Goal: Task Accomplishment & Management: Manage account settings

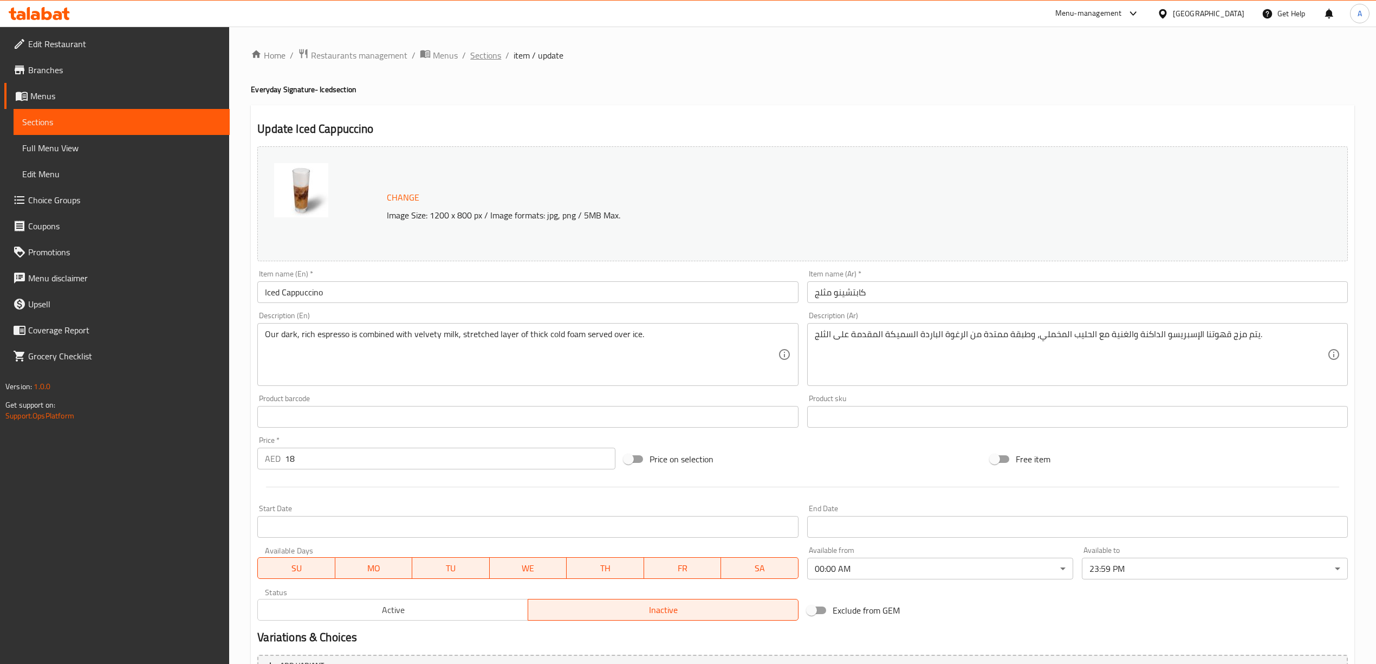
click at [488, 52] on span "Sections" at bounding box center [485, 55] width 31 height 13
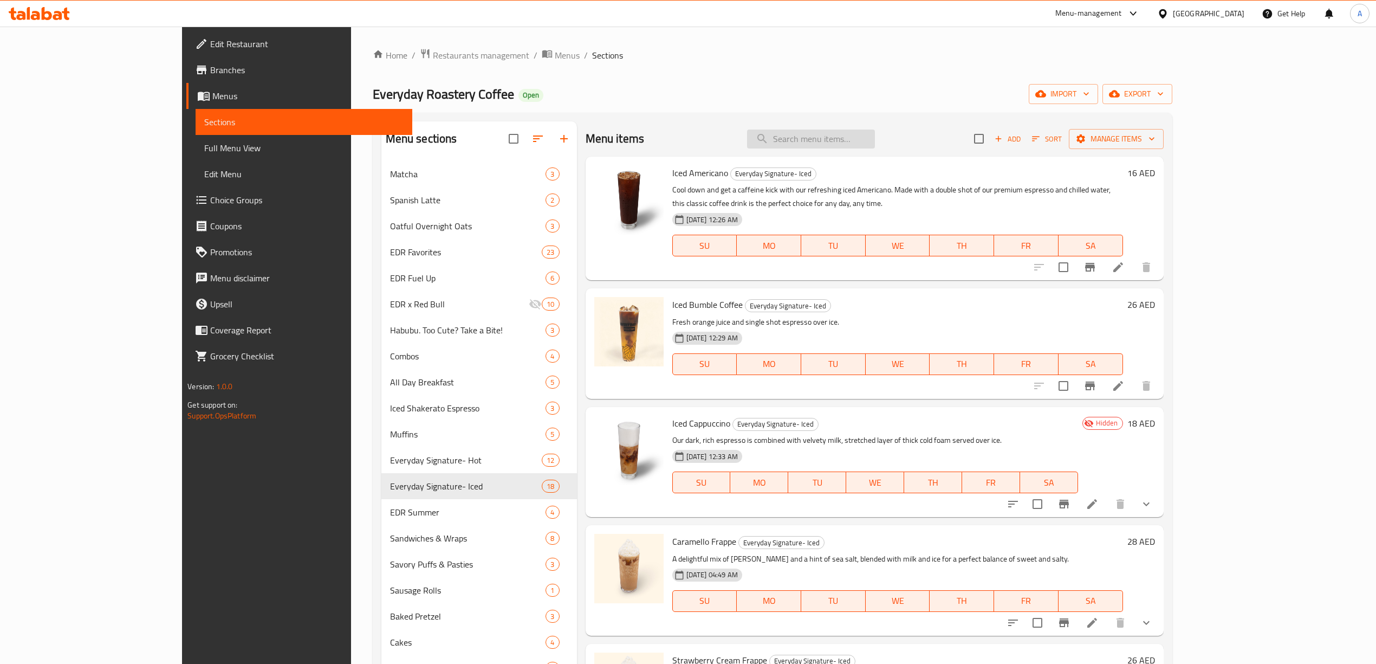
click at [875, 144] on input "search" at bounding box center [811, 138] width 128 height 19
paste input "Iced Cappuccino"
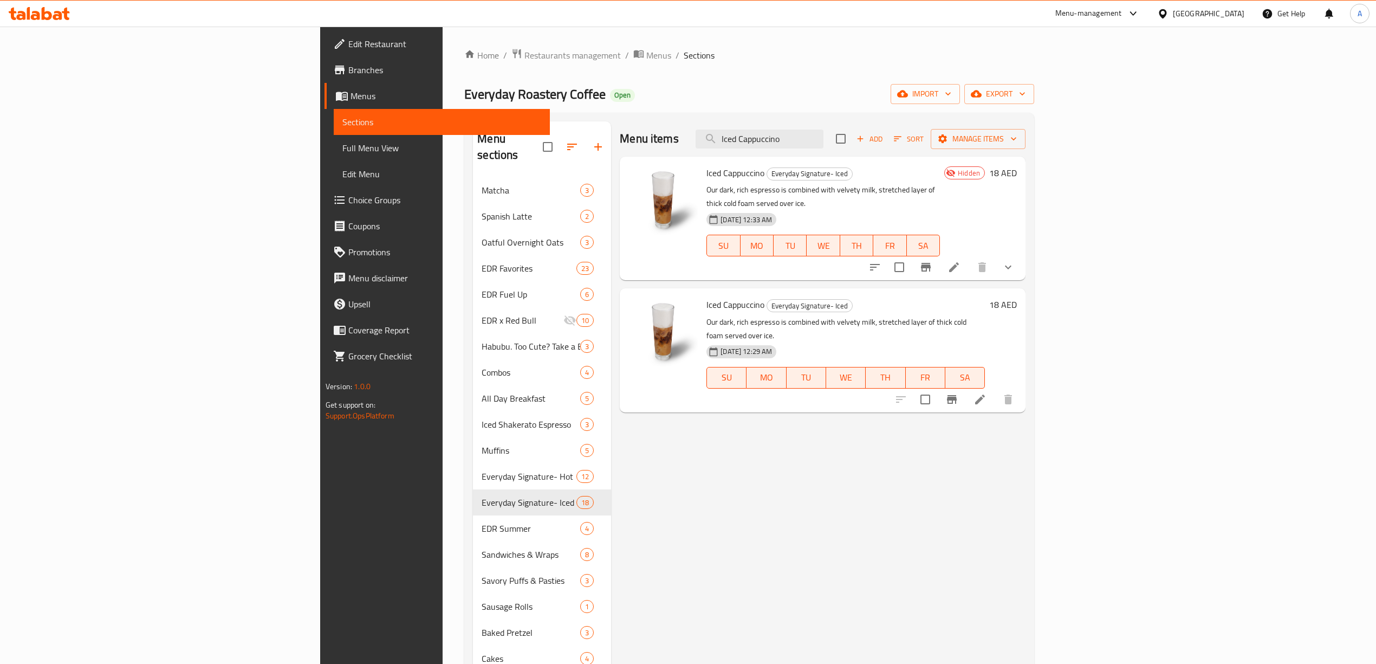
type input "Iced Cappuccino"
click at [960, 261] on icon at bounding box center [953, 267] width 13 height 13
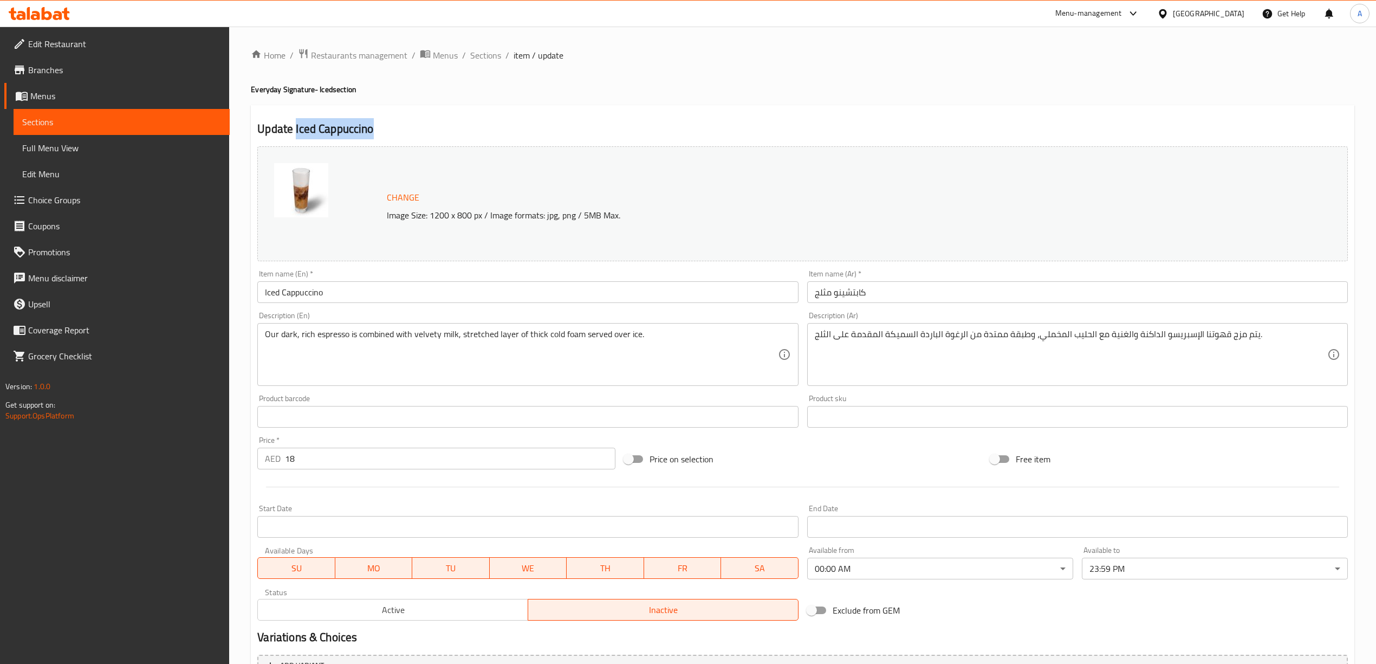
drag, startPoint x: 373, startPoint y: 128, endPoint x: 295, endPoint y: 128, distance: 77.5
click at [295, 128] on h2 "Update Iced Cappuccino" at bounding box center [802, 129] width 1090 height 16
copy h2 "Iced Cappuccino"
click at [478, 61] on span "Sections" at bounding box center [485, 55] width 31 height 13
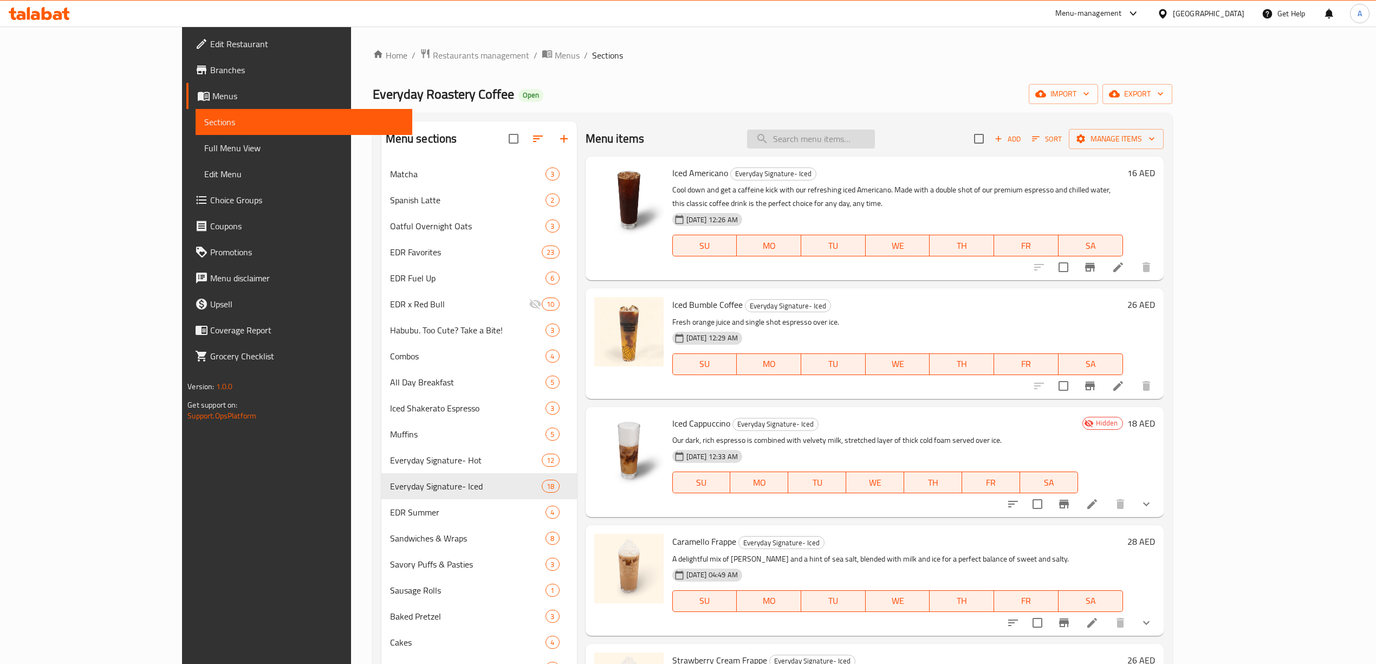
click at [866, 142] on input "search" at bounding box center [811, 138] width 128 height 19
paste input "Iced Cappuccino"
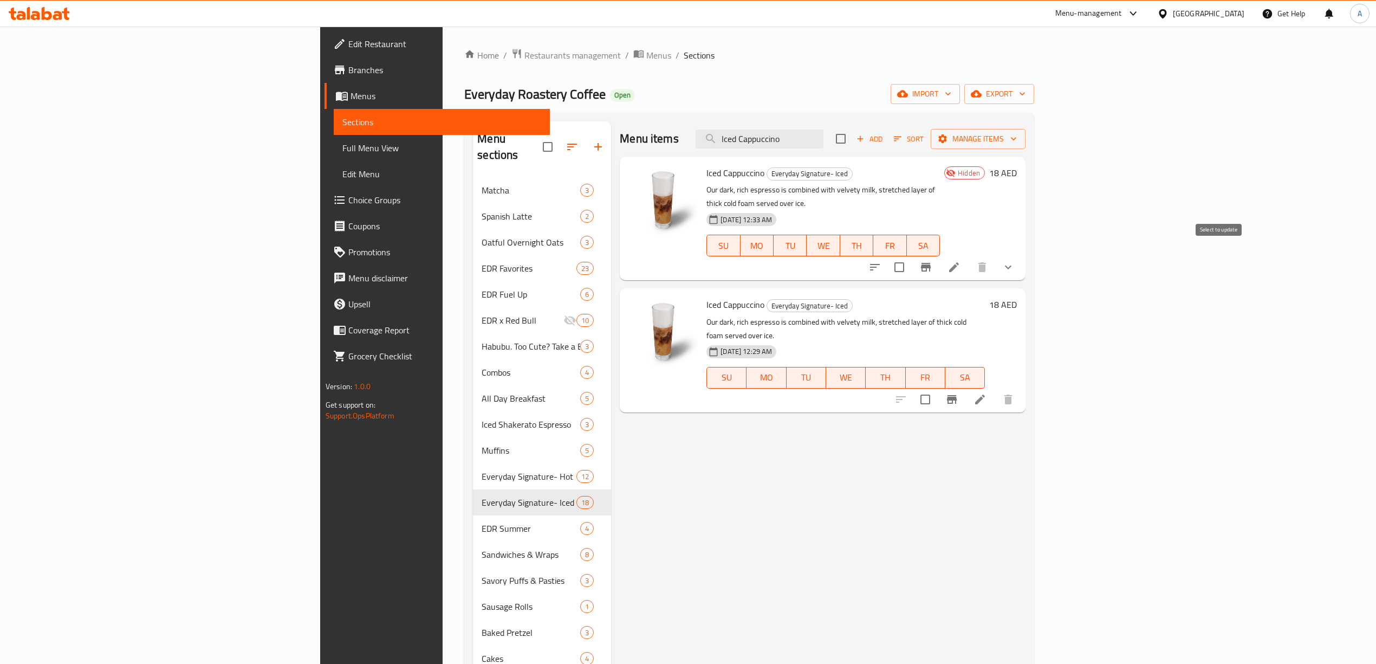
type input "Iced Cappuccino"
click at [911, 256] on input "checkbox" at bounding box center [899, 267] width 23 height 23
click at [1025, 131] on button "Manage items" at bounding box center [978, 139] width 95 height 20
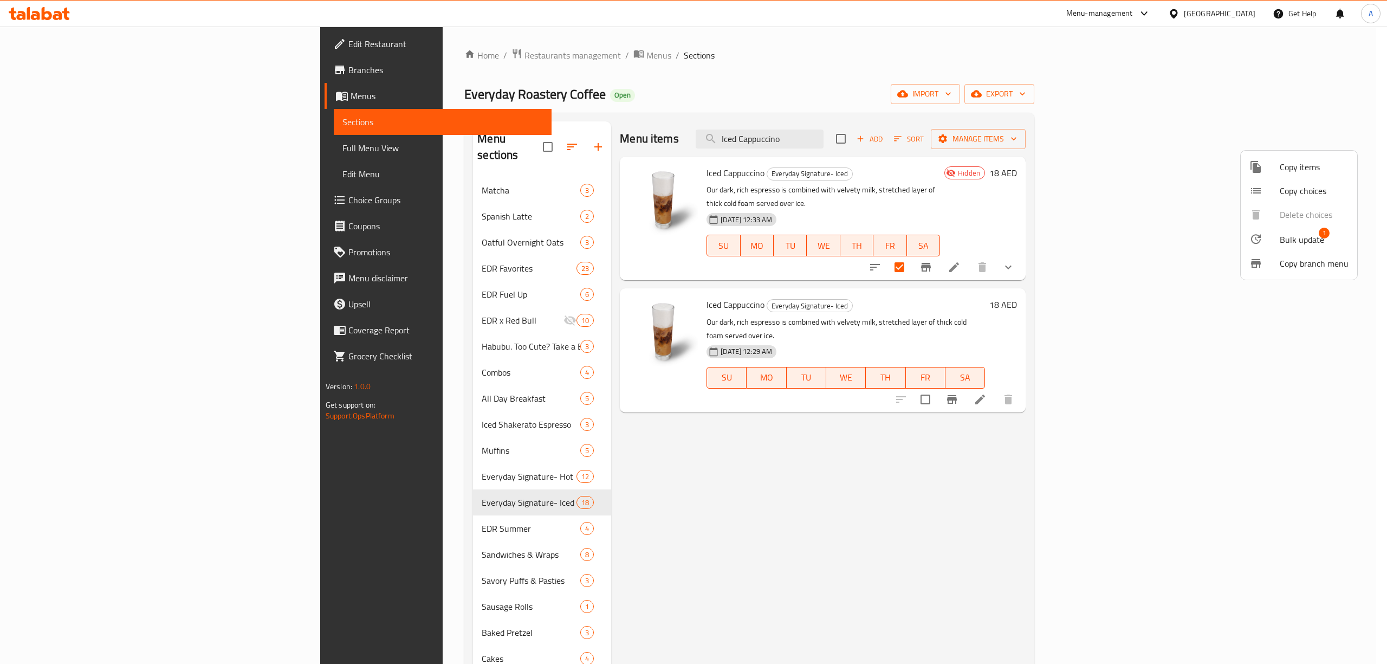
click at [1305, 239] on span "Bulk update" at bounding box center [1301, 239] width 44 height 13
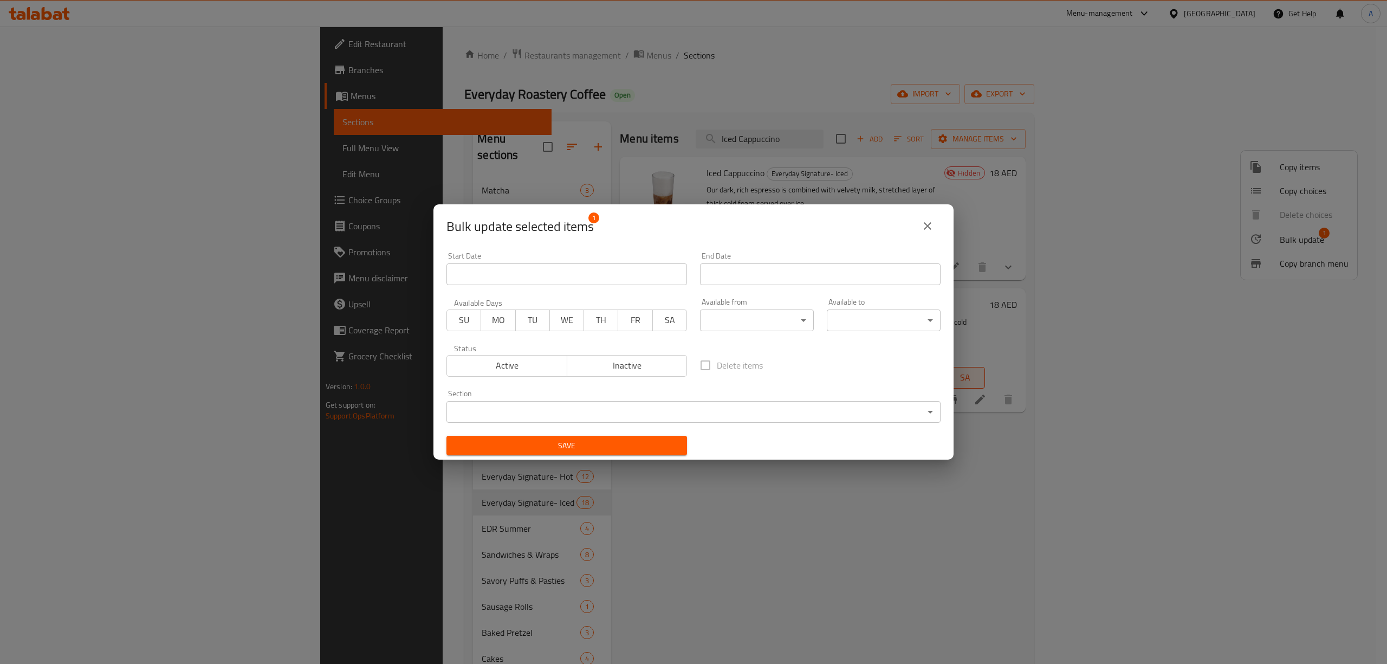
click at [861, 413] on body "​ Menu-management United Arab Emirates Get Help A Edit Restaurant Branches Menu…" at bounding box center [693, 345] width 1387 height 637
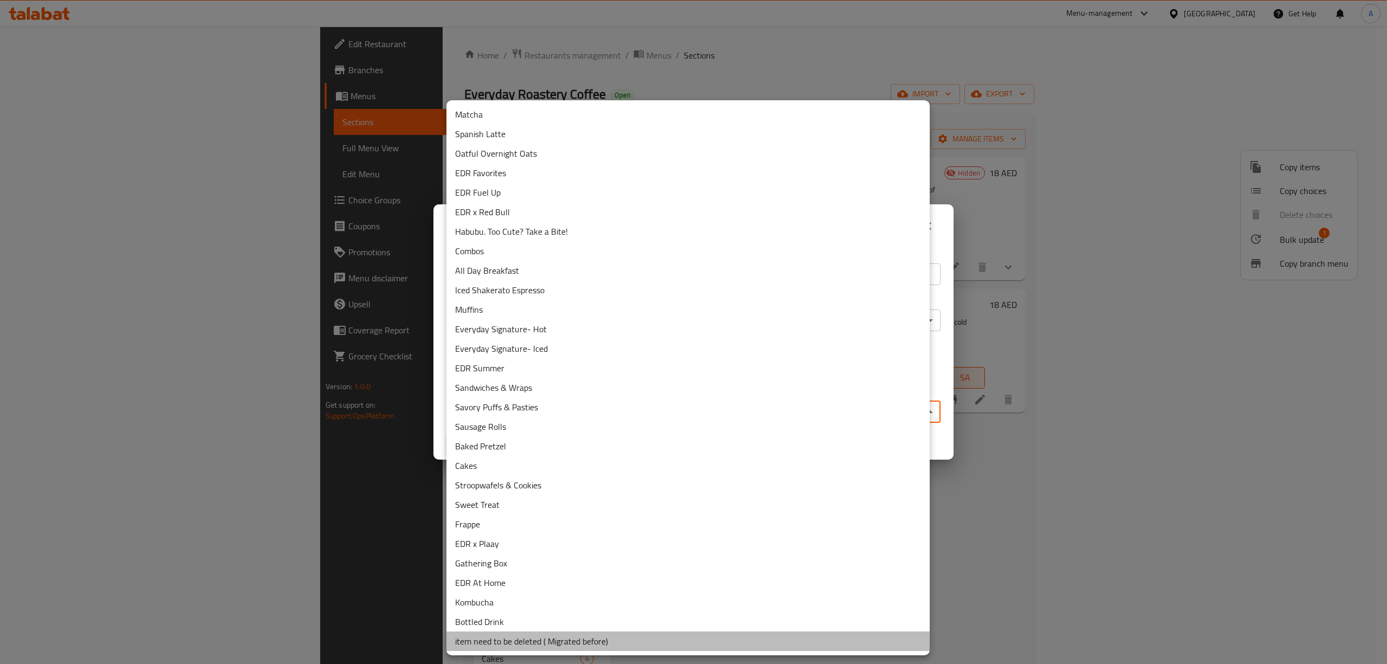
click at [639, 644] on li "item need to be deleted ( Migrated before)" at bounding box center [687, 641] width 483 height 20
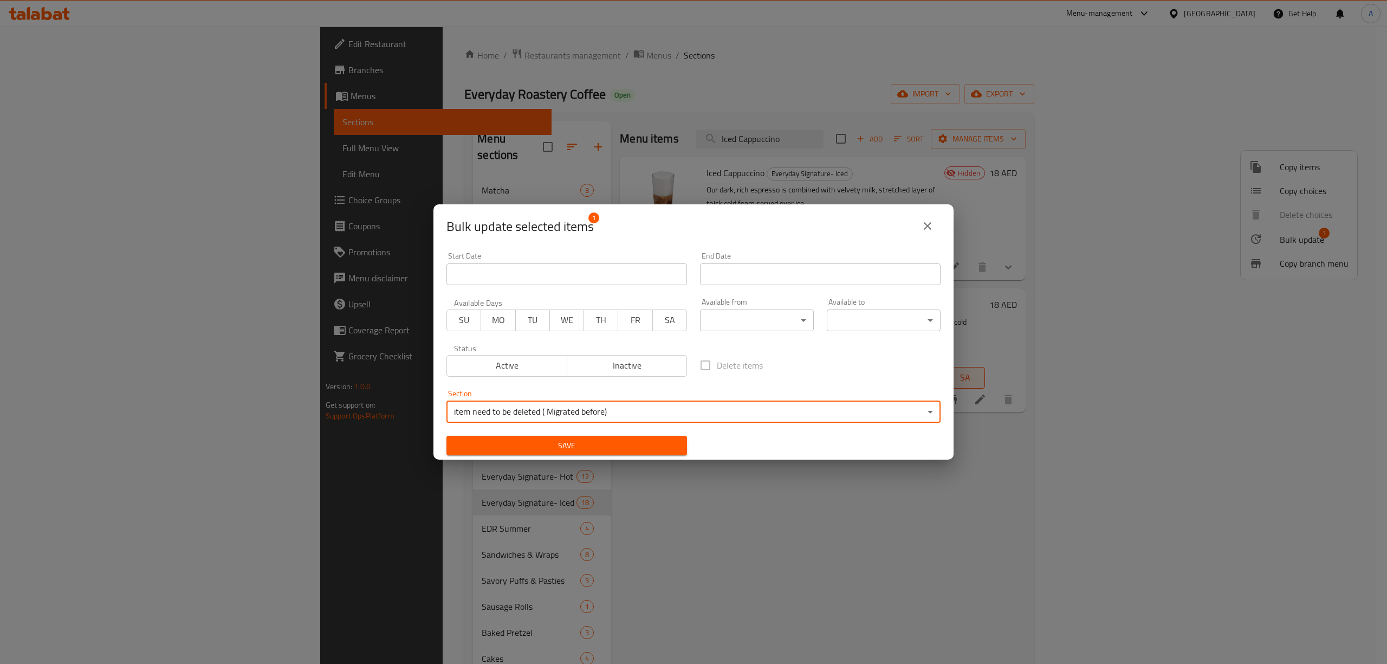
click at [606, 442] on span "Save" at bounding box center [566, 446] width 223 height 14
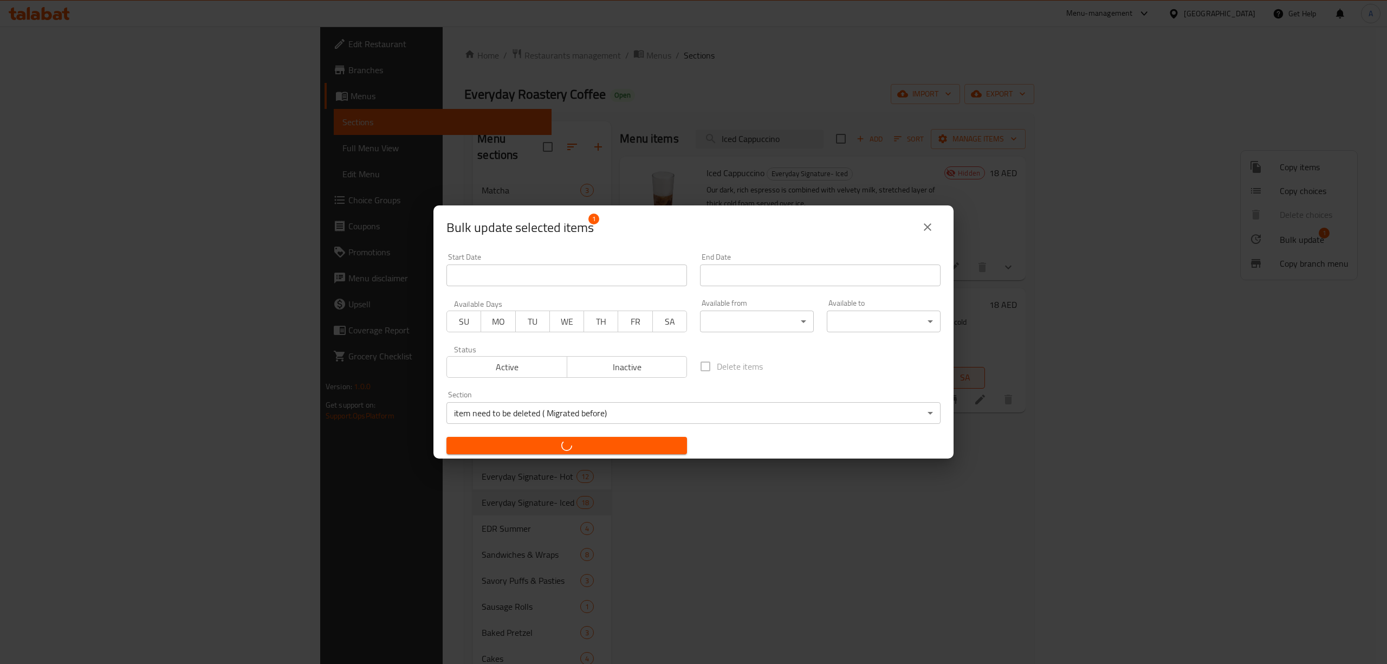
checkbox input "false"
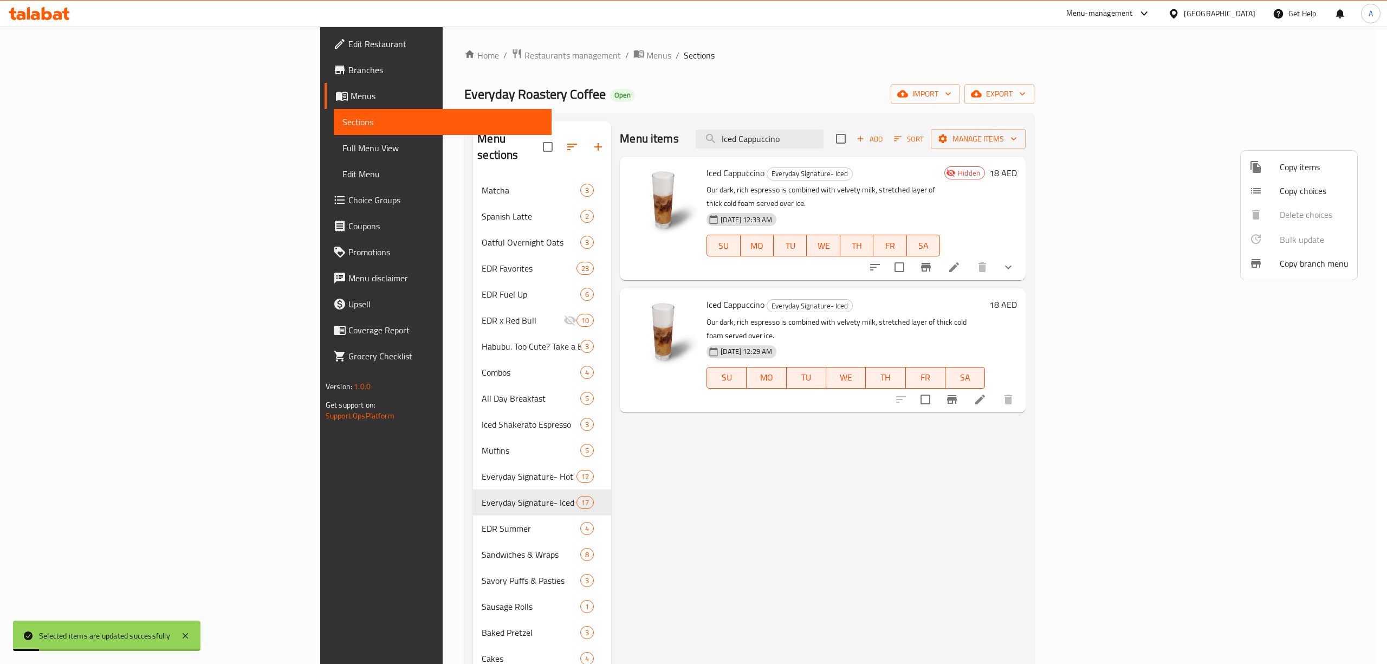
click at [1073, 189] on div at bounding box center [693, 332] width 1387 height 664
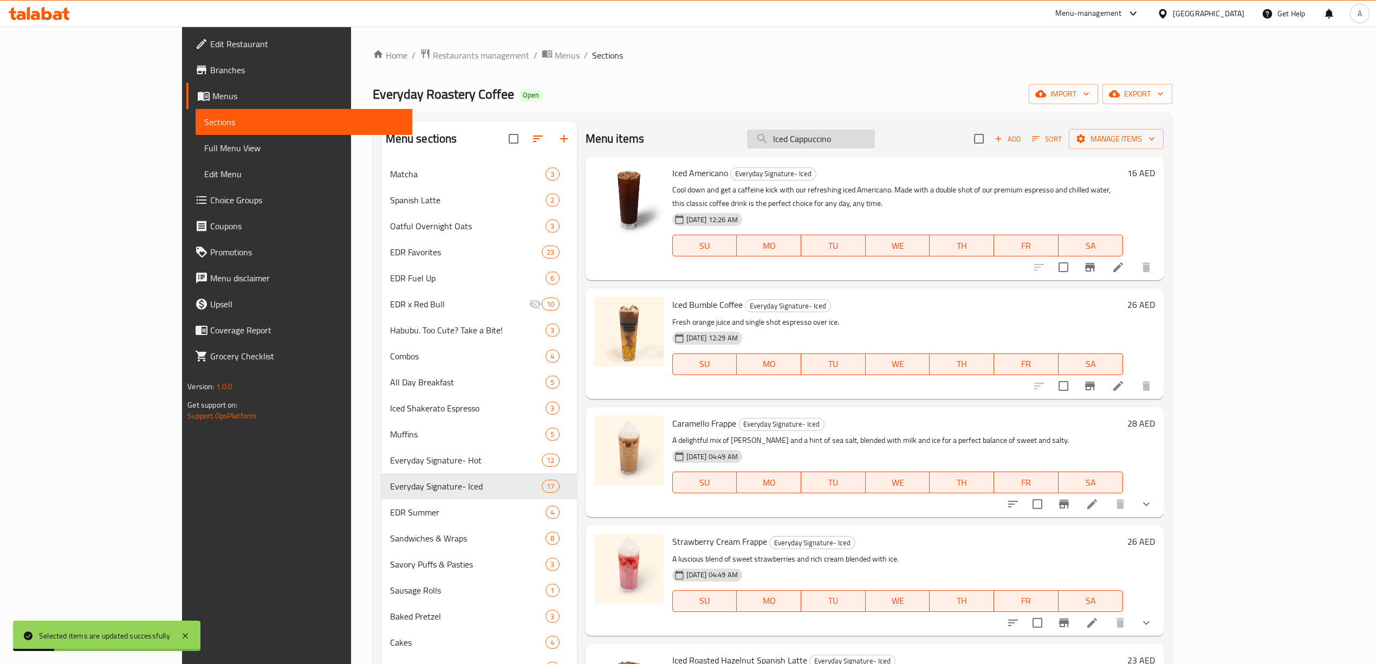
click at [875, 141] on input "Iced Cappuccino" at bounding box center [811, 138] width 128 height 19
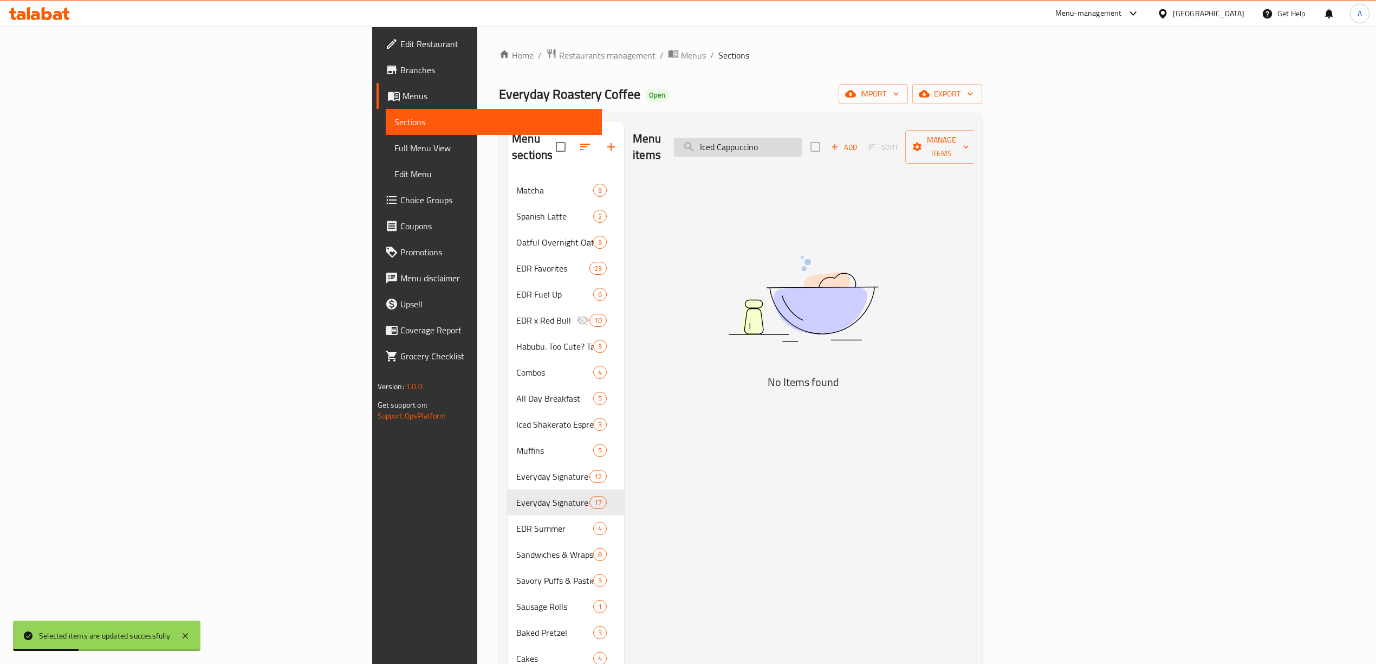
type input "Iced Cappuccino"
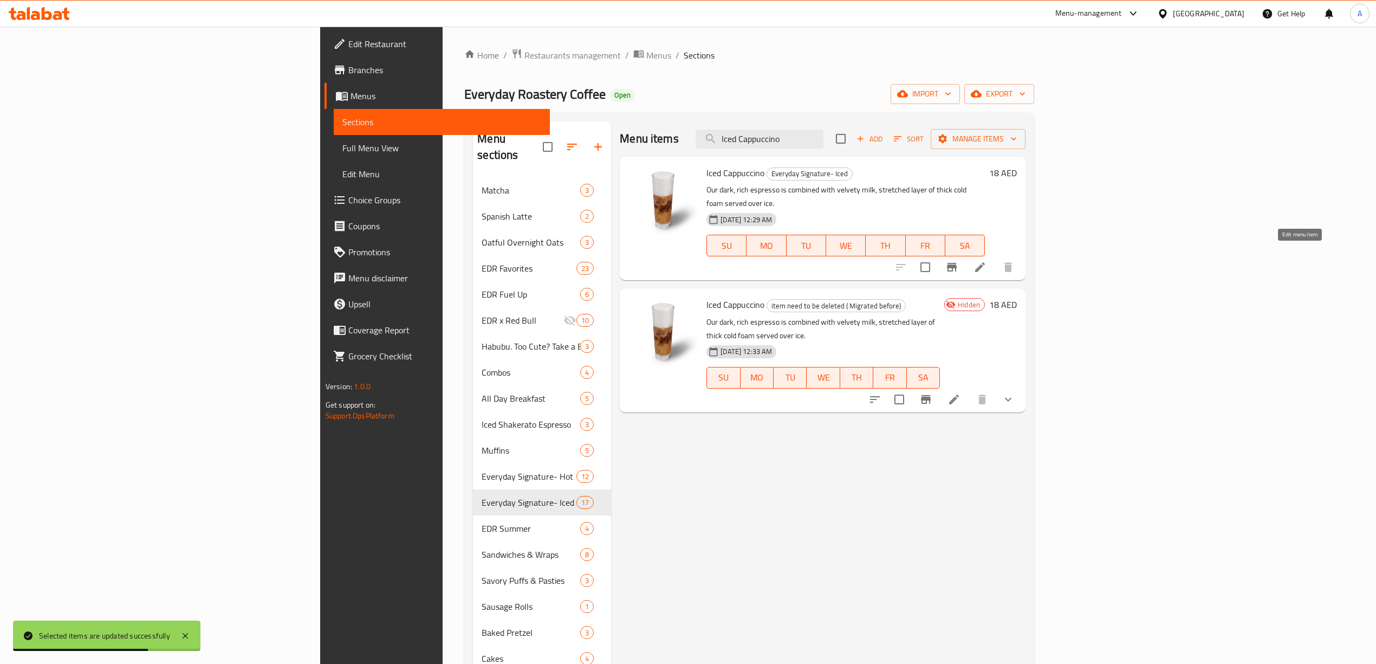
click at [986, 261] on icon at bounding box center [979, 267] width 13 height 13
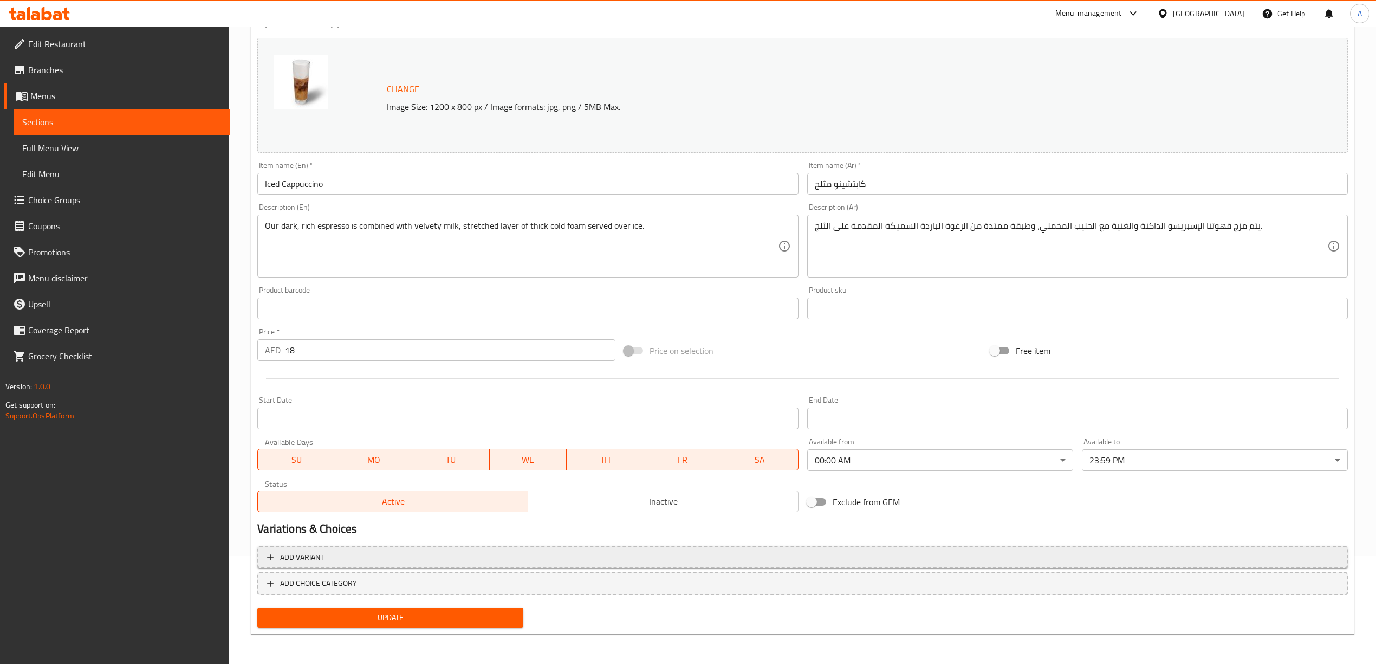
click at [355, 563] on span "Add variant" at bounding box center [802, 557] width 1071 height 14
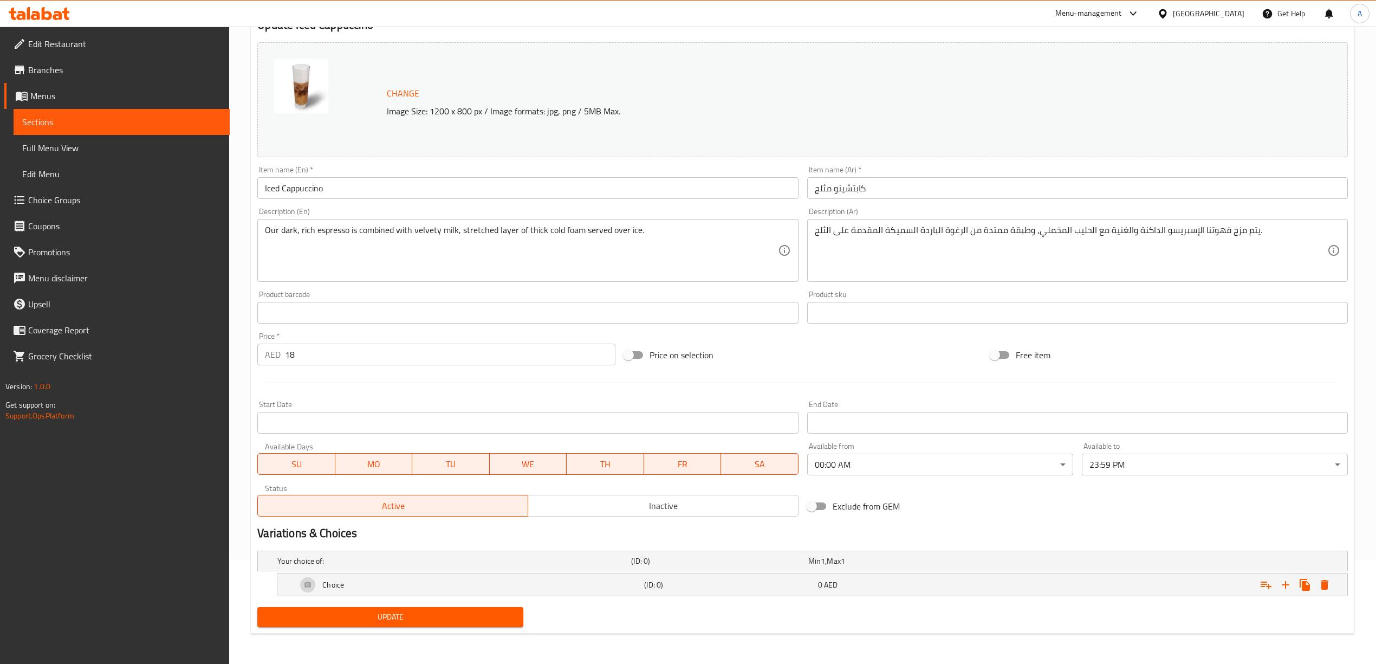
scroll to position [105, 0]
click at [451, 568] on div "Choice" at bounding box center [452, 560] width 354 height 15
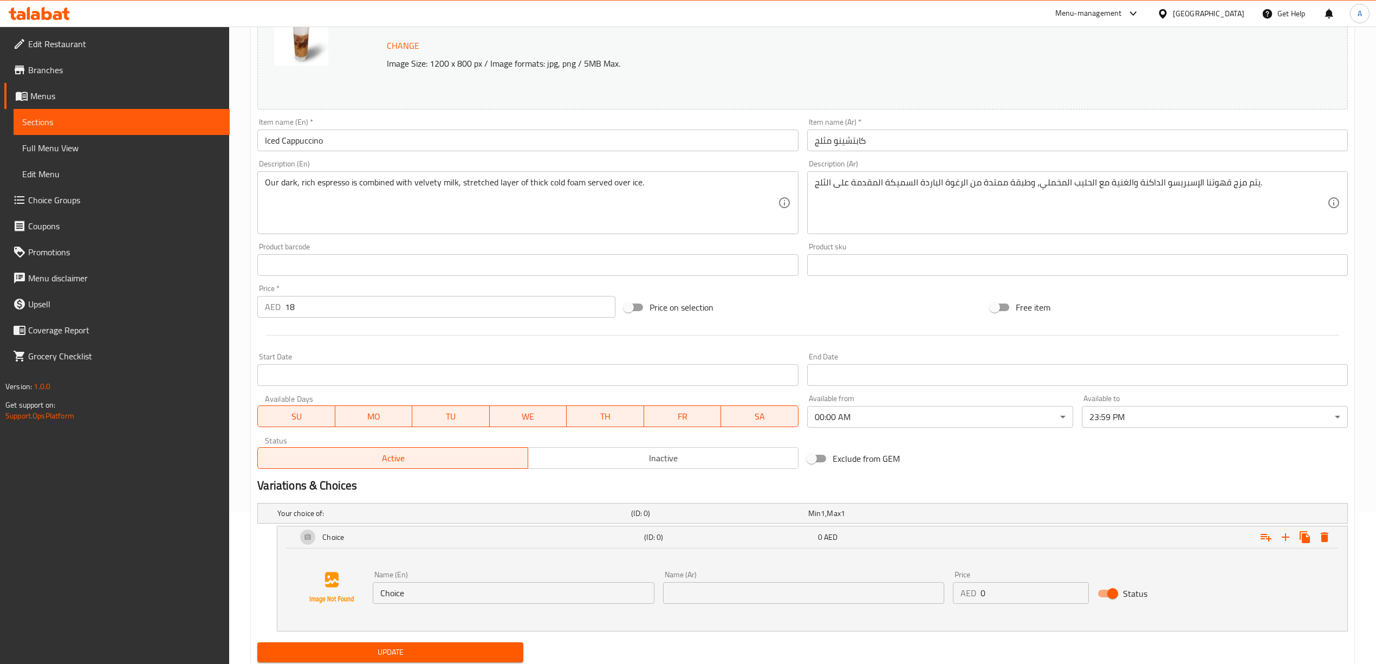
scroll to position [177, 0]
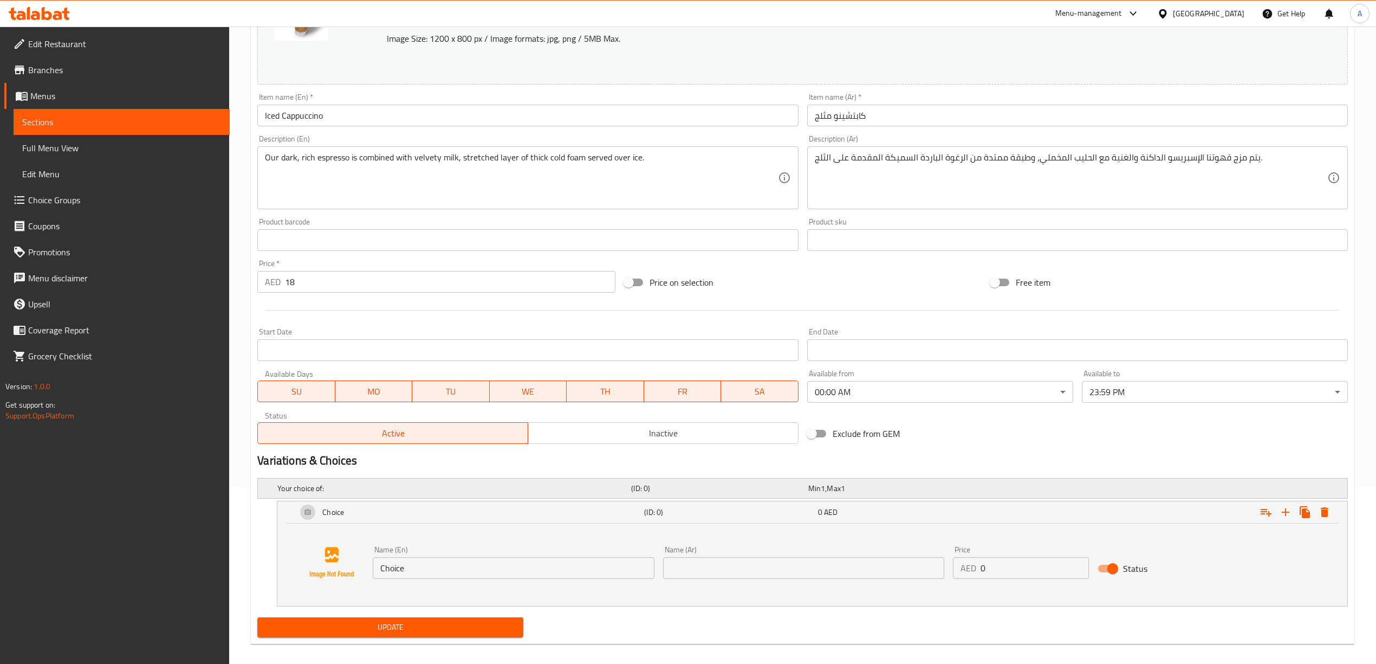
click at [393, 486] on h5 "Your choice of:" at bounding box center [451, 488] width 349 height 11
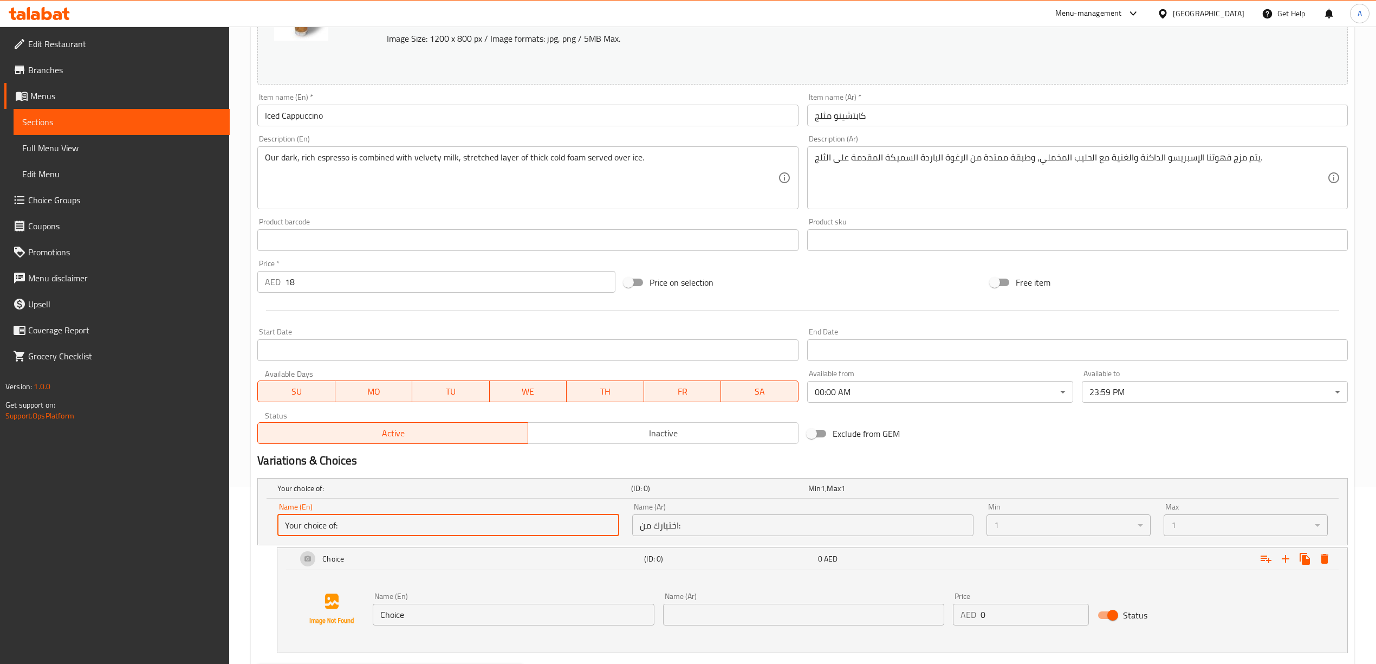
drag, startPoint x: 391, startPoint y: 529, endPoint x: 275, endPoint y: 525, distance: 115.5
click at [275, 525] on div "Name (En) Your choice of: Name (En)" at bounding box center [448, 519] width 354 height 46
click at [1266, 558] on icon "Expand" at bounding box center [1265, 559] width 11 height 8
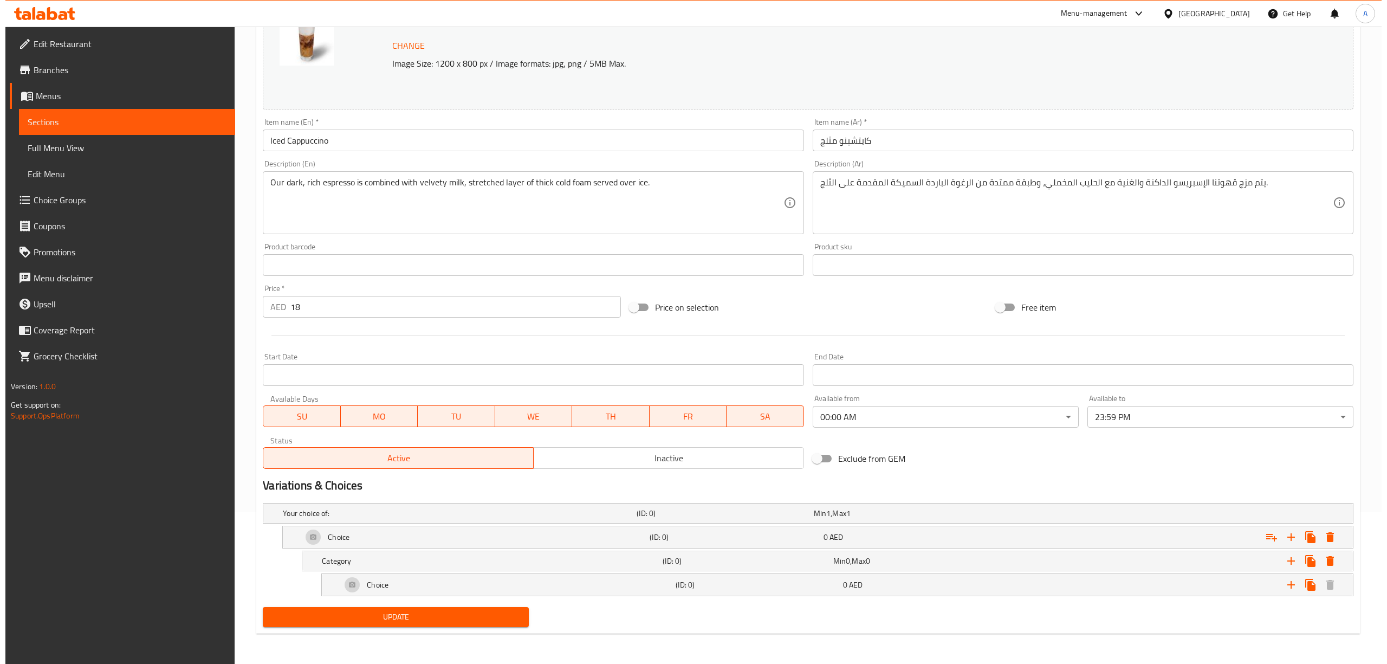
scroll to position [153, 0]
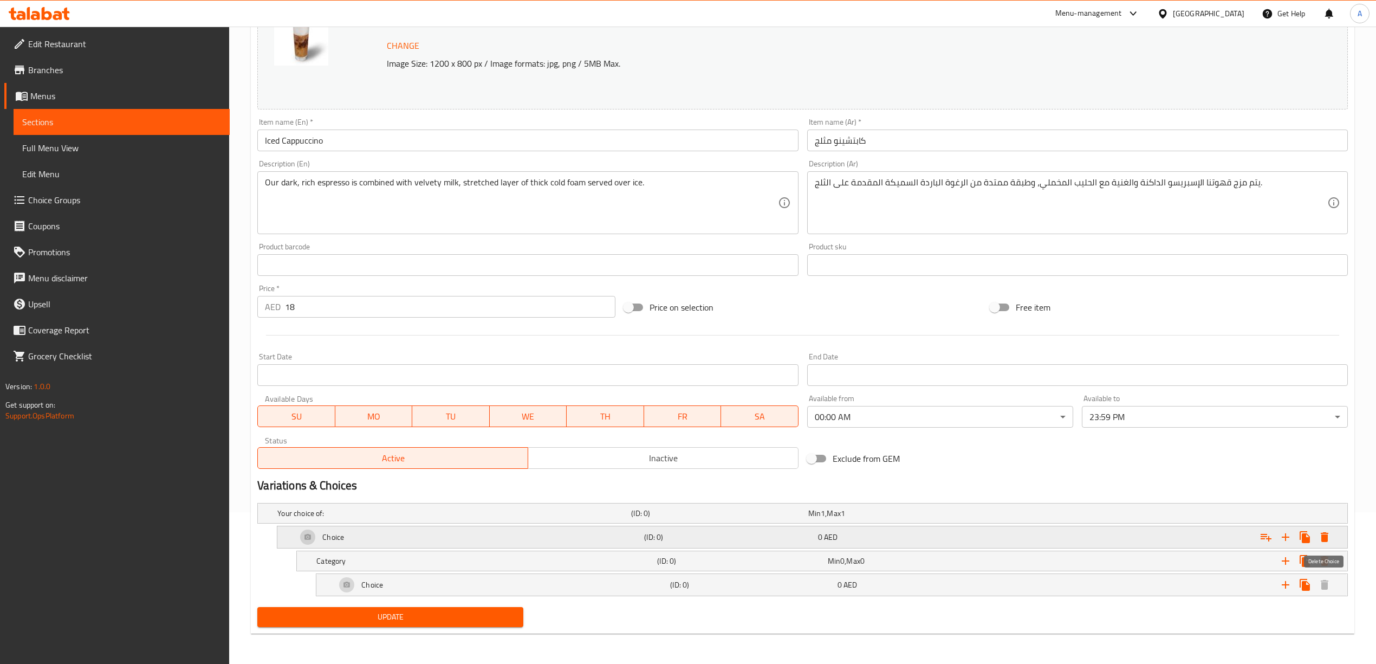
click at [1327, 541] on icon "Expand" at bounding box center [1325, 537] width 8 height 10
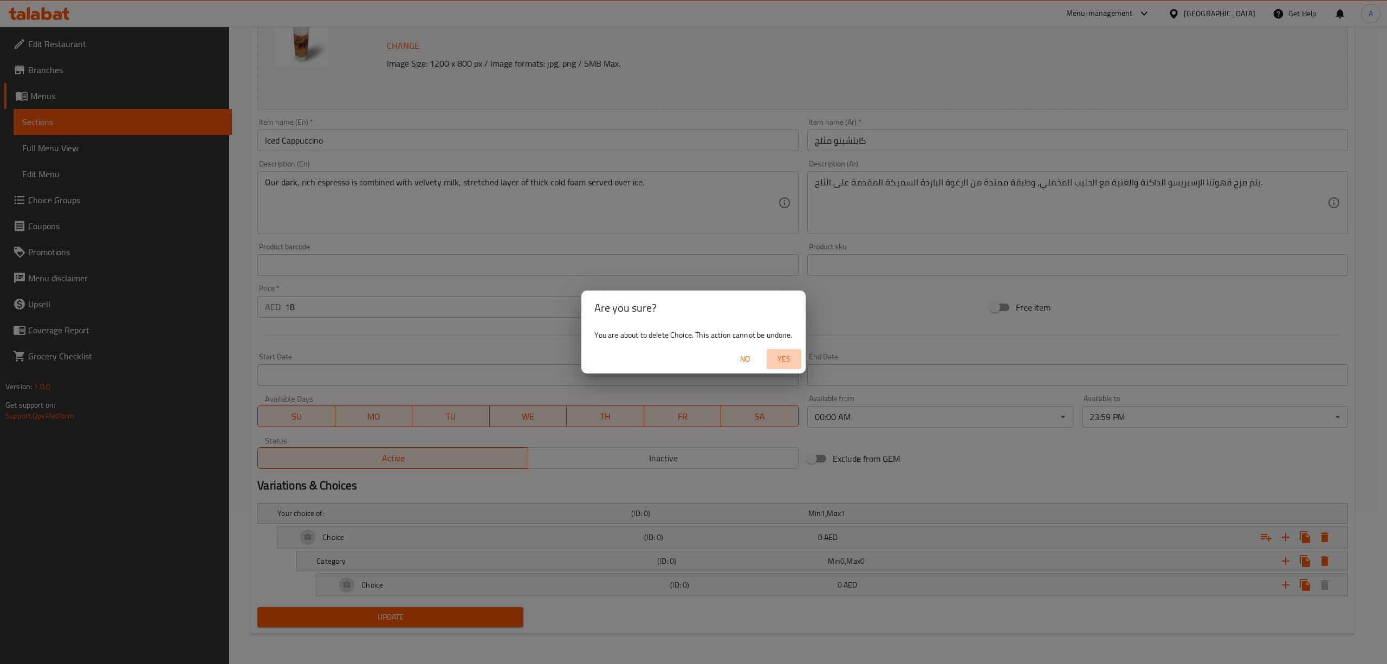
click at [791, 355] on span "Yes" at bounding box center [784, 359] width 26 height 14
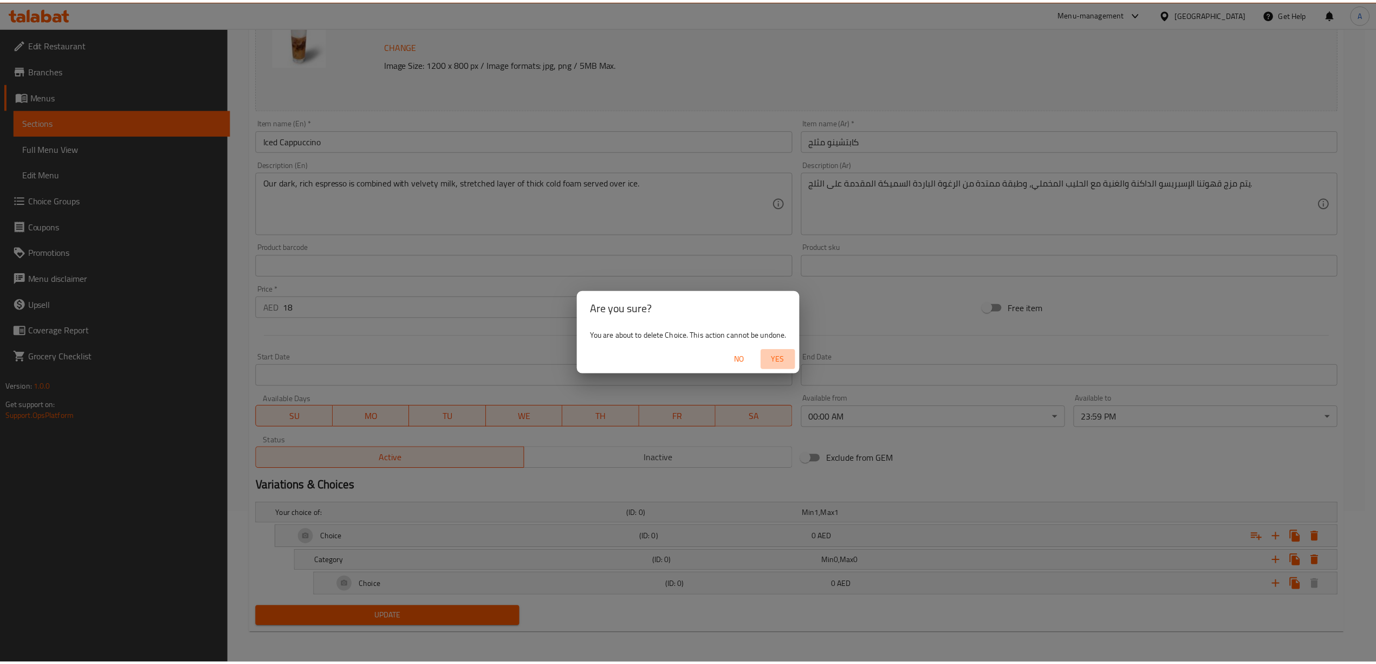
scroll to position [131, 0]
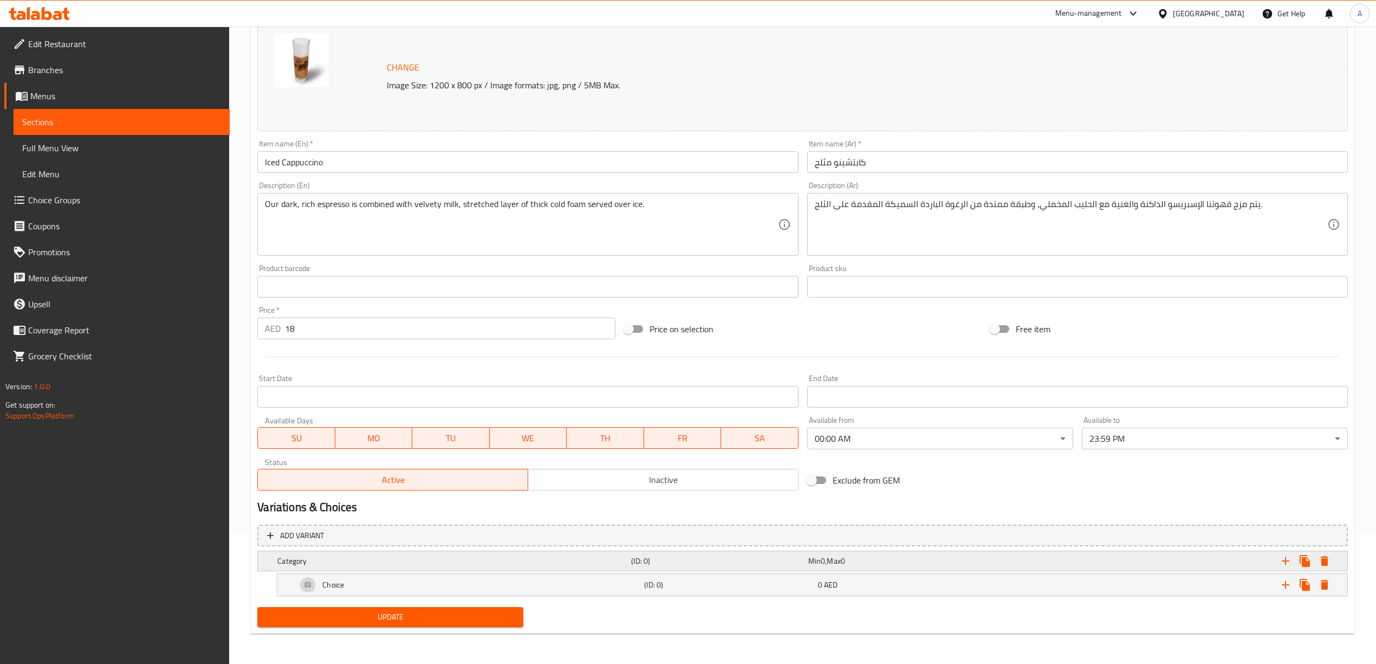
click at [427, 568] on div "Category" at bounding box center [452, 560] width 354 height 15
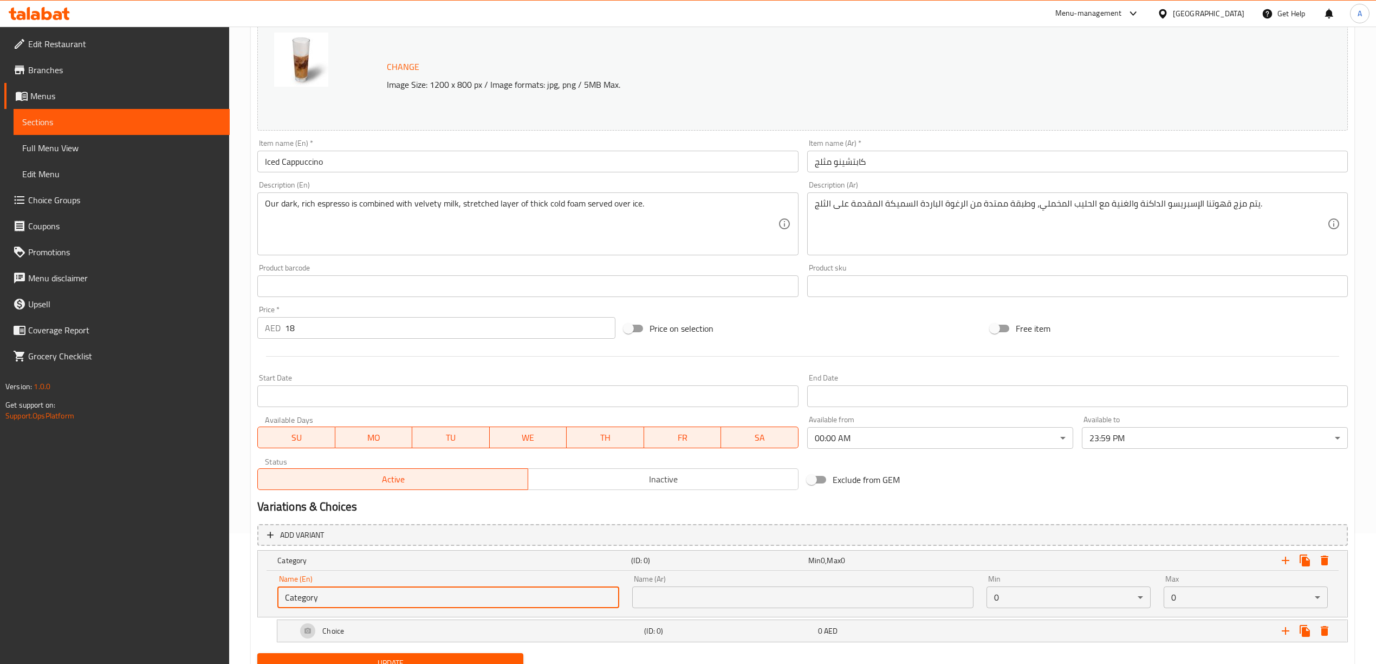
drag, startPoint x: 373, startPoint y: 602, endPoint x: 276, endPoint y: 576, distance: 100.9
click at [132, 577] on div "Edit Restaurant Branches Menus Sections Full Menu View Edit Menu Choice Groups …" at bounding box center [688, 303] width 1376 height 814
paste input "Your choice of Size :"
type input "Your choice of Size :"
click at [260, 577] on div "Name (En) Your choice of Size : Name (En) Name (Ar) Name (Ar) Min 0 ​ Max 0 ​" at bounding box center [802, 593] width 1089 height 46
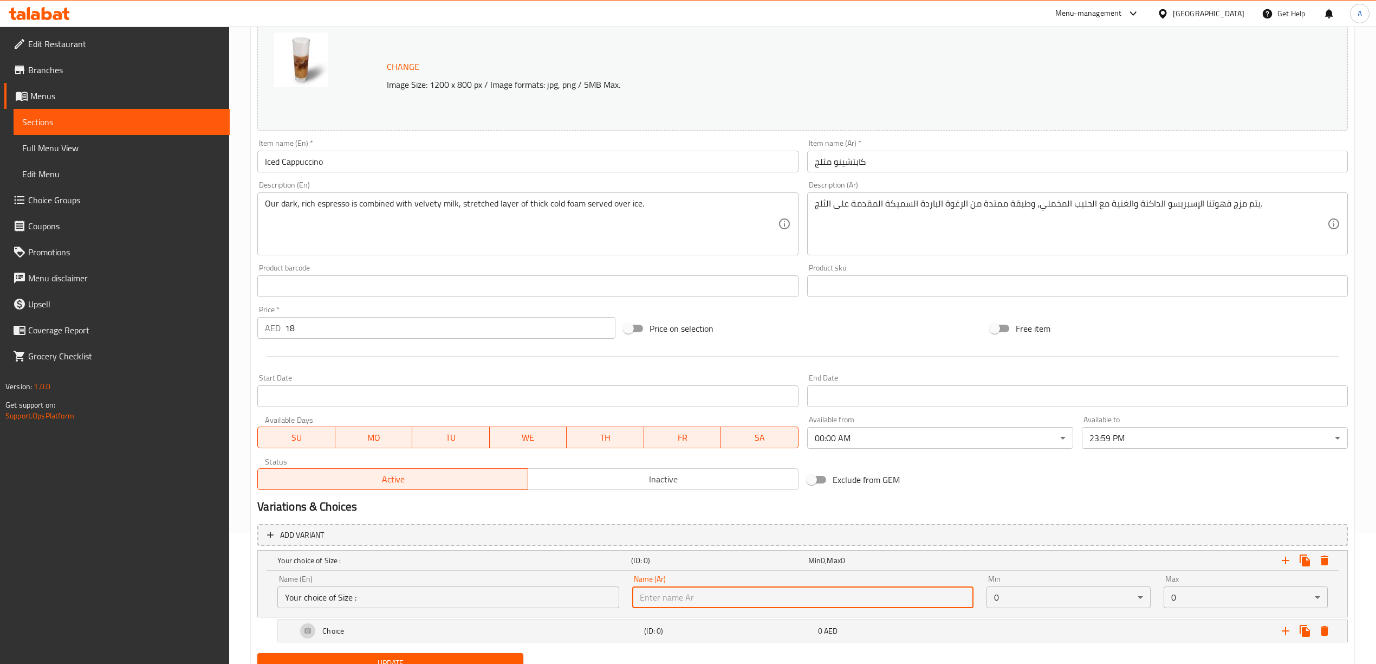
click at [684, 601] on input "text" at bounding box center [802, 597] width 341 height 22
paste input "اختيارك من الحجم:"
type input "اختيارك من الحجم:"
click at [255, 595] on div "Add variant Your choice of Size : (ID: 0) Min 0 , Max 0 Name (En) Your choice o…" at bounding box center [802, 583] width 1099 height 129
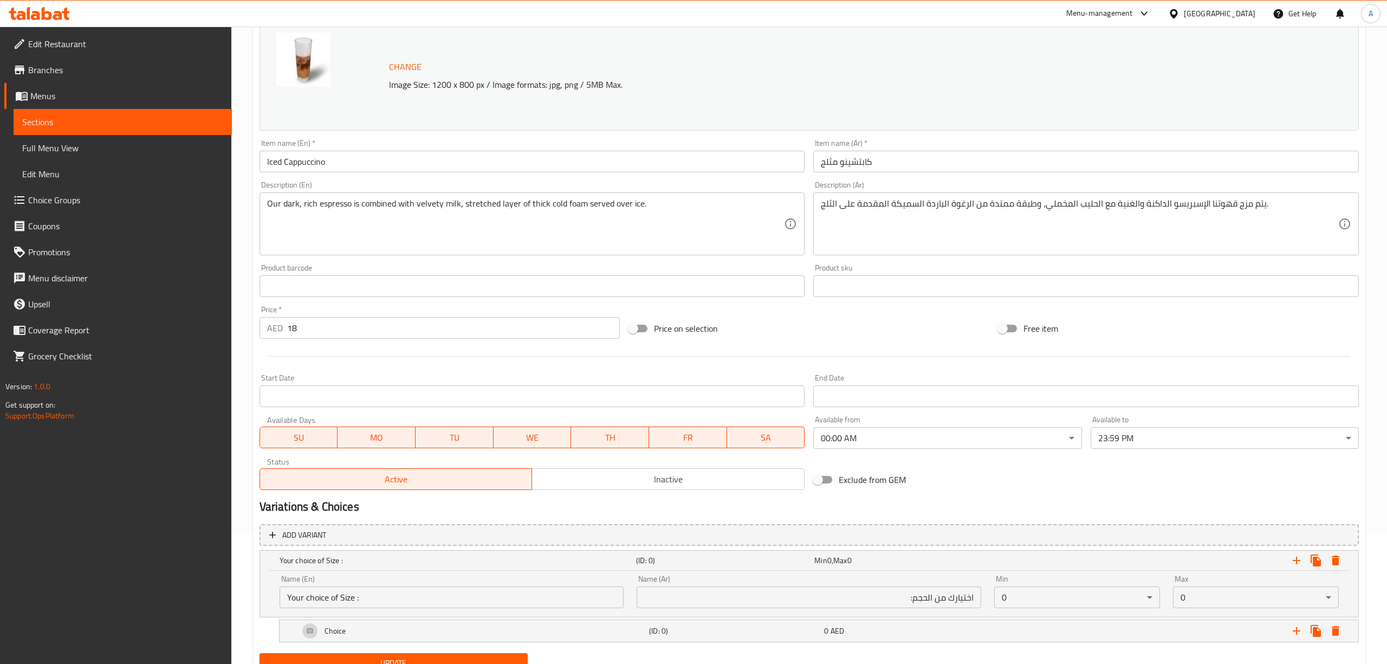
click at [1080, 533] on body "​ Menu-management United Arab Emirates Get Help A Edit Restaurant Branches Menu…" at bounding box center [693, 214] width 1387 height 637
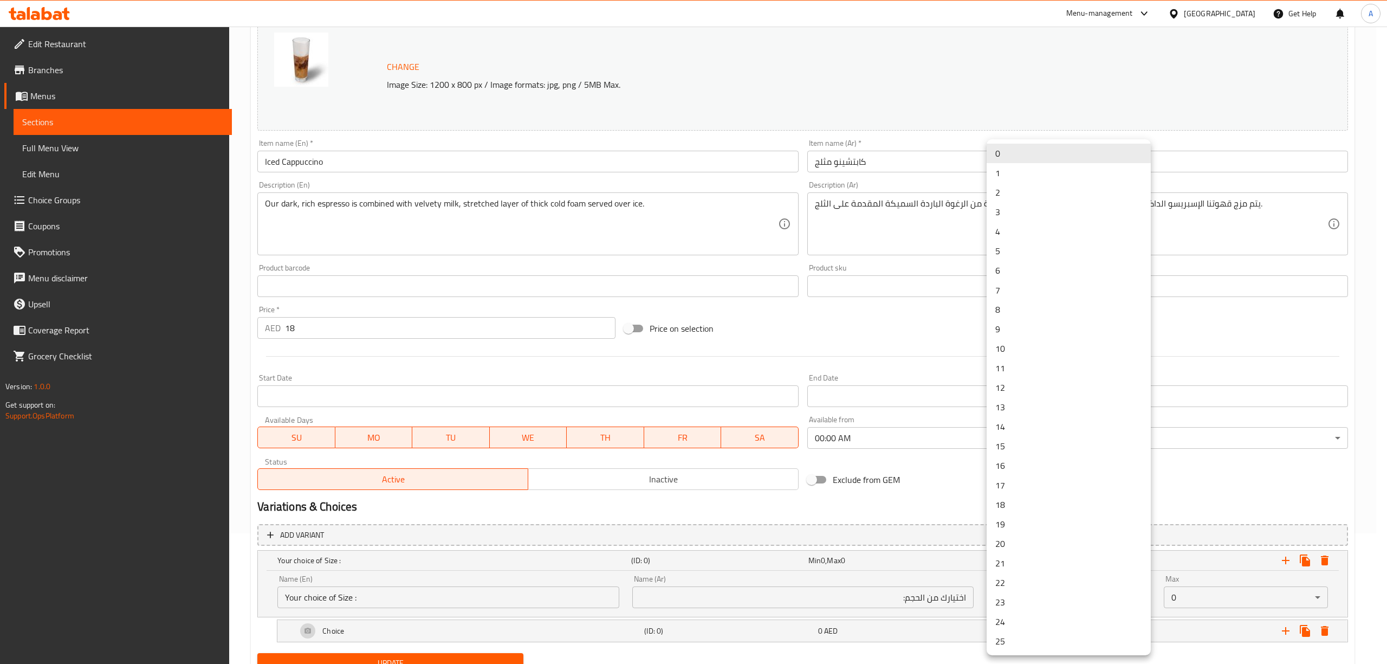
click at [1012, 173] on li "1" at bounding box center [1068, 173] width 164 height 20
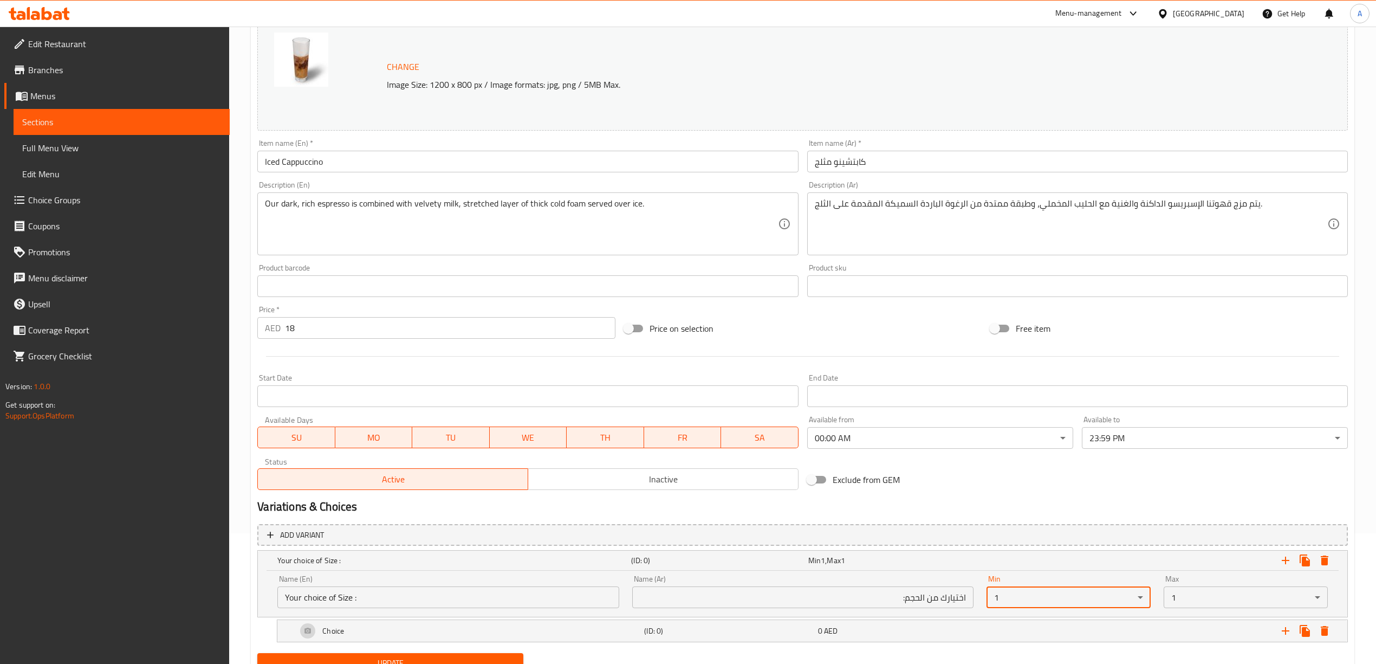
click at [245, 576] on div "Home / Restaurants management / Menus / Sections / item / update Everyday Signa…" at bounding box center [802, 303] width 1147 height 814
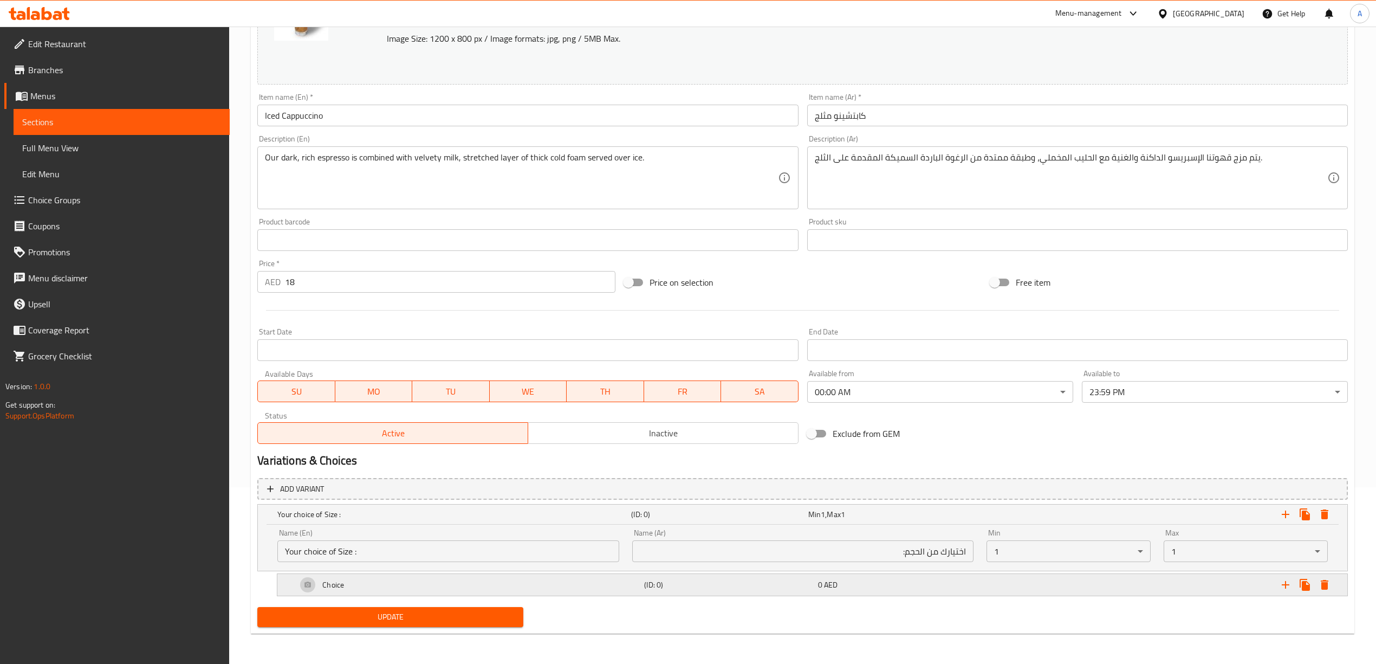
click at [579, 522] on div "Choice" at bounding box center [452, 513] width 354 height 15
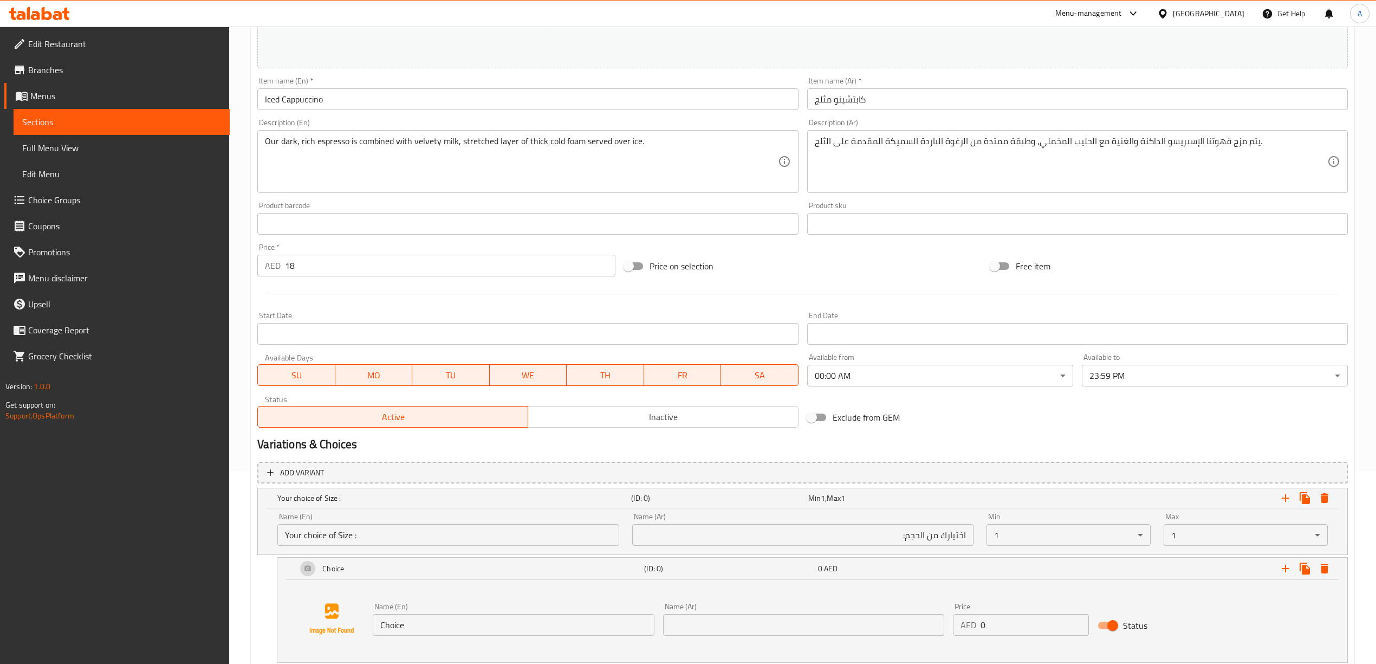
scroll to position [260, 0]
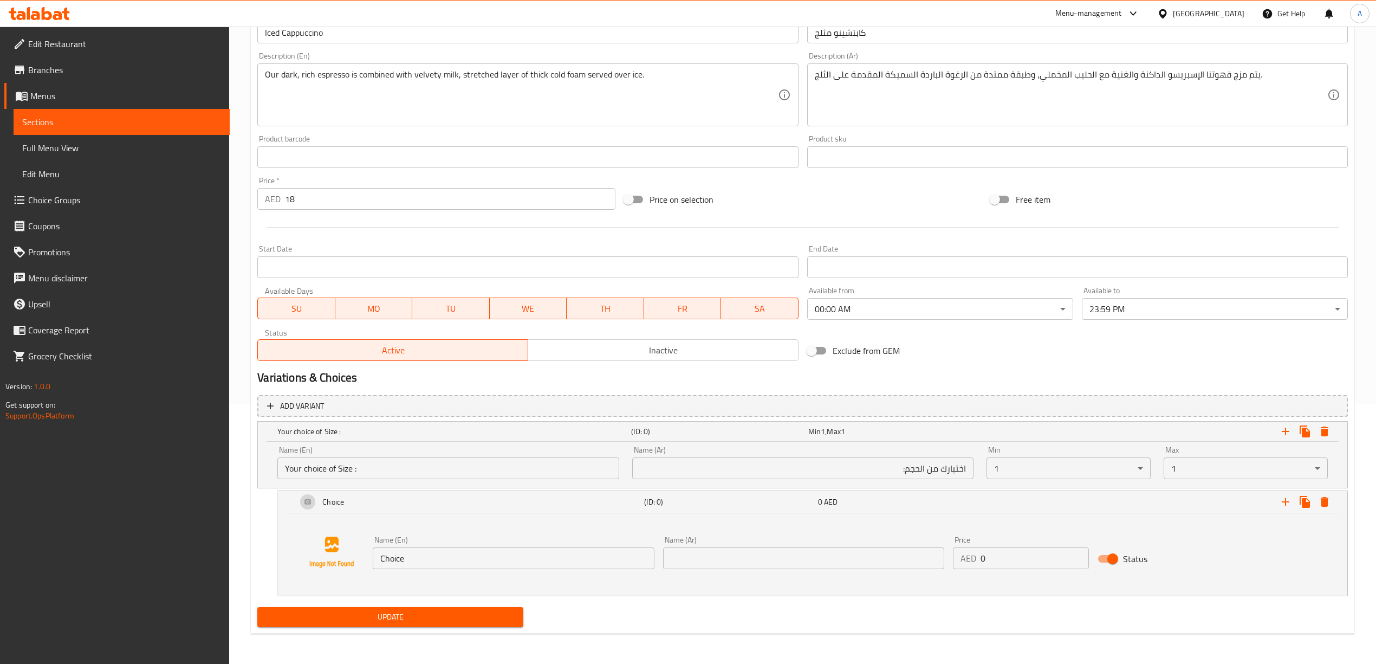
click at [343, 557] on div "Name (En) Choice Name (En) Name (Ar) Name (Ar) Price AED 0 Price Status" at bounding box center [812, 552] width 1044 height 82
paste input "Regular"
type input "Regular"
click at [420, 582] on div "Name (En) Regular Name (En) Name (Ar) Name (Ar) Price AED 0 Price Status" at bounding box center [812, 552] width 1044 height 82
click at [691, 551] on input "text" at bounding box center [803, 558] width 281 height 22
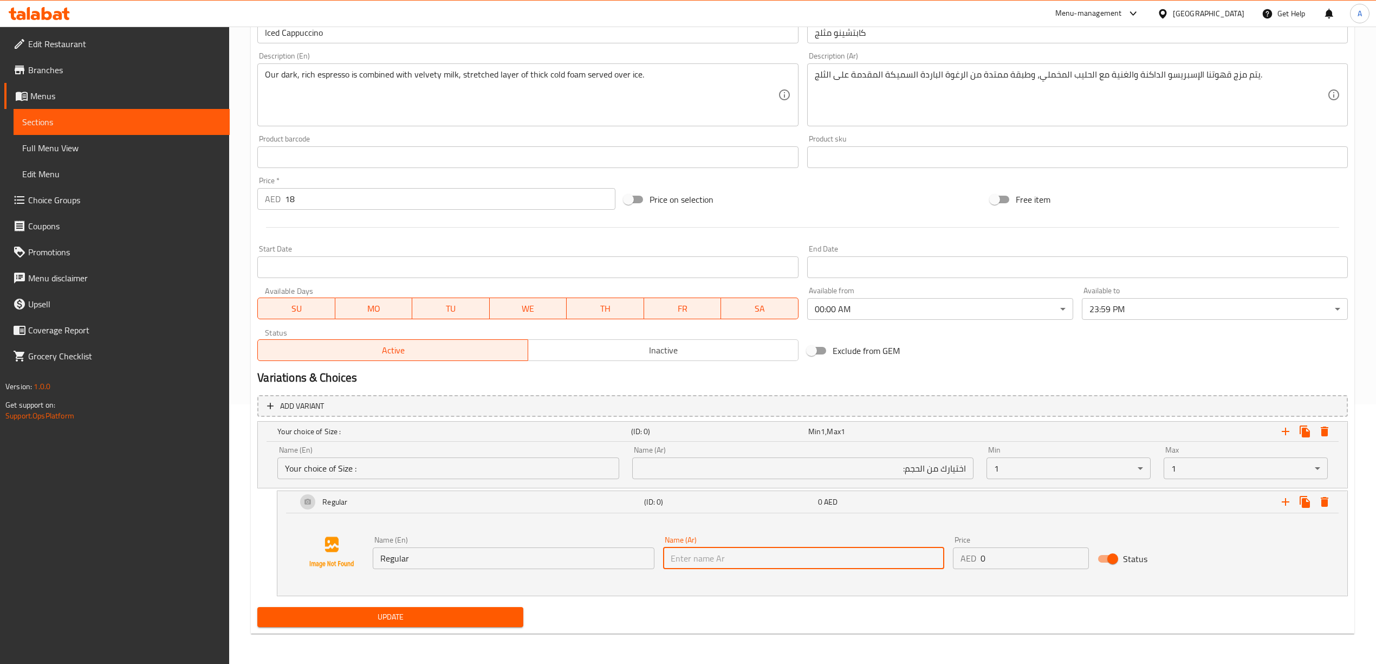
paste input "عادي"
type input "عادي"
click at [1147, 620] on div "Update" at bounding box center [802, 616] width 1099 height 29
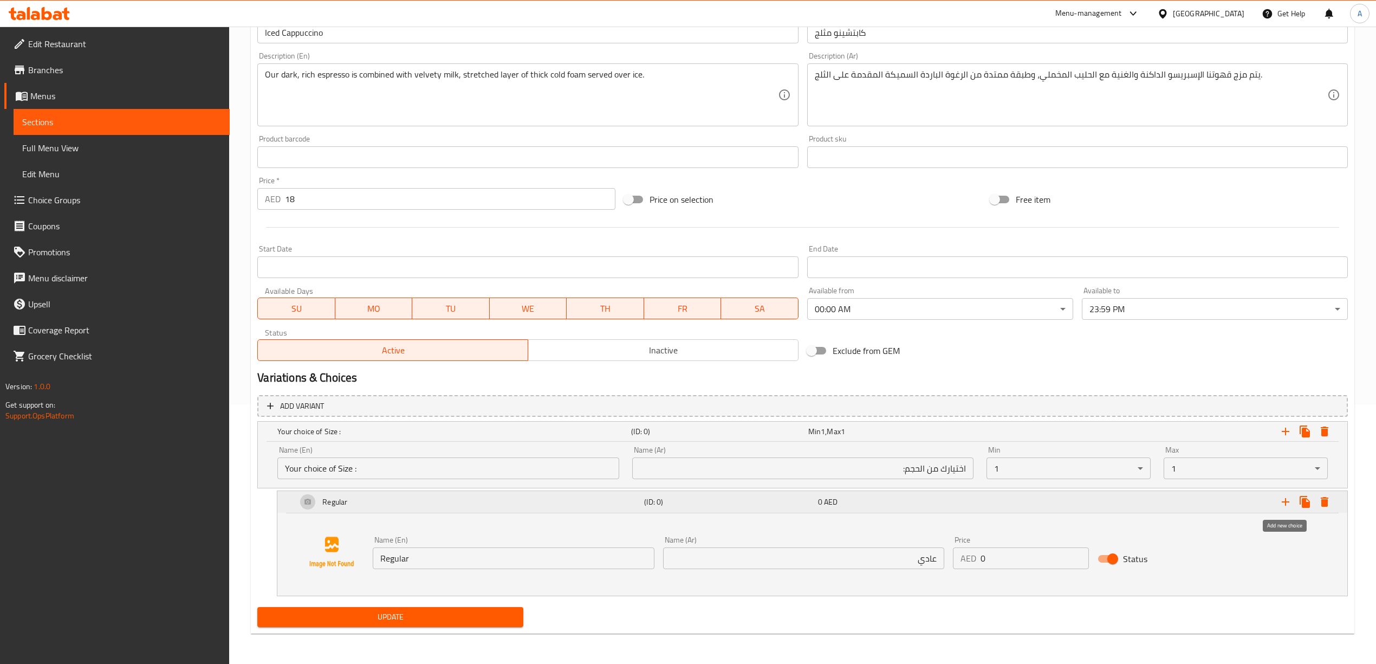
click at [1286, 498] on icon "Expand" at bounding box center [1285, 501] width 13 height 13
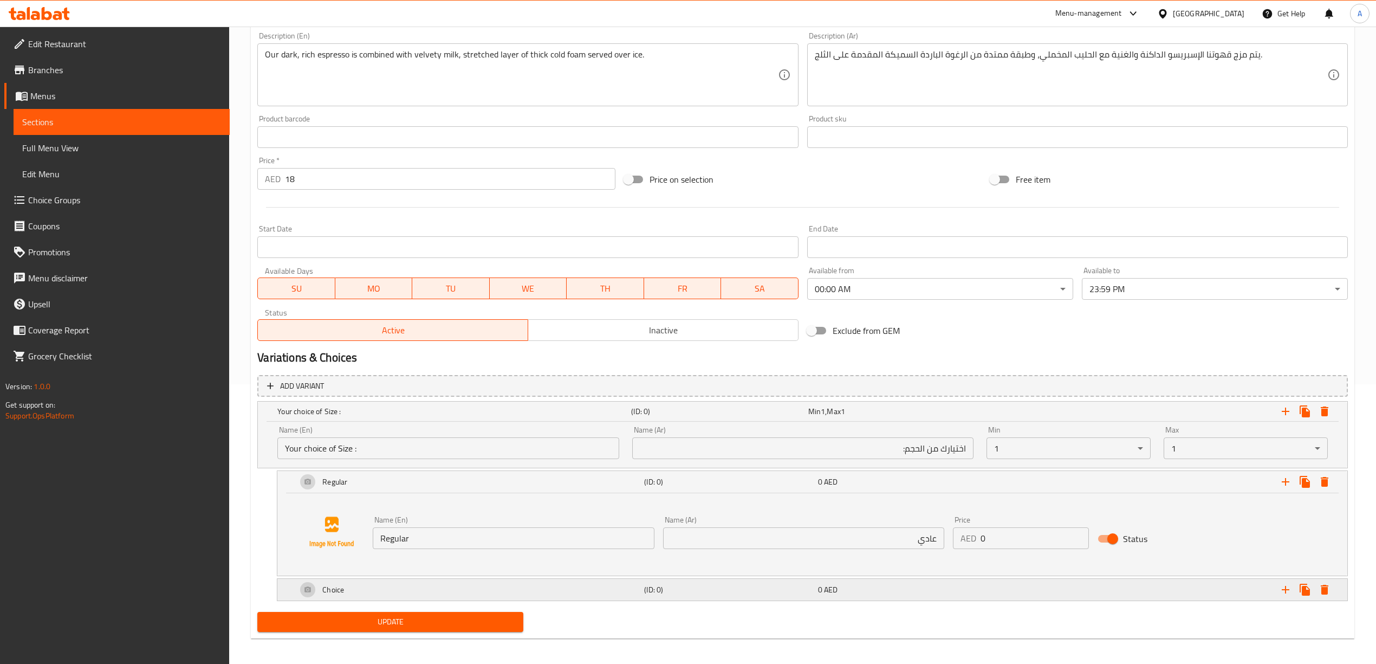
scroll to position [285, 0]
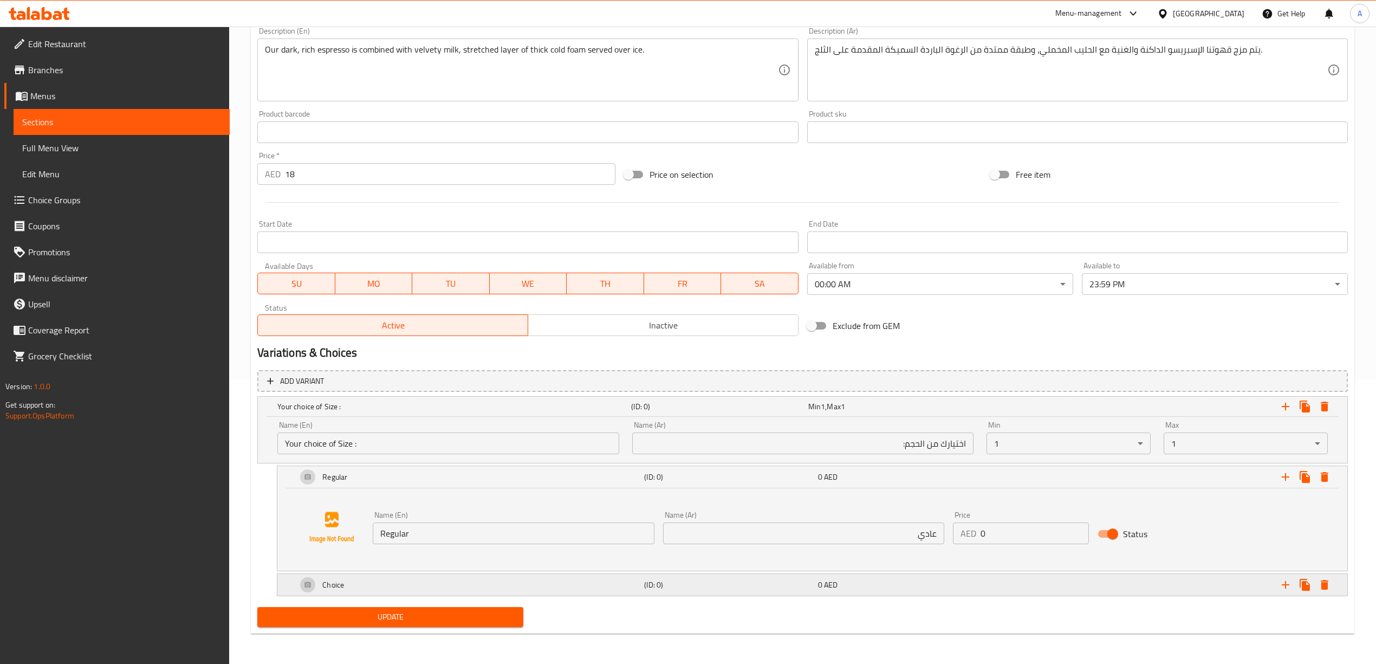
click at [497, 414] on div "Choice" at bounding box center [452, 406] width 354 height 15
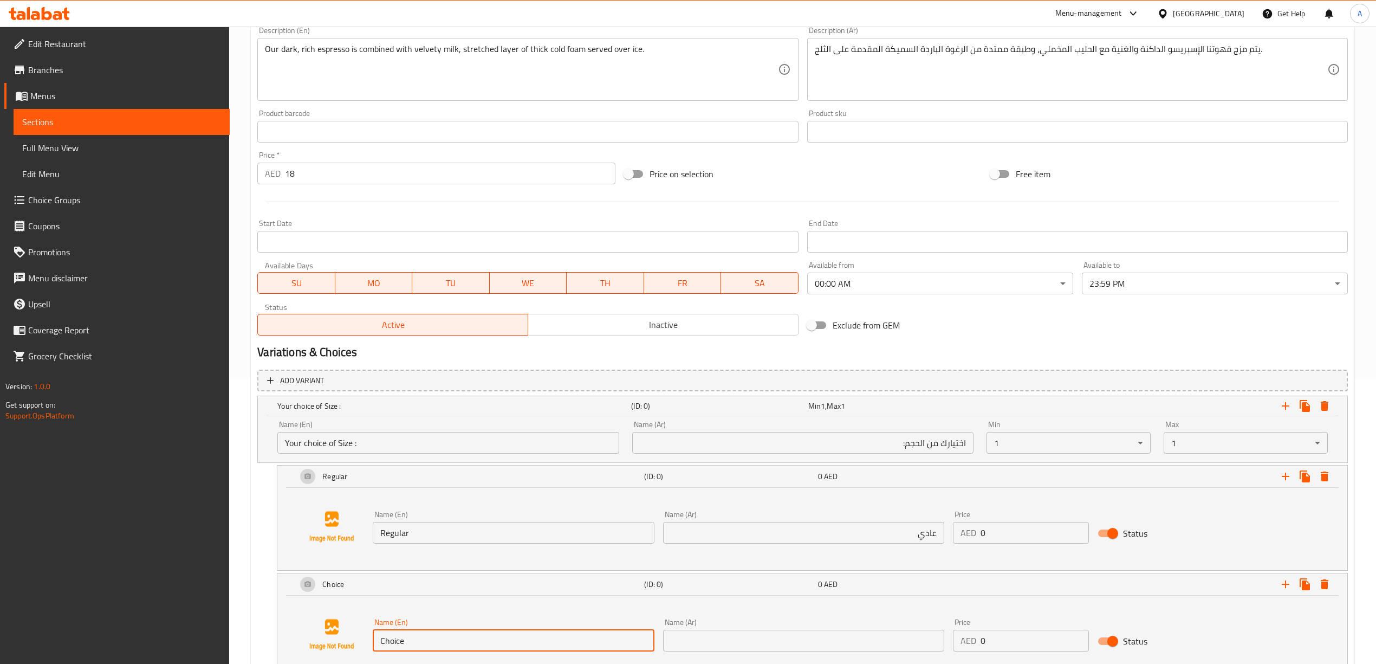
drag, startPoint x: 416, startPoint y: 638, endPoint x: 372, endPoint y: 638, distance: 44.4
click at [372, 638] on div "Name (En) Choice Name (En)" at bounding box center [513, 635] width 290 height 42
paste input "Larg"
type input "Large"
click at [257, 601] on div "Large (ID: 0) 0 AED Name (En) Large Name (En) Name (Ar) Name (Ar) Price AED 0 P…" at bounding box center [802, 626] width 1090 height 106
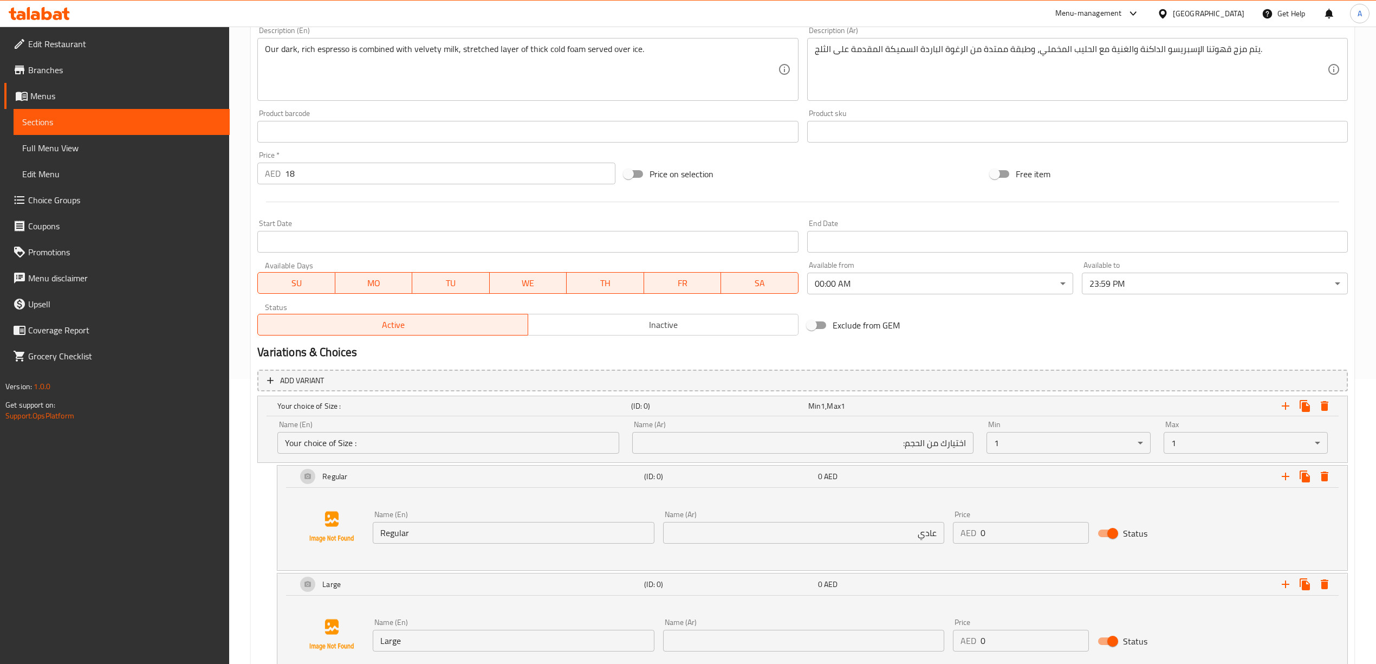
click at [709, 635] on input "text" at bounding box center [803, 640] width 281 height 22
paste input "كبير"
type input "كبير"
click at [252, 571] on div "Update Iced Cappuccino Change Image Size: 1200 x 800 px / Image formats: jpg, p…" at bounding box center [802, 268] width 1103 height 896
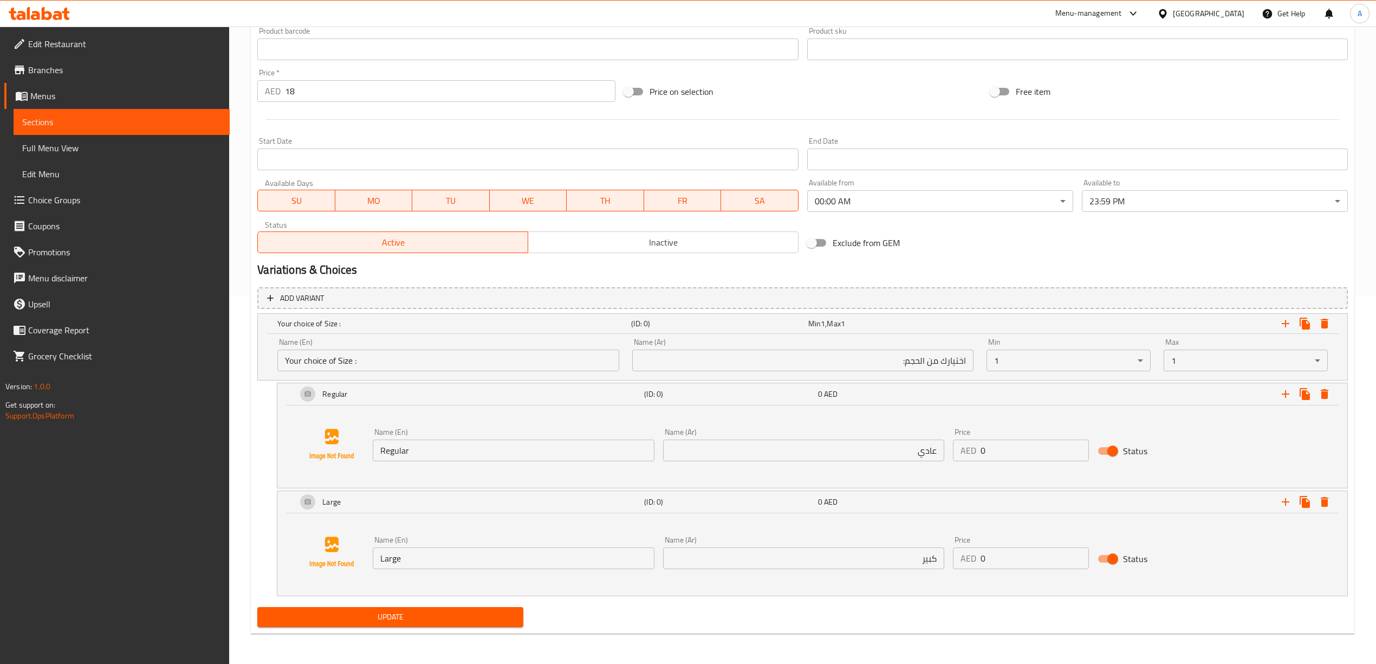
scroll to position [368, 0]
drag, startPoint x: 1009, startPoint y: 557, endPoint x: 964, endPoint y: 557, distance: 44.4
click at [964, 557] on div "AED 0 Price" at bounding box center [1021, 558] width 137 height 22
type input "3"
click at [817, 600] on div "Add variant Your choice of Size : (ID: 0) Min 1 , Max 1 Name (En) Your choice o…" at bounding box center [802, 443] width 1099 height 320
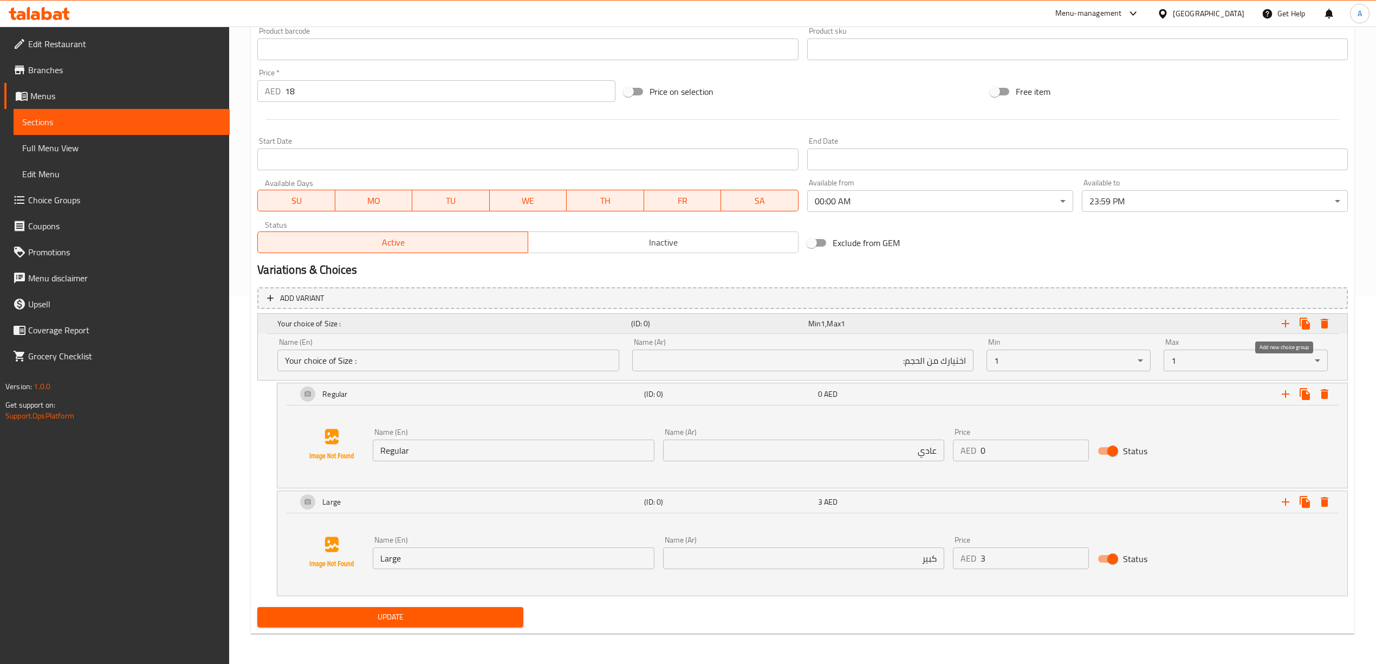
click at [1285, 320] on icon "Expand" at bounding box center [1286, 324] width 8 height 8
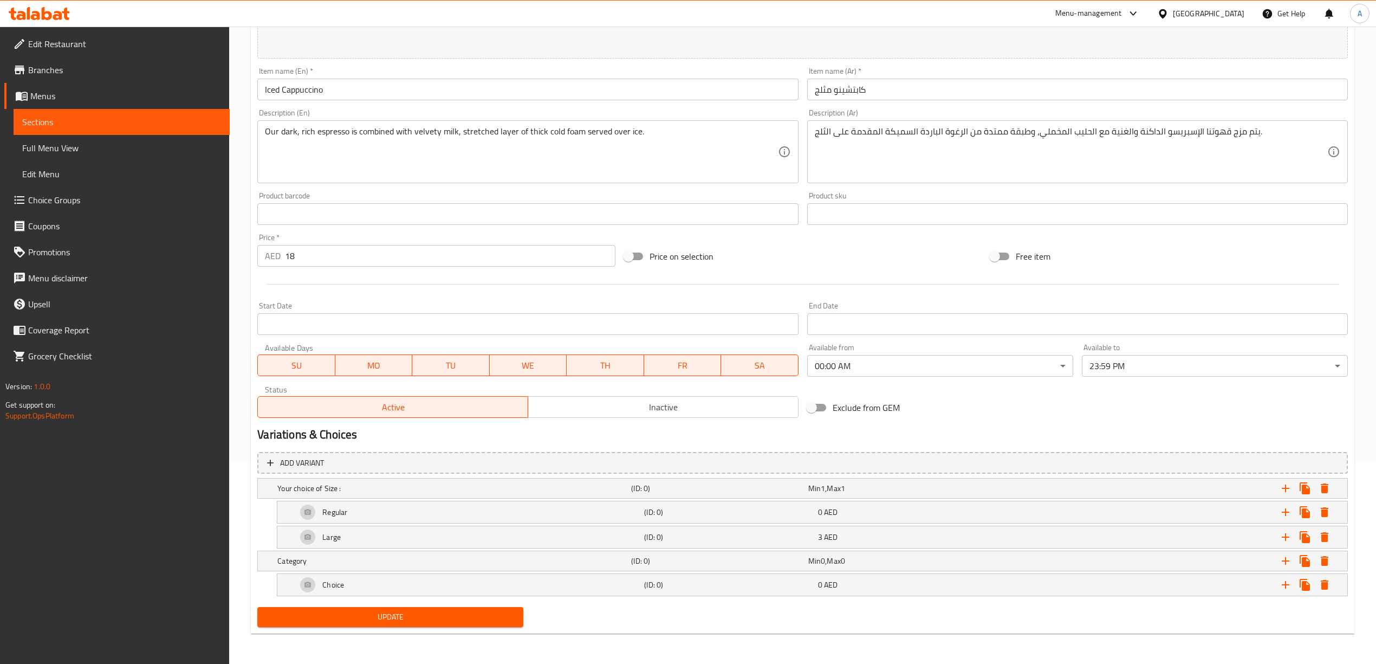
scroll to position [204, 0]
click at [553, 493] on h5 "Category" at bounding box center [451, 488] width 349 height 11
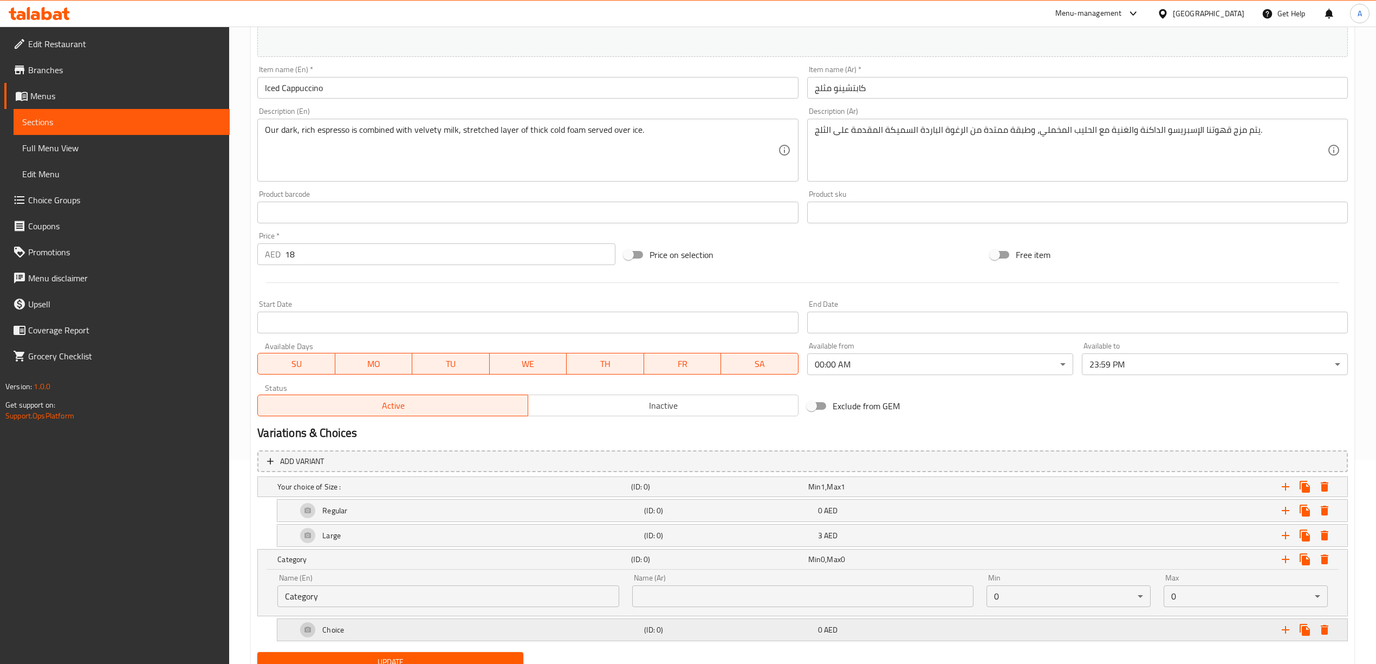
click at [522, 494] on div "Choice" at bounding box center [452, 486] width 354 height 15
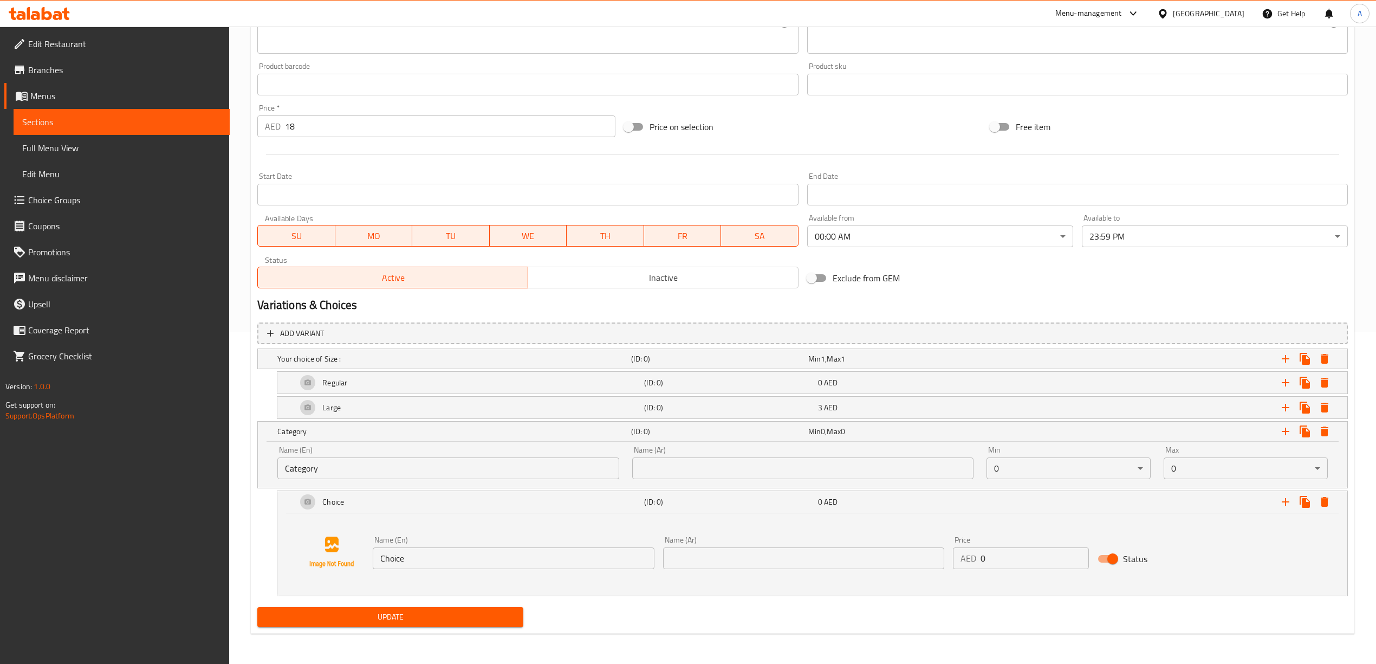
scroll to position [334, 0]
drag, startPoint x: 339, startPoint y: 467, endPoint x: 194, endPoint y: 466, distance: 145.2
click at [193, 466] on div "Edit Restaurant Branches Menus Sections Full Menu View Edit Menu Choice Groups …" at bounding box center [688, 178] width 1376 height 969
paste input "Your Choice of Blend"
type input "Your Choice of Blend"
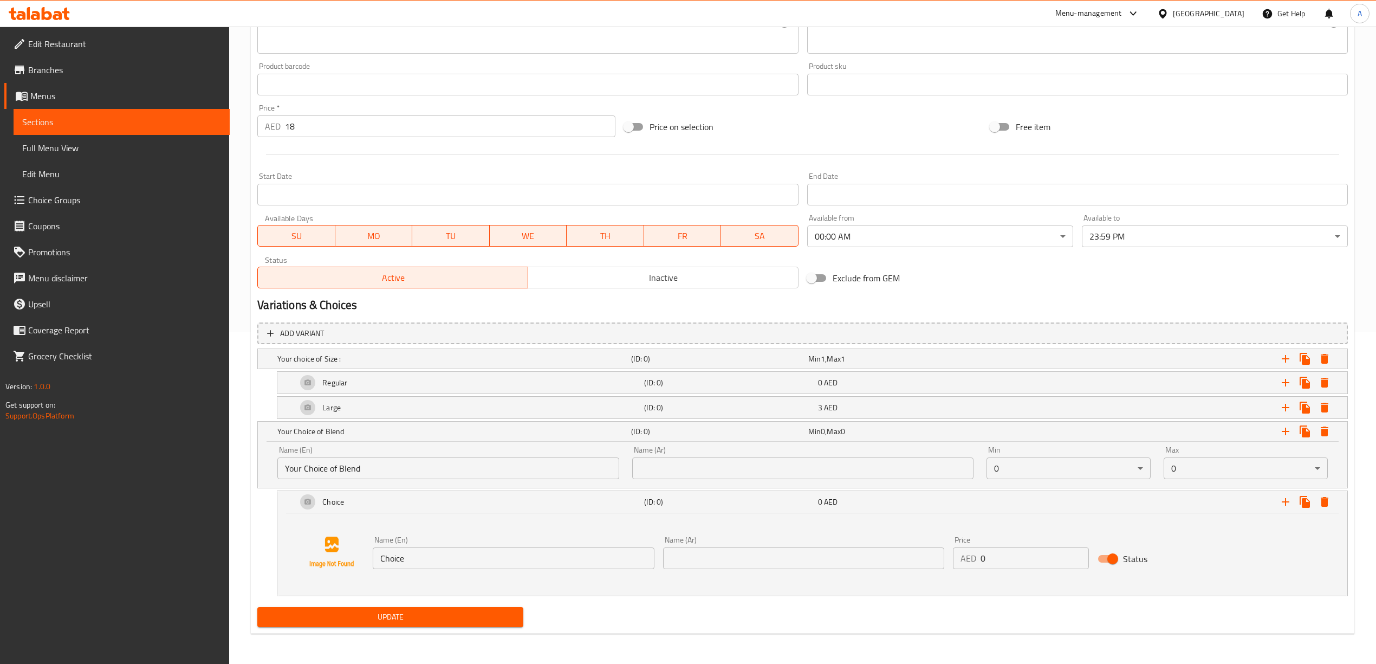
click at [256, 518] on div "Add variant Your choice of Size : (ID: 0) Min 1 , Max 1 Name (En) Your choice o…" at bounding box center [802, 460] width 1099 height 285
click at [679, 460] on input "text" at bounding box center [802, 468] width 341 height 22
paste input "اختيارك من المزيج"
type input "اختيارك من المزيج"
click at [237, 489] on div "Home / Restaurants management / Menus / Sections / item / update Everyday Signa…" at bounding box center [802, 178] width 1147 height 969
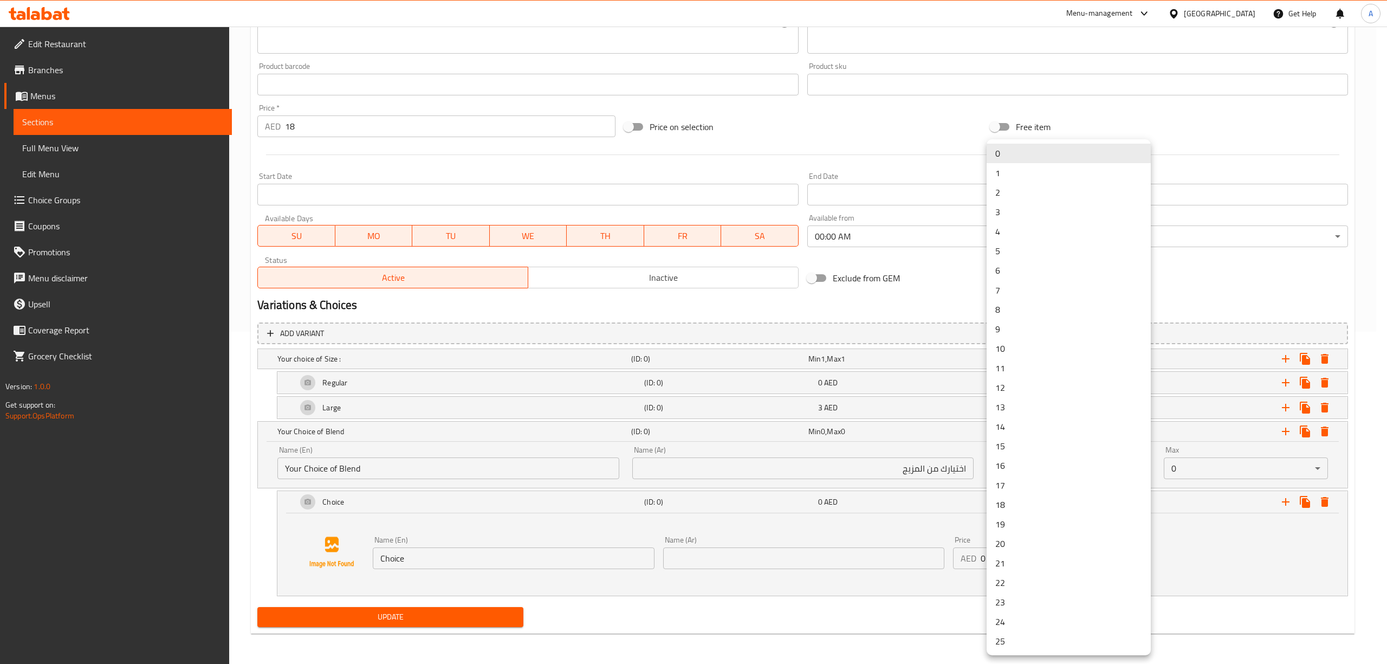
click at [1067, 332] on body "​ Menu-management United Arab Emirates Get Help A Edit Restaurant Branches Menu…" at bounding box center [693, 12] width 1387 height 637
click at [1009, 170] on li "1" at bounding box center [1068, 173] width 164 height 20
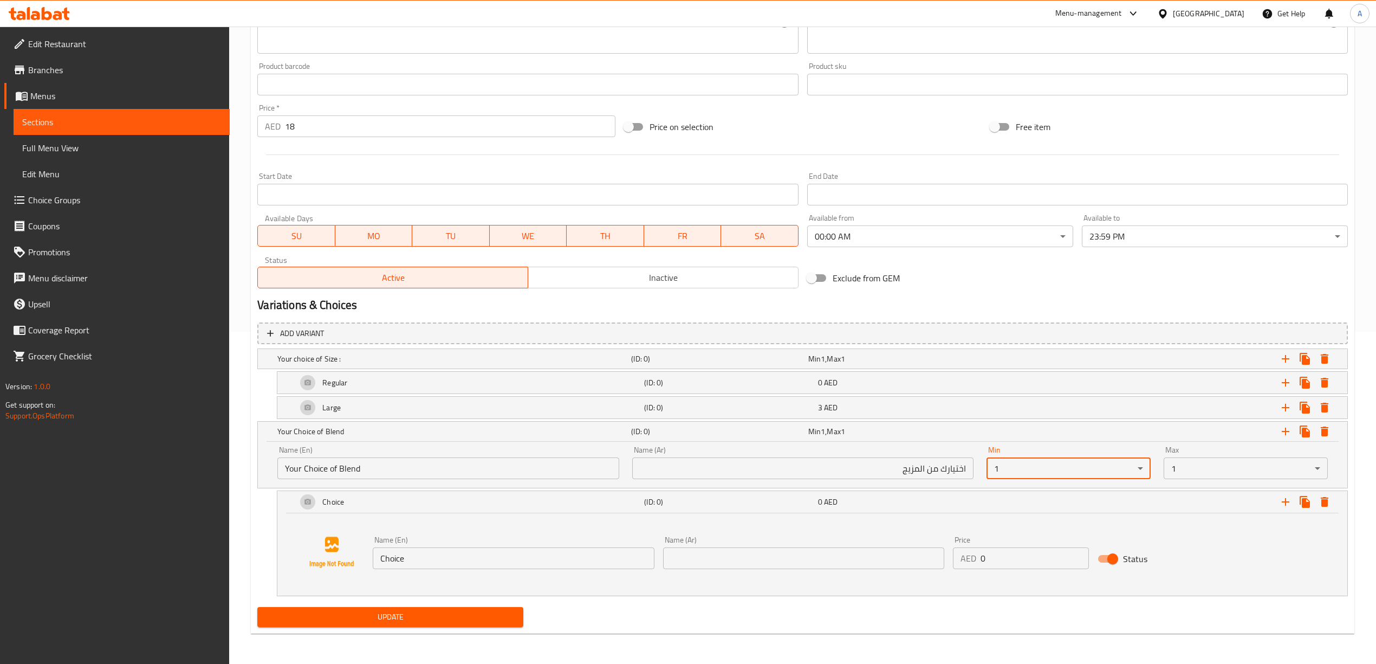
click at [245, 536] on div "Home / Restaurants management / Menus / Sections / item / update Everyday Signa…" at bounding box center [802, 178] width 1147 height 969
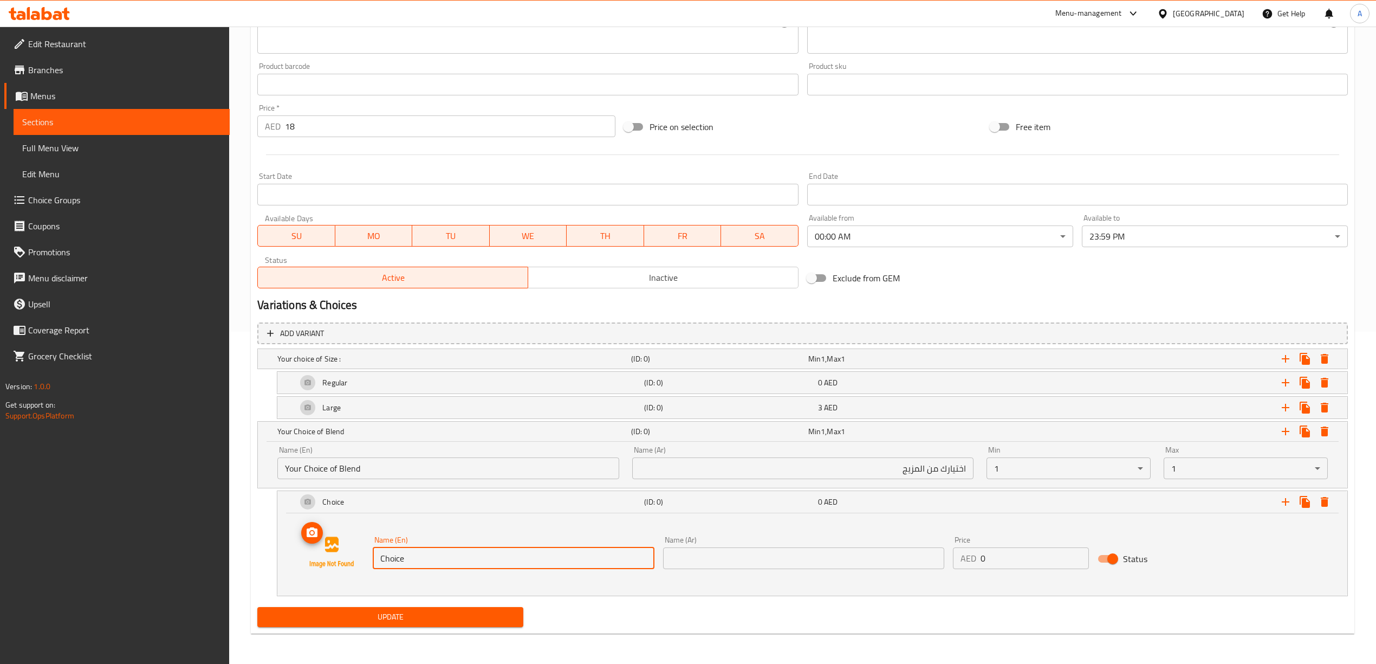
drag, startPoint x: 411, startPoint y: 564, endPoint x: 337, endPoint y: 557, distance: 74.0
click at [332, 558] on div "Name (En) Choice Name (En) Name (Ar) Name (Ar) Price AED 0 Price Status" at bounding box center [812, 552] width 1044 height 82
paste input "Dark Roast"
type input "Dark Roast"
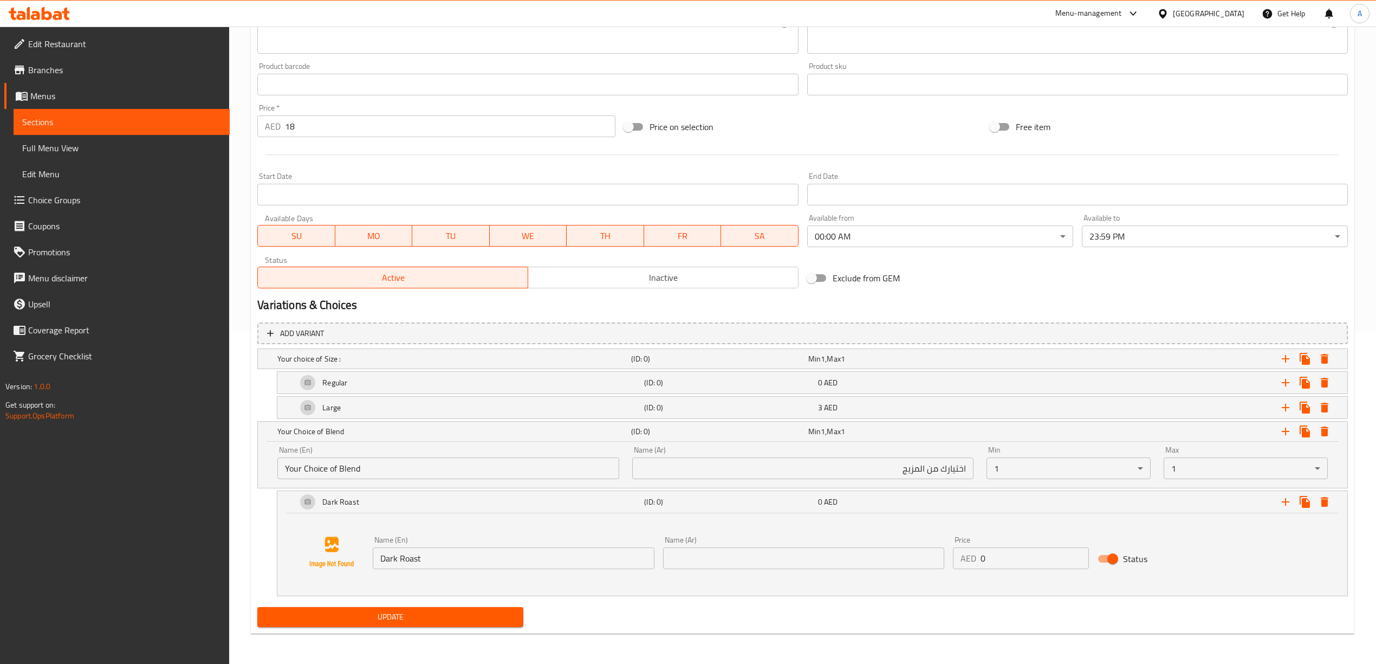
click at [267, 581] on div "Dark Roast (ID: 0) 0 AED Name (En) Dark Roast Name (En) Name (Ar) Name (Ar) Pri…" at bounding box center [802, 543] width 1090 height 106
click at [756, 562] on input "text" at bounding box center [803, 558] width 281 height 22
paste input "تحميص غامق"
type input "تحميص غامق"
click at [256, 545] on div "Add variant Your choice of Size : (ID: 0) Min 1 , Max 1 Name (En) Your choice o…" at bounding box center [802, 460] width 1099 height 285
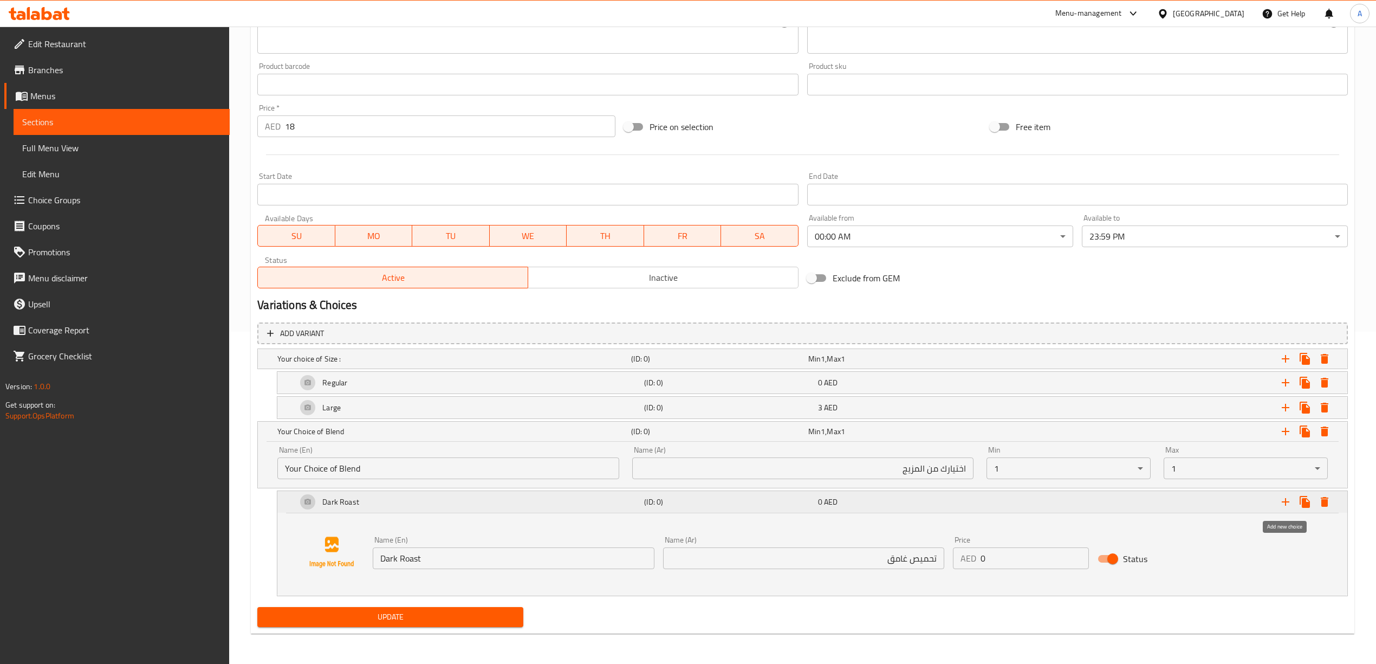
click at [1287, 504] on icon "Expand" at bounding box center [1285, 501] width 13 height 13
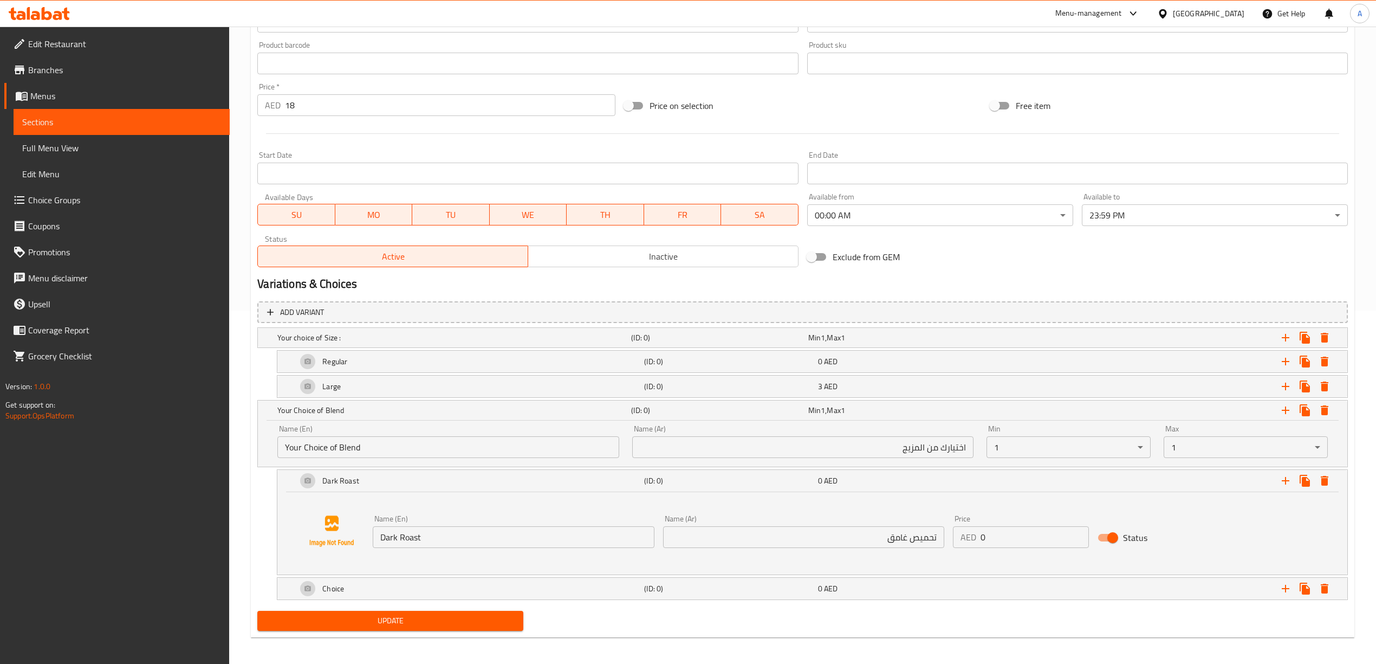
scroll to position [359, 0]
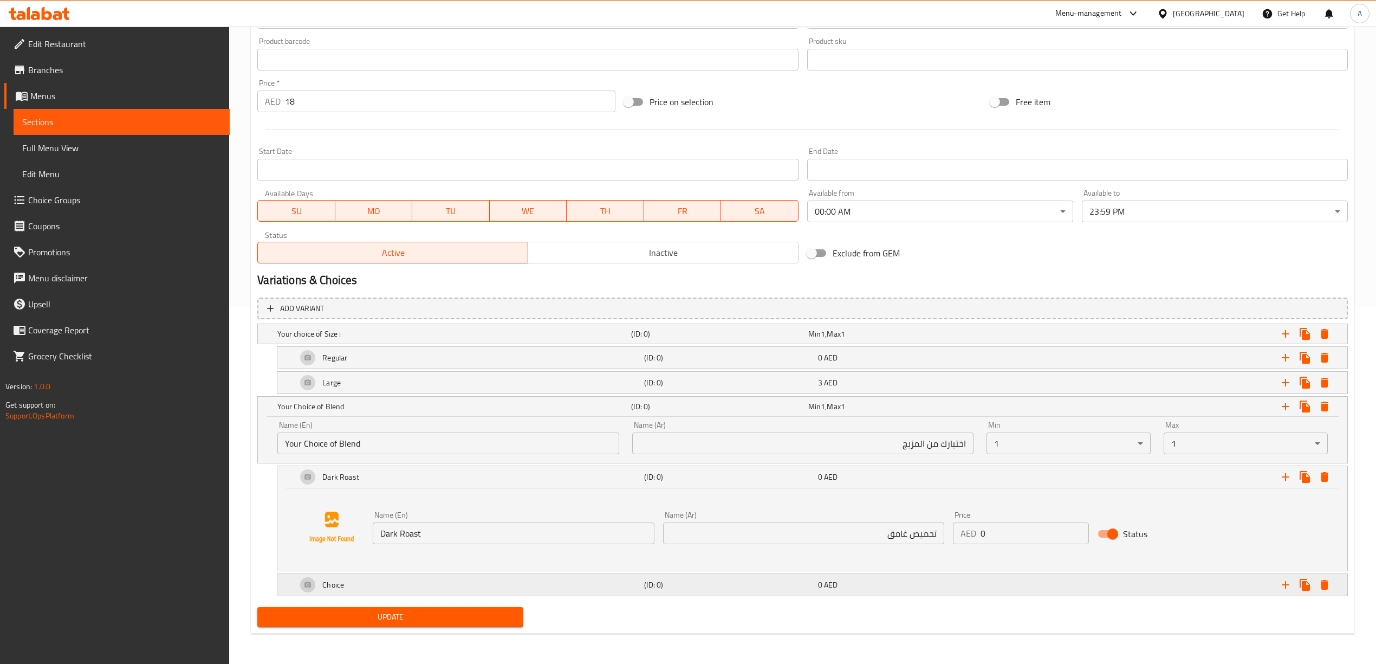
click at [502, 341] on div "Choice" at bounding box center [452, 333] width 354 height 15
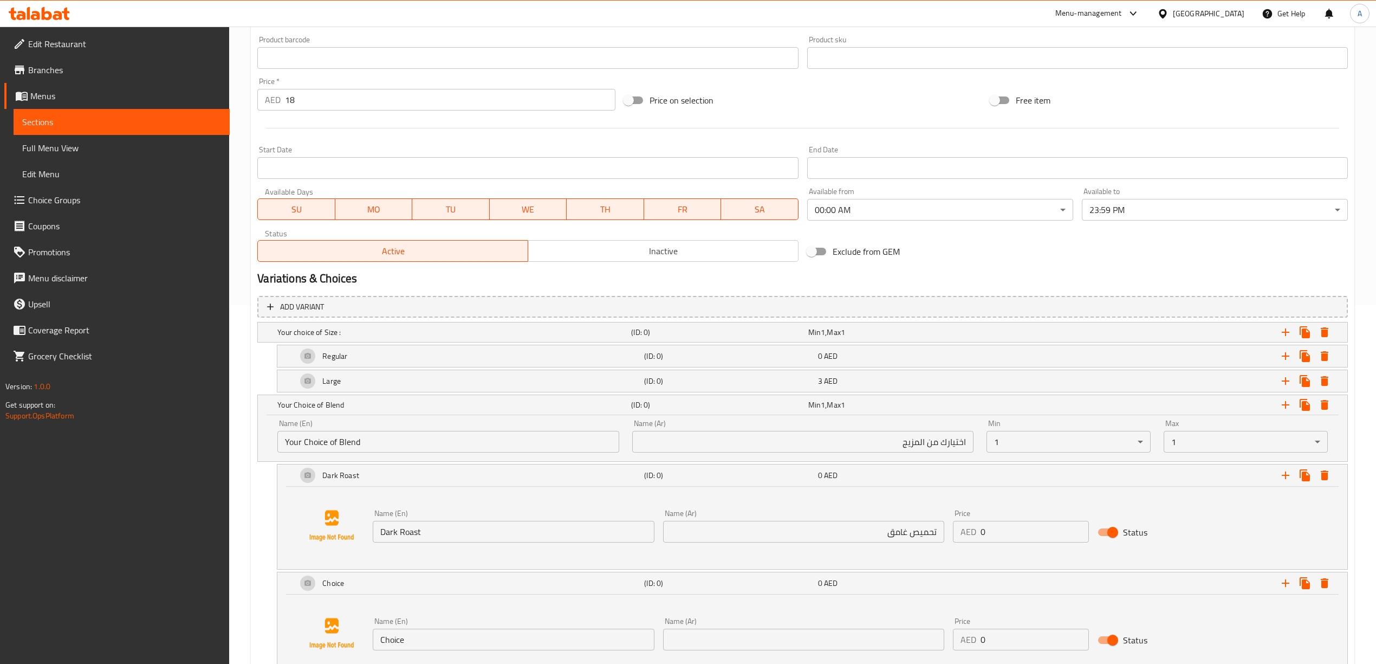
drag, startPoint x: 418, startPoint y: 652, endPoint x: 412, endPoint y: 650, distance: 6.9
click at [412, 650] on div "Name (En) Choice Name (En)" at bounding box center [513, 634] width 290 height 42
drag, startPoint x: 419, startPoint y: 640, endPoint x: 337, endPoint y: 635, distance: 82.4
click at [337, 635] on div "Name (En) Choice Name (En) Name (Ar) Name (Ar) Price AED 0 Price Status" at bounding box center [812, 633] width 1044 height 82
paste input "Single origin [GEOGRAPHIC_DATA]"
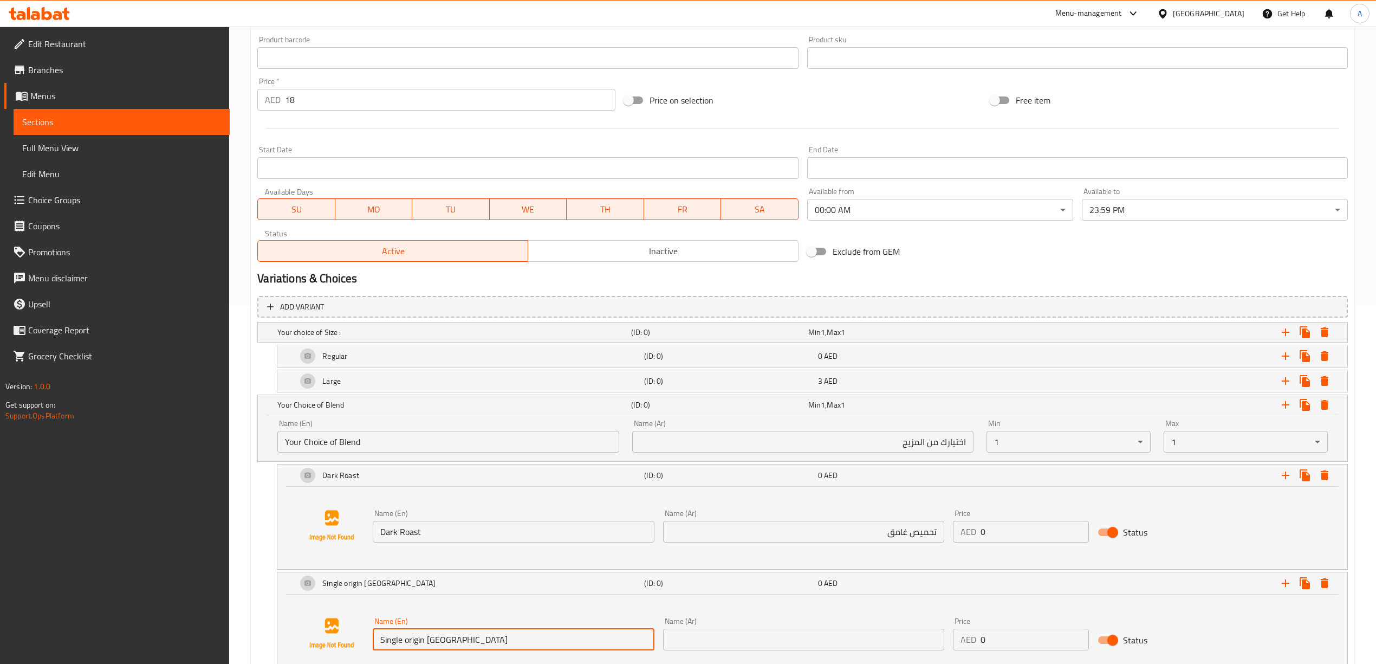
type input "Single origin [GEOGRAPHIC_DATA]"
click at [246, 568] on div "Home / Restaurants management / Menus / Sections / item / update Everyday Signa…" at bounding box center [802, 206] width 1147 height 1077
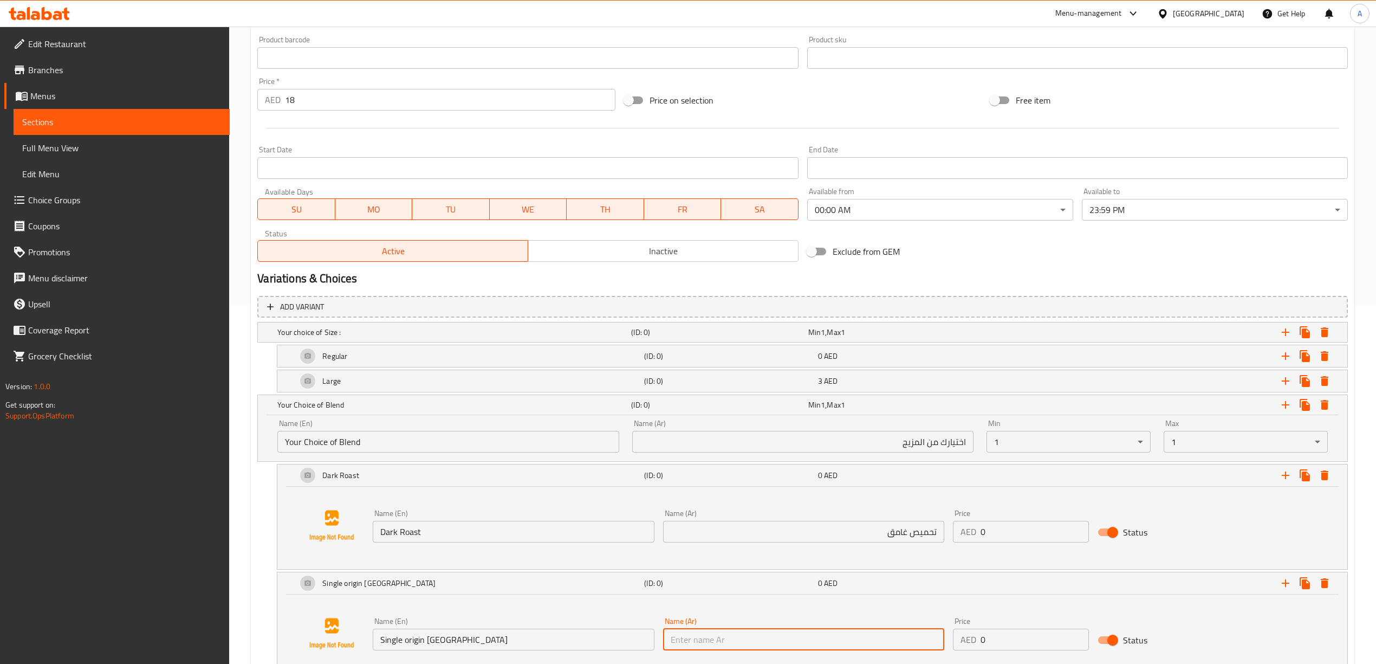
click at [699, 642] on input "text" at bounding box center [803, 639] width 281 height 22
paste input "سنجل [PERSON_NAME]"
type input "سنجل [PERSON_NAME]"
click at [246, 581] on div "Home / Restaurants management / Menus / Sections / item / update Everyday Signa…" at bounding box center [802, 206] width 1147 height 1077
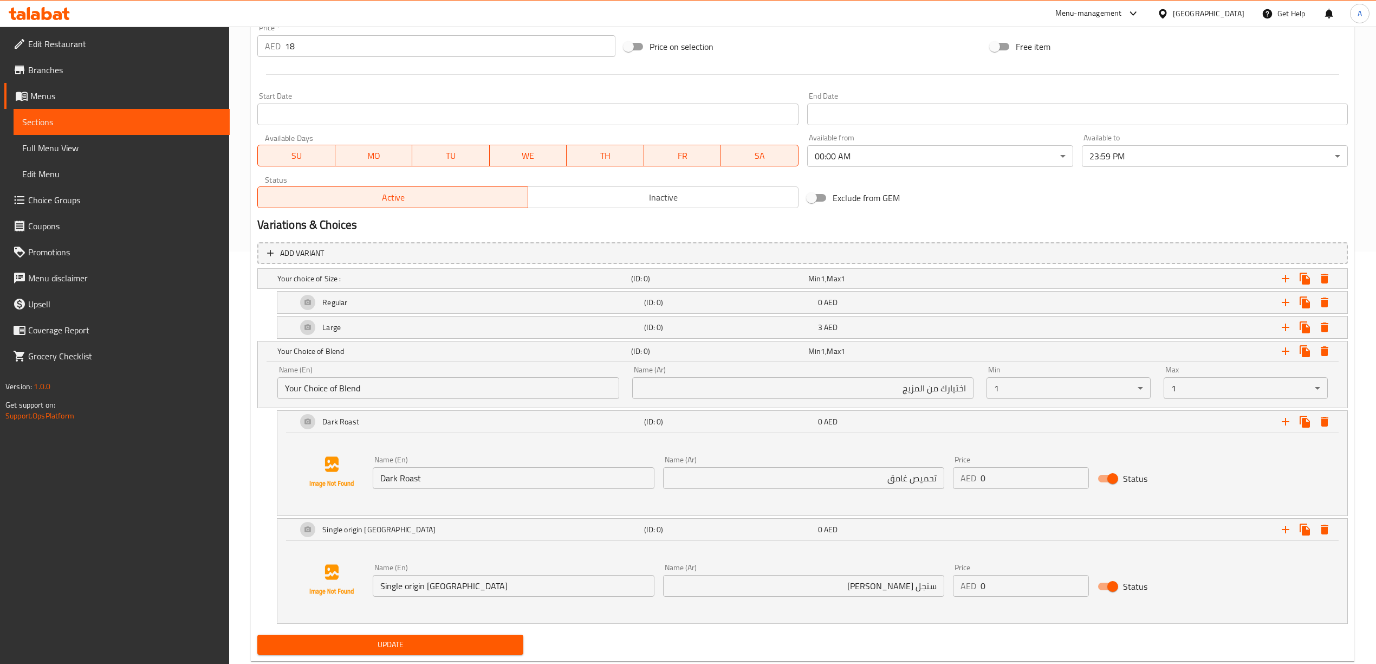
scroll to position [442, 0]
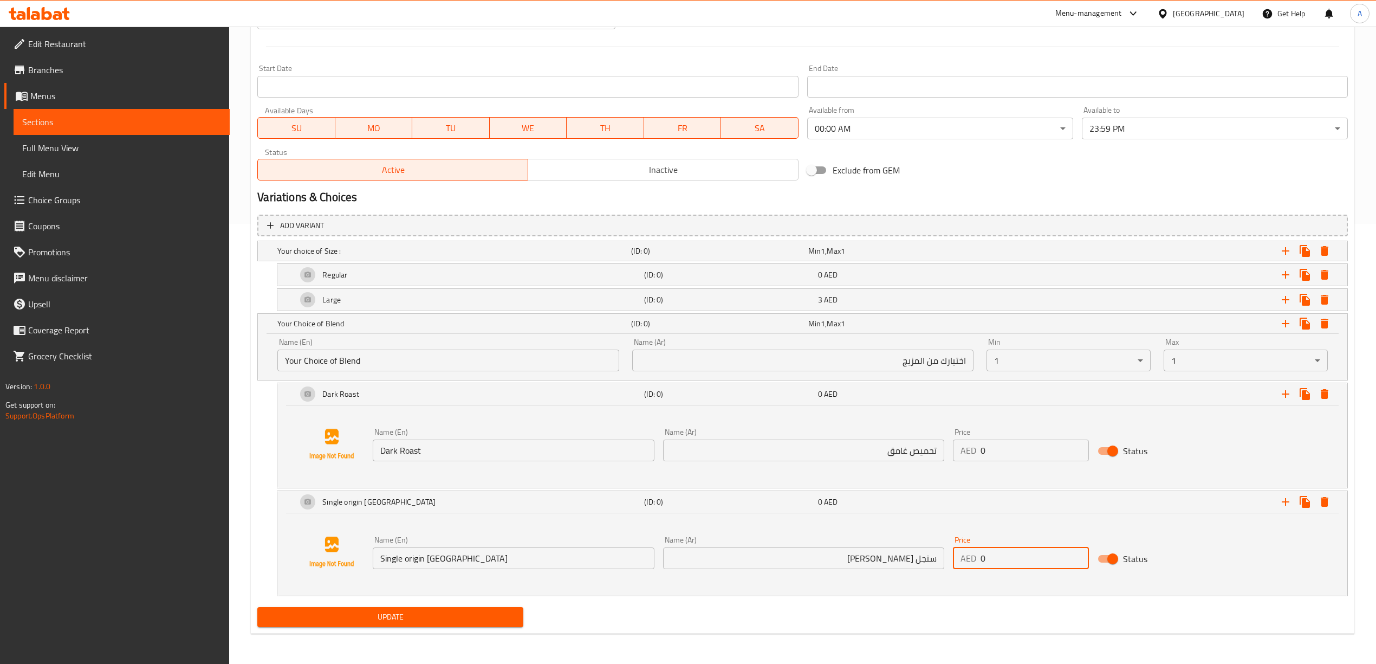
drag, startPoint x: 996, startPoint y: 558, endPoint x: 976, endPoint y: 562, distance: 20.0
click at [976, 562] on div "AED 0 Price" at bounding box center [1021, 558] width 137 height 22
type input "2"
click at [978, 597] on div "Add variant Your choice of Size : (ID: 0) Min 1 , Max 1 Name (En) Your choice o…" at bounding box center [802, 406] width 1099 height 393
click at [1285, 247] on icon "Expand" at bounding box center [1286, 251] width 8 height 8
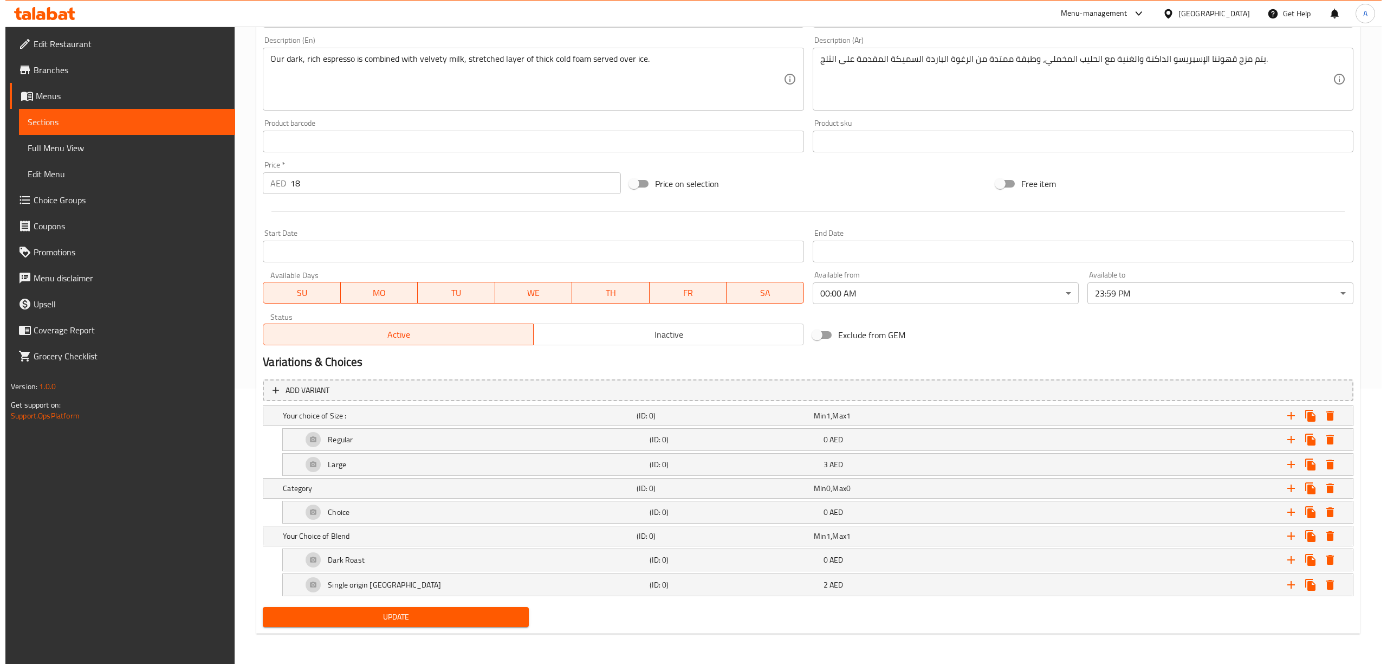
scroll to position [278, 0]
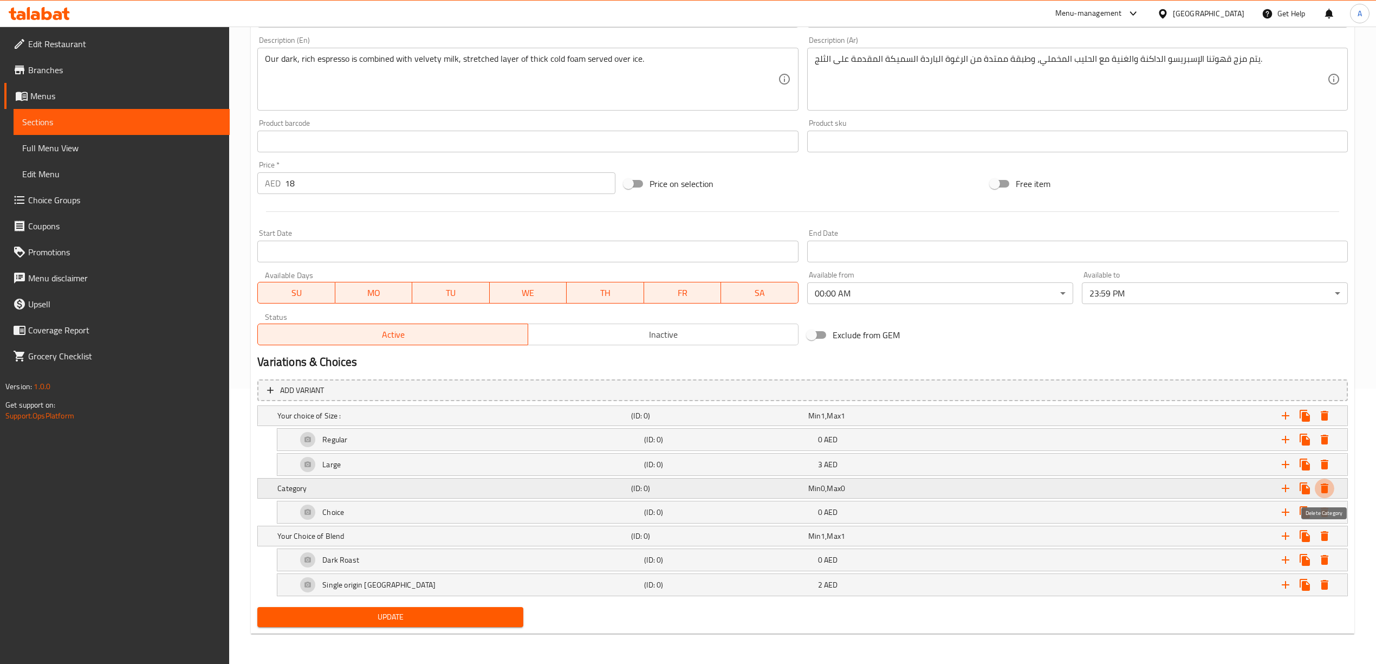
click at [1322, 486] on icon "Expand" at bounding box center [1325, 488] width 8 height 10
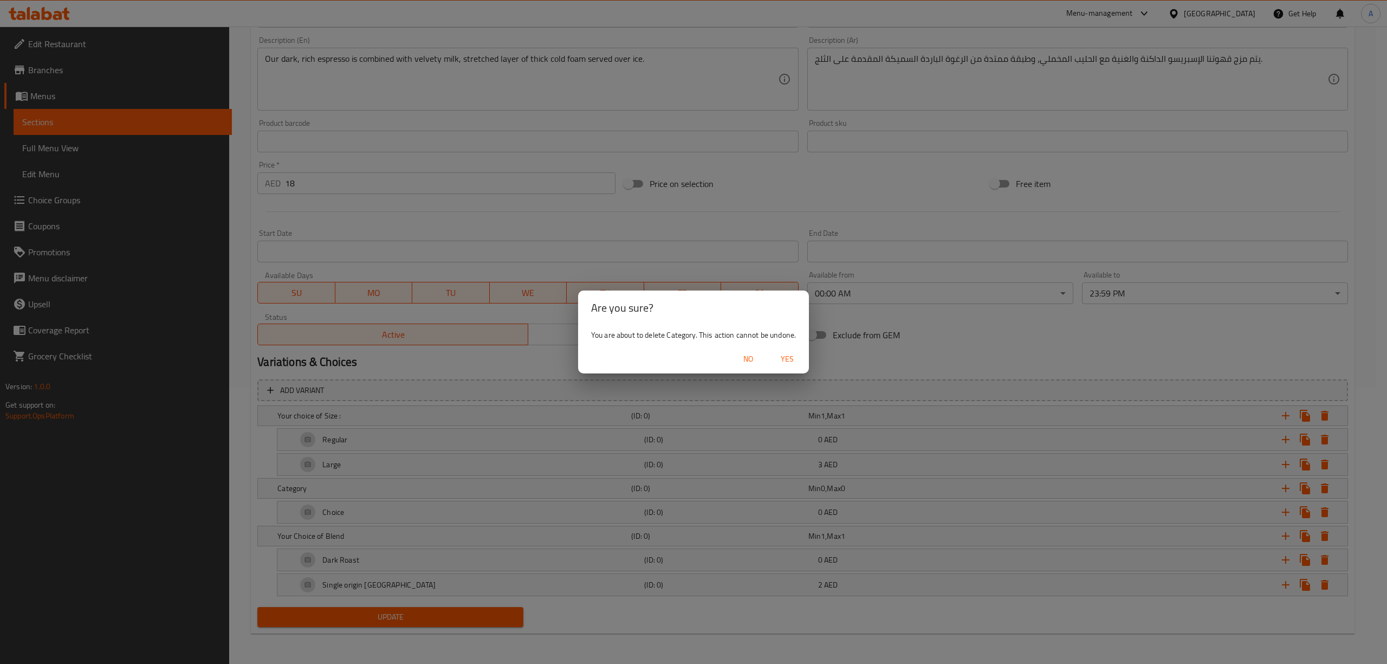
click at [784, 360] on span "Yes" at bounding box center [787, 359] width 26 height 14
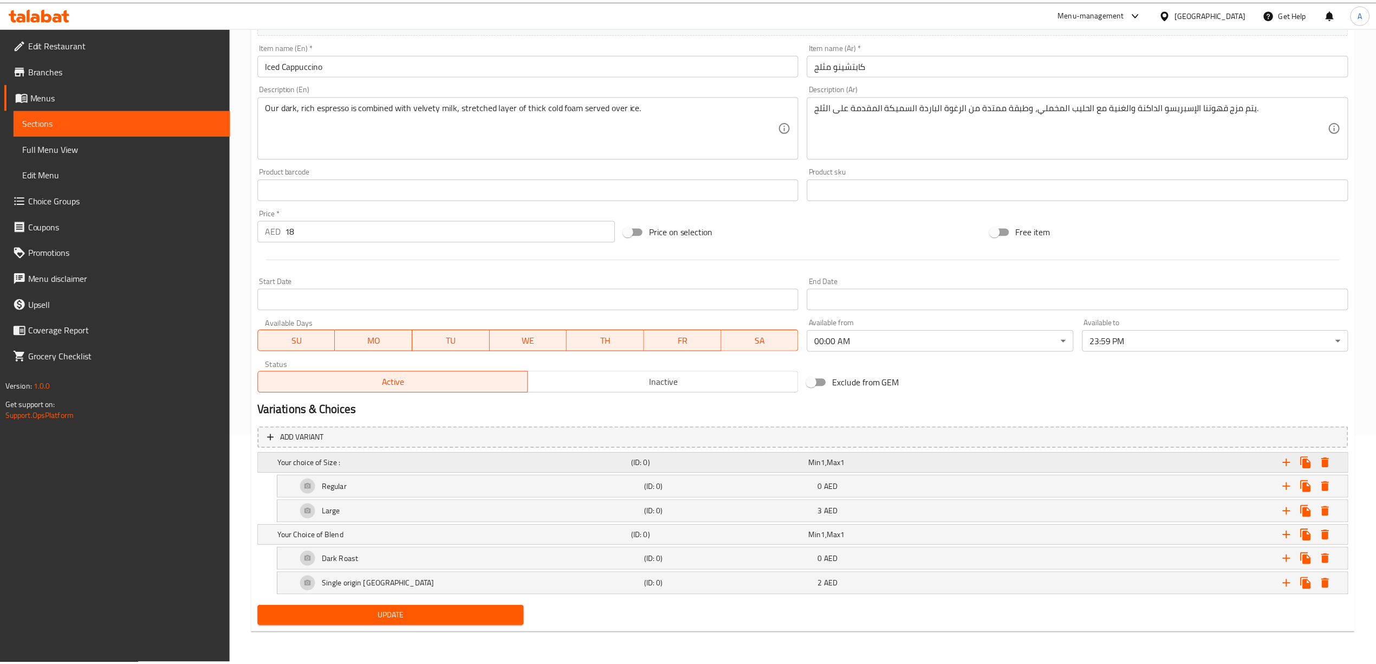
scroll to position [230, 0]
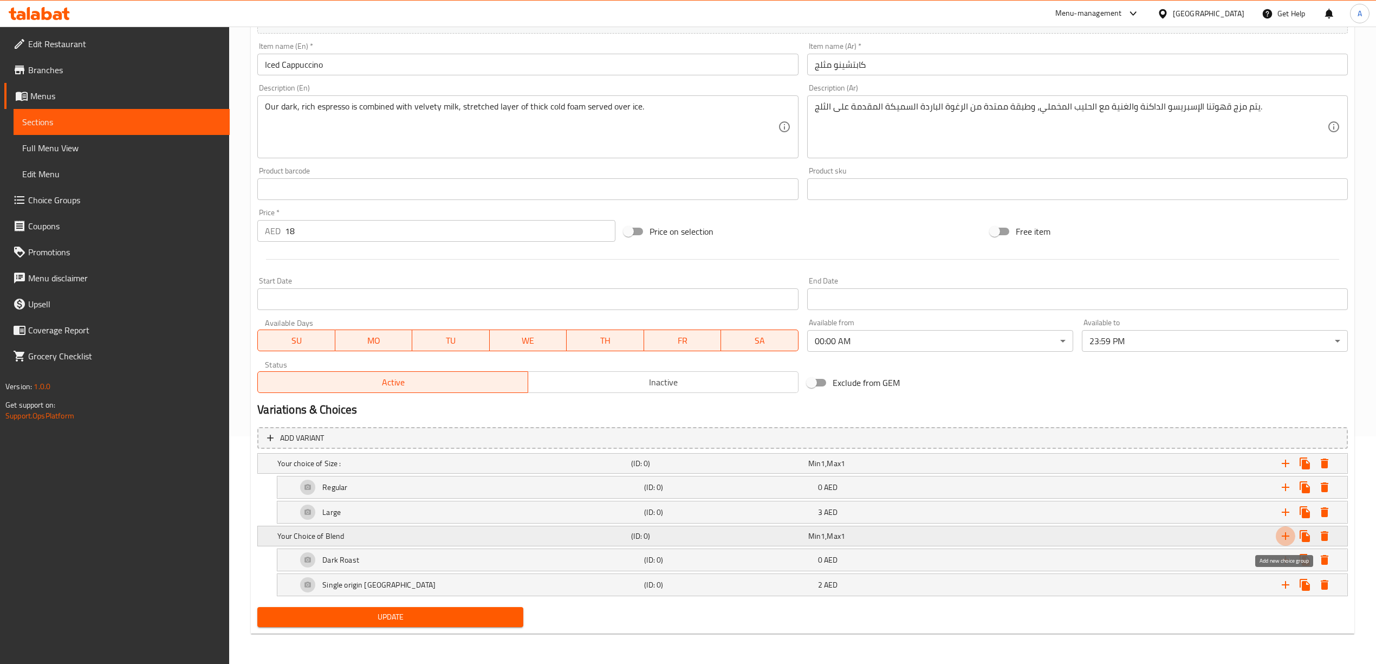
click at [1284, 531] on icon "Expand" at bounding box center [1285, 535] width 13 height 13
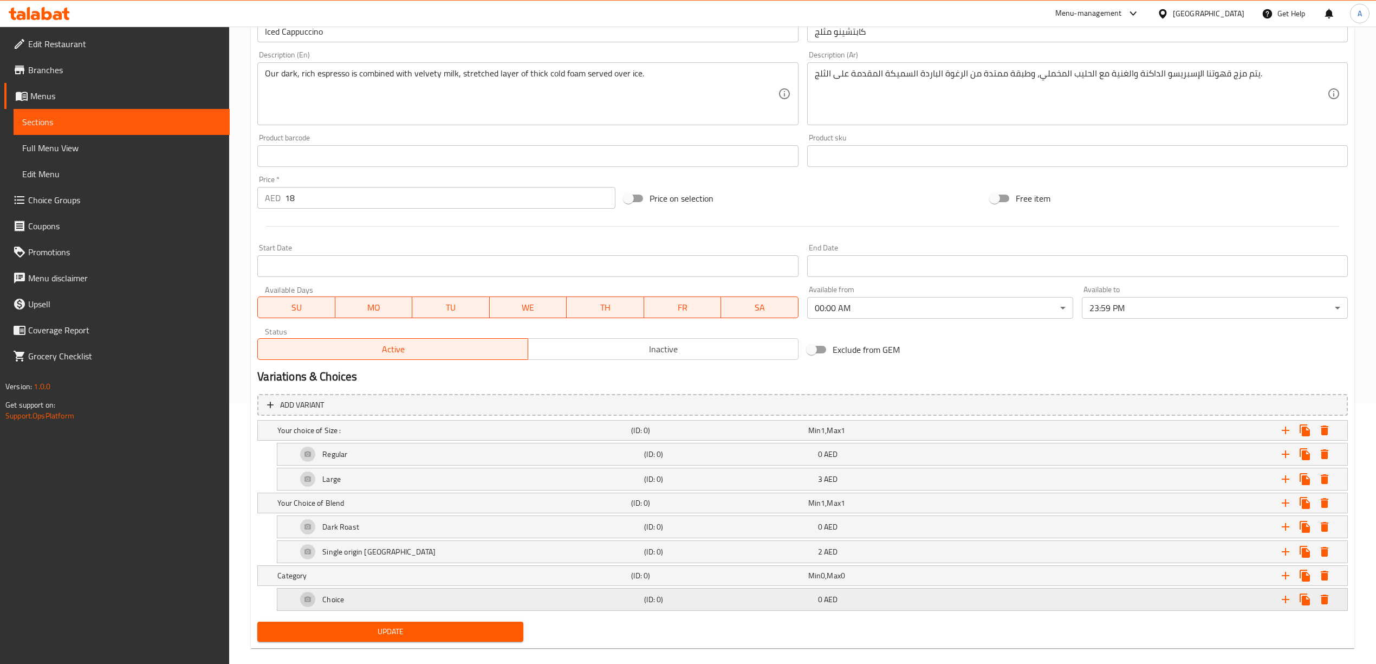
scroll to position [278, 0]
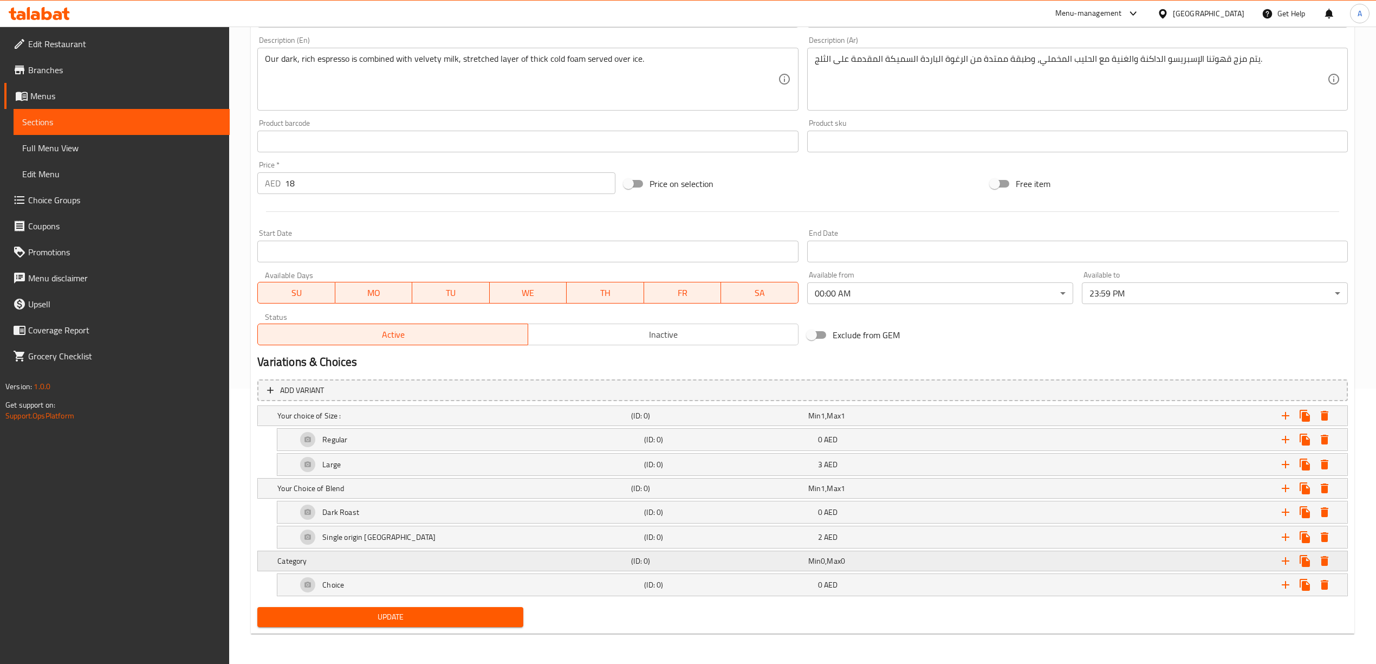
click at [762, 421] on h5 "(ID: 0)" at bounding box center [717, 415] width 172 height 11
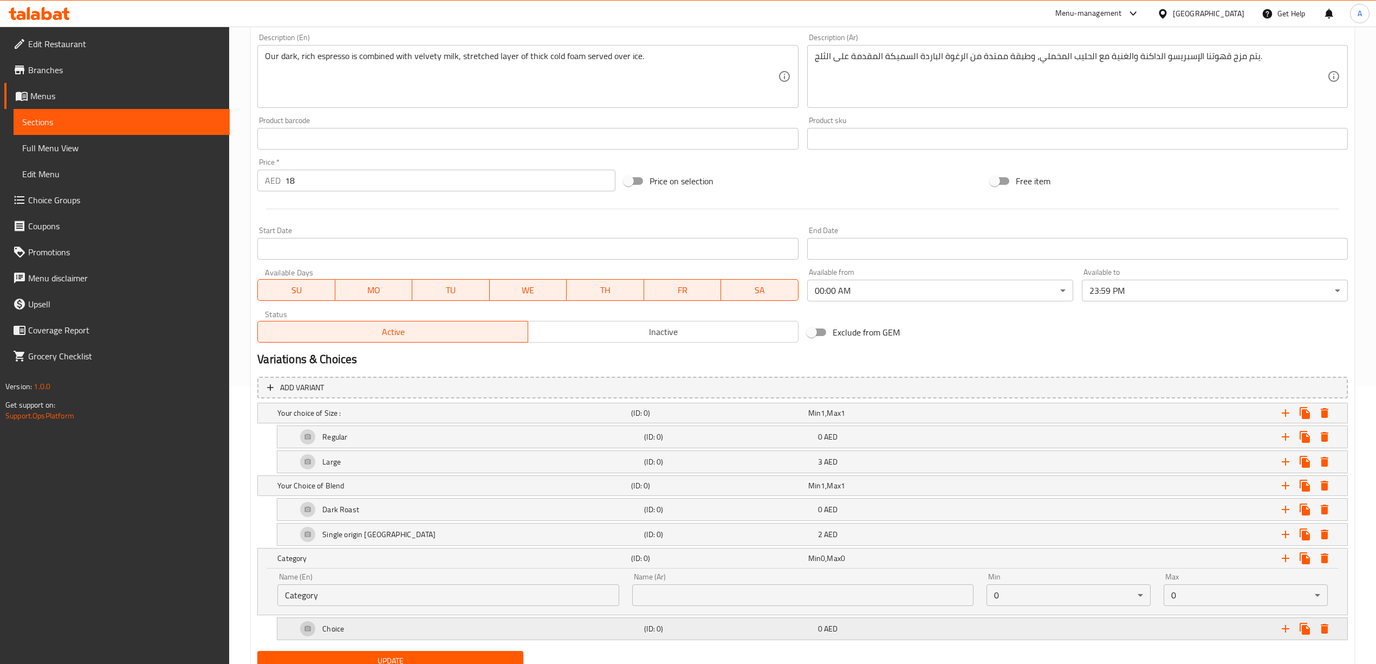
click at [657, 418] on h5 "(ID: 0)" at bounding box center [717, 412] width 172 height 11
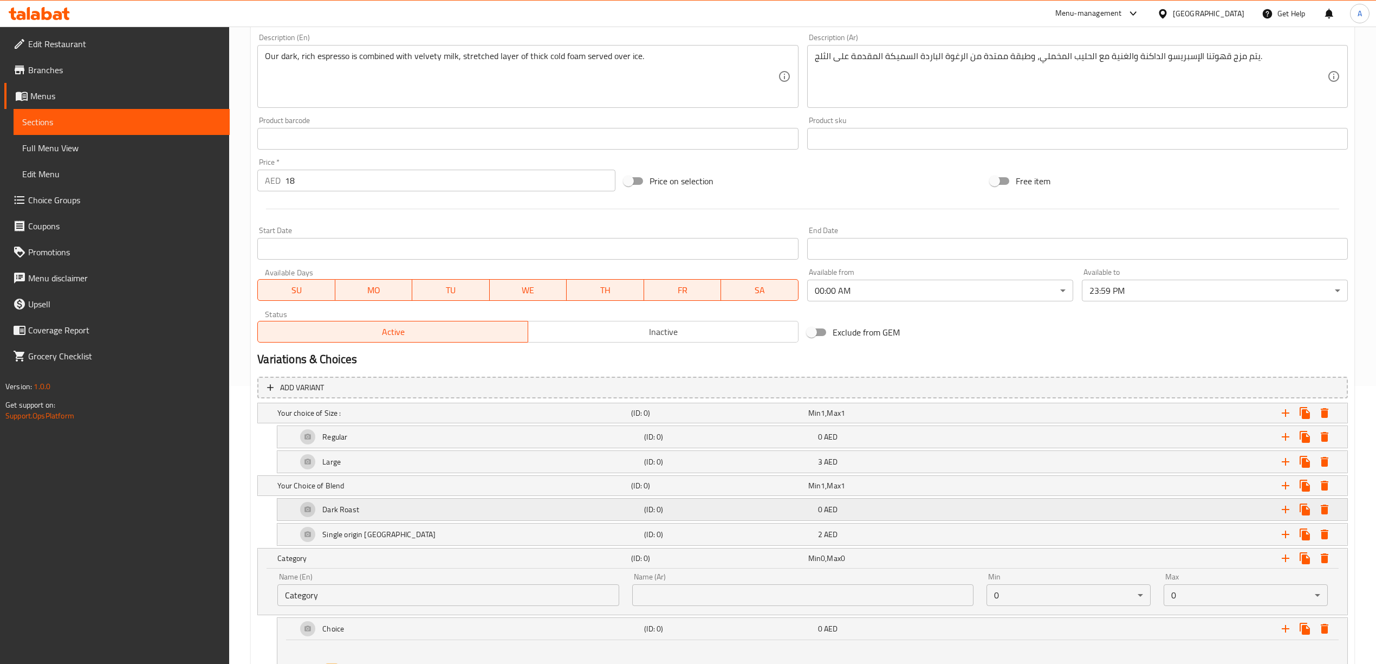
scroll to position [407, 0]
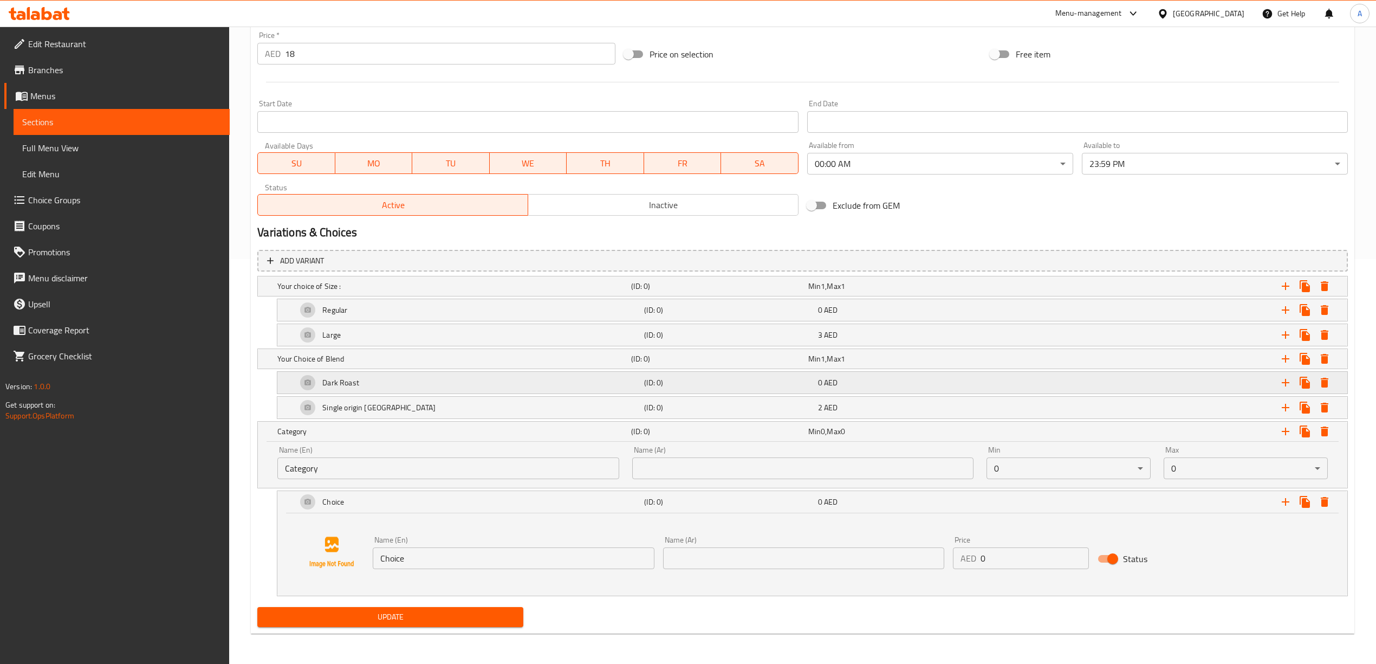
click at [737, 291] on h5 "(ID: 0)" at bounding box center [717, 286] width 172 height 11
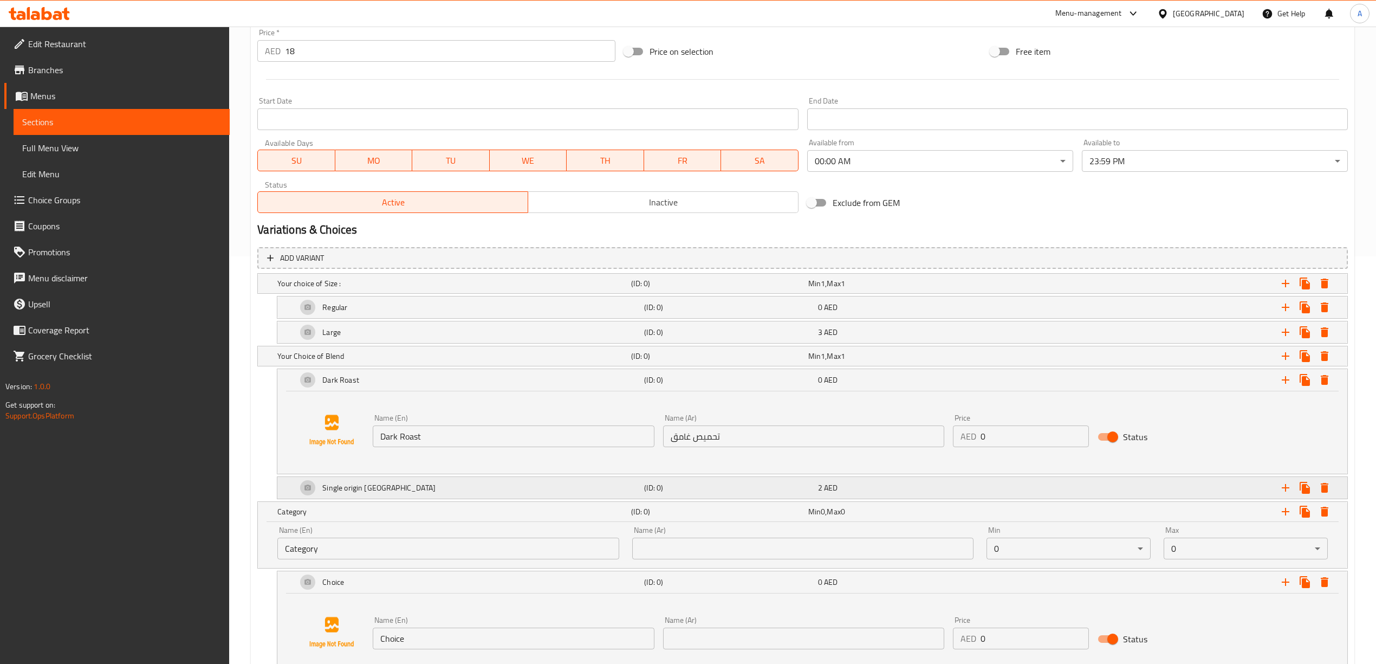
click at [726, 289] on h5 "(ID: 0)" at bounding box center [717, 283] width 172 height 11
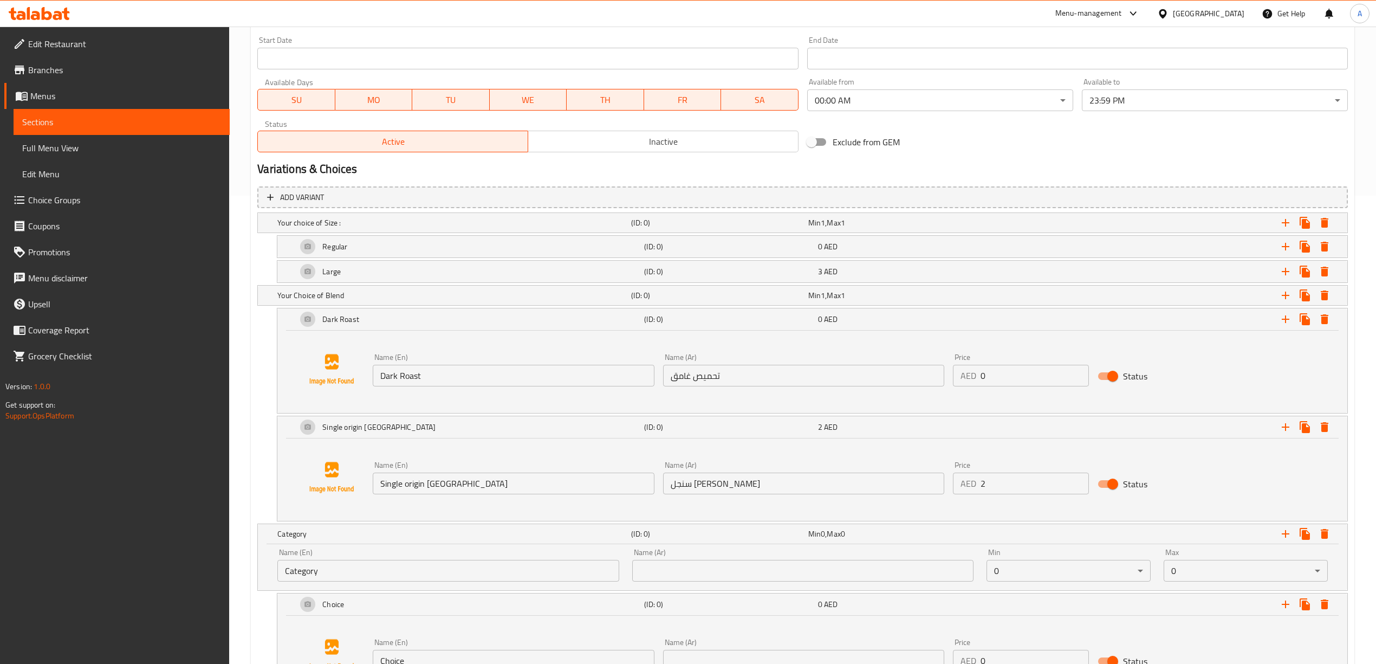
scroll to position [551, 0]
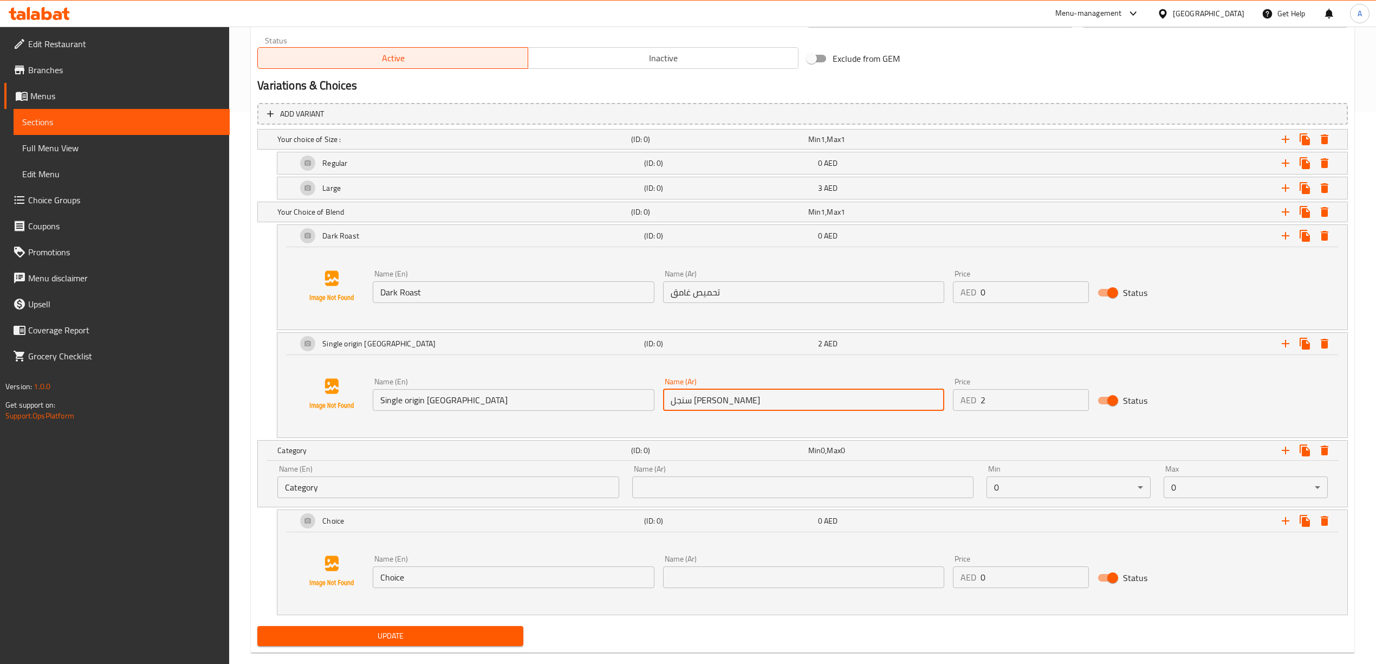
click at [770, 397] on input "سنجل [PERSON_NAME]" at bounding box center [803, 400] width 281 height 22
click at [731, 300] on input "تحميص غامق" at bounding box center [803, 292] width 281 height 22
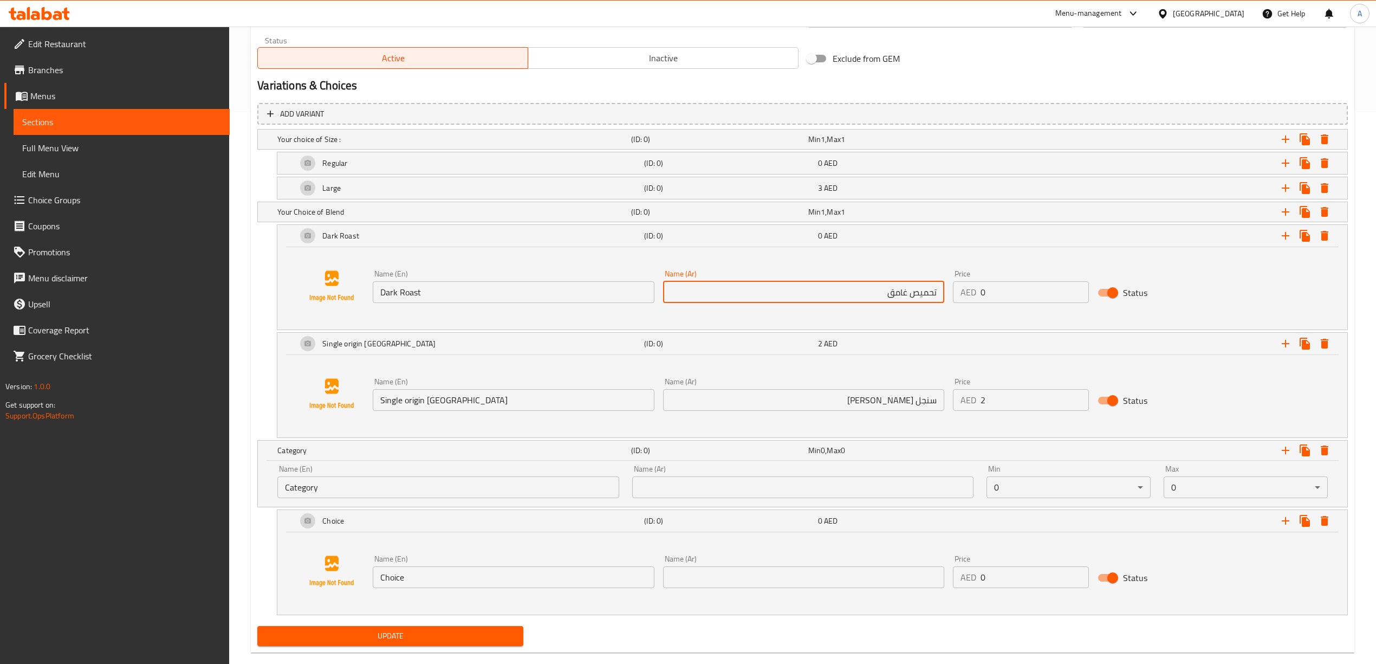
click at [269, 395] on div "Single origin Brazil (ID: 0) 2 AED Name (En) Single origin Brazil Name (En) Nam…" at bounding box center [802, 385] width 1090 height 106
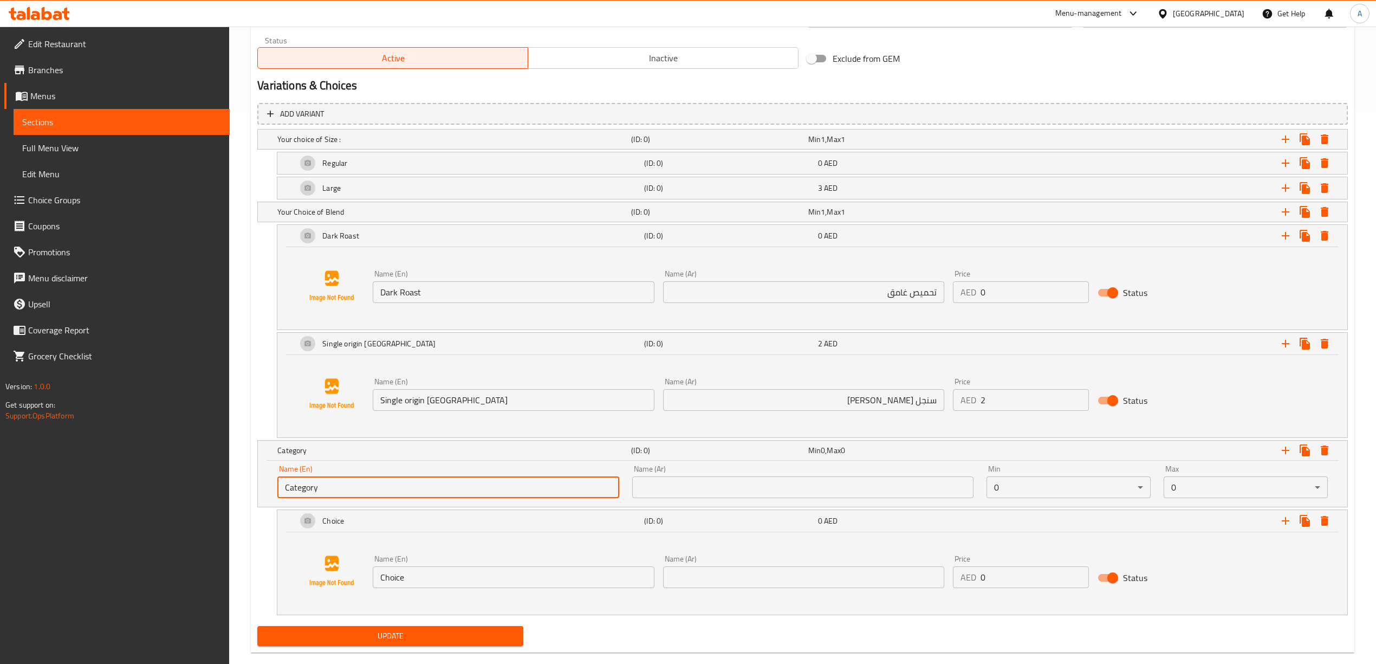
drag, startPoint x: 350, startPoint y: 494, endPoint x: 254, endPoint y: 494, distance: 95.9
click at [254, 494] on div "Add variant Your choice of Size : (ID: 0) Min 1 , Max 1 Name (En) Your choice o…" at bounding box center [802, 360] width 1099 height 523
paste input "Your Choice of Milk:"
type input "Your Choice of Milk:"
click at [258, 577] on div "Choice (ID: 0) 0 AED Name (En) Choice Name (En) Name (Ar) Name (Ar) Price AED 0…" at bounding box center [802, 562] width 1090 height 106
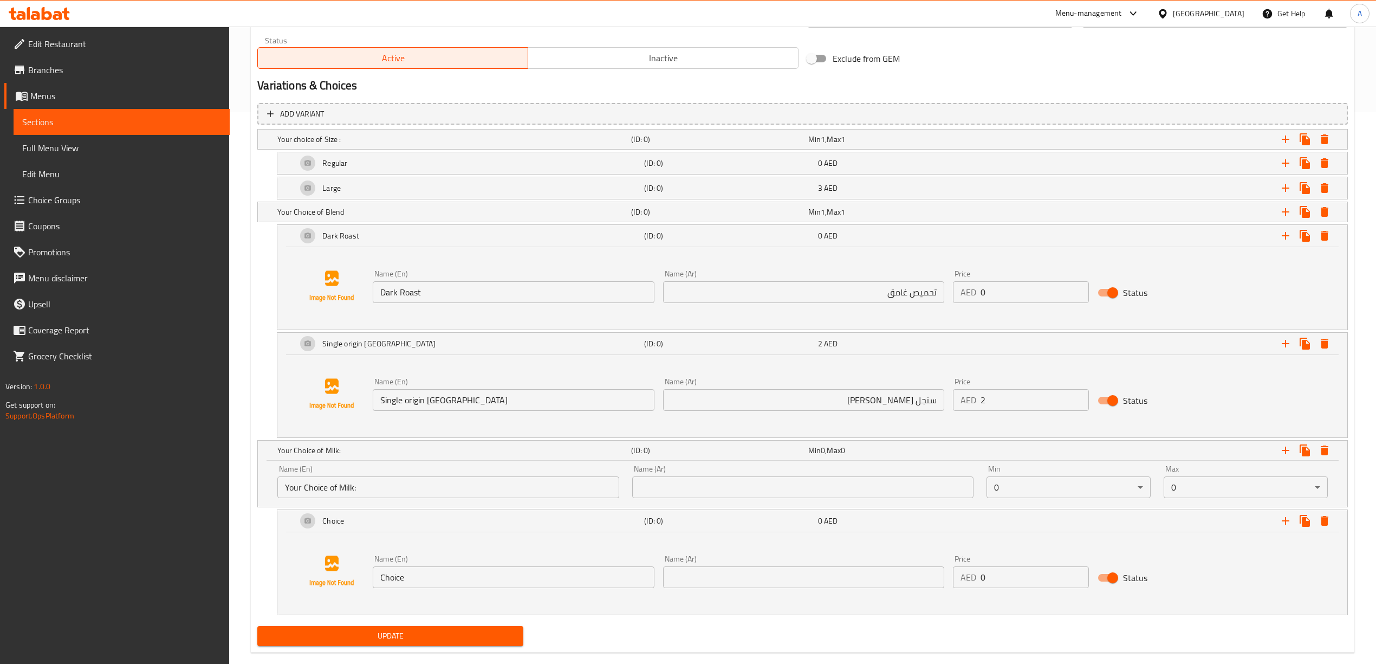
click at [746, 483] on input "text" at bounding box center [802, 487] width 341 height 22
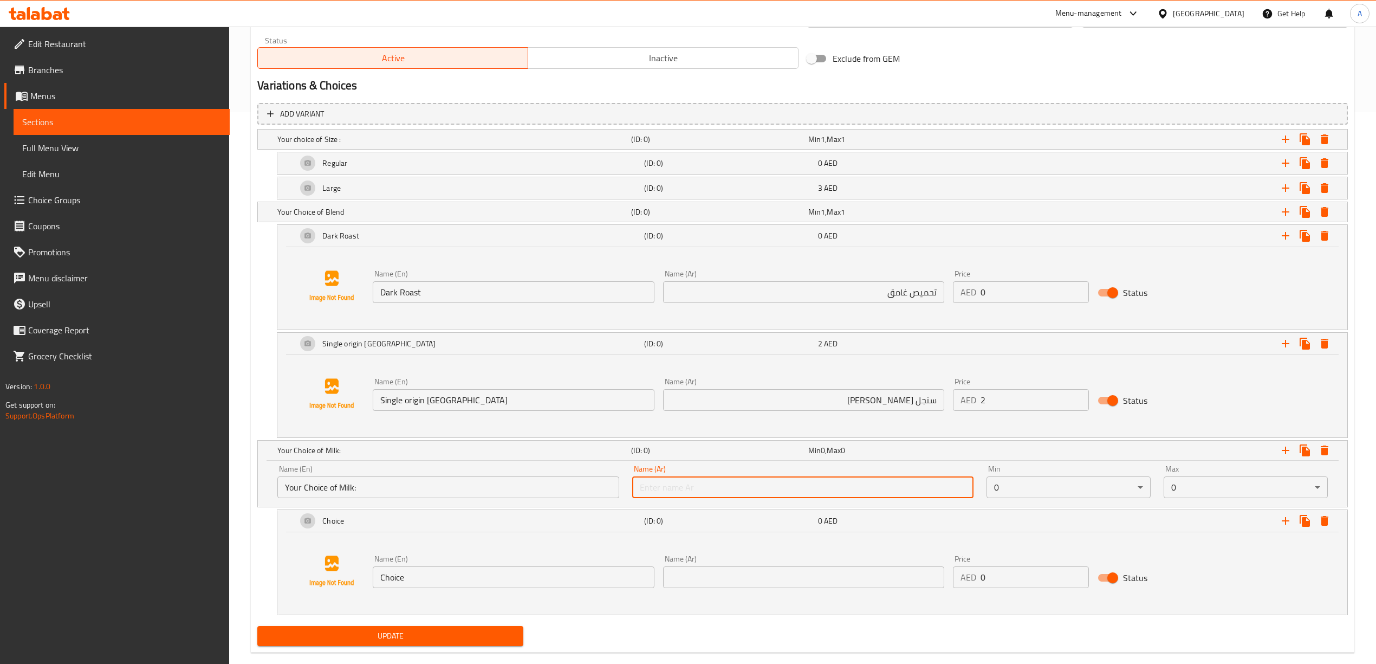
paste input "اختيارك من الحليب :-"
type input "اختيارك من الحليب :"
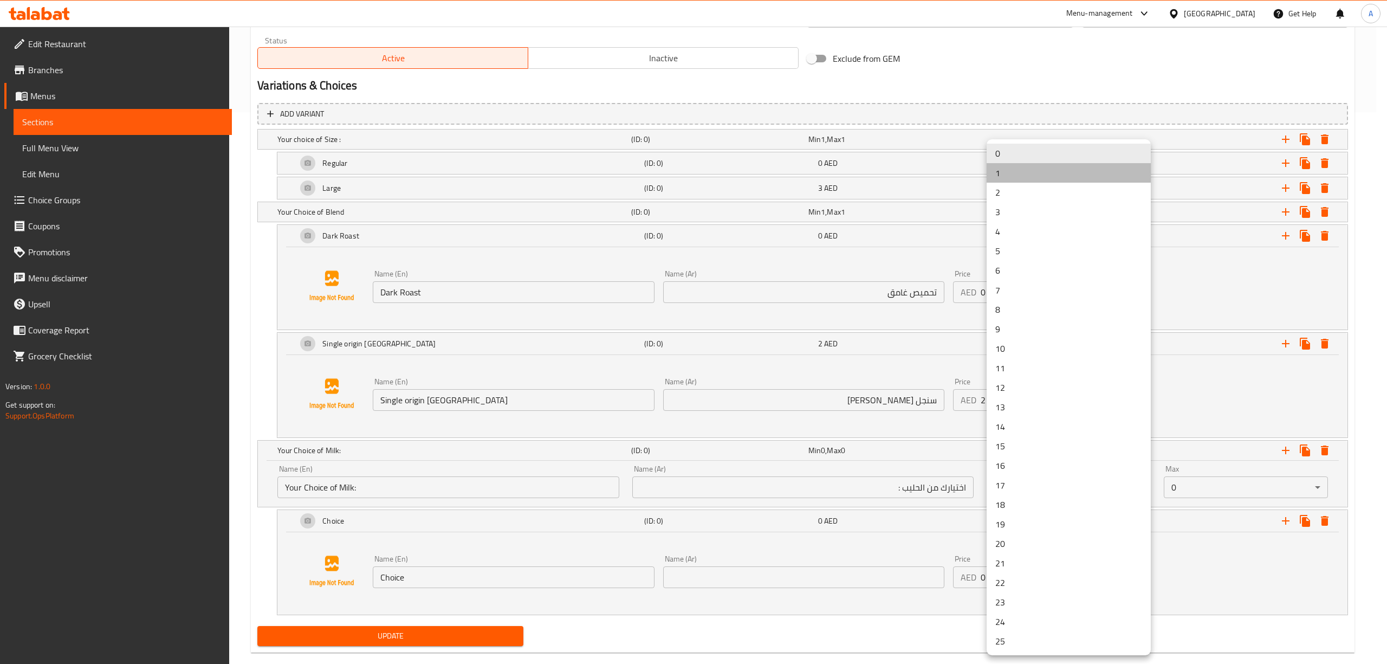
click at [1028, 174] on li "1" at bounding box center [1068, 173] width 164 height 20
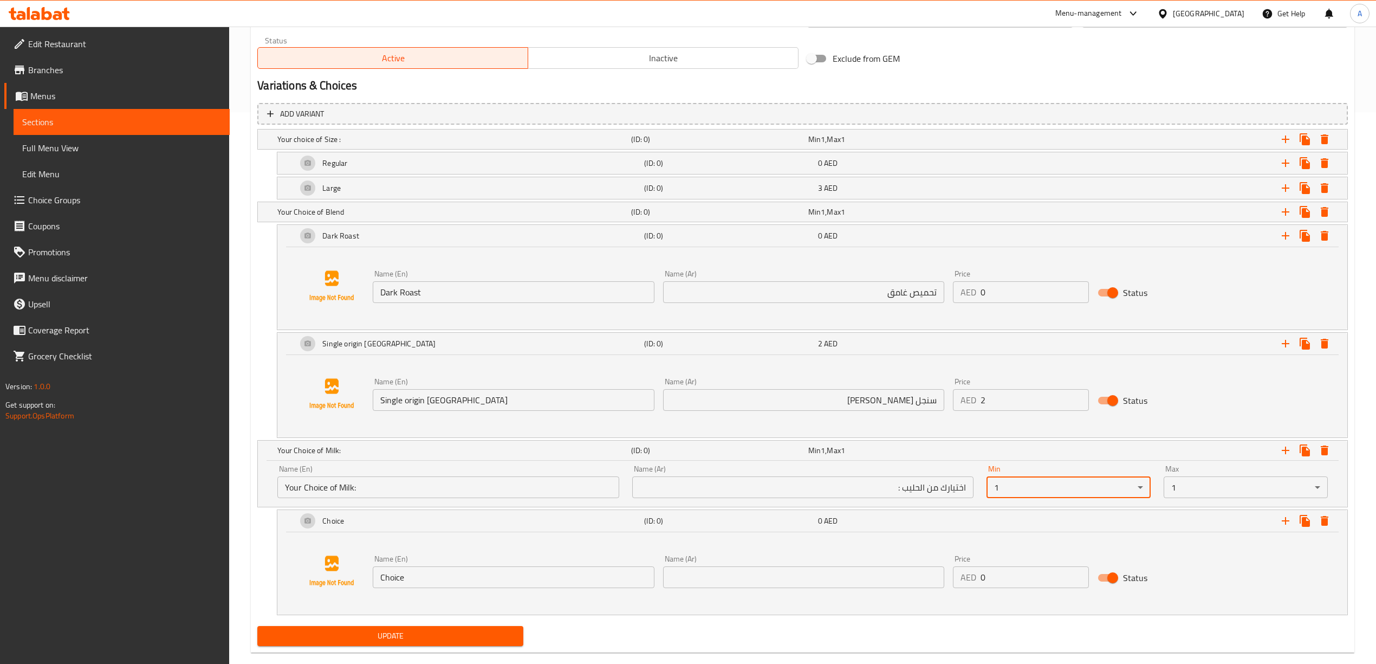
click at [269, 557] on div "Choice (ID: 0) 0 AED Name (En) Choice Name (En) Name (Ar) Name (Ar) Price AED 0…" at bounding box center [802, 562] width 1090 height 106
drag, startPoint x: 424, startPoint y: 579, endPoint x: 341, endPoint y: 579, distance: 82.3
click at [342, 580] on div "Name (En) Choice Name (En) Name (Ar) Name (Ar) Price AED 0 Price Status" at bounding box center [812, 571] width 1044 height 82
paste input "Regular Milk"
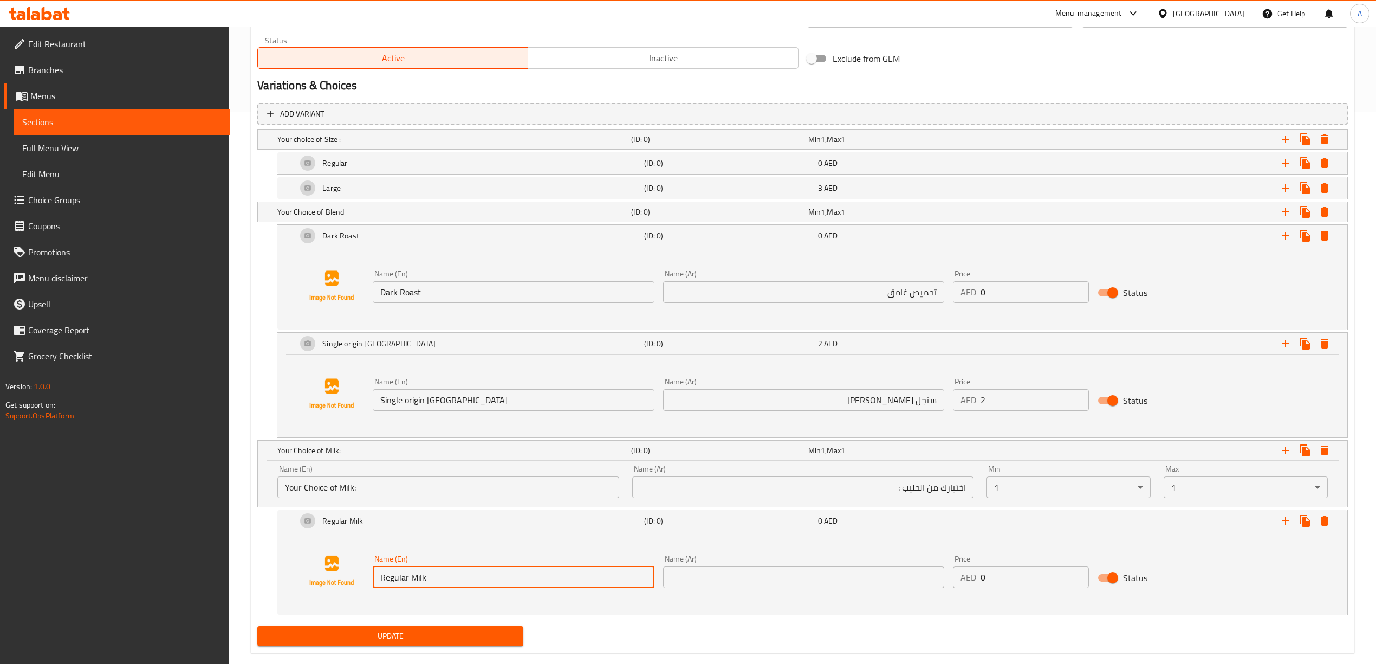
type input "Regular Milk"
click at [267, 596] on div "Regular Milk (ID: 0) 0 AED Name (En) Regular Milk Name (En) Name (Ar) Name (Ar)…" at bounding box center [802, 562] width 1090 height 106
click at [755, 576] on input "text" at bounding box center [803, 577] width 281 height 22
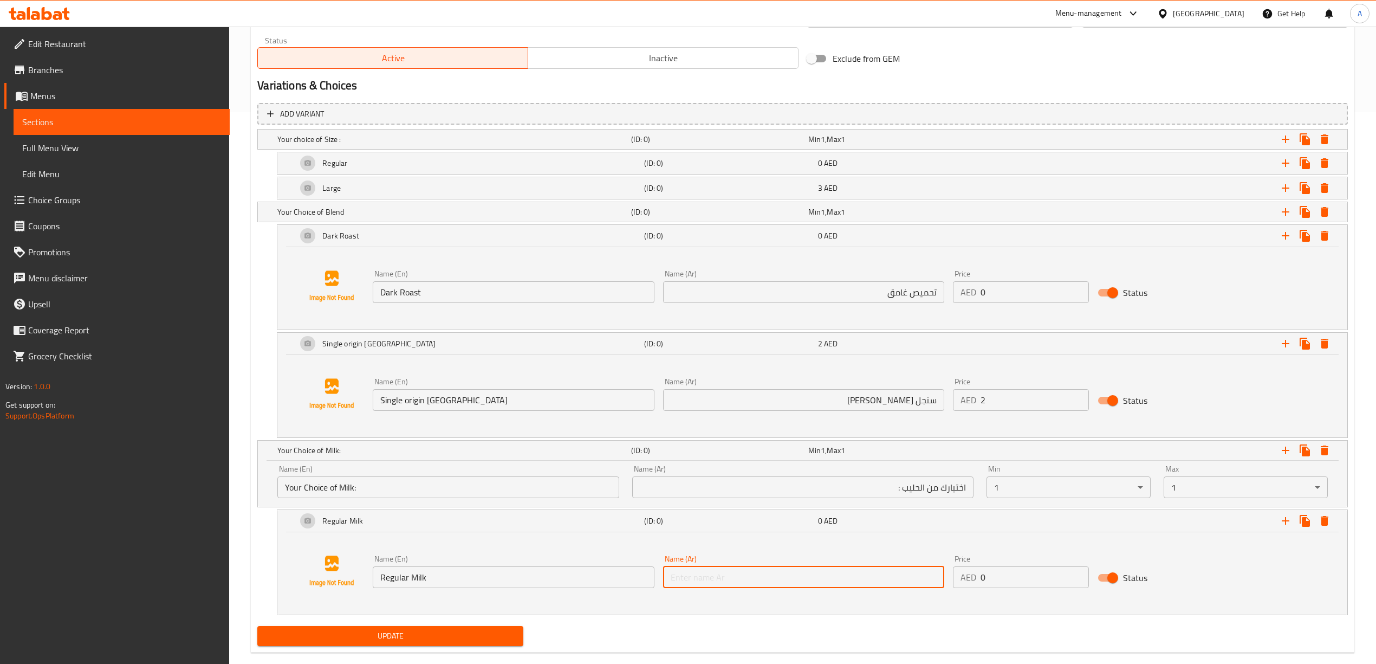
paste input "حليب عادي"
type input "حليب عادي"
click at [263, 573] on div "Regular Milk (ID: 0) 0 AED Name (En) Regular Milk Name (En) Name (Ar) حليب عادي…" at bounding box center [802, 562] width 1090 height 106
click at [1283, 525] on icon "Expand" at bounding box center [1285, 520] width 13 height 13
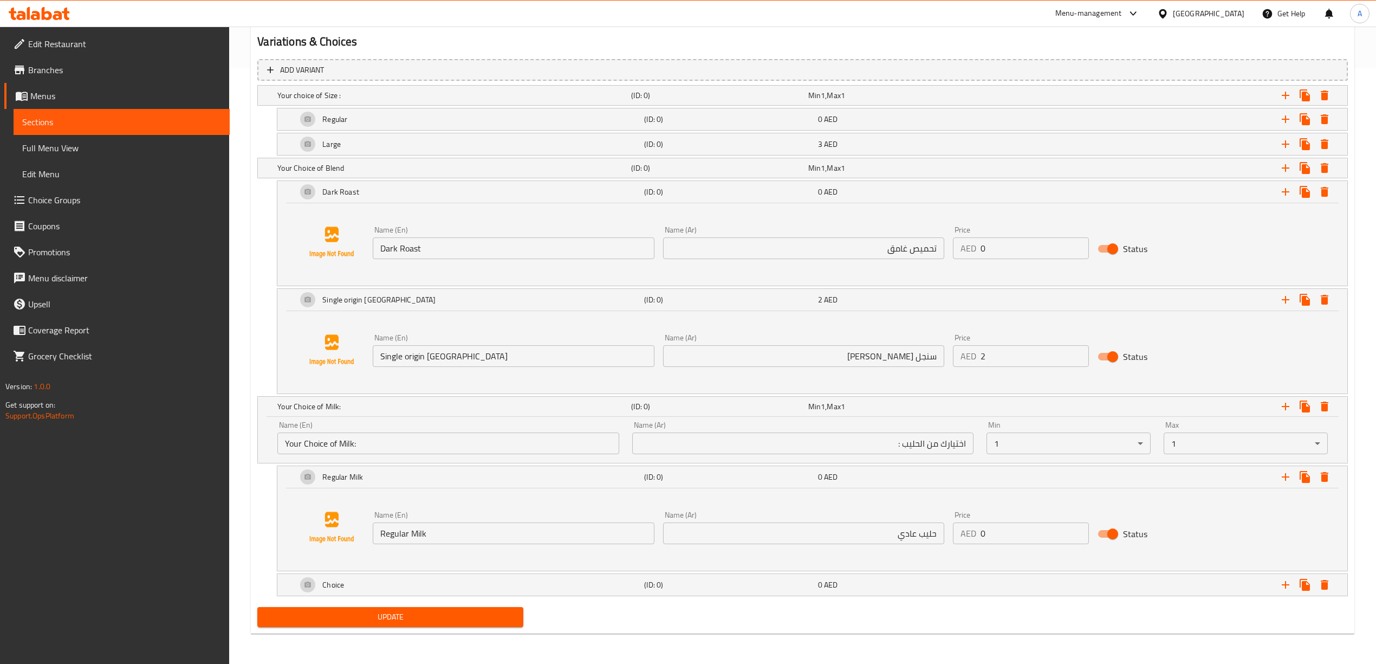
scroll to position [599, 0]
click at [627, 103] on div "Choice" at bounding box center [452, 95] width 354 height 15
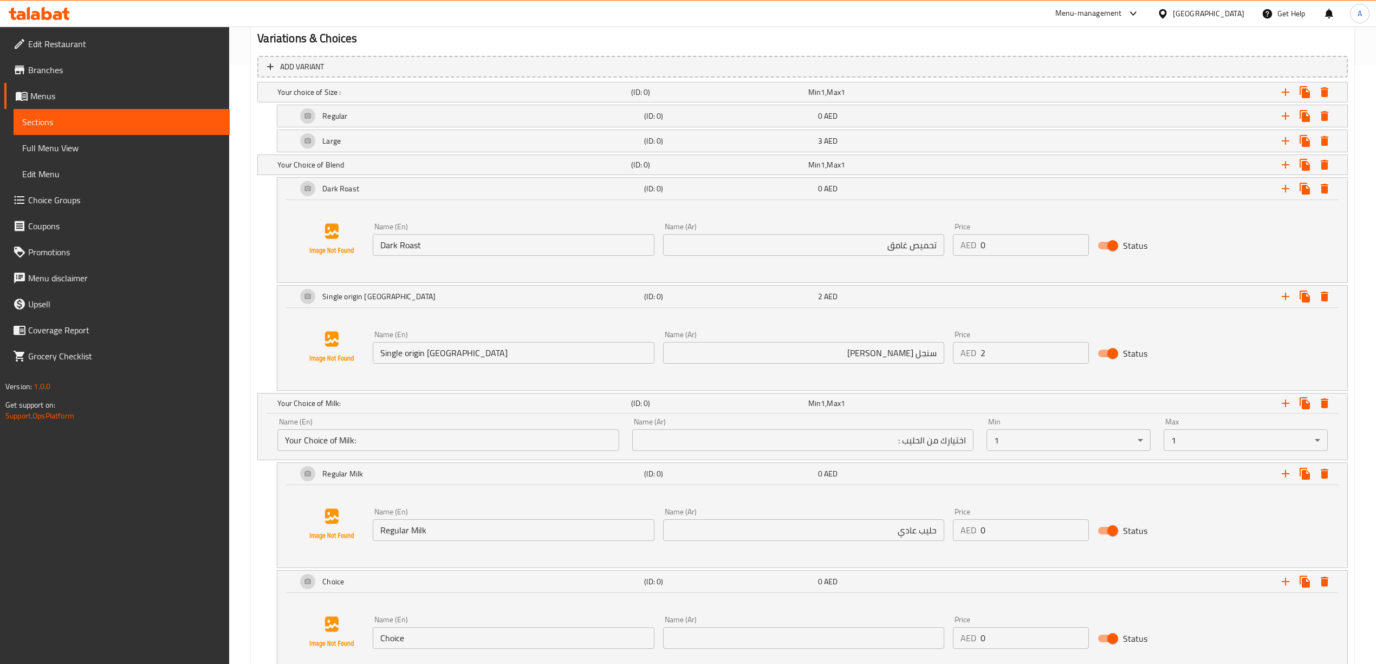
drag, startPoint x: 419, startPoint y: 644, endPoint x: 360, endPoint y: 640, distance: 59.2
click at [360, 641] on div "Name (En) Choice Name (En) Name (Ar) Name (Ar) Price AED 0 Price Status" at bounding box center [812, 631] width 1044 height 82
paste input "Low Fat Milk"
type input "Low Fat Milk"
click at [261, 600] on div "Low Fat Milk (ID: 0) 0 AED Name (En) Low Fat Milk Name (En) Name (Ar) Name (Ar)…" at bounding box center [802, 623] width 1090 height 106
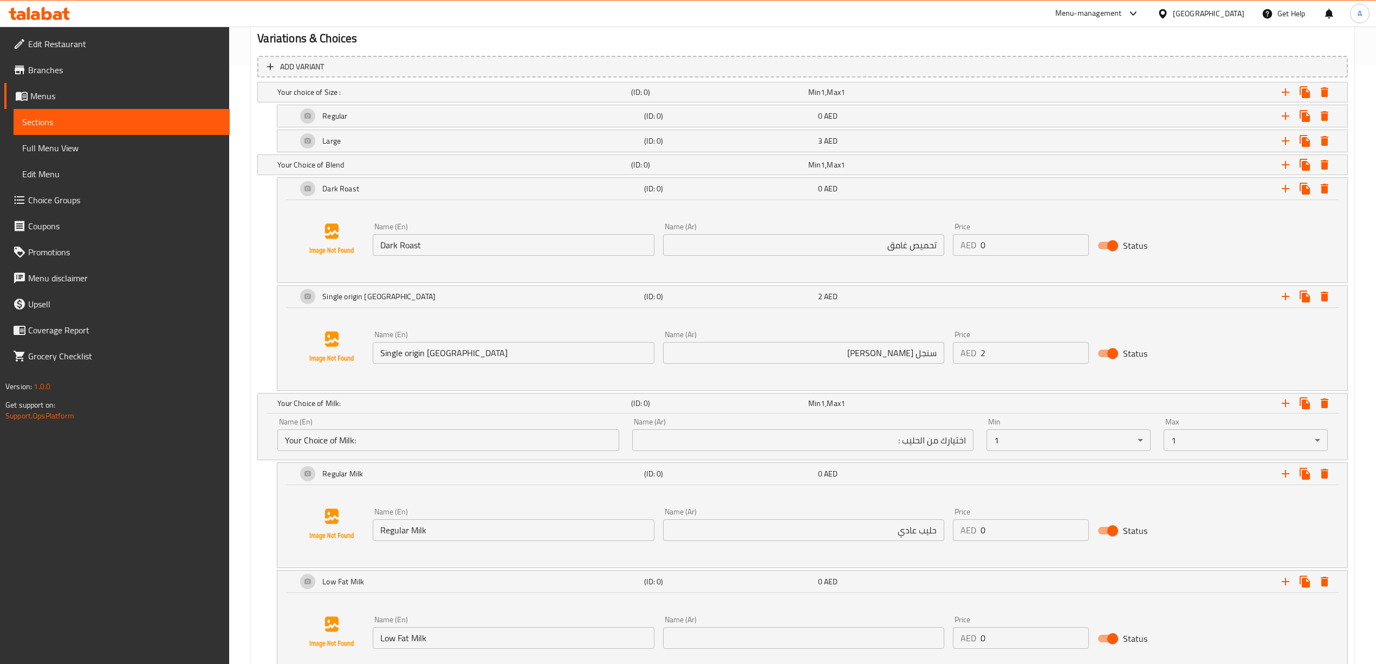
click at [766, 645] on input "text" at bounding box center [803, 638] width 281 height 22
paste input "حليب قليل الدسم"
type input "حليب قليل الدسم"
click at [257, 599] on div "Low Fat Milk (ID: 0) 0 AED Name (En) Low Fat Milk Name (En) Name (Ar) حليب قليل…" at bounding box center [802, 623] width 1090 height 106
click at [766, 640] on input "حليب قليل الدسم" at bounding box center [803, 638] width 281 height 22
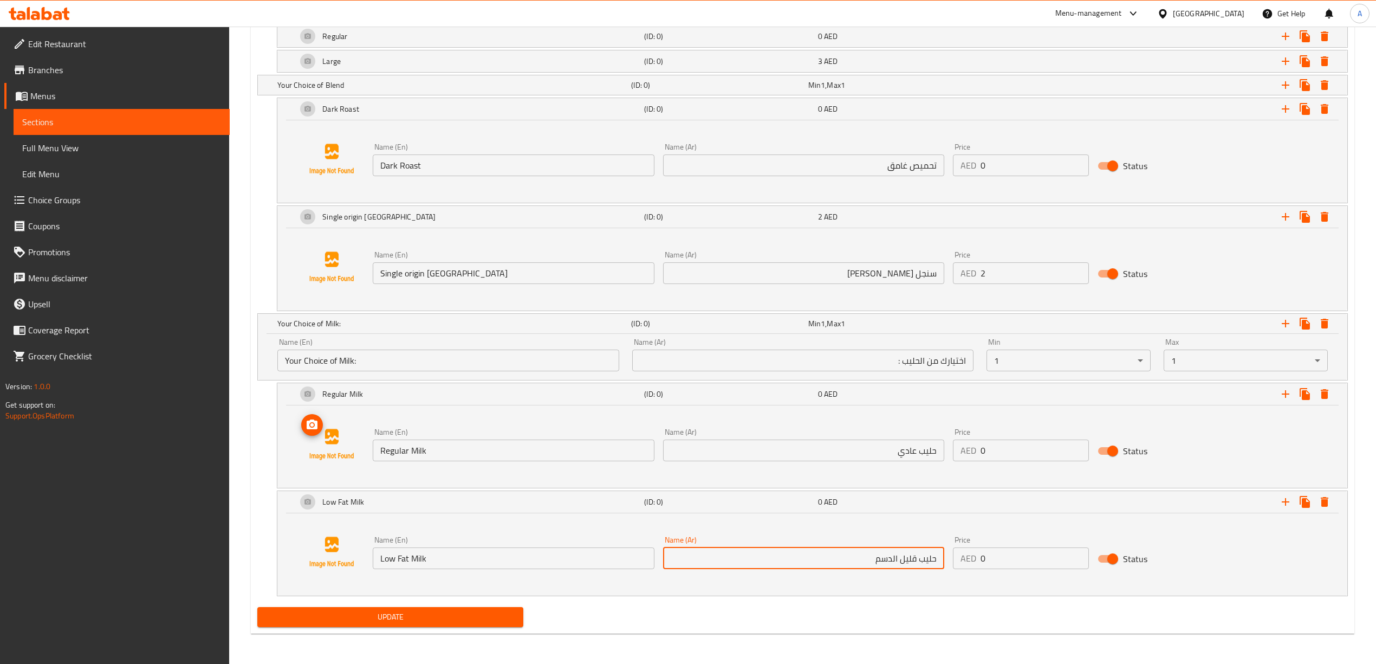
scroll to position [681, 0]
click at [1288, 498] on icon "Expand" at bounding box center [1285, 501] width 13 height 13
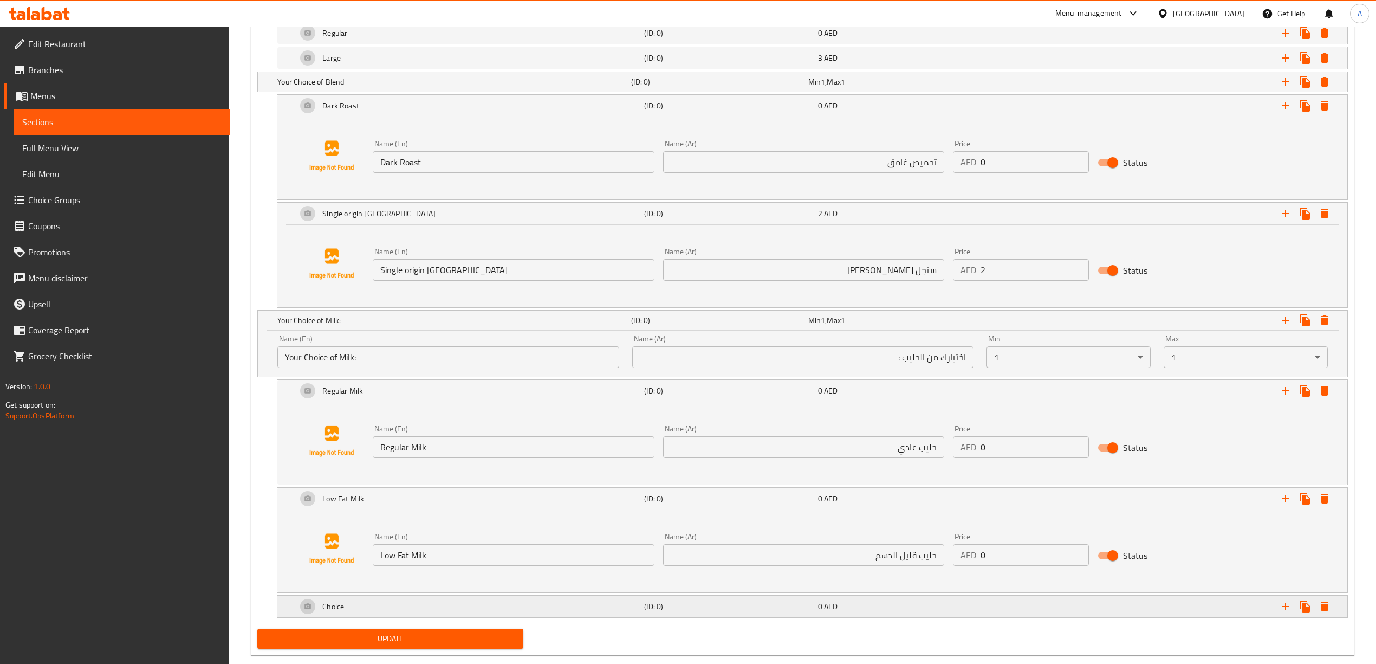
click at [424, 17] on div "Choice" at bounding box center [452, 9] width 354 height 15
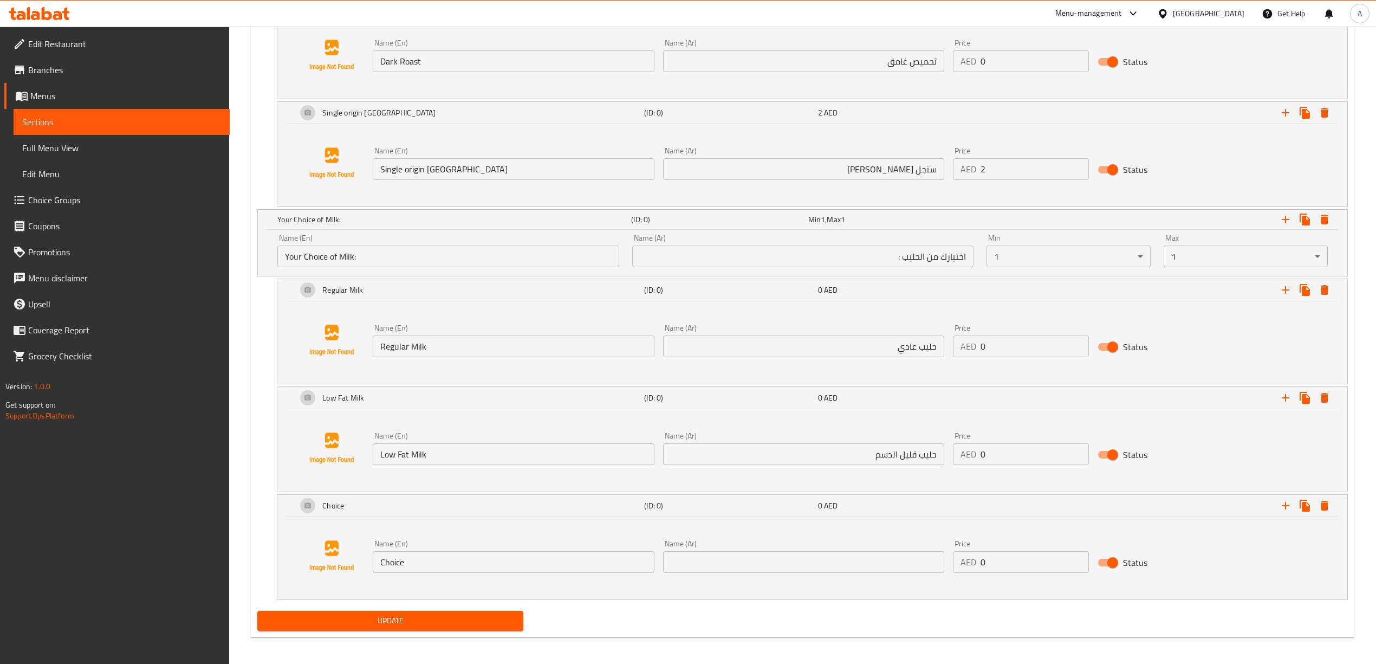
scroll to position [789, 0]
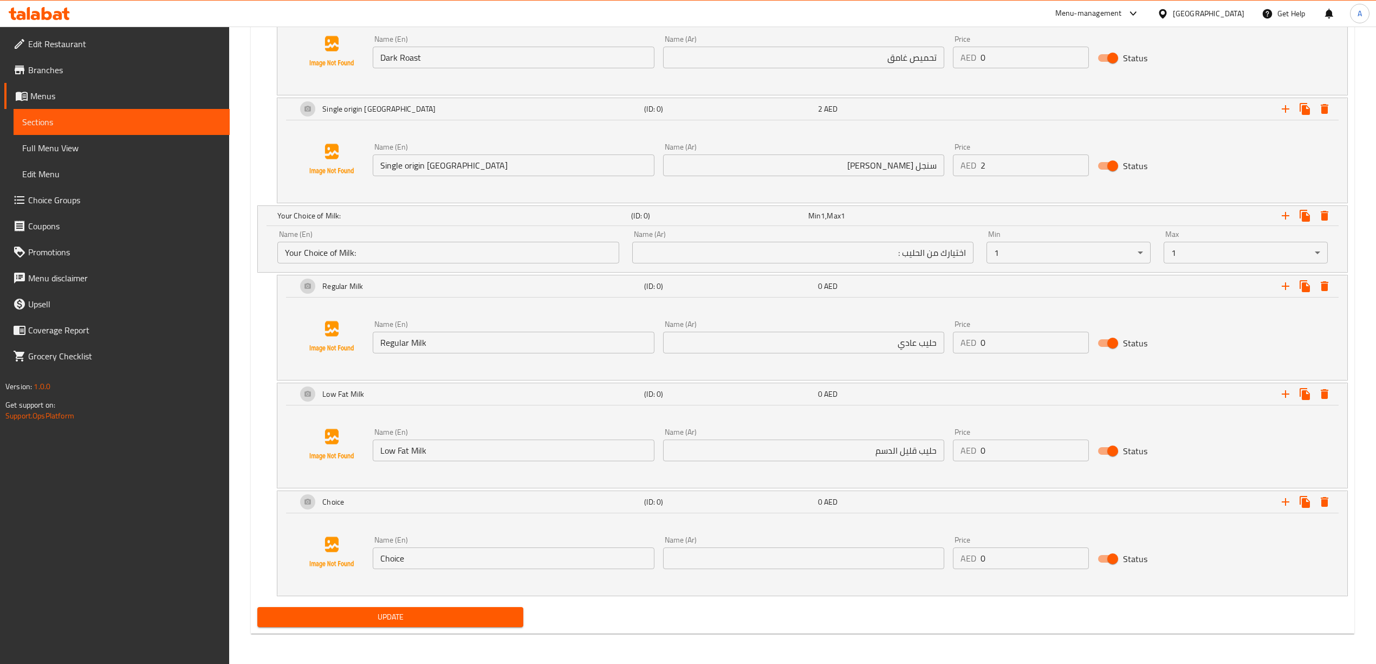
drag, startPoint x: 421, startPoint y: 560, endPoint x: 317, endPoint y: 561, distance: 104.6
click at [317, 561] on div "Name (En) Choice Name (En) Name (Ar) Name (Ar) Price AED 0 Price Status" at bounding box center [812, 552] width 1044 height 82
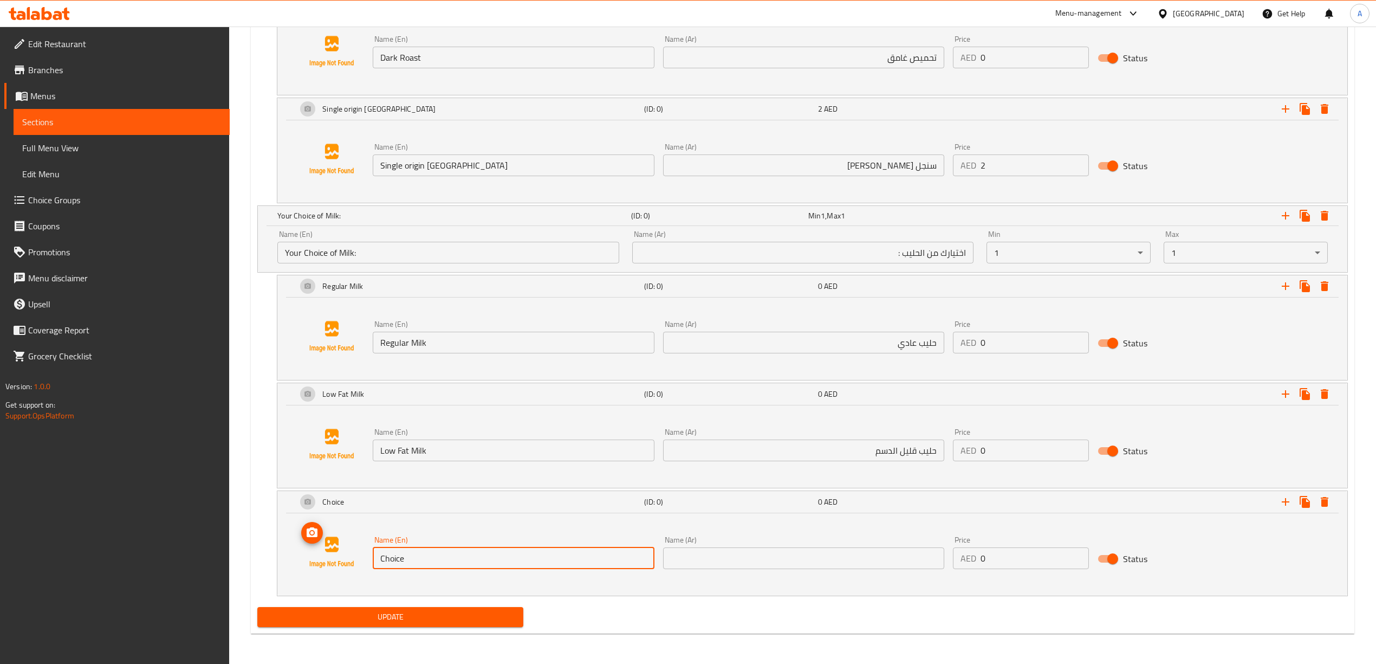
paste input "Lactose Fre"
type input "Lactose Free"
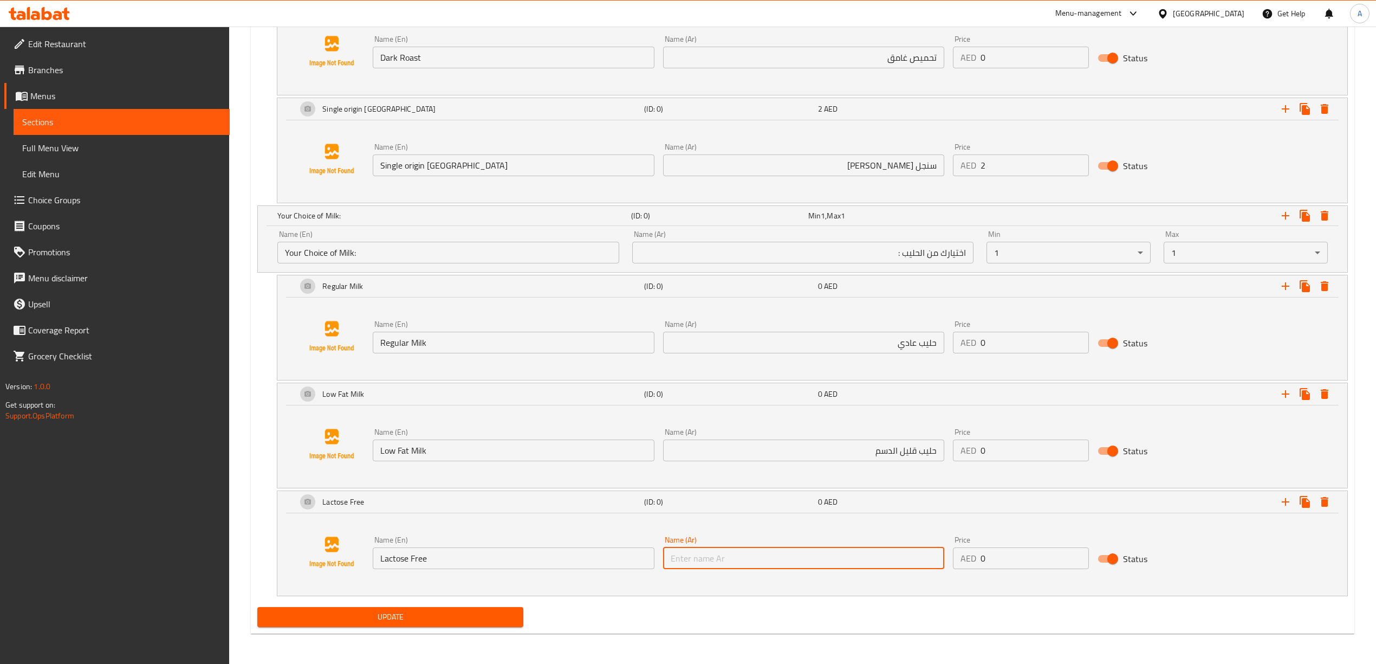
click at [702, 555] on input "text" at bounding box center [803, 558] width 281 height 22
paste input "خالي من اللاكتوز"
type input "خالي من اللاكتوز"
click at [808, 620] on div "Update" at bounding box center [802, 616] width 1099 height 29
click at [259, 583] on div "Lactose Free (ID: 0) 0 AED Name (En) Lactose Free Name (En) Name (Ar) خالي من ا…" at bounding box center [802, 543] width 1090 height 106
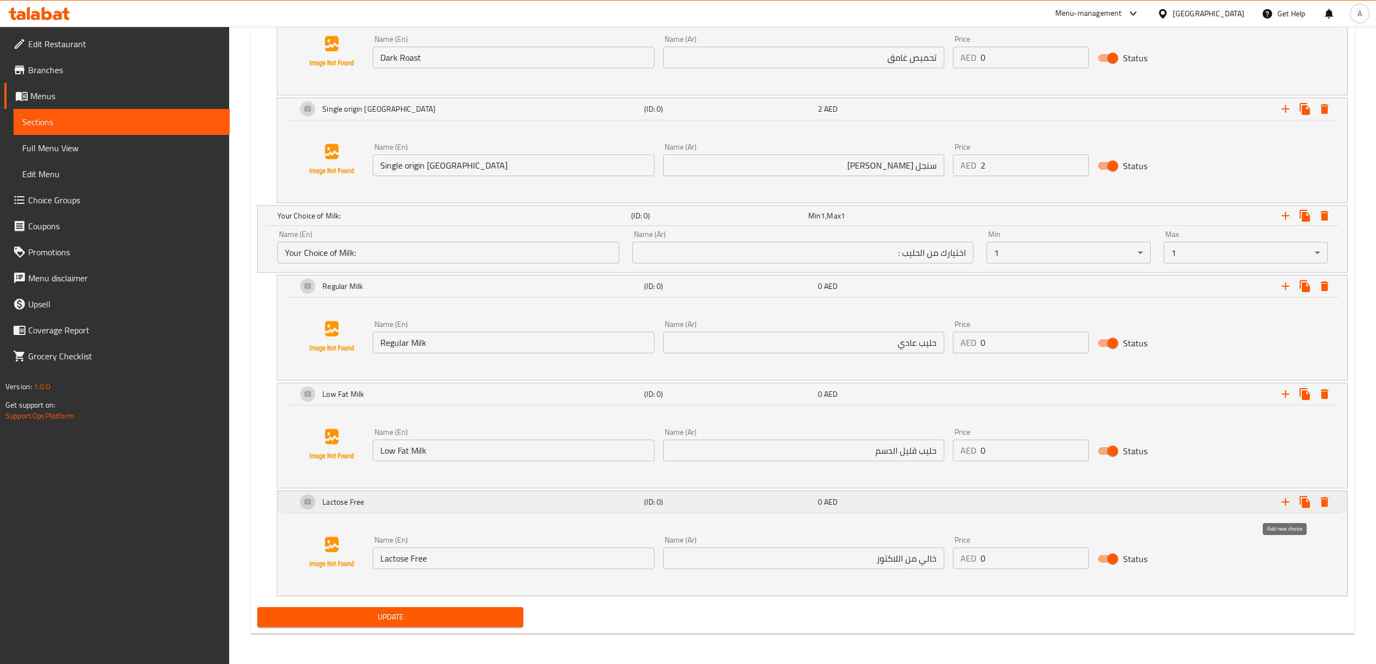
click at [1288, 501] on icon "Expand" at bounding box center [1285, 501] width 13 height 13
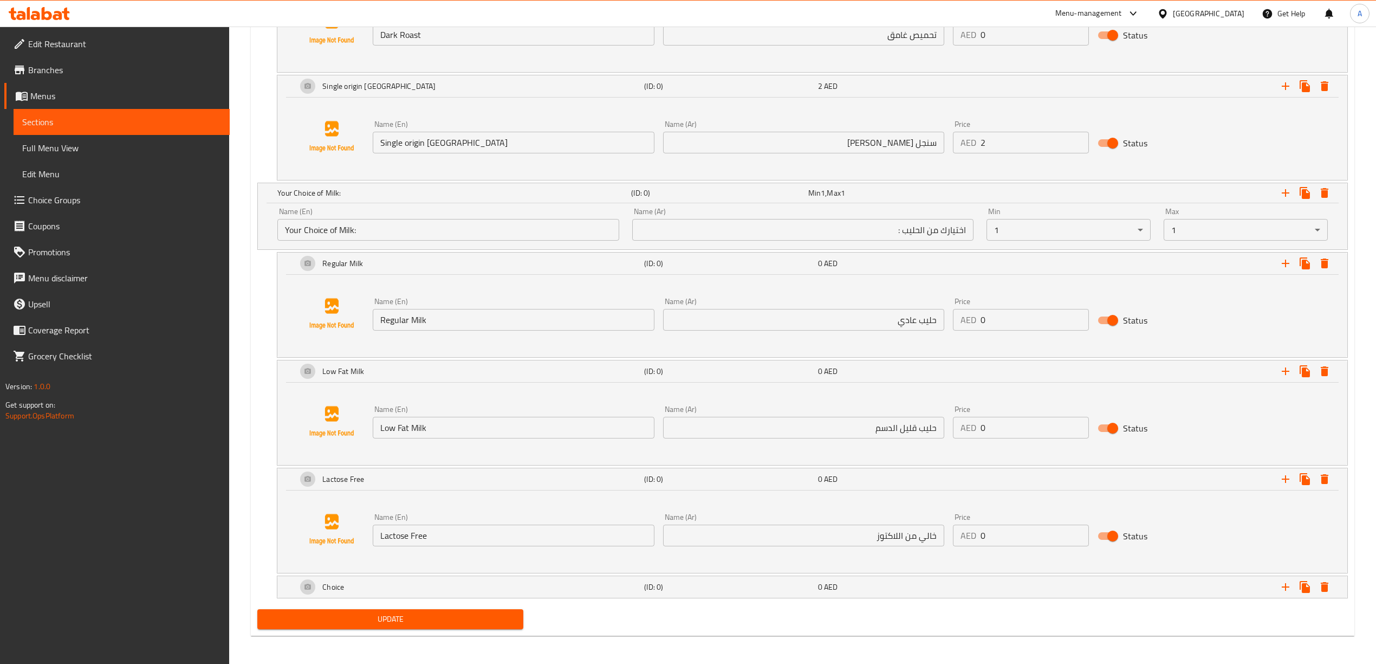
scroll to position [815, 0]
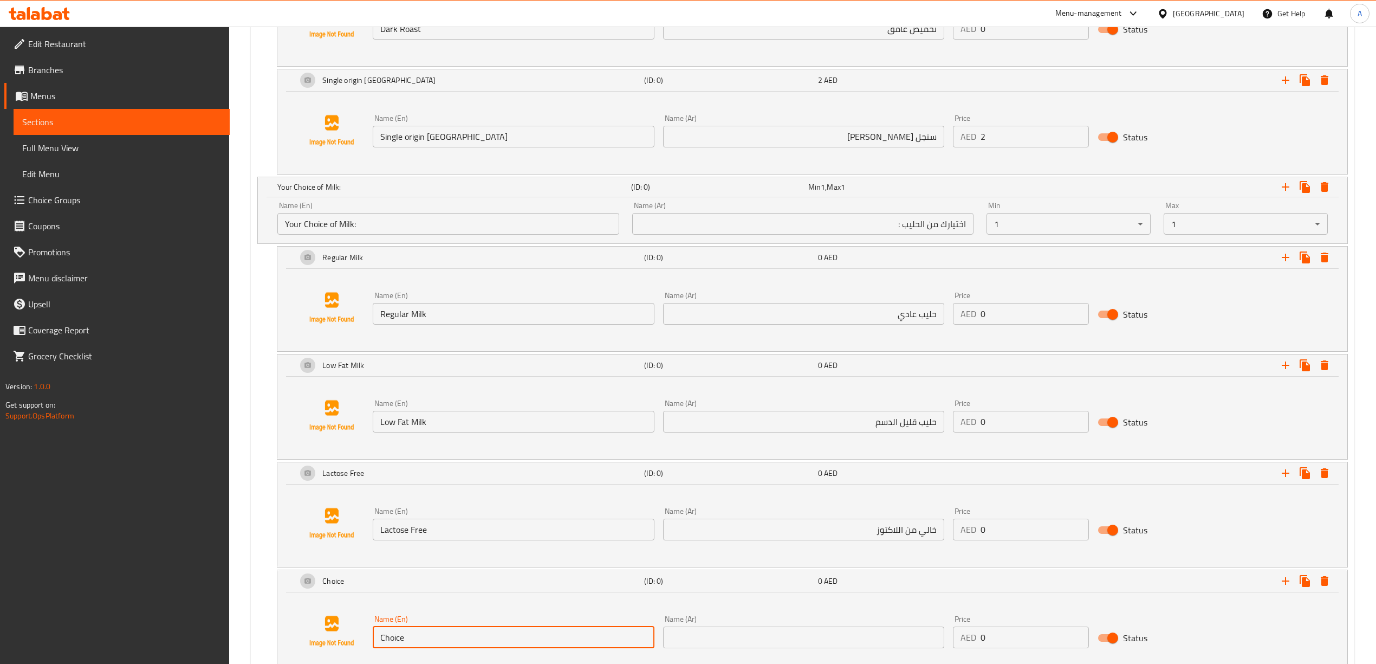
drag, startPoint x: 413, startPoint y: 642, endPoint x: 340, endPoint y: 637, distance: 72.8
click at [323, 641] on div "Name (En) Choice Name (En) Name (Ar) Name (Ar) Price AED 0 Price Status" at bounding box center [812, 631] width 1044 height 82
paste input "Almond Milk"
type input "Almond Milk"
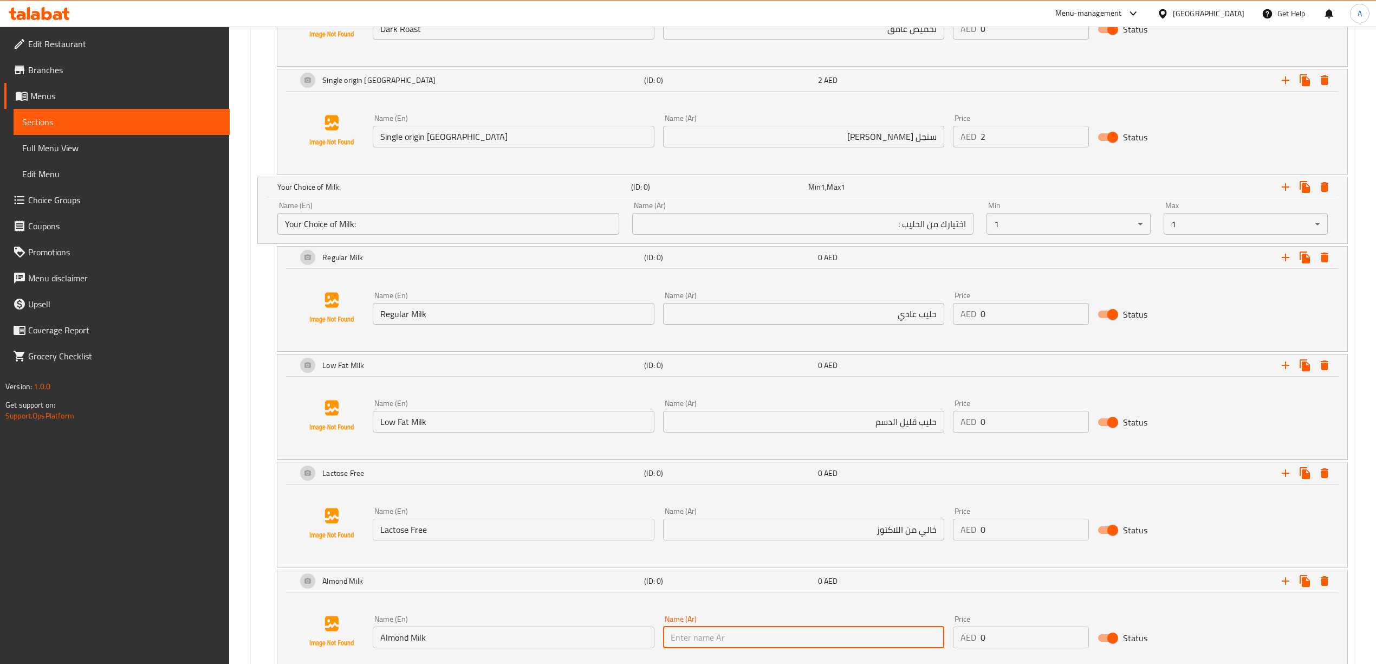
click at [720, 639] on input "text" at bounding box center [803, 637] width 281 height 22
paste input "حليب اللوز"
type input "حليب اللوز"
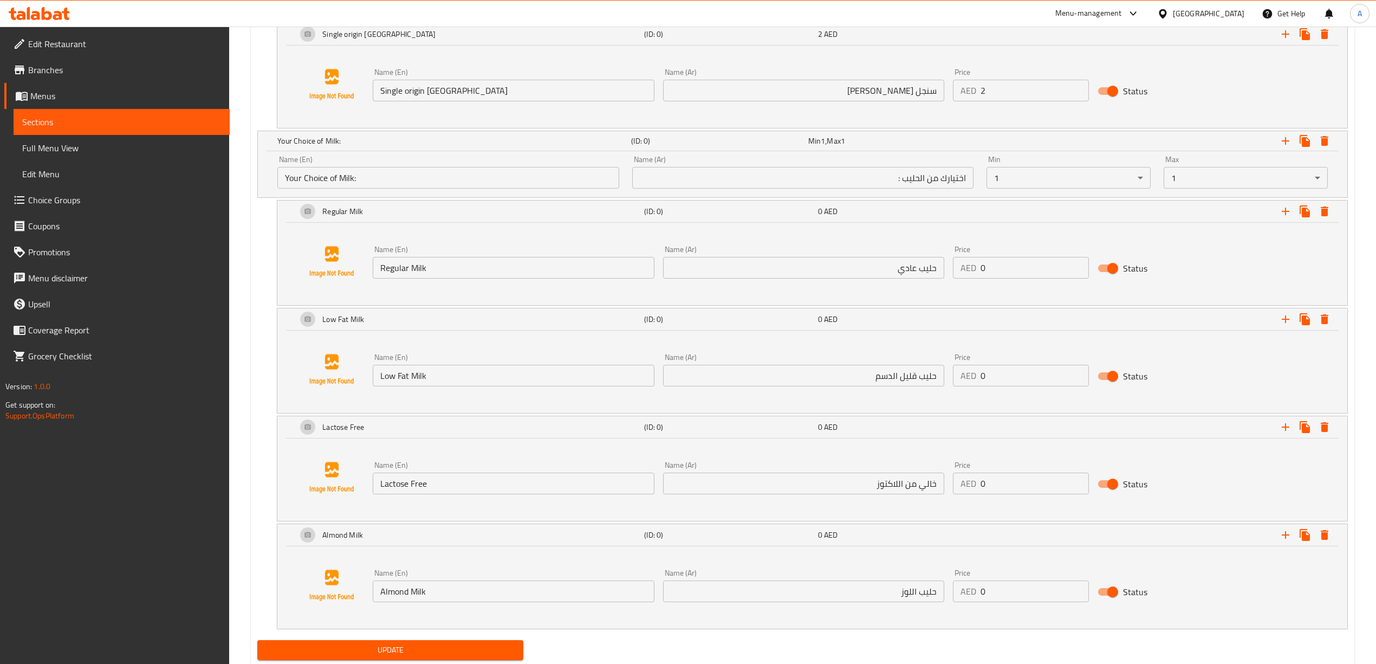
scroll to position [898, 0]
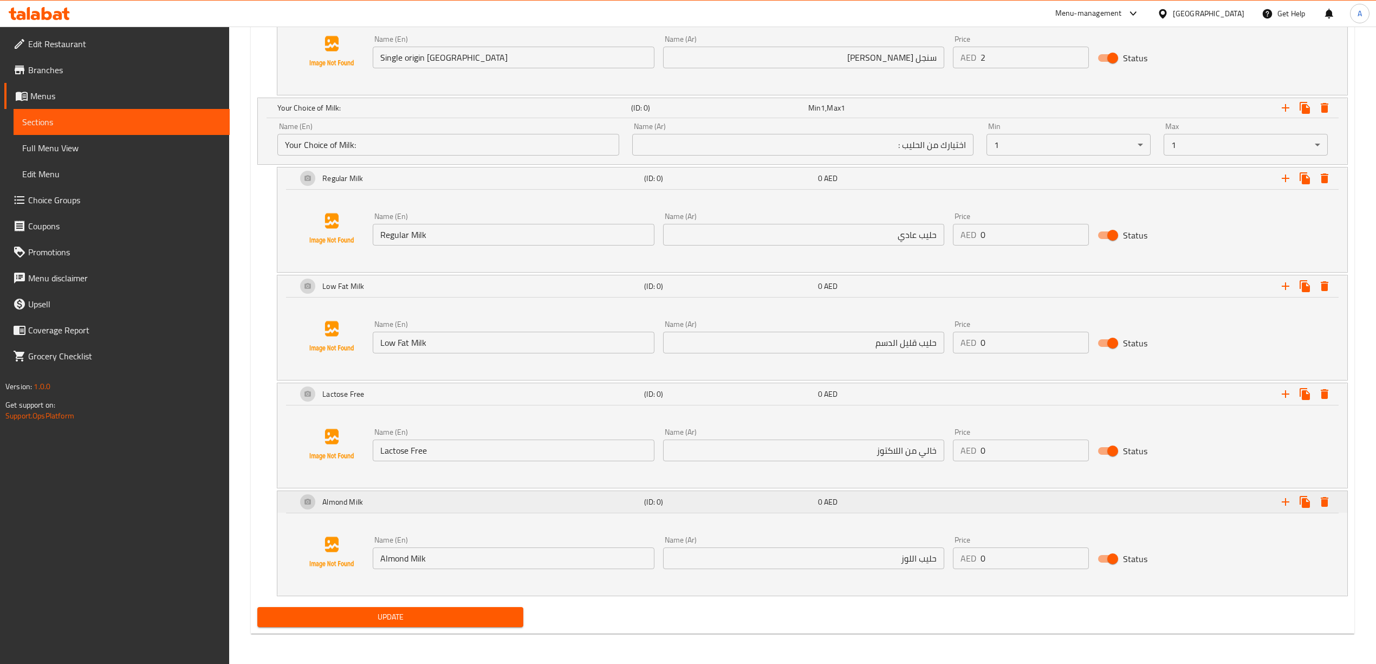
drag, startPoint x: 1272, startPoint y: 498, endPoint x: 1279, endPoint y: 499, distance: 7.1
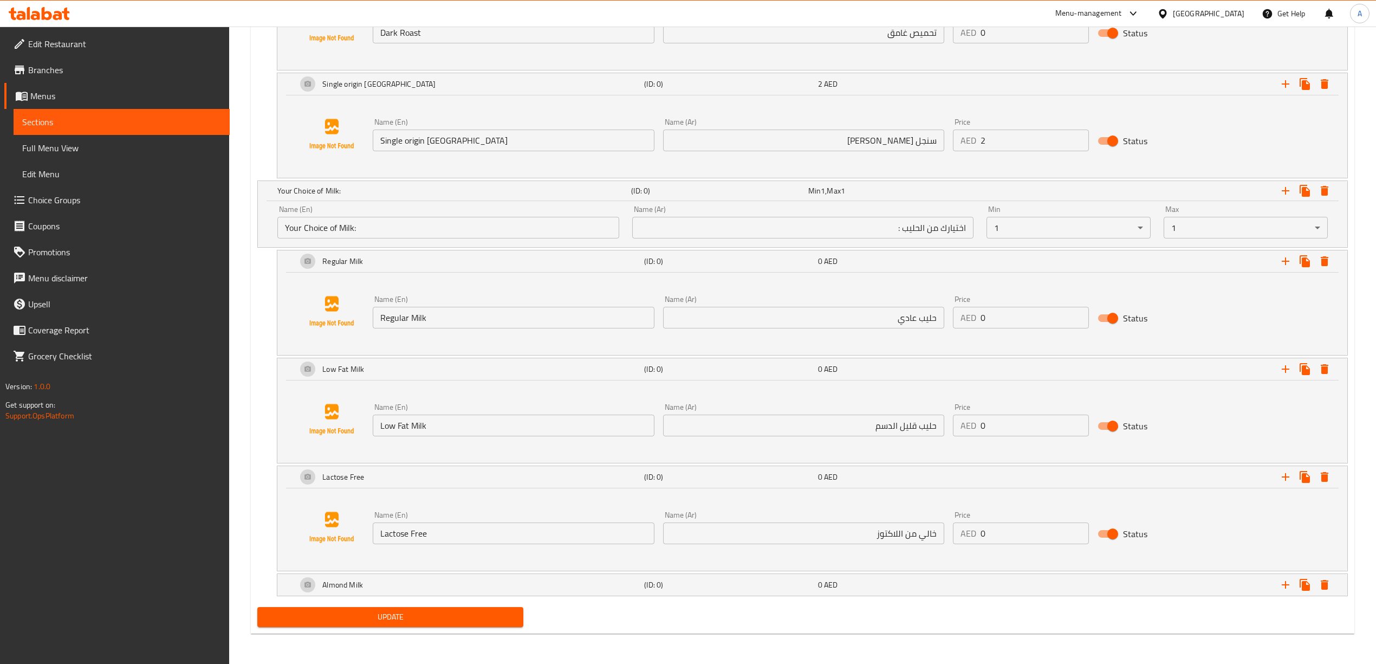
scroll to position [815, 0]
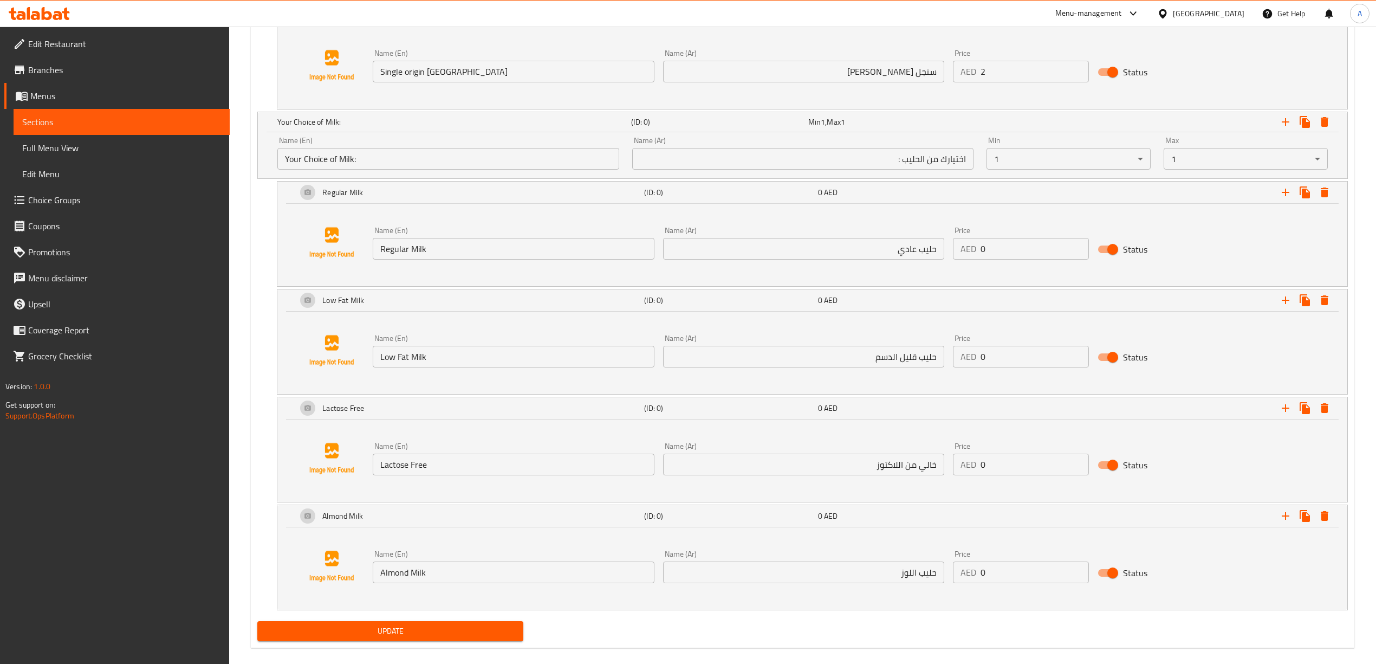
scroll to position [898, 0]
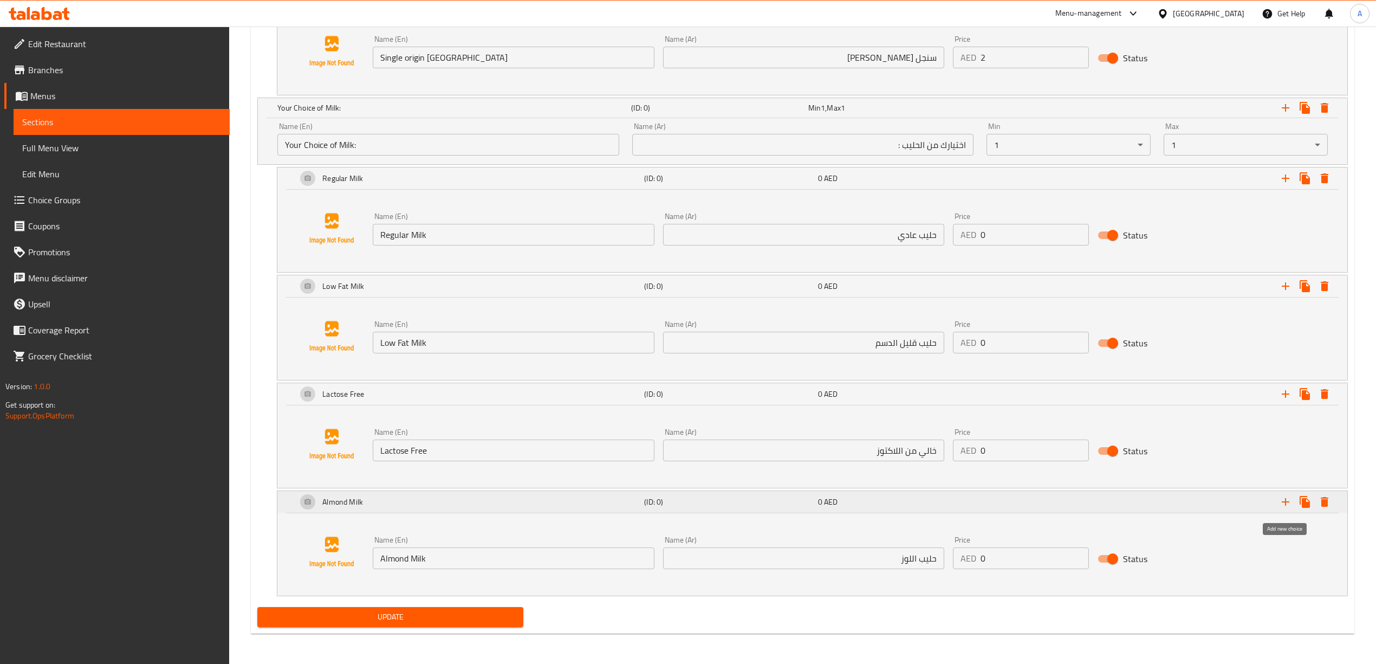
click at [1284, 505] on icon "Expand" at bounding box center [1285, 501] width 13 height 13
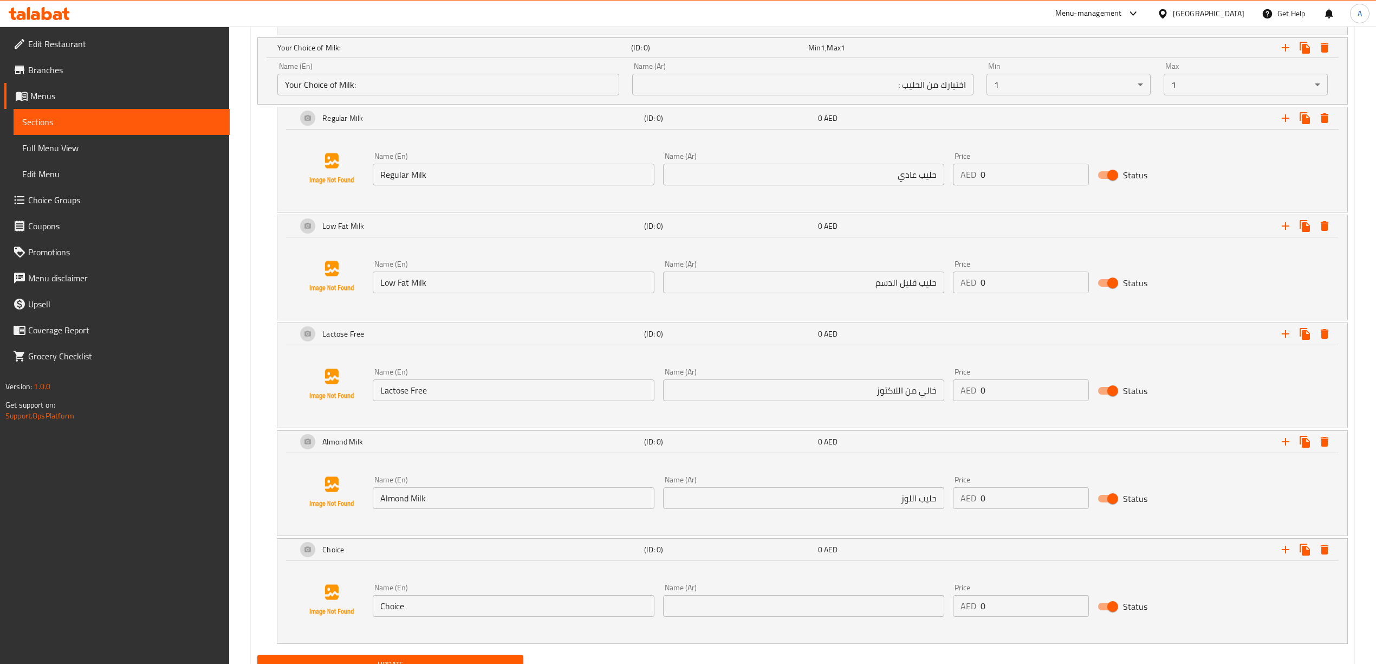
scroll to position [1005, 0]
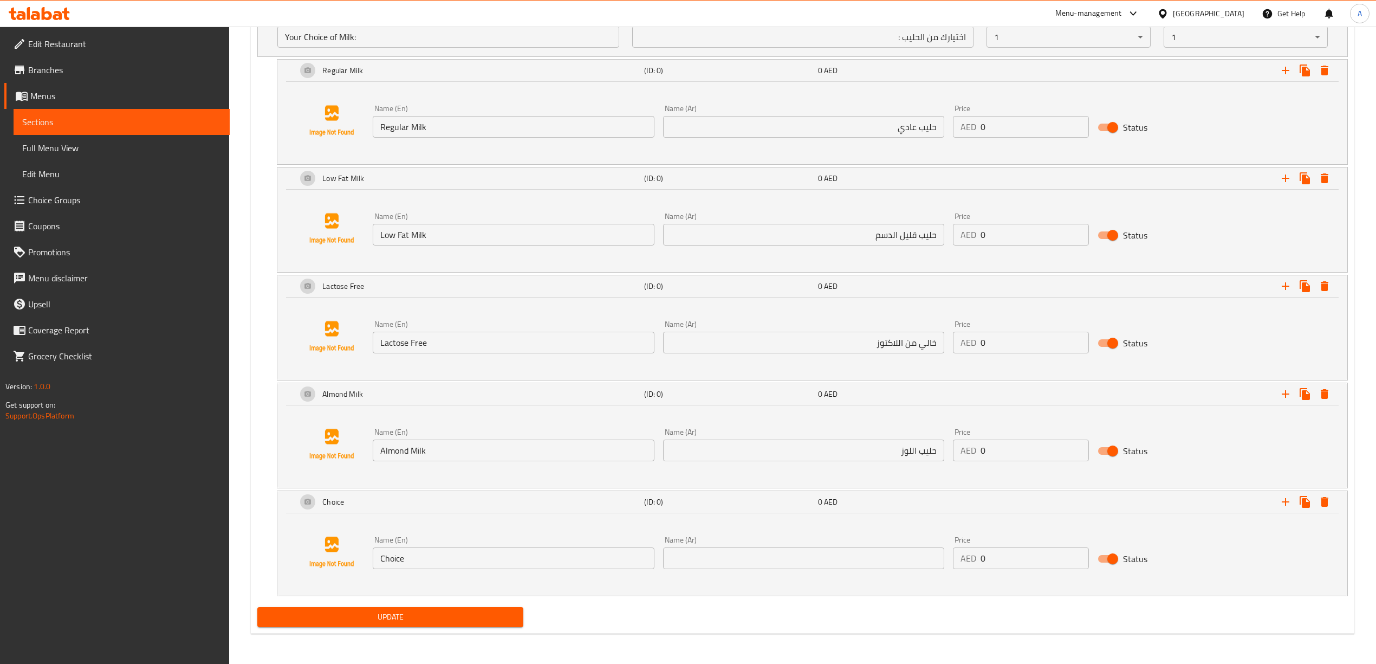
drag, startPoint x: 417, startPoint y: 554, endPoint x: 345, endPoint y: 556, distance: 72.6
click at [345, 556] on div "Name (En) Choice Name (En) Name (Ar) Name (Ar) Price AED 0 Price Status" at bounding box center [812, 552] width 1044 height 82
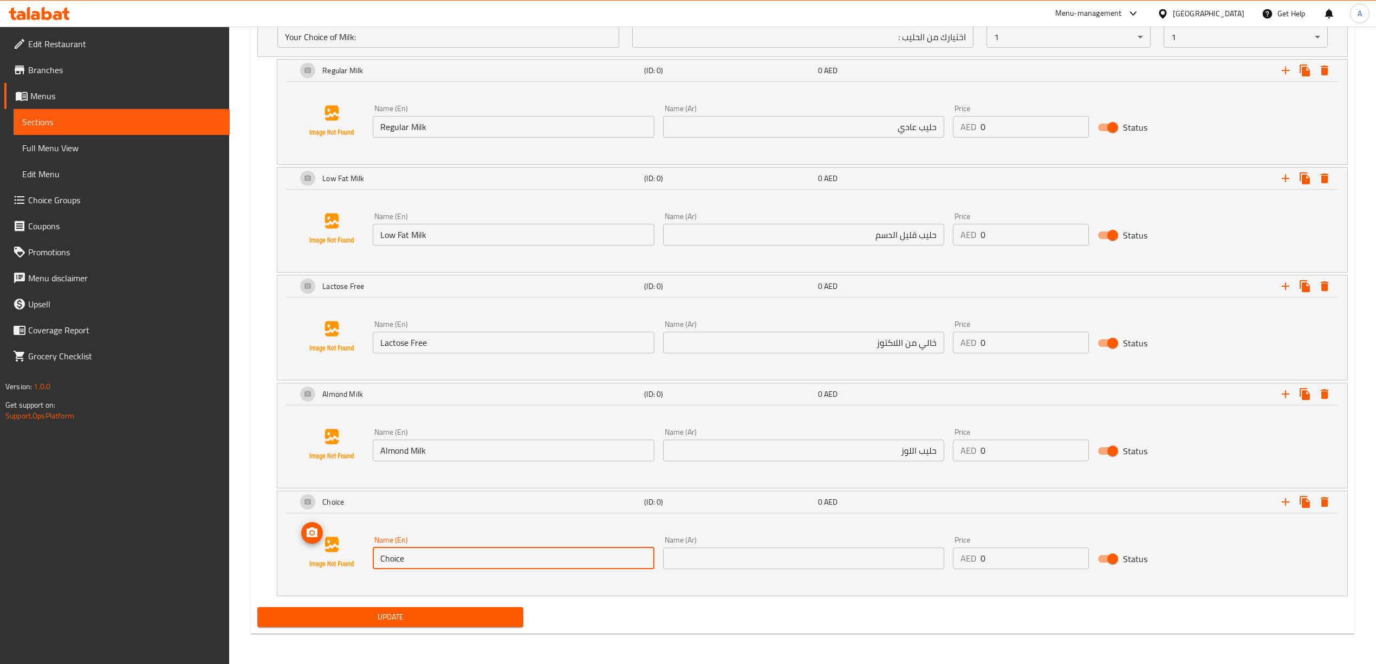
paste input "Oat Milk"
type input "Oat Milk"
click at [259, 564] on div "Oat Milk (ID: 0) 0 AED Name (En) Oat Milk Name (En) Name (Ar) Name (Ar) Price A…" at bounding box center [802, 543] width 1090 height 106
click at [674, 557] on input "text" at bounding box center [803, 558] width 281 height 22
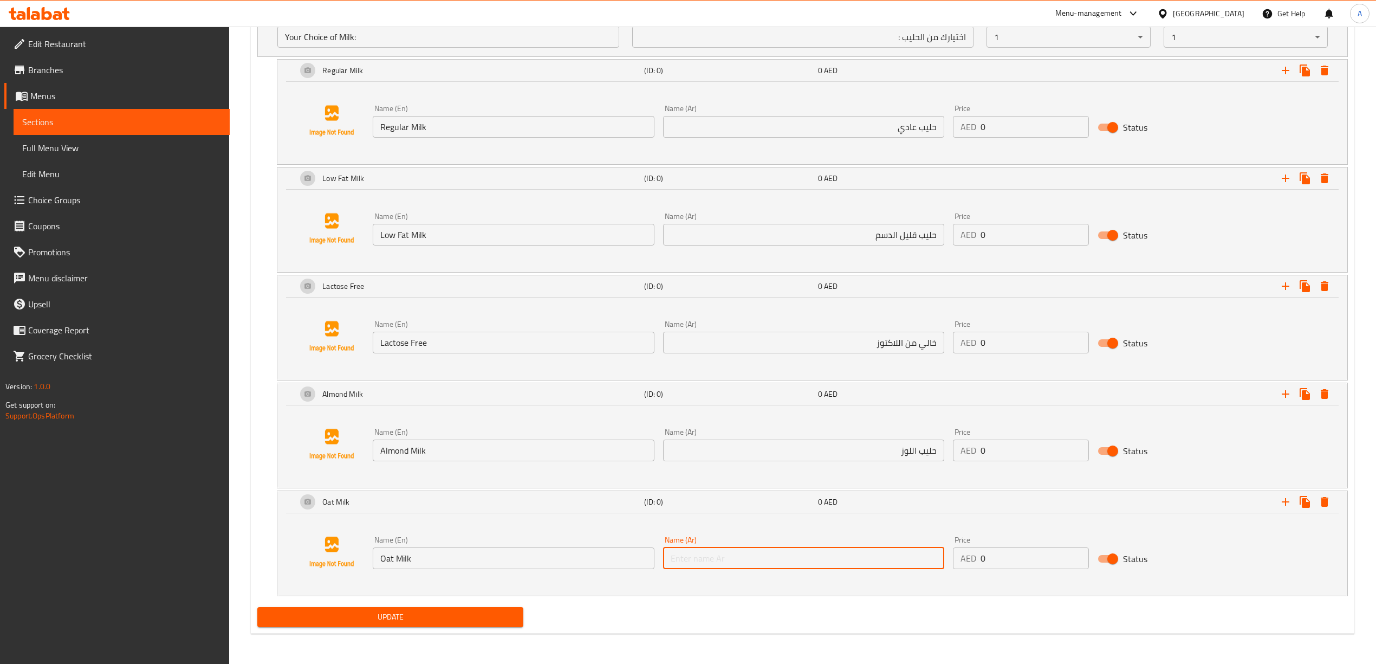
paste input "حليب الشوفان"
type input "حليب الشوفان"
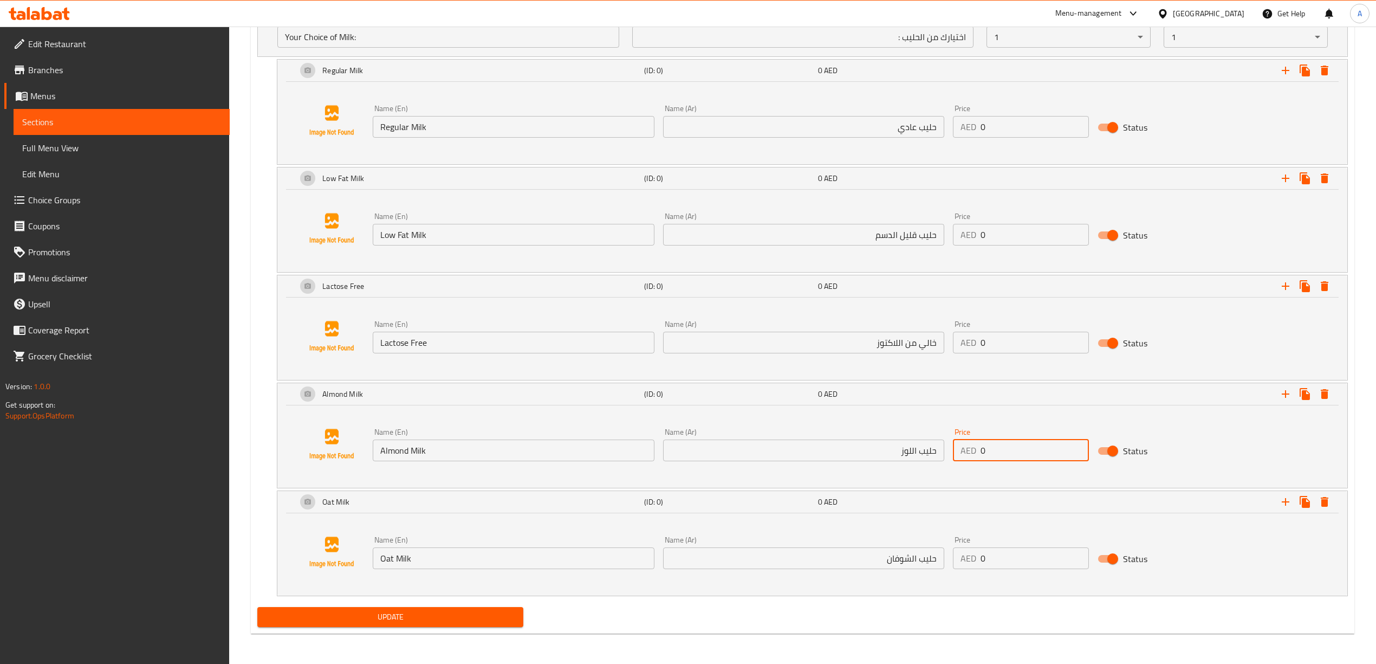
drag, startPoint x: 1003, startPoint y: 443, endPoint x: 933, endPoint y: 441, distance: 70.5
click at [933, 441] on div "Name (En) Almond Milk Name (En) Name (Ar) حليب اللوز Name (Ar) Price AED 0 Pric…" at bounding box center [803, 445] width 870 height 42
type input "5"
drag, startPoint x: 996, startPoint y: 556, endPoint x: 935, endPoint y: 557, distance: 60.7
click at [932, 556] on div "Name (En) Oat Milk Name (En) Name (Ar) حليب الشوفان Name (Ar) Price AED 0 Price…" at bounding box center [803, 552] width 870 height 42
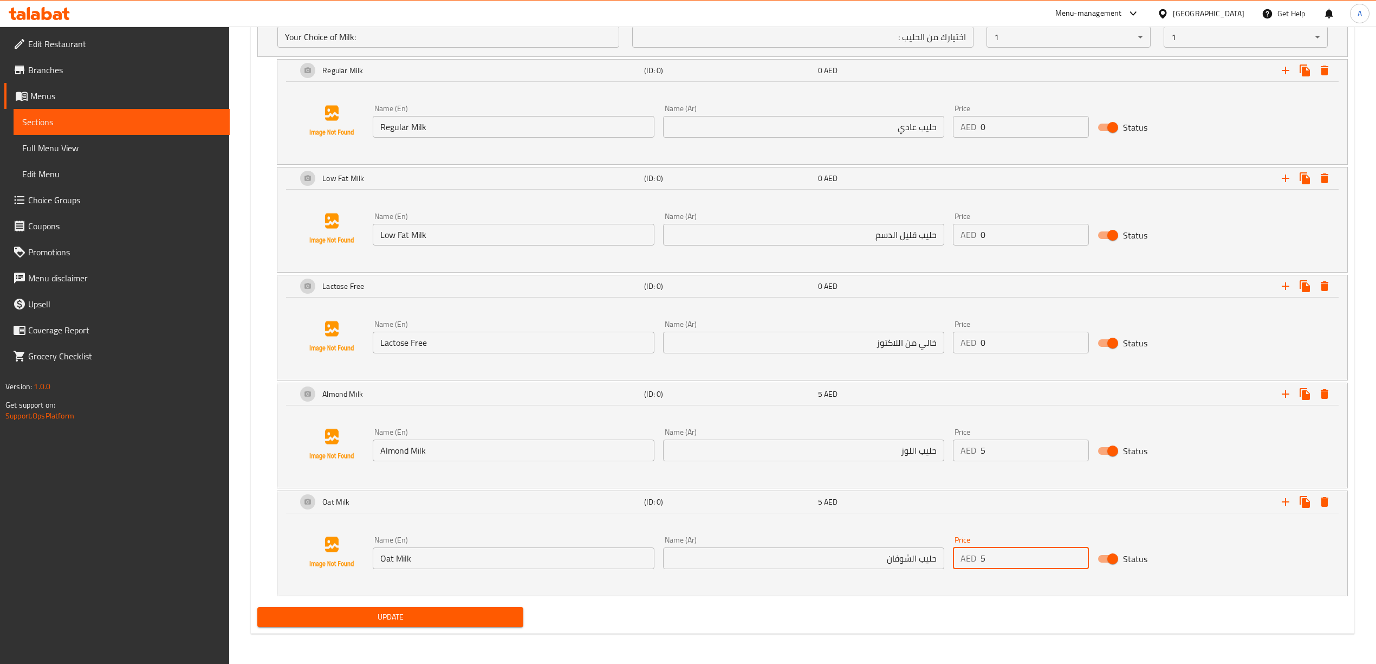
type input "5"
click at [978, 600] on div "Add variant Your choice of Size : (ID: 0) Min 1 , Max 1 Name (En) Your choice o…" at bounding box center [802, 125] width 1099 height 954
click at [1285, 499] on icon "Expand" at bounding box center [1286, 502] width 8 height 8
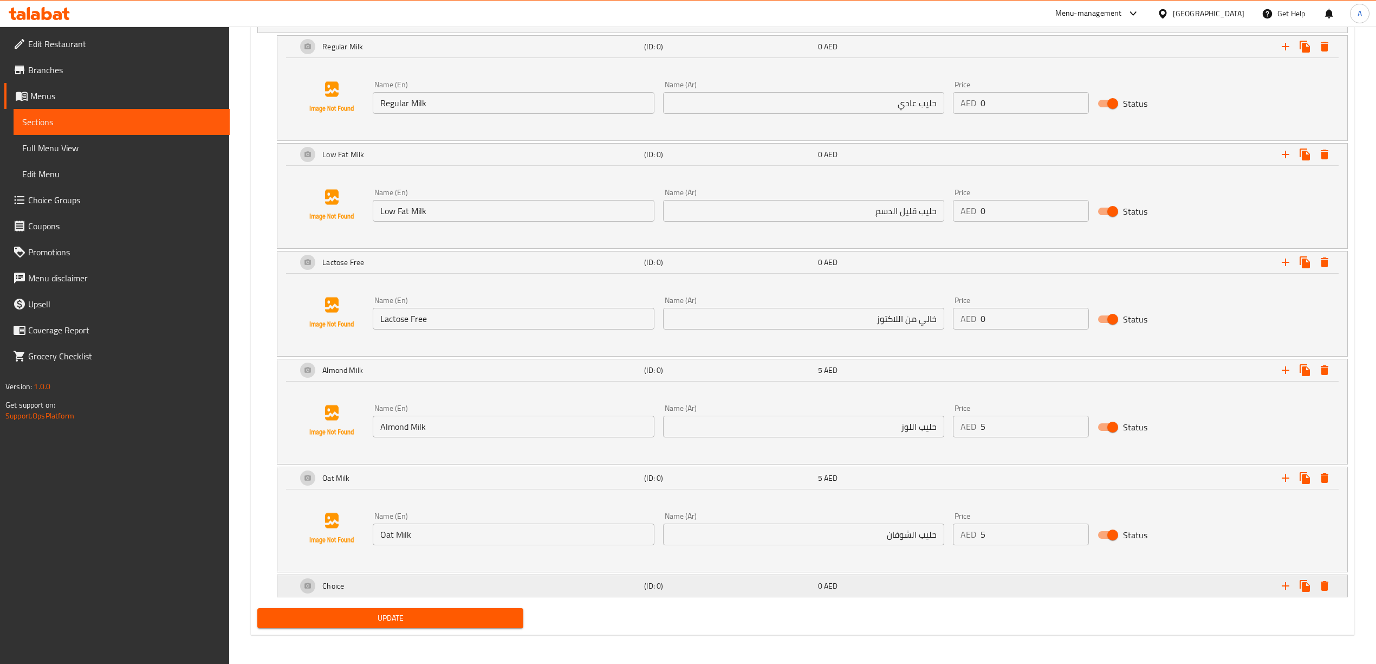
scroll to position [1031, 0]
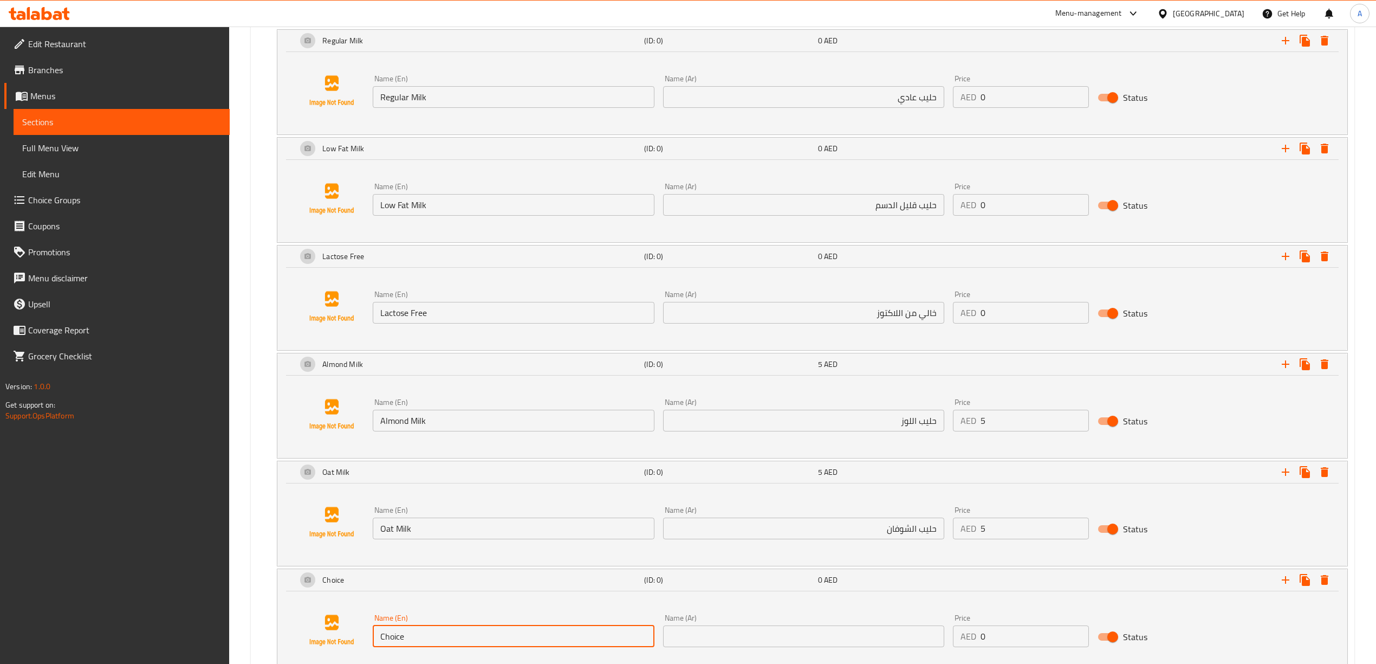
drag, startPoint x: 416, startPoint y: 638, endPoint x: 296, endPoint y: 616, distance: 122.2
click at [275, 618] on div "Choice (ID: 0) 0 AED Name (En) Choice Name (En) Name (Ar) Name (Ar) Price AED 0…" at bounding box center [802, 621] width 1090 height 106
paste input "No Milk"
type input "No Milk"
click at [746, 641] on input "text" at bounding box center [803, 636] width 281 height 22
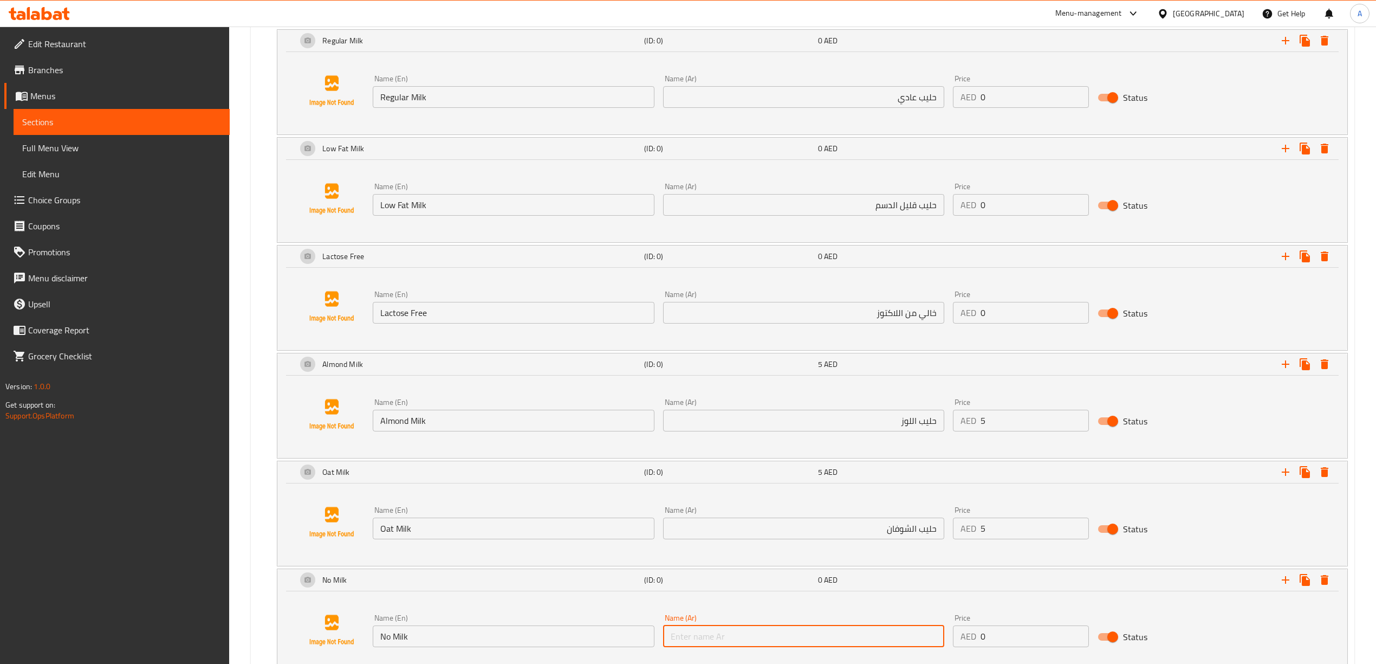
paste input "بدون حليب"
type input "بدون حليب"
click at [1193, 614] on div "Name (En) No Milk Name (En) Name (Ar) بدون حليب Name (Ar) Price AED 0 Price Sta…" at bounding box center [803, 630] width 870 height 42
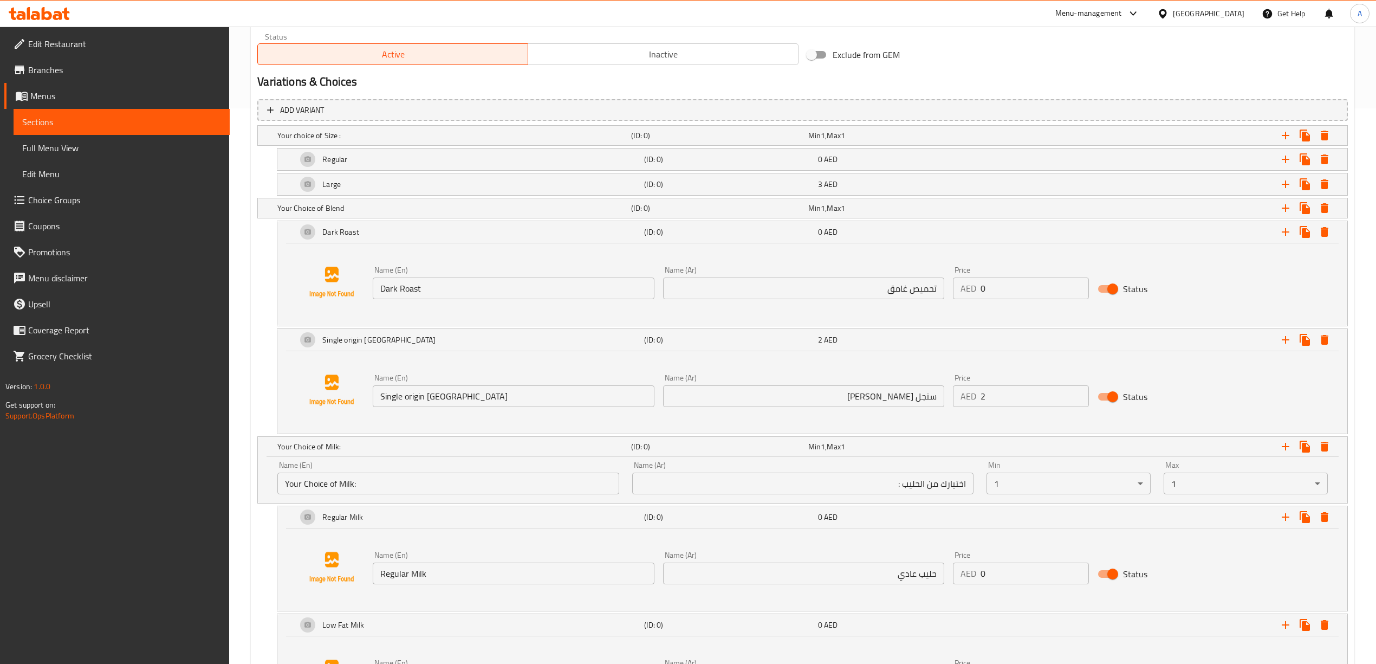
scroll to position [536, 0]
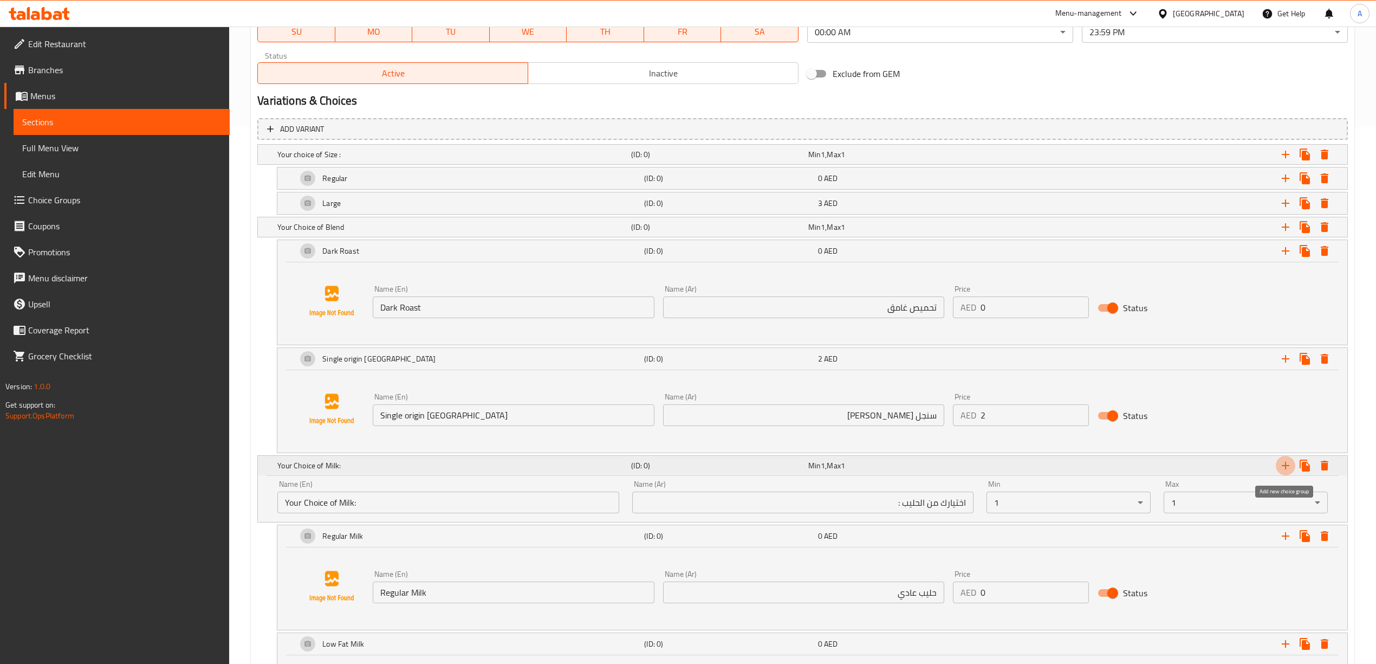
click at [1289, 469] on icon "Expand" at bounding box center [1285, 465] width 13 height 13
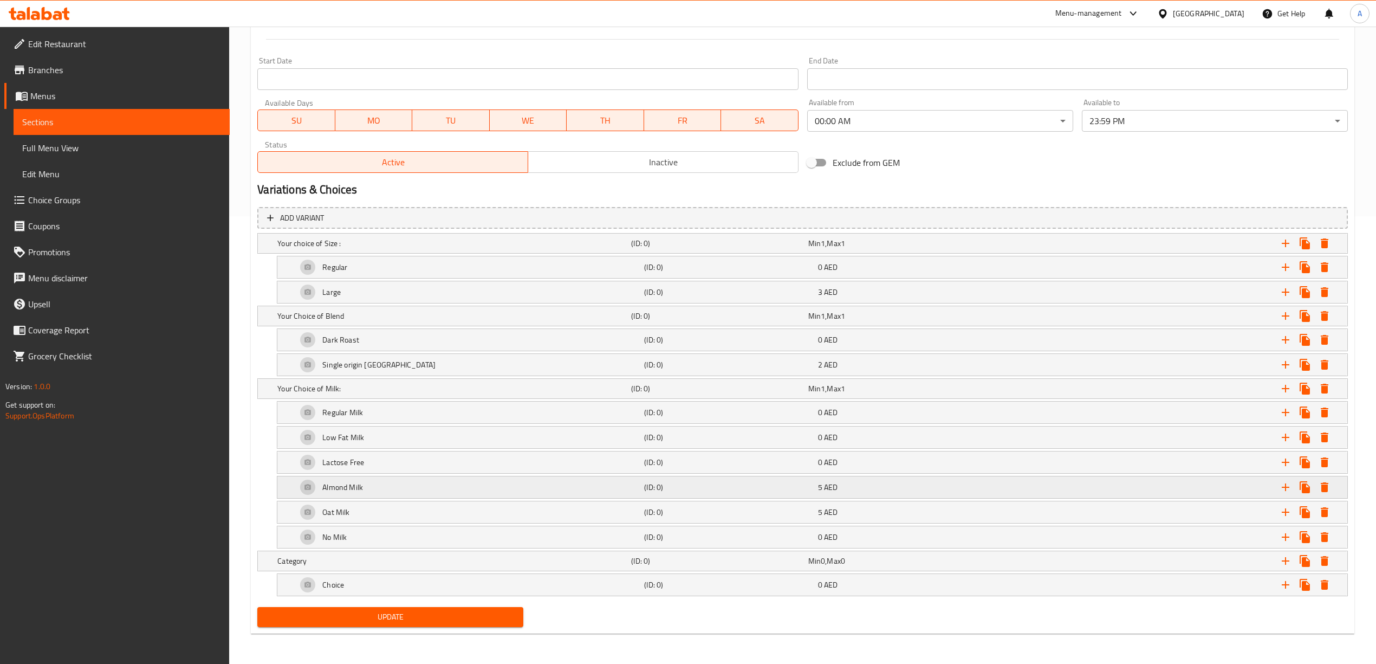
scroll to position [453, 0]
click at [645, 249] on h5 "(ID: 0)" at bounding box center [717, 243] width 172 height 11
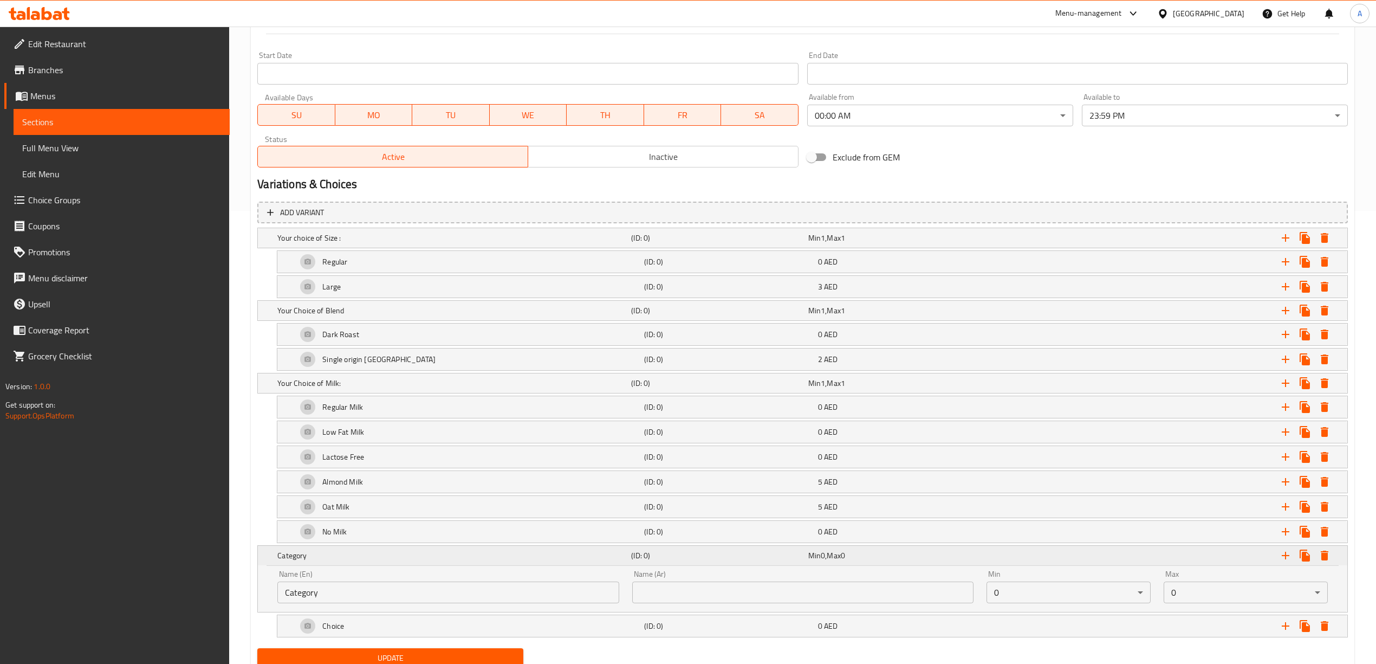
scroll to position [499, 0]
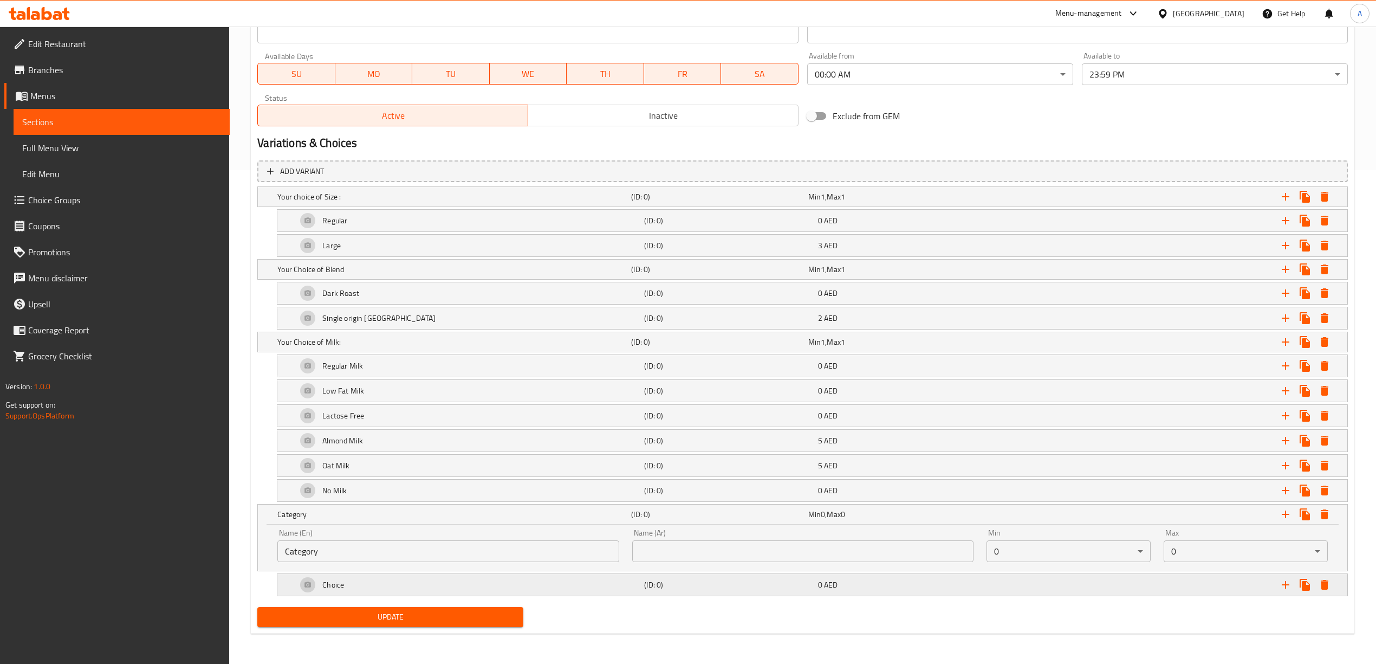
click at [690, 202] on h5 "(ID: 0)" at bounding box center [717, 196] width 172 height 11
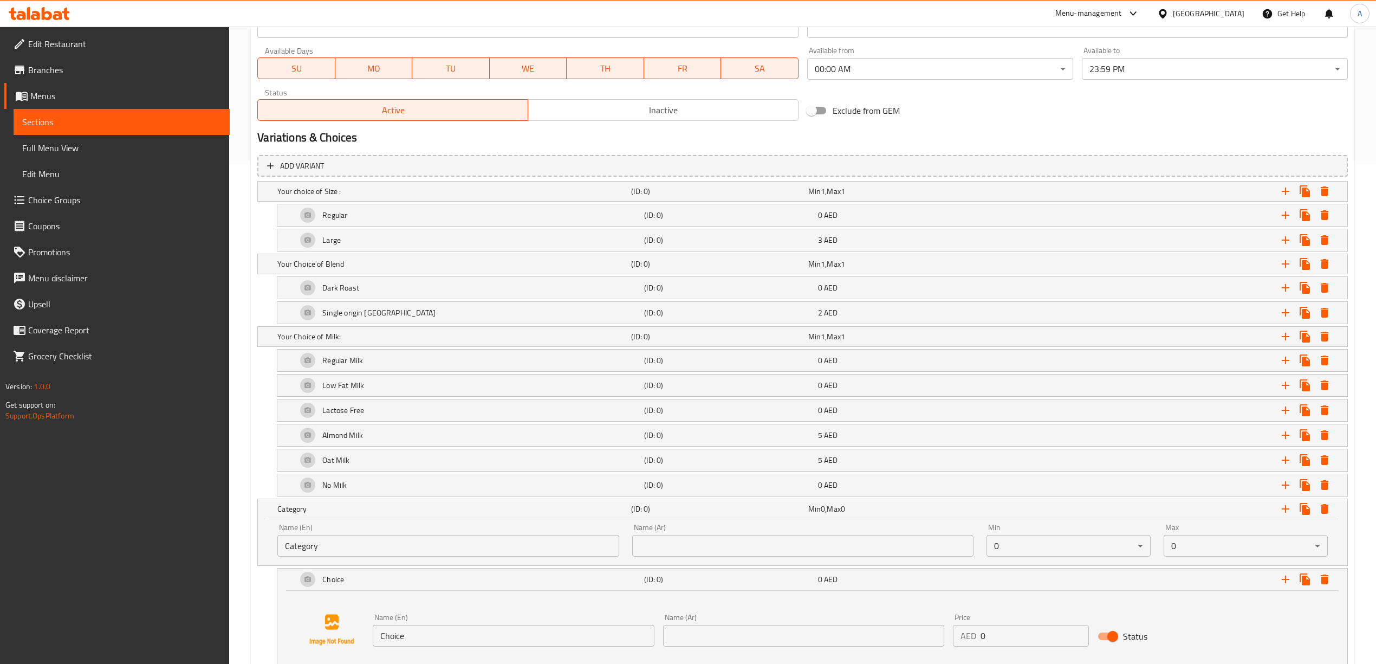
drag, startPoint x: 336, startPoint y: 547, endPoint x: 235, endPoint y: 540, distance: 102.0
click at [194, 550] on div "Edit Restaurant Branches Menus Sections Full Menu View Edit Menu Choice Groups …" at bounding box center [688, 134] width 1376 height 1214
paste input "Add On's:"
type input "Add On's:"
click at [243, 597] on div "Home / Restaurants management / Menus / Sections / item / update Everyday Signa…" at bounding box center [802, 134] width 1147 height 1214
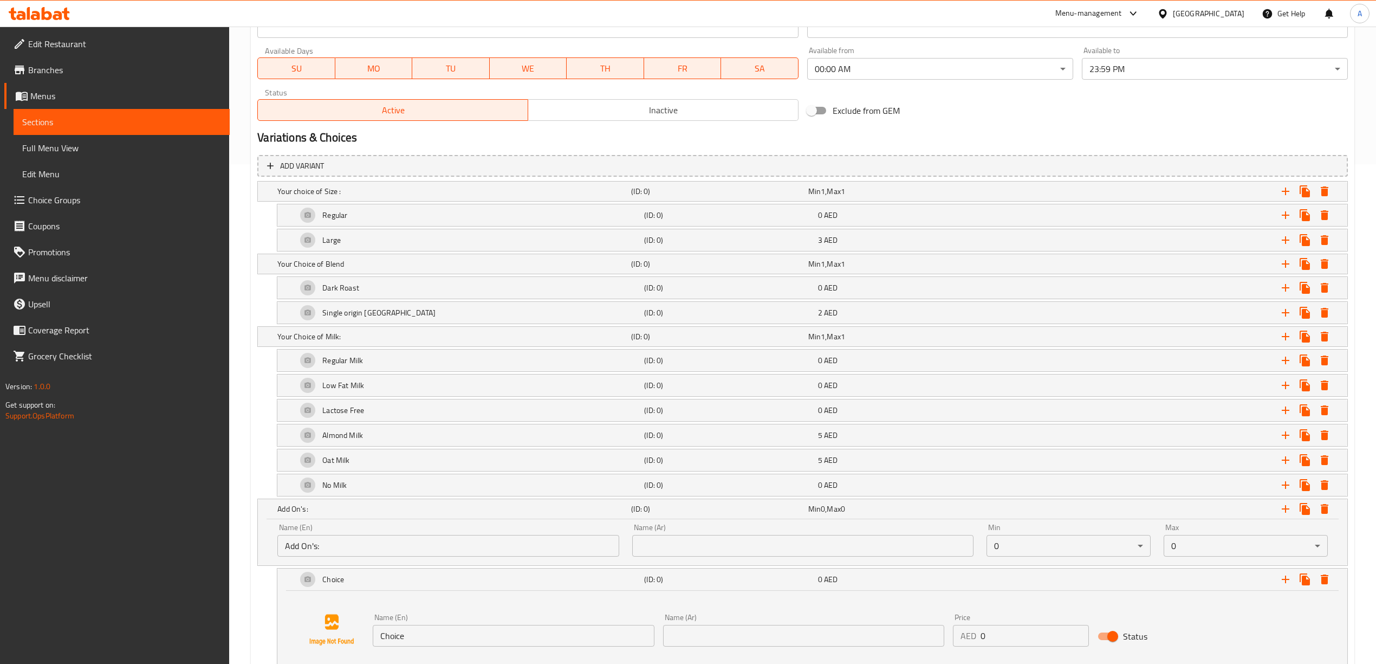
click at [720, 544] on input "text" at bounding box center [802, 546] width 341 height 22
paste input "الإضافات:"
type input "الإضافات:"
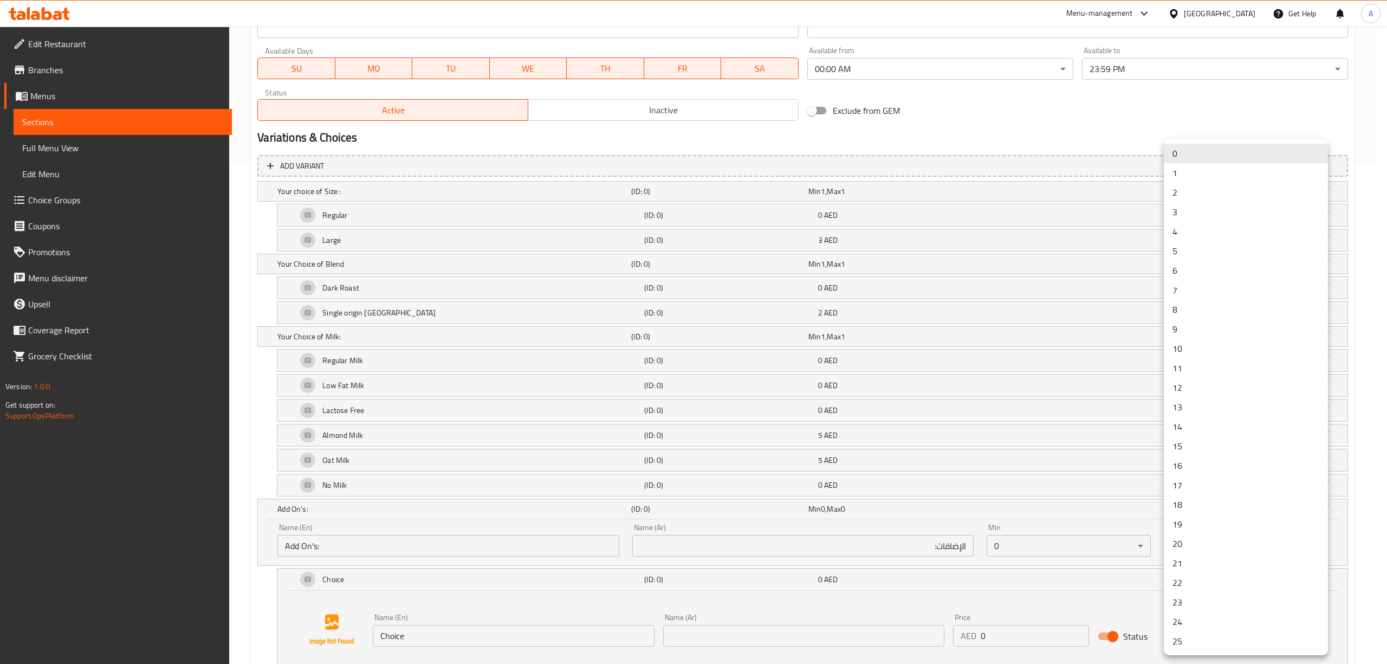
click at [1211, 248] on li "5" at bounding box center [1246, 251] width 164 height 20
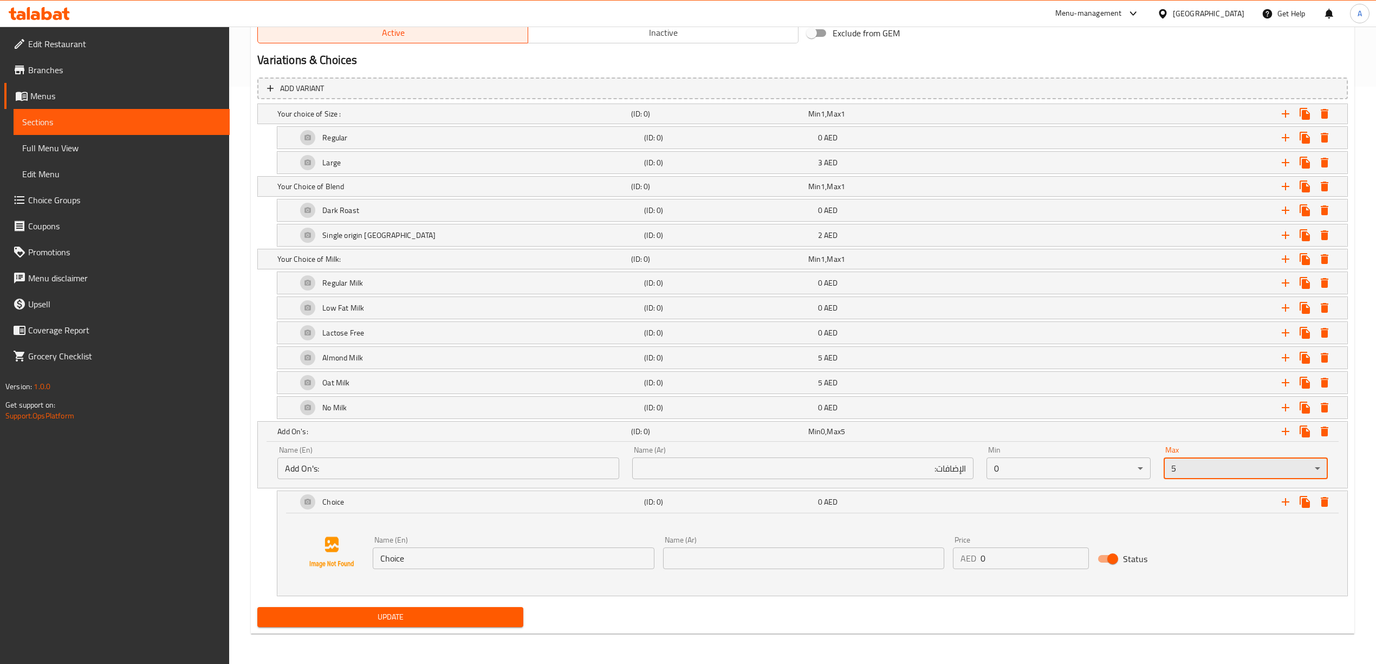
scroll to position [582, 0]
drag, startPoint x: 427, startPoint y: 568, endPoint x: 310, endPoint y: 577, distance: 117.9
click at [310, 579] on div "Name (En) Choice Name (En) Name (Ar) Name (Ar) Price AED 0 Price Status" at bounding box center [812, 552] width 1044 height 82
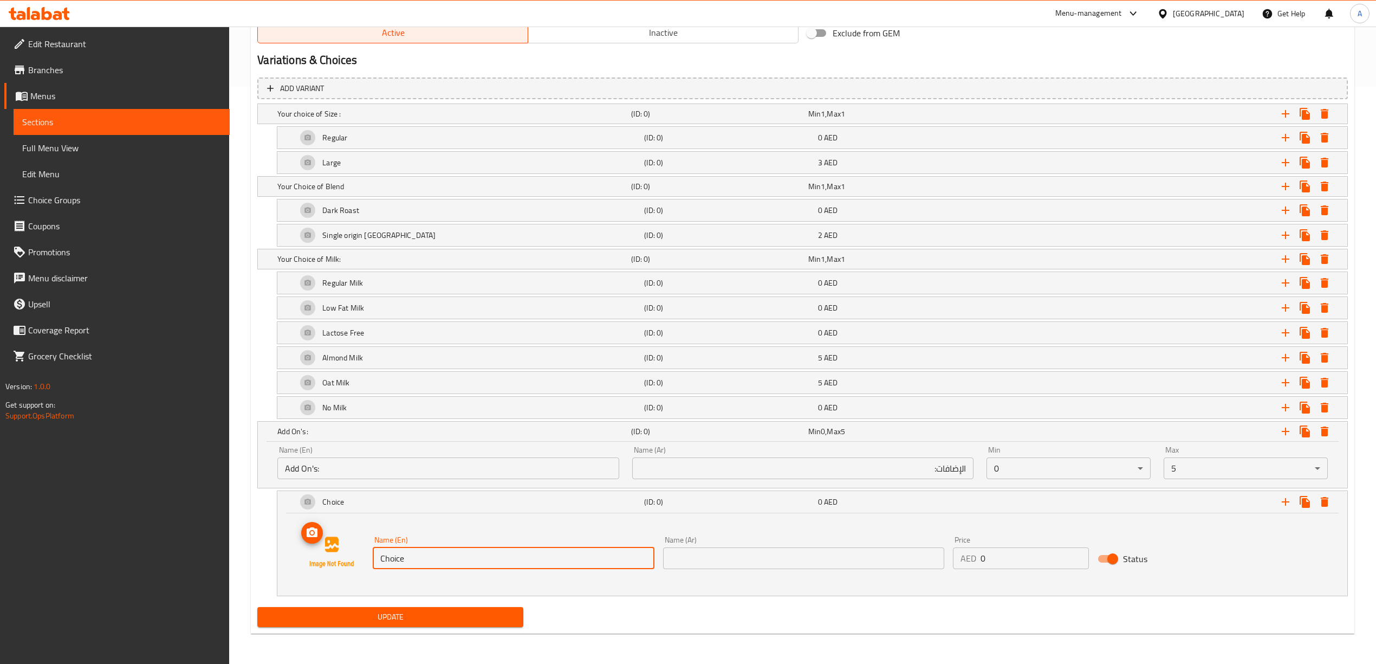
paste input "1 Espresso"
type input "1 Espresso"
click at [569, 590] on div "Name (En) 1 Espresso Name (En) Name (Ar) Name (Ar) Price AED 0 Price Status" at bounding box center [812, 552] width 1044 height 82
click at [732, 557] on input "text" at bounding box center [803, 558] width 281 height 22
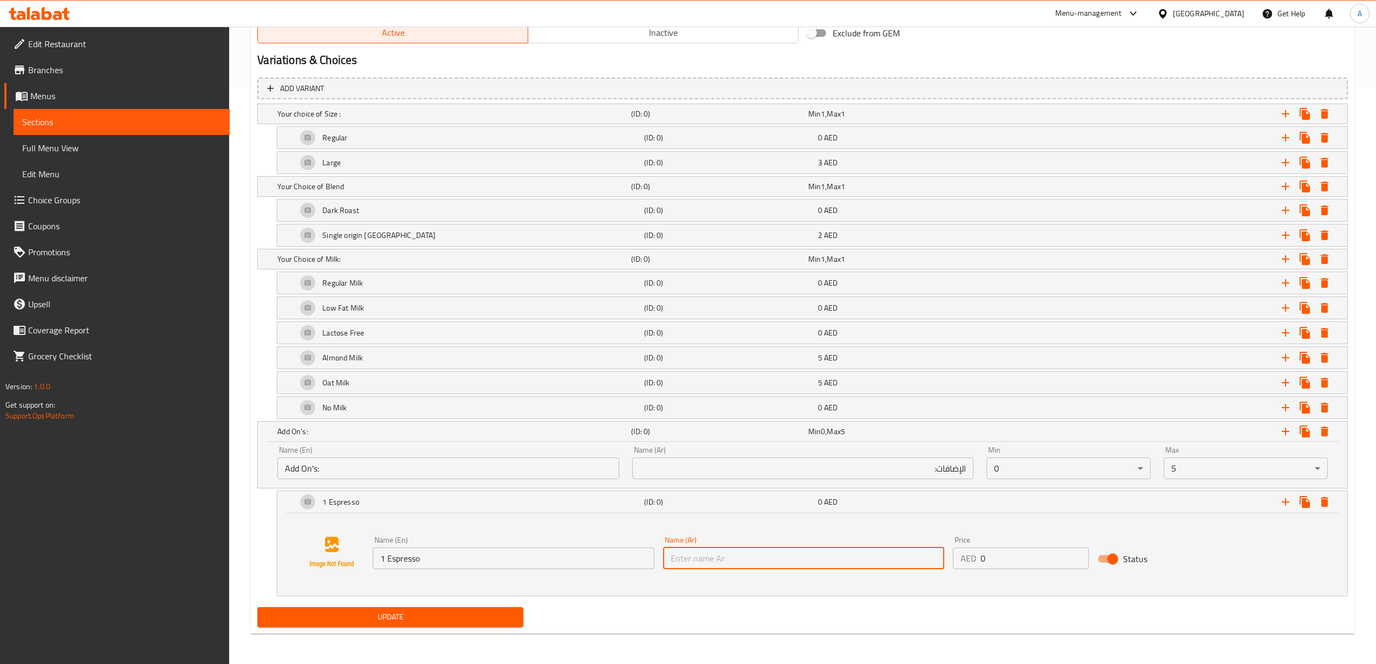
paste input "1 اسبريسو"
type input "1 اسبريسو"
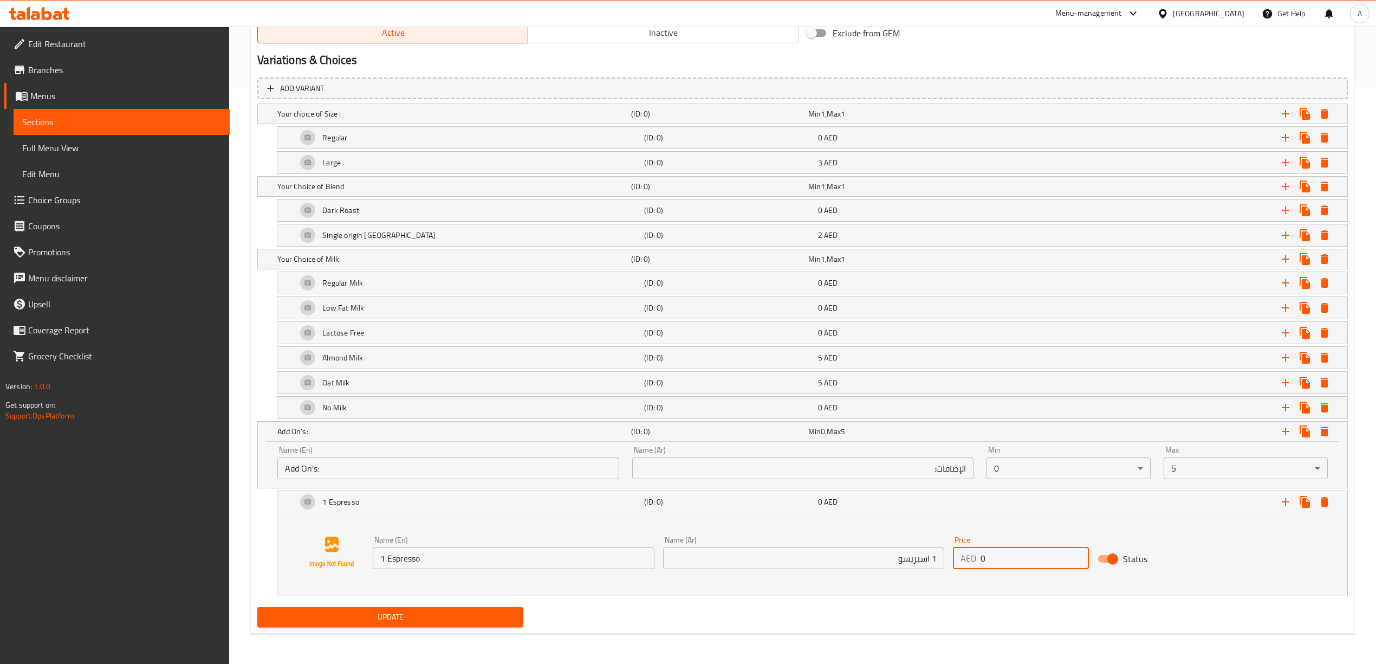
drag, startPoint x: 993, startPoint y: 556, endPoint x: 977, endPoint y: 556, distance: 15.7
click at [977, 556] on div "AED 0 Price" at bounding box center [1021, 558] width 137 height 22
type input "3"
click at [1001, 596] on div "Add variant Your choice of Size : (ID: 0) Min 1 , Max 1 Name (En) Your choice o…" at bounding box center [802, 338] width 1099 height 530
click at [1282, 503] on icon "Expand" at bounding box center [1285, 501] width 13 height 13
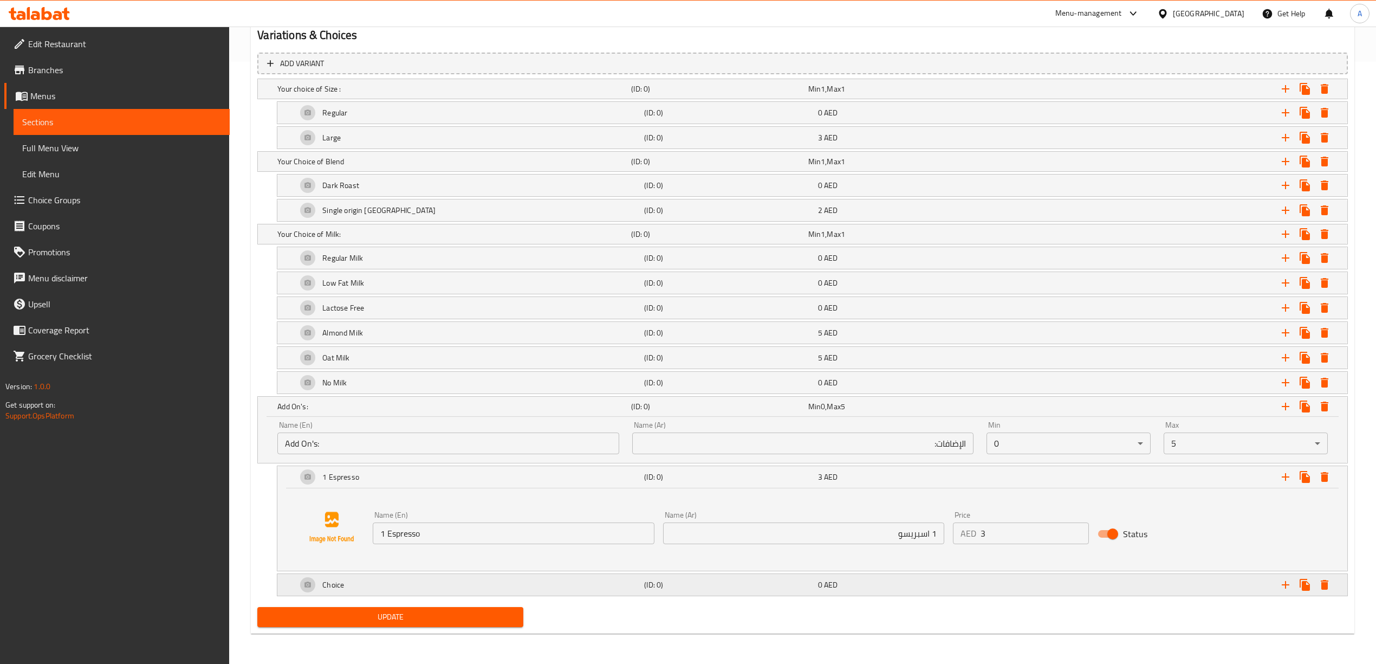
click at [460, 96] on div "Choice" at bounding box center [452, 88] width 354 height 15
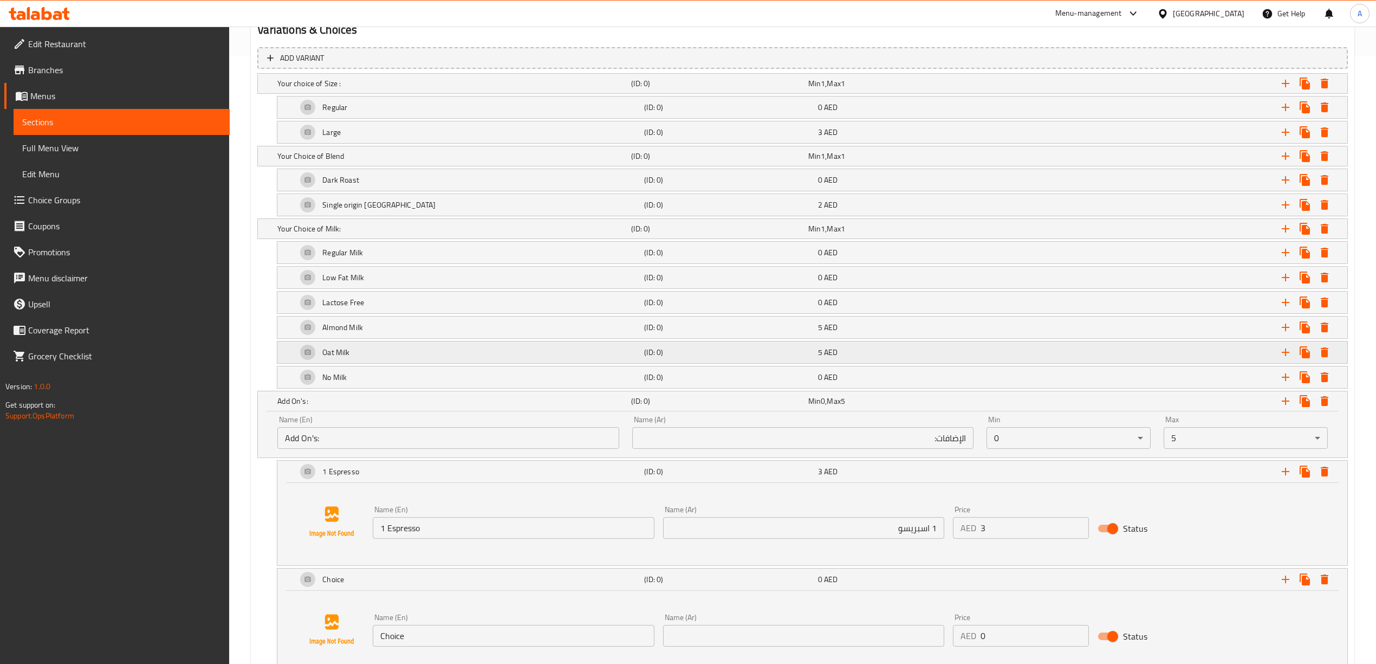
scroll to position [690, 0]
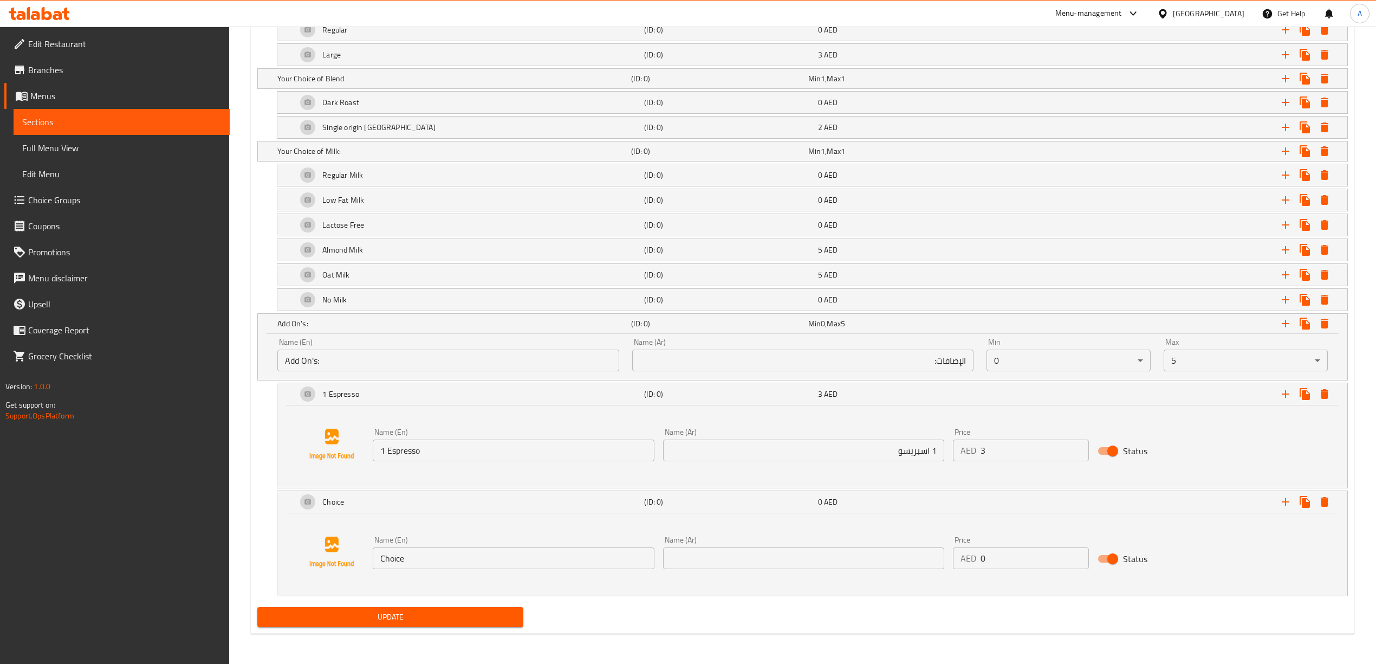
click at [330, 544] on div "Name (En) Choice Name (En) Name (Ar) Name (Ar) Price AED 0 Price Status" at bounding box center [812, 552] width 1044 height 82
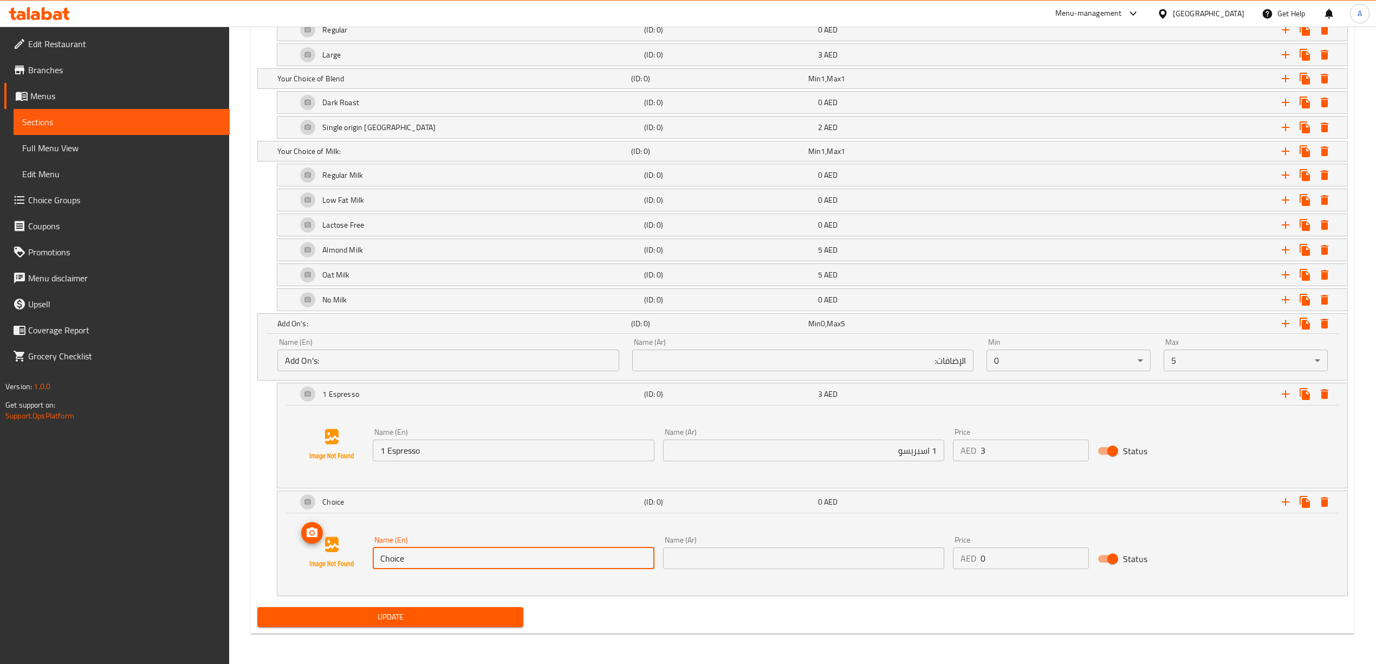
paste input "2 Espresso"
type input "2 Espresso"
click at [258, 570] on div "2 Espresso (ID: 0) 0 AED Name (En) 2 Espresso Name (En) Name (Ar) Name (Ar) Pri…" at bounding box center [802, 543] width 1090 height 106
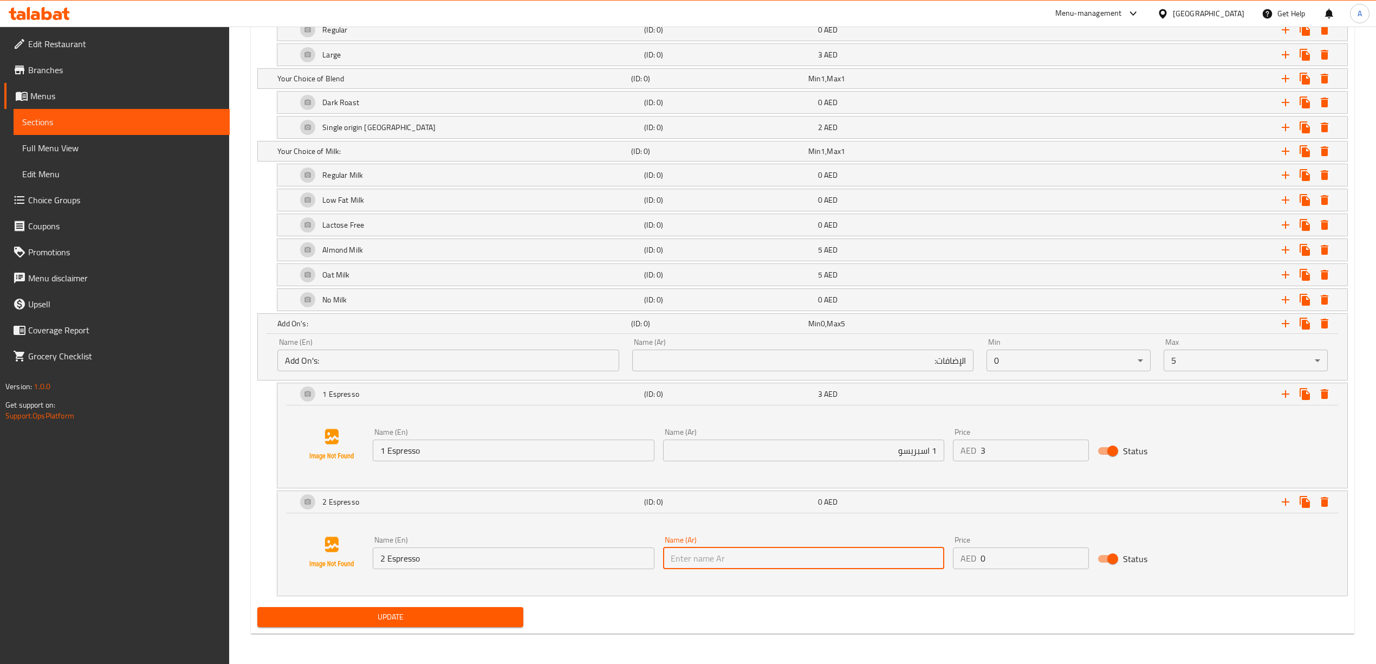
click at [742, 555] on input "text" at bounding box center [803, 558] width 281 height 22
paste input "2 اسبريسو"
type input "2 اسبريسو"
click at [256, 525] on div "Add variant Your choice of Size : (ID: 0) Min 1 , Max 1 Name (En) Your choice o…" at bounding box center [802, 284] width 1099 height 638
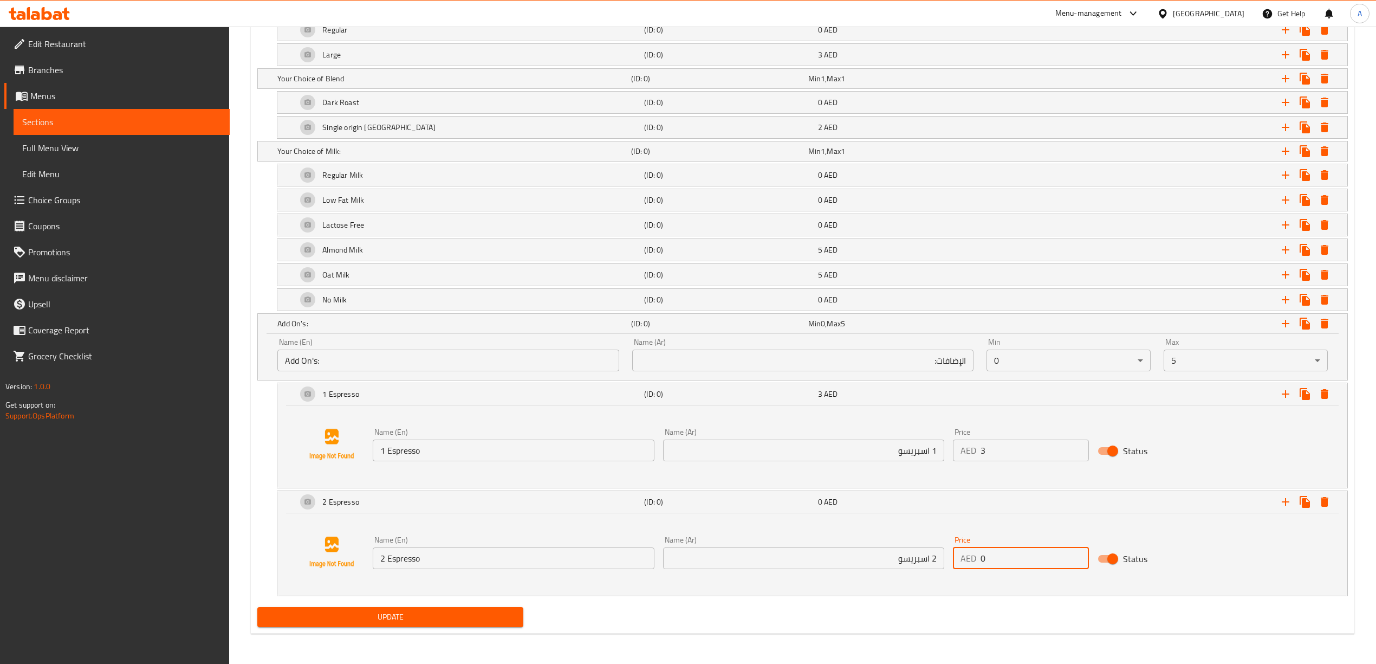
drag, startPoint x: 1003, startPoint y: 555, endPoint x: 963, endPoint y: 557, distance: 40.1
click at [963, 557] on div "AED 0 Price" at bounding box center [1021, 558] width 137 height 22
type input "6"
click at [963, 616] on div "Update" at bounding box center [802, 616] width 1099 height 29
click at [1283, 504] on icon "Expand" at bounding box center [1285, 501] width 13 height 13
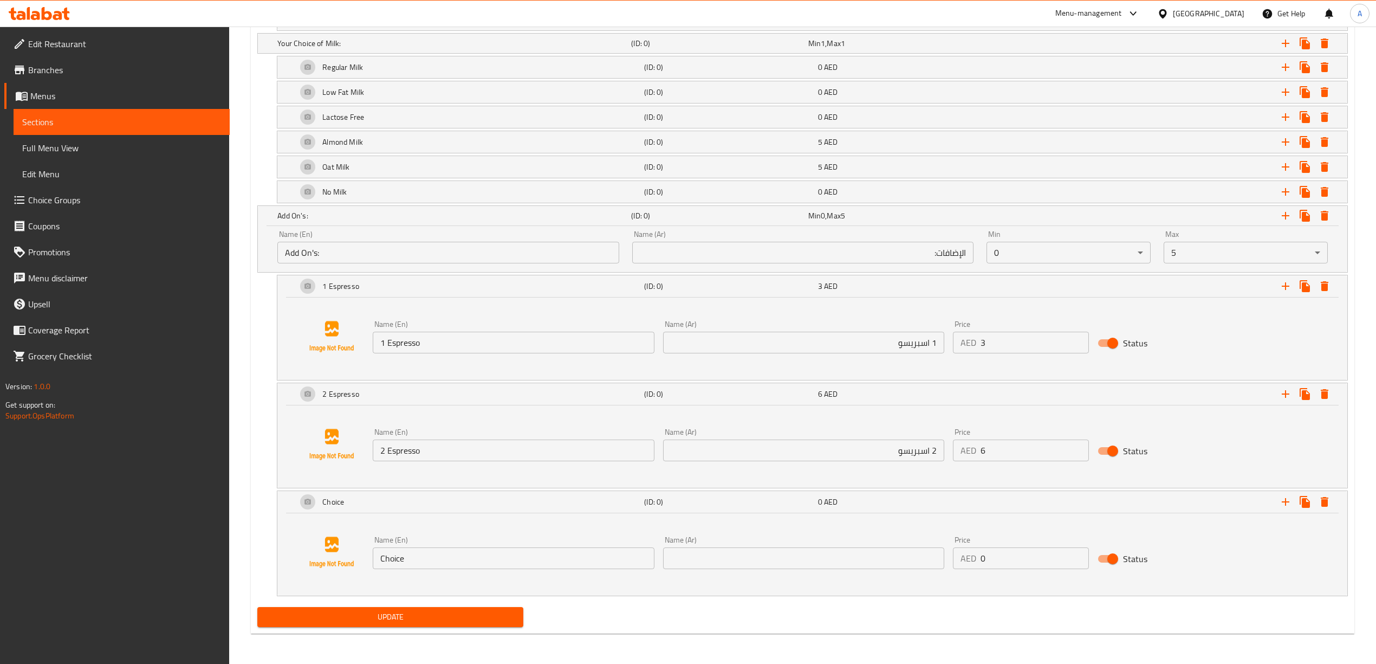
scroll to position [798, 0]
drag, startPoint x: 420, startPoint y: 562, endPoint x: 340, endPoint y: 548, distance: 81.3
click at [340, 548] on div "Name (En) Choice Name (En) Name (Ar) Name (Ar) Price AED 0 Price Status" at bounding box center [812, 552] width 1044 height 82
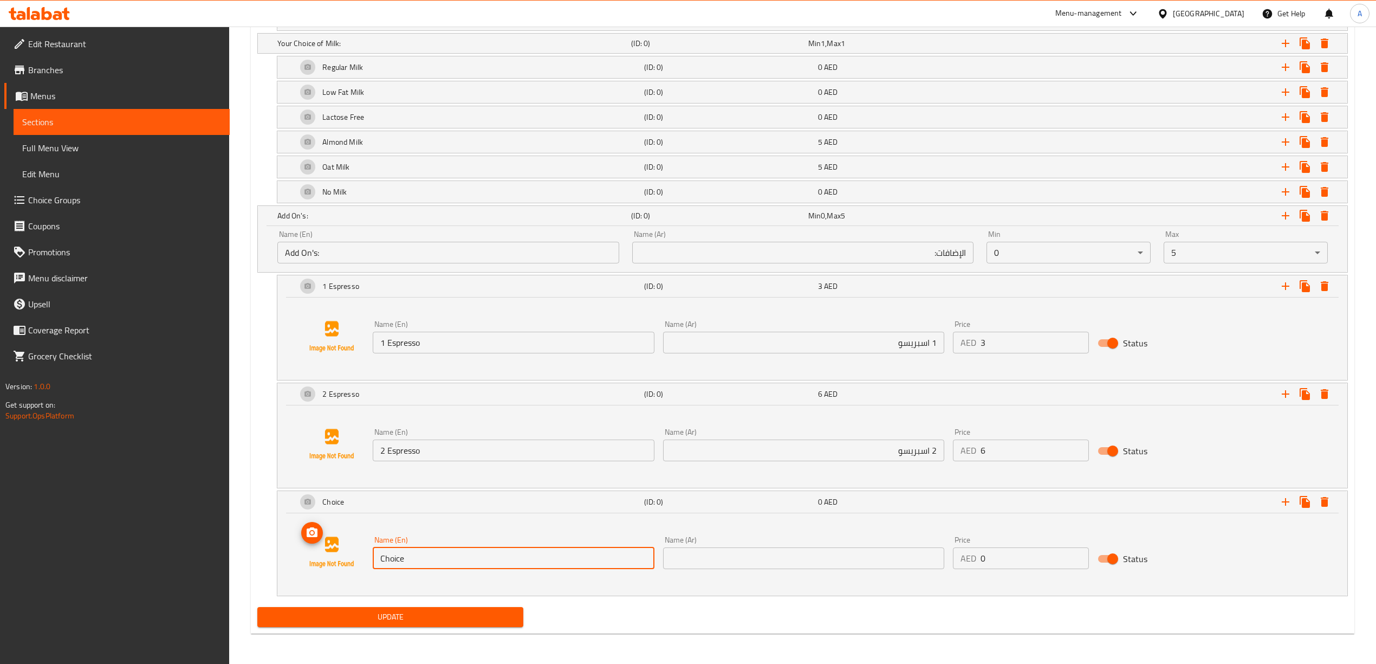
paste input "aramel Syrup"
type input "Caramel Syrup"
click at [804, 558] on input "text" at bounding box center [803, 558] width 281 height 22
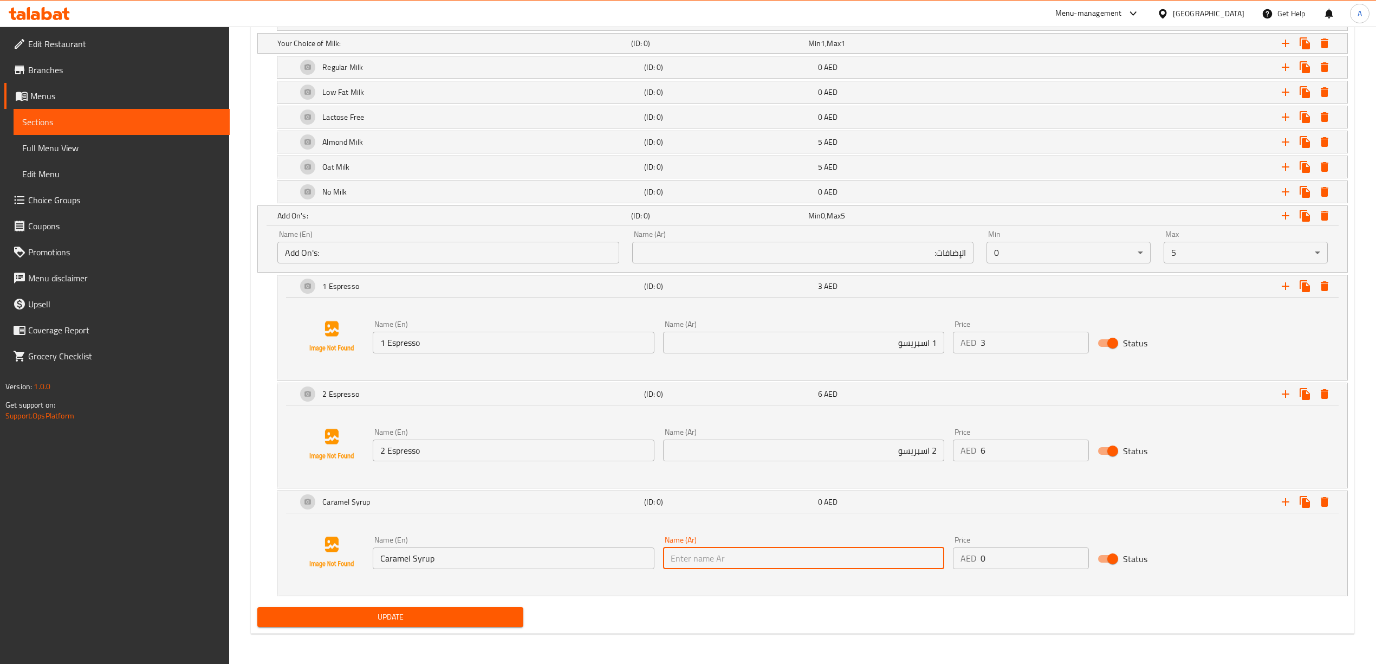
paste input "شراب كراميل"
type input "شراب كراميل"
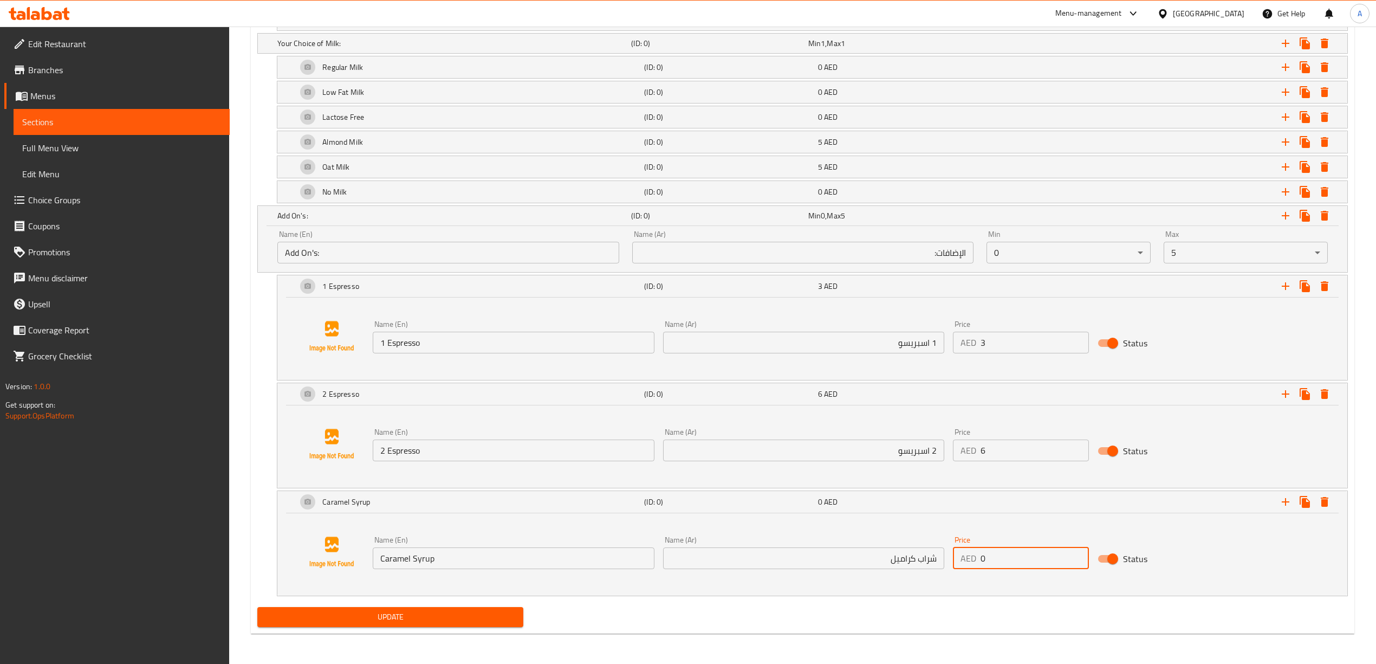
drag, startPoint x: 977, startPoint y: 559, endPoint x: 969, endPoint y: 568, distance: 12.3
click at [967, 561] on div "AED 0 Price" at bounding box center [1021, 558] width 137 height 22
type input "3"
click at [989, 596] on div "Add variant Your choice of Size : (ID: 0) Min 1 , Max 1 Name (En) Your choice o…" at bounding box center [802, 230] width 1099 height 745
click at [1285, 504] on icon "Expand" at bounding box center [1286, 502] width 8 height 8
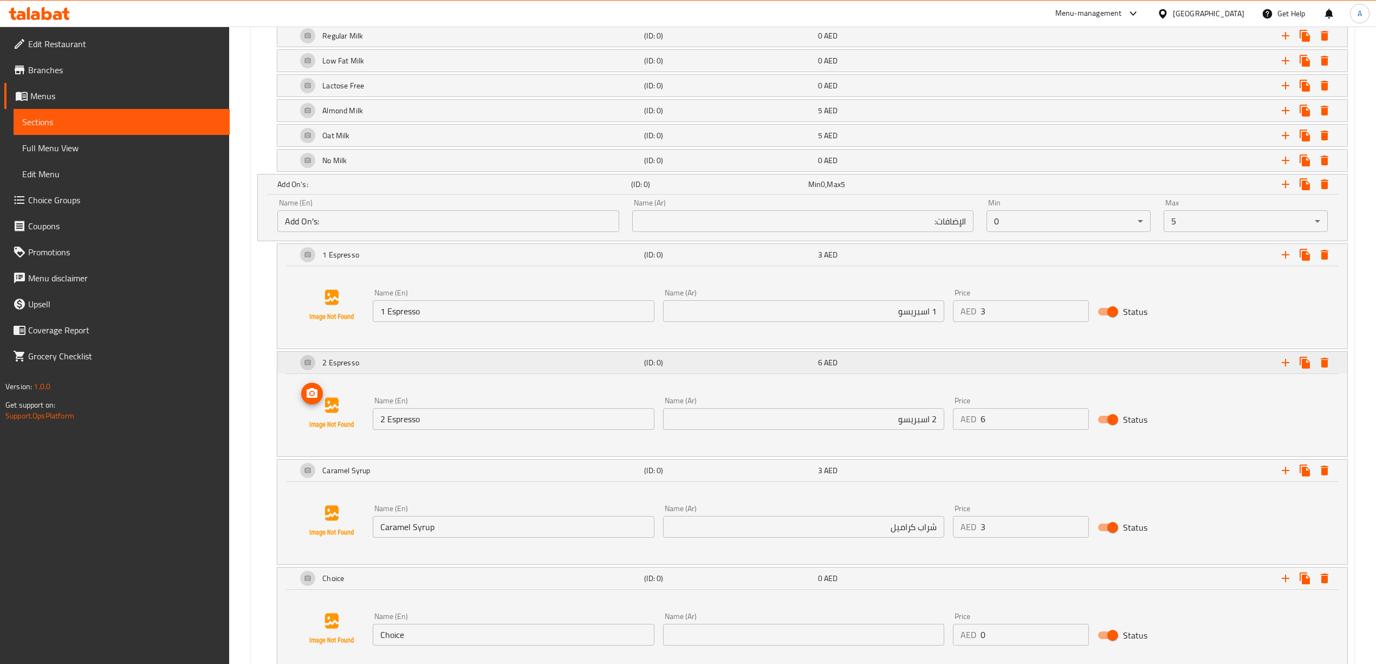
scroll to position [907, 0]
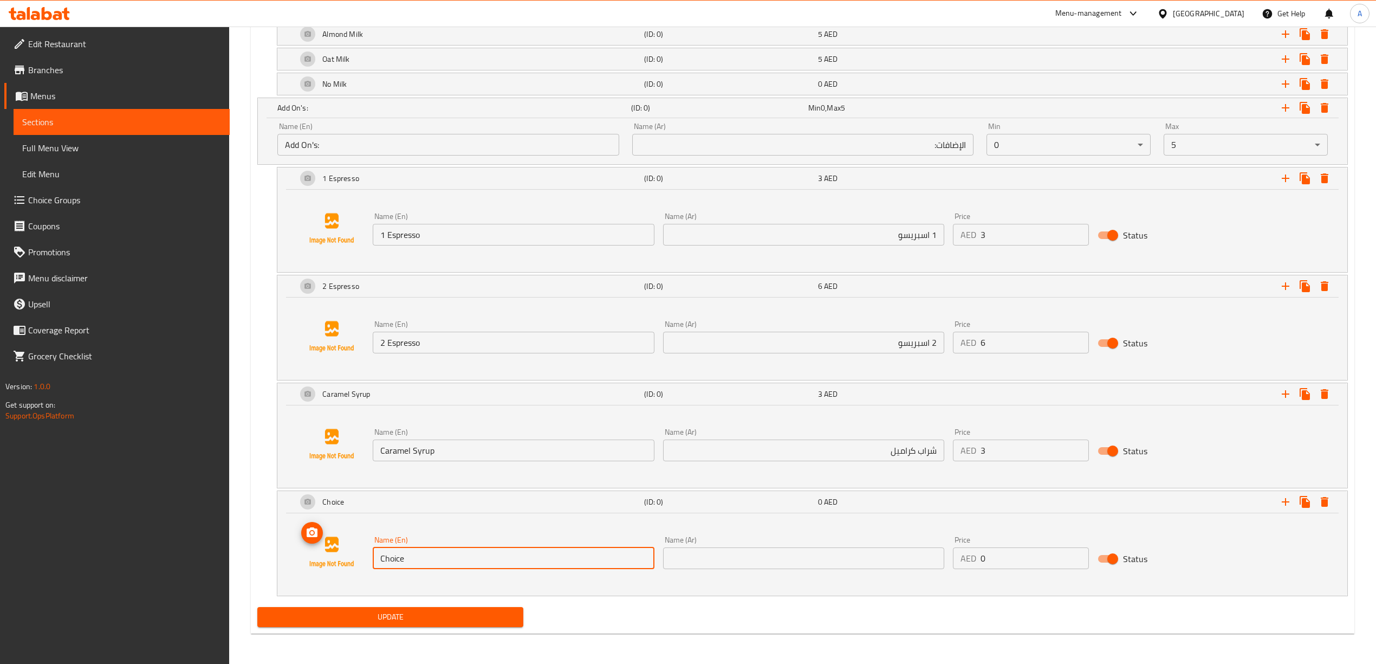
drag, startPoint x: 419, startPoint y: 549, endPoint x: 356, endPoint y: 549, distance: 62.8
click at [356, 549] on div "Name (En) Choice Name (En) Name (Ar) Name (Ar) Price AED 0 Price Status" at bounding box center [812, 552] width 1044 height 82
paste input "Hazelnut Syrup"
type input "Hazelnut Syrup"
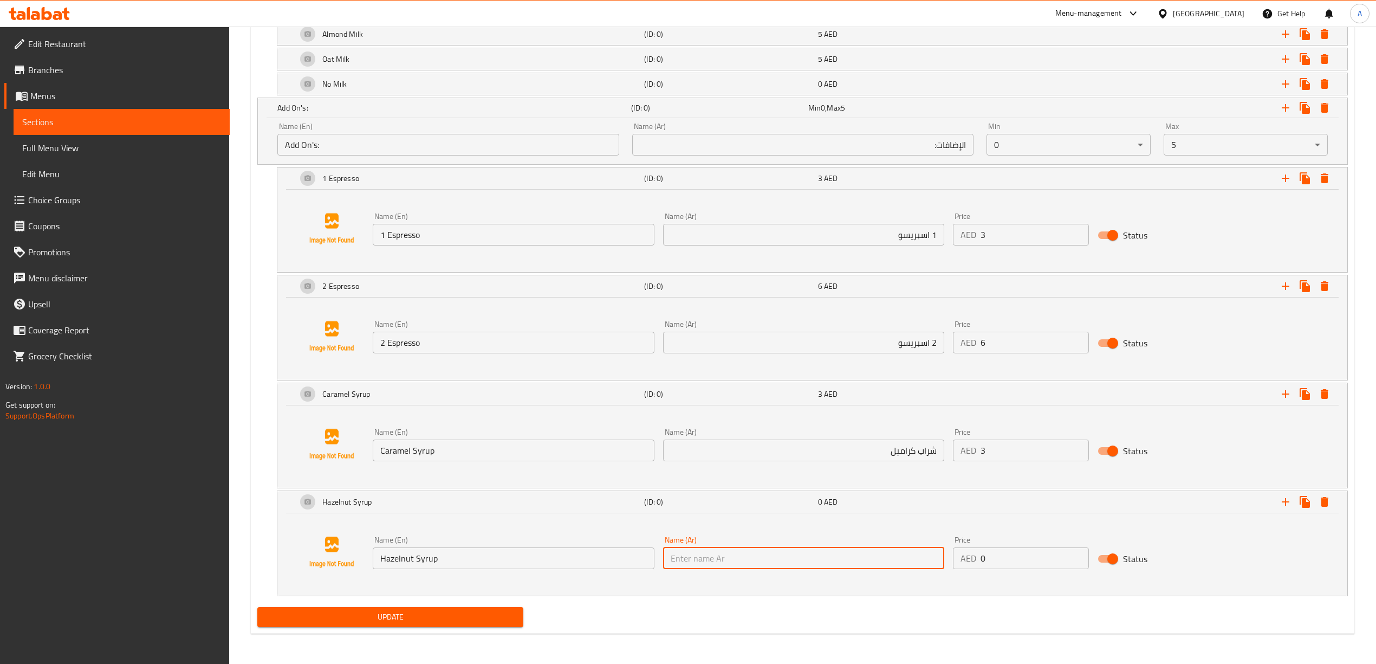
click at [698, 564] on input "text" at bounding box center [803, 558] width 281 height 22
paste input "شراب بندق"
type input "شراب بندق"
click at [852, 609] on div "Update" at bounding box center [802, 616] width 1099 height 29
drag, startPoint x: 1013, startPoint y: 559, endPoint x: 857, endPoint y: 553, distance: 156.1
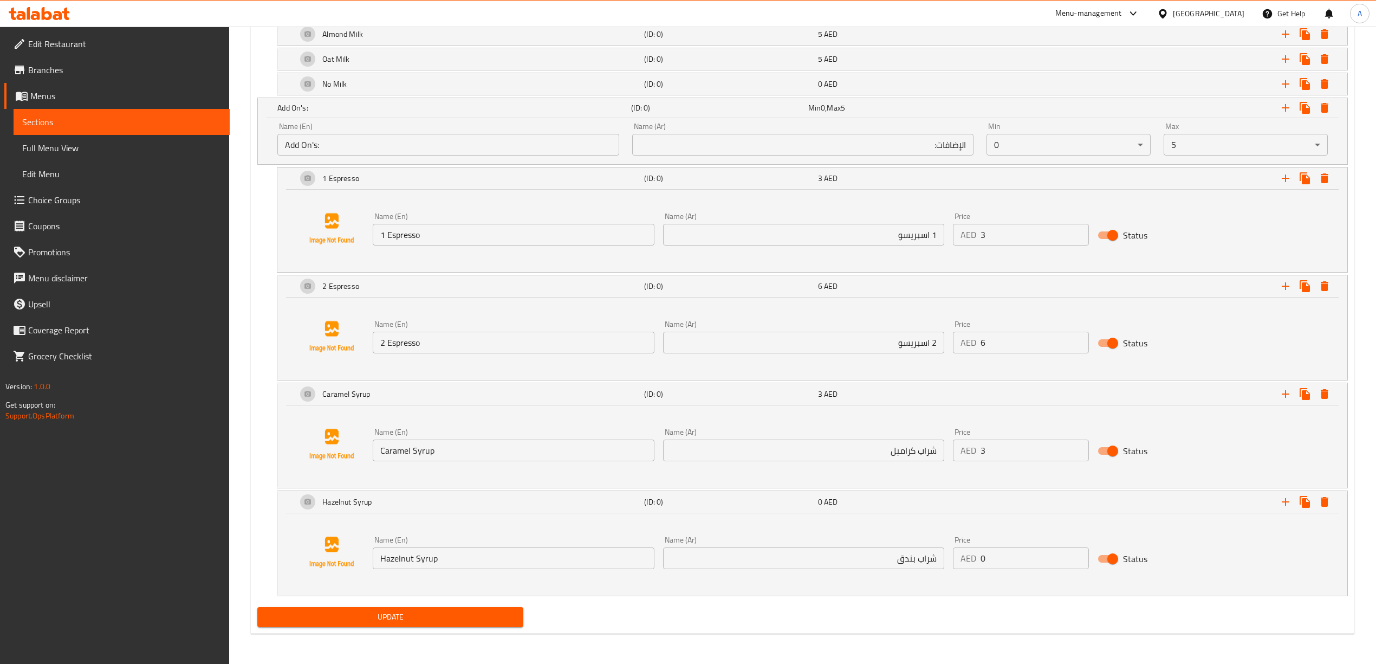
click at [850, 550] on div "Name (En) Hazelnut Syrup Name (En) Name (Ar) شراب بندق Name (Ar) Price AED 0 Pr…" at bounding box center [803, 552] width 870 height 42
type input "3"
click at [965, 590] on div "Name (En) Hazelnut Syrup Name (En) Name (Ar) شراب بندق Name (Ar) Price AED 3 Pr…" at bounding box center [812, 552] width 1044 height 82
click at [1290, 501] on icon "Expand" at bounding box center [1285, 501] width 13 height 13
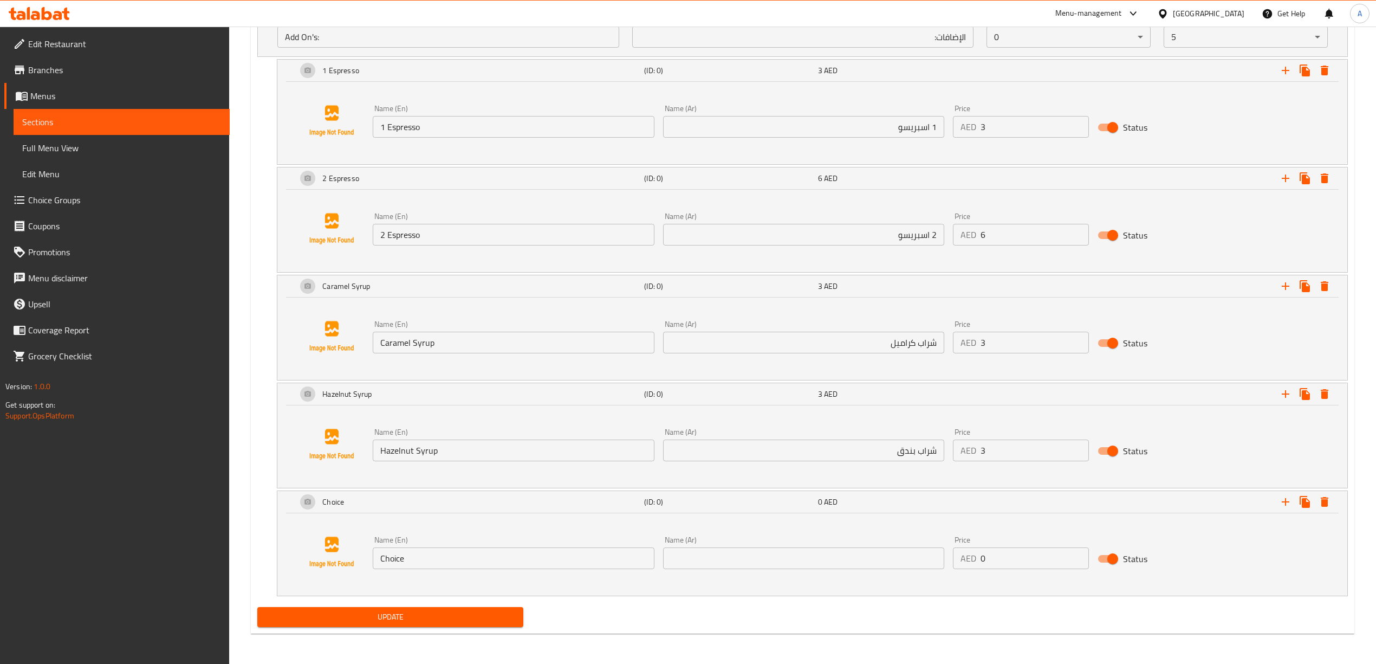
scroll to position [1015, 0]
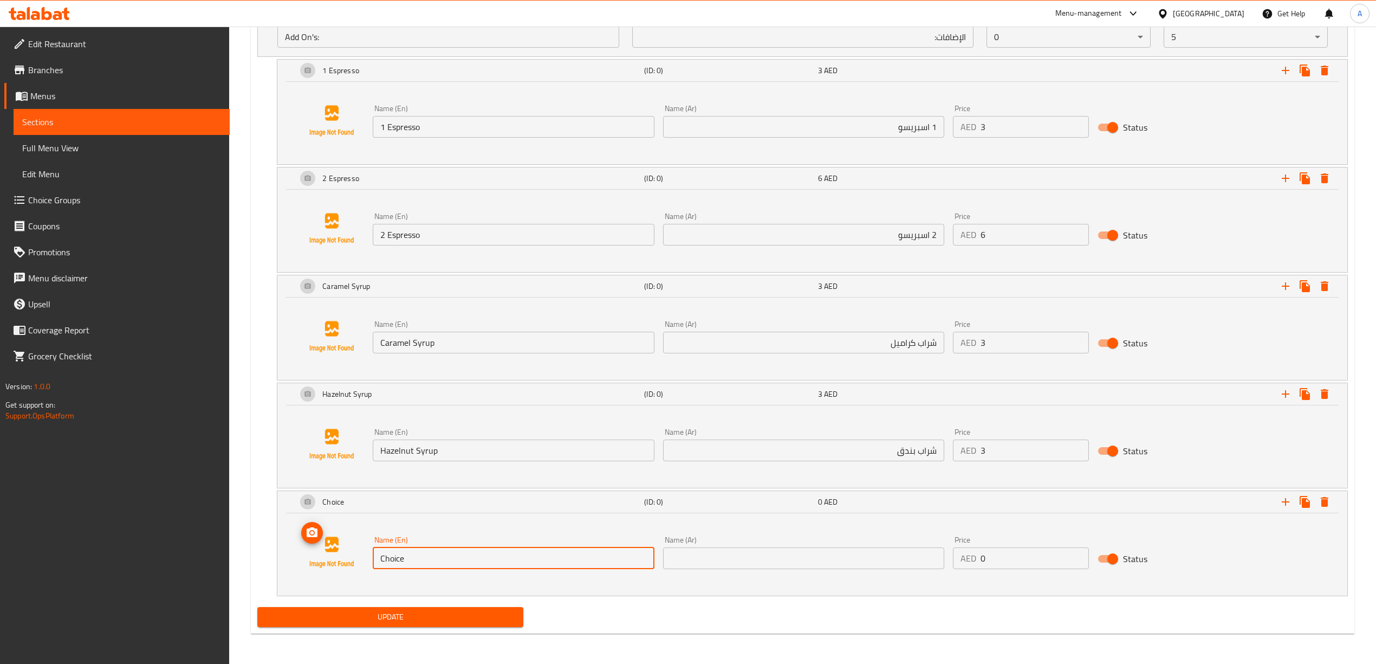
drag, startPoint x: 373, startPoint y: 556, endPoint x: 480, endPoint y: 600, distance: 116.1
click at [324, 547] on div "Name (En) Choice Name (En) Name (Ar) Name (Ar) Price AED 0 Price Status" at bounding box center [812, 552] width 1044 height 82
paste input "Vanilla Syrup"
type input "Vanilla Syrup"
click at [492, 586] on div "Name (En) Vanilla Syrup Name (En) Name (Ar) Name (Ar) Price AED 0 Price Status" at bounding box center [812, 552] width 1044 height 82
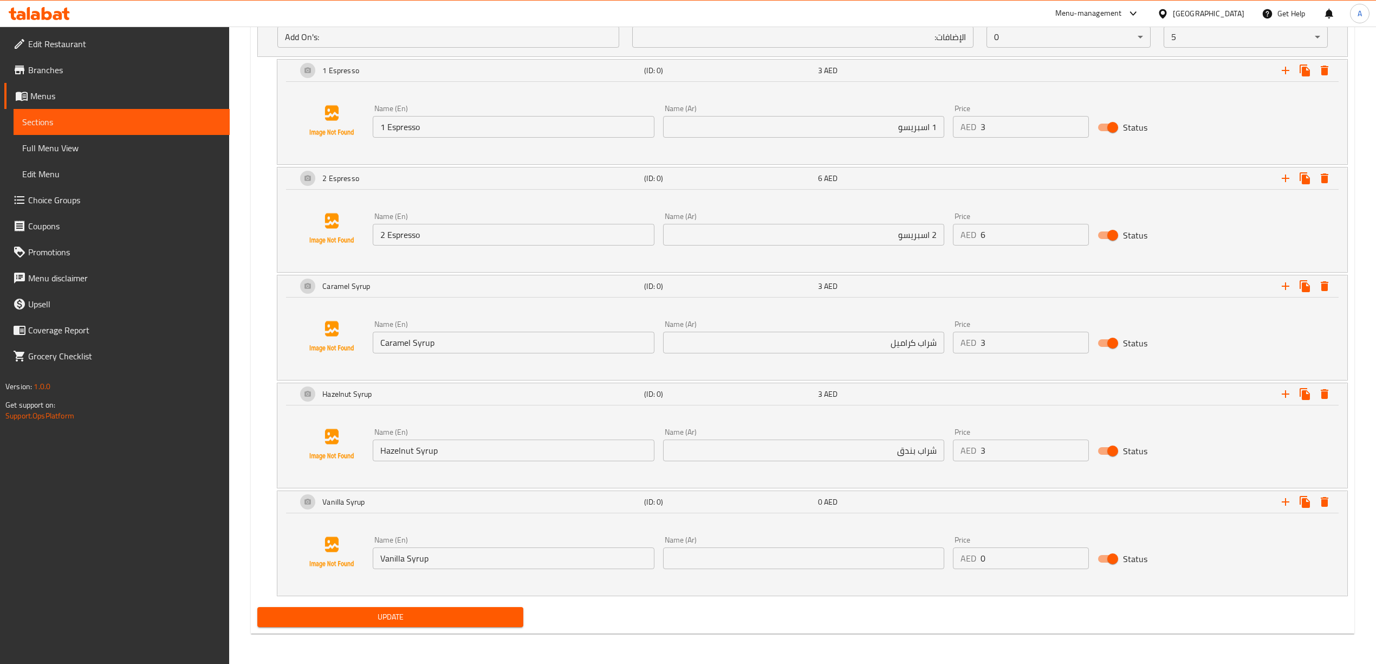
click at [757, 549] on input "text" at bounding box center [803, 558] width 281 height 22
paste input "شراب فانيليا"
type input "شراب فانيليا"
click at [967, 566] on div "AED 0 Price" at bounding box center [1021, 558] width 137 height 22
type input "3"
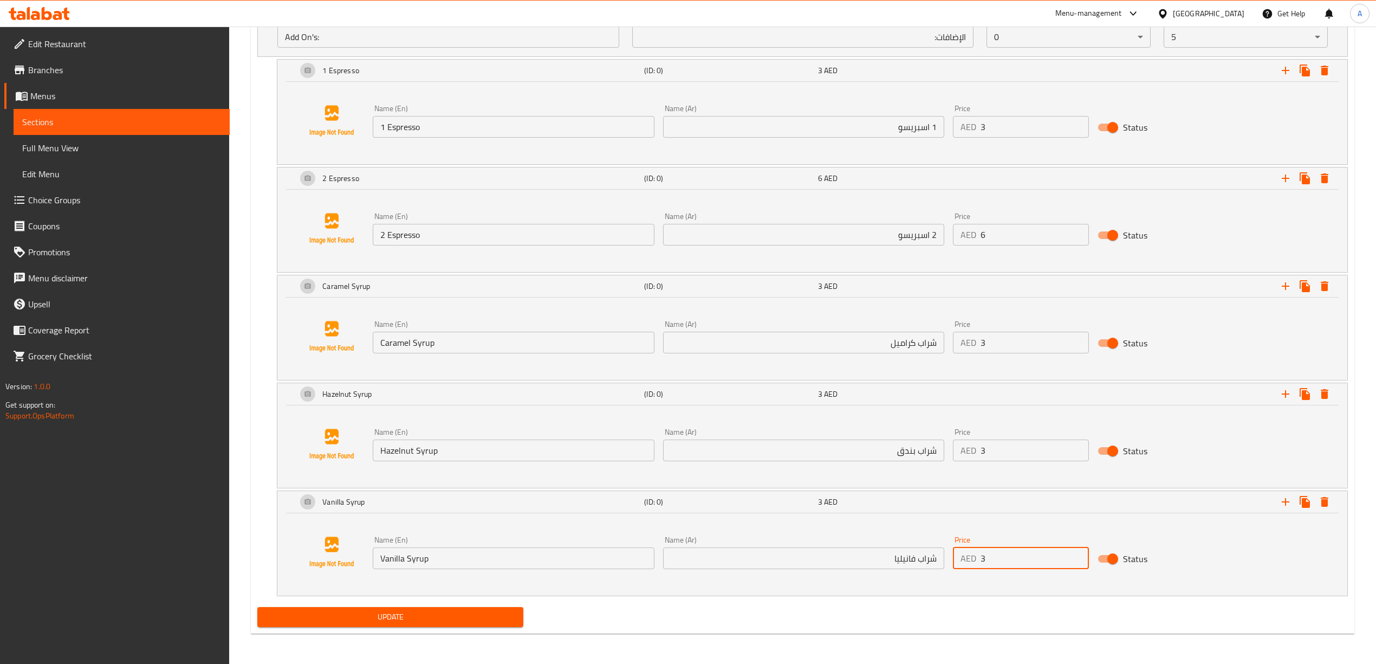
click at [982, 587] on div "Name (En) Vanilla Syrup Name (En) Name (Ar) شراب فانيليا Name (Ar) Price AED 3 …" at bounding box center [812, 552] width 1044 height 82
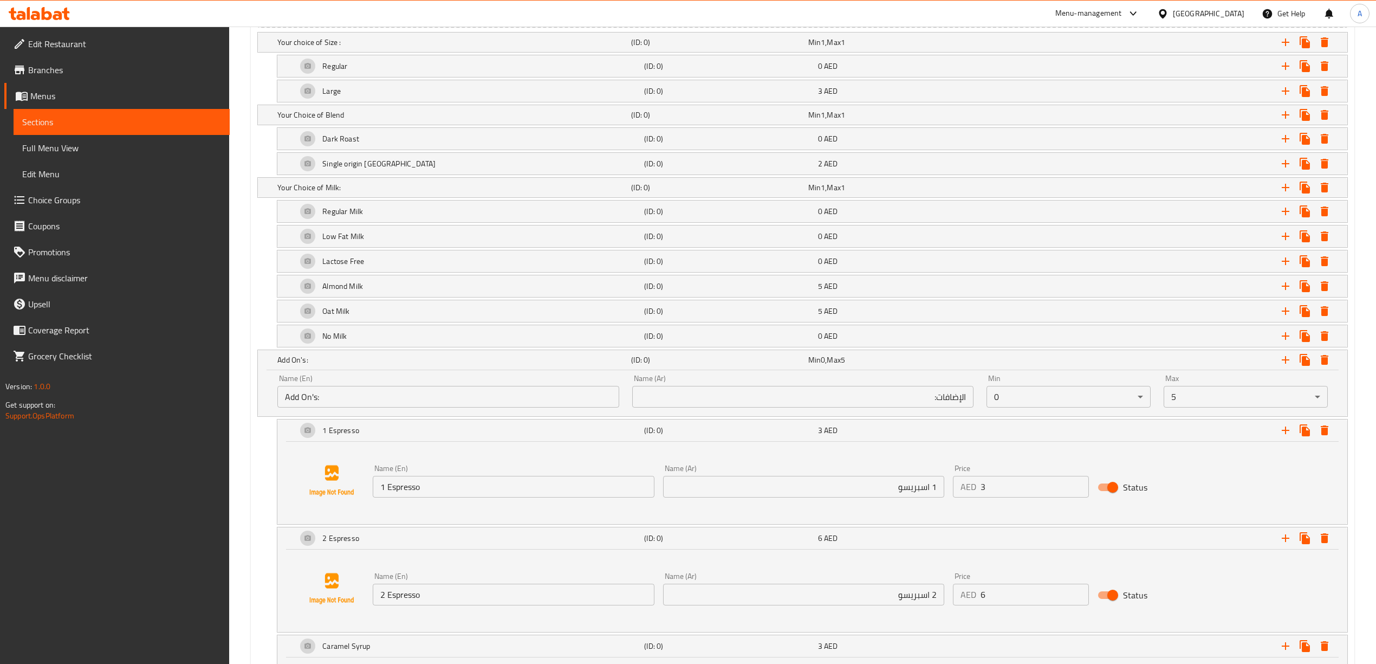
scroll to position [726, 0]
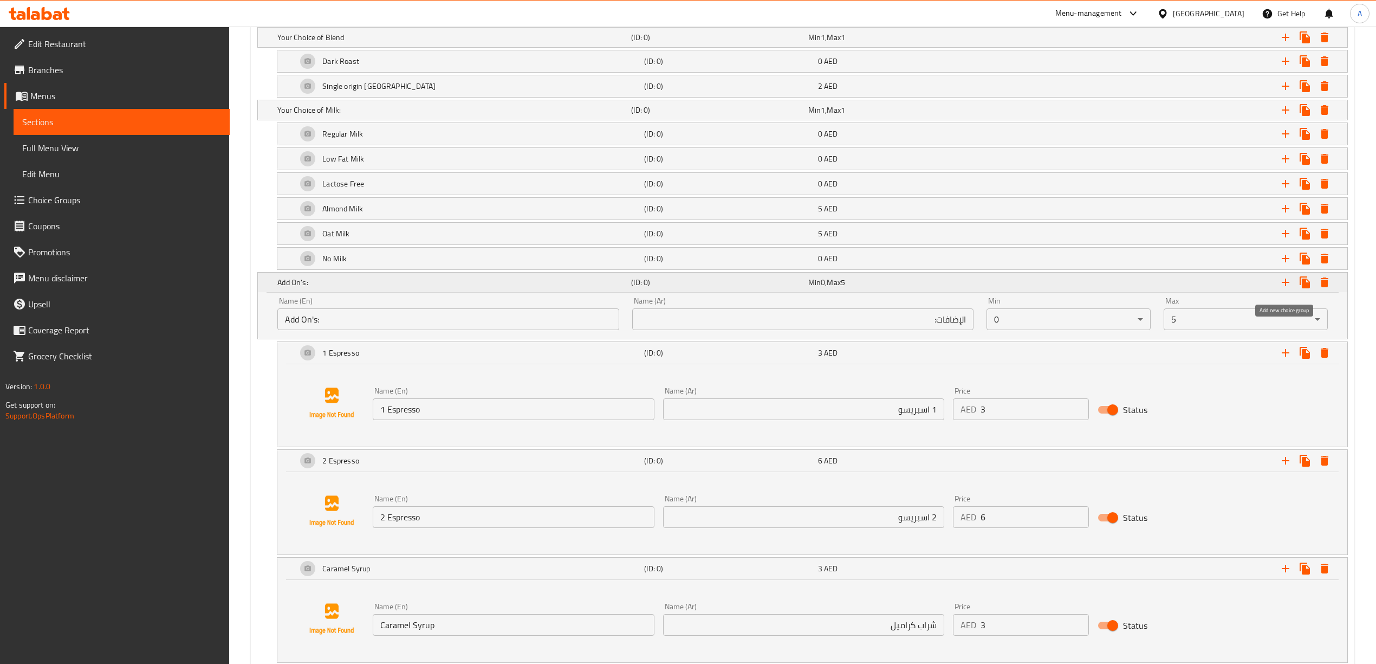
click at [1289, 283] on icon "Expand" at bounding box center [1285, 282] width 13 height 13
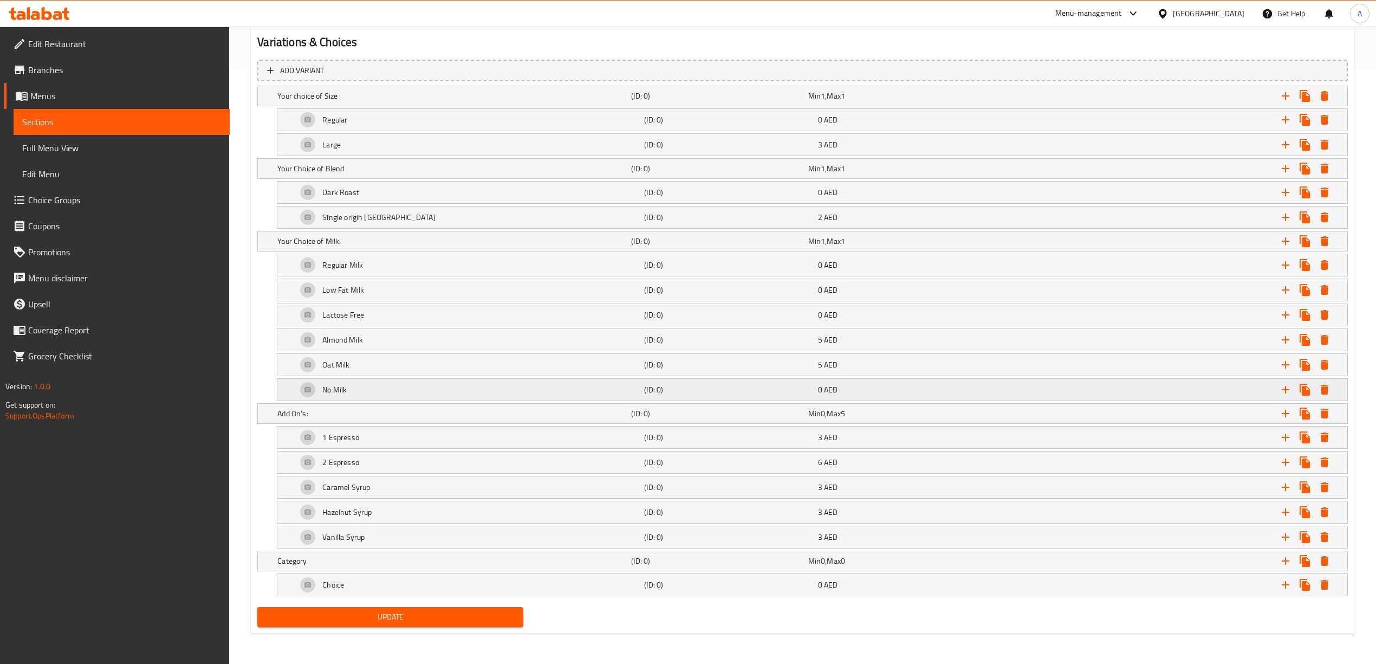
scroll to position [602, 0]
click at [557, 101] on h5 "Category" at bounding box center [451, 95] width 349 height 11
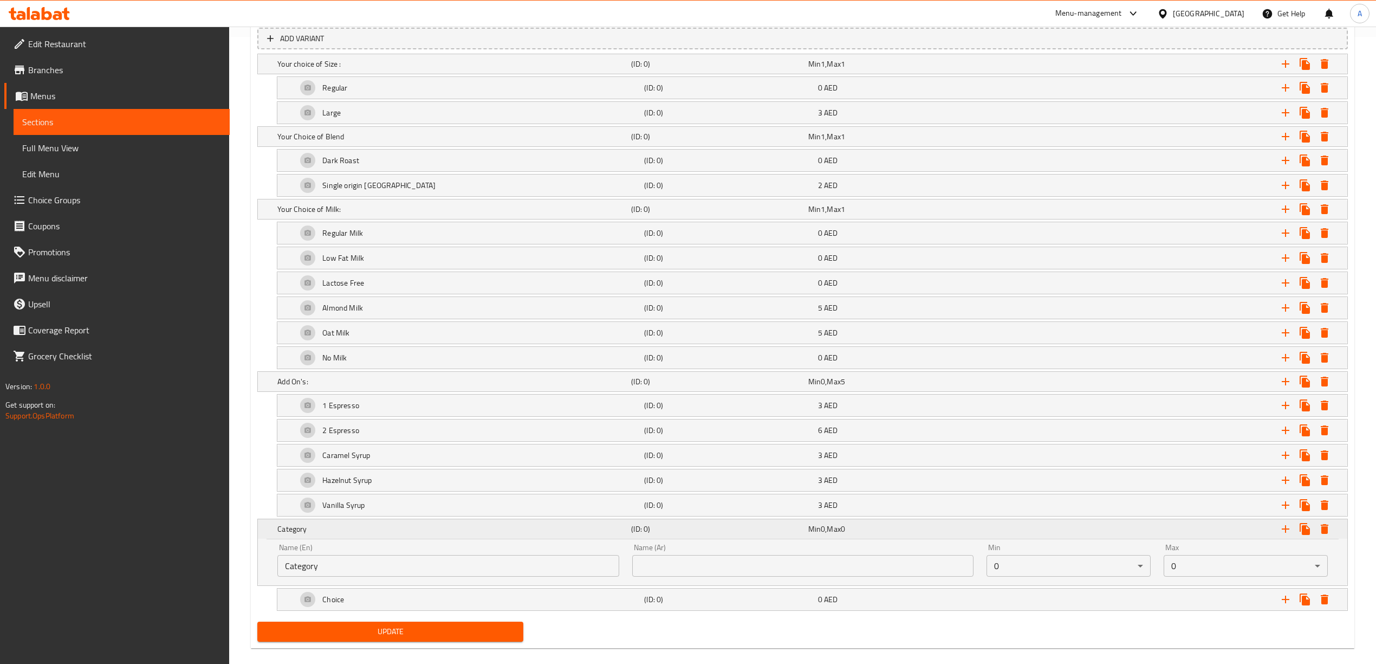
scroll to position [649, 0]
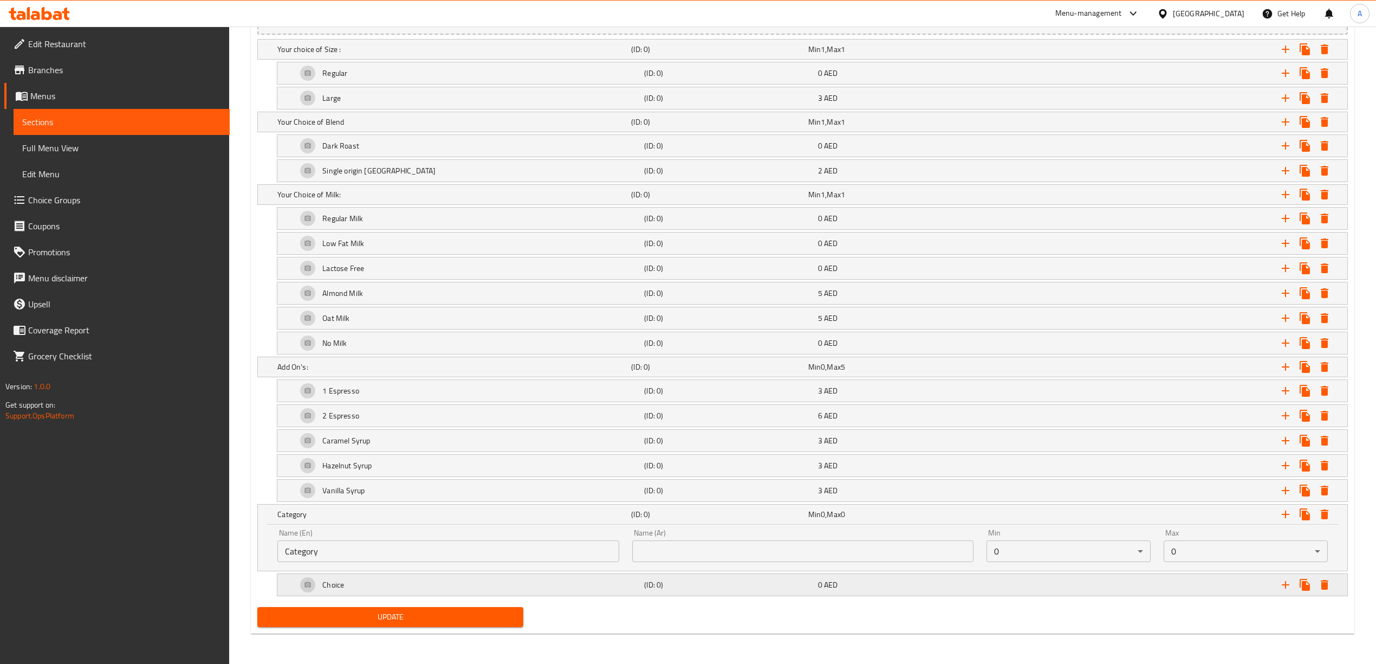
click at [566, 57] on div "Choice" at bounding box center [452, 49] width 354 height 15
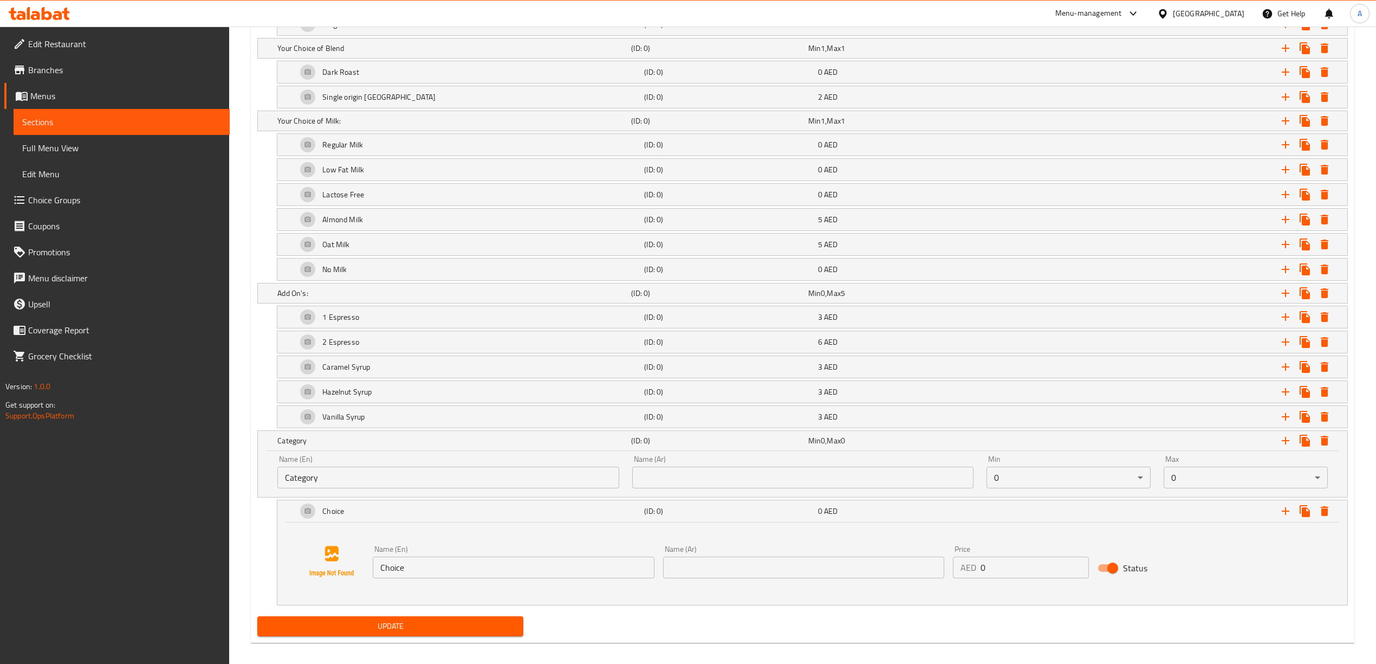
scroll to position [722, 0]
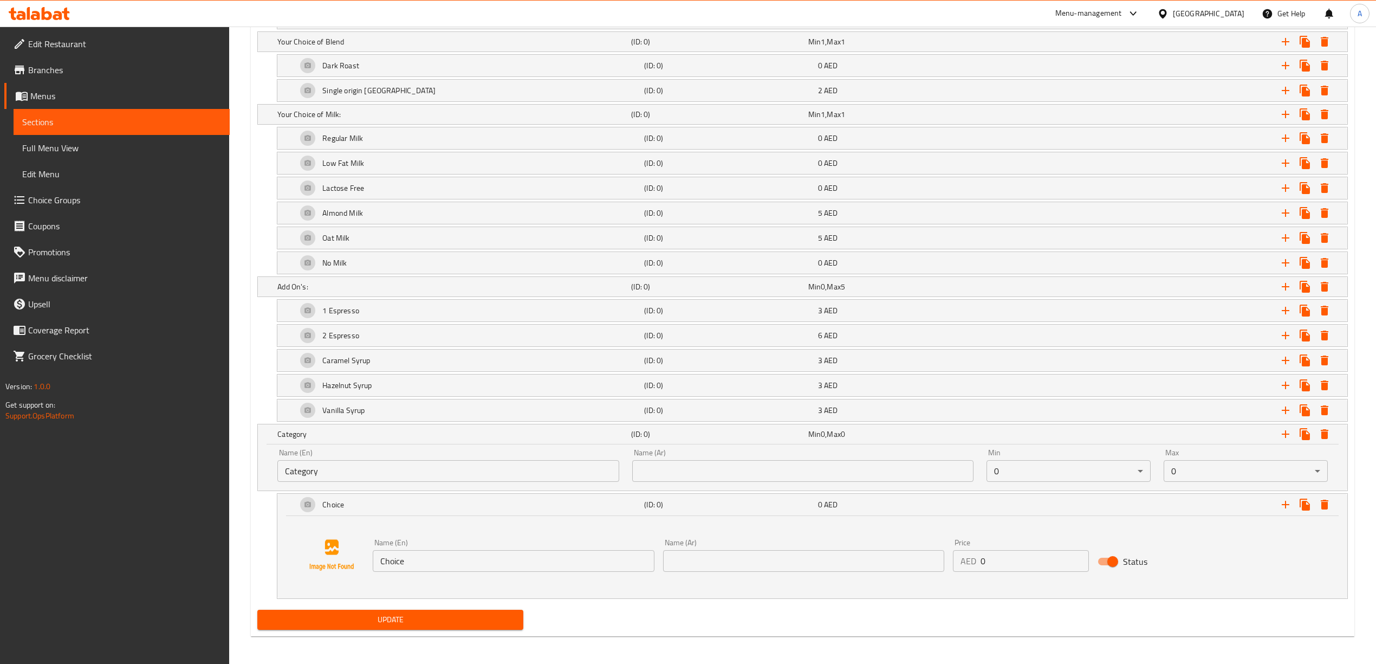
drag, startPoint x: 347, startPoint y: 478, endPoint x: 189, endPoint y: 469, distance: 157.9
paste input "hoice of Sugar:"
type input "Choice of Sugar:"
click at [267, 540] on div "Choice (ID: 0) 0 AED Name (En) Choice Name (En) Name (Ar) Name (Ar) Price AED 0…" at bounding box center [802, 546] width 1090 height 106
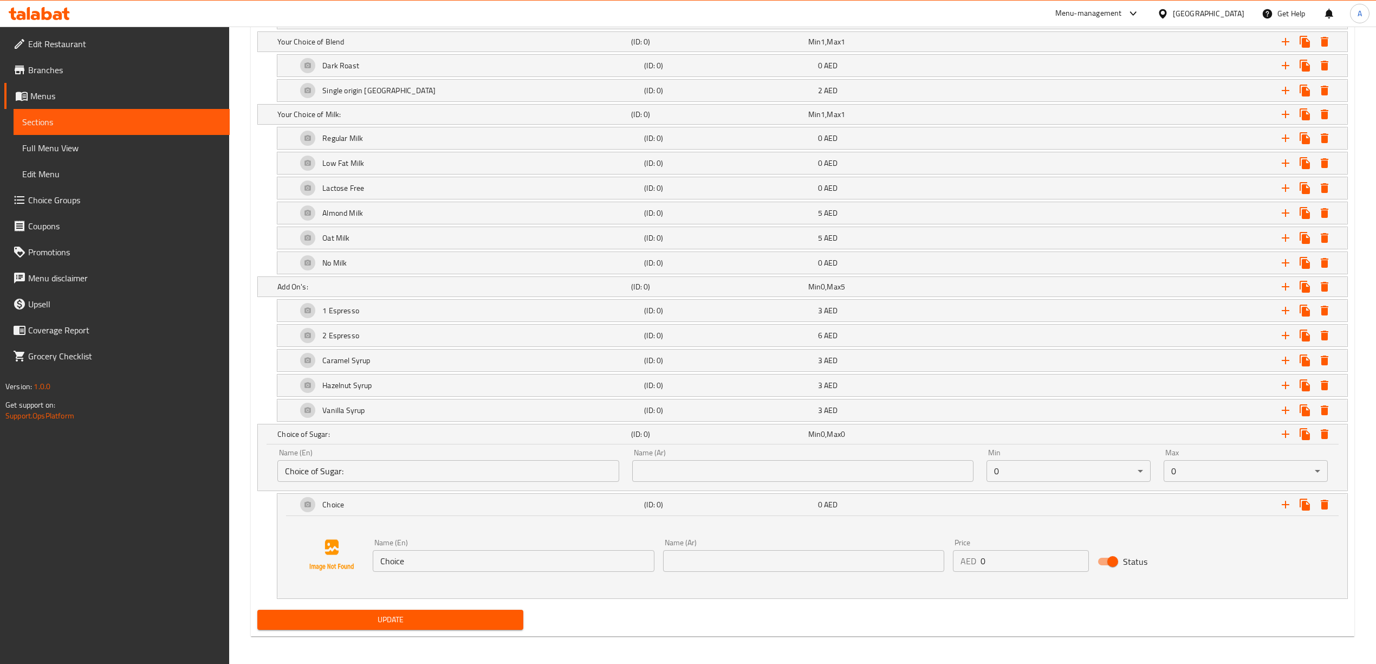
click at [728, 482] on input "text" at bounding box center [802, 471] width 341 height 22
paste input "اختيار السكر:"
type input "اختيار السكر:"
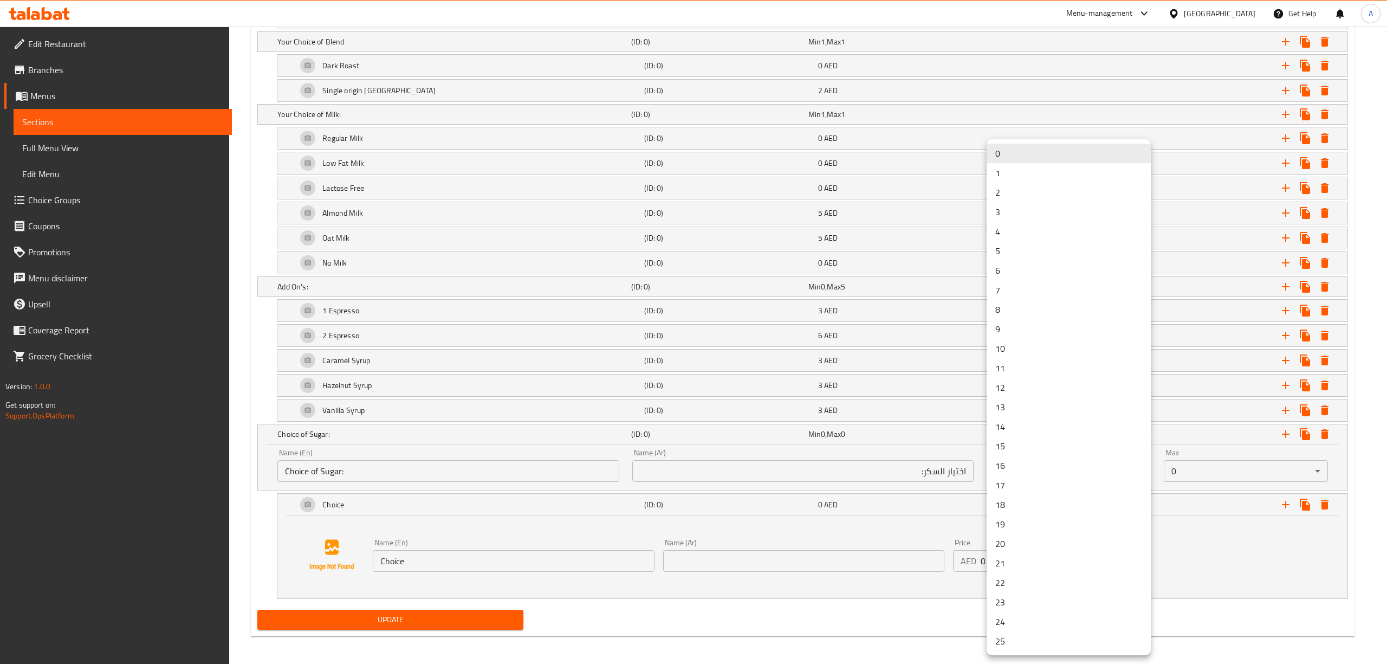
click at [1021, 167] on li "1" at bounding box center [1068, 173] width 164 height 20
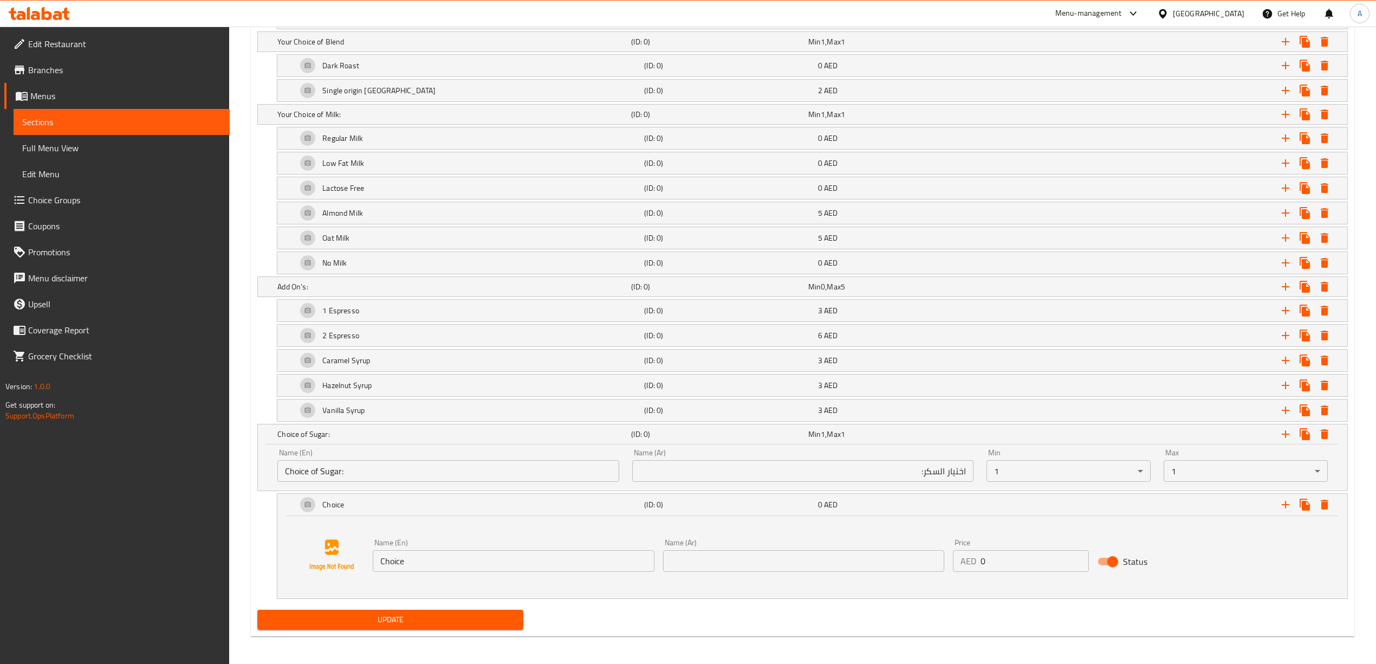
click at [1219, 571] on div "Status" at bounding box center [1165, 561] width 145 height 29
drag, startPoint x: 417, startPoint y: 571, endPoint x: 352, endPoint y: 573, distance: 64.5
click at [352, 573] on div "Name (En) Choice Name (En) Name (Ar) Name (Ar) Price AED 0 Price Status" at bounding box center [812, 555] width 1044 height 82
paste input "No Sugar"
type input "No Sugar"
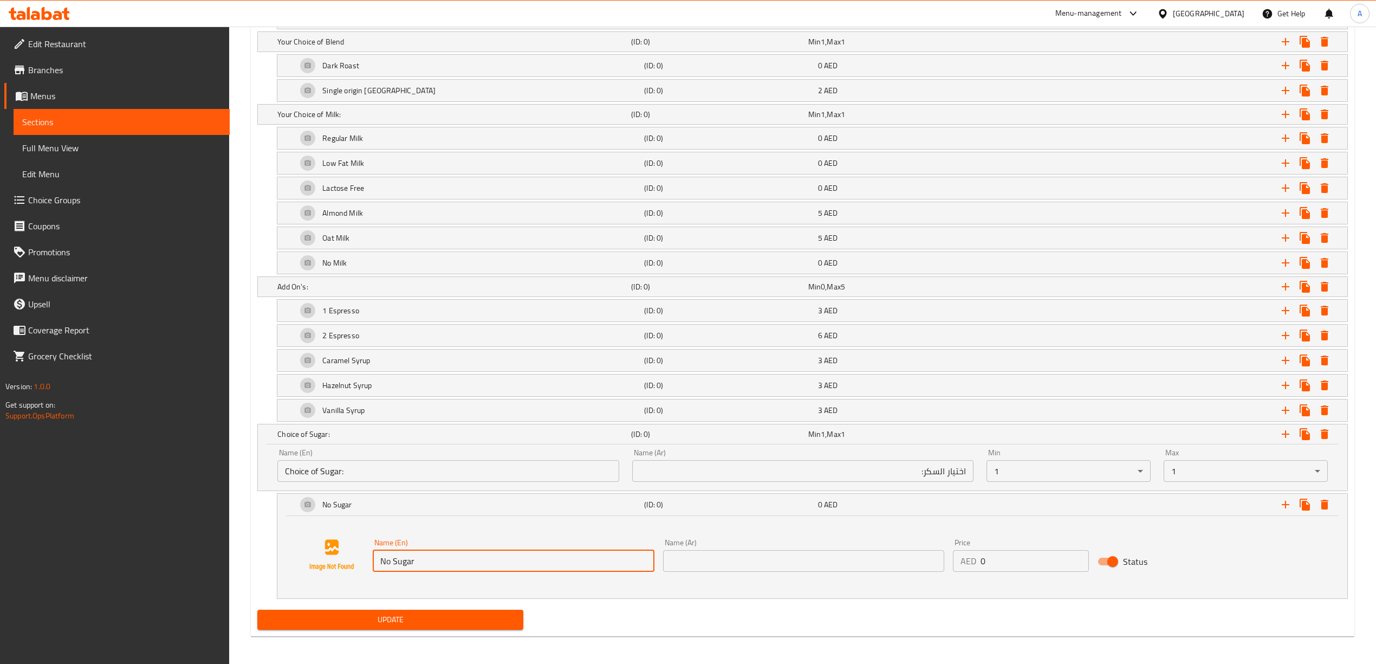
click at [402, 596] on div "Name (En) No Sugar Name (En) Name (Ar) Name (Ar) Price AED 0 Price Status" at bounding box center [812, 555] width 1044 height 82
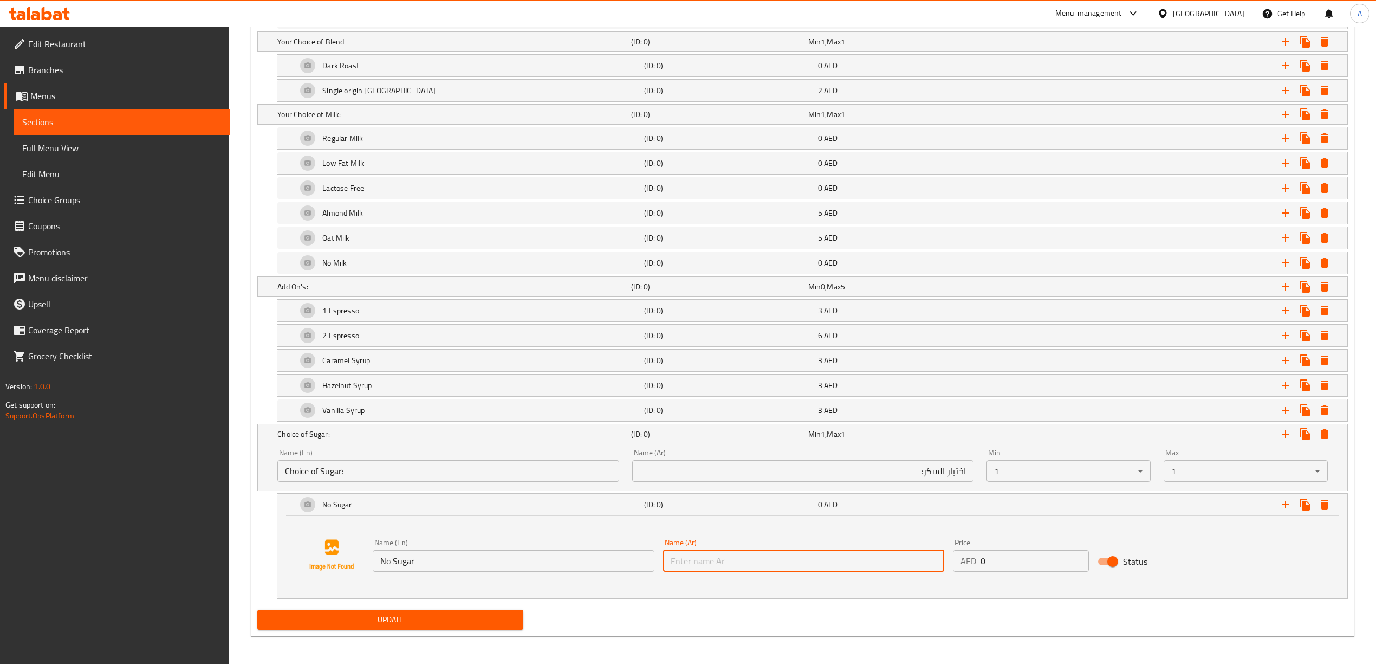
click at [789, 560] on input "text" at bounding box center [803, 561] width 281 height 22
paste input "بدون سكر"
type input "بدون سكر"
click at [759, 629] on div "Update" at bounding box center [802, 619] width 1099 height 29
click at [1282, 511] on icon "Expand" at bounding box center [1285, 504] width 13 height 13
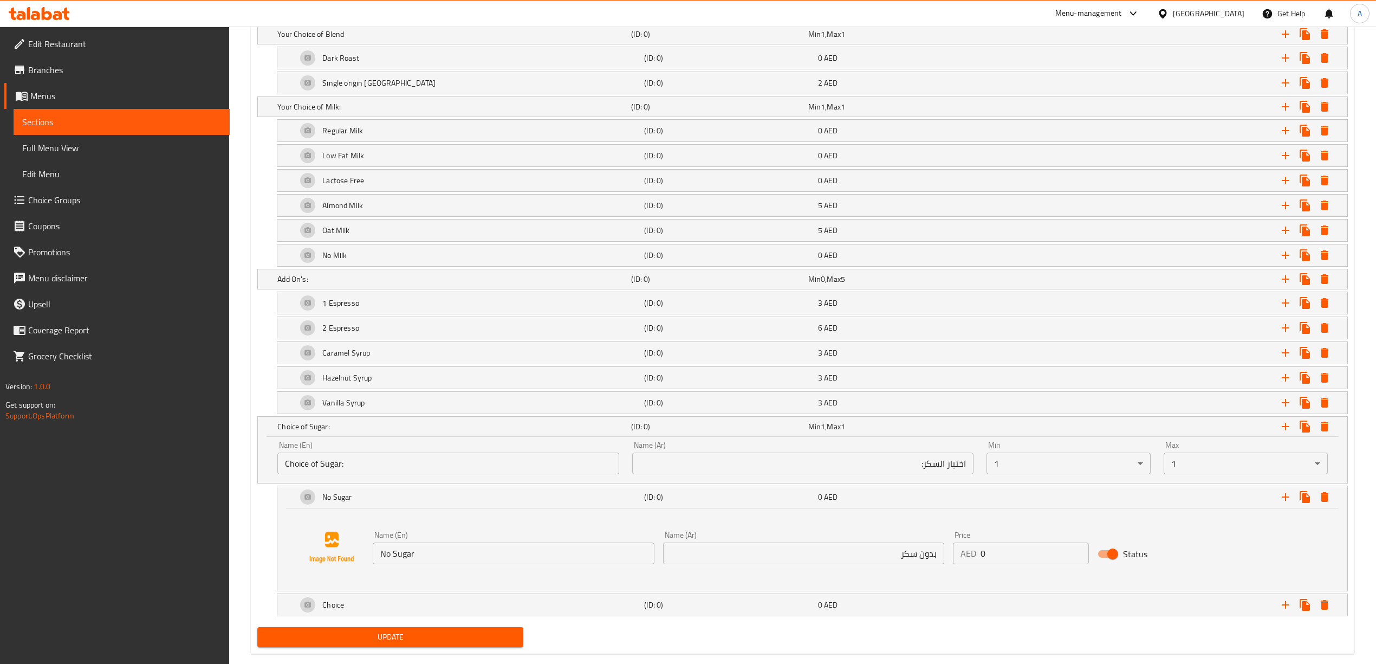
scroll to position [757, 0]
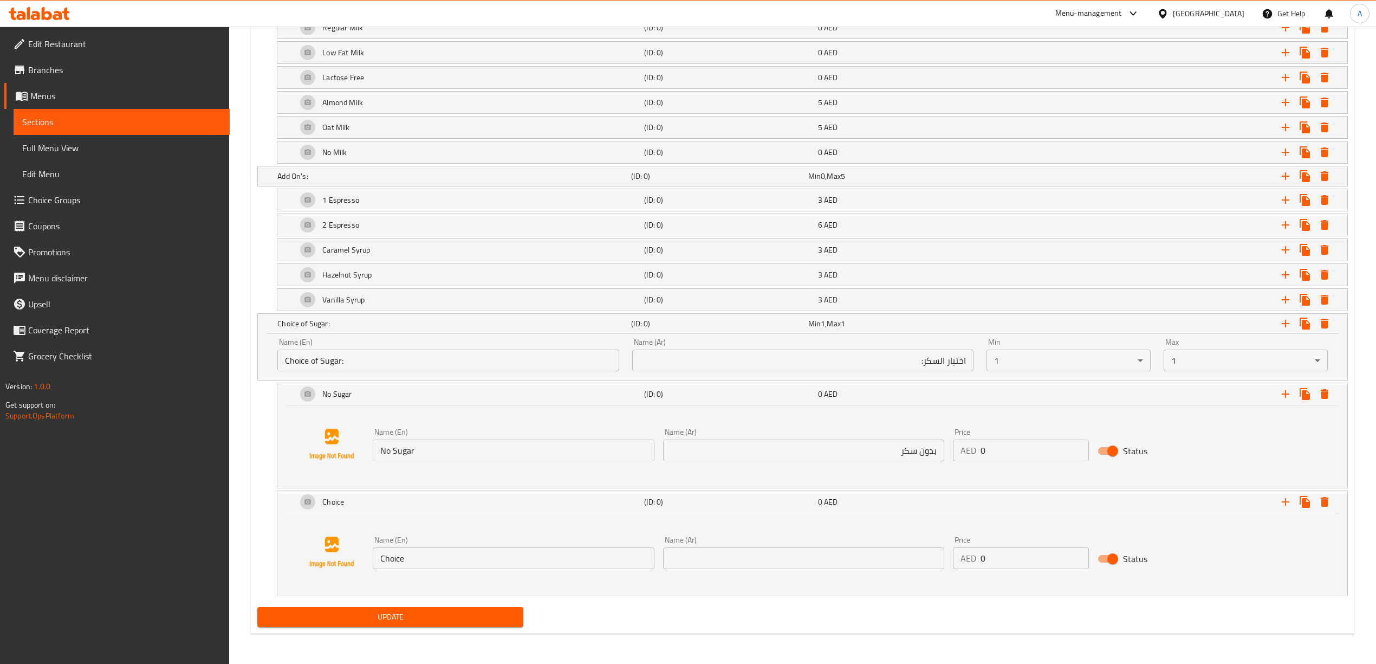
scroll to position [840, 0]
drag, startPoint x: 417, startPoint y: 551, endPoint x: 352, endPoint y: 542, distance: 65.6
click at [339, 542] on div "Name (En) Choice Name (En) Name (Ar) Name (Ar) Price AED 0 Price Status" at bounding box center [812, 552] width 1044 height 82
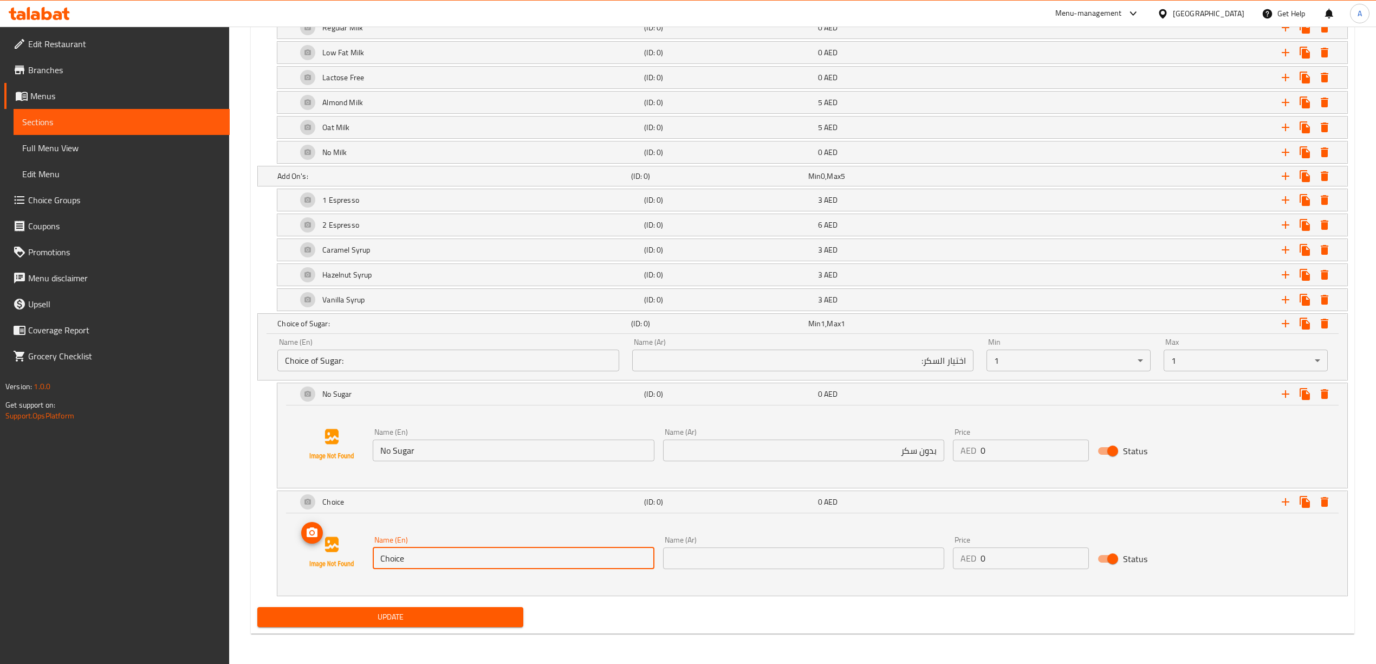
paste input "Brown Sugar"
type input "Brown Sugar"
click at [611, 620] on div "Update" at bounding box center [802, 616] width 1099 height 29
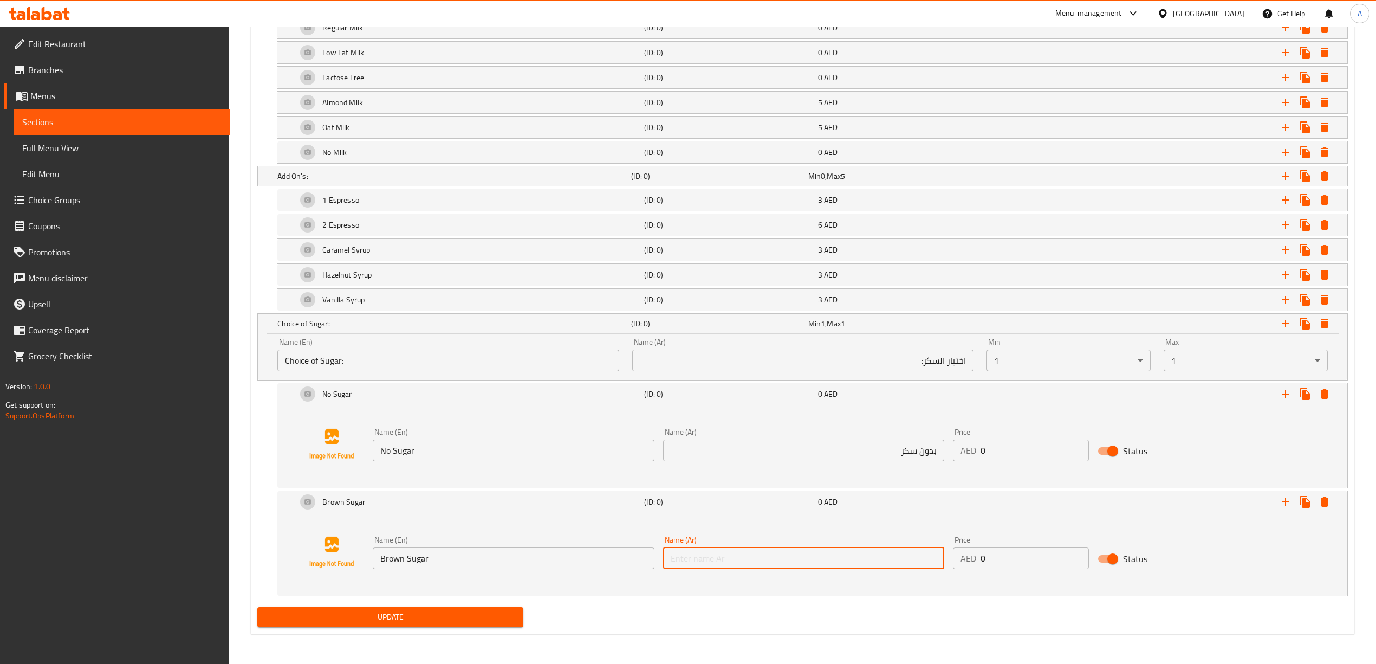
click at [779, 562] on input "text" at bounding box center [803, 558] width 281 height 22
paste input "سكر بني"
type input "سكر بني"
click at [893, 612] on div "Update" at bounding box center [802, 616] width 1099 height 29
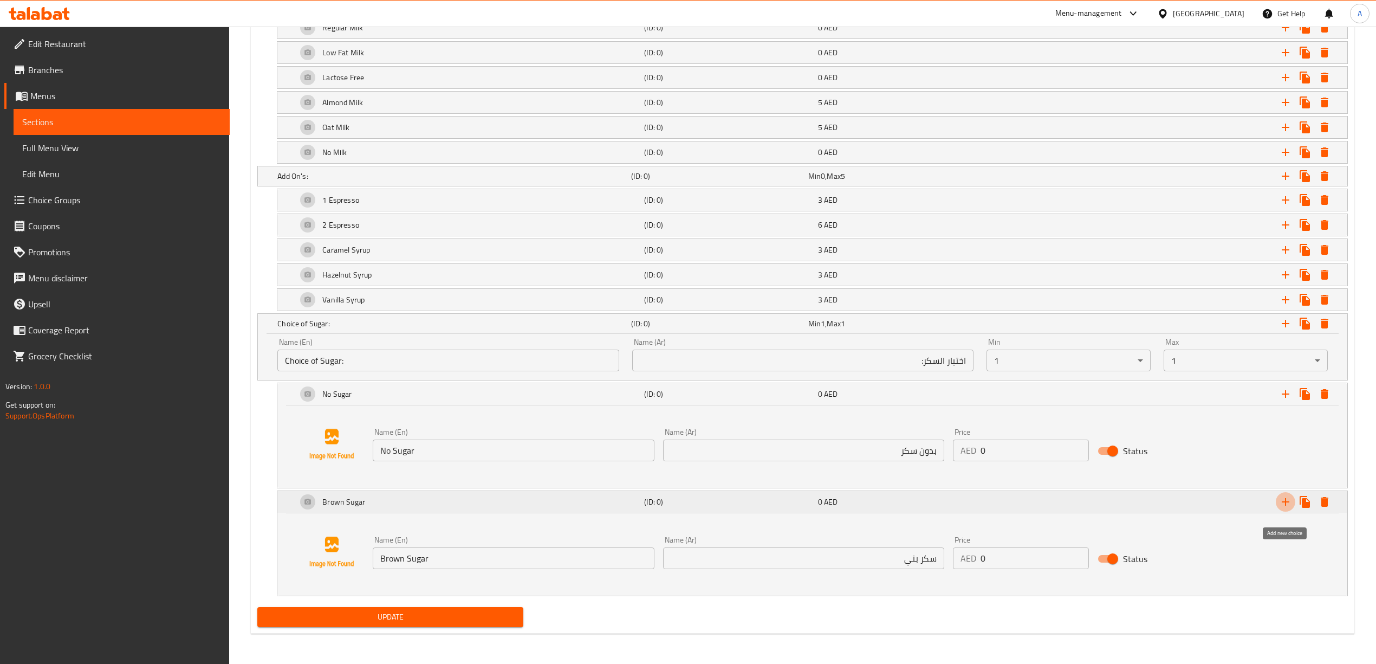
click at [1291, 497] on icon "Expand" at bounding box center [1285, 501] width 13 height 13
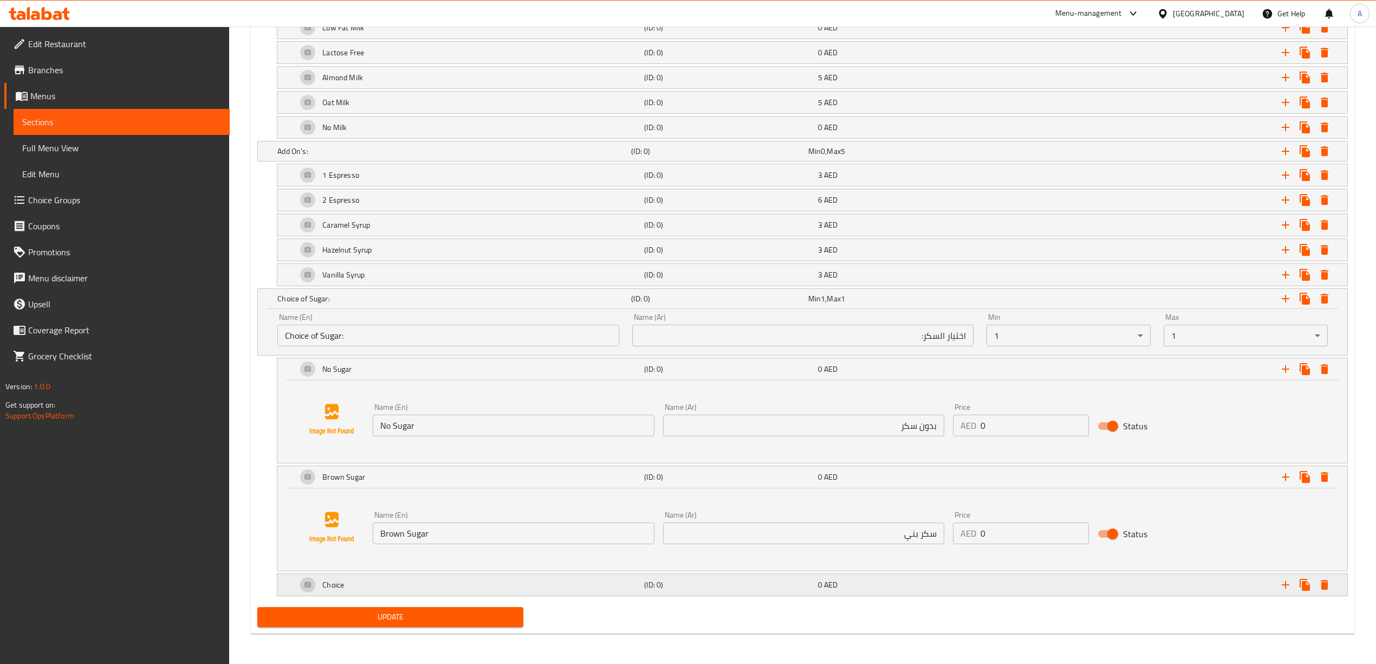
scroll to position [865, 0]
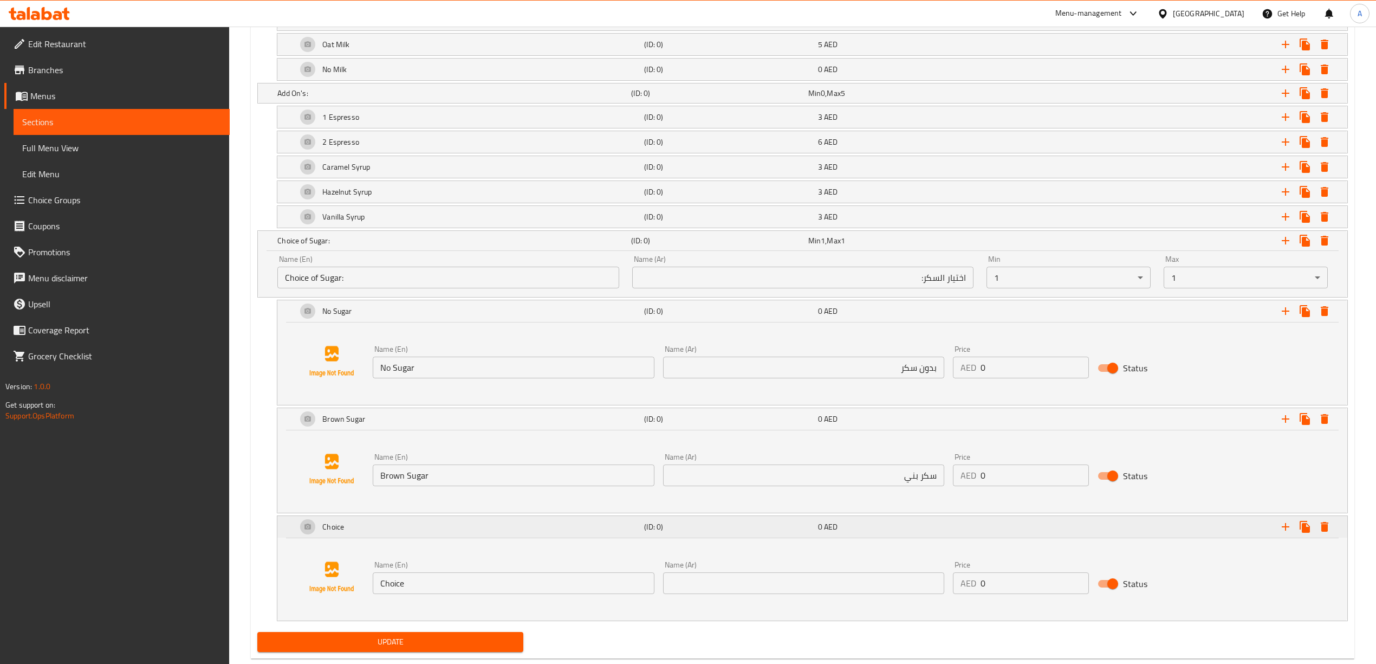
scroll to position [948, 0]
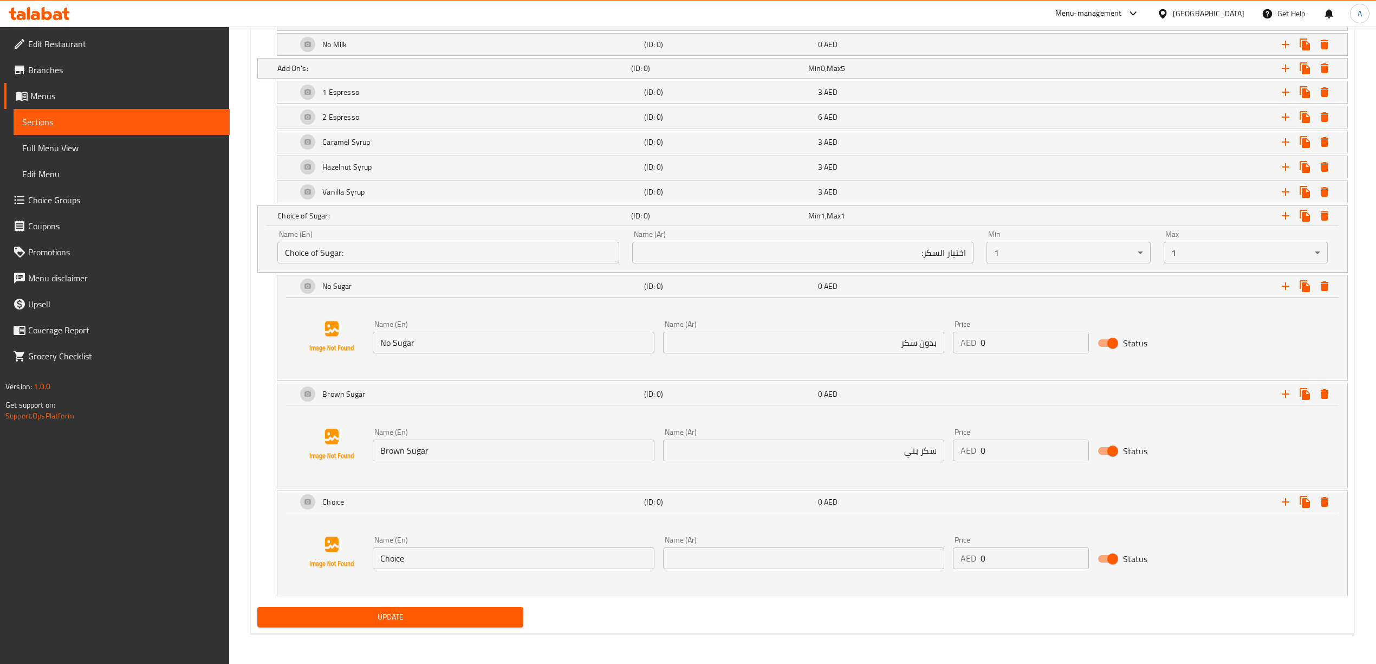
drag, startPoint x: 412, startPoint y: 560, endPoint x: 390, endPoint y: 557, distance: 21.9
click at [356, 551] on div "Name (En) Choice Name (En) Name (Ar) Name (Ar) Price AED 0 Price Status" at bounding box center [812, 552] width 1044 height 82
paste input "Sweet and Low"
type input "Sweet and Low"
click at [437, 577] on div "Name (En) Sweet and Low Name (En) Name (Ar) Name (Ar) Price AED 0 Price Status" at bounding box center [812, 552] width 1044 height 82
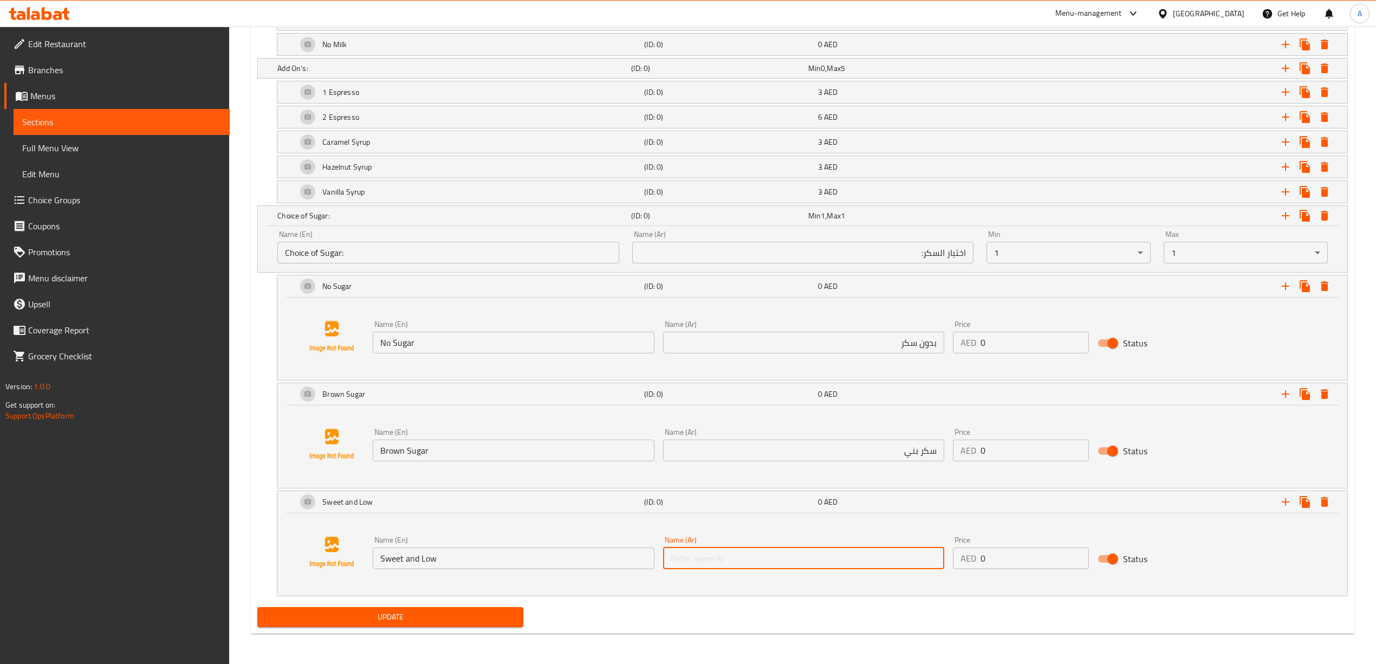
click at [746, 562] on input "text" at bounding box center [803, 558] width 281 height 22
paste input "حلو و قليل"
type input "حلو و قليل"
click at [729, 622] on div "Update" at bounding box center [802, 616] width 1099 height 29
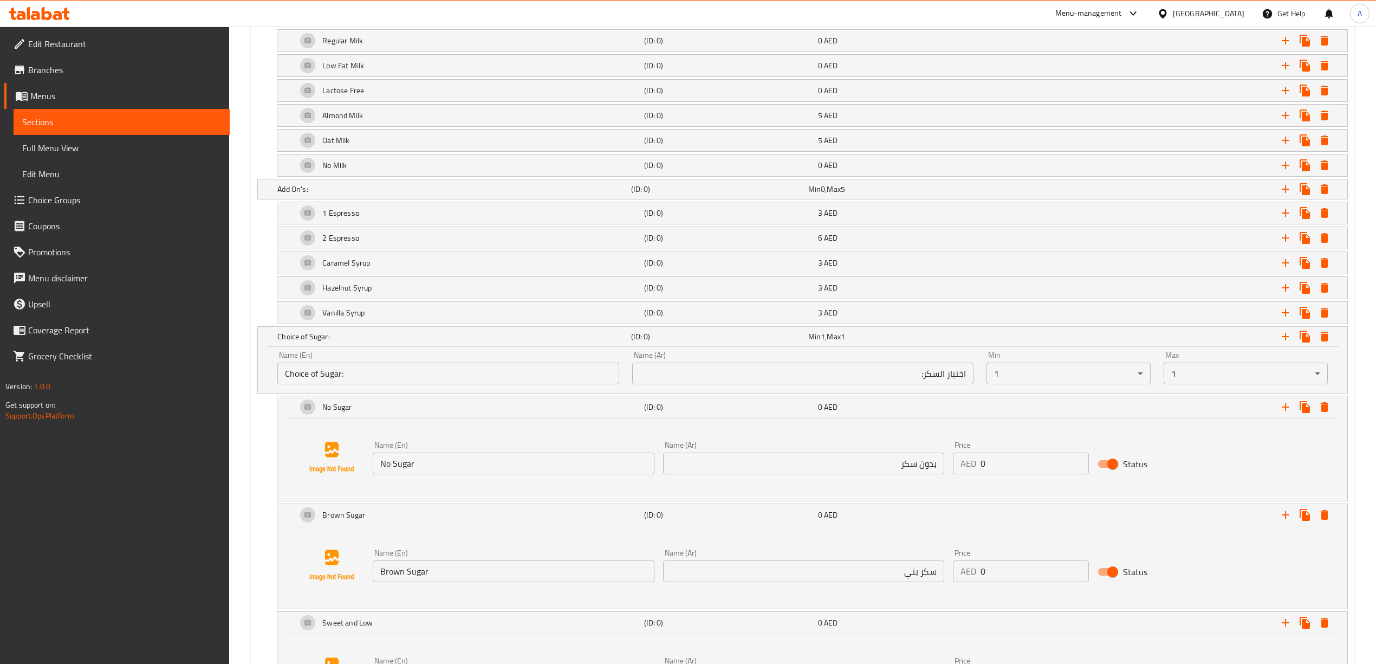
scroll to position [804, 0]
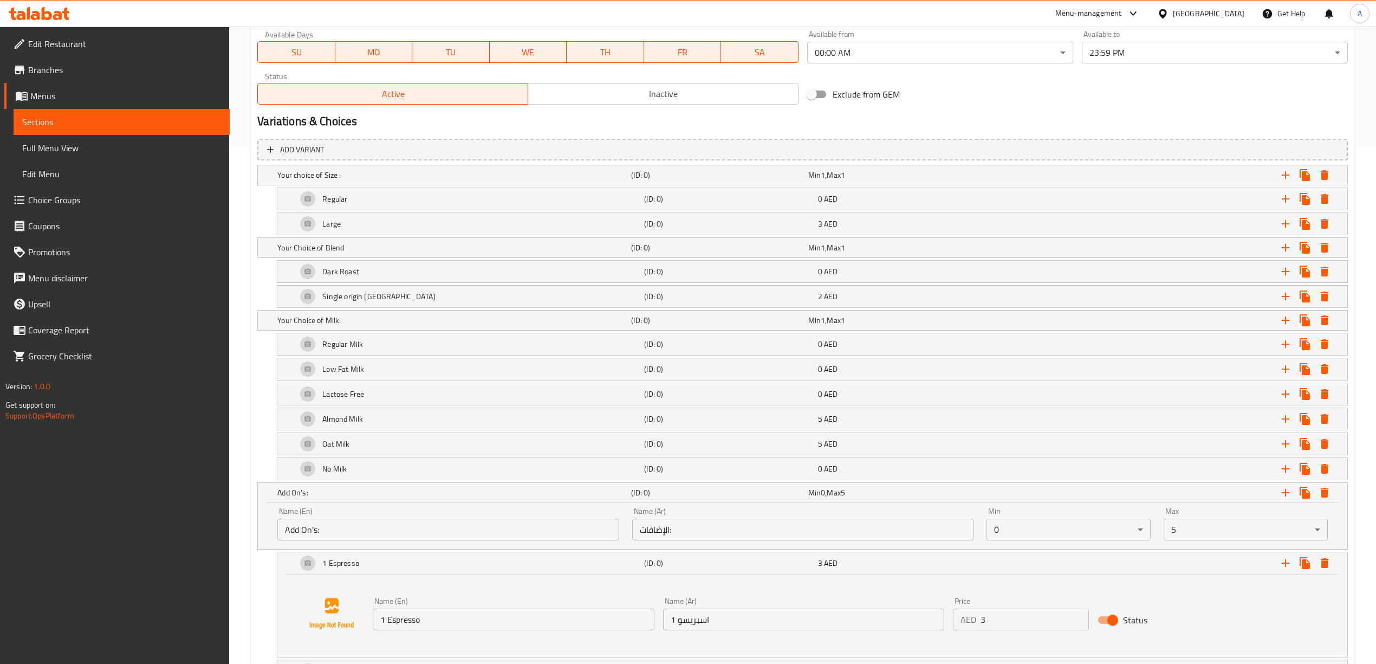
scroll to position [515, 0]
click at [691, 181] on h5 "(ID: 0)" at bounding box center [717, 176] width 172 height 11
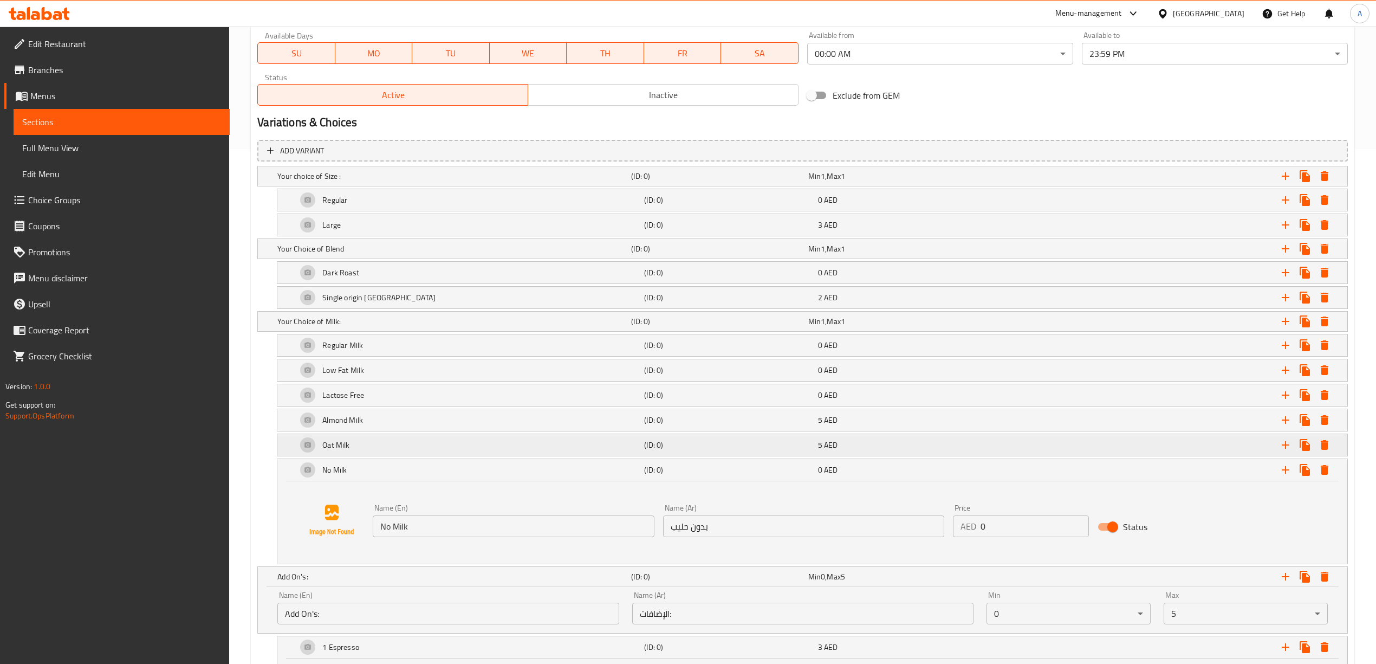
click at [629, 184] on div "Oat Milk" at bounding box center [452, 175] width 354 height 15
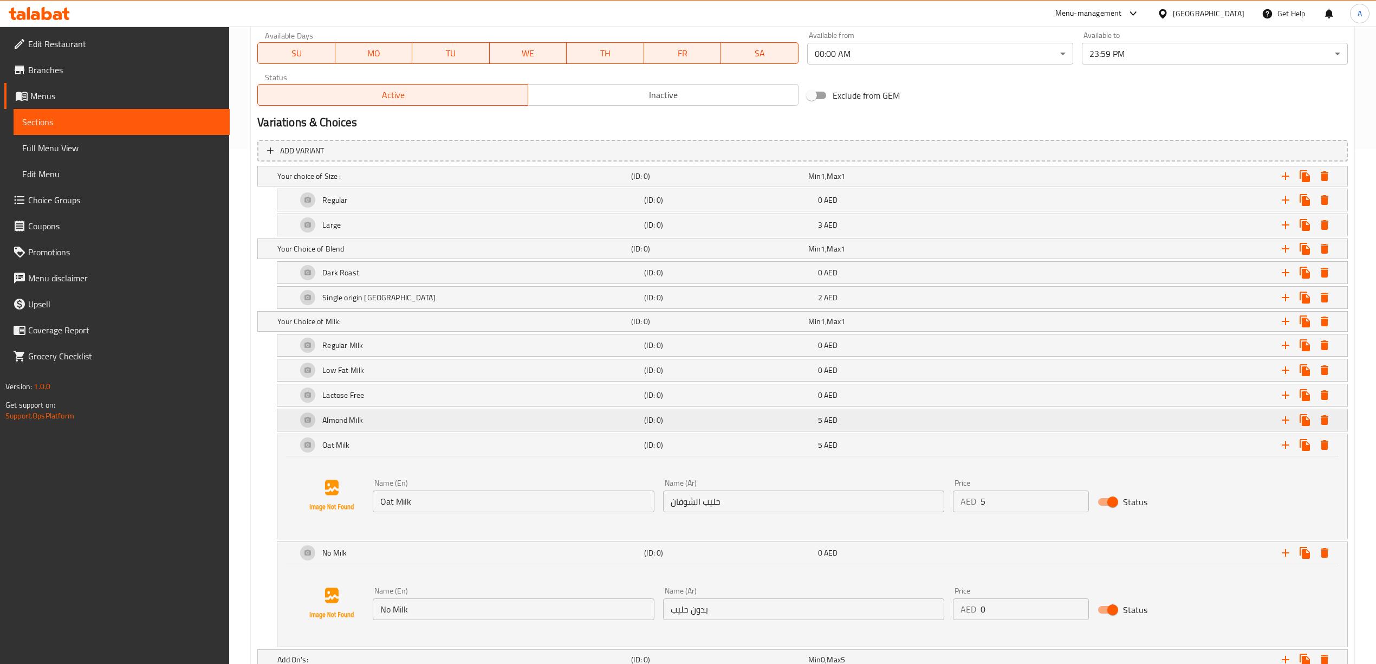
click at [629, 184] on div "Almond Milk" at bounding box center [452, 175] width 354 height 15
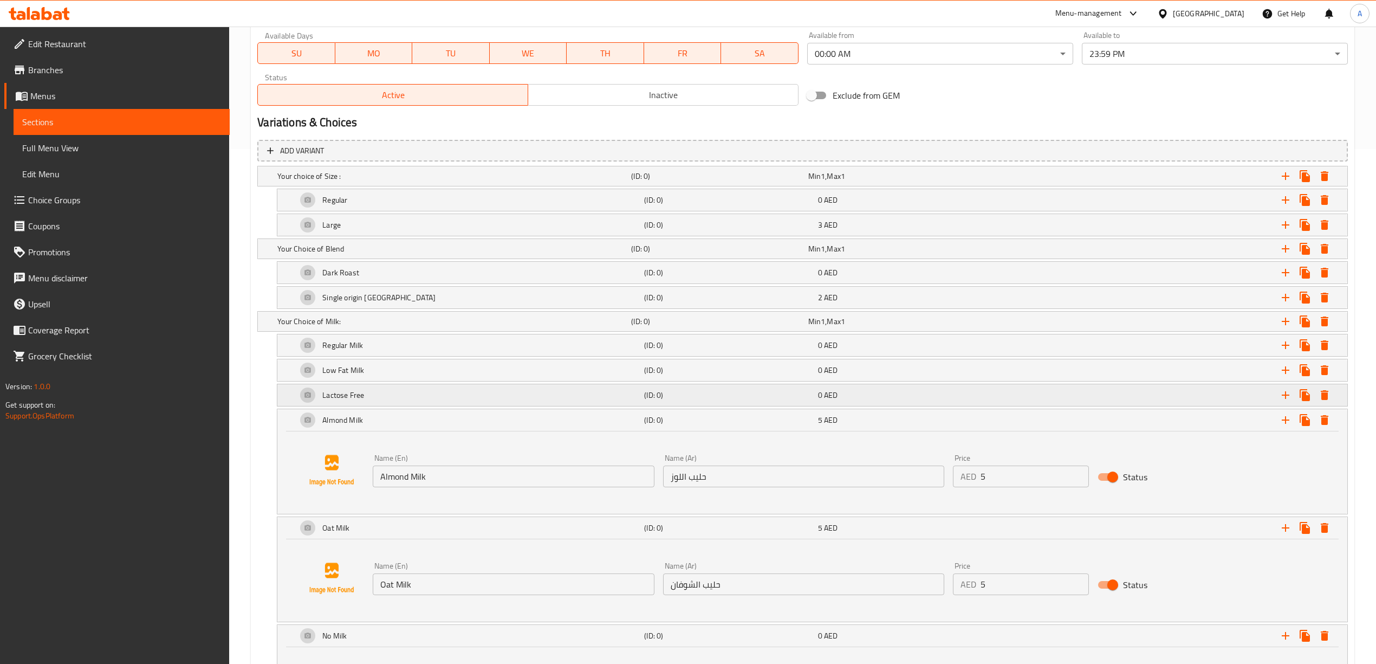
click at [647, 181] on h5 "(ID: 0)" at bounding box center [717, 176] width 172 height 11
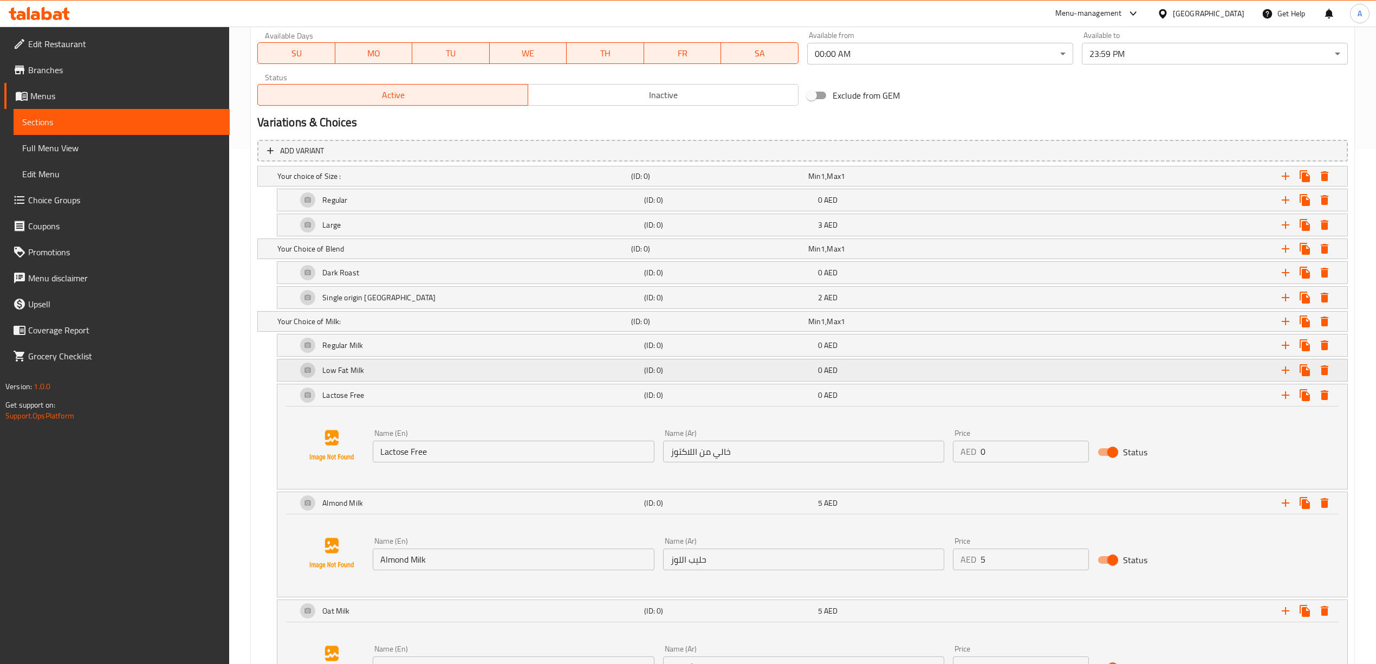
click at [648, 181] on h5 "(ID: 0)" at bounding box center [717, 176] width 172 height 11
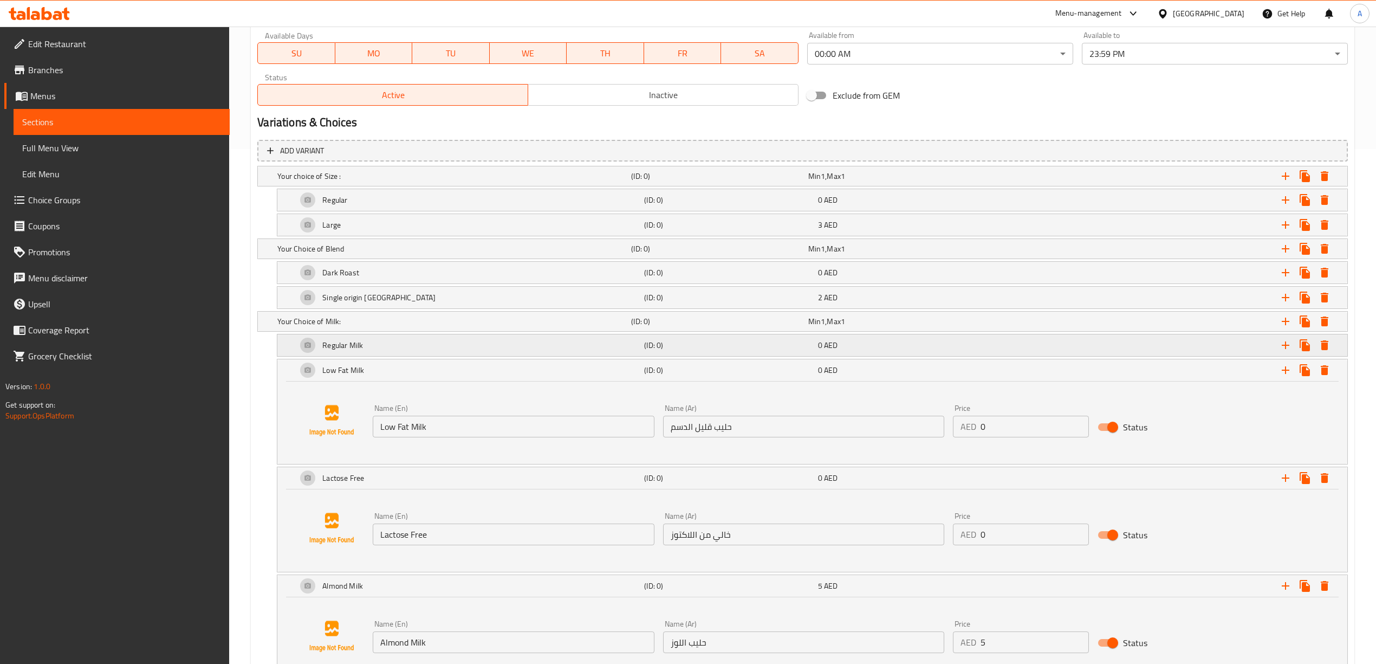
click at [657, 181] on h5 "(ID: 0)" at bounding box center [717, 176] width 172 height 11
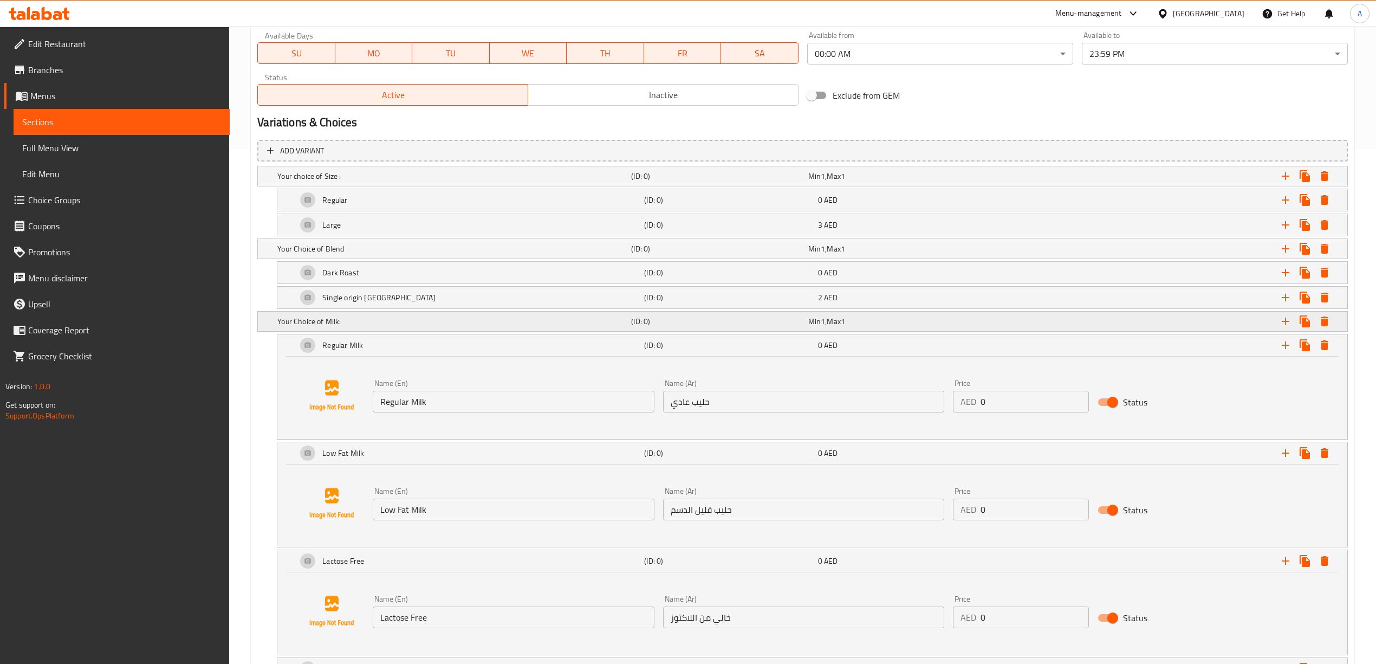
click at [659, 181] on h5 "(ID: 0)" at bounding box center [717, 176] width 172 height 11
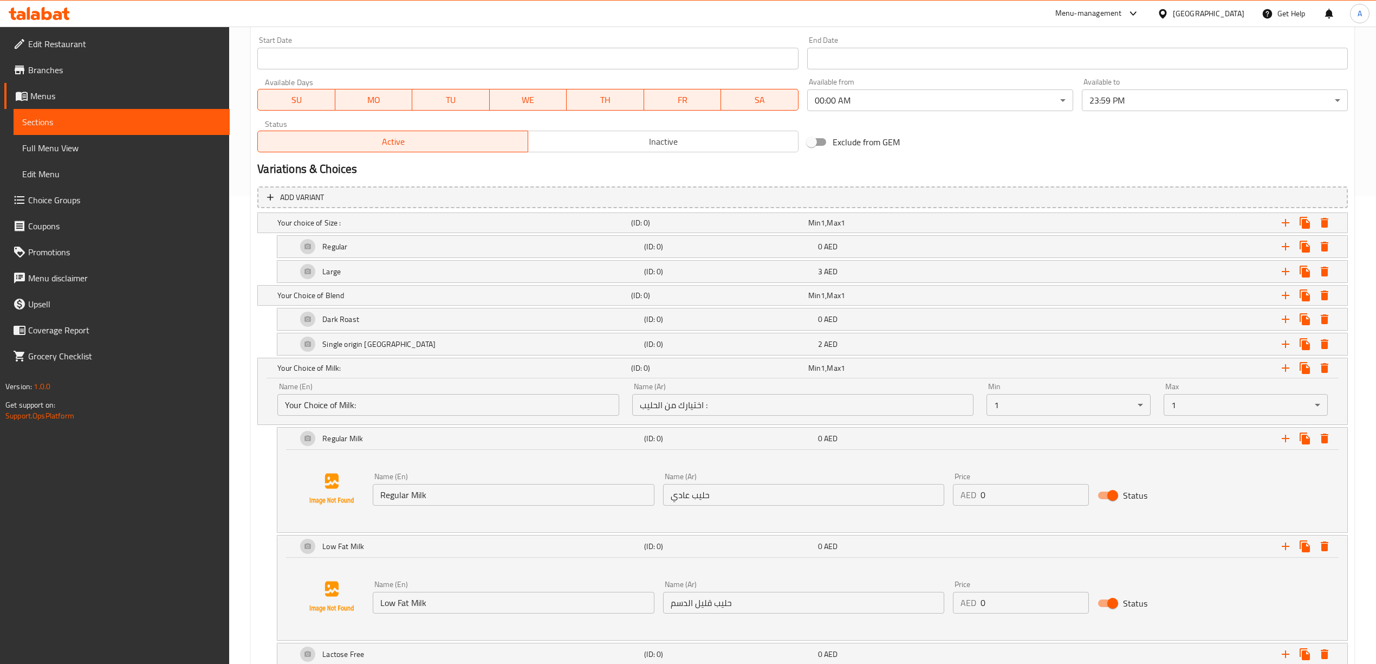
scroll to position [443, 0]
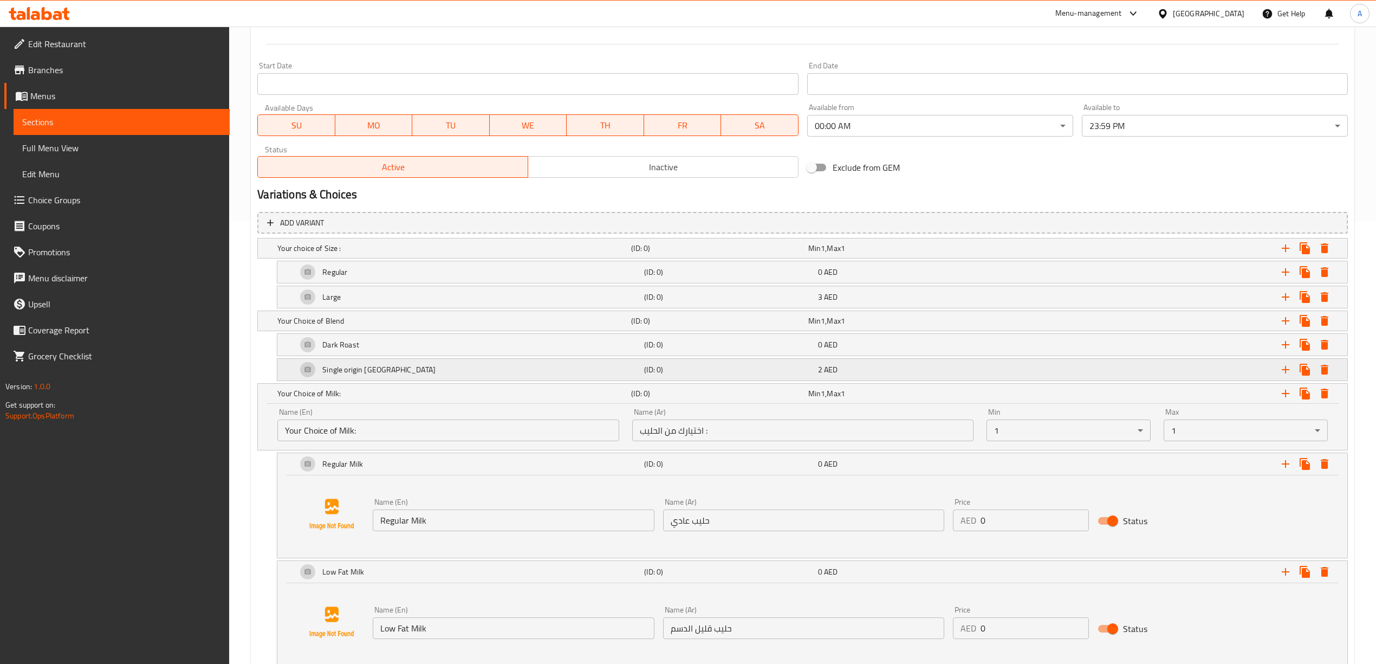
click at [347, 277] on h5 "Single origin Brazil" at bounding box center [334, 272] width 25 height 11
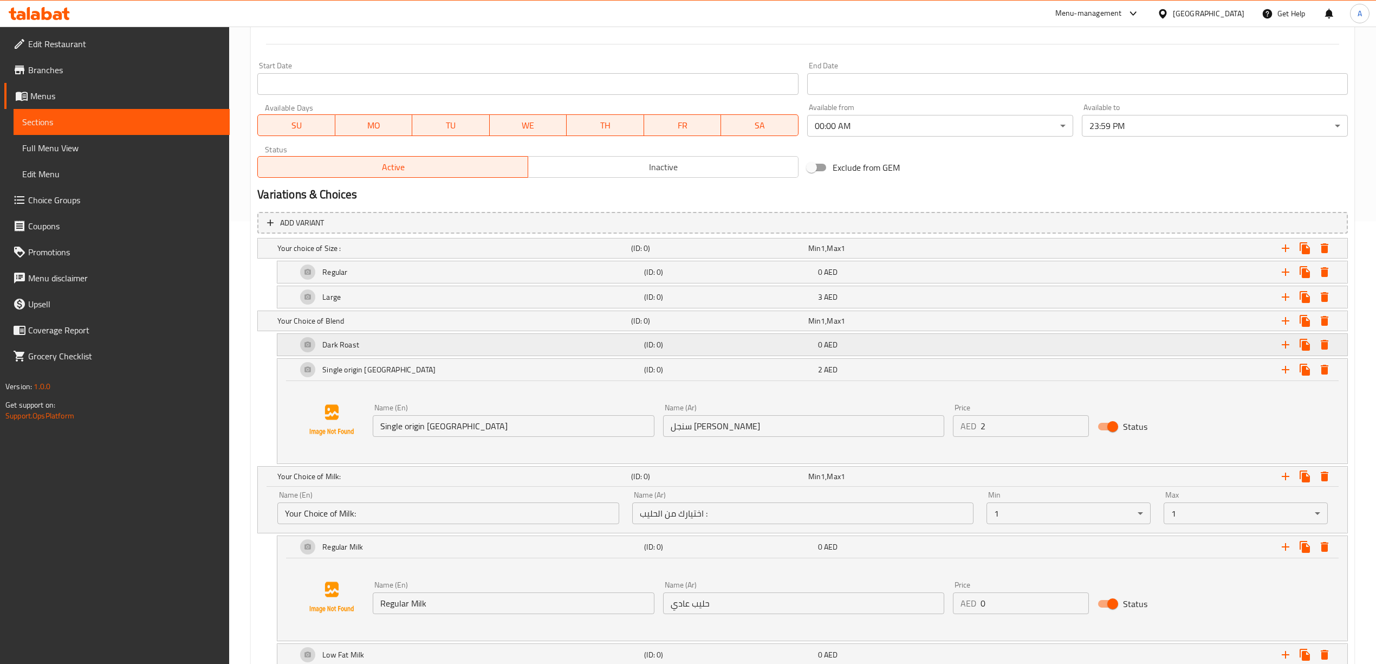
click at [376, 256] on div "Dark Roast" at bounding box center [452, 248] width 354 height 15
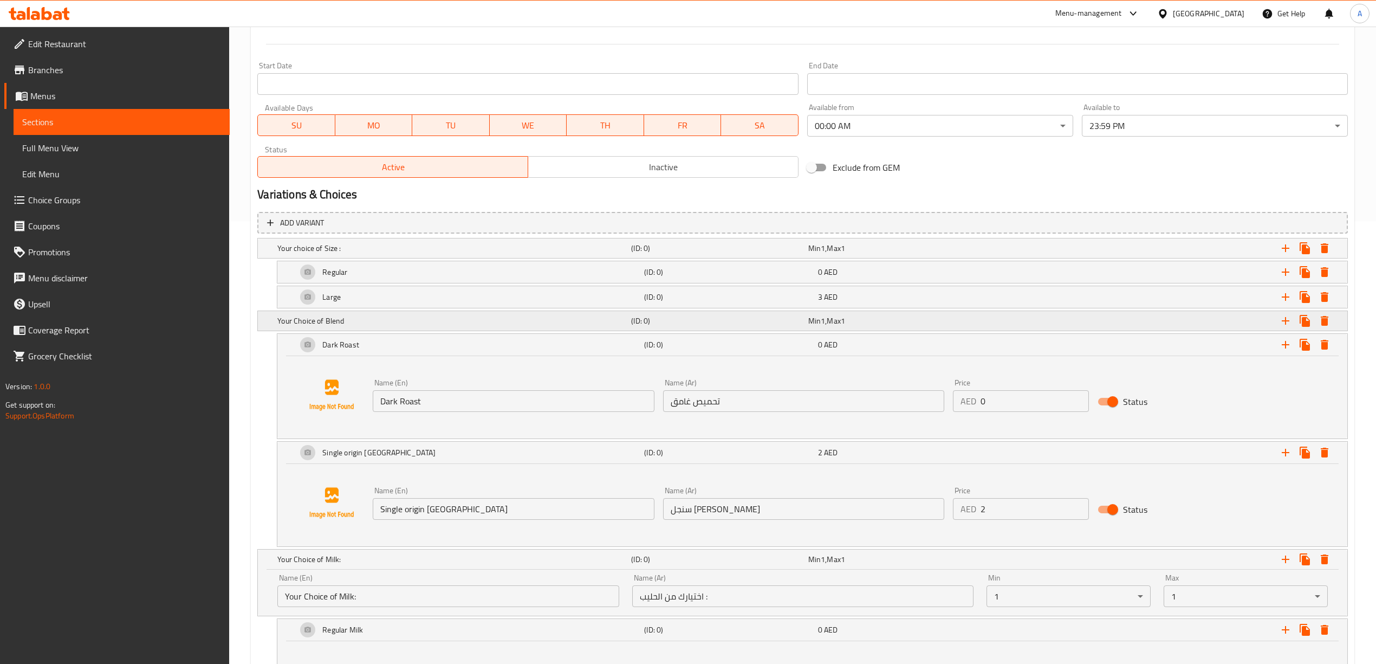
click at [398, 260] on div "Your Choice of Blend (ID: 0) Min 1 , Max 1" at bounding box center [805, 248] width 1061 height 24
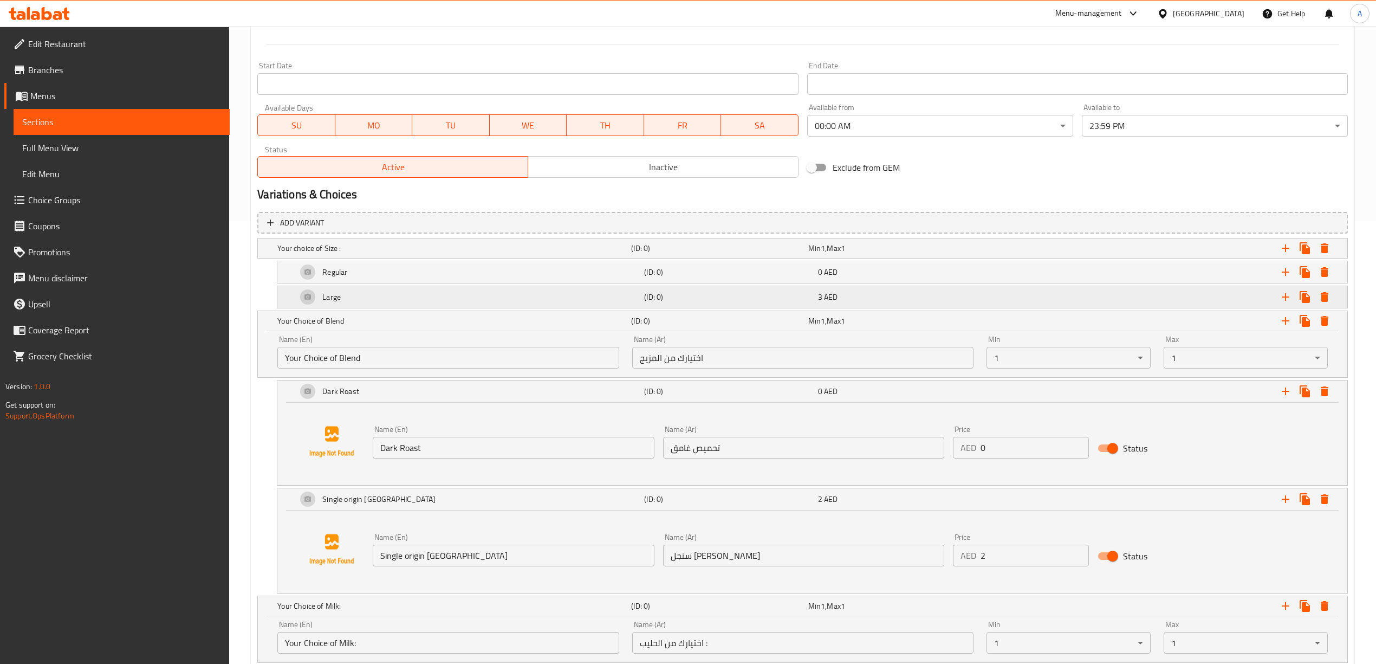
click at [406, 256] on div "Large" at bounding box center [452, 248] width 354 height 15
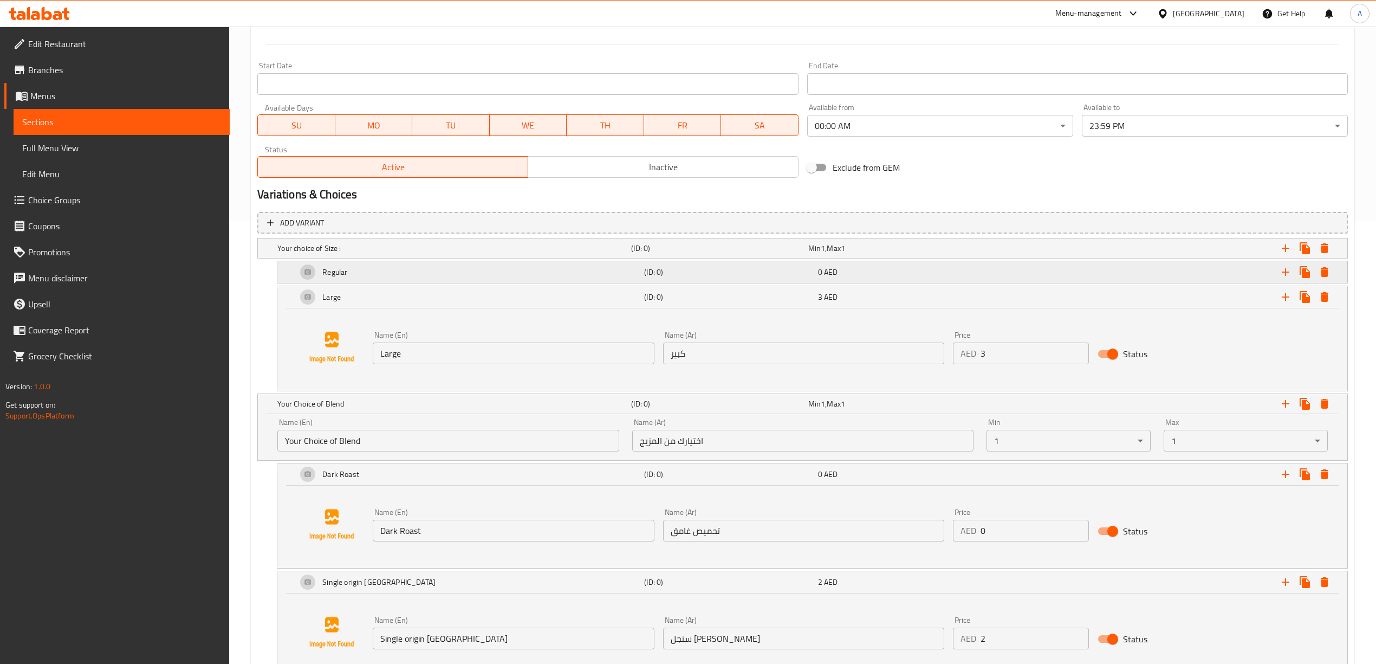
click at [406, 256] on div "Regular" at bounding box center [452, 248] width 354 height 15
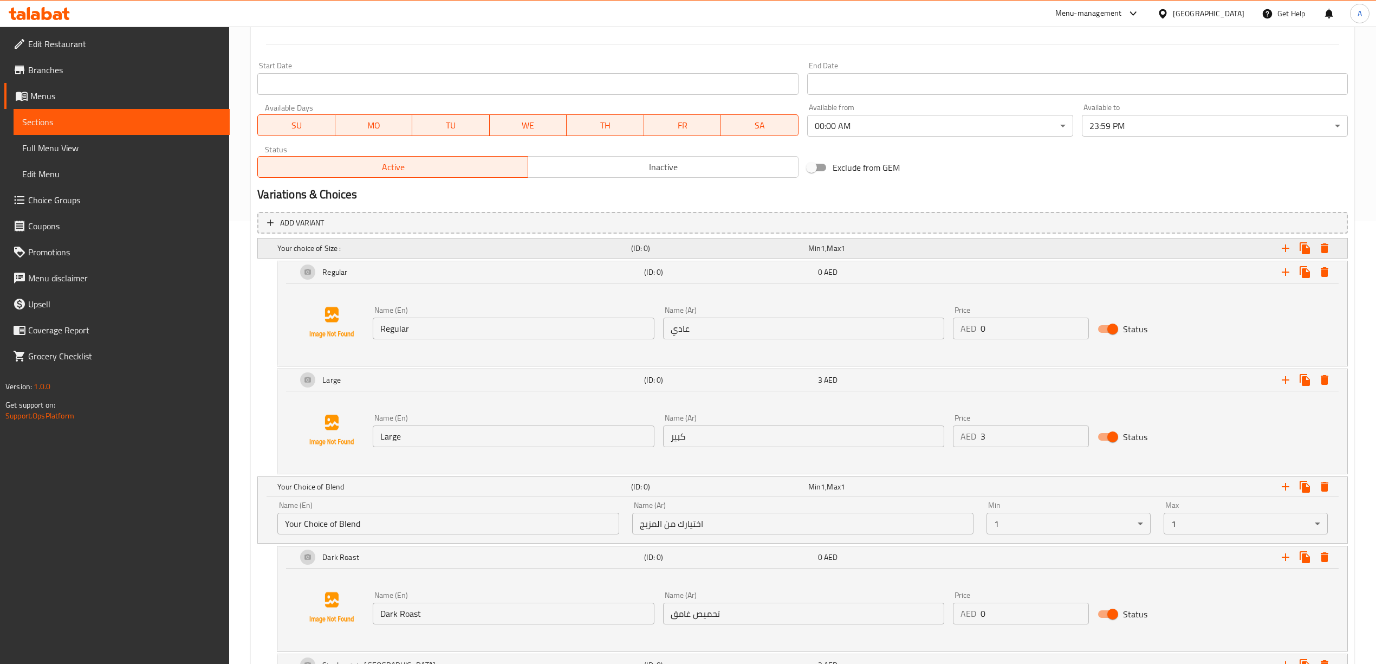
click at [406, 250] on h5 "Your choice of Size :" at bounding box center [451, 248] width 349 height 11
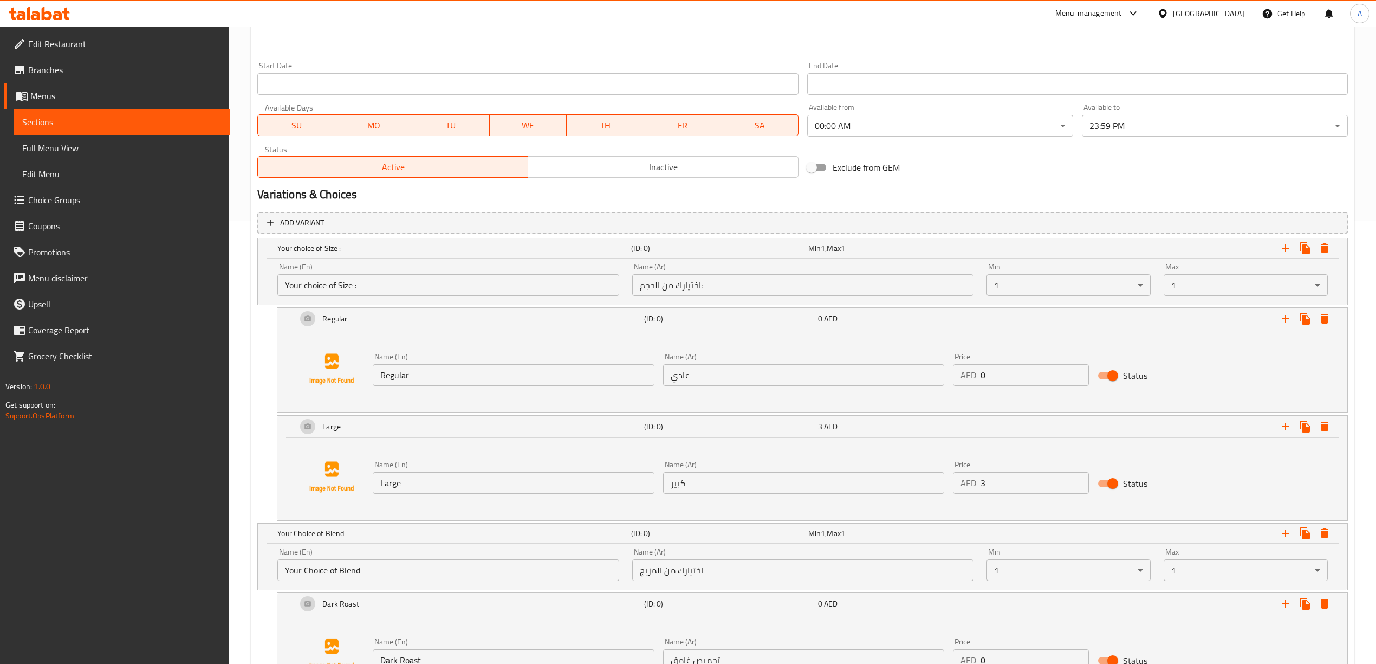
click at [258, 376] on div "Regular (ID: 0) 0 AED Name (En) Regular Name (En) Name (Ar) عادي Name (Ar) Pric…" at bounding box center [802, 360] width 1090 height 106
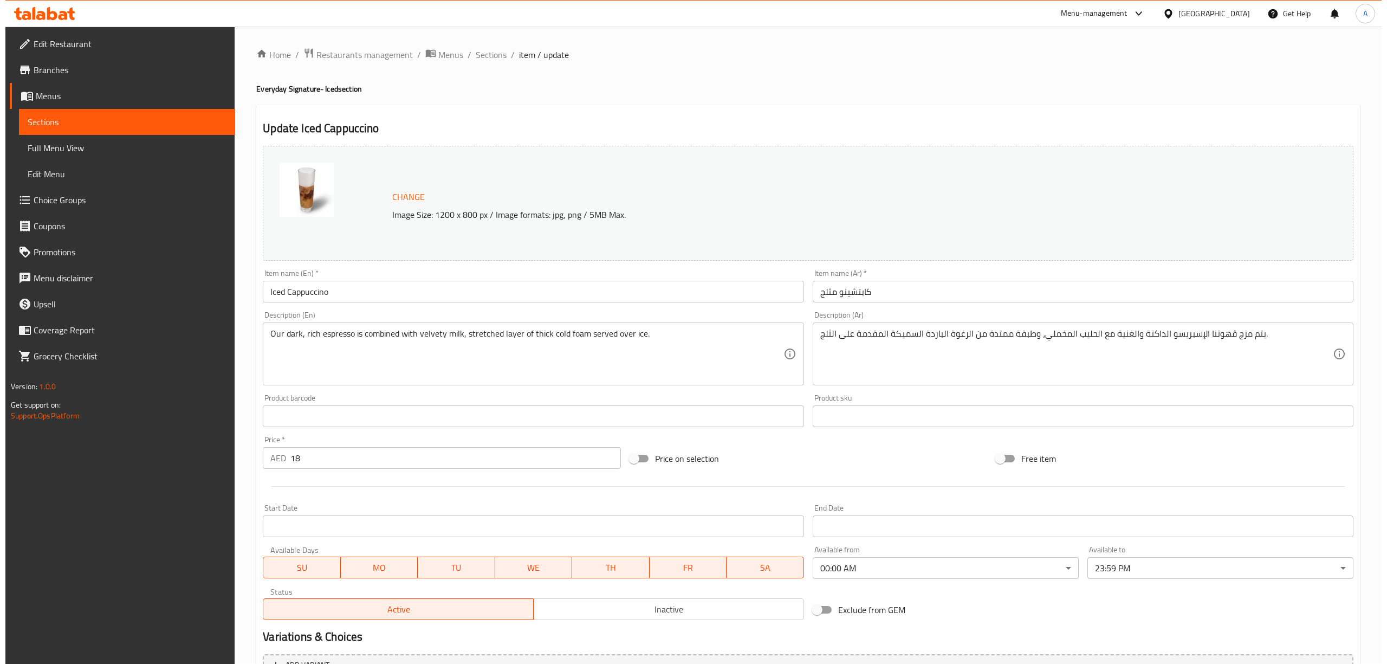
scroll to position [0, 0]
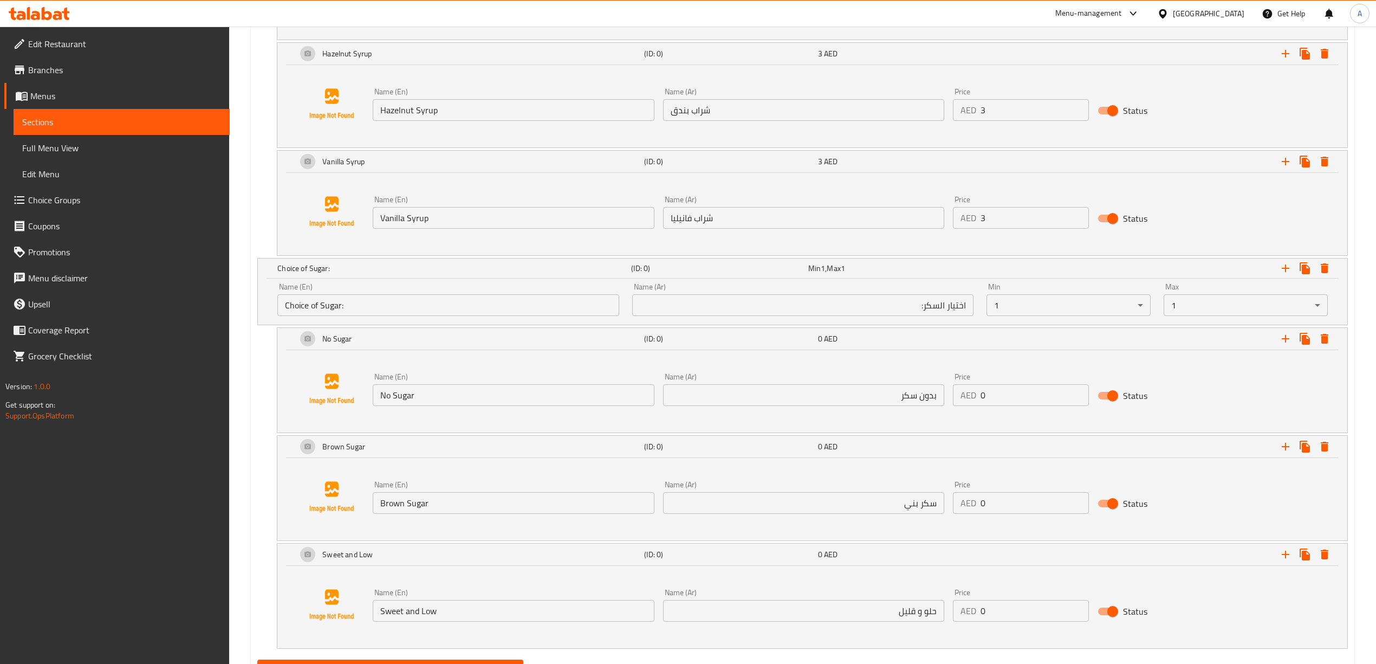
scroll to position [2377, 0]
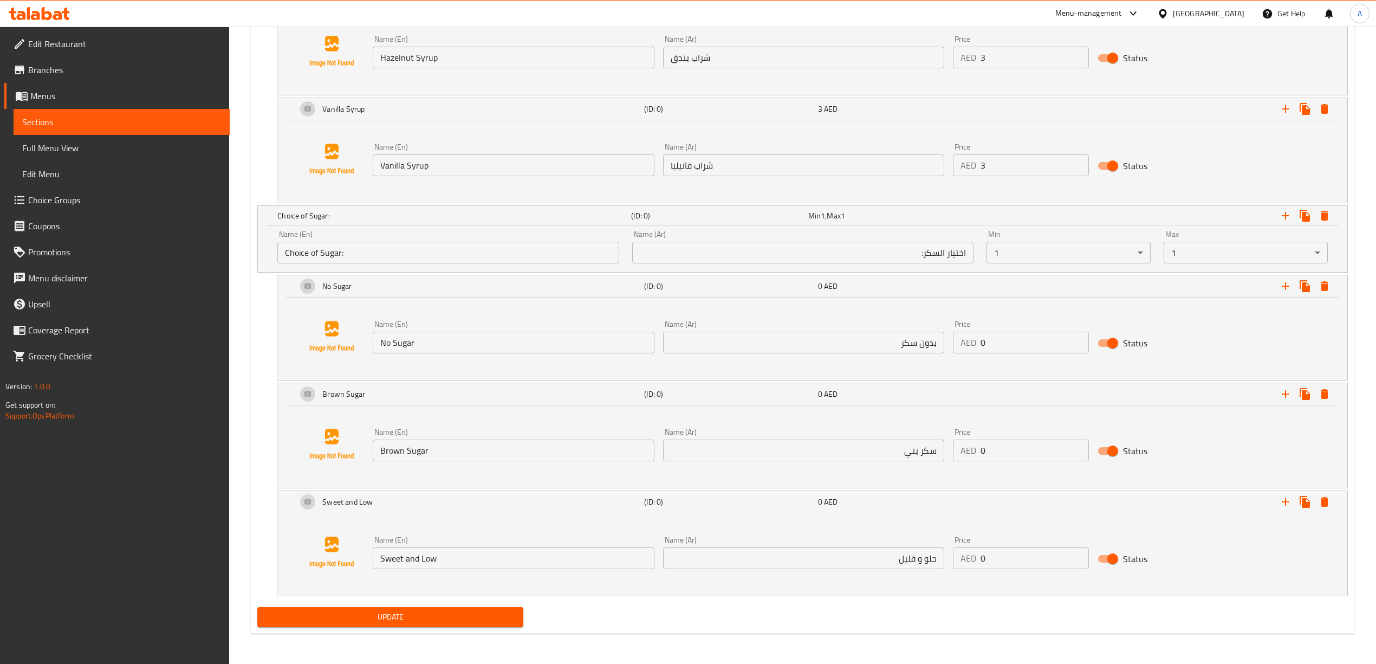
click at [408, 614] on span "Update" at bounding box center [390, 617] width 249 height 14
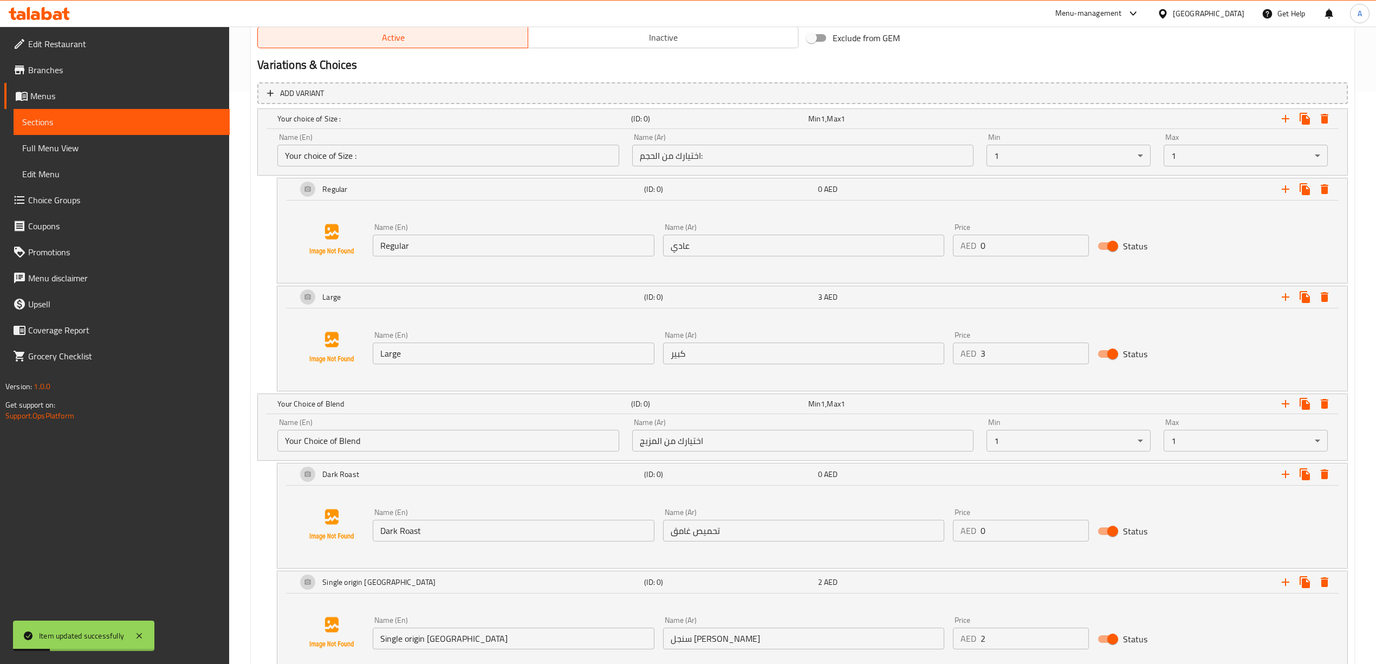
scroll to position [0, 0]
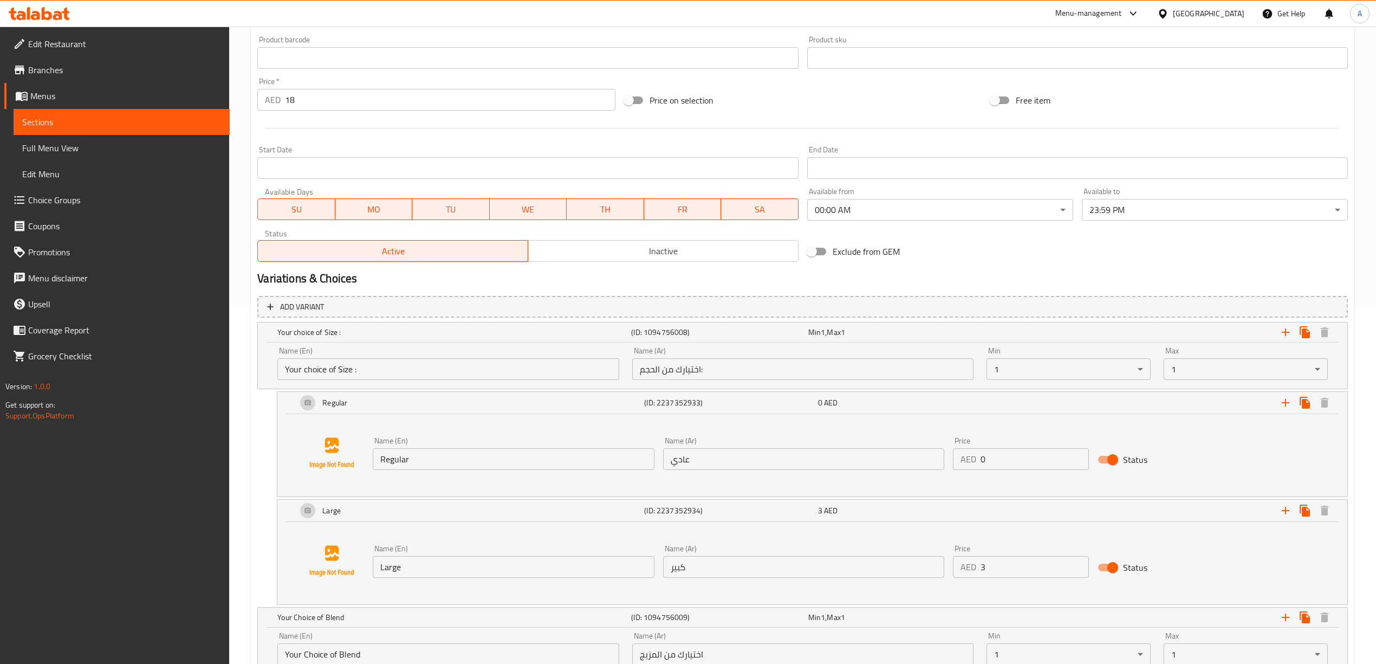
scroll to position [505, 0]
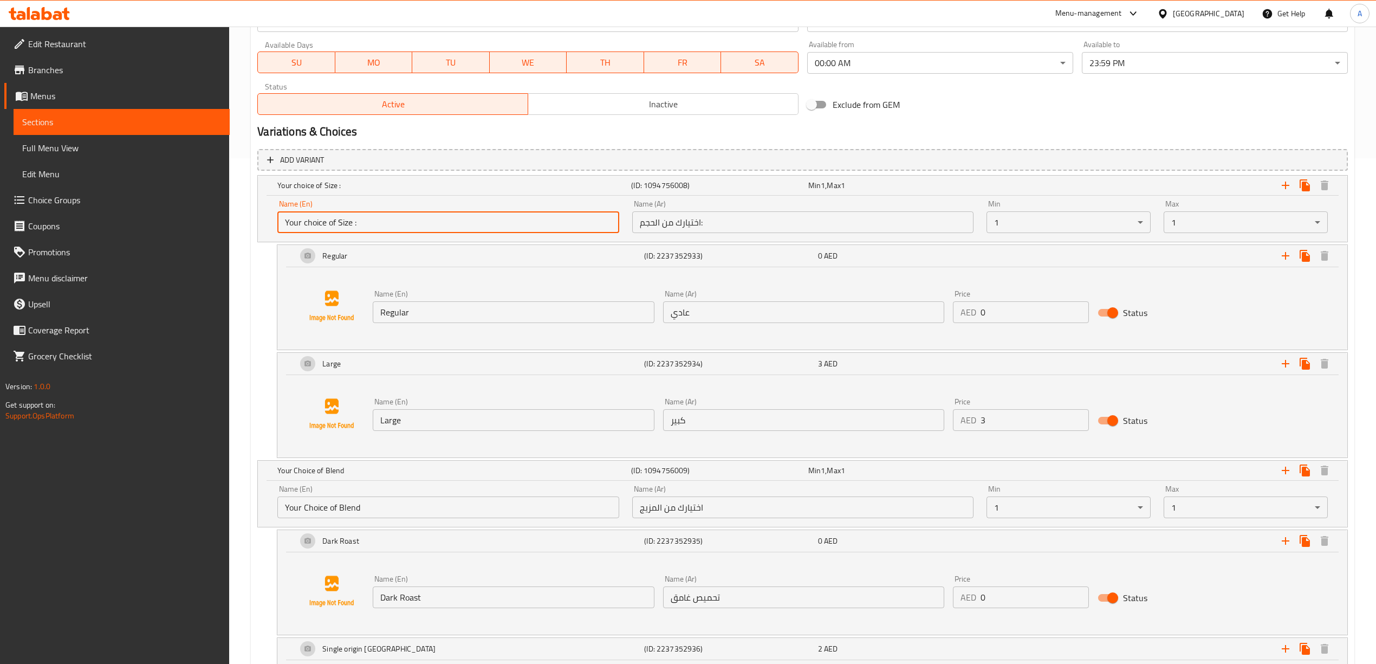
drag, startPoint x: 369, startPoint y: 228, endPoint x: 284, endPoint y: 228, distance: 85.6
click at [284, 228] on input "Your choice of Size :" at bounding box center [447, 222] width 341 height 22
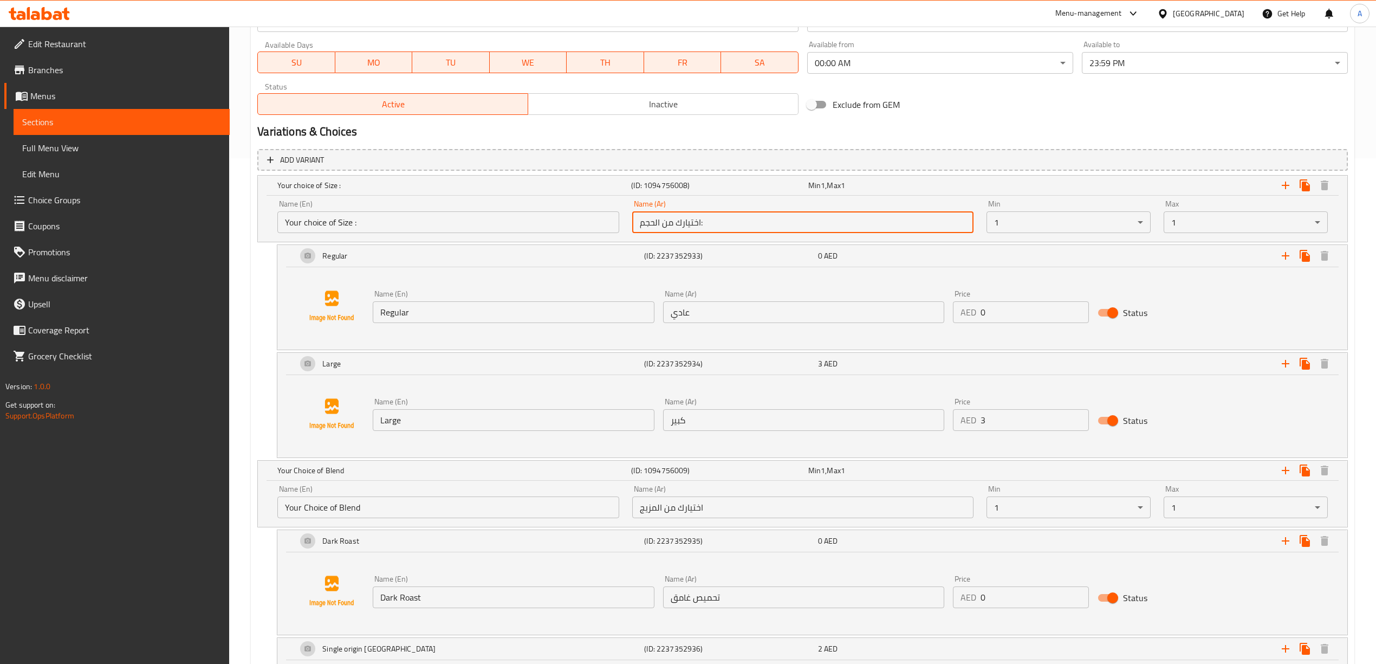
drag, startPoint x: 711, startPoint y: 226, endPoint x: 614, endPoint y: 232, distance: 96.6
click at [614, 232] on div "Name (En) Your choice of Size : Name (En) Name (Ar) اختيارك من الحجم: Name (Ar)…" at bounding box center [802, 216] width 1063 height 46
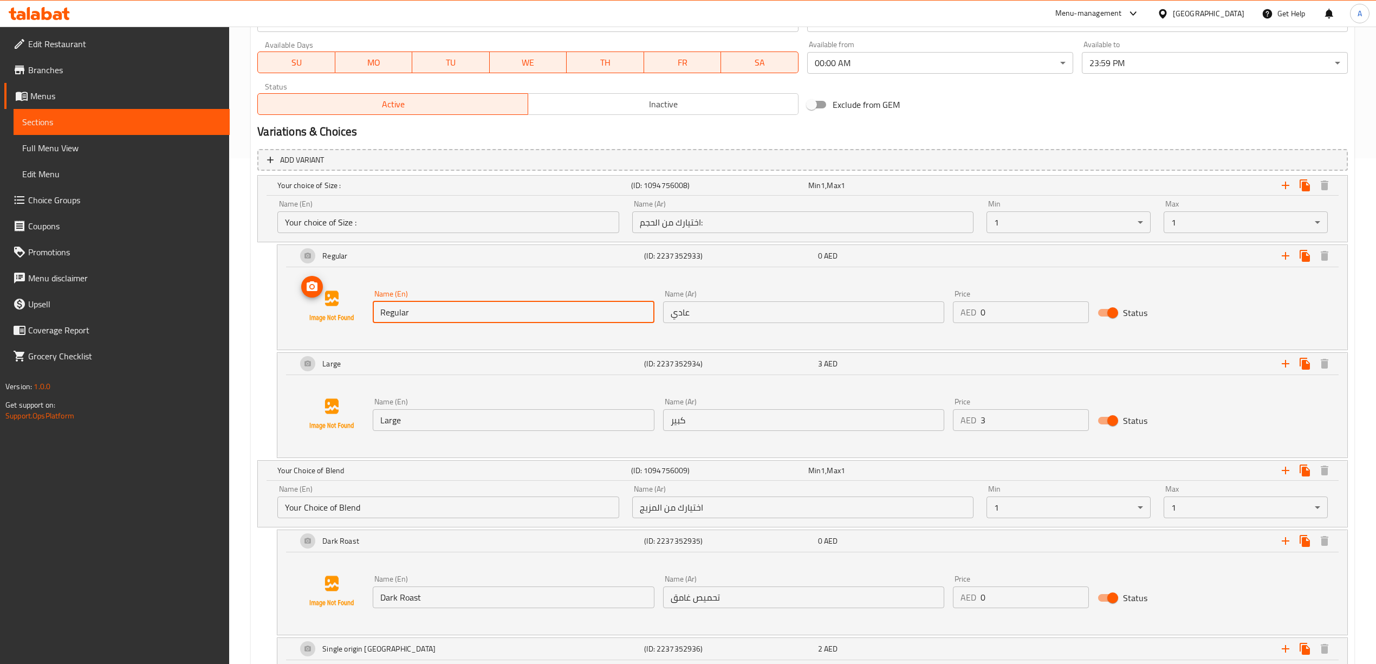
drag, startPoint x: 431, startPoint y: 320, endPoint x: 356, endPoint y: 312, distance: 75.7
click at [356, 312] on div "Name (En) Regular Name (En) Name (Ar) عادي Name (Ar) Price AED 0 Price Status" at bounding box center [812, 306] width 1044 height 82
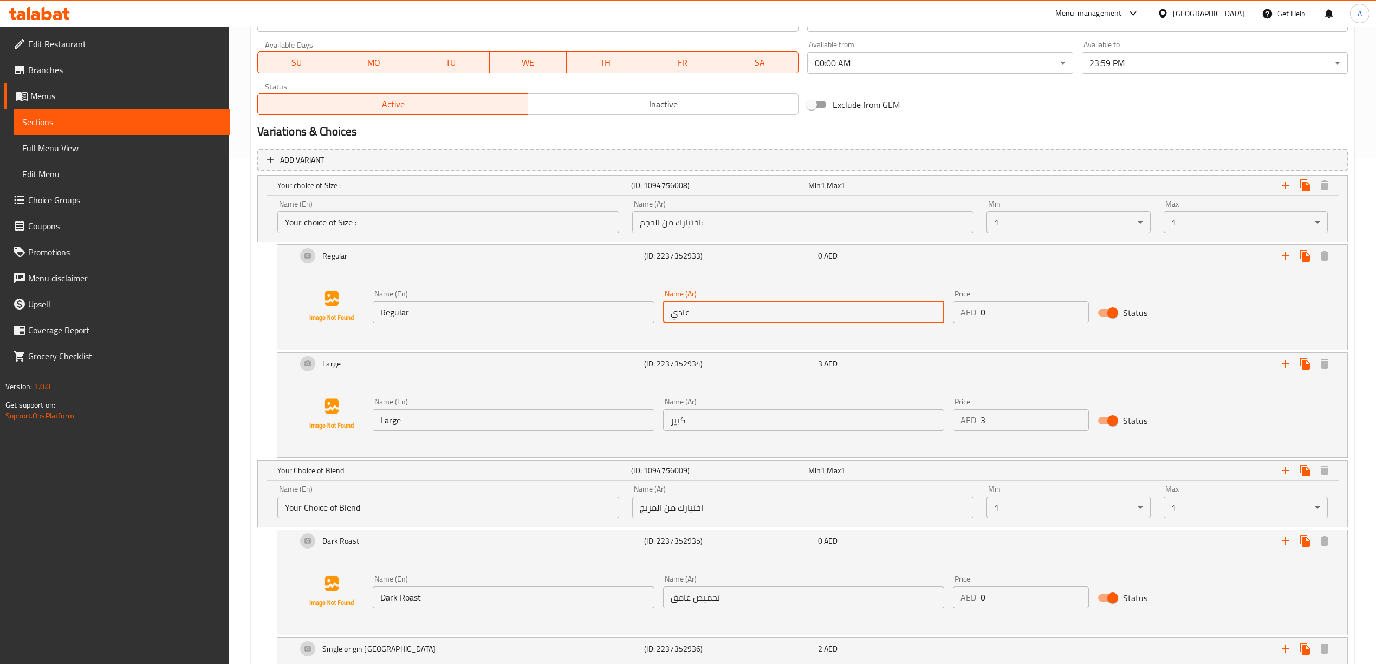
drag, startPoint x: 700, startPoint y: 310, endPoint x: 634, endPoint y: 315, distance: 66.8
click at [634, 315] on div "Name (En) Regular Name (En) Name (Ar) عادي Name (Ar) Price AED 0 Price Status" at bounding box center [803, 306] width 870 height 42
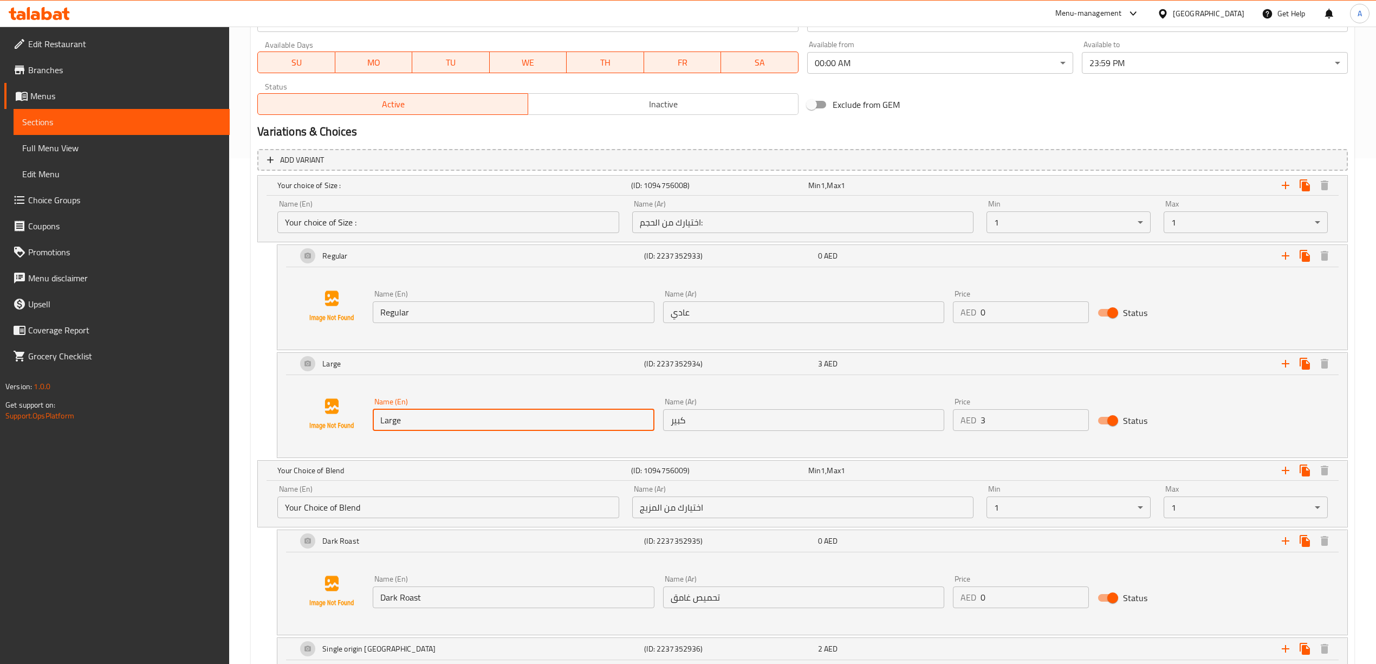
drag, startPoint x: 423, startPoint y: 423, endPoint x: 354, endPoint y: 419, distance: 68.9
click at [354, 419] on div "Name (En) Large Name (En) Name (Ar) كبير Name (Ar) Price AED 3 Price Status" at bounding box center [812, 414] width 1044 height 82
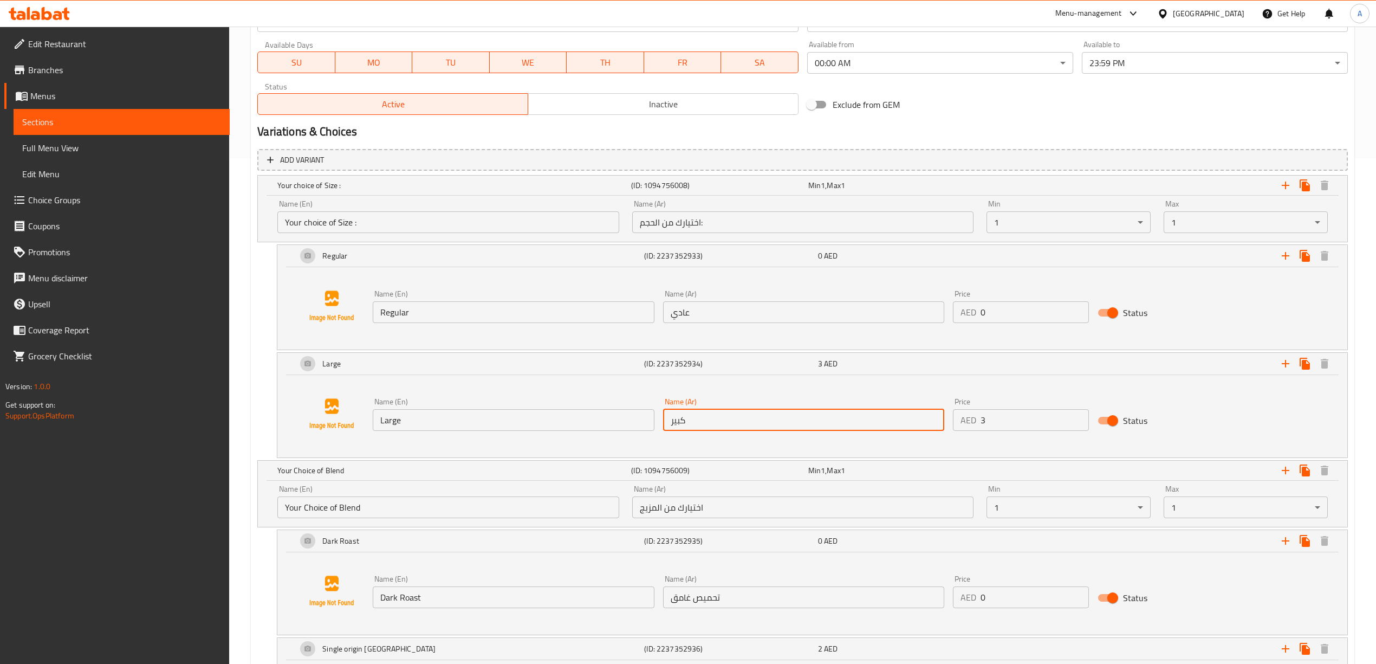
drag, startPoint x: 698, startPoint y: 421, endPoint x: 670, endPoint y: 423, distance: 28.2
click at [670, 423] on input "كبير" at bounding box center [803, 420] width 281 height 22
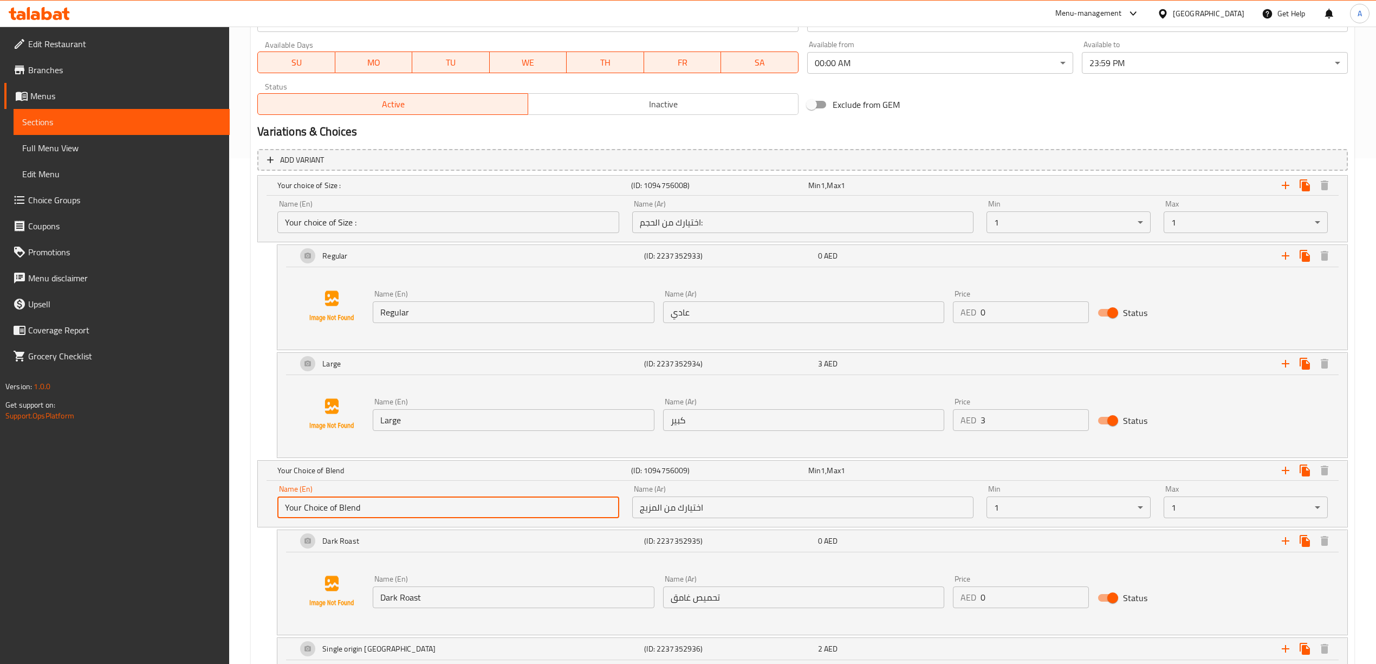
drag, startPoint x: 342, startPoint y: 514, endPoint x: 284, endPoint y: 514, distance: 58.0
click at [284, 514] on input "Your Choice of Blend" at bounding box center [447, 507] width 341 height 22
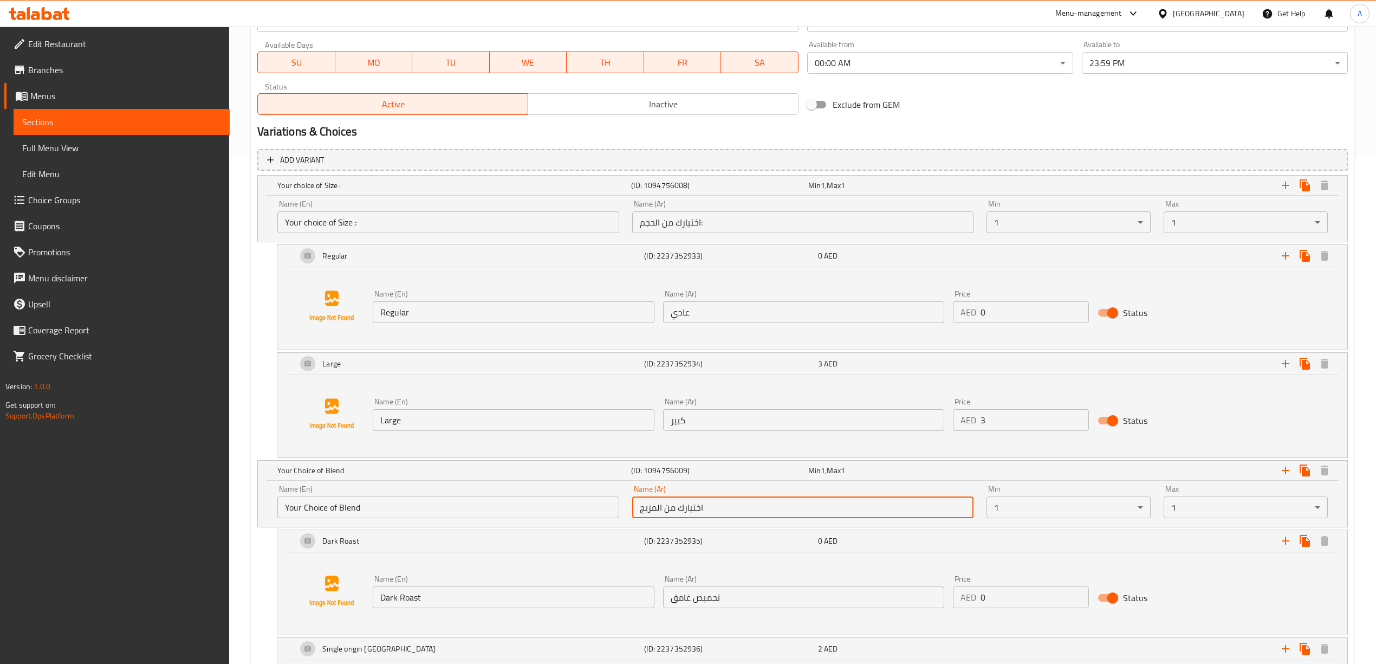
drag, startPoint x: 737, startPoint y: 514, endPoint x: 615, endPoint y: 512, distance: 121.9
click at [615, 512] on div "Name (En) Your Choice of Blend Name (En) Name (Ar) اختيارك من المزيج Name (Ar) …" at bounding box center [802, 501] width 1063 height 46
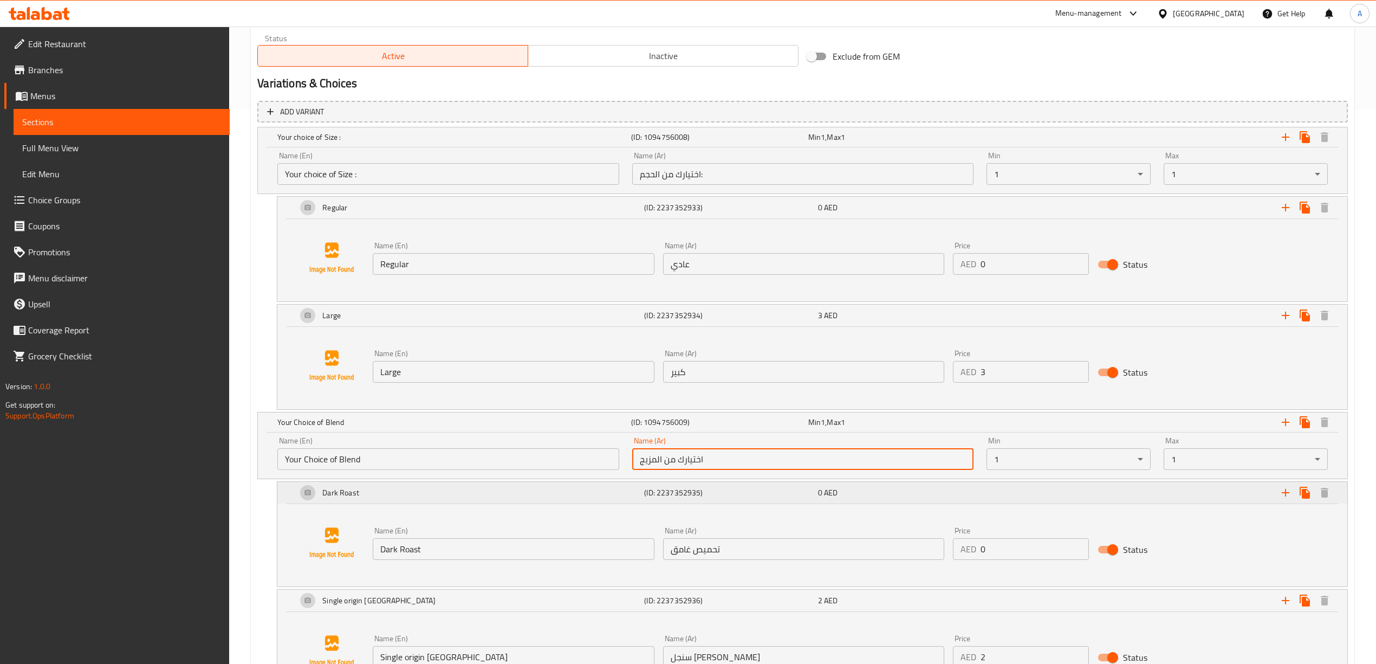
scroll to position [577, 0]
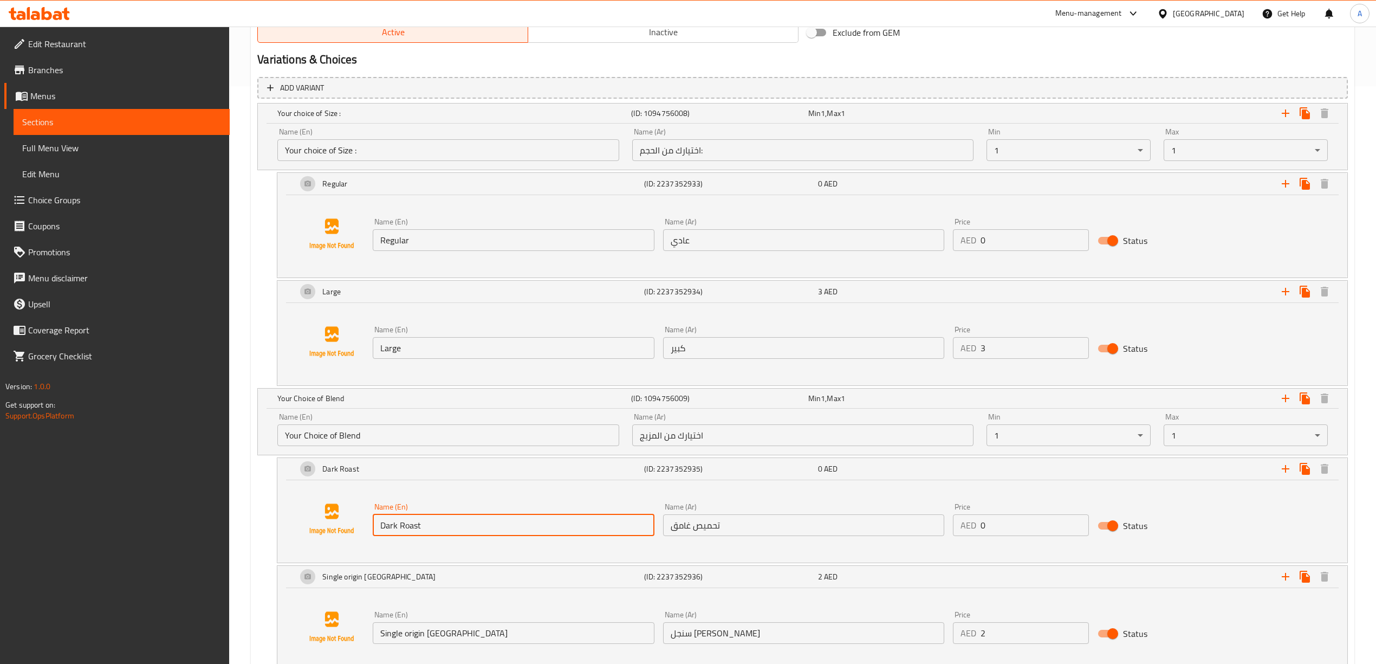
drag, startPoint x: 420, startPoint y: 525, endPoint x: 371, endPoint y: 528, distance: 49.9
click at [371, 528] on div "Name (En) Dark Roast Name (En)" at bounding box center [513, 519] width 290 height 42
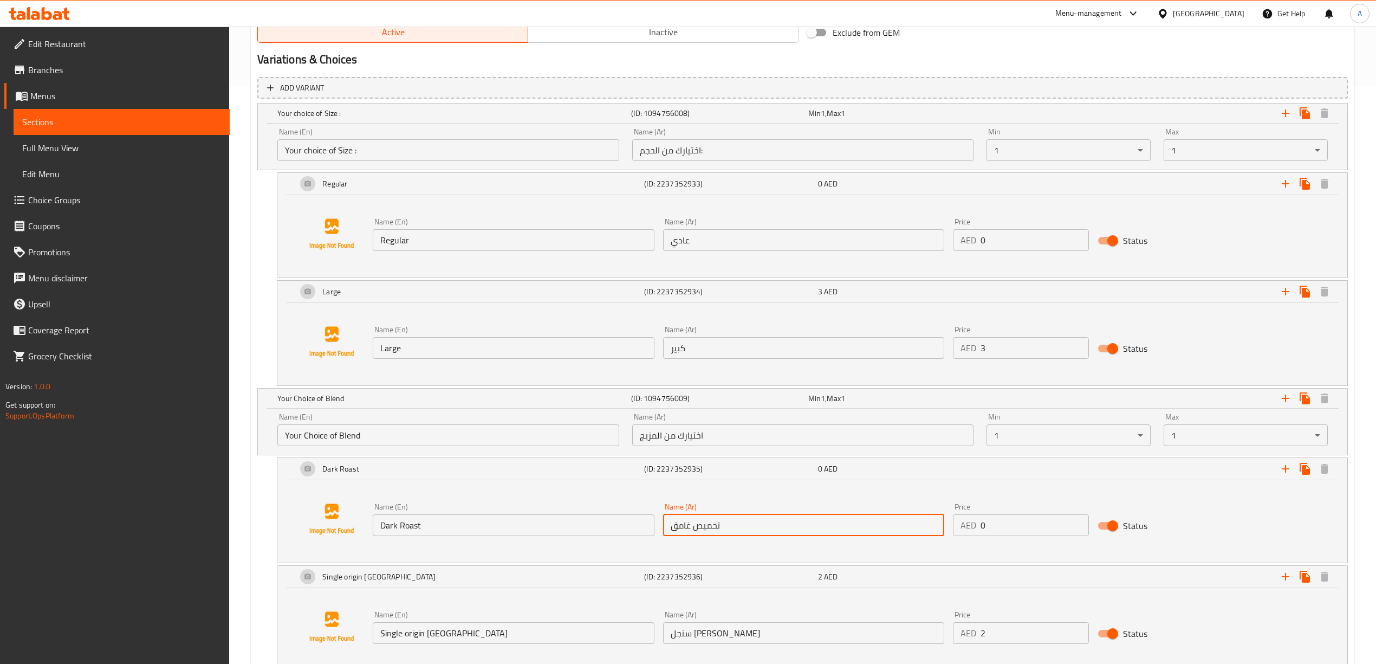
drag, startPoint x: 673, startPoint y: 532, endPoint x: 689, endPoint y: 532, distance: 16.3
click at [638, 532] on div "Name (En) Dark Roast Name (En) Name (Ar) تحميص غامق Name (Ar) Price AED 0 Price…" at bounding box center [803, 519] width 870 height 42
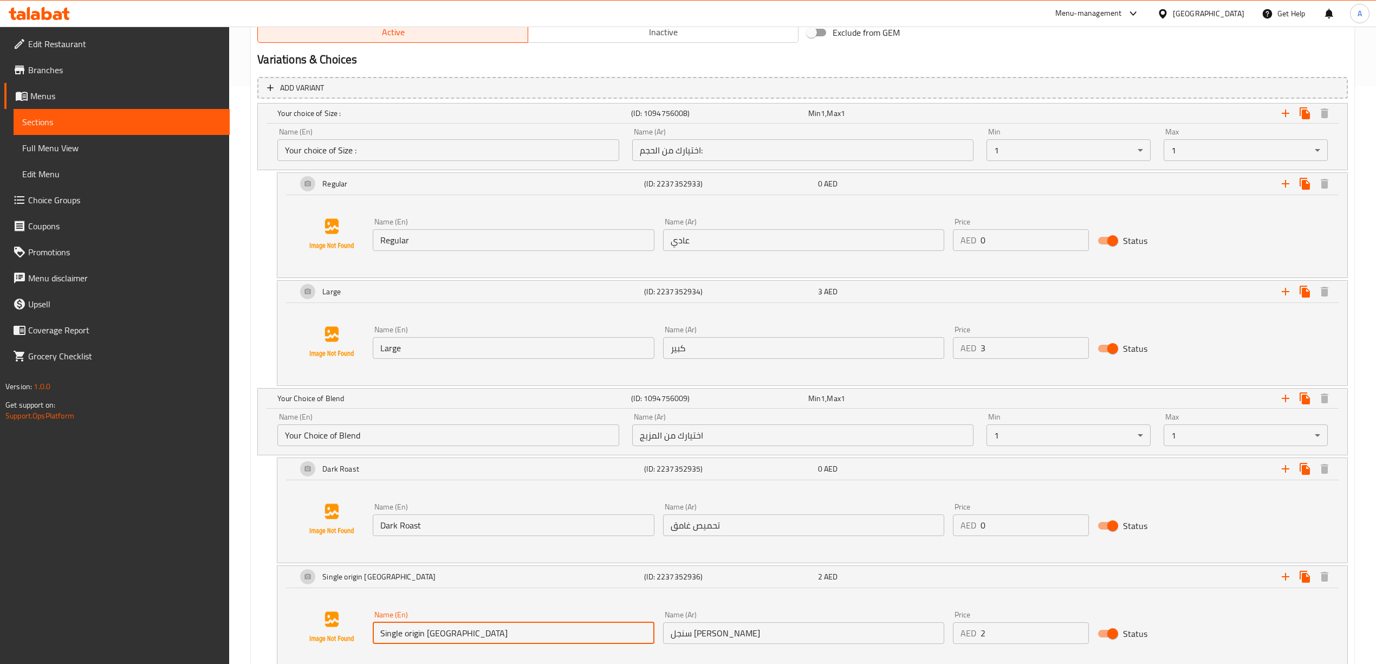
drag, startPoint x: 450, startPoint y: 641, endPoint x: 367, endPoint y: 627, distance: 83.6
click at [367, 627] on div "Name (En) Single origin Brazil Name (En) Name (Ar) سنجل أوريجين برازيل Name (Ar…" at bounding box center [812, 627] width 1044 height 82
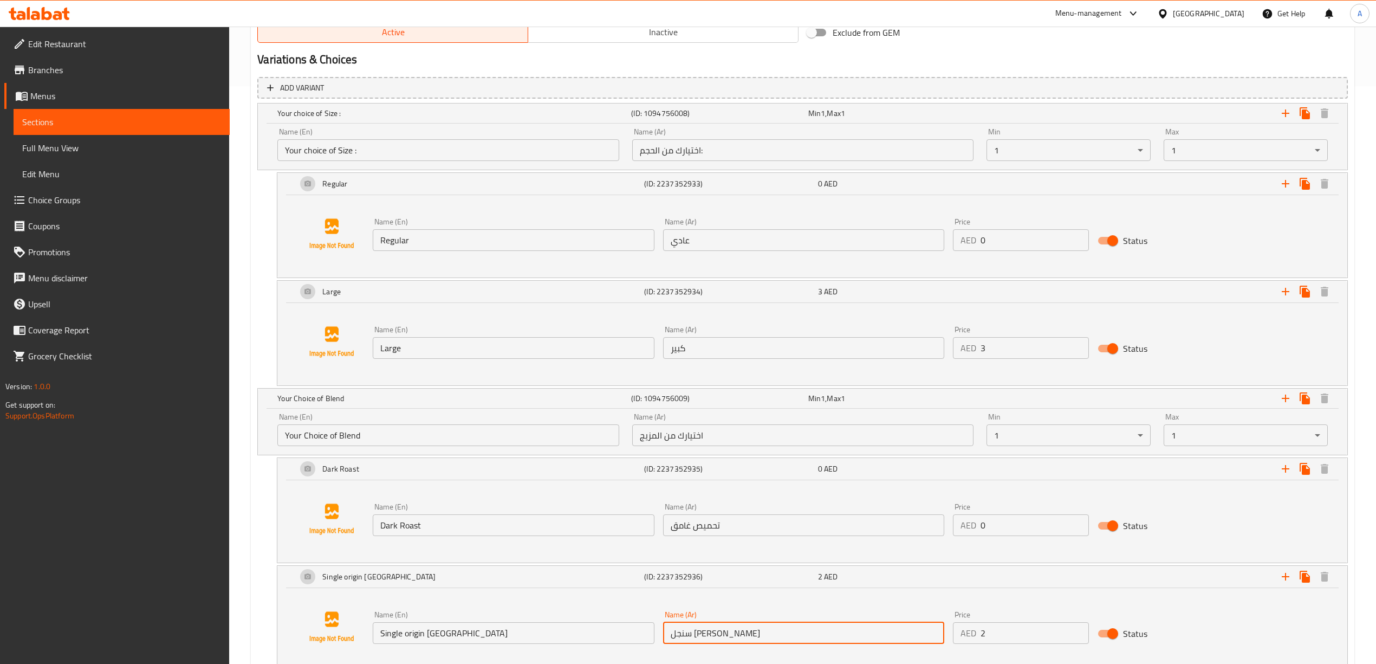
drag, startPoint x: 757, startPoint y: 637, endPoint x: 685, endPoint y: 628, distance: 73.1
click at [653, 628] on div "Name (En) Single origin Brazil Name (En) Name (Ar) سنجل أوريجين برازيل Name (Ar…" at bounding box center [803, 627] width 870 height 42
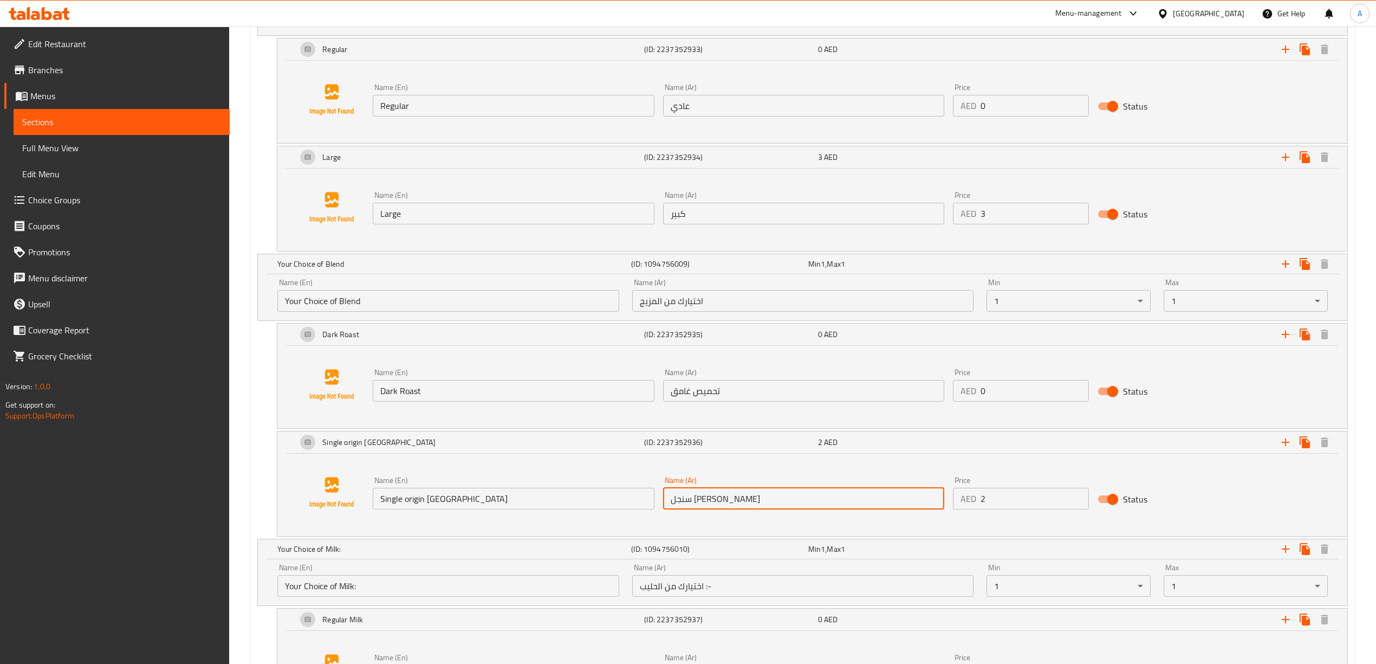
scroll to position [722, 0]
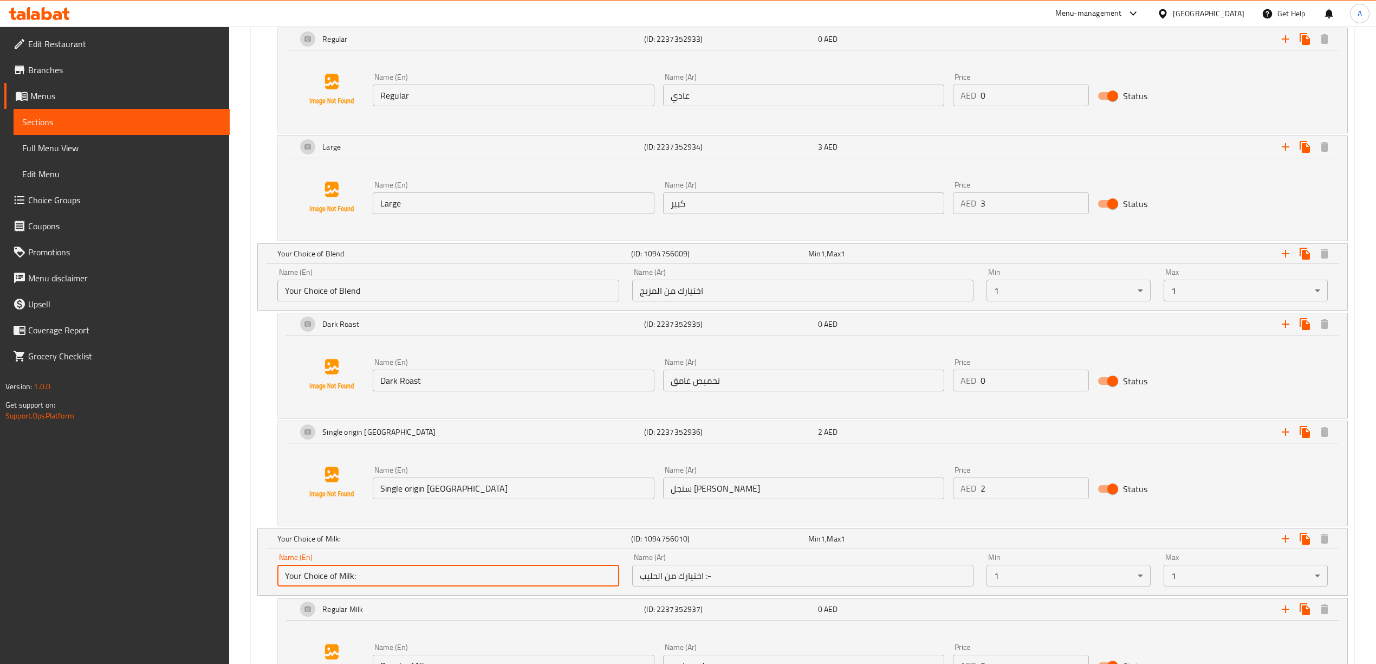
drag, startPoint x: 367, startPoint y: 584, endPoint x: 264, endPoint y: 581, distance: 102.4
click at [264, 581] on div "Name (En) Your Choice of Milk: Name (En) Name (Ar) اختيارك من الحليب :- Name (A…" at bounding box center [802, 572] width 1089 height 46
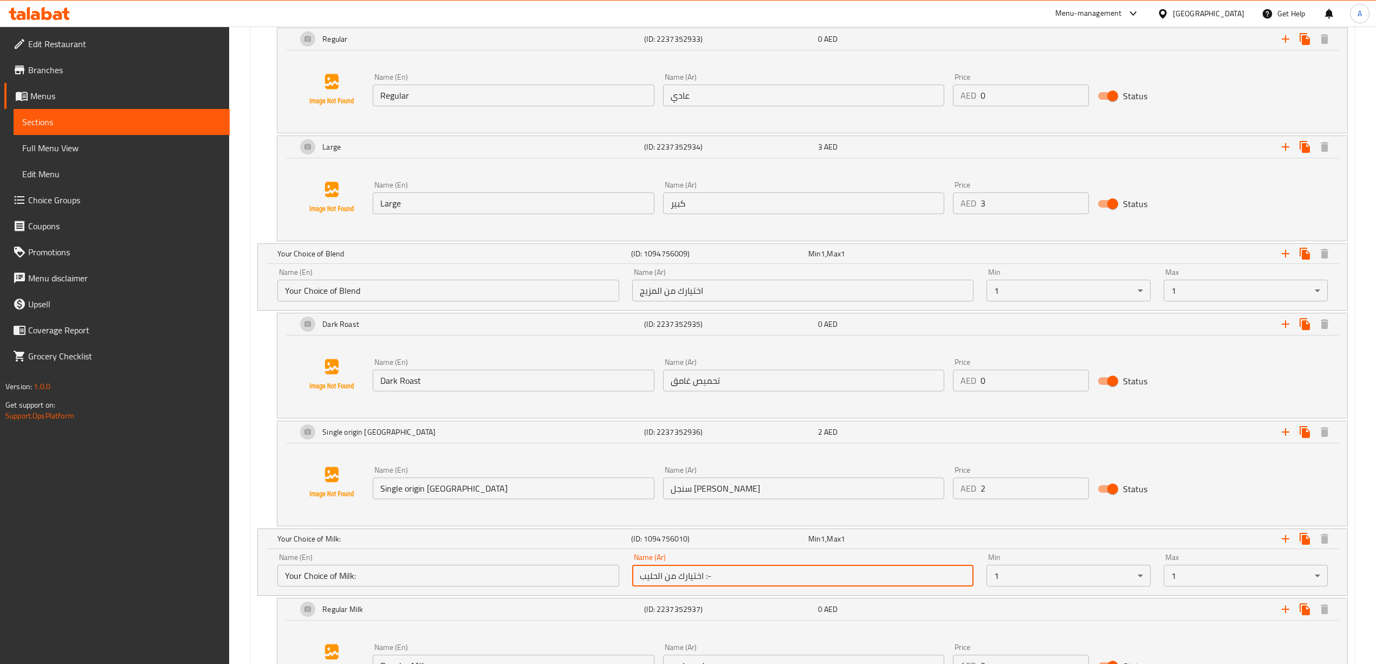
drag, startPoint x: 716, startPoint y: 574, endPoint x: 602, endPoint y: 582, distance: 113.5
click at [602, 582] on div "Name (En) Your Choice of Milk: Name (En) Name (Ar) اختيارك من الحليب :- Name (A…" at bounding box center [802, 570] width 1063 height 46
click at [720, 581] on input "اختيارك من الحليب :-" at bounding box center [802, 575] width 341 height 22
type input "اختيارك من الحليب :"
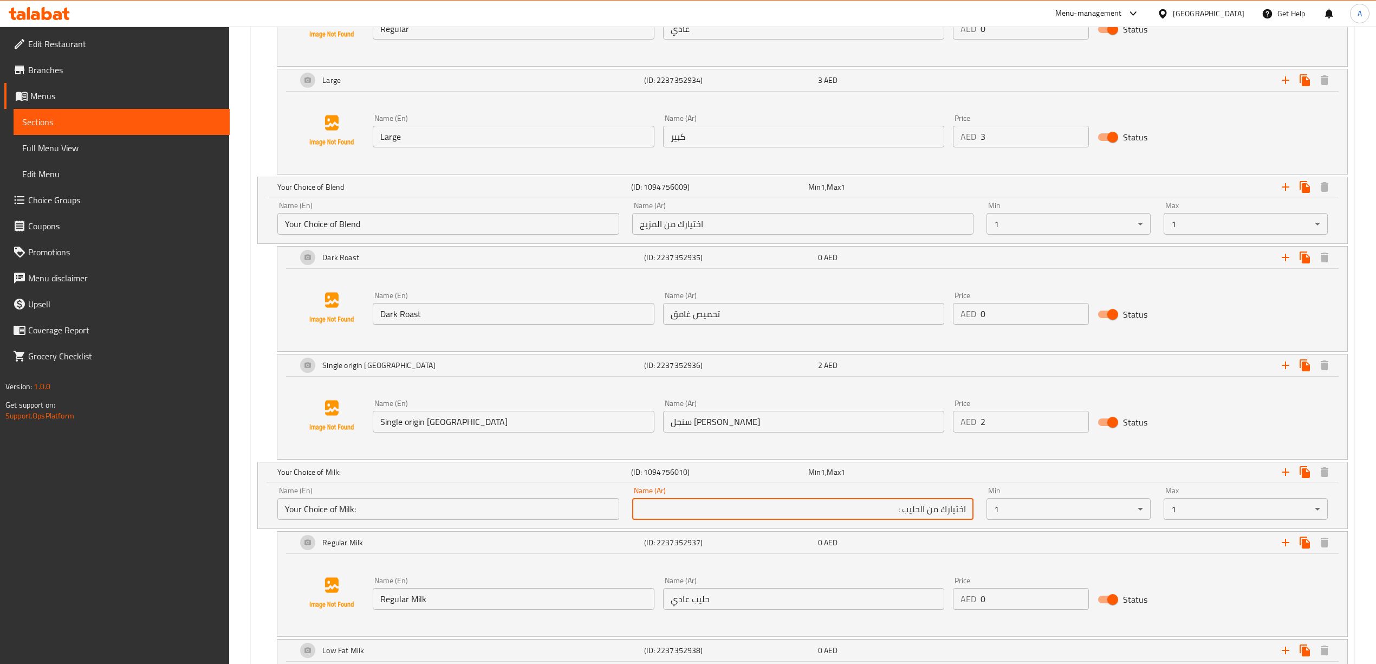
scroll to position [939, 0]
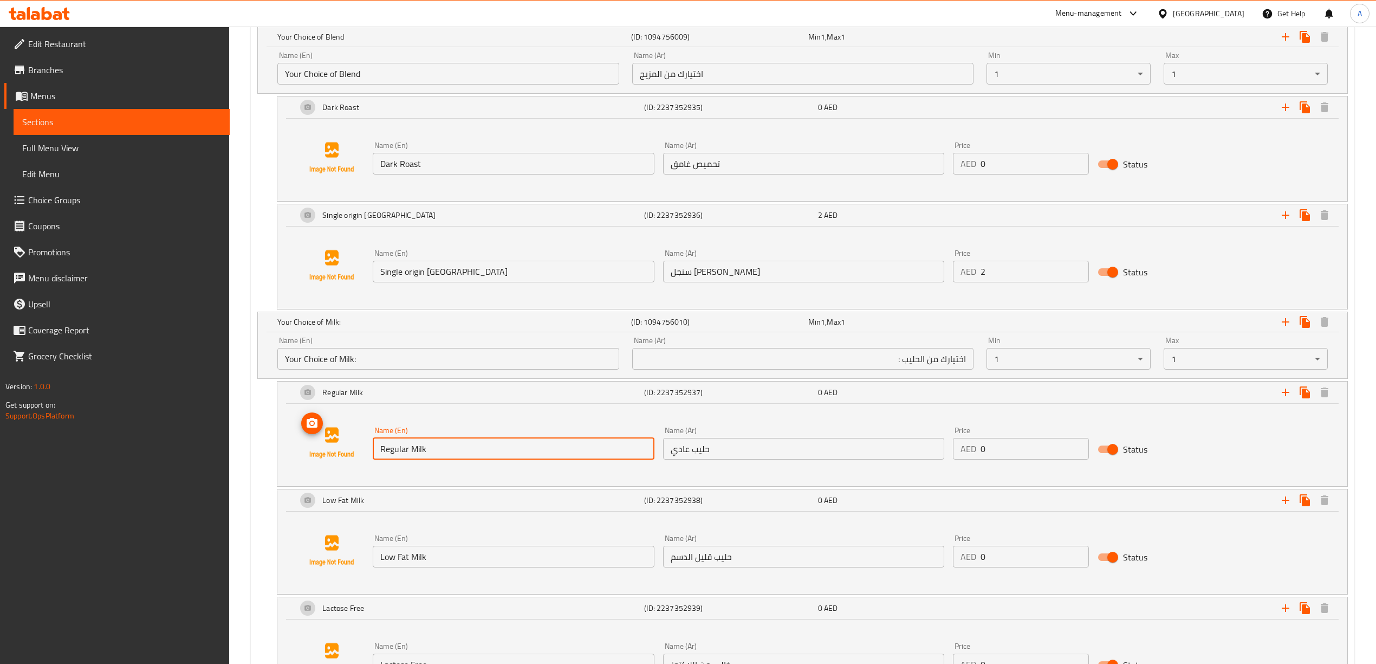
drag, startPoint x: 434, startPoint y: 452, endPoint x: 362, endPoint y: 453, distance: 72.1
click at [362, 453] on div "Name (En) Regular Milk Name (En) Name (Ar) حليب عادي Name (Ar) Price AED 0 Pric…" at bounding box center [812, 442] width 1044 height 82
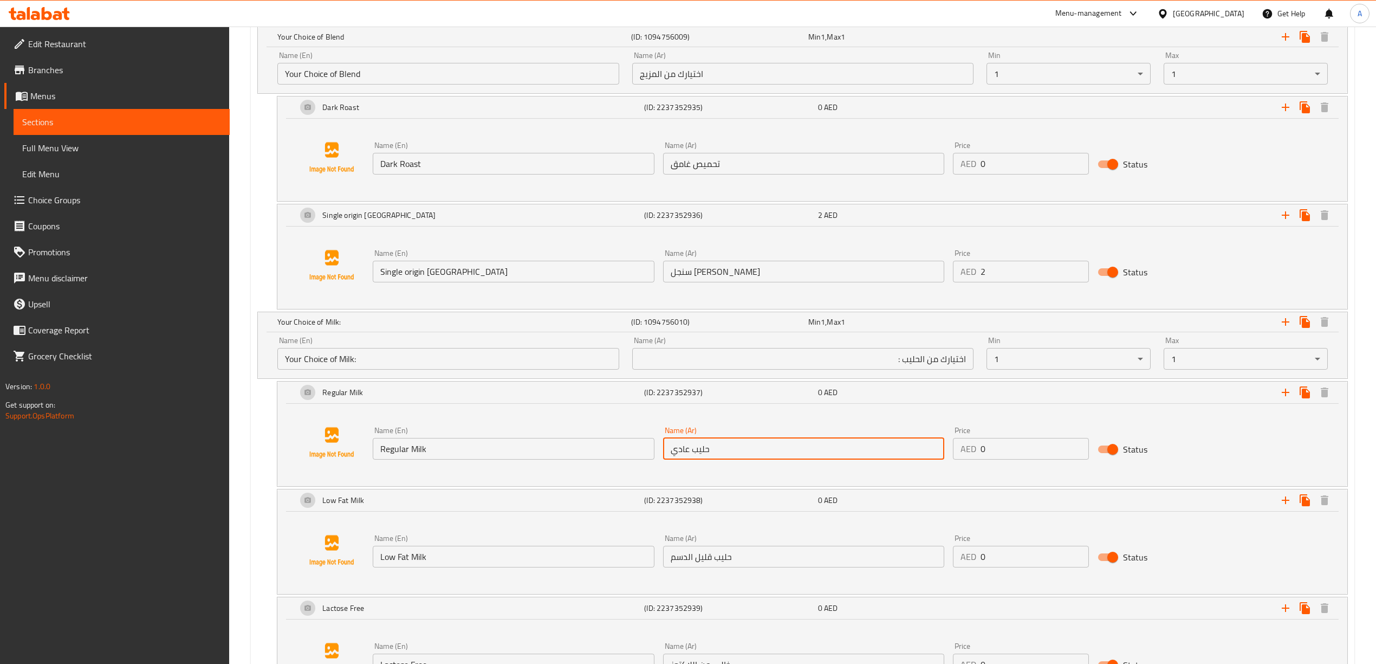
drag, startPoint x: 717, startPoint y: 453, endPoint x: 642, endPoint y: 454, distance: 74.8
click at [642, 454] on div "Name (En) Regular Milk Name (En) Name (Ar) حليب عادي Name (Ar) Price AED 0 Pric…" at bounding box center [803, 443] width 870 height 42
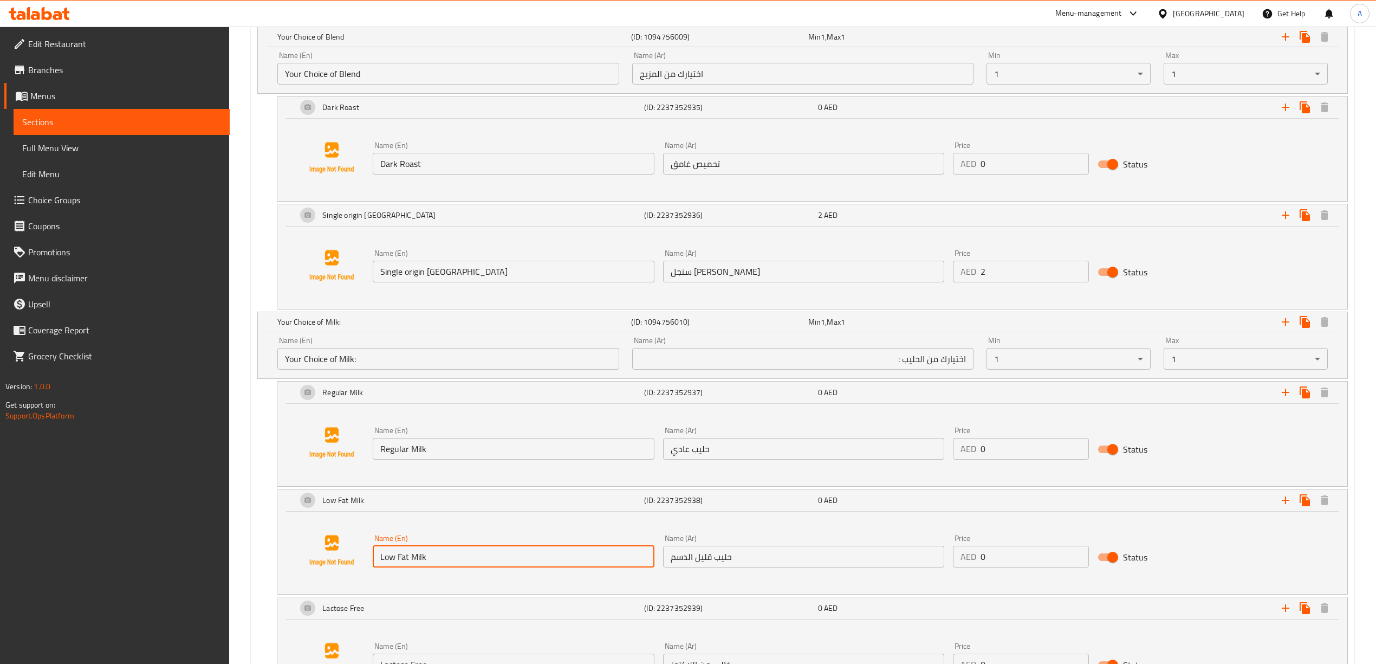
drag, startPoint x: 443, startPoint y: 558, endPoint x: 380, endPoint y: 558, distance: 62.8
click at [380, 558] on input "Low Fat Milk" at bounding box center [513, 556] width 281 height 22
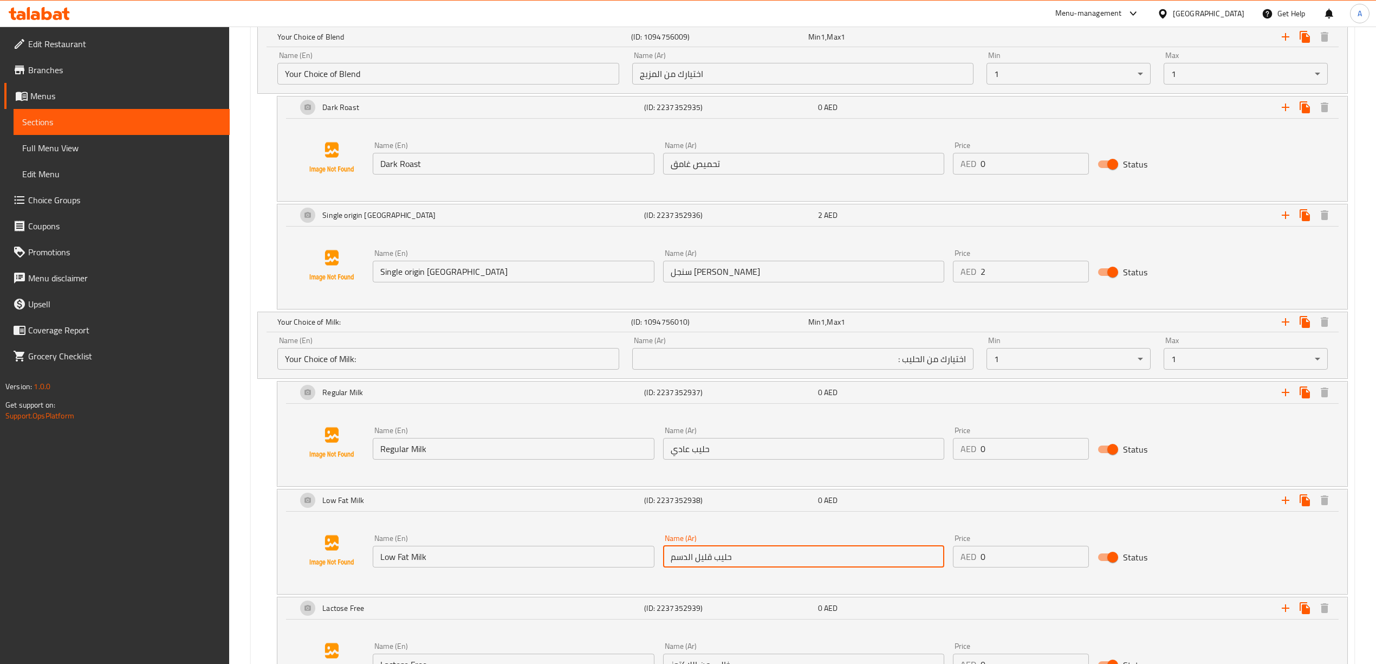
drag, startPoint x: 720, startPoint y: 560, endPoint x: 681, endPoint y: 563, distance: 39.1
click at [671, 562] on input "حليب قليل الدسم" at bounding box center [803, 556] width 281 height 22
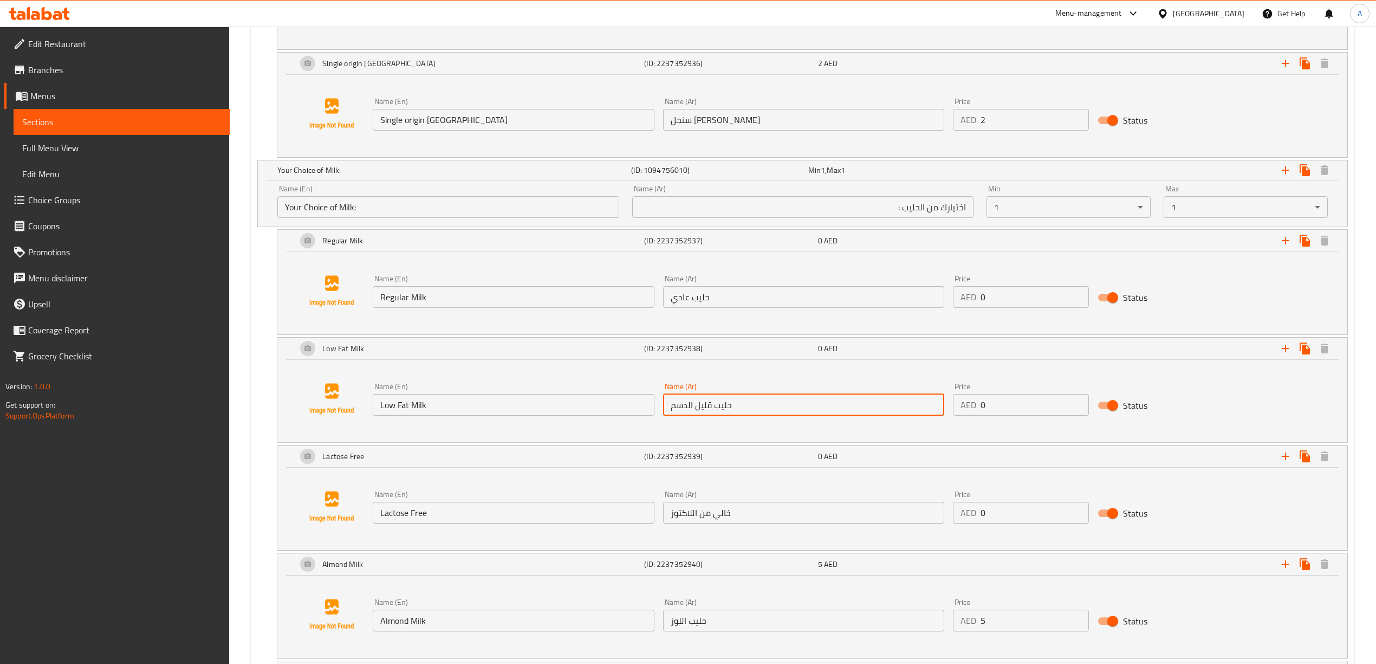
scroll to position [1155, 0]
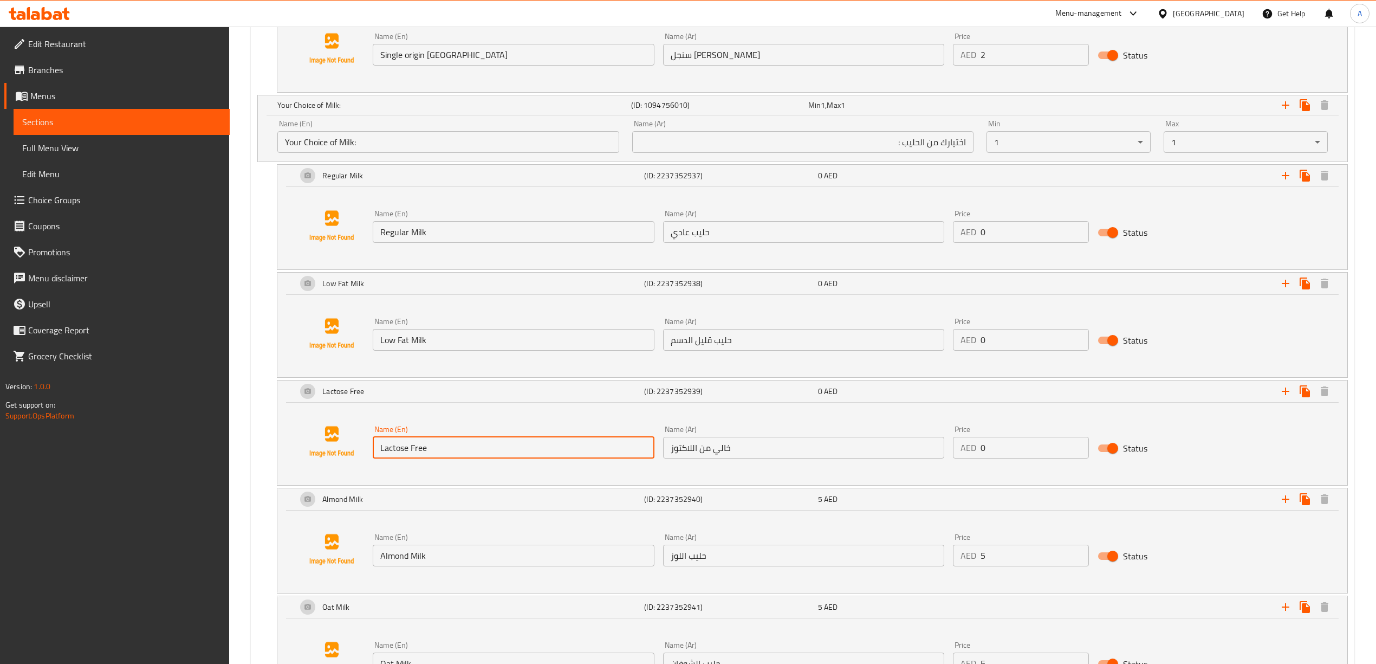
drag, startPoint x: 434, startPoint y: 453, endPoint x: 376, endPoint y: 454, distance: 58.0
click at [376, 454] on input "Lactose Free" at bounding box center [513, 448] width 281 height 22
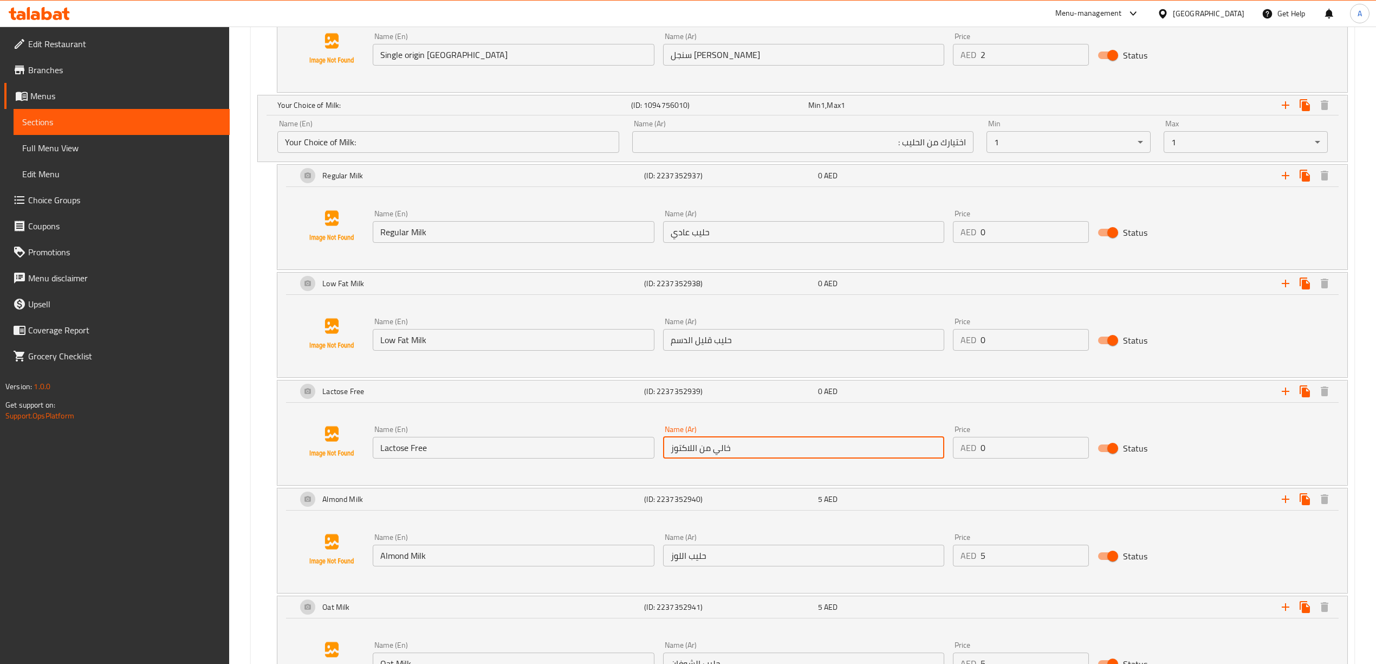
drag, startPoint x: 743, startPoint y: 453, endPoint x: 659, endPoint y: 451, distance: 84.0
click at [659, 451] on div "Name (Ar) خالي من اللاكتوز Name (Ar)" at bounding box center [804, 442] width 290 height 42
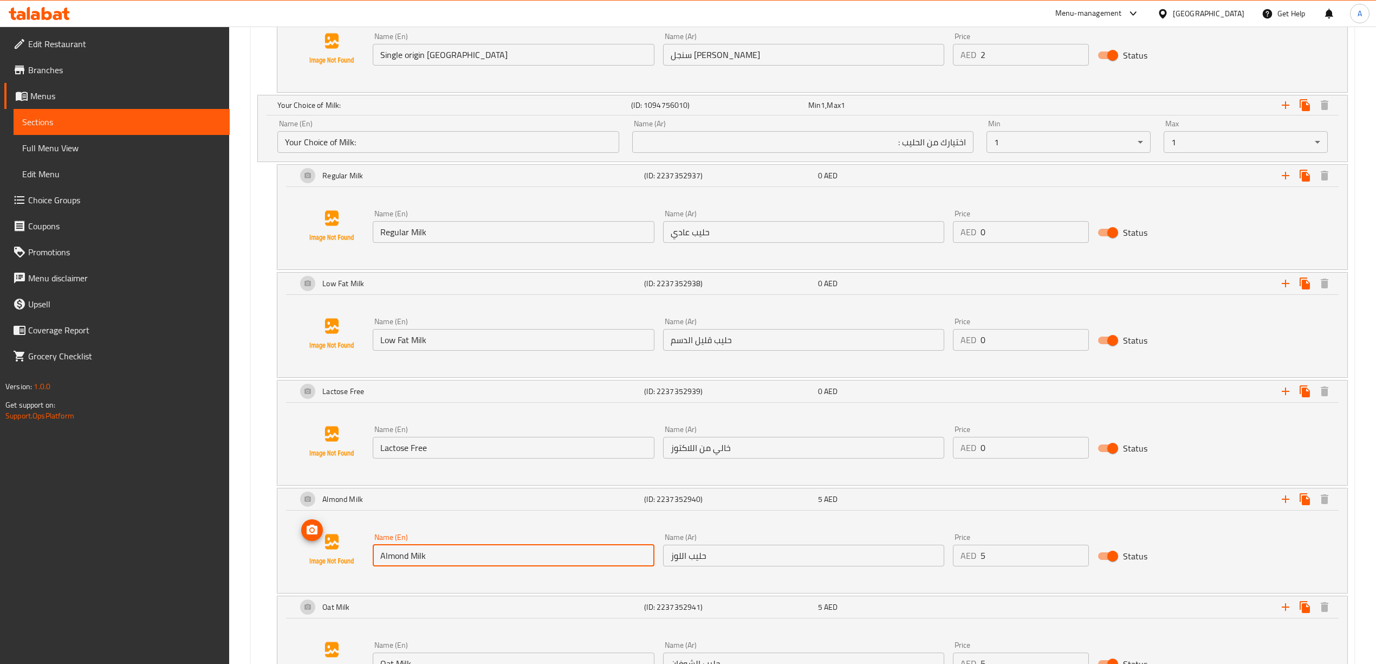
drag, startPoint x: 436, startPoint y: 562, endPoint x: 349, endPoint y: 556, distance: 87.5
click at [349, 556] on div "Name (En) Almond Milk Name (En) Name (Ar) حليب اللوز Name (Ar) Price AED 5 Pric…" at bounding box center [812, 549] width 1044 height 82
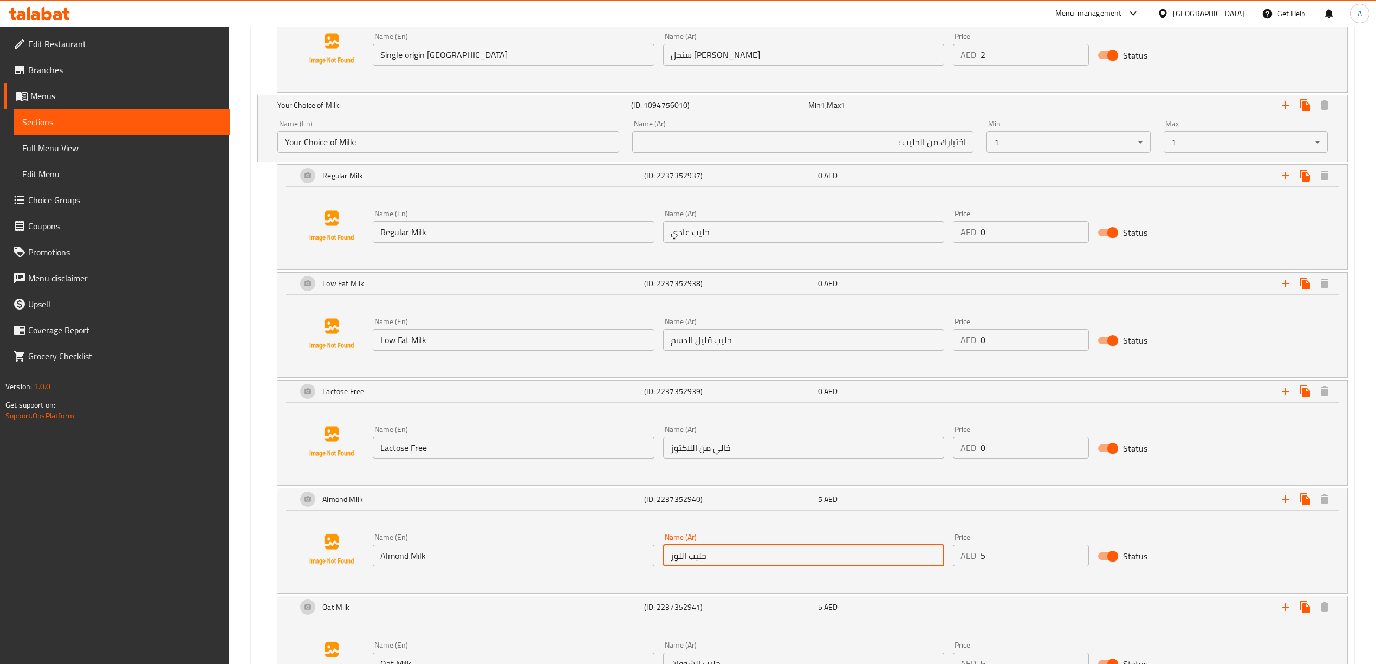
drag, startPoint x: 711, startPoint y: 566, endPoint x: 658, endPoint y: 570, distance: 53.8
click at [659, 570] on div "Name (Ar) حليب اللوز Name (Ar)" at bounding box center [804, 550] width 290 height 42
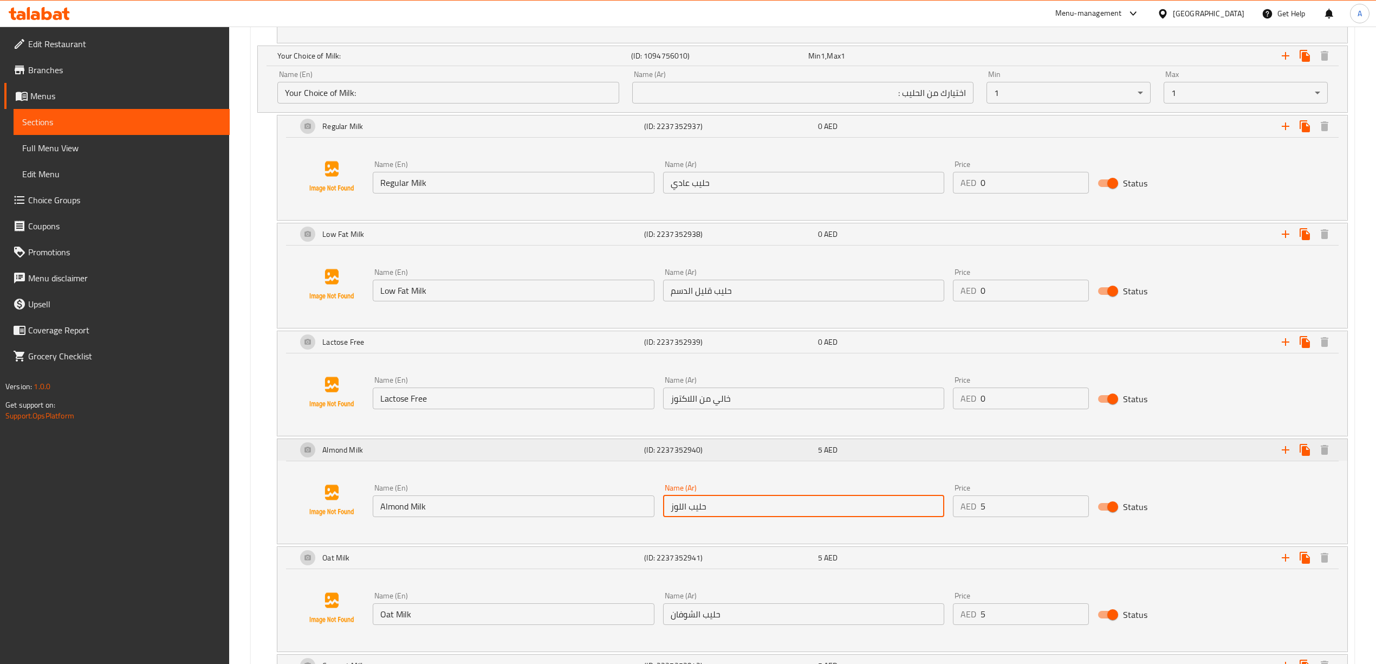
scroll to position [1372, 0]
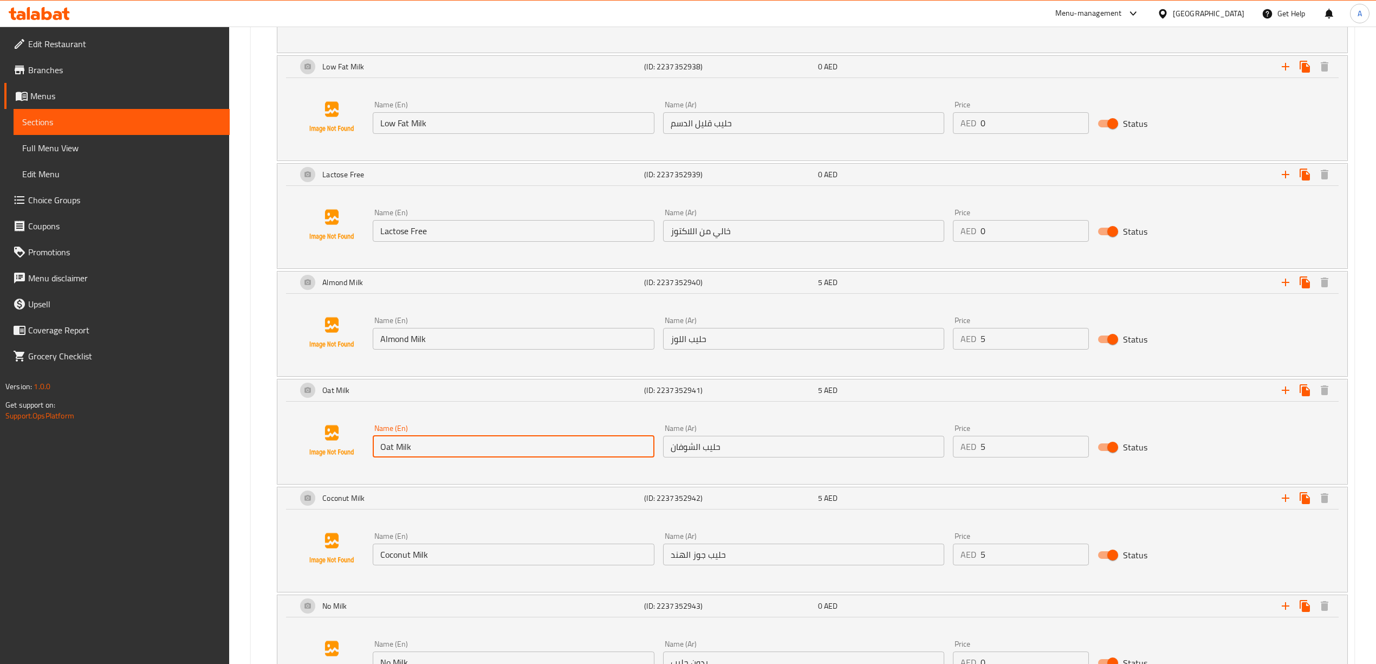
drag, startPoint x: 418, startPoint y: 451, endPoint x: 359, endPoint y: 458, distance: 60.0
click at [359, 458] on div "Name (En) Oat Milk Name (En) Name (Ar) حليب الشوفان Name (Ar) Price AED 5 Price…" at bounding box center [812, 440] width 1044 height 82
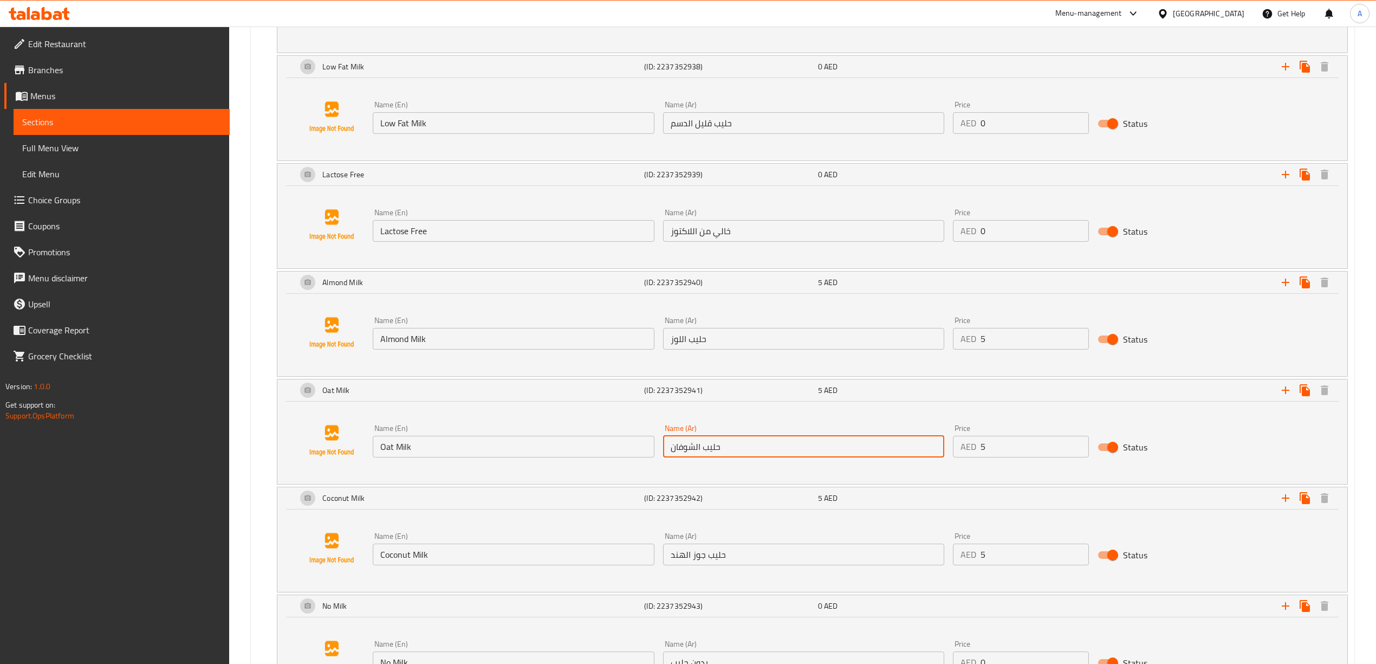
drag, startPoint x: 724, startPoint y: 453, endPoint x: 671, endPoint y: 452, distance: 53.6
click at [671, 452] on input "حليب الشوفان" at bounding box center [803, 447] width 281 height 22
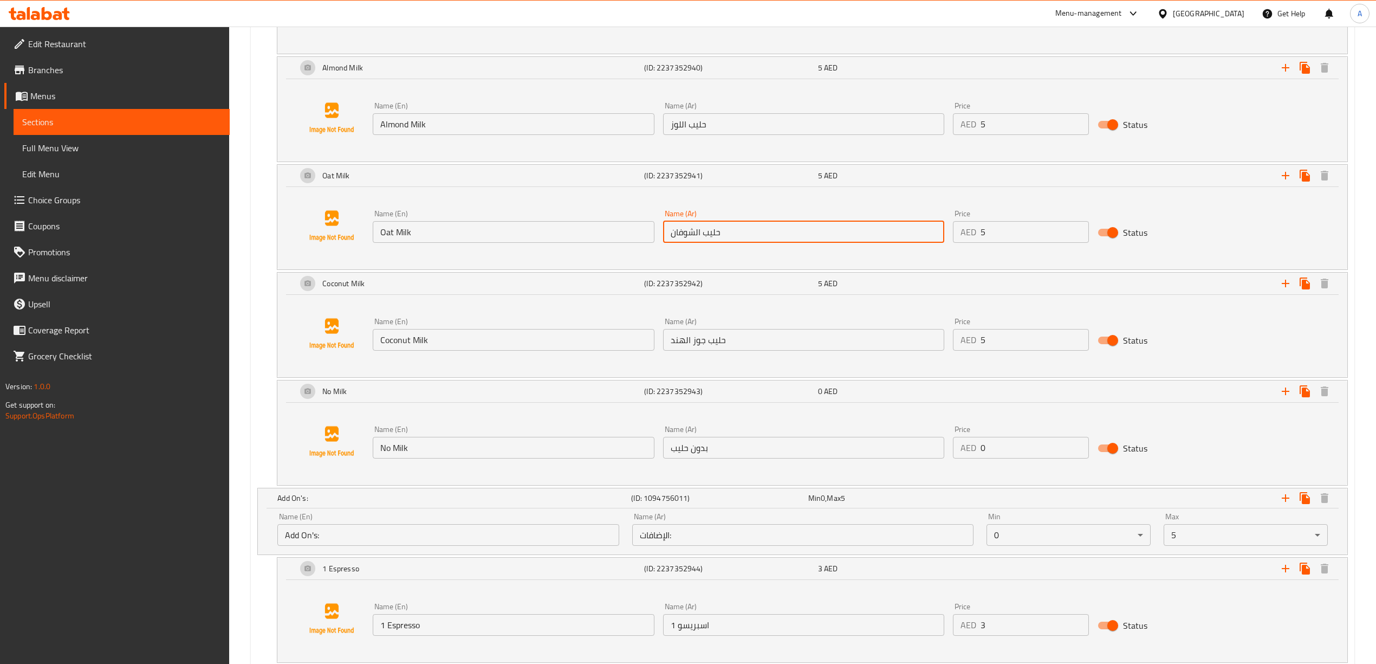
scroll to position [1589, 0]
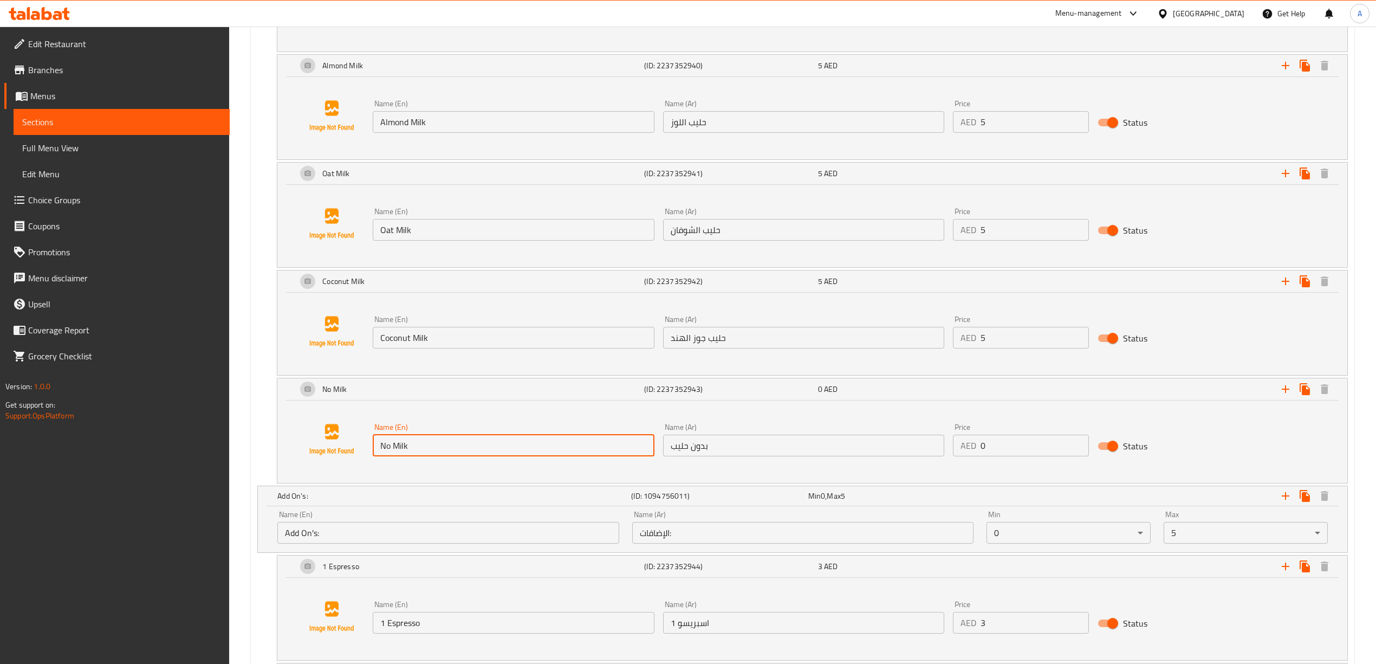
drag, startPoint x: 434, startPoint y: 454, endPoint x: 376, endPoint y: 454, distance: 58.0
click at [376, 454] on input "No Milk" at bounding box center [513, 445] width 281 height 22
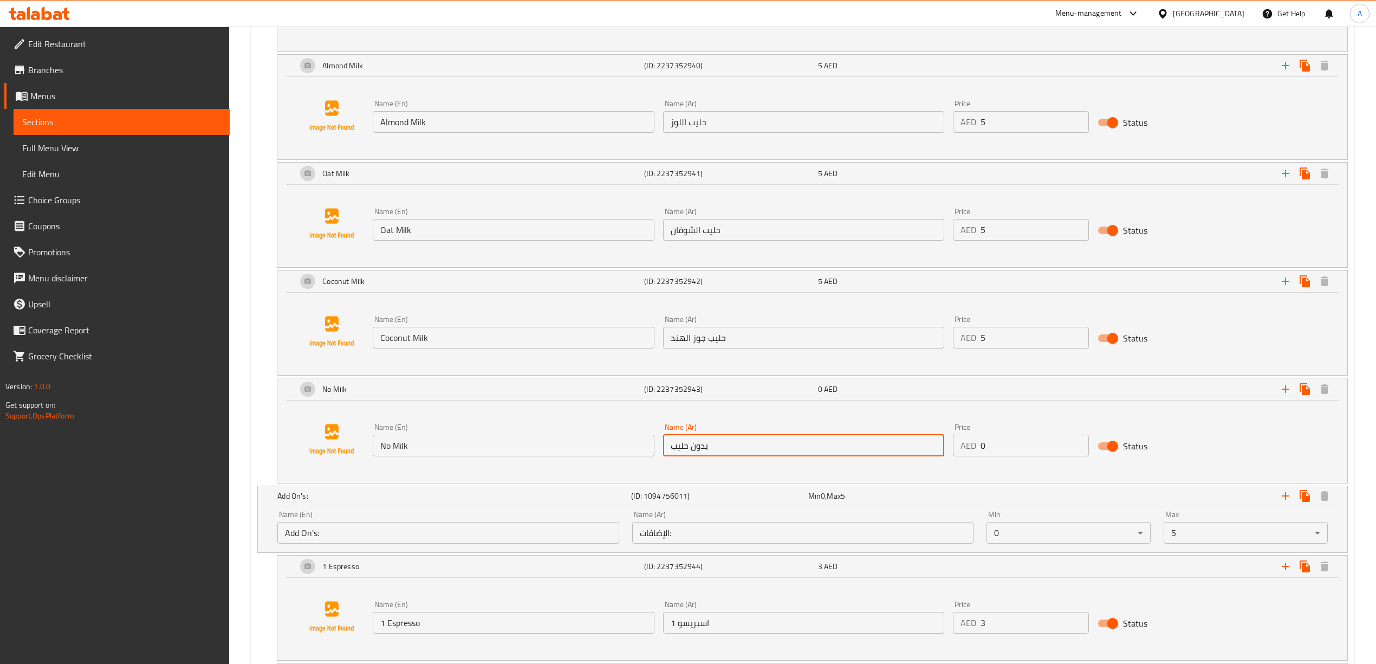
drag, startPoint x: 720, startPoint y: 452, endPoint x: 642, endPoint y: 452, distance: 77.5
click at [642, 452] on div "Name (En) No Milk Name (En) Name (Ar) بدون حليب Name (Ar) Price AED 0 Price Sta…" at bounding box center [803, 440] width 870 height 42
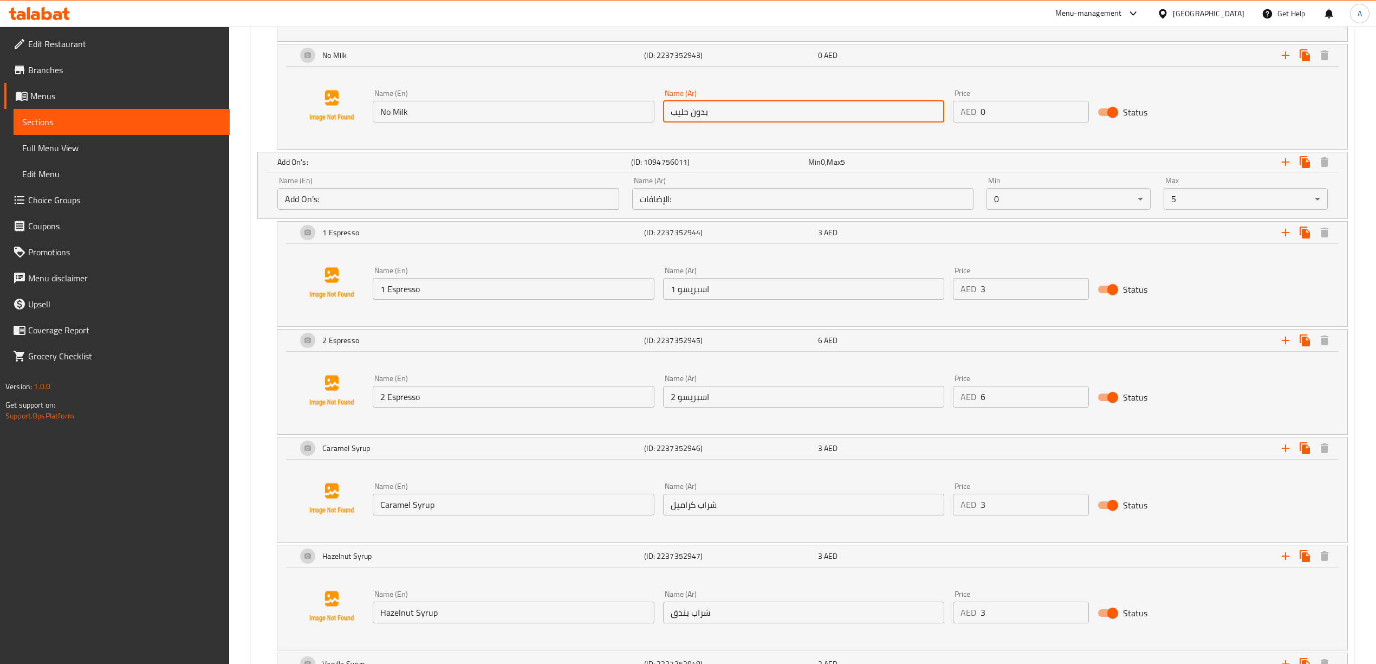
scroll to position [1877, 0]
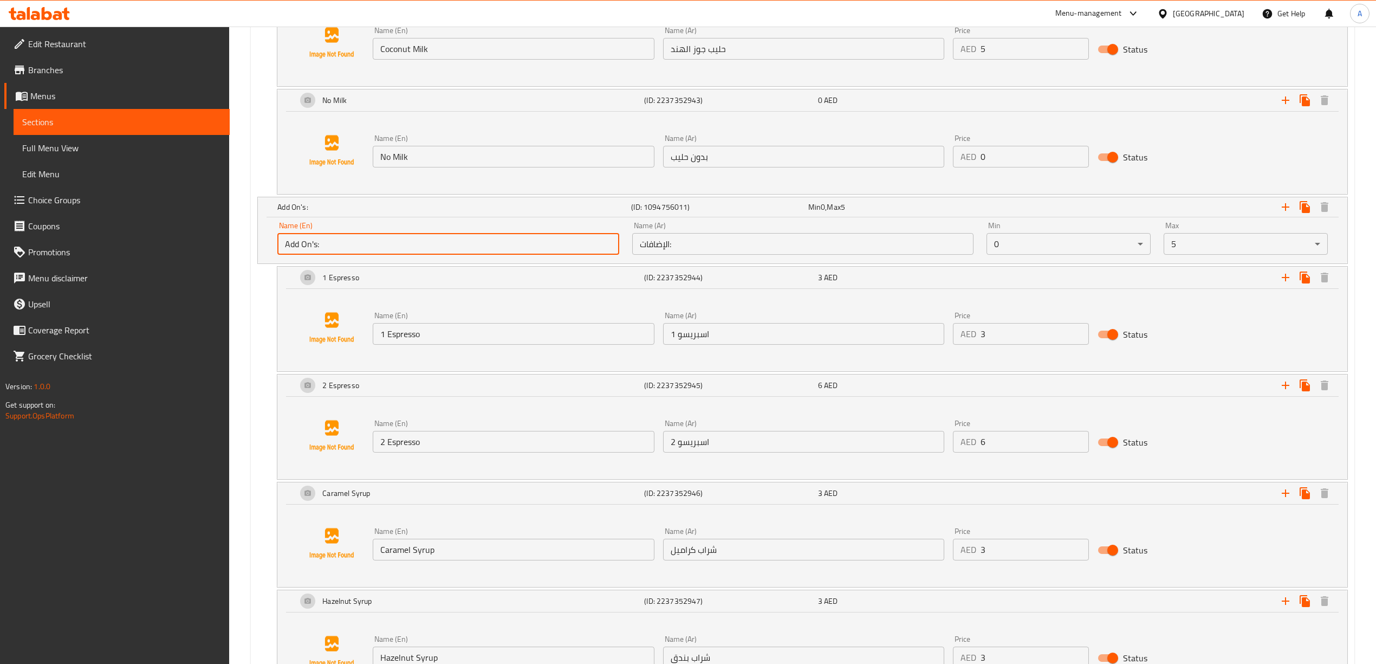
drag, startPoint x: 322, startPoint y: 251, endPoint x: 248, endPoint y: 250, distance: 73.7
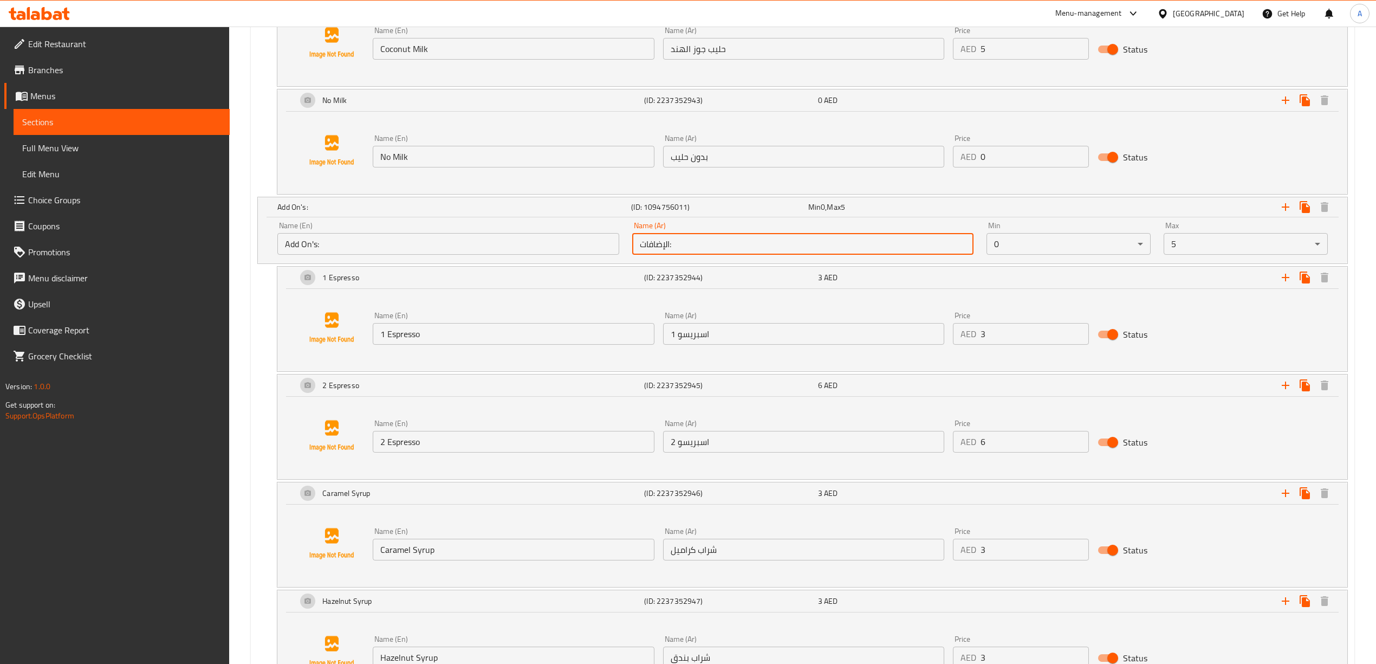
drag, startPoint x: 679, startPoint y: 250, endPoint x: 607, endPoint y: 254, distance: 71.6
click at [607, 254] on div "Name (En) Add On's: Name (En) Name (Ar) الإضافات: Name (Ar) Min 0 ​ Max 5 ​" at bounding box center [802, 238] width 1063 height 46
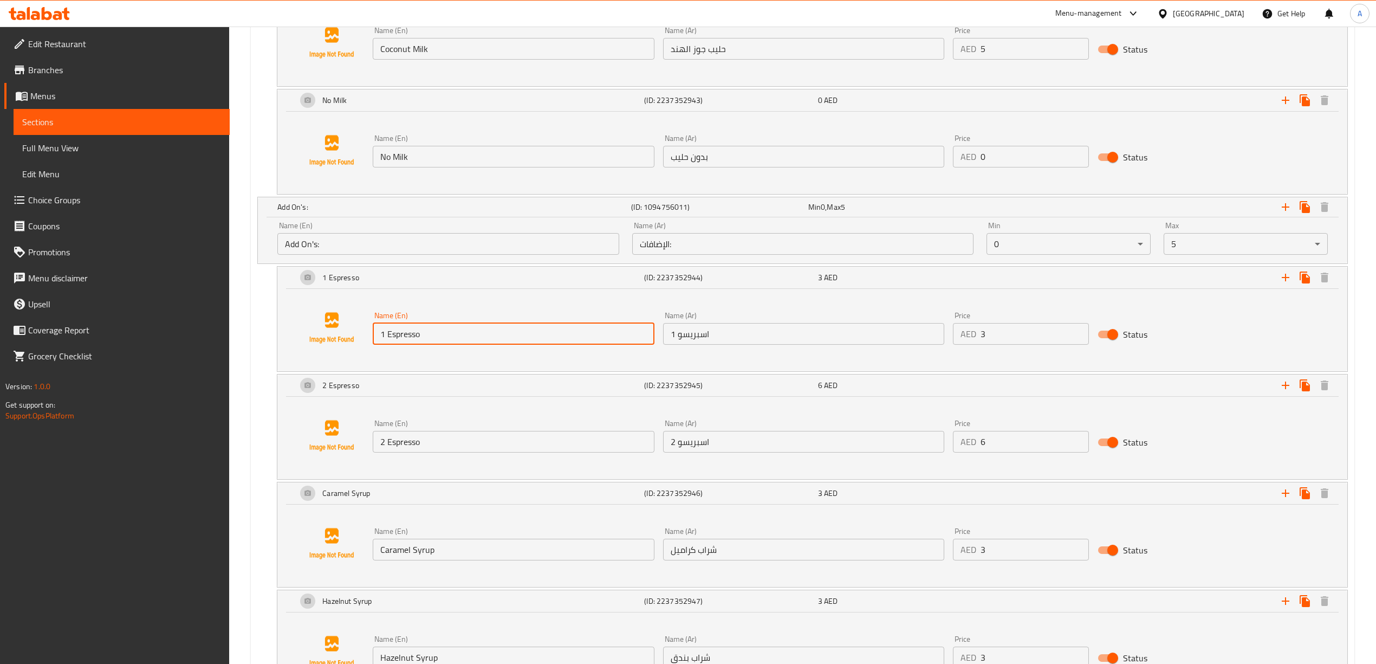
drag, startPoint x: 432, startPoint y: 347, endPoint x: 369, endPoint y: 340, distance: 63.8
click at [369, 340] on div "Name (En) 1 Espresso Name (En)" at bounding box center [513, 328] width 290 height 42
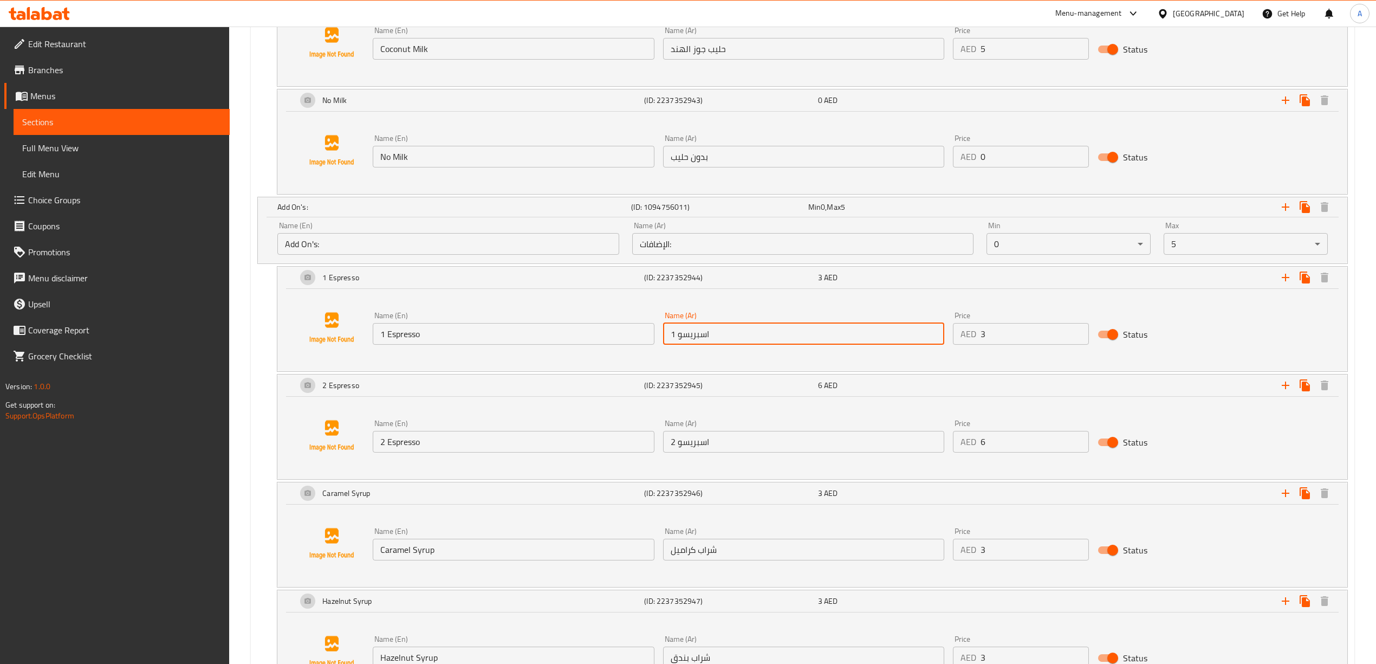
drag, startPoint x: 714, startPoint y: 341, endPoint x: 654, endPoint y: 341, distance: 59.6
click at [654, 341] on div "Name (En) 1 Espresso Name (En) Name (Ar) 1 اسبريسو Name (Ar) Price AED 3 Price …" at bounding box center [803, 328] width 870 height 42
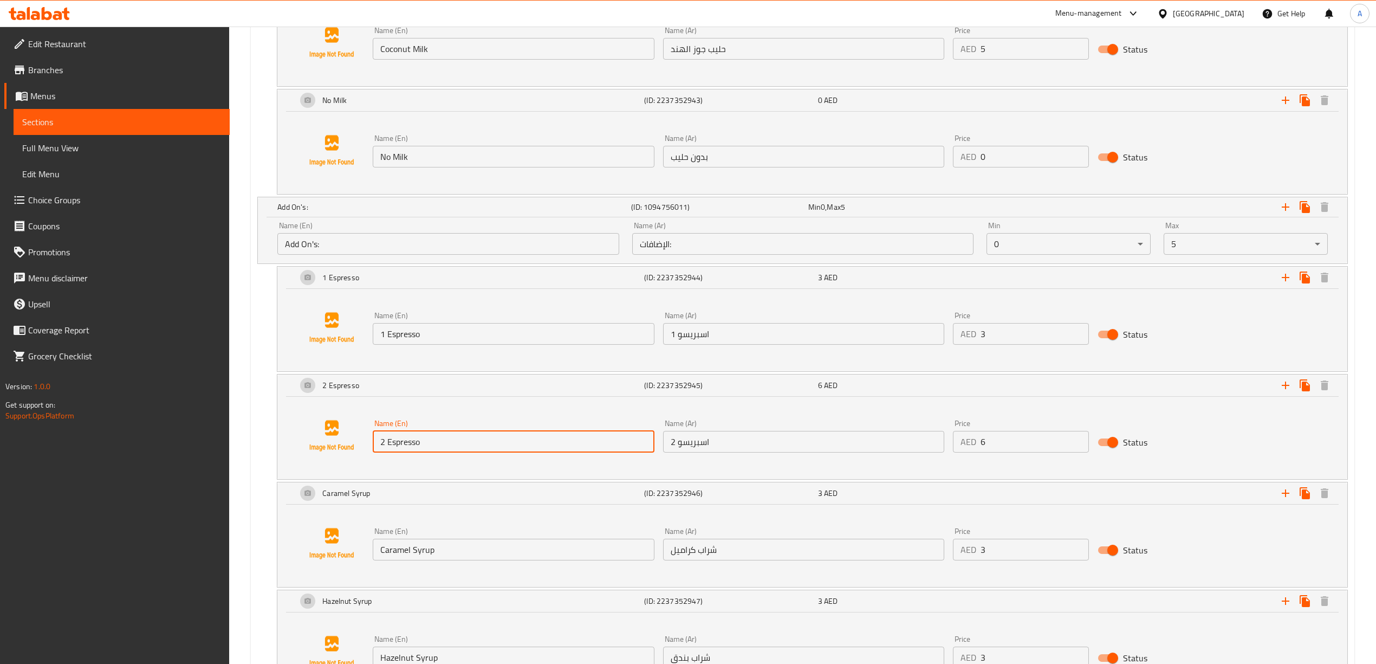
drag, startPoint x: 425, startPoint y: 453, endPoint x: 380, endPoint y: 451, distance: 45.6
click at [380, 451] on input "2 Espresso" at bounding box center [513, 442] width 281 height 22
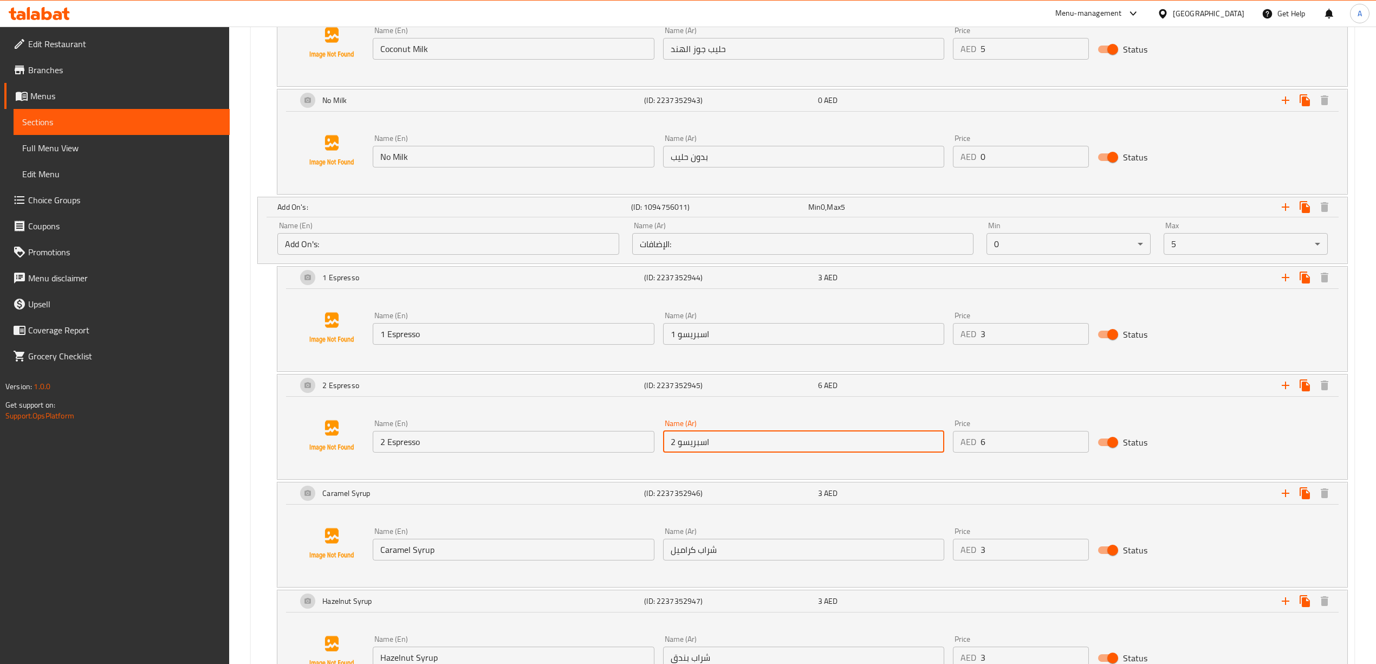
drag, startPoint x: 732, startPoint y: 447, endPoint x: 658, endPoint y: 452, distance: 74.9
click at [659, 452] on div "Name (Ar) 2 اسبريسو Name (Ar)" at bounding box center [804, 436] width 290 height 42
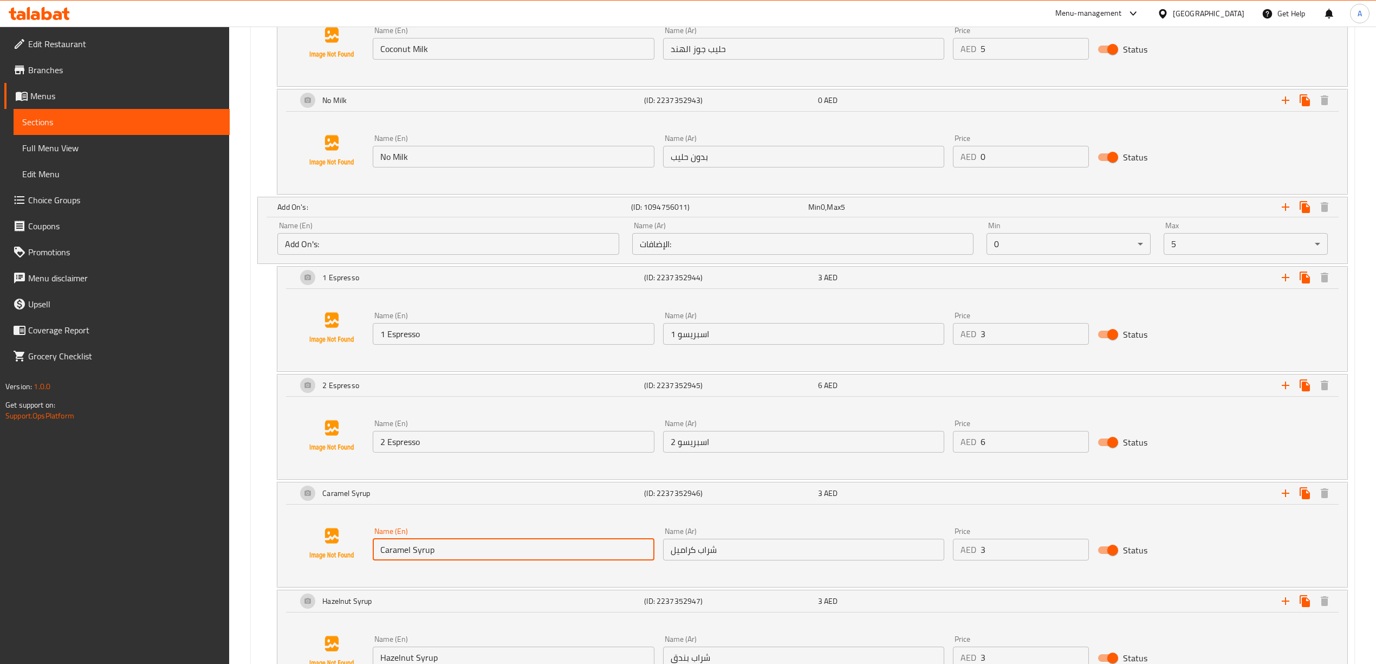
drag, startPoint x: 447, startPoint y: 555, endPoint x: 378, endPoint y: 558, distance: 69.4
click at [378, 558] on input "Caramel Syrup" at bounding box center [513, 549] width 281 height 22
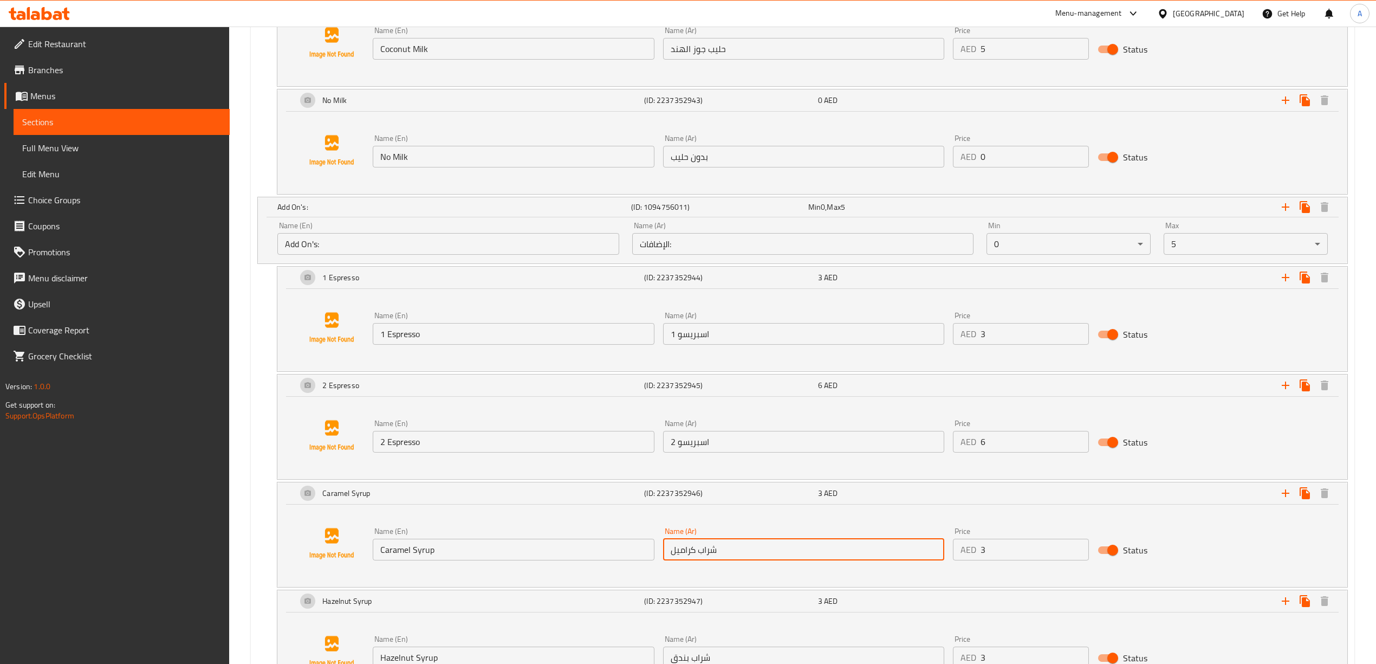
drag, startPoint x: 726, startPoint y: 557, endPoint x: 651, endPoint y: 556, distance: 75.3
click at [651, 556] on div "Name (En) Caramel Syrup Name (En) Name (Ar) شراب كراميل Name (Ar) Price AED 3 P…" at bounding box center [803, 544] width 870 height 42
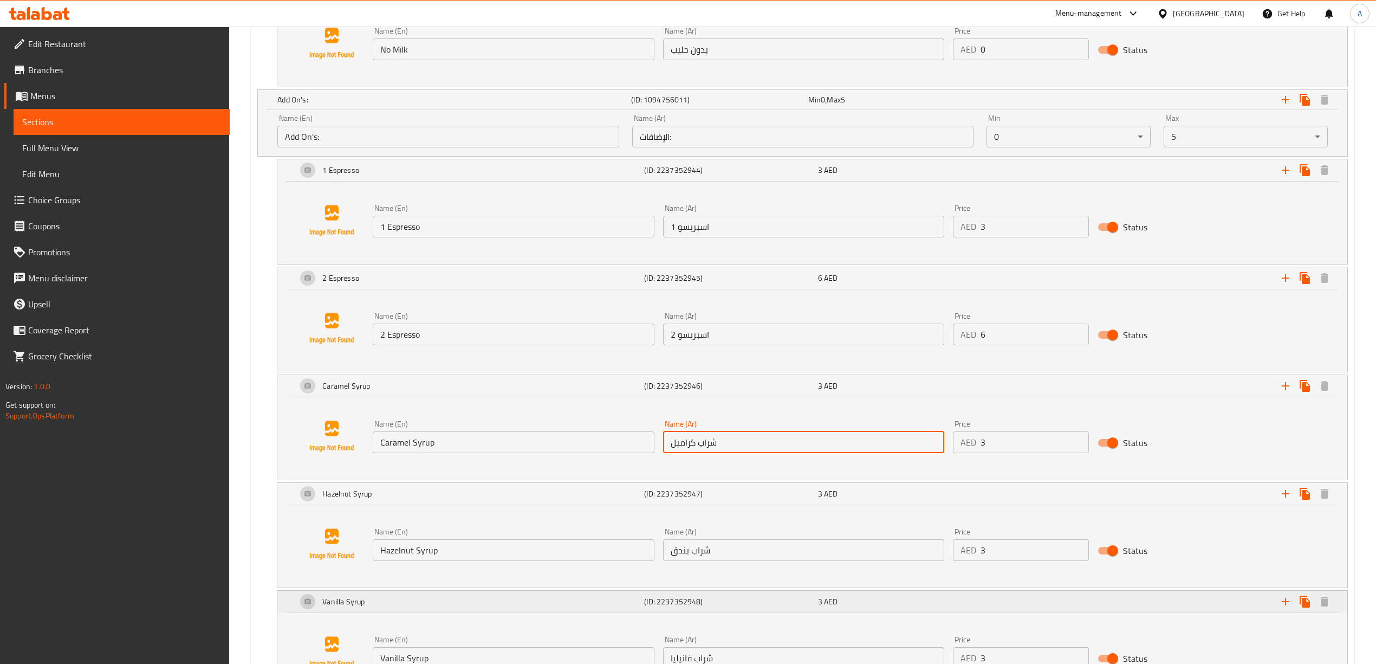
scroll to position [2094, 0]
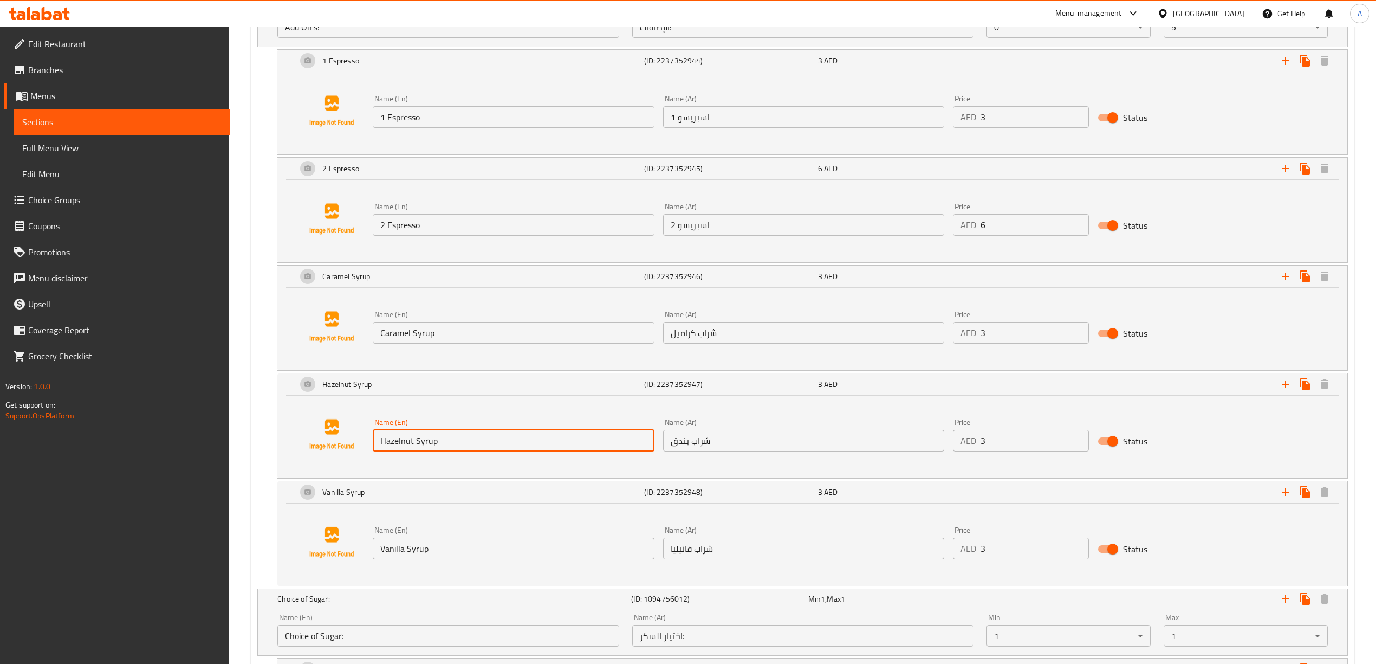
drag, startPoint x: 450, startPoint y: 453, endPoint x: 365, endPoint y: 450, distance: 85.1
click at [365, 450] on div "Name (En) Hazelnut Syrup Name (En) Name (Ar) شراب بندق Name (Ar) Price AED 3 Pr…" at bounding box center [812, 434] width 1044 height 82
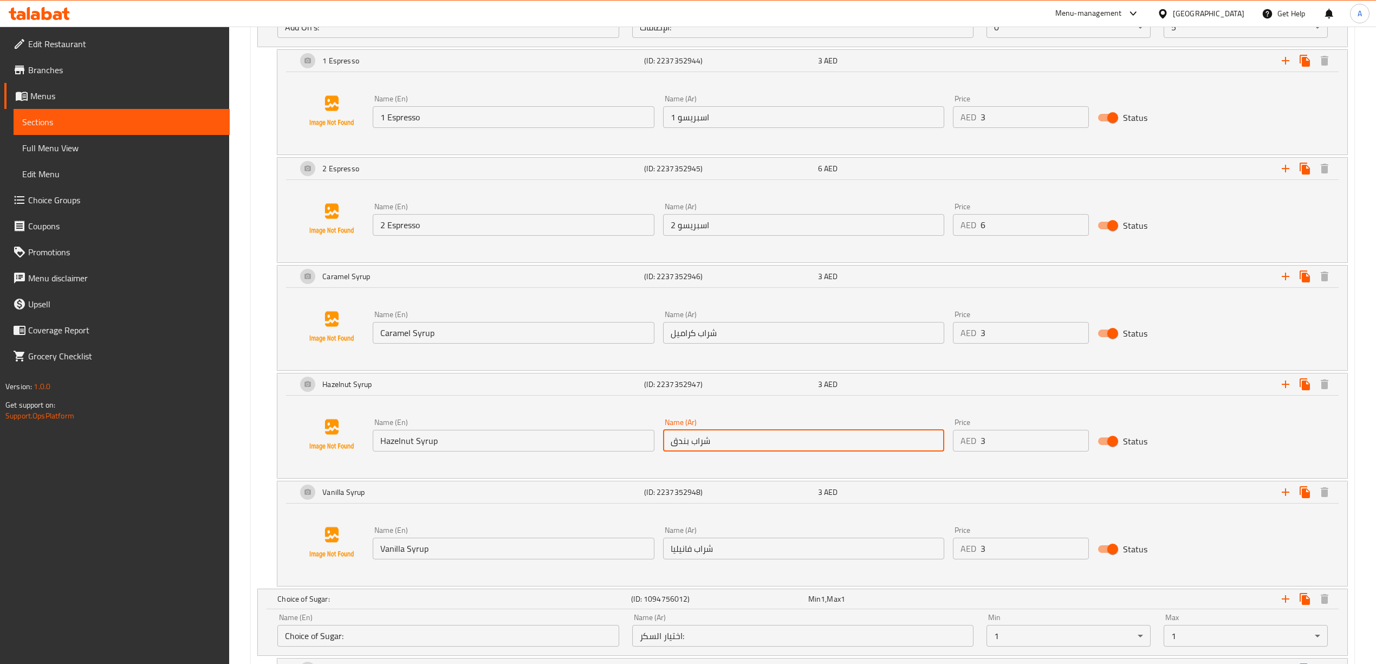
drag, startPoint x: 720, startPoint y: 449, endPoint x: 655, endPoint y: 454, distance: 65.8
click at [655, 454] on div "Name (En) Hazelnut Syrup Name (En) Name (Ar) شراب بندق Name (Ar) Price AED 3 Pr…" at bounding box center [803, 435] width 870 height 42
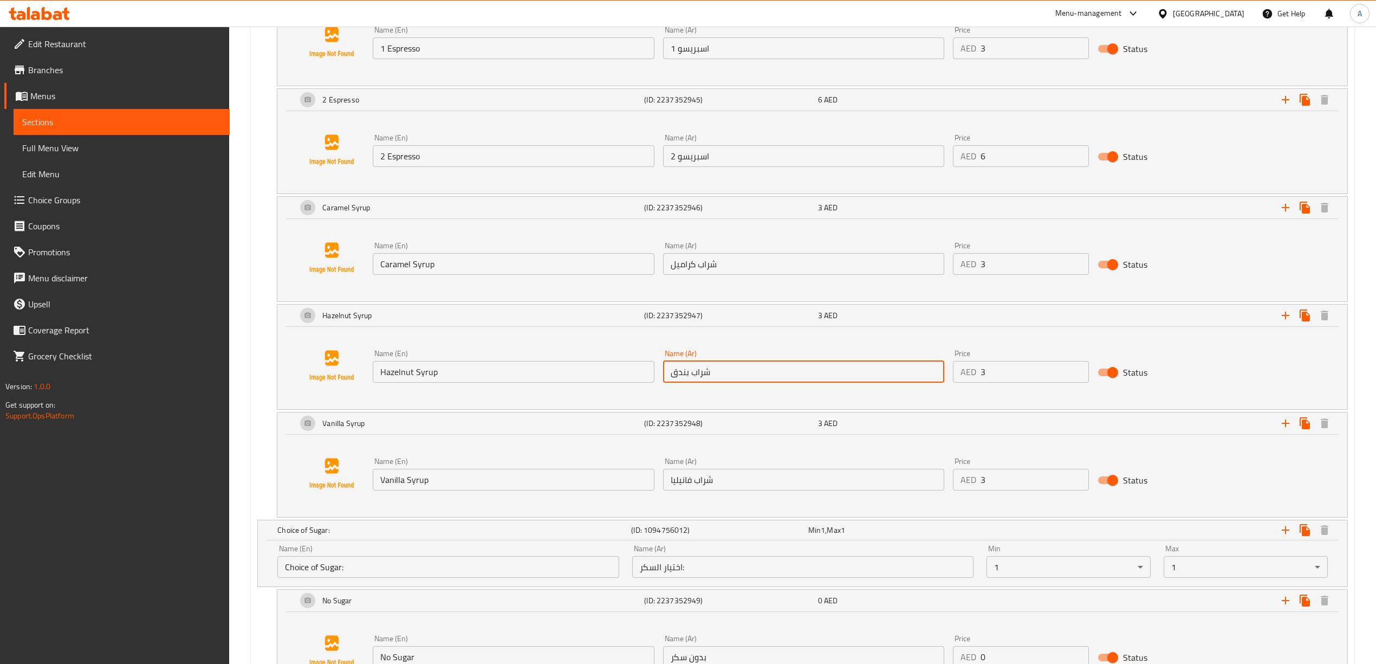
scroll to position [2167, 0]
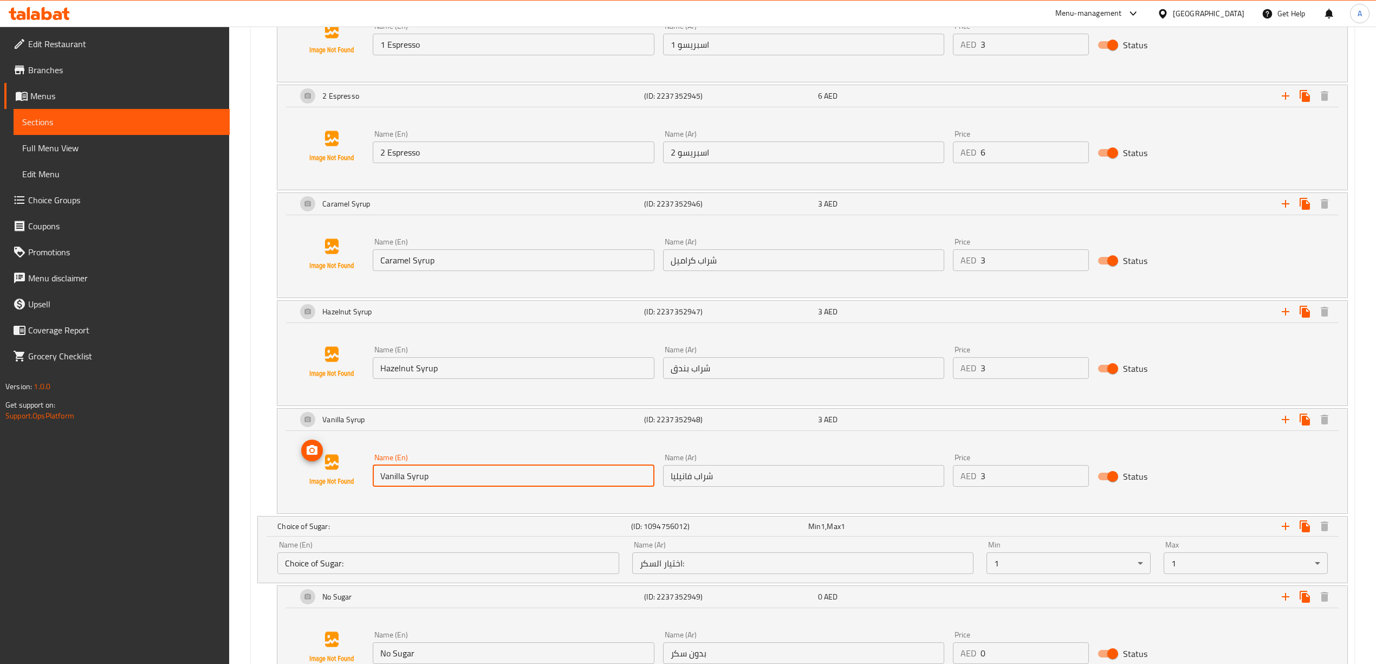
drag, startPoint x: 477, startPoint y: 484, endPoint x: 334, endPoint y: 468, distance: 143.4
click at [334, 468] on div "Name (En) Vanilla Syrup Name (En) Name (Ar) شراب فانيليا Name (Ar) Price AED 3 …" at bounding box center [812, 469] width 1044 height 82
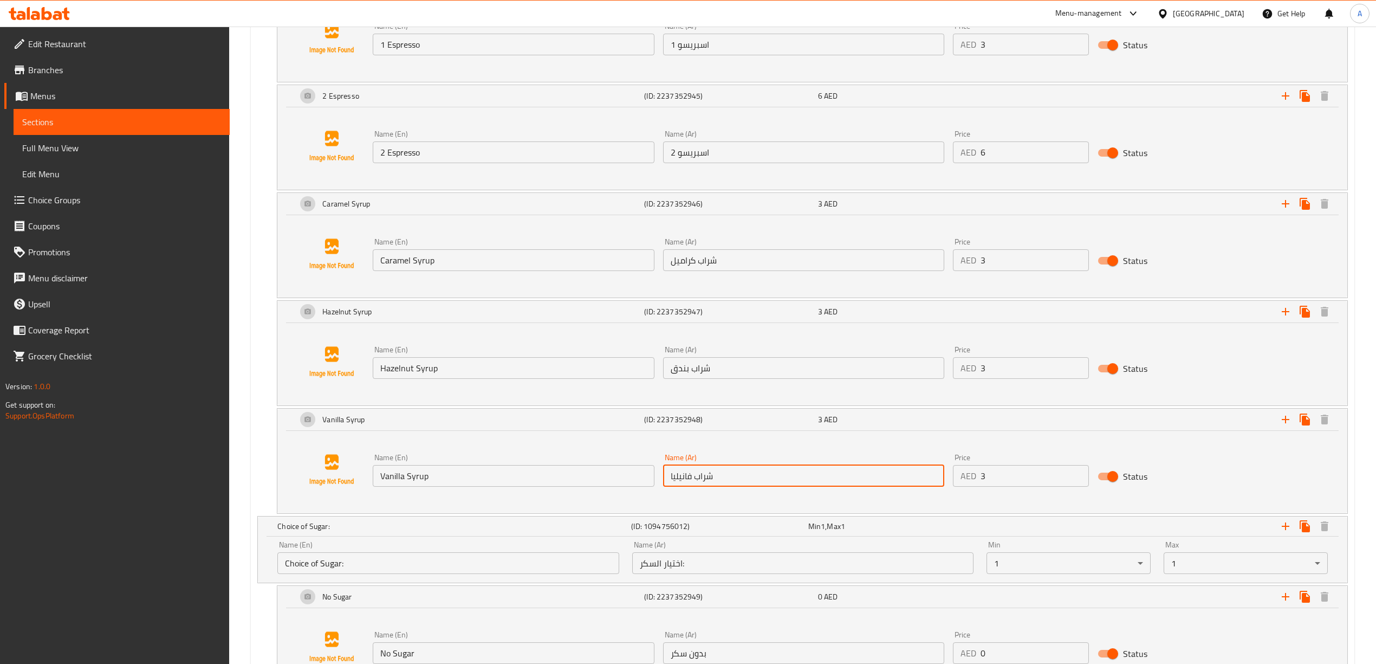
click at [641, 478] on div "Name (En) Vanilla Syrup Name (En) Name (Ar) شراب فانيليا Name (Ar) Price AED 3 …" at bounding box center [803, 470] width 870 height 42
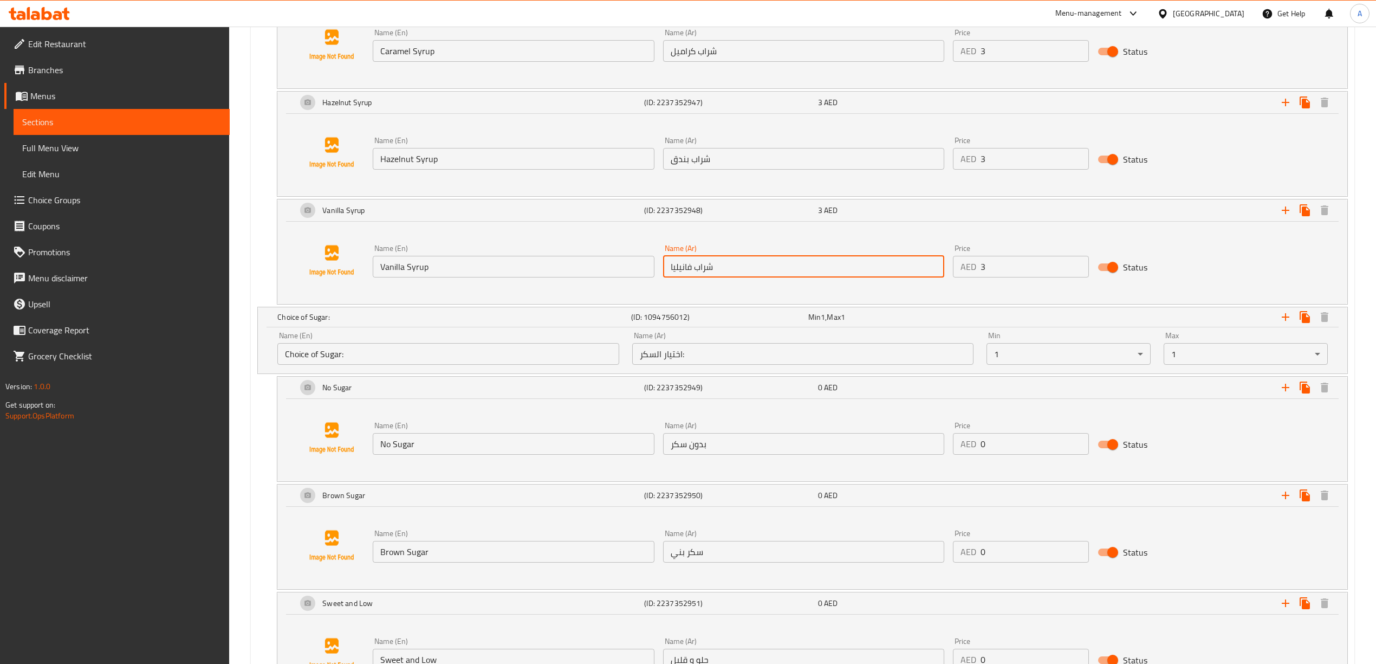
scroll to position [2383, 0]
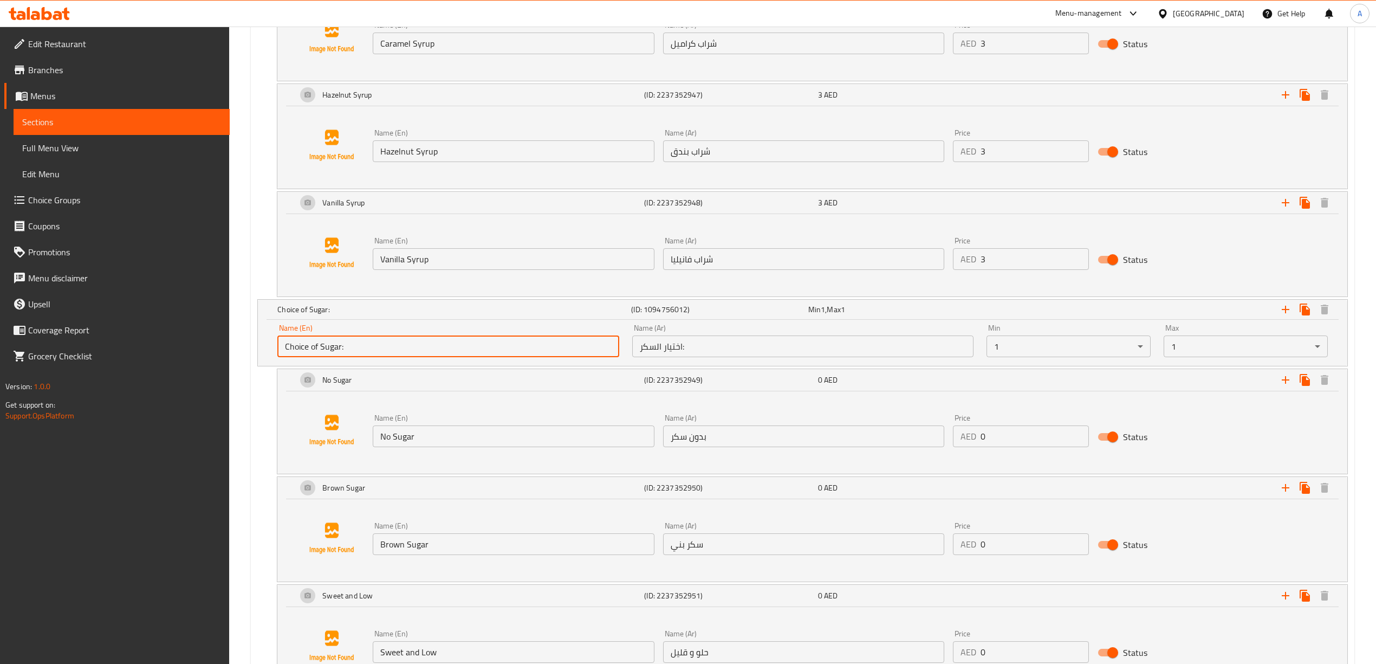
drag, startPoint x: 353, startPoint y: 358, endPoint x: 264, endPoint y: 343, distance: 90.1
click at [264, 343] on div "Name (En) Choice of Sugar: Name (En) Name (Ar) اختيار السكر: Name (Ar) Min 1 ​ …" at bounding box center [802, 343] width 1089 height 46
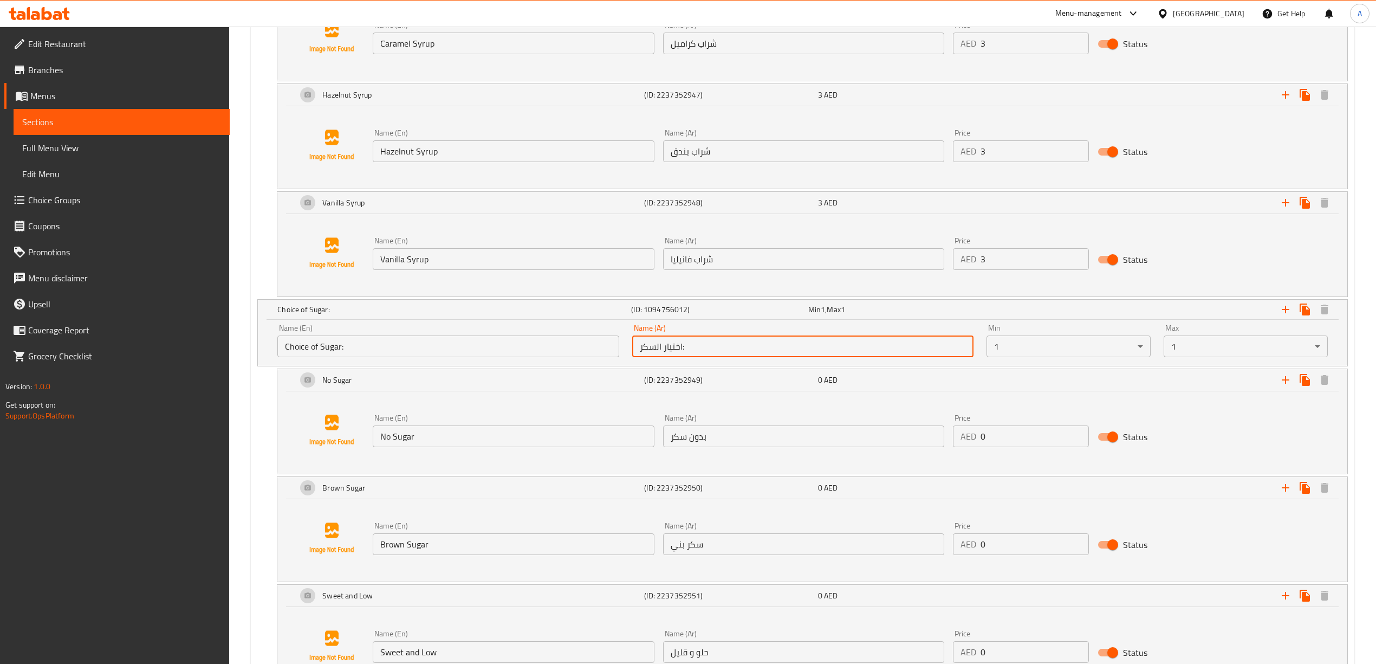
drag, startPoint x: 670, startPoint y: 356, endPoint x: 644, endPoint y: 356, distance: 25.5
click at [644, 356] on input "اختيار السكر:" at bounding box center [802, 346] width 341 height 22
click at [660, 356] on input "اختيار السكر:" at bounding box center [802, 346] width 341 height 22
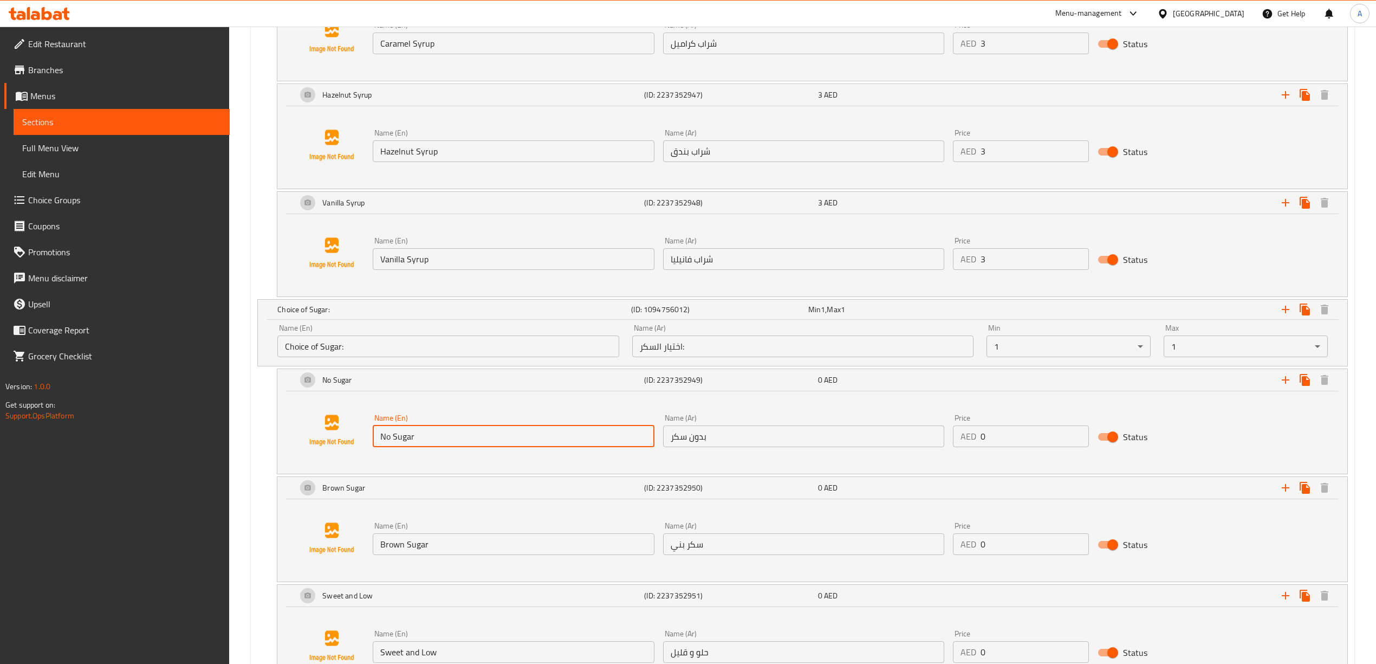
drag, startPoint x: 436, startPoint y: 445, endPoint x: 371, endPoint y: 437, distance: 65.0
click at [371, 437] on div "Name (En) No Sugar Name (En)" at bounding box center [513, 431] width 290 height 42
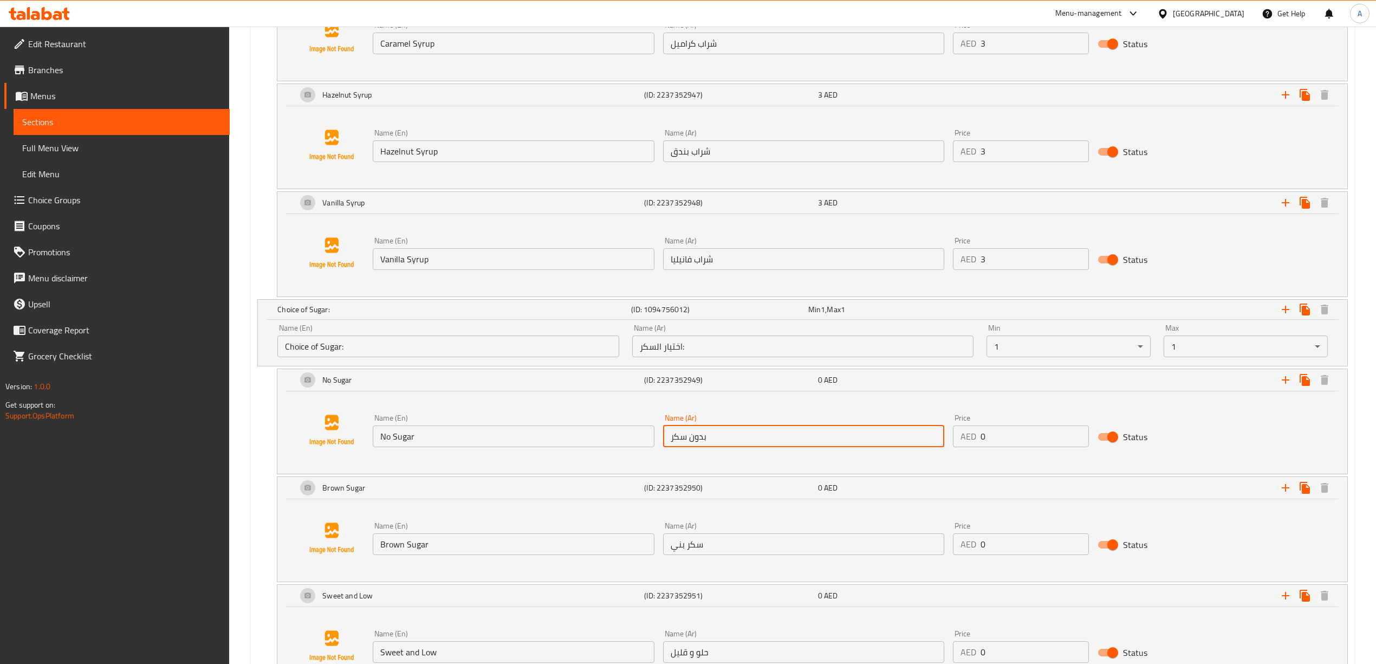
drag, startPoint x: 715, startPoint y: 437, endPoint x: 660, endPoint y: 445, distance: 55.8
click at [660, 445] on div "Name (Ar) بدون سكر Name (Ar)" at bounding box center [804, 431] width 290 height 42
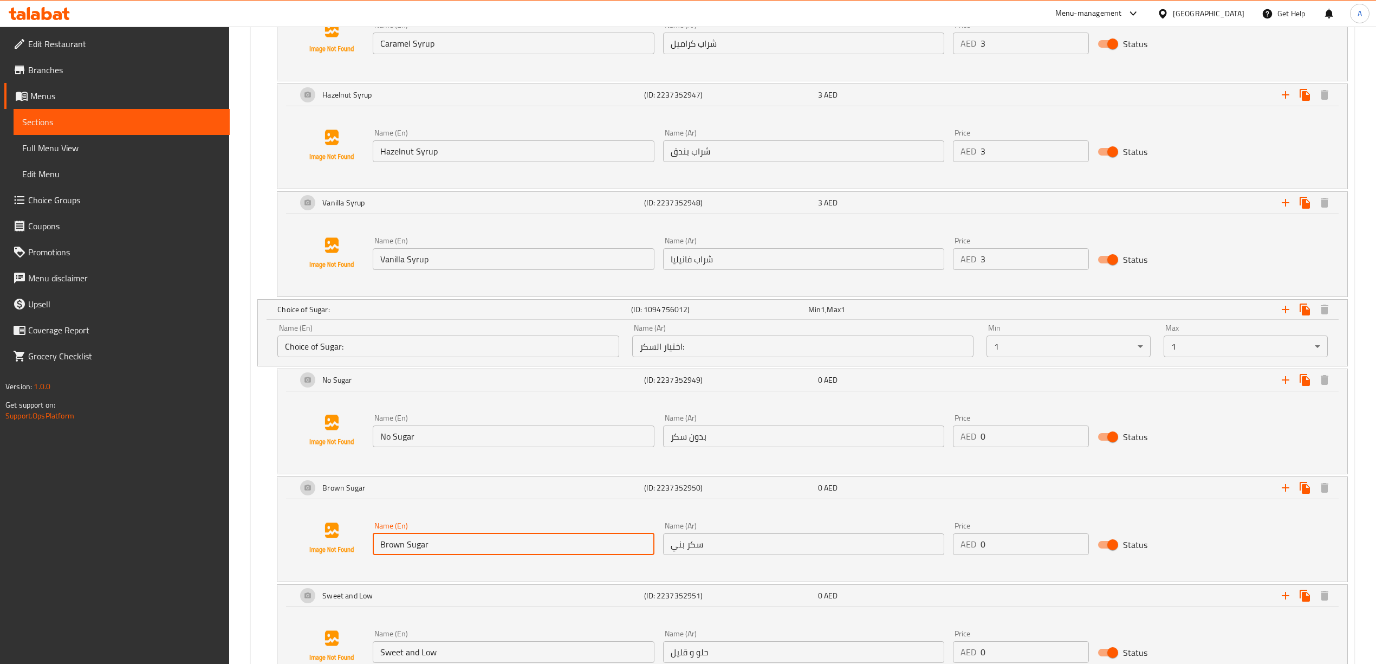
drag, startPoint x: 436, startPoint y: 555, endPoint x: 380, endPoint y: 557, distance: 56.4
click at [380, 555] on input "Brown Sugar" at bounding box center [513, 544] width 281 height 22
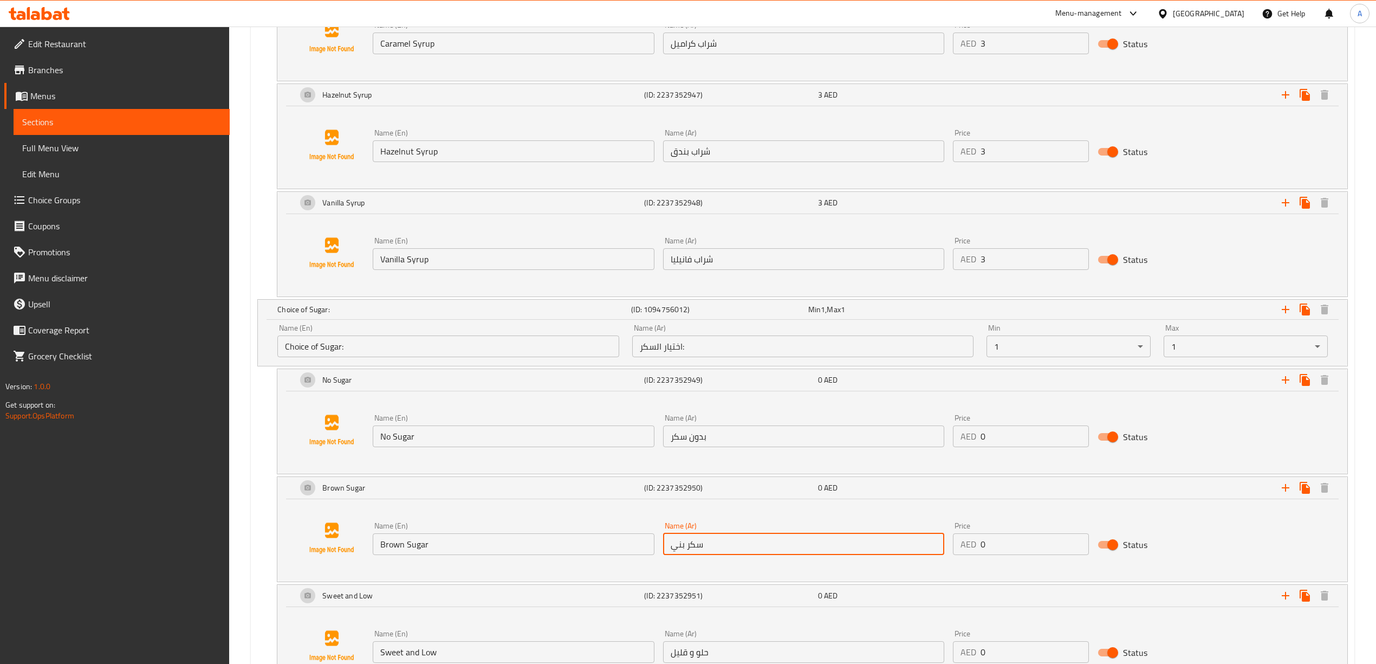
drag, startPoint x: 711, startPoint y: 550, endPoint x: 668, endPoint y: 553, distance: 42.8
click at [668, 553] on input "سكر بني" at bounding box center [803, 544] width 281 height 22
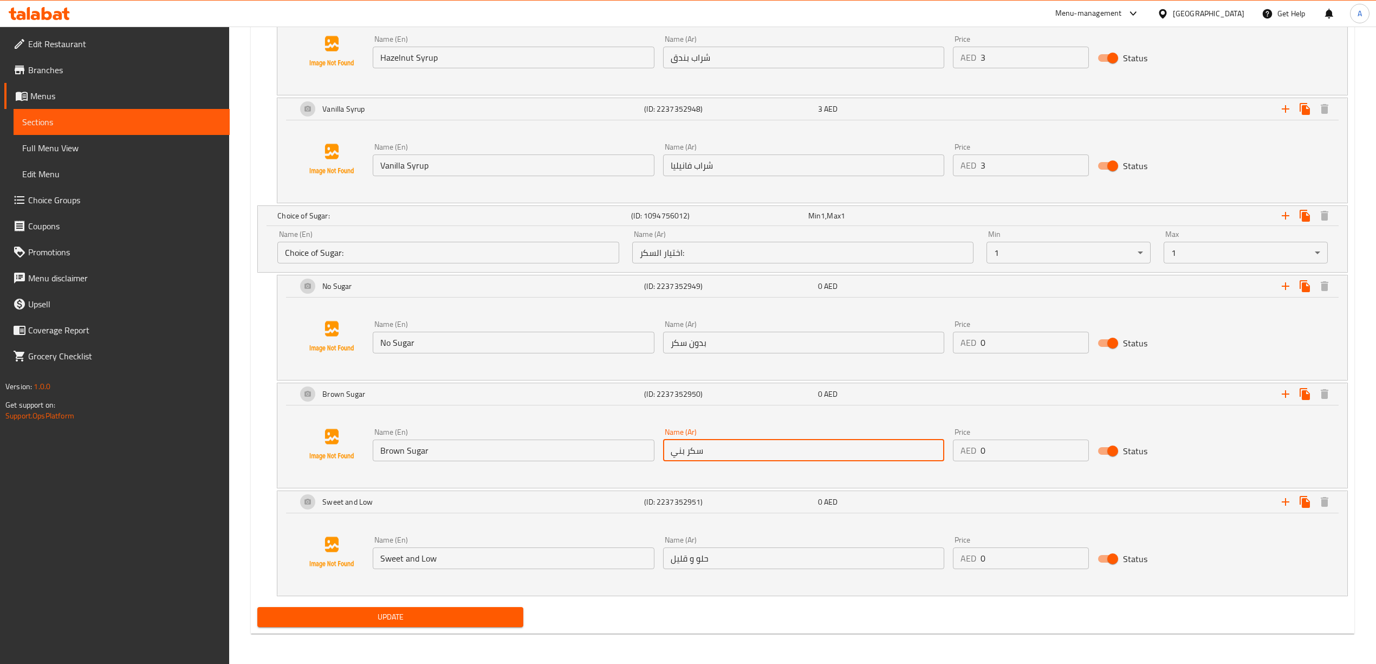
scroll to position [2486, 0]
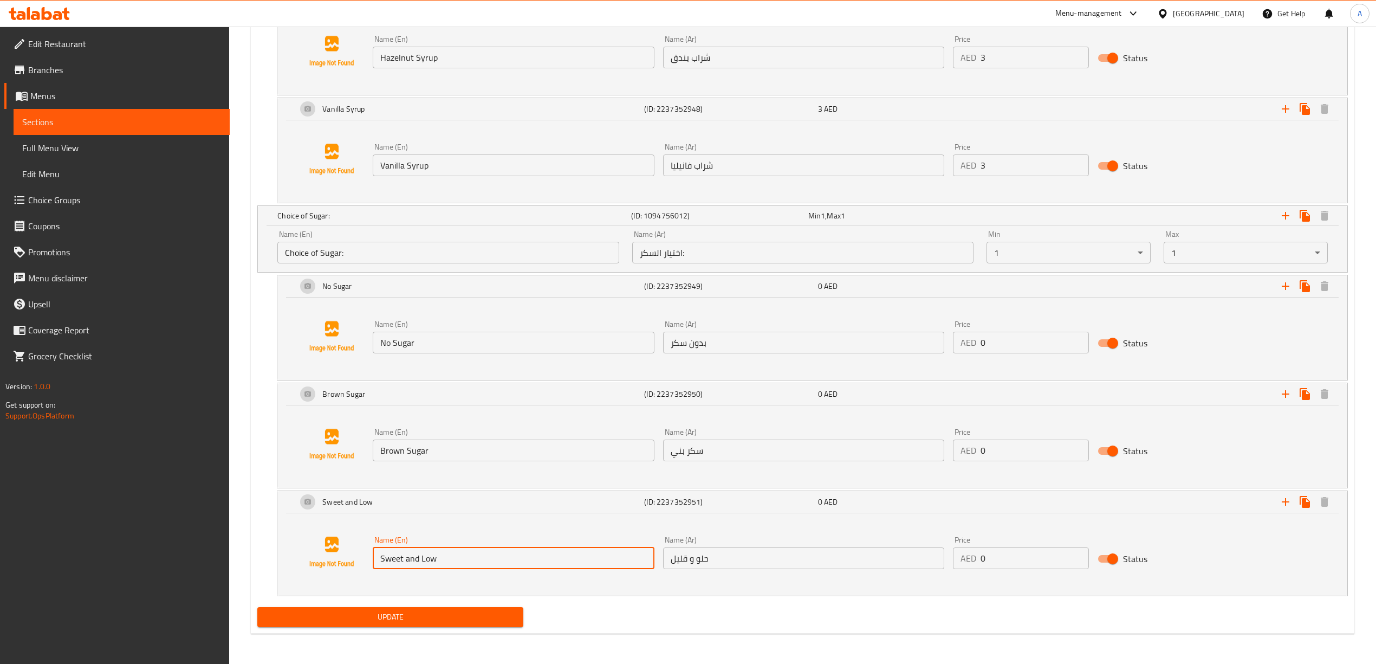
drag, startPoint x: 443, startPoint y: 558, endPoint x: 379, endPoint y: 560, distance: 63.9
click at [379, 560] on input "Sweet and Low" at bounding box center [513, 558] width 281 height 22
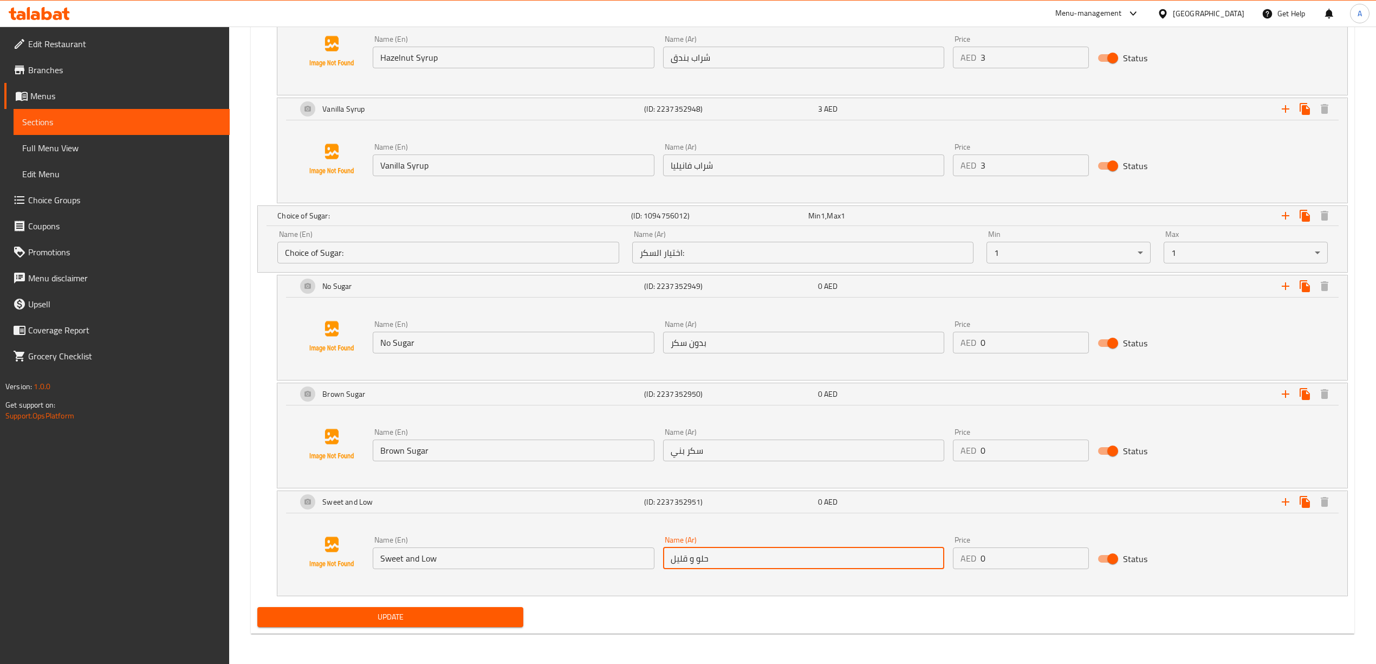
drag, startPoint x: 724, startPoint y: 560, endPoint x: 674, endPoint y: 555, distance: 49.5
click at [674, 555] on input "حلو و قليل" at bounding box center [803, 558] width 281 height 22
click at [683, 562] on input "حلو و قليل" at bounding box center [803, 558] width 281 height 22
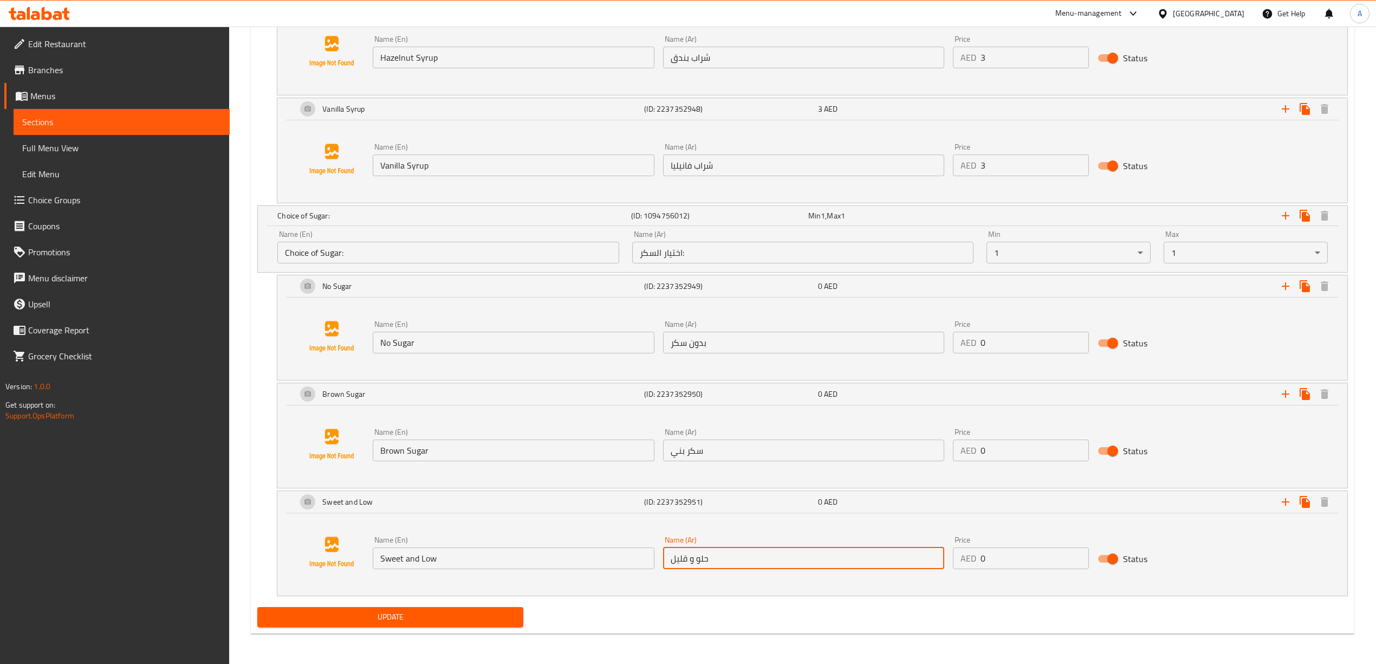
click at [683, 562] on input "حلو و قليل" at bounding box center [803, 558] width 281 height 22
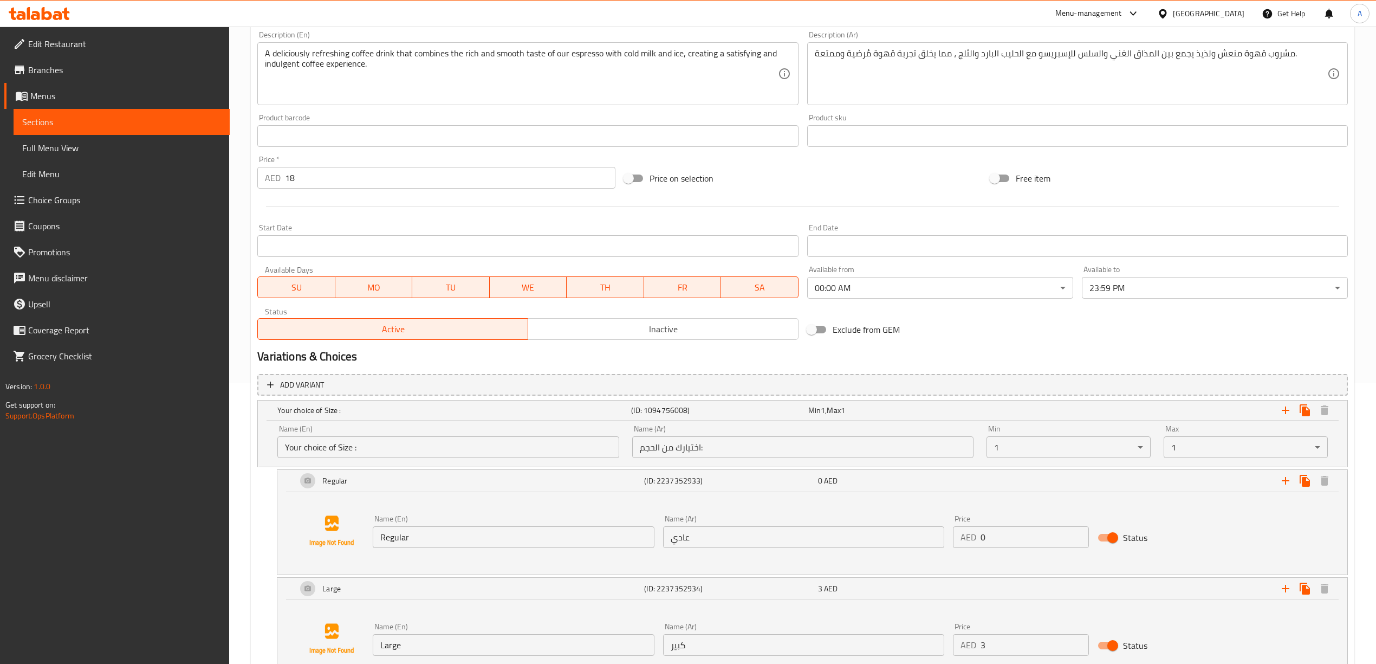
scroll to position [0, 0]
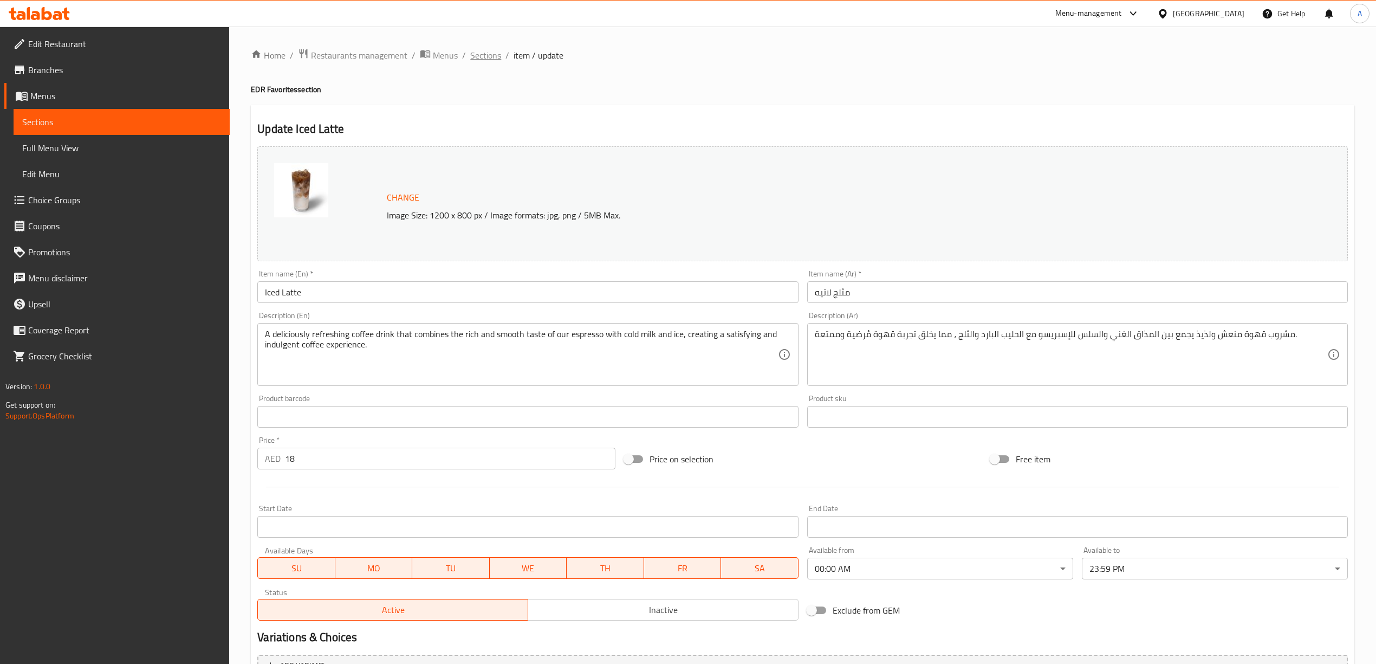
click at [484, 54] on span "Sections" at bounding box center [485, 55] width 31 height 13
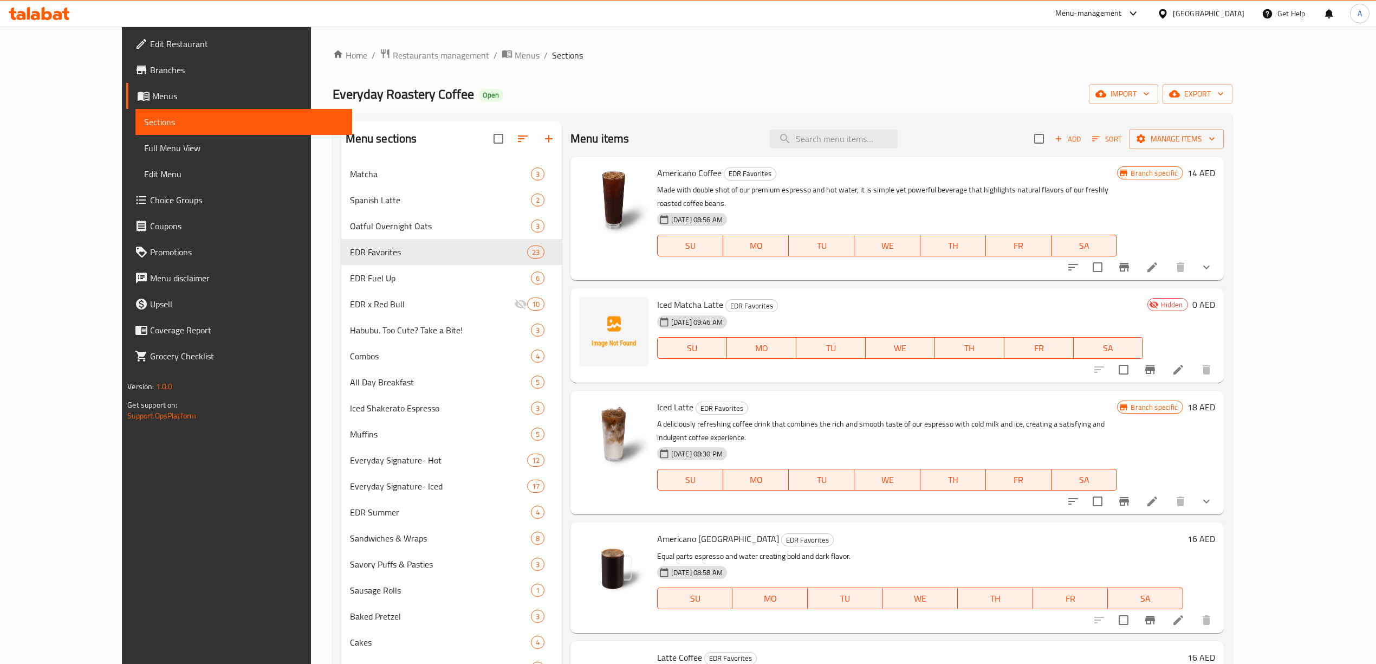
click at [871, 153] on div "Menu items Add Sort Manage items" at bounding box center [896, 138] width 653 height 35
click at [874, 134] on input "search" at bounding box center [834, 138] width 128 height 19
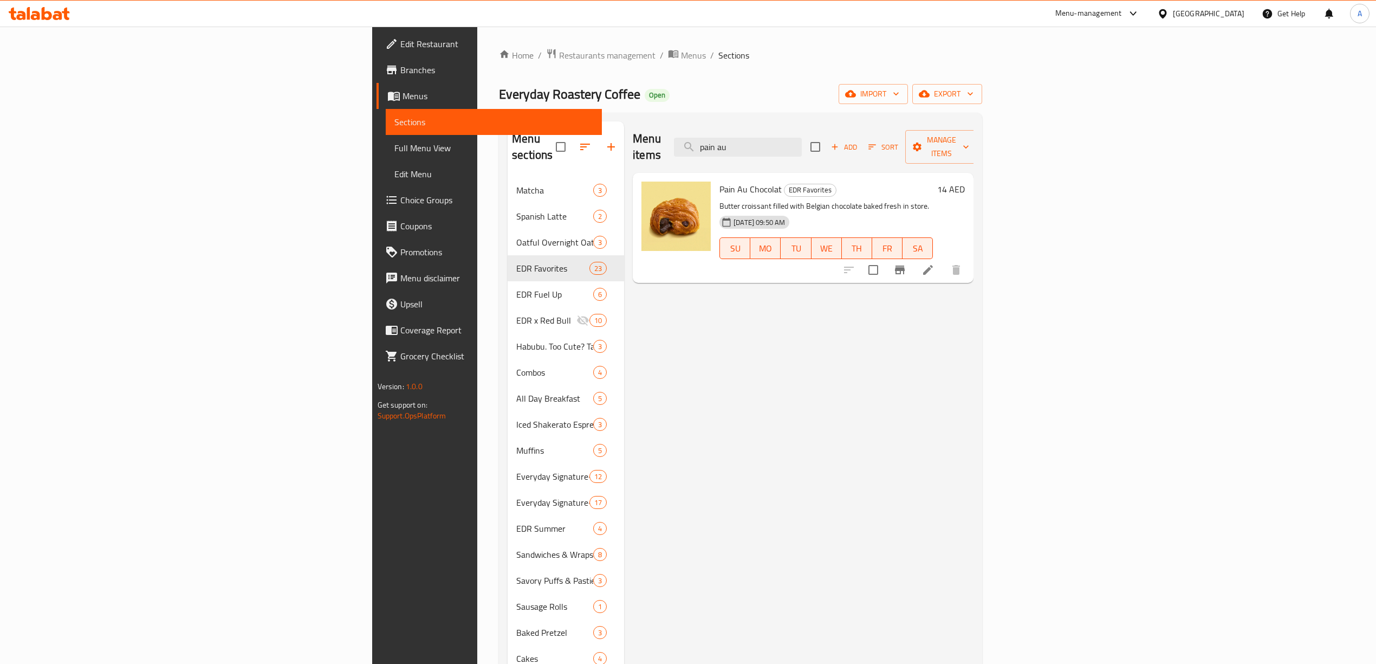
type input "pain au"
click at [934, 263] on icon at bounding box center [927, 269] width 13 height 13
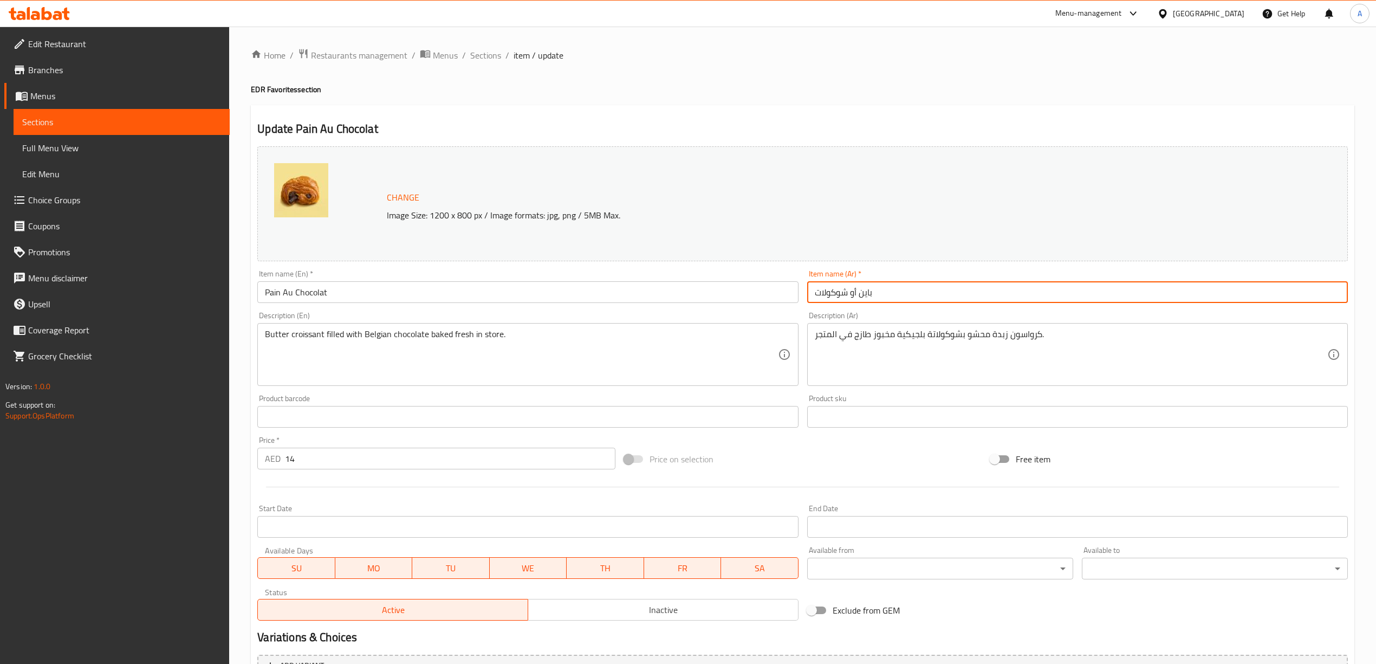
drag, startPoint x: 880, startPoint y: 295, endPoint x: 850, endPoint y: 299, distance: 30.6
click at [850, 299] on input "باين أو شوكولات" at bounding box center [1077, 292] width 541 height 22
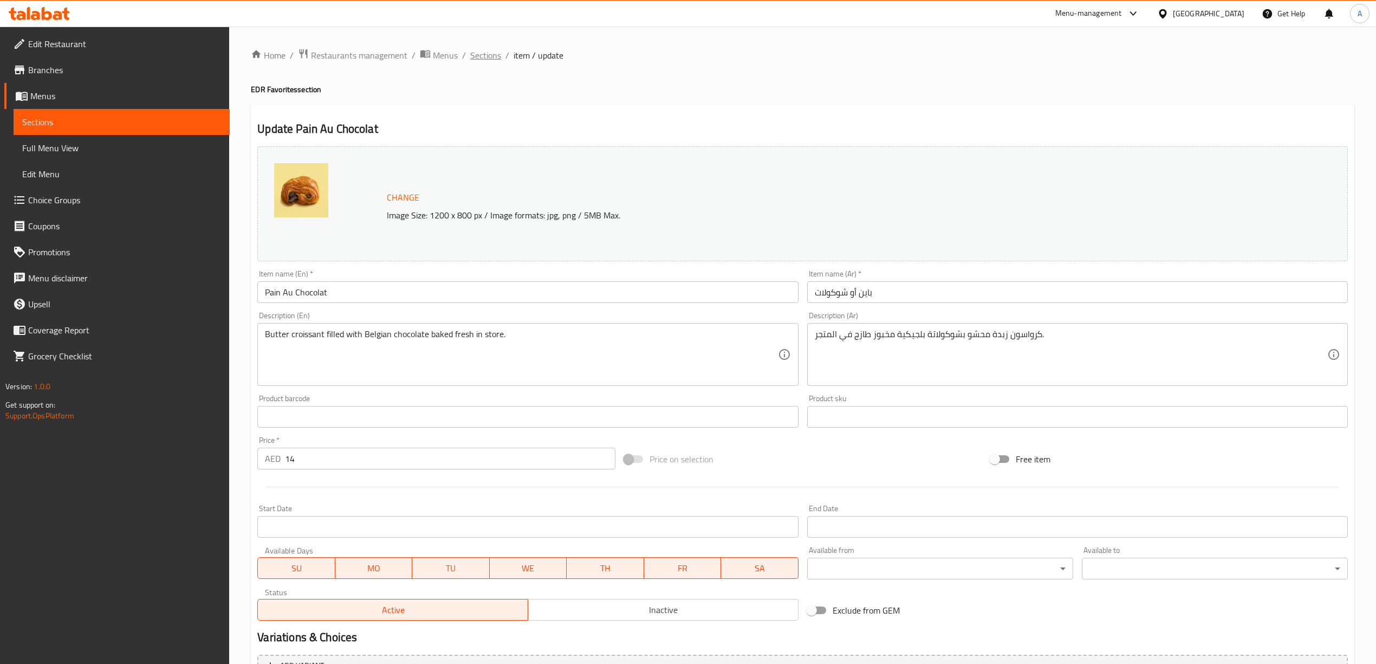
click at [490, 59] on span "Sections" at bounding box center [485, 55] width 31 height 13
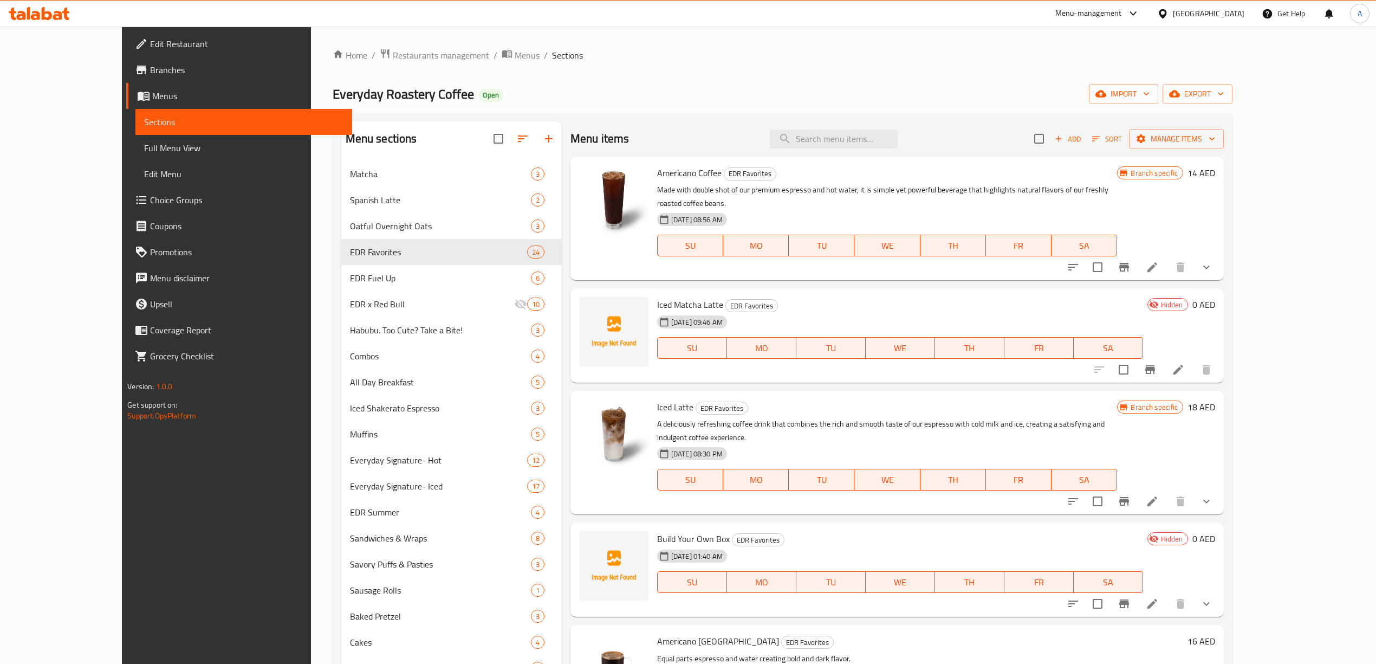
click at [859, 150] on div "Menu items Add Sort Manage items" at bounding box center [896, 138] width 653 height 35
click at [863, 144] on input "search" at bounding box center [834, 138] width 128 height 19
paste input "Lunch Combo"
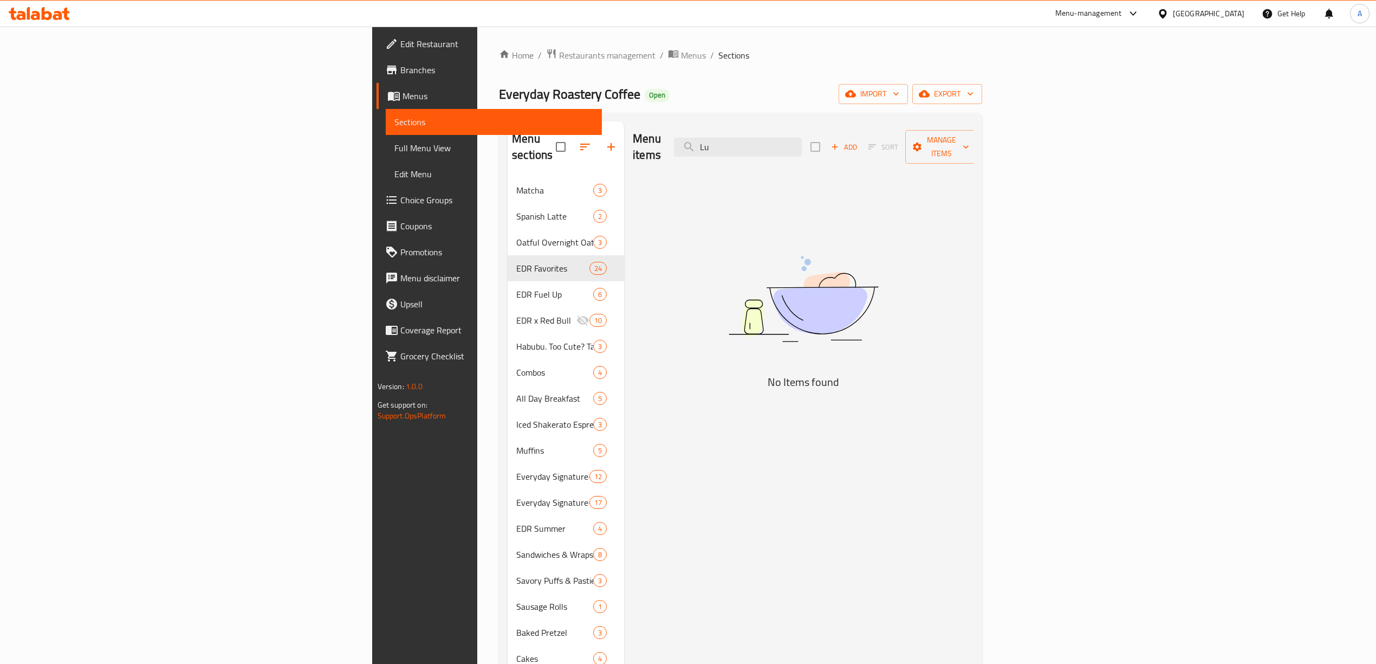
type input "L"
click at [930, 98] on div "Everyday Roastery Coffee Open import export" at bounding box center [740, 94] width 483 height 20
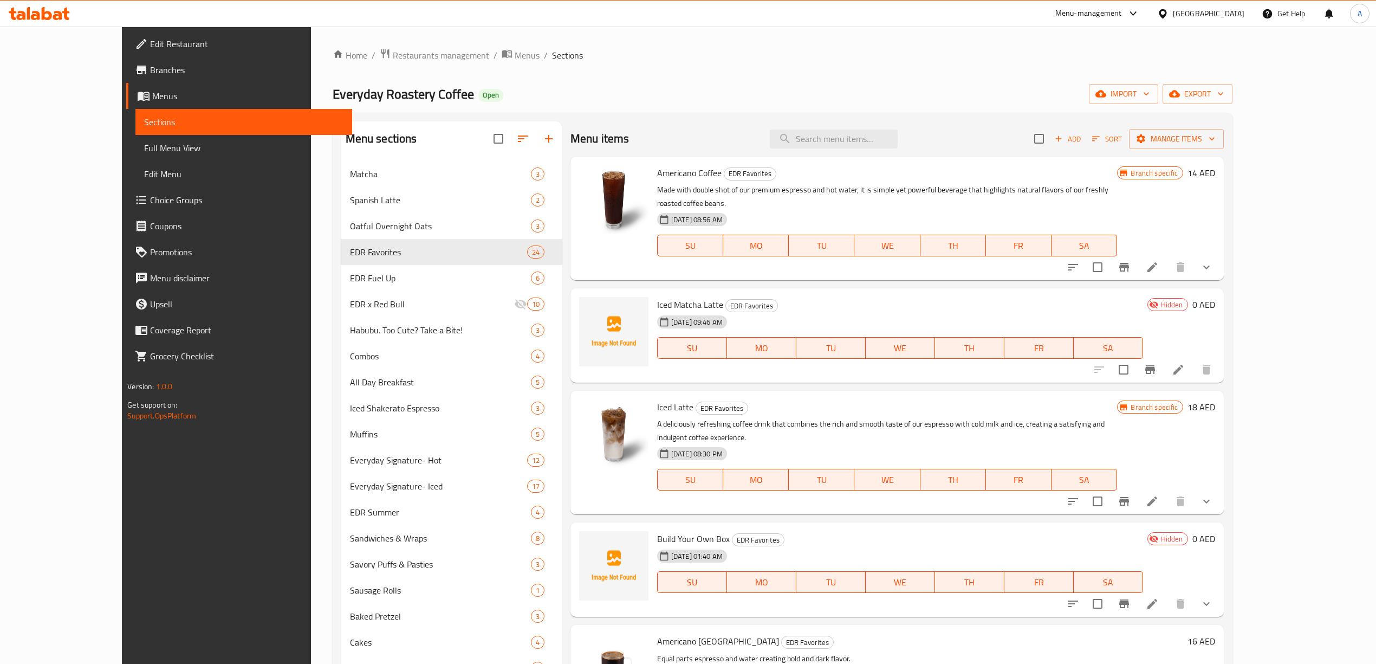
click at [152, 93] on span "Menus" at bounding box center [247, 95] width 191 height 13
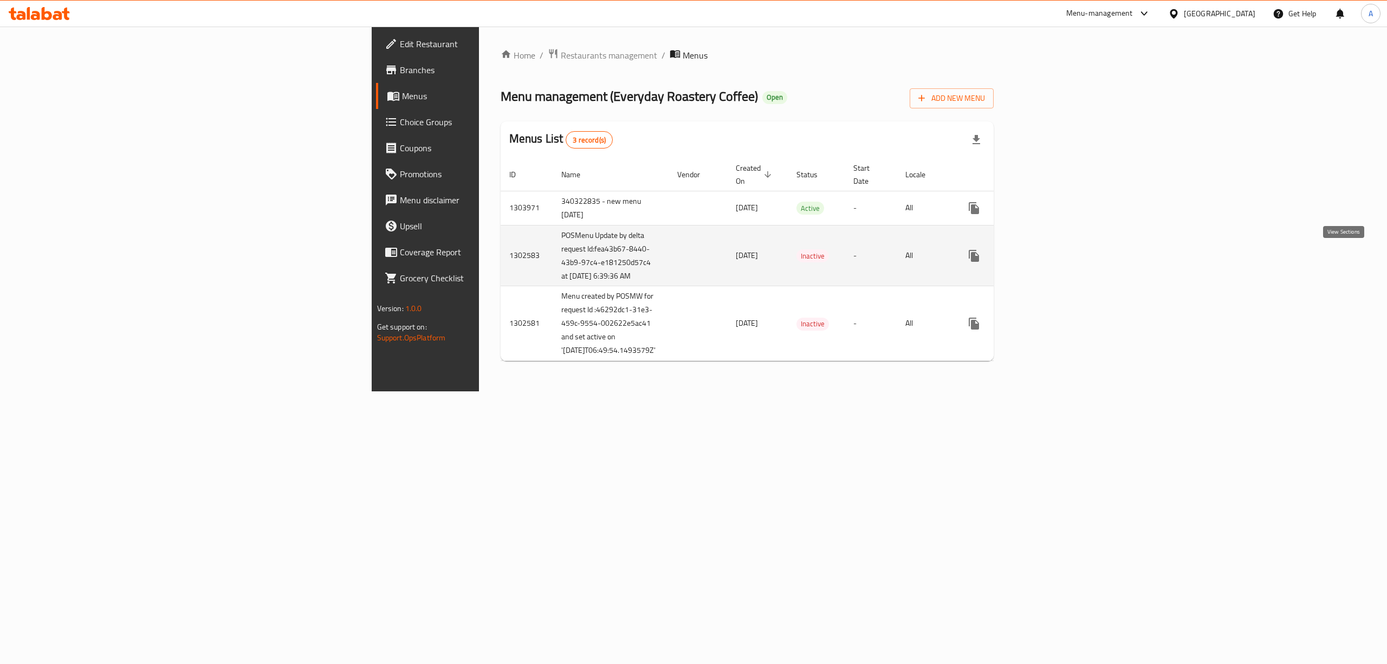
click at [1057, 255] on icon "enhanced table" at bounding box center [1052, 256] width 10 height 10
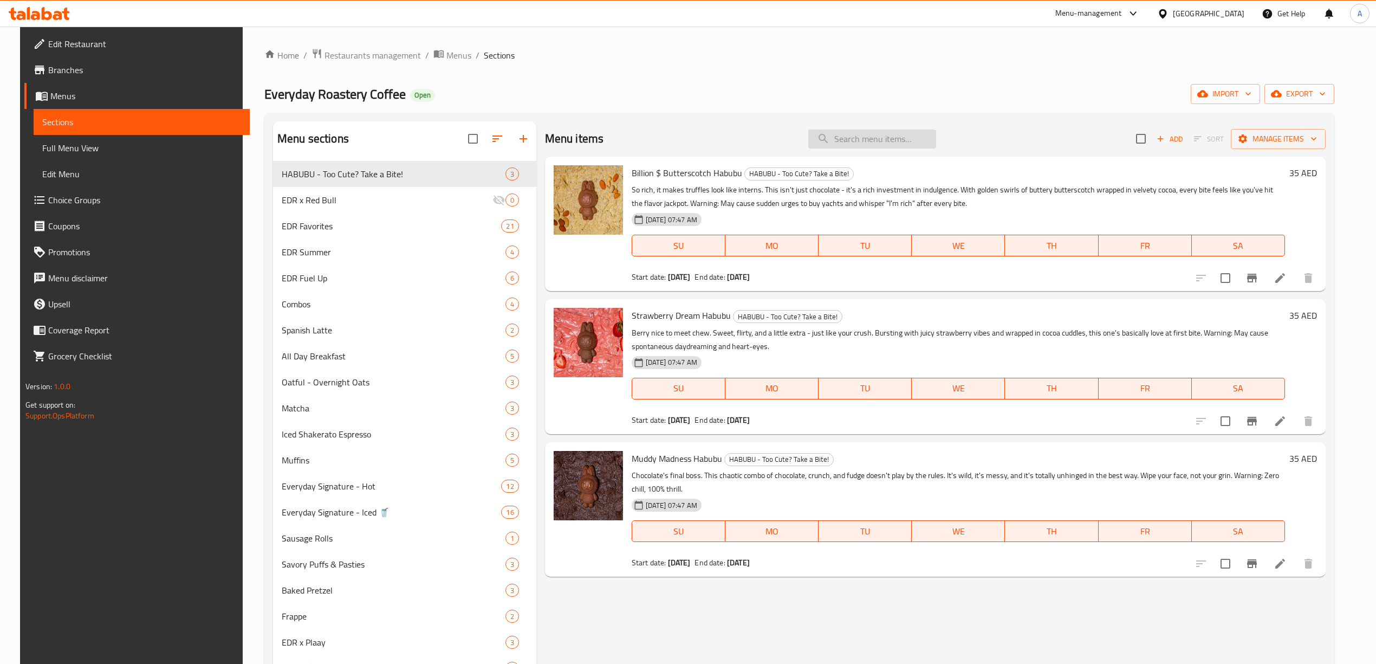
click at [876, 140] on input "search" at bounding box center [872, 138] width 128 height 19
paste input "Lunch Combo"
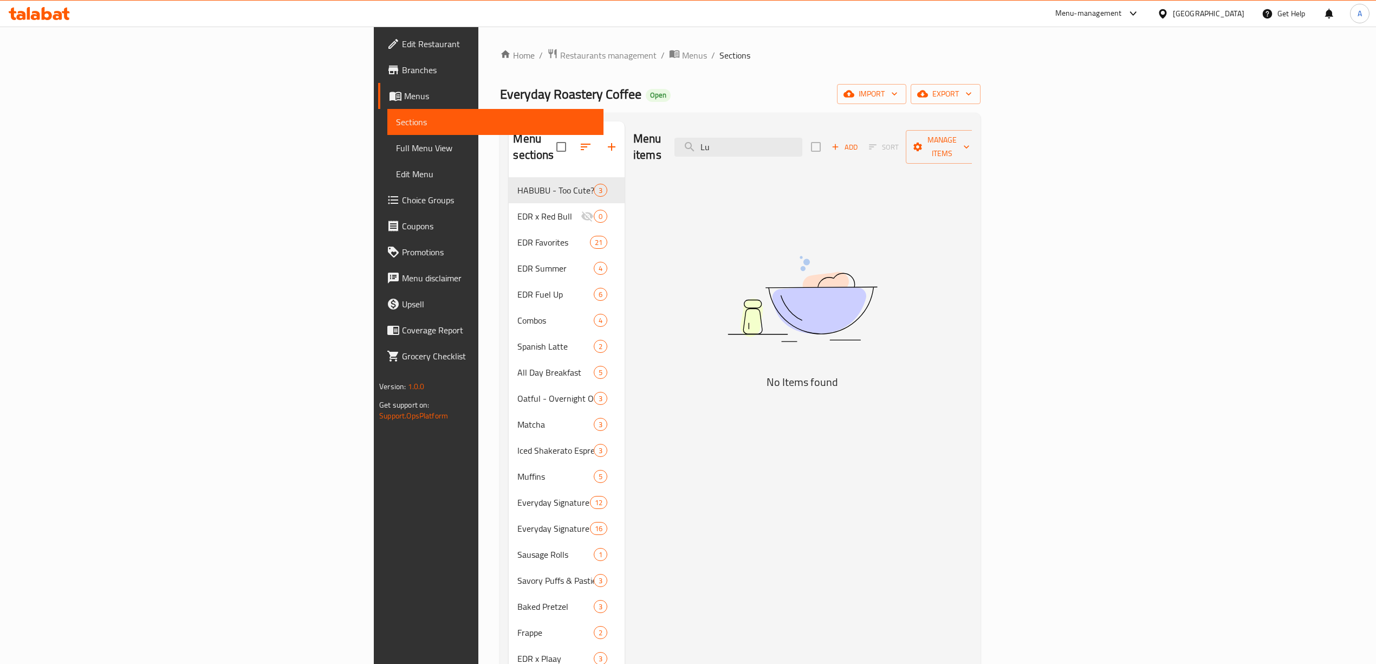
type input "L"
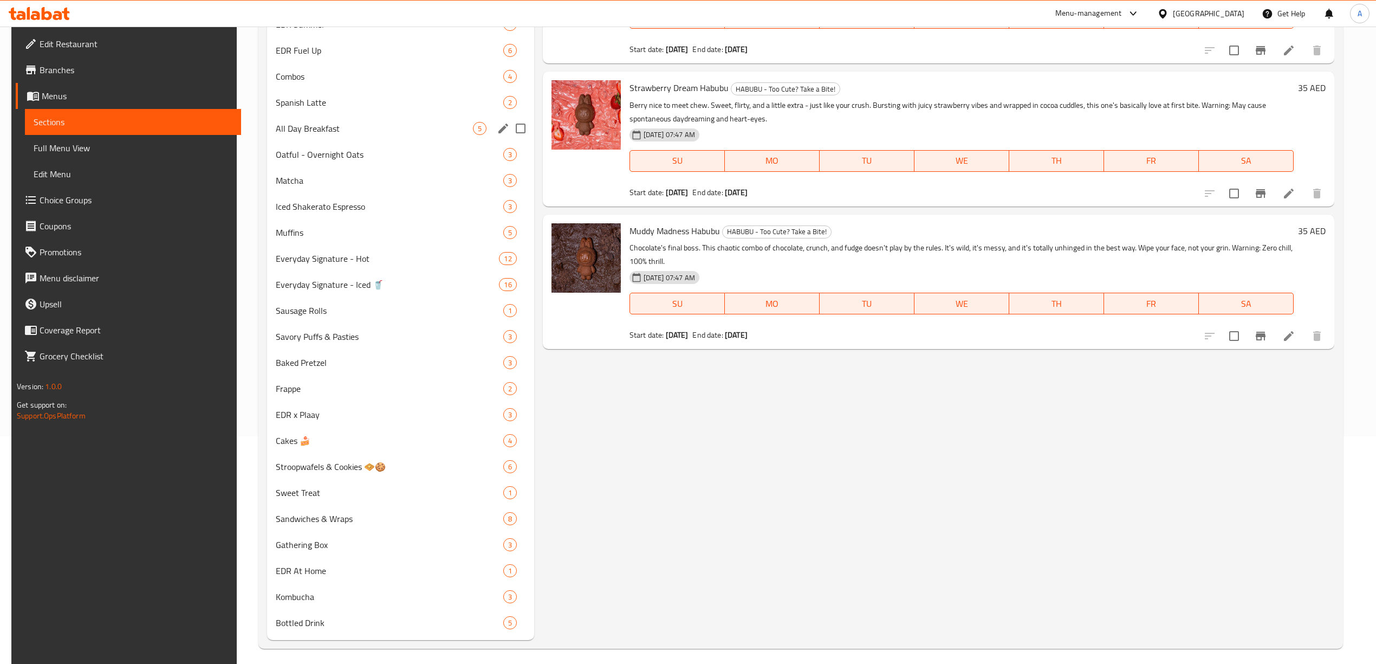
scroll to position [235, 0]
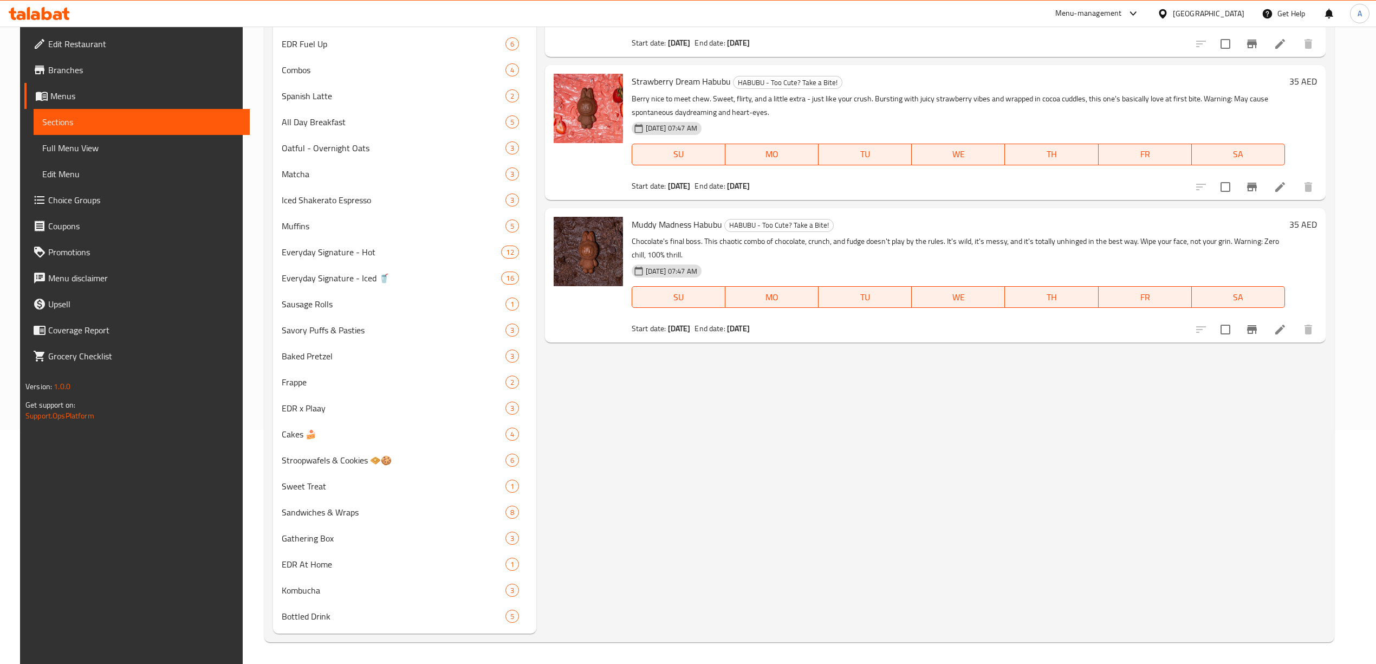
click at [745, 411] on div "Menu items Add Sort Manage items Billion $ Butterscotch Habubu HABUBU - Too Cut…" at bounding box center [930, 260] width 789 height 746
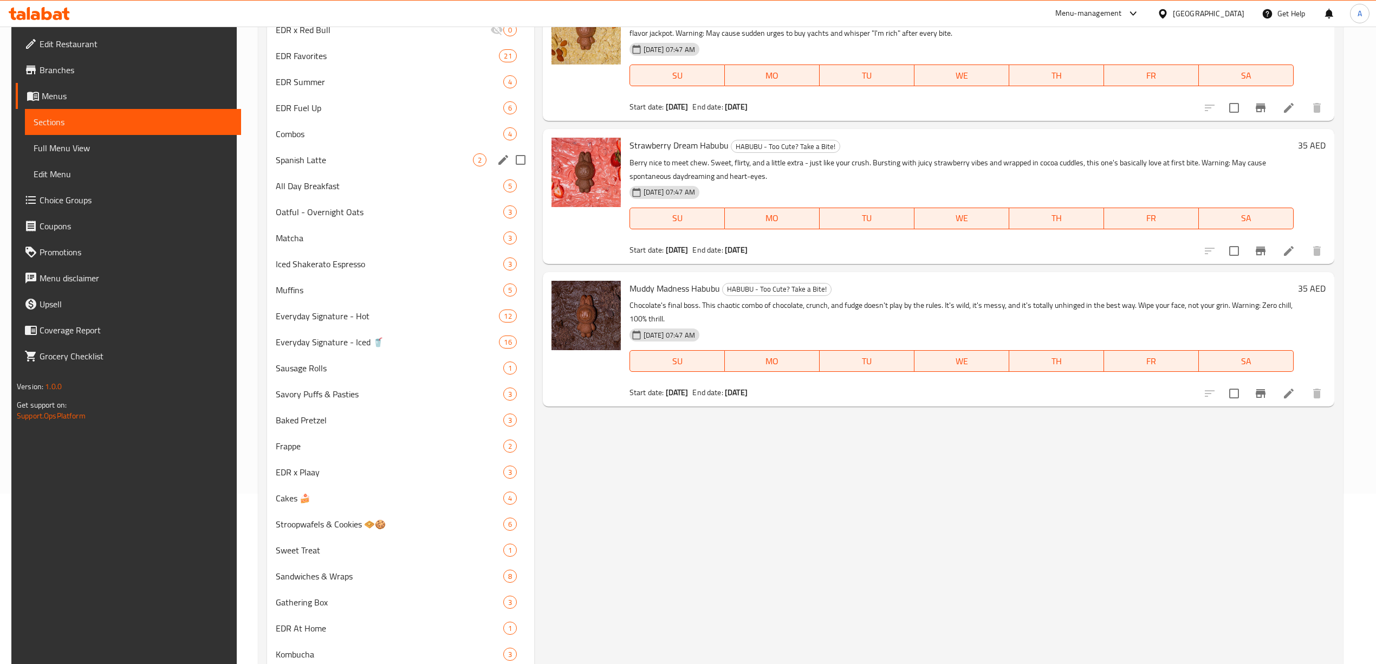
scroll to position [0, 0]
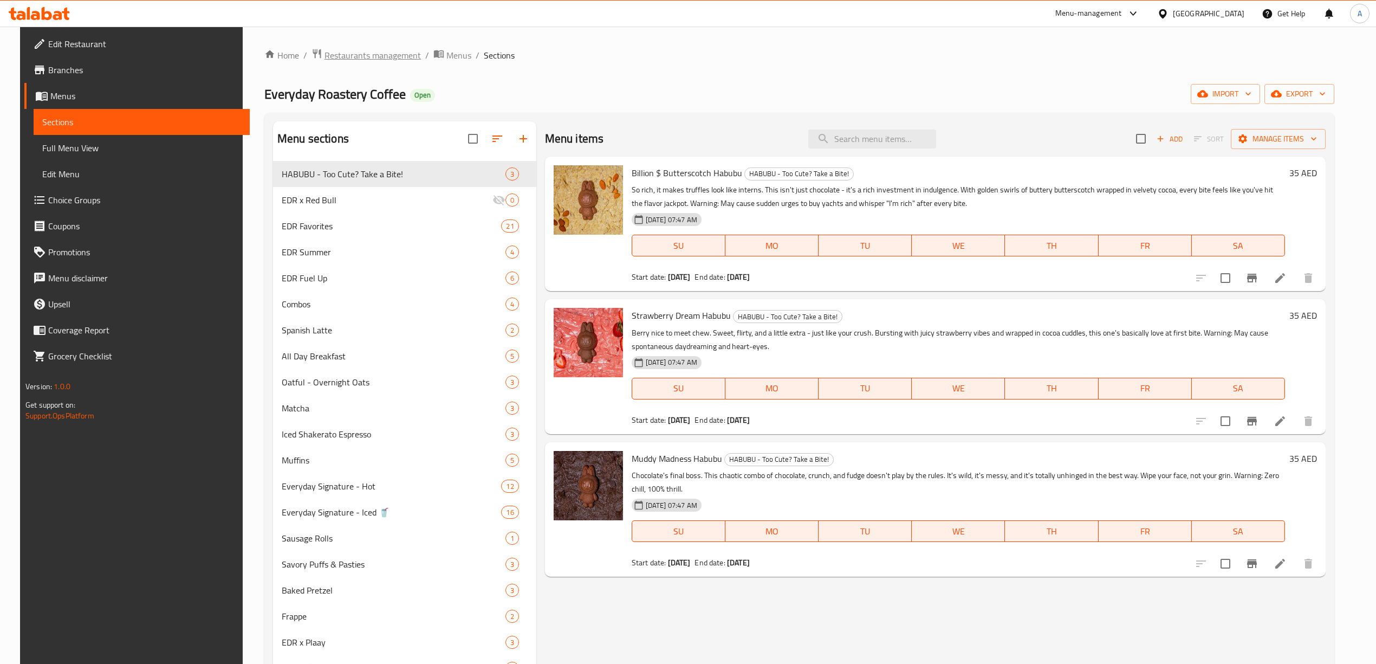
click at [385, 57] on span "Restaurants management" at bounding box center [372, 55] width 96 height 13
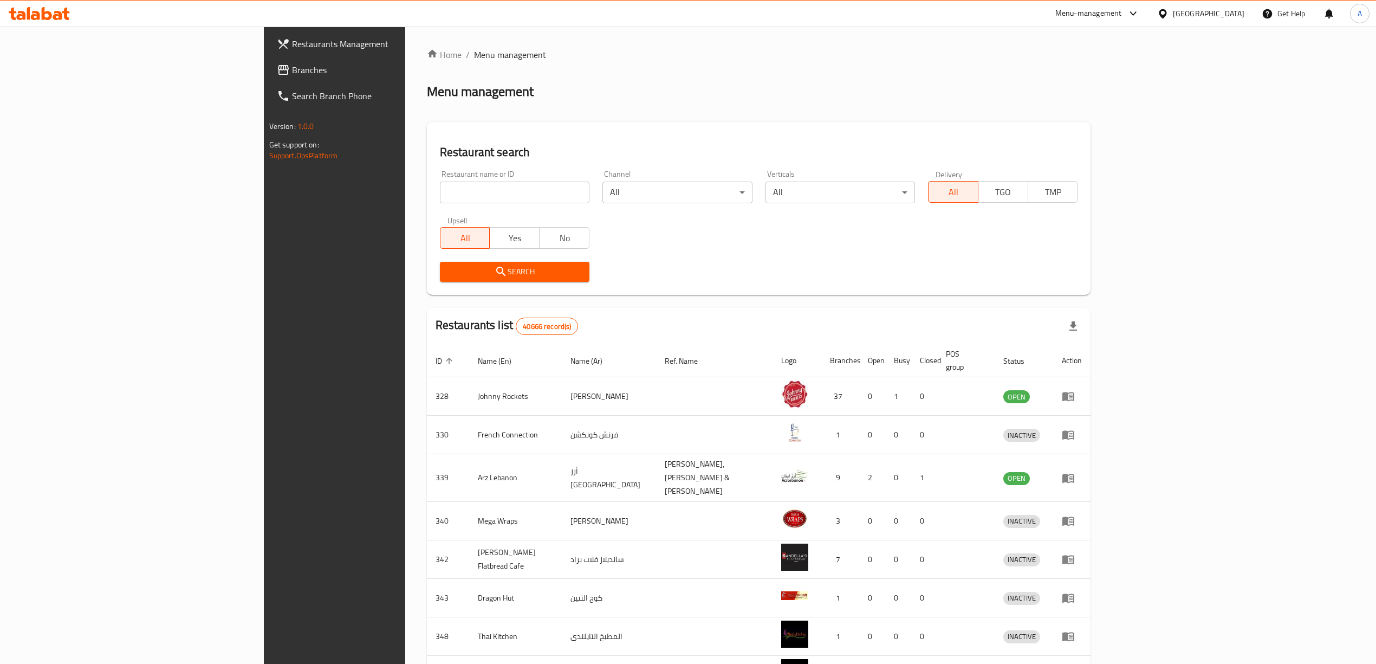
click at [292, 72] on span "Branches" at bounding box center [388, 69] width 193 height 13
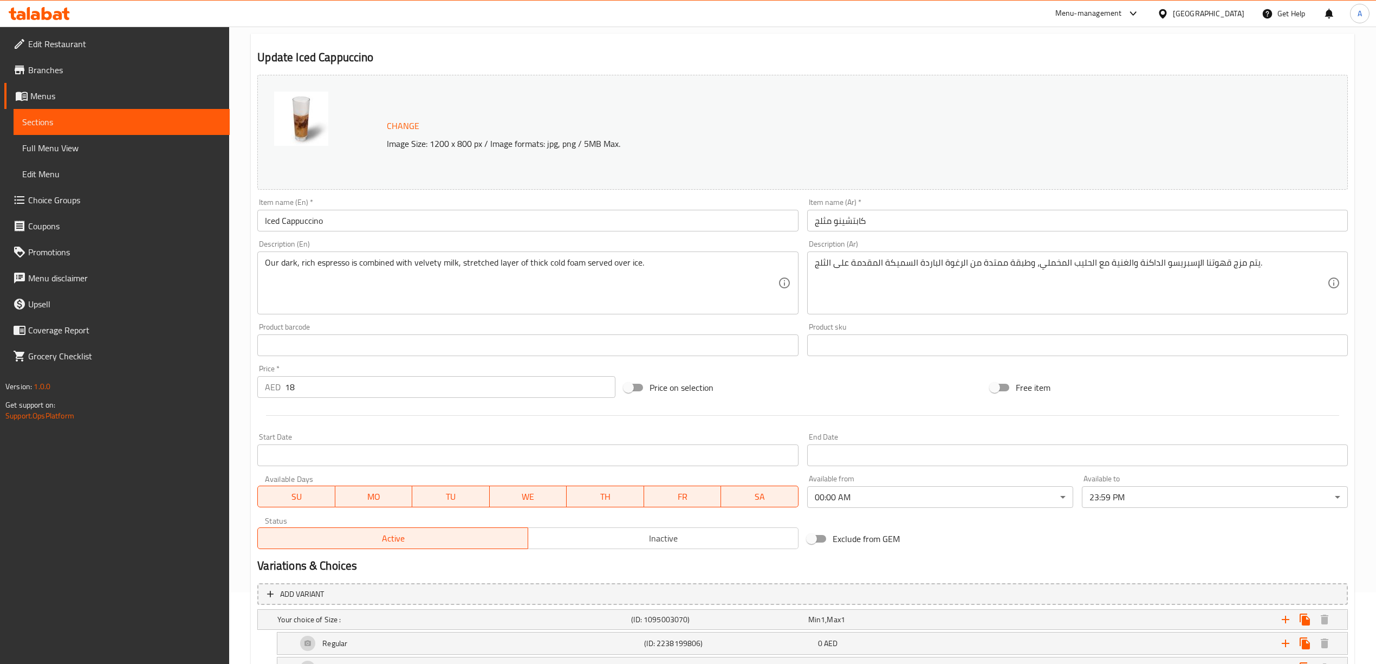
scroll to position [364, 0]
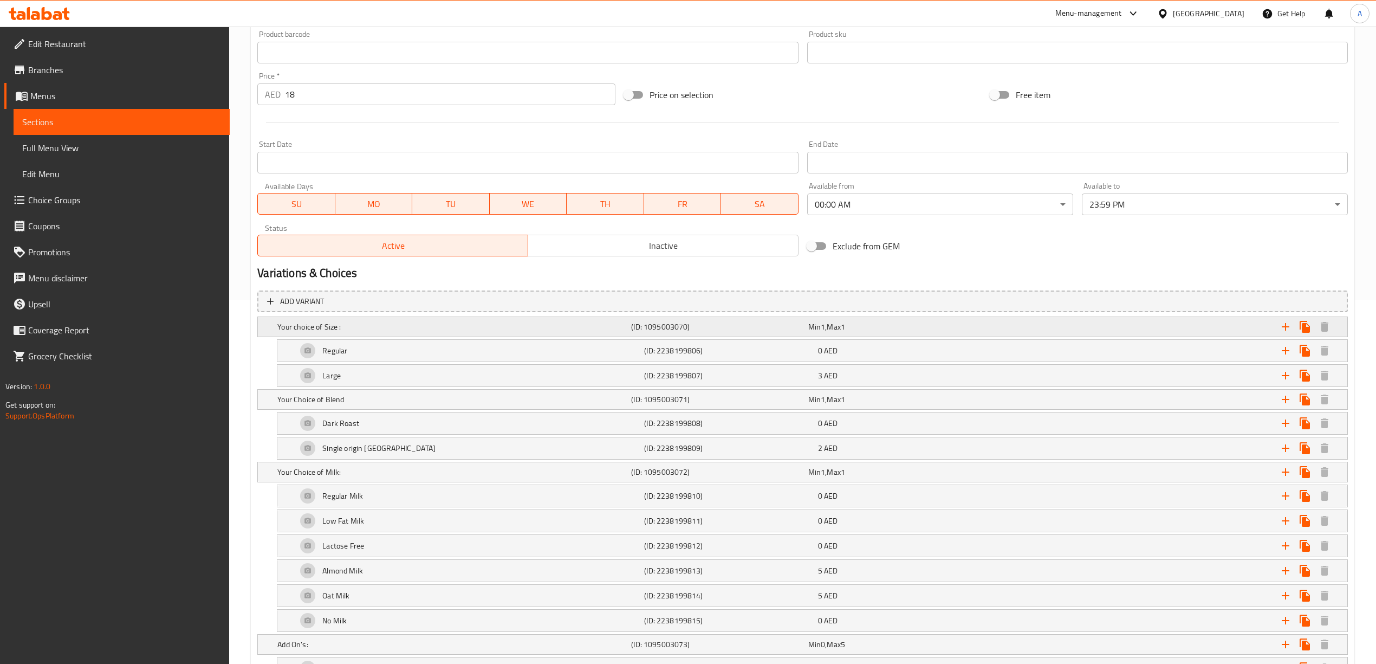
click at [398, 330] on h5 "Your choice of Size :" at bounding box center [451, 326] width 349 height 11
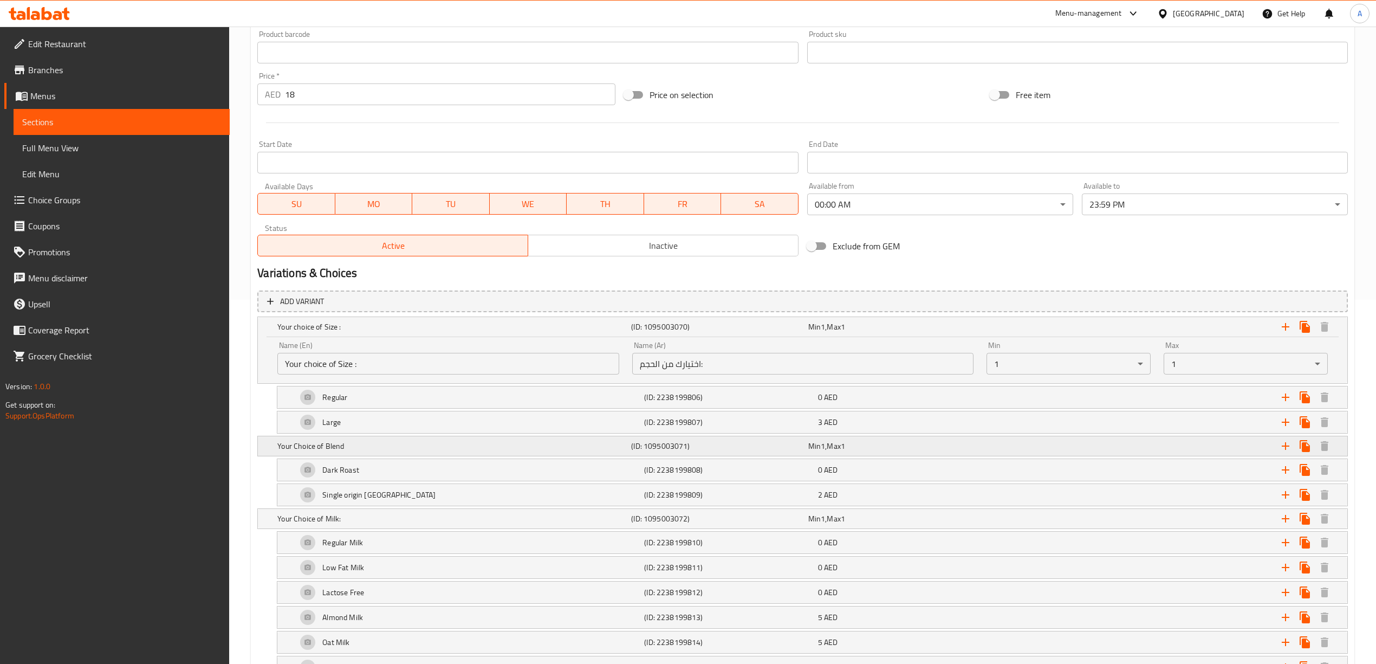
click at [412, 332] on h5 "Your Choice of Blend" at bounding box center [451, 326] width 349 height 11
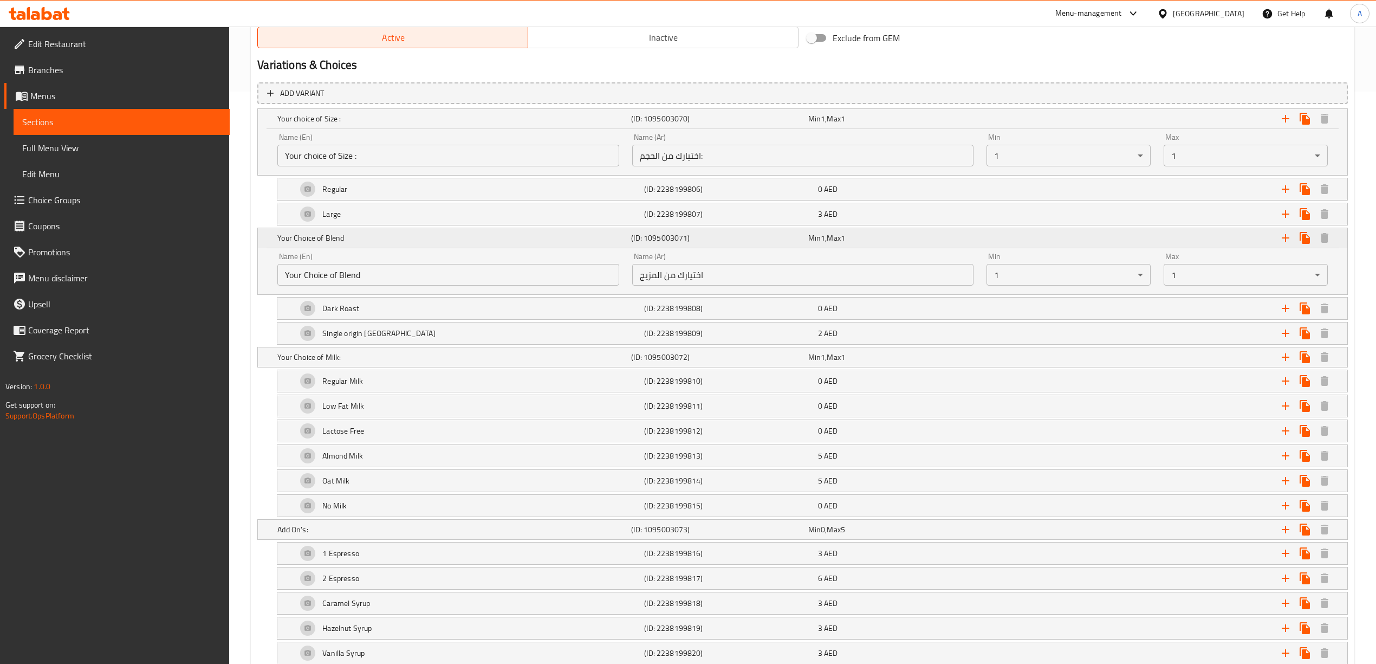
scroll to position [581, 0]
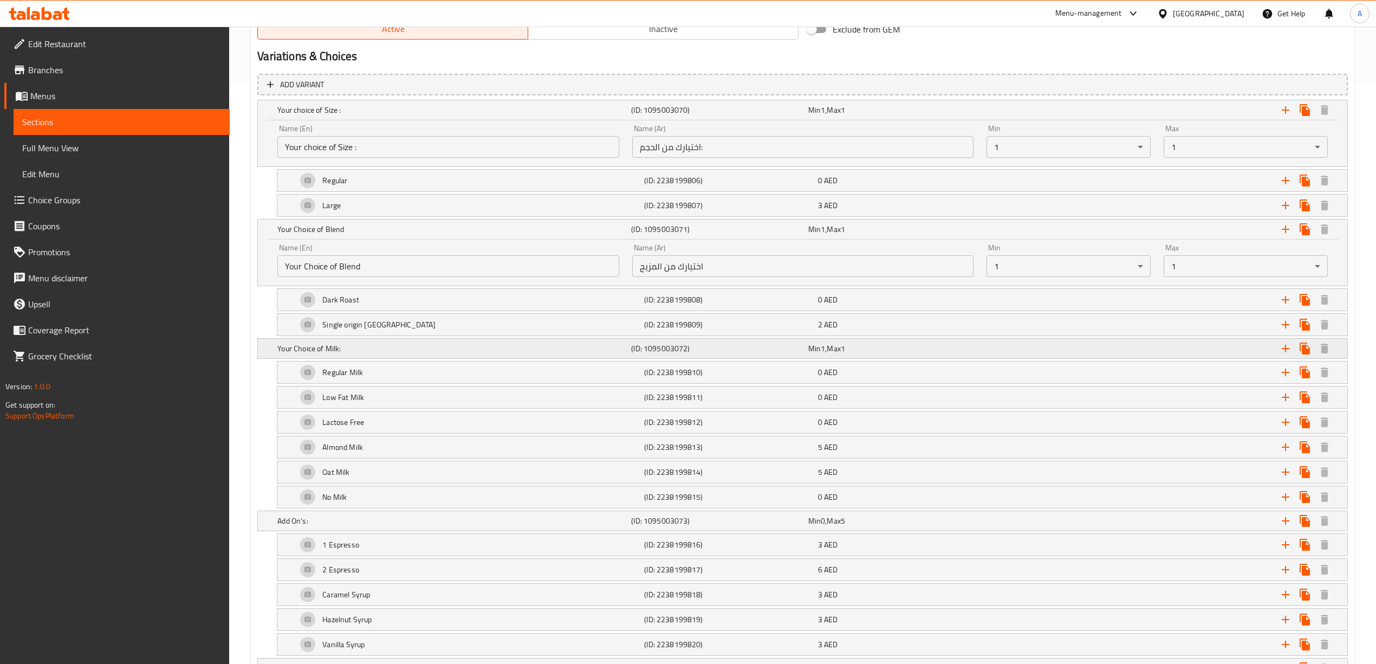
click at [375, 115] on h5 "Your Choice of Milk:" at bounding box center [451, 110] width 349 height 11
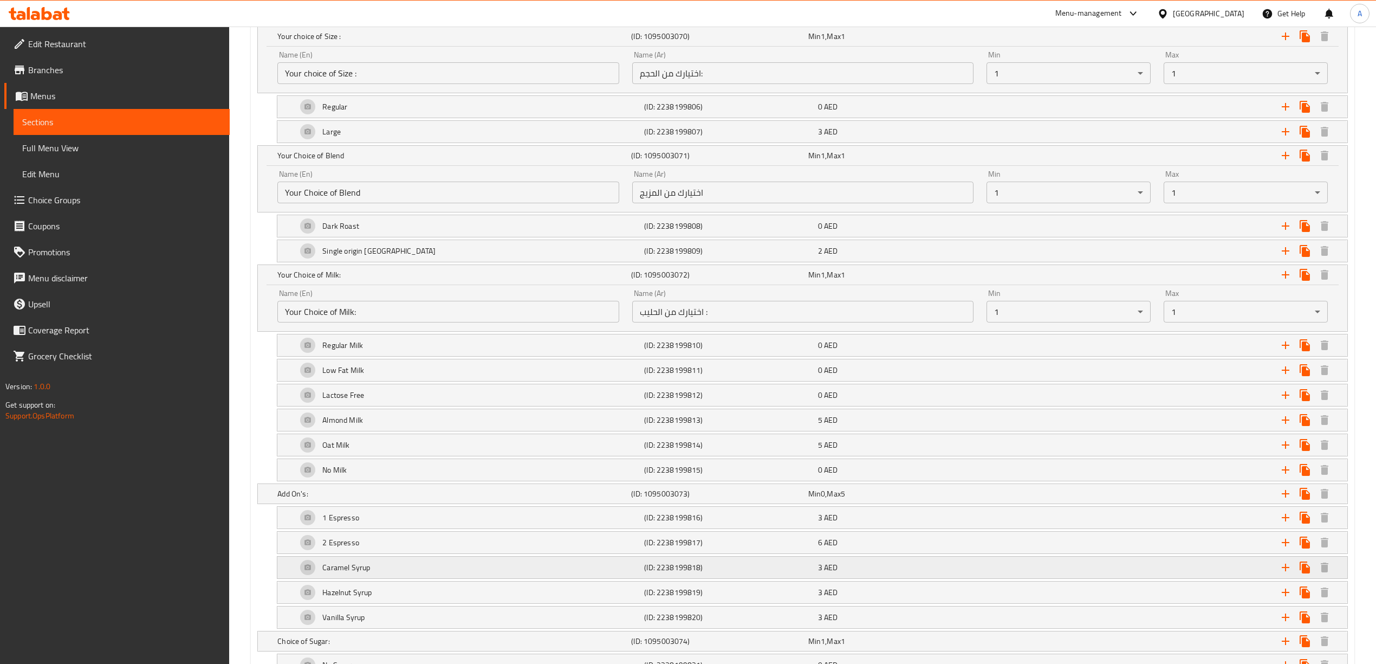
scroll to position [793, 0]
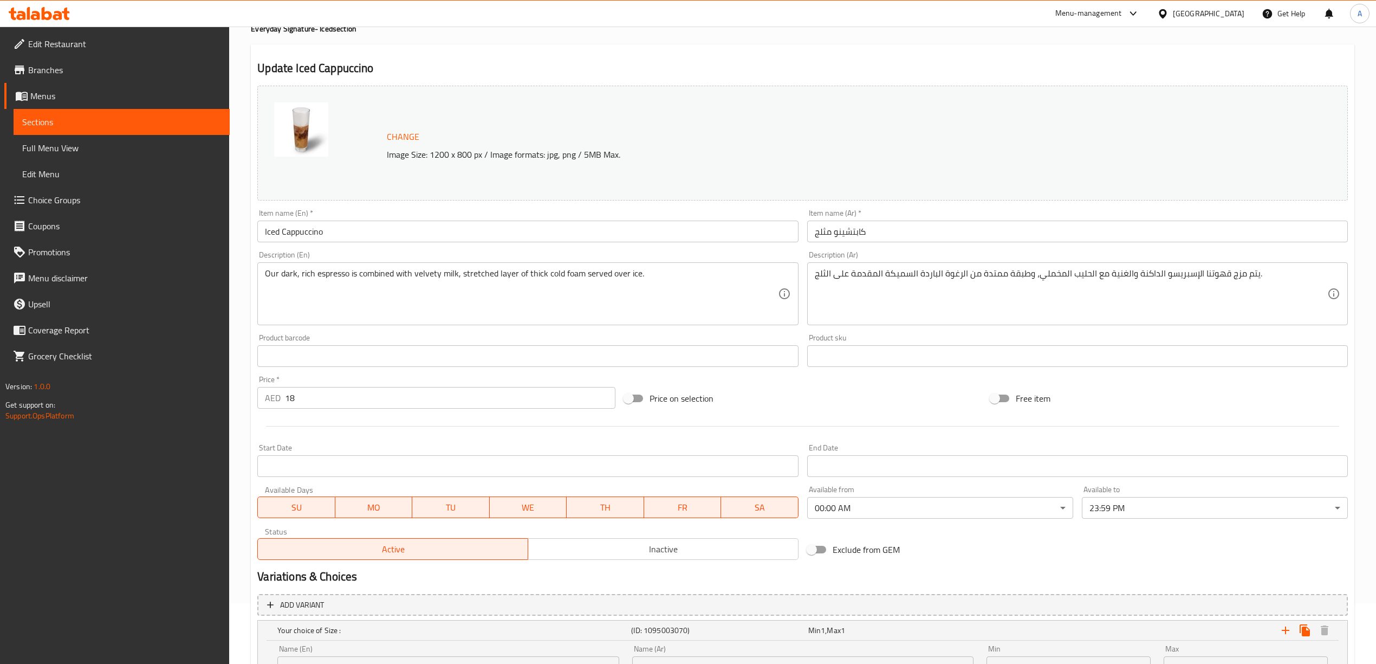
scroll to position [0, 0]
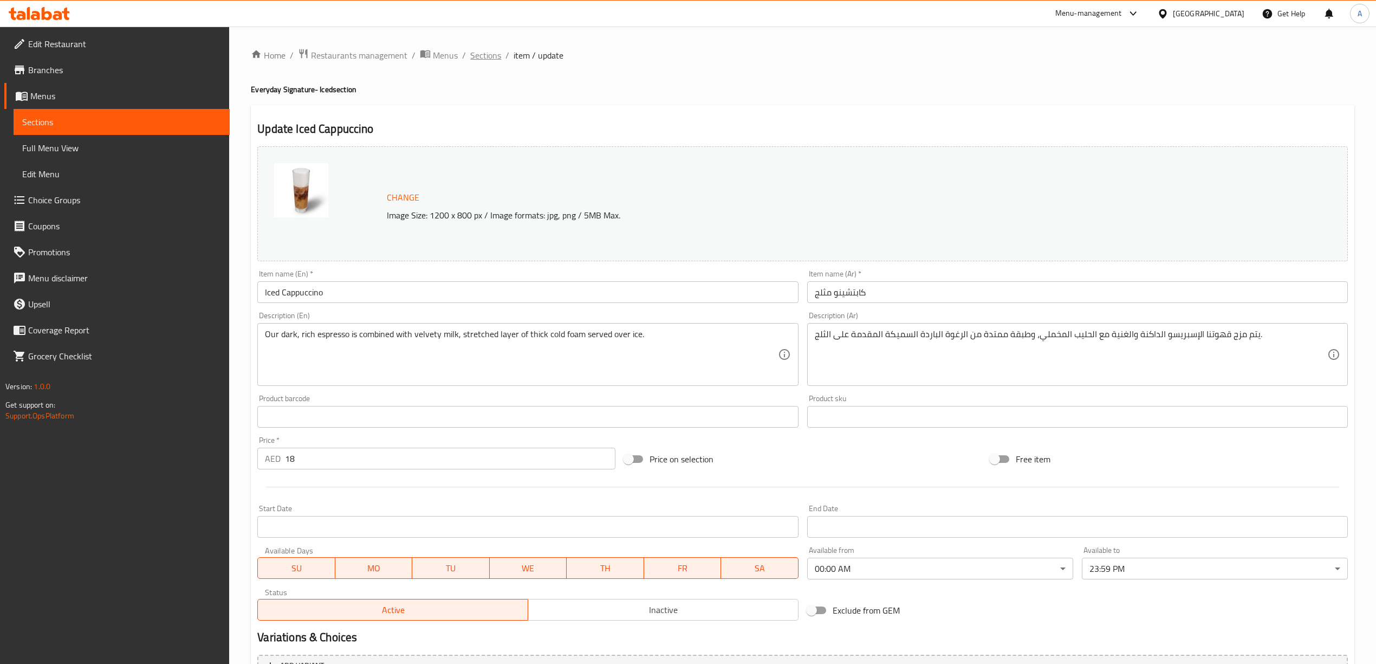
click at [499, 57] on span "Sections" at bounding box center [485, 55] width 31 height 13
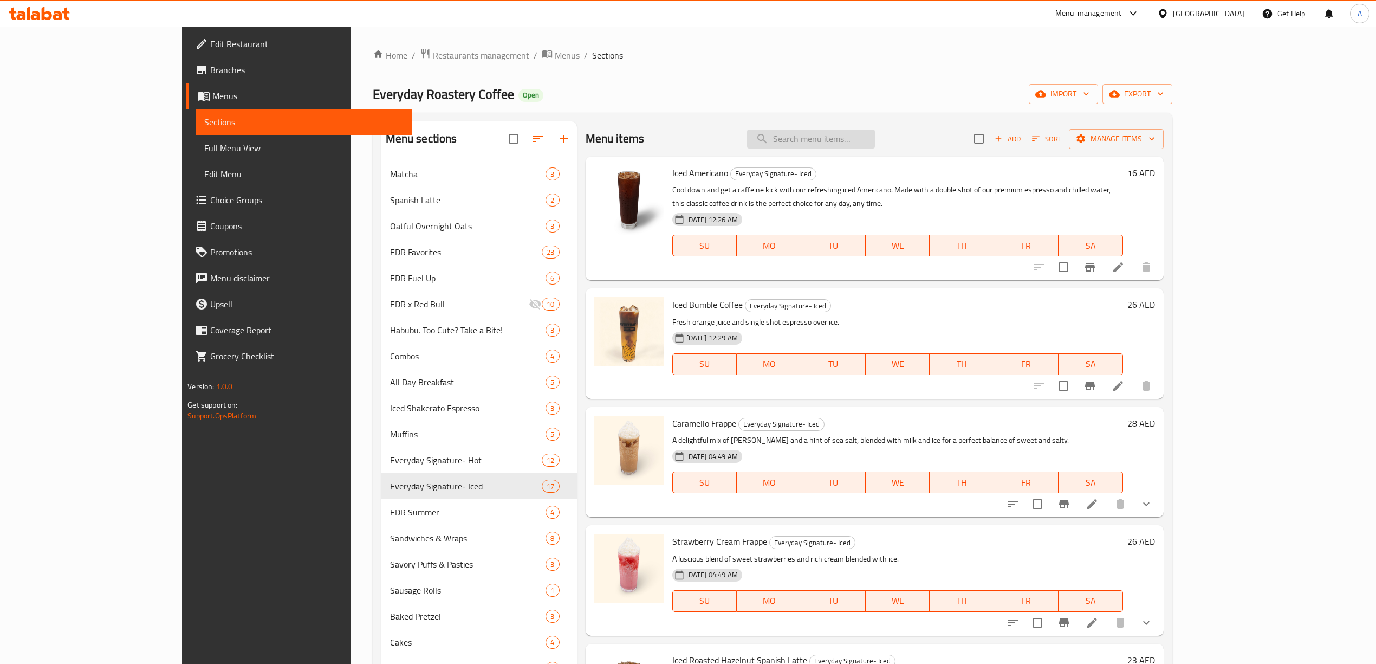
click at [875, 135] on input "search" at bounding box center [811, 138] width 128 height 19
paste input "Build Your Own Box"
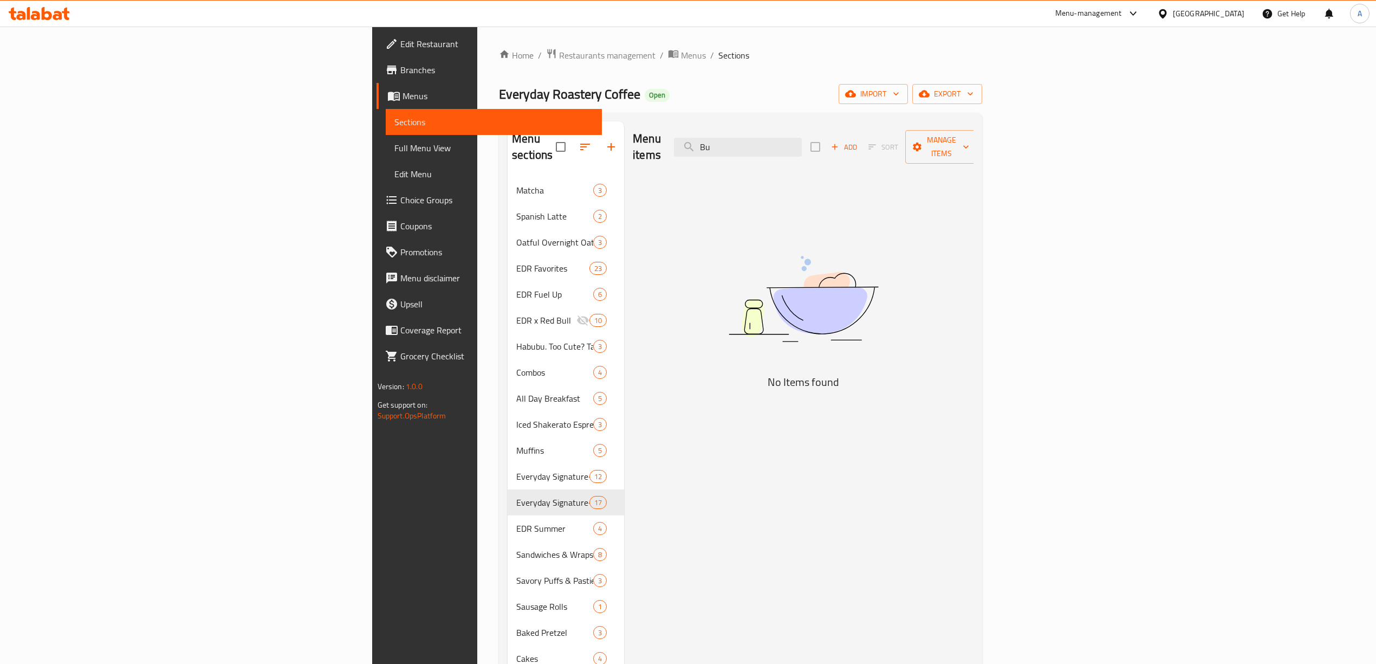
type input "B"
click at [794, 41] on div "Home / Restaurants management / Menus / Sections Everyday Roastery Coffee Open …" at bounding box center [740, 483] width 527 height 913
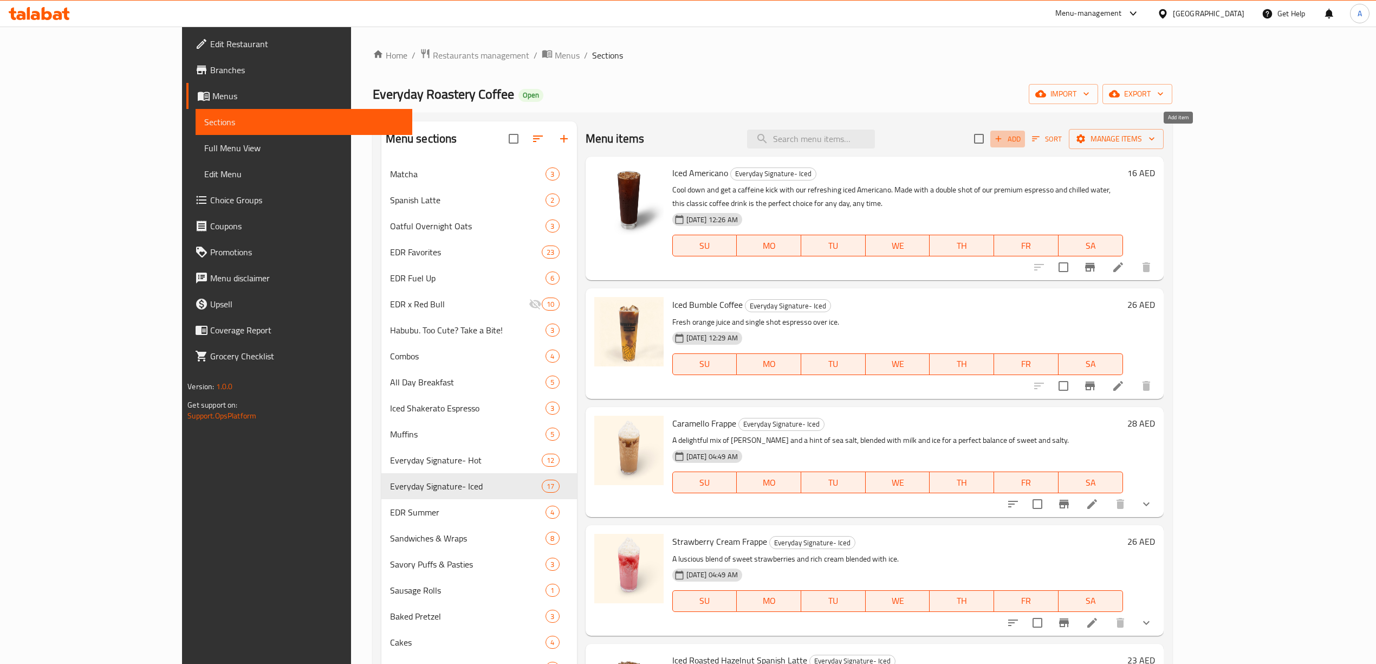
click at [1022, 142] on span "Add" at bounding box center [1007, 139] width 29 height 12
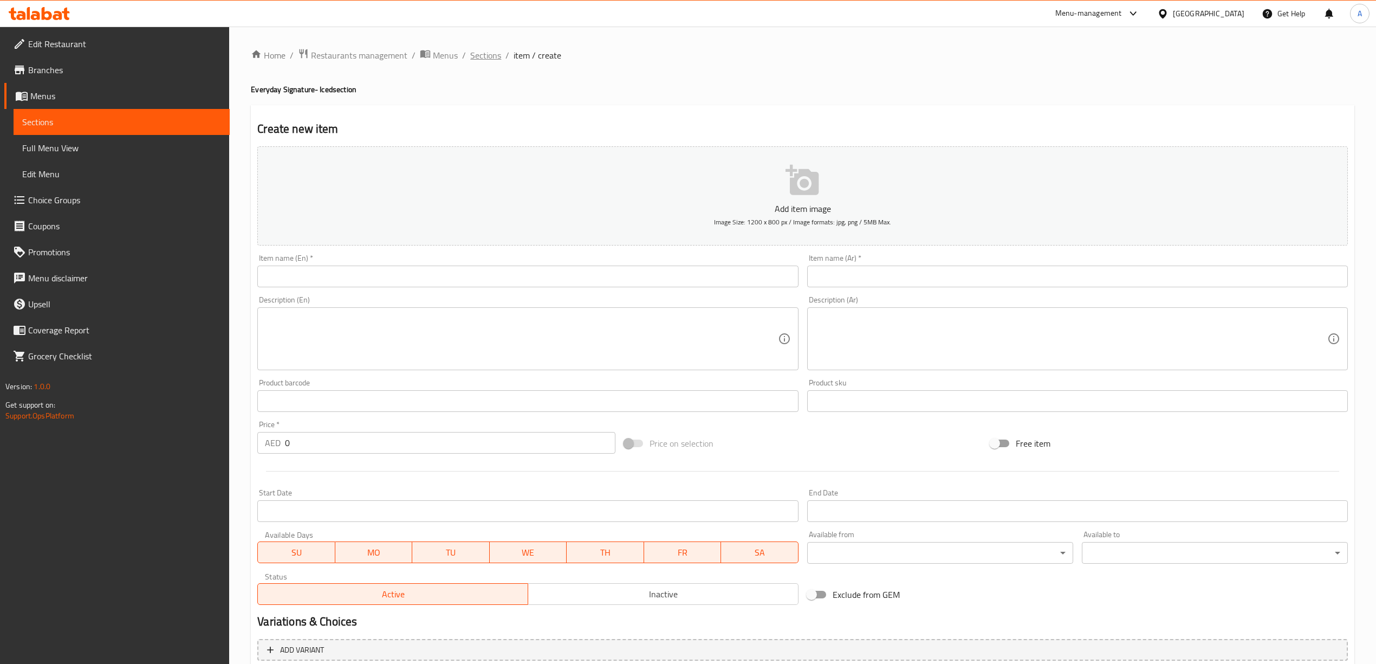
click at [490, 55] on span "Sections" at bounding box center [485, 55] width 31 height 13
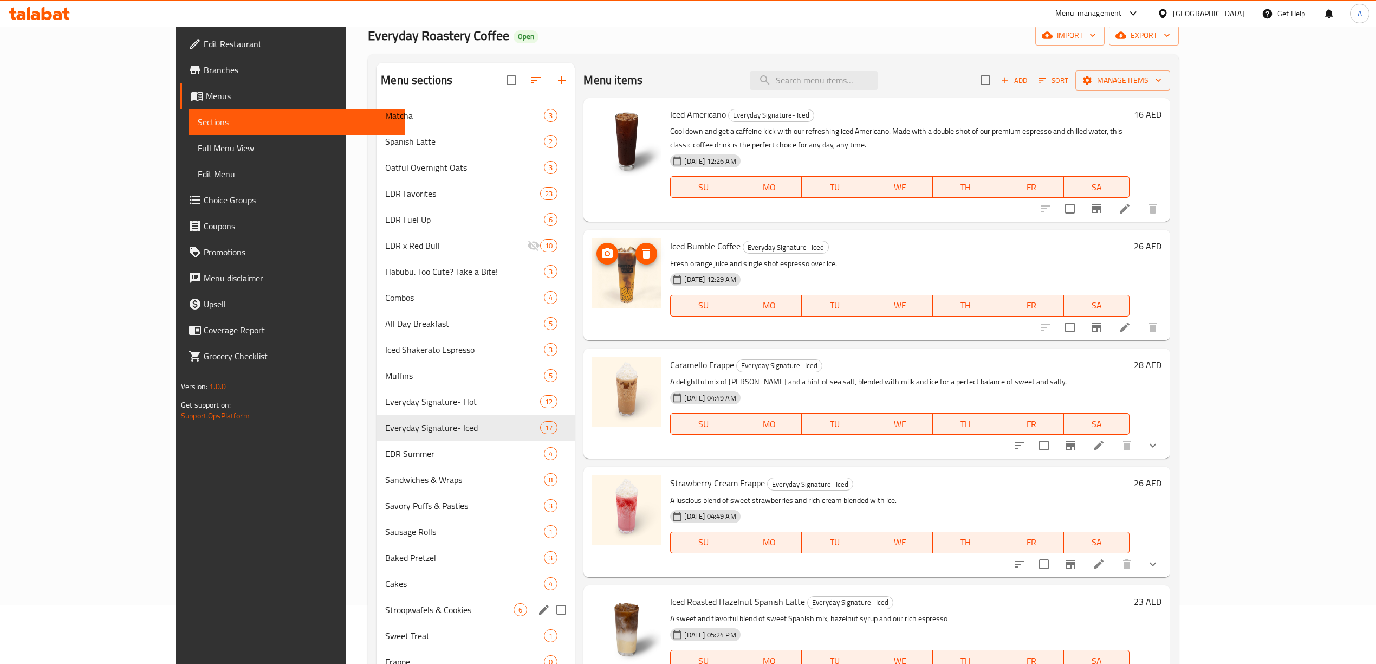
scroll to position [44, 0]
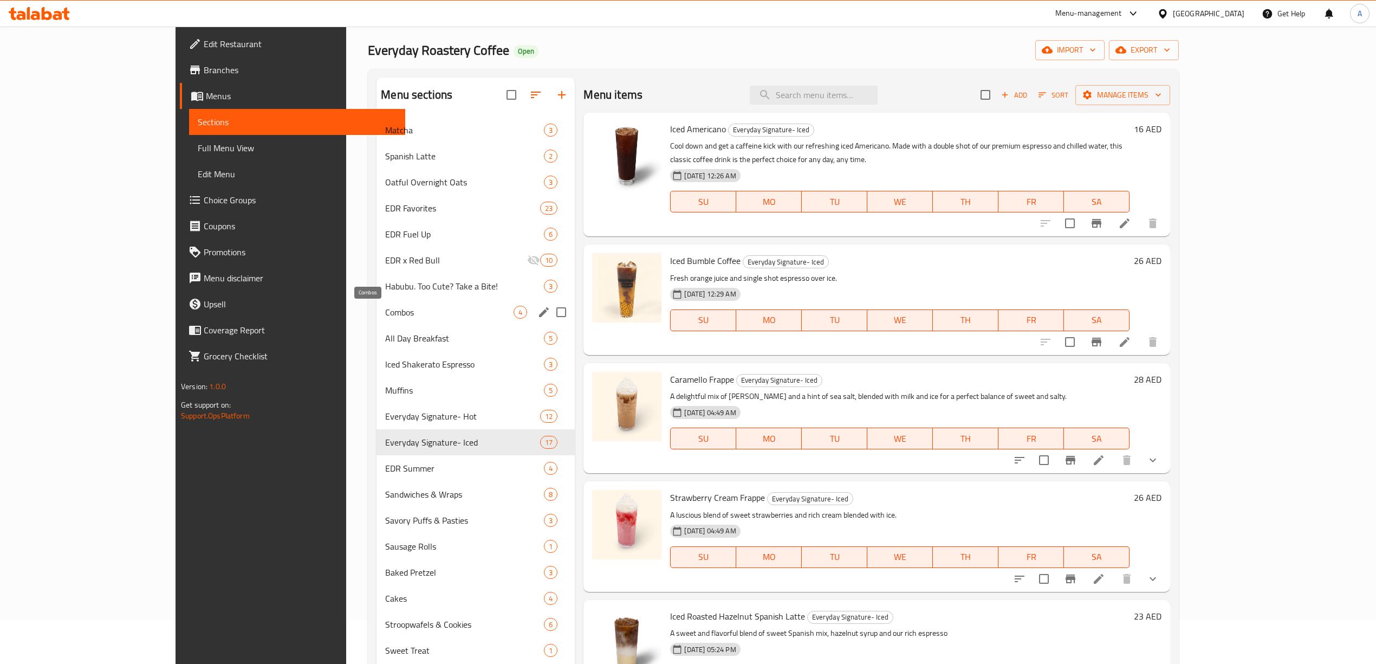
click at [385, 315] on span "Combos" at bounding box center [449, 312] width 128 height 13
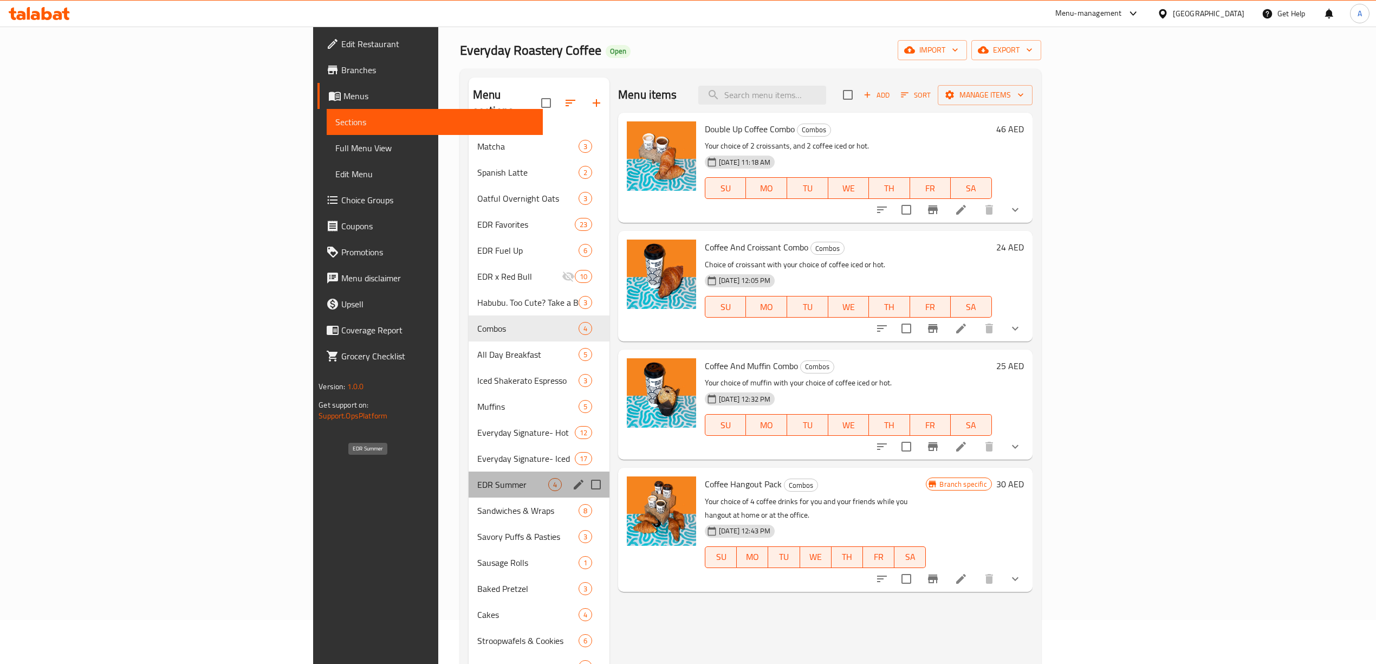
click at [477, 478] on span "EDR Summer" at bounding box center [512, 484] width 71 height 13
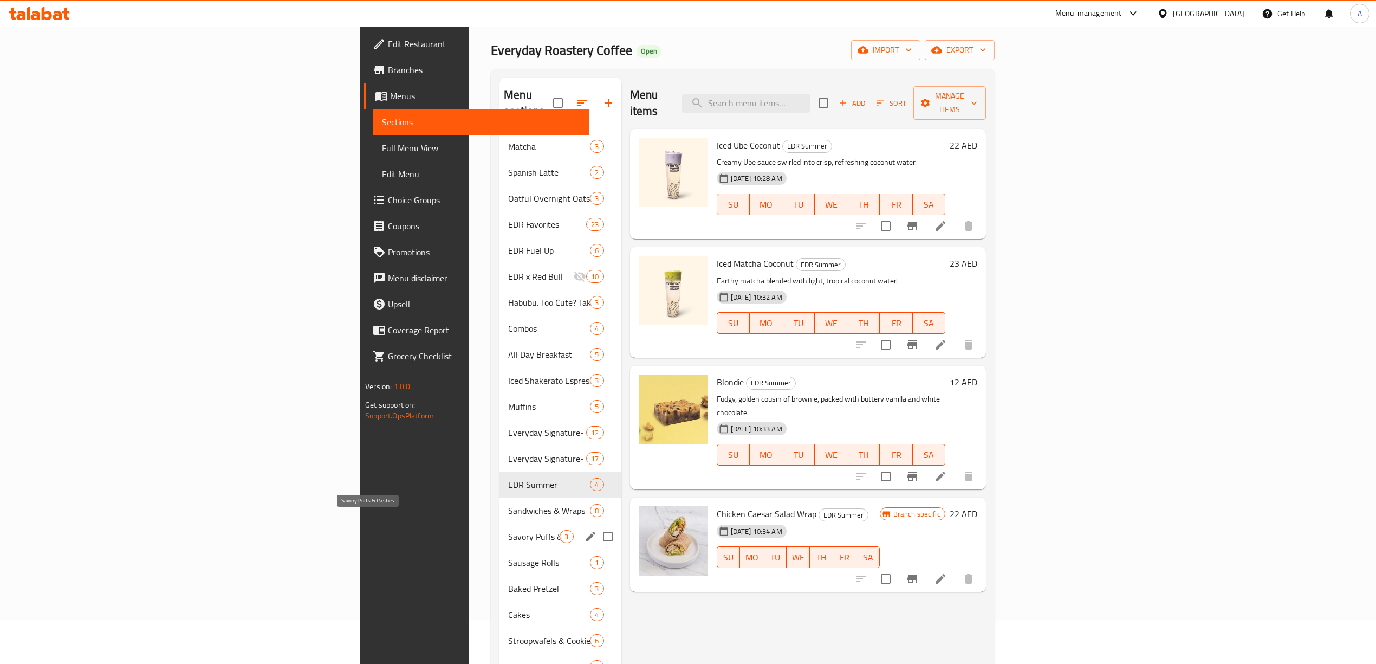
click at [508, 530] on span "Savory Puffs & Pasties" at bounding box center [533, 536] width 51 height 13
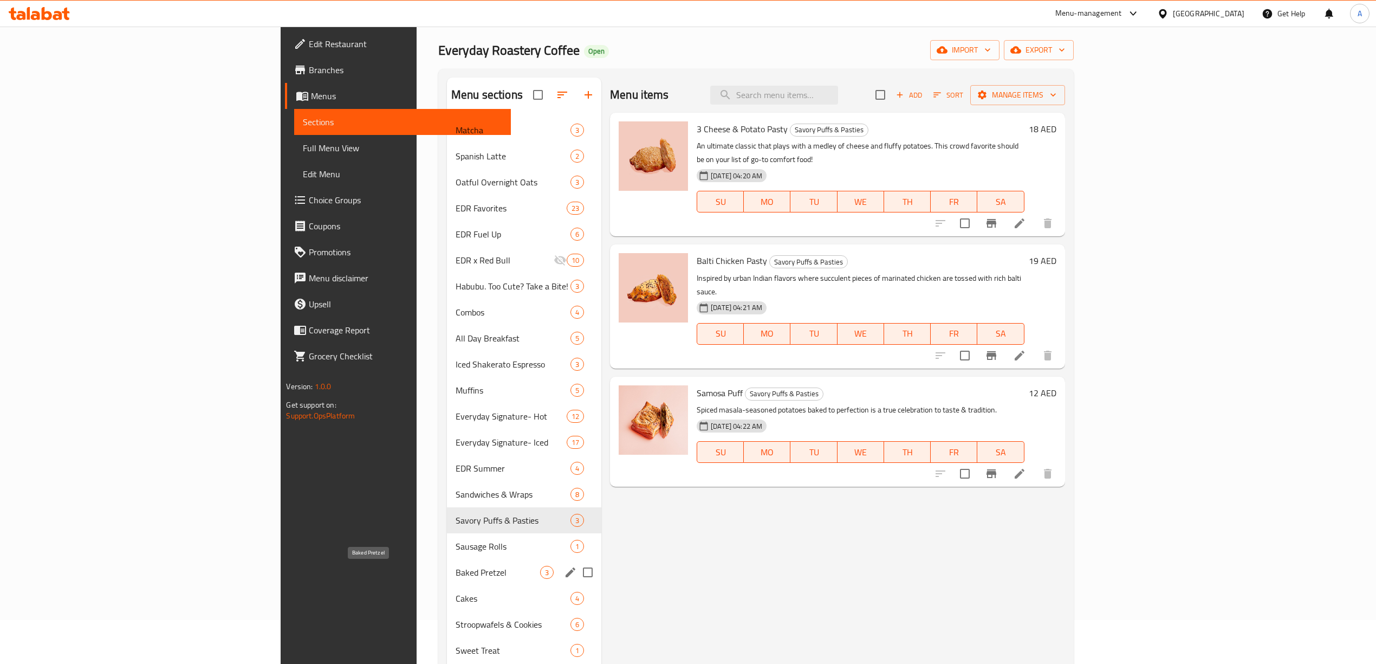
scroll to position [116, 0]
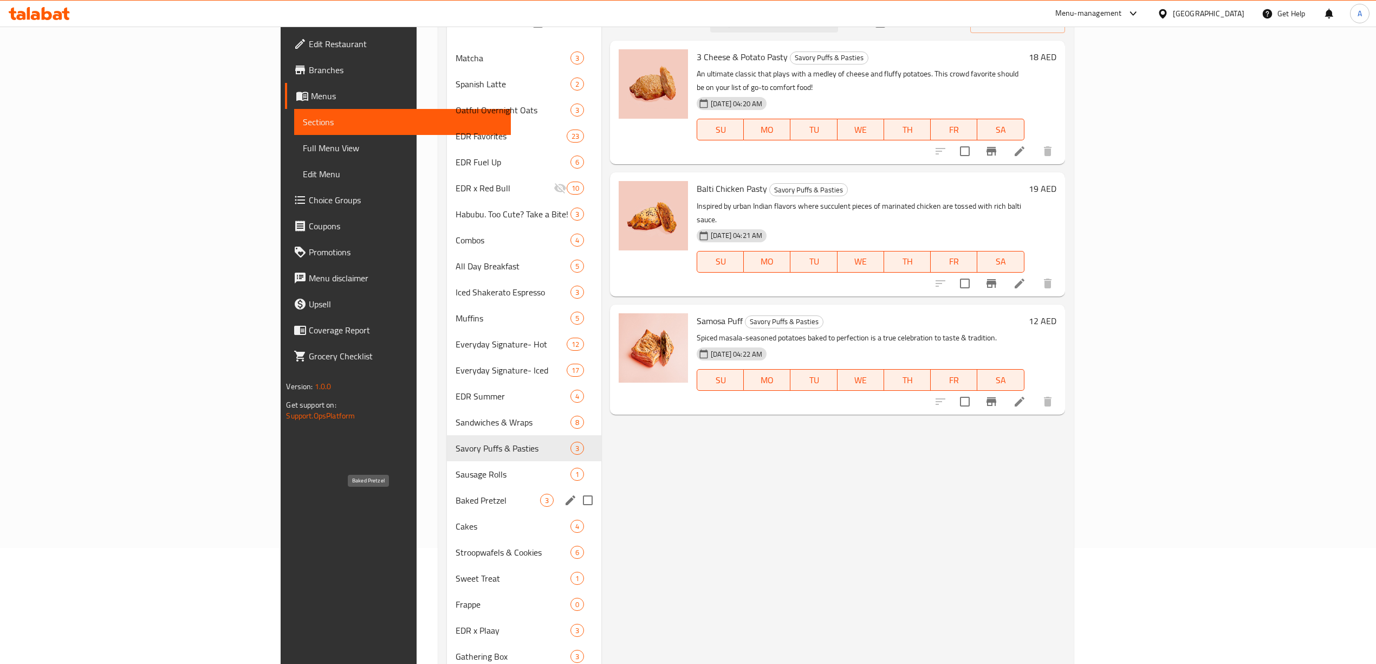
click at [456, 496] on span "Baked Pretzel" at bounding box center [498, 499] width 85 height 13
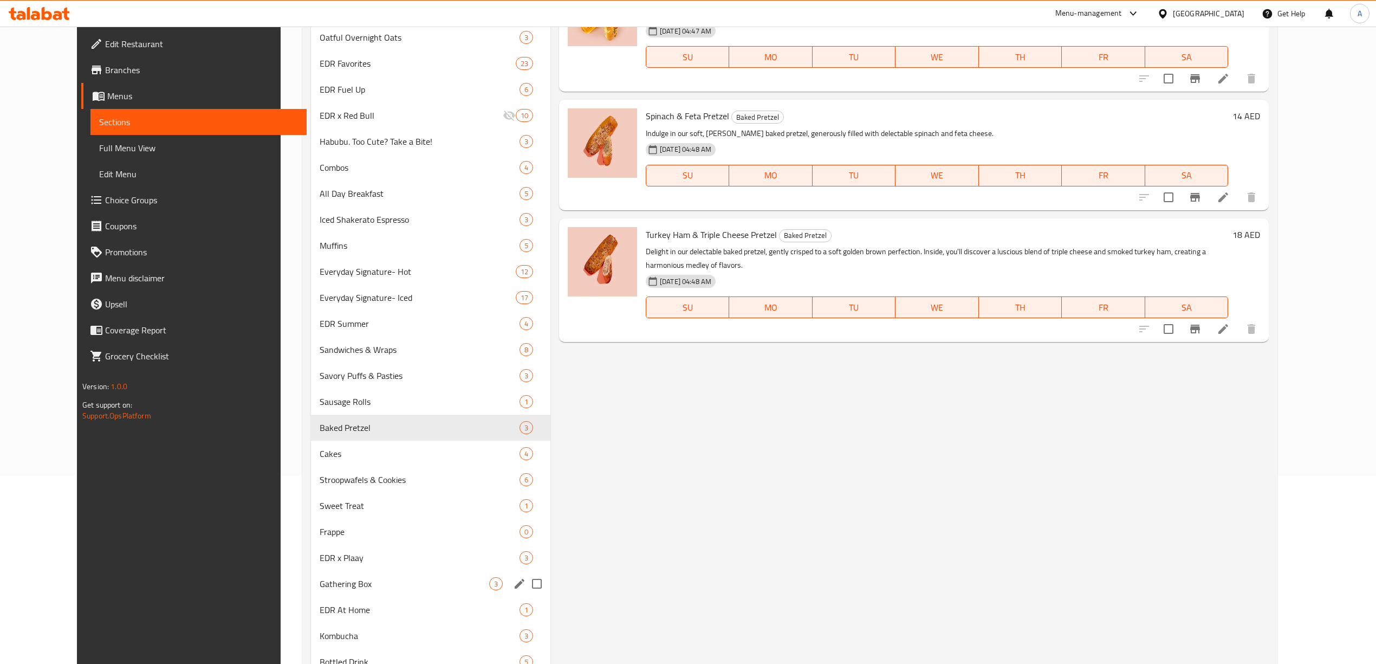
scroll to position [261, 0]
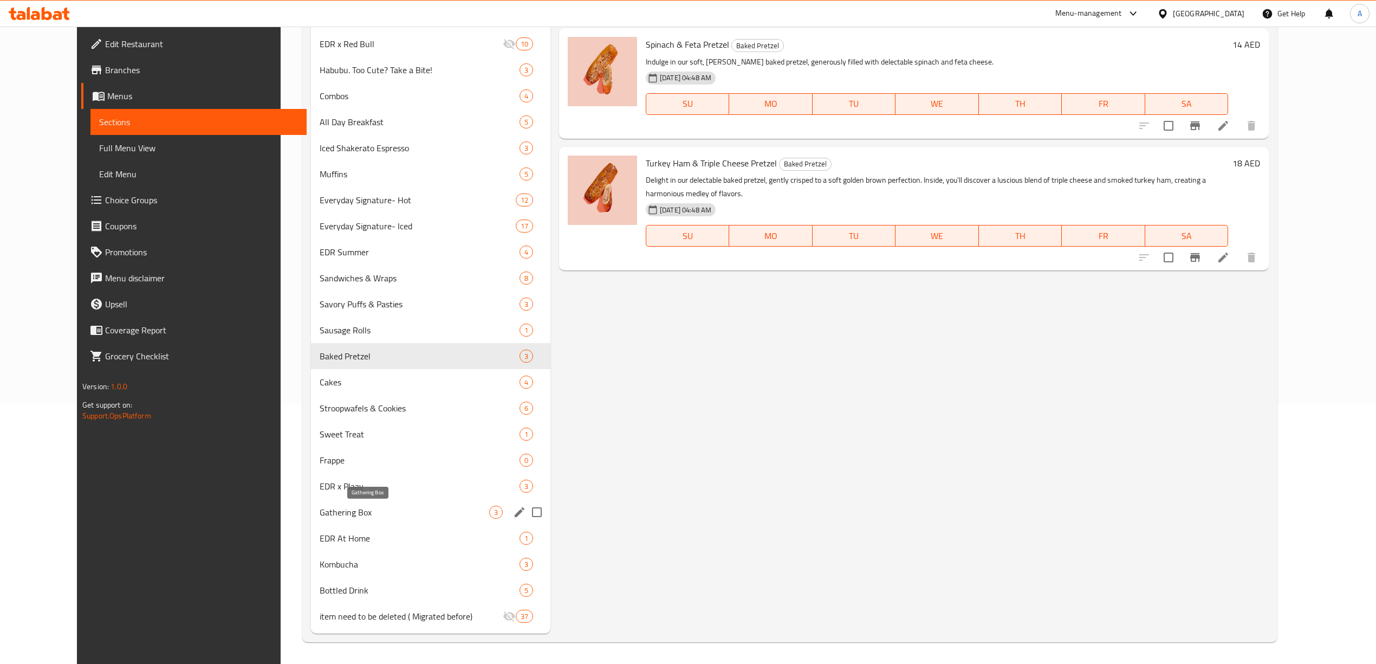
click at [325, 510] on span "Gathering Box" at bounding box center [405, 511] width 170 height 13
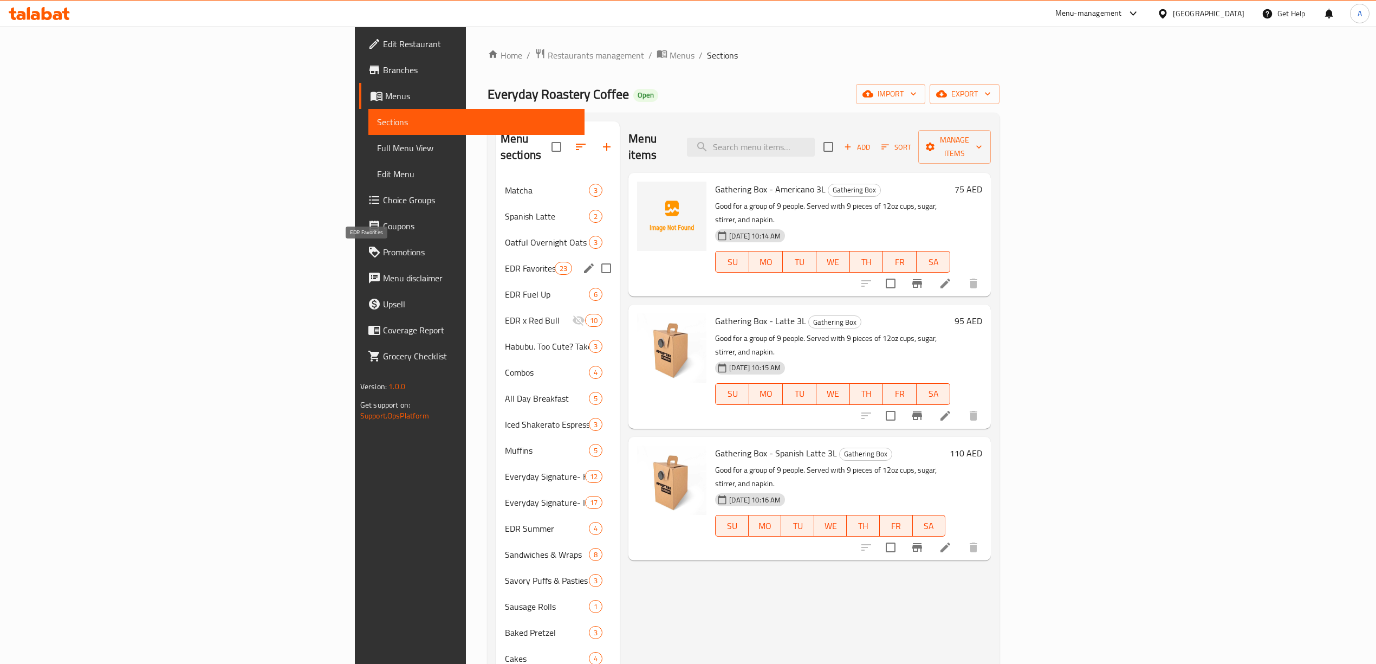
click at [505, 262] on span "EDR Favorites" at bounding box center [530, 268] width 50 height 13
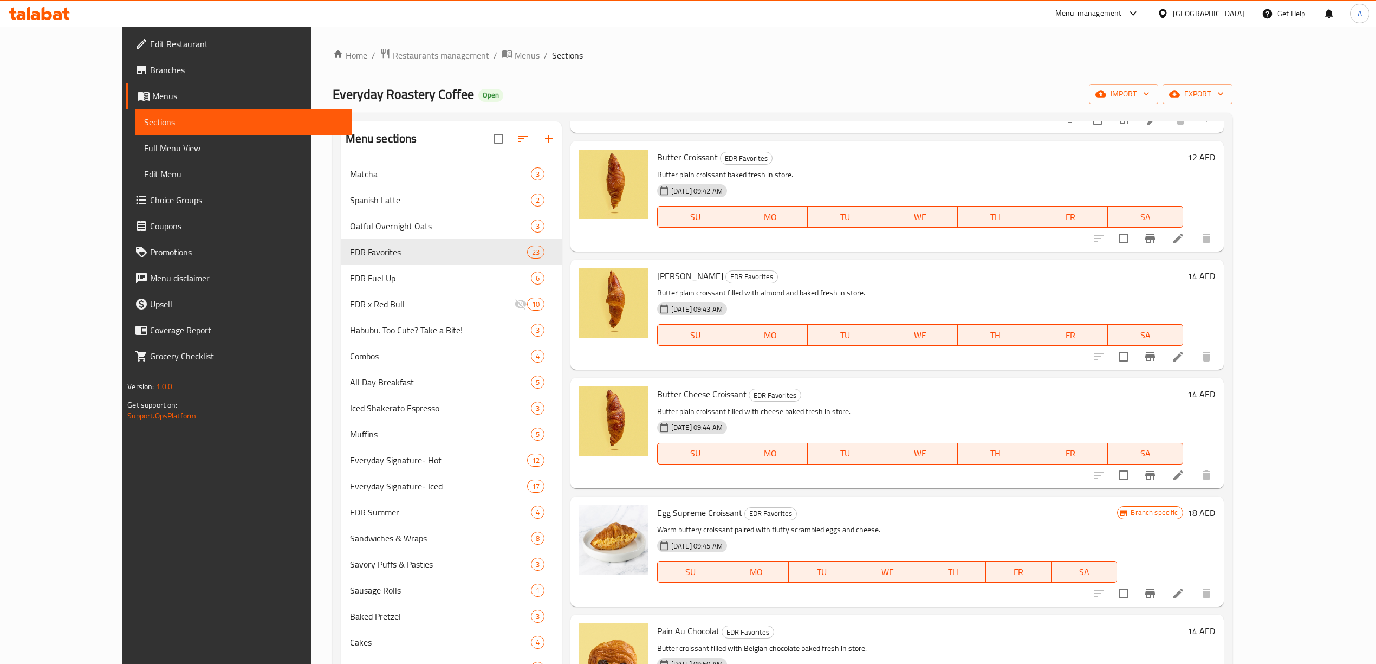
scroll to position [261, 0]
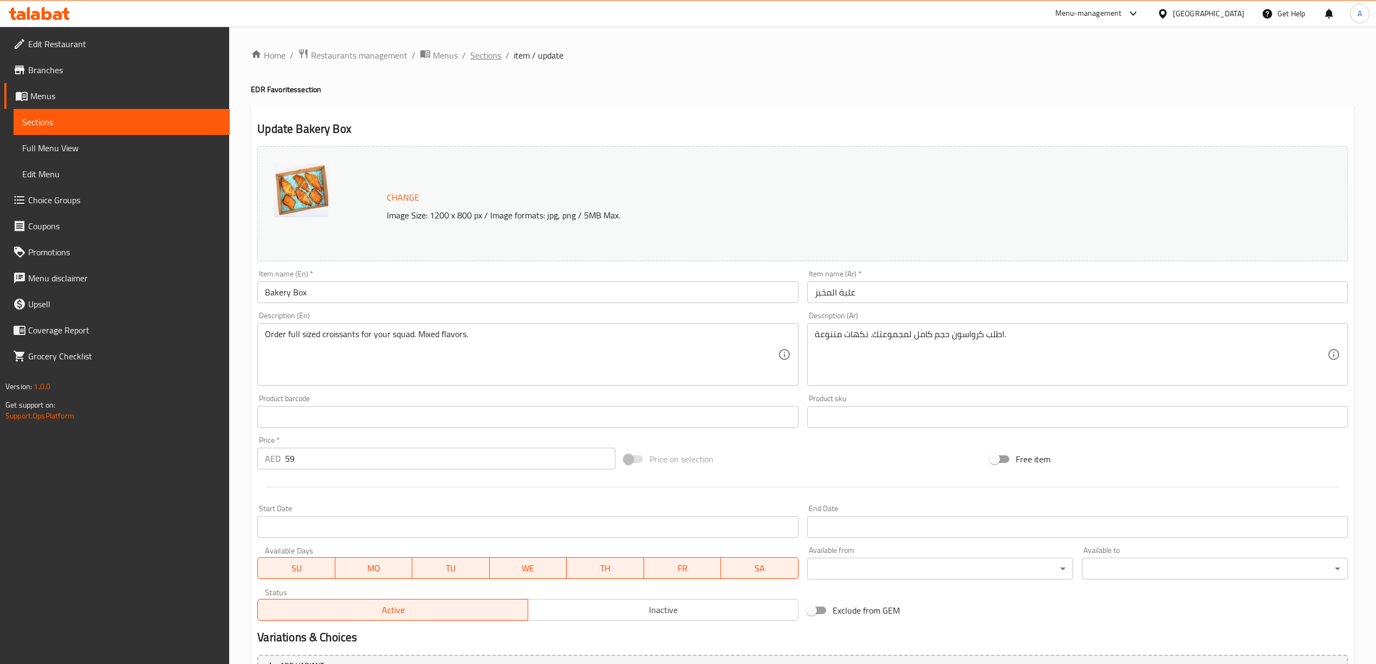
click at [499, 55] on span "Sections" at bounding box center [485, 55] width 31 height 13
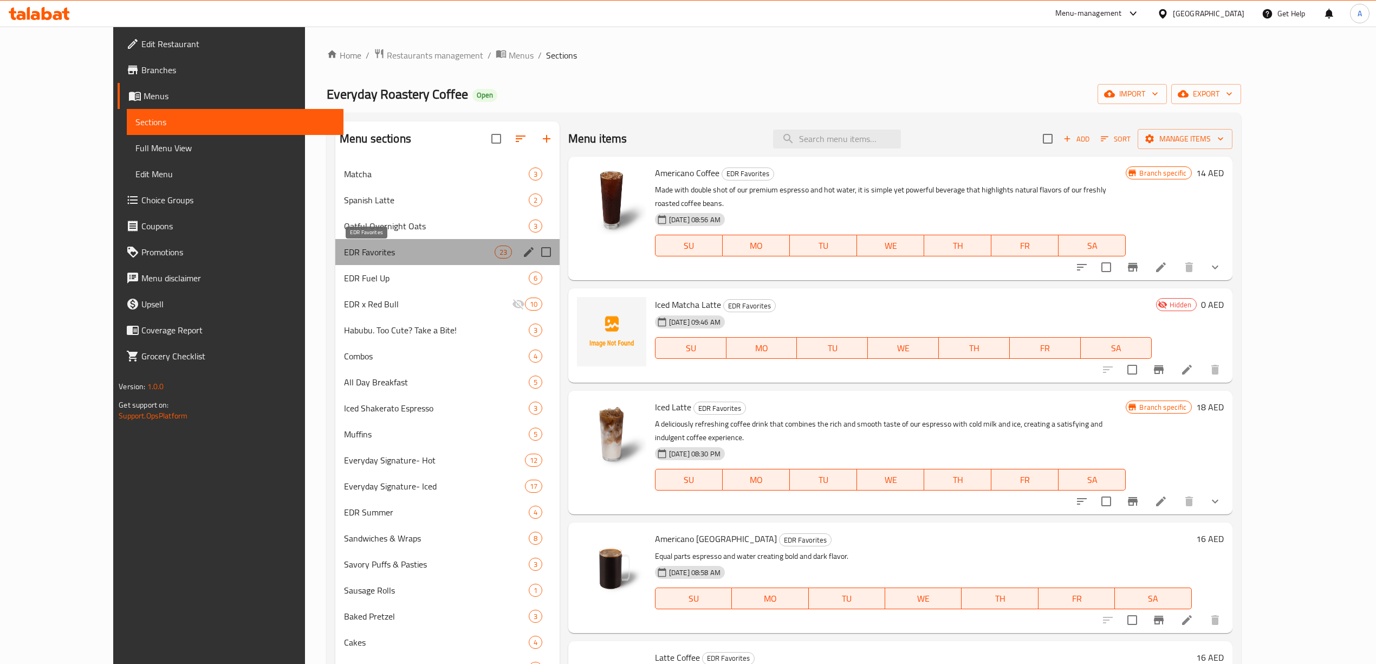
click at [354, 252] on span "EDR Favorites" at bounding box center [419, 251] width 151 height 13
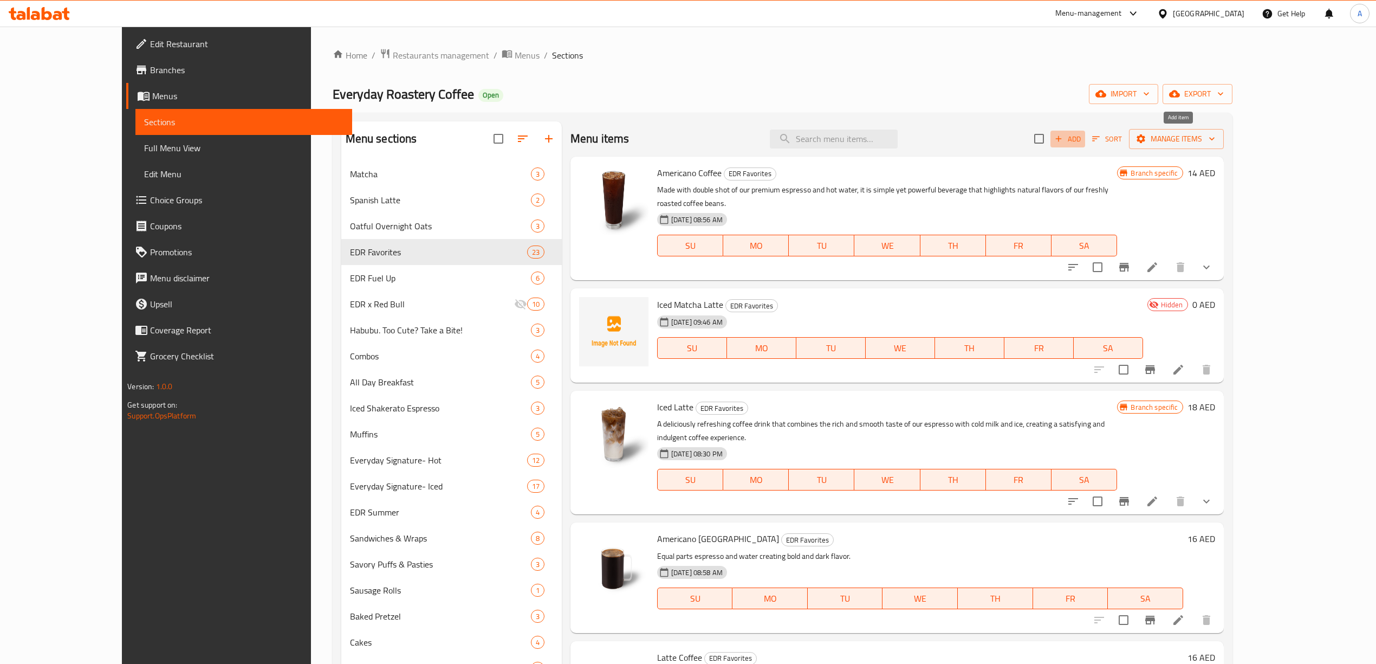
click at [1082, 142] on span "Add" at bounding box center [1067, 139] width 29 height 12
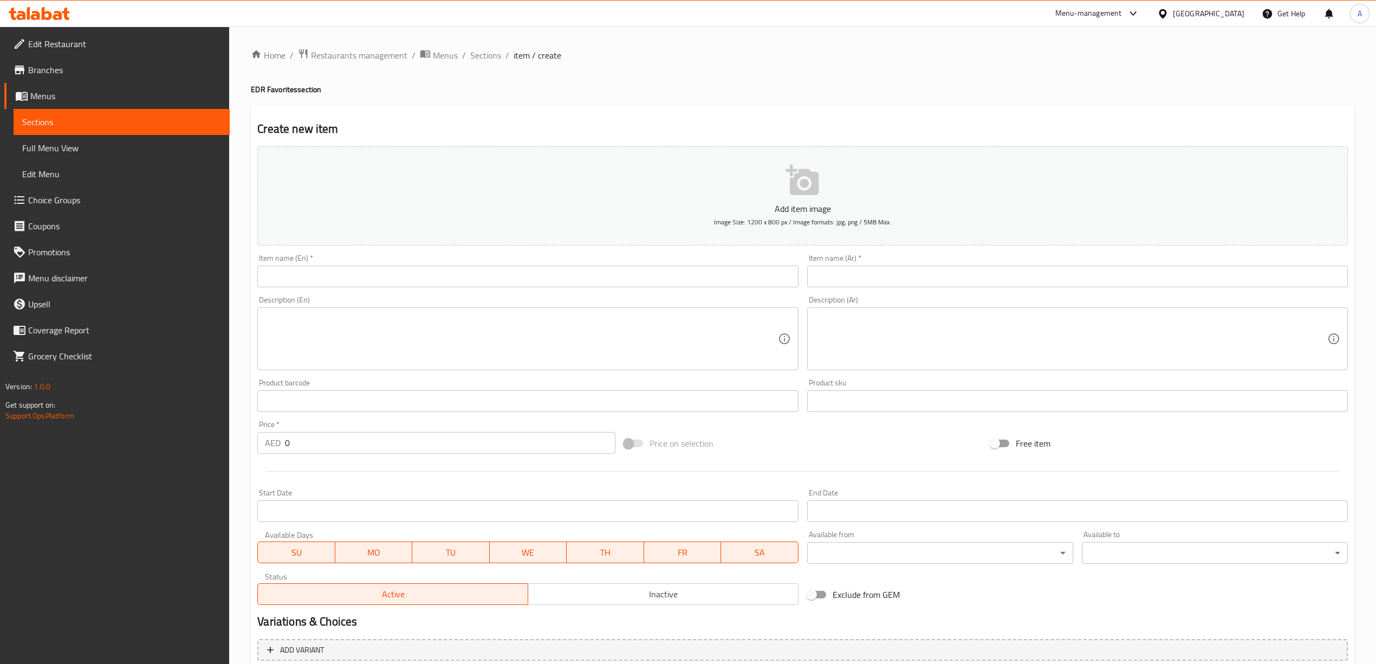
click at [295, 268] on input "text" at bounding box center [527, 276] width 541 height 22
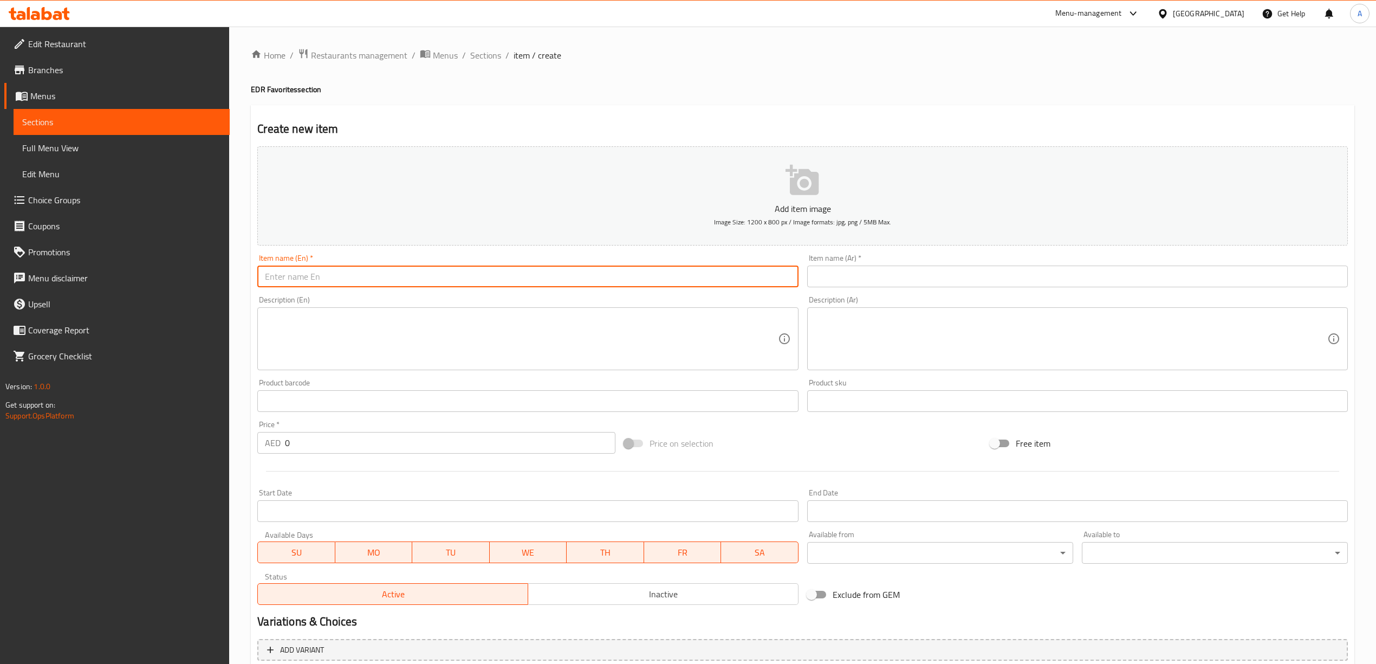
paste input "Build Your Own Box"
type input "Build Your Own Box"
click at [236, 311] on div "Home / Restaurants management / Menus / Sections / item / create EDR Favorites …" at bounding box center [802, 392] width 1147 height 730
drag, startPoint x: 341, startPoint y: 278, endPoint x: 262, endPoint y: 278, distance: 78.5
click at [262, 278] on input "Build Your Own Box" at bounding box center [527, 276] width 541 height 22
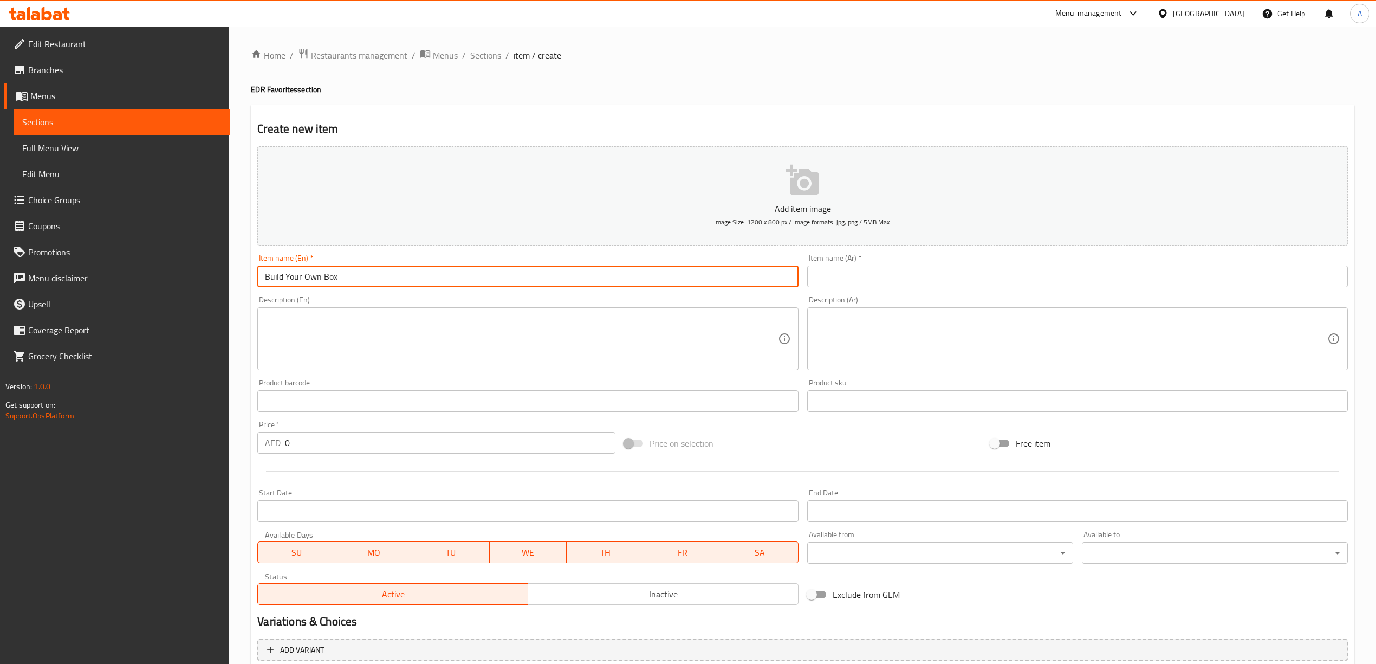
click at [897, 272] on input "text" at bounding box center [1077, 276] width 541 height 22
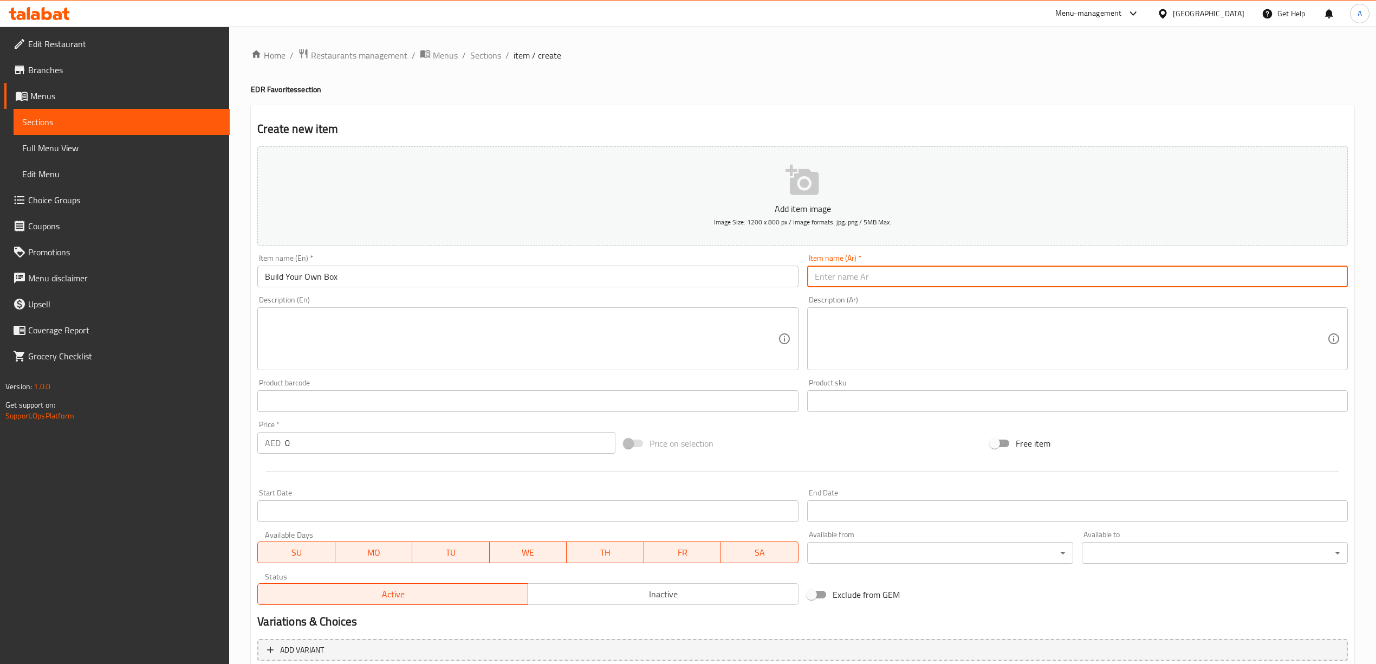
paste input "اصنع صندوقك الخاص"
type input "اصنع صندوقك الخاص"
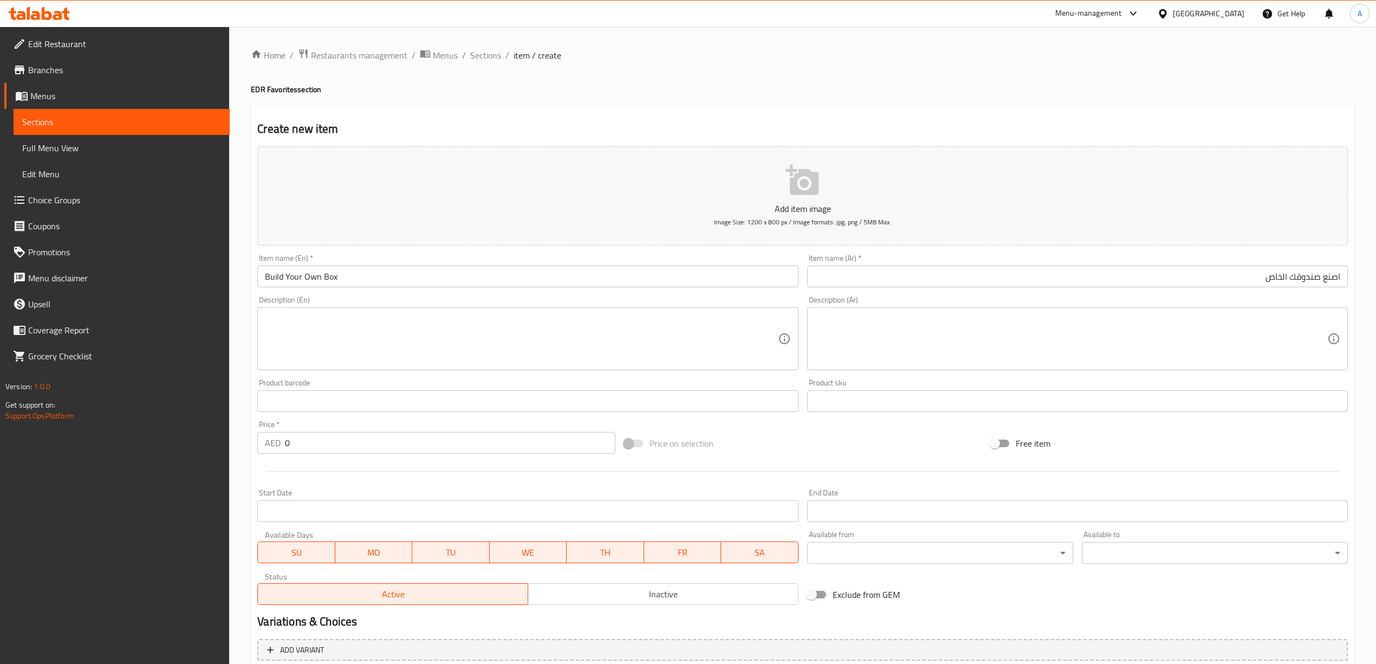
click at [1290, 109] on div "Create new item Add item image Image Size: 1200 x 800 px / Image formats: jpg, …" at bounding box center [802, 416] width 1103 height 622
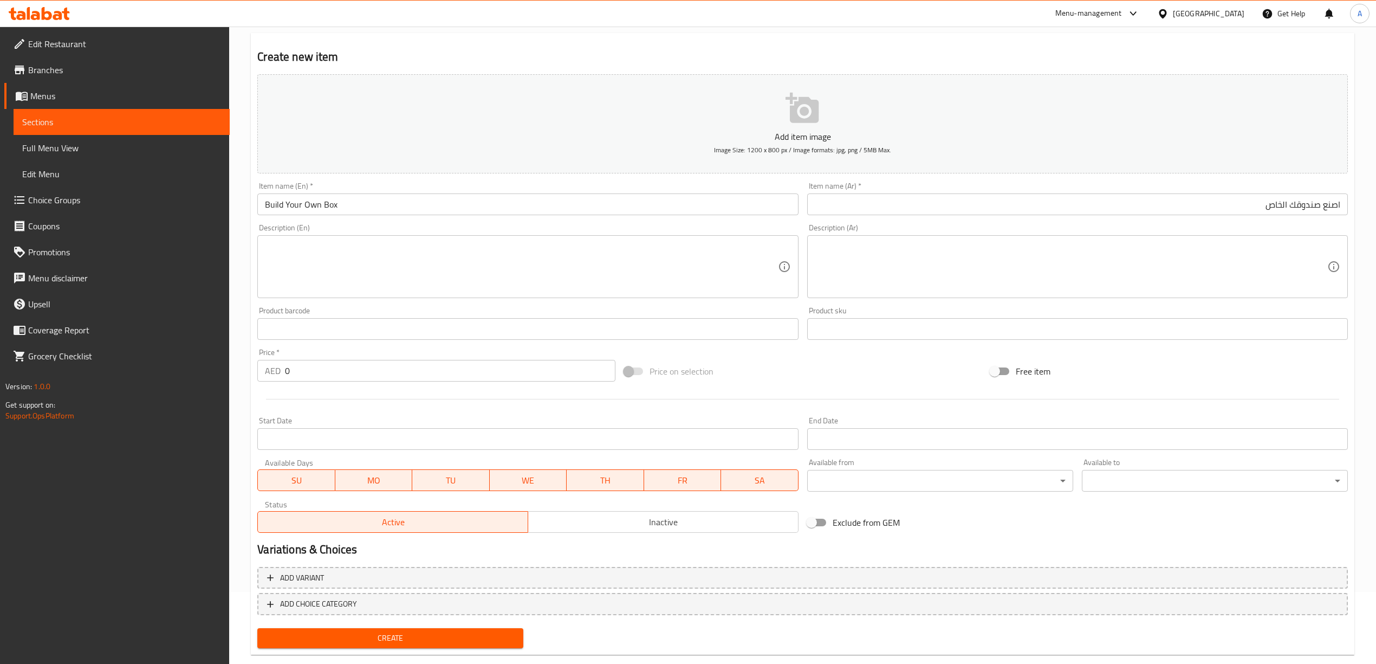
scroll to position [92, 0]
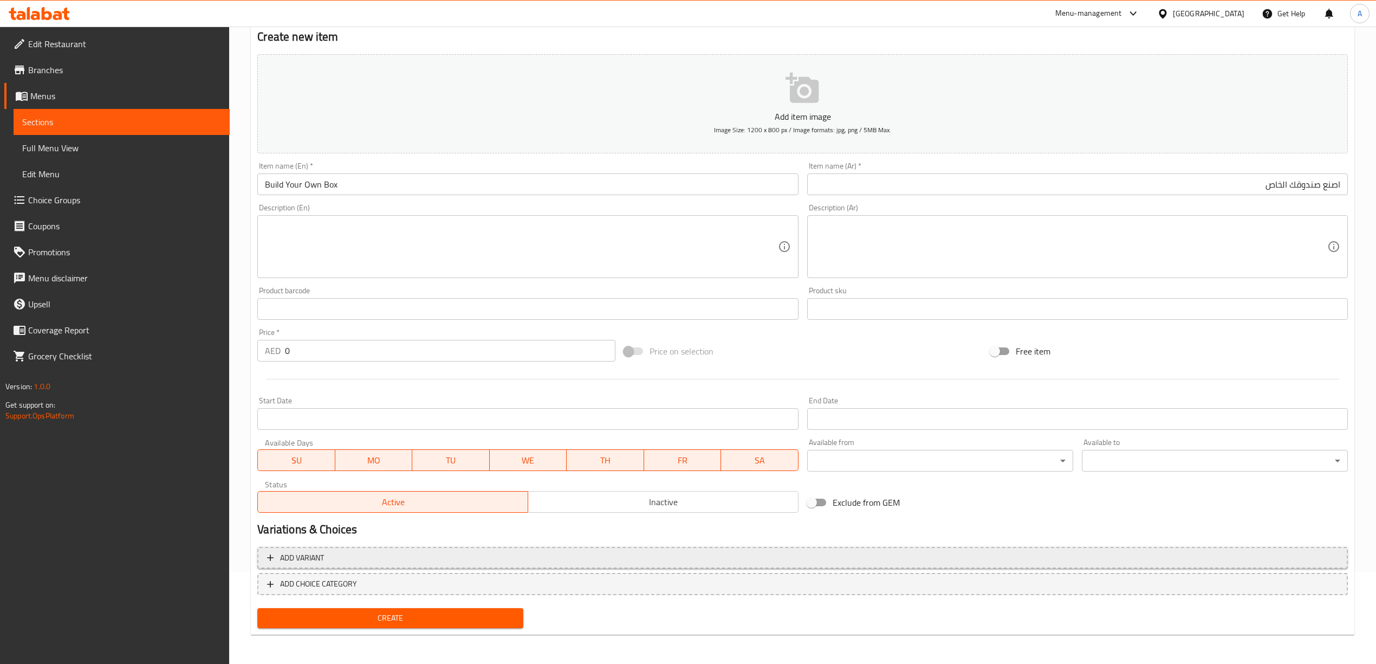
click at [287, 555] on span "Add variant" at bounding box center [302, 558] width 44 height 14
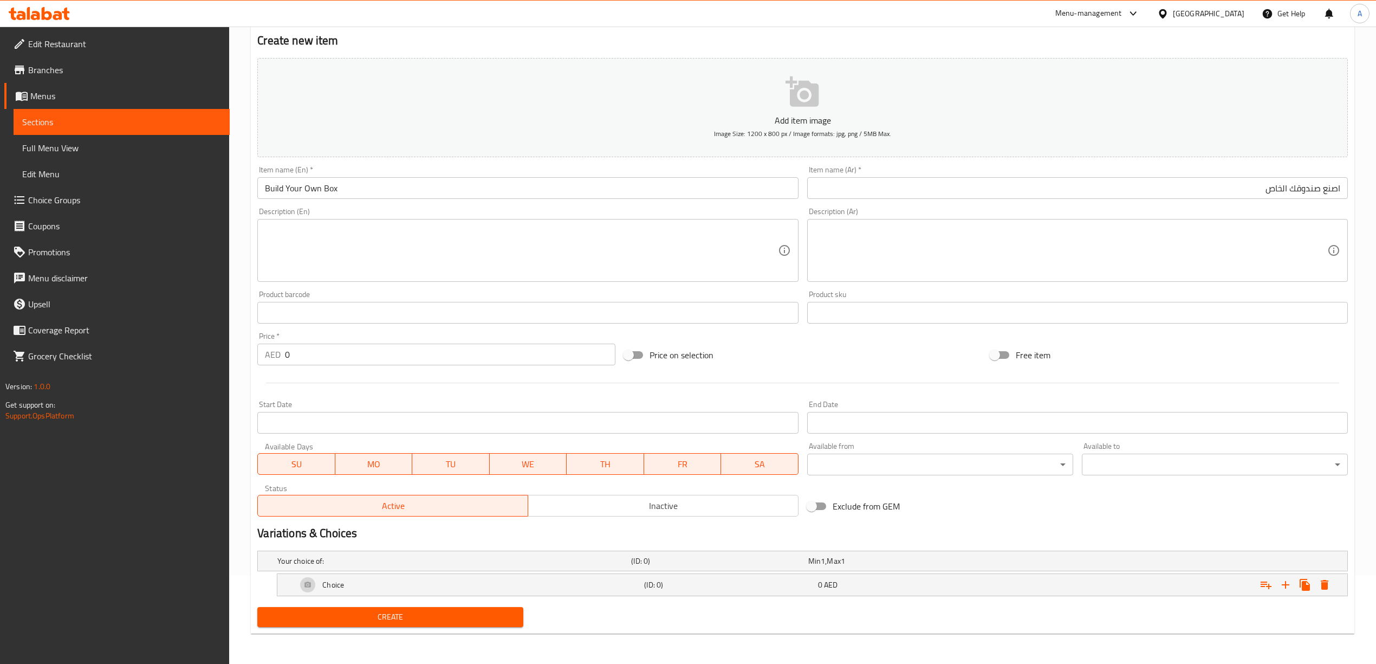
scroll to position [89, 0]
click at [1327, 585] on icon "Expand" at bounding box center [1325, 585] width 8 height 10
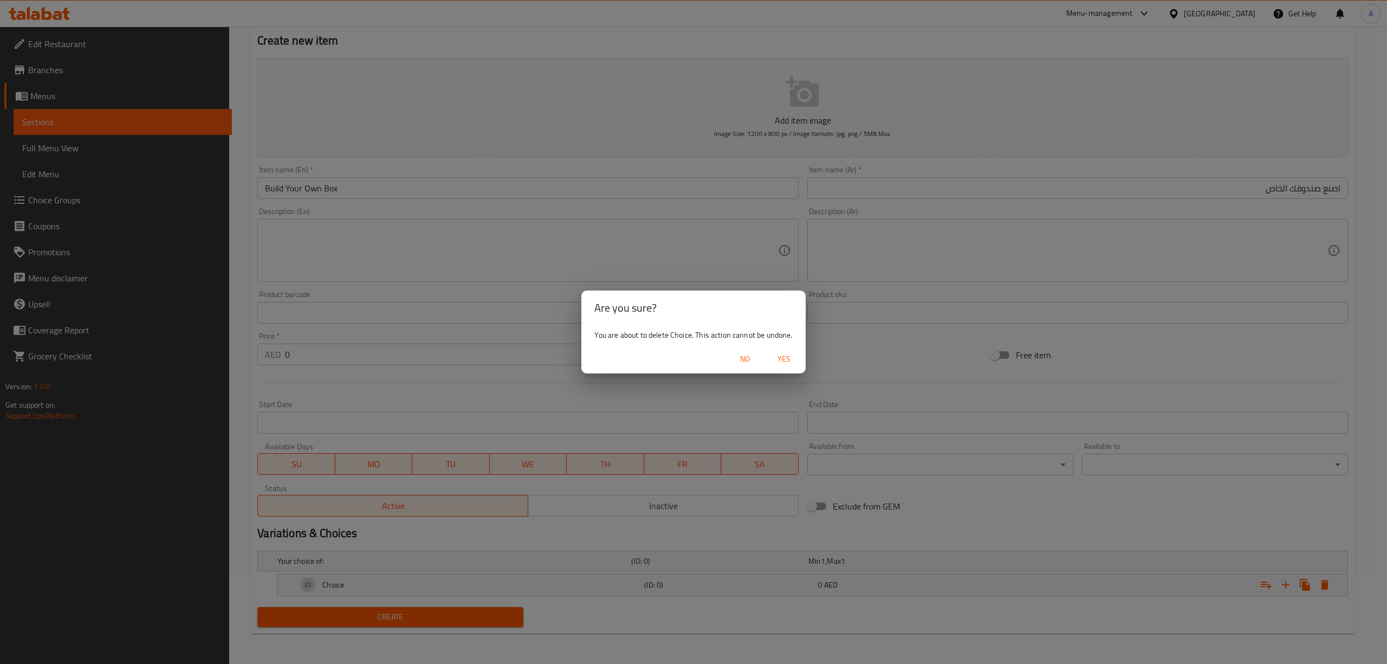
click at [790, 355] on span "Yes" at bounding box center [784, 359] width 26 height 14
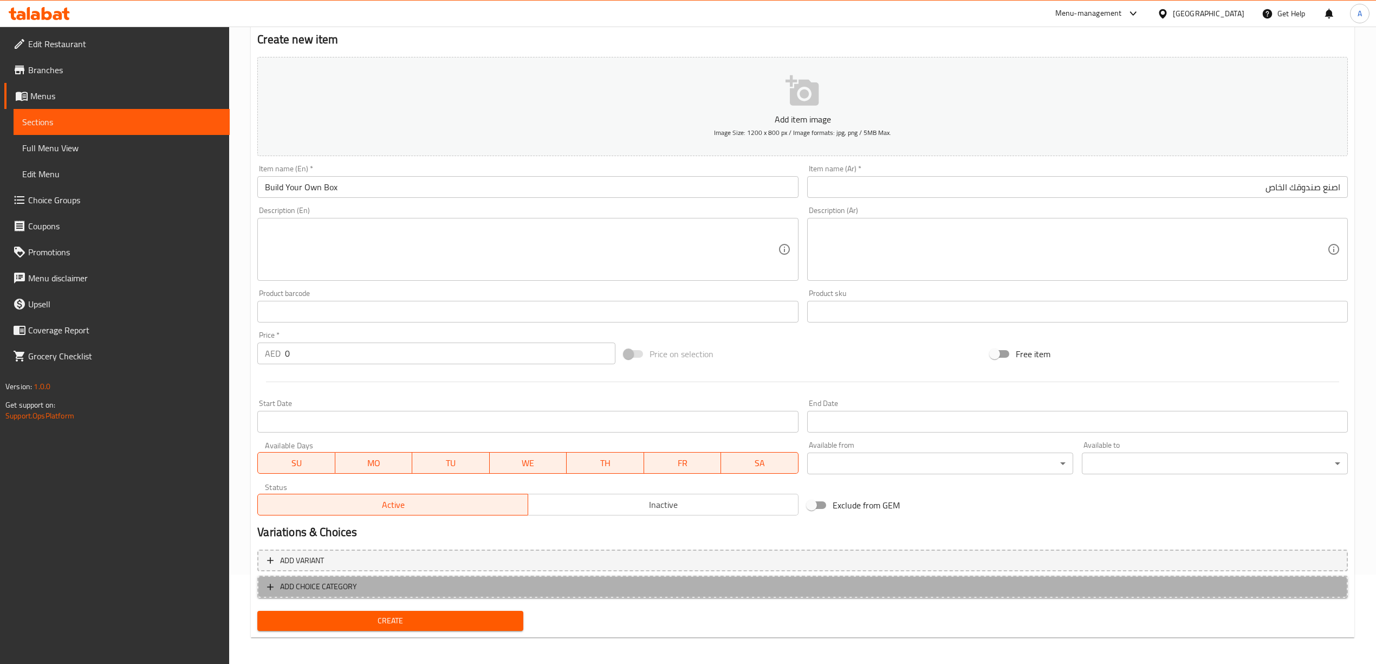
click at [549, 594] on button "ADD CHOICE CATEGORY" at bounding box center [802, 586] width 1090 height 22
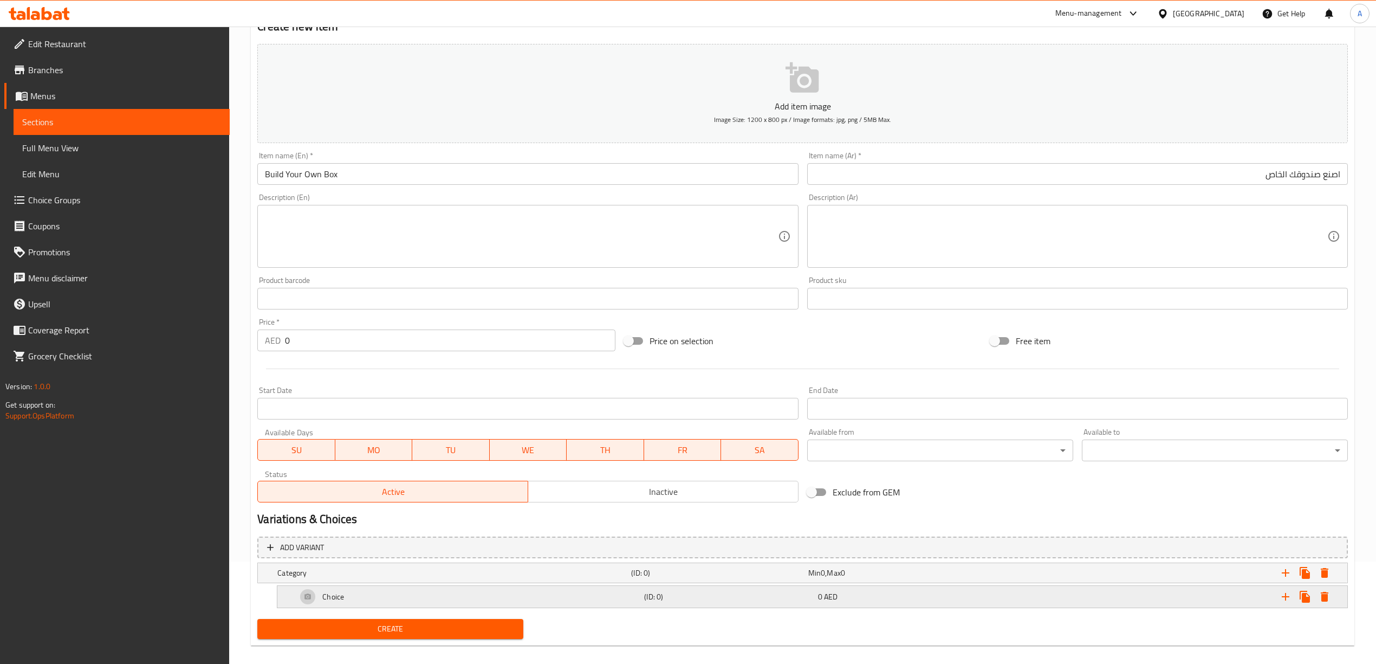
scroll to position [115, 0]
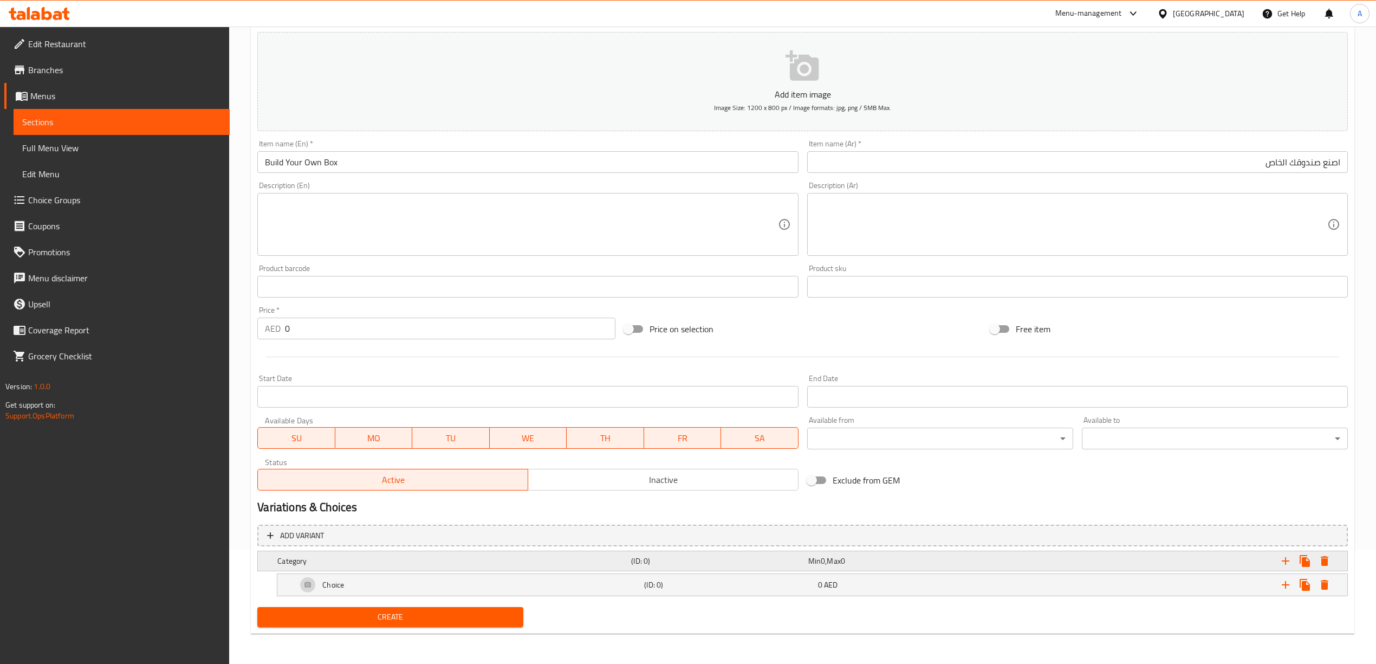
click at [764, 555] on h5 "(ID: 0)" at bounding box center [717, 560] width 172 height 11
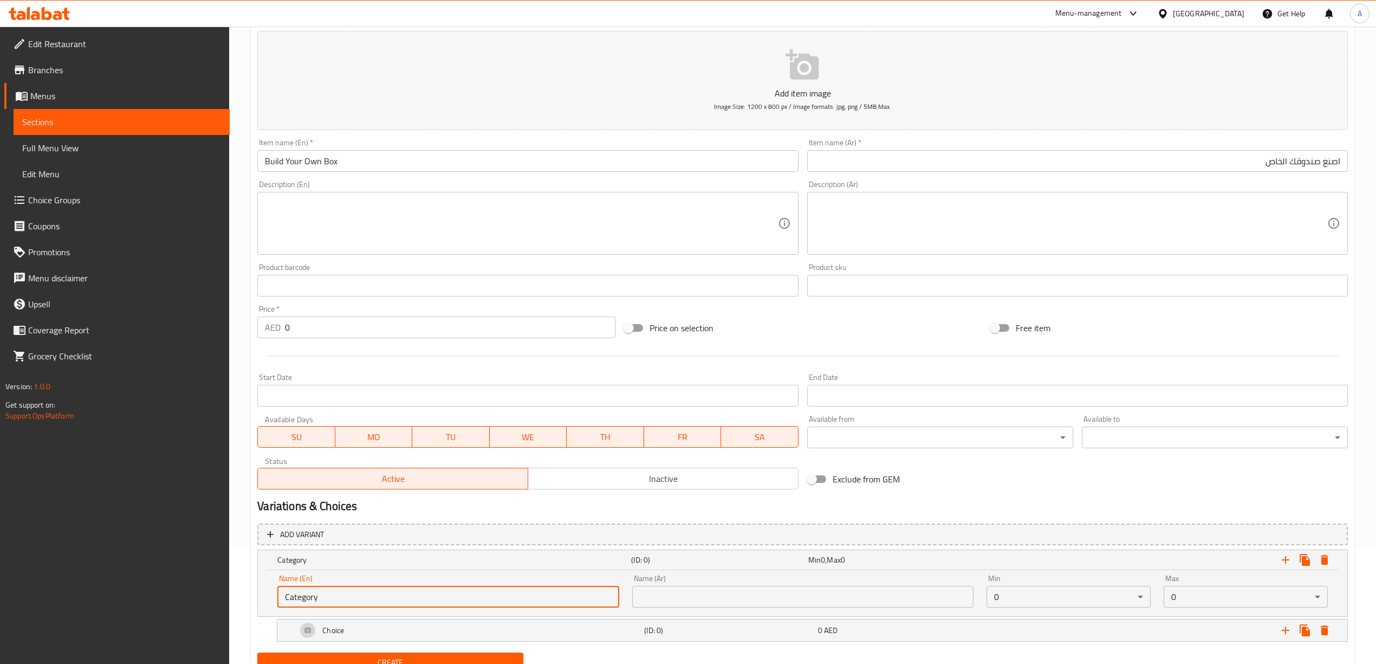
drag, startPoint x: 407, startPoint y: 599, endPoint x: 256, endPoint y: 599, distance: 151.7
click at [256, 599] on div "Add variant Category (ID: 0) Min 0 , Max 0 Name (En) Category Name (En) Name (A…" at bounding box center [802, 583] width 1099 height 129
paste input "Your Choice of 1st Croissant - Bakery Box"
drag, startPoint x: 441, startPoint y: 599, endPoint x: 276, endPoint y: 602, distance: 164.7
click at [276, 602] on div "Name (En) Your Choice of 1st Croissant - Bakery Box: Name (En)" at bounding box center [448, 591] width 354 height 46
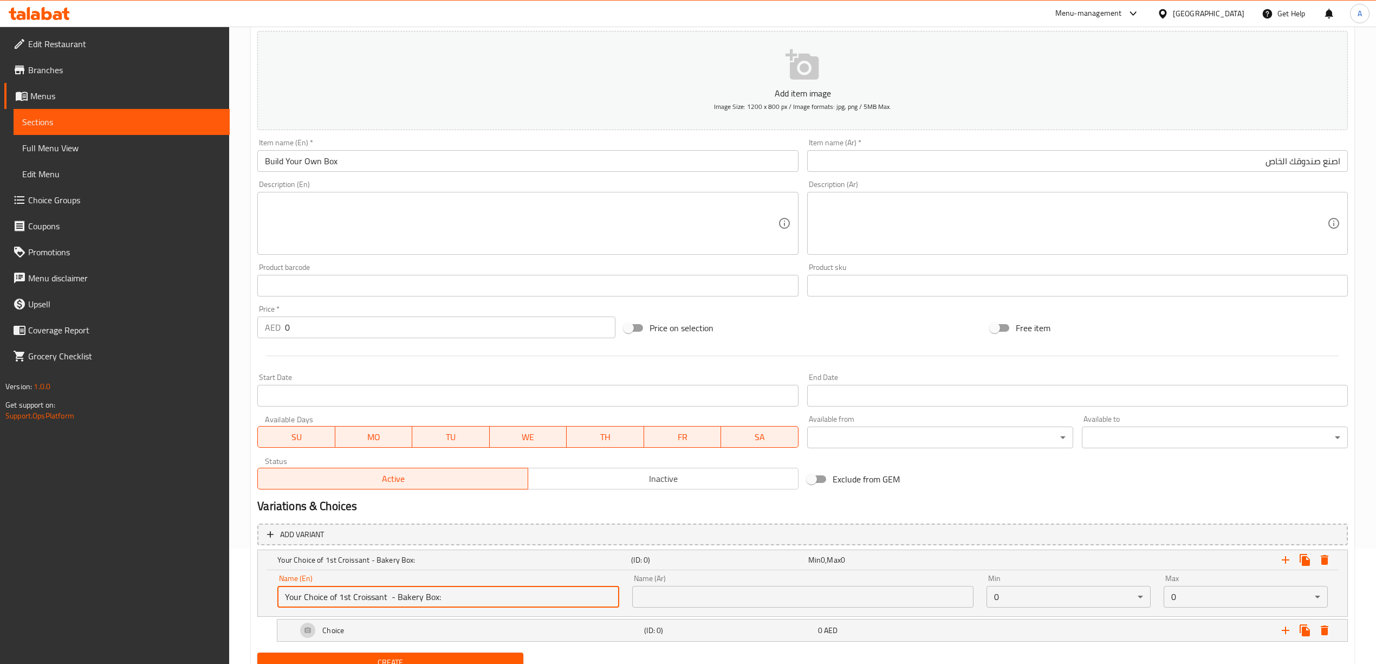
type input "Your Choice of 1st Croissant - Bakery Box:"
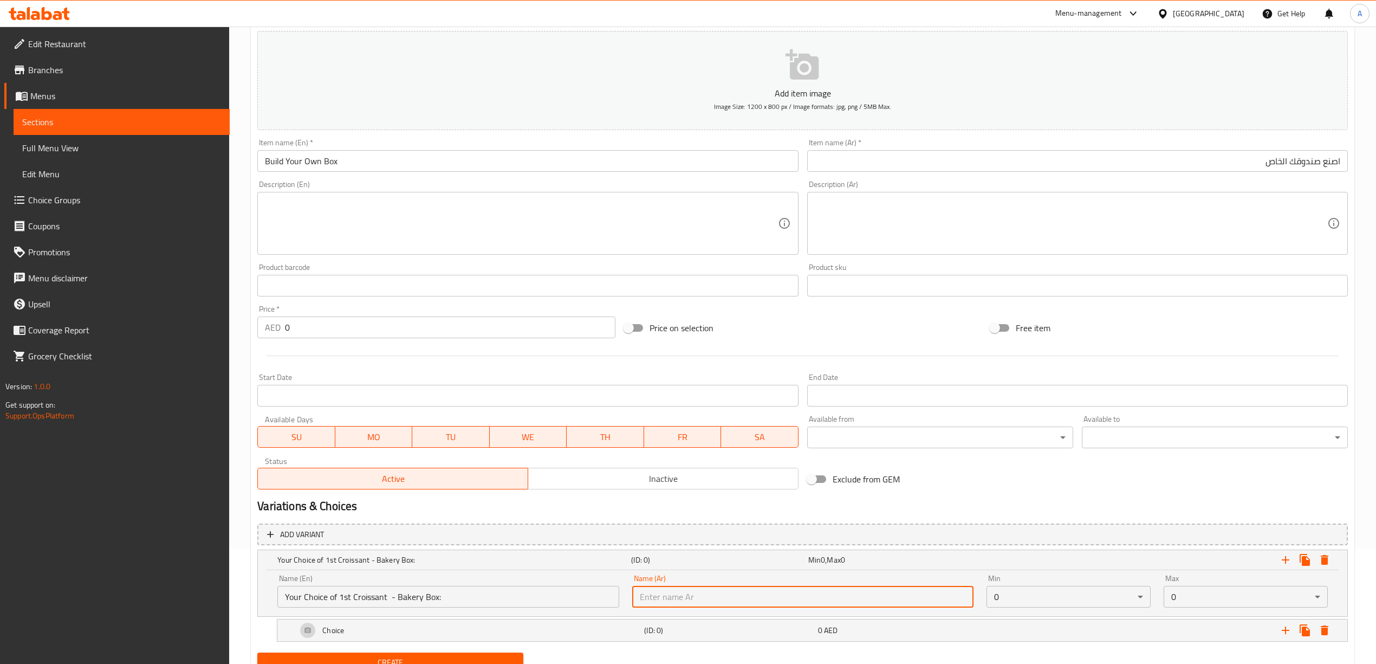
click at [776, 601] on input "text" at bounding box center [802, 597] width 341 height 22
paste input "اختيارك من الكرواسون الأول - صندوق المخبز:"
type input "اختيارك من الكرواسون الأول - صندوق المخبز:"
click at [1060, 548] on body "​ Menu-management United Arab Emirates Get Help A Edit Restaurant Branches Menu…" at bounding box center [688, 229] width 1376 height 637
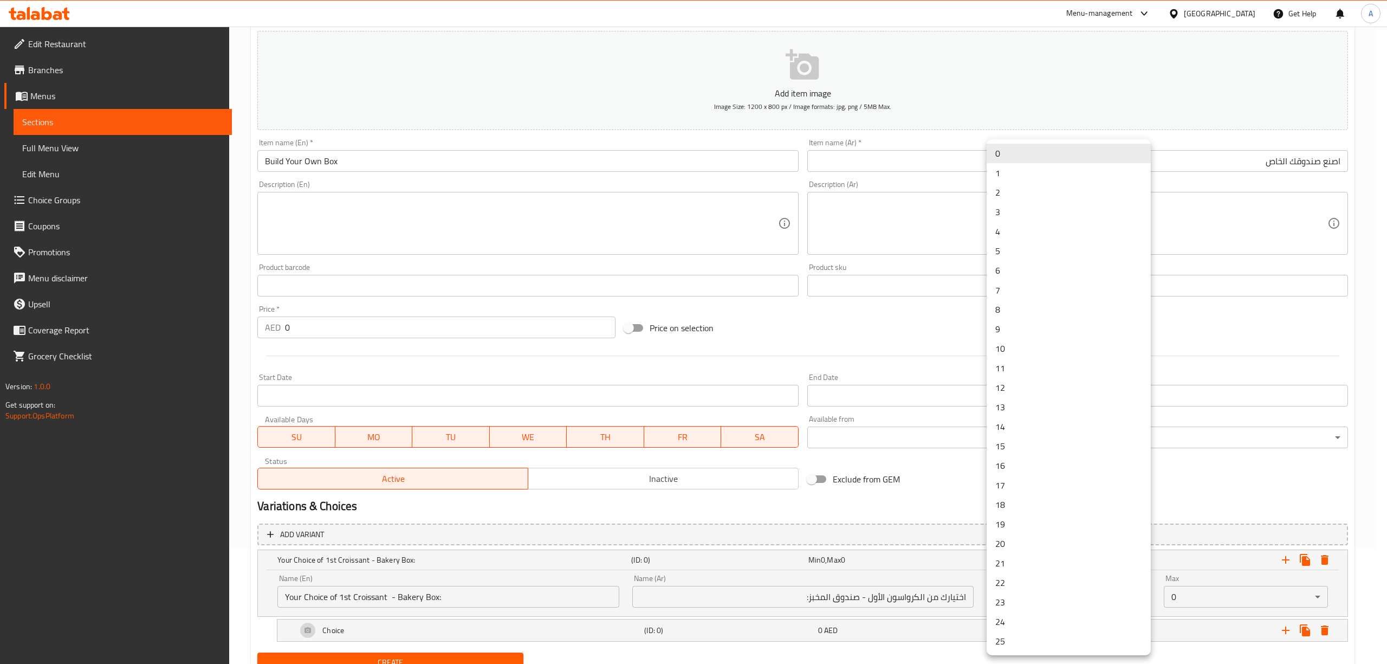
click at [1013, 171] on li "1" at bounding box center [1068, 173] width 164 height 20
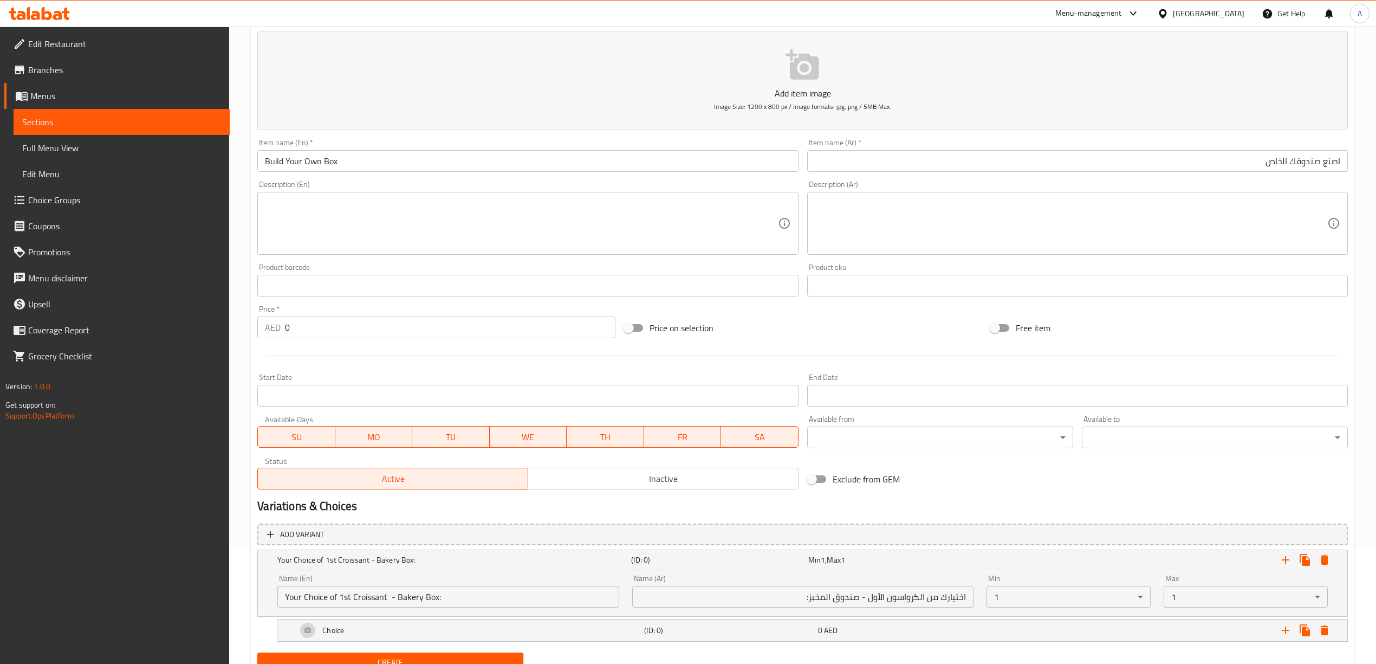
click at [1165, 490] on div "Exclude from GEM" at bounding box center [986, 478] width 366 height 29
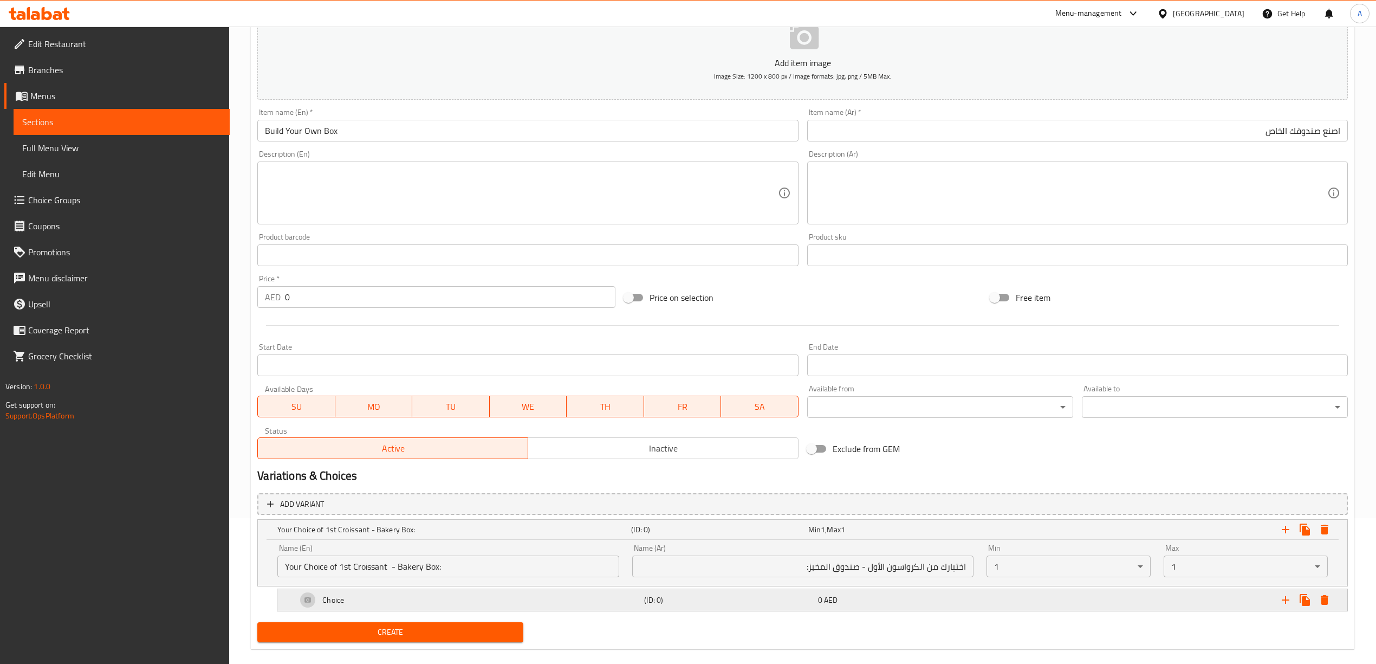
scroll to position [161, 0]
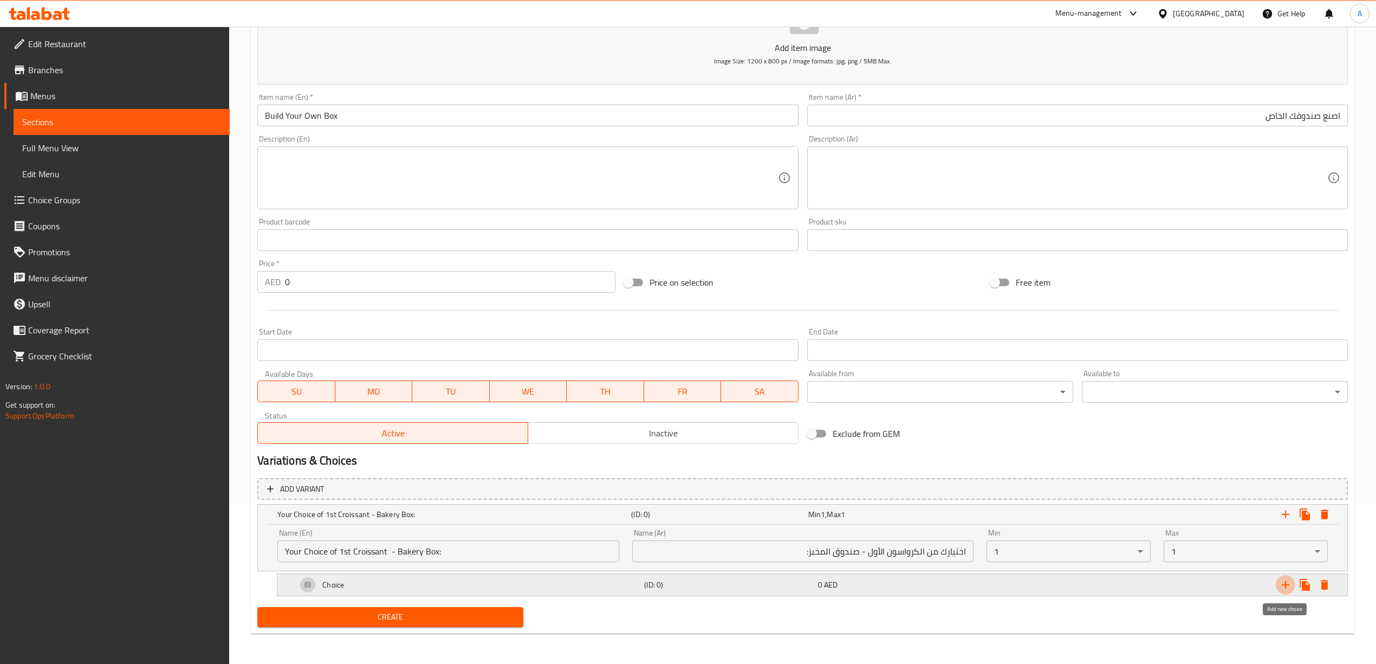
click at [1286, 583] on icon "Expand" at bounding box center [1285, 584] width 13 height 13
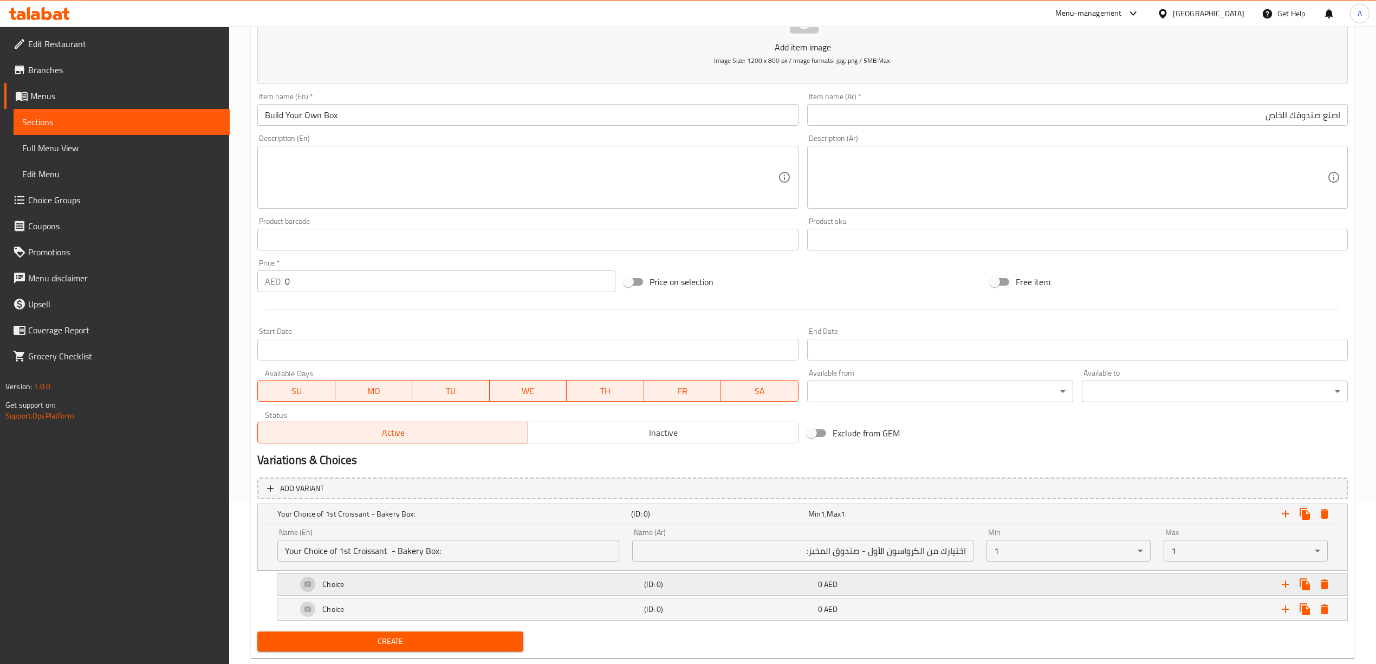
click at [914, 519] on div "0 AED" at bounding box center [894, 513] width 172 height 11
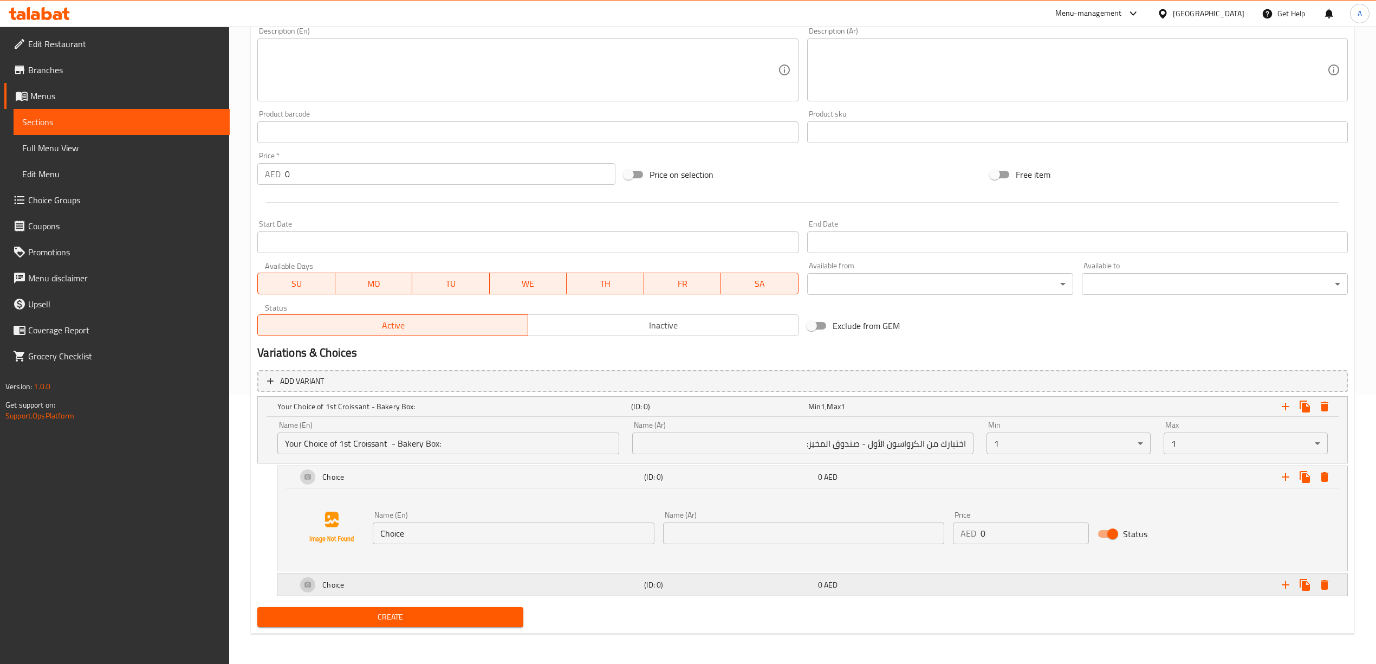
click at [576, 414] on div "Choice" at bounding box center [452, 406] width 354 height 15
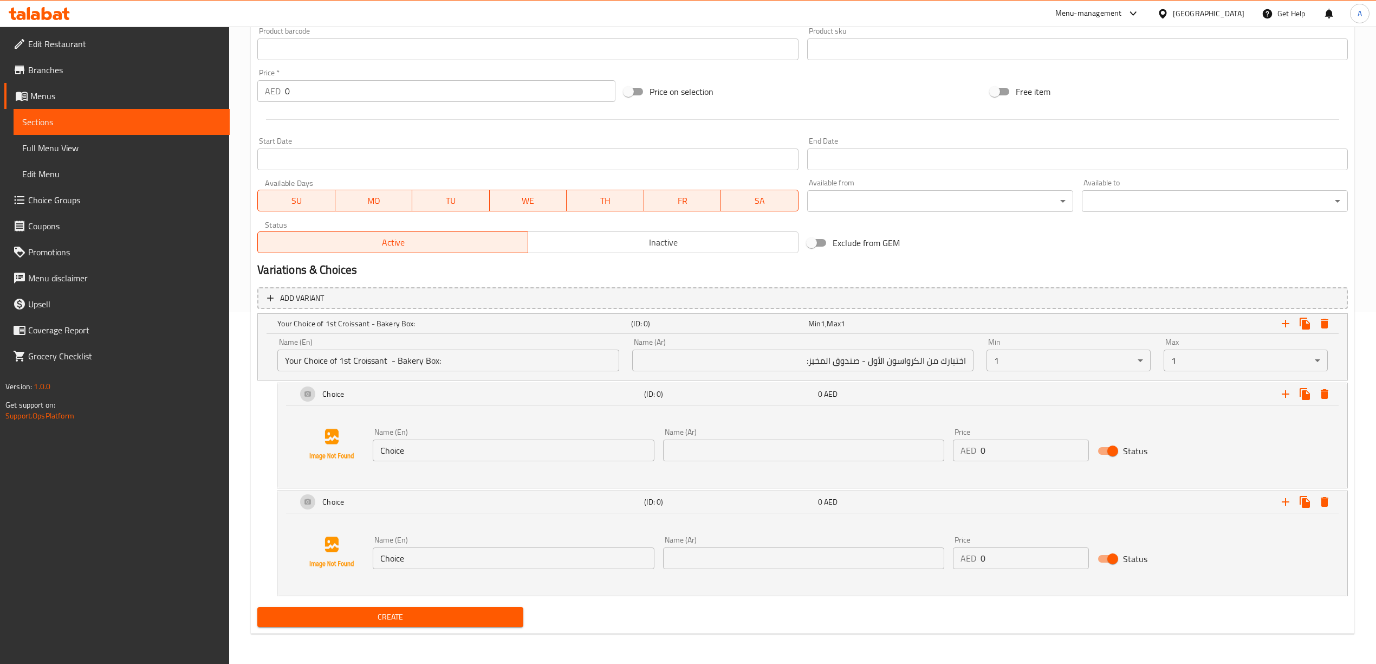
scroll to position [353, 0]
drag, startPoint x: 416, startPoint y: 449, endPoint x: 300, endPoint y: 441, distance: 116.2
click at [301, 442] on div "Name (En) Choice Name (En) Name (Ar) Name (Ar) Price AED 0 Price Status" at bounding box center [812, 444] width 1044 height 82
paste input "Butter Croissant + 12 aed"
drag, startPoint x: 486, startPoint y: 454, endPoint x: 440, endPoint y: 454, distance: 46.0
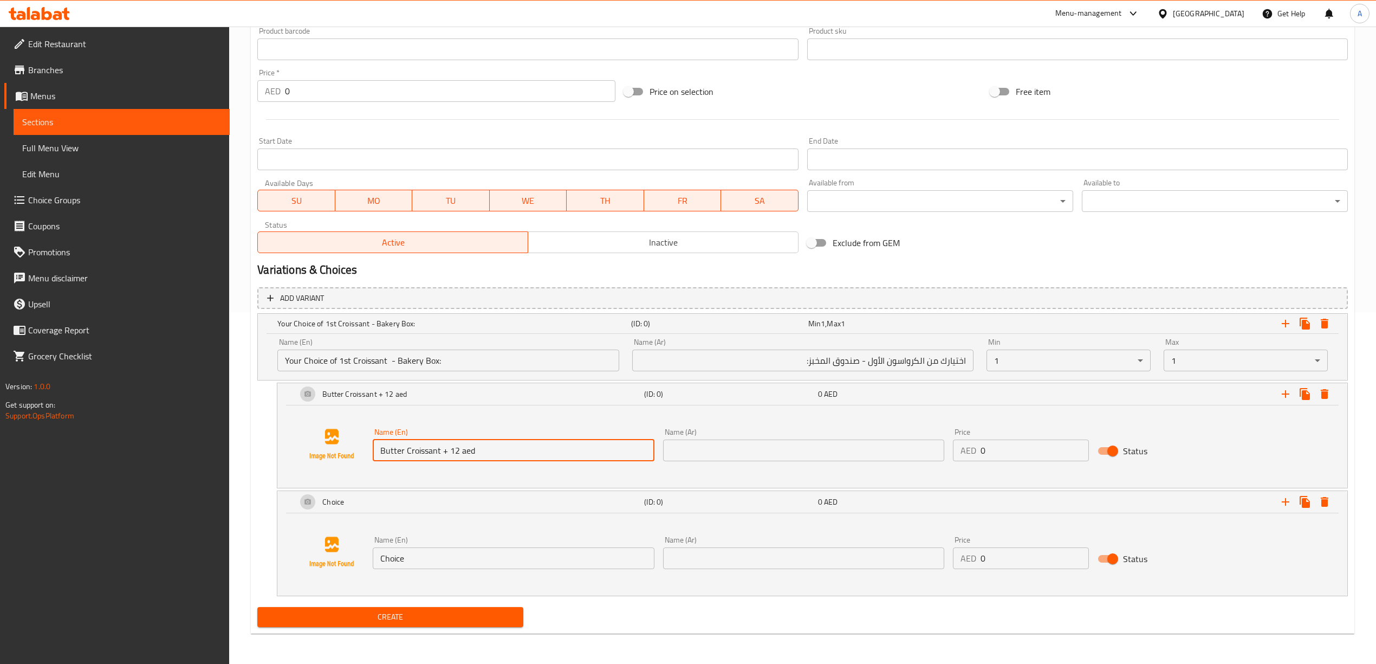
click at [440, 454] on input "Butter Croissant + 12 aed" at bounding box center [513, 450] width 281 height 22
type input "Butter Croissant"
drag, startPoint x: 999, startPoint y: 449, endPoint x: 934, endPoint y: 444, distance: 65.2
click at [934, 444] on div "Name (En) Butter Croissant Name (En) Name (Ar) Name (Ar) Price AED 0 Price Stat…" at bounding box center [803, 445] width 870 height 42
type input "12"
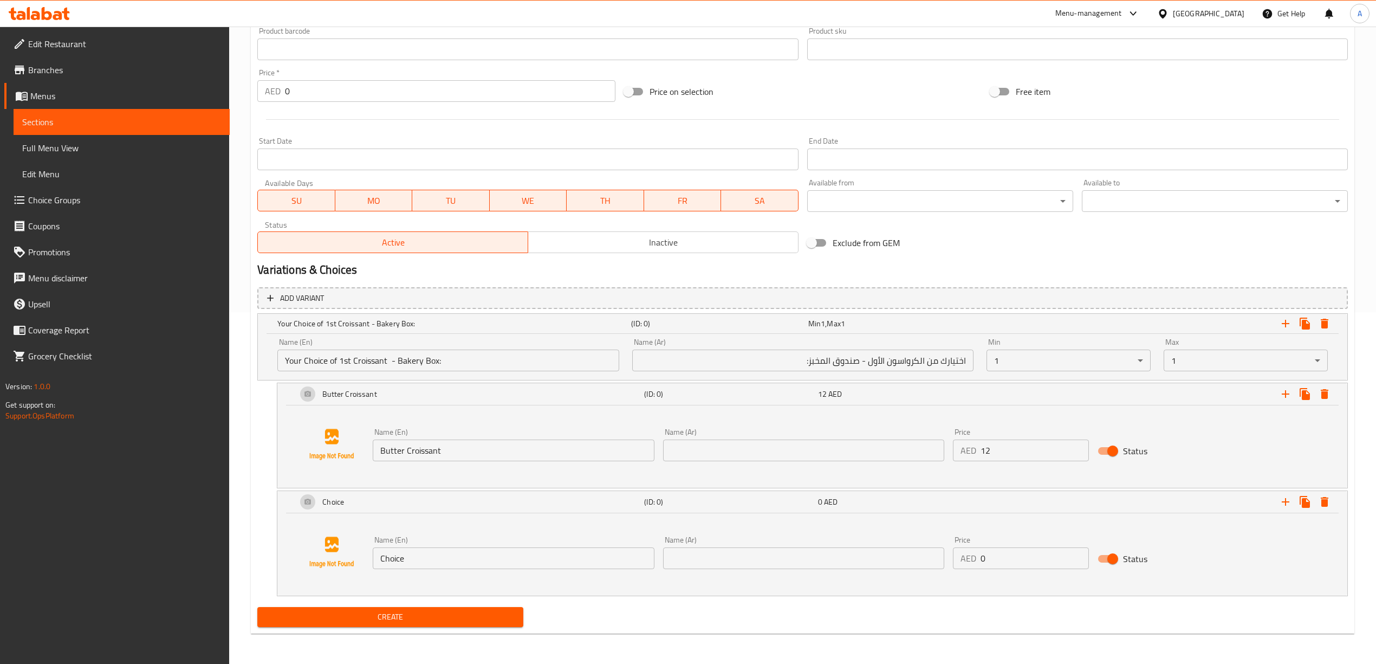
click at [479, 476] on div "Name (En) Butter Croissant Name (En) Name (Ar) Name (Ar) Price AED 12 Price Sta…" at bounding box center [812, 444] width 1044 height 82
drag, startPoint x: 386, startPoint y: 445, endPoint x: 379, endPoint y: 445, distance: 6.5
click at [379, 445] on input "Butter Croissant" at bounding box center [513, 450] width 281 height 22
click at [827, 443] on input "text" at bounding box center [803, 450] width 281 height 22
paste input "كرواسون الزبدة"
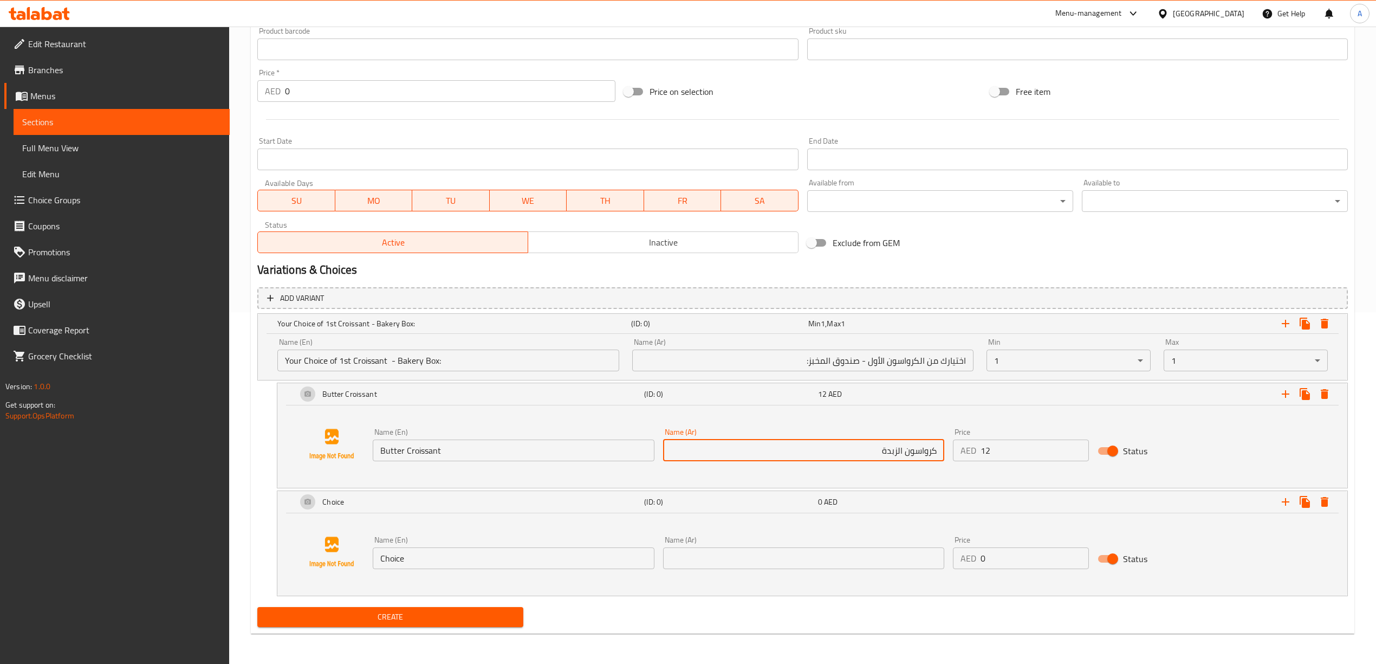
click at [902, 453] on input "كرواسون الزبدة" at bounding box center [803, 450] width 281 height 22
type input "كرواسون زبدة"
click at [901, 477] on div "Name (En) Butter Croissant Name (En) Name (Ar) كرواسون زبدة Name (Ar) Price AED…" at bounding box center [812, 444] width 1044 height 82
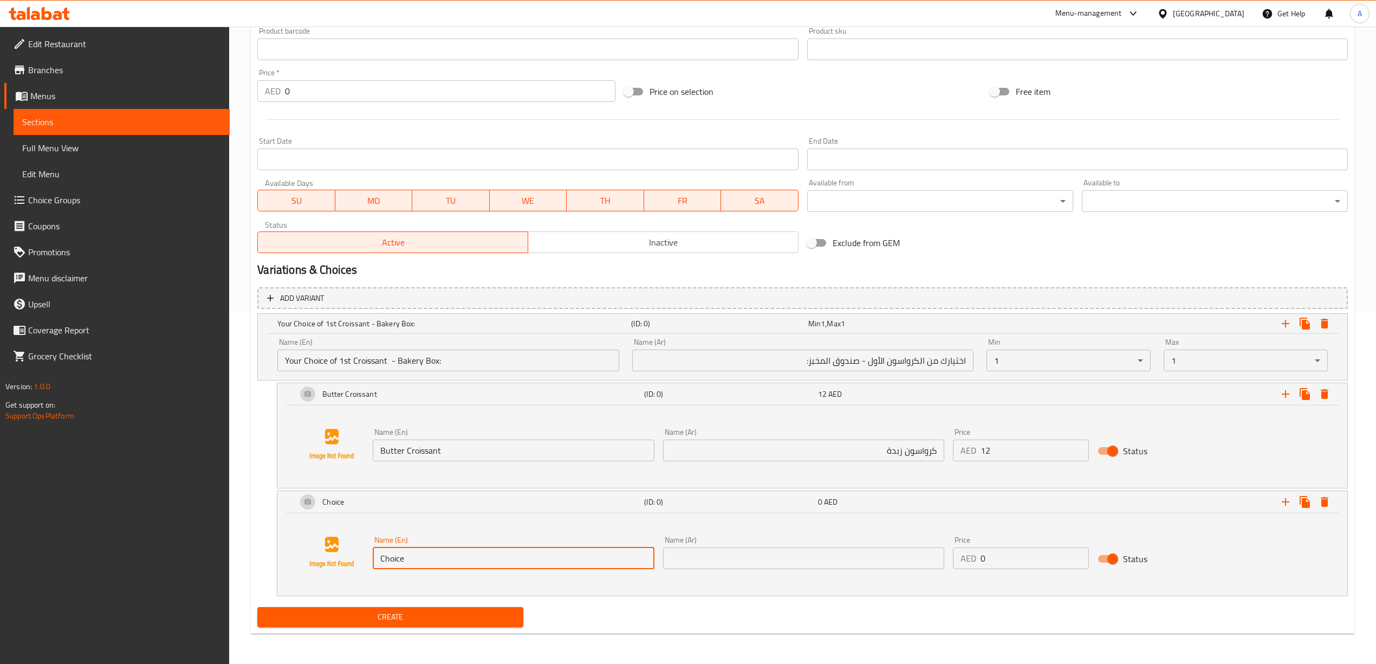
paste input "Butter Cheese Croissant +13 aed"
drag, startPoint x: 425, startPoint y: 558, endPoint x: 336, endPoint y: 549, distance: 88.8
click at [324, 548] on div "Name (En) Choice Name (En) Name (Ar) Name (Ar) Price AED 0 Price Status" at bounding box center [812, 552] width 1044 height 82
type input "Butter Cheese Croissant +13 aed"
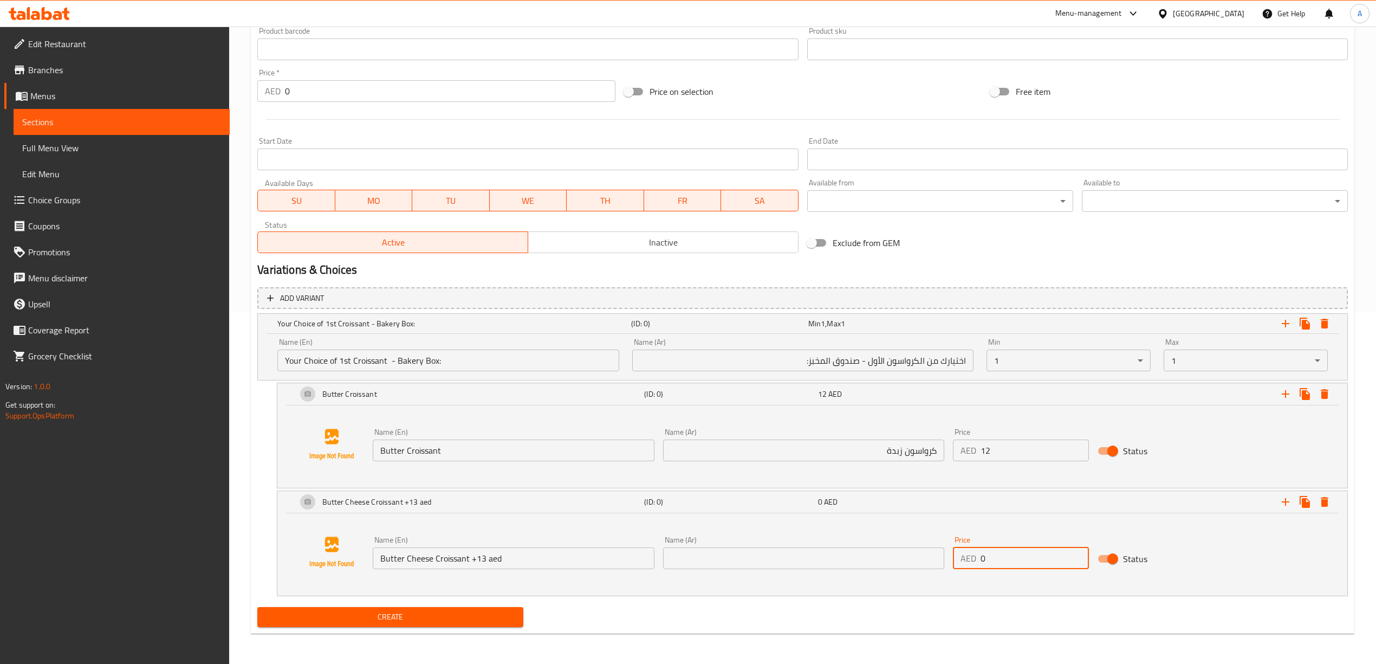
drag, startPoint x: 1015, startPoint y: 557, endPoint x: 889, endPoint y: 554, distance: 125.7
click at [888, 554] on div "Name (En) Butter Cheese Croissant +13 aed Name (En) Name (Ar) Name (Ar) Price A…" at bounding box center [803, 552] width 870 height 42
type input "13"
click at [993, 585] on div "Name (En) Butter Cheese Croissant +13 aed Name (En) Name (Ar) Name (Ar) Price A…" at bounding box center [812, 552] width 1044 height 82
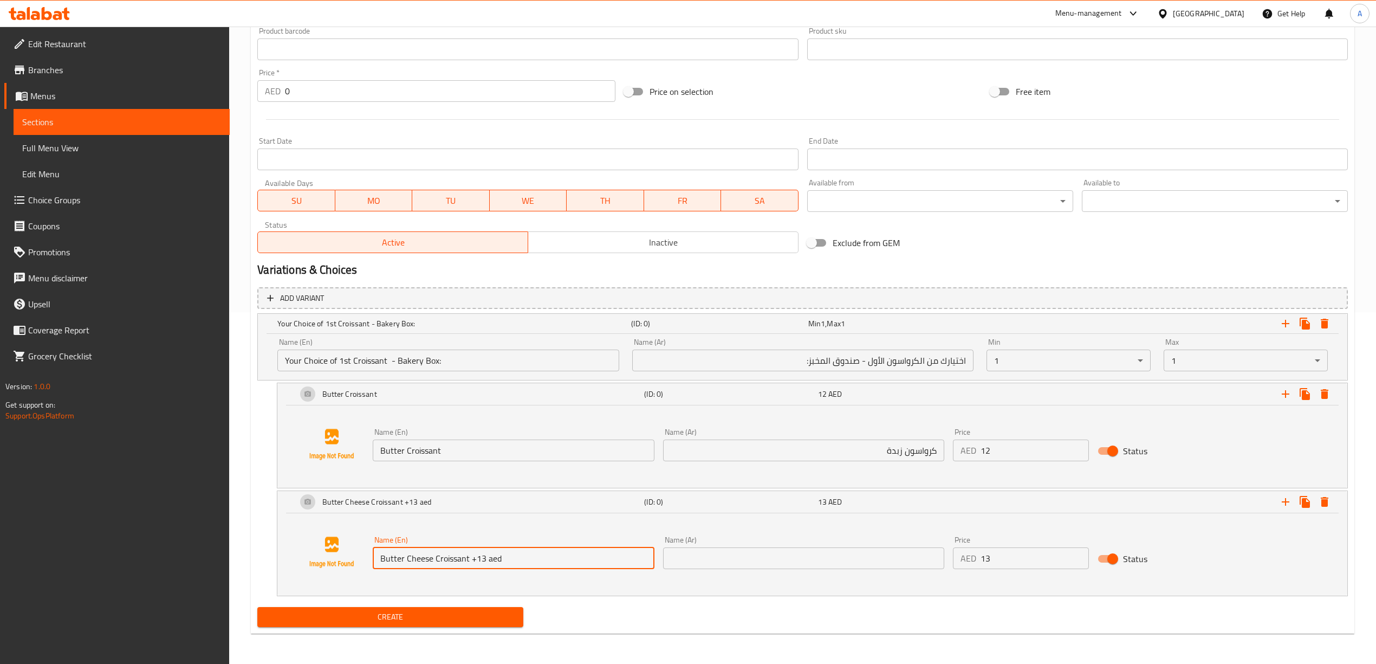
drag, startPoint x: 521, startPoint y: 562, endPoint x: 468, endPoint y: 564, distance: 53.1
click at [468, 564] on input "Butter Cheese Croissant +13 aed" at bounding box center [513, 558] width 281 height 22
type input "Butter Cheese Croissant"
click at [473, 579] on div "Name (En) Butter Cheese Croissant Name (En) Name (Ar) Name (Ar) Price AED 13 Pr…" at bounding box center [812, 552] width 1044 height 82
drag, startPoint x: 473, startPoint y: 558, endPoint x: 377, endPoint y: 554, distance: 96.5
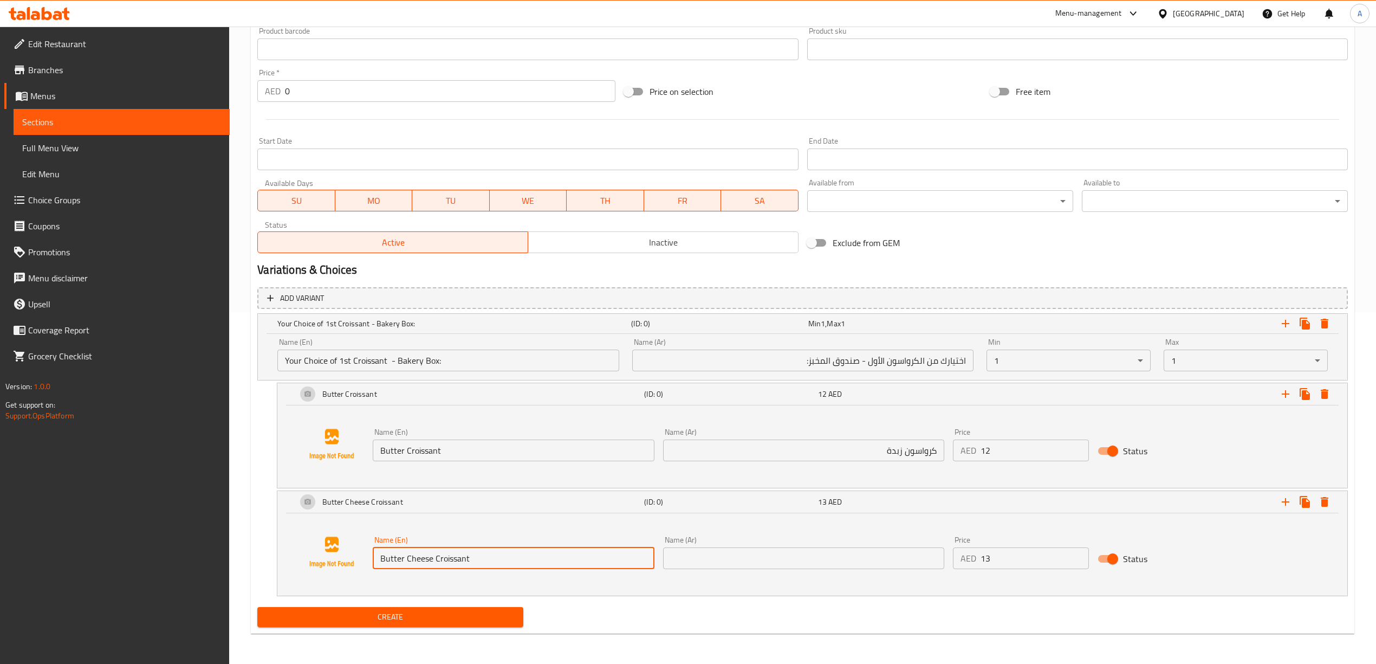
click at [377, 554] on input "Butter Cheese Croissant" at bounding box center [513, 558] width 281 height 22
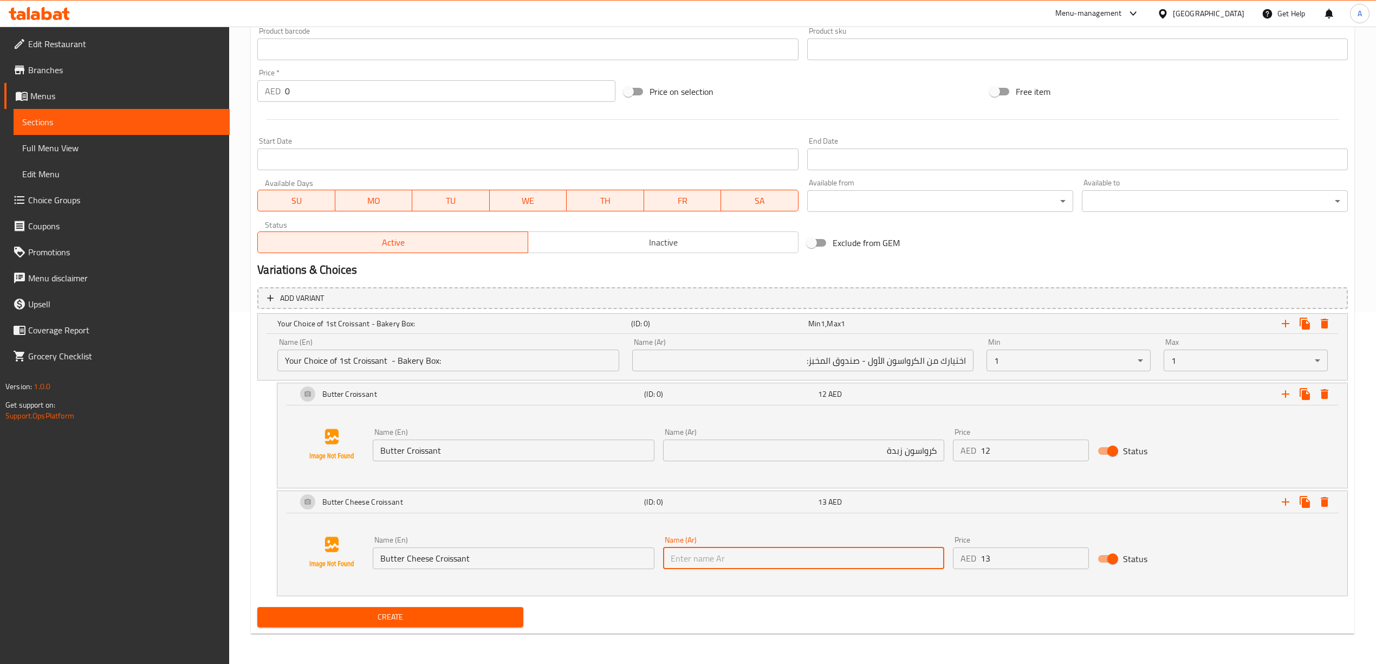
click at [866, 558] on input "text" at bounding box center [803, 558] width 281 height 22
paste input "كرواسون بالزبدة والجبن"
type input "كرواسون بالزبدة والجبن"
click at [876, 602] on div "Create" at bounding box center [802, 616] width 1099 height 29
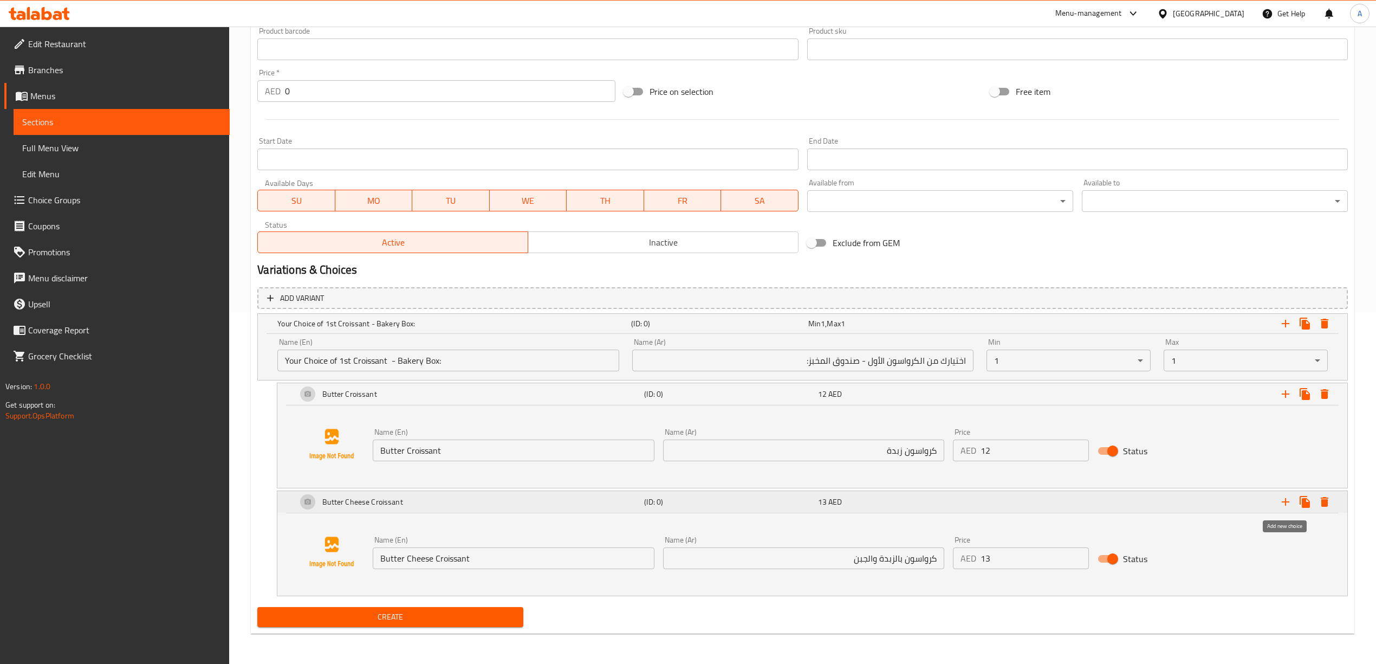
click at [1286, 495] on icon "Expand" at bounding box center [1285, 501] width 13 height 13
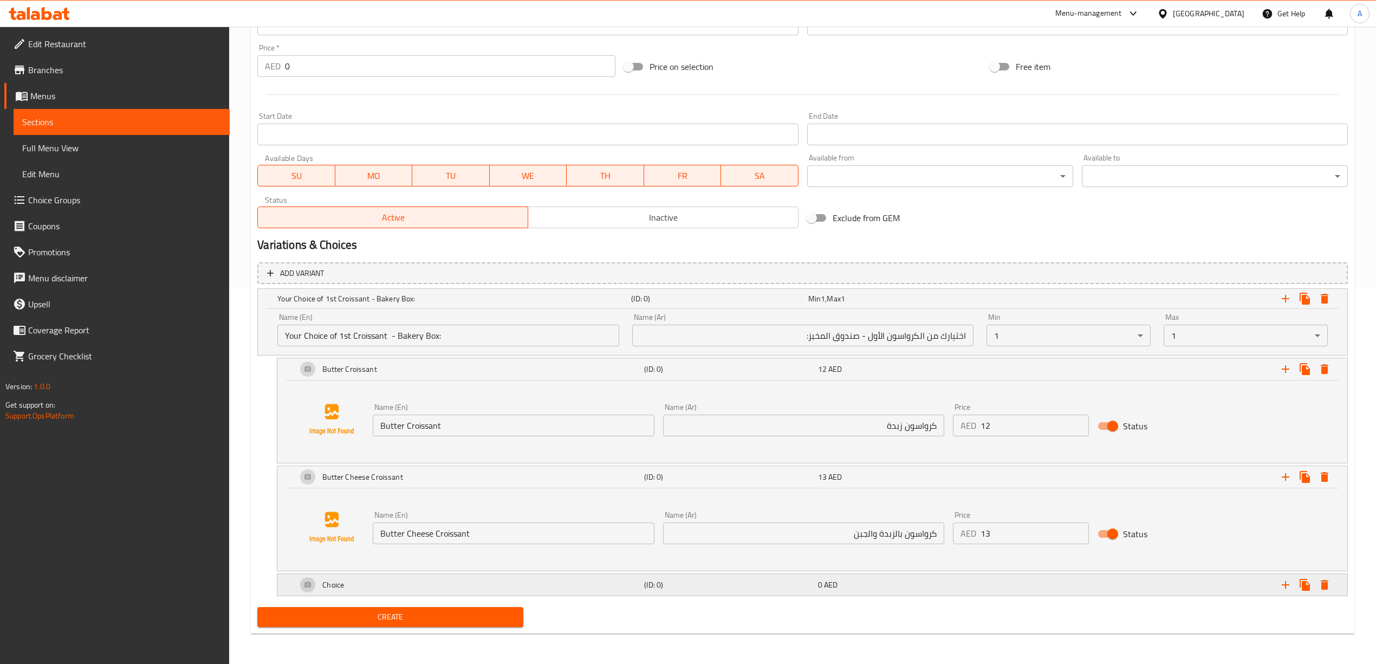
click at [456, 306] on div "Choice" at bounding box center [452, 298] width 354 height 15
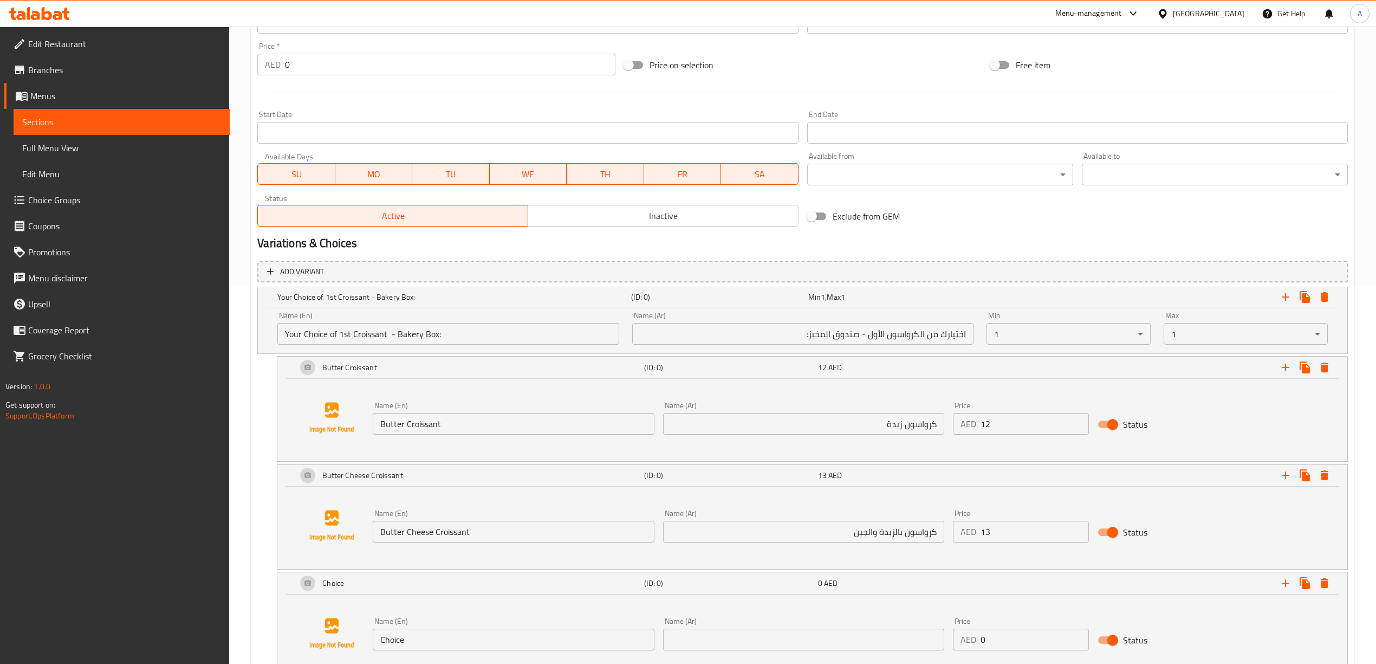
scroll to position [460, 0]
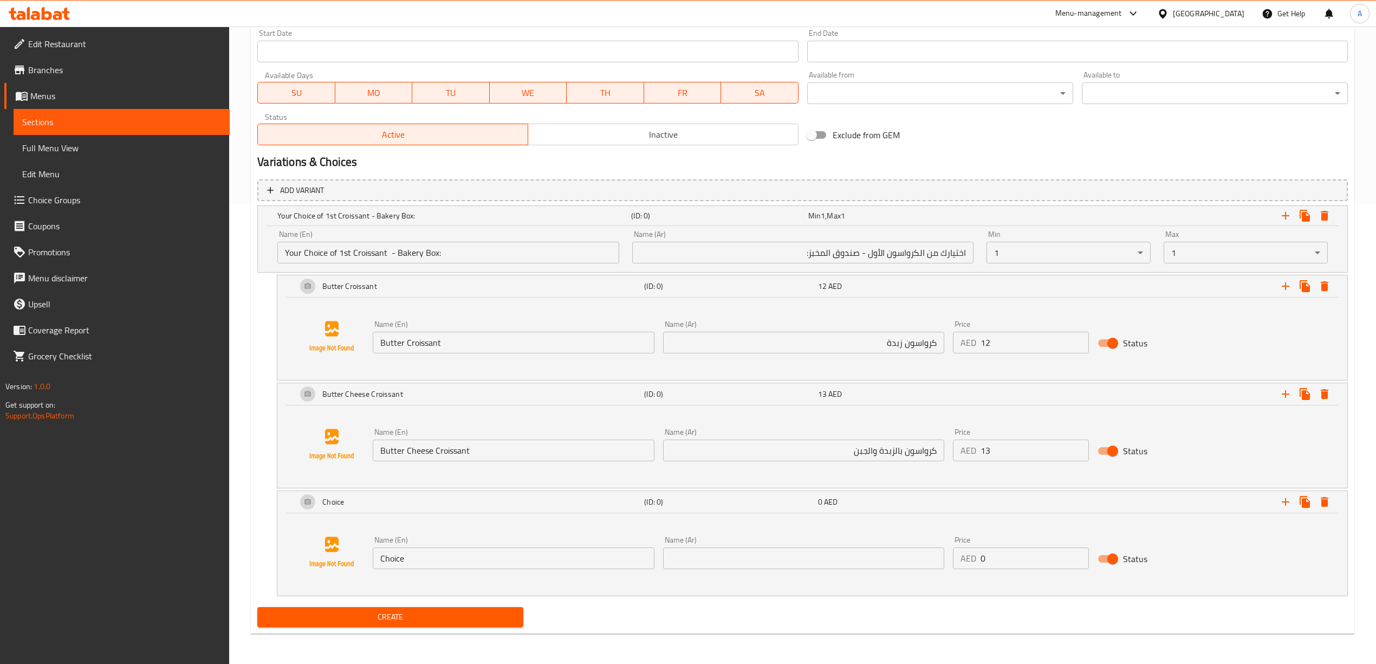
drag, startPoint x: 434, startPoint y: 556, endPoint x: 269, endPoint y: 553, distance: 165.2
click at [269, 553] on div "Choice (ID: 0) 0 AED Name (En) Choice Name (En) Name (Ar) Name (Ar) Price AED 0…" at bounding box center [802, 543] width 1090 height 106
paste input "Almond Croissant + 14 aed"
type input "Almond Croissant + 14 aed"
drag, startPoint x: 995, startPoint y: 555, endPoint x: 925, endPoint y: 555, distance: 69.9
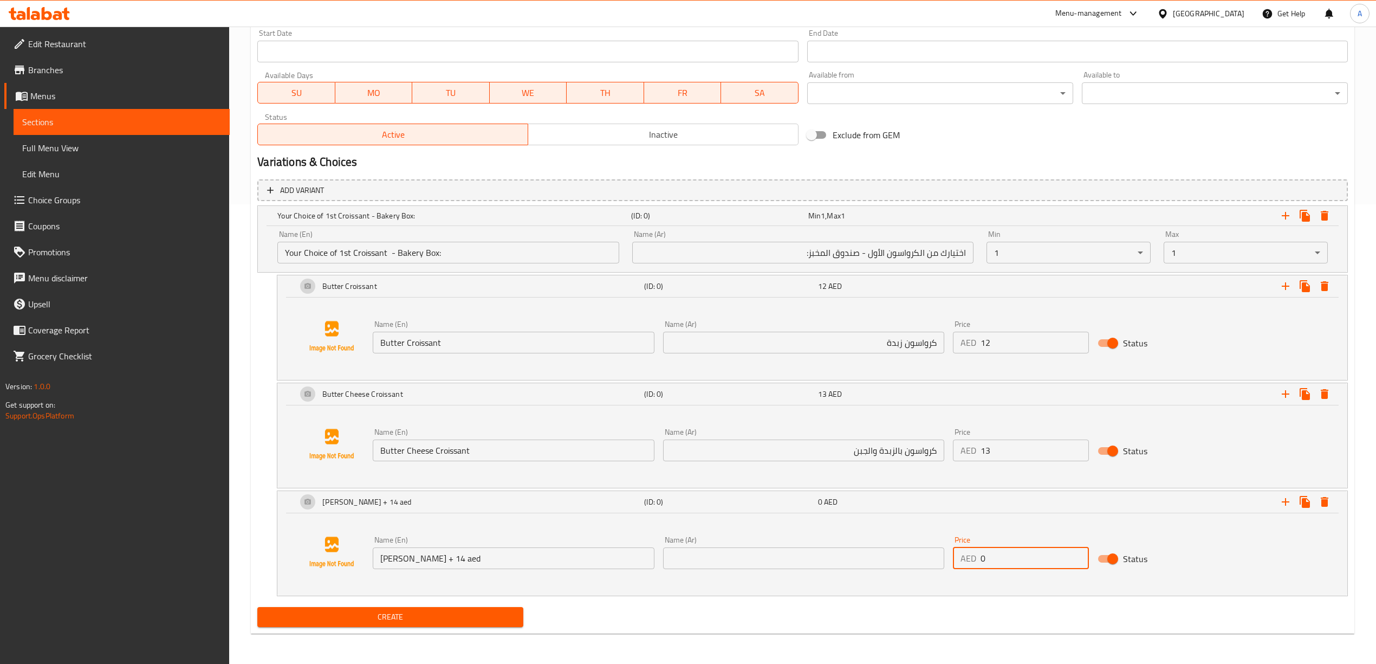
click at [925, 555] on div "Name (En) Almond Croissant + 14 aed Name (En) Name (Ar) Name (Ar) Price AED 0 P…" at bounding box center [803, 552] width 870 height 42
type input "14"
click at [919, 598] on div "Add variant Your Choice of 1st Croissant - Bakery Box: (ID: 0) Min 1 , Max 1 Na…" at bounding box center [802, 389] width 1099 height 428
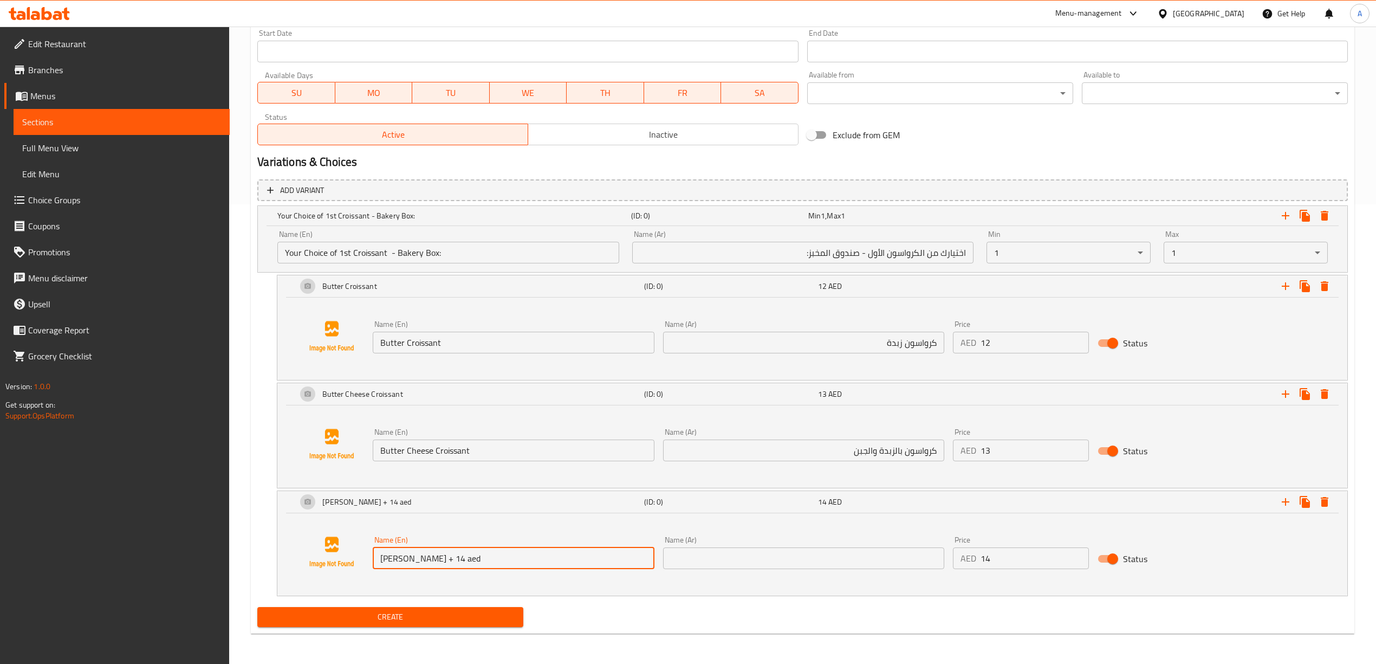
drag, startPoint x: 496, startPoint y: 560, endPoint x: 443, endPoint y: 560, distance: 53.1
click at [443, 560] on input "Almond Croissant + 14 aed" at bounding box center [513, 558] width 281 height 22
drag, startPoint x: 458, startPoint y: 560, endPoint x: 375, endPoint y: 550, distance: 84.0
click at [375, 550] on input "[PERSON_NAME]" at bounding box center [513, 558] width 281 height 22
type input "[PERSON_NAME]"
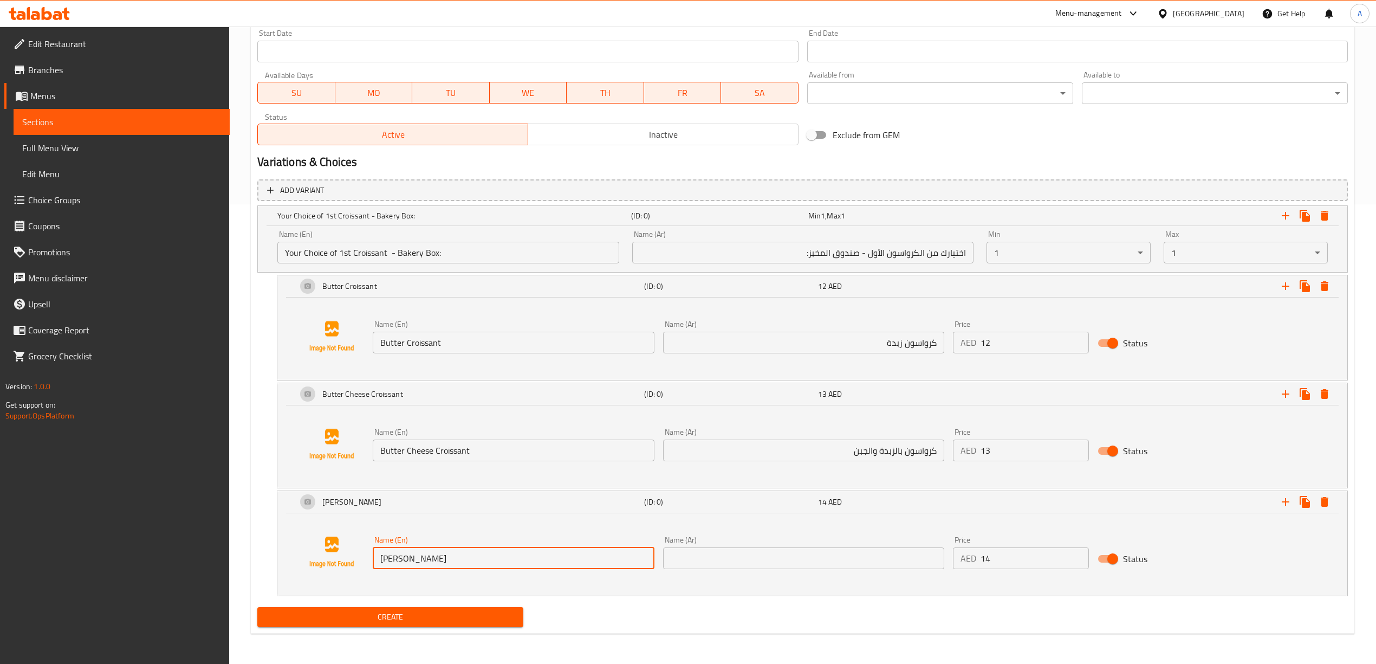
click at [832, 560] on input "text" at bounding box center [803, 558] width 281 height 22
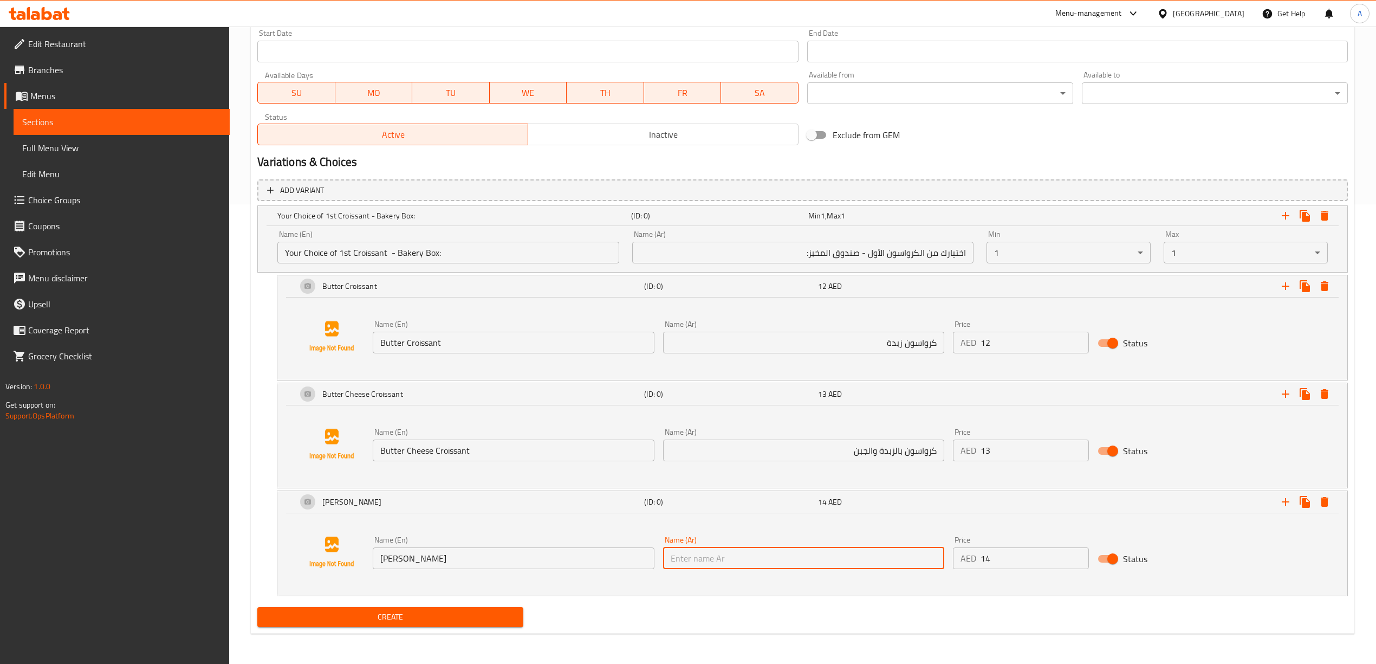
paste input "كرواسون اللوز"
type input "كرواسون اللوز"
click at [859, 618] on div "Create" at bounding box center [802, 616] width 1099 height 29
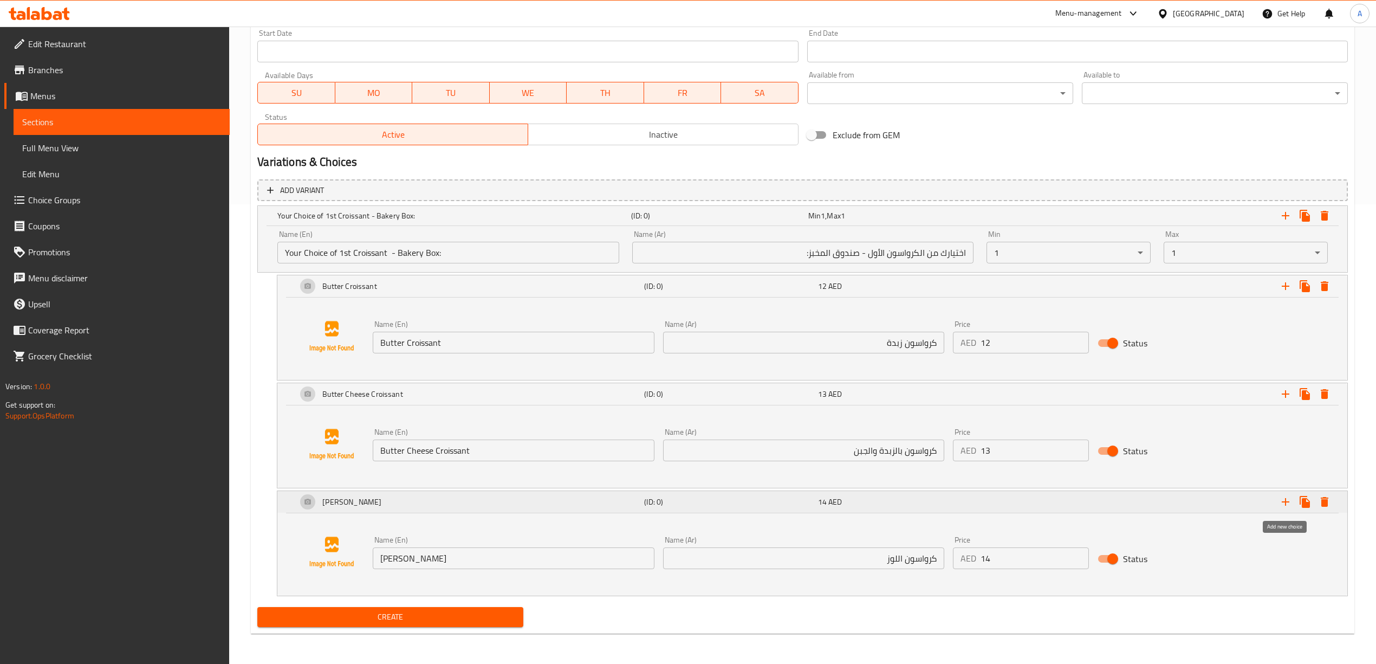
click at [1288, 505] on icon "Expand" at bounding box center [1285, 501] width 13 height 13
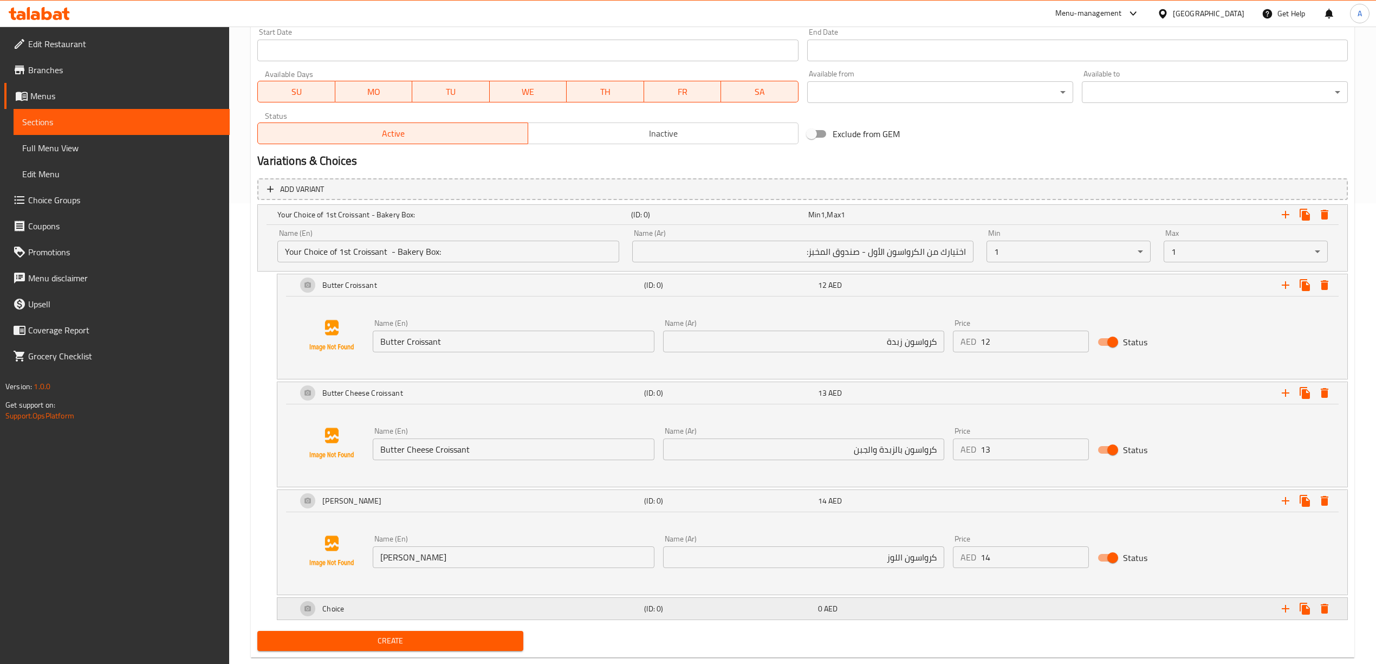
scroll to position [486, 0]
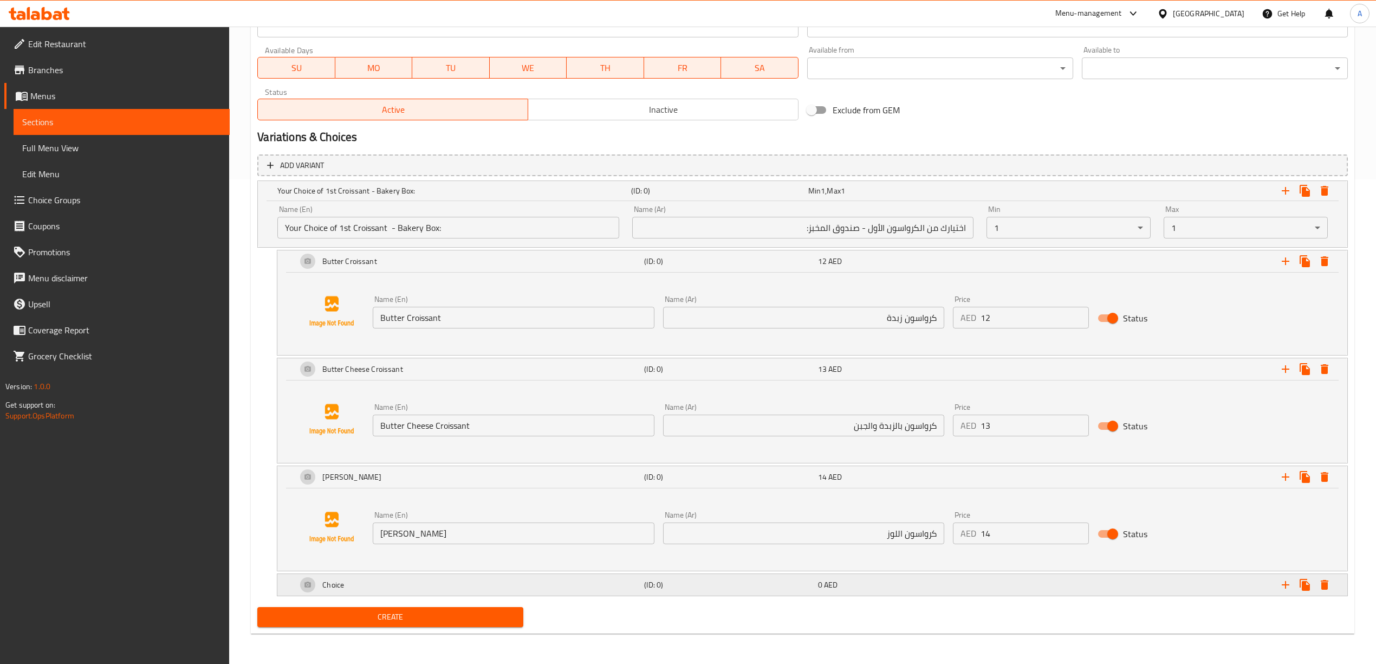
click at [401, 198] on div "Choice" at bounding box center [452, 190] width 354 height 15
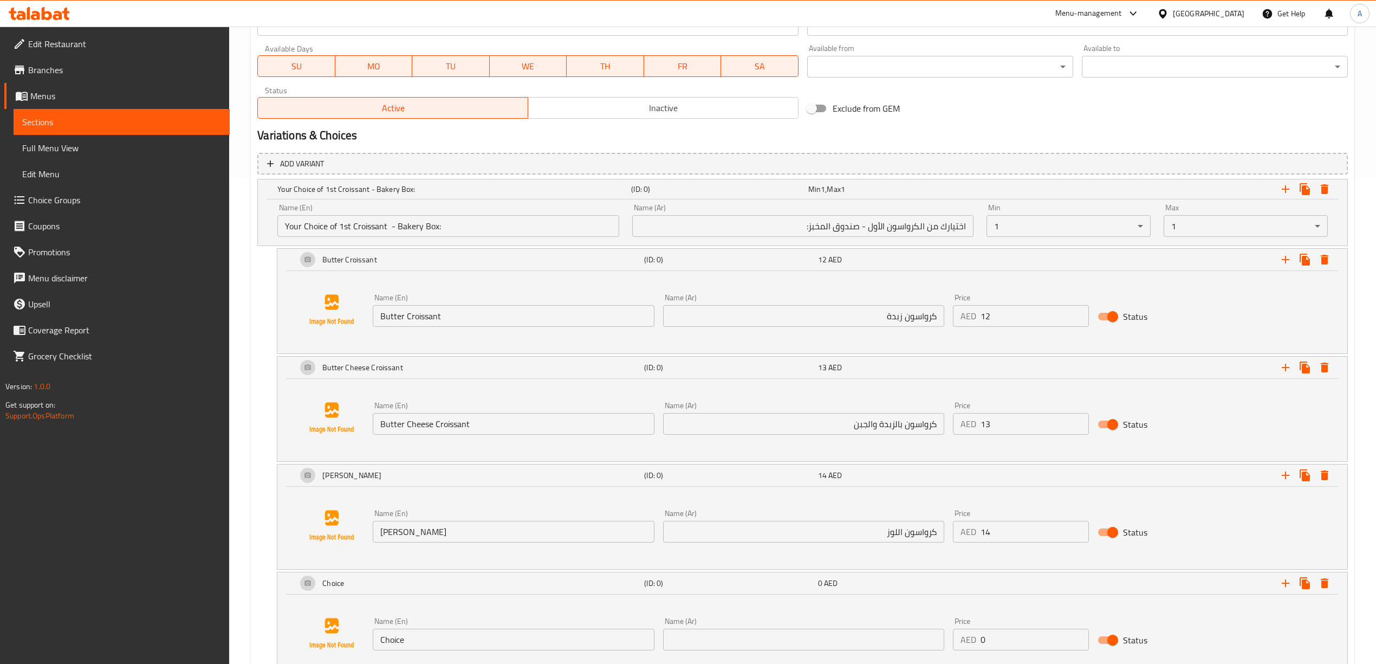
drag, startPoint x: 421, startPoint y: 638, endPoint x: 308, endPoint y: 638, distance: 113.2
click at [308, 638] on div "Name (En) Choice Name (En) Name (Ar) Name (Ar) Price AED 0 Price Status" at bounding box center [812, 633] width 1044 height 82
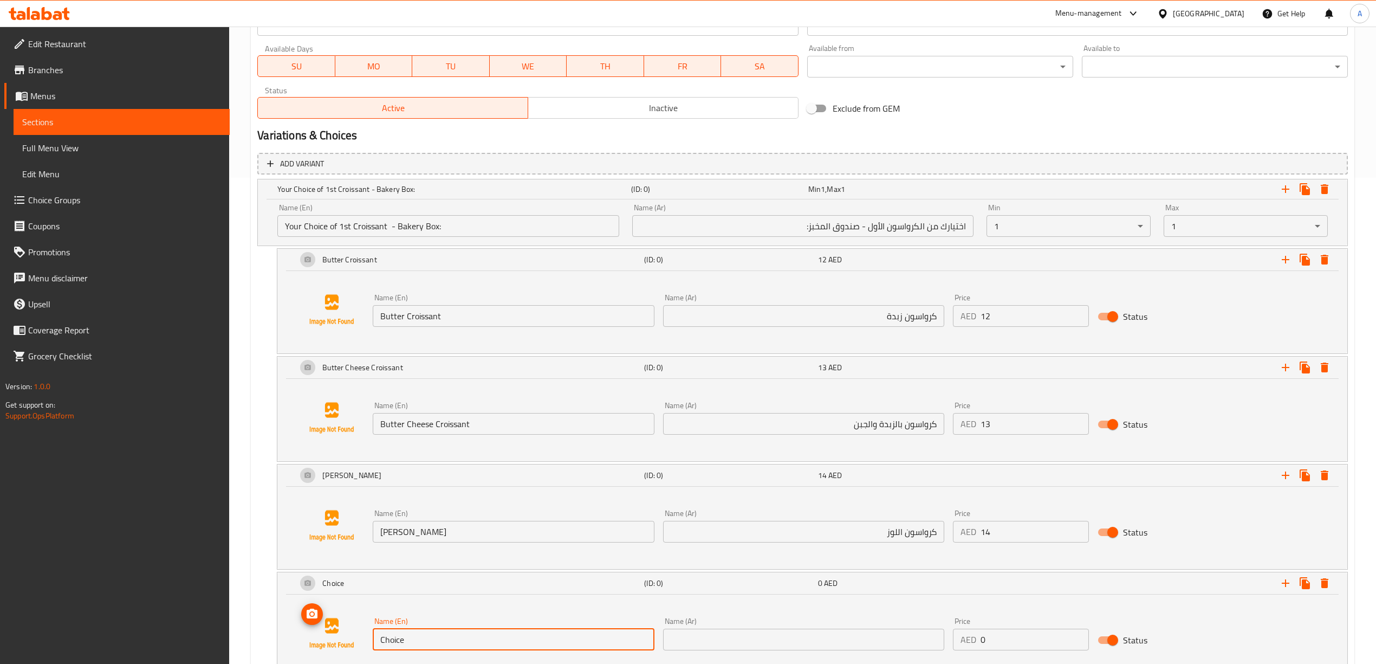
paste input "Zaatar Croissant+ 13"
drag, startPoint x: 456, startPoint y: 641, endPoint x: 439, endPoint y: 644, distance: 17.0
click at [439, 644] on input "Zaatar Croissant+ 13" at bounding box center [513, 639] width 281 height 22
type input "Zaatar Croissant"
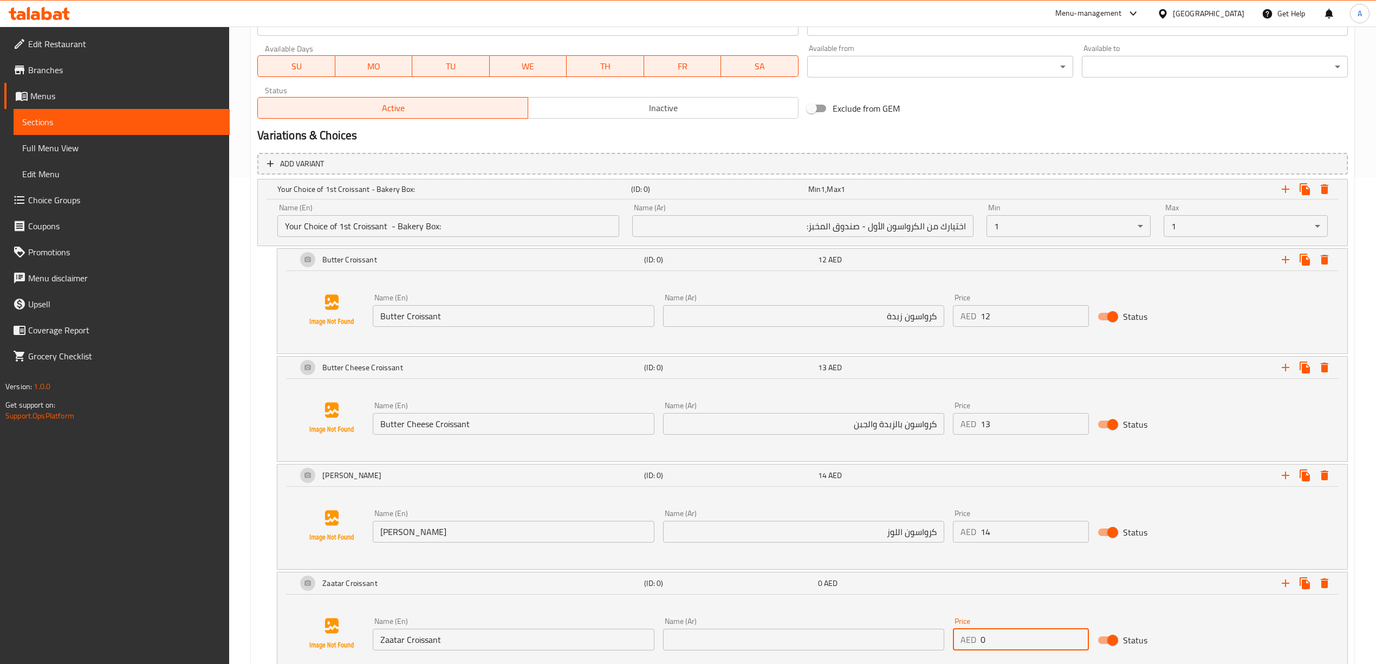
drag, startPoint x: 971, startPoint y: 644, endPoint x: 913, endPoint y: 642, distance: 58.5
click at [908, 644] on div "Name (En) Zaatar Croissant Name (En) Name (Ar) Name (Ar) Price AED 0 Price Stat…" at bounding box center [803, 634] width 870 height 42
type input "13"
click at [238, 599] on div "Home / Restaurants management / Menus / Sections / item / create EDR Favorites …" at bounding box center [802, 143] width 1147 height 1204
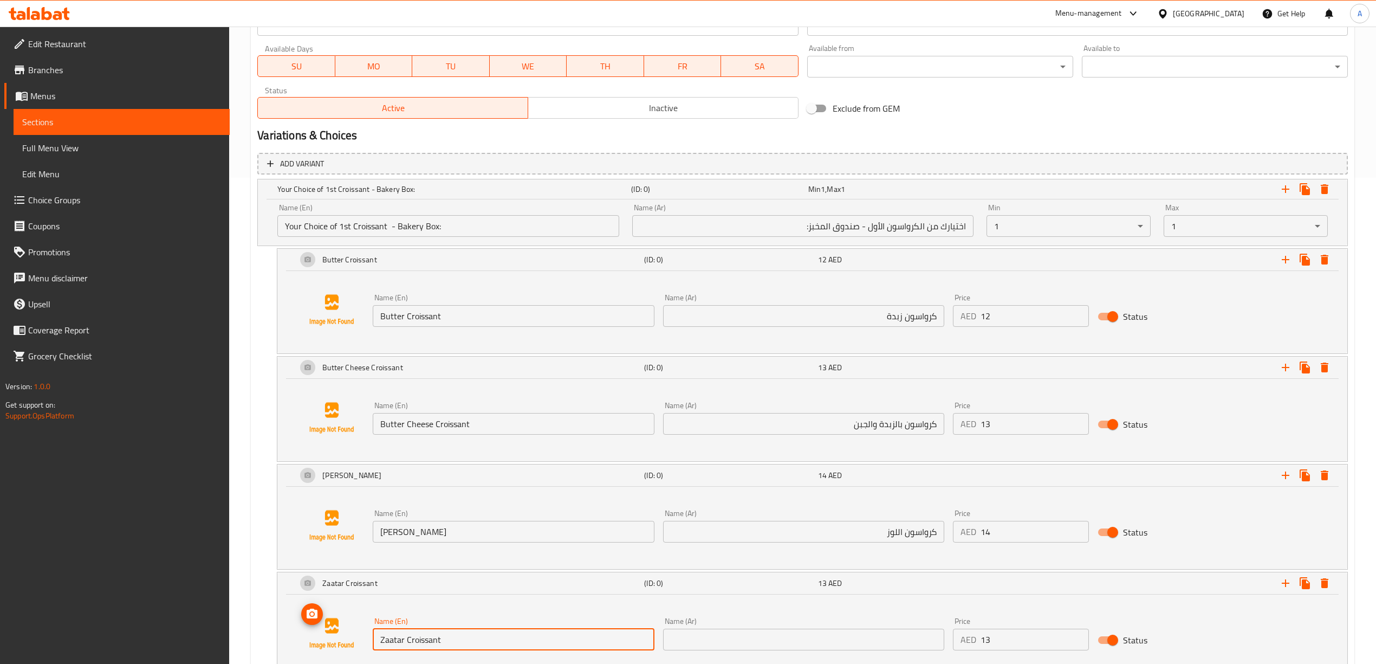
drag, startPoint x: 458, startPoint y: 644, endPoint x: 361, endPoint y: 644, distance: 97.0
click at [361, 644] on div "Name (En) Zaatar Croissant Name (En) Name (Ar) Name (Ar) Price AED 13 Price Sta…" at bounding box center [812, 633] width 1044 height 82
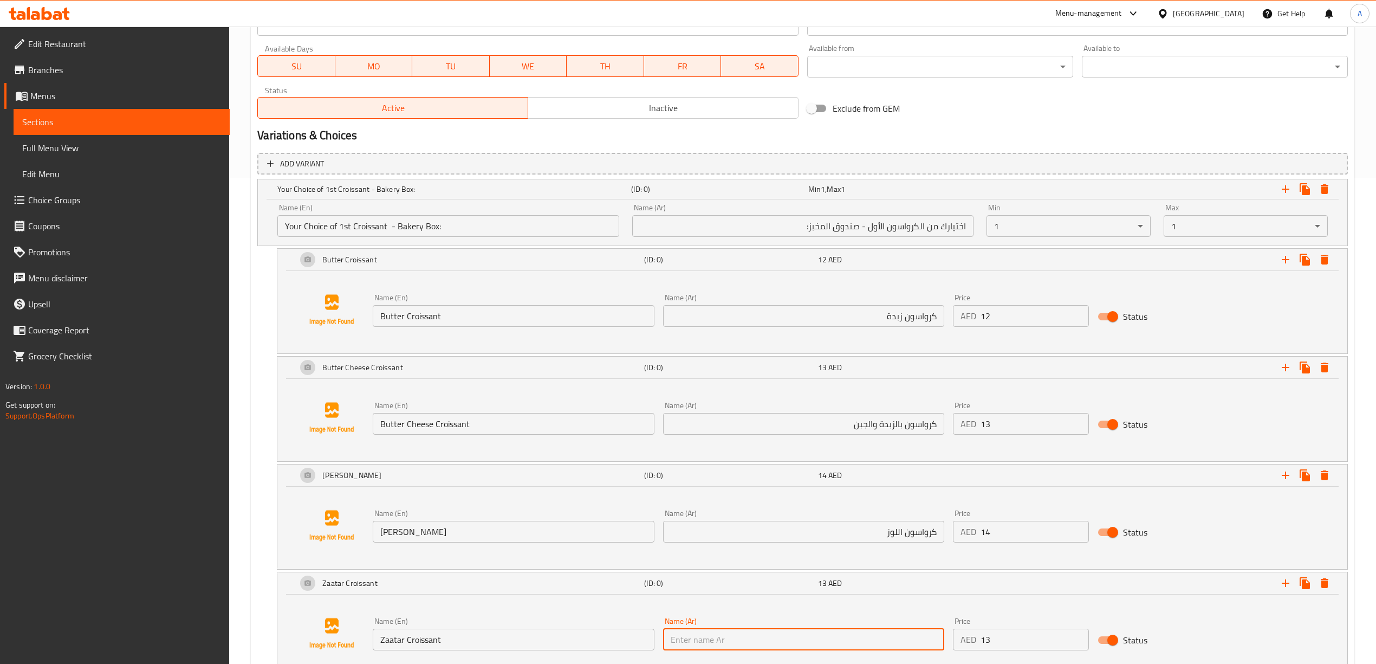
click at [811, 642] on input "text" at bounding box center [803, 639] width 281 height 22
paste input "كرواسون الزعتر"
type input "كرواسون الزعتر"
click at [819, 660] on div "Name (En) Zaatar Croissant Name (En) Name (Ar) كرواسون الزعتر Name (Ar) Price A…" at bounding box center [812, 633] width 1044 height 82
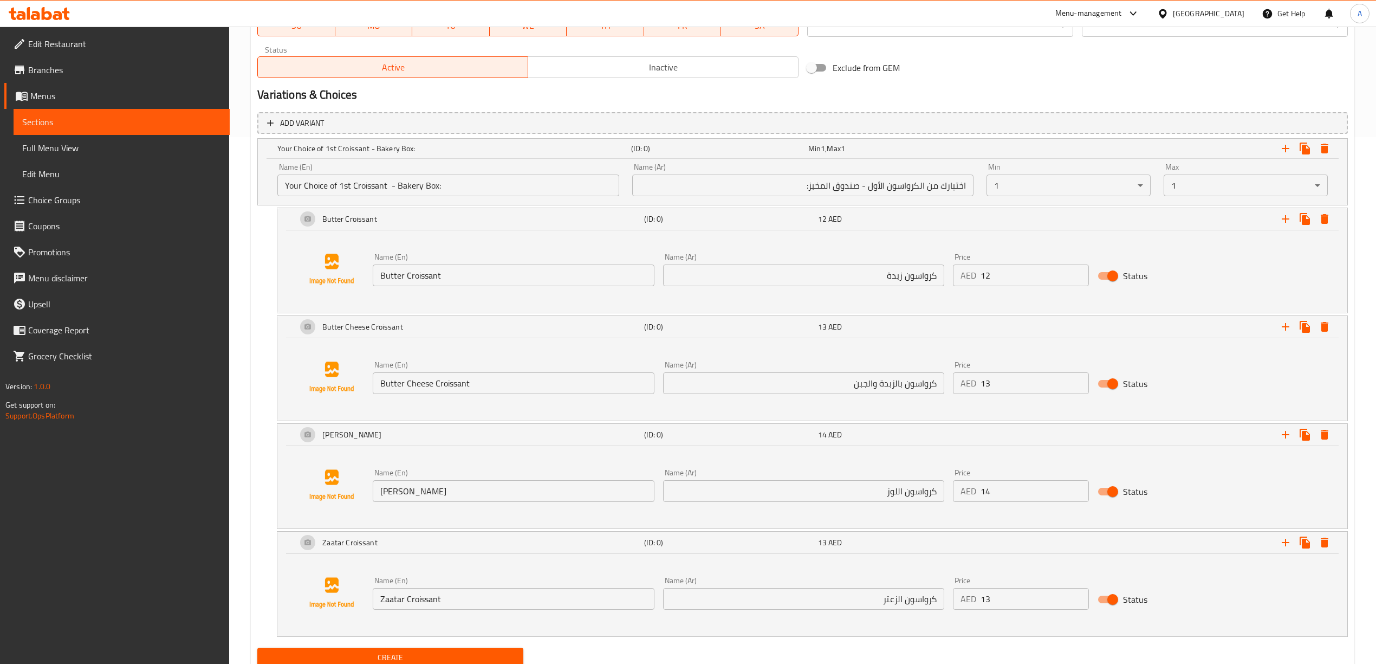
scroll to position [569, 0]
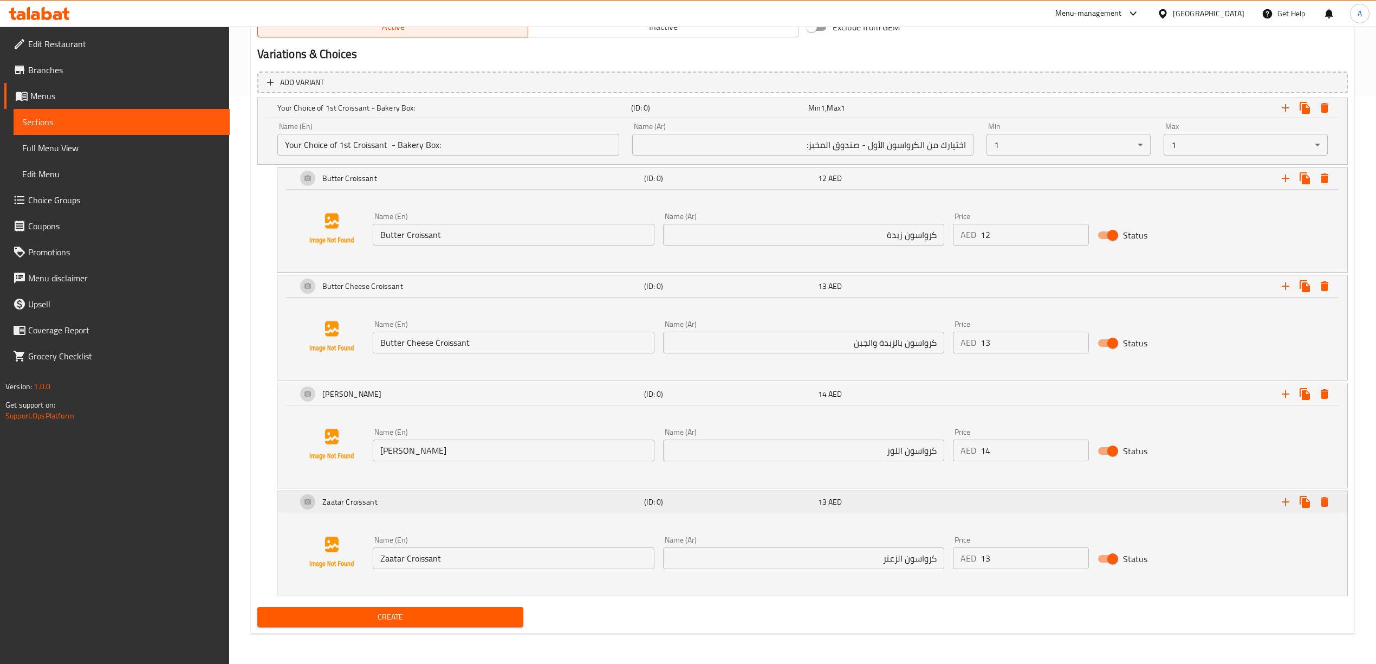
click at [1285, 182] on icon "Expand" at bounding box center [1286, 178] width 8 height 8
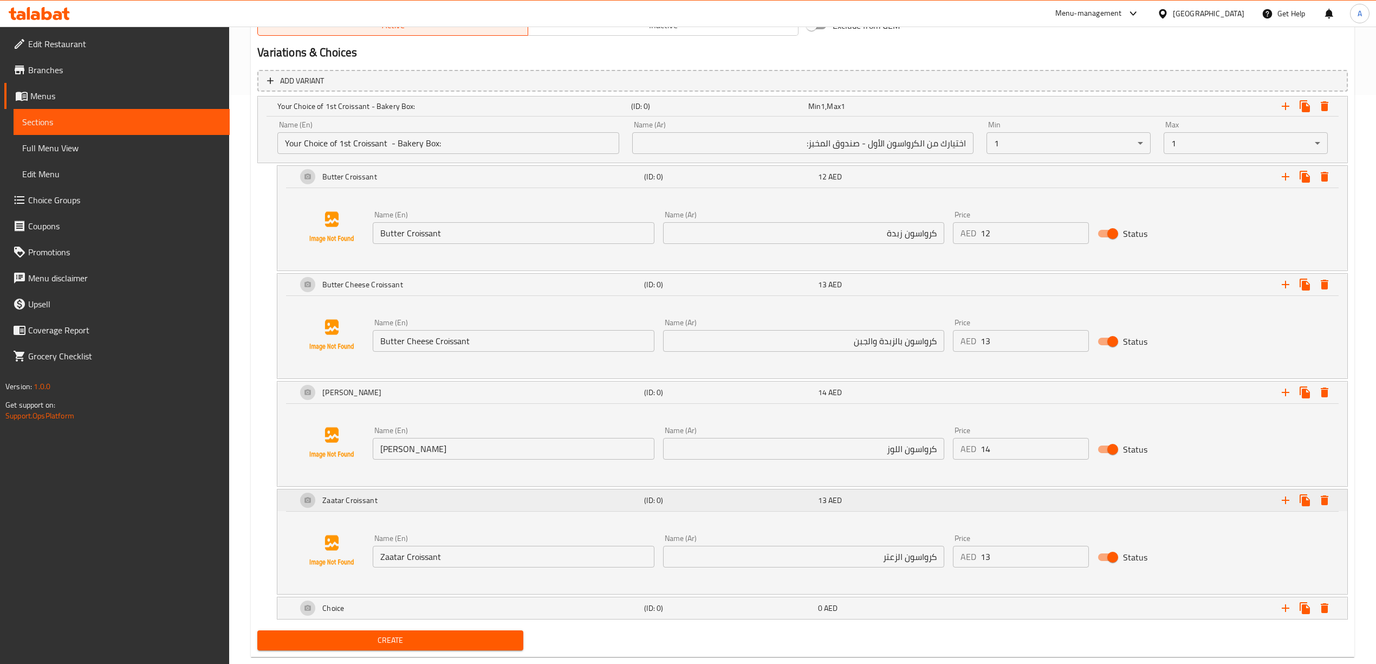
scroll to position [594, 0]
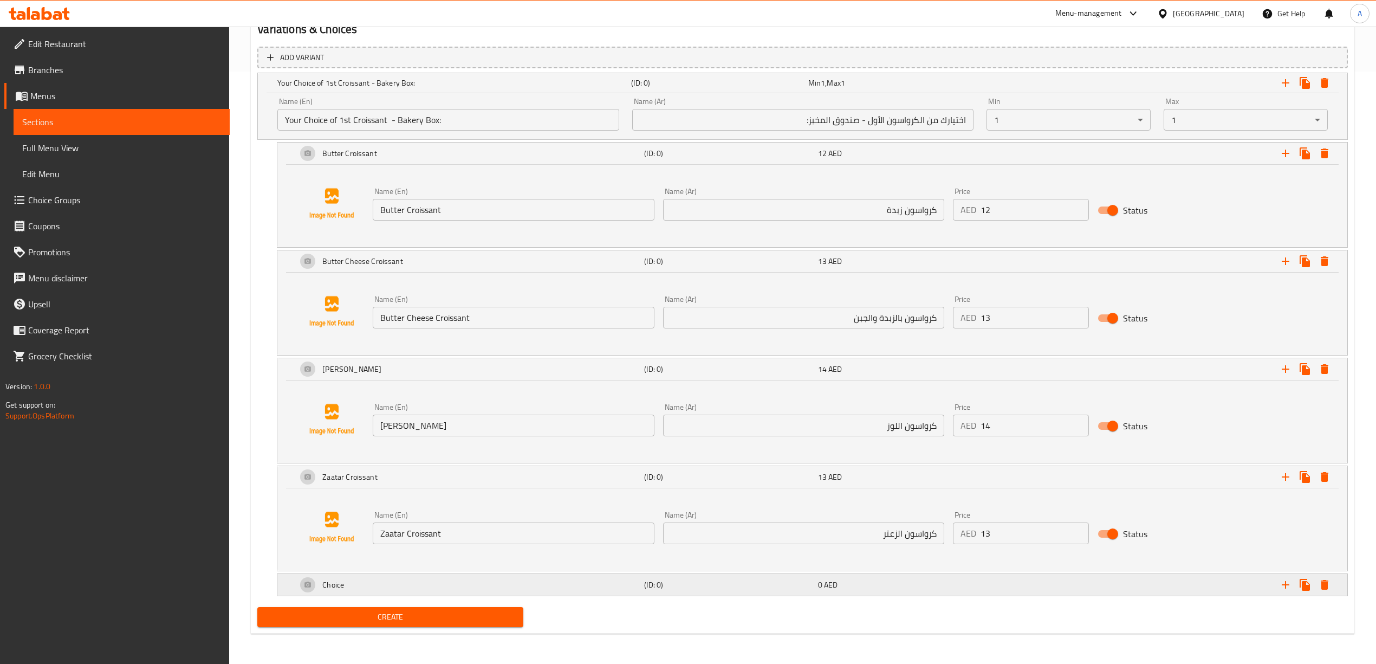
click at [403, 90] on div "Choice" at bounding box center [452, 82] width 354 height 15
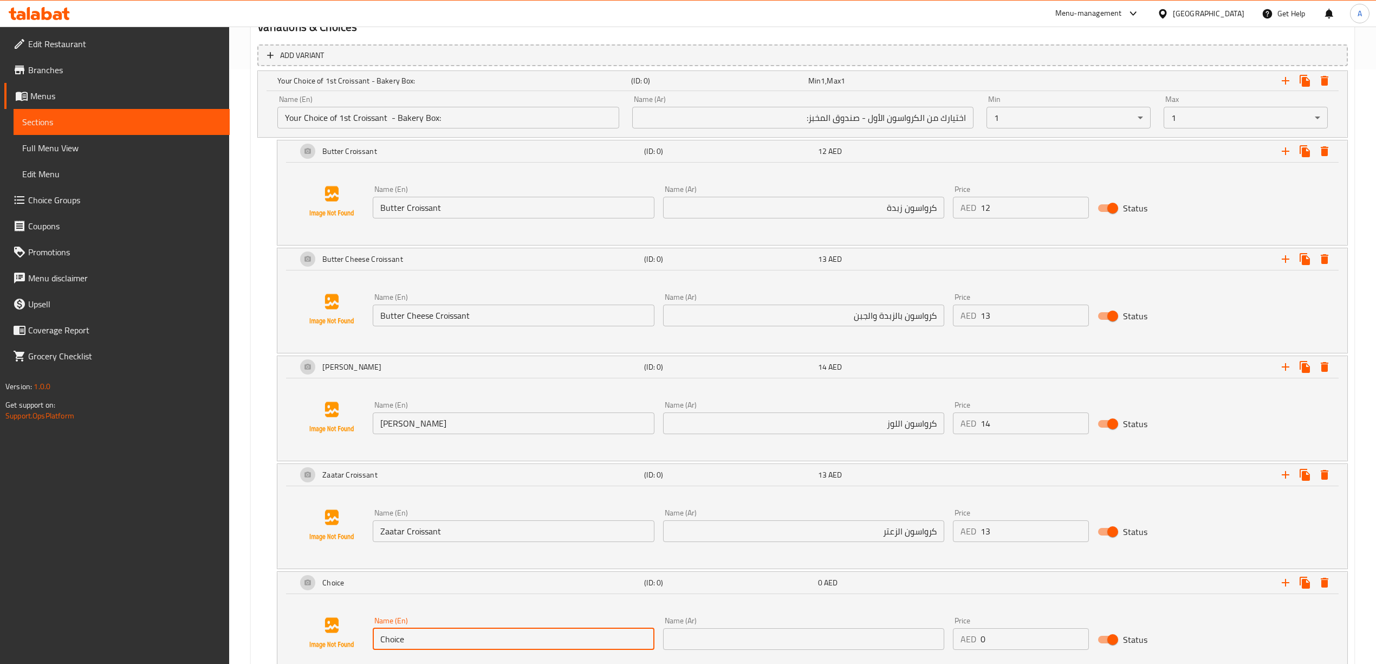
drag, startPoint x: 464, startPoint y: 638, endPoint x: 308, endPoint y: 624, distance: 156.6
click at [308, 624] on div "Name (En) Choice Name (En) Name (Ar) Name (Ar) Price AED 0 Price Status" at bounding box center [812, 633] width 1044 height 82
paste input "Pain Au Chocolat + 14"
click at [475, 642] on input "Pain Au Chocolat + 14" at bounding box center [513, 639] width 281 height 22
type input "Pain Au Chocolat + 14"
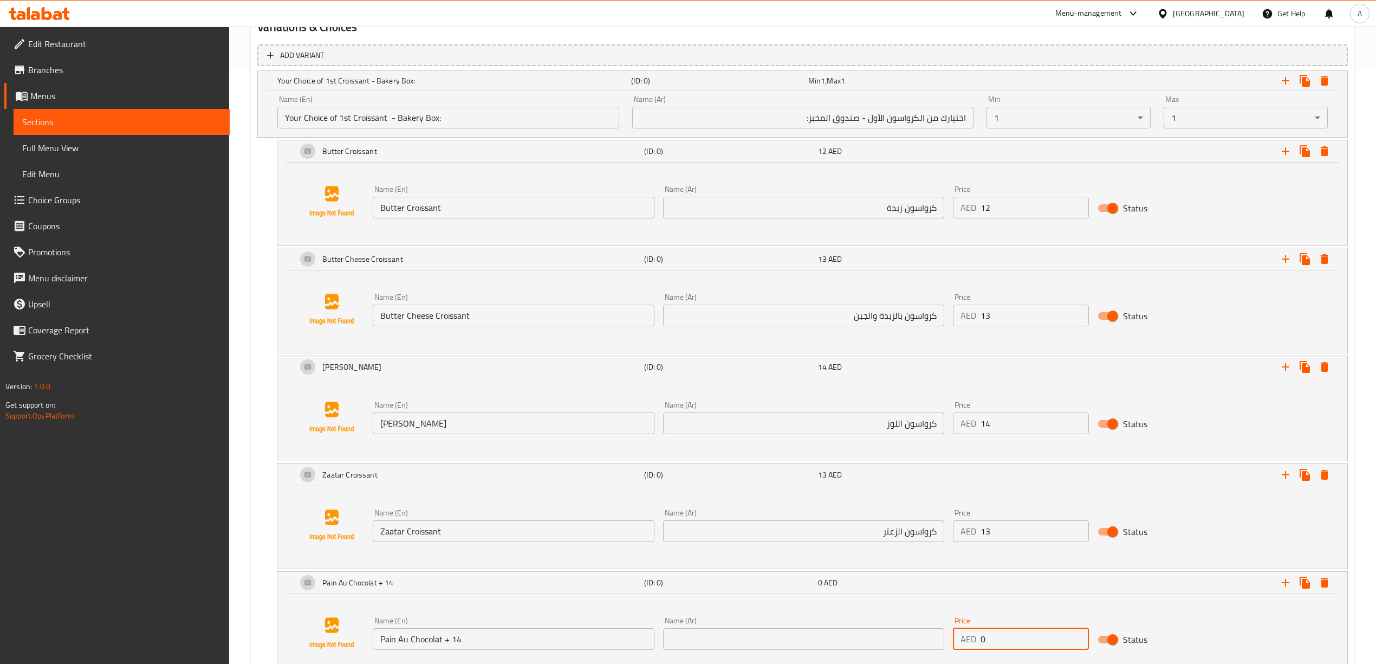
drag, startPoint x: 1016, startPoint y: 644, endPoint x: 911, endPoint y: 644, distance: 105.6
click at [911, 644] on div "Name (En) Pain Au Chocolat + 14 Name (En) Name (Ar) Name (Ar) Price AED 0 Price…" at bounding box center [803, 633] width 870 height 42
type input "14"
click at [1275, 634] on div "Name (En) Pain Au Chocolat + 14 Name (En) Name (Ar) Name (Ar) Price AED 14 Pric…" at bounding box center [812, 633] width 1044 height 82
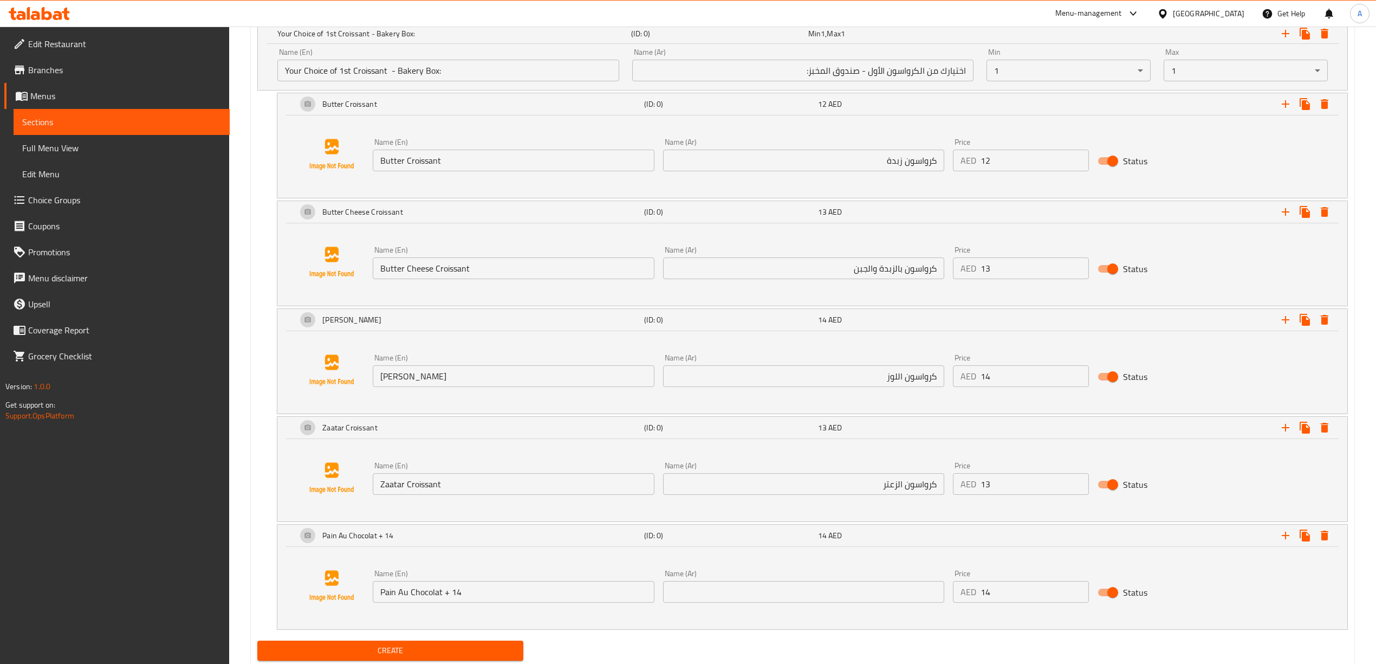
scroll to position [666, 0]
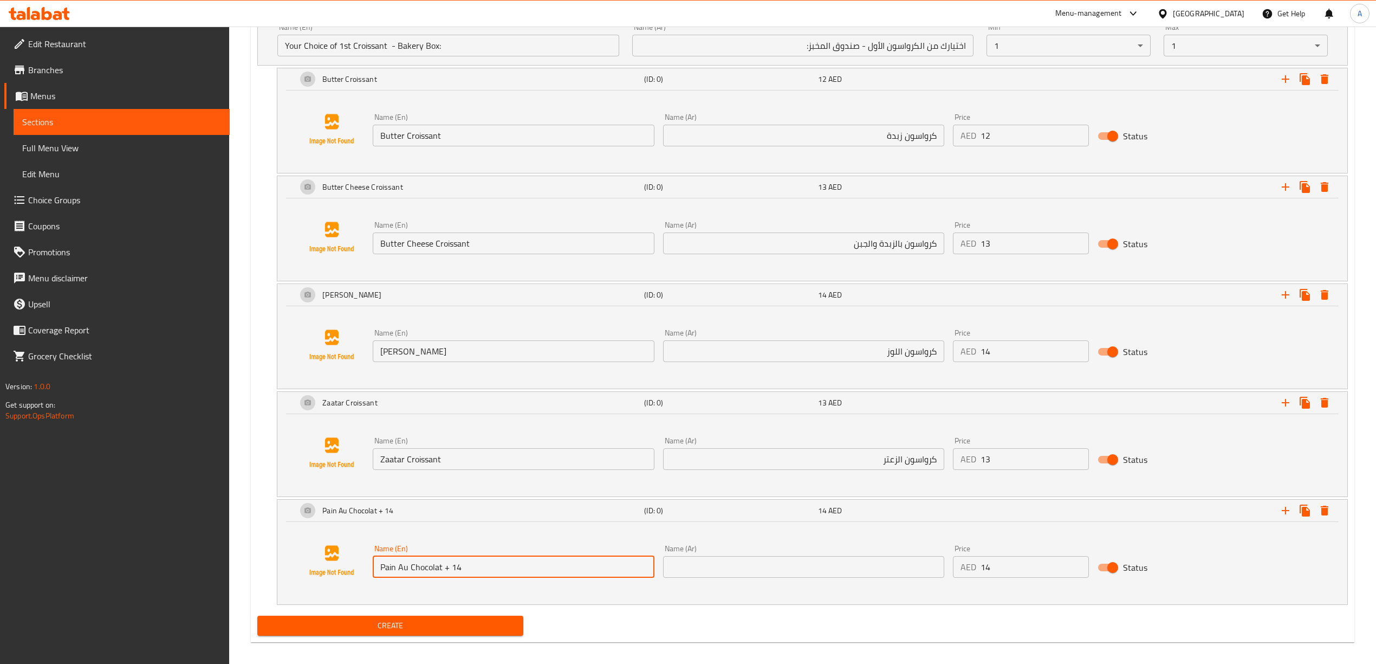
drag, startPoint x: 479, startPoint y: 572, endPoint x: 442, endPoint y: 579, distance: 37.4
click at [442, 577] on input "Pain Au Chocolat + 14" at bounding box center [513, 567] width 281 height 22
type input "Pain Au Chocolat"
click at [451, 596] on div "Name (En) Pain Au Chocolat Name (En) Name (Ar) Name (Ar) Price AED 14 Price Sta…" at bounding box center [812, 560] width 1044 height 82
drag, startPoint x: 458, startPoint y: 573, endPoint x: 362, endPoint y: 570, distance: 95.9
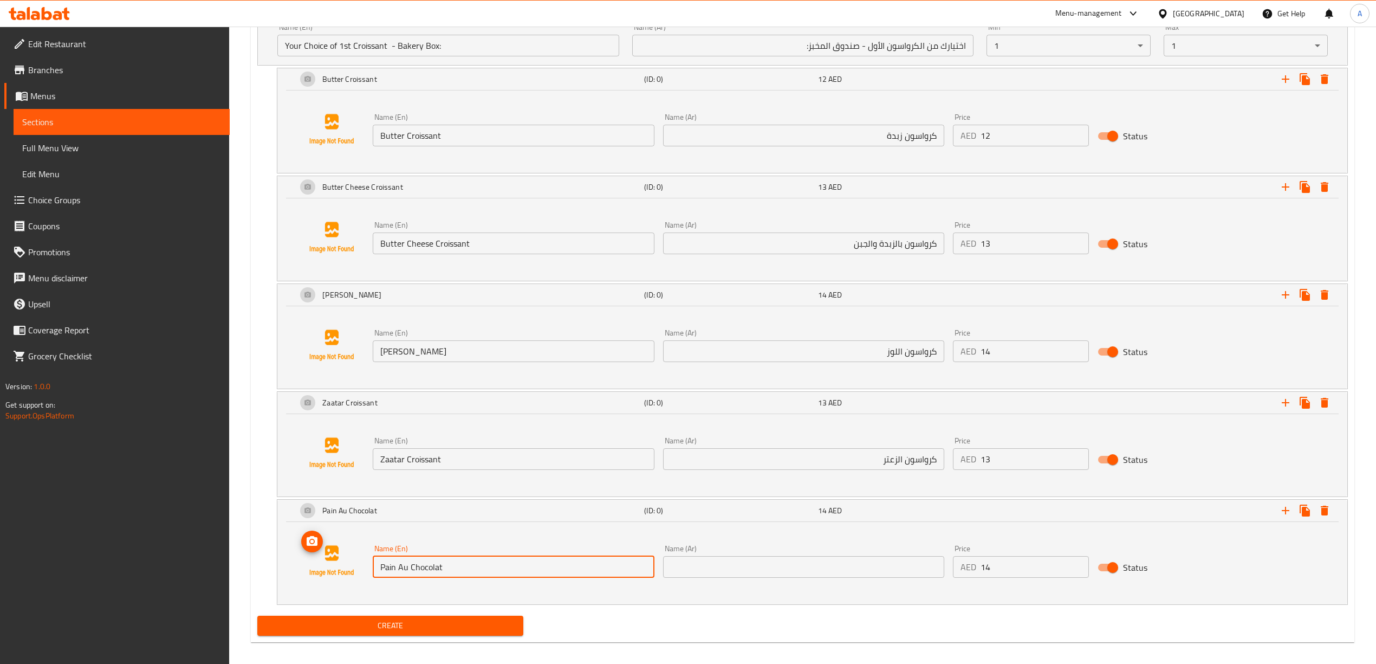
click at [362, 570] on div "Name (En) Pain Au Chocolat Name (En) Name (Ar) Name (Ar) Price AED 14 Price Sta…" at bounding box center [812, 560] width 1044 height 82
click at [735, 573] on input "text" at bounding box center [803, 567] width 281 height 22
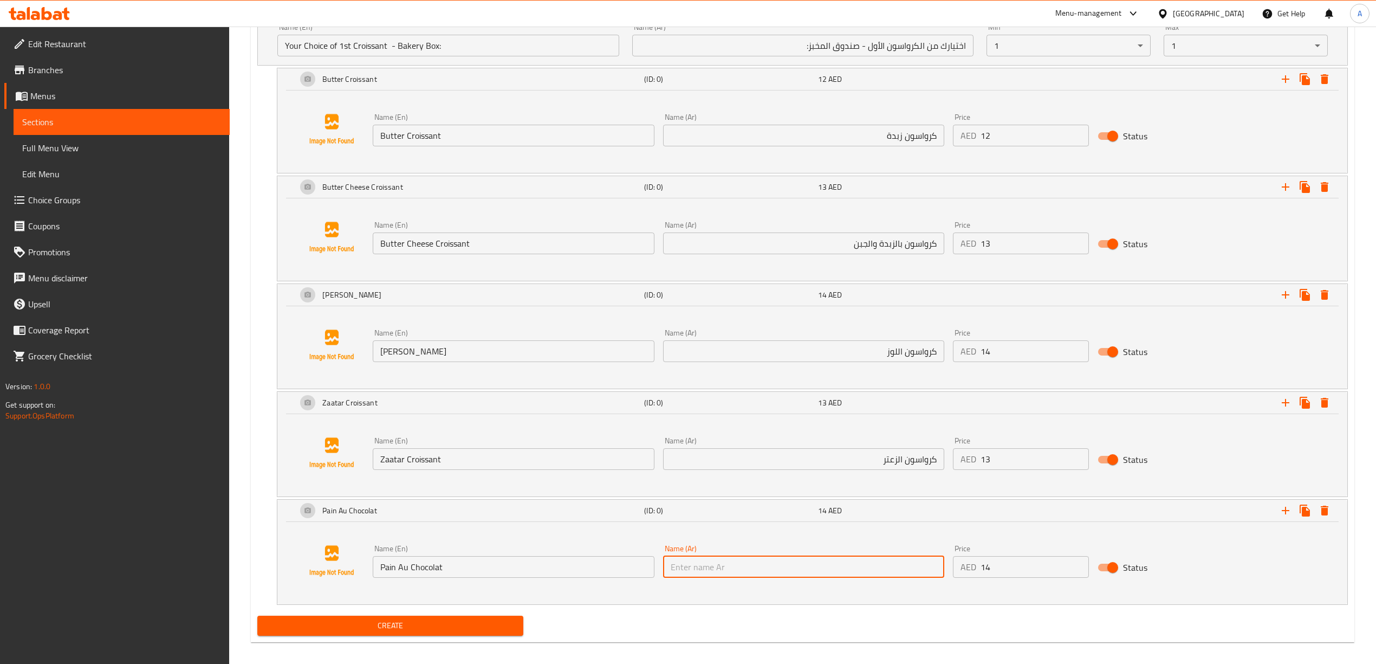
paste input "باين أو"
type input "باين أو شوكولاتة"
click at [750, 607] on div "Add variant Your Choice of 1st Croissant - Bakery Box: (ID: 0) Min 1 , Max 1 Na…" at bounding box center [802, 290] width 1099 height 644
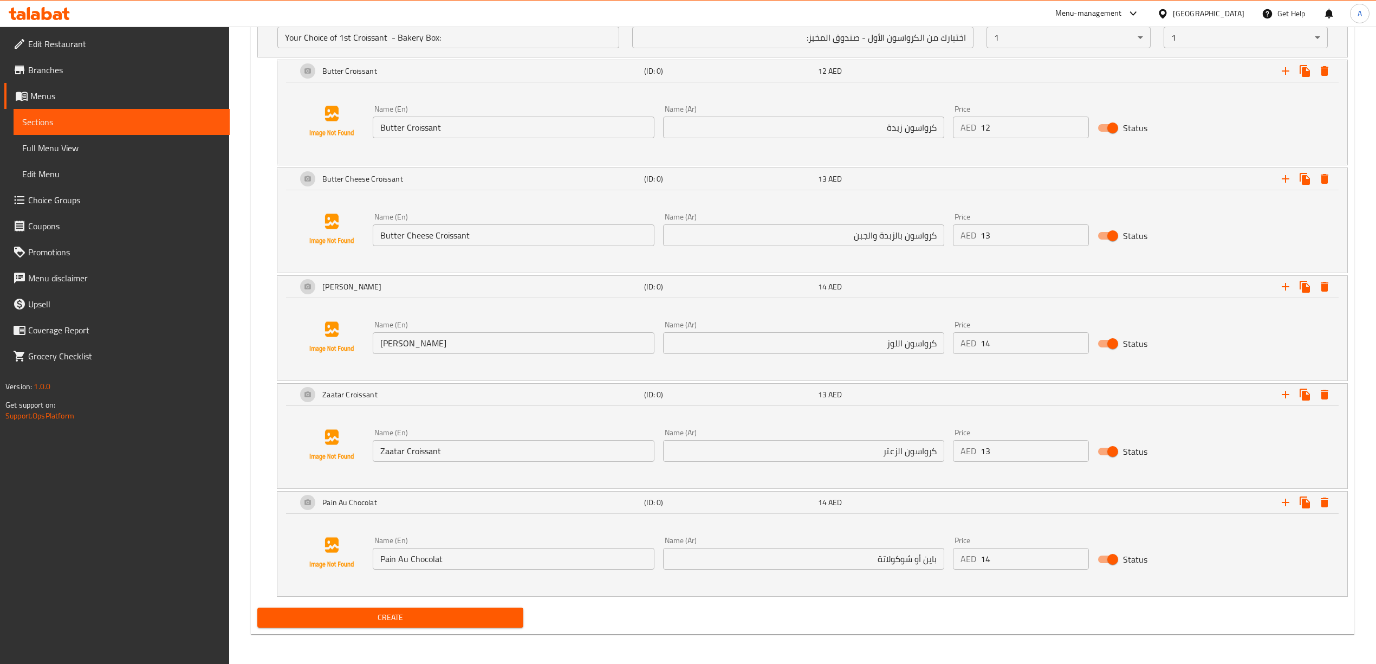
scroll to position [677, 0]
click at [265, 553] on div "Pain Au Chocolat (ID: 0) 14 AED Name (En) Pain Au Chocolat Name (En) Name (Ar) …" at bounding box center [802, 543] width 1090 height 106
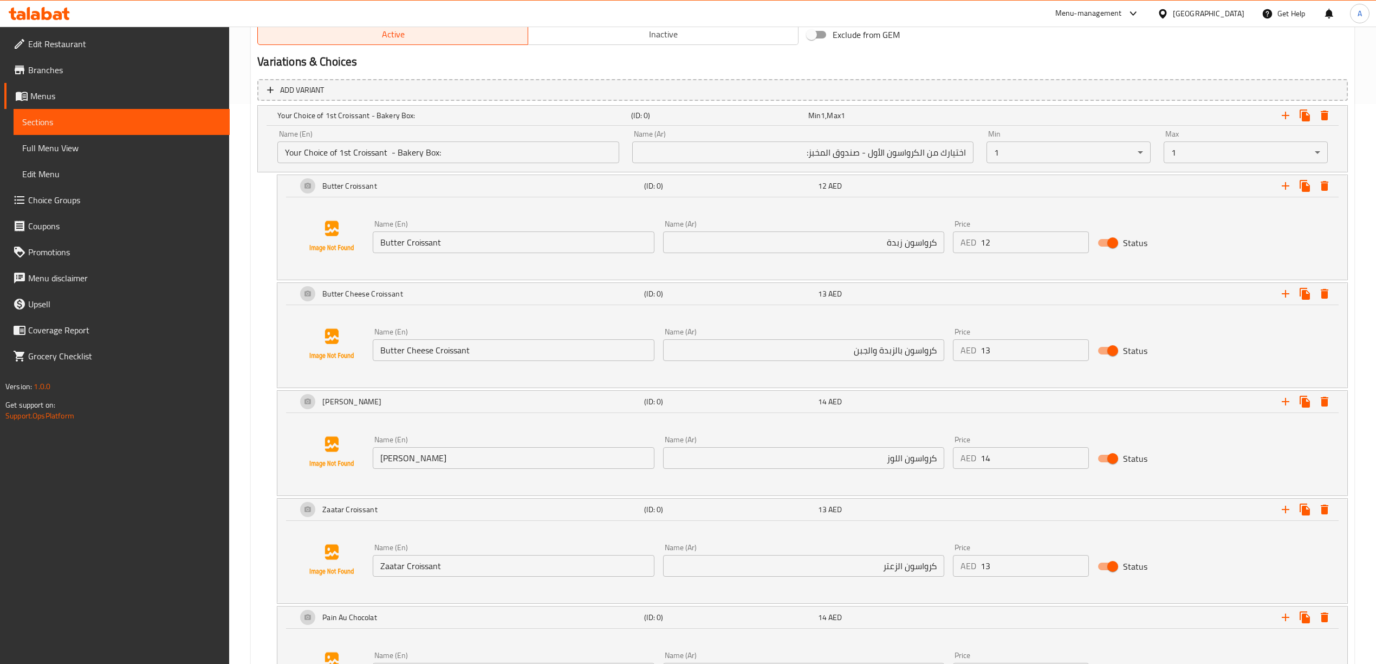
scroll to position [460, 0]
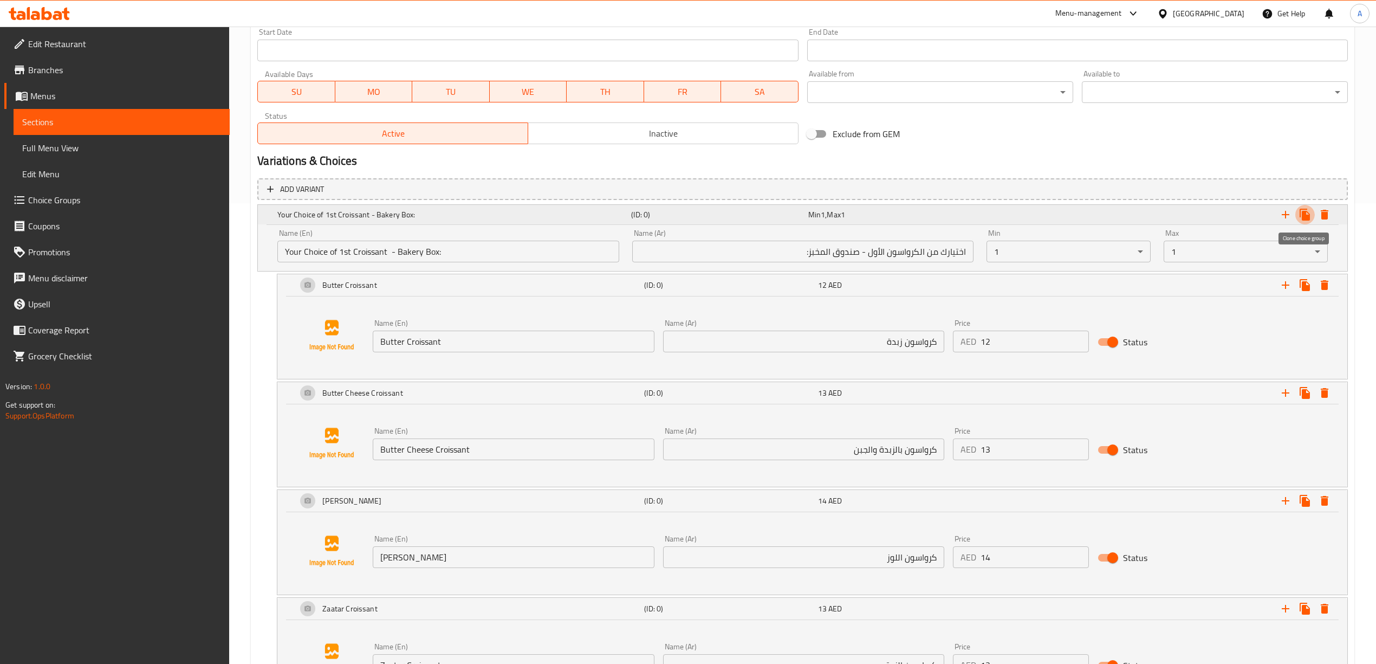
click at [1303, 212] on icon "Expand" at bounding box center [1304, 215] width 10 height 12
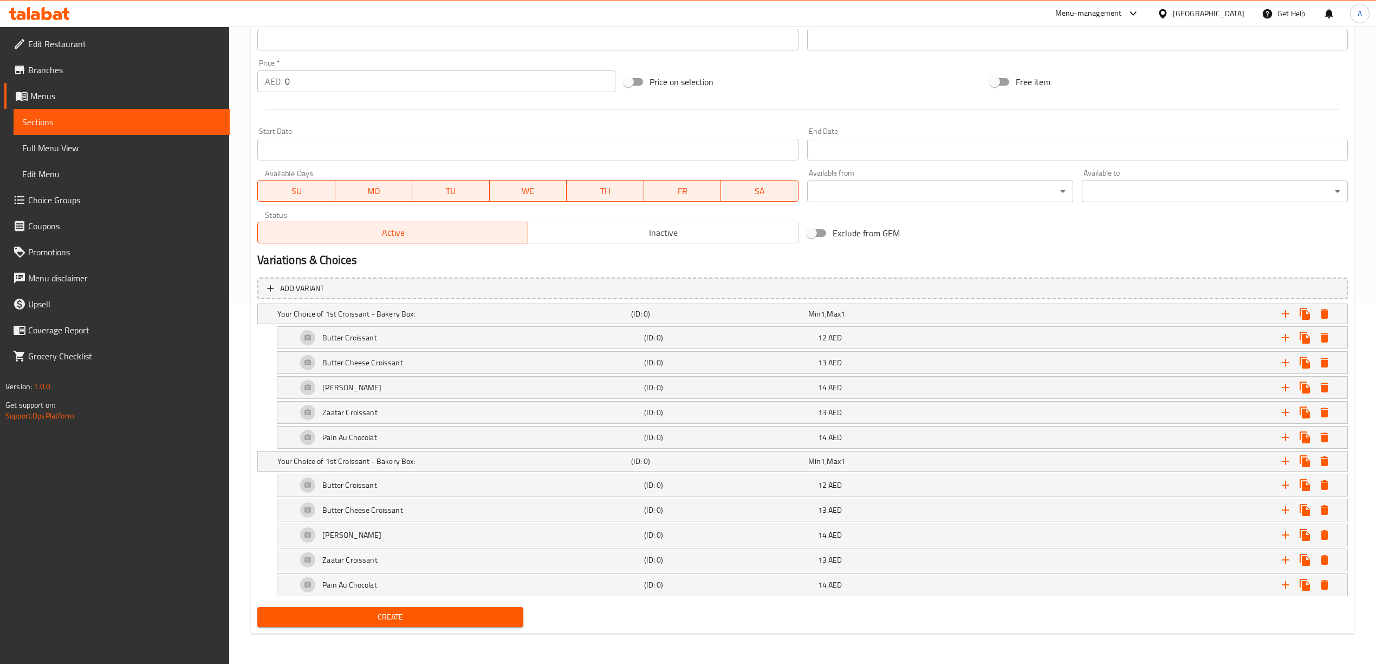
scroll to position [366, 0]
click at [589, 319] on h5 "Your Choice of 1st Croissant - Bakery Box:" at bounding box center [451, 313] width 349 height 11
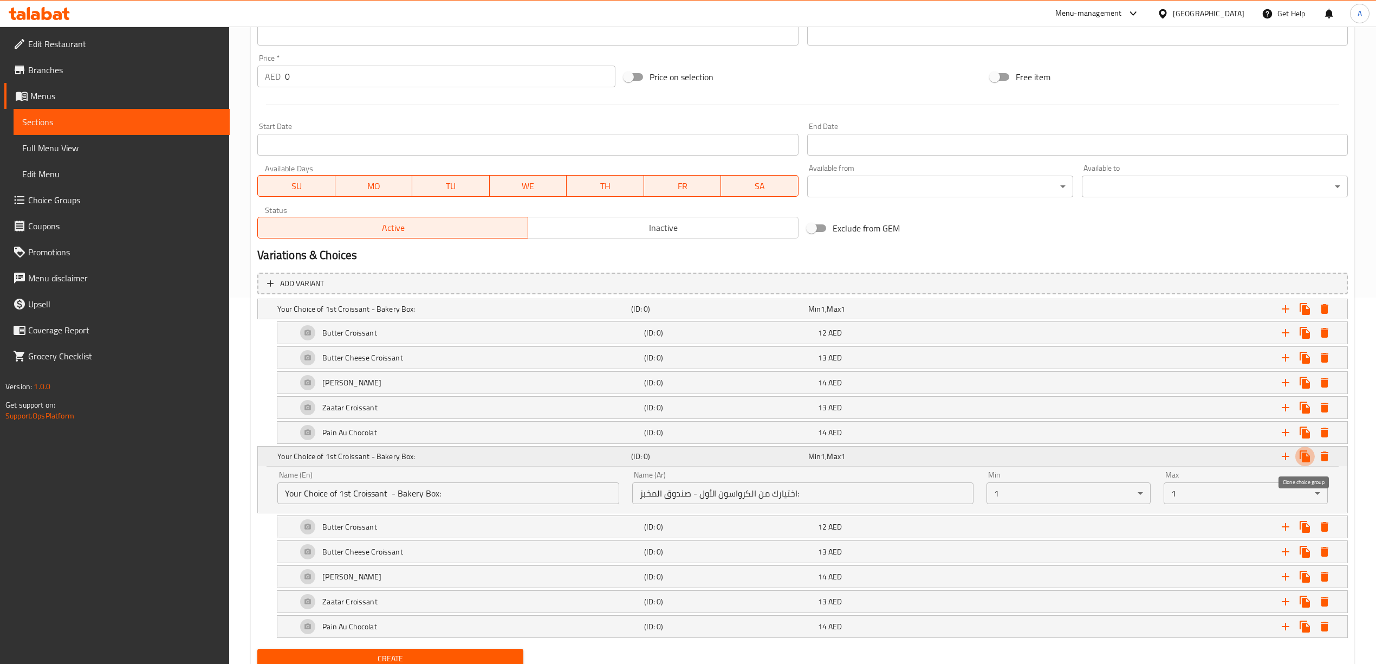
click at [1304, 460] on icon "Expand" at bounding box center [1304, 456] width 10 height 12
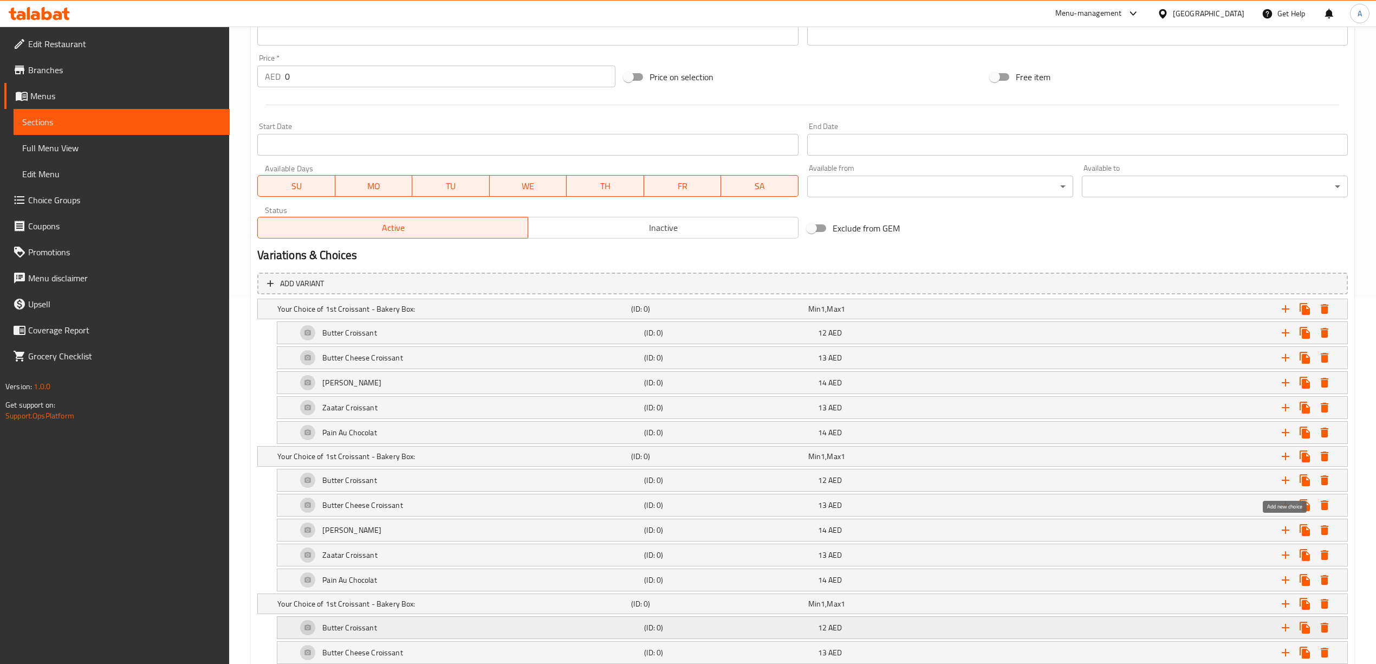
scroll to position [516, 0]
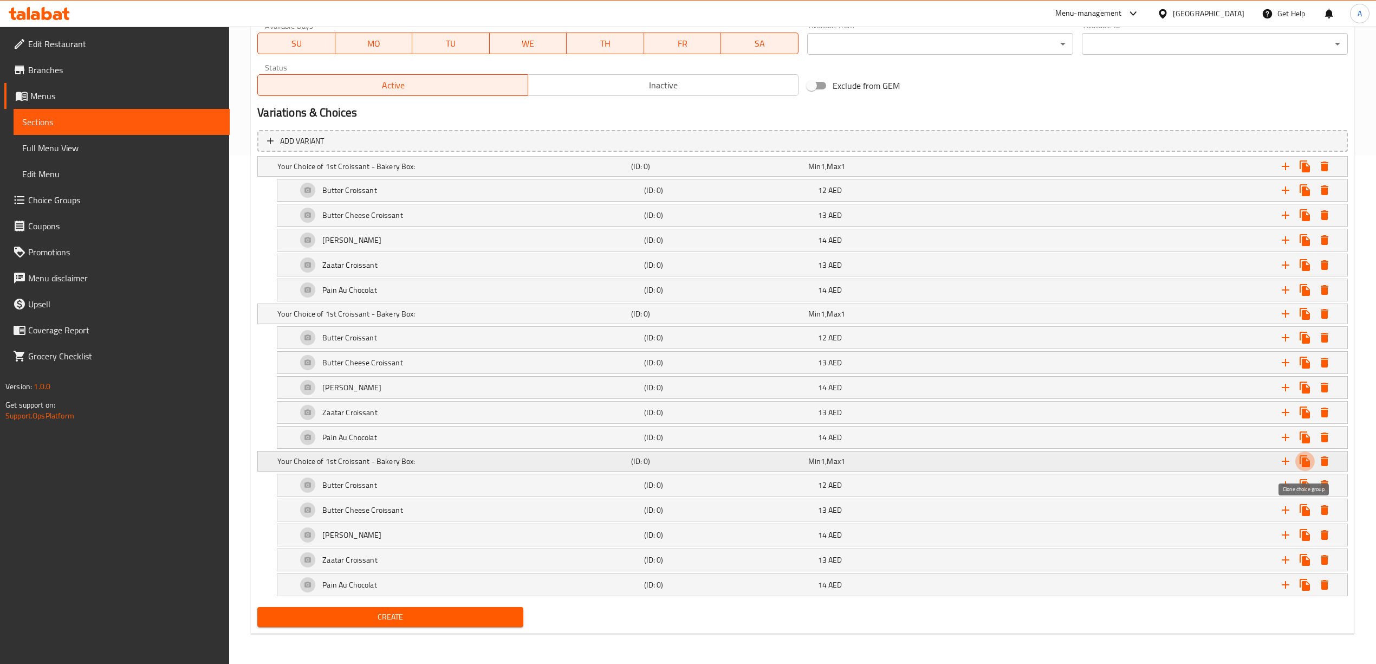
click at [1305, 454] on icon "Expand" at bounding box center [1304, 460] width 13 height 13
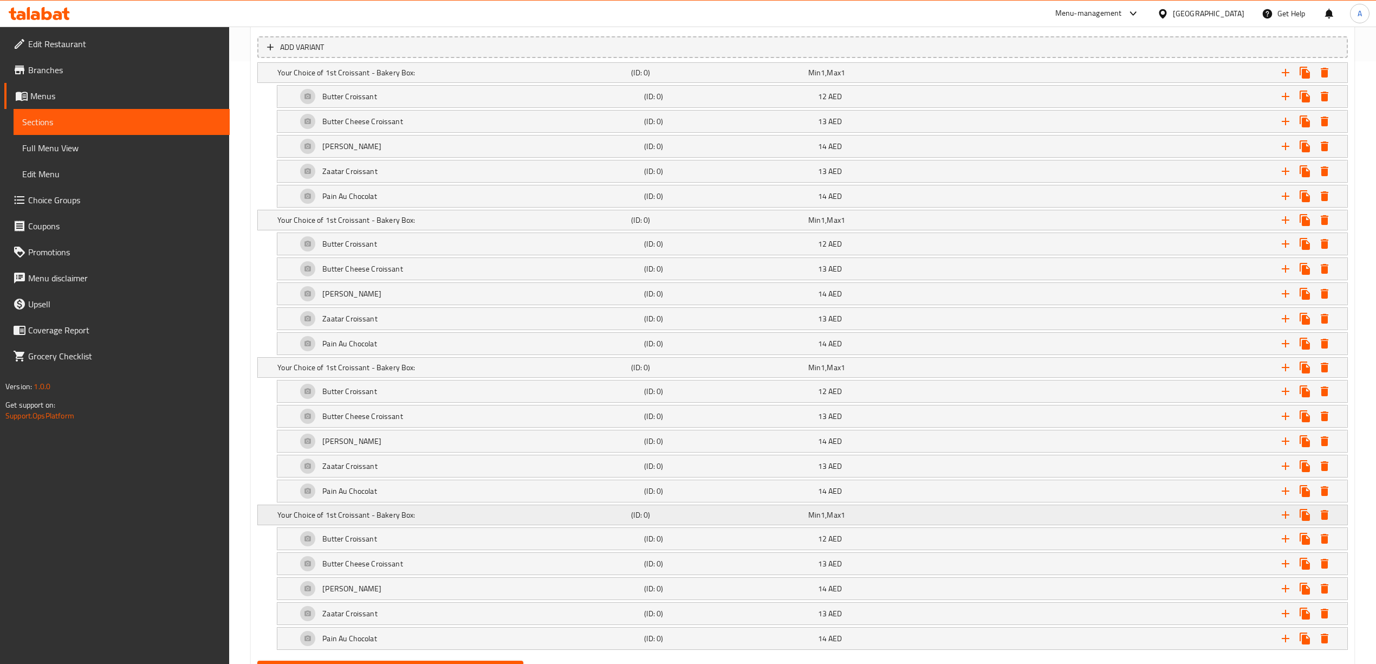
scroll to position [660, 0]
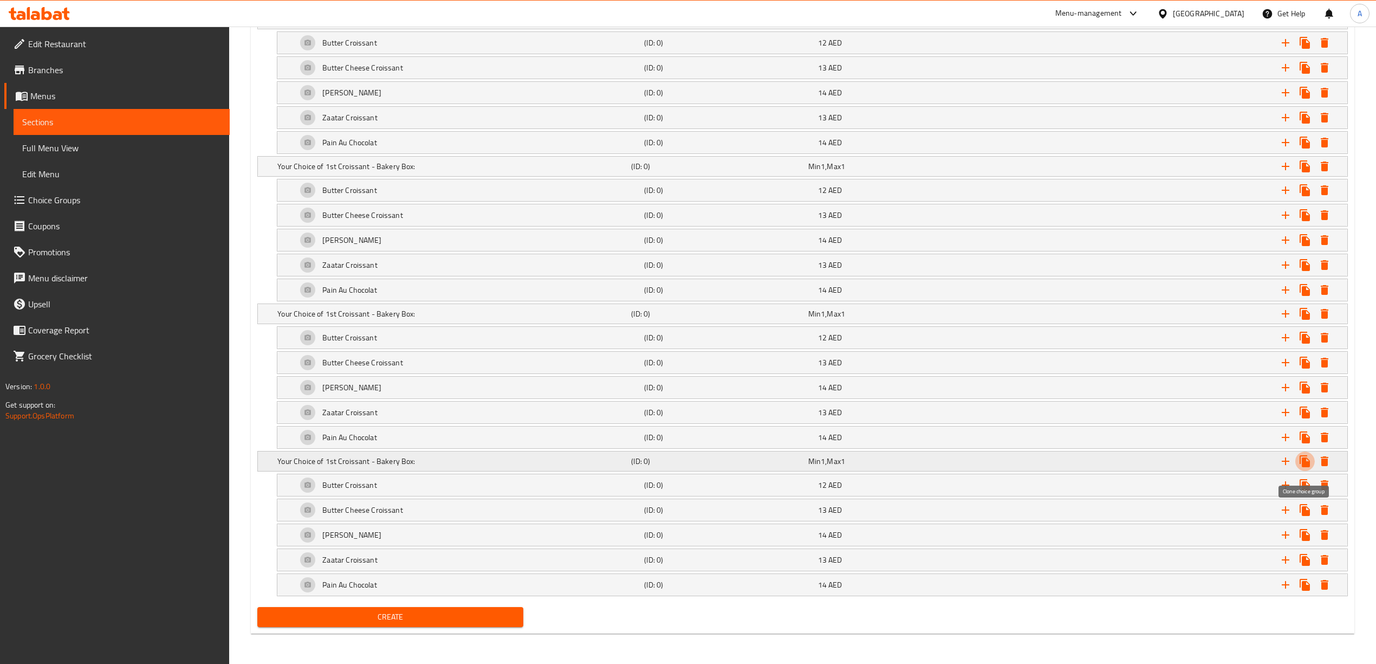
click at [1305, 462] on icon "Expand" at bounding box center [1304, 461] width 10 height 12
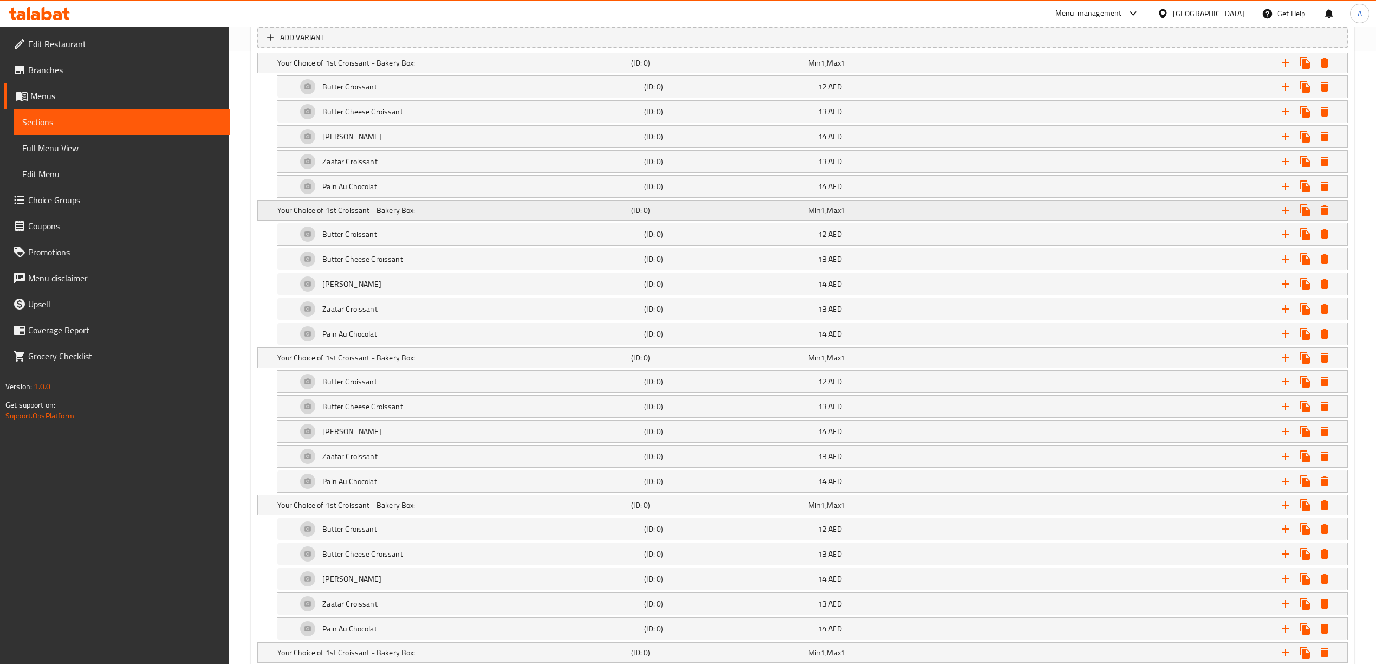
scroll to position [516, 0]
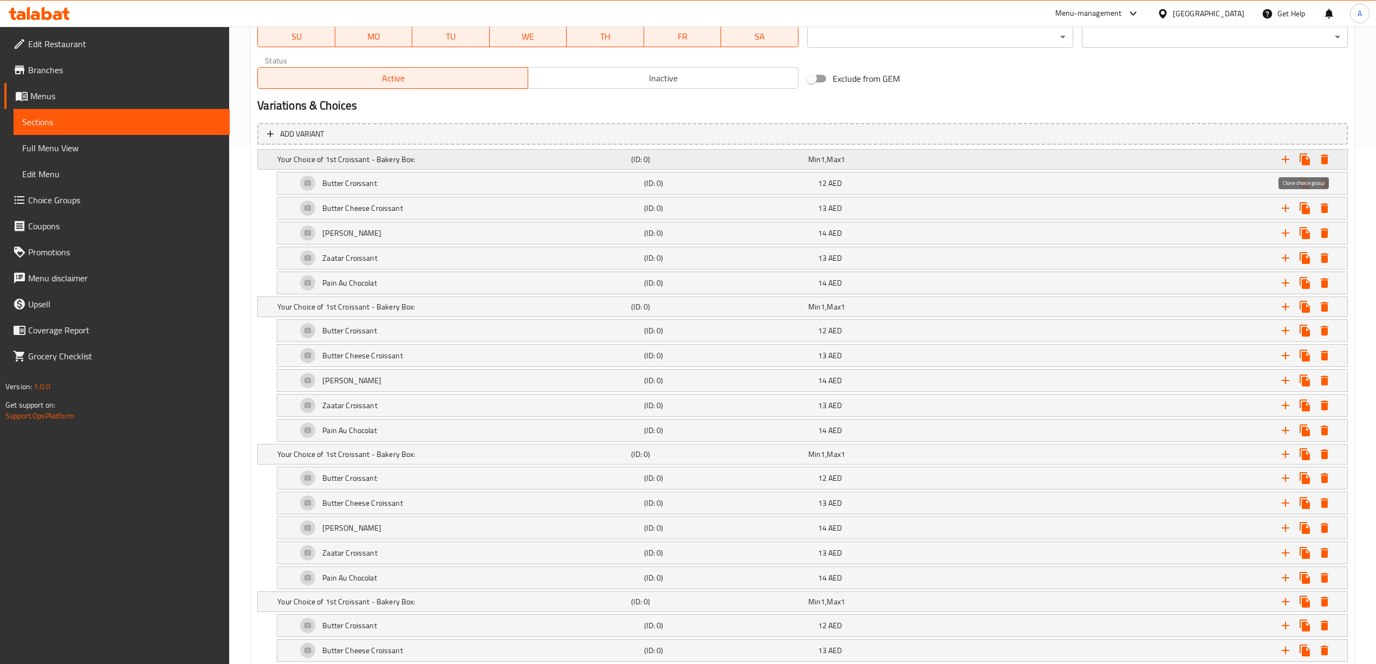
click at [1307, 157] on icon "Expand" at bounding box center [1304, 159] width 13 height 13
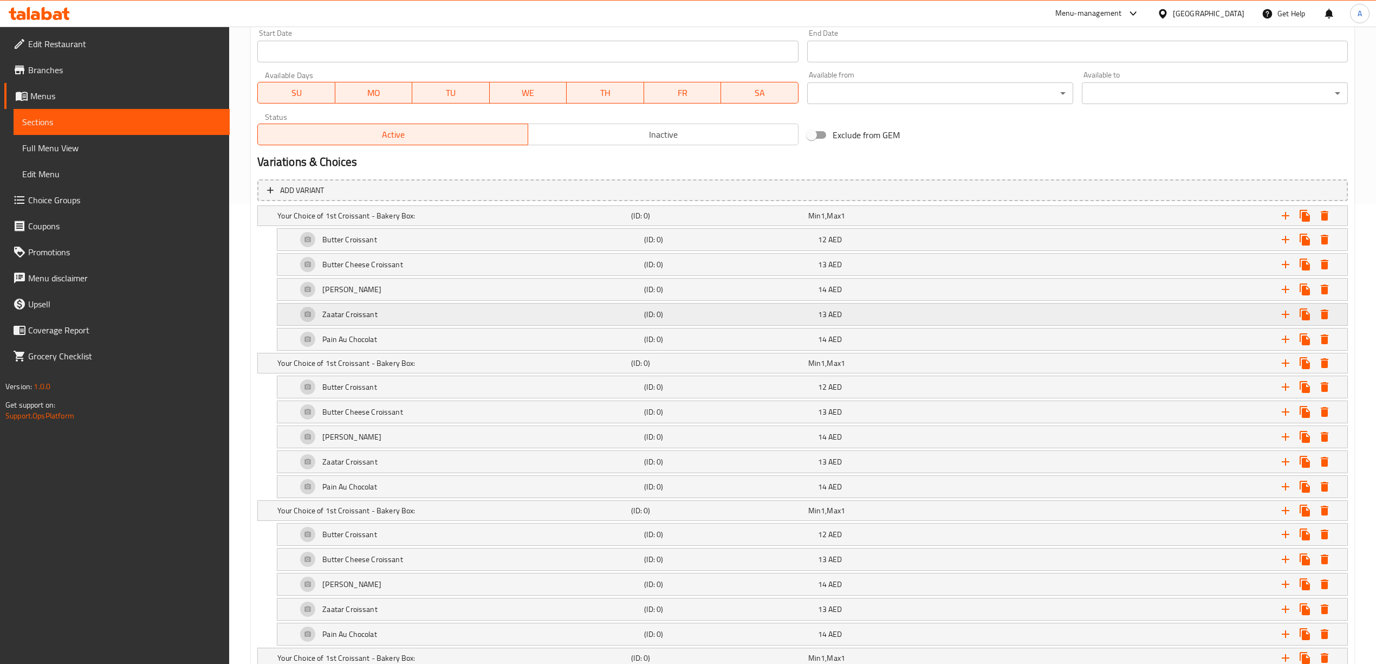
scroll to position [458, 0]
click at [371, 222] on h5 "Your Choice of 1st Croissant - Bakery Box:" at bounding box center [451, 216] width 349 height 11
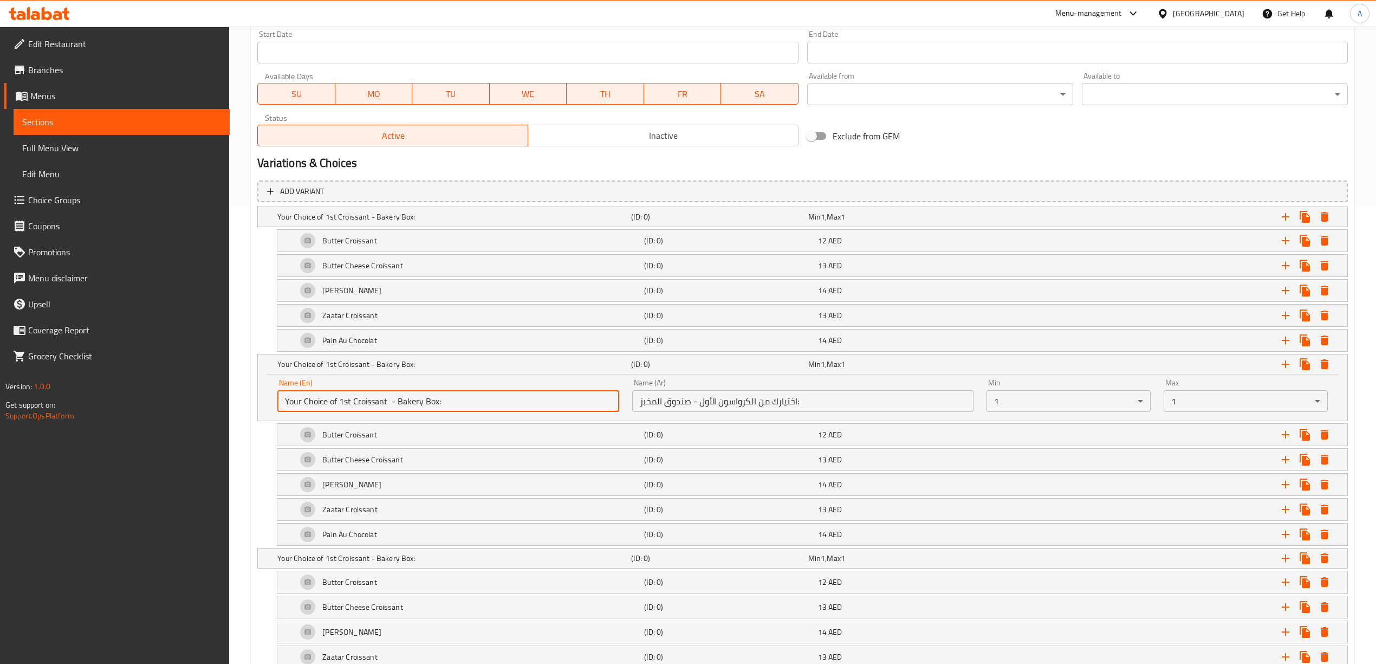
drag, startPoint x: 349, startPoint y: 404, endPoint x: 340, endPoint y: 404, distance: 9.2
click at [340, 404] on input "Your Choice of 1st Croissant - Bakery Box:" at bounding box center [447, 401] width 341 height 22
type input "Your Choice of 2nd Croissant - Bakery Box:"
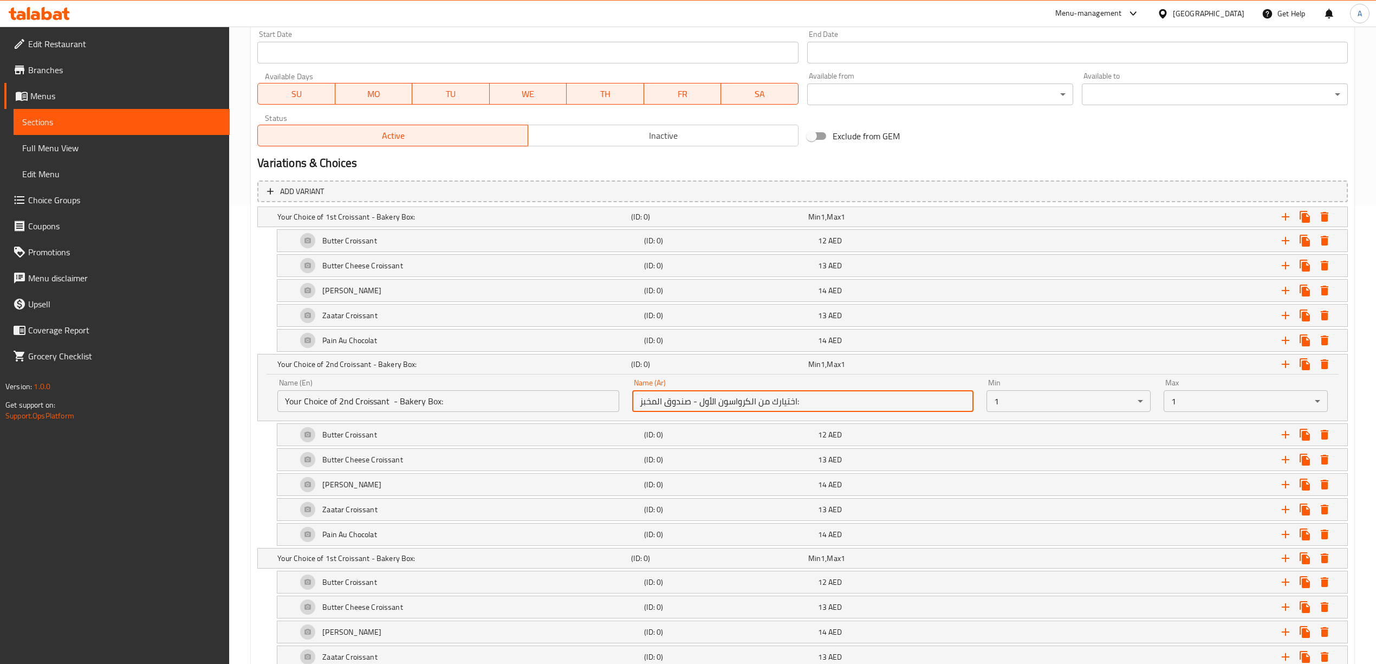
drag, startPoint x: 716, startPoint y: 406, endPoint x: 700, endPoint y: 406, distance: 15.2
click at [700, 406] on input "اختيارك من الكرواسون الأول - صندوق المخبز:" at bounding box center [802, 401] width 341 height 22
type input "اختيارك من الكرواسون الثاني - صندوق المخبز:"
click at [252, 445] on div "Create new item Add item image Image Size: 1200 x 800 px / Image formats: jpg, …" at bounding box center [802, 410] width 1103 height 1526
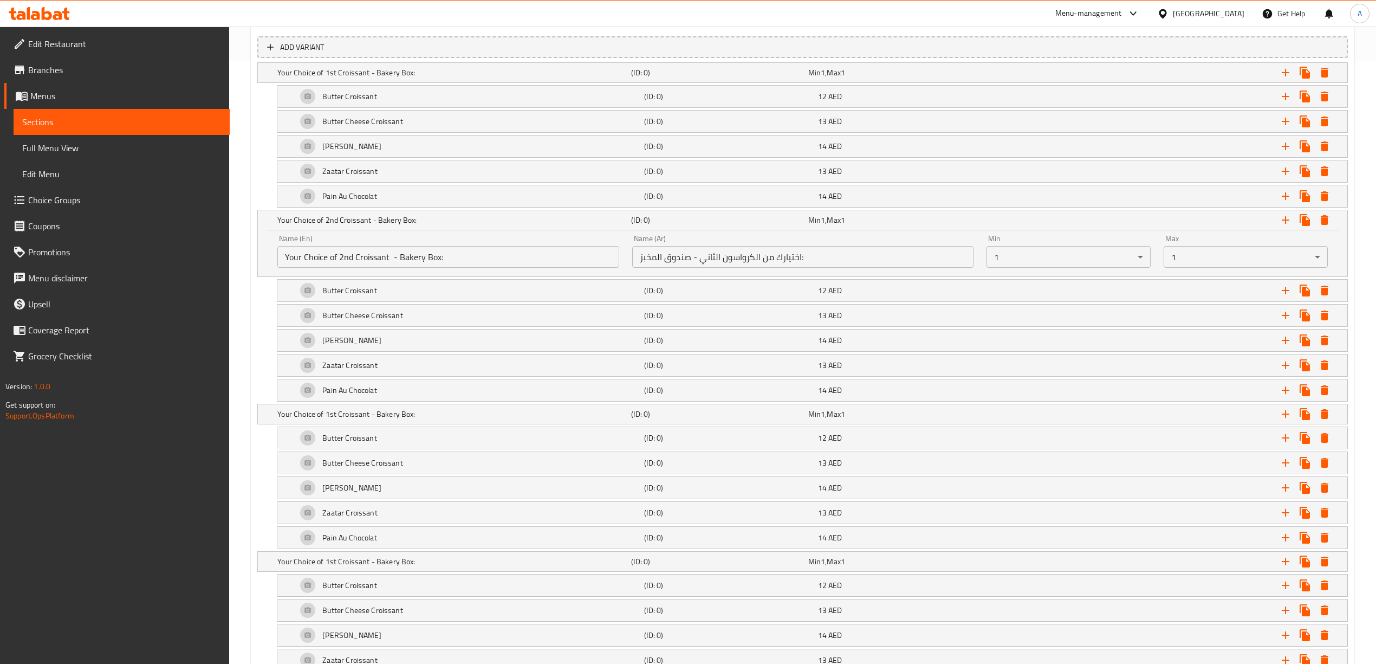
scroll to position [603, 0]
click at [598, 77] on h5 "Your Choice of 1st Croissant - Bakery Box:" at bounding box center [451, 72] width 349 height 11
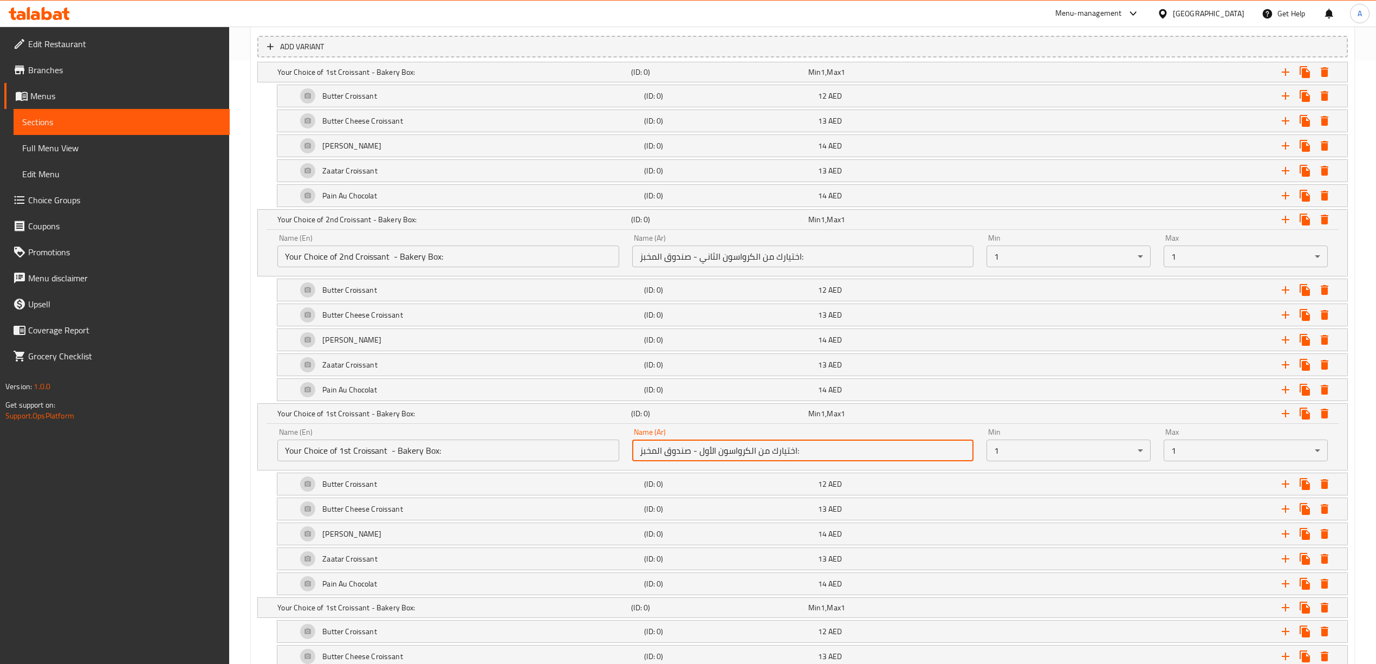
drag, startPoint x: 716, startPoint y: 456, endPoint x: 700, endPoint y: 455, distance: 15.2
click at [700, 455] on input "اختيارك من الكرواسون الأول - صندوق المخبز:" at bounding box center [802, 450] width 341 height 22
type input "اختيارك من الكرواسون الثالث - صندوق المخبز:"
click at [265, 495] on div "Butter Croissant (ID: 0) 12 AED Name (En) Butter Croissant Name (En) Name (Ar) …" at bounding box center [802, 483] width 1090 height 23
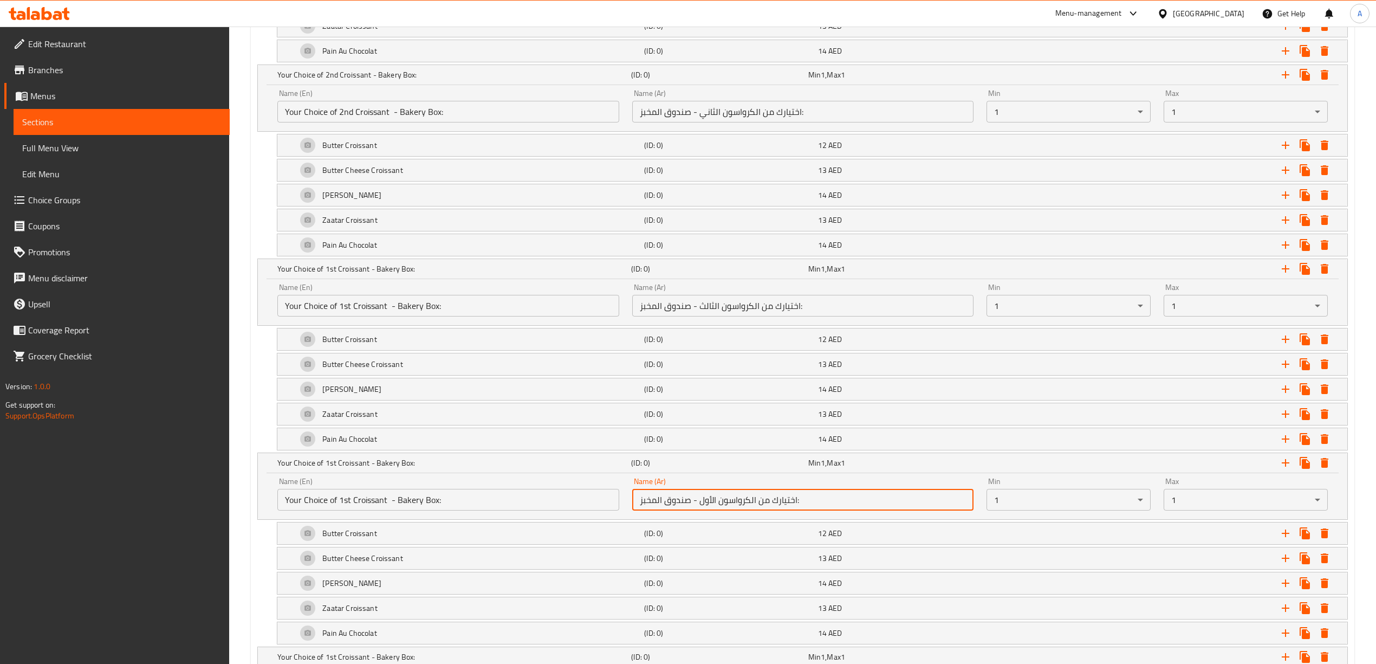
drag, startPoint x: 716, startPoint y: 507, endPoint x: 700, endPoint y: 508, distance: 16.3
click at [700, 508] on input "اختيارك من الكرواسون الأول - صندوق المخبز:" at bounding box center [802, 500] width 341 height 22
type input "اختيارك من الكرواسون الرابع - صندوق المخبز:"
click at [239, 568] on div "Home / Restaurants management / Menus / Sections / item / create EDR Favorites …" at bounding box center [802, 142] width 1147 height 1727
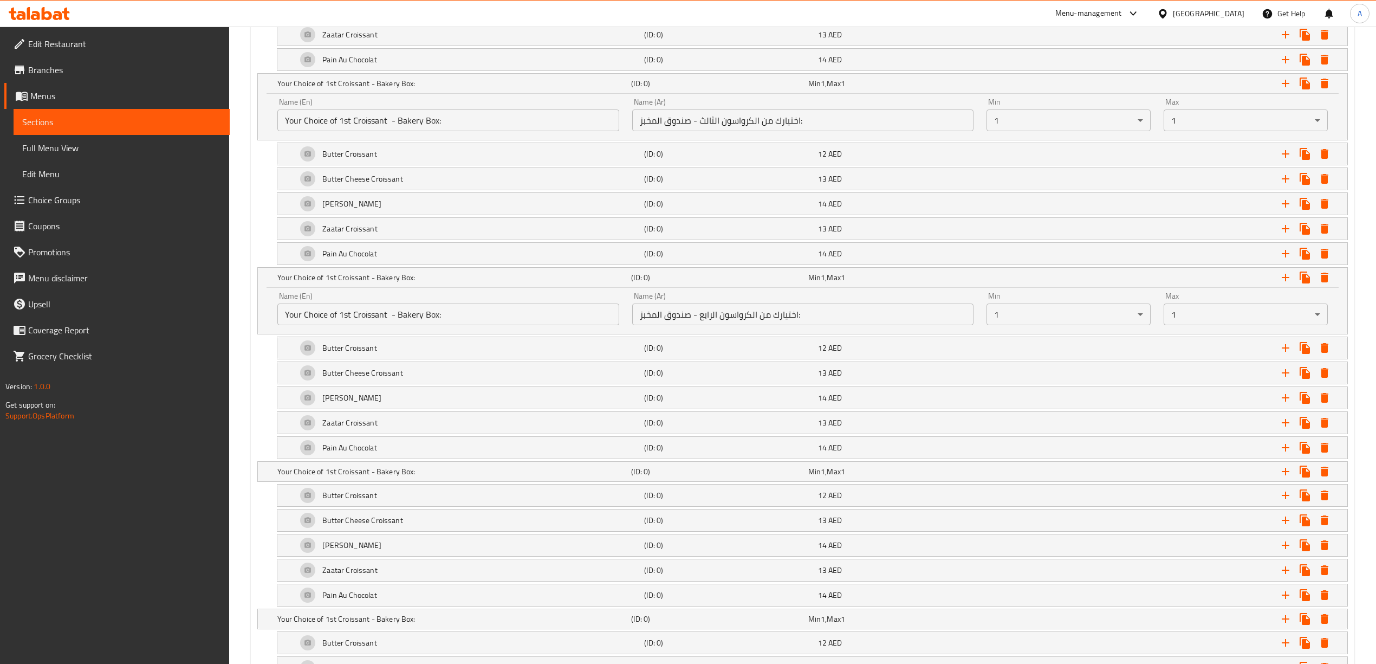
scroll to position [1036, 0]
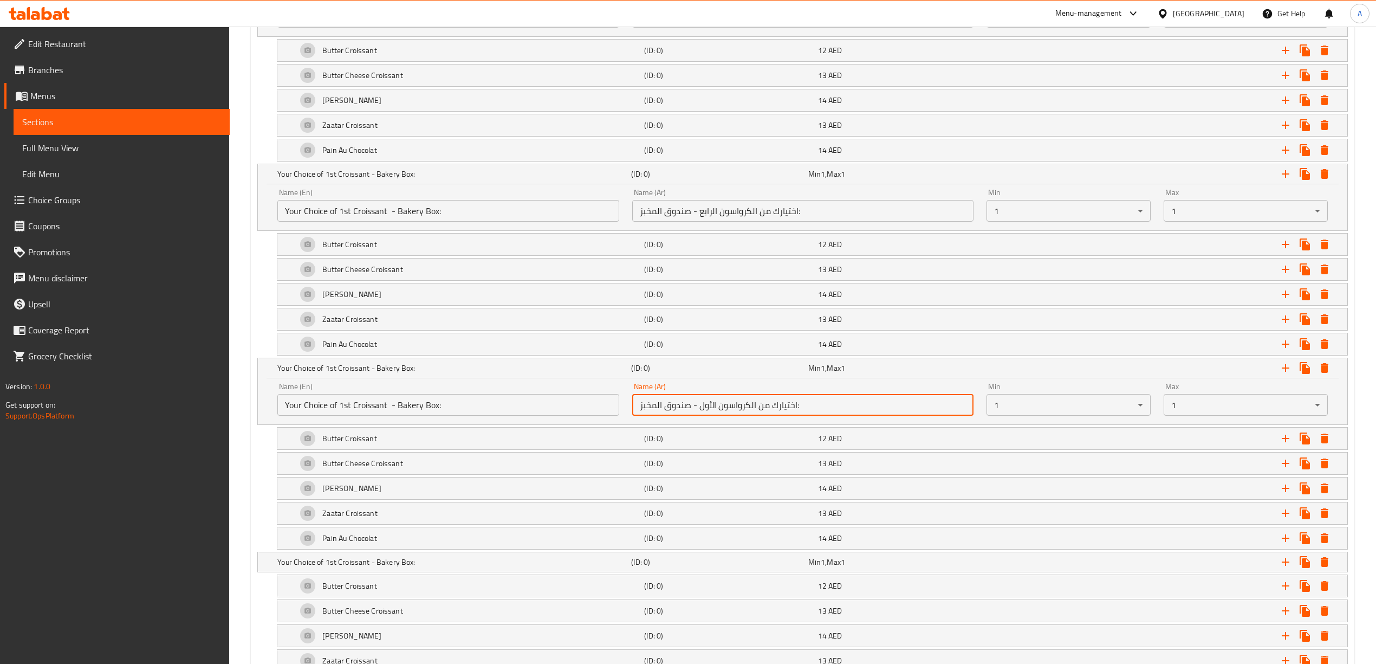
drag, startPoint x: 755, startPoint y: 414, endPoint x: 700, endPoint y: 415, distance: 54.7
click at [700, 415] on input "اختيارك من الكرواسون الأول - صندوق المخبز:" at bounding box center [802, 405] width 341 height 22
click at [718, 408] on input "اختيارك من الكرواسون الأول - صندوق المخبز:" at bounding box center [802, 405] width 341 height 22
click at [716, 414] on input "اختيارك من الكرواسون الأول - صندوق المخبز:" at bounding box center [802, 405] width 341 height 22
click at [713, 413] on input "اختيارك من الكرواسون الأول - صندوق المخبز:" at bounding box center [802, 405] width 341 height 22
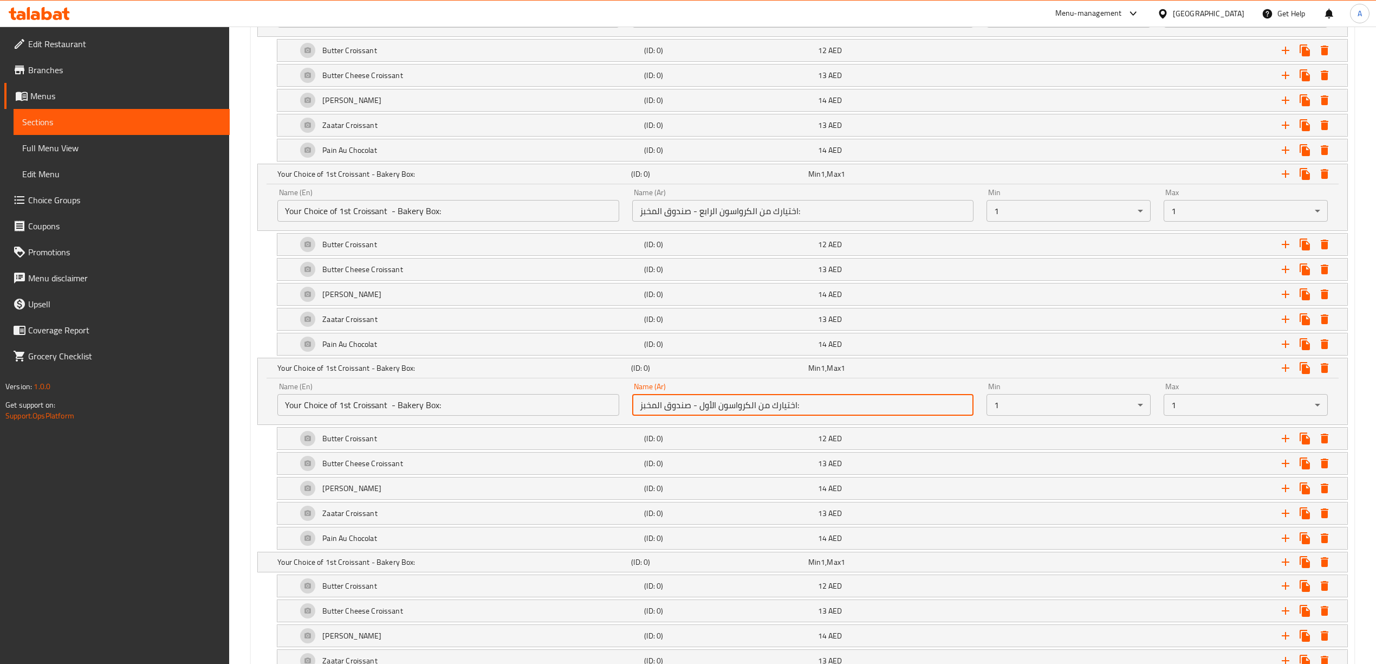
drag, startPoint x: 716, startPoint y: 414, endPoint x: 698, endPoint y: 419, distance: 18.5
click at [699, 415] on input "اختيارك من الكرواسون الأول - صندوق المخبز:" at bounding box center [802, 405] width 341 height 22
type input "اختيارك من الكرواسون الخامس - صندوق المخبز:"
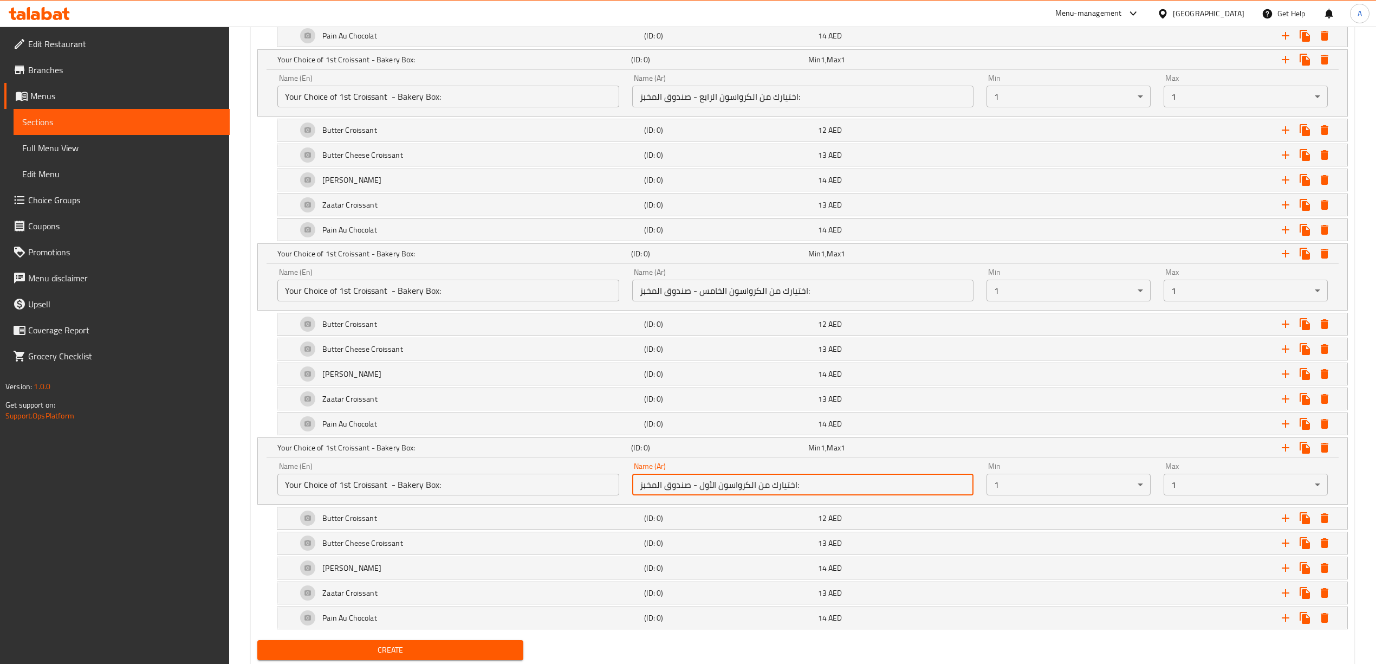
drag, startPoint x: 715, startPoint y: 497, endPoint x: 703, endPoint y: 501, distance: 12.9
click at [700, 495] on input "اختيارك من الكرواسون الأول - صندوق المخبز:" at bounding box center [802, 484] width 341 height 22
type input "اختيارك من الكرواسون السادس - صندوق المخبز:"
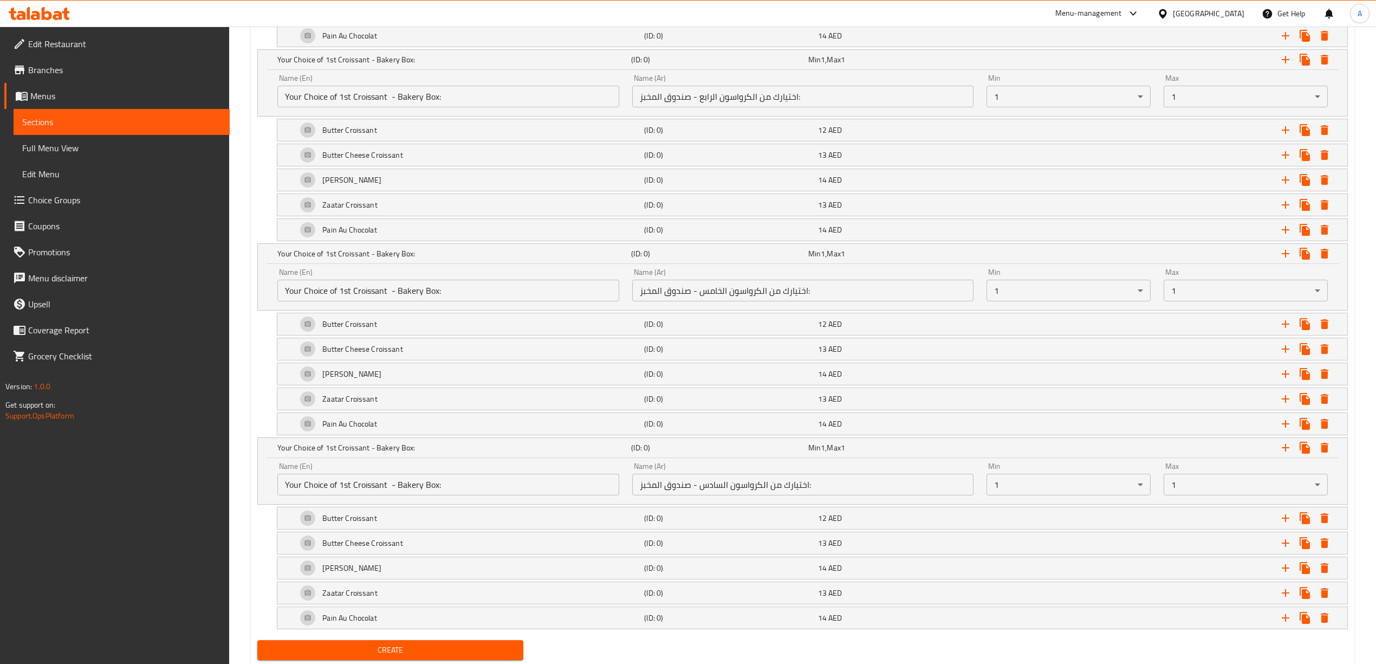
click at [821, 492] on input "اختيارك من الكرواسون السادس - صندوق المخبز:" at bounding box center [802, 484] width 341 height 22
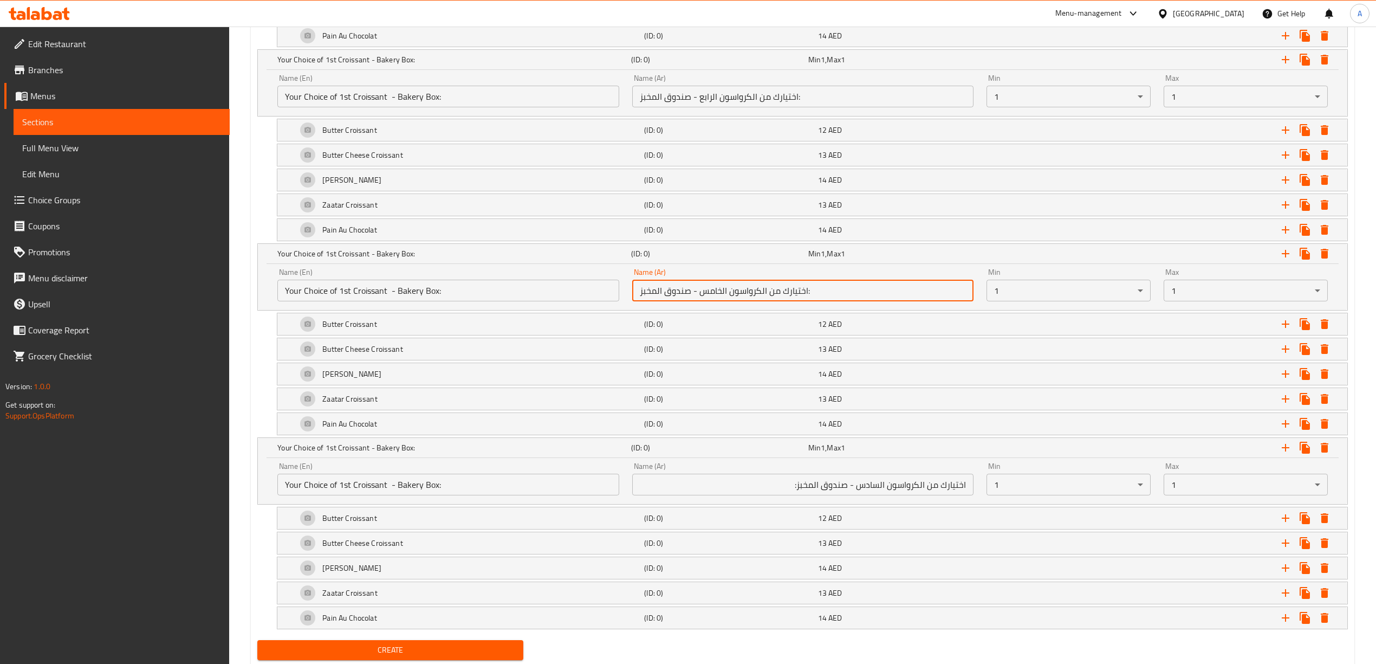
click at [828, 295] on input "اختيارك من الكرواسون الخامس - صندوق المخبز:" at bounding box center [802, 291] width 341 height 22
click at [829, 104] on input "اختيارك من الكرواسون الرابع - صندوق المخبز:" at bounding box center [802, 97] width 341 height 22
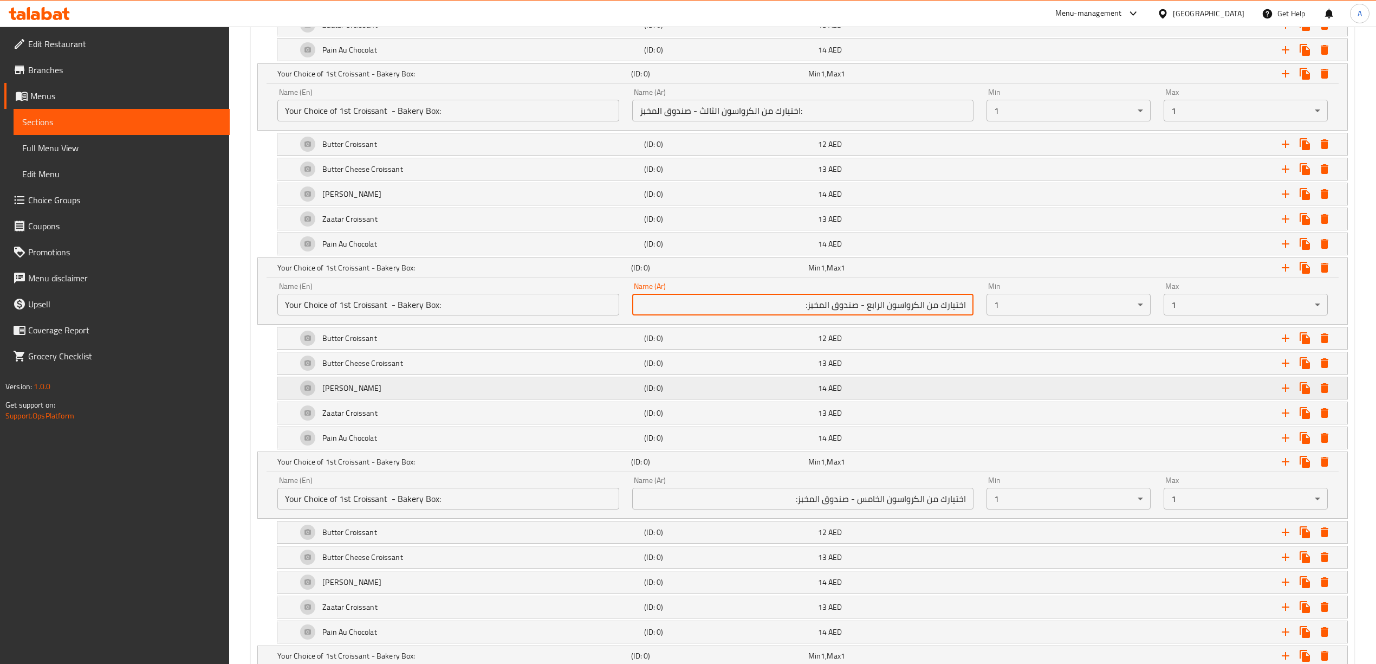
scroll to position [934, 0]
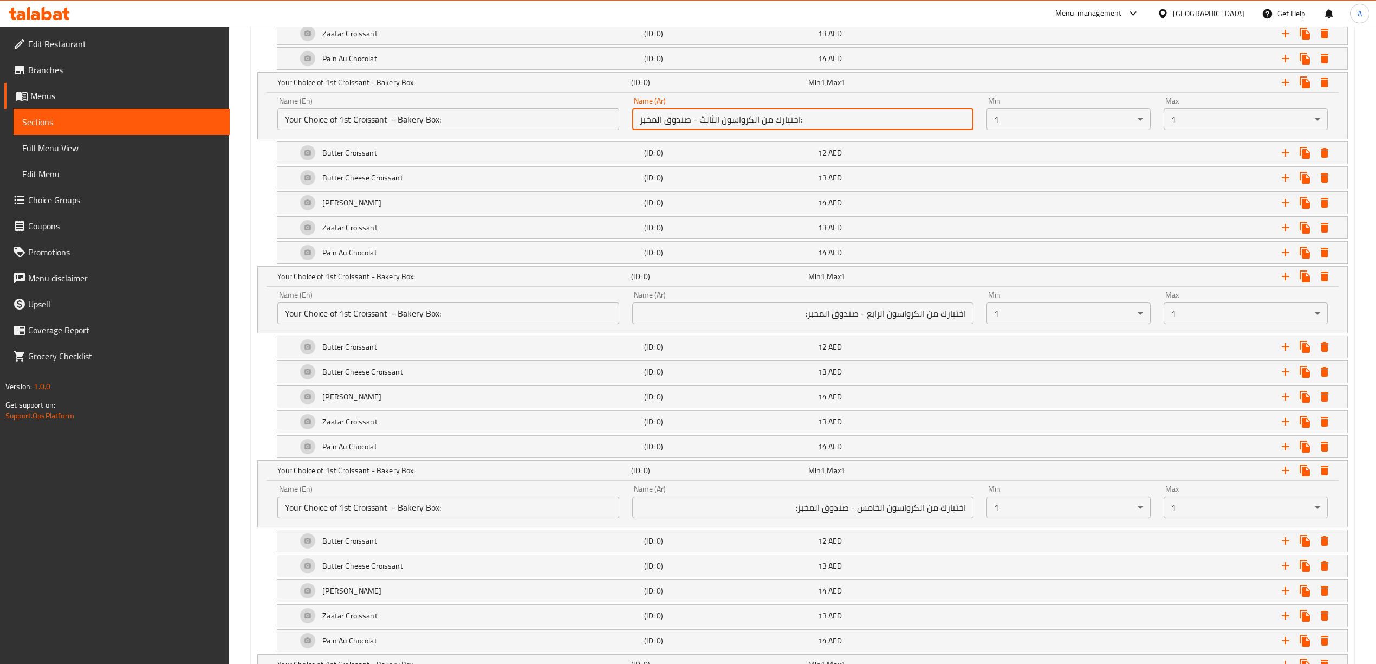
click at [817, 124] on input "اختيارك من الكرواسون الثالث - صندوق المخبز:" at bounding box center [802, 119] width 341 height 22
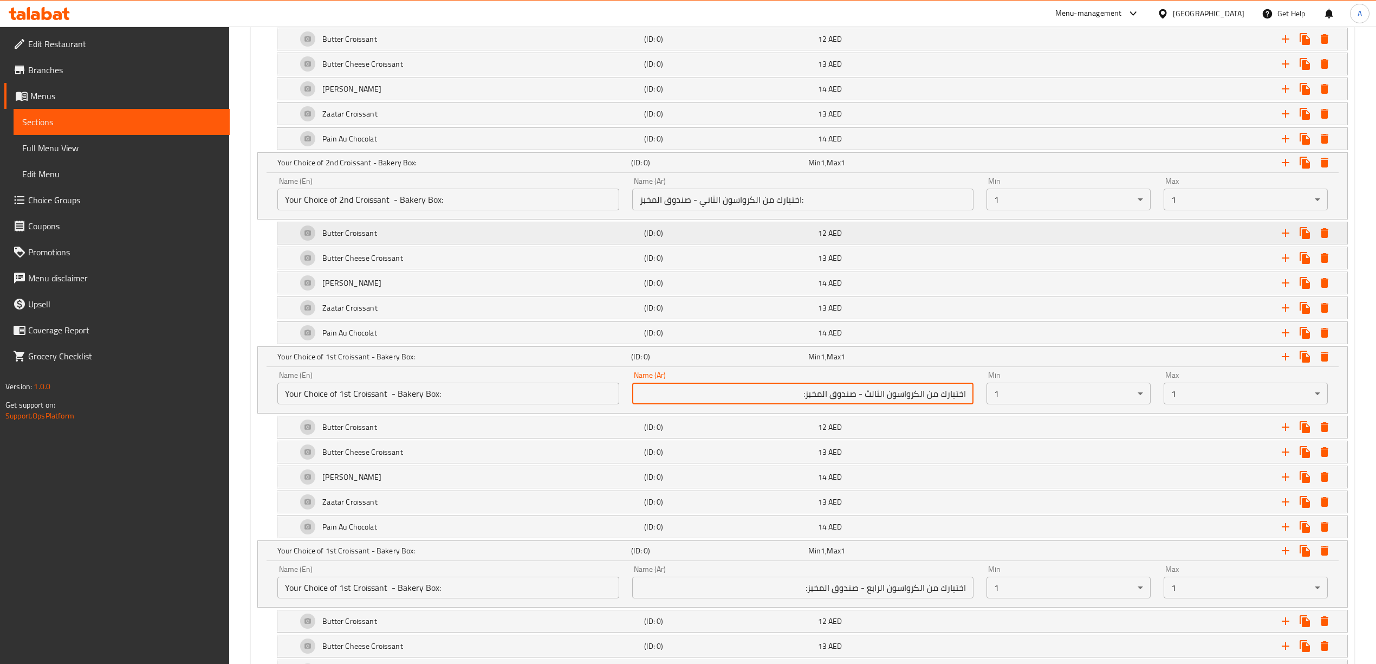
scroll to position [645, 0]
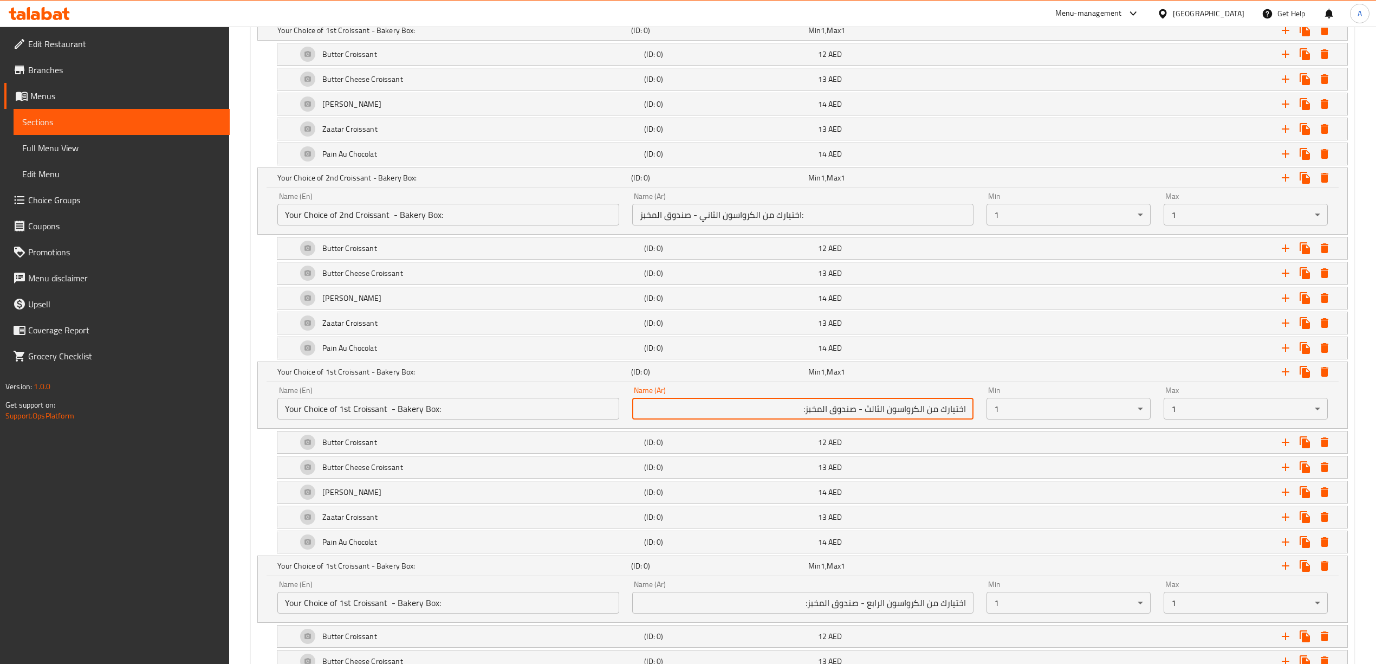
click at [809, 215] on input "اختيارك من الكرواسون الثاني - صندوق المخبز:" at bounding box center [802, 215] width 341 height 22
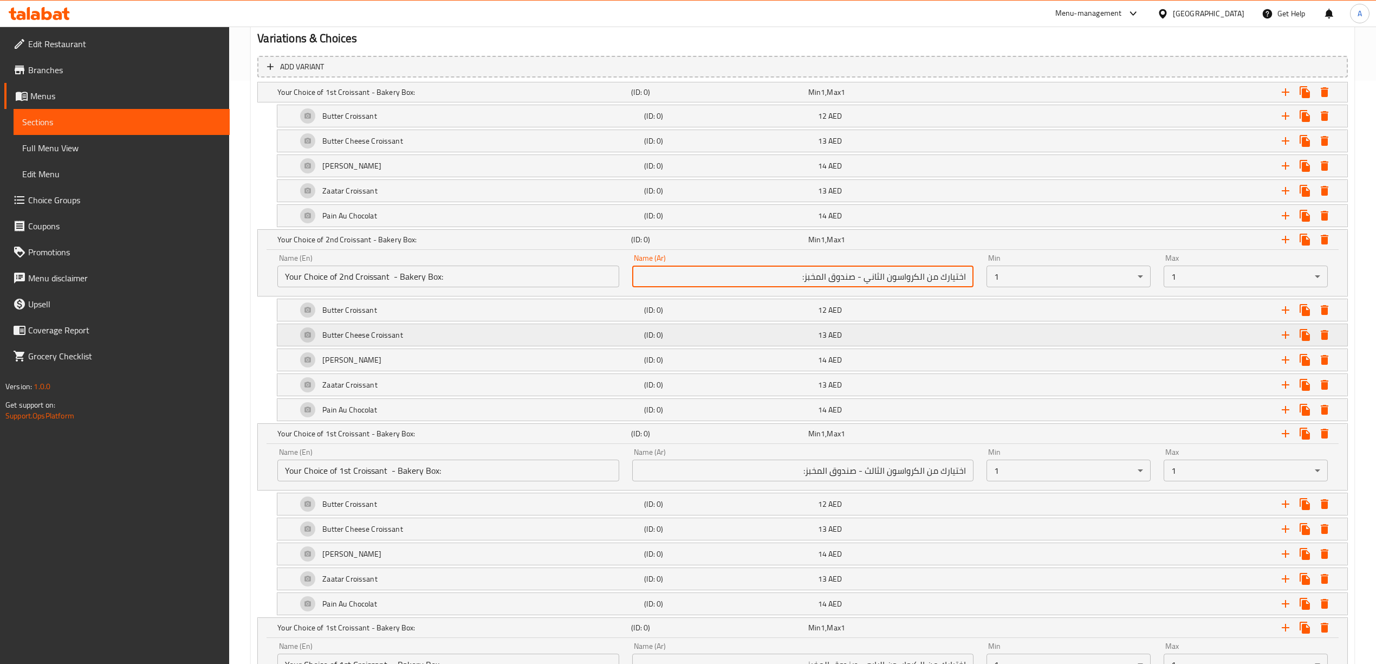
scroll to position [501, 0]
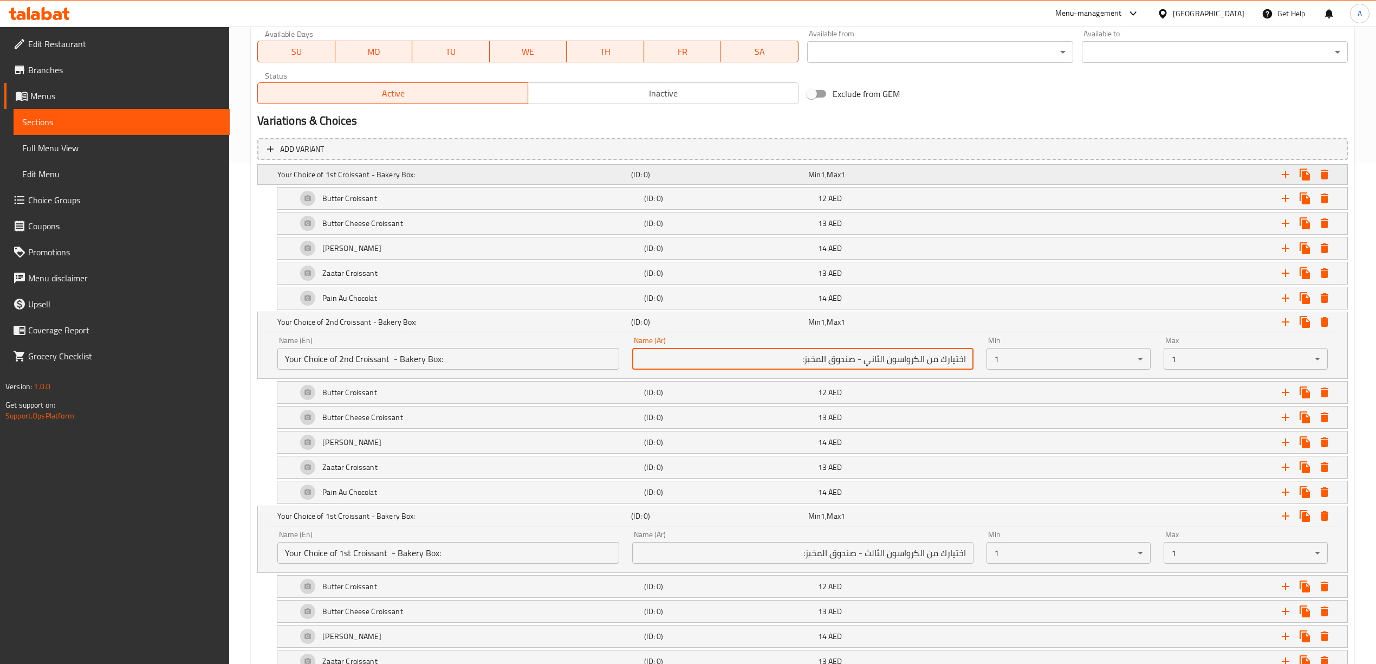
click at [623, 172] on h5 "Your Choice of 1st Croissant - Bakery Box:" at bounding box center [451, 174] width 349 height 11
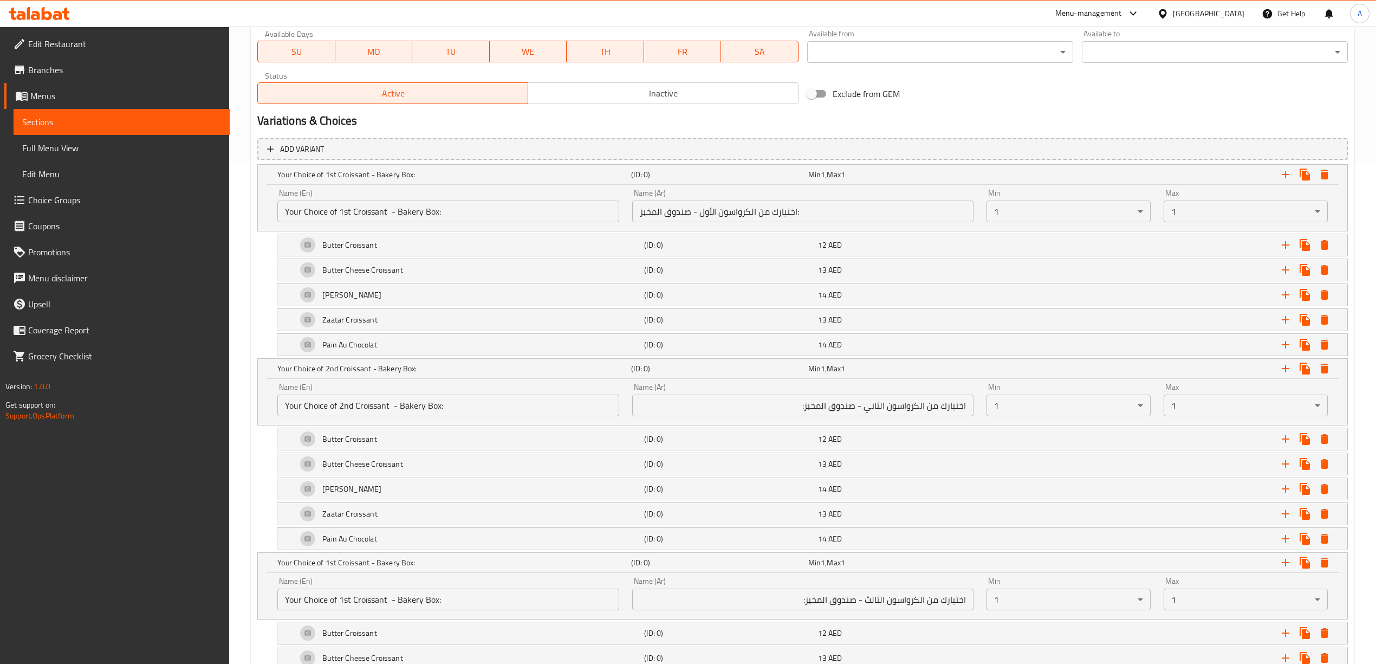
click at [832, 200] on div "Name (Ar) اختيارك من الكرواسون الأول - صندوق المخبز: Name (Ar)" at bounding box center [802, 205] width 341 height 33
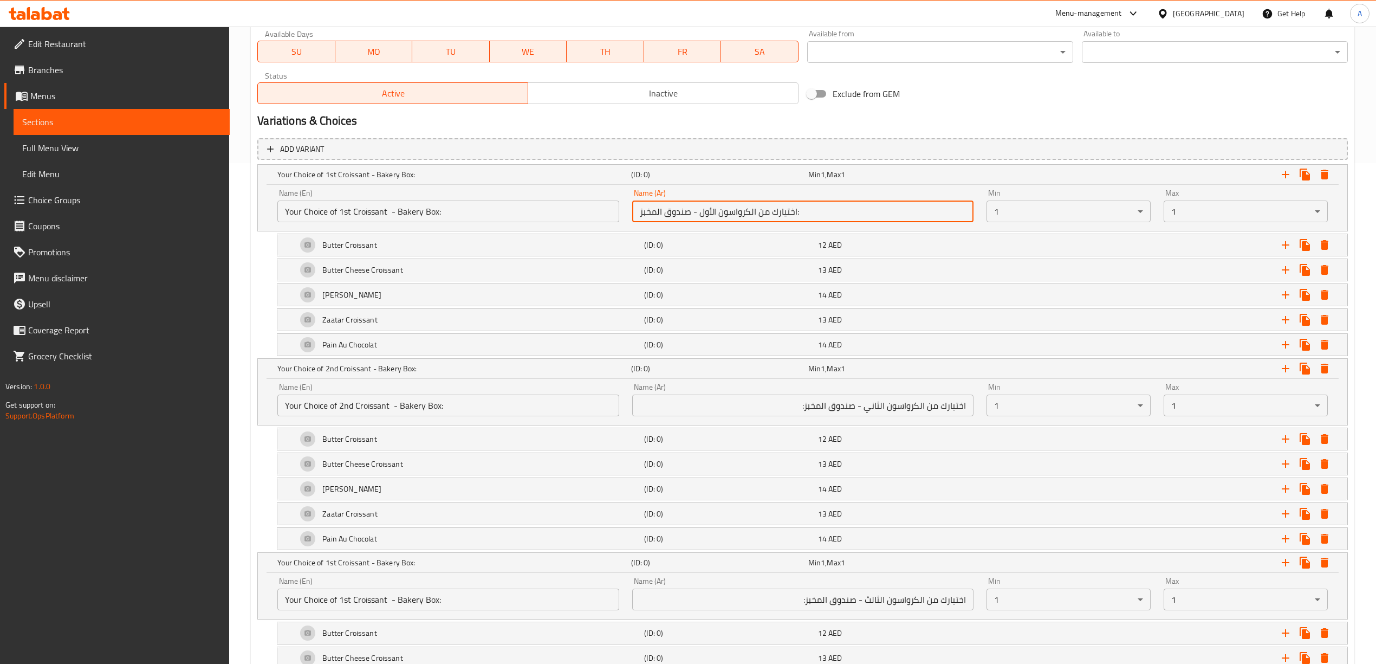
click at [827, 210] on input "اختيارك من الكرواسون الأول - صندوق المخبز:" at bounding box center [802, 211] width 341 height 22
click at [250, 329] on div "Home / Restaurants management / Menus / Sections / item / create EDR Favorites …" at bounding box center [802, 459] width 1147 height 1867
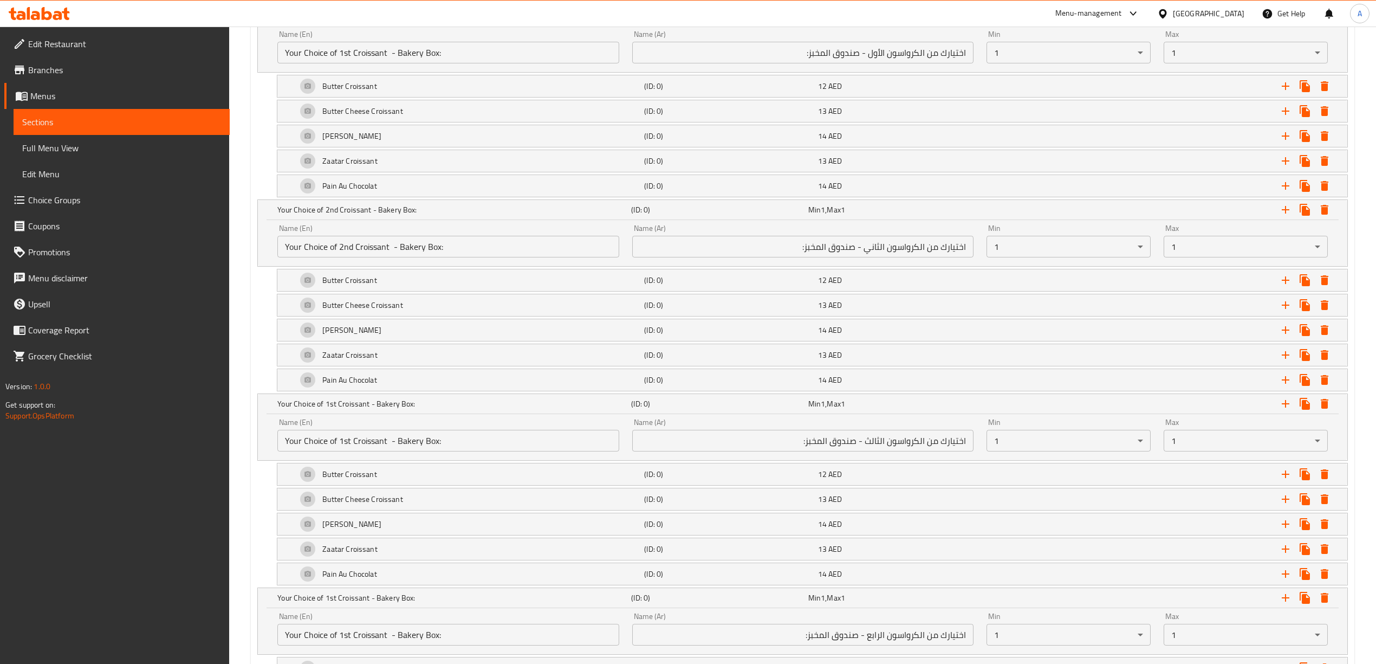
scroll to position [717, 0]
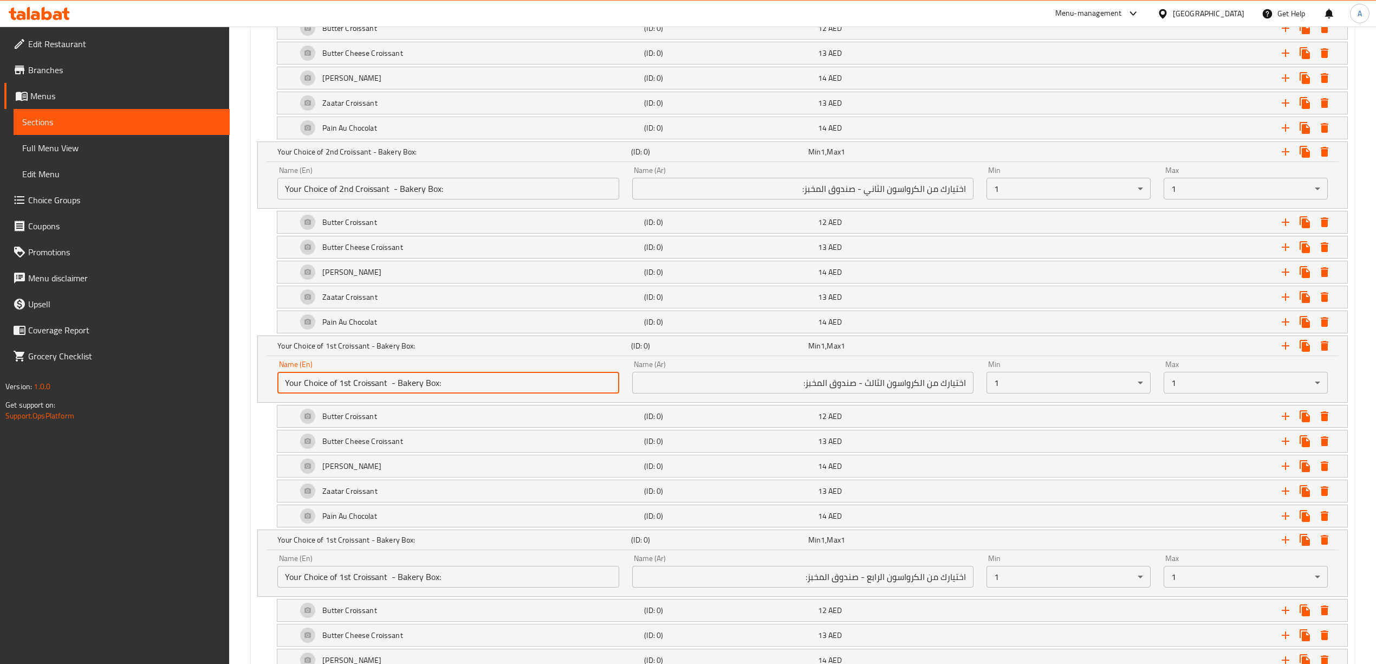
drag, startPoint x: 350, startPoint y: 388, endPoint x: 340, endPoint y: 388, distance: 9.8
click at [340, 388] on input "Your Choice of 1st Croissant - Bakery Box:" at bounding box center [447, 383] width 341 height 22
type input "Your Choice of 3rd Croissant - Bakery Box:"
click at [262, 465] on div "Almond Croissant (ID: 0) 14 AED Name (En) Almond Croissant Name (En) Name (Ar) …" at bounding box center [802, 465] width 1090 height 23
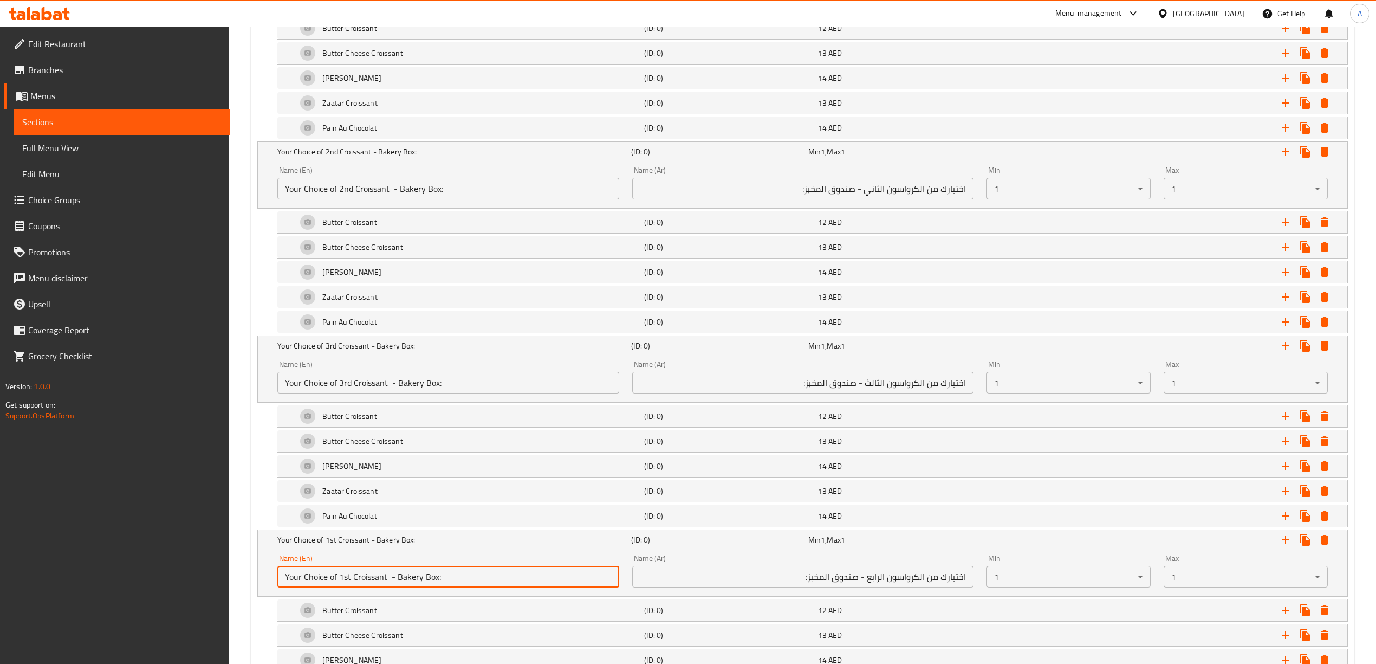
drag, startPoint x: 349, startPoint y: 586, endPoint x: 341, endPoint y: 586, distance: 8.7
click at [341, 586] on input "Your Choice of 1st Croissant - Bakery Box:" at bounding box center [447, 577] width 341 height 22
click at [250, 594] on div "Home / Restaurants management / Menus / Sections / item / create EDR Favorites …" at bounding box center [802, 242] width 1147 height 1867
drag, startPoint x: 350, startPoint y: 585, endPoint x: 341, endPoint y: 586, distance: 9.2
click at [341, 586] on input "Your Choice of 3rd Croissant - Bakery Box:" at bounding box center [447, 577] width 341 height 22
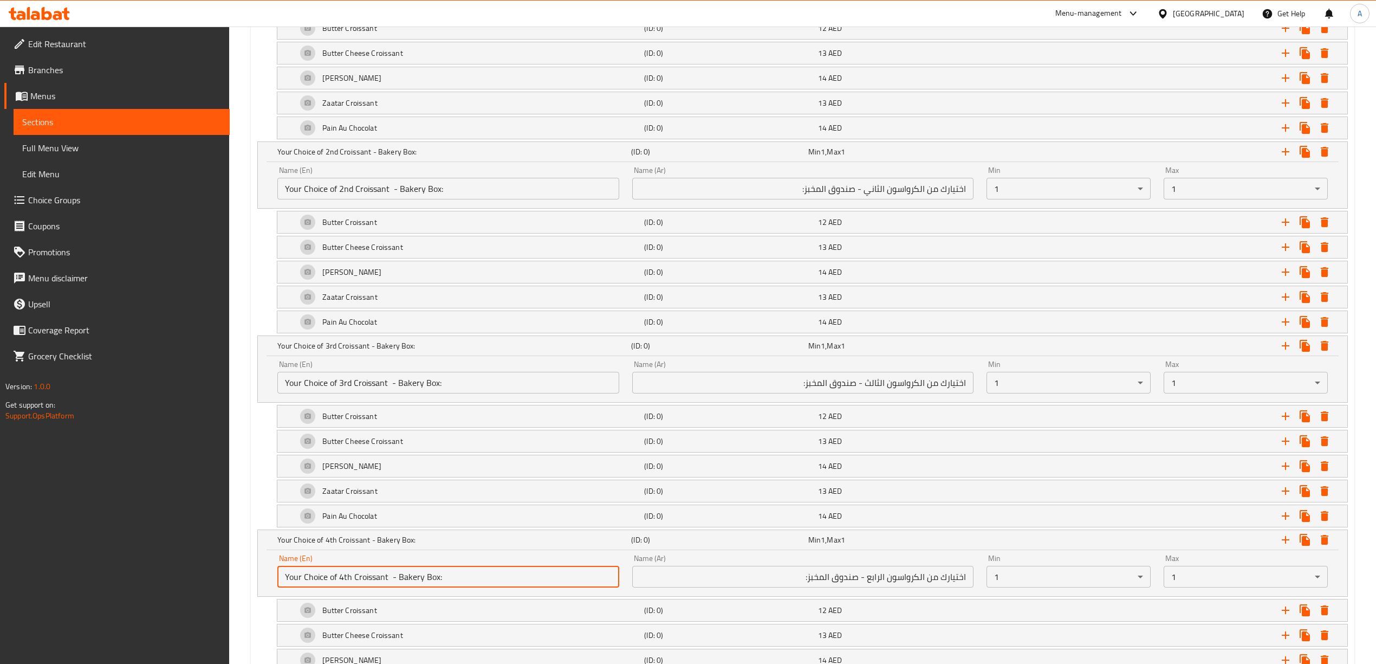
type input "Your Choice of 4th Croissant - Bakery Box:"
click at [245, 610] on div "Home / Restaurants management / Menus / Sections / item / create EDR Favorites …" at bounding box center [802, 242] width 1147 height 1867
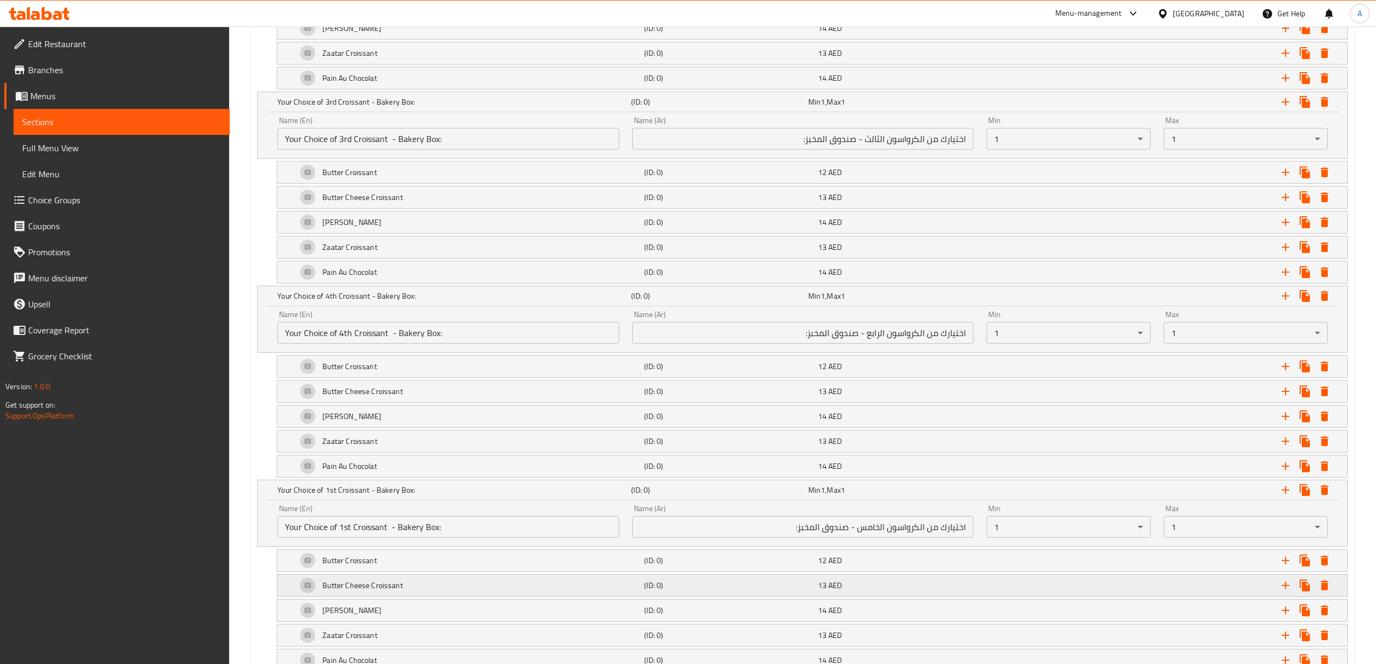
scroll to position [1006, 0]
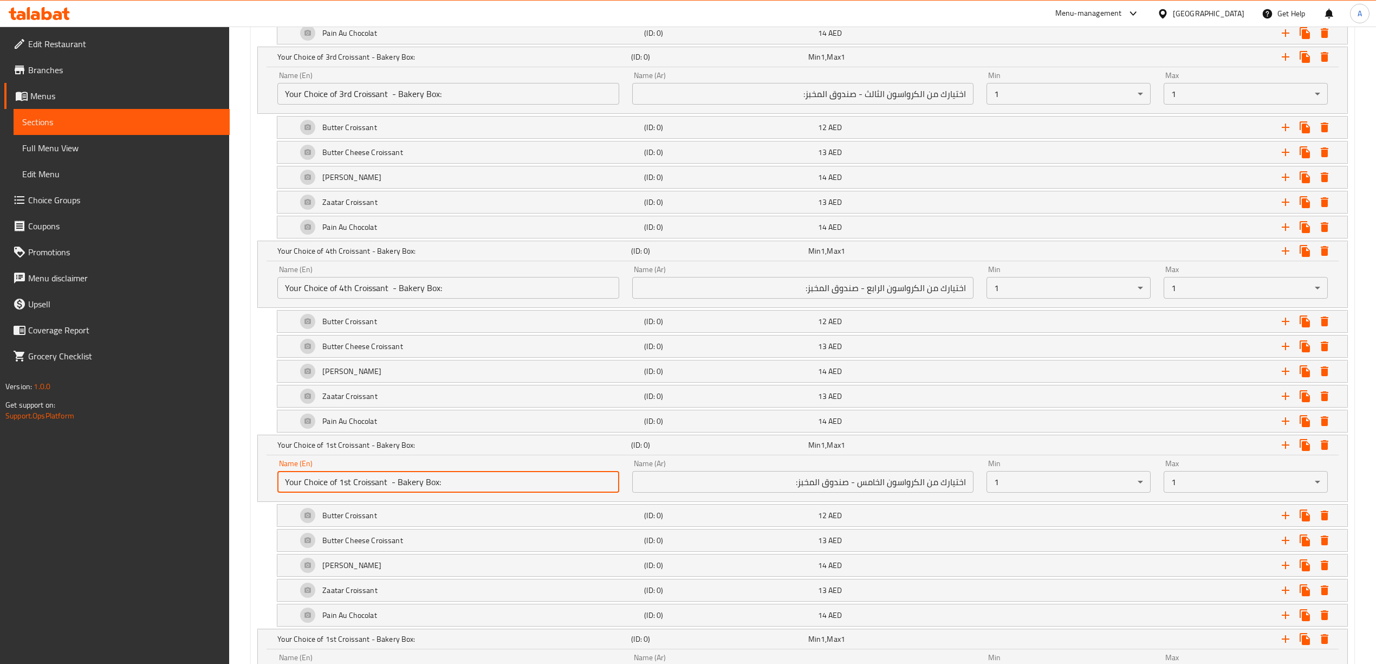
drag, startPoint x: 352, startPoint y: 492, endPoint x: 340, endPoint y: 492, distance: 11.9
click at [340, 492] on input "Your Choice of 1st Croissant - Bakery Box:" at bounding box center [447, 482] width 341 height 22
type input "Your Choice of 5th Croissant - Bakery Box:"
click at [253, 551] on div "Add variant Your Choice of 1st Croissant - Bakery Box: (ID: 0) Min 1 , Max 1 Na…" at bounding box center [802, 227] width 1099 height 1199
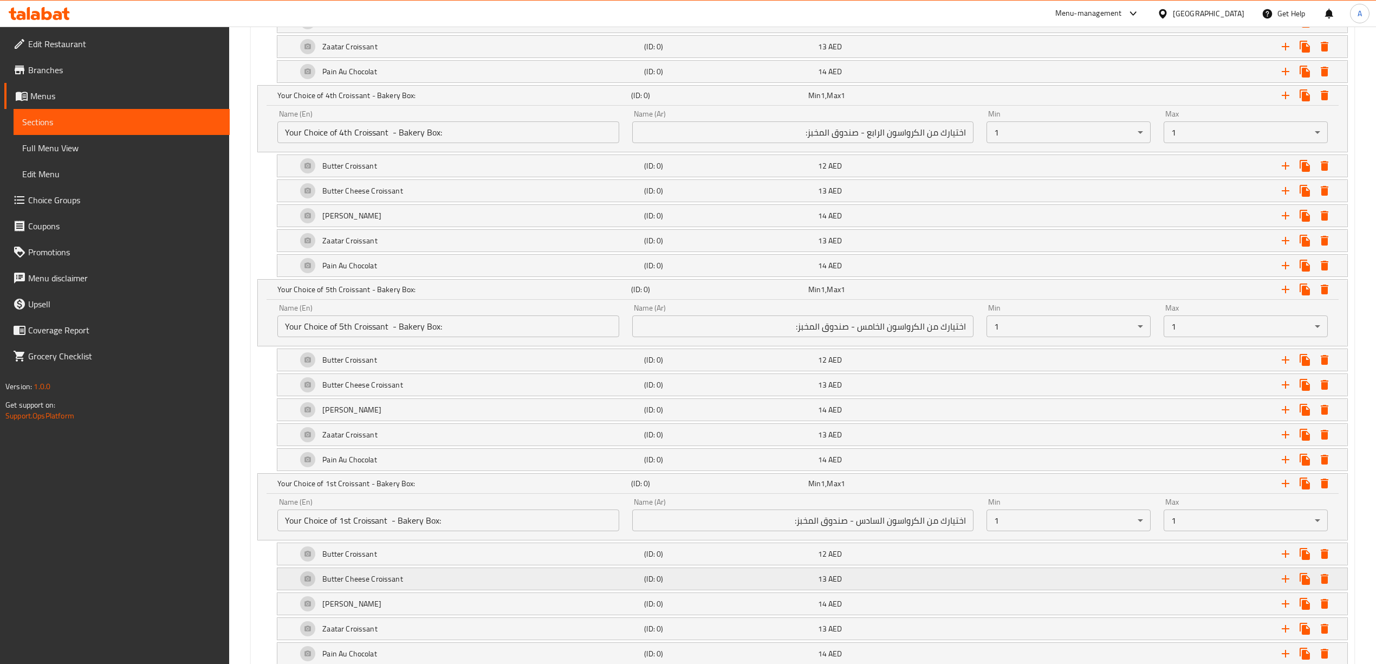
scroll to position [1244, 0]
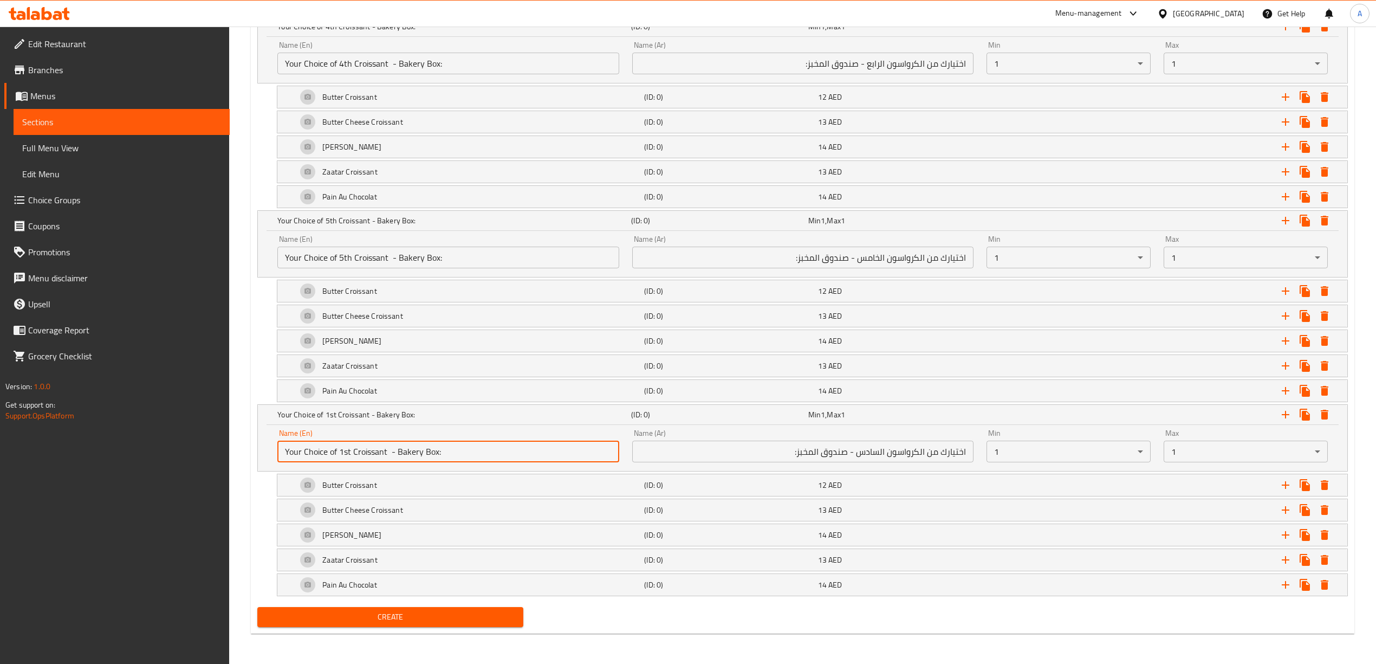
drag, startPoint x: 349, startPoint y: 450, endPoint x: 339, endPoint y: 451, distance: 10.3
click at [339, 451] on input "Your Choice of 1st Croissant - Bakery Box:" at bounding box center [447, 451] width 341 height 22
type input "Your Choice of 6th Croissant - Bakery Box:"
click at [264, 529] on div "Almond Croissant (ID: 0) 14 AED Name (En) Almond Croissant Name (En) Name (Ar) …" at bounding box center [802, 534] width 1090 height 23
click at [339, 620] on span "Create" at bounding box center [390, 617] width 249 height 14
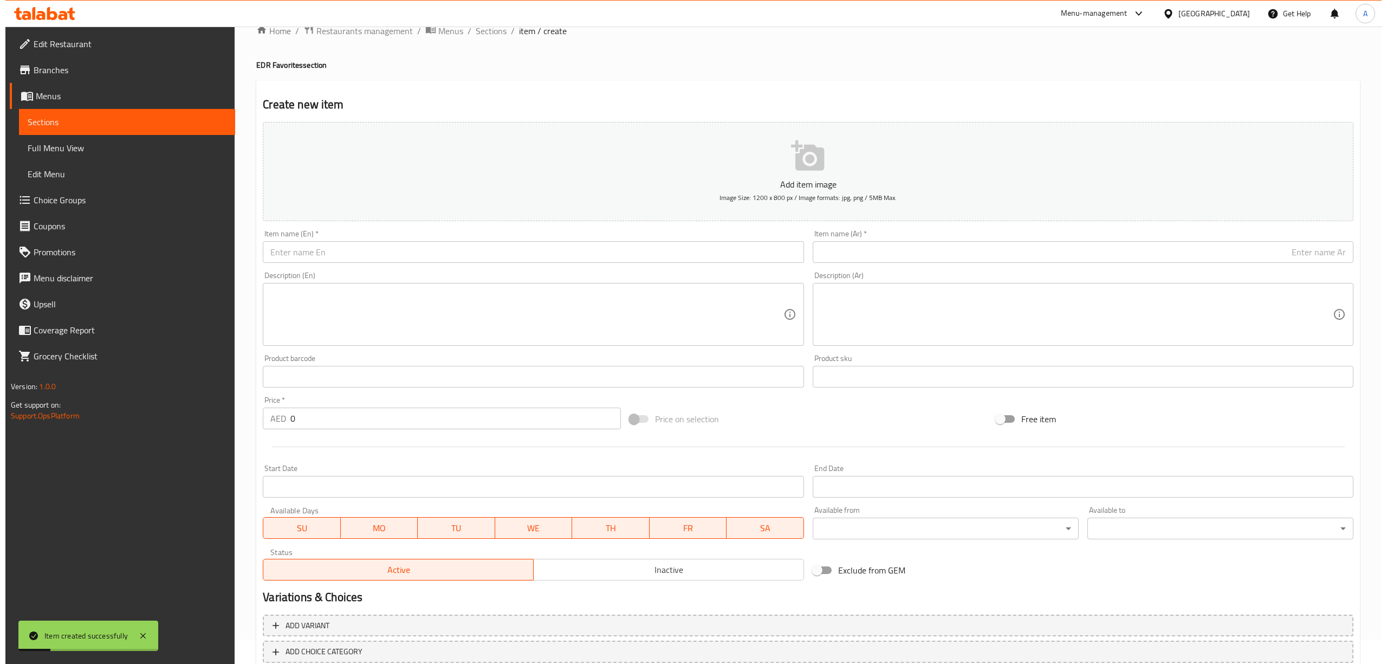
scroll to position [0, 0]
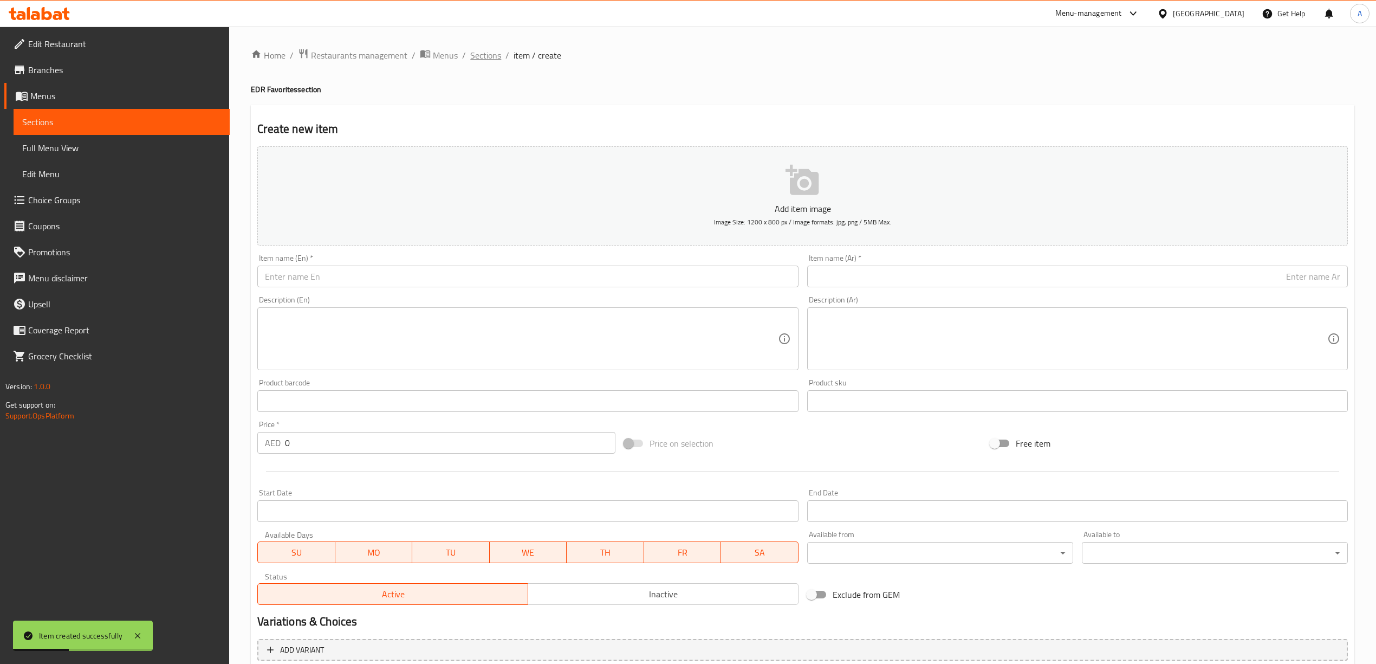
click at [484, 56] on span "Sections" at bounding box center [485, 55] width 31 height 13
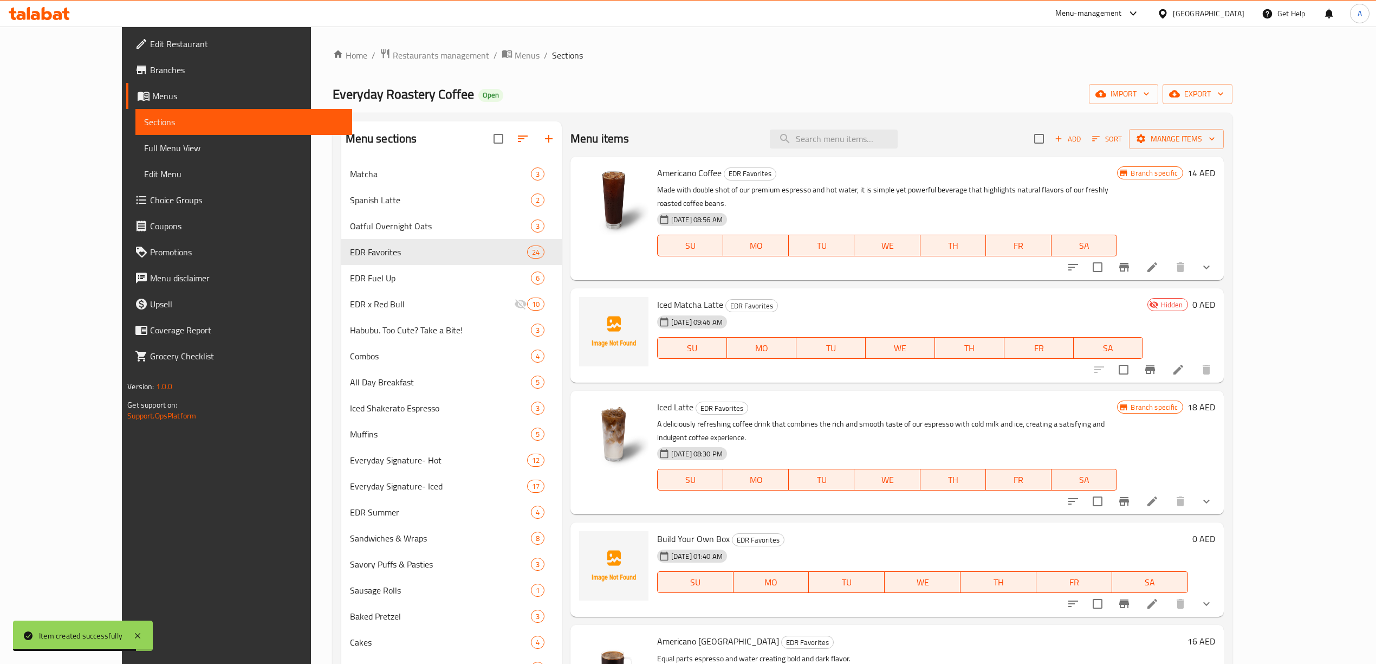
click at [883, 150] on div "Menu items Add Sort Manage items" at bounding box center [896, 138] width 653 height 35
click at [887, 148] on input "search" at bounding box center [834, 138] width 128 height 19
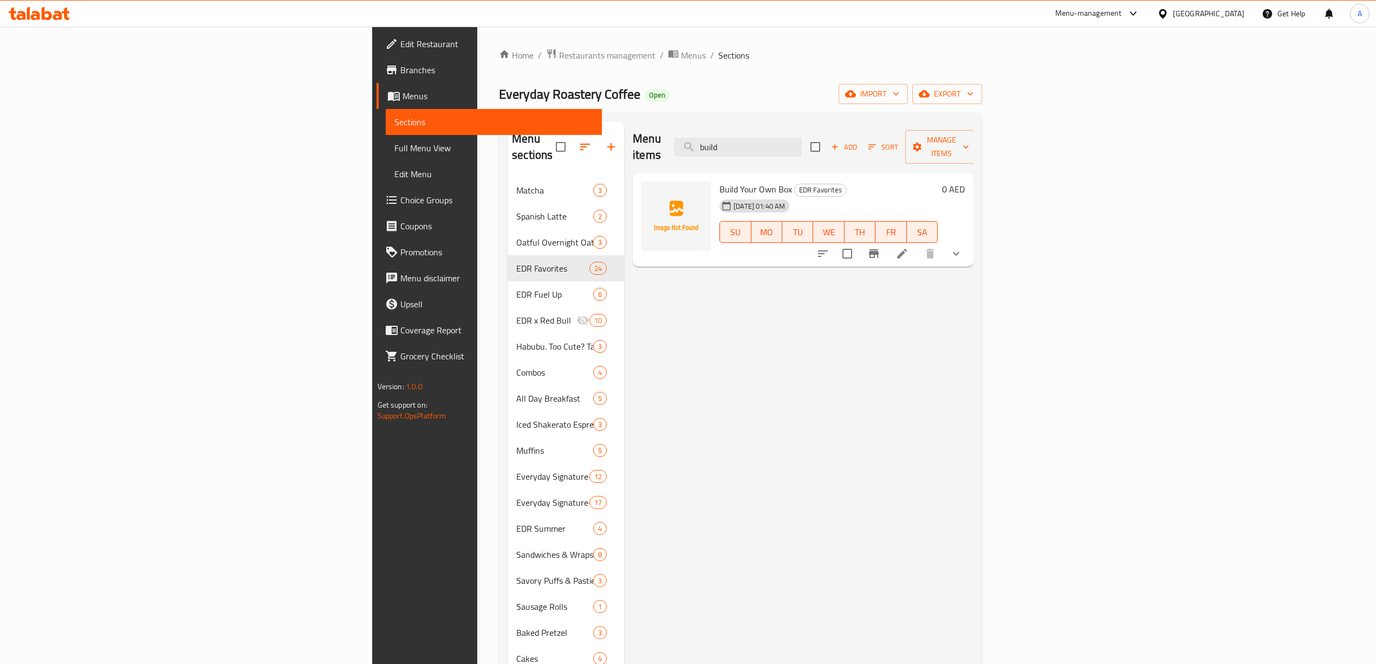
type input "build"
click at [917, 244] on li at bounding box center [902, 254] width 30 height 20
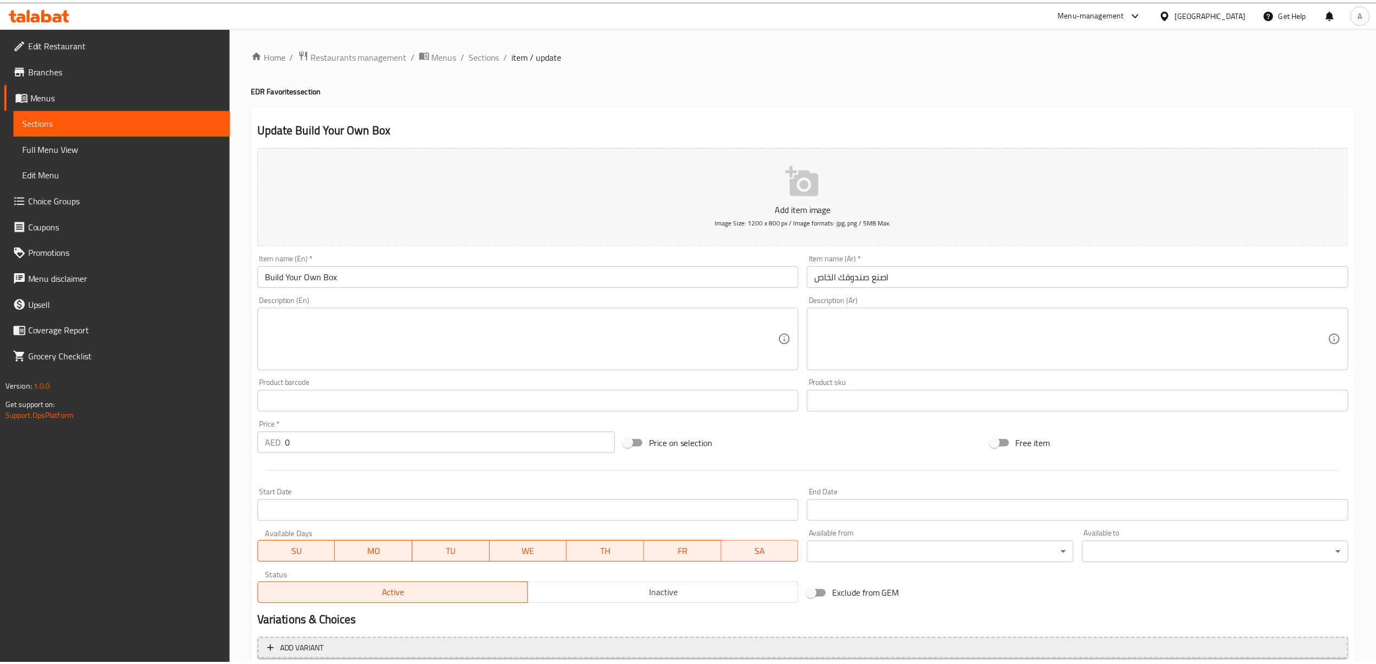
scroll to position [289, 0]
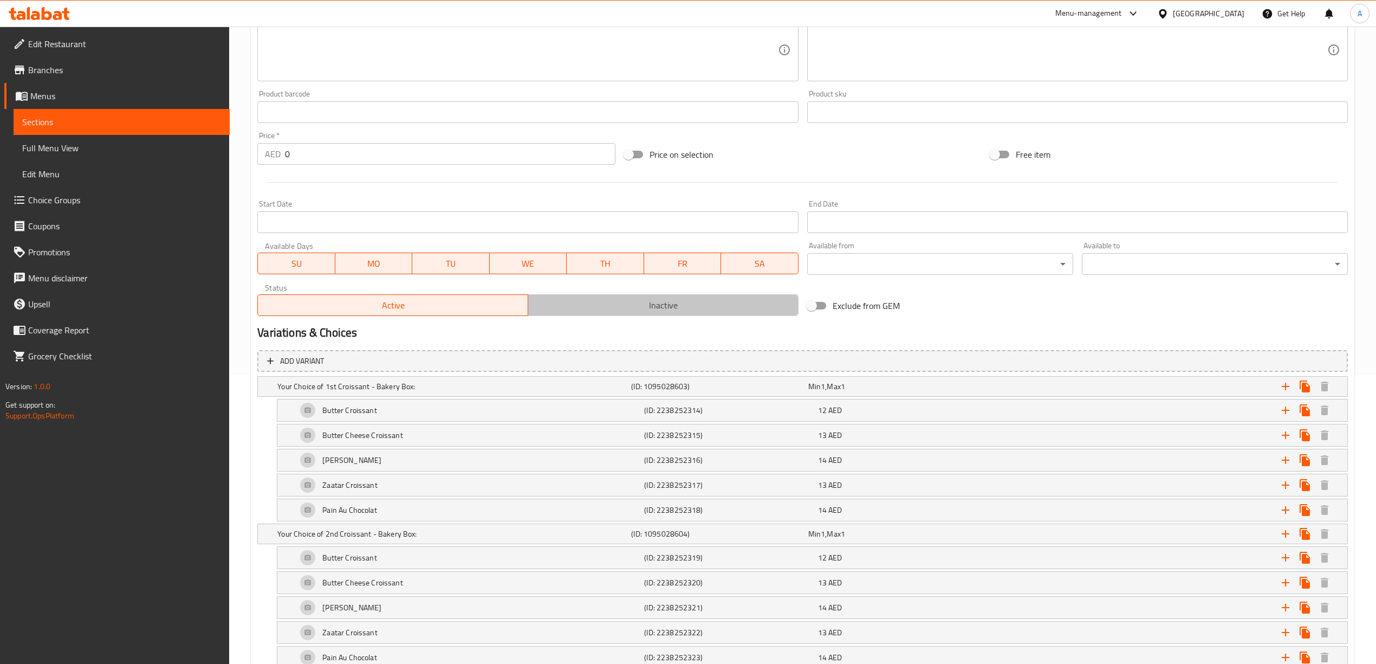
click at [664, 304] on span "Inactive" at bounding box center [663, 305] width 262 height 16
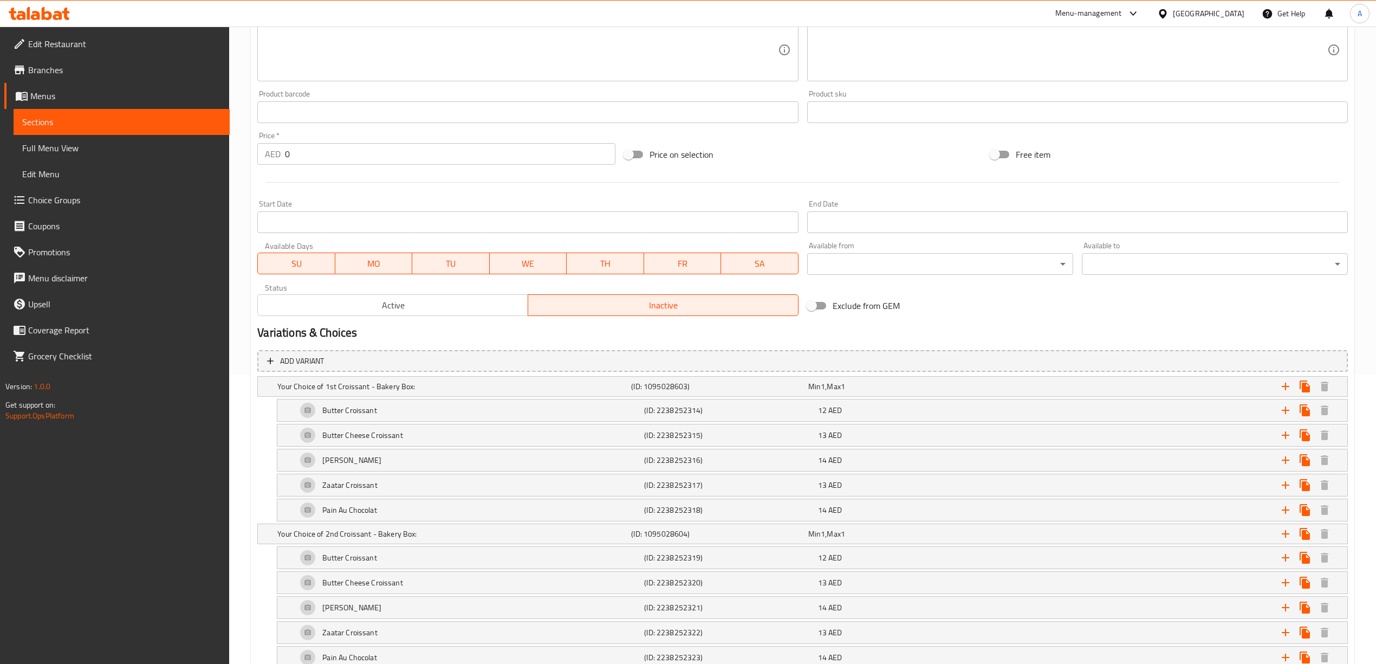
click at [605, 341] on h2 "Variations & Choices" at bounding box center [802, 332] width 1090 height 16
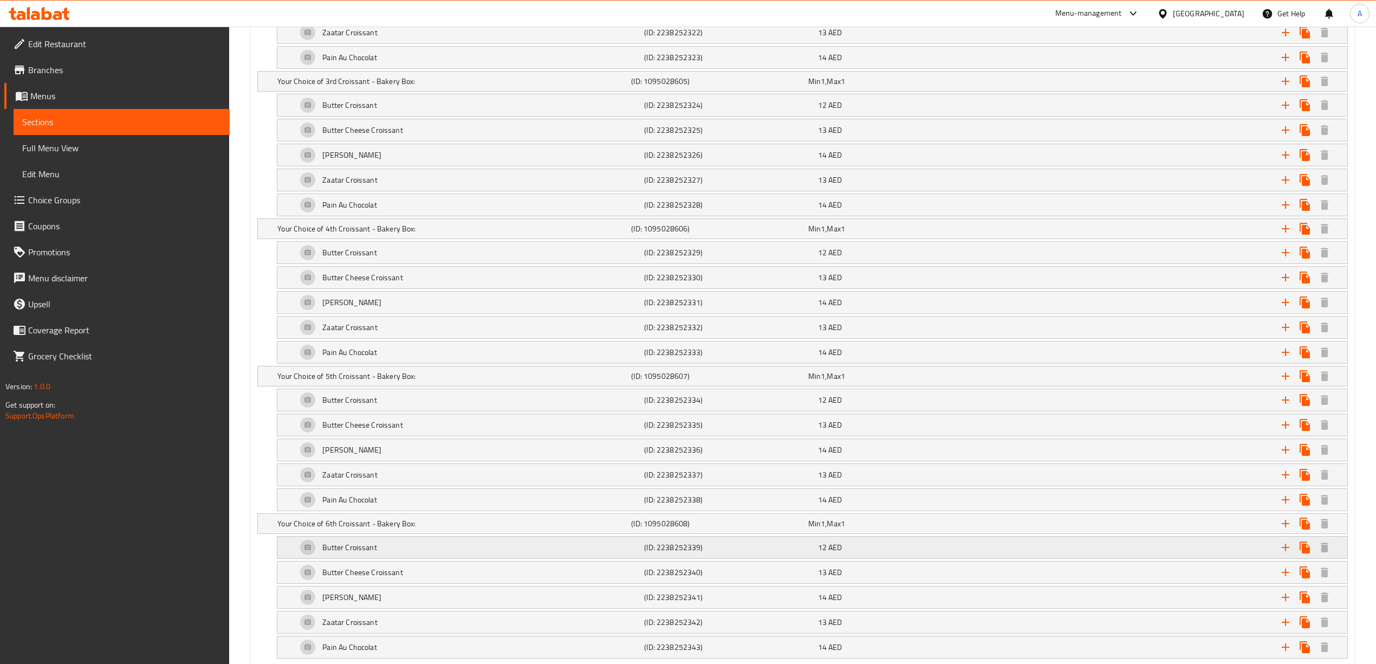
scroll to position [964, 0]
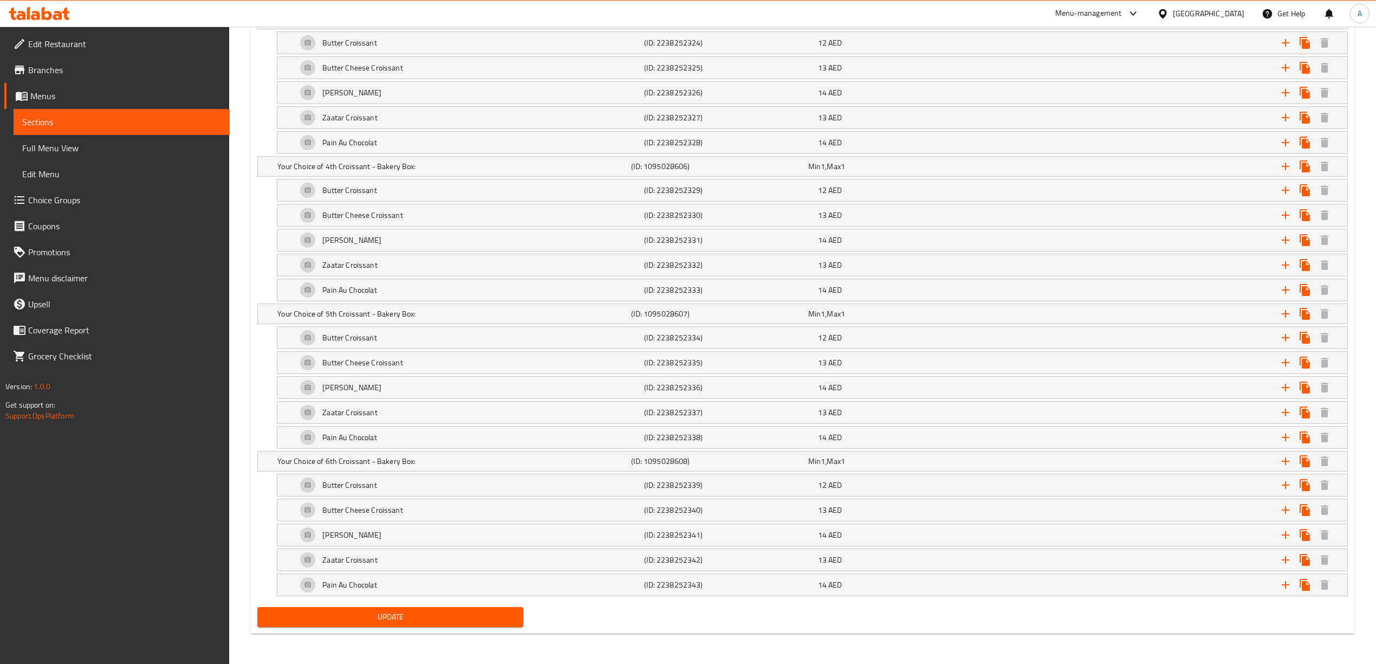
click at [427, 612] on span "Update" at bounding box center [390, 617] width 249 height 14
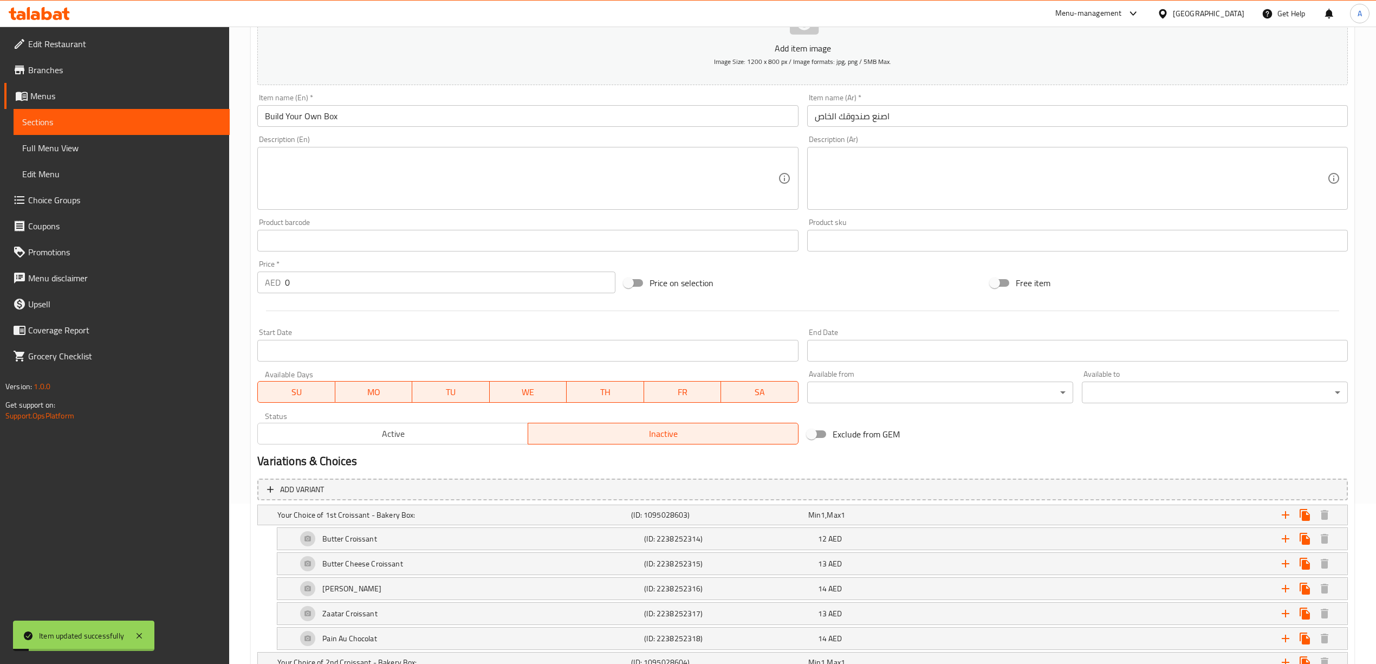
scroll to position [98, 0]
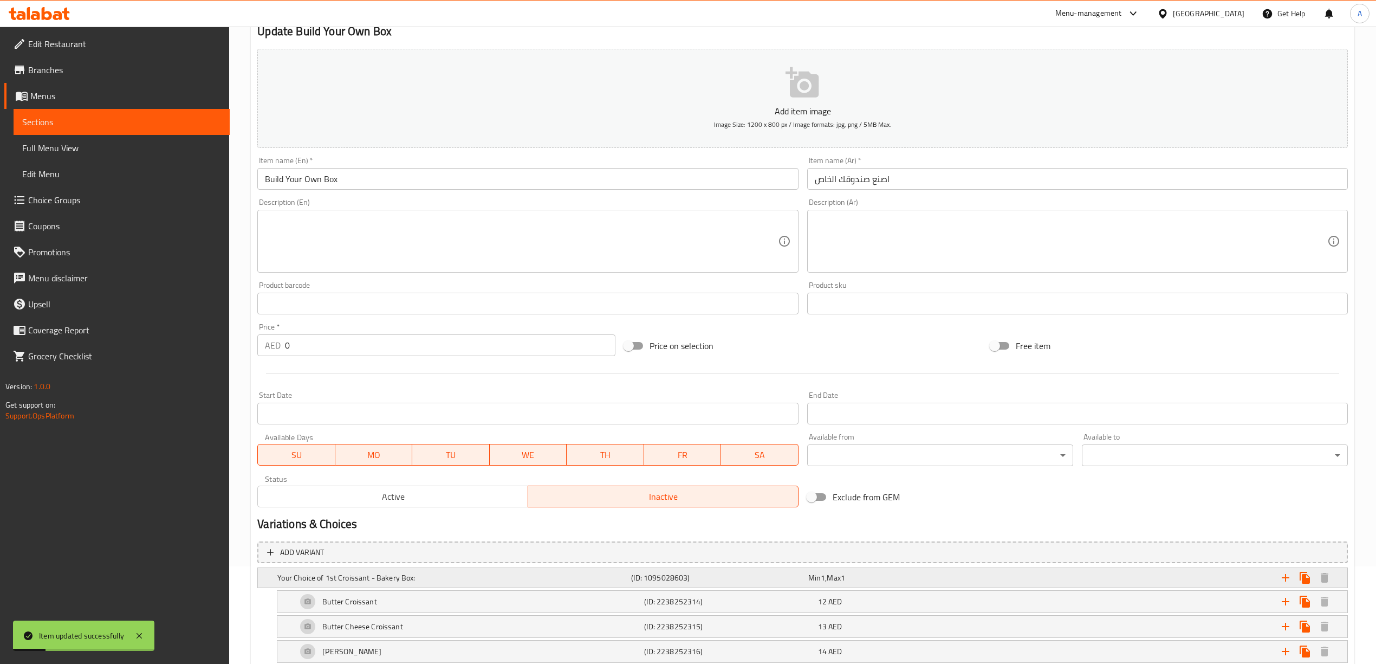
click at [492, 570] on div "Your Choice of 1st Croissant - Bakery Box:" at bounding box center [452, 577] width 354 height 15
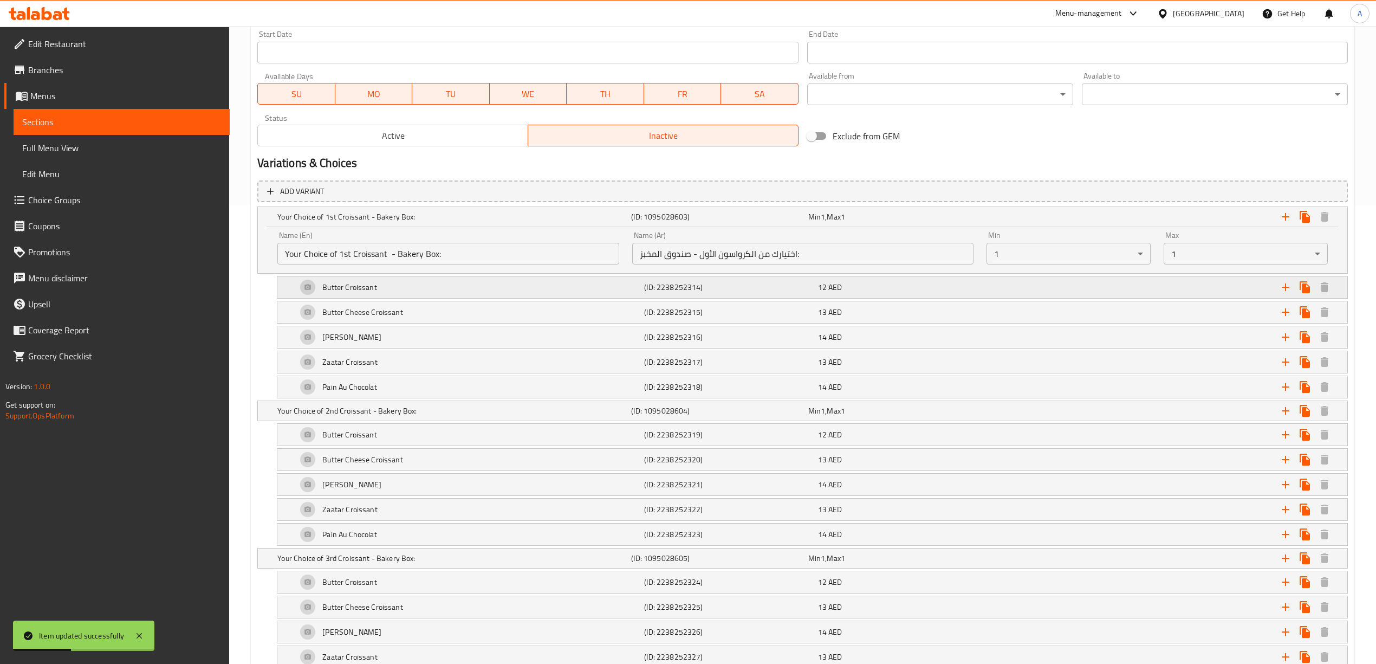
click at [770, 222] on h5 "(ID: 2238252314)" at bounding box center [717, 216] width 172 height 11
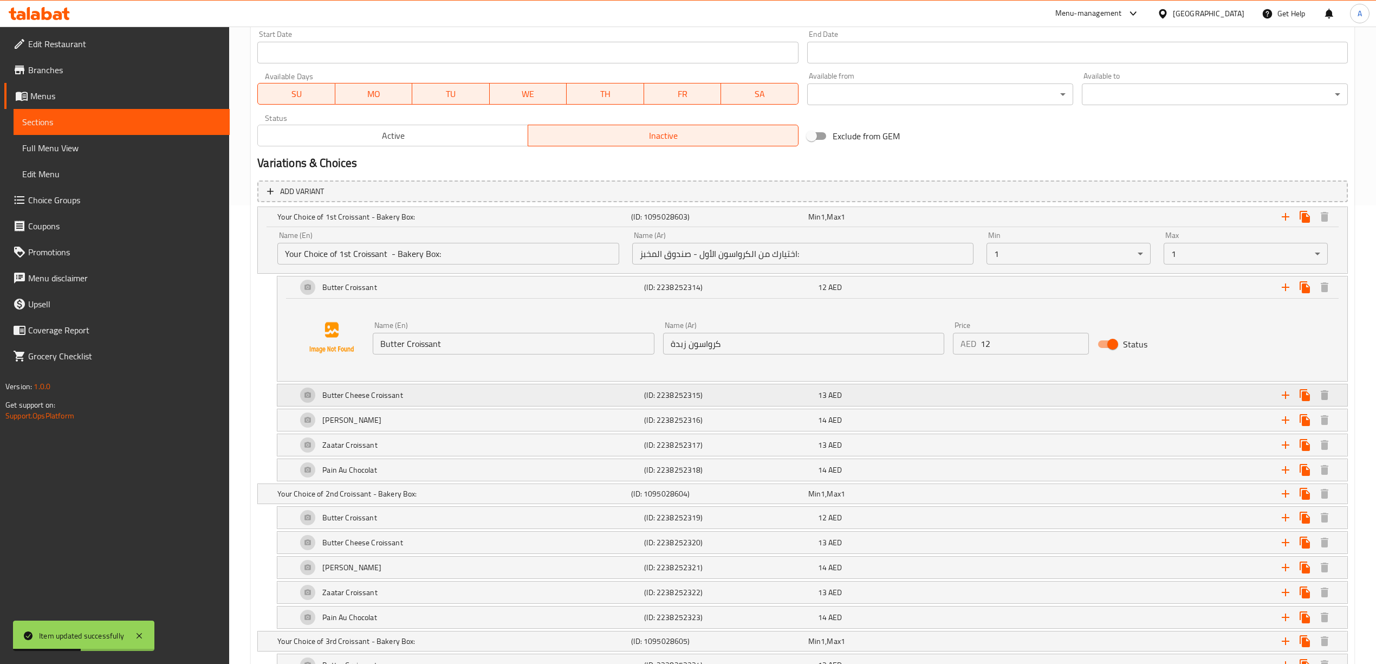
click at [733, 229] on div "Butter Cheese Croissant (ID: 2238252315) 13 AED" at bounding box center [805, 217] width 1061 height 24
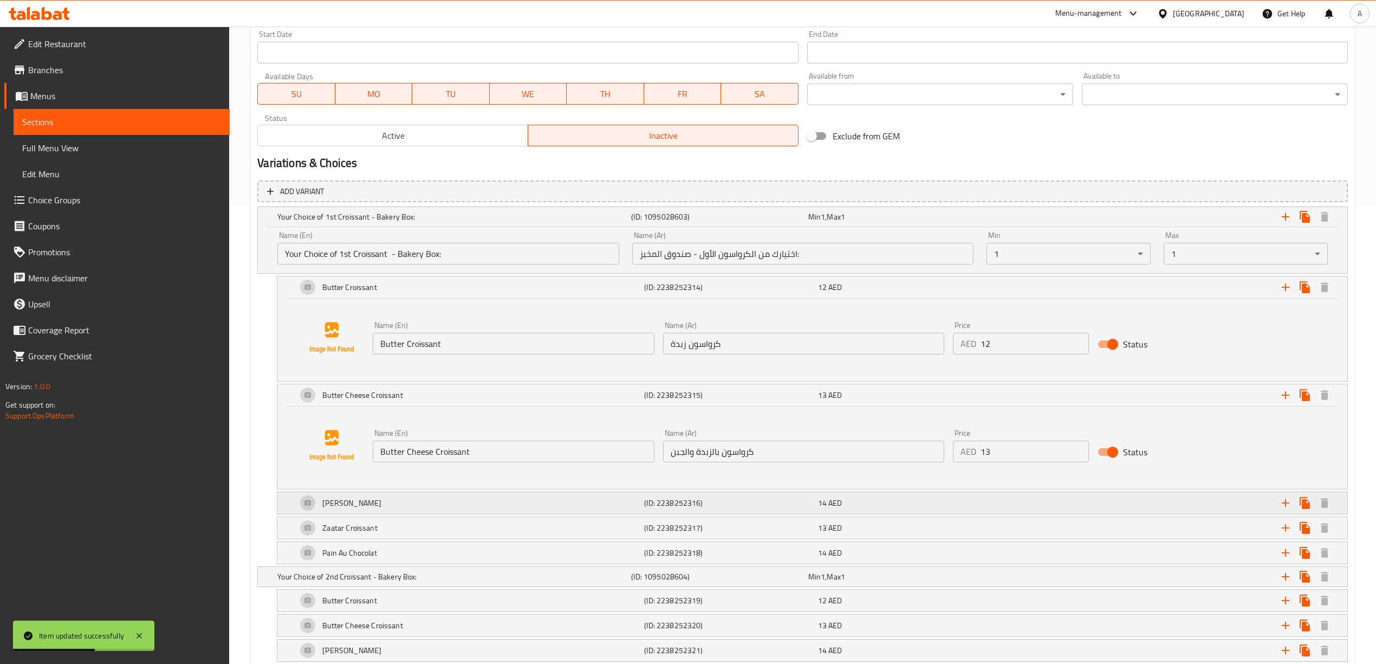
click at [710, 222] on h5 "(ID: 2238252316)" at bounding box center [717, 216] width 172 height 11
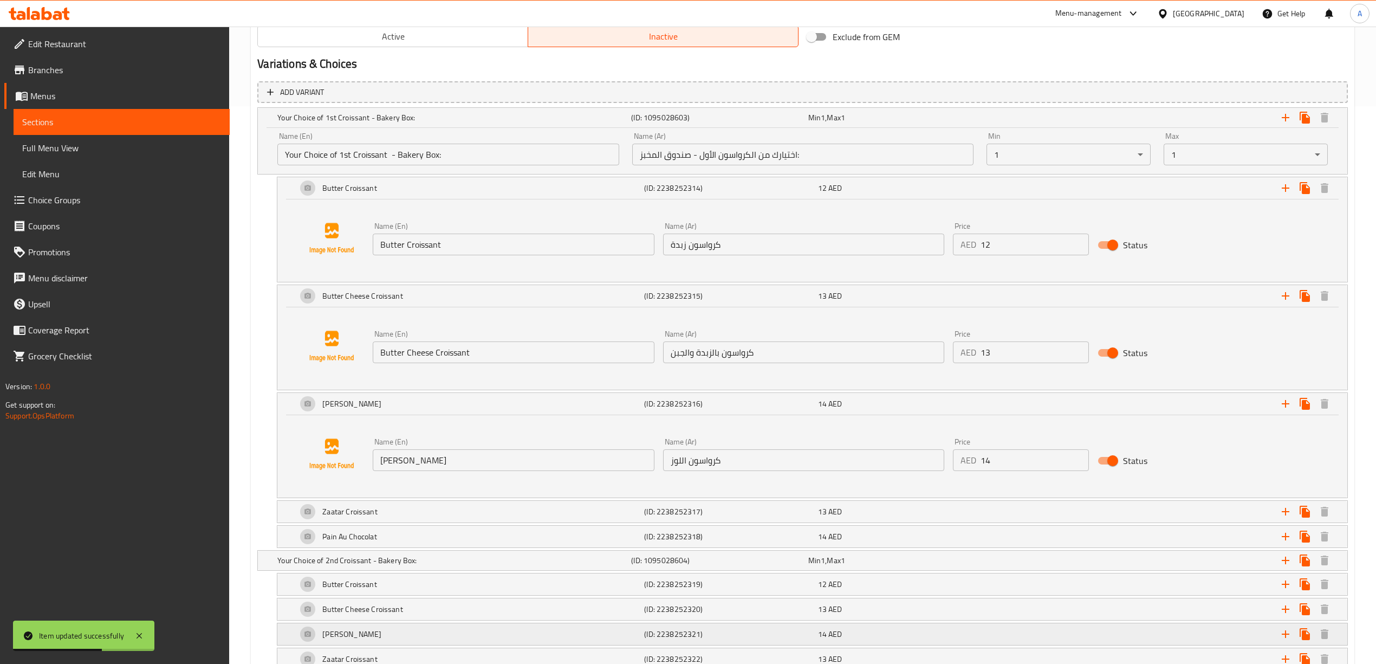
scroll to position [675, 0]
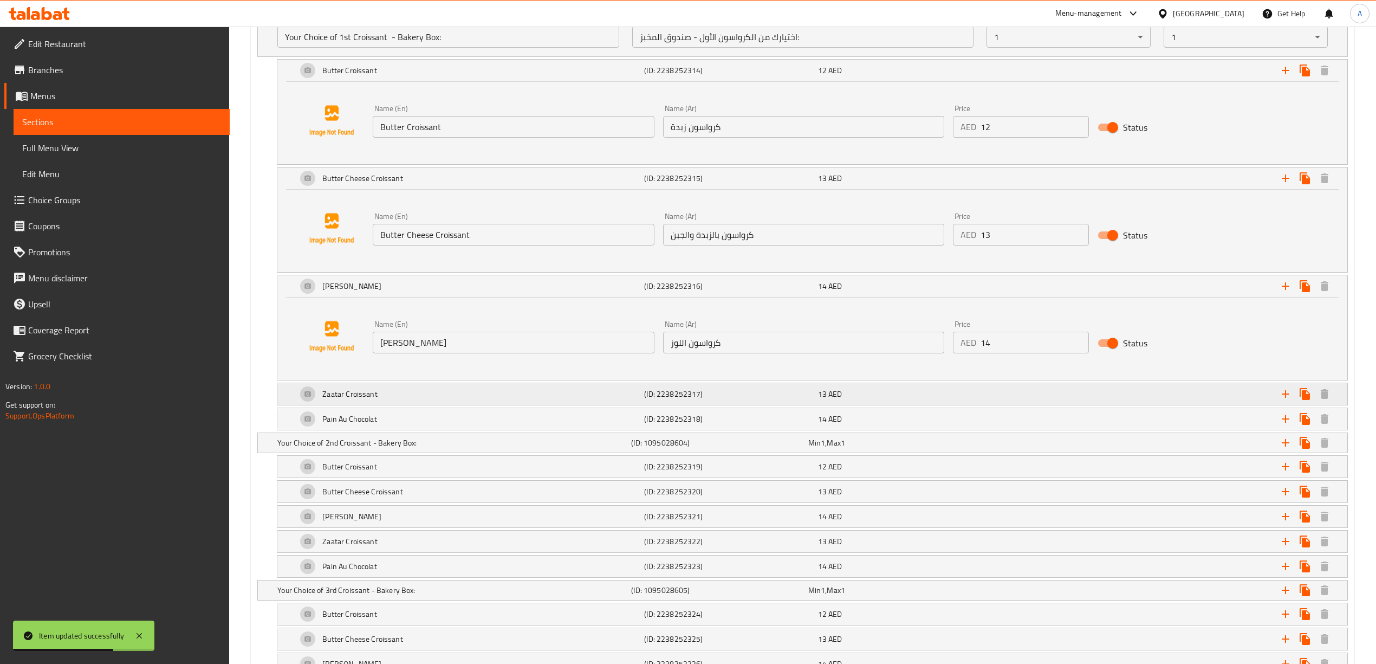
click at [722, 5] on h5 "(ID: 2238252317)" at bounding box center [717, 0] width 172 height 11
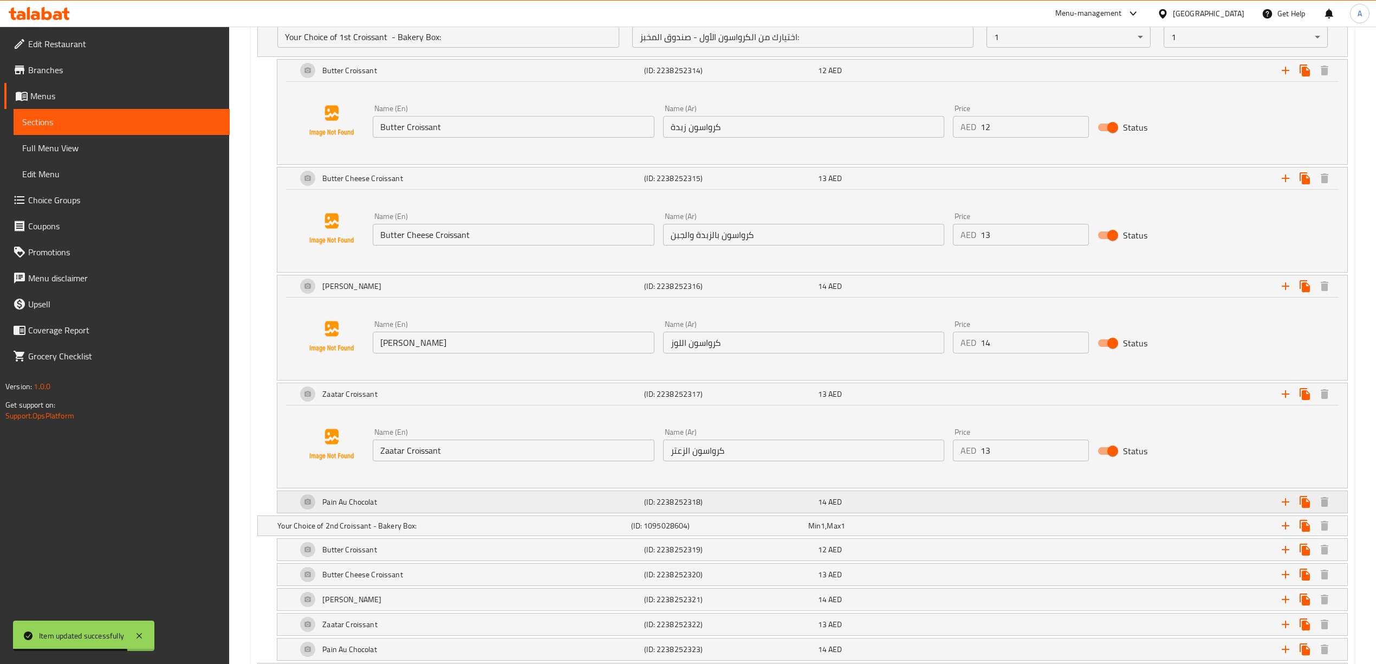
click at [694, 8] on div "(ID: 2238252318)" at bounding box center [717, -1] width 177 height 15
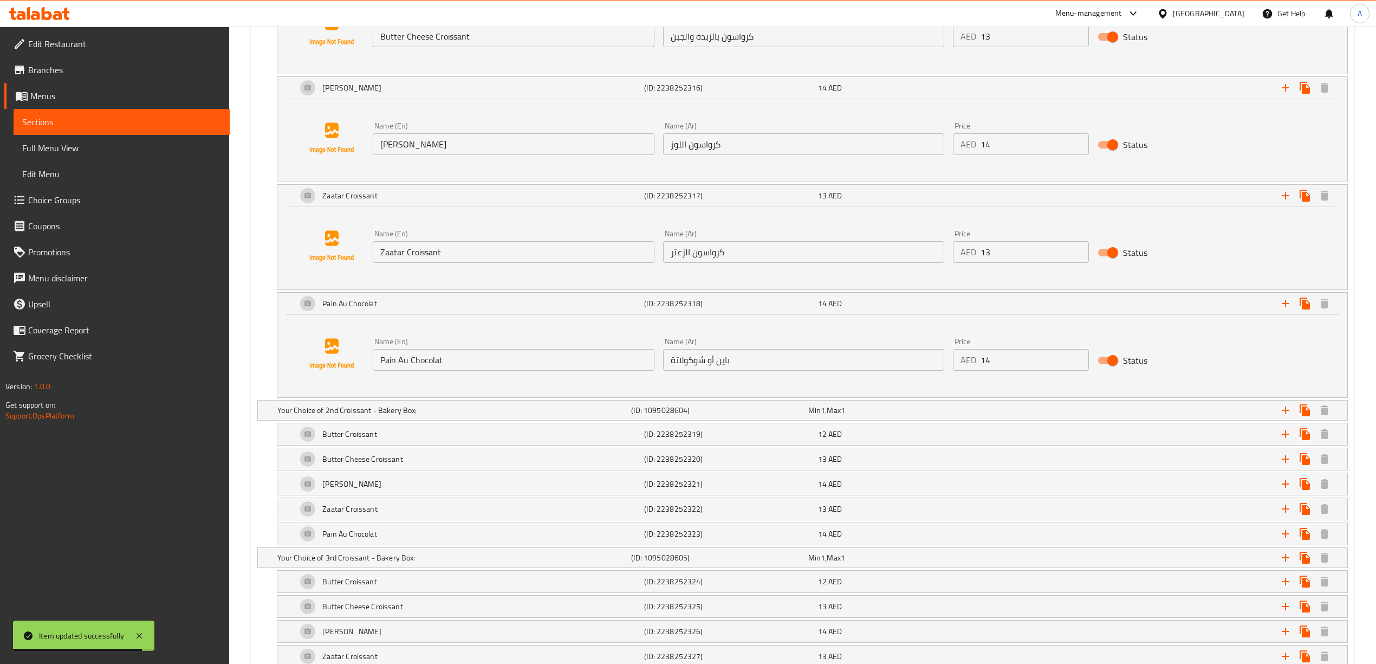
scroll to position [964, 0]
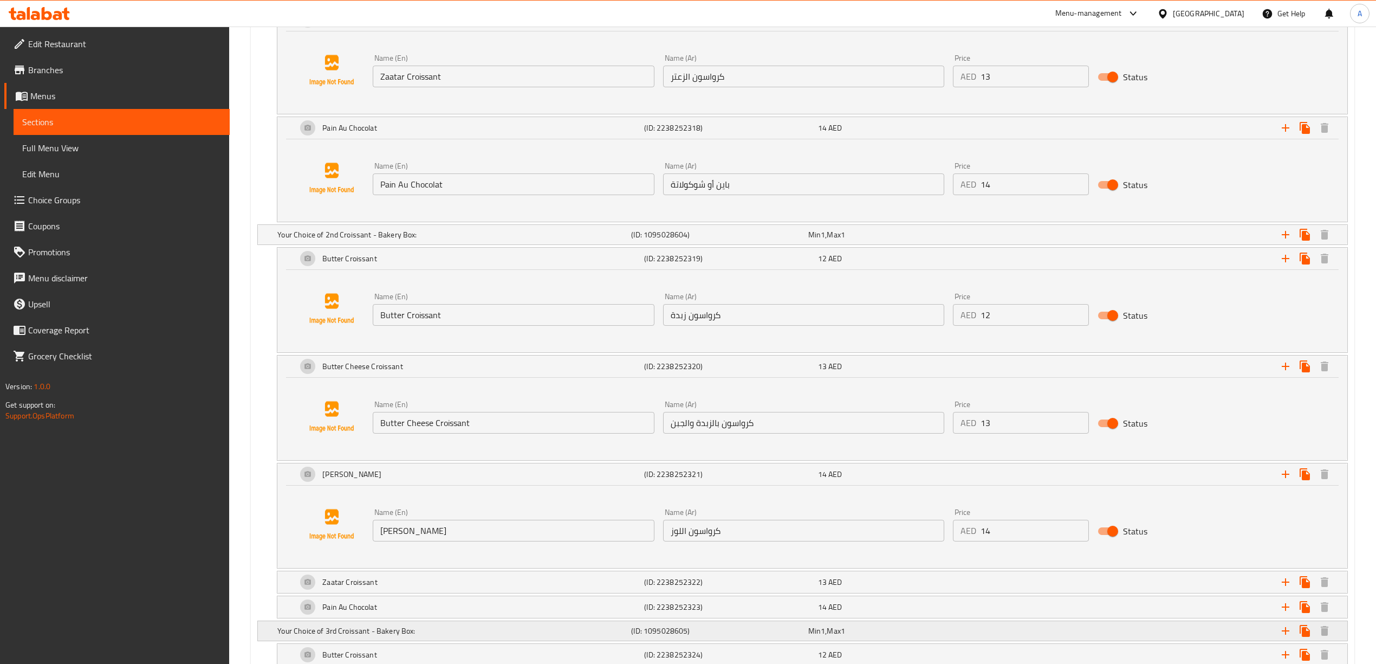
scroll to position [1181, 0]
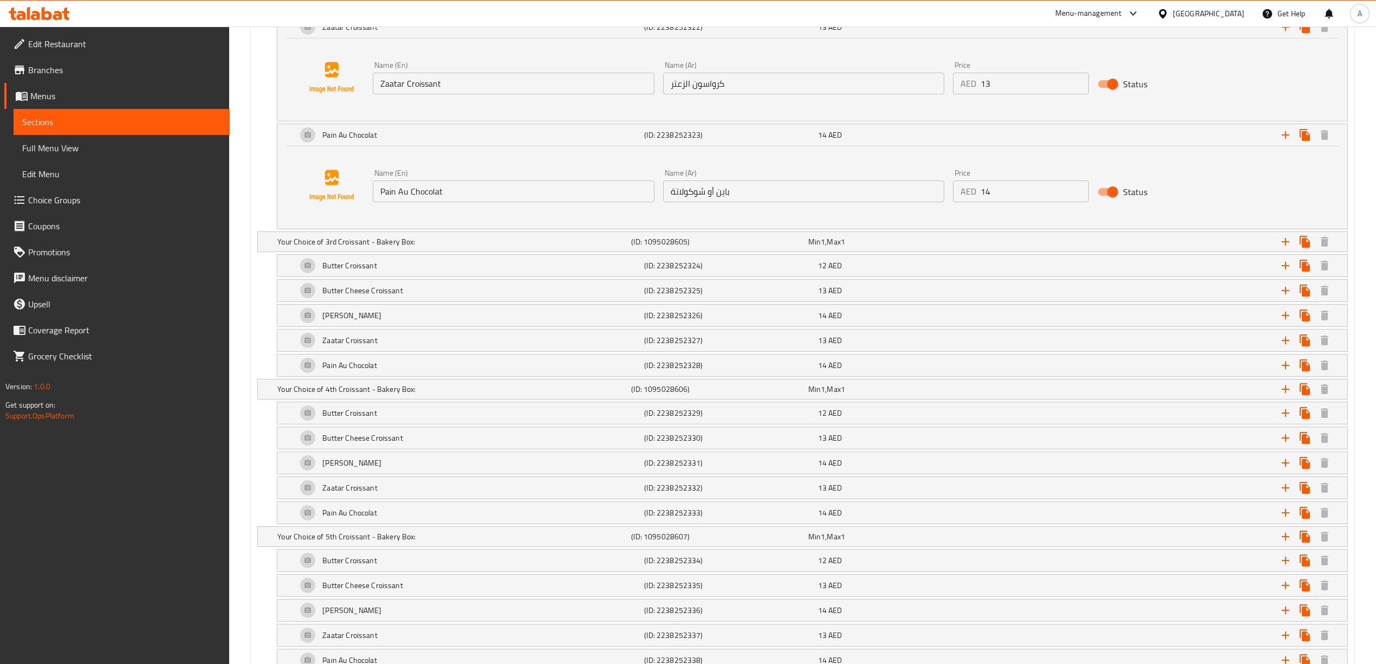
scroll to position [1614, 0]
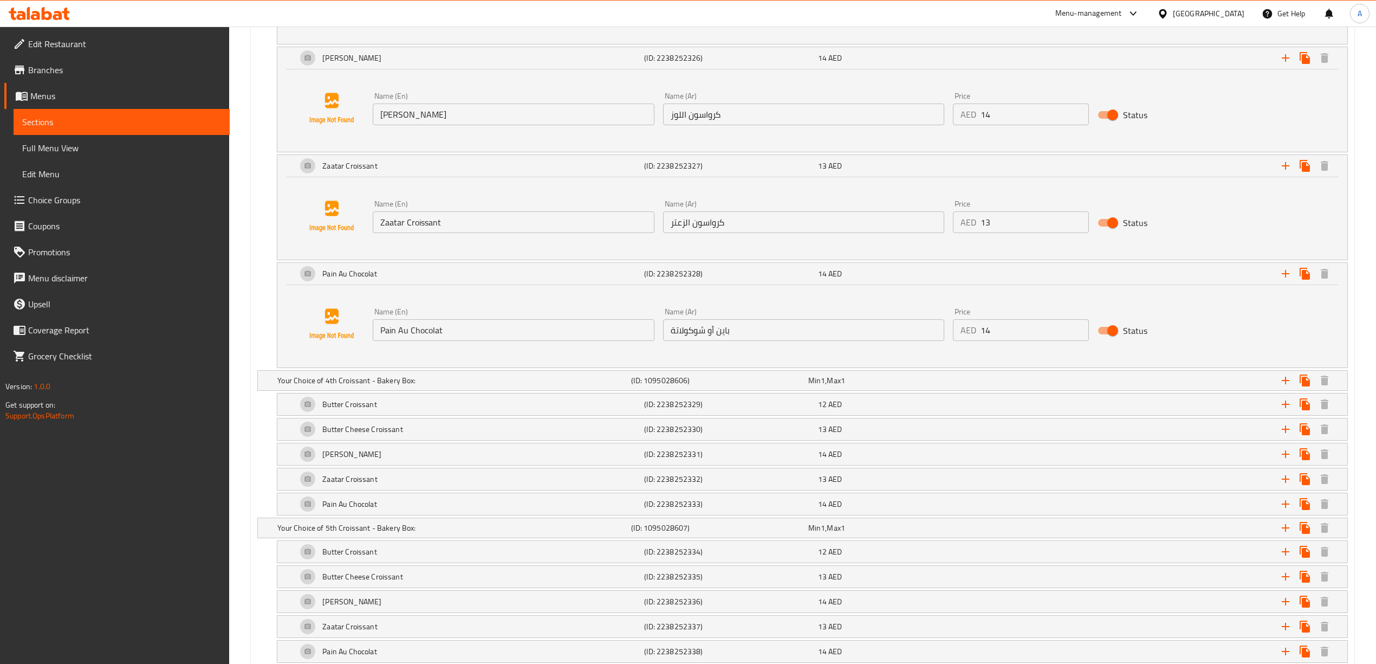
scroll to position [2120, 0]
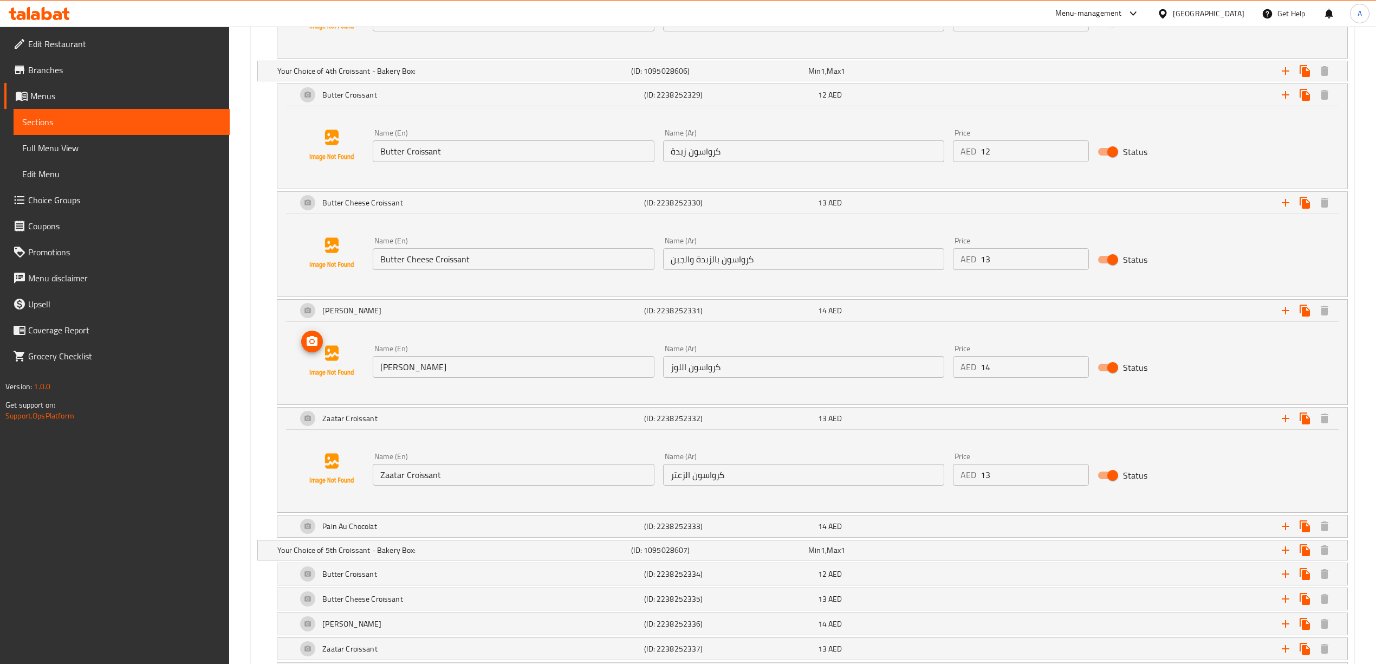
scroll to position [2336, 0]
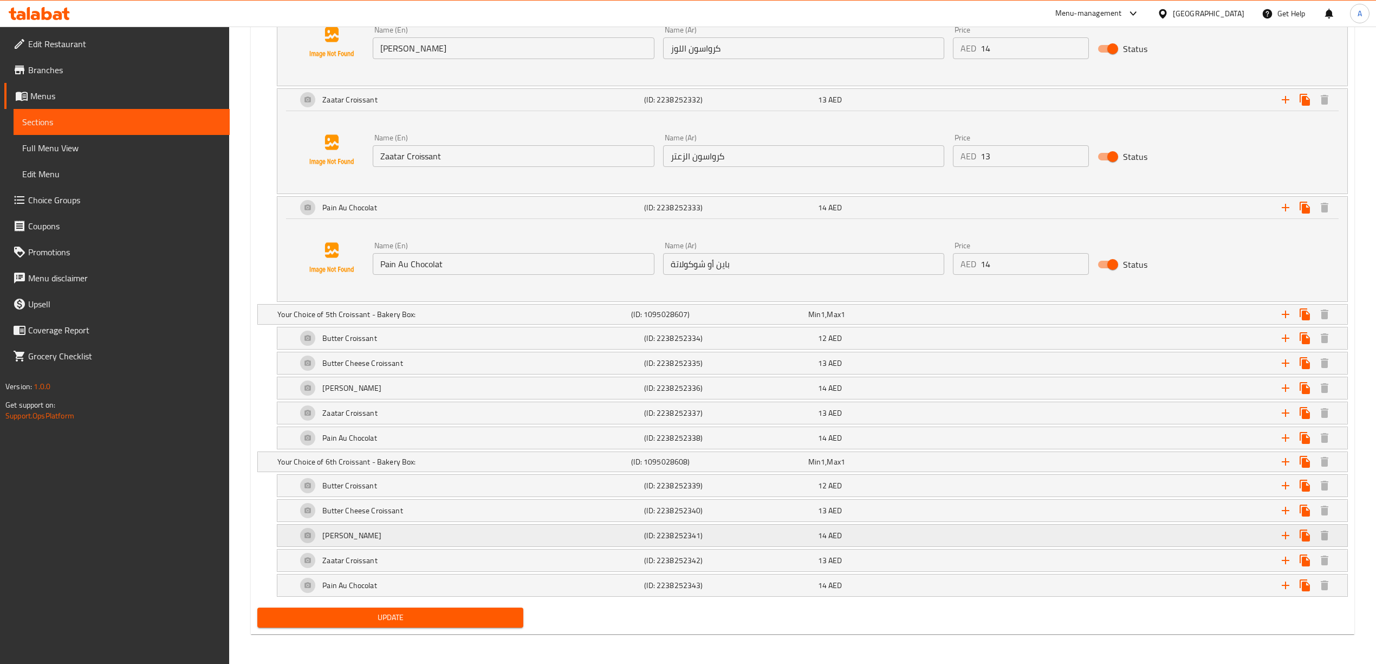
scroll to position [2668, 0]
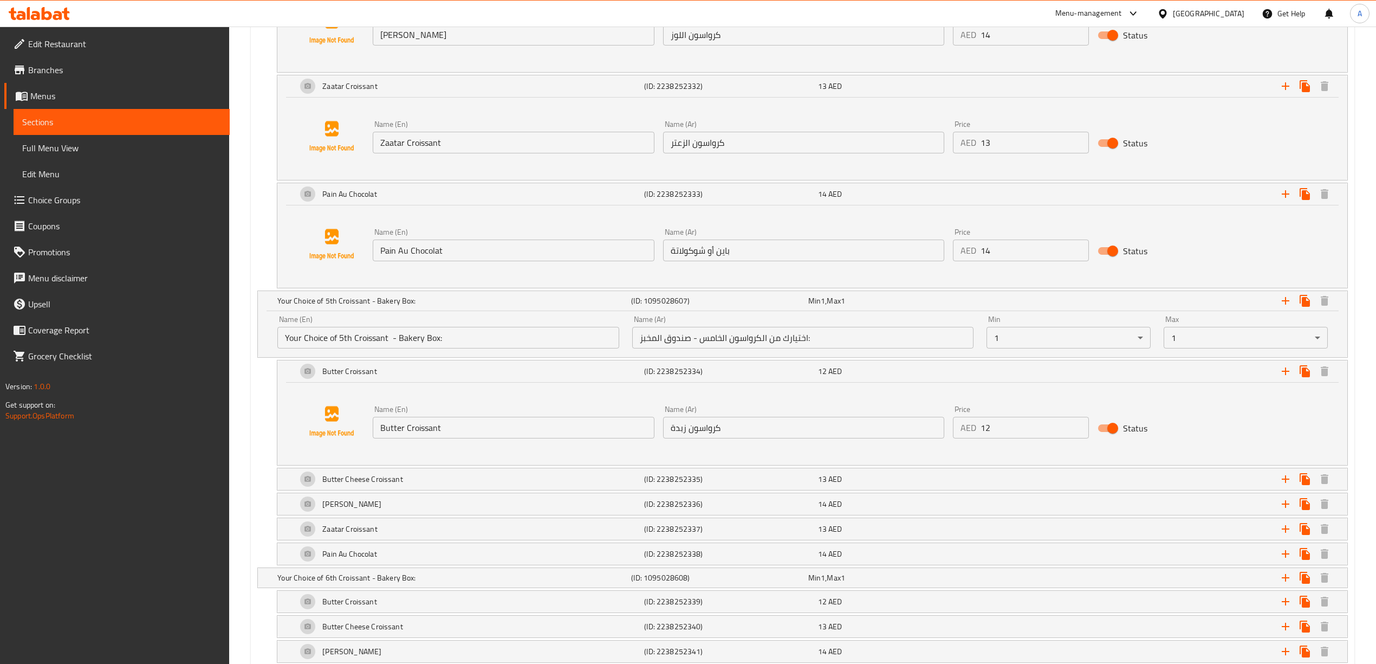
click at [705, 465] on div "Butter Croissant (ID: 2238252334) 12 AED Name (En) Butter Croissant Name (En) N…" at bounding box center [812, 413] width 1071 height 106
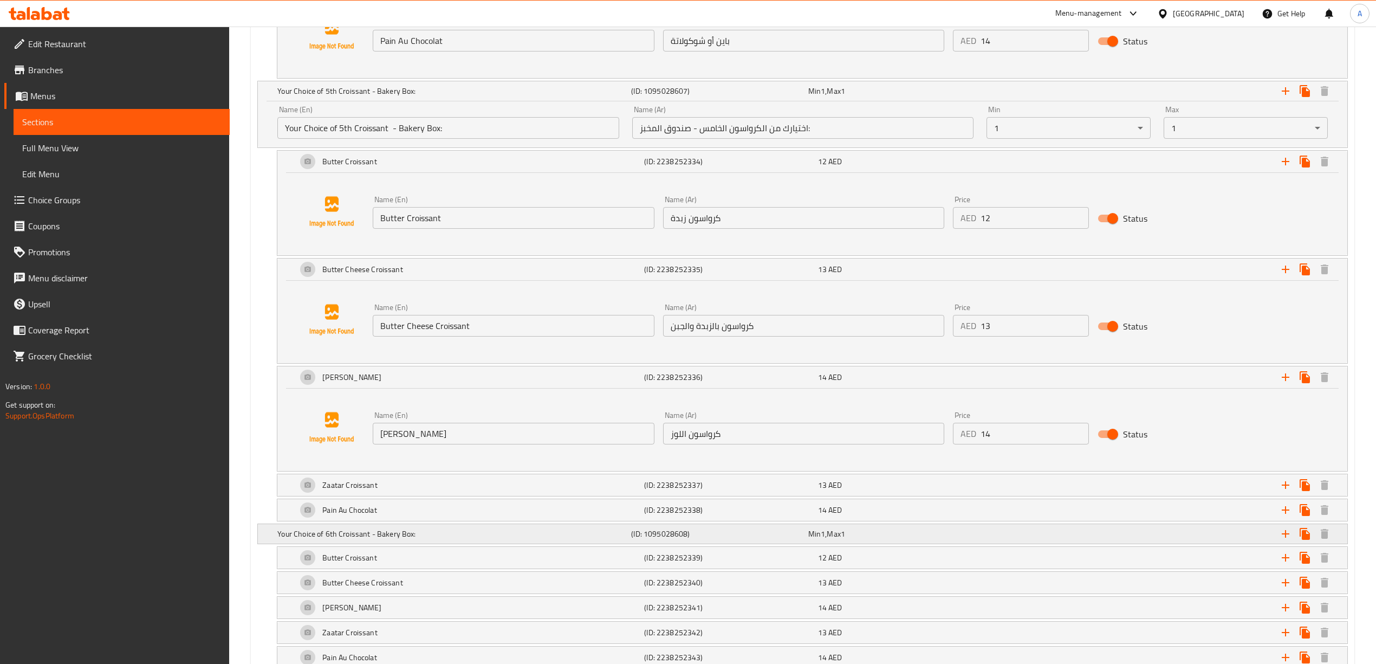
scroll to position [2956, 0]
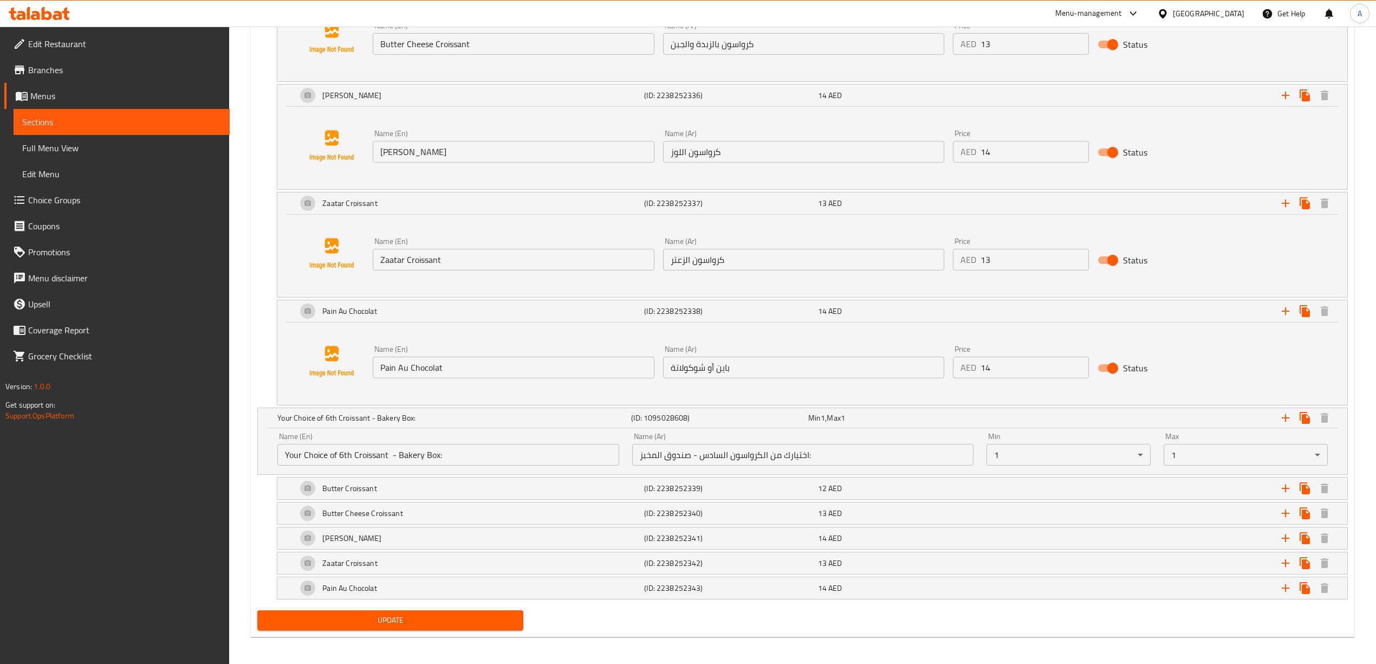
scroll to position [3175, 0]
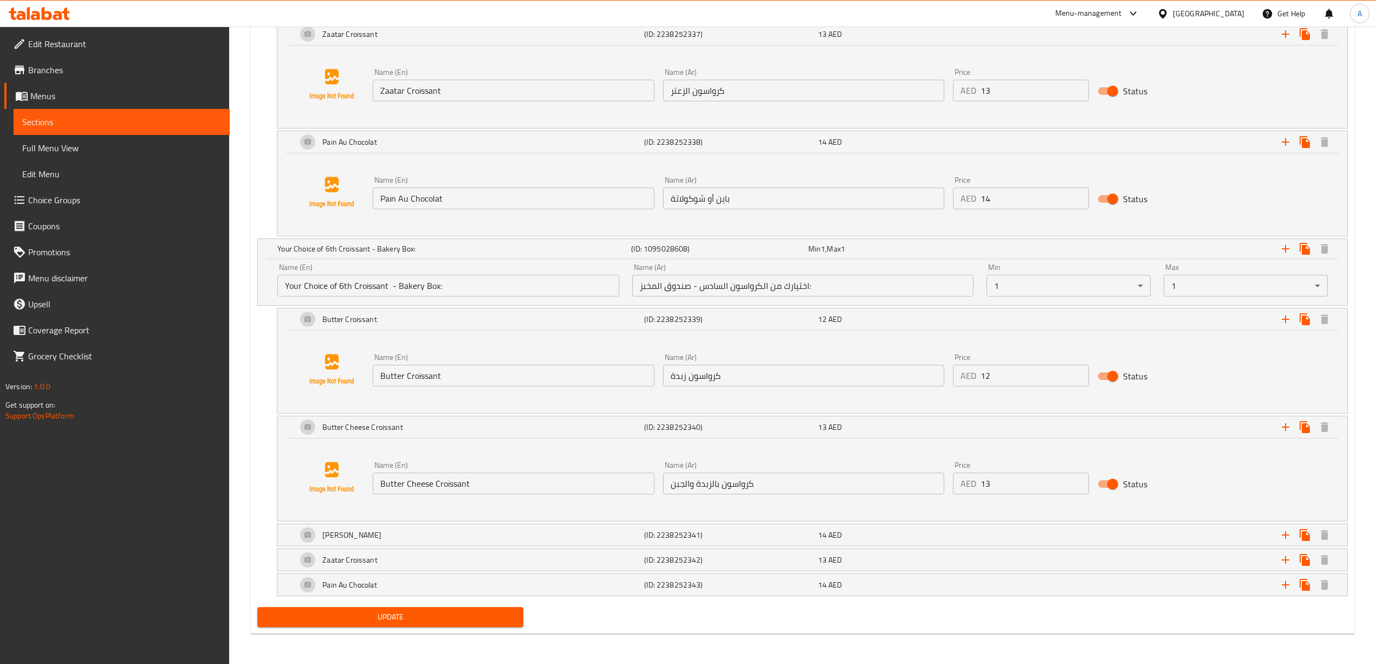
scroll to position [3341, 0]
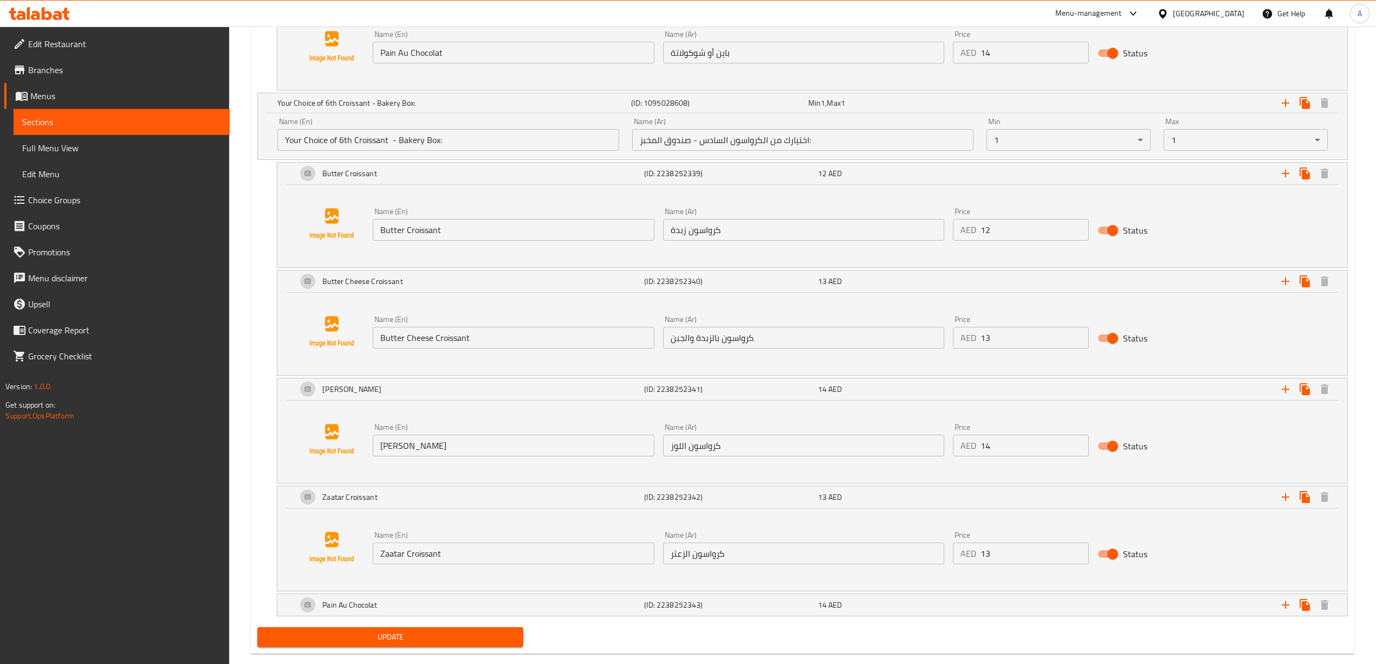
scroll to position [3507, 0]
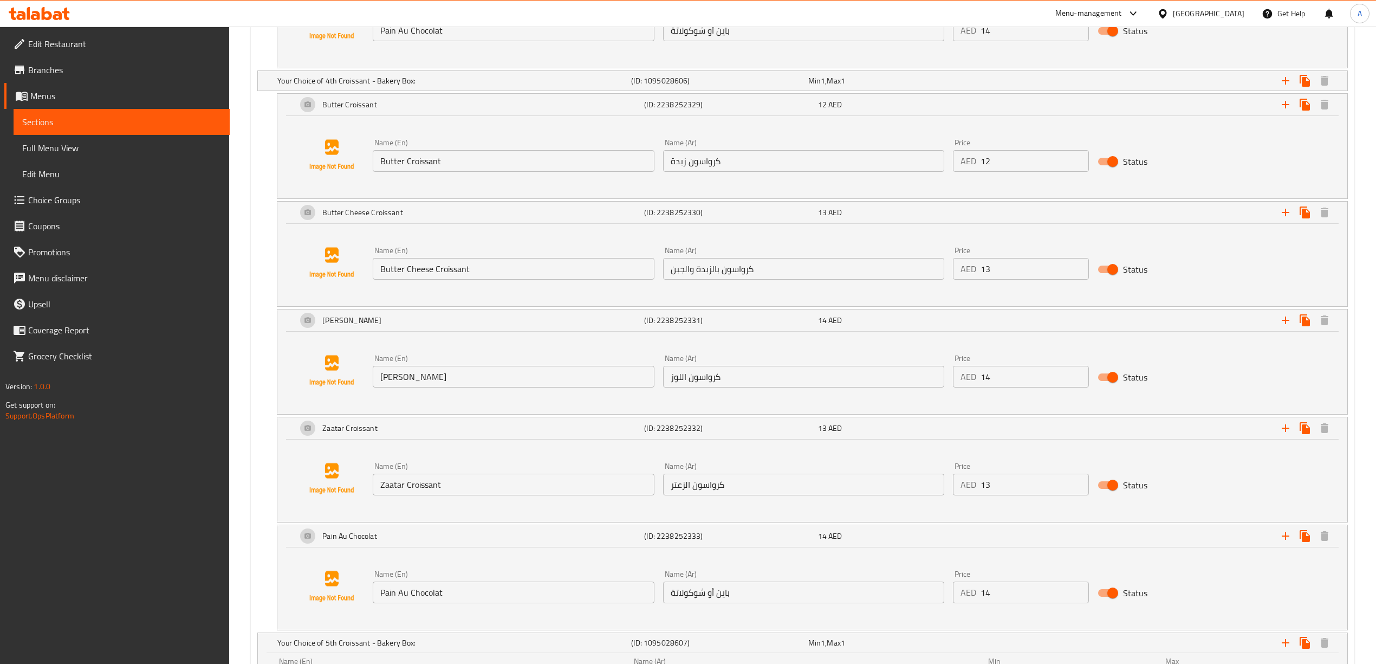
scroll to position [2290, 0]
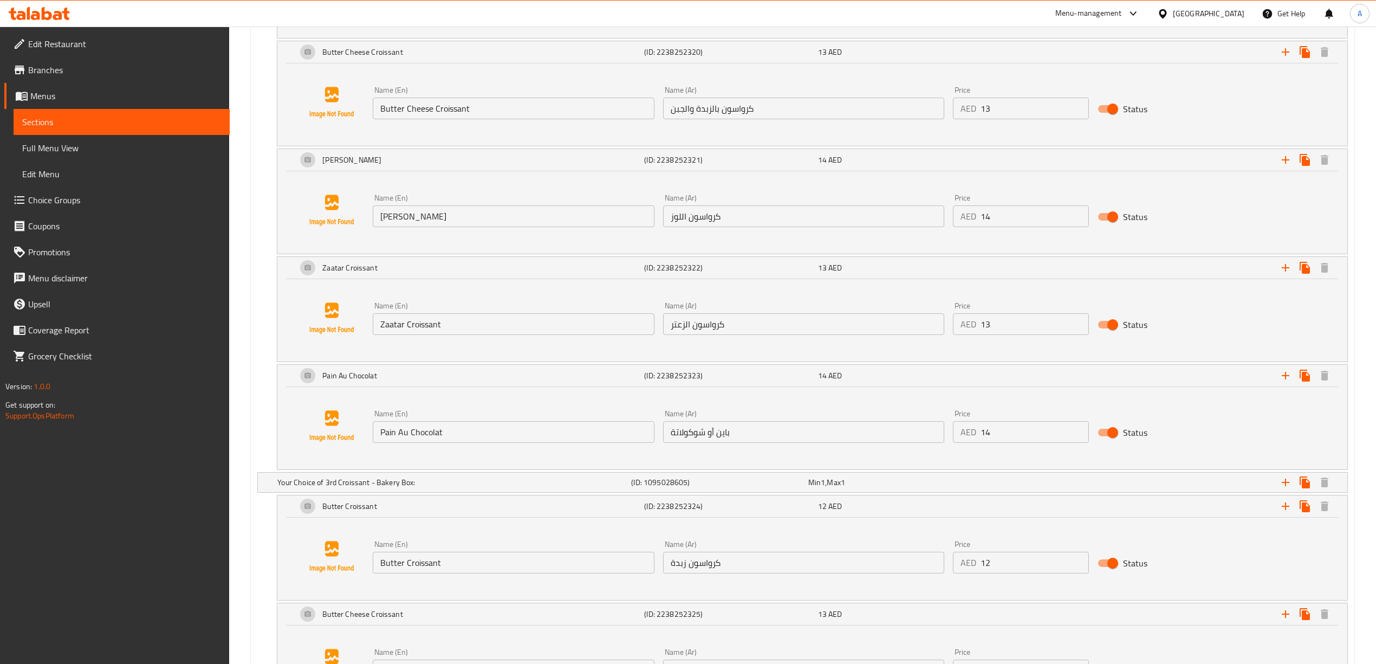
scroll to position [1351, 0]
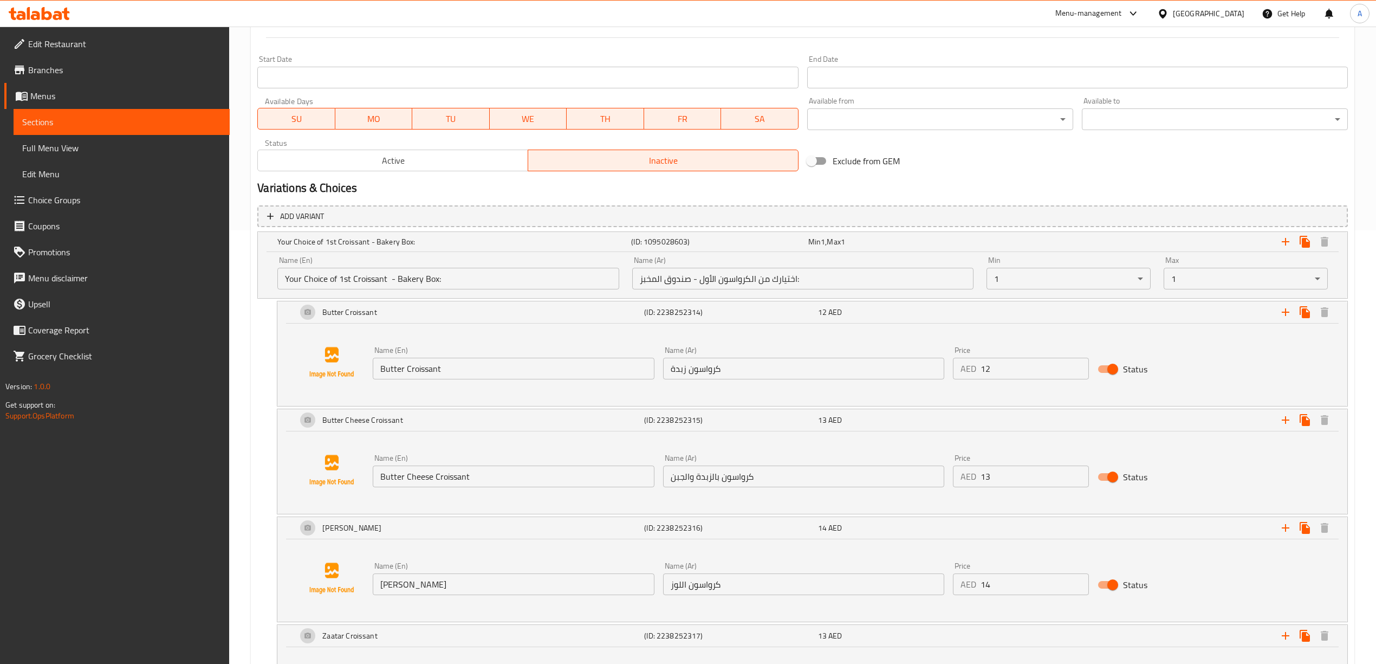
scroll to position [412, 0]
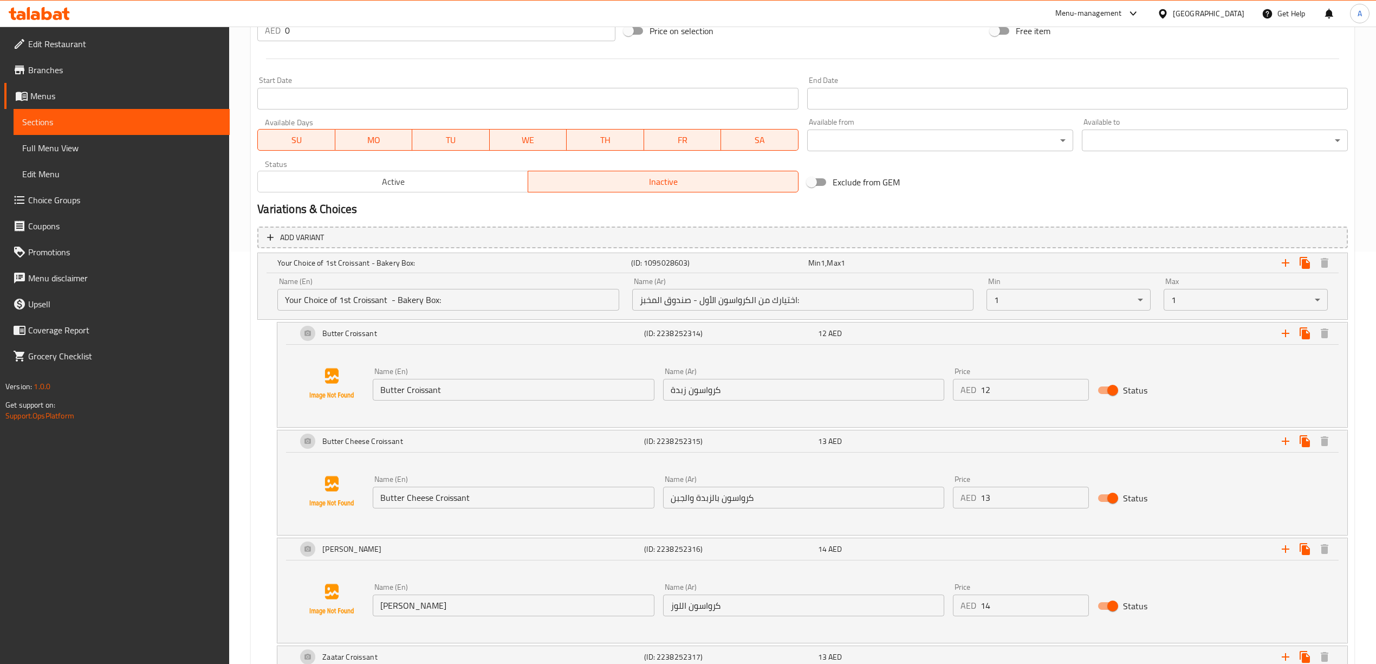
click at [913, 208] on h2 "Variations & Choices" at bounding box center [802, 209] width 1090 height 16
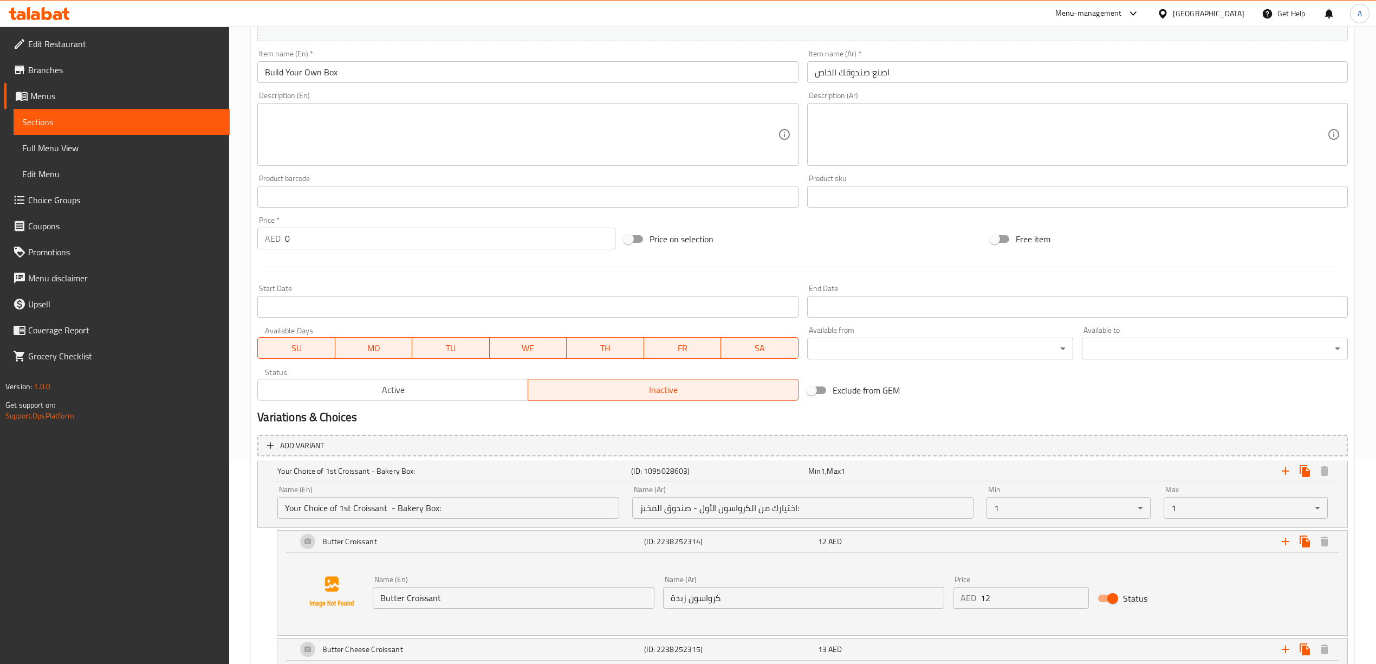
scroll to position [0, 0]
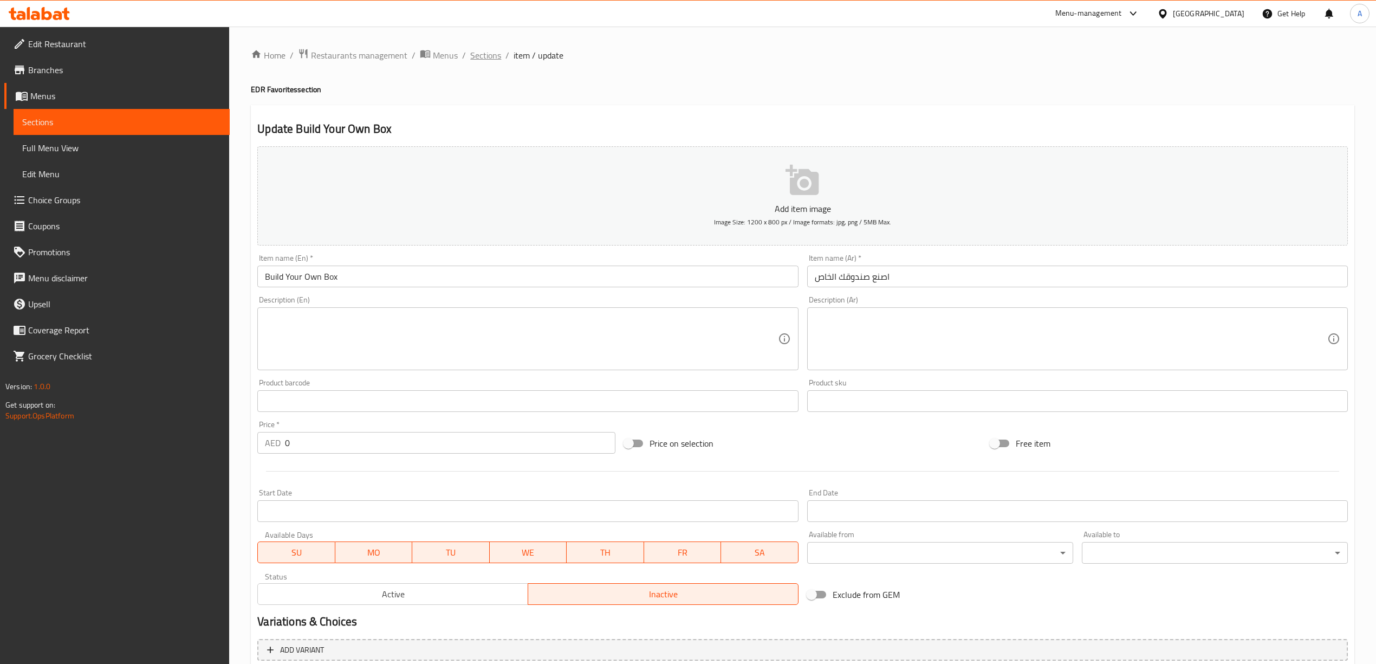
click at [471, 53] on span "Sections" at bounding box center [485, 55] width 31 height 13
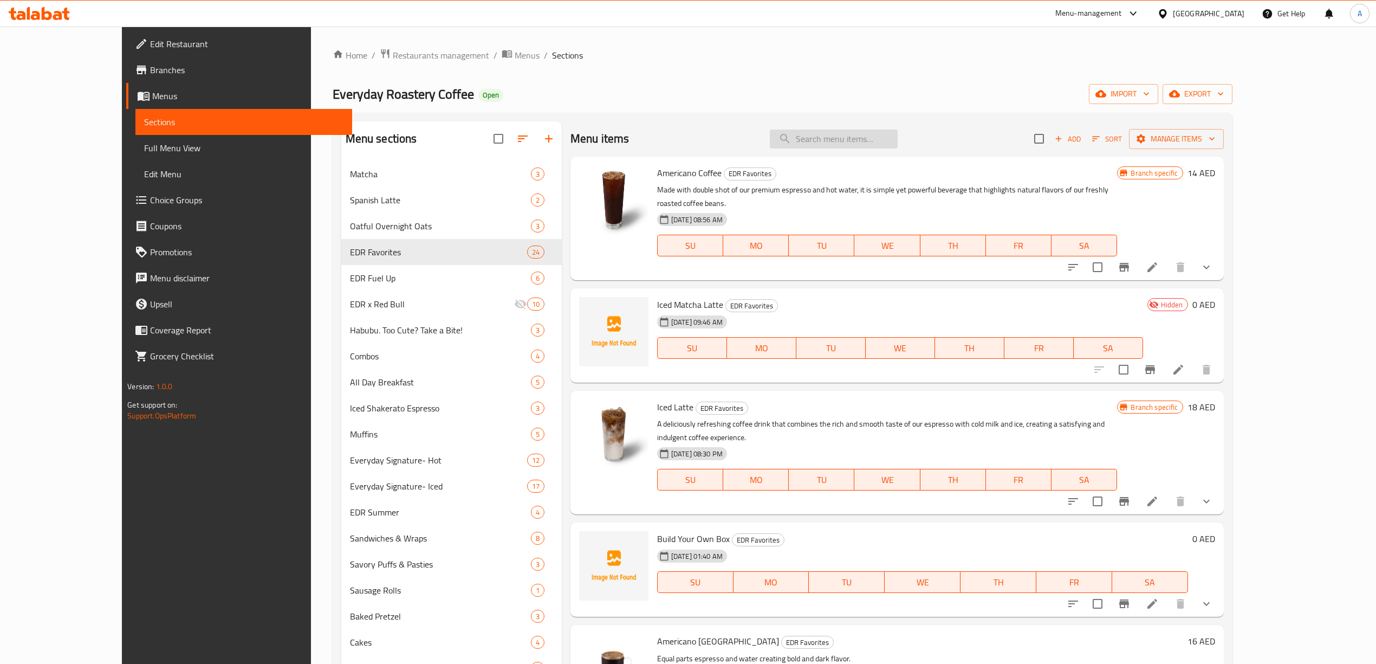
click at [871, 141] on input "search" at bounding box center [834, 138] width 128 height 19
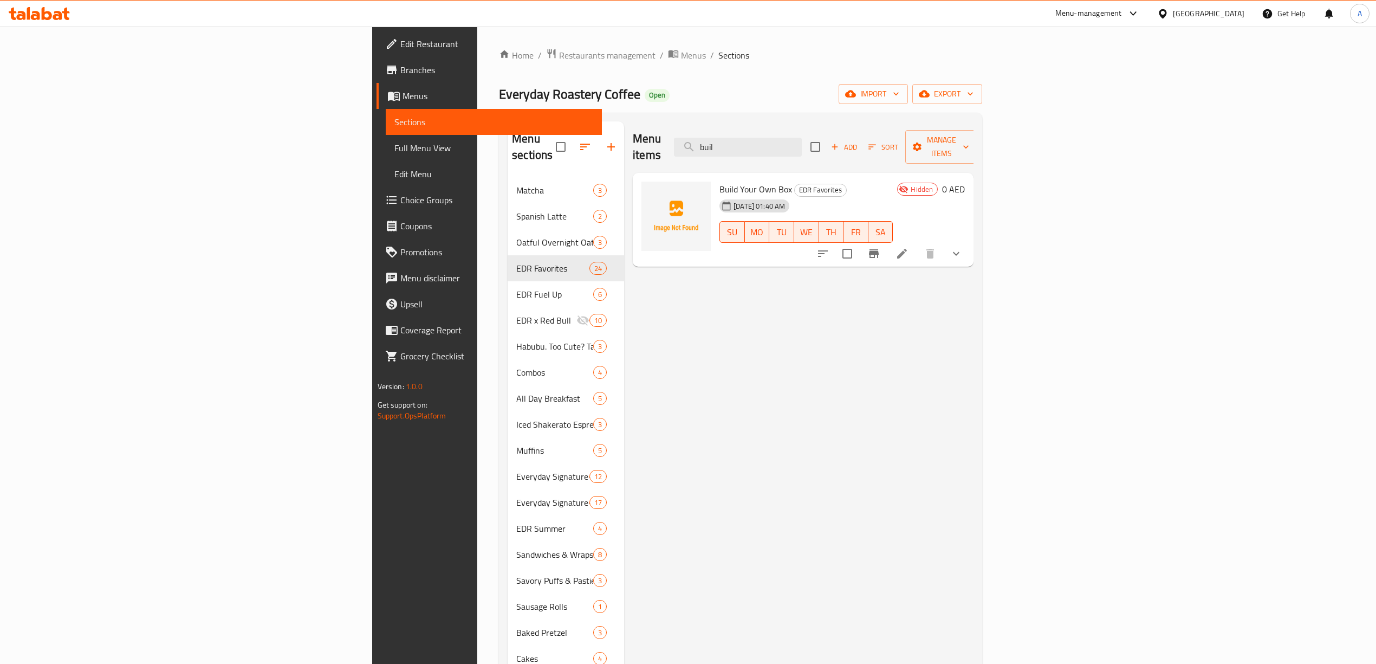
type input "buil"
click at [713, 426] on div "Menu items buil Add Sort Manage items Build Your Own Box EDR Favorites 18-08-20…" at bounding box center [798, 515] width 349 height 788
click at [982, 86] on button "export" at bounding box center [947, 94] width 70 height 20
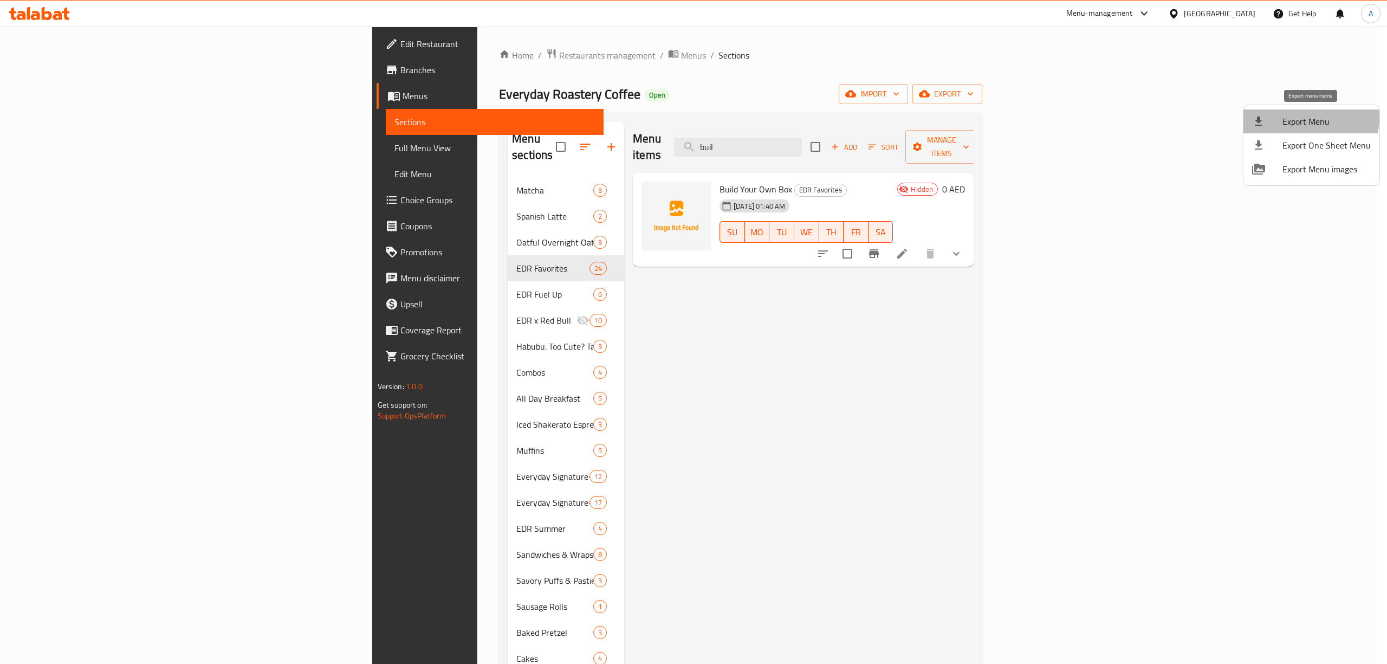
click at [1309, 118] on span "Export Menu" at bounding box center [1326, 121] width 88 height 13
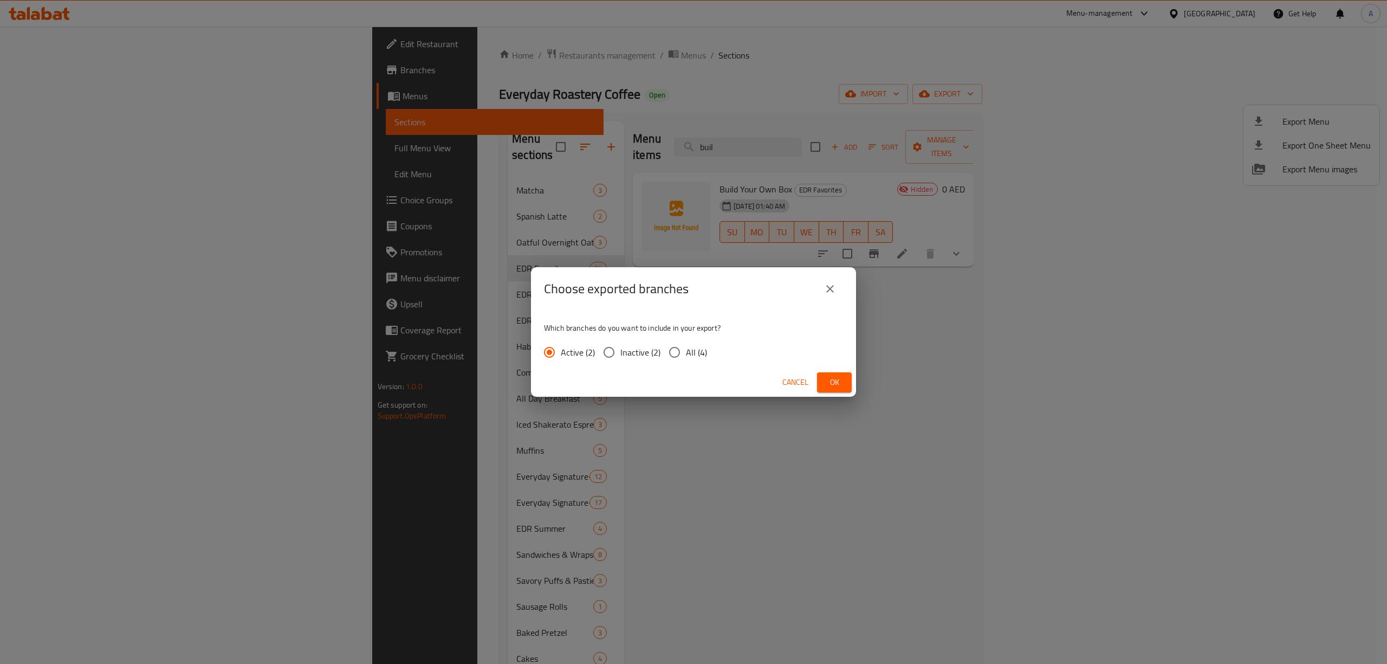
click at [674, 345] on input "All (4)" at bounding box center [674, 352] width 23 height 23
radio input "true"
click at [841, 381] on span "Ok" at bounding box center [834, 382] width 17 height 14
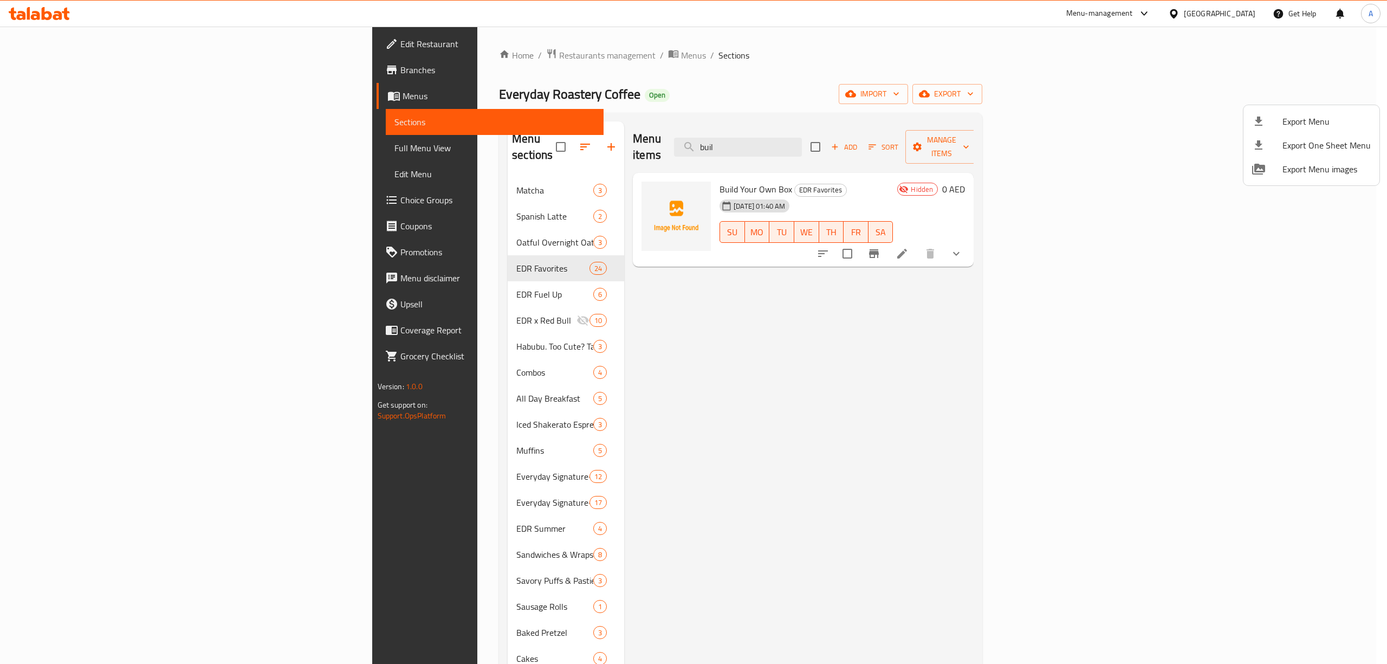
click at [65, 72] on div at bounding box center [693, 332] width 1387 height 664
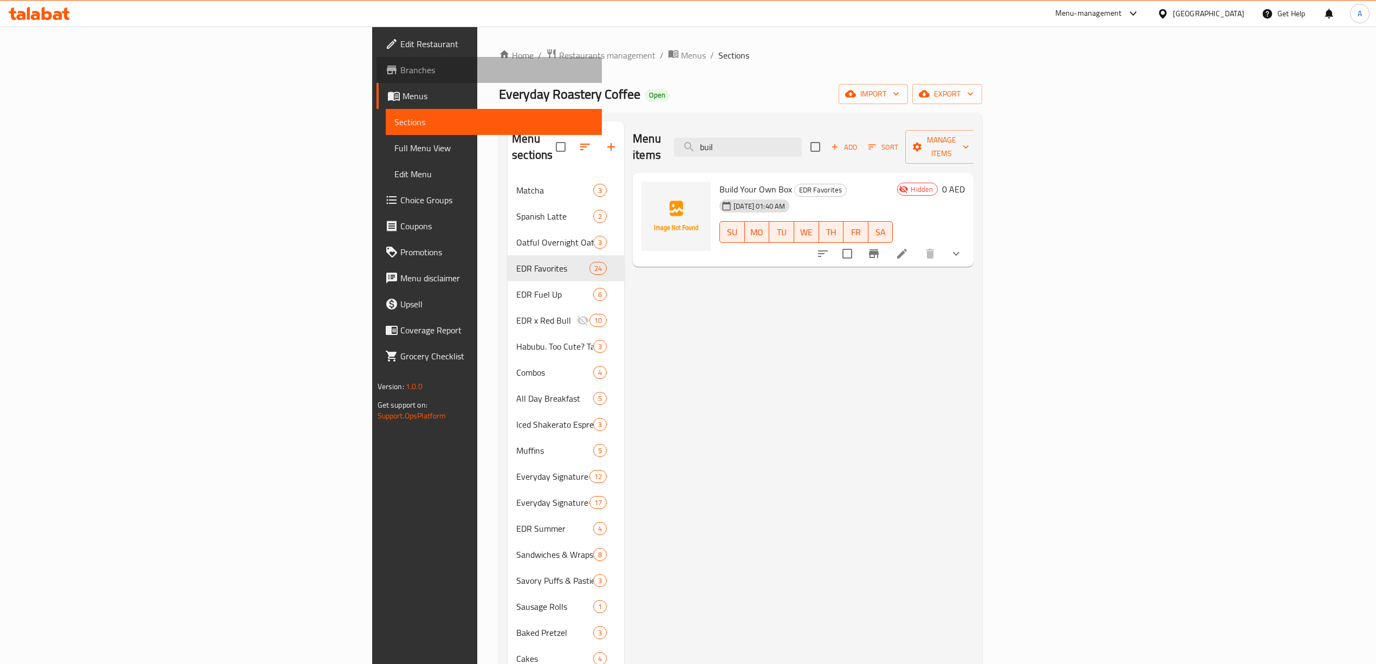
click at [400, 72] on span "Branches" at bounding box center [496, 69] width 193 height 13
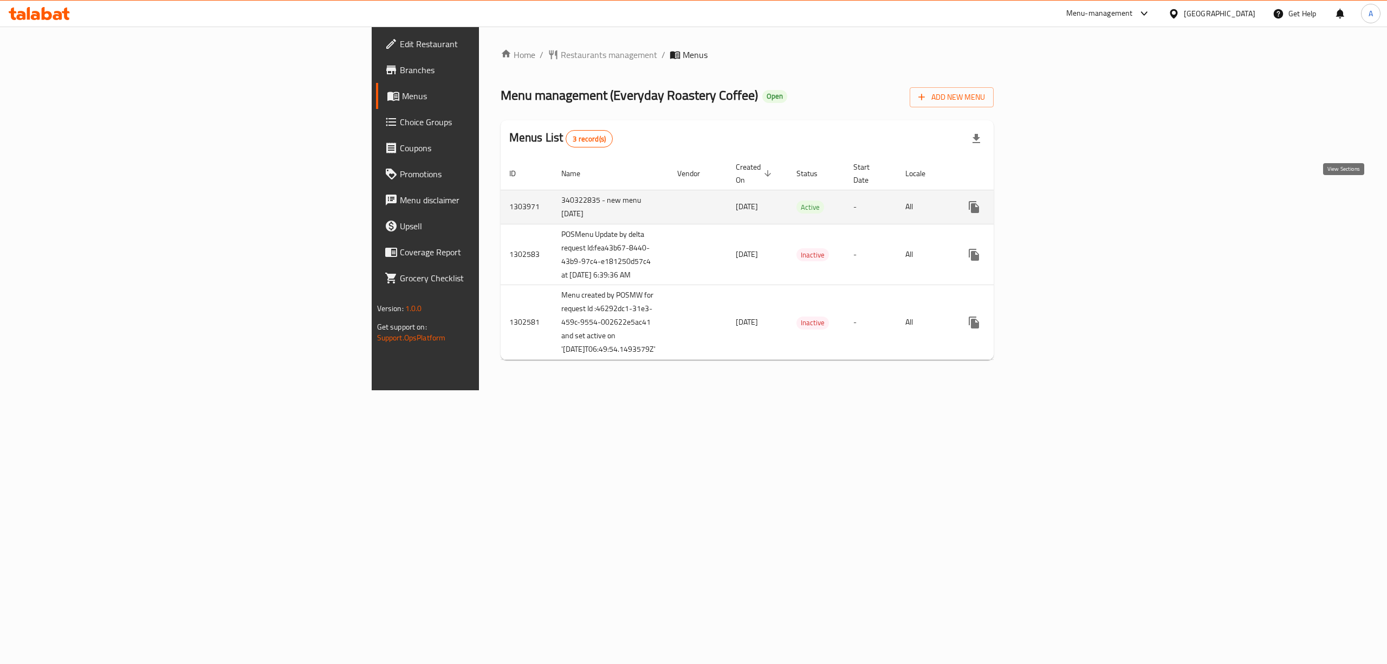
click at [1057, 202] on icon "enhanced table" at bounding box center [1052, 207] width 10 height 10
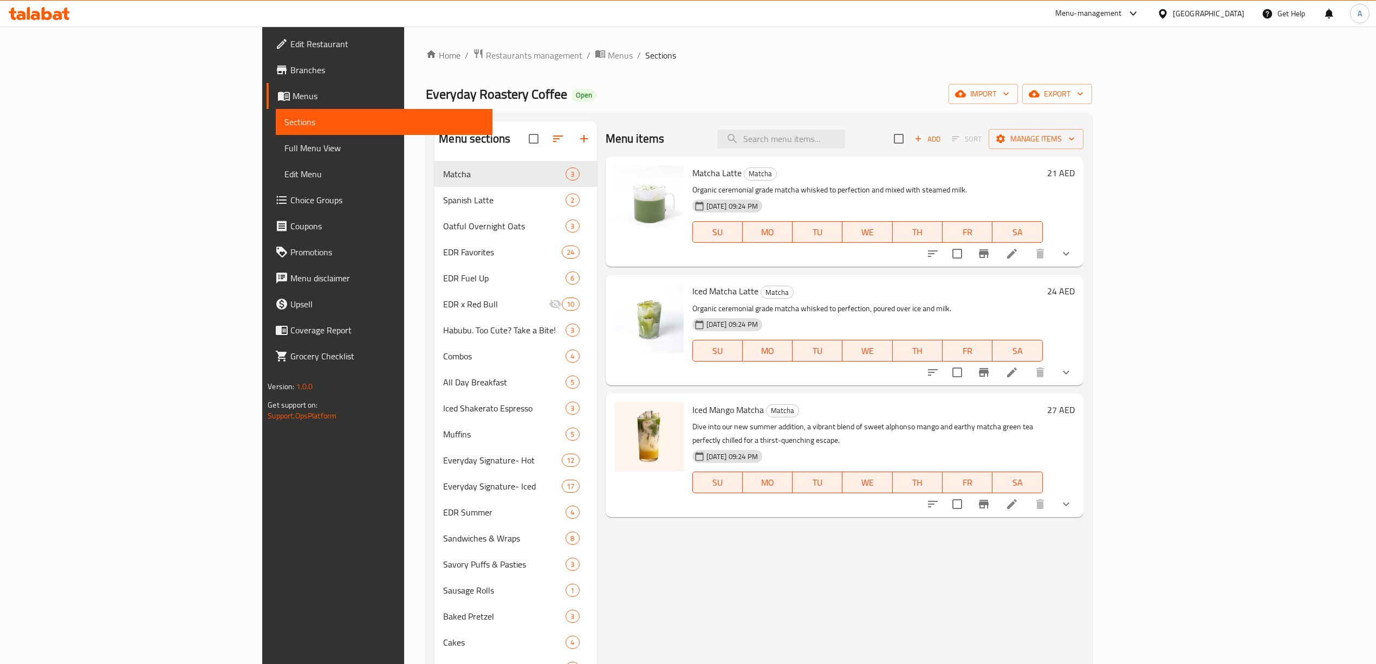
click at [544, 74] on div "Home / Restaurants management / Menus / Sections Everyday Roastery Coffee Open …" at bounding box center [759, 475] width 666 height 854
click at [640, 118] on div "Menu sections Matcha 3 Spanish Latte 2 Oatful Overnight Oats 3 EDR Favorites 24…" at bounding box center [759, 507] width 666 height 789
click at [845, 145] on input "search" at bounding box center [781, 138] width 128 height 19
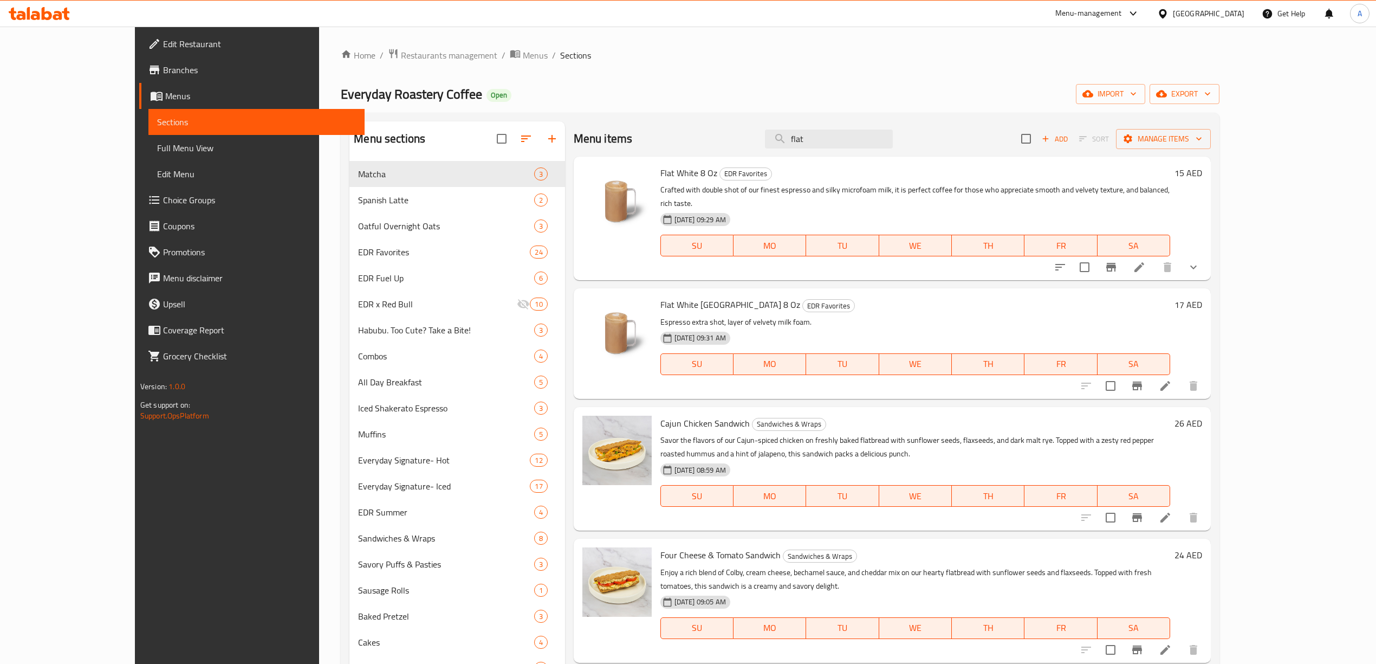
type input "flat"
click at [1200, 261] on icon "show more" at bounding box center [1193, 267] width 13 height 13
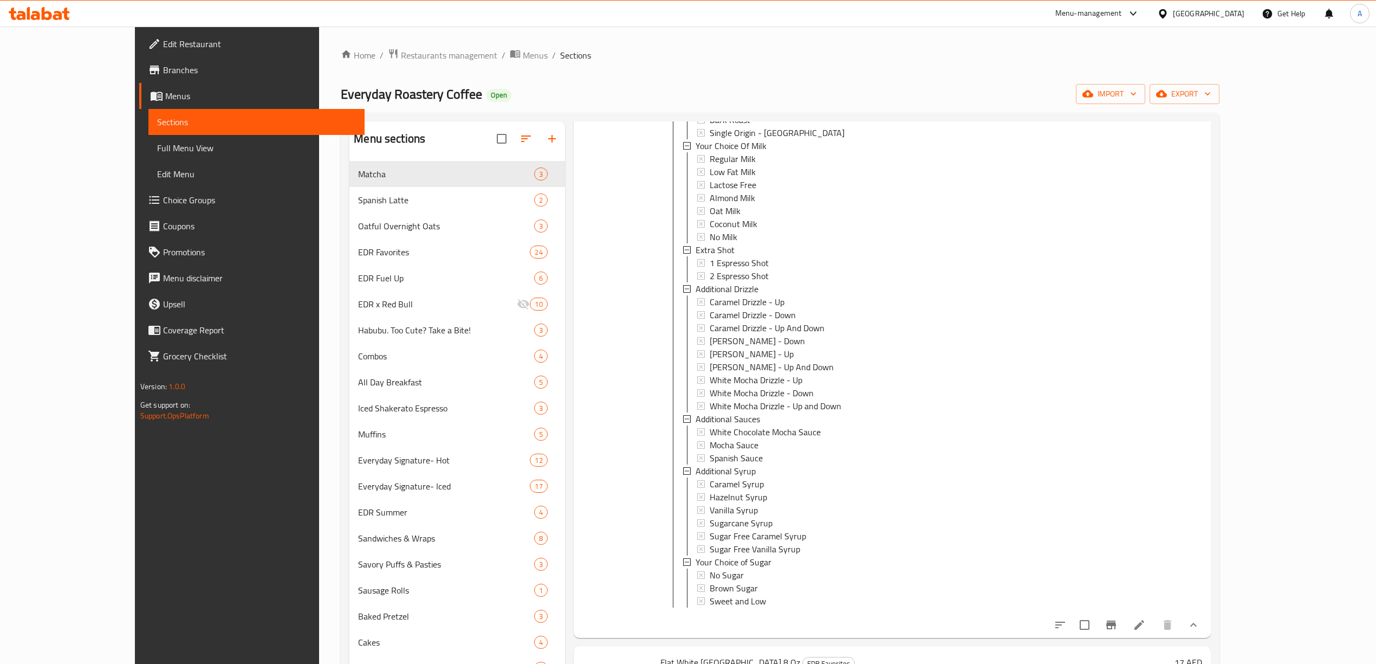
scroll to position [316, 0]
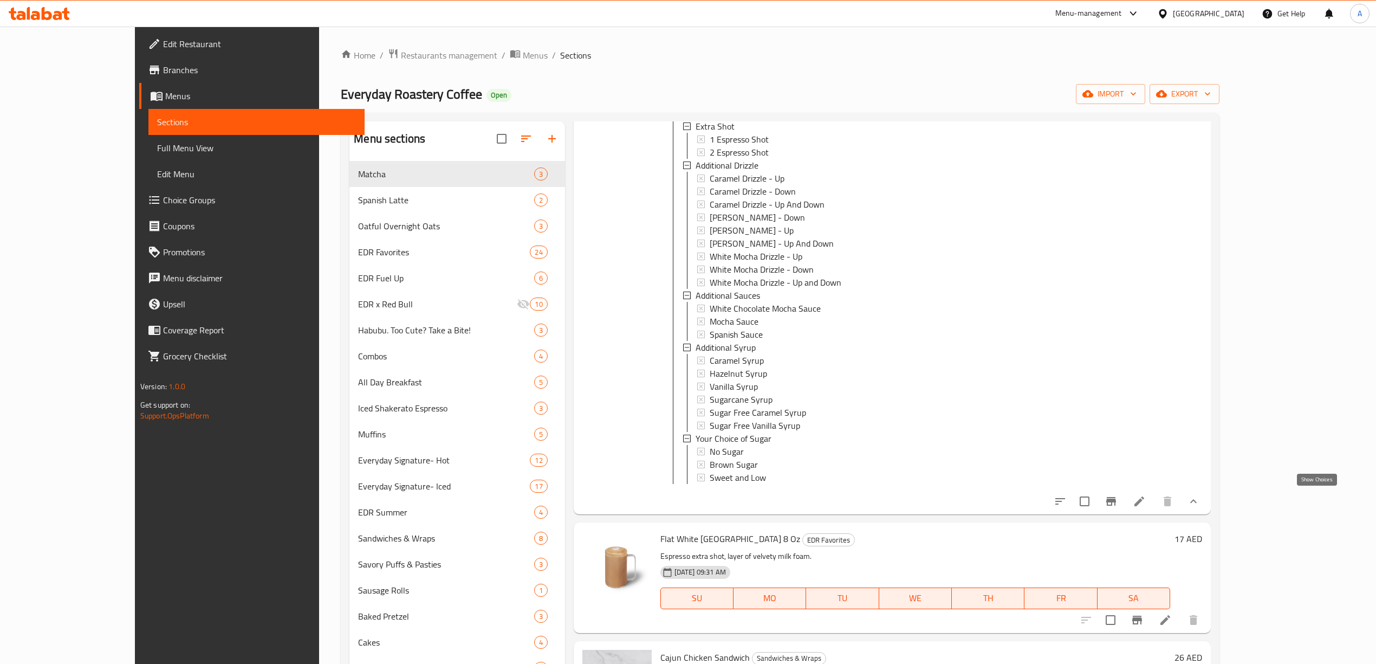
click at [1200, 505] on icon "show more" at bounding box center [1193, 501] width 13 height 13
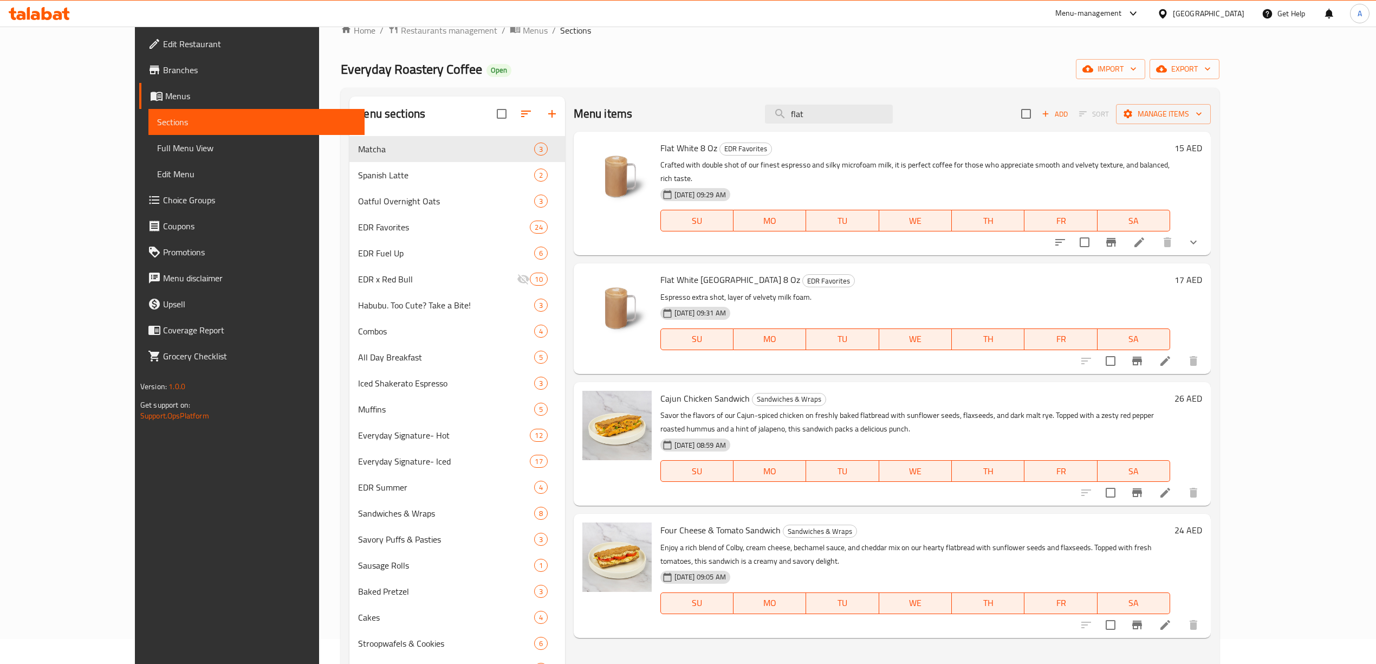
scroll to position [0, 0]
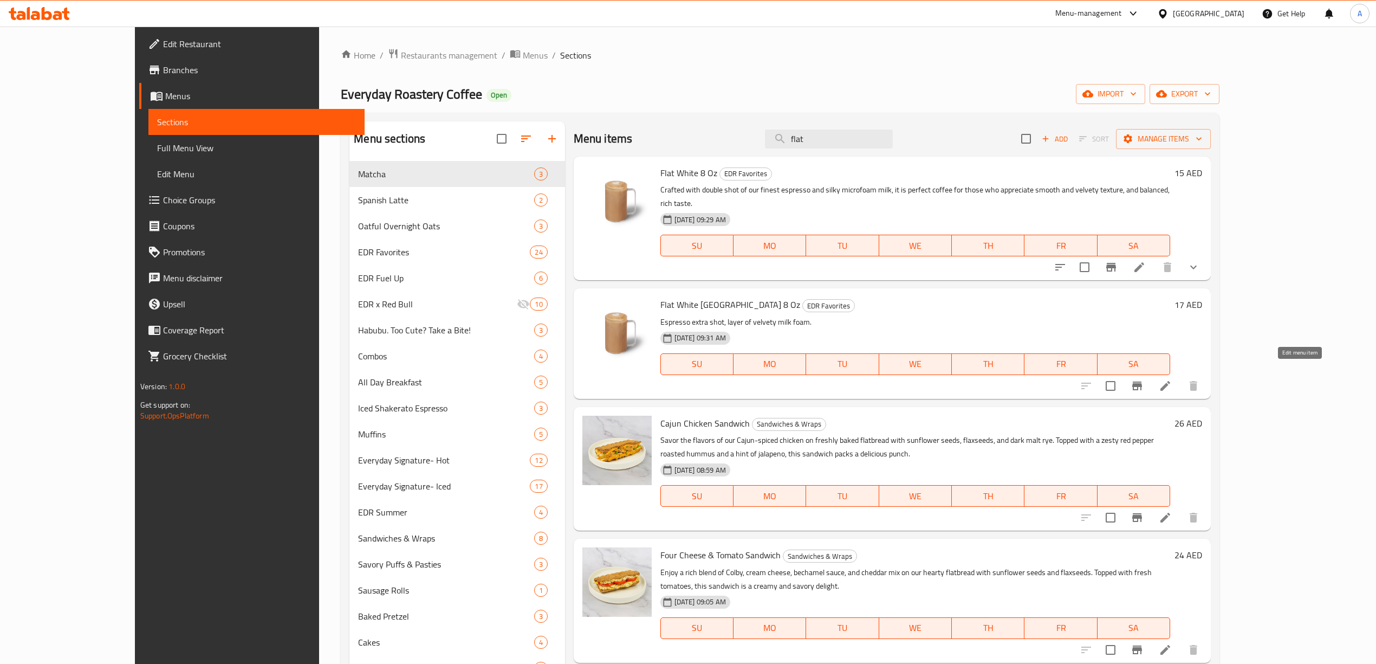
click at [1172, 379] on icon at bounding box center [1165, 385] width 13 height 13
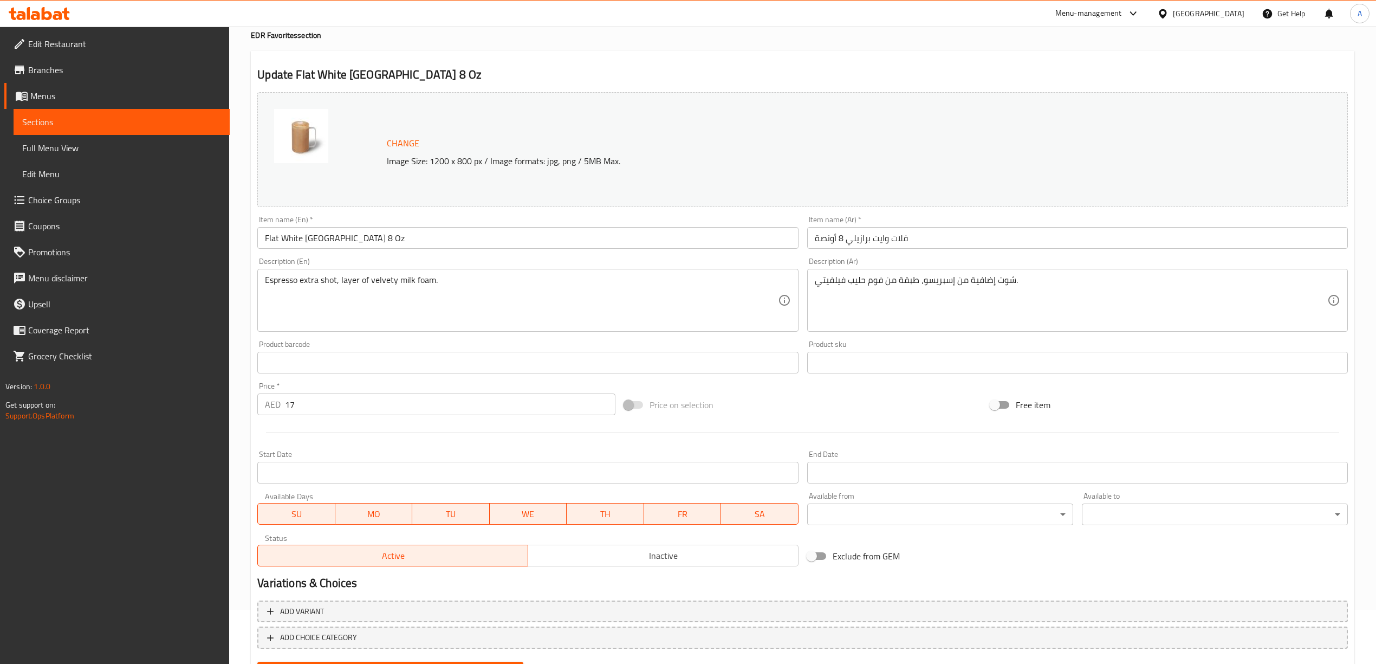
scroll to position [108, 0]
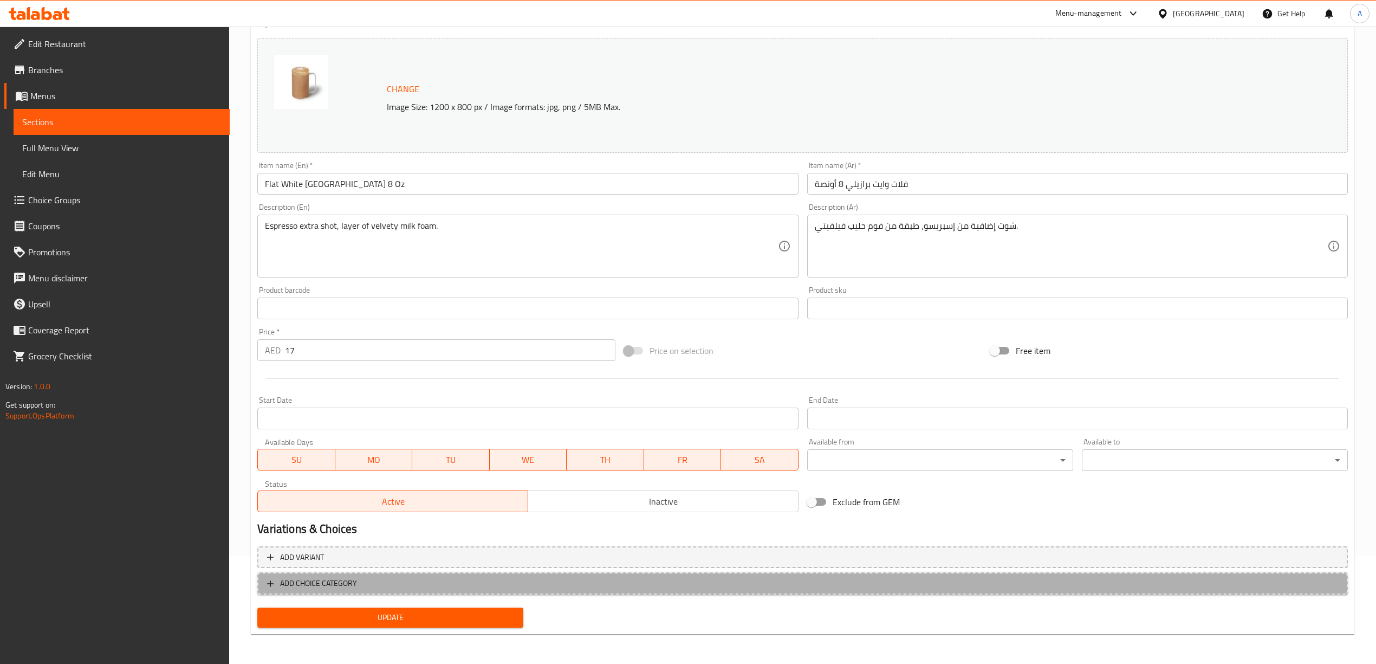
click at [277, 584] on span "ADD CHOICE CATEGORY" at bounding box center [802, 583] width 1071 height 14
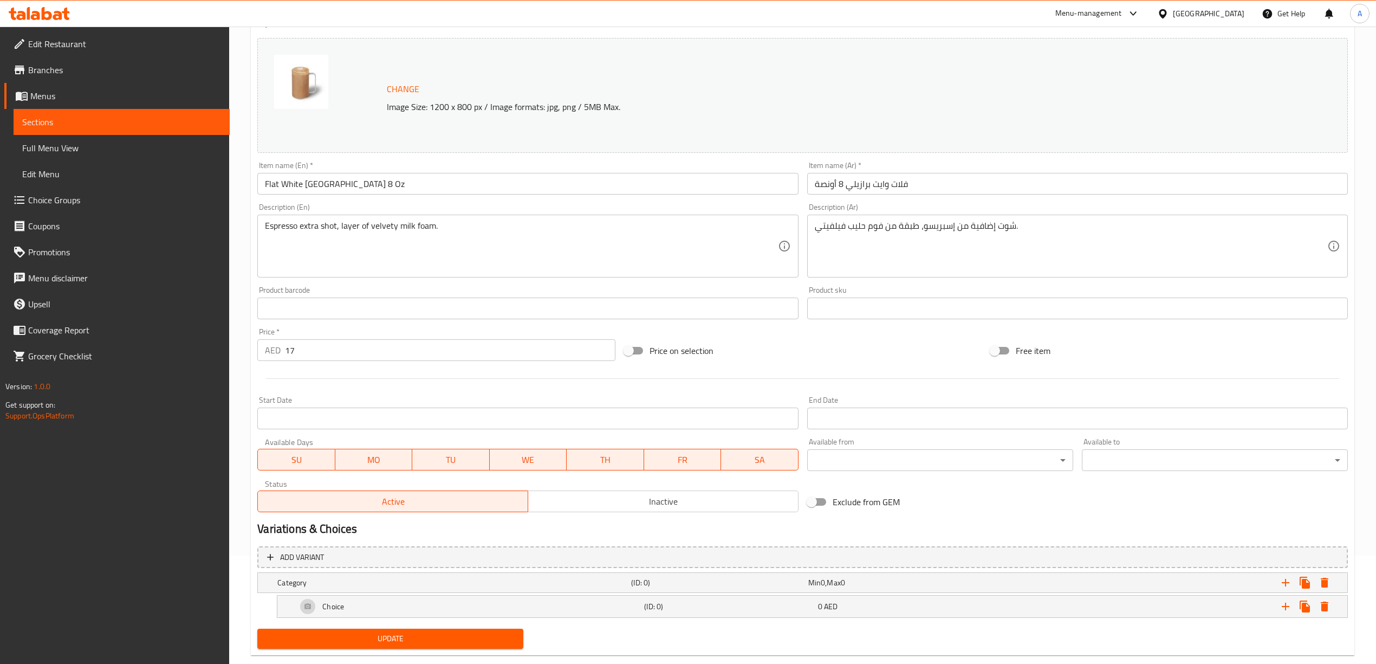
scroll to position [131, 0]
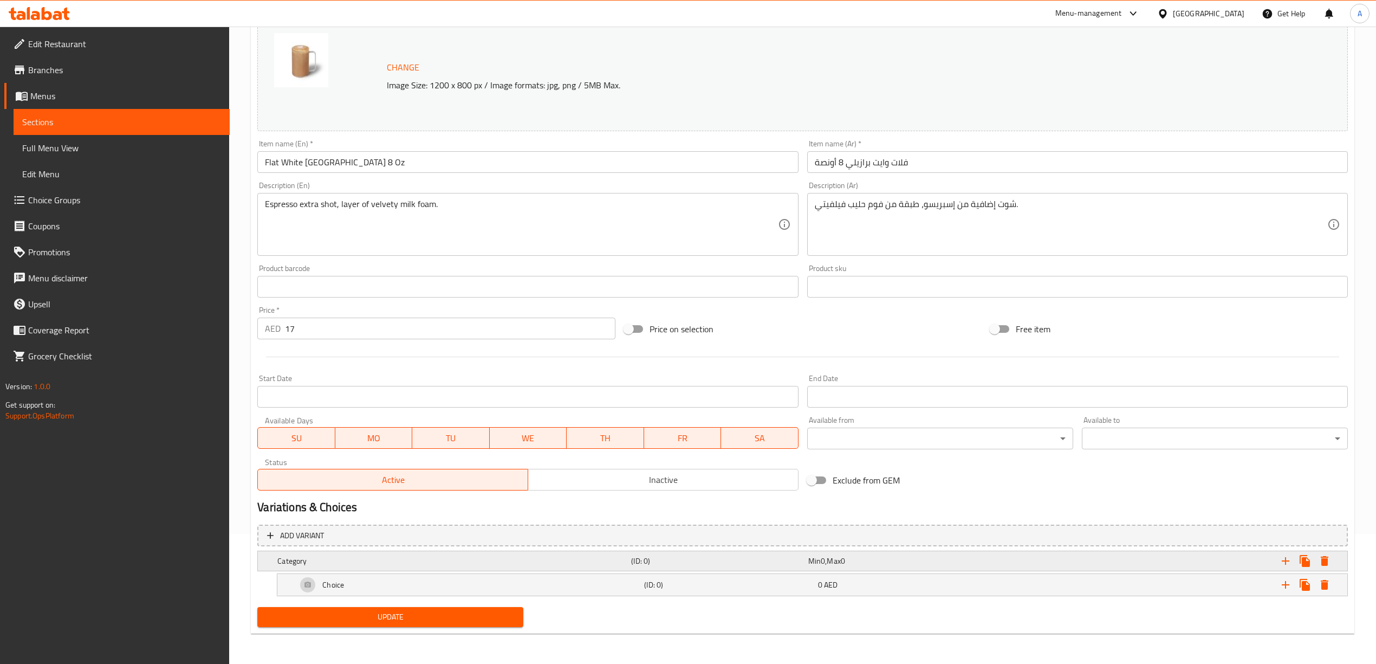
click at [862, 564] on div "Min 0 , Max 0" at bounding box center [894, 560] width 172 height 11
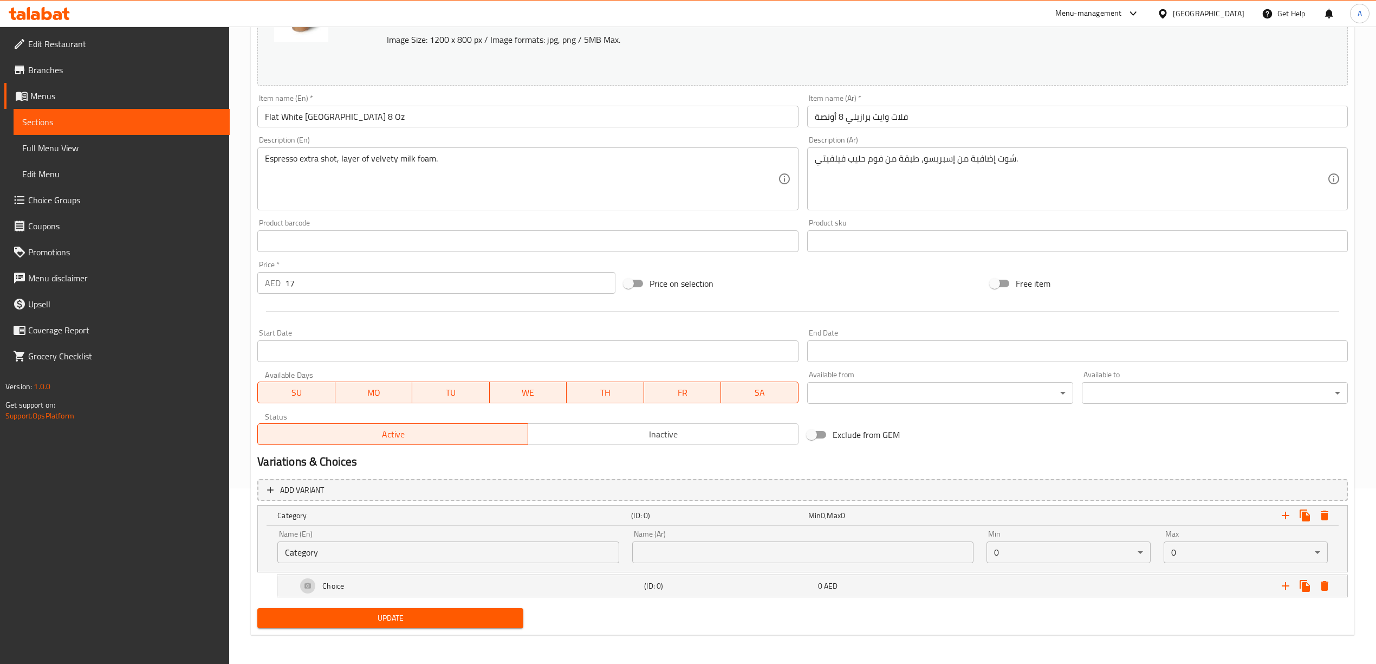
scroll to position [178, 0]
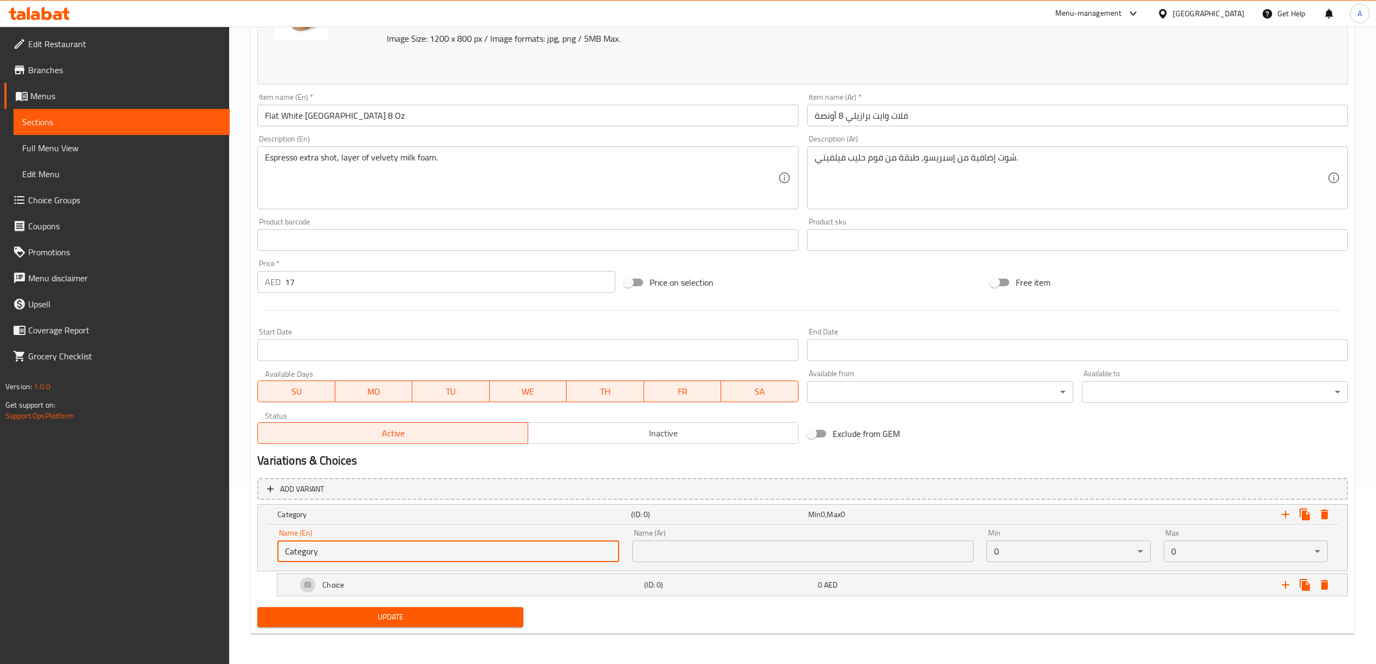
drag, startPoint x: 329, startPoint y: 551, endPoint x: 241, endPoint y: 547, distance: 88.9
click at [241, 547] on div "Home / Restaurants management / Menus / Sections / item / update EDR Favorites …" at bounding box center [802, 257] width 1147 height 814
paste input "Your Choice of Milk:"
type input "Your Choice of Milk:"
click at [254, 600] on div "Add variant Your Choice of Milk: (ID: 0) Min 0 , Max 0 Name (En) Your Choice of…" at bounding box center [802, 537] width 1099 height 129
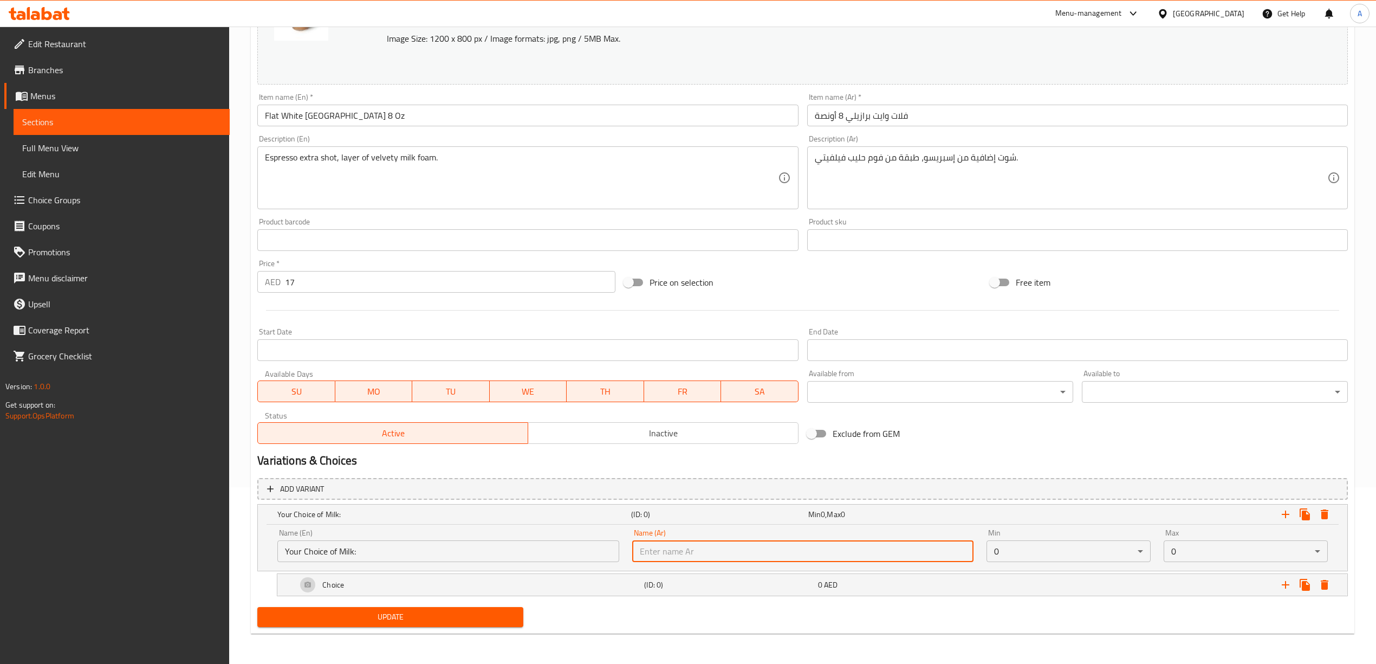
click at [712, 548] on input "text" at bounding box center [802, 551] width 341 height 22
paste input "اختيارك من الحليب :-"
type input "اختيارك من الحليب :"
click at [749, 614] on div "Update" at bounding box center [802, 616] width 1099 height 29
click at [1133, 487] on body "​ Menu-management [GEOGRAPHIC_DATA] Get Help A Edit Restaurant Branches Menus S…" at bounding box center [693, 168] width 1387 height 637
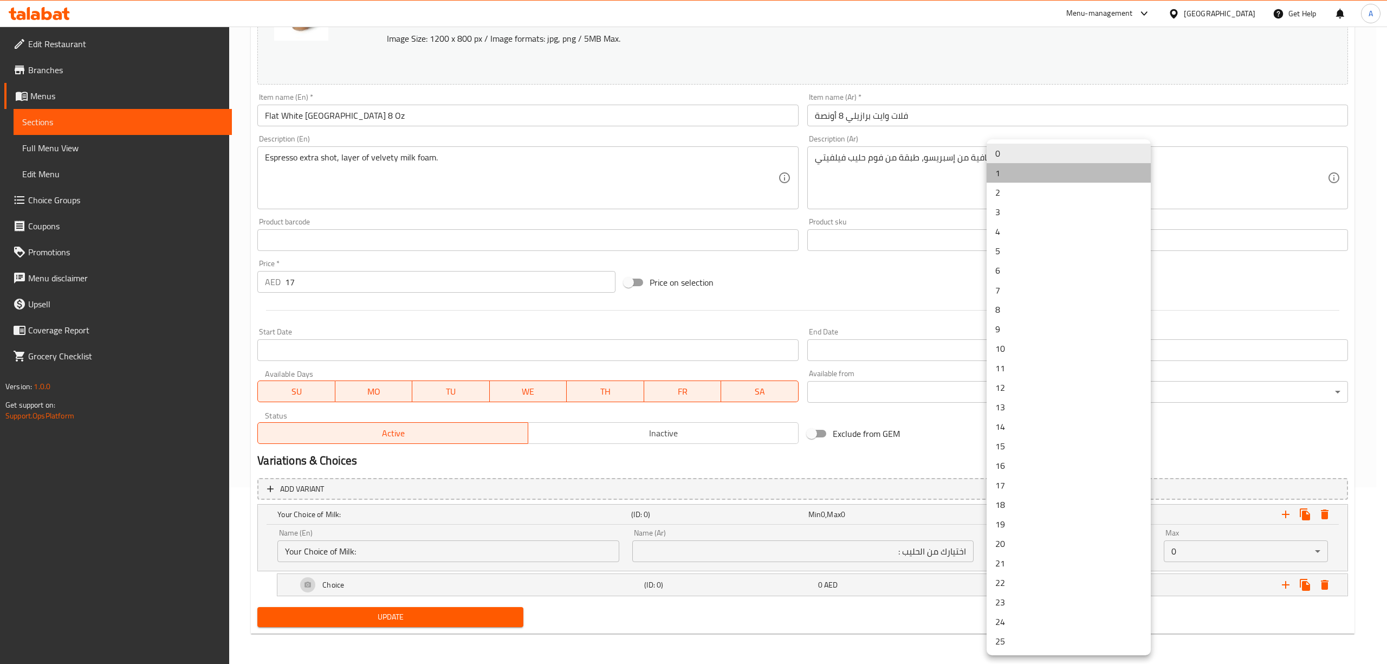
click at [1010, 176] on li "1" at bounding box center [1068, 173] width 164 height 20
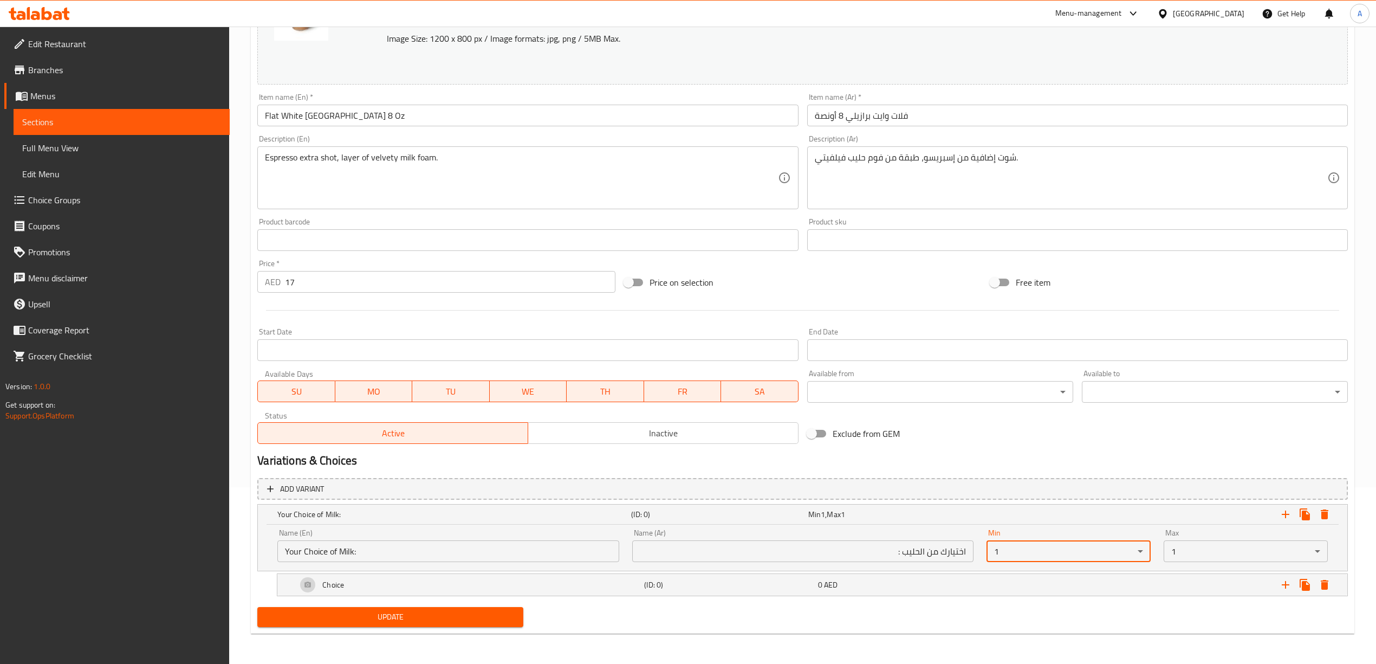
click at [1018, 615] on div "Update" at bounding box center [802, 616] width 1099 height 29
click at [813, 526] on div "Choice (ID: 0) 0 AED" at bounding box center [805, 514] width 1061 height 24
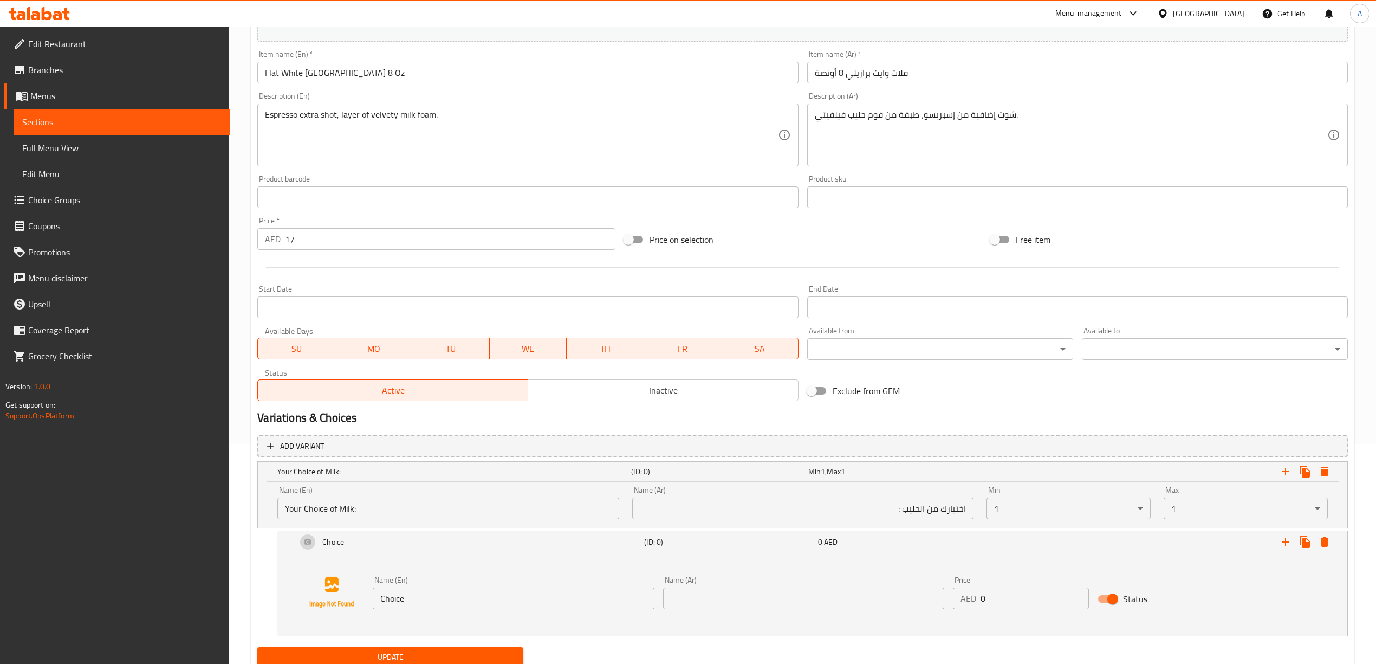
scroll to position [260, 0]
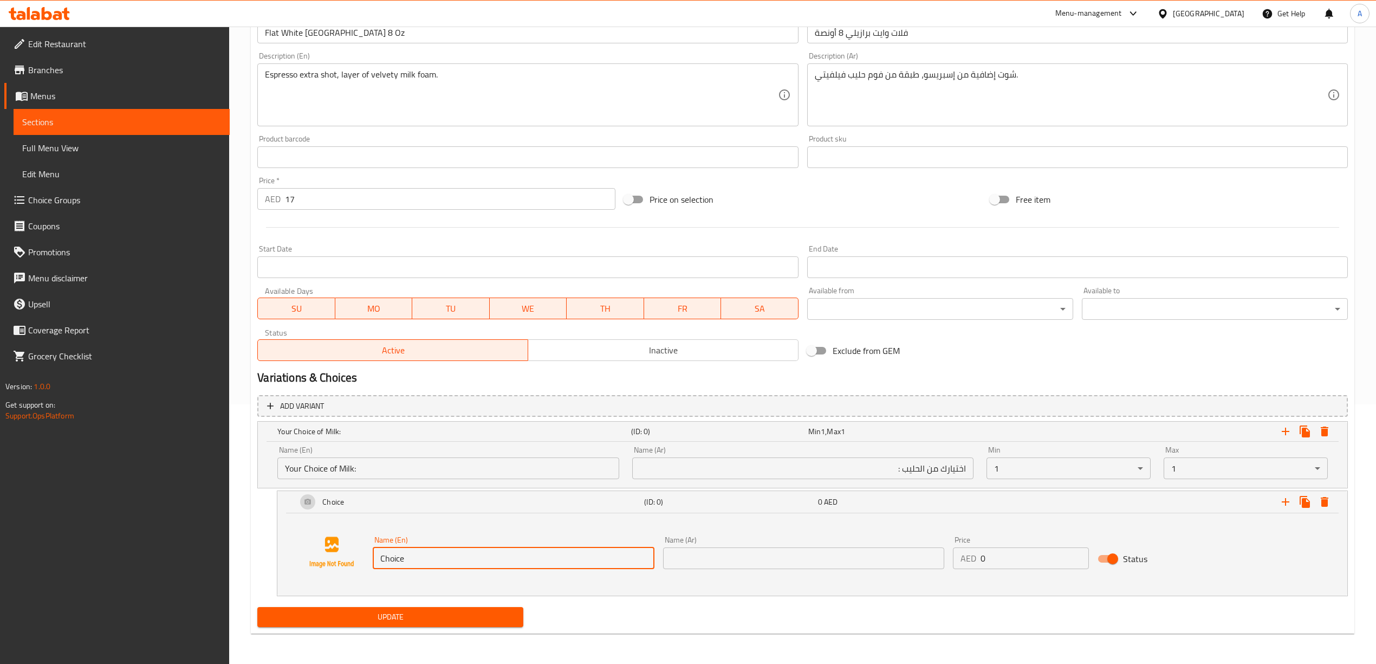
drag, startPoint x: 388, startPoint y: 557, endPoint x: 486, endPoint y: 599, distance: 106.8
click at [339, 555] on div "Name (En) Choice Name (En) Name (Ar) Name (Ar) Price AED 0 Price Status" at bounding box center [812, 552] width 1044 height 82
paste input "Regular Milk"
type input "Regular Milk"
click at [561, 592] on div "Name (En) Regular Milk Name (En) Name (Ar) Name (Ar) Price AED 0 Price Status" at bounding box center [812, 552] width 1044 height 82
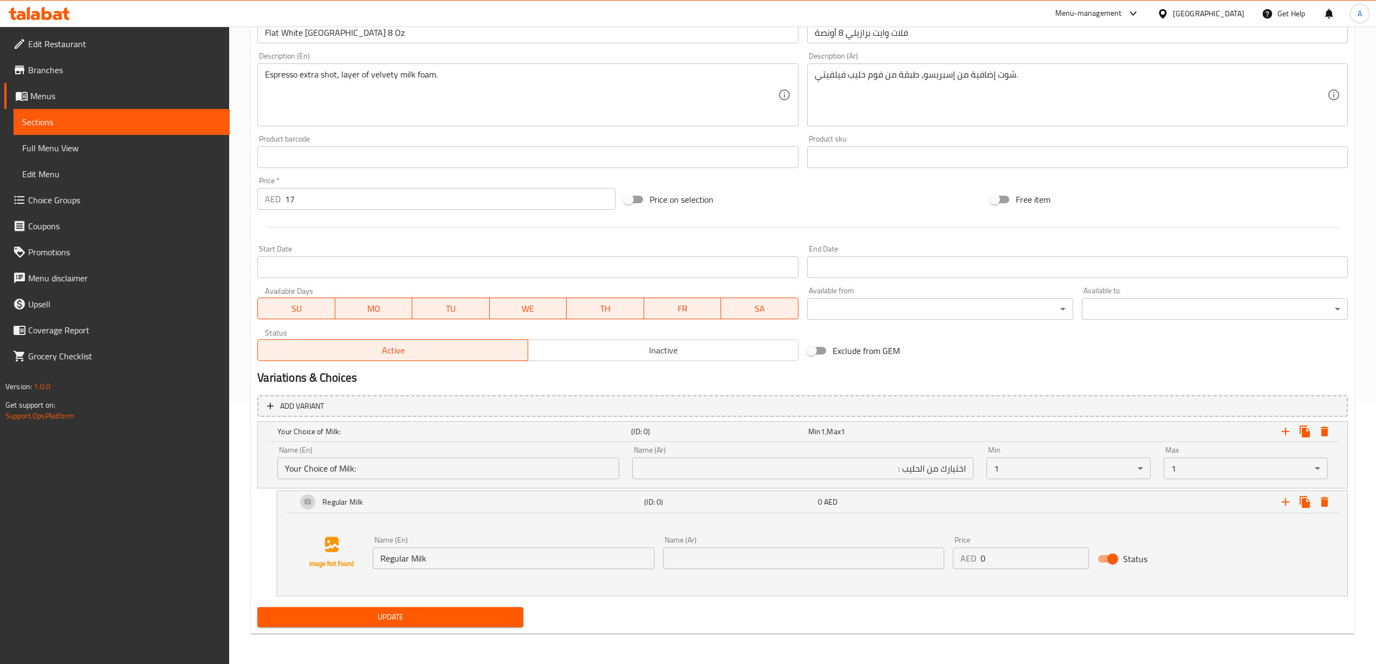
click at [715, 562] on input "text" at bounding box center [803, 558] width 281 height 22
paste input "حليب عادي"
type input "حليب عادي"
click at [846, 593] on div "Name (En) Regular Milk Name (En) Name (Ar) حليب عادي Name (Ar) Price AED 0 Pric…" at bounding box center [812, 552] width 1044 height 82
click at [1288, 503] on icon "Expand" at bounding box center [1285, 501] width 13 height 13
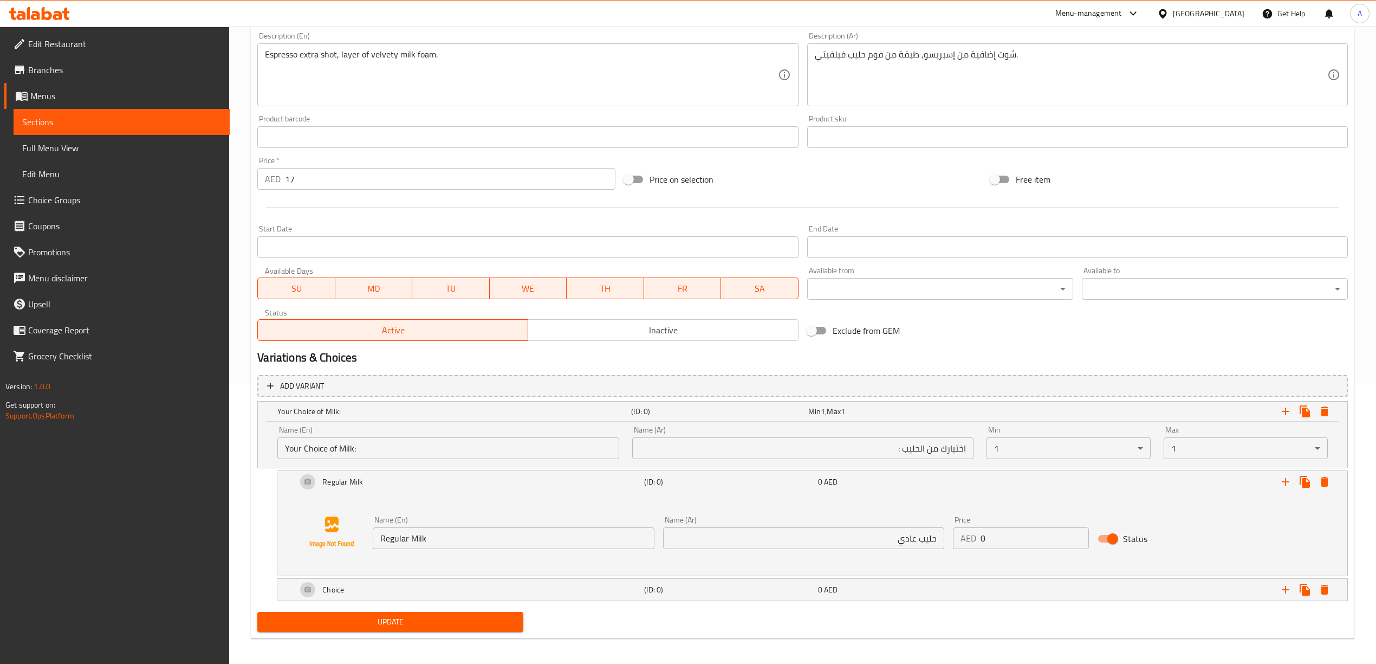
scroll to position [285, 0]
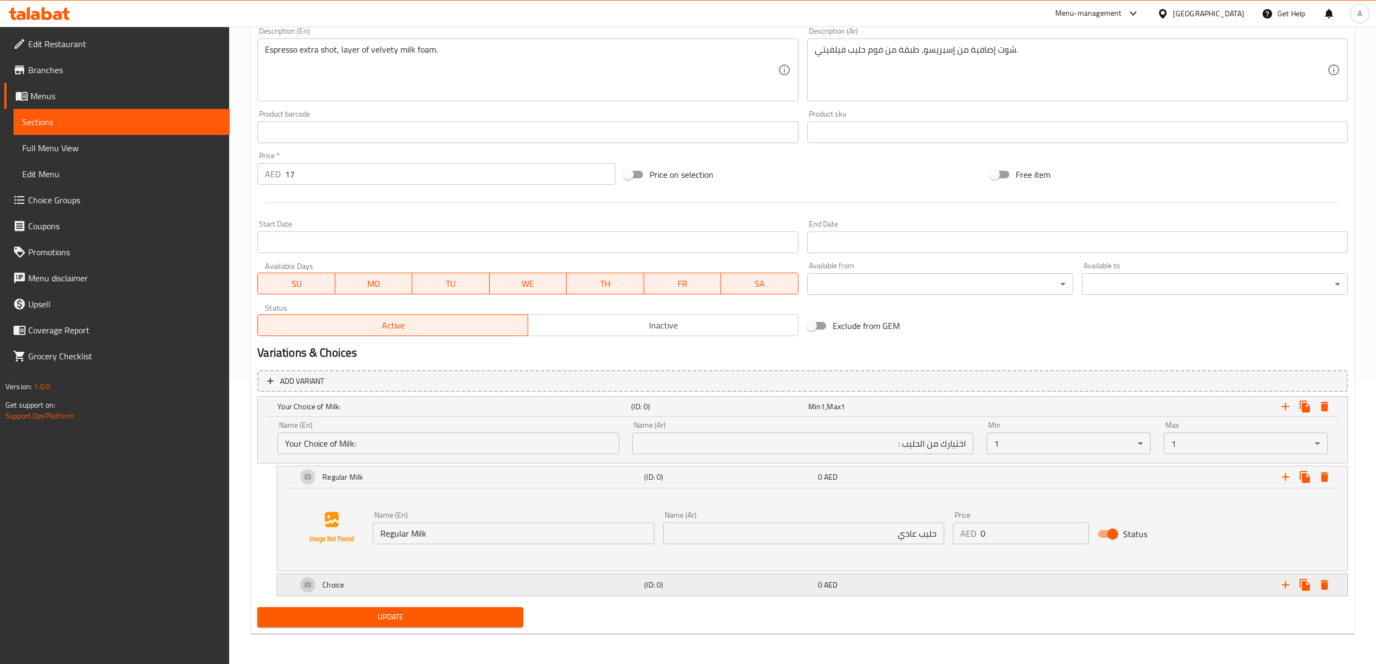
click at [574, 414] on div "Choice" at bounding box center [452, 406] width 354 height 15
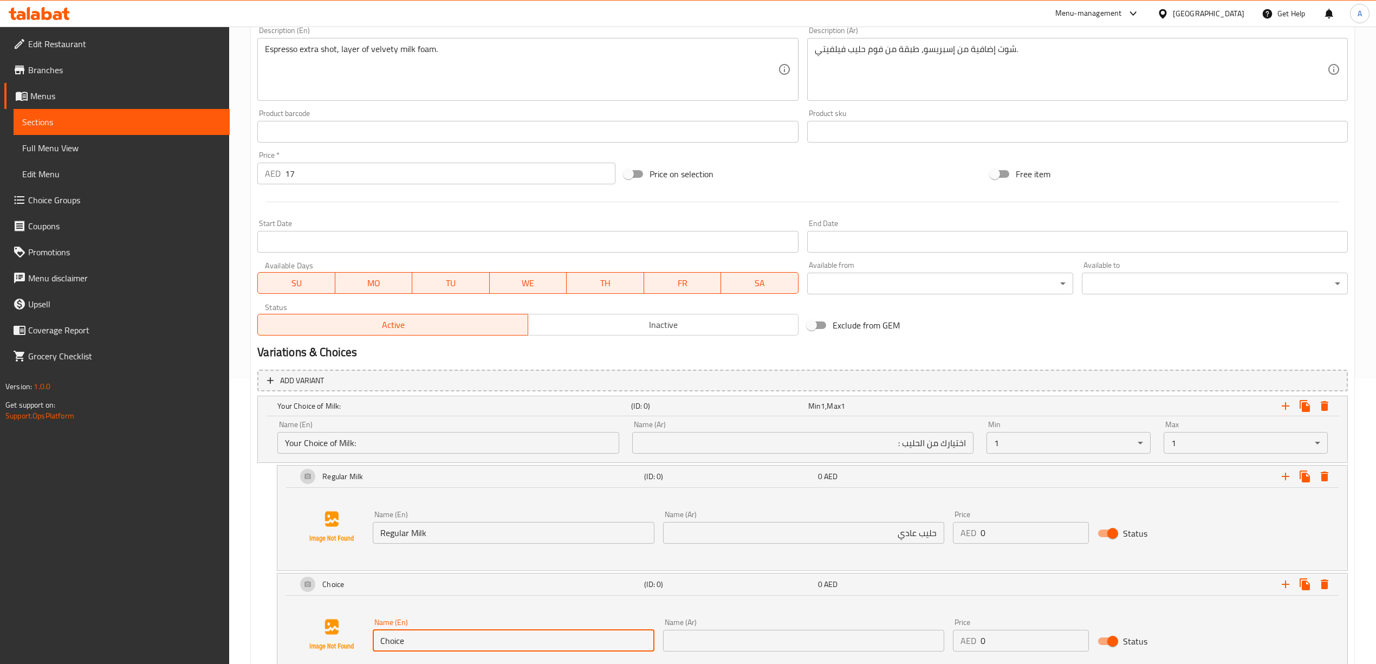
drag, startPoint x: 428, startPoint y: 645, endPoint x: 382, endPoint y: 642, distance: 46.1
click at [382, 644] on input "Choice" at bounding box center [513, 640] width 281 height 22
paste input "Low Fat Milk"
type input "Low Fat Milk"
click at [253, 608] on div "Add variant Your Choice of Milk: (ID: 0) Min 1 , Max 1 Name (En) Your Choice of…" at bounding box center [802, 525] width 1099 height 320
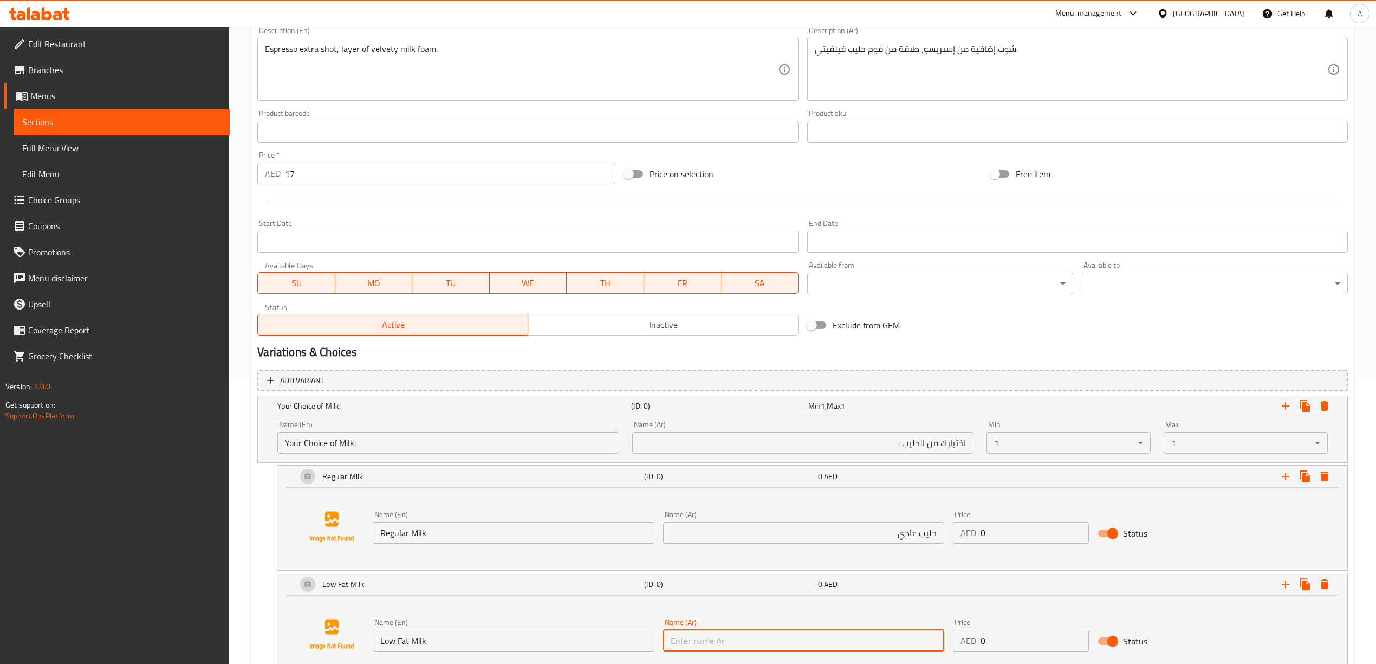
click at [729, 644] on input "text" at bounding box center [803, 640] width 281 height 22
paste input "حليب قليل الدسم"
type input "حليب قليل الدسم"
click at [241, 606] on div "Home / Restaurants management / Menus / Sections / item / update EDR Favorites …" at bounding box center [802, 244] width 1147 height 1004
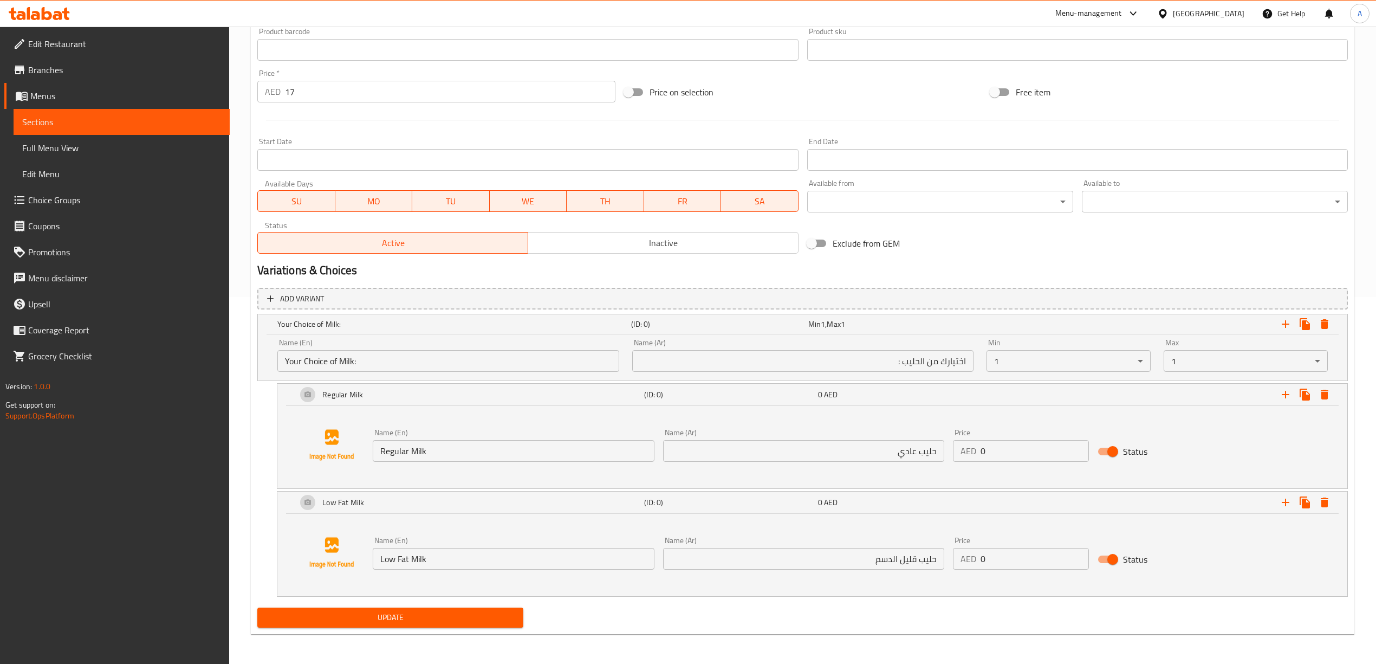
scroll to position [368, 0]
click at [1285, 503] on icon "Expand" at bounding box center [1286, 502] width 8 height 8
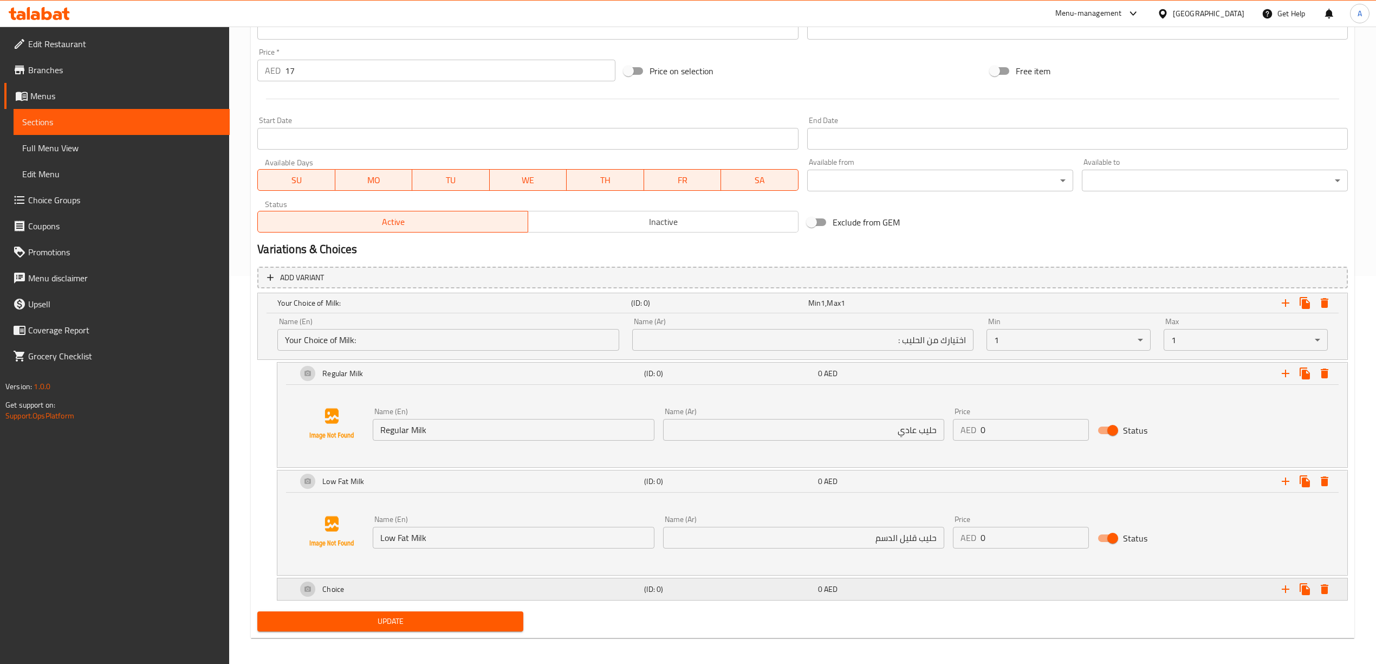
scroll to position [393, 0]
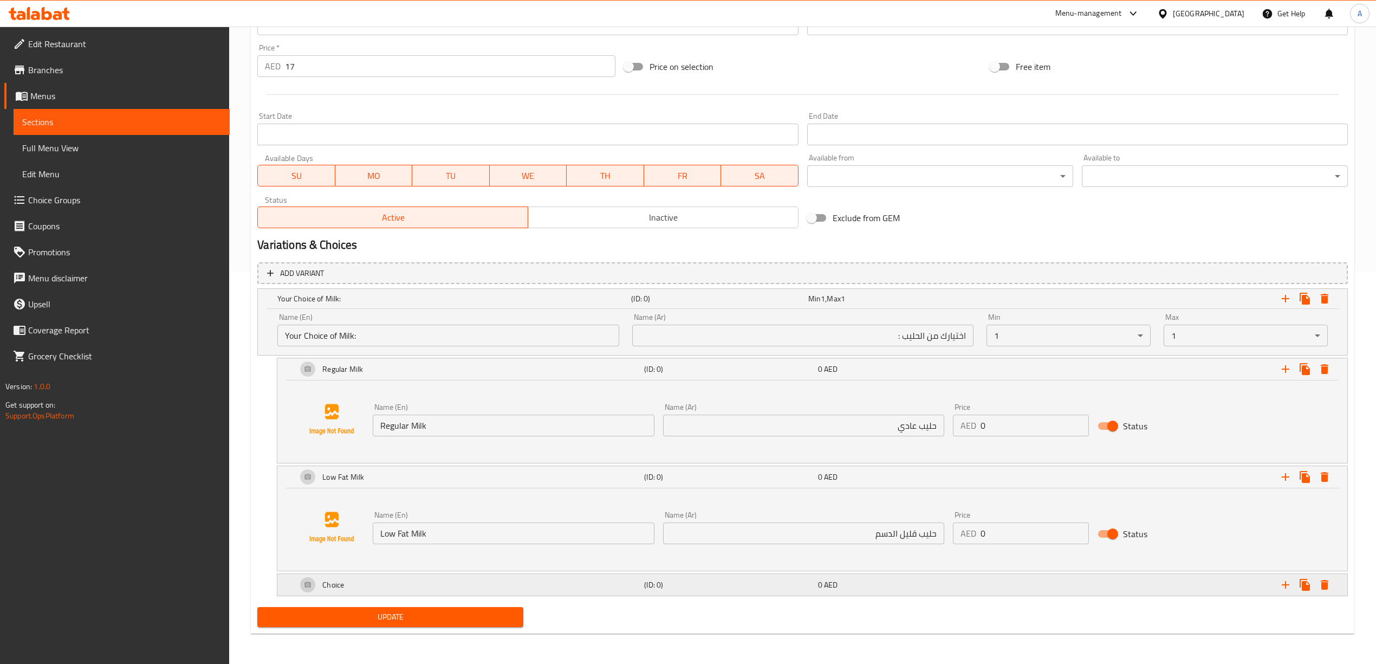
click at [495, 306] on div "Choice" at bounding box center [452, 298] width 354 height 15
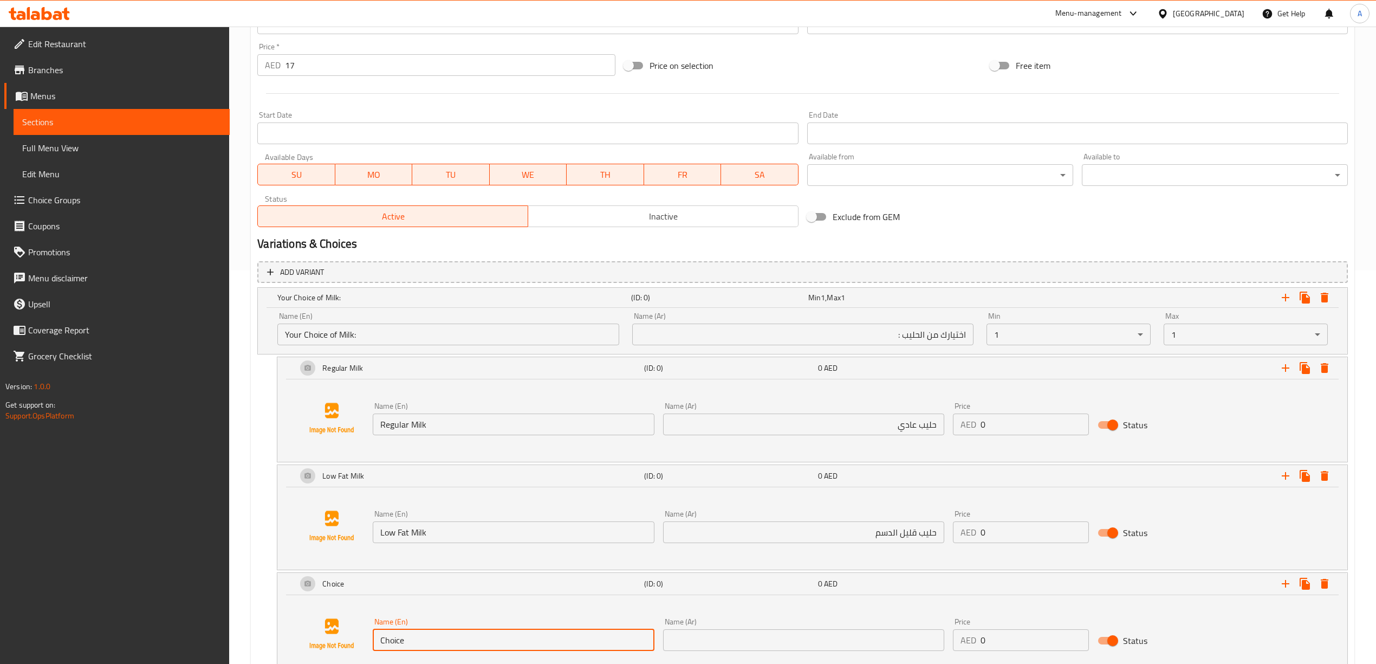
drag, startPoint x: 427, startPoint y: 644, endPoint x: 358, endPoint y: 642, distance: 69.9
click at [353, 642] on div "Name (En) Choice Name (En) Name (Ar) Name (Ar) Price AED 0 Price Status" at bounding box center [812, 634] width 1044 height 82
paste input "Lactose Fre"
type input "Lactose Free"
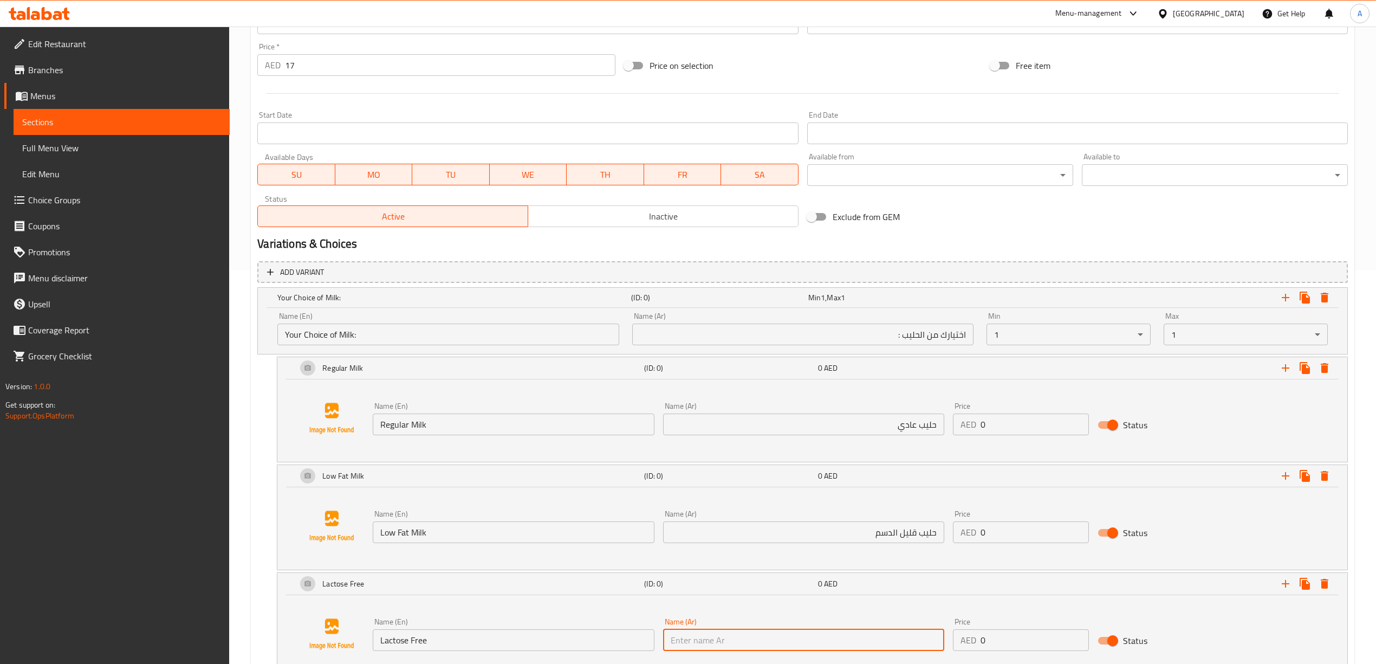
click at [732, 636] on input "text" at bounding box center [803, 640] width 281 height 22
paste input "خالي من اللاكتوز"
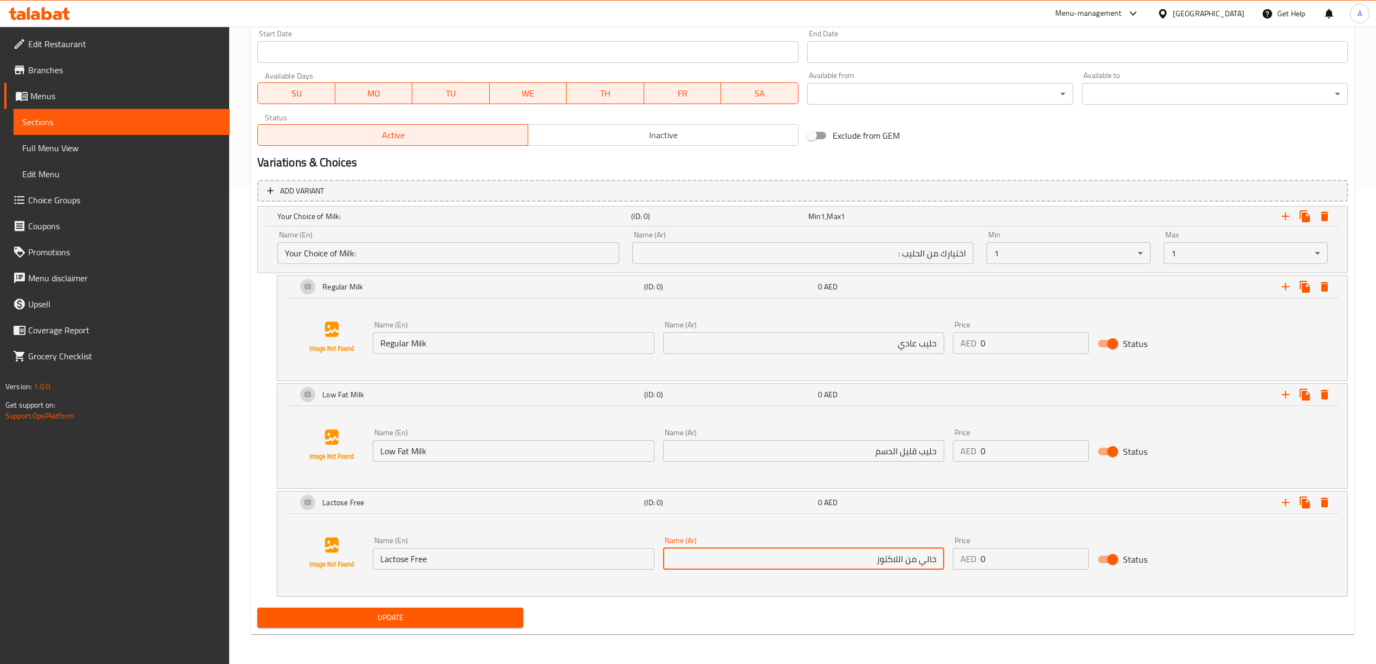
scroll to position [477, 0]
type input "خالي من اللاكتوز"
click at [1284, 499] on icon "Expand" at bounding box center [1285, 501] width 13 height 13
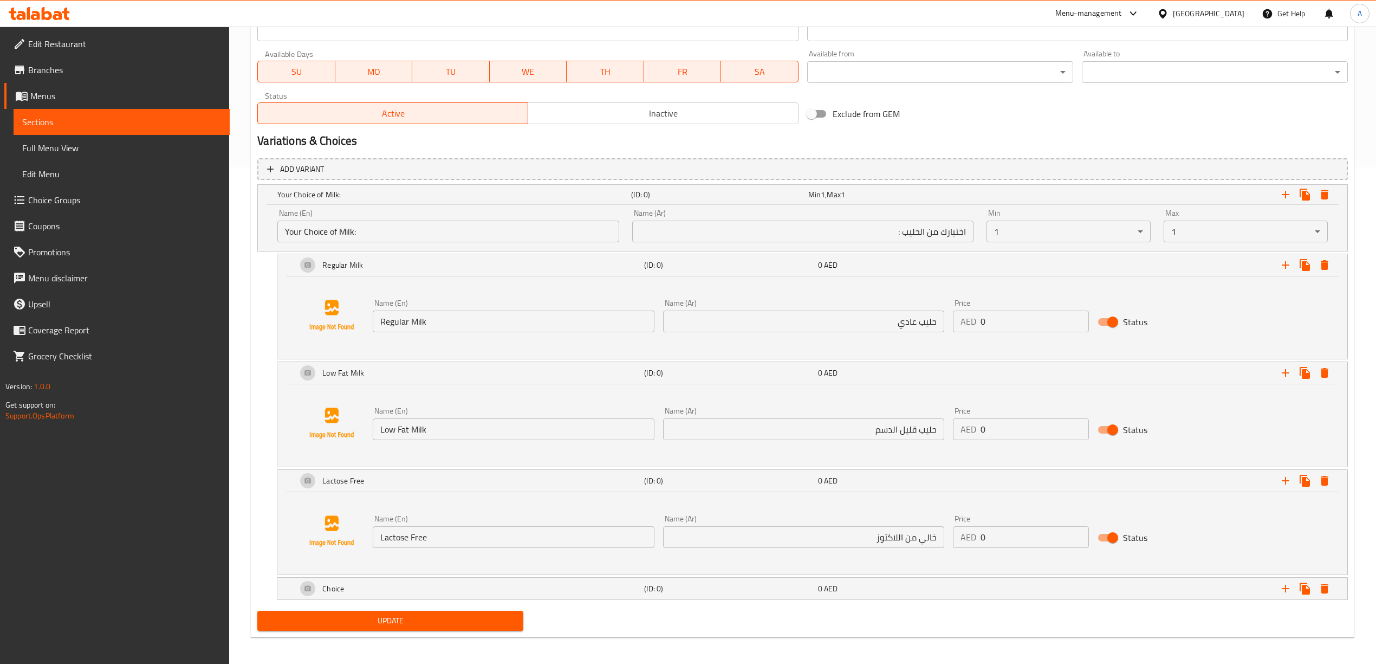
scroll to position [502, 0]
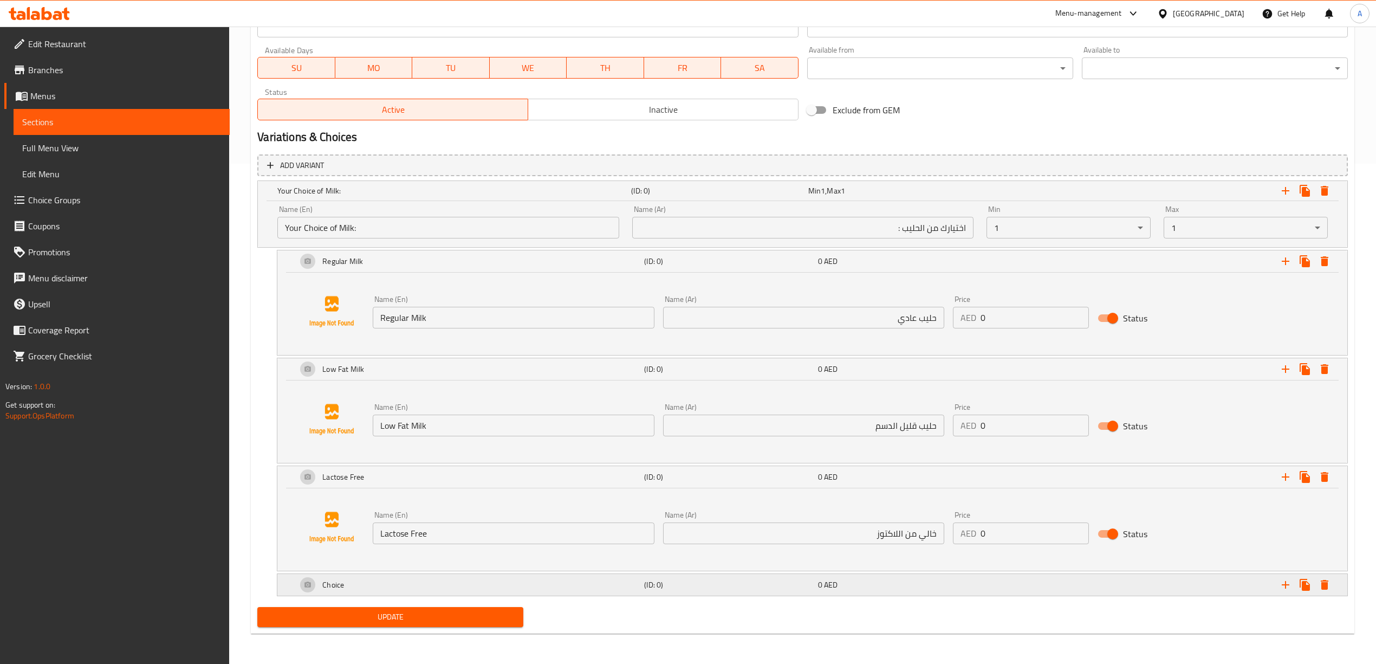
click at [606, 198] on div "Choice" at bounding box center [452, 190] width 354 height 15
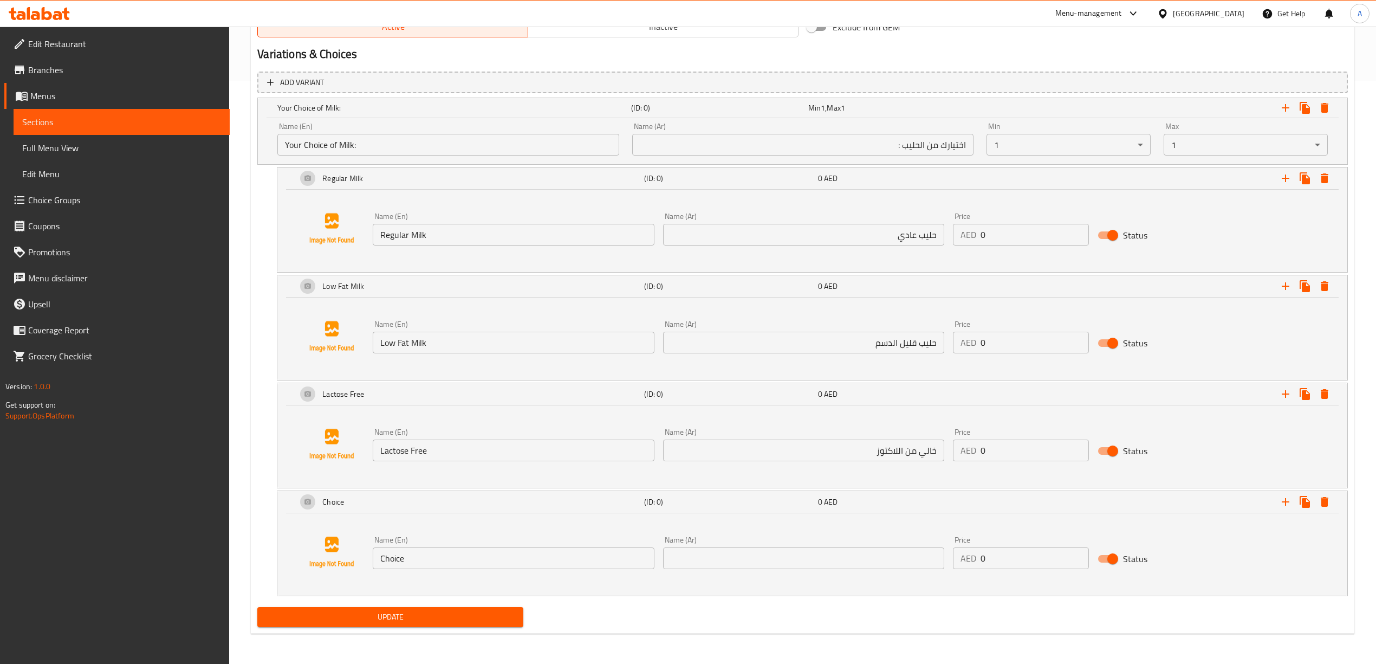
scroll to position [585, 0]
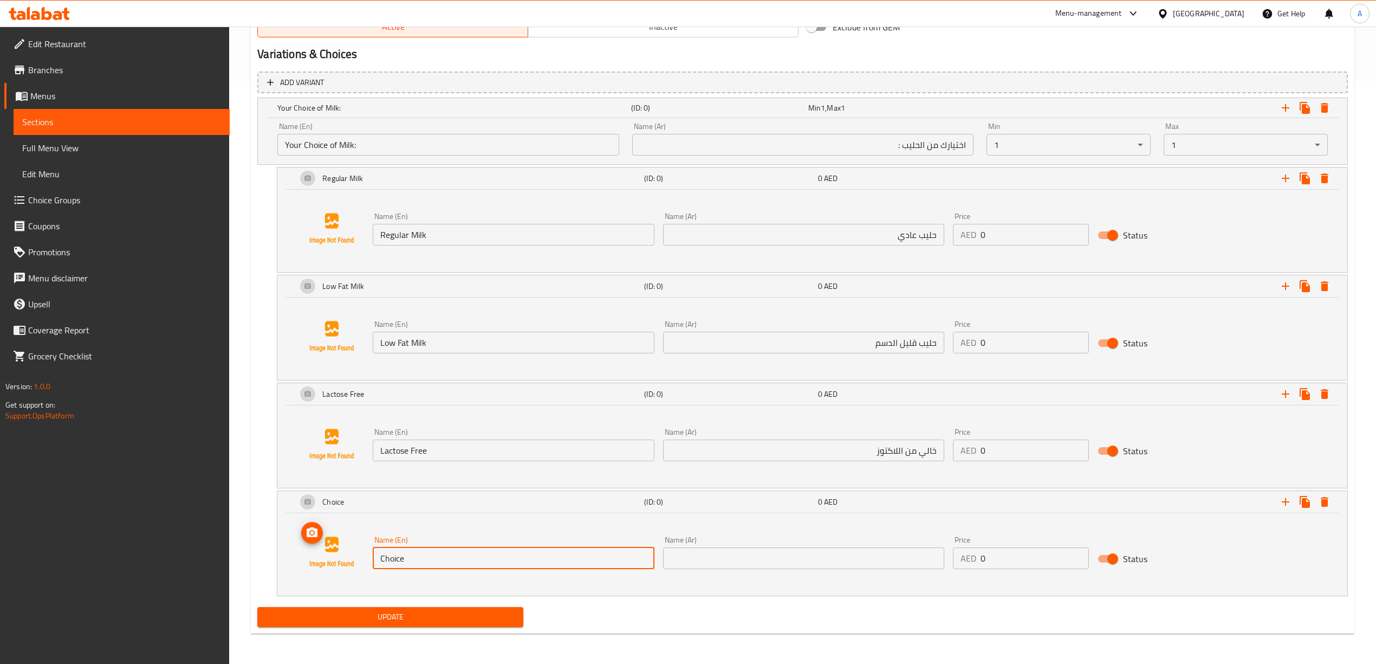
drag, startPoint x: 427, startPoint y: 557, endPoint x: 349, endPoint y: 555, distance: 78.0
click at [349, 555] on div "Name (En) Choice Name (En) Name (Ar) Name (Ar) Price AED 0 Price Status" at bounding box center [812, 552] width 1044 height 82
paste input "Almond Milk"
type input "Almond Milk"
click at [533, 588] on div "Name (En) Almond Milk Name (En) Name (Ar) Name (Ar) Price AED 0 Price Status" at bounding box center [812, 552] width 1044 height 82
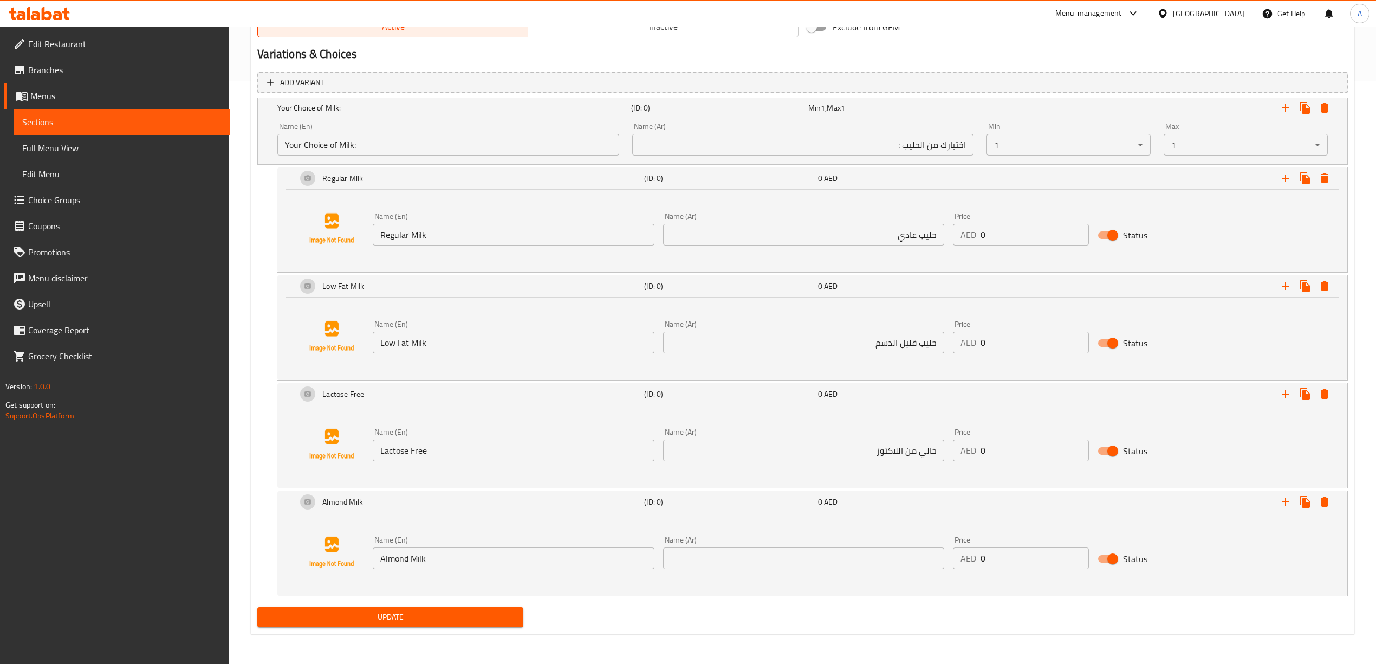
click at [754, 557] on input "text" at bounding box center [803, 558] width 281 height 22
paste input "حليب اللوز"
type input "حليب اللوز"
drag, startPoint x: 1010, startPoint y: 559, endPoint x: 878, endPoint y: 560, distance: 132.7
click at [856, 559] on div "Name (En) Almond Milk Name (En) Name (Ar) حليب اللوز Name (Ar) Price AED 0 Pric…" at bounding box center [803, 552] width 870 height 42
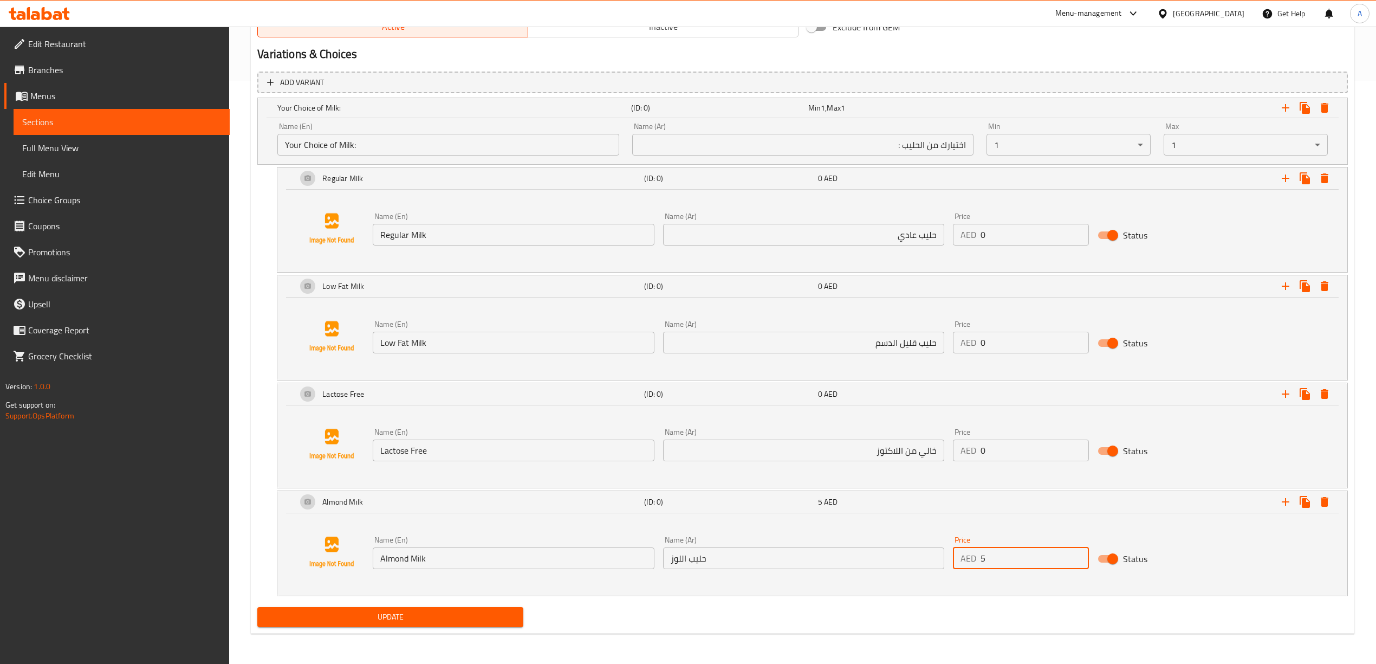
type input "5"
click at [1021, 594] on div "Name (En) Almond Milk Name (En) Name (Ar) حليب اللوز Name (Ar) Price AED 5 Pric…" at bounding box center [812, 554] width 1070 height 82
click at [1285, 504] on icon "Expand" at bounding box center [1286, 502] width 8 height 8
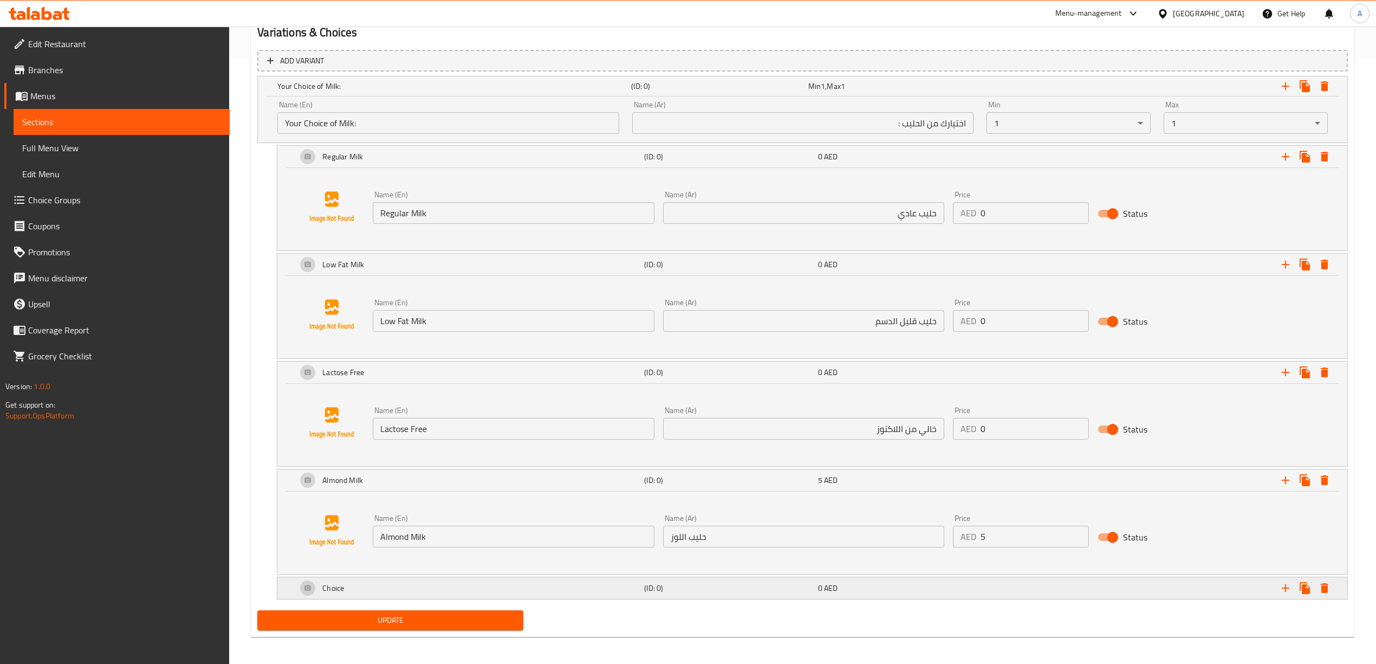
scroll to position [610, 0]
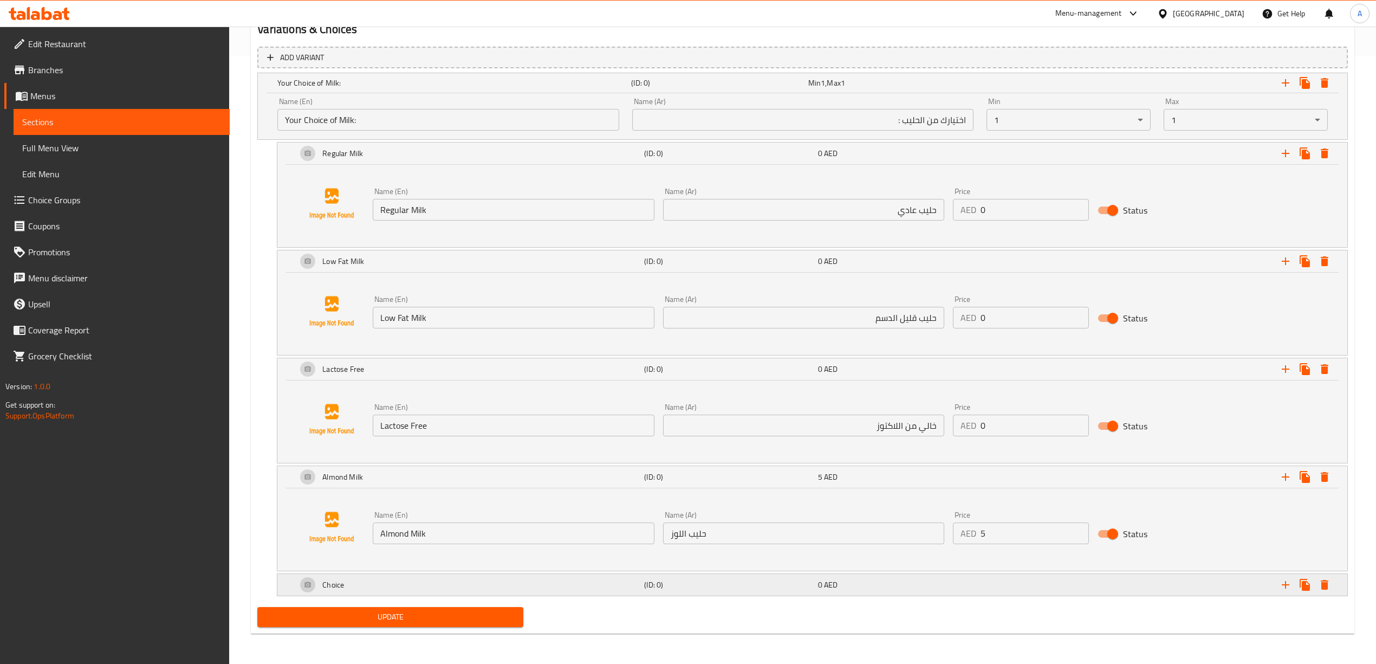
click at [559, 90] on div "Choice" at bounding box center [452, 82] width 354 height 15
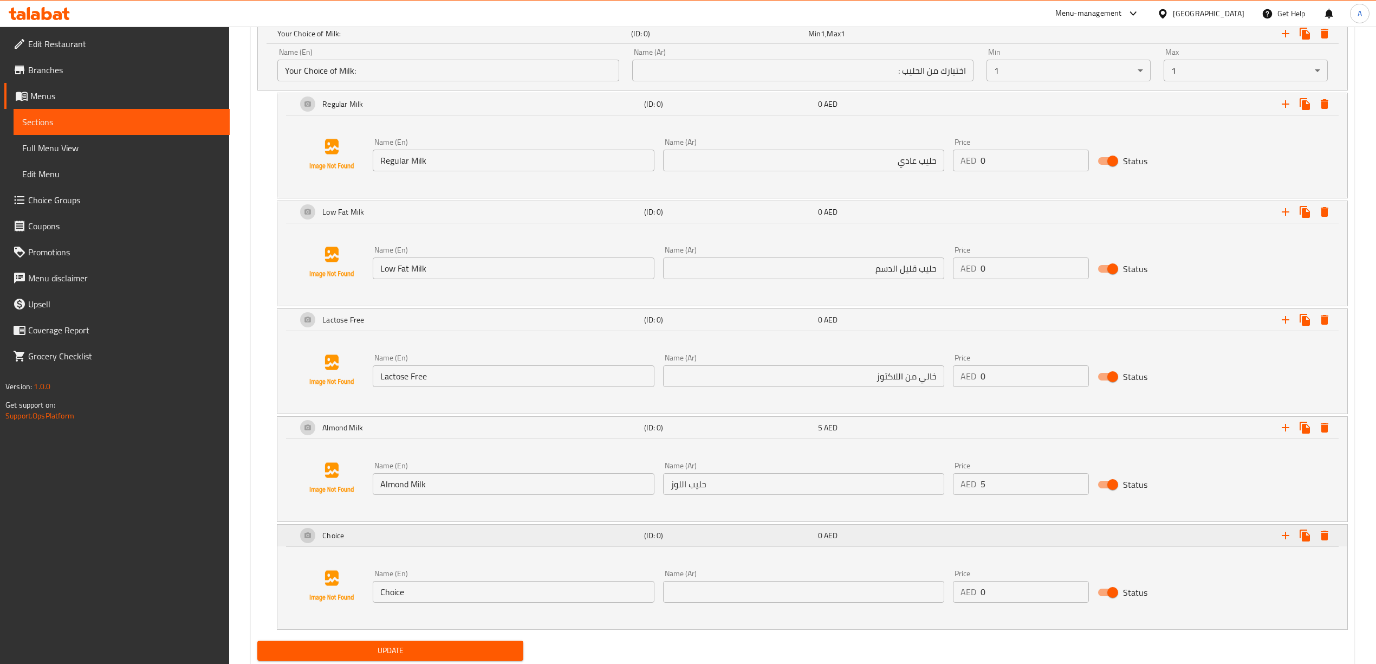
scroll to position [683, 0]
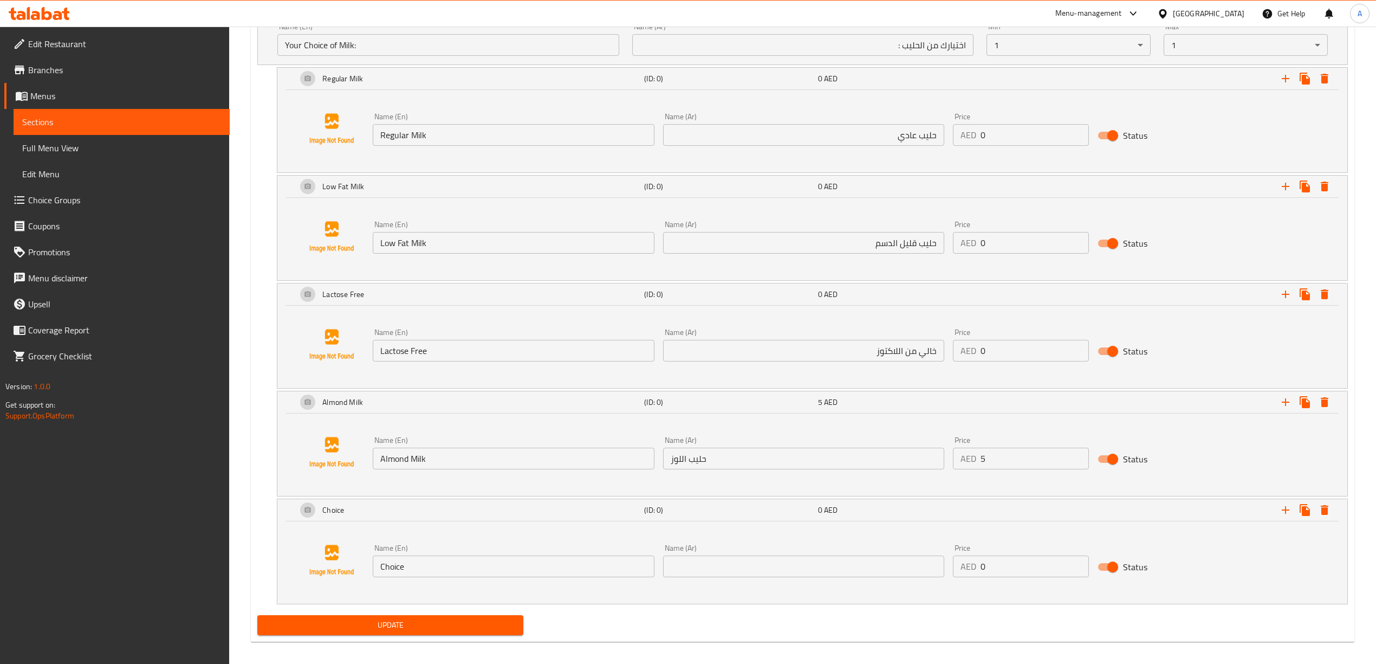
drag, startPoint x: 419, startPoint y: 571, endPoint x: 567, endPoint y: 568, distance: 147.9
click at [329, 558] on div "Name (En) Choice Name (En) Name (Ar) Name (Ar) Price AED 0 Price Status" at bounding box center [812, 560] width 1044 height 82
paste input "Oat Milk"
type input "Oat Milk"
click at [601, 611] on div "Add variant Your Choice of Milk: (ID: 0) Min 1 , Max 1 Name (En) Your Choice of…" at bounding box center [802, 289] width 1099 height 644
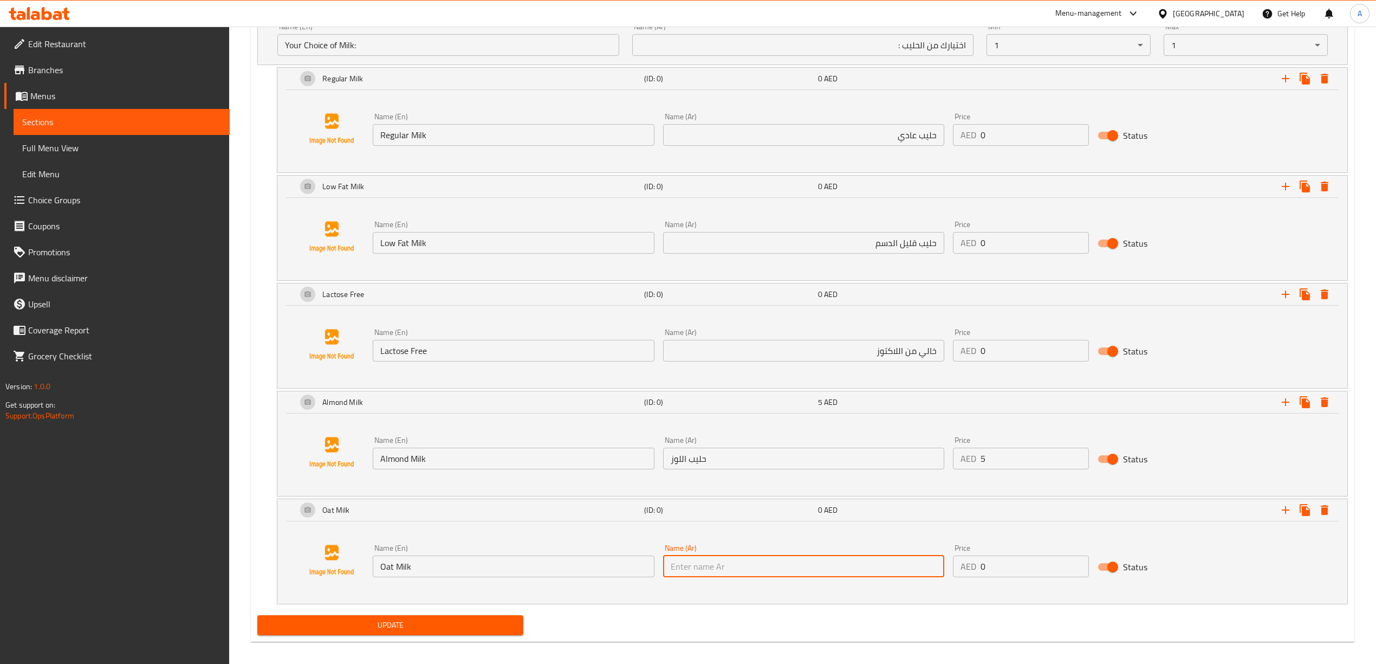
click at [756, 567] on input "text" at bounding box center [803, 566] width 281 height 22
paste input "حليب الشوفان"
type input "حليب الشوفان"
click at [735, 614] on div "Update" at bounding box center [802, 624] width 1099 height 29
drag, startPoint x: 1013, startPoint y: 575, endPoint x: 956, endPoint y: 575, distance: 57.4
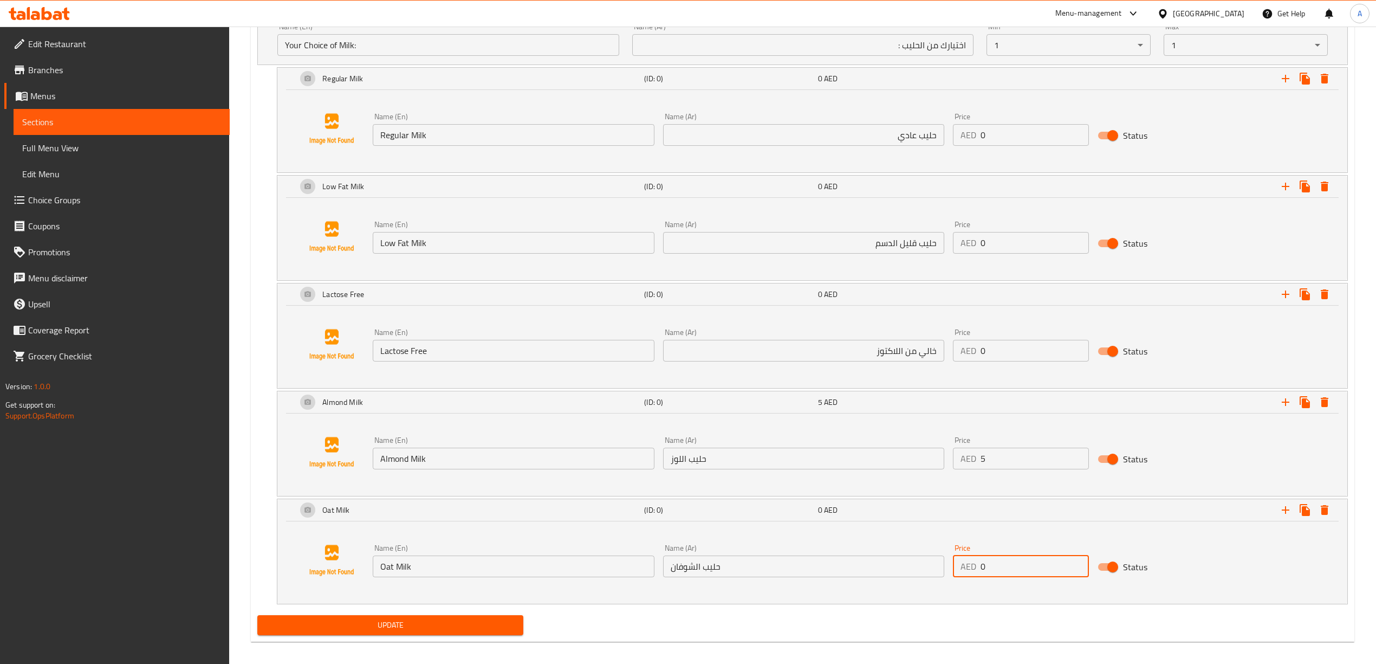
click at [956, 575] on div "AED 0 Price" at bounding box center [1021, 566] width 137 height 22
type input "5"
click at [1010, 601] on div "Name (En) Oat Milk Name (En) Name (Ar) حليب الشوفان Name (Ar) Price AED 5 Price…" at bounding box center [812, 560] width 1044 height 82
drag, startPoint x: 1289, startPoint y: 510, endPoint x: 1160, endPoint y: 533, distance: 131.4
click at [1288, 510] on icon "Expand" at bounding box center [1285, 509] width 13 height 13
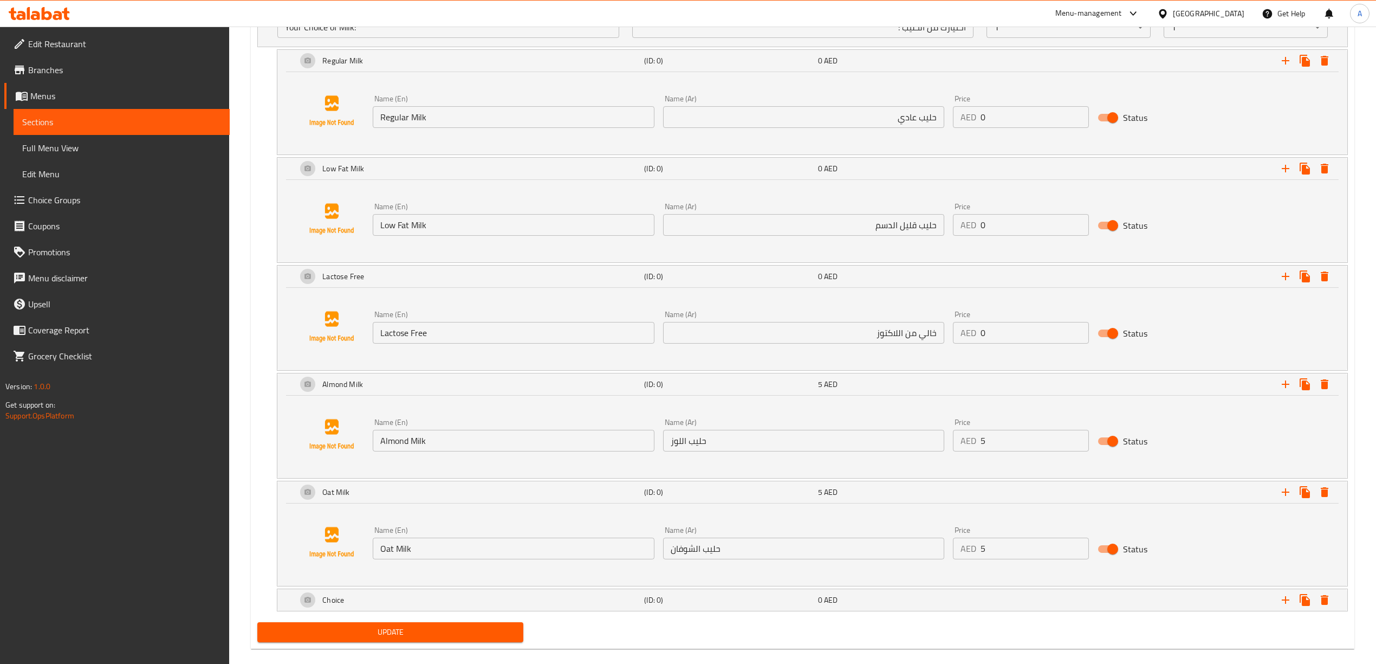
scroll to position [718, 0]
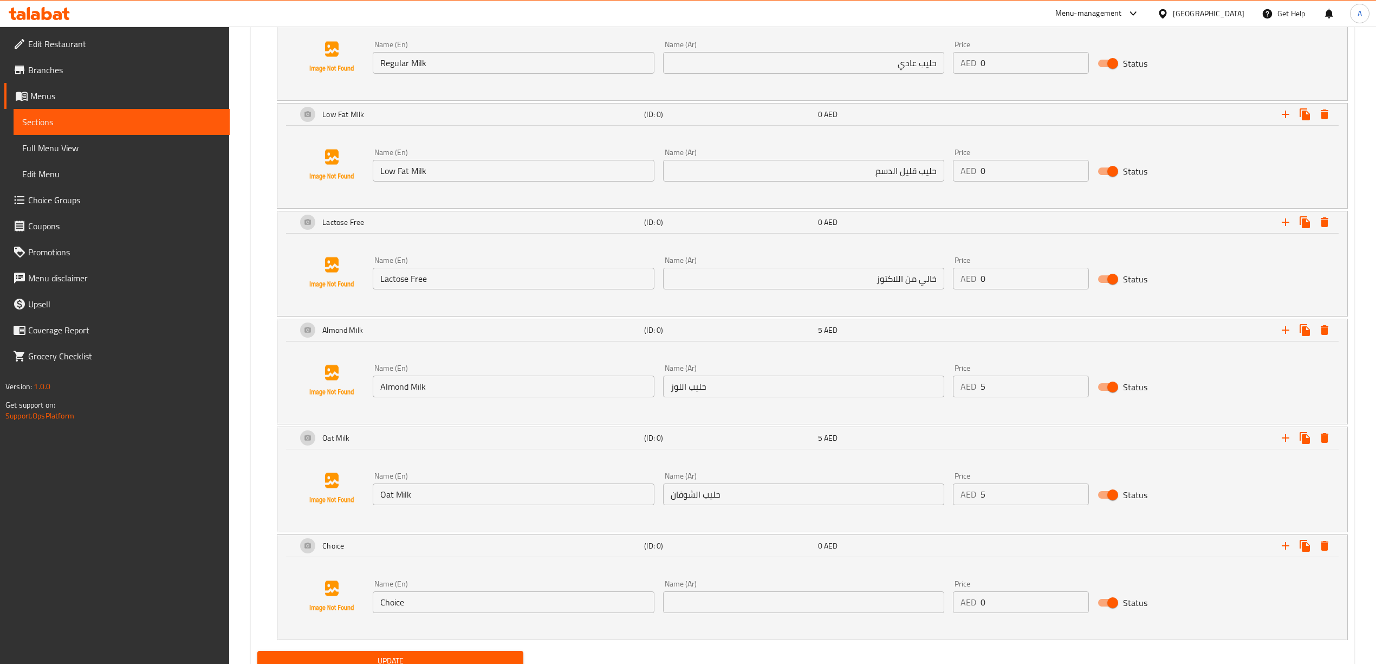
scroll to position [790, 0]
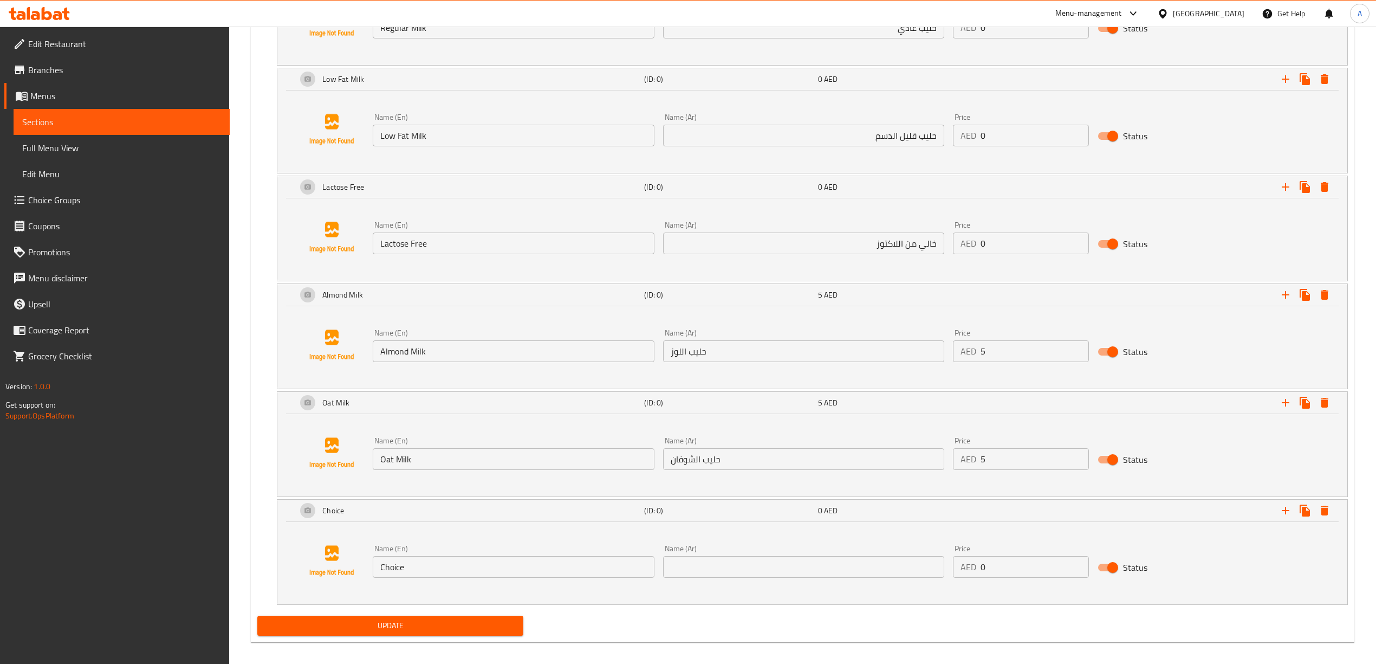
click at [719, 562] on input "text" at bounding box center [803, 567] width 281 height 22
drag, startPoint x: 572, startPoint y: 570, endPoint x: 368, endPoint y: 573, distance: 203.7
click at [369, 573] on div "Name (En) Choice Name (En)" at bounding box center [513, 561] width 290 height 42
paste input "oconut Milk"
type input "Coconut Milk"
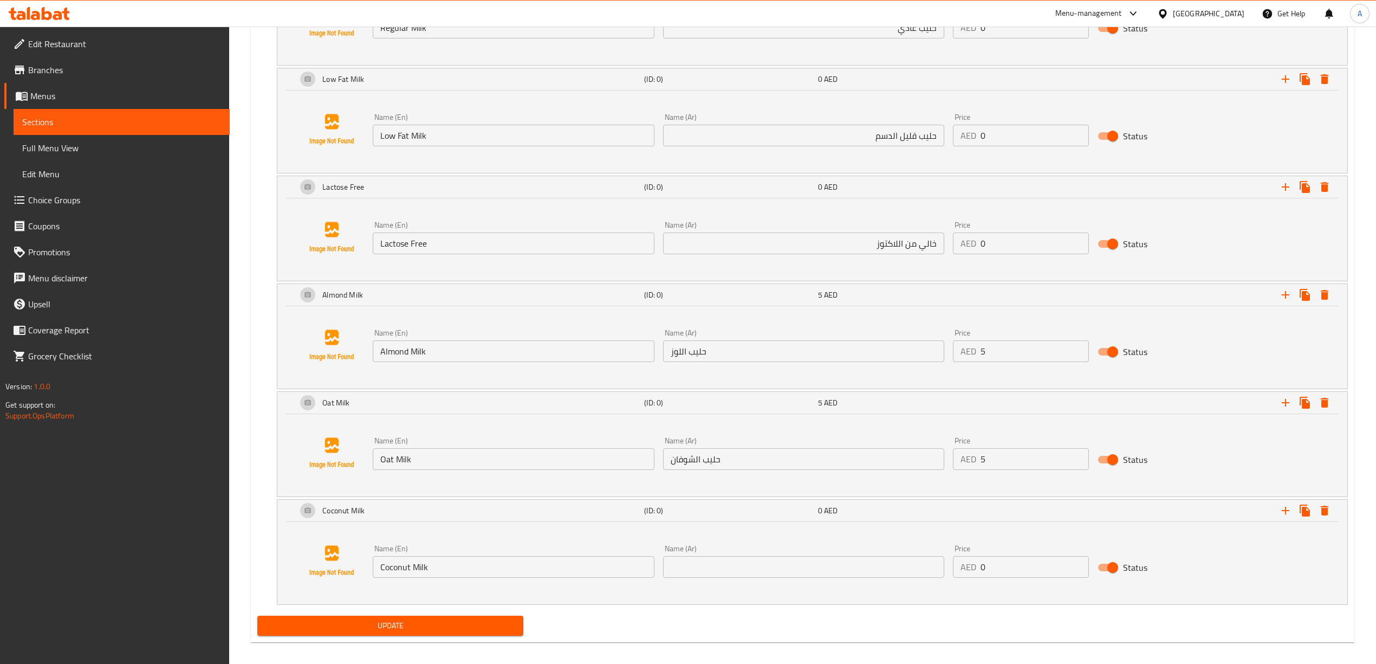
click at [571, 601] on div "Name (En) Coconut Milk Name (En) Name (Ar) Name (Ar) Price AED 0 Price Status" at bounding box center [812, 560] width 1044 height 82
click at [739, 562] on input "text" at bounding box center [803, 567] width 281 height 22
paste input "حليب جوز الهند"
type input "حليب جوز الهند"
drag, startPoint x: 1000, startPoint y: 570, endPoint x: 957, endPoint y: 566, distance: 43.6
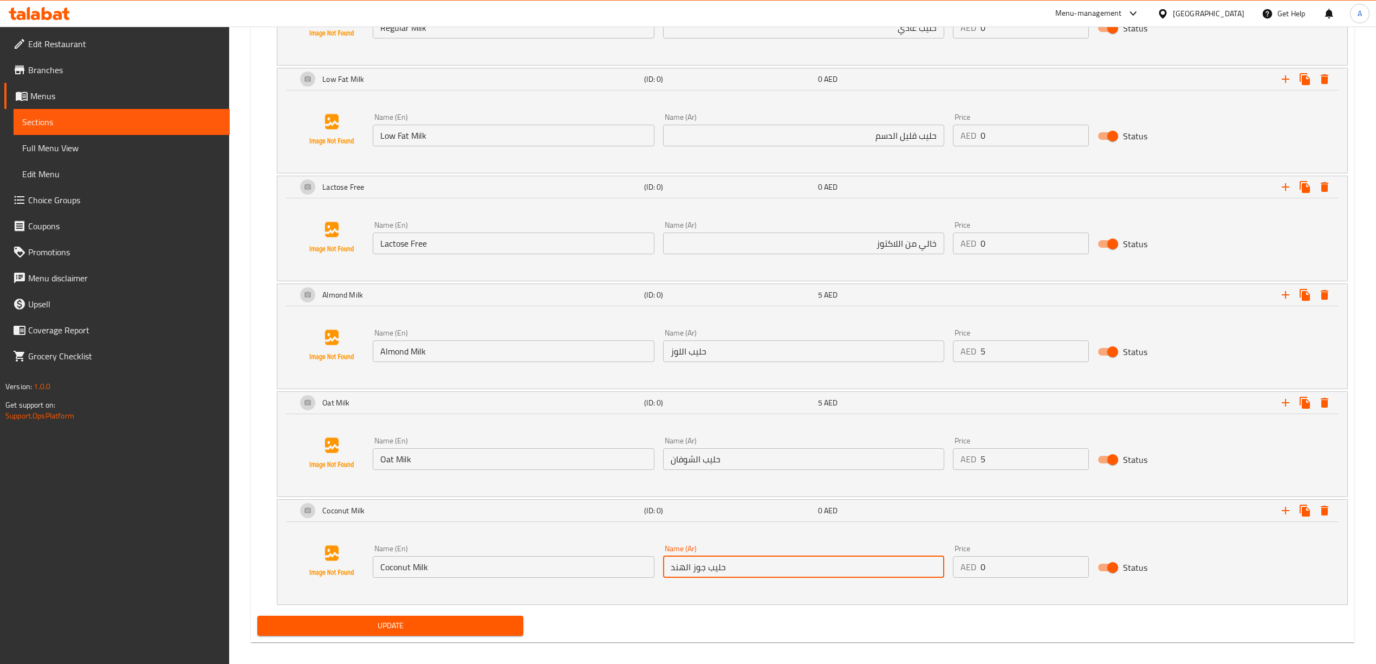
click at [957, 566] on div "AED 0 Price" at bounding box center [1021, 567] width 137 height 22
type input "5"
click at [976, 636] on div "Update" at bounding box center [802, 625] width 1099 height 29
click at [1288, 517] on icon "Expand" at bounding box center [1285, 510] width 13 height 13
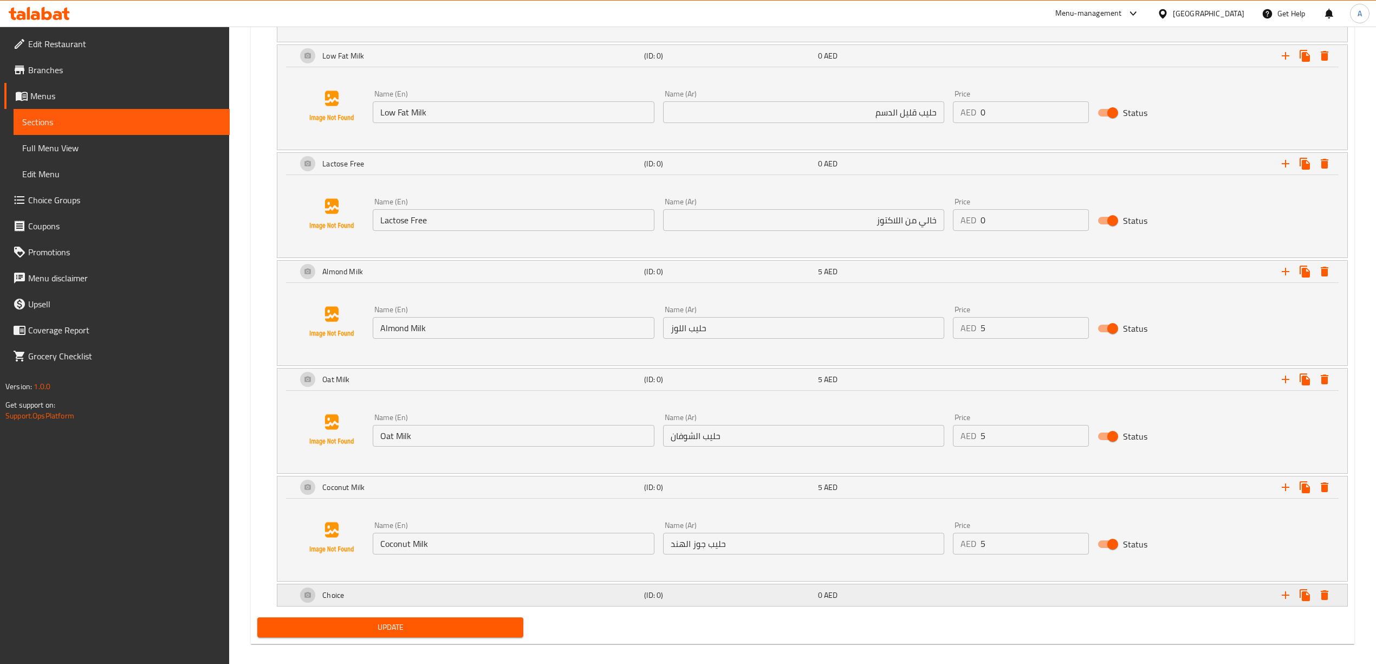
scroll to position [826, 0]
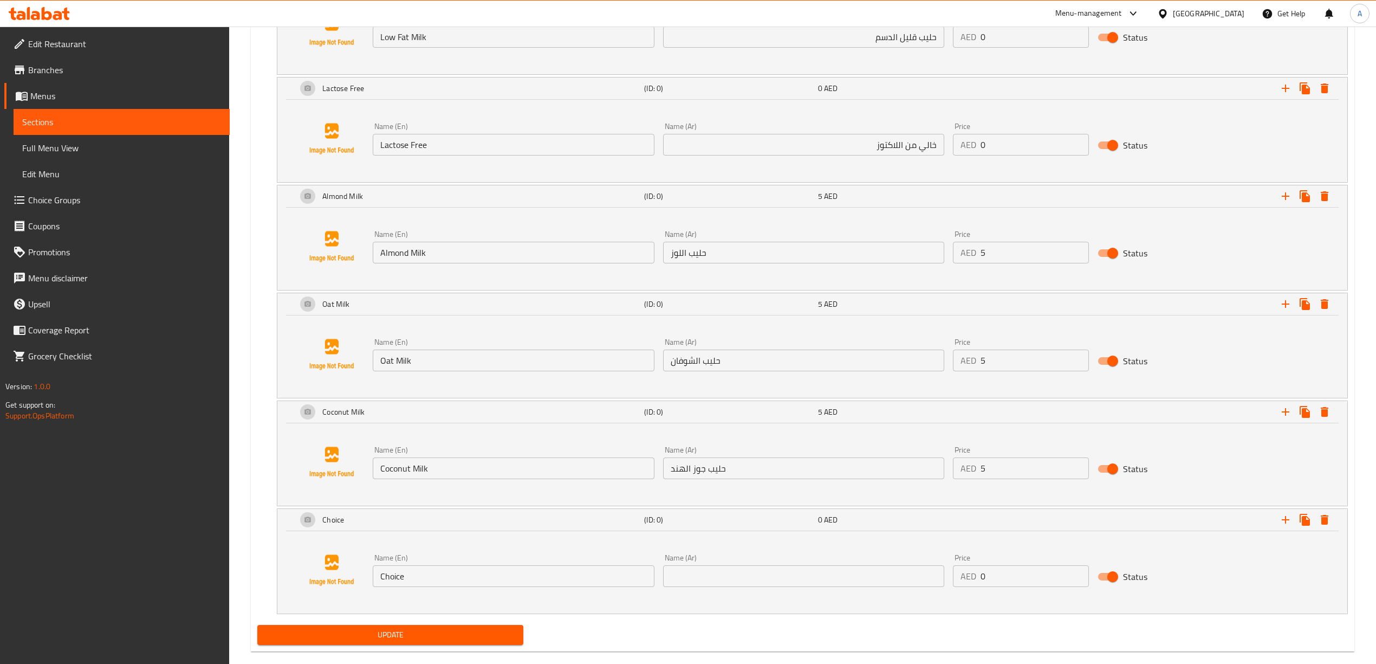
scroll to position [909, 0]
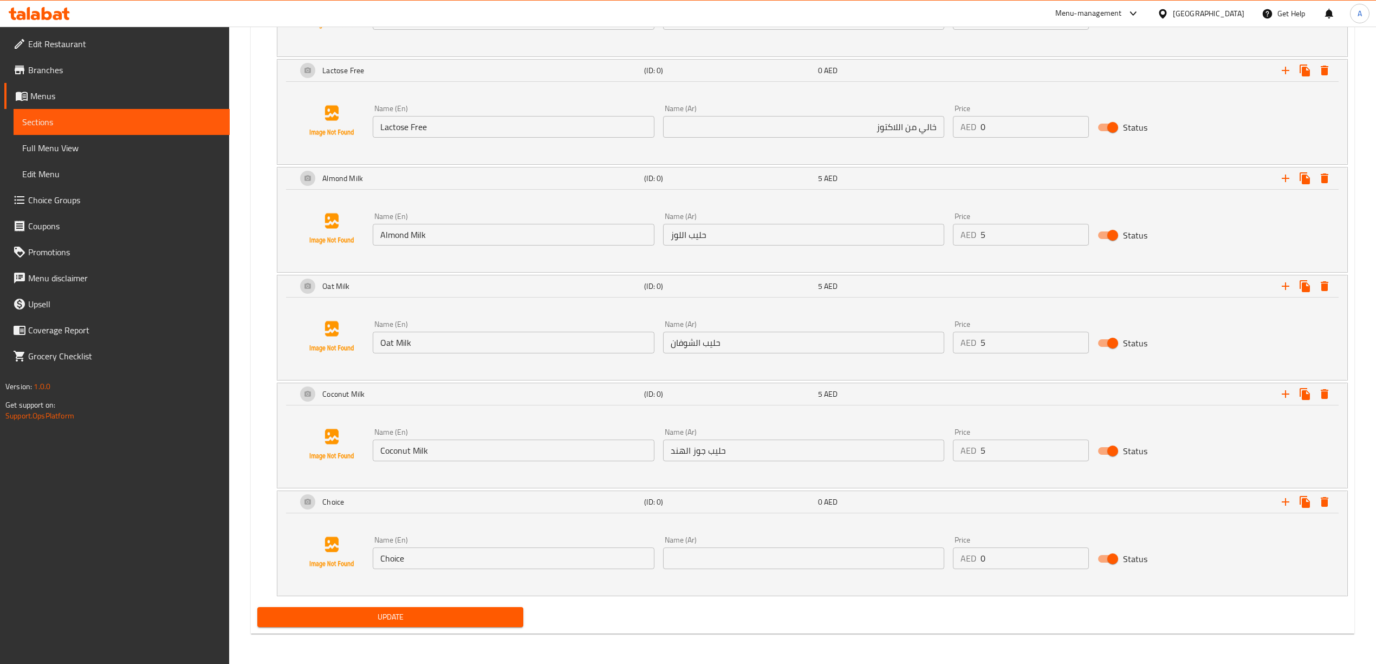
drag, startPoint x: 421, startPoint y: 555, endPoint x: 304, endPoint y: 554, distance: 116.5
click at [304, 554] on div "Name (En) Choice Name (En) Name (Ar) Name (Ar) Price AED 0 Price Status" at bounding box center [812, 552] width 1044 height 82
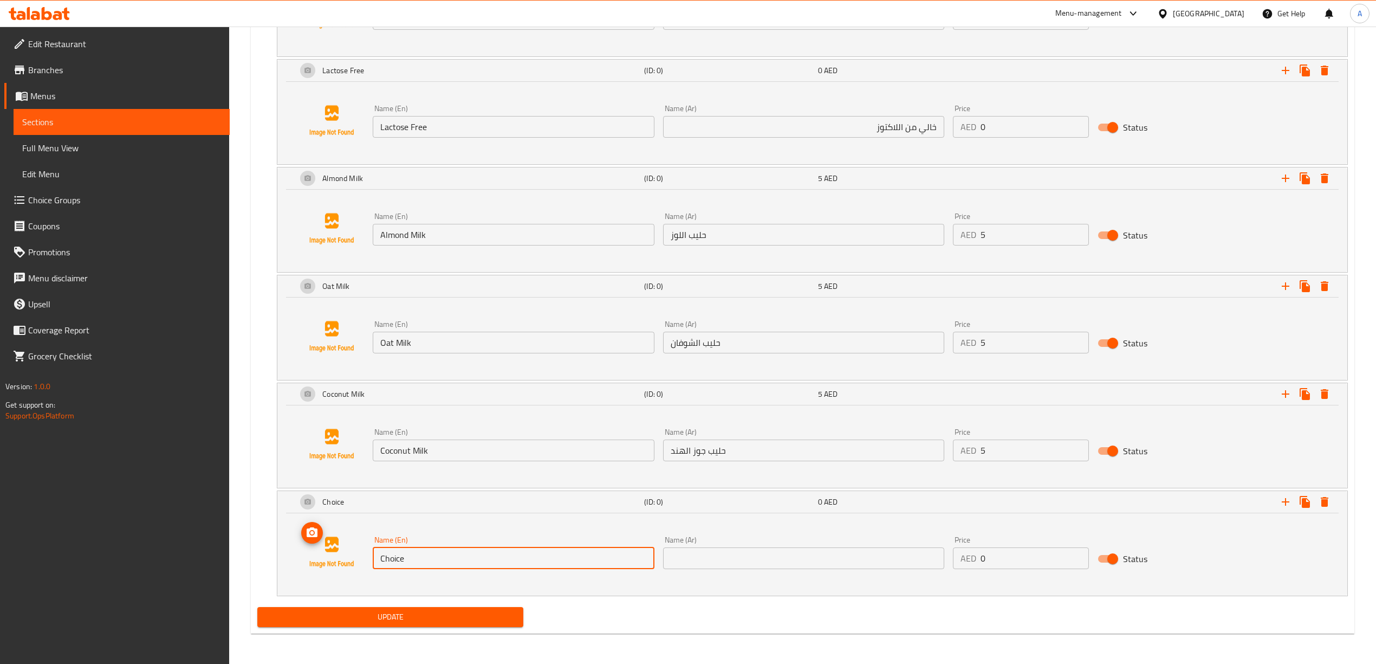
paste input "No Milk"
type input "No Milk"
click at [548, 594] on div "Name (En) No Milk Name (En) Name (Ar) Name (Ar) Price AED 0 Price Status" at bounding box center [812, 554] width 1070 height 82
click at [762, 559] on input "text" at bounding box center [803, 558] width 281 height 22
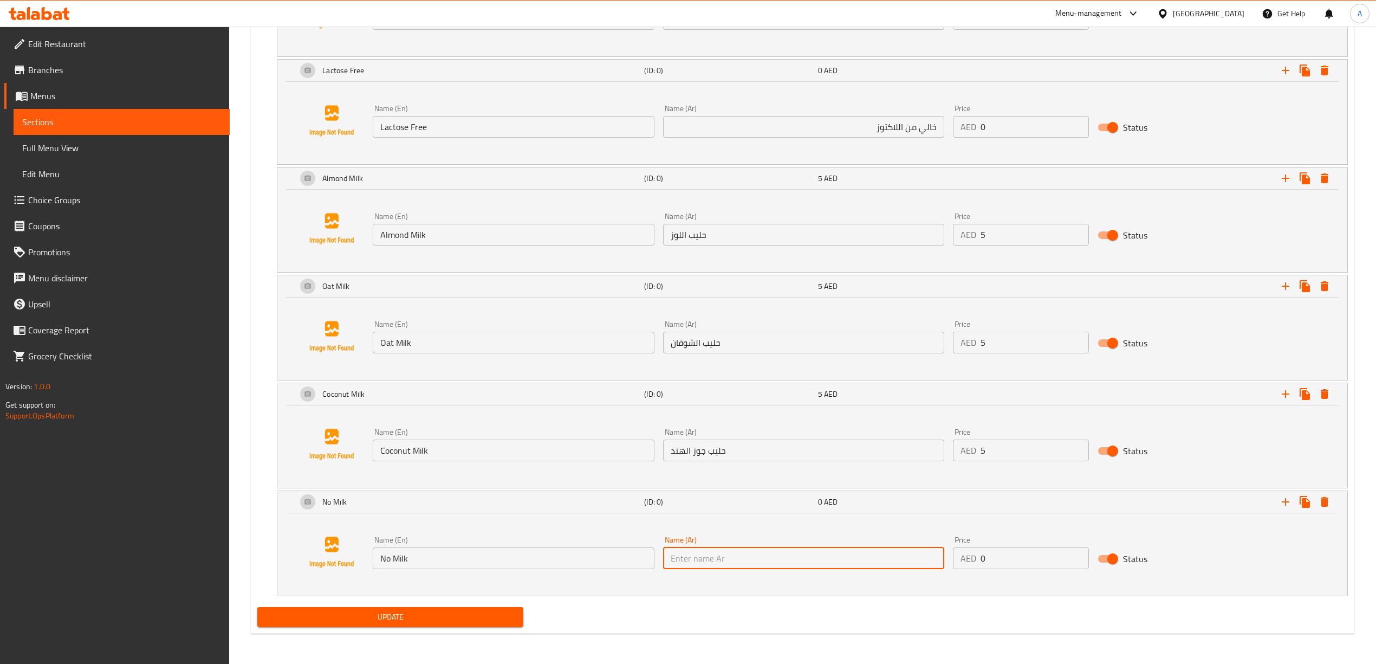
paste input "بدون حليب"
type input "بدون حليب"
click at [767, 607] on div "Update" at bounding box center [802, 616] width 1099 height 29
click at [748, 555] on input "بدون حليب" at bounding box center [803, 558] width 281 height 22
click at [736, 603] on div "Update" at bounding box center [802, 616] width 1099 height 29
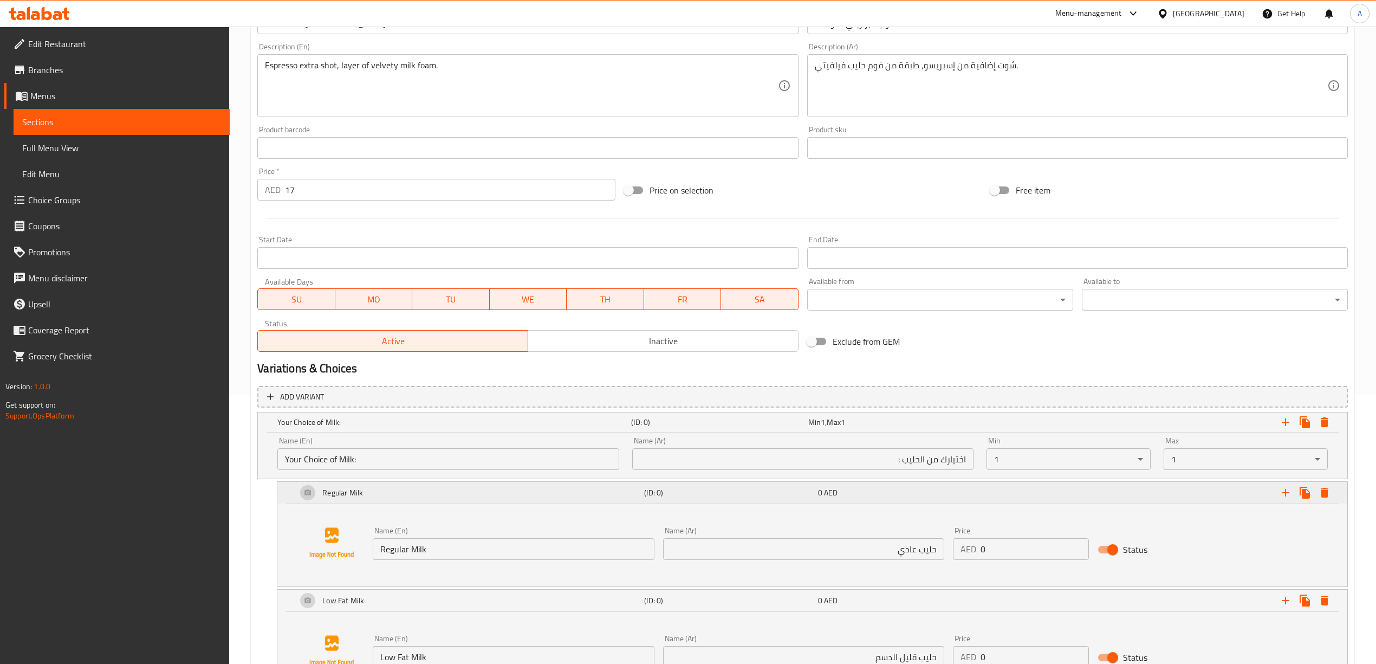
scroll to position [187, 0]
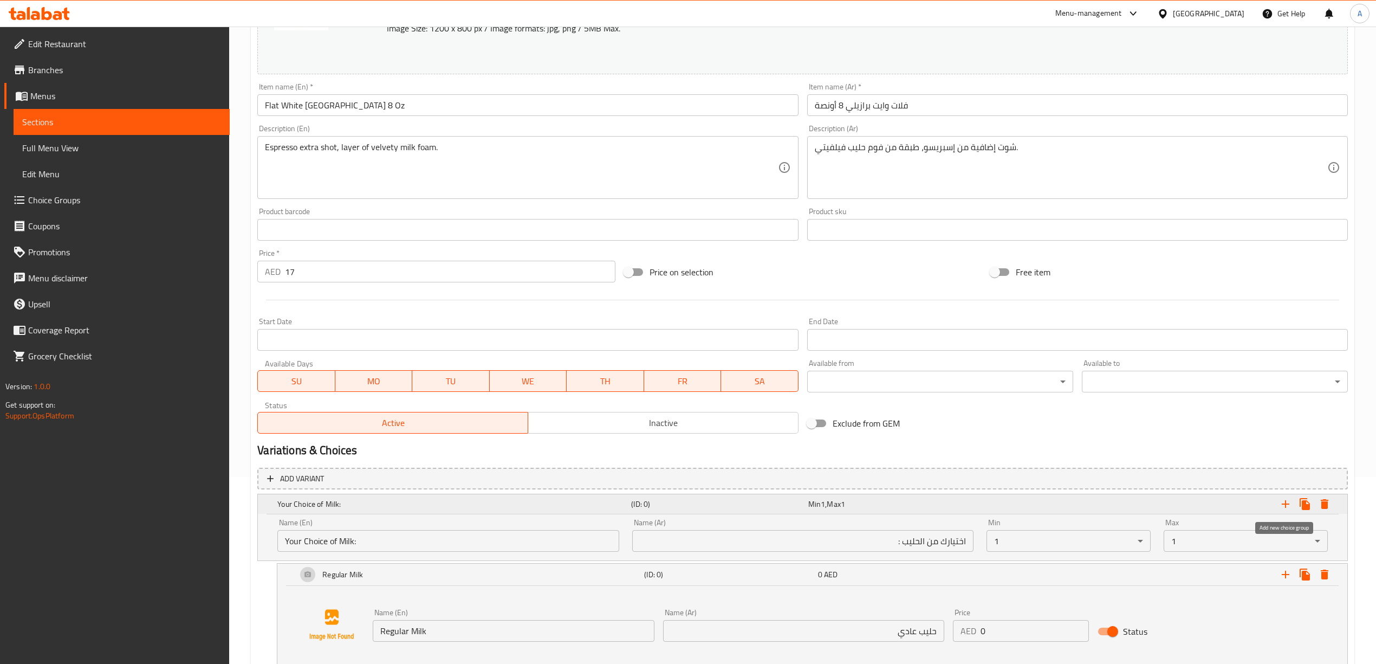
click at [1288, 502] on icon "Expand" at bounding box center [1285, 503] width 13 height 13
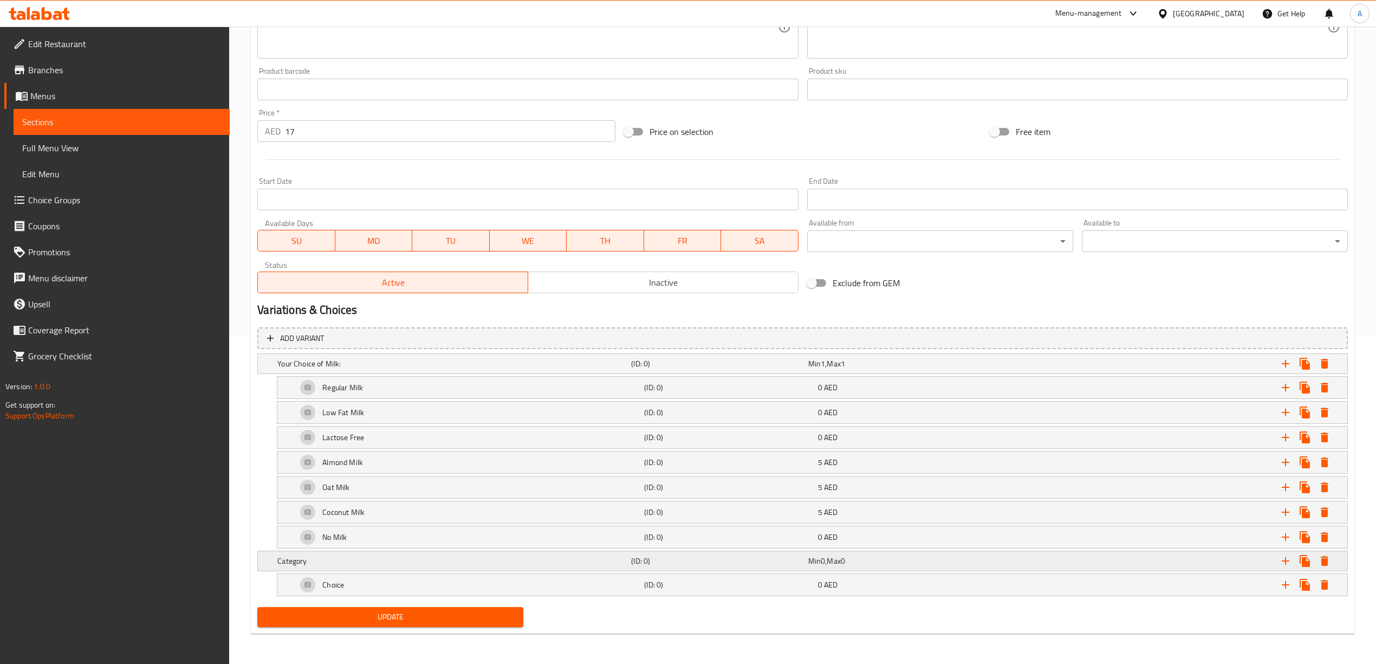
scroll to position [330, 0]
click at [471, 375] on div "Category (ID: 0) Min 0 , Max 0" at bounding box center [805, 364] width 1061 height 24
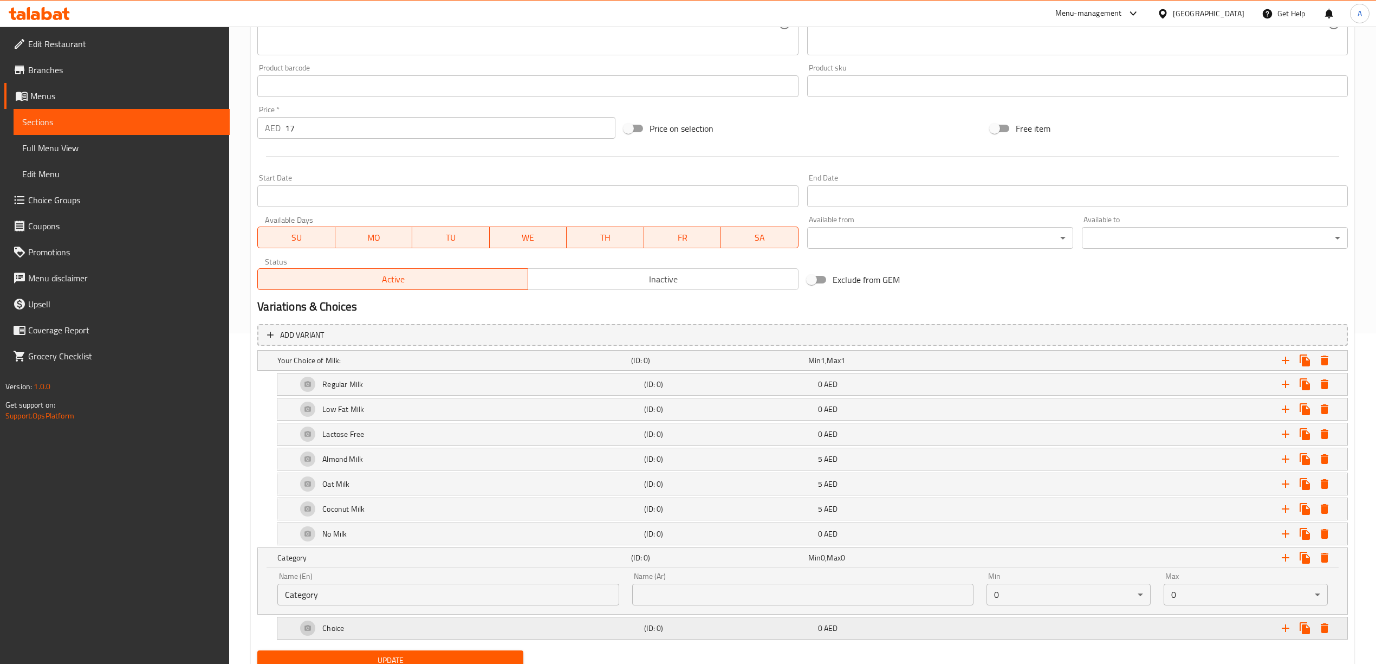
click at [442, 368] on div "Choice" at bounding box center [452, 360] width 354 height 15
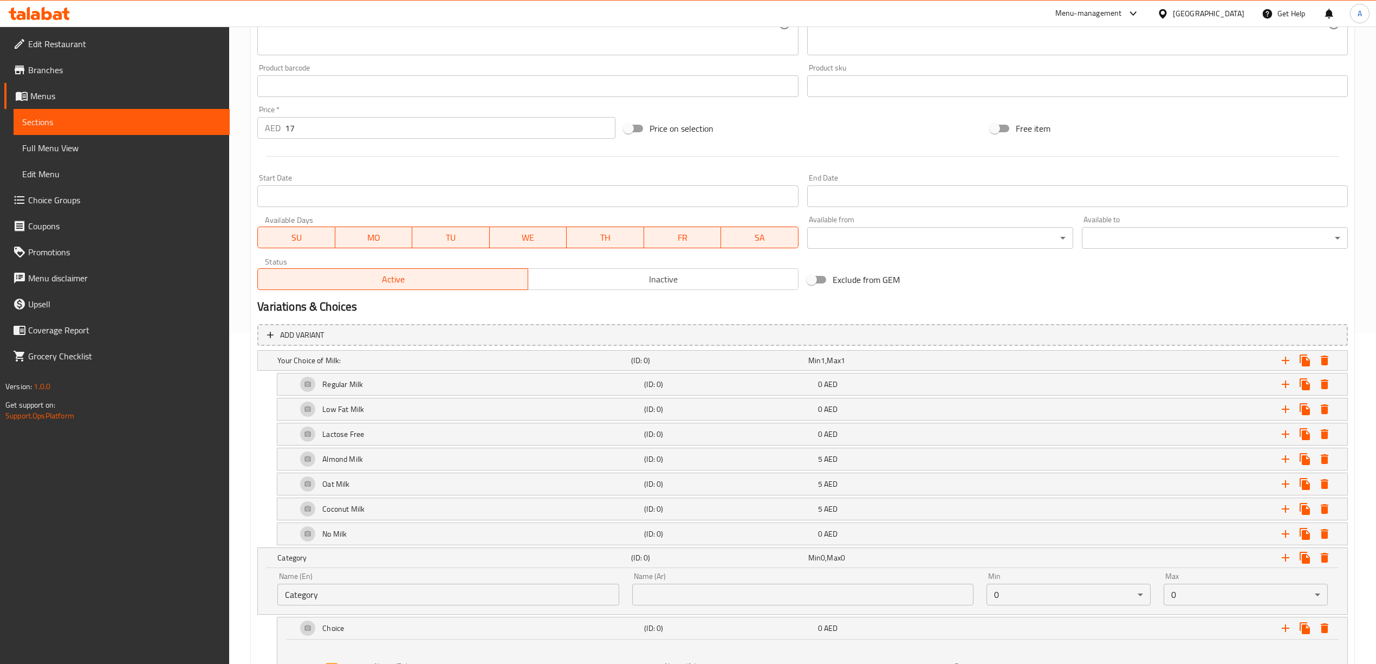
drag, startPoint x: 342, startPoint y: 603, endPoint x: 232, endPoint y: 592, distance: 110.5
click at [232, 592] on div "Home / Restaurants management / Menus / Sections / item / update EDR Favorites …" at bounding box center [802, 243] width 1147 height 1094
paste input "Extra Shot"
drag, startPoint x: 339, startPoint y: 601, endPoint x: 272, endPoint y: 601, distance: 67.2
click at [272, 601] on div "Name (En) Extra Shot Name (En)" at bounding box center [448, 589] width 354 height 46
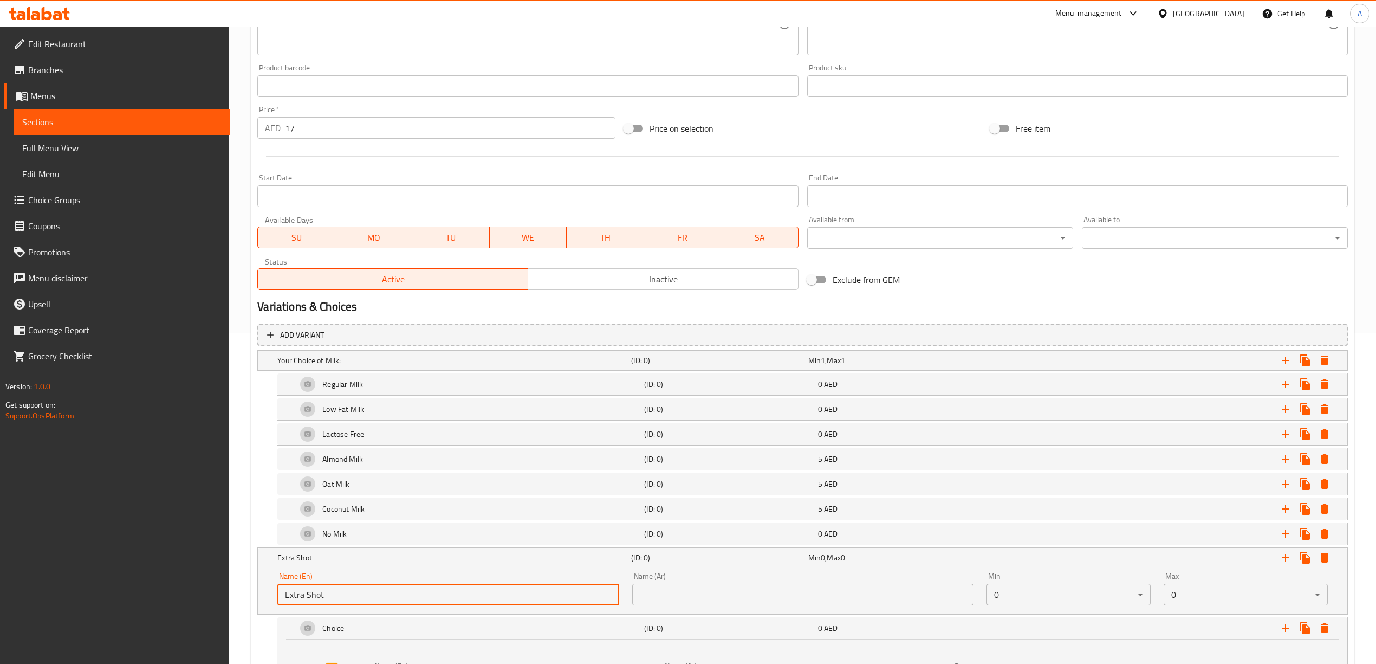
type input "Extra Shot"
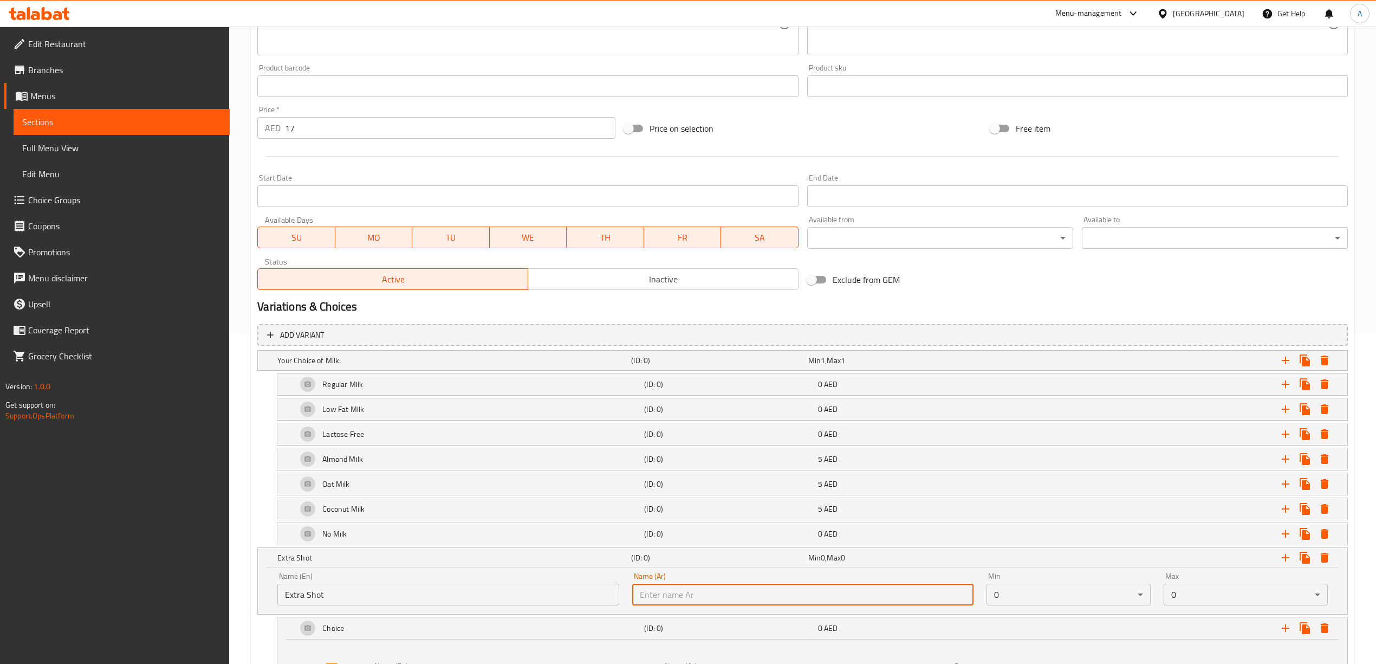
click at [763, 594] on input "text" at bounding box center [802, 594] width 341 height 22
type input "شوت اضافي"
click at [1238, 333] on body "​ Menu-management United Arab Emirates Get Help A Edit Restaurant Branches Menu…" at bounding box center [688, 14] width 1376 height 637
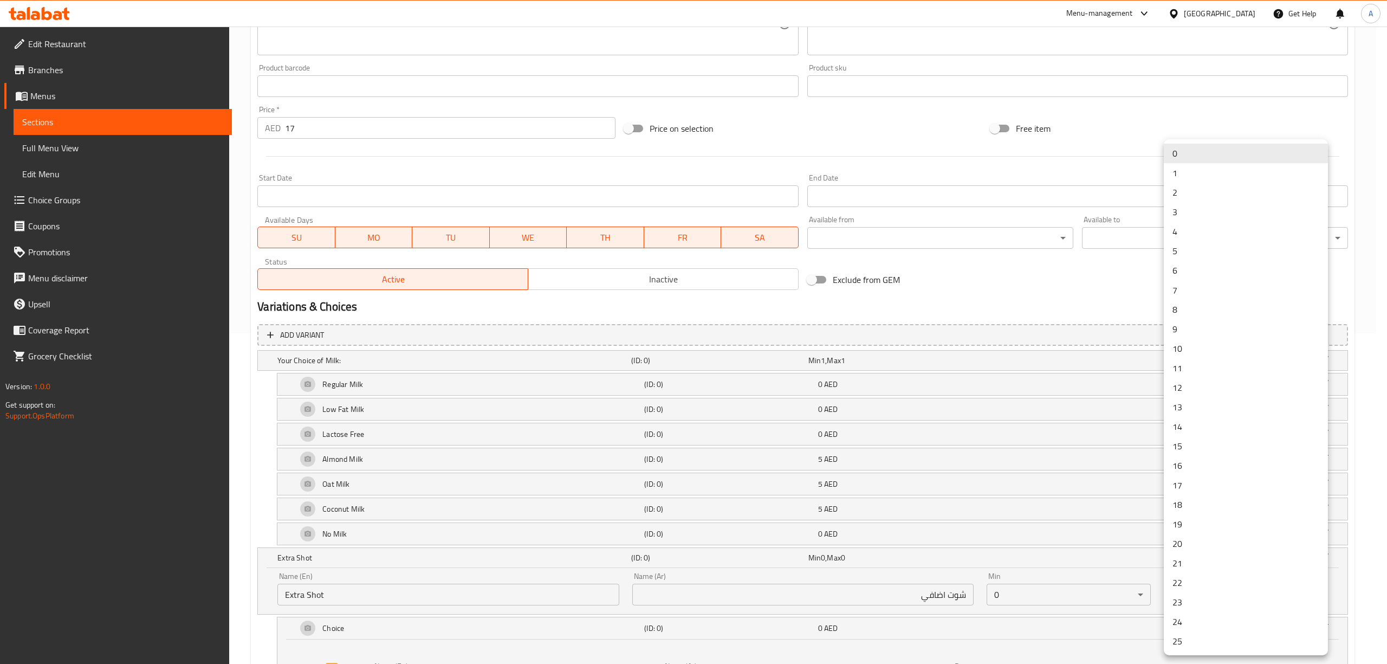
click at [258, 501] on div at bounding box center [693, 332] width 1387 height 664
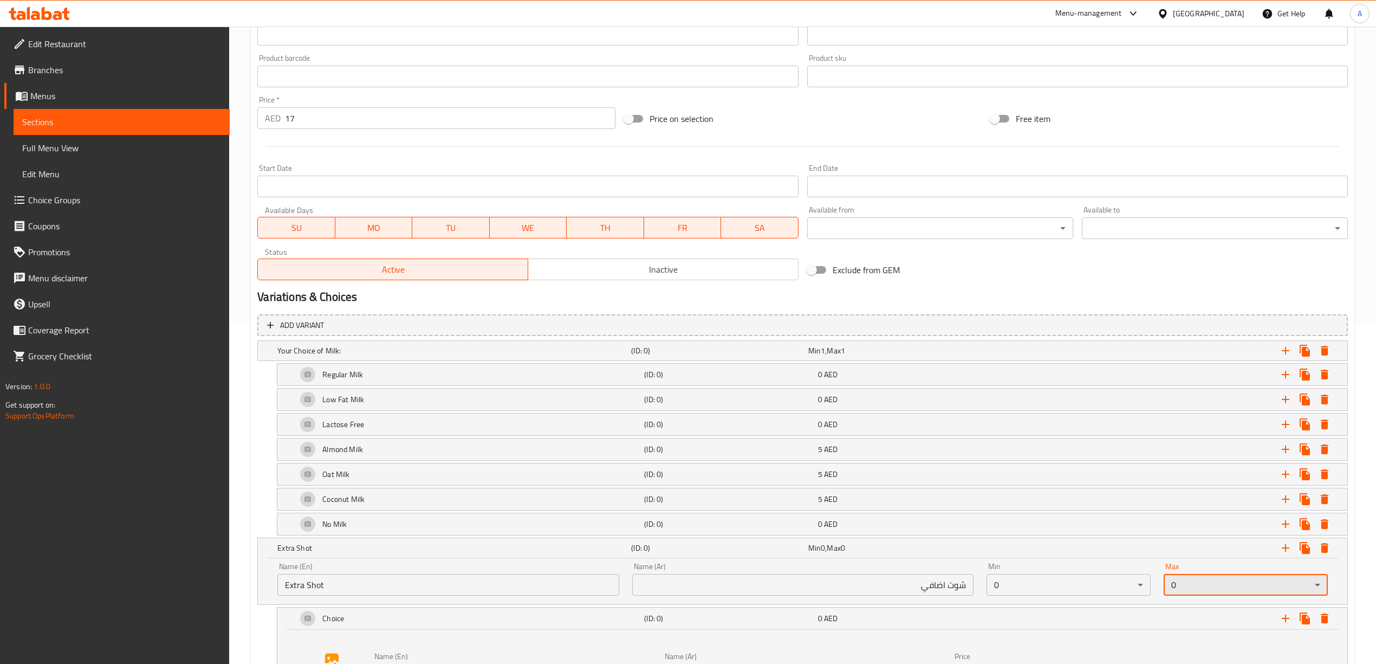
scroll to position [403, 0]
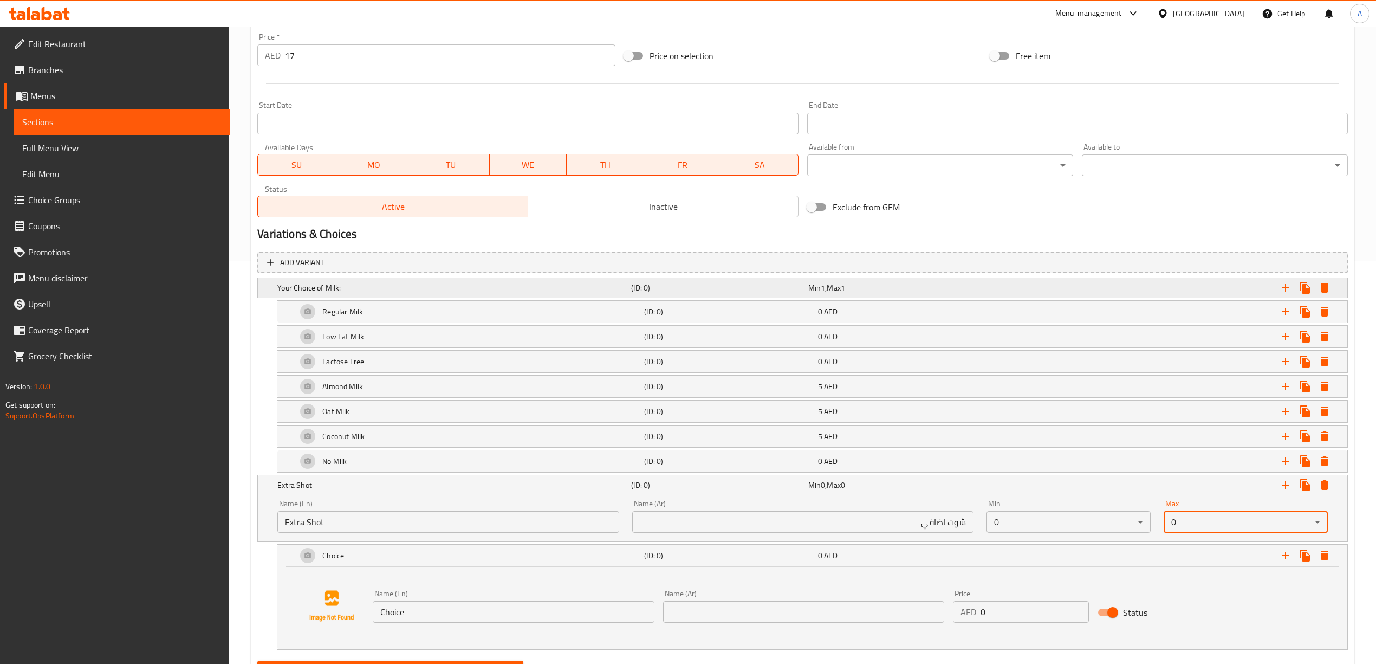
click at [828, 282] on div "Min 1 , Max 1" at bounding box center [894, 287] width 172 height 11
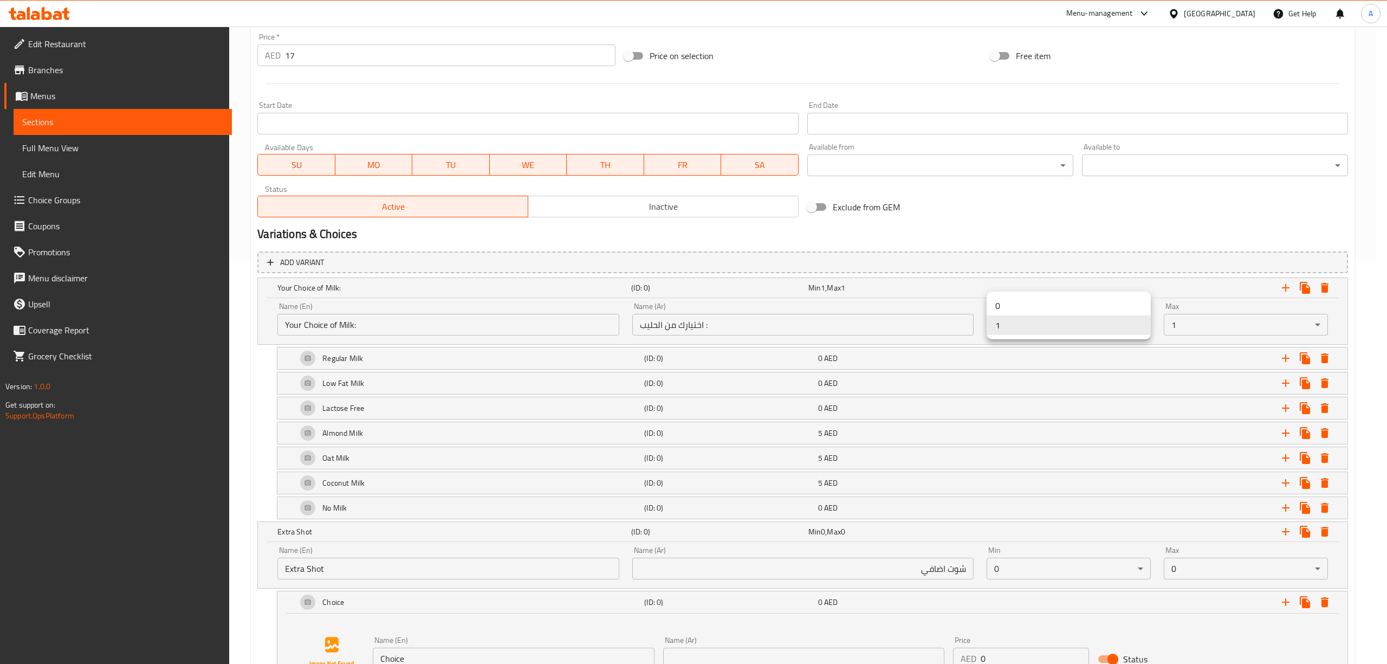
click at [1023, 303] on li "0" at bounding box center [1068, 306] width 164 height 20
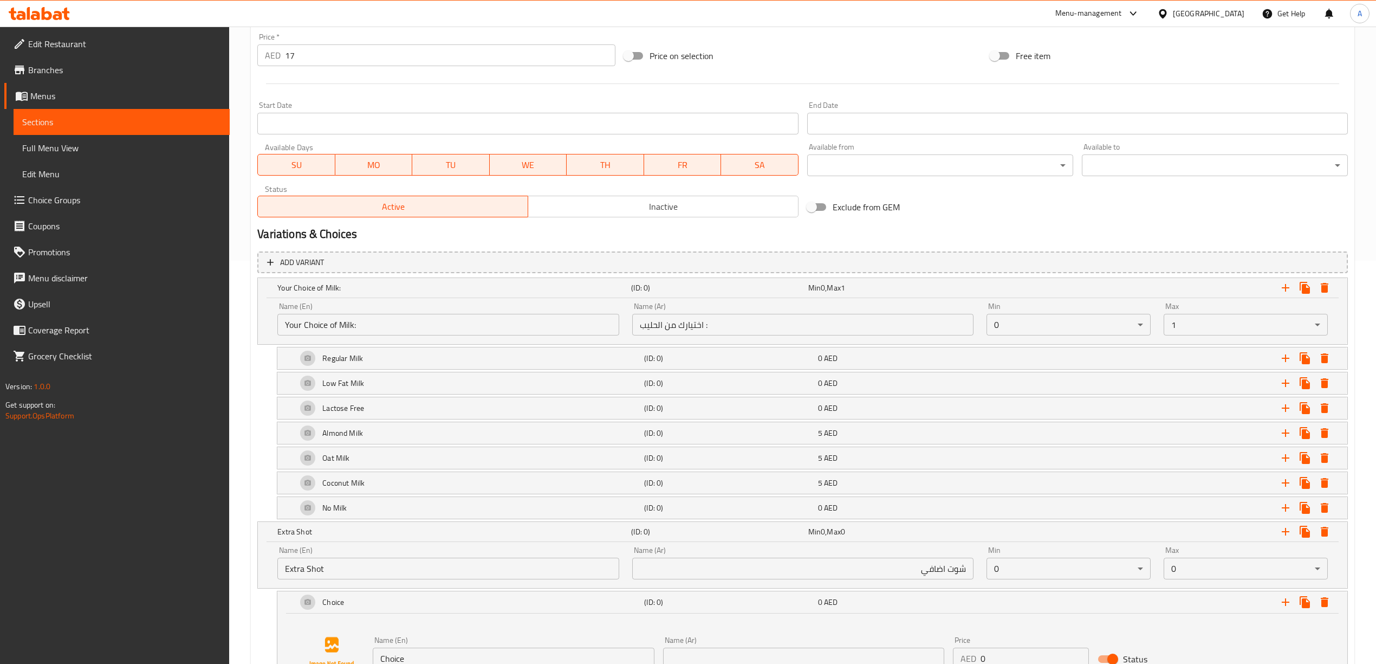
click at [1047, 197] on div "Exclude from GEM" at bounding box center [986, 206] width 366 height 29
click at [1041, 222] on div "Variations & Choices" at bounding box center [802, 234] width 1099 height 25
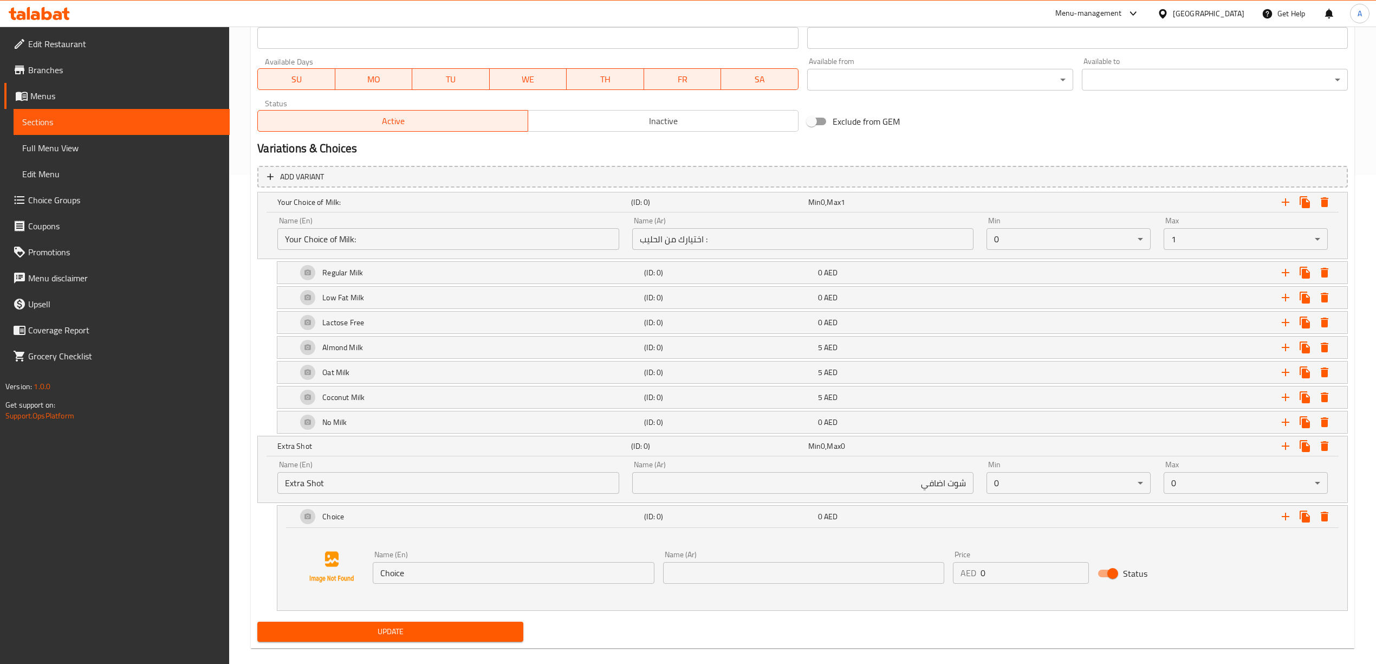
scroll to position [507, 0]
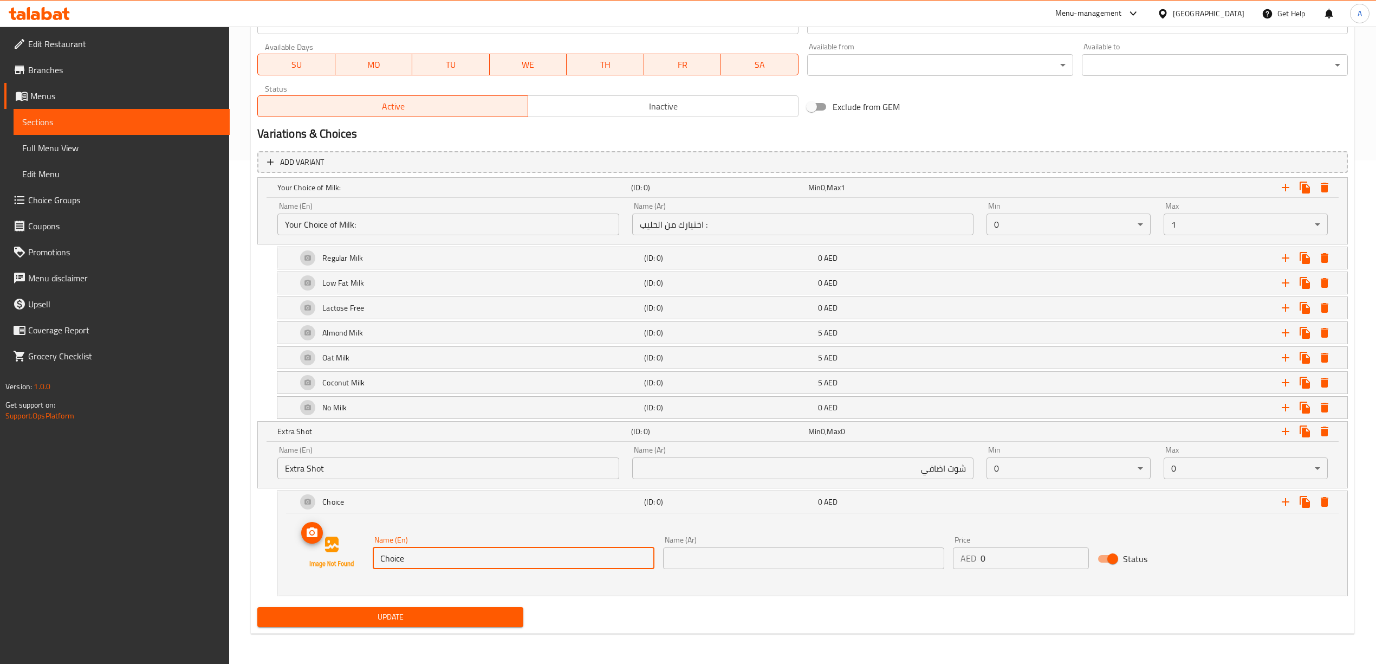
drag, startPoint x: 421, startPoint y: 556, endPoint x: 333, endPoint y: 557, distance: 88.3
click at [333, 557] on div "Name (En) Choice Name (En) Name (Ar) Name (Ar) Price AED 0 Price Status" at bounding box center [812, 552] width 1044 height 82
paste input "1 Espresso"
type input "1 Espresso"
click at [423, 582] on div "Name (En) 1 Espresso Name (En) Name (Ar) Name (Ar) Price AED 0 Price Status" at bounding box center [812, 552] width 1044 height 82
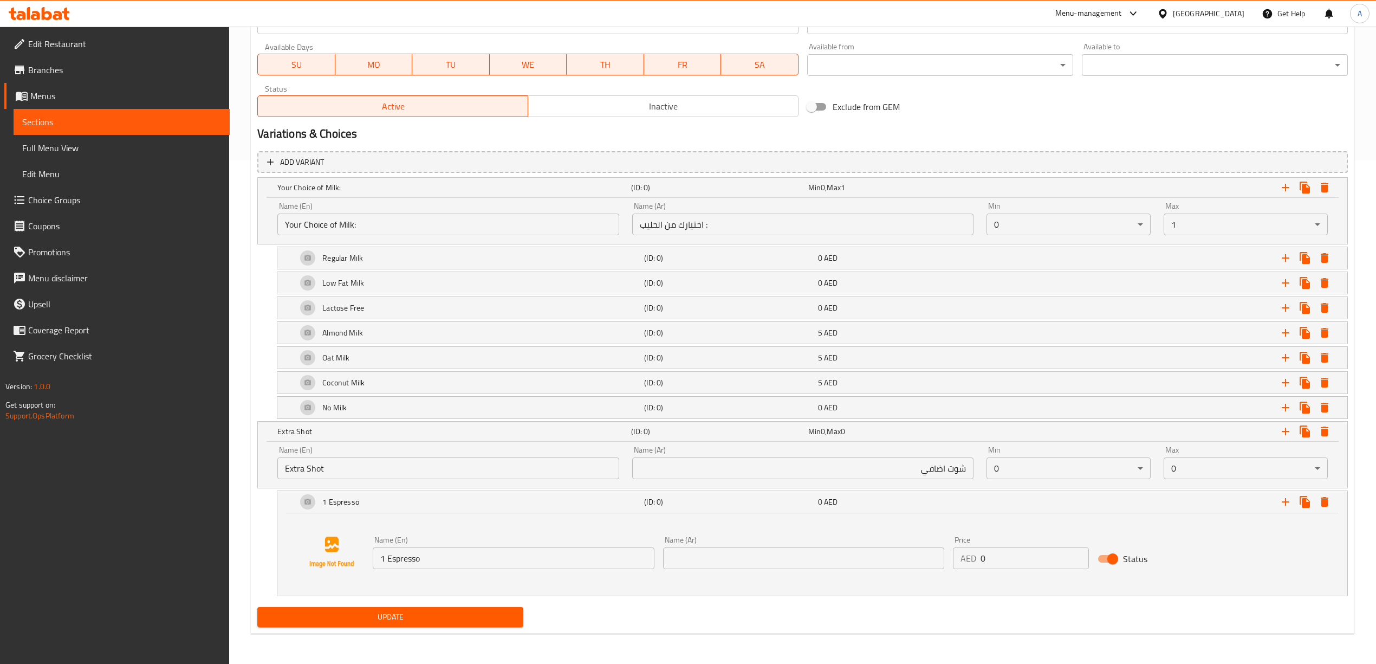
click at [739, 567] on input "text" at bounding box center [803, 558] width 281 height 22
click at [744, 562] on input "text" at bounding box center [803, 558] width 281 height 22
paste input "1 اسبريسو"
type input "1 اسبريسو"
drag, startPoint x: 984, startPoint y: 563, endPoint x: 971, endPoint y: 566, distance: 13.8
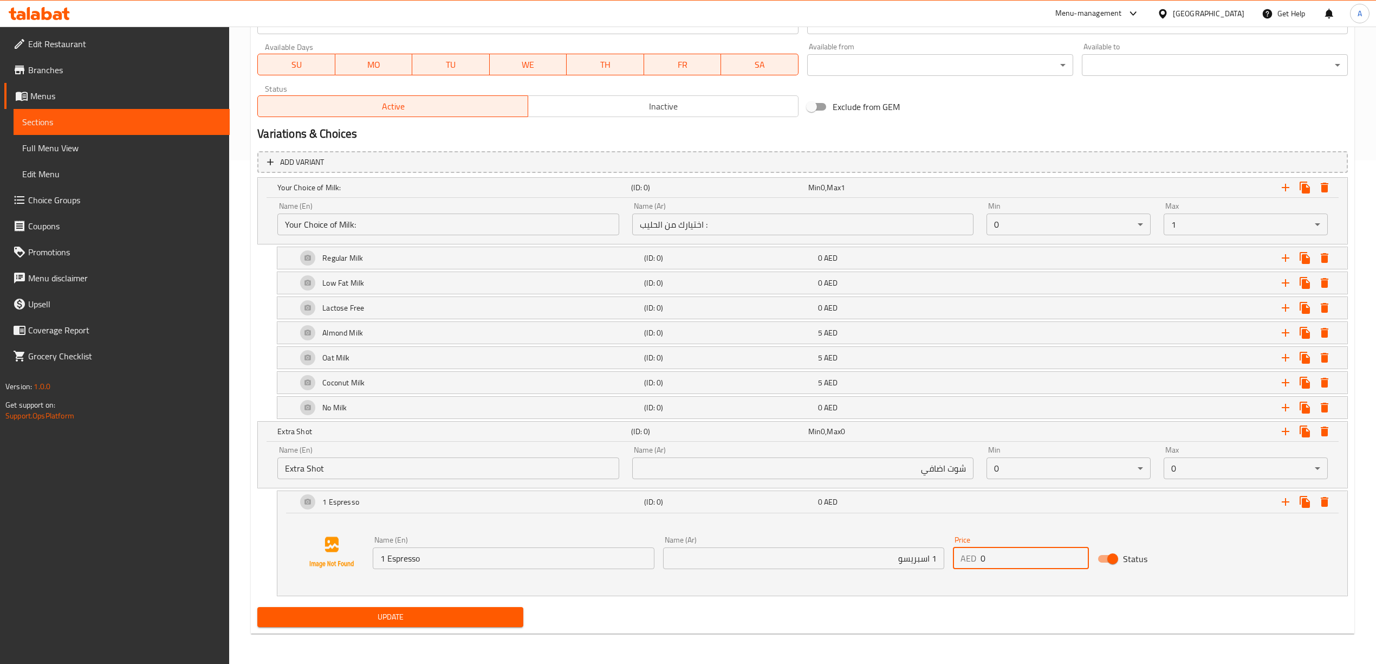
click at [971, 566] on div "AED 0 Price" at bounding box center [1021, 558] width 137 height 22
type input "3"
click at [978, 605] on div "Update" at bounding box center [802, 616] width 1099 height 29
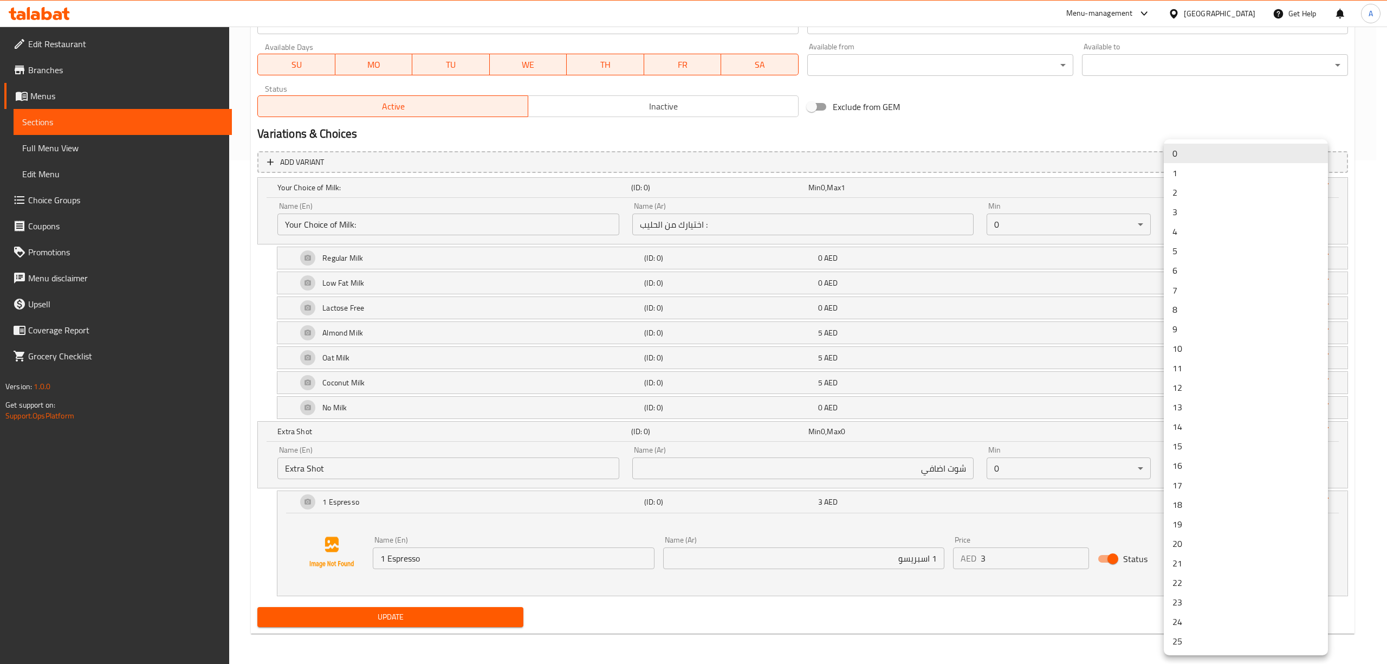
click at [1010, 504] on div at bounding box center [693, 332] width 1387 height 664
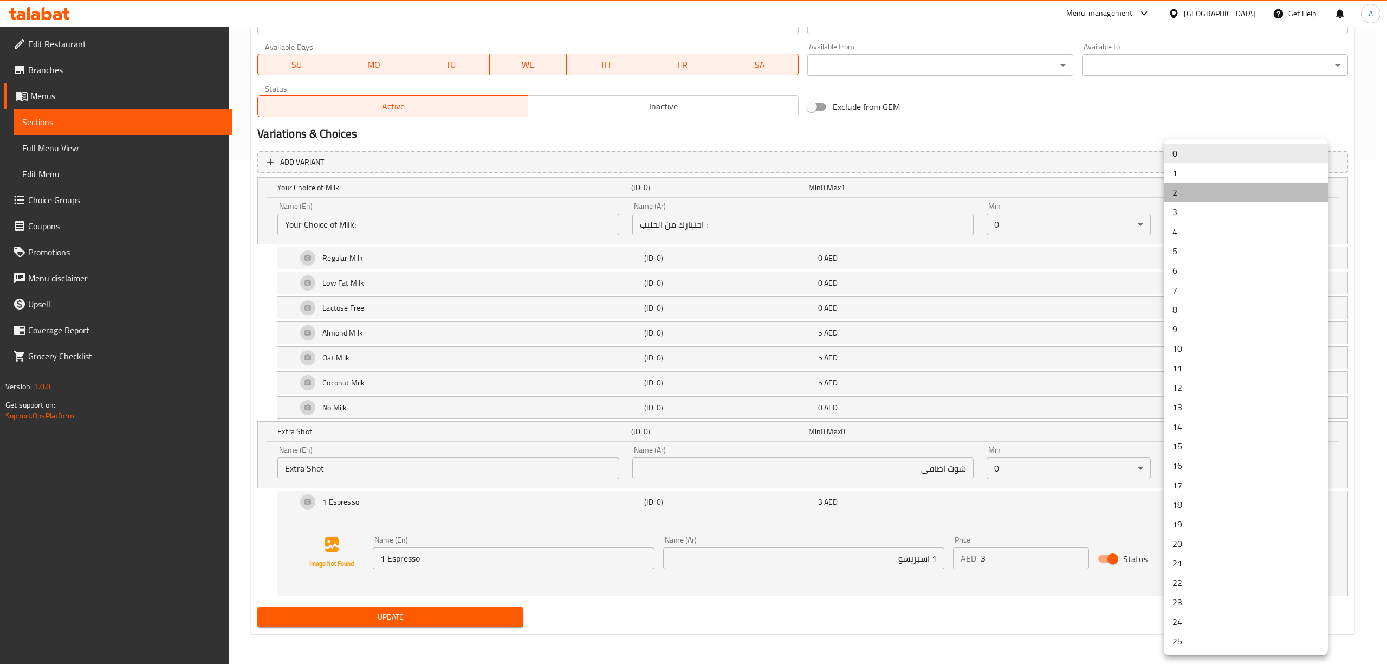
click at [1185, 185] on li "2" at bounding box center [1246, 193] width 164 height 20
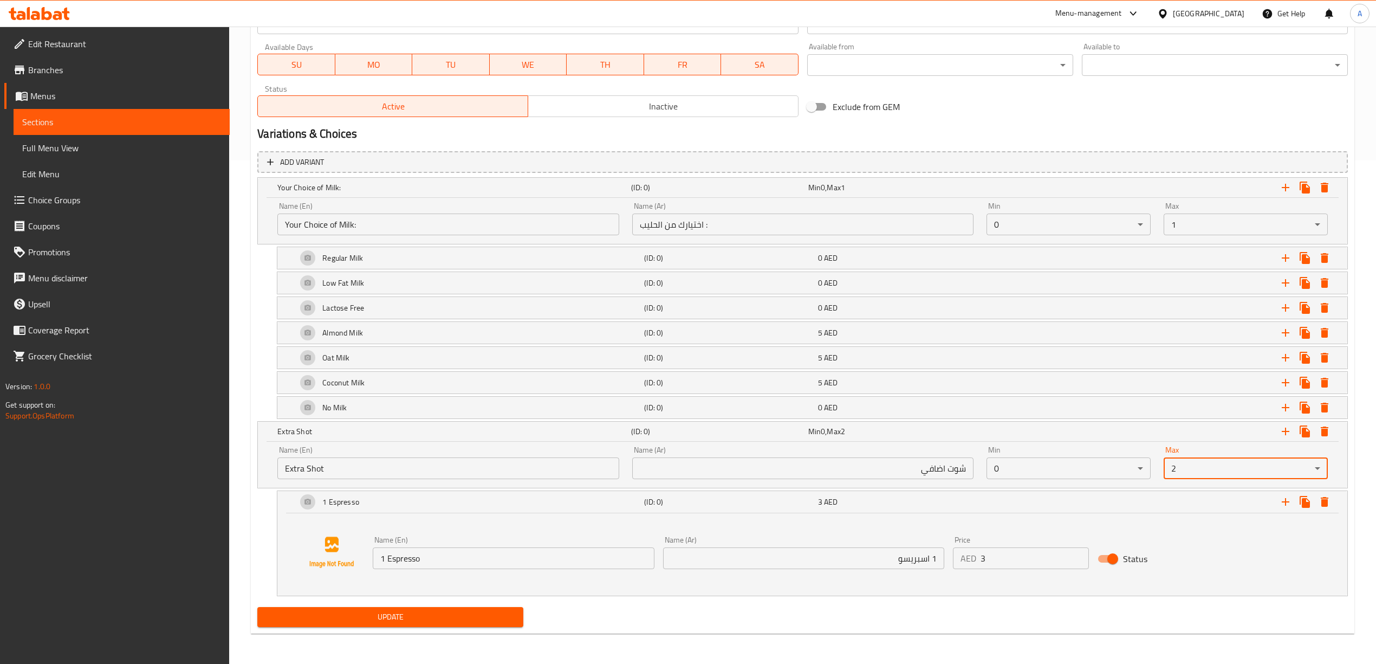
click at [1216, 609] on div "Update" at bounding box center [802, 616] width 1099 height 29
click at [1282, 499] on icon "Expand" at bounding box center [1285, 501] width 13 height 13
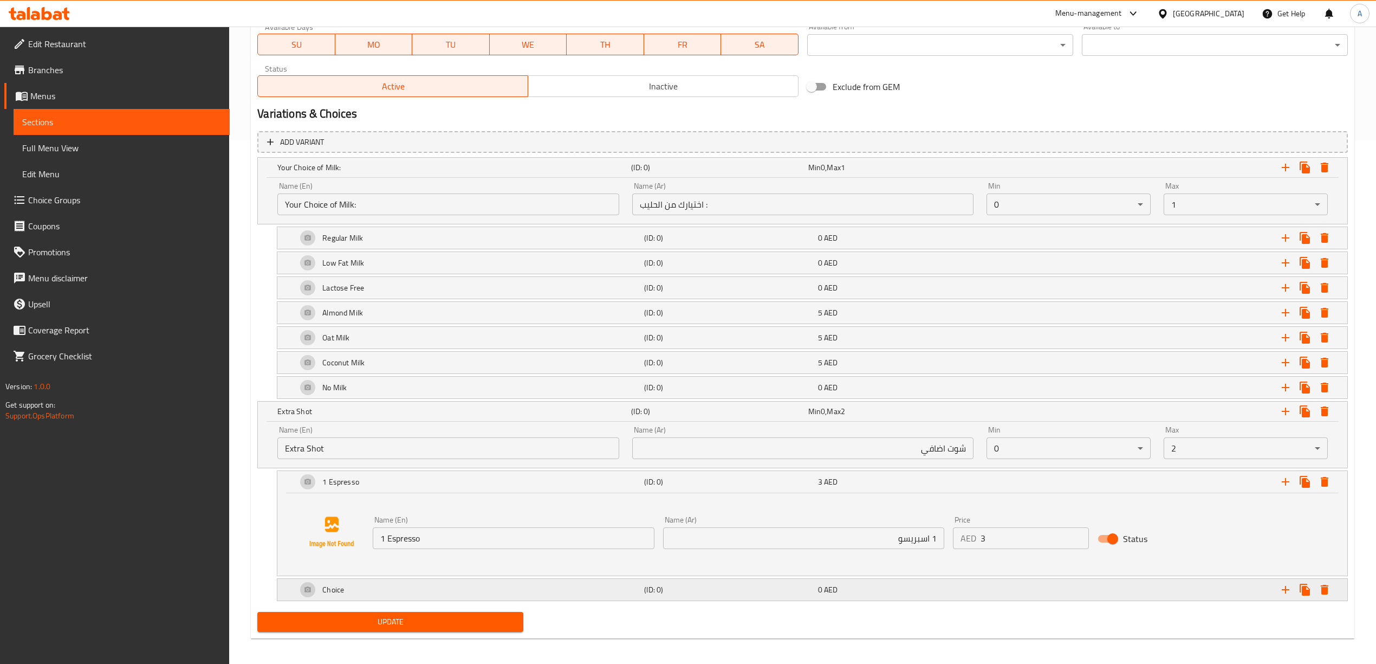
scroll to position [532, 0]
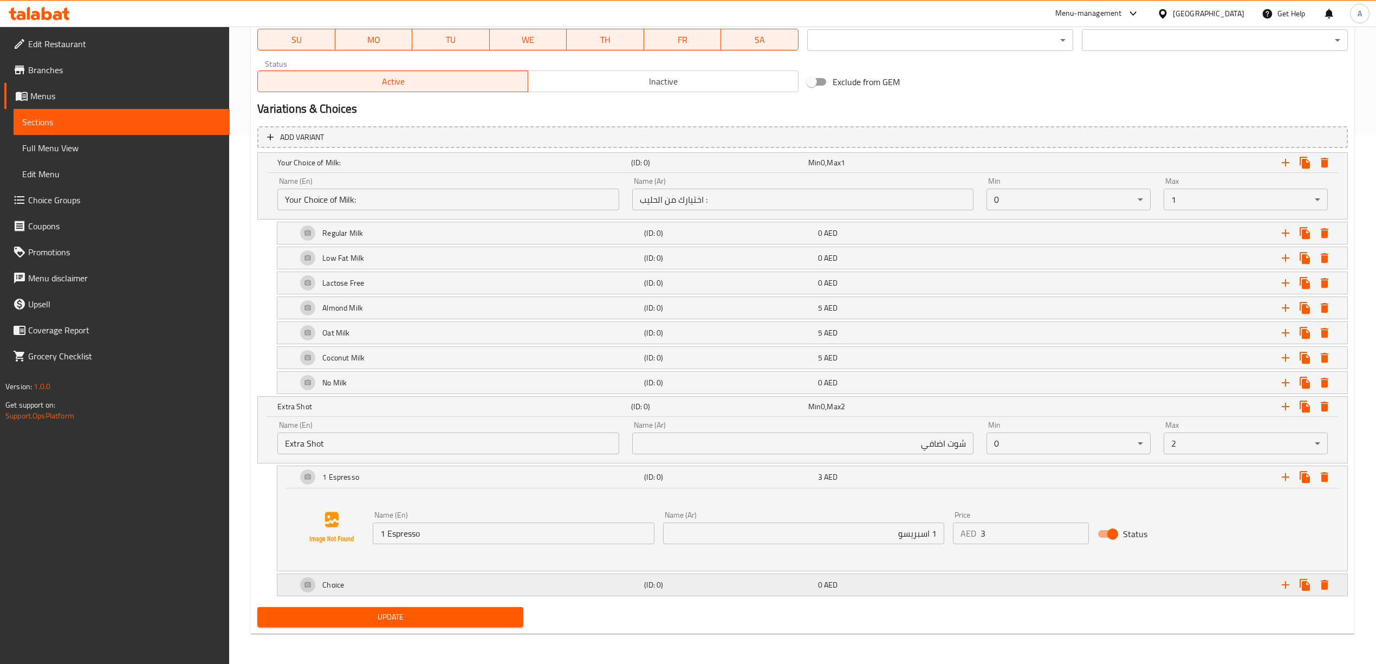
click at [596, 170] on div "Choice" at bounding box center [452, 162] width 354 height 15
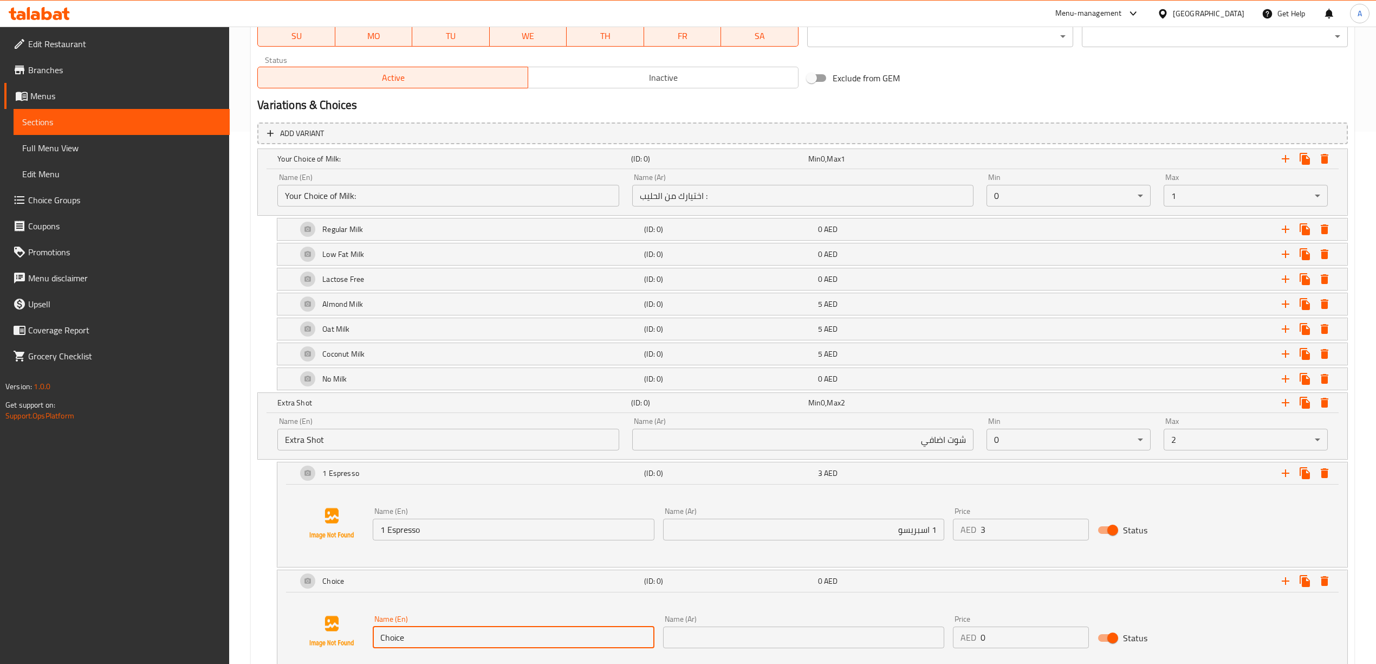
drag, startPoint x: 415, startPoint y: 648, endPoint x: 343, endPoint y: 642, distance: 72.2
click at [340, 646] on div "Name (En) Choice Name (En) Name (Ar) Name (Ar) Price AED 0 Price Status" at bounding box center [812, 631] width 1044 height 82
paste input "2 Espresso"
type input "2 Espresso"
click at [247, 590] on div "Home / Restaurants management / Menus / Sections / item / update EDR Favorites …" at bounding box center [802, 119] width 1147 height 1248
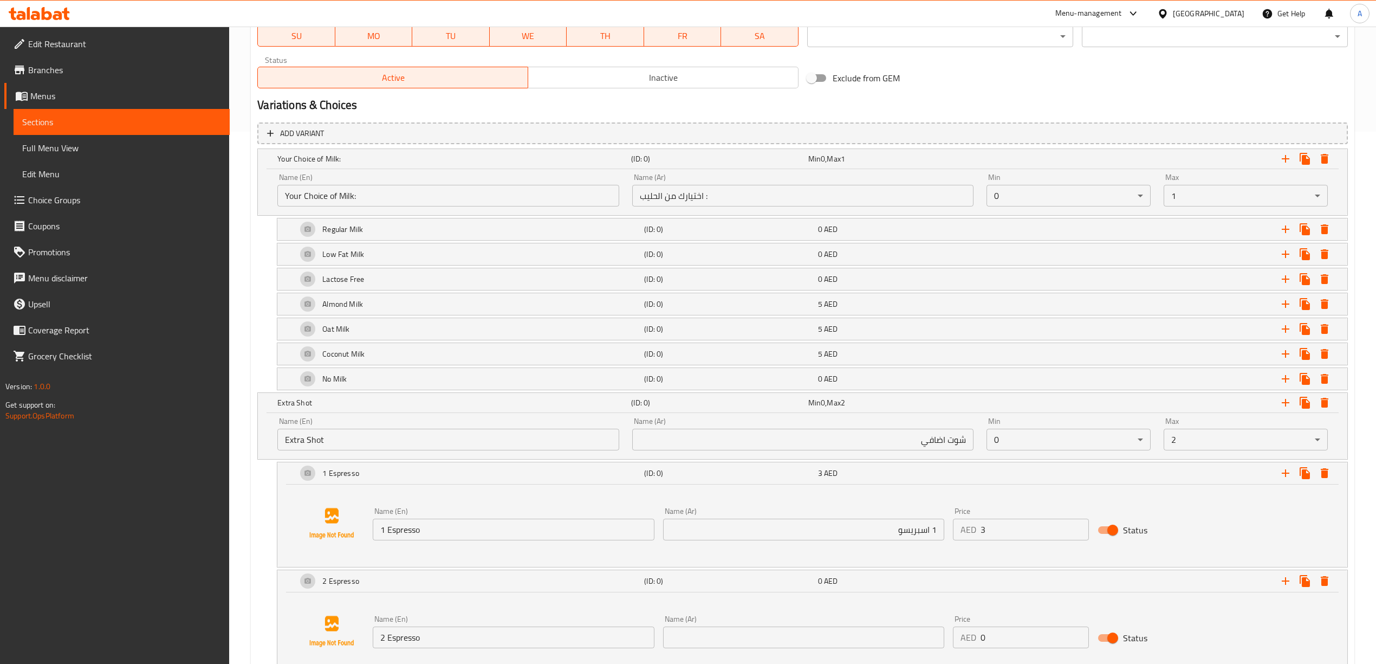
click at [730, 638] on input "text" at bounding box center [803, 637] width 281 height 22
paste input "2 اسبريسو"
type input "2 اسبريسو"
drag, startPoint x: 995, startPoint y: 639, endPoint x: 965, endPoint y: 640, distance: 29.8
click at [965, 640] on div "AED 0 Price" at bounding box center [1021, 637] width 137 height 22
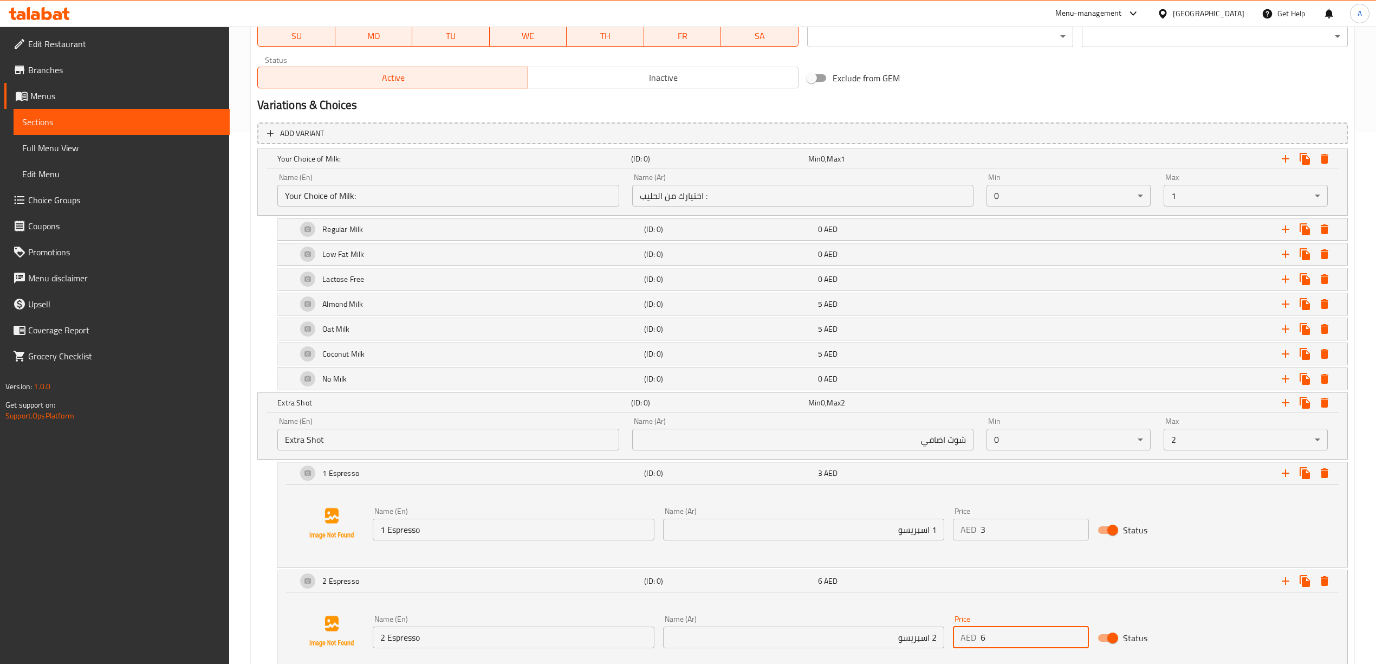
type input "6"
click at [264, 611] on div "2 Espresso (ID: 0) 6 AED Name (En) 2 Espresso Name (En) Name (Ar) 2 اسبريسو Nam…" at bounding box center [802, 622] width 1090 height 106
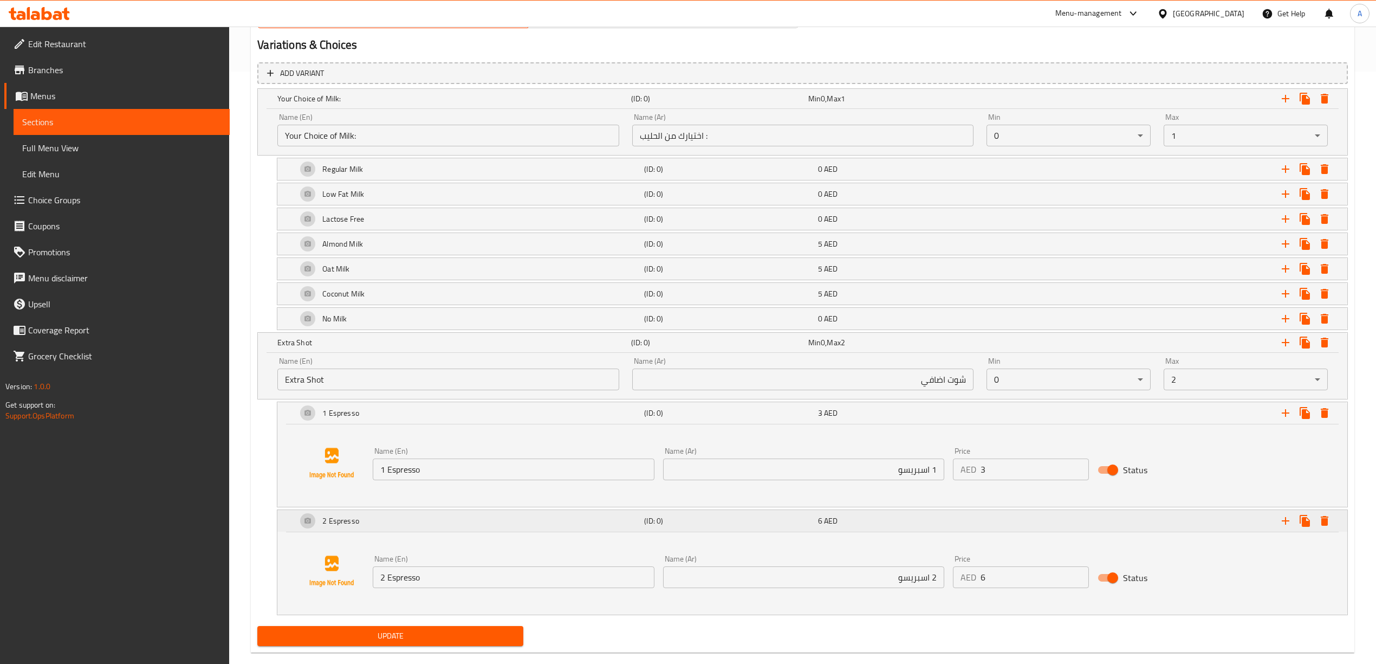
scroll to position [615, 0]
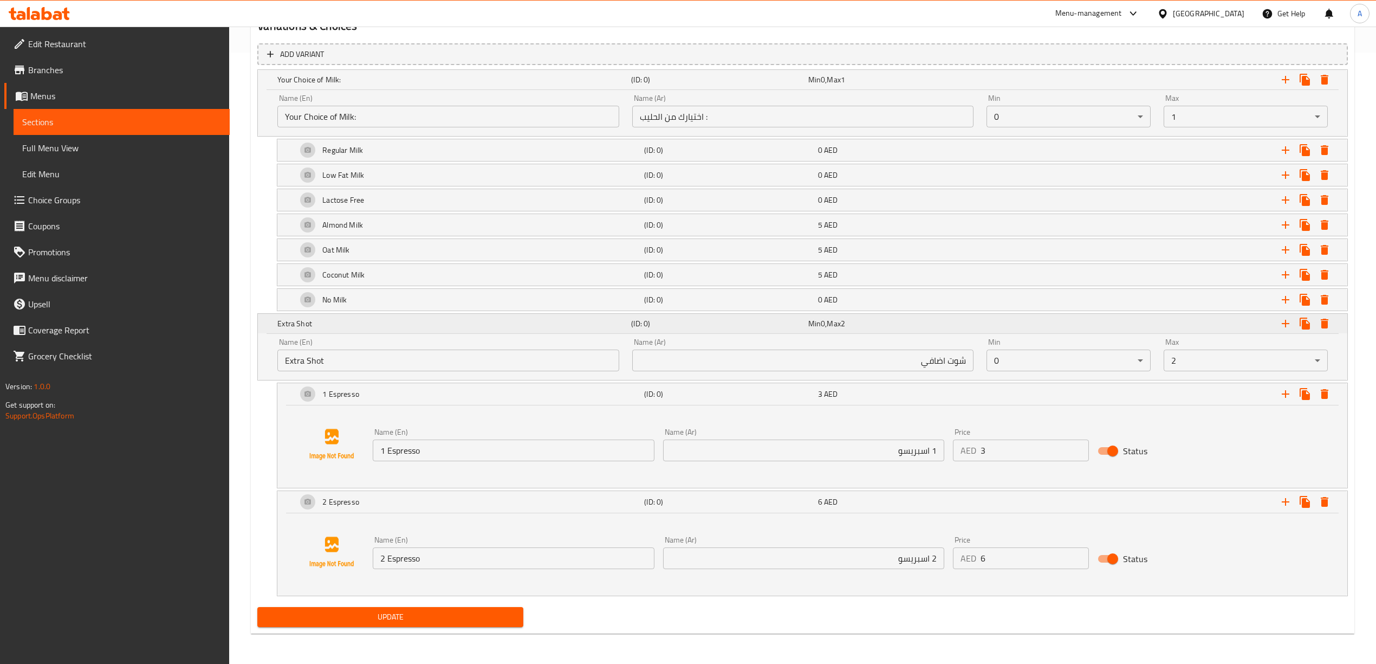
click at [1283, 83] on icon "Expand" at bounding box center [1286, 80] width 8 height 8
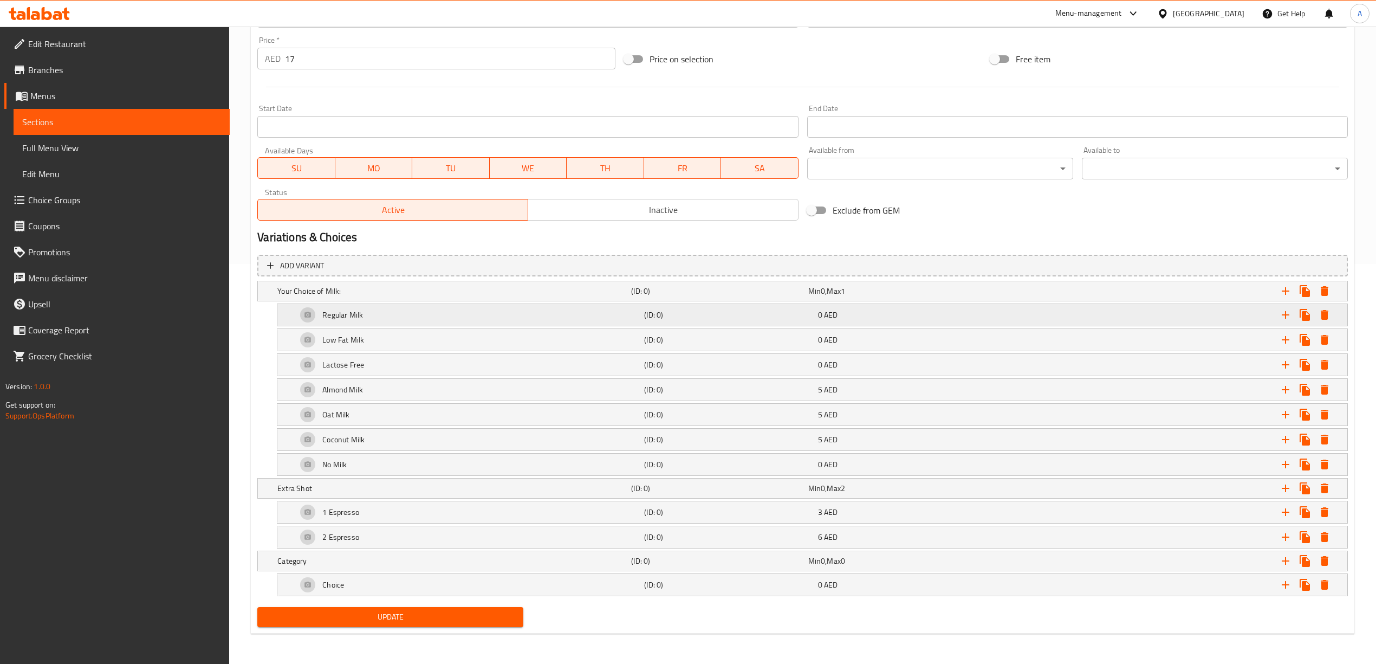
scroll to position [404, 0]
click at [347, 296] on h5 "Category" at bounding box center [451, 290] width 349 height 11
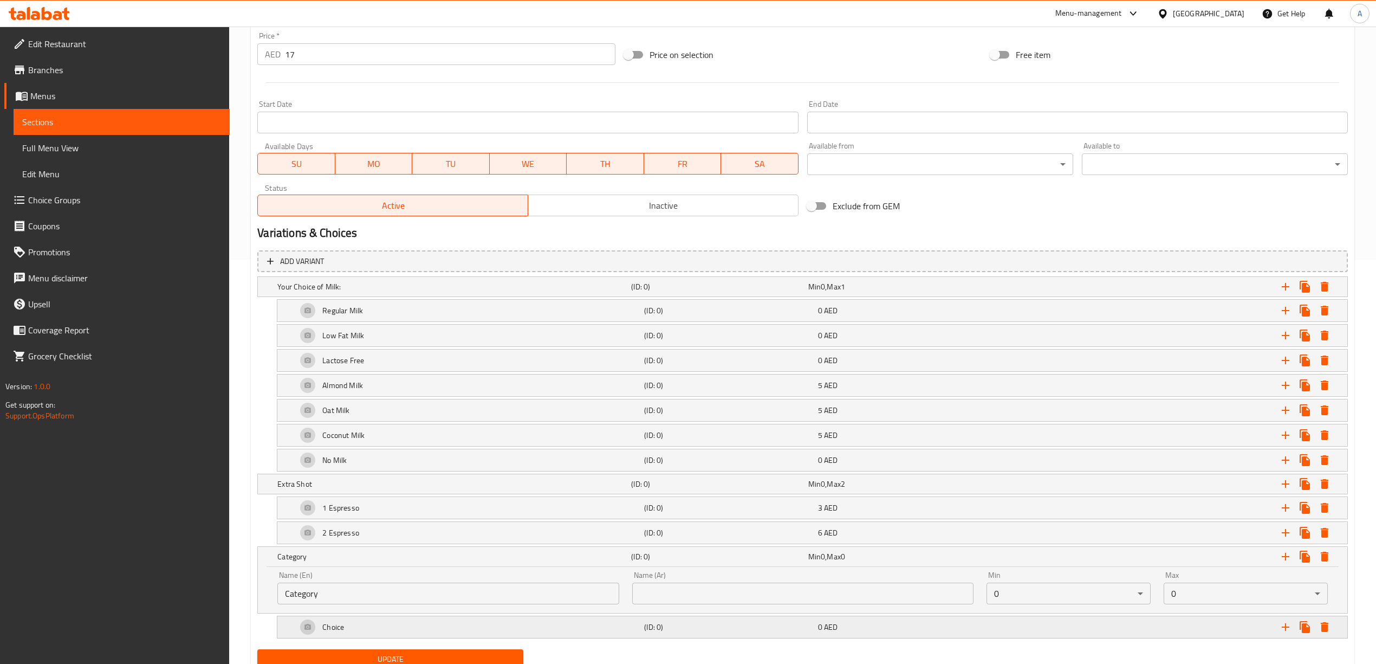
click at [366, 294] on div "Choice" at bounding box center [452, 286] width 354 height 15
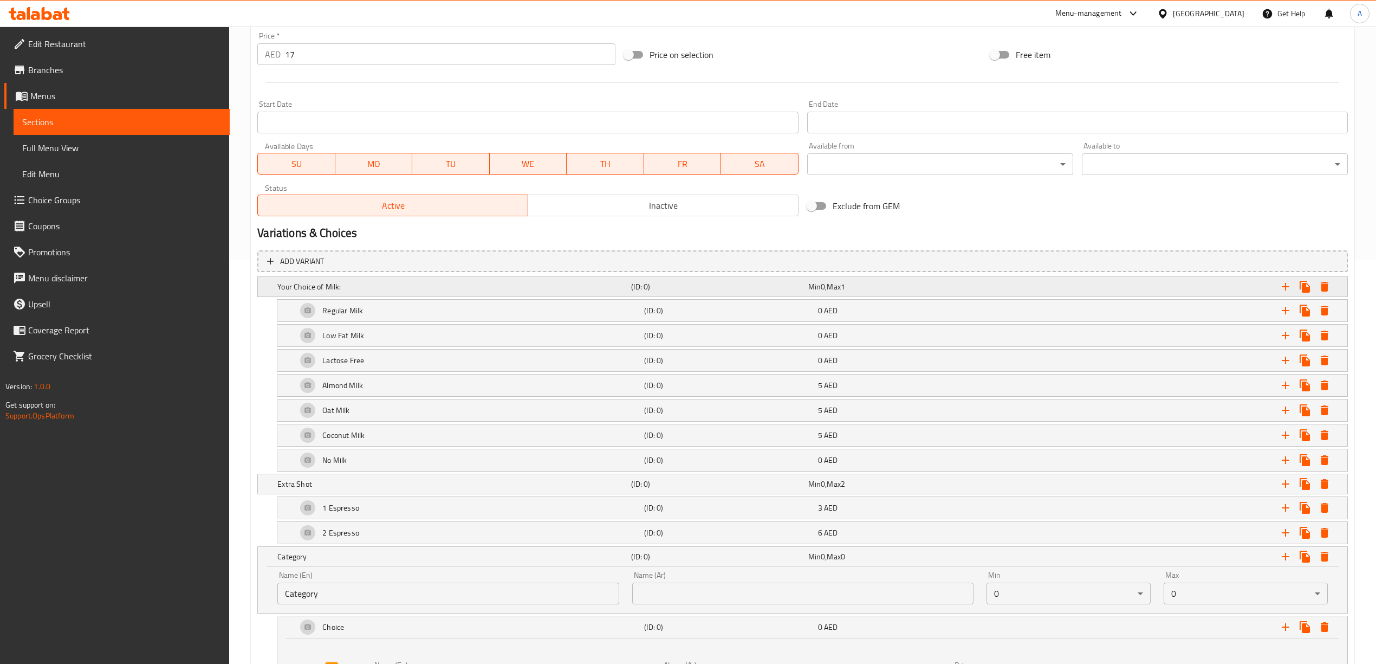
click at [742, 280] on div "(ID: 0)" at bounding box center [717, 286] width 177 height 15
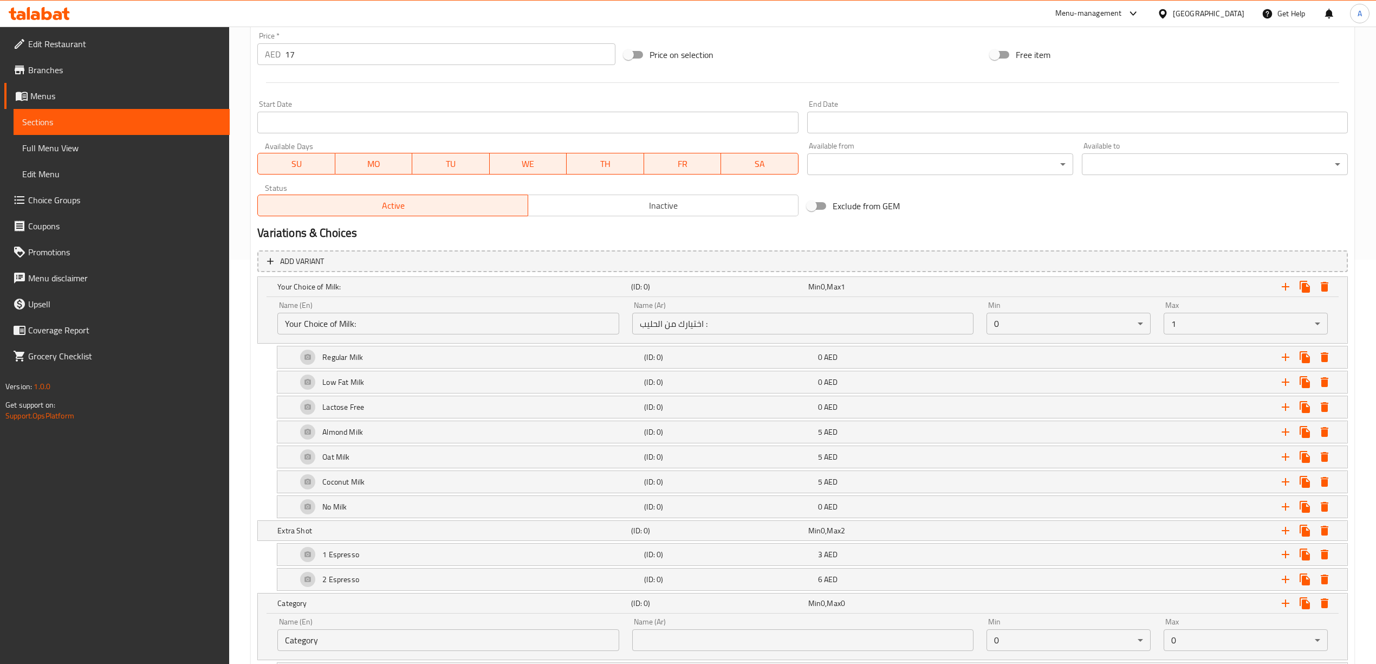
click at [263, 401] on div "Lactose Free (ID: 0) 0 AED Name (En) Lactose Free Name (En) Name (Ar) خالي من ا…" at bounding box center [802, 406] width 1090 height 23
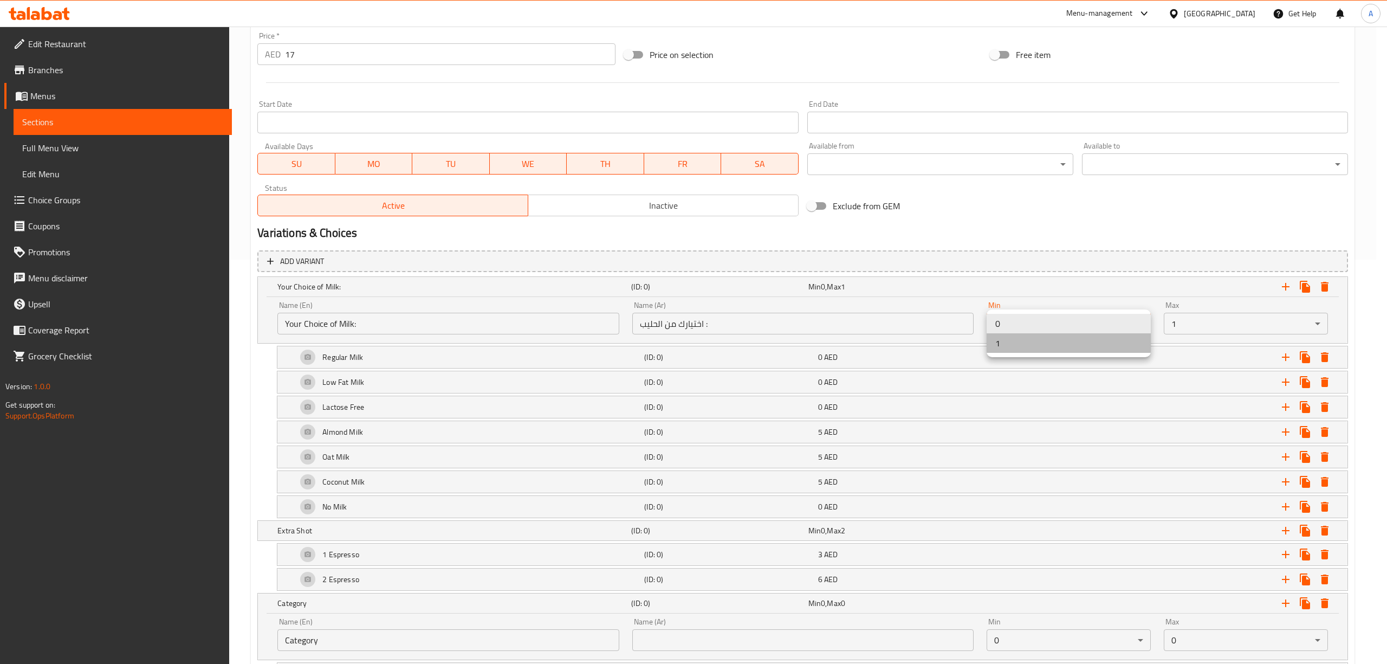
click at [1036, 340] on li "1" at bounding box center [1068, 343] width 164 height 20
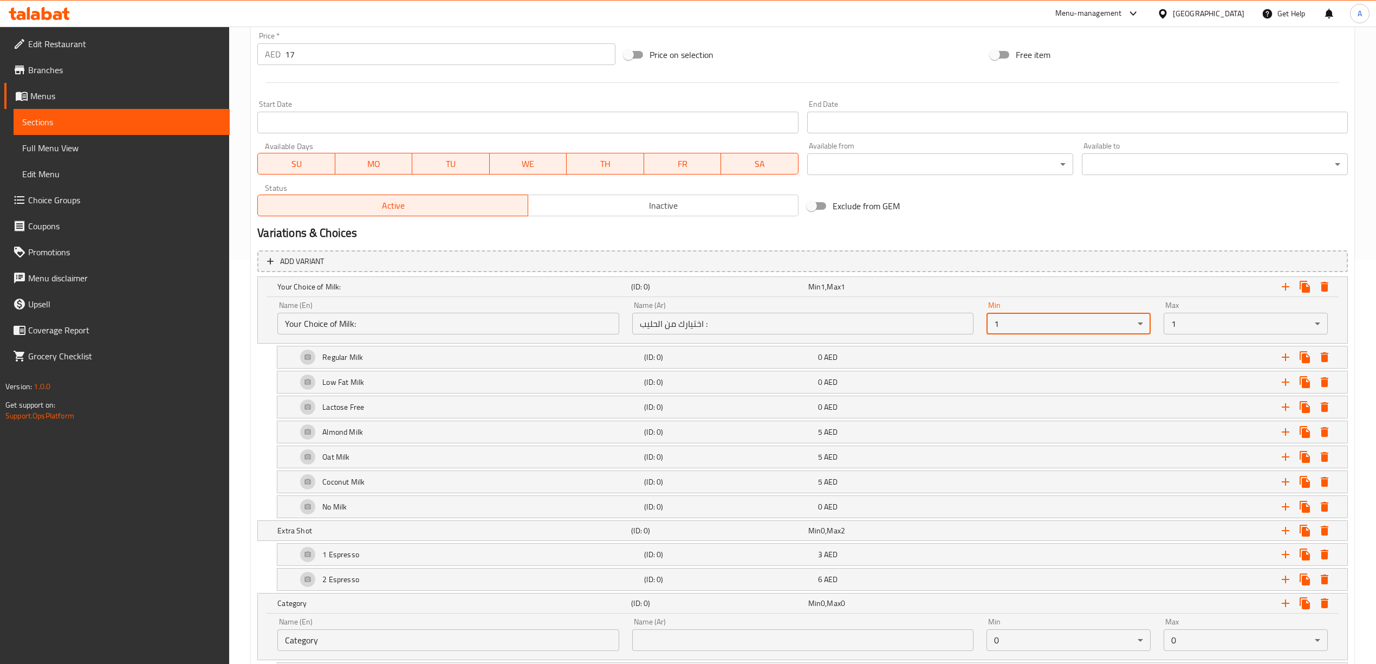
click at [260, 457] on div "Oat Milk (ID: 0) 5 AED Name (En) Oat Milk Name (En) Name (Ar) حليب الشوفان Name…" at bounding box center [802, 456] width 1090 height 23
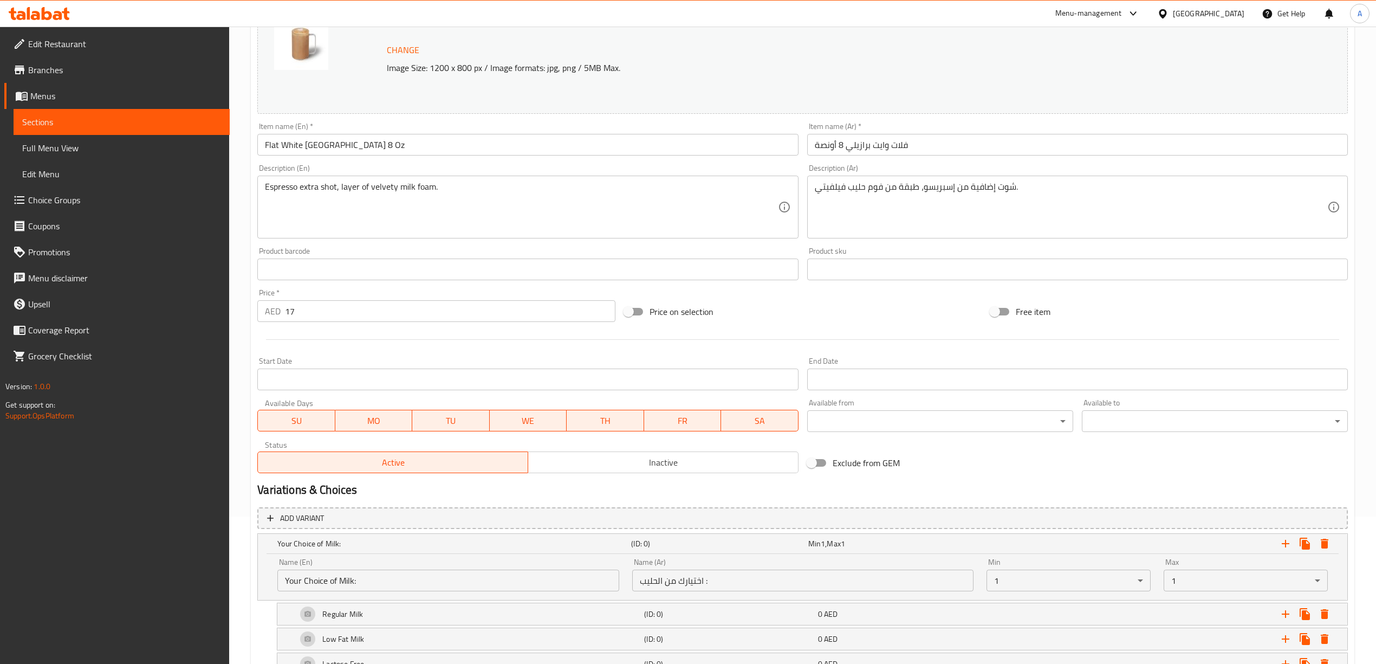
scroll to position [549, 0]
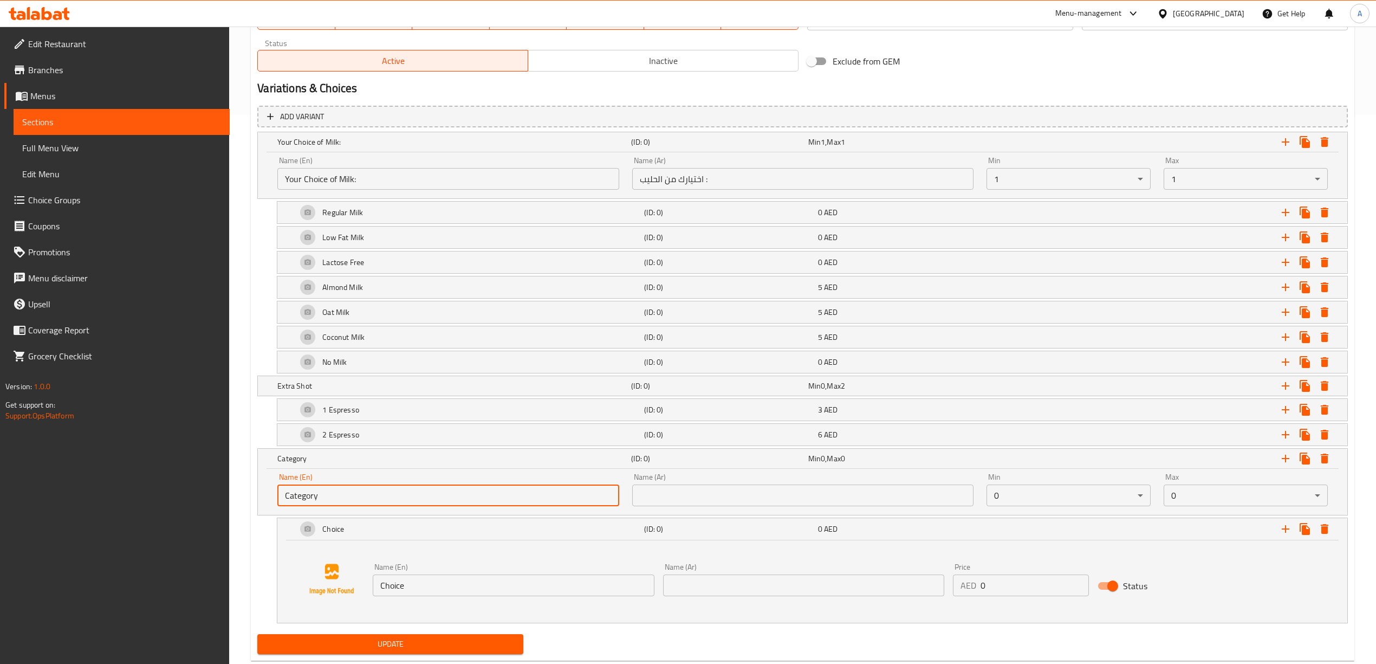
drag, startPoint x: 339, startPoint y: 503, endPoint x: 261, endPoint y: 503, distance: 77.5
click at [261, 503] on div "Name (En) Category Name (En) Name (Ar) Name (Ar) Min 0 ​ Max 0 ​" at bounding box center [802, 492] width 1089 height 46
paste input "Your Choice of Blend"
type input "Your Choice of Blend"
click at [253, 577] on div "Add variant Your Choice of Milk: (ID: 0) Min 1 , Max 1 Name (En) Your Choice of…" at bounding box center [802, 365] width 1099 height 529
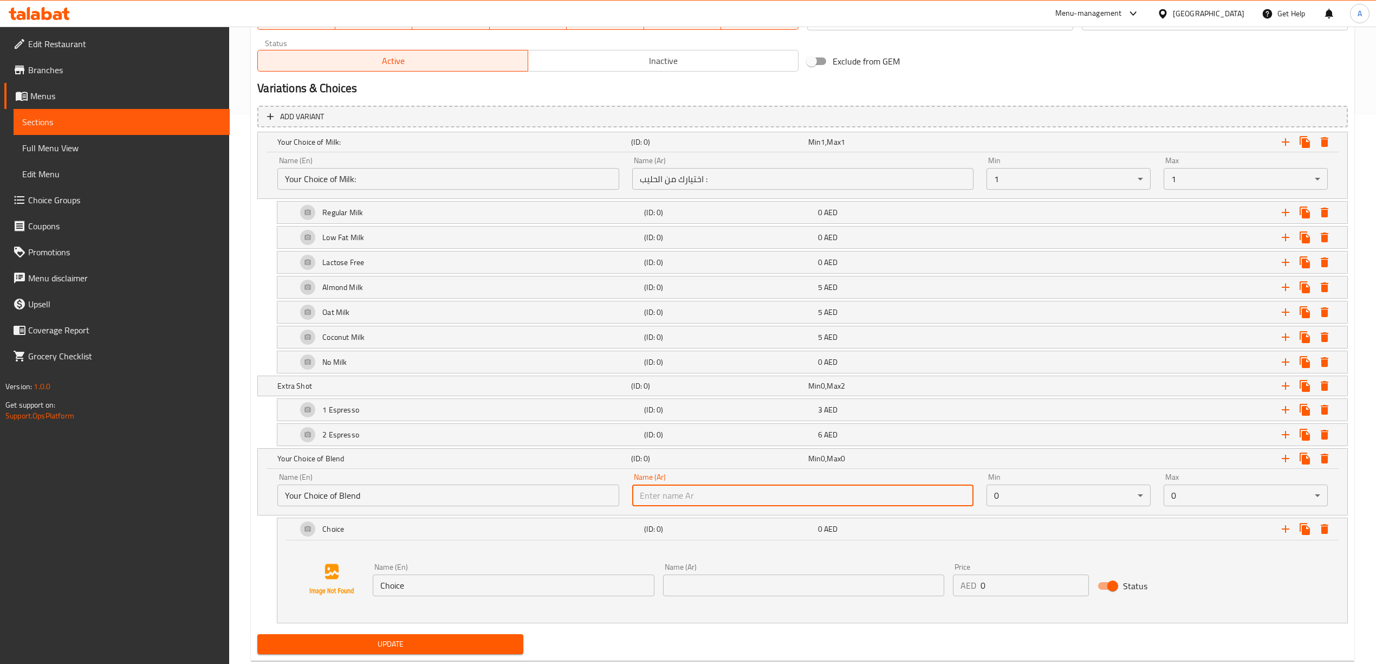
click at [735, 503] on input "text" at bounding box center [802, 495] width 341 height 22
paste input "اختيارك من المزيج"
type input "اختيارك من المزيج"
click at [241, 522] on div "Home / Restaurants management / Menus / Sections / item / update EDR Favorites …" at bounding box center [802, 84] width 1147 height 1213
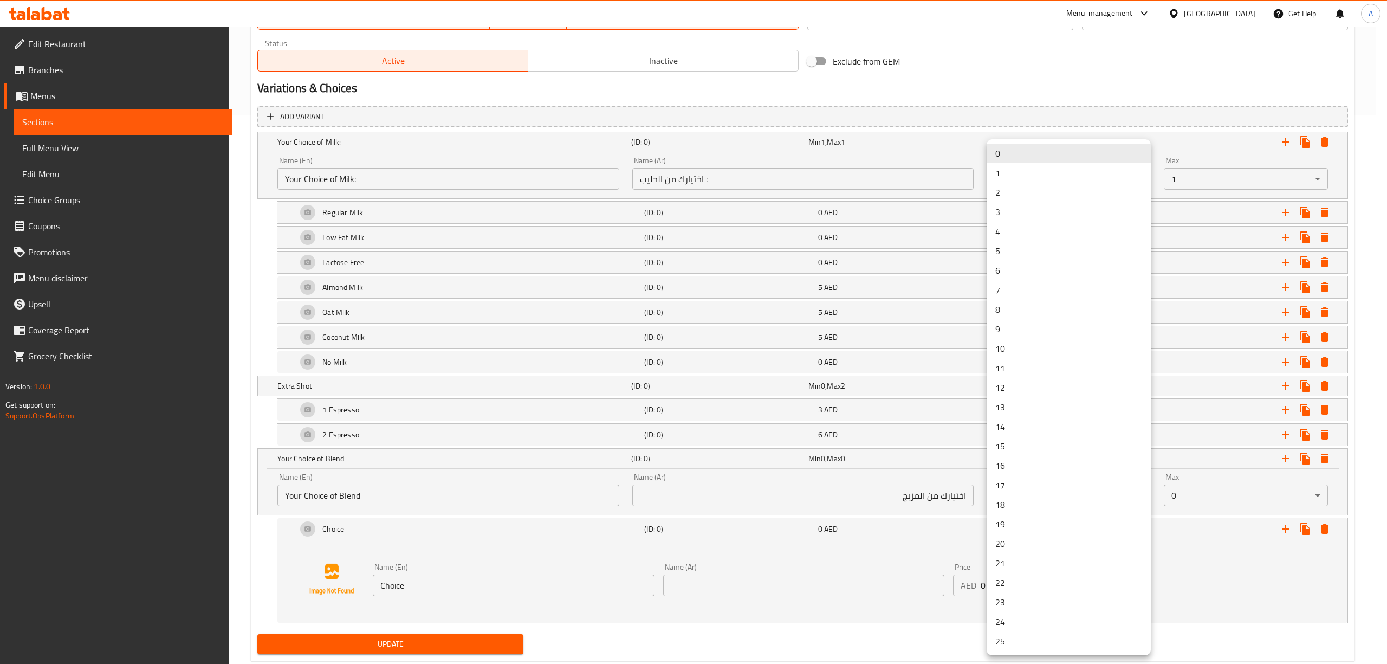
click at [1008, 174] on li "1" at bounding box center [1068, 173] width 164 height 20
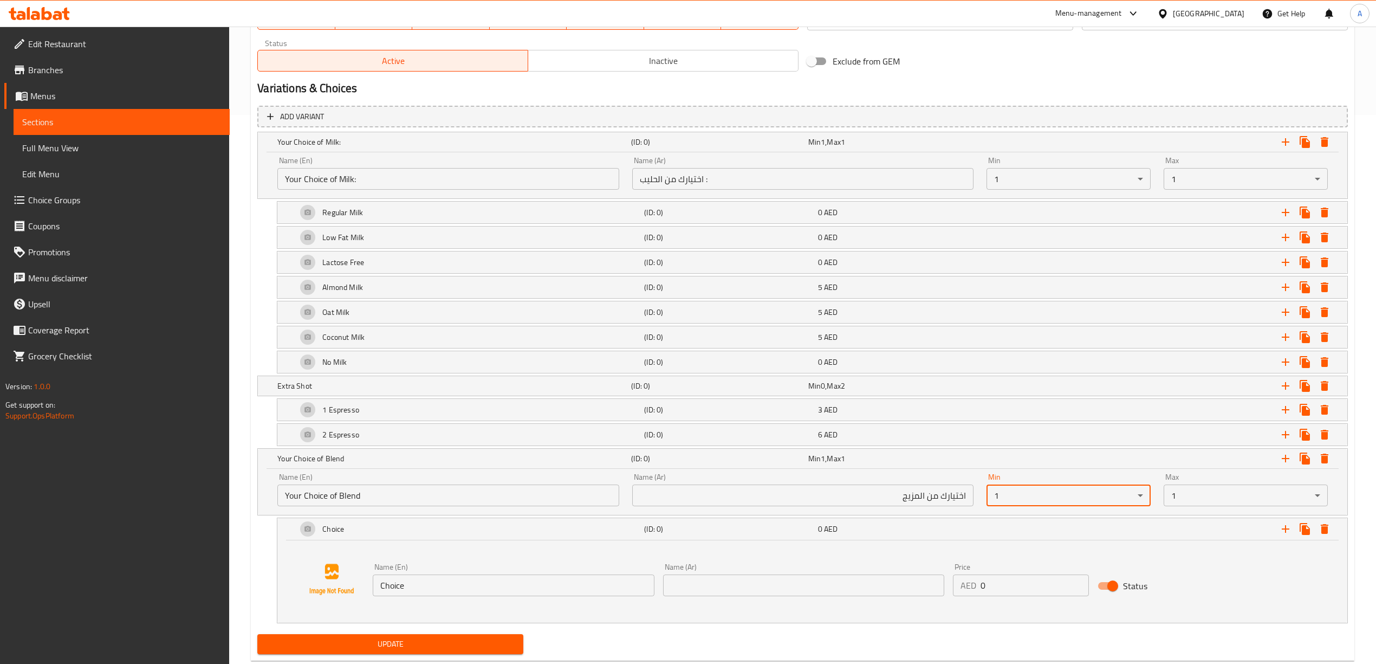
click at [265, 571] on div "Choice (ID: 0) 0 AED Name (En) Choice Name (En) Name (Ar) Name (Ar) Price AED 0…" at bounding box center [802, 570] width 1090 height 106
drag, startPoint x: 416, startPoint y: 599, endPoint x: 341, endPoint y: 599, distance: 74.8
click at [341, 599] on div "Name (En) Choice Name (En) Name (Ar) Name (Ar) Price AED 0 Price Status" at bounding box center [812, 579] width 1044 height 82
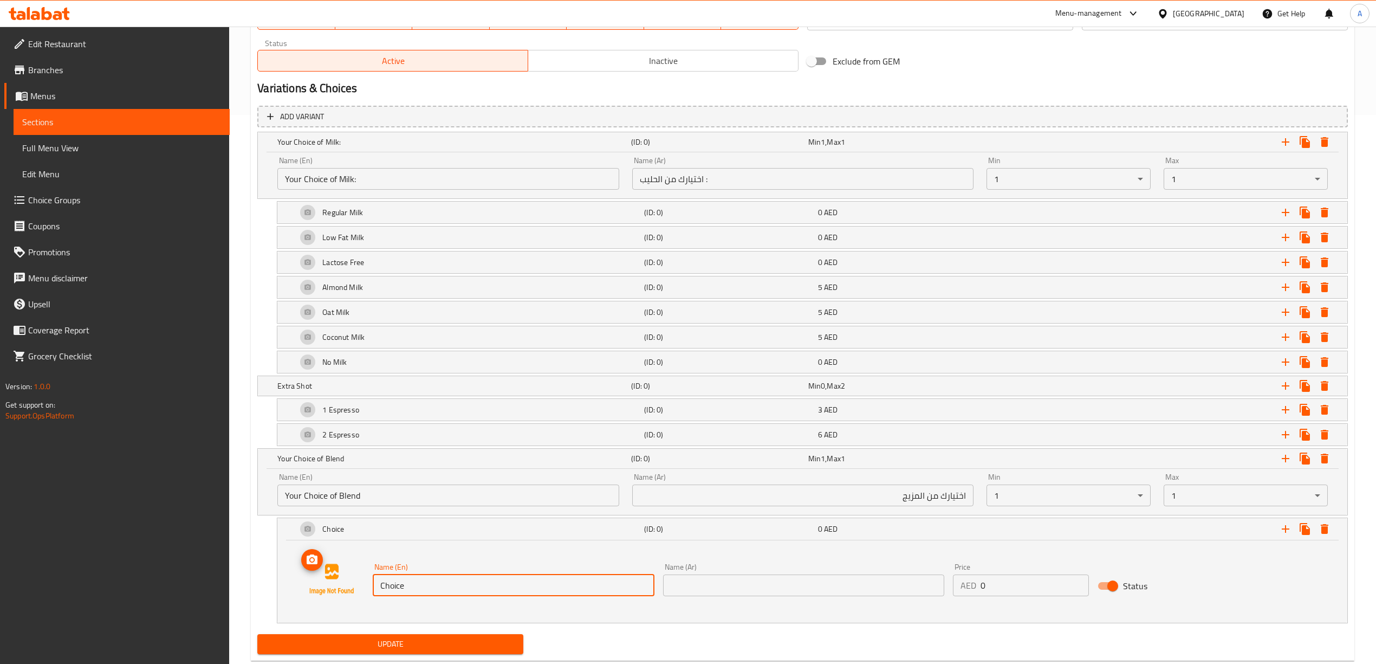
paste input "Dark Roast"
type input "Dark Roast"
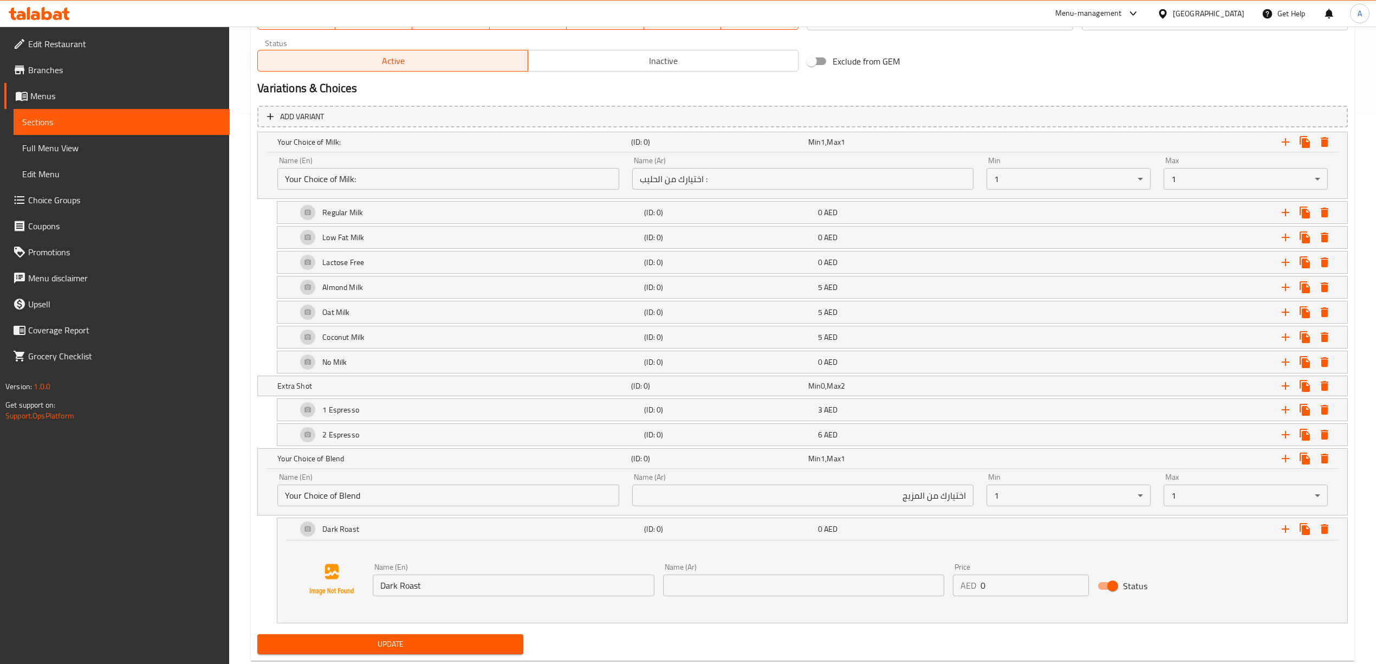
click at [241, 605] on div "Home / Restaurants management / Menus / Sections / item / update EDR Favorites …" at bounding box center [802, 84] width 1147 height 1213
click at [726, 588] on input "text" at bounding box center [803, 585] width 281 height 22
paste input "تحميص غامق"
type input "تحميص غامق"
click at [771, 639] on div "Update" at bounding box center [802, 643] width 1099 height 29
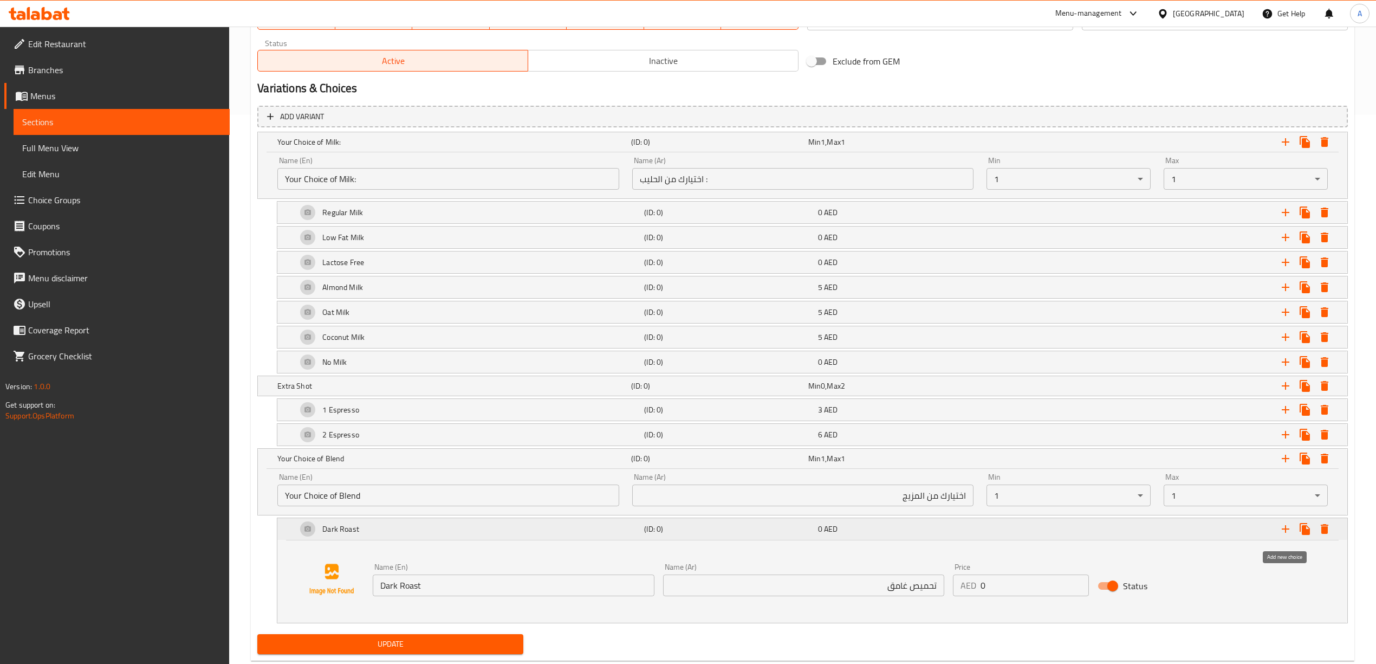
click at [1288, 535] on icon "Expand" at bounding box center [1285, 528] width 13 height 13
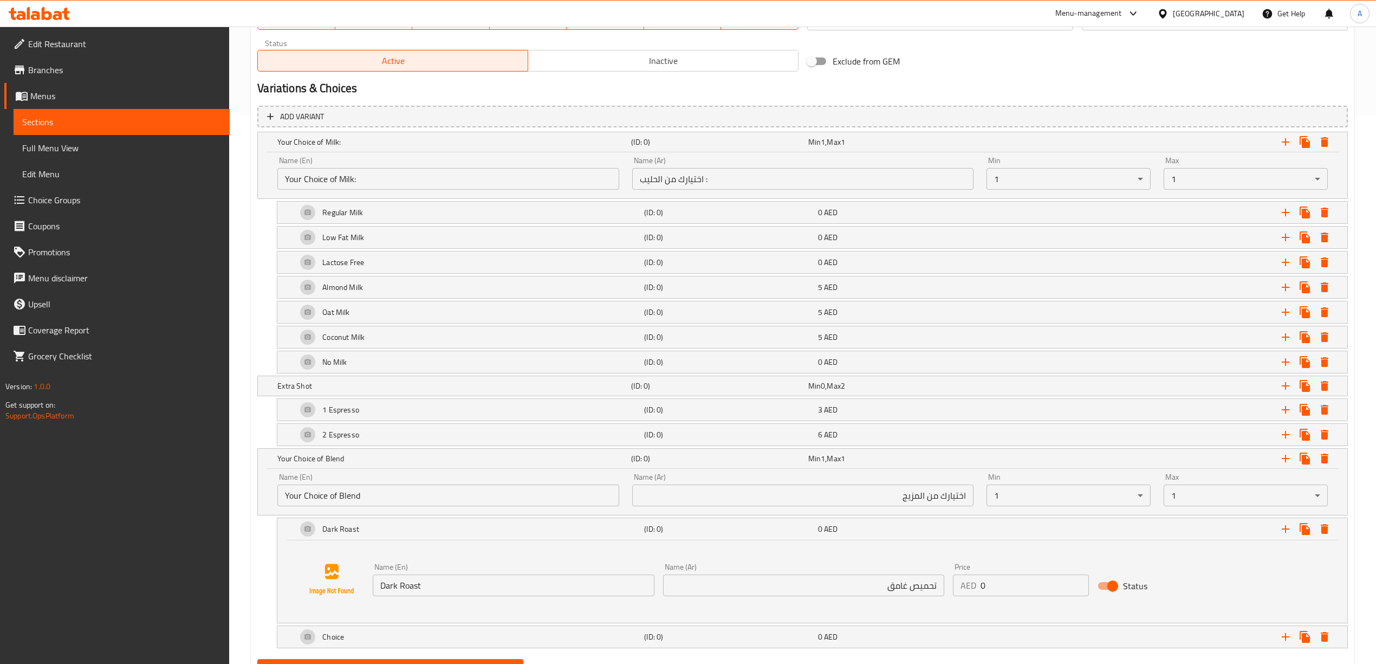
scroll to position [606, 0]
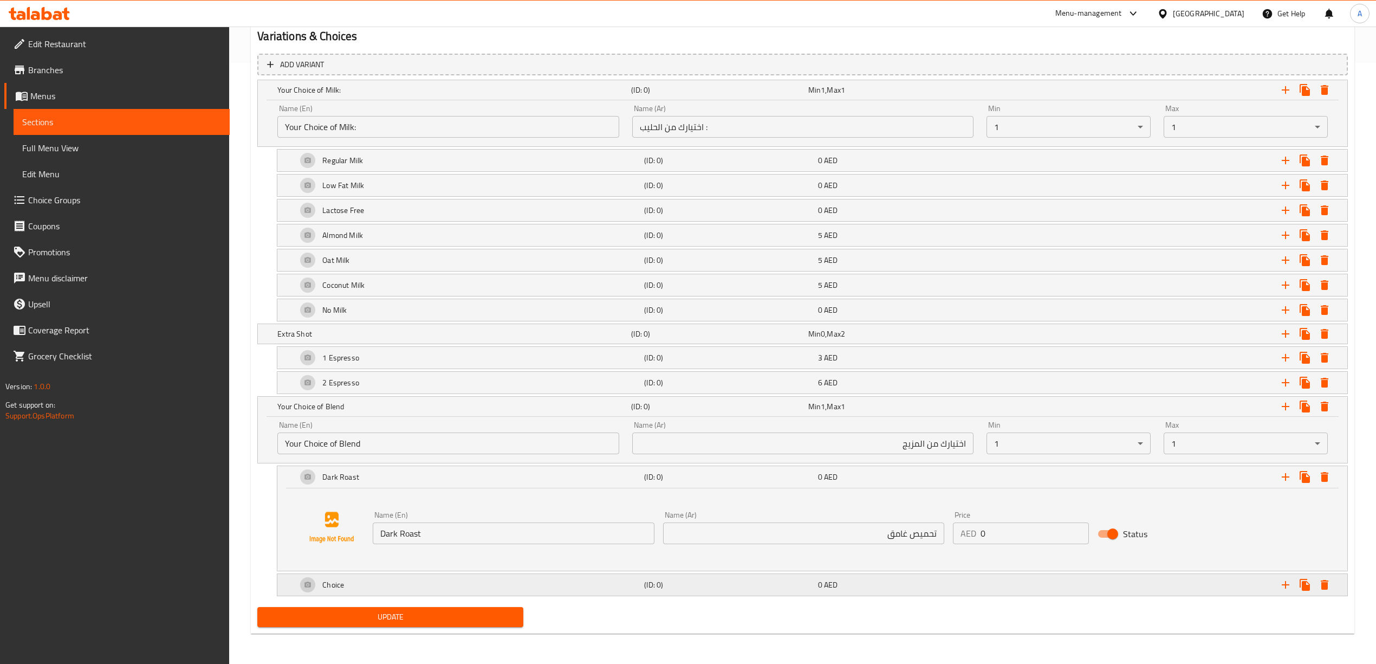
click at [449, 98] on div "Choice" at bounding box center [452, 89] width 354 height 15
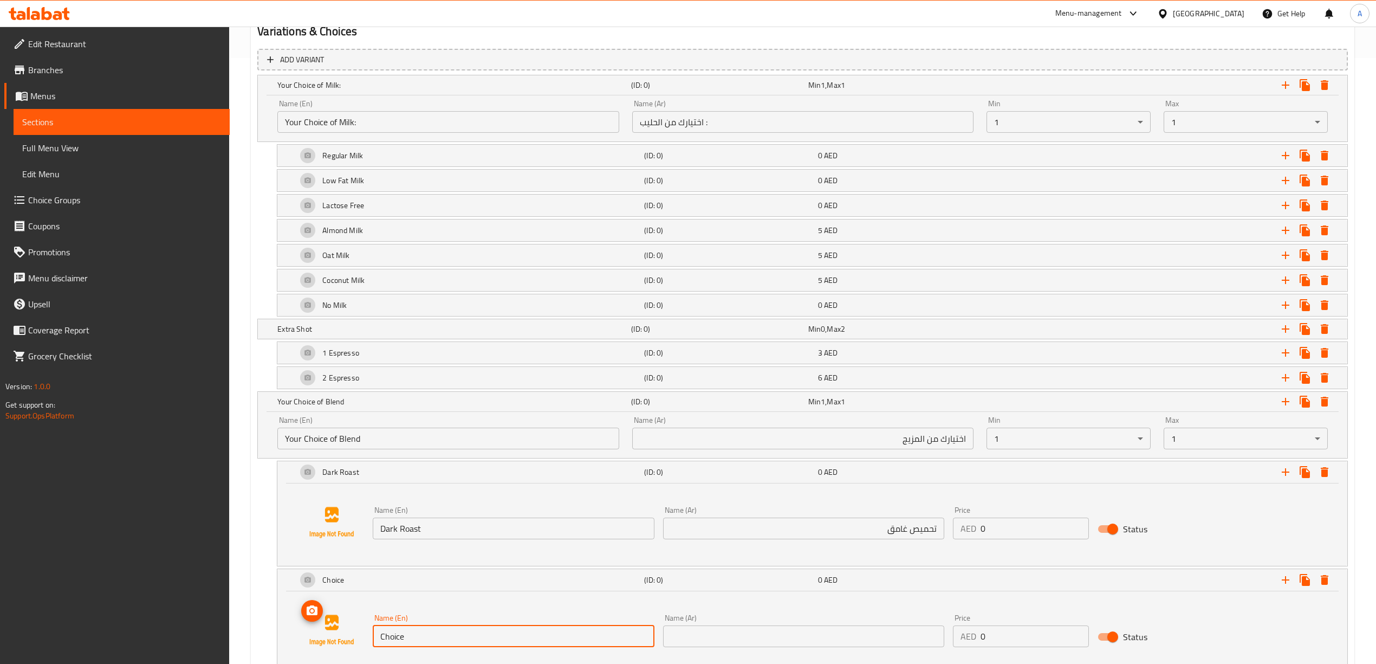
drag, startPoint x: 418, startPoint y: 647, endPoint x: 362, endPoint y: 648, distance: 56.3
click at [362, 648] on div "Name (En) Choice Name (En) Name (Ar) Name (Ar) Price AED 0 Price Status" at bounding box center [812, 630] width 1044 height 82
paste input "Single origin Brazil"
type input "Single origin Brazil"
click at [246, 601] on div "Home / Restaurants management / Menus / Sections / item / update EDR Favorites …" at bounding box center [802, 81] width 1147 height 1321
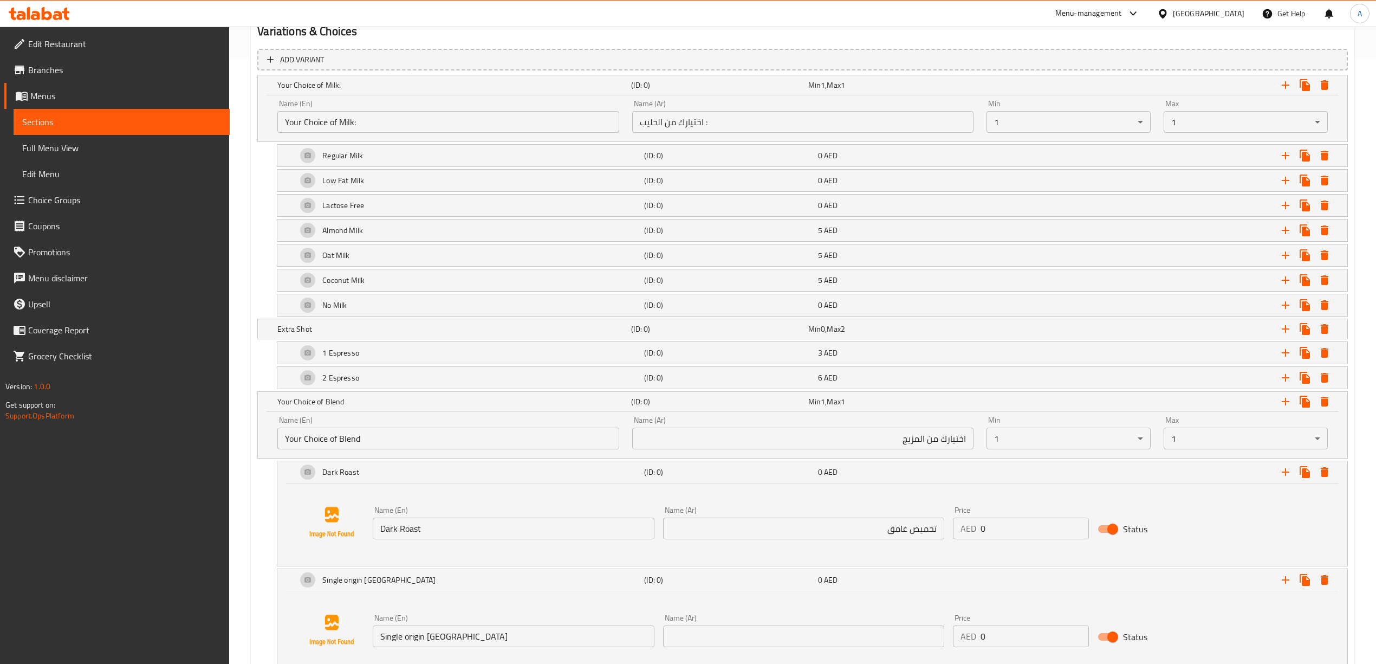
click at [767, 647] on input "text" at bounding box center [803, 636] width 281 height 22
paste input "سنجل أوريجين برازيل"
type input "سنجل أوريجين برازيل"
drag, startPoint x: 1008, startPoint y: 645, endPoint x: 943, endPoint y: 644, distance: 65.0
click at [943, 644] on div "Name (En) Single origin Brazil Name (En) Name (Ar) سنجل أوريجين برازيل Name (Ar…" at bounding box center [803, 630] width 870 height 42
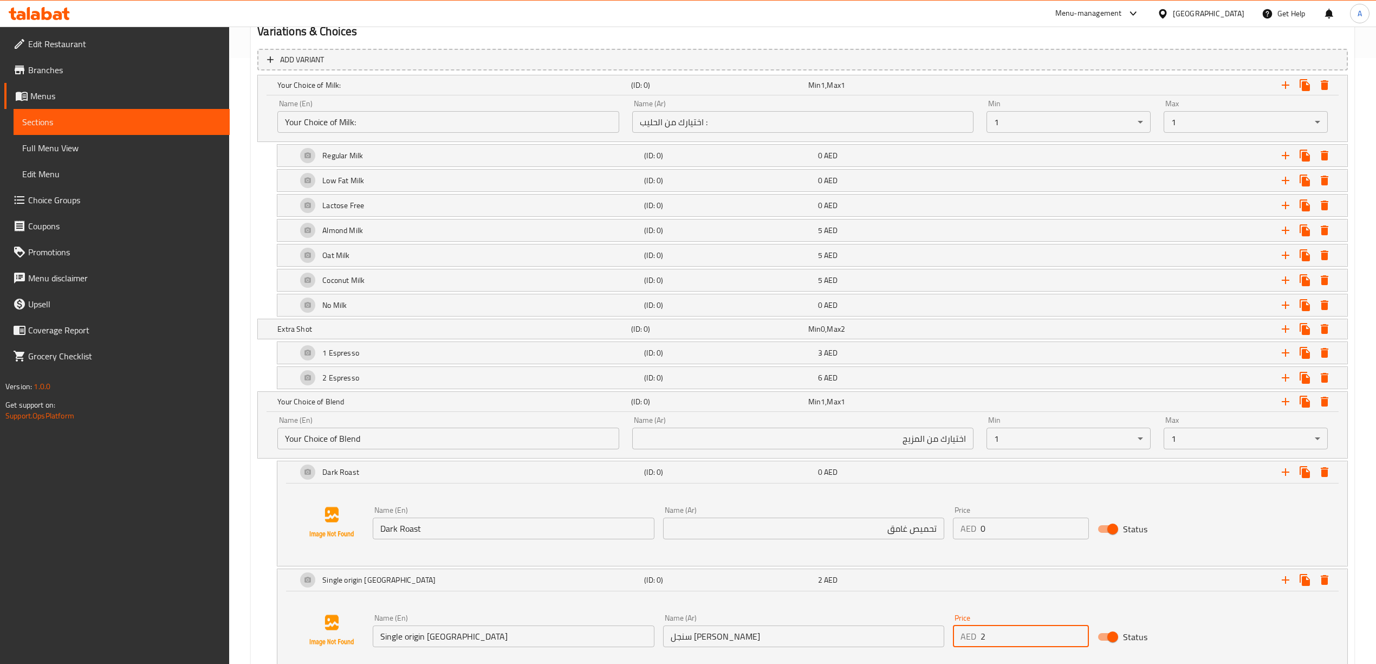
type input "2"
click at [267, 551] on div "Dark Roast (ID: 0) 0 AED Name (En) Dark Roast Name (En) Name (Ar) تحميص غامق Na…" at bounding box center [802, 513] width 1090 height 106
click at [1290, 404] on icon "Expand" at bounding box center [1285, 401] width 13 height 13
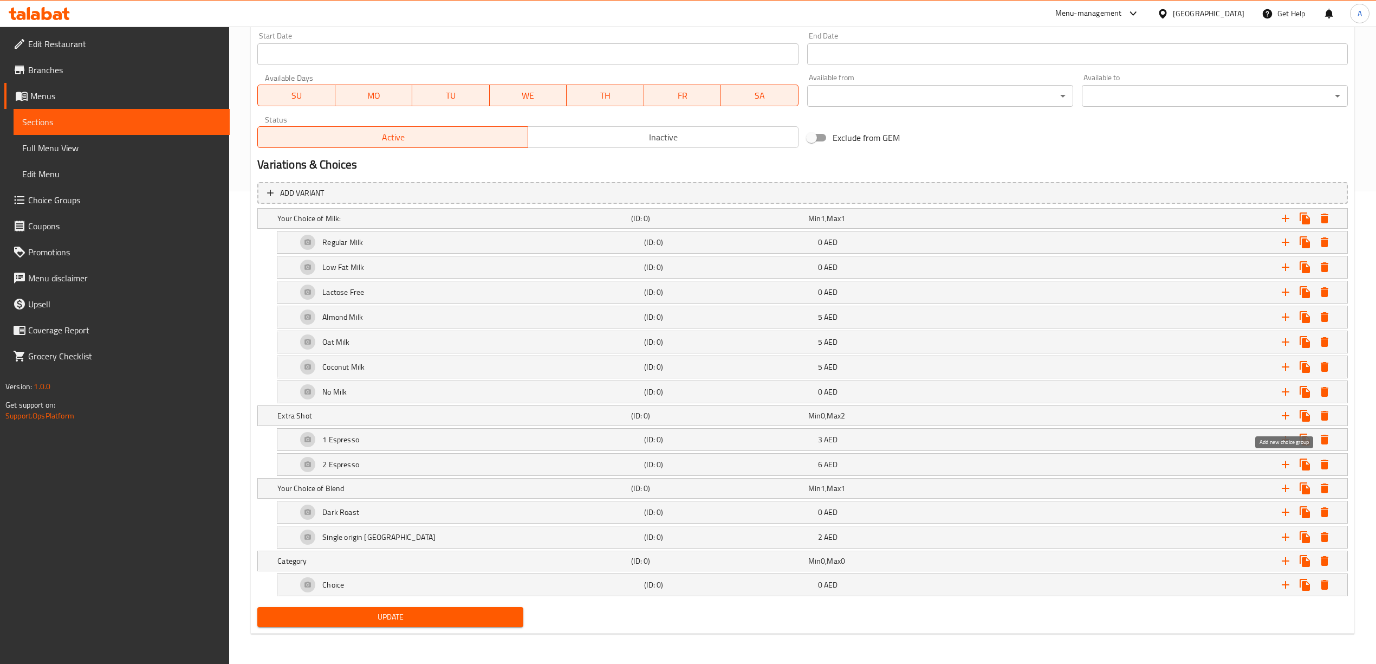
scroll to position [478, 0]
click at [510, 224] on h5 "Category" at bounding box center [451, 218] width 349 height 11
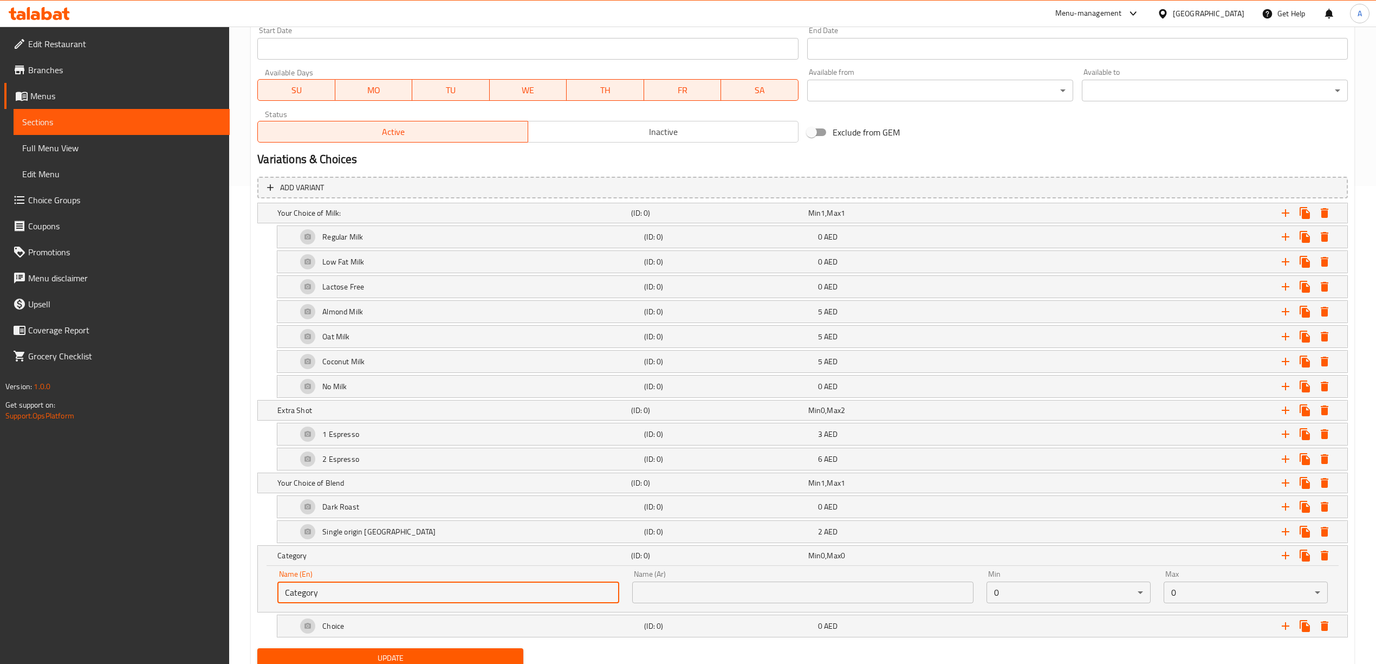
drag, startPoint x: 382, startPoint y: 602, endPoint x: 293, endPoint y: 599, distance: 88.9
click at [261, 596] on div "Name (En) Category Name (En) Name (Ar) Name (Ar) Min 0 ​ Max 0 ​" at bounding box center [802, 589] width 1089 height 46
type input "ش"
click at [389, 599] on input "Additional" at bounding box center [447, 592] width 341 height 22
type input "Additional Drizzle"
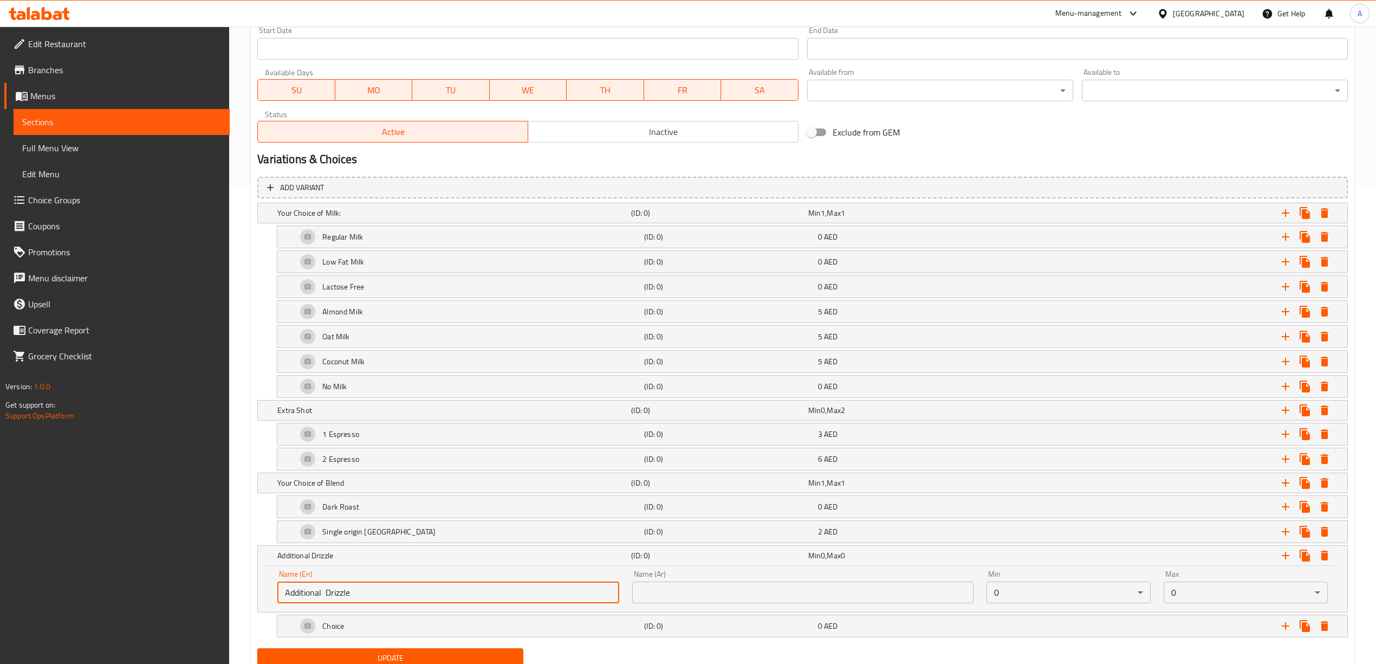
drag, startPoint x: 359, startPoint y: 595, endPoint x: 274, endPoint y: 598, distance: 85.1
click at [274, 598] on div "Name (En) Additional Drizzle Name (En)" at bounding box center [448, 586] width 354 height 46
click at [730, 603] on input "text" at bounding box center [802, 592] width 341 height 22
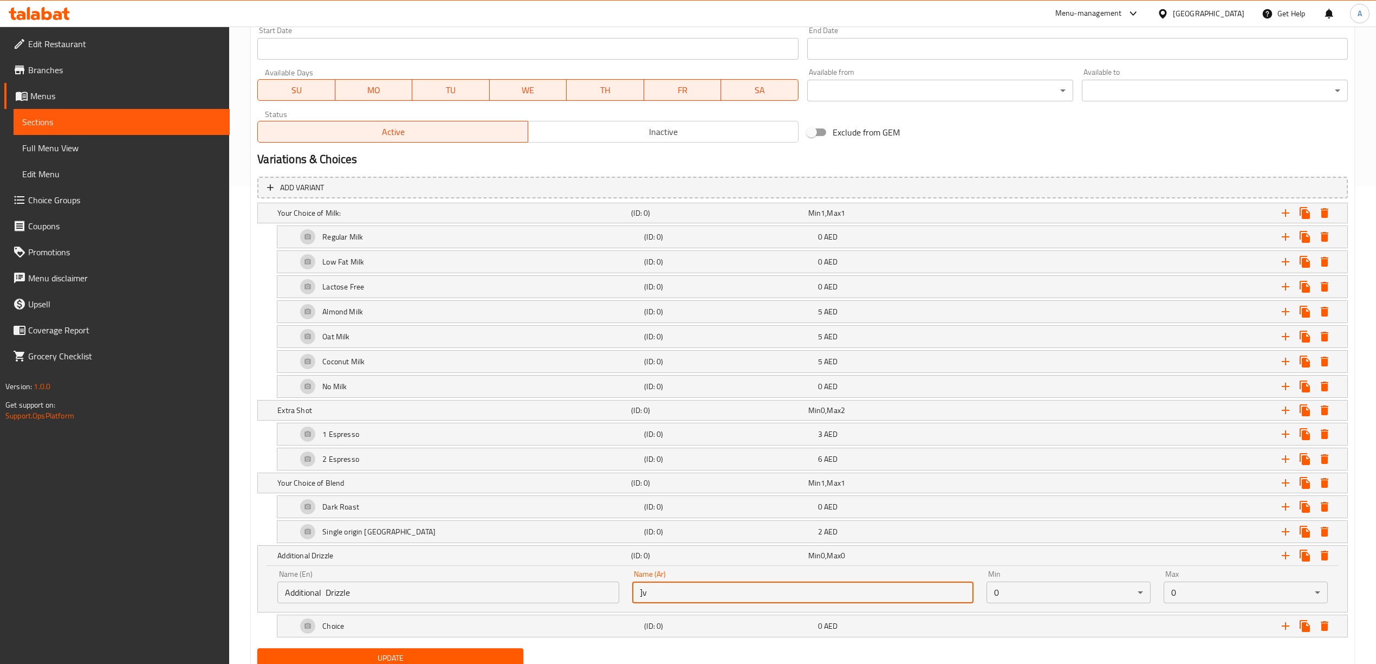
type input "]"
type input "دريزل اضافي:"
click at [368, 594] on input "Additional Drizzle" at bounding box center [447, 592] width 341 height 22
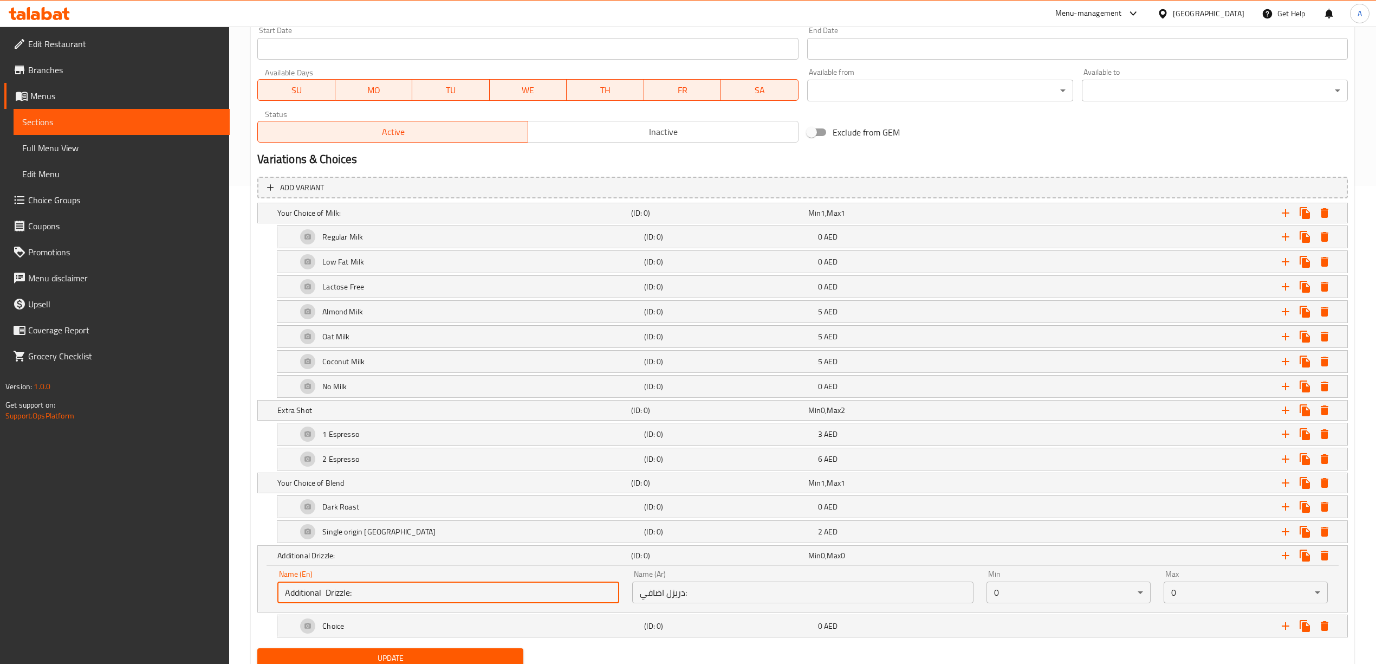
type input "Additional Drizzle:"
click at [719, 598] on input "دريزل اضافي:" at bounding box center [802, 592] width 341 height 22
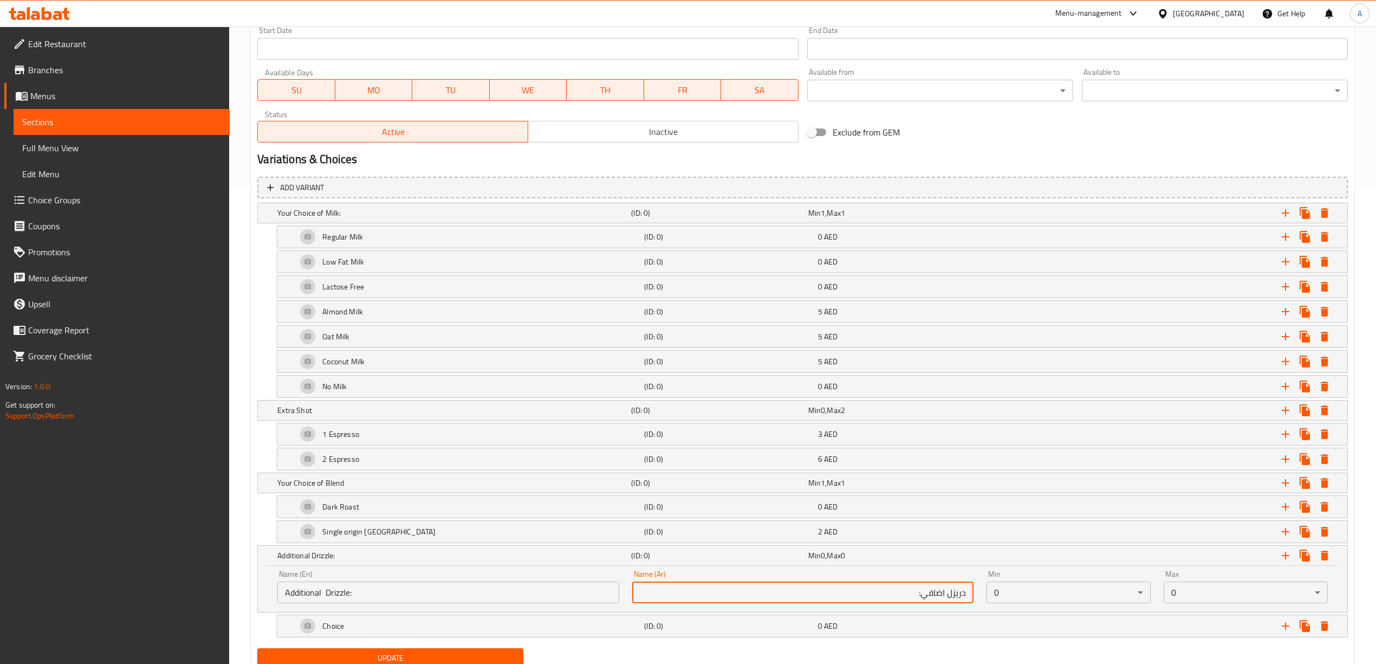
click at [237, 525] on div "Home / Restaurants management / Menus / Sections / item / update EDR Favorites …" at bounding box center [802, 127] width 1147 height 1156
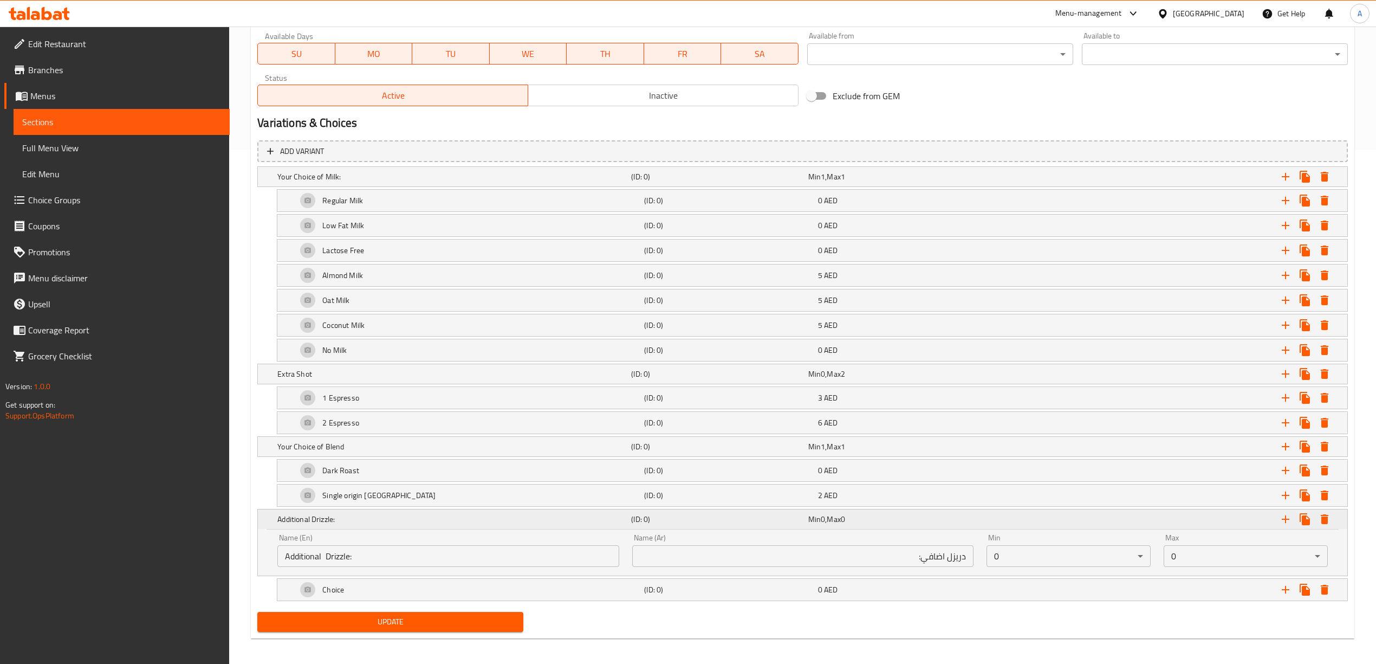
scroll to position [525, 0]
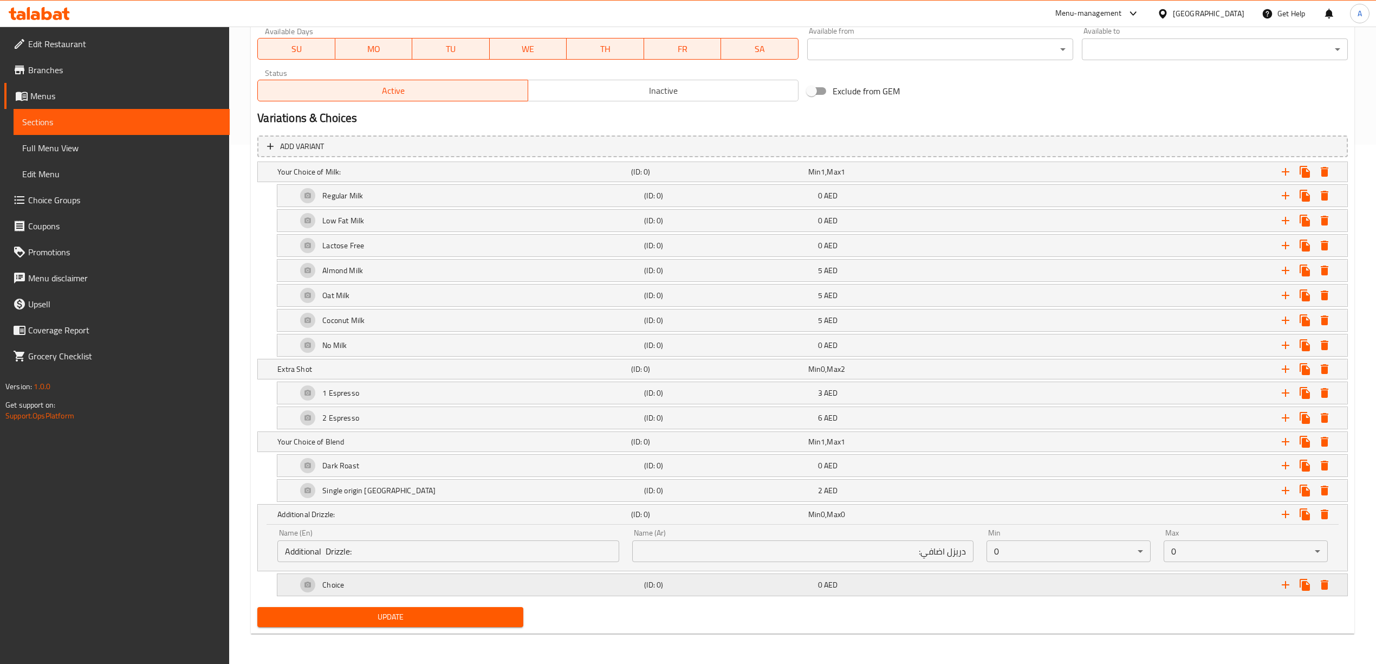
click at [372, 179] on div "Choice" at bounding box center [452, 171] width 354 height 15
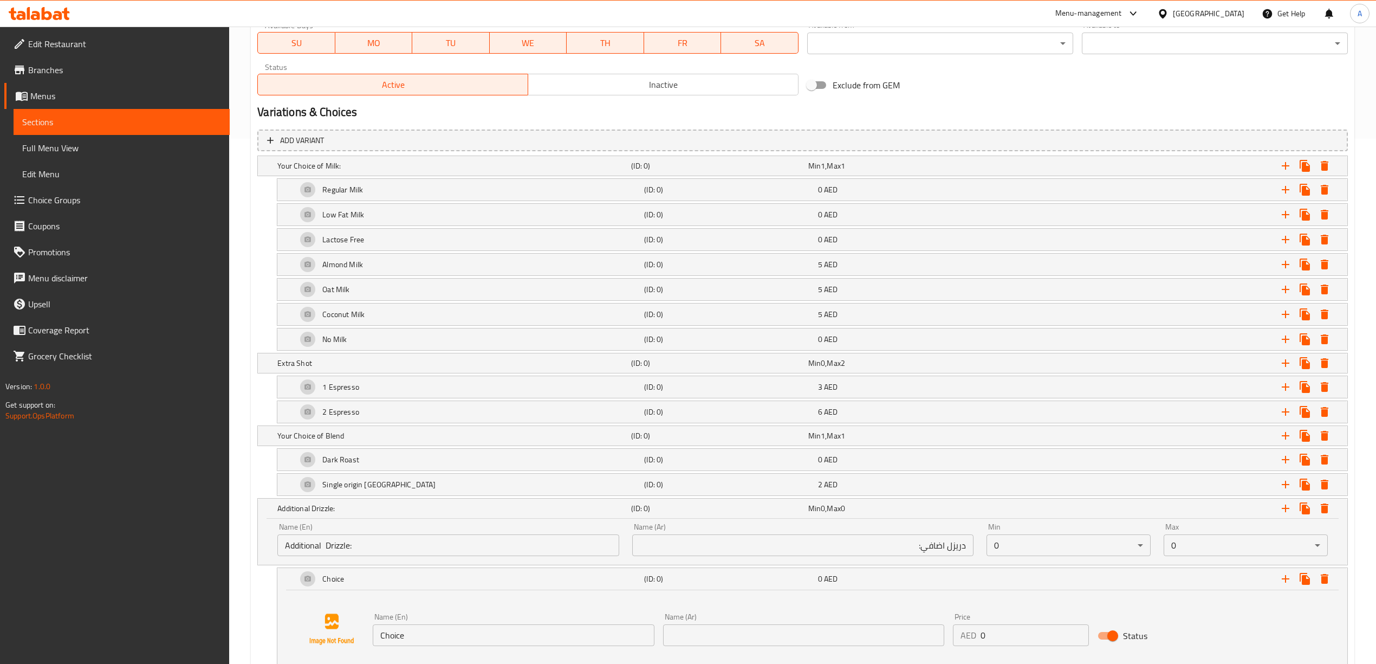
drag, startPoint x: 436, startPoint y: 640, endPoint x: 364, endPoint y: 634, distance: 72.3
click at [364, 635] on div "Name (En) Choice Name (En) Name (Ar) Name (Ar) Price AED 0 Price Status" at bounding box center [812, 629] width 1044 height 82
paste input "aramel Drizzle - Up"
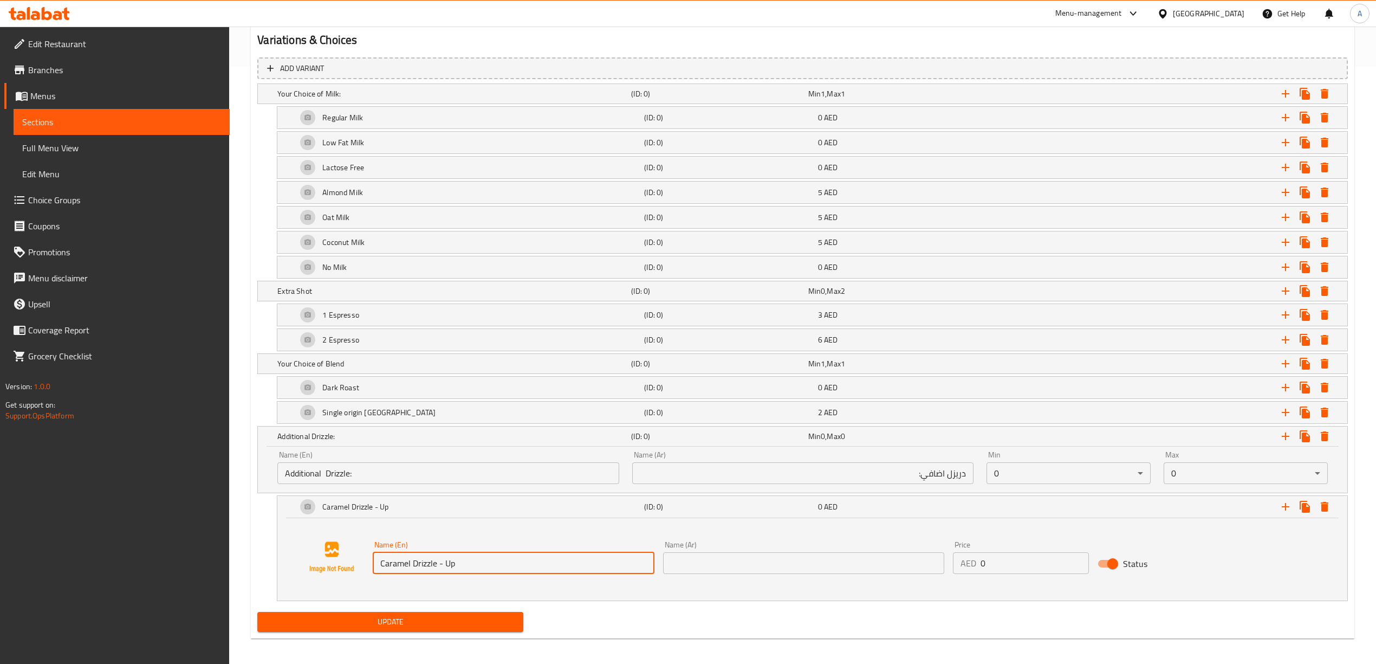
drag, startPoint x: 471, startPoint y: 568, endPoint x: 373, endPoint y: 570, distance: 98.1
click at [373, 570] on input "Caramel Drizzle - Up" at bounding box center [513, 563] width 281 height 22
type input "Caramel Drizzle - Up"
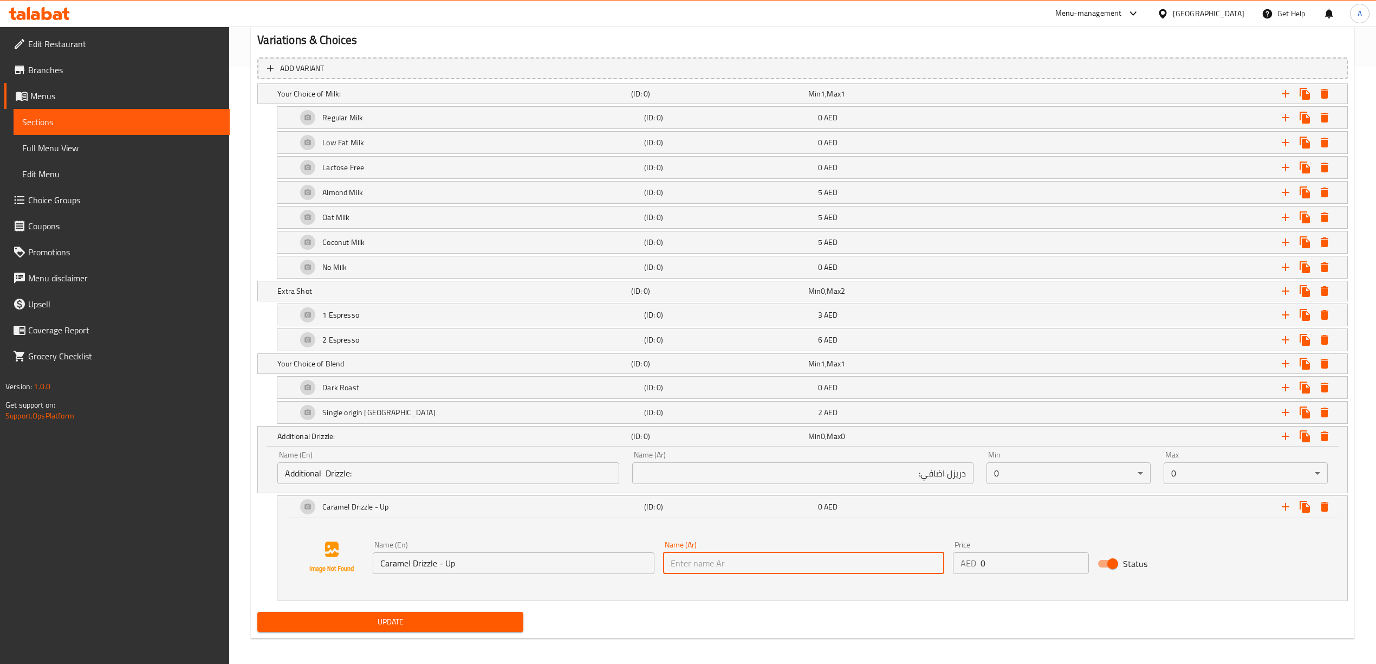
click at [841, 566] on input "text" at bounding box center [803, 563] width 281 height 22
paste input "رذاذ الكراميل - لأعلى"
type input "رذاذ الكراميل - لأعلى"
drag, startPoint x: 1019, startPoint y: 566, endPoint x: 965, endPoint y: 566, distance: 54.2
click at [965, 566] on div "AED 0 Price" at bounding box center [1021, 563] width 137 height 22
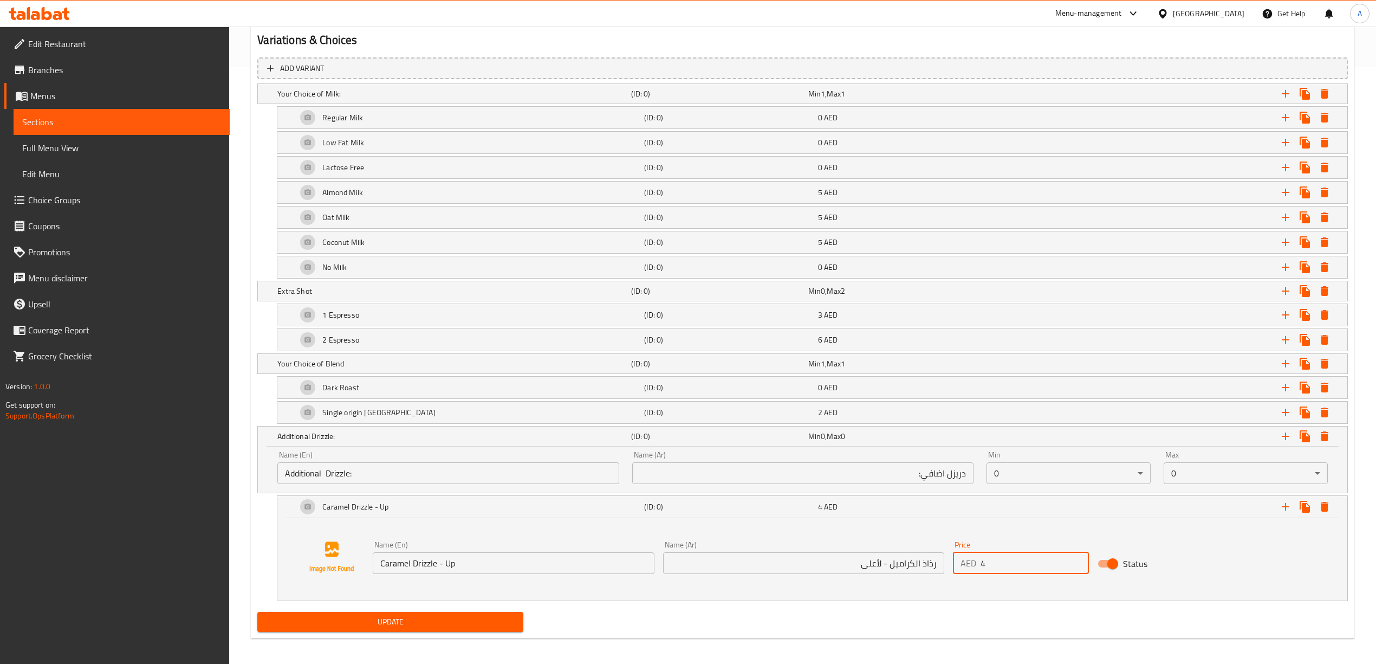
type input "4"
drag, startPoint x: 924, startPoint y: 567, endPoint x: 939, endPoint y: 571, distance: 15.3
click at [939, 571] on input "رذاذ الكراميل - لأعلى" at bounding box center [803, 563] width 281 height 22
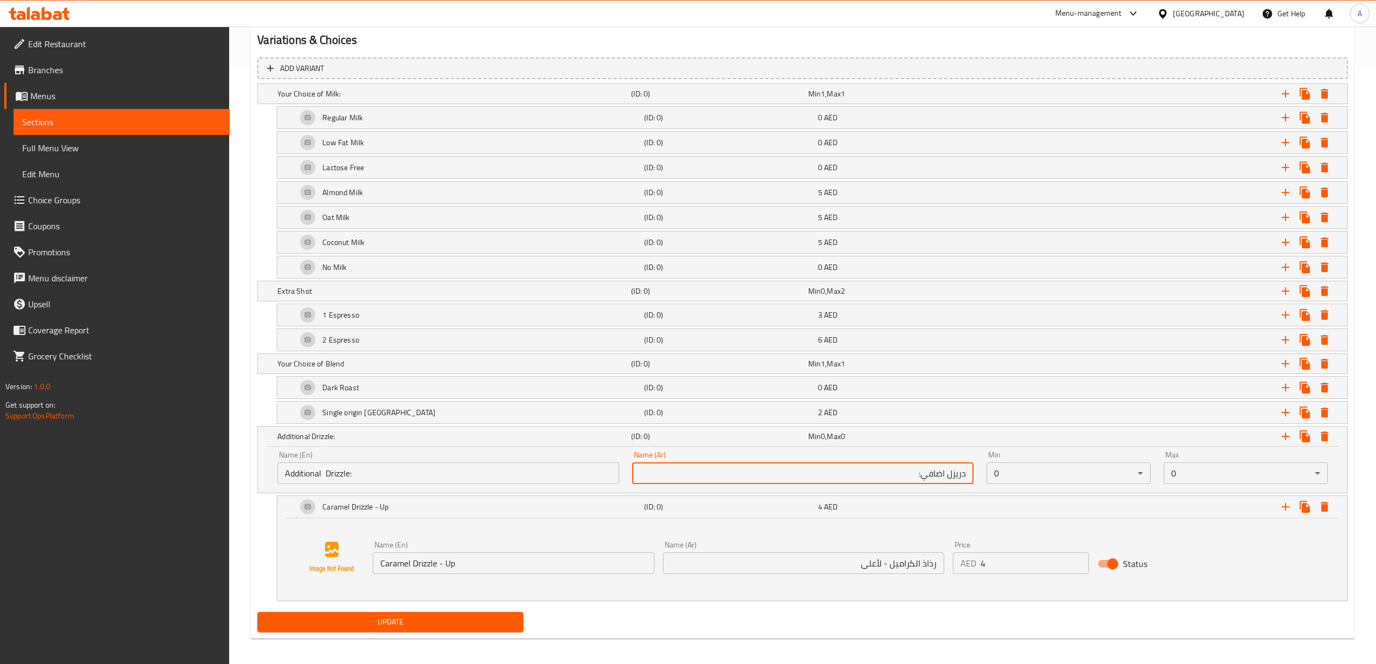
drag, startPoint x: 950, startPoint y: 481, endPoint x: 963, endPoint y: 481, distance: 13.5
click at [963, 481] on input "دريزل اضافي:" at bounding box center [802, 473] width 341 height 22
drag, startPoint x: 948, startPoint y: 481, endPoint x: 973, endPoint y: 481, distance: 25.5
click at [973, 481] on div "Name (Ar) دريزل اضافي: Name (Ar)" at bounding box center [803, 467] width 354 height 46
paste input "ذاذ"
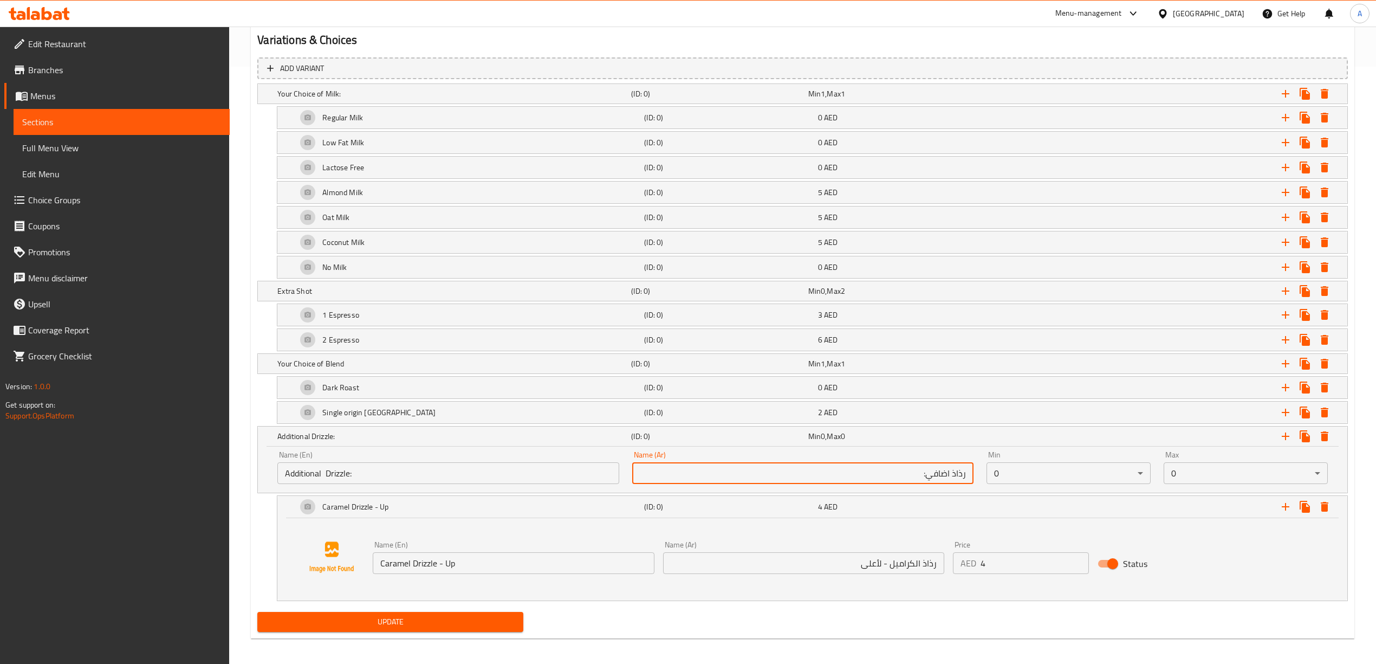
type input "رذاذ اضافي:"
click at [1006, 625] on div "Update" at bounding box center [802, 621] width 1099 height 29
click at [1278, 504] on button "Expand" at bounding box center [1286, 507] width 20 height 20
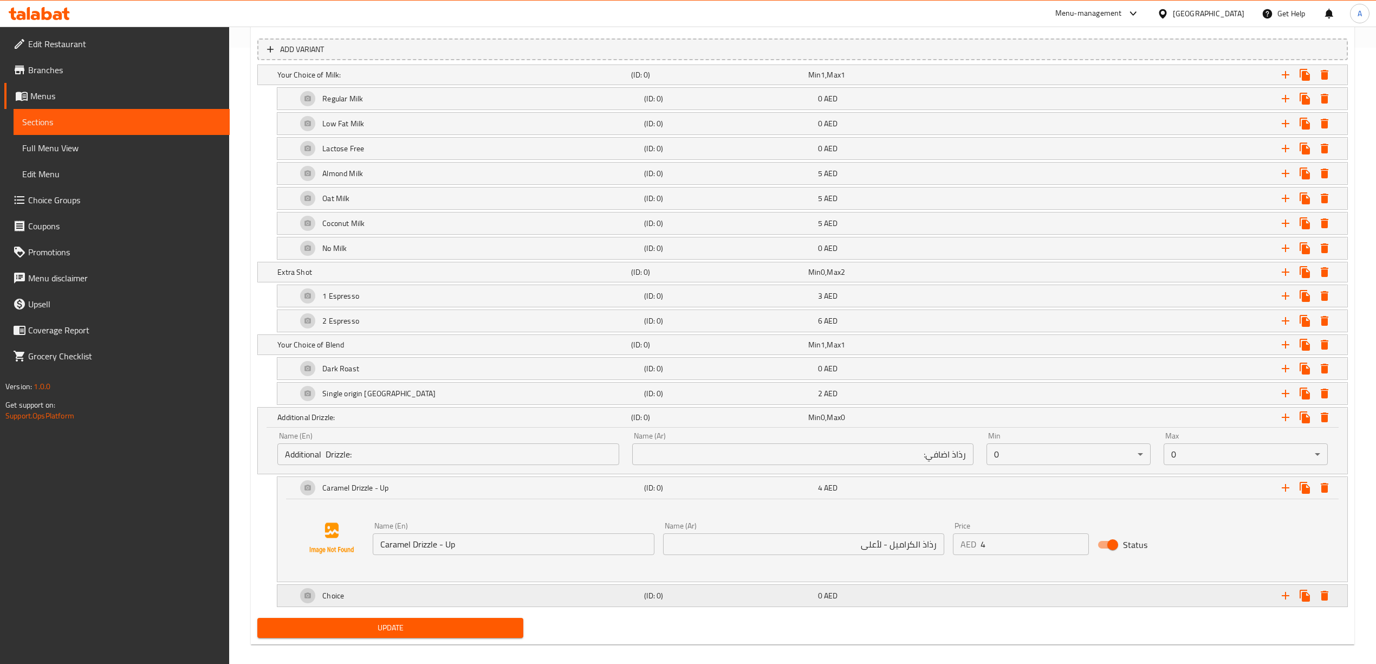
scroll to position [633, 0]
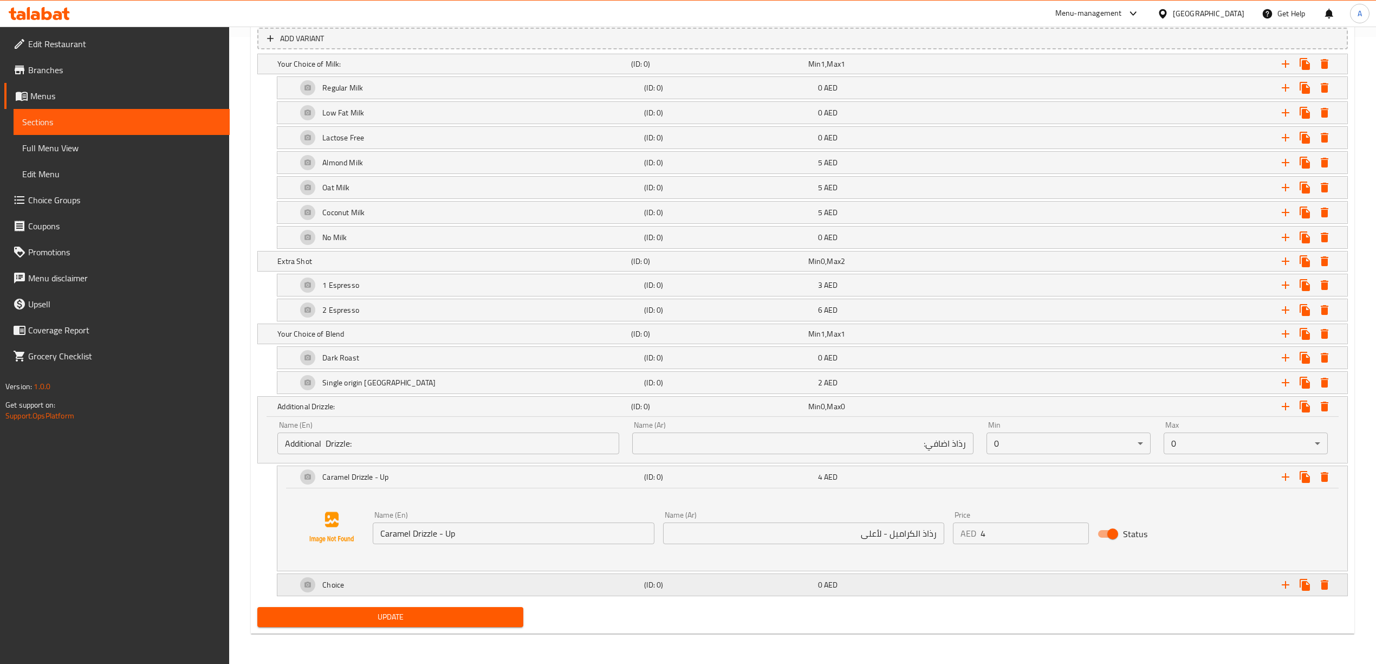
click at [581, 72] on div "Choice" at bounding box center [452, 63] width 354 height 15
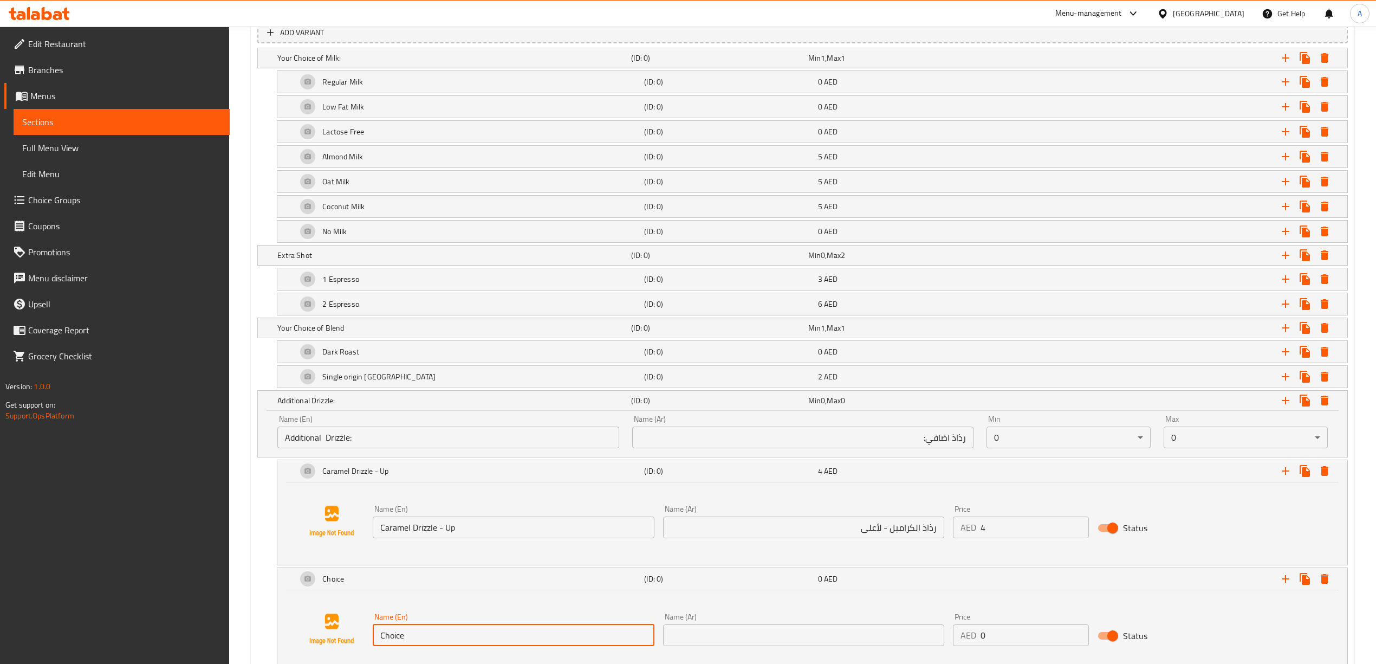
drag, startPoint x: 429, startPoint y: 642, endPoint x: 345, endPoint y: 635, distance: 84.8
click at [345, 635] on div "Name (En) Choice Name (En) Name (Ar) Name (Ar) Price AED 0 Price Status" at bounding box center [812, 629] width 1044 height 82
paste input "aramel Drizzle - Down"
drag, startPoint x: 469, startPoint y: 642, endPoint x: 379, endPoint y: 642, distance: 89.9
click at [379, 642] on input "Caramel Drizzle - Down" at bounding box center [513, 635] width 281 height 22
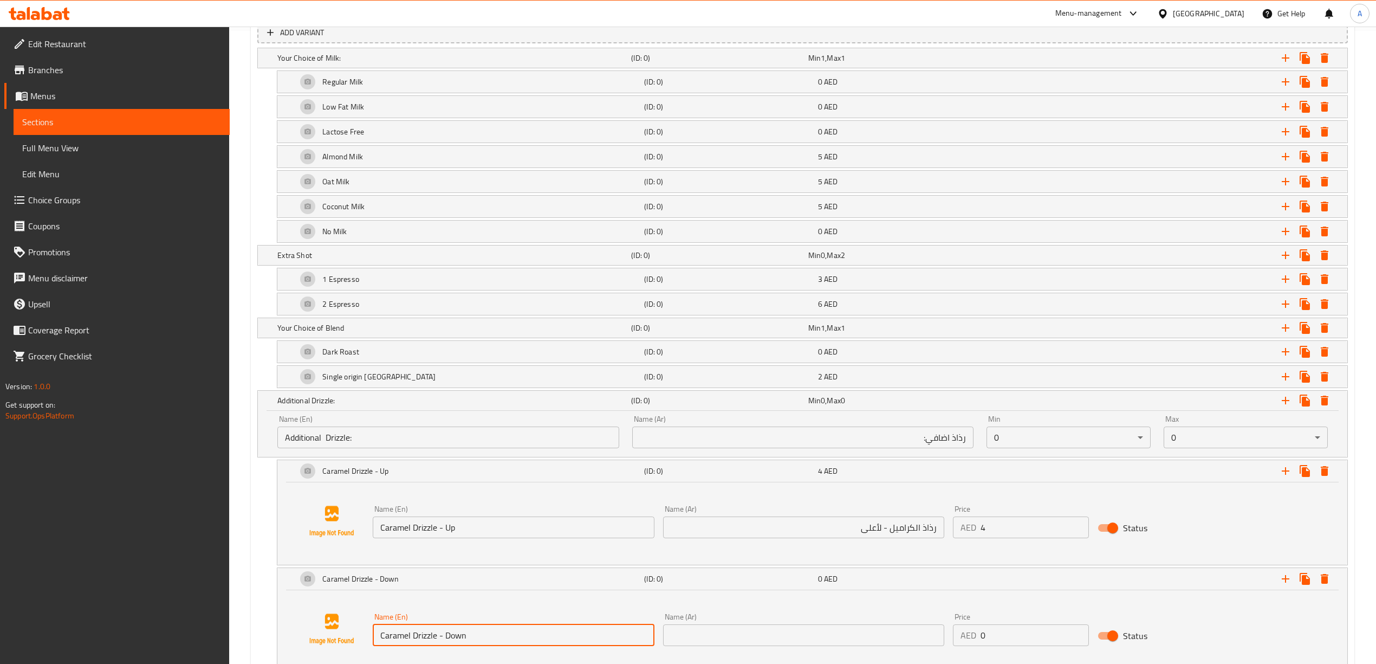
type input "Caramel Drizzle - Down"
click at [777, 645] on input "text" at bounding box center [803, 635] width 281 height 22
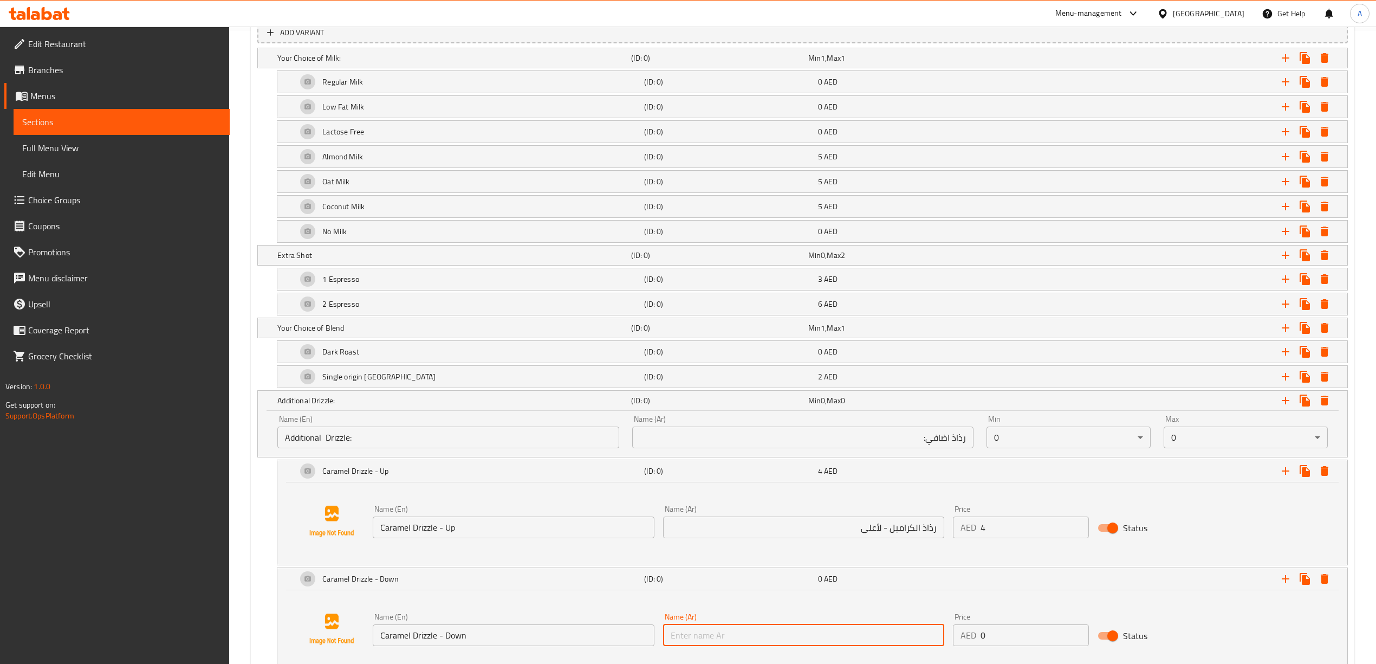
paste input "رذاذ الكراميل - لأسفل"
type input "رذاذ الكراميل - لأسفل"
drag, startPoint x: 1009, startPoint y: 641, endPoint x: 943, endPoint y: 633, distance: 66.7
click at [935, 633] on div "Name (En) Caramel Drizzle - Down Name (En) Name (Ar) رذاذ الكراميل - لأسفل Name…" at bounding box center [803, 629] width 870 height 42
type input "4"
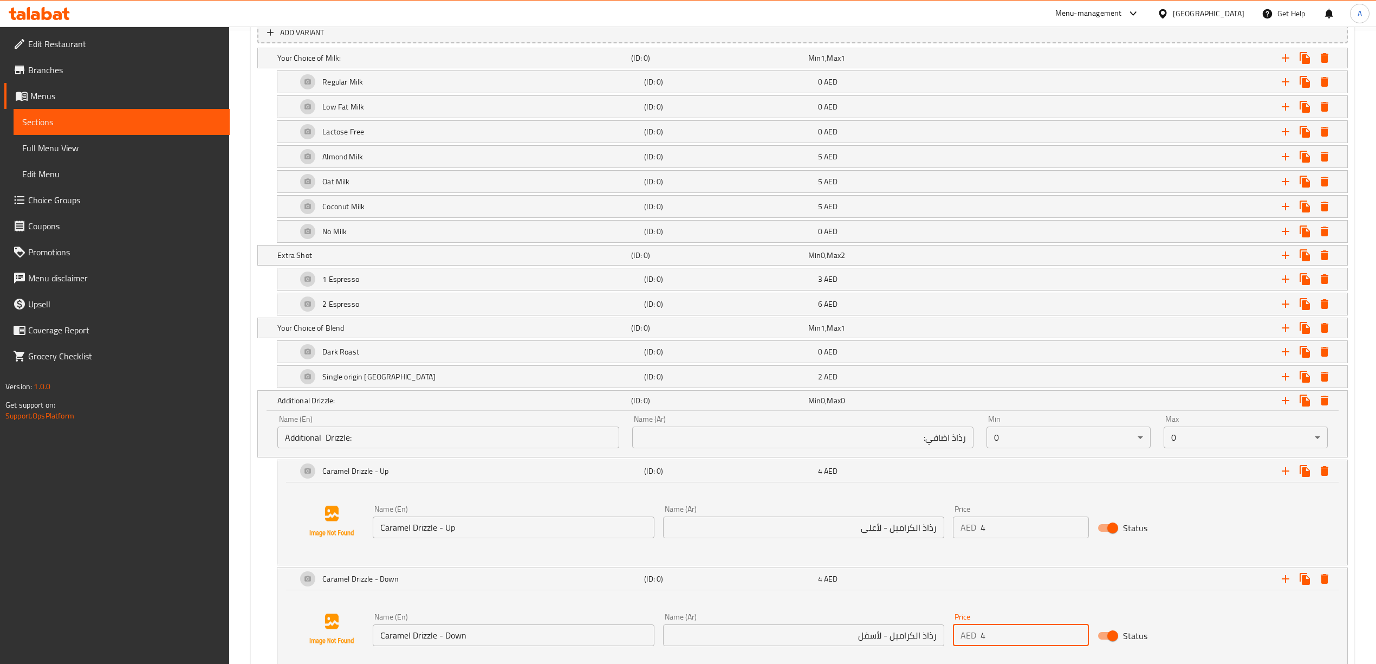
click at [971, 658] on div "Name (En) Caramel Drizzle - Down Name (En) Name (Ar) رذاذ الكراميل - لأسفل Name…" at bounding box center [812, 629] width 1044 height 82
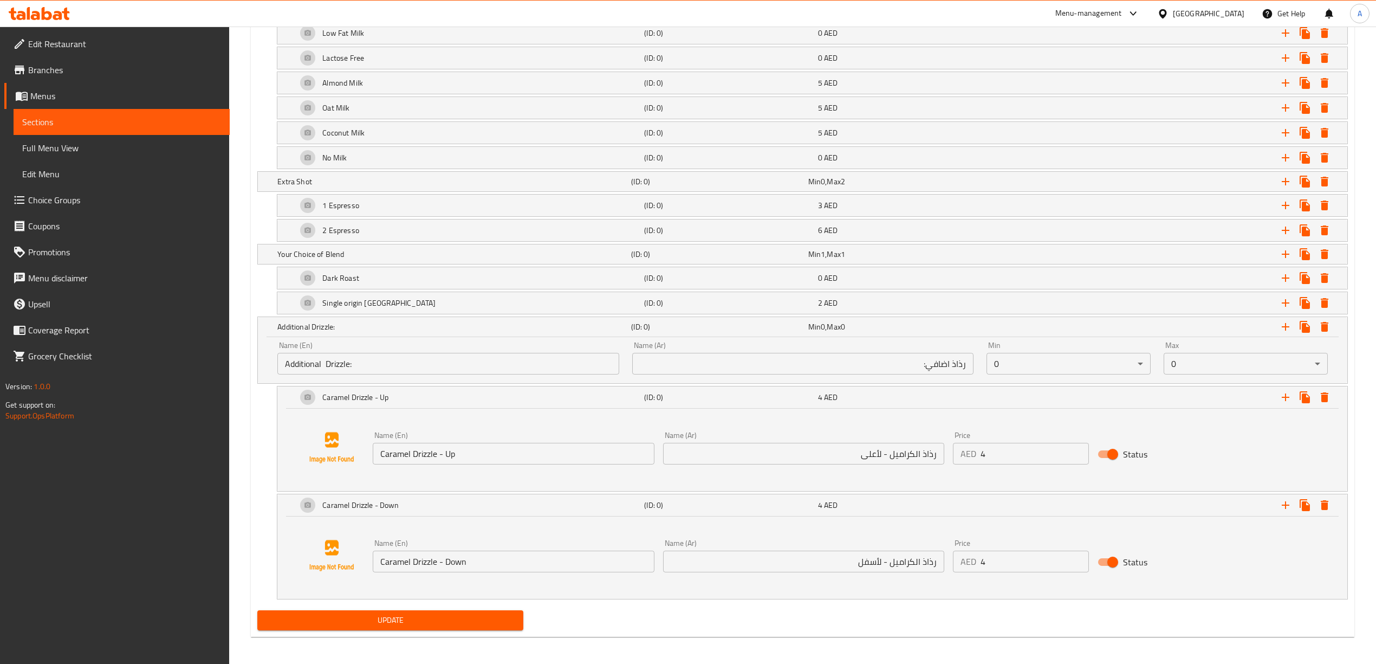
scroll to position [716, 0]
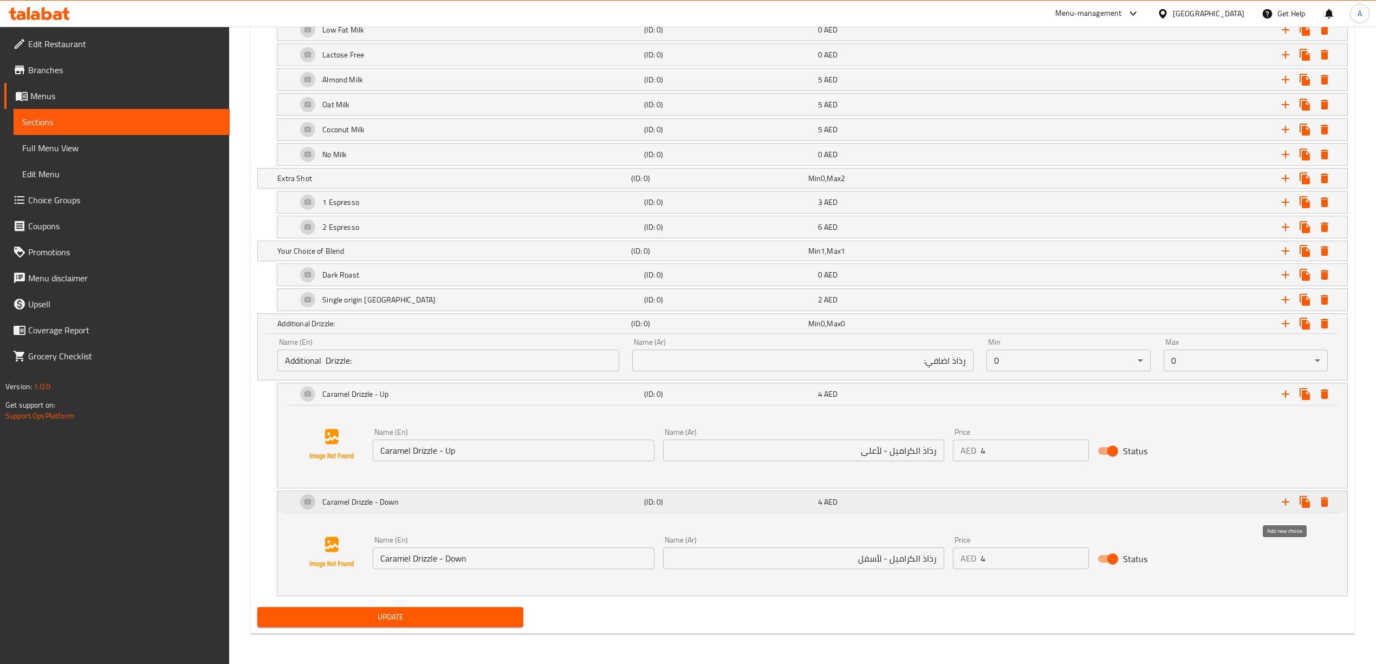
click at [1285, 506] on icon "Expand" at bounding box center [1285, 501] width 13 height 13
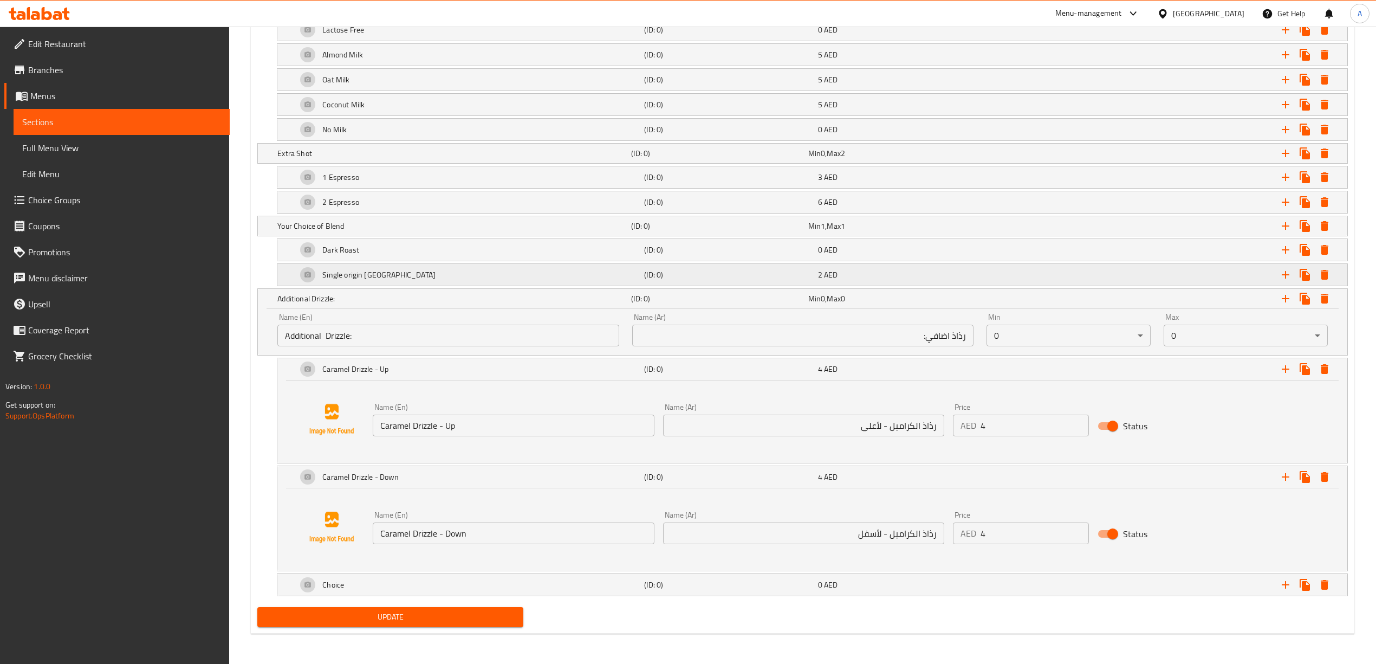
scroll to position [741, 0]
click at [402, 603] on div "Update" at bounding box center [390, 616] width 275 height 29
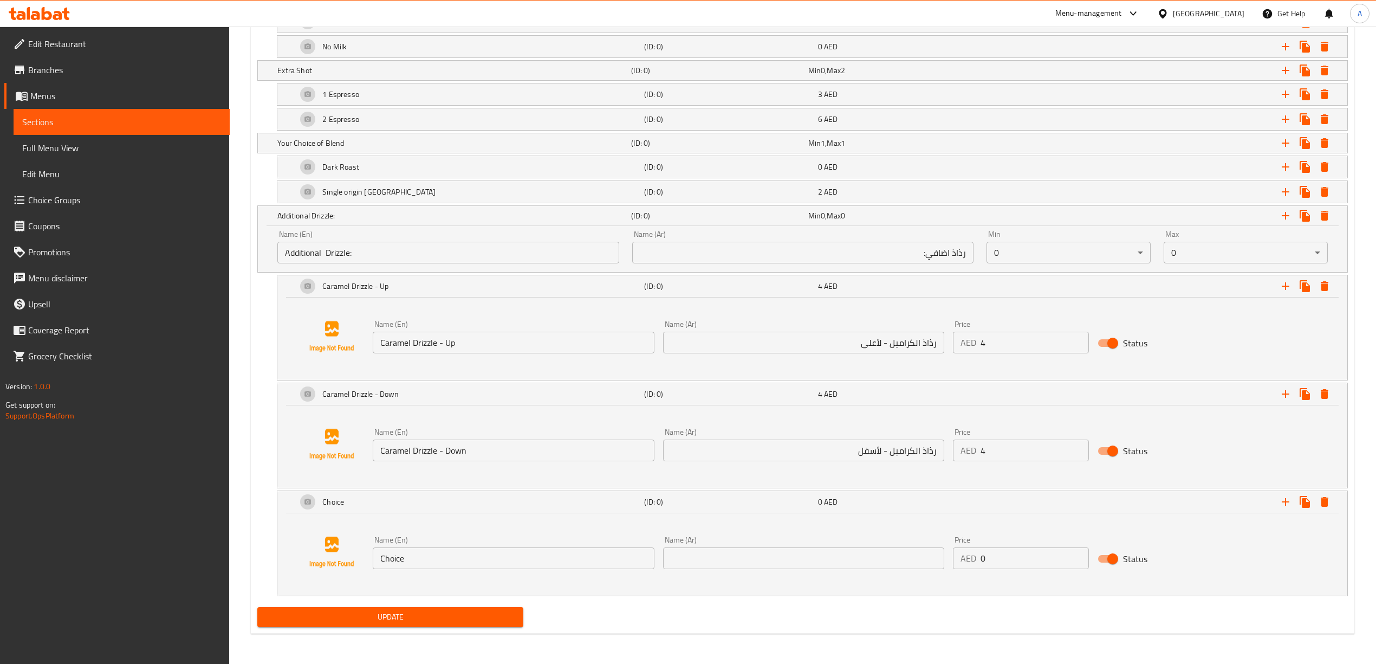
scroll to position [824, 0]
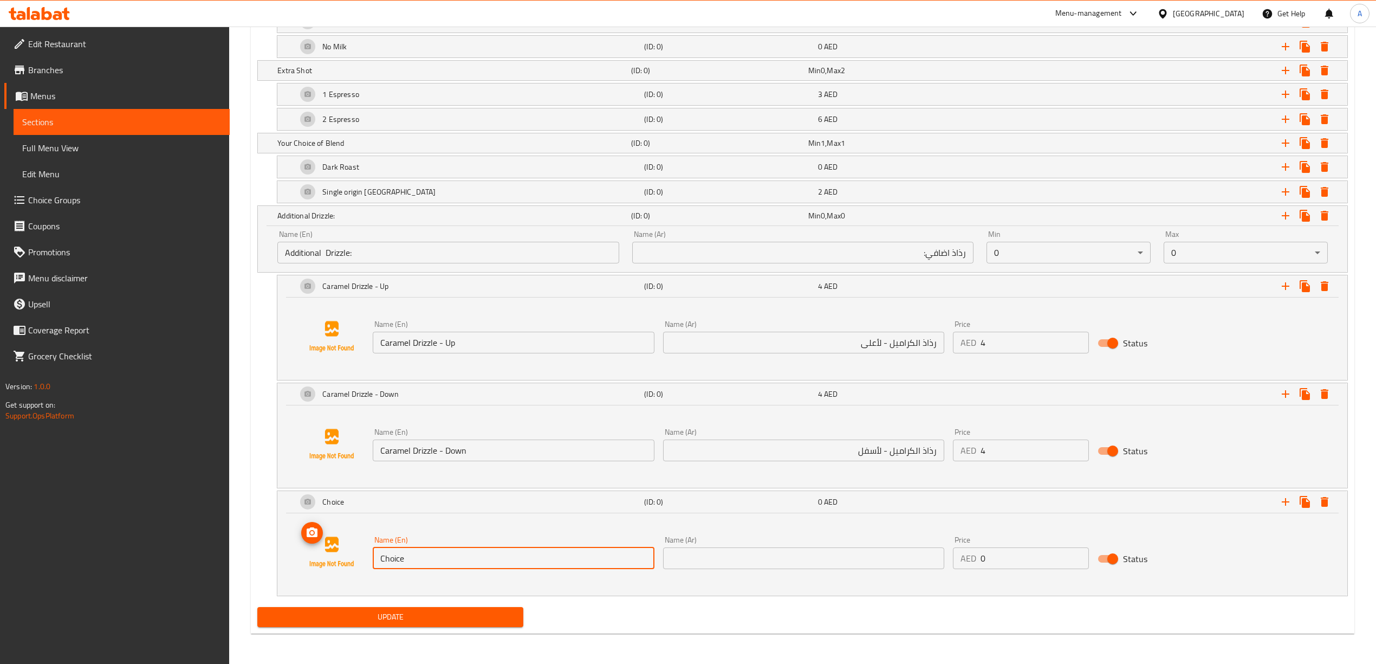
drag, startPoint x: 358, startPoint y: 557, endPoint x: 417, endPoint y: 560, distance: 59.1
click at [343, 554] on div "Name (En) Choice Name (En) Name (Ar) Name (Ar) Price AED 0 Price Status" at bounding box center [812, 552] width 1044 height 82
paste input "aramel Drizzle - Up And Down"
drag, startPoint x: 525, startPoint y: 563, endPoint x: 378, endPoint y: 558, distance: 146.9
click at [378, 558] on input "Caramel Drizzle - Up And Down" at bounding box center [513, 558] width 281 height 22
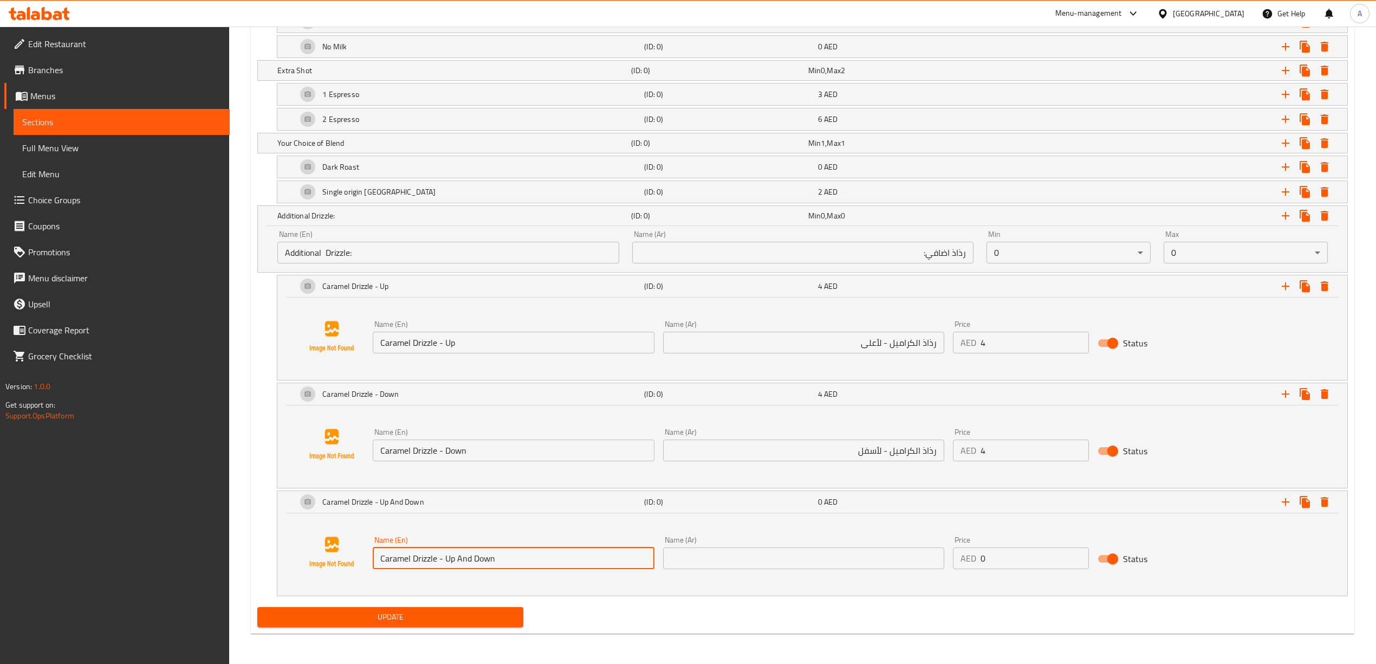
type input "Caramel Drizzle - Up And Down"
click at [841, 557] on input "text" at bounding box center [803, 558] width 281 height 22
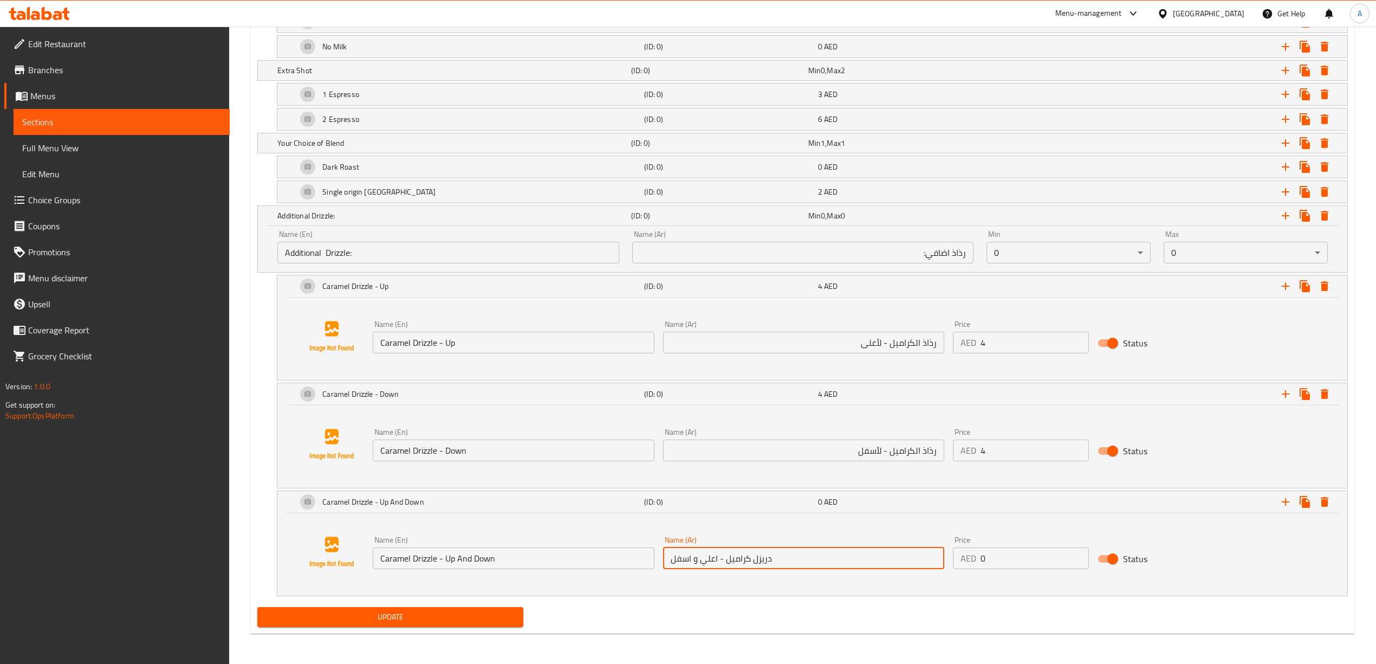
type input "دريزل كراميل - اعلي و اسفل"
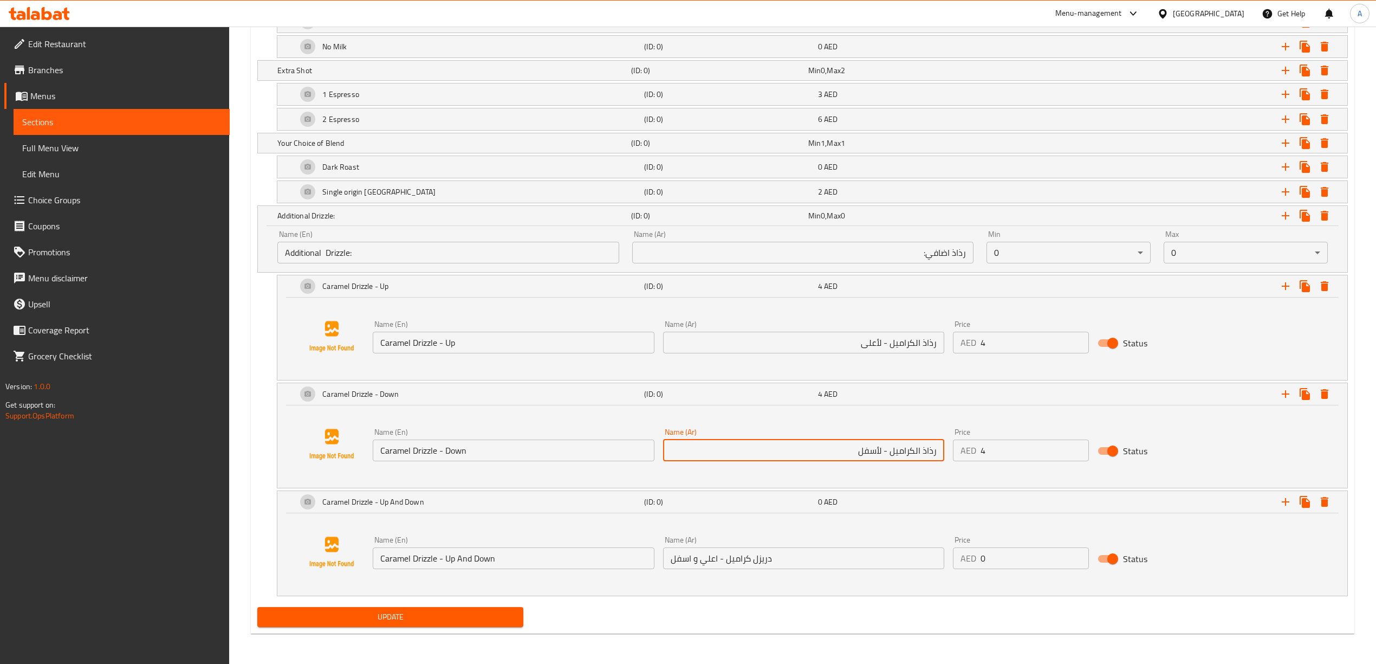
drag, startPoint x: 924, startPoint y: 451, endPoint x: 945, endPoint y: 453, distance: 21.8
click at [945, 453] on div "Name (Ar) رذاذ الكراميل - لأسفل Name (Ar)" at bounding box center [804, 445] width 290 height 42
drag, startPoint x: 919, startPoint y: 447, endPoint x: 947, endPoint y: 455, distance: 29.2
click at [947, 455] on div "Name (Ar) دريزل الكراميل - لأسفل Name (Ar)" at bounding box center [804, 445] width 290 height 42
type input "دريزل الكراميل - لأسفل"
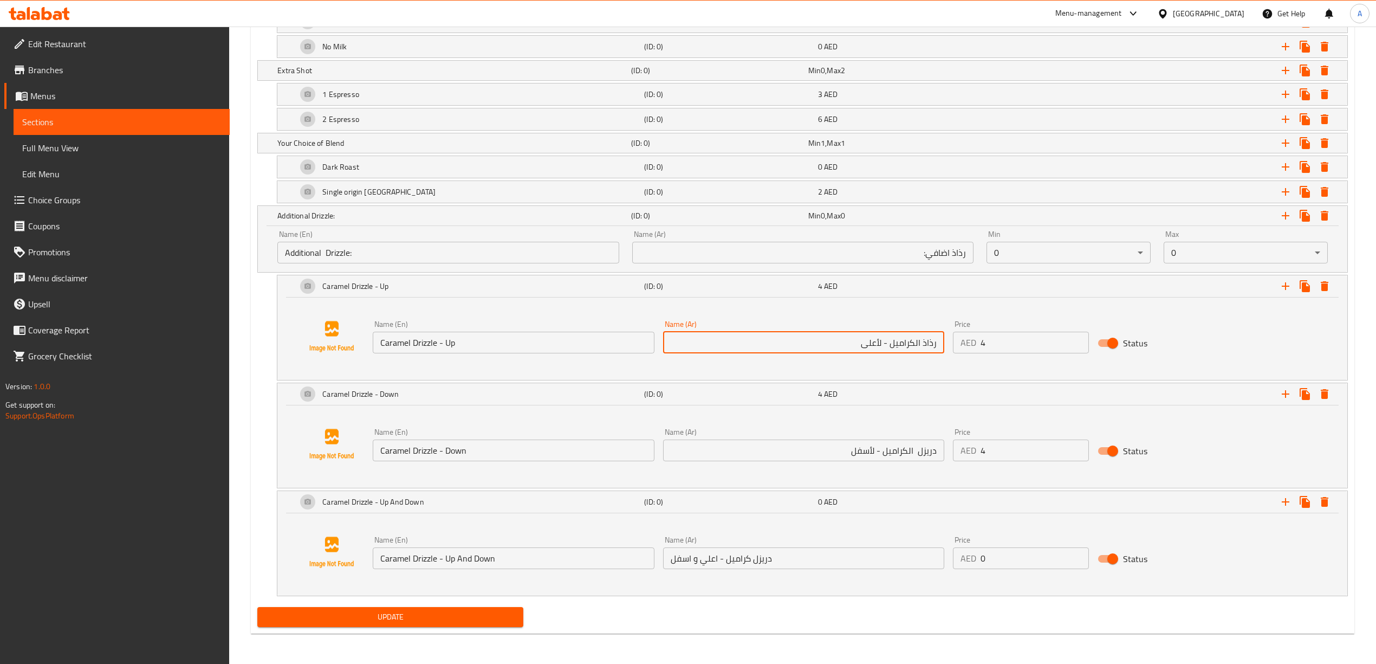
drag, startPoint x: 922, startPoint y: 345, endPoint x: 993, endPoint y: 345, distance: 71.0
click at [993, 345] on div "Name (En) Caramel Drizzle - Up Name (En) Name (Ar) رذاذ الكراميل - لأعلى Name (…" at bounding box center [803, 337] width 870 height 42
paste input "ريزل"
type input "دريزل الكراميل - لأعلى"
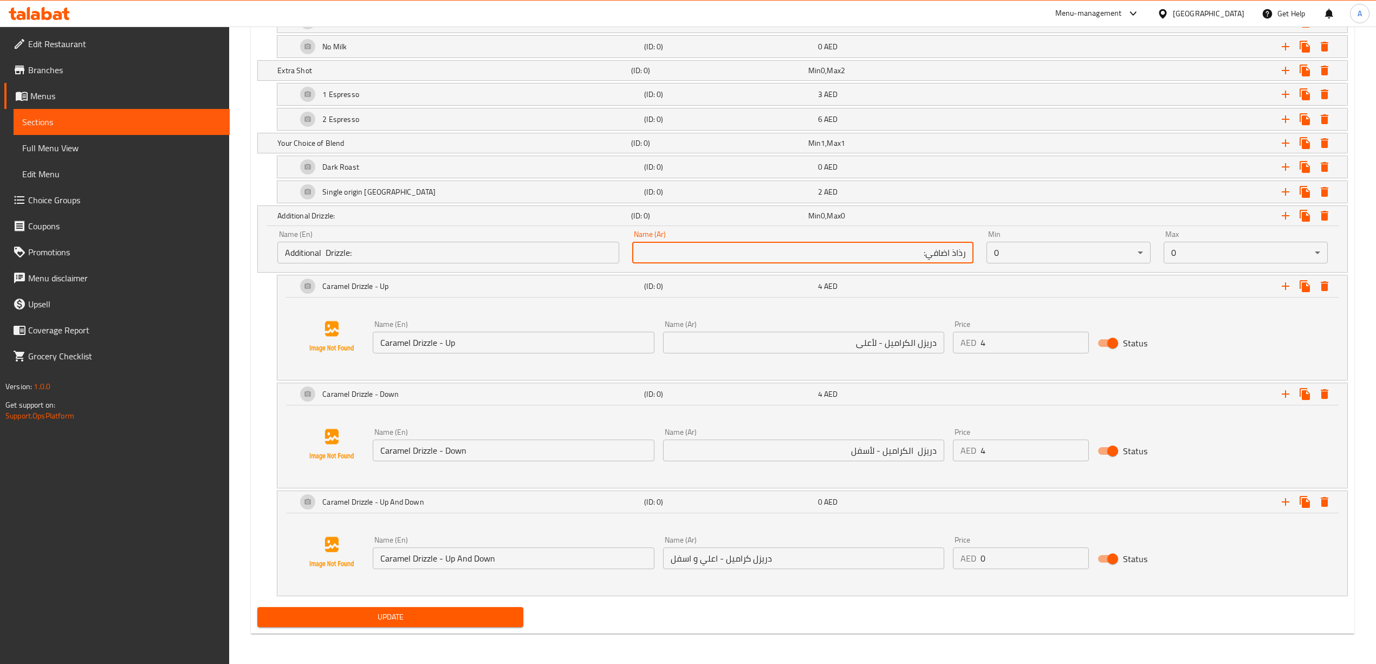
drag, startPoint x: 953, startPoint y: 257, endPoint x: 970, endPoint y: 260, distance: 16.6
click at [970, 260] on input "رذاذ اضافي:" at bounding box center [802, 253] width 341 height 22
paste input "ريزل"
type input "دريزل اضافي:"
click at [852, 607] on div "Update" at bounding box center [802, 616] width 1099 height 29
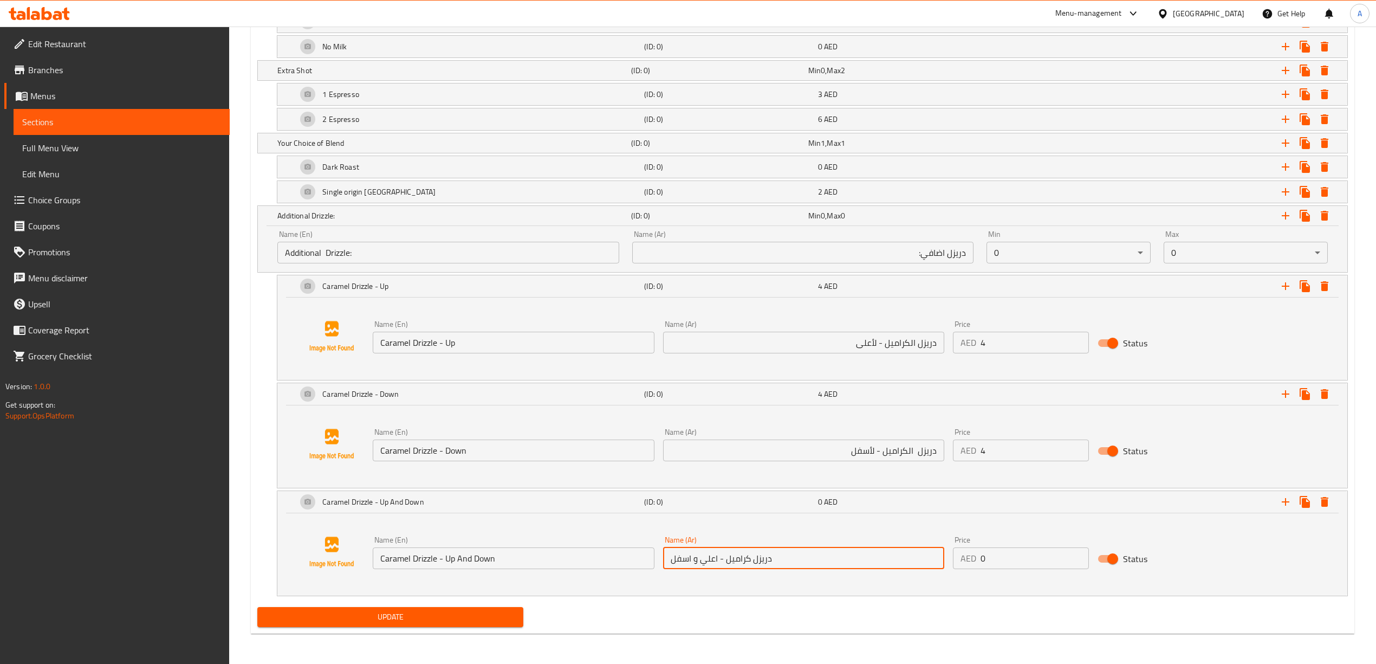
click at [804, 555] on input "دريزل كراميل - اعلي و اسفل" at bounding box center [803, 558] width 281 height 22
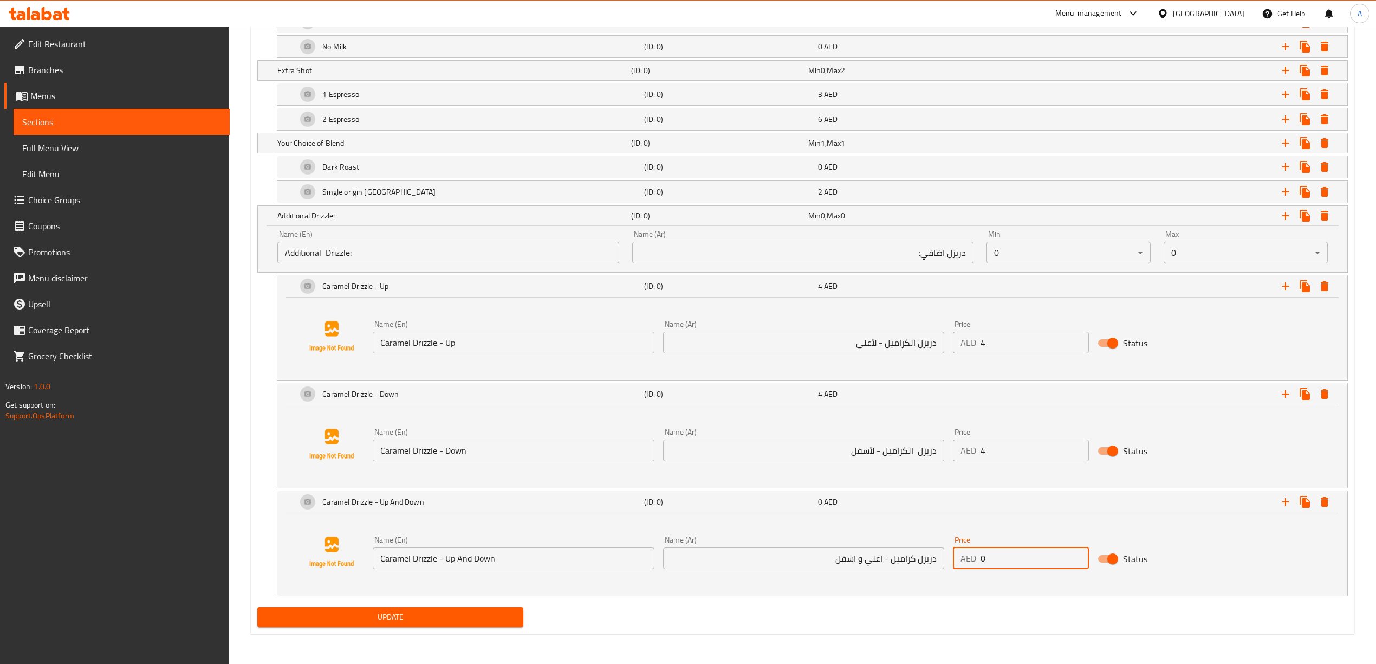
drag, startPoint x: 1000, startPoint y: 562, endPoint x: 965, endPoint y: 562, distance: 35.2
click at [966, 562] on div "AED 0 Price" at bounding box center [1021, 558] width 137 height 22
type input "8"
click at [987, 602] on div "Update" at bounding box center [802, 616] width 1099 height 29
click at [1288, 502] on icon "Expand" at bounding box center [1286, 502] width 8 height 8
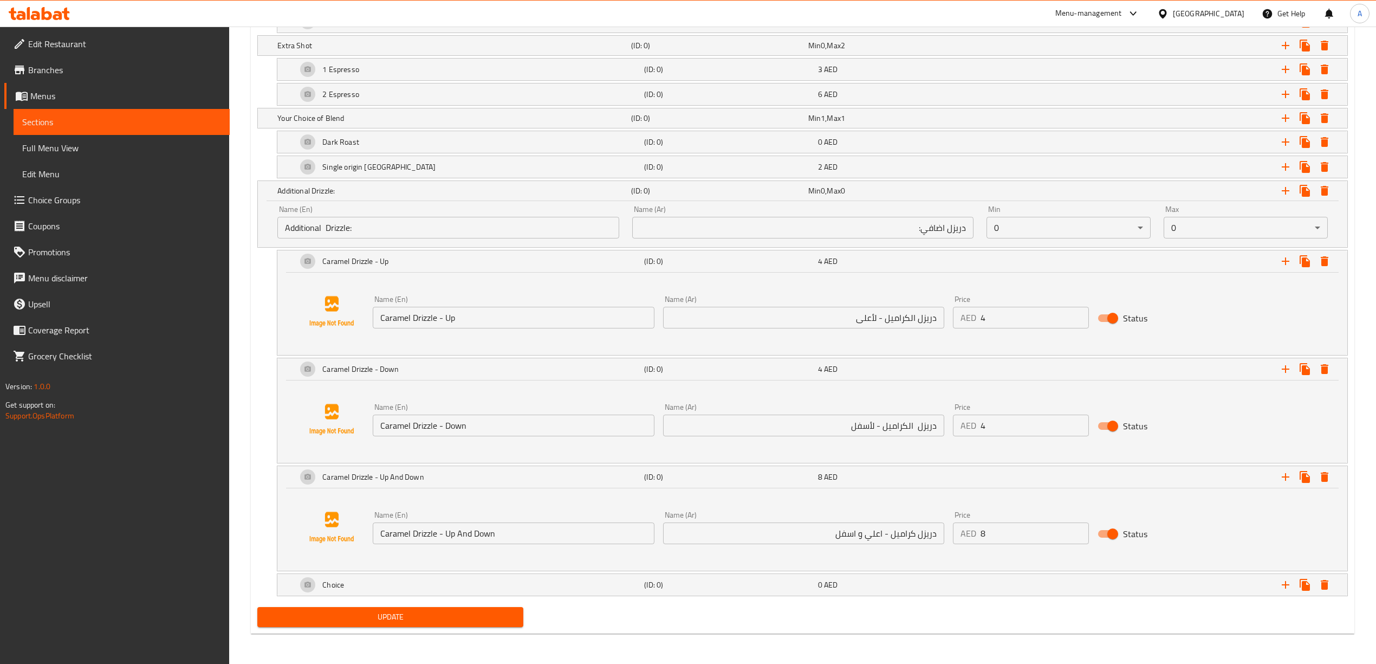
scroll to position [849, 0]
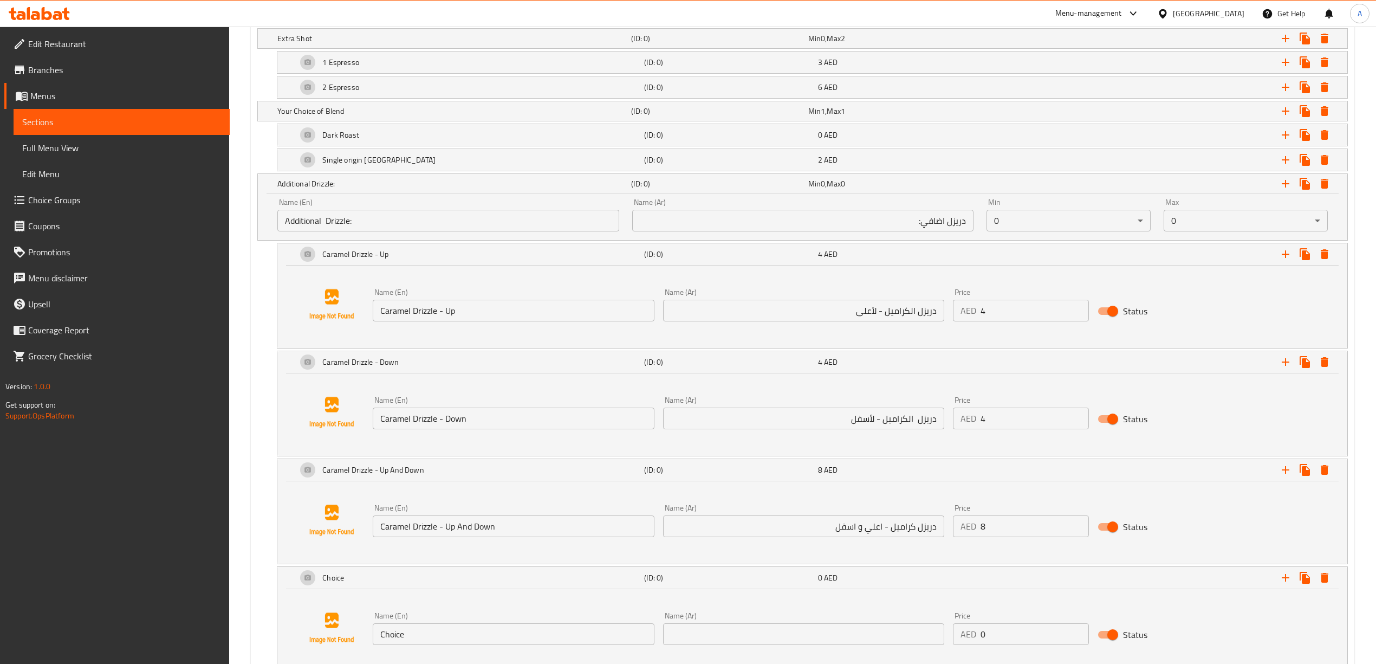
scroll to position [921, 0]
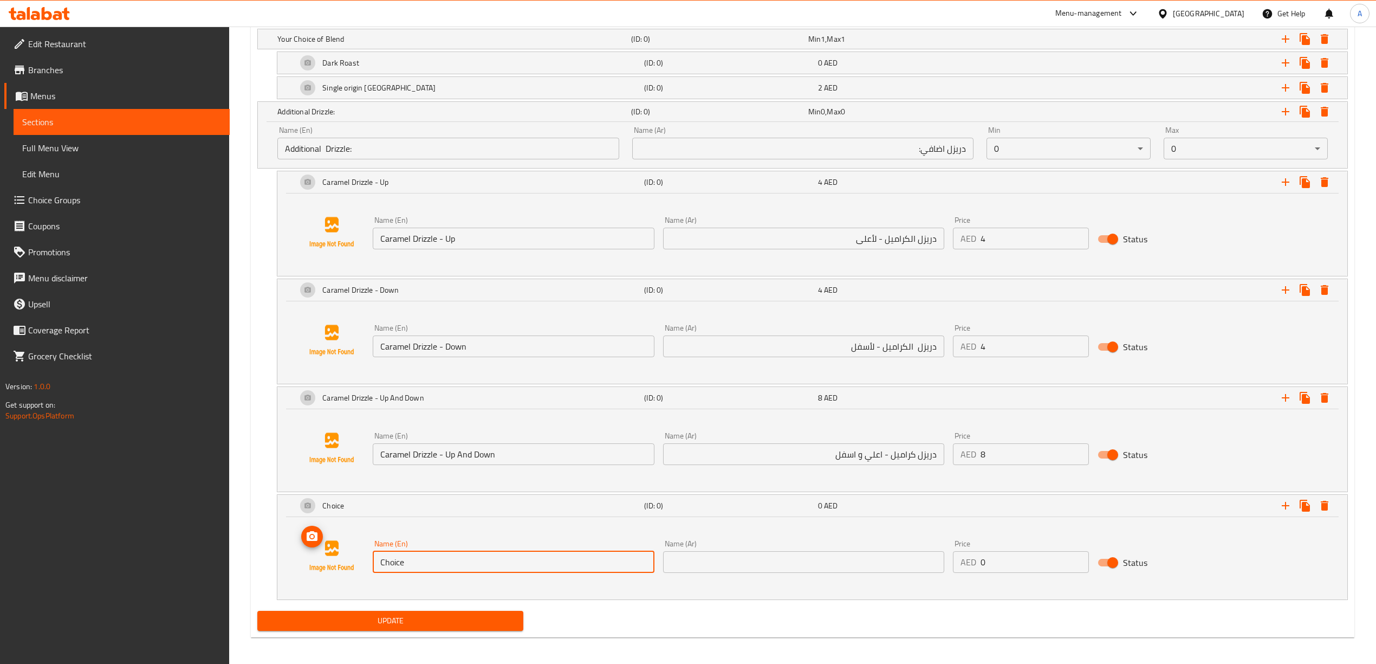
drag, startPoint x: 419, startPoint y: 574, endPoint x: 341, endPoint y: 566, distance: 77.9
click at [339, 566] on div "Name (En) Choice Name (En) Name (Ar) Name (Ar) Price AED 0 Price Status" at bounding box center [812, 556] width 1044 height 82
paste input "Mocha Drizzle - Down"
type input "Mocha Drizzle - Down"
click at [716, 572] on input "text" at bounding box center [803, 562] width 281 height 22
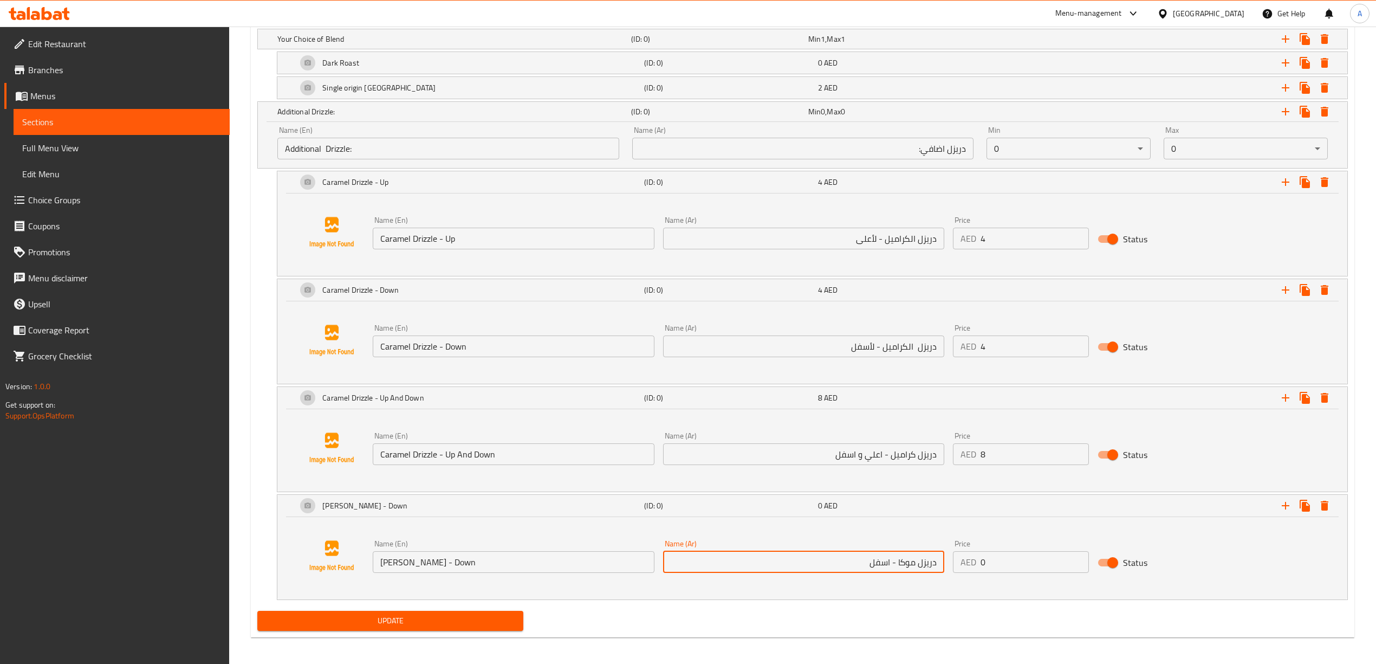
type input "دريزل موكا - اسفل"
drag, startPoint x: 998, startPoint y: 563, endPoint x: 978, endPoint y: 569, distance: 20.8
click at [978, 569] on div "AED 0 Price" at bounding box center [1021, 562] width 137 height 22
type input "4"
click at [1036, 607] on div "Add variant Your Choice of Milk: (ID: 0) Min 1 , Max 1 Name (En) Your Choice of…" at bounding box center [802, 168] width 1099 height 878
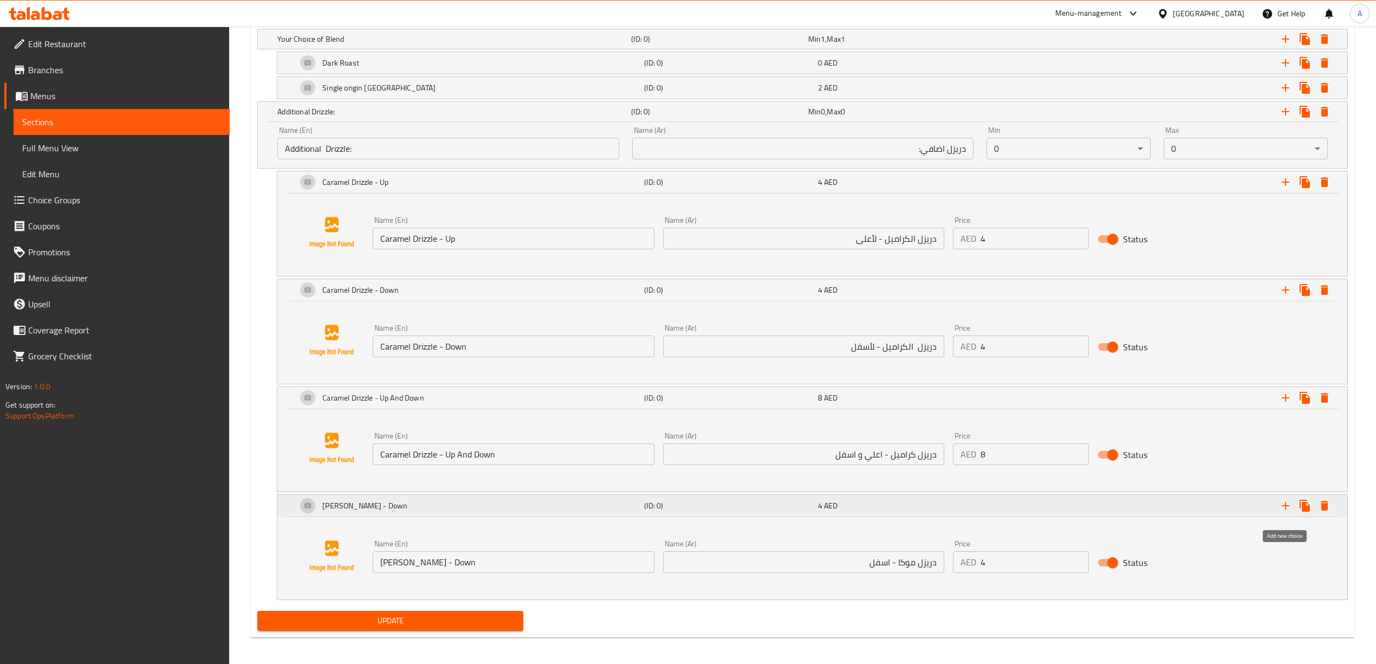
click at [1283, 509] on icon "Expand" at bounding box center [1286, 506] width 8 height 8
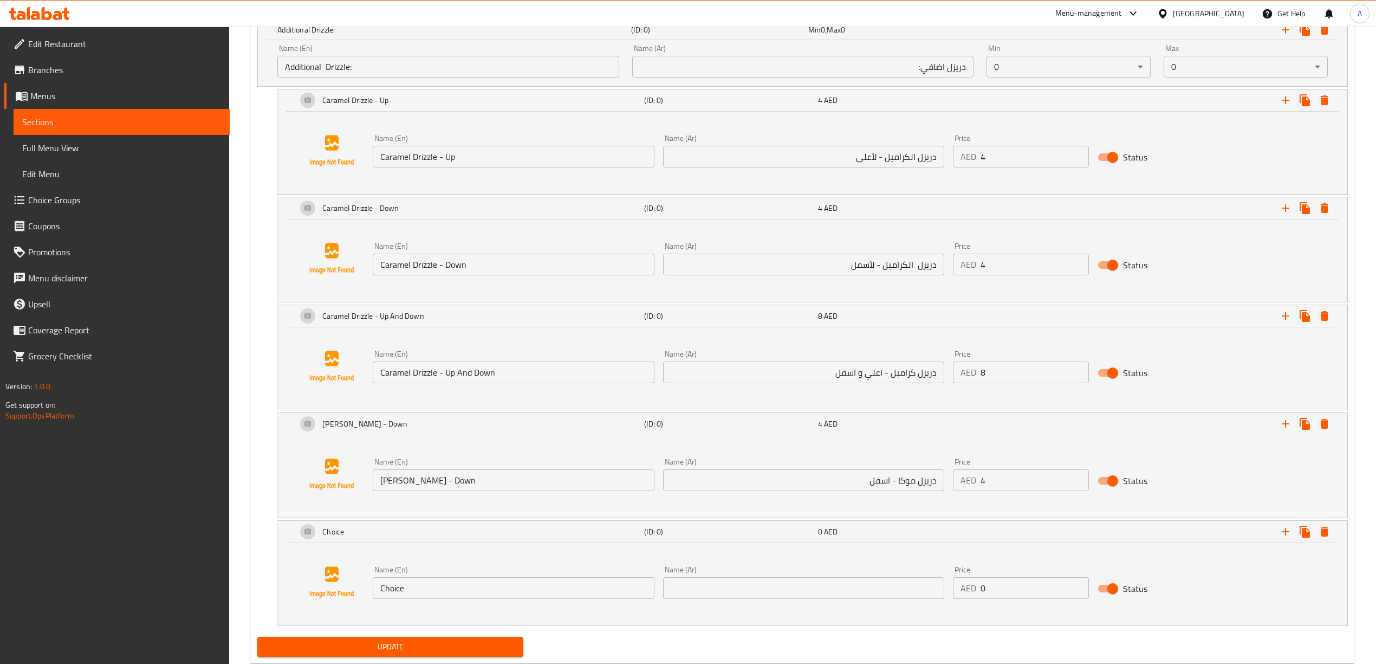
scroll to position [1040, 0]
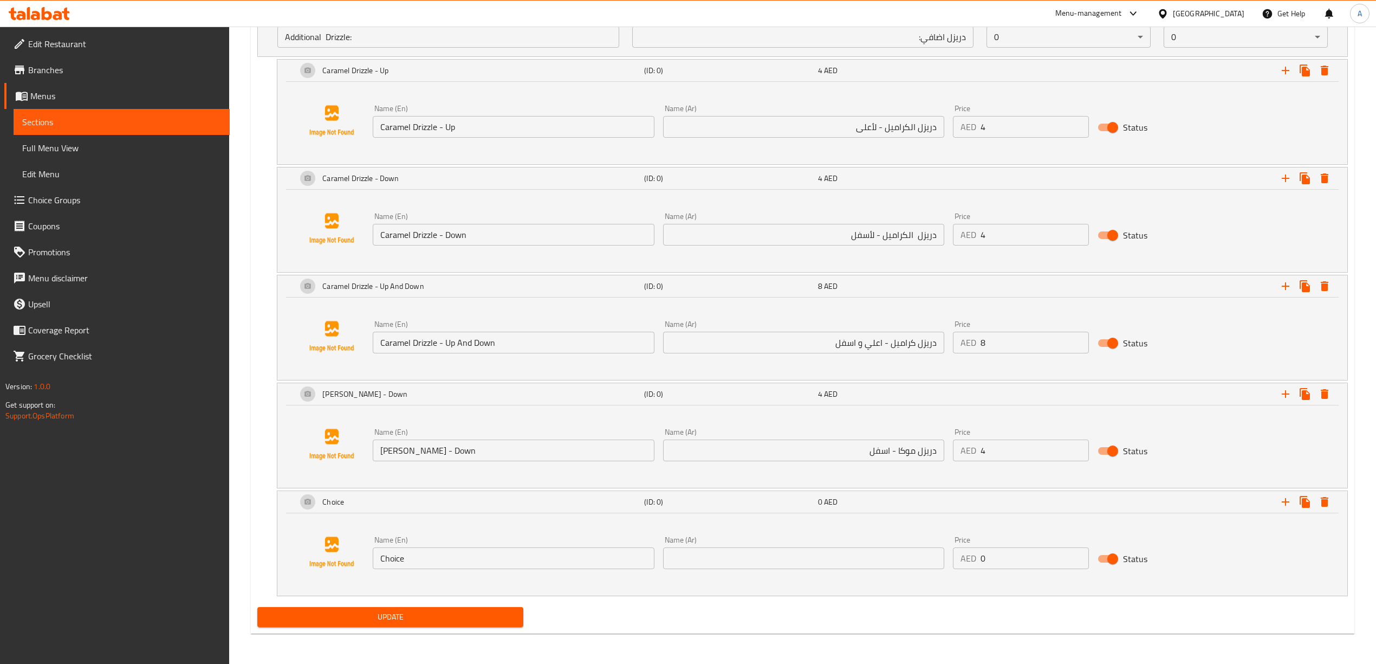
drag, startPoint x: 430, startPoint y: 551, endPoint x: 333, endPoint y: 549, distance: 97.0
click at [333, 550] on div "Name (En) Choice Name (En) Name (Ar) Name (Ar) Price AED 0 Price Status" at bounding box center [812, 552] width 1044 height 82
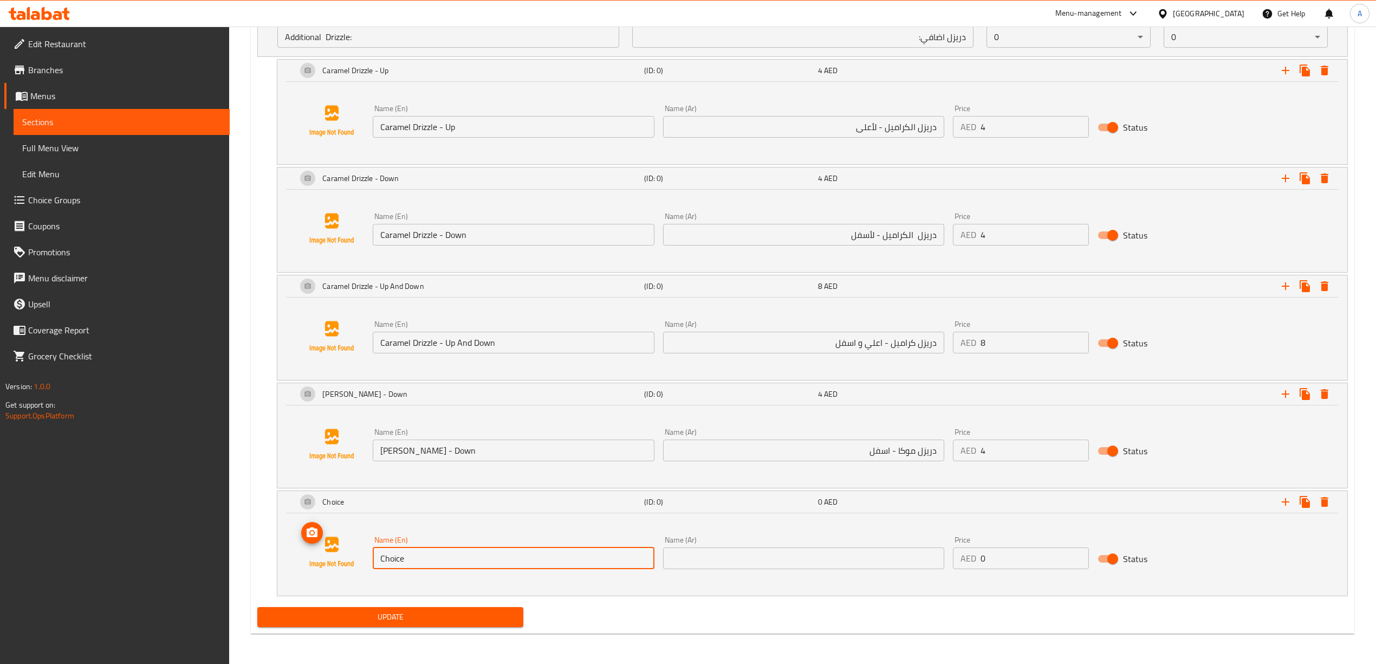
paste input "Mocha Drizzle - Up"
type input "Mocha Drizzle - Up"
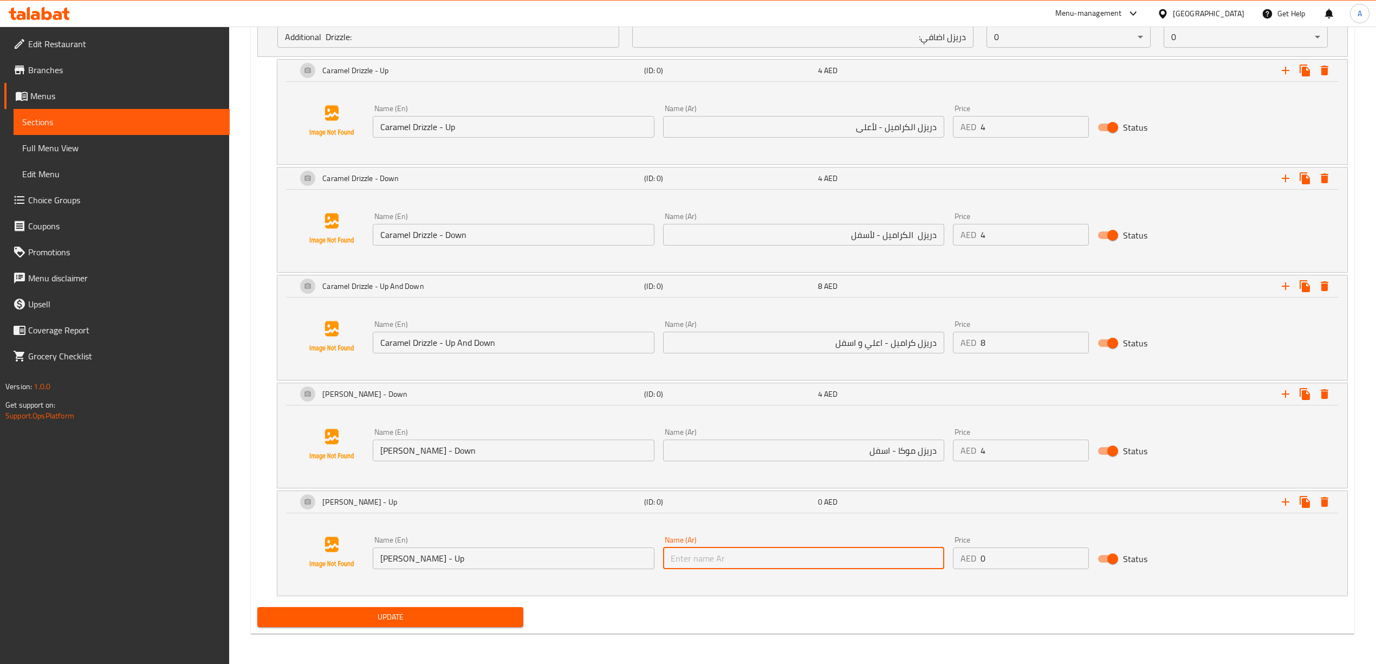
click at [789, 551] on input "text" at bounding box center [803, 558] width 281 height 22
type input "دريزل موكا - اعلي"
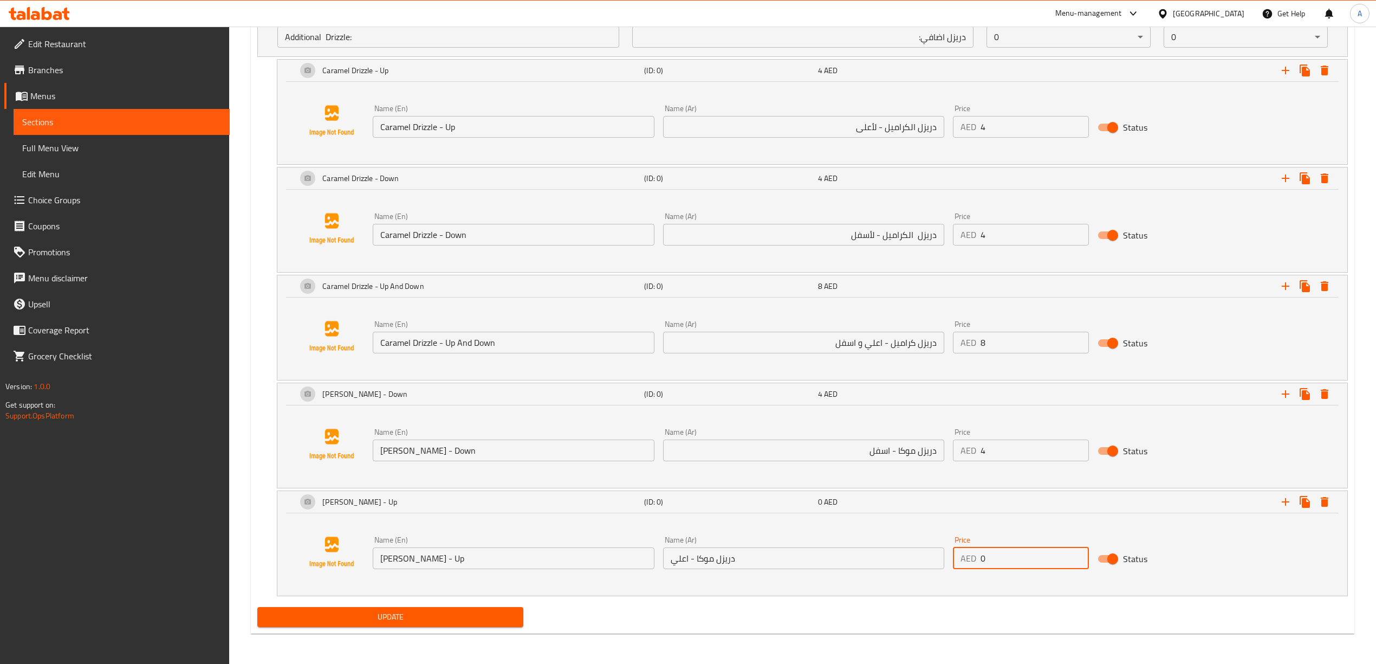
drag, startPoint x: 995, startPoint y: 557, endPoint x: 964, endPoint y: 558, distance: 30.9
click at [964, 558] on div "AED 0 Price" at bounding box center [1021, 558] width 137 height 22
type input "4"
click at [964, 584] on div "Name (En) Mocha Drizzle - Up Name (En) Name (Ar) دريزل موكا - اعلي Name (Ar) Pr…" at bounding box center [812, 552] width 1044 height 82
click at [1285, 74] on icon "Expand" at bounding box center [1286, 71] width 8 height 8
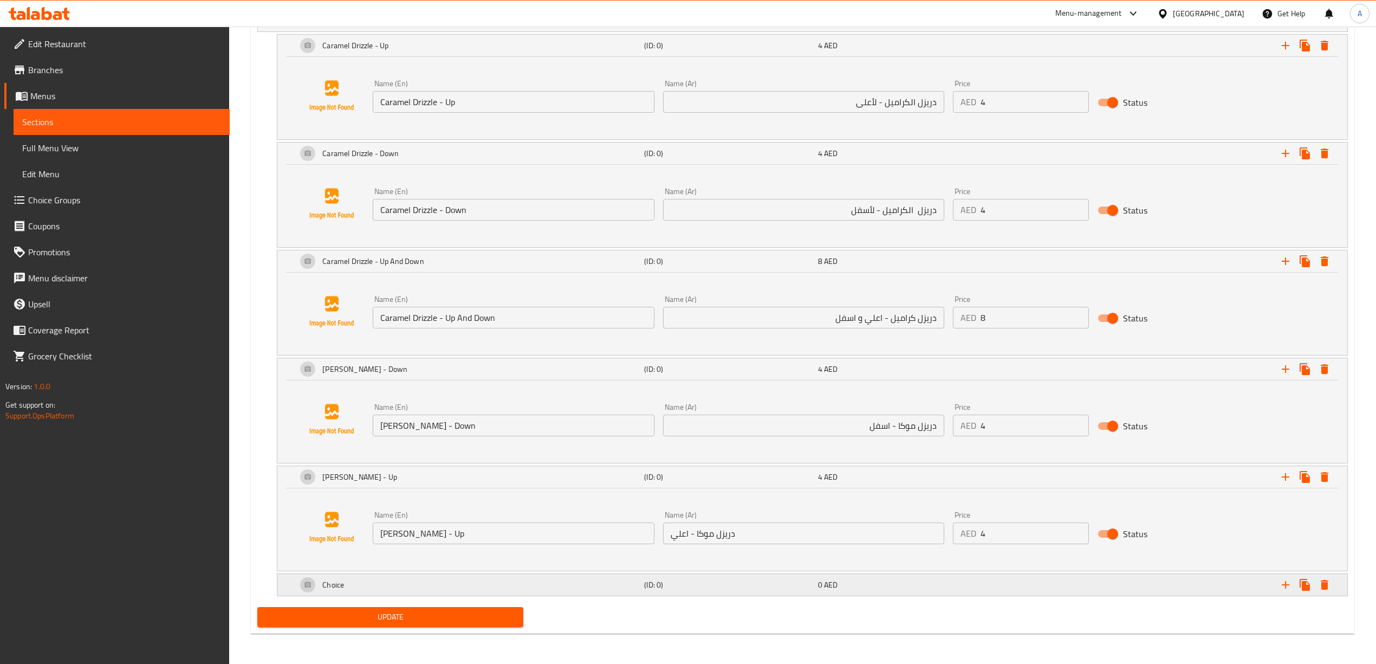
scroll to position [1065, 0]
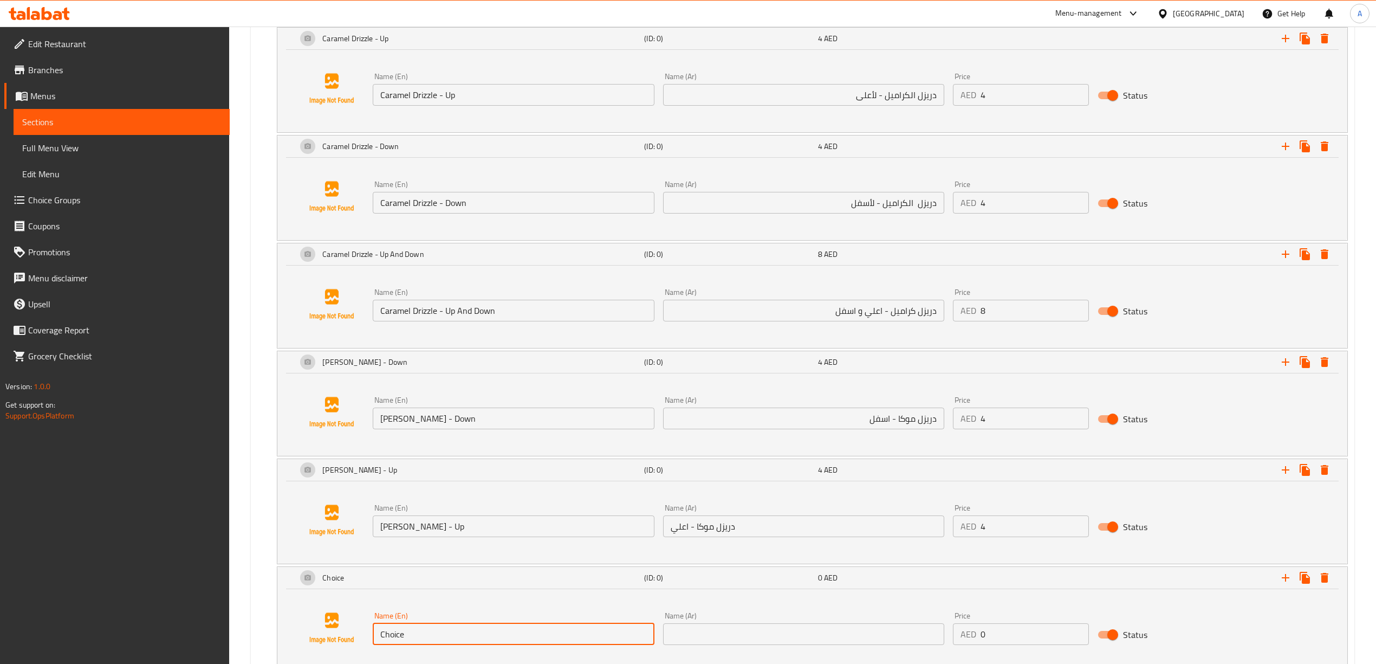
drag, startPoint x: 449, startPoint y: 651, endPoint x: 455, endPoint y: 644, distance: 9.2
click at [364, 632] on div "Name (En) Choice Name (En) Name (Ar) Name (Ar) Price AED 0 Price Status" at bounding box center [812, 628] width 1044 height 82
paste input ""Mocha Drizzle - Up And Down ""
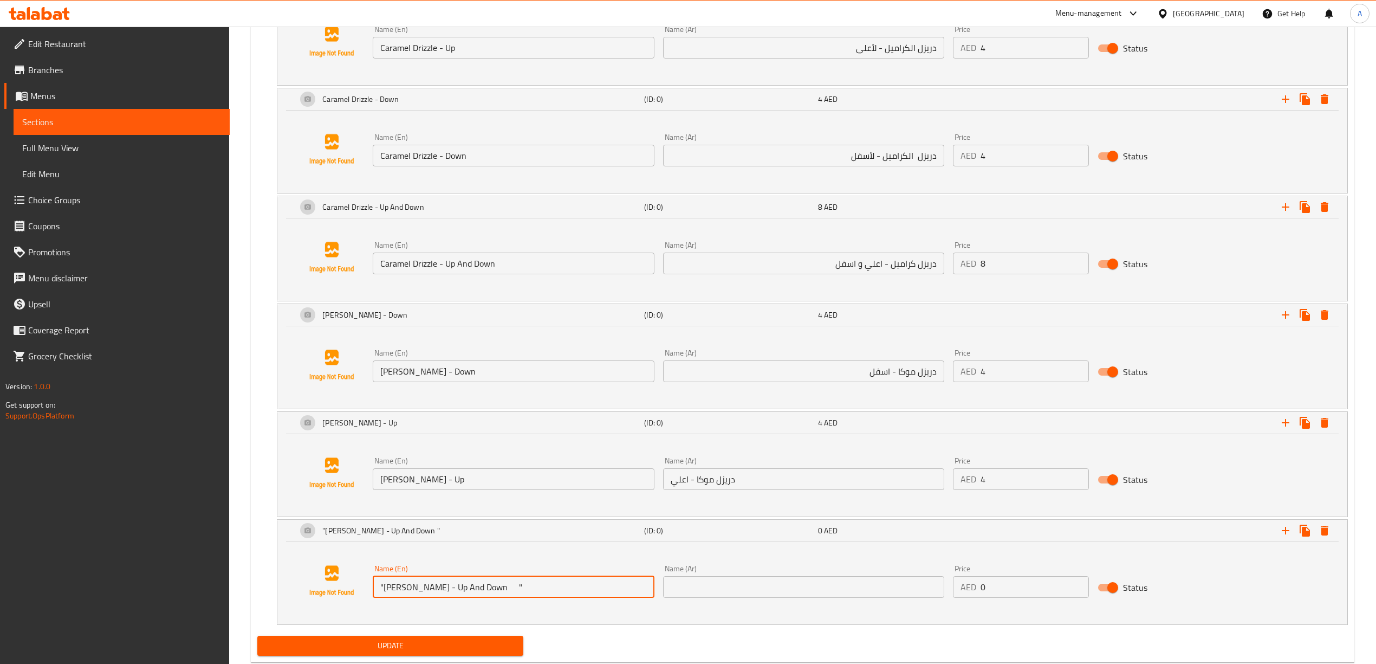
scroll to position [1138, 0]
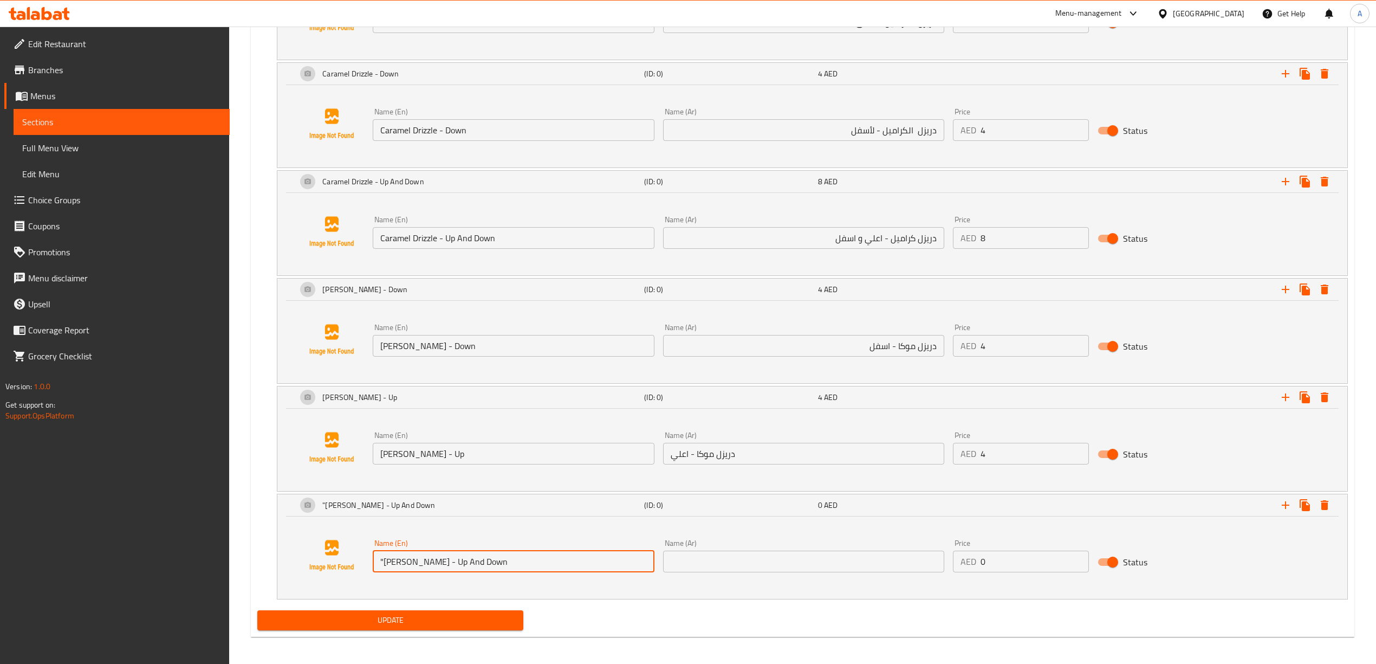
drag, startPoint x: 384, startPoint y: 569, endPoint x: 374, endPoint y: 576, distance: 12.8
click at [373, 572] on input ""Mocha Drizzle - Up And Down" at bounding box center [513, 561] width 281 height 22
type input "Mocha Drizzle - Up And Down"
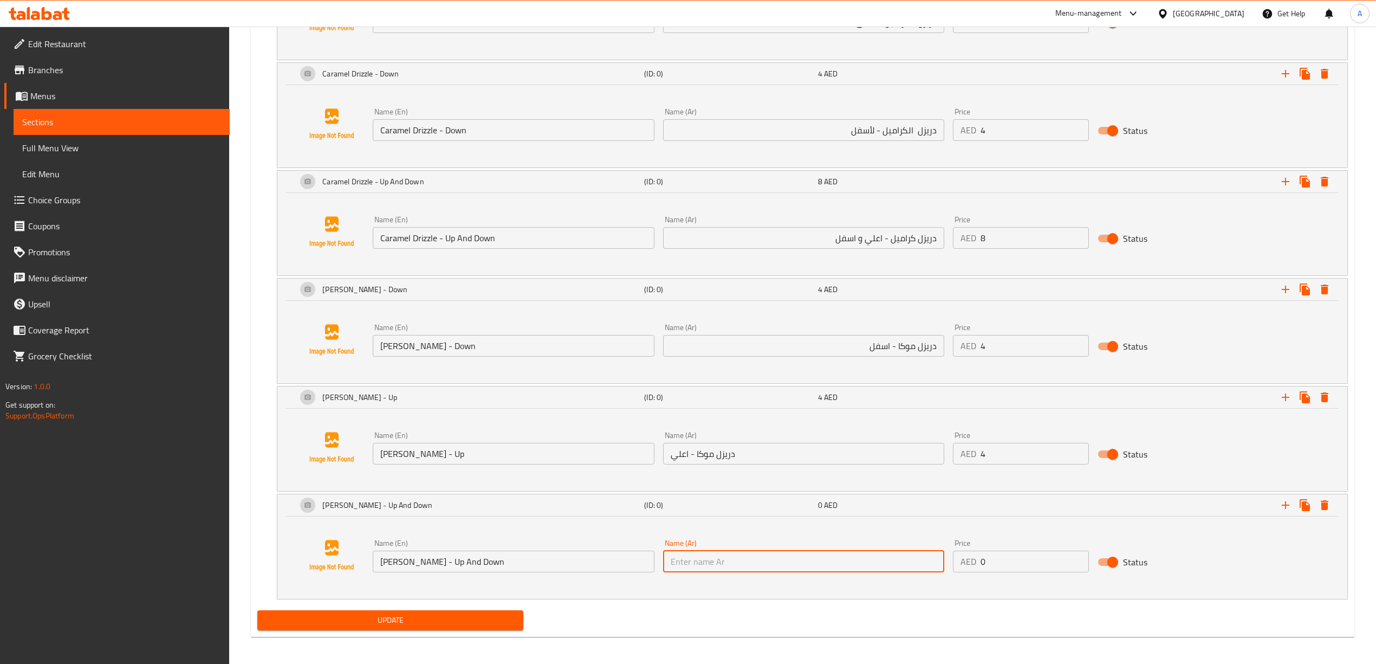
click at [718, 572] on input "text" at bounding box center [803, 561] width 281 height 22
type input "دريزل موكا - اعلي و اسفل"
click at [769, 629] on div "Update" at bounding box center [802, 620] width 1099 height 29
drag, startPoint x: 1002, startPoint y: 571, endPoint x: 937, endPoint y: 573, distance: 65.0
click at [932, 571] on div "Name (En) Mocha Drizzle - Up And Down Name (En) Name (Ar) دريزل موكا - اعلي و ا…" at bounding box center [803, 556] width 870 height 42
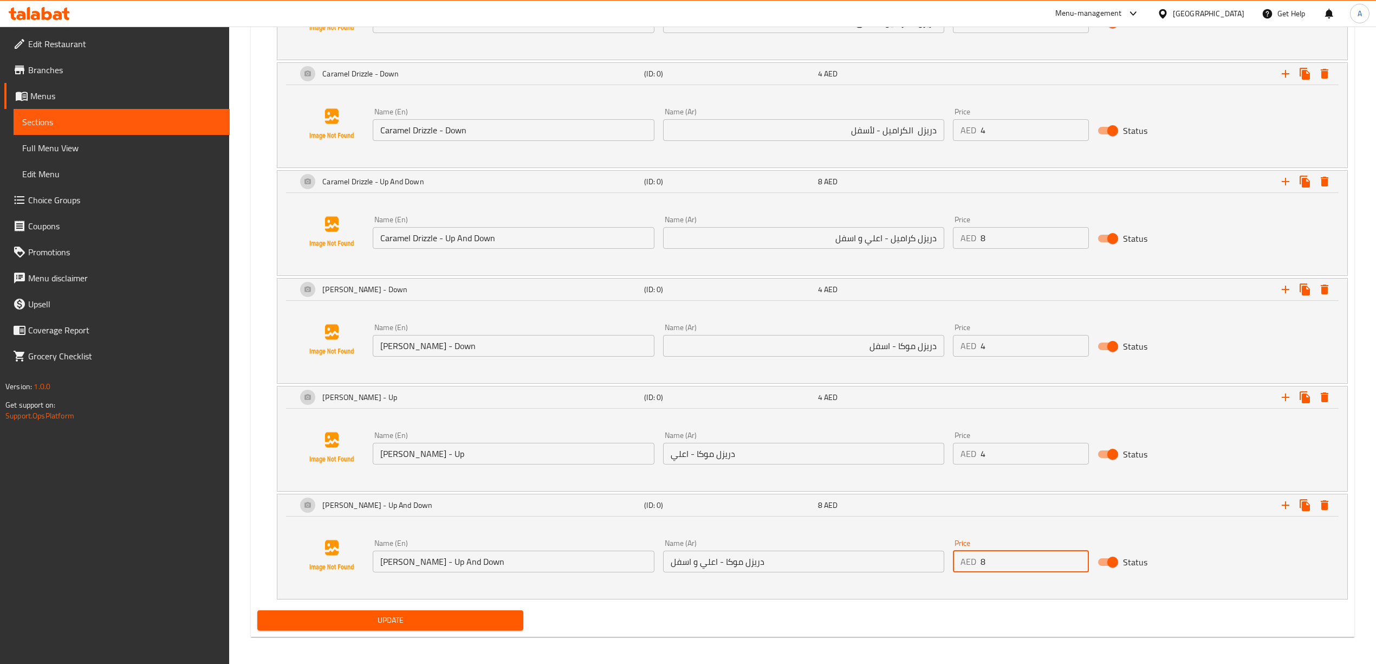
type input "8"
click at [1015, 599] on div "Mocha Drizzle - Up And Down (ID: 0) 8 AED Name (En) Mocha Drizzle - Up And Down…" at bounding box center [812, 546] width 1071 height 106
click at [1284, 509] on icon "Expand" at bounding box center [1286, 505] width 8 height 8
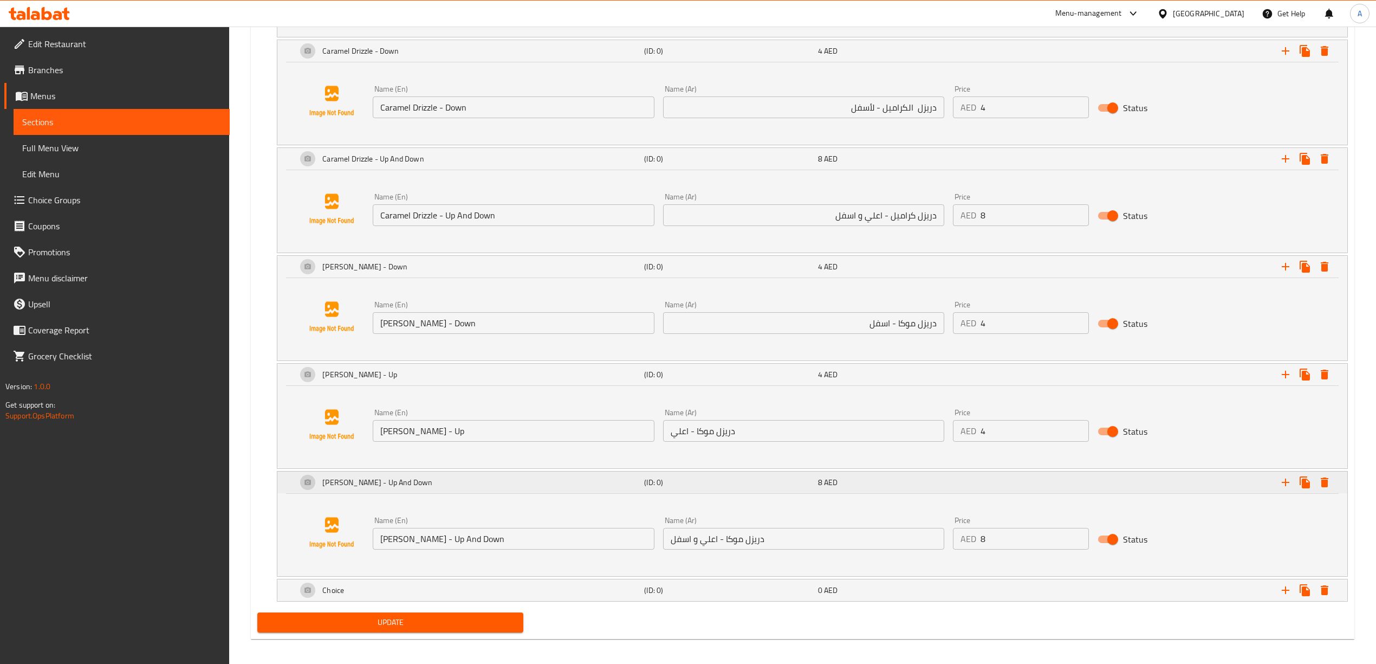
scroll to position [1173, 0]
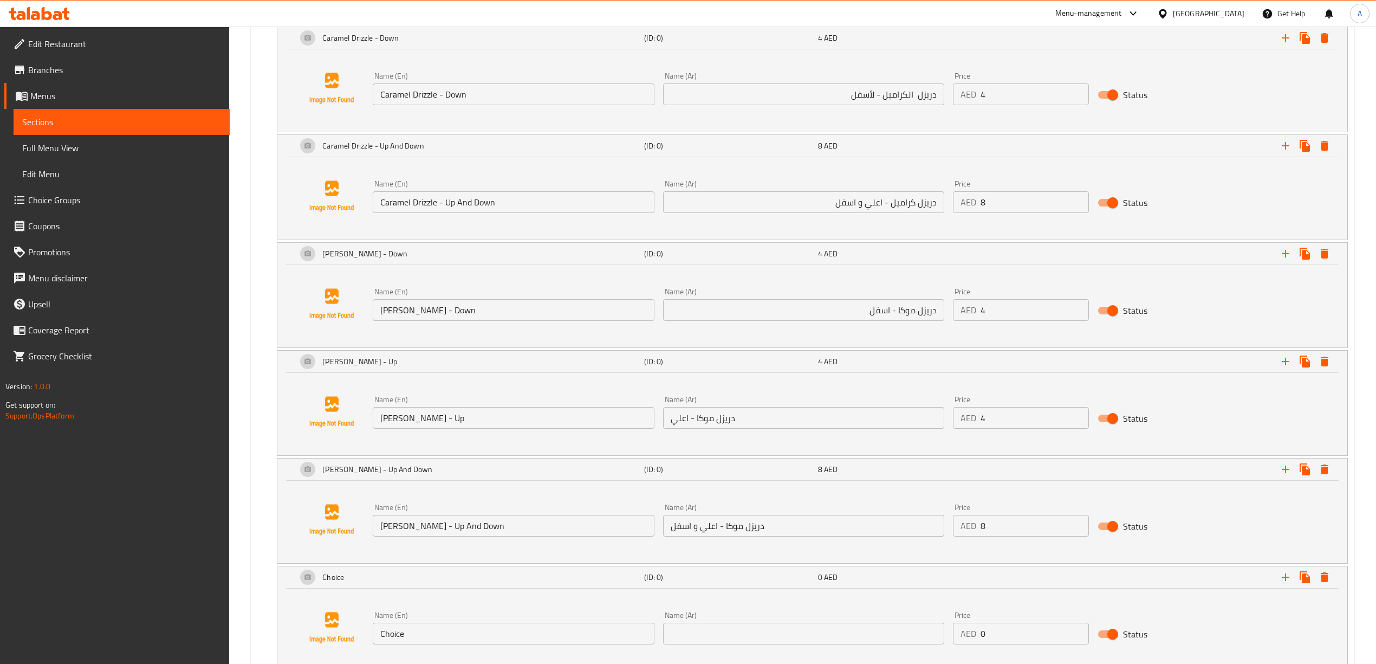
drag, startPoint x: 427, startPoint y: 640, endPoint x: 315, endPoint y: 627, distance: 113.5
click at [309, 629] on div "Name (En) Choice Name (En) Name (Ar) Name (Ar) Price AED 0 Price Status" at bounding box center [812, 627] width 1044 height 82
paste input "White Mocha Drizzle - Up"
type input "White Mocha Drizzle - Up"
click at [835, 644] on input "text" at bounding box center [803, 633] width 281 height 22
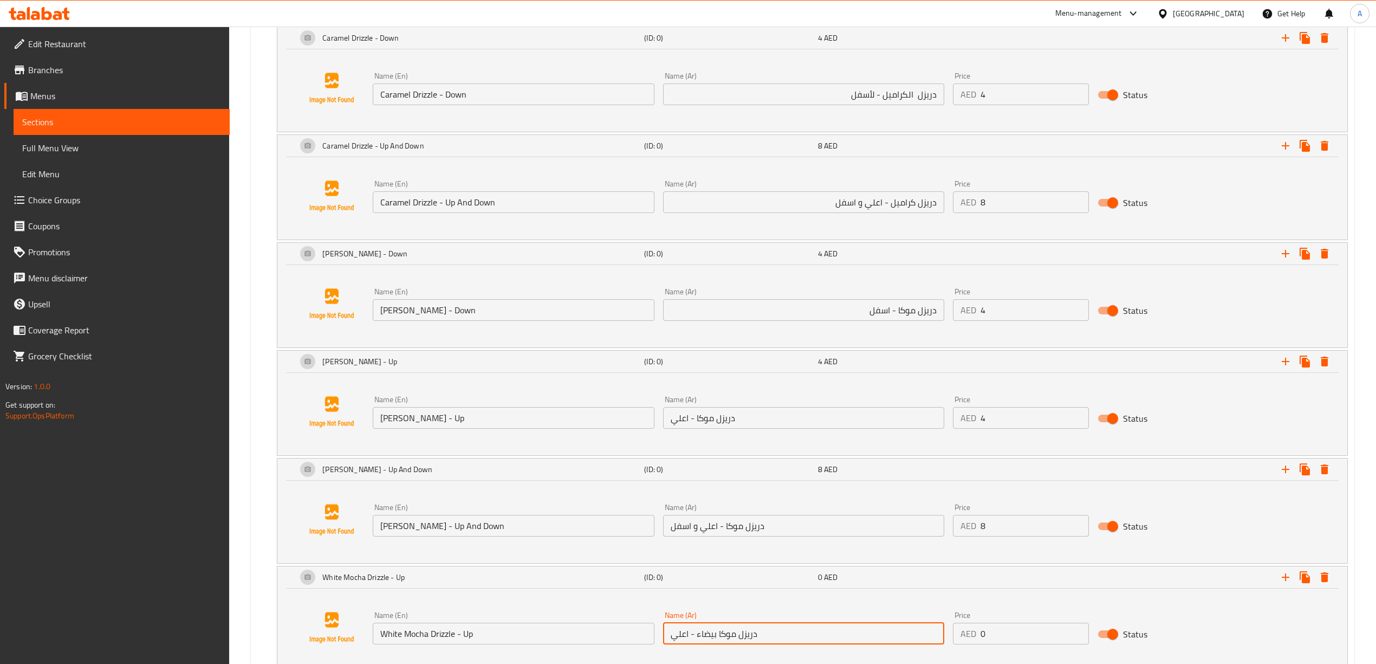
type input "دريزل موكا بيضاء - اعلي"
click at [967, 638] on div "AED 0 Price" at bounding box center [1021, 633] width 137 height 22
type input "4"
click at [1235, 625] on div "Name (En) White Mocha Drizzle - Up Name (En) Name (Ar) دريزل موكا بيضاء - اعلي …" at bounding box center [803, 628] width 870 height 42
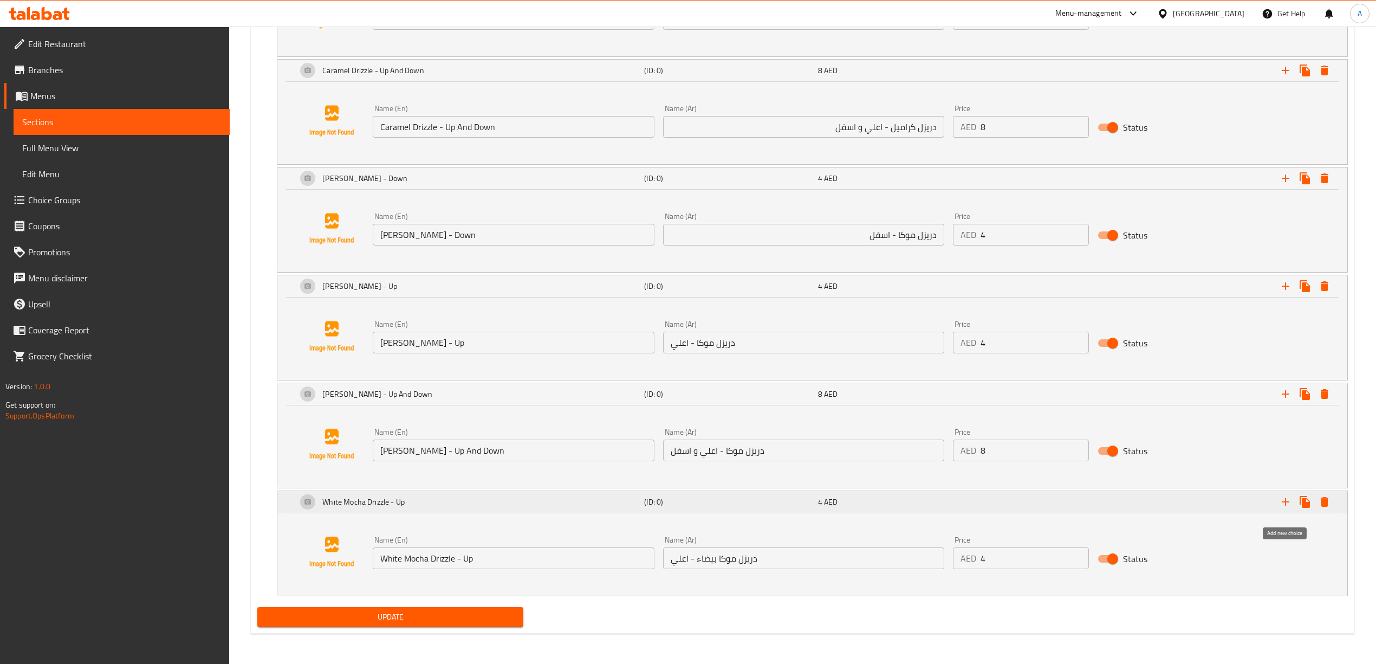
click at [1285, 505] on icon "Expand" at bounding box center [1285, 501] width 13 height 13
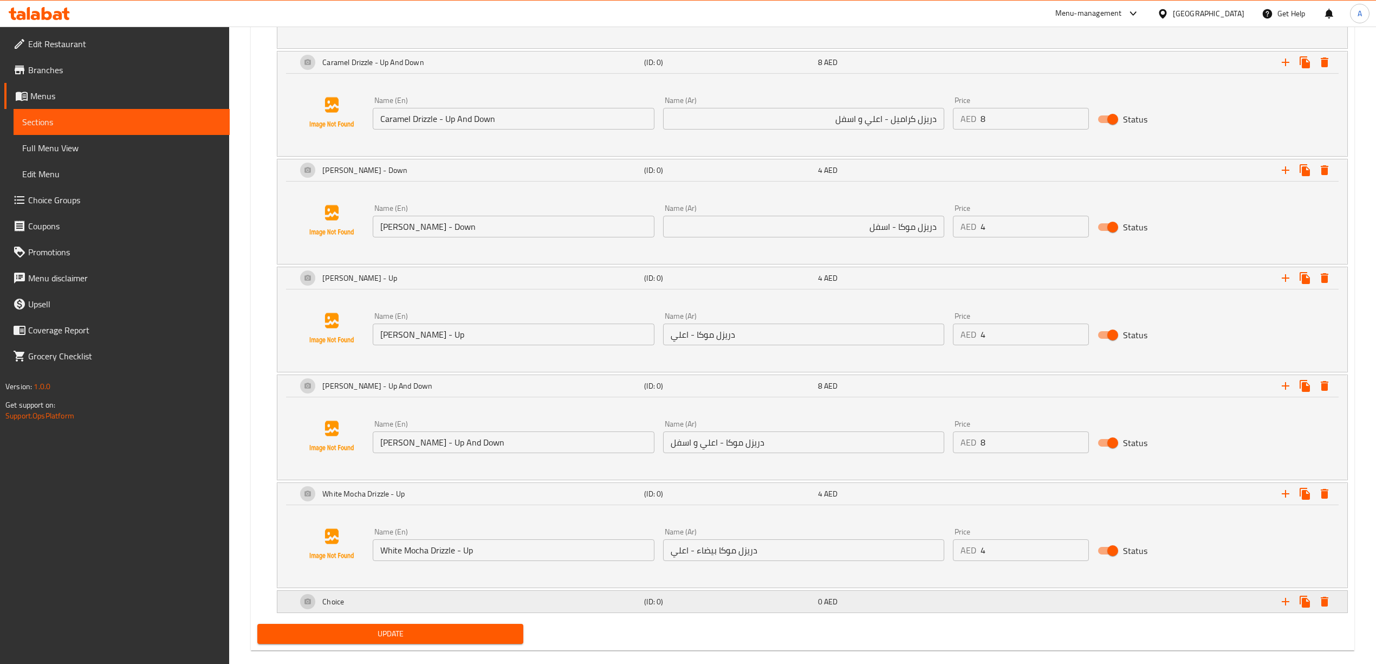
drag, startPoint x: 534, startPoint y: 611, endPoint x: 625, endPoint y: 596, distance: 91.7
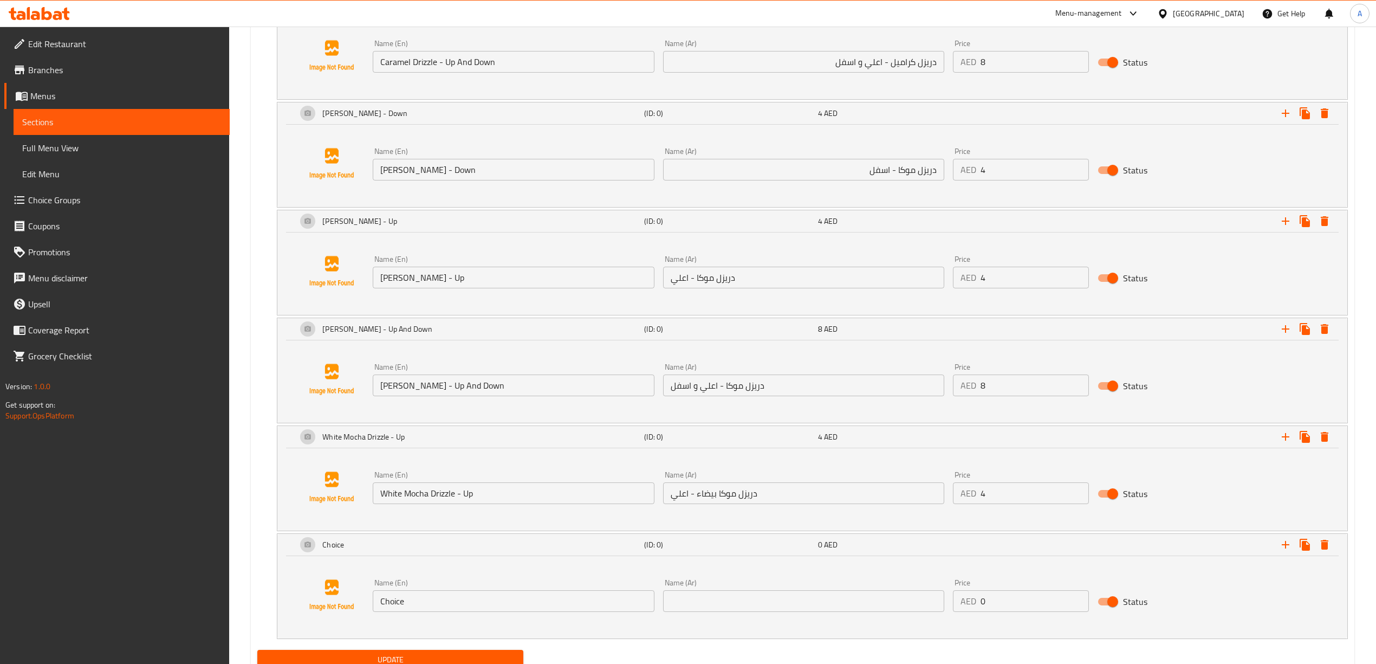
scroll to position [1365, 0]
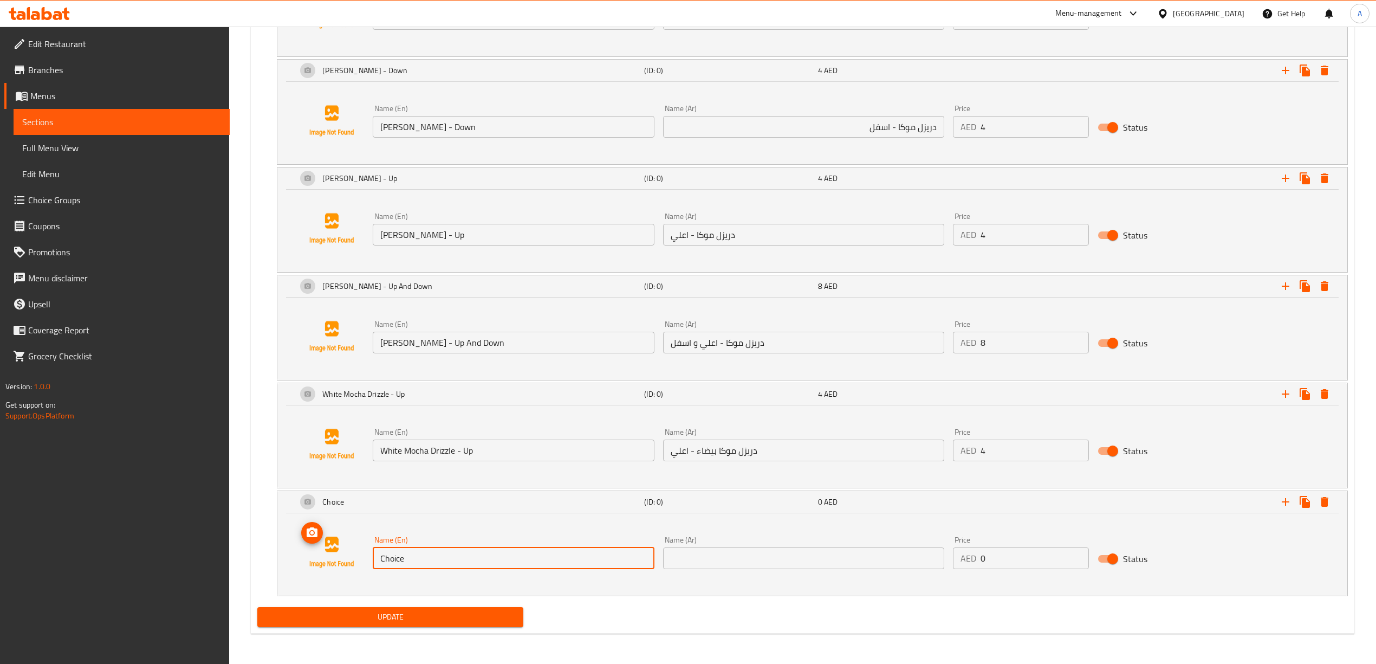
drag, startPoint x: 419, startPoint y: 555, endPoint x: 365, endPoint y: 557, distance: 54.2
click at [365, 557] on div "Name (En) Choice Name (En) Name (Ar) Name (Ar) Price AED 0 Price Status" at bounding box center [812, 552] width 1044 height 82
paste input "White Mocha Drizzle - Down"
type input "White Mocha Drizzle - Down"
click at [764, 557] on input "text" at bounding box center [803, 558] width 281 height 22
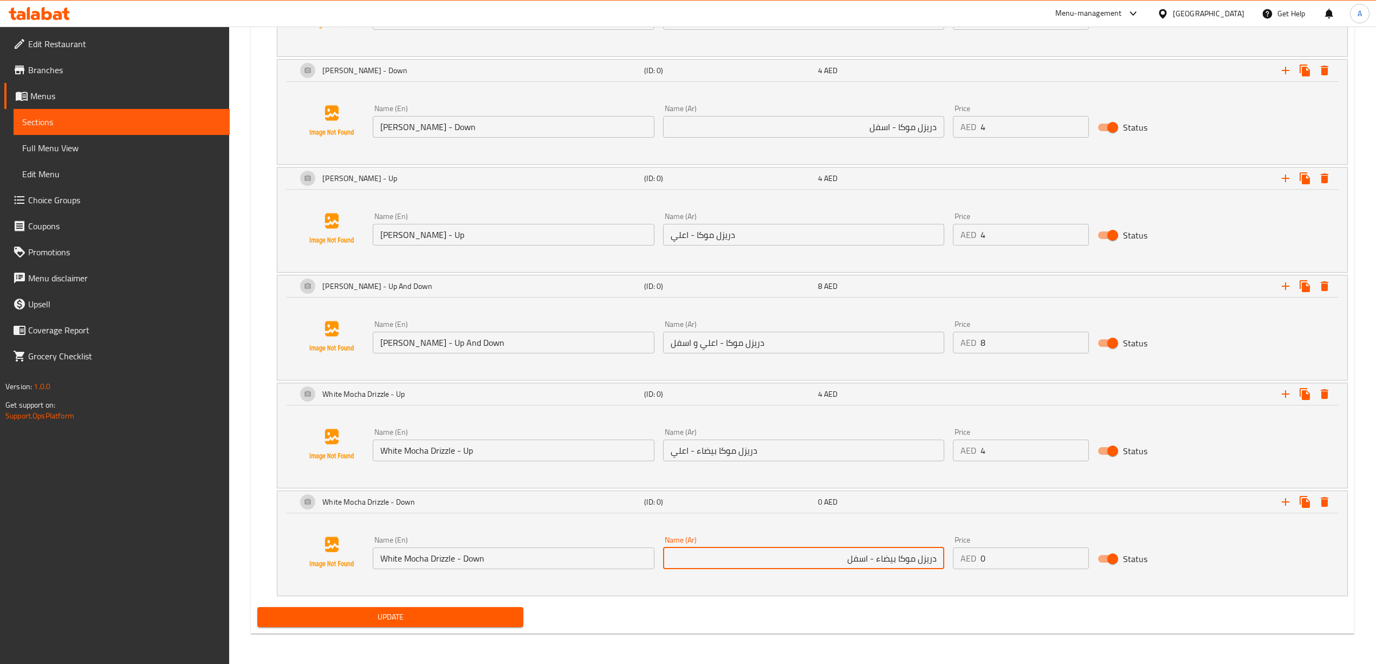
type input "دريزل موكا بيضاء - اسفل"
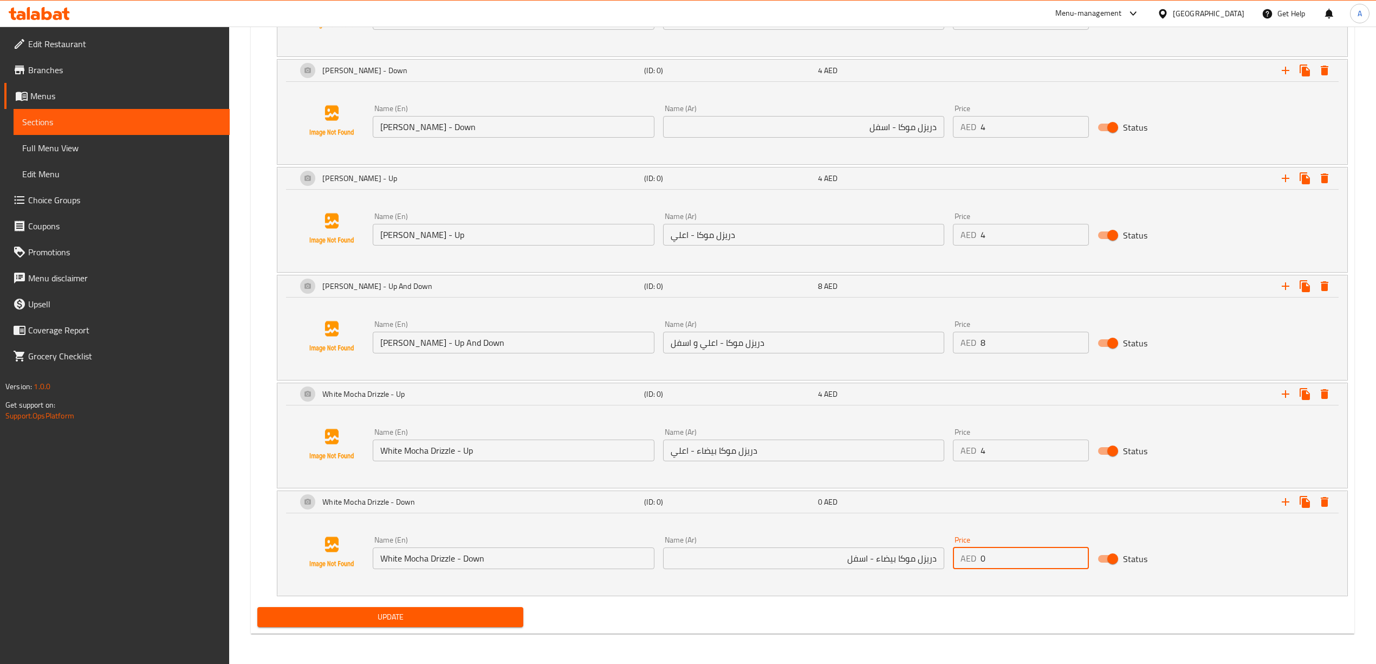
drag, startPoint x: 993, startPoint y: 564, endPoint x: 972, endPoint y: 560, distance: 21.6
click at [972, 560] on div "AED 0 Price" at bounding box center [1021, 558] width 137 height 22
type input "4"
click at [1006, 594] on div "Name (En) White Mocha Drizzle - Down Name (En) Name (Ar) دريزل موكا بيضاء - اسف…" at bounding box center [812, 554] width 1070 height 82
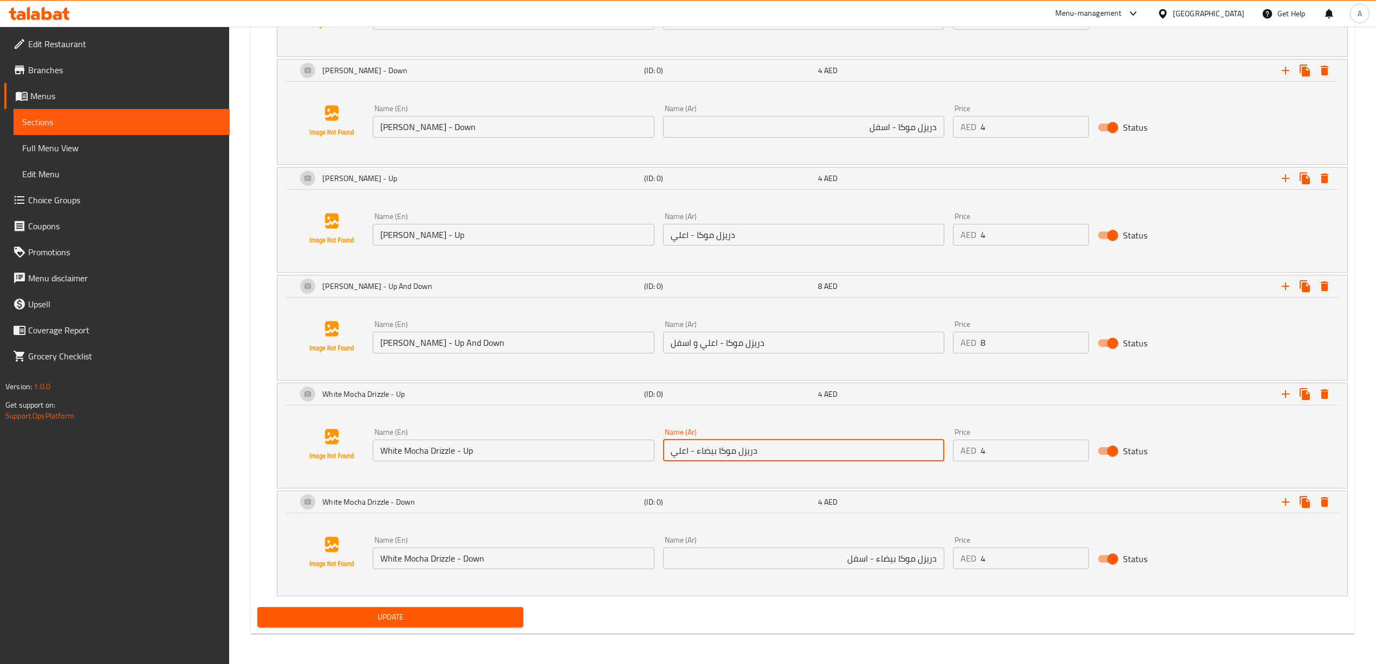
click at [874, 458] on input "دريزل موكا بيضاء - اعلي" at bounding box center [803, 450] width 281 height 22
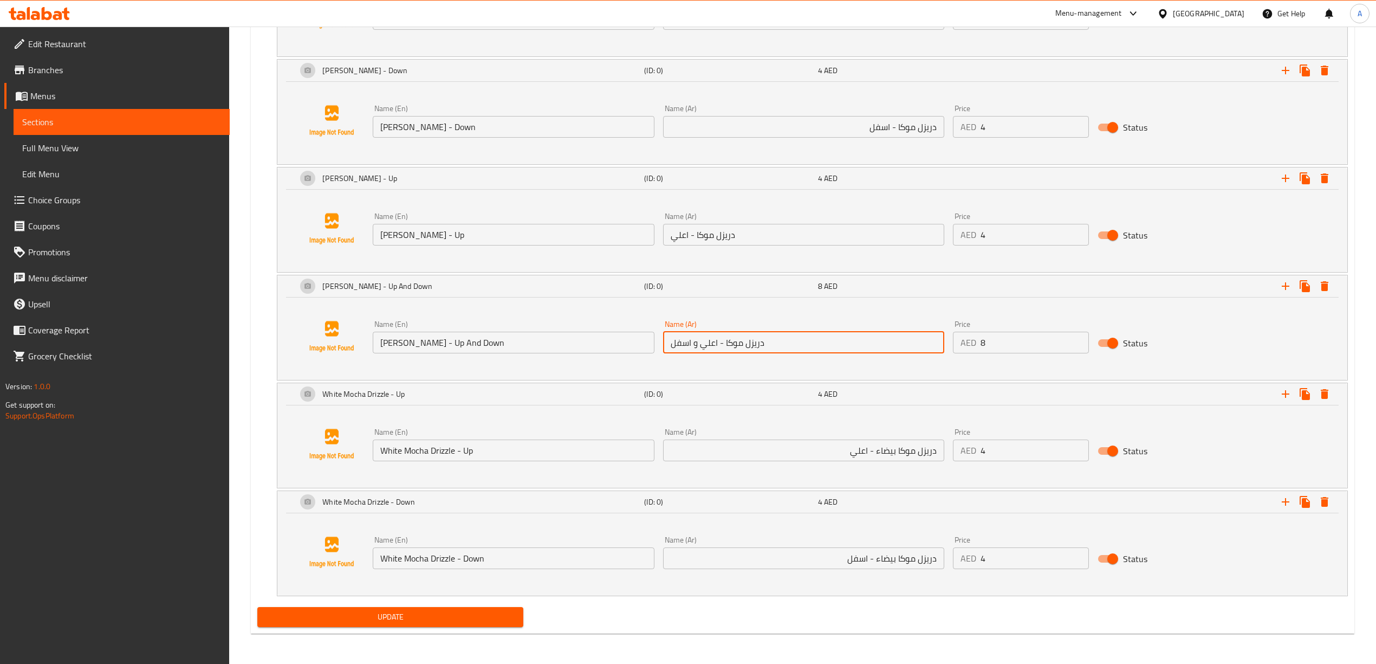
click at [813, 336] on input "دريزل موكا - اعلي و اسفل" at bounding box center [803, 343] width 281 height 22
click at [791, 234] on input "دريزل موكا - اعلي" at bounding box center [803, 235] width 281 height 22
click at [787, 606] on div "Update" at bounding box center [802, 616] width 1099 height 29
click at [1282, 499] on icon "Expand" at bounding box center [1285, 501] width 13 height 13
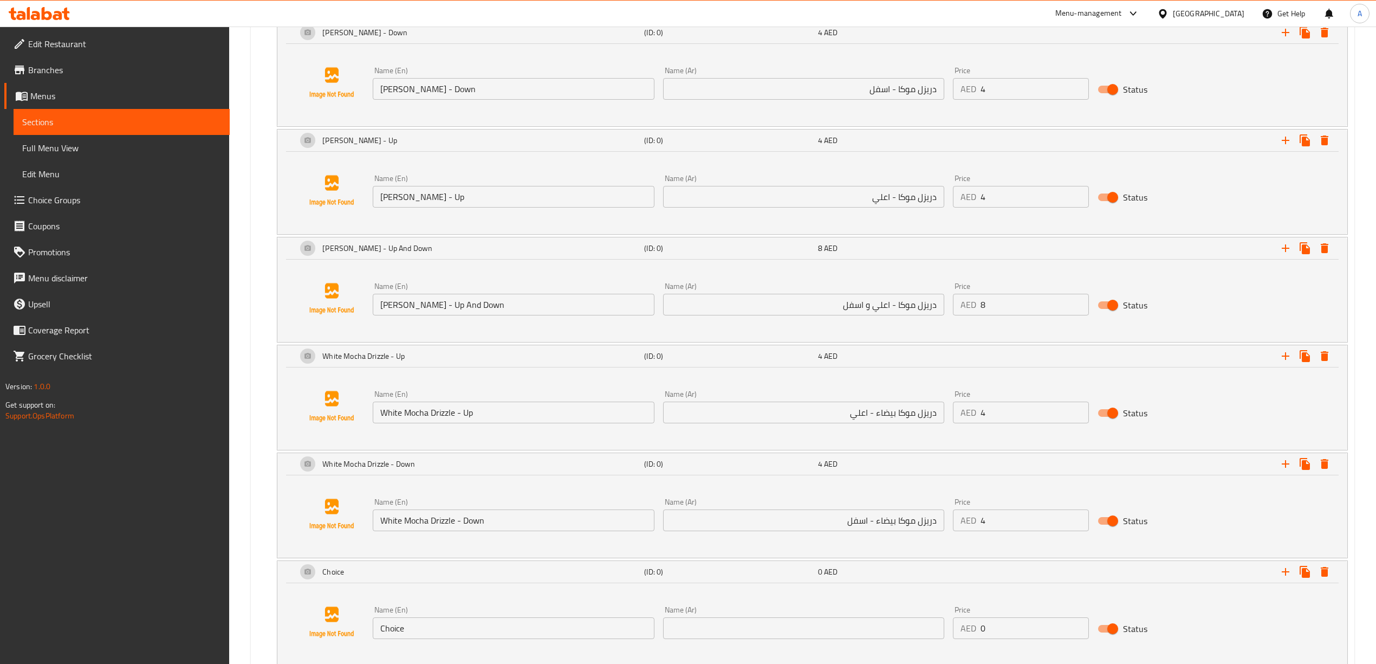
scroll to position [1463, 0]
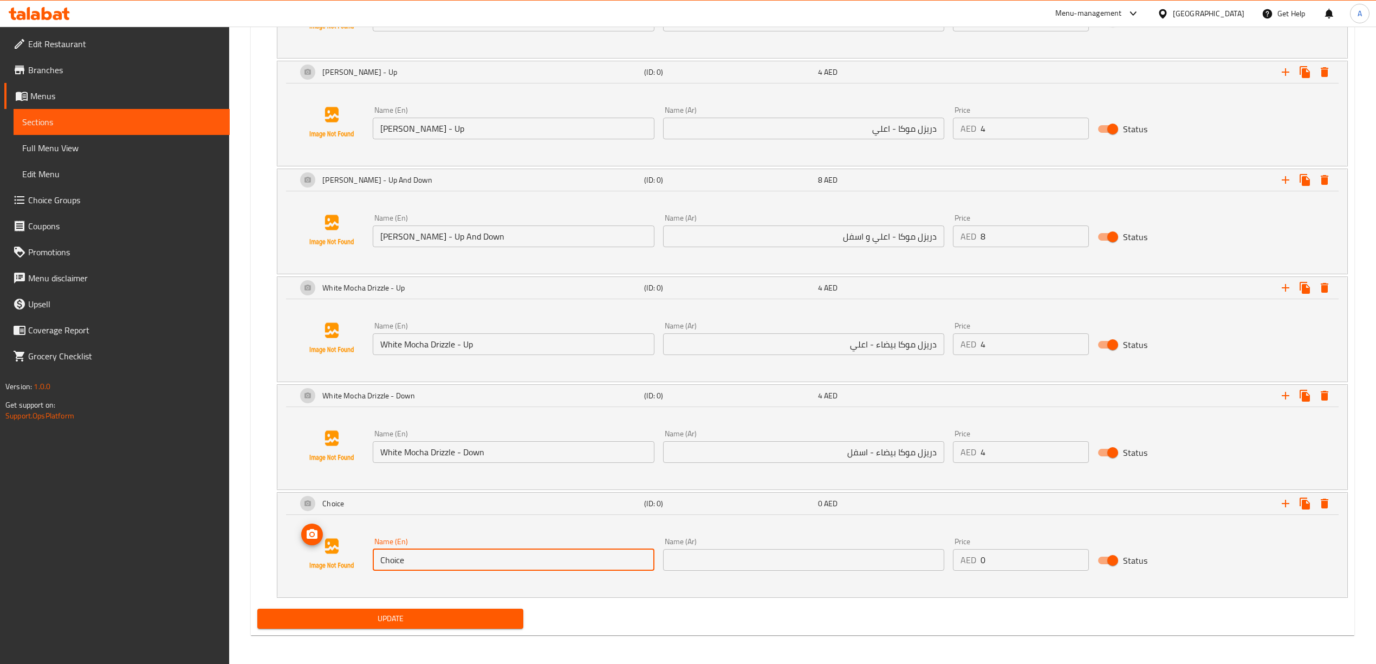
drag, startPoint x: 423, startPoint y: 567, endPoint x: 353, endPoint y: 568, distance: 69.9
click at [353, 568] on div "Name (En) Choice Name (En) Name (Ar) Name (Ar) Price AED 0 Price Status" at bounding box center [812, 553] width 1044 height 82
paste input ""White Mocha Drizzle - Up and Down ""
click at [755, 569] on input "text" at bounding box center [803, 560] width 281 height 22
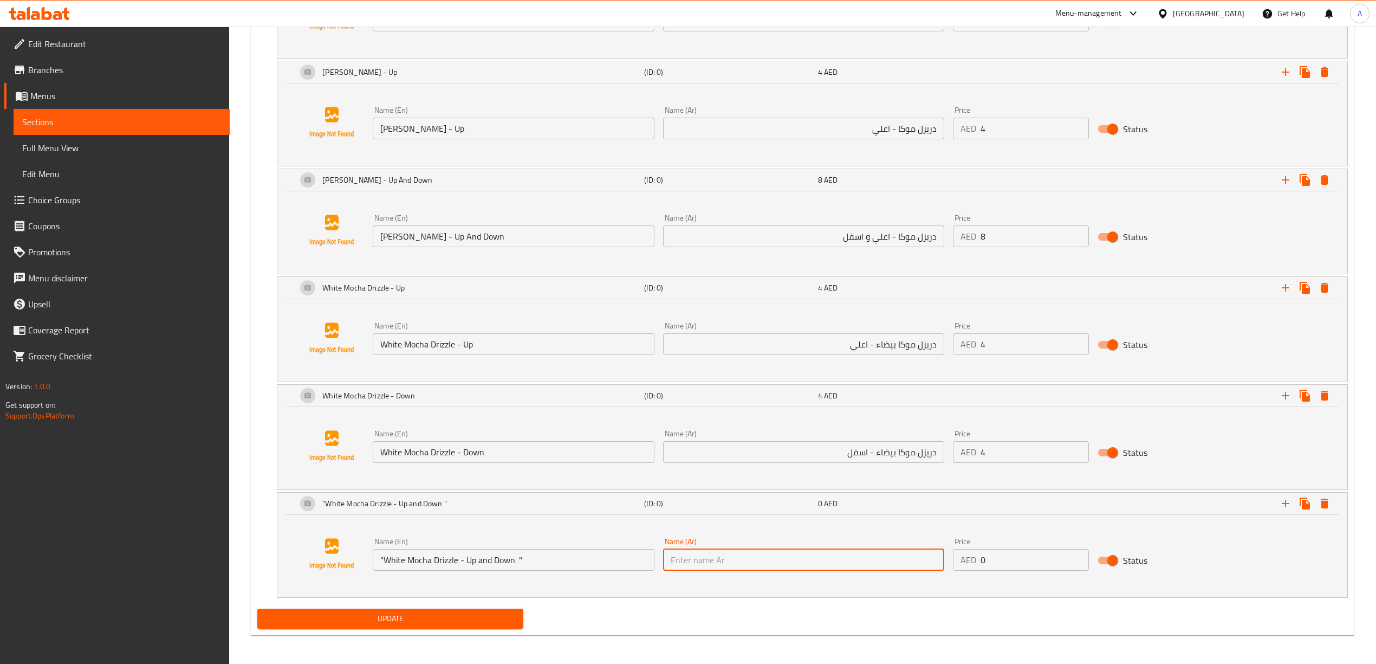
click at [521, 564] on input ""White Mocha Drizzle - Up and Down "" at bounding box center [513, 560] width 281 height 22
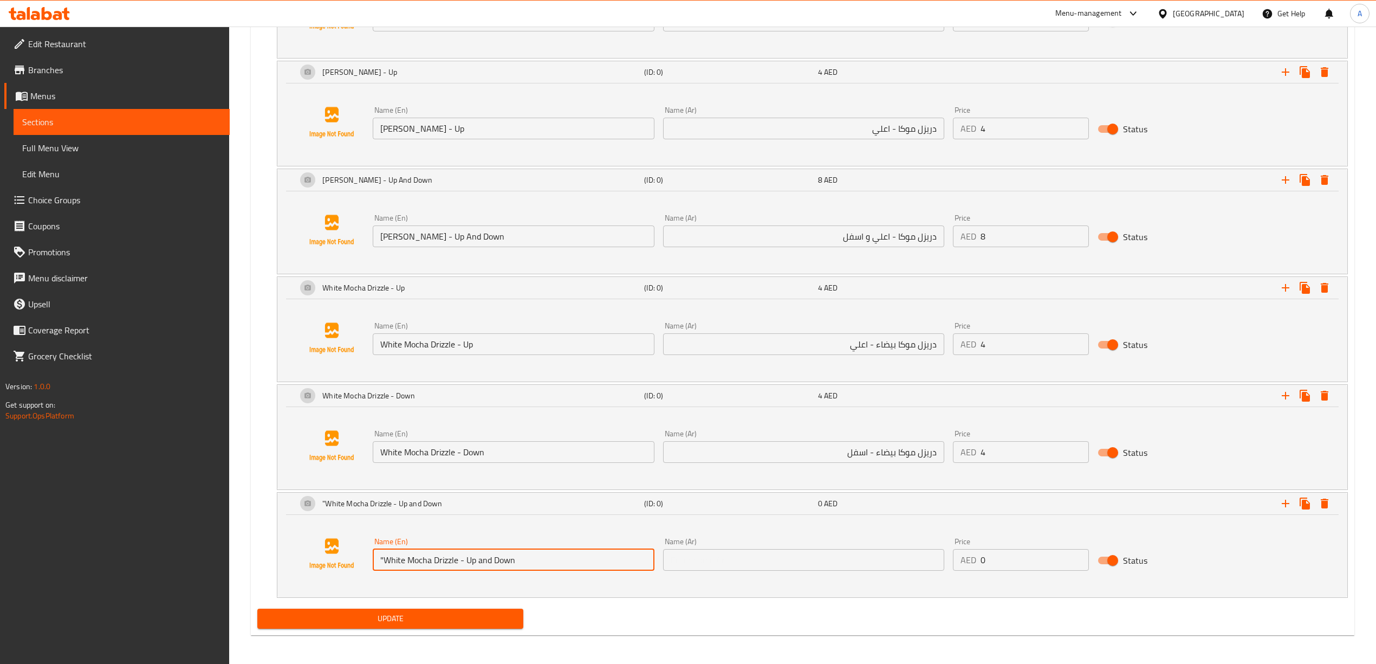
click at [382, 569] on input ""White Mocha Drizzle - Up and Down" at bounding box center [513, 560] width 281 height 22
drag, startPoint x: 387, startPoint y: 570, endPoint x: 378, endPoint y: 570, distance: 8.7
click at [378, 570] on input ""White Mocha Drizzle - Up and Down" at bounding box center [513, 560] width 281 height 22
type input "White Mocha Drizzle - Up and Down"
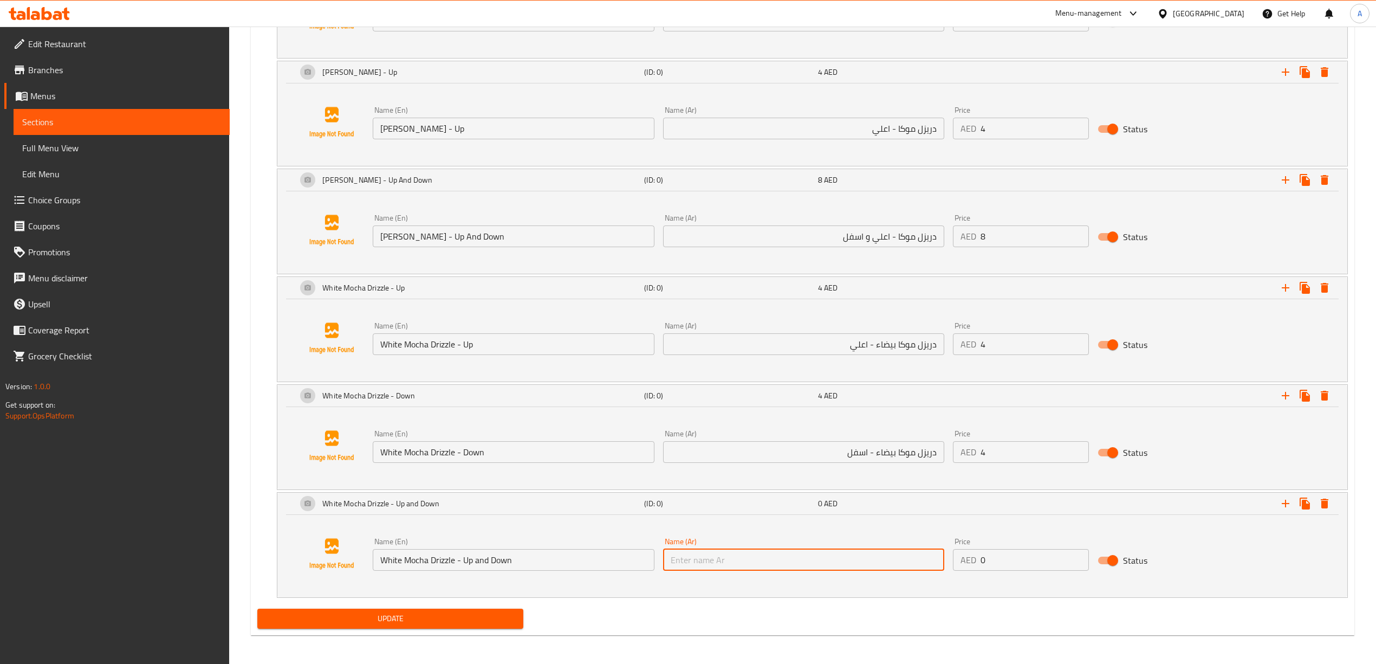
click at [755, 570] on input "text" at bounding box center [803, 560] width 281 height 22
type input "دريزل موكا بيضاء - اعلي و اسفل"
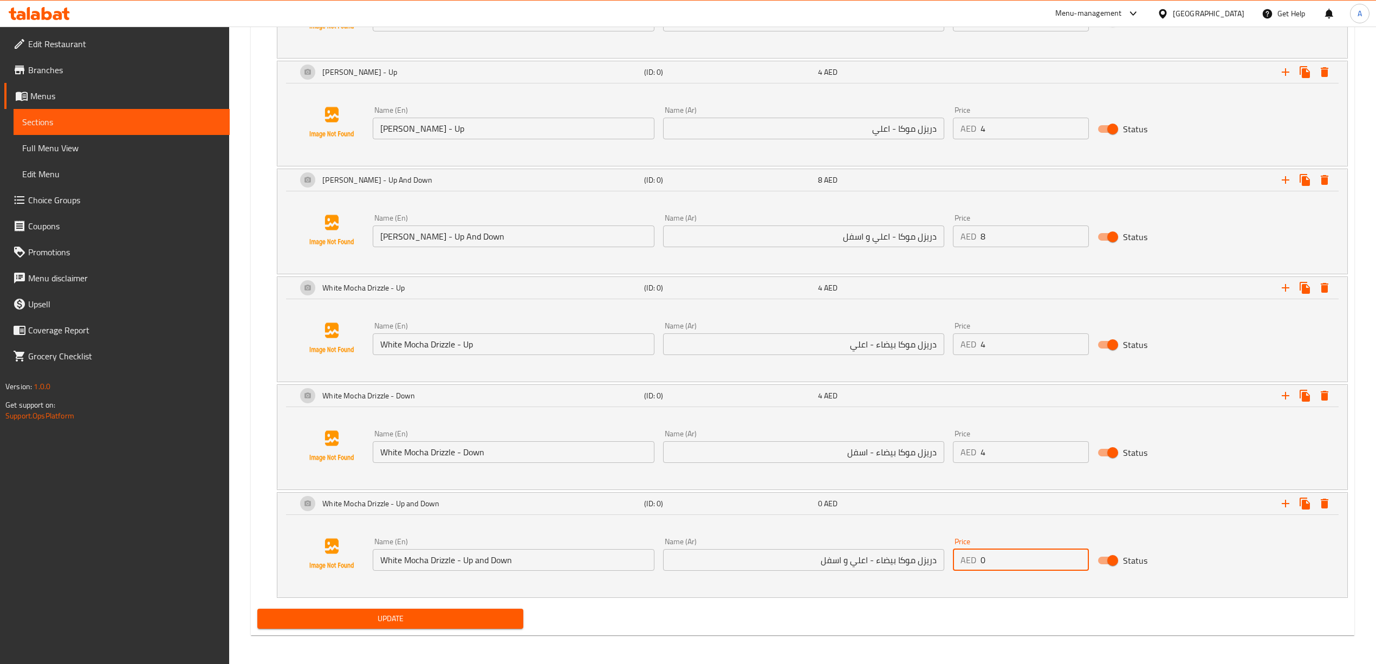
drag, startPoint x: 999, startPoint y: 571, endPoint x: 980, endPoint y: 572, distance: 19.0
click at [980, 570] on input "0" at bounding box center [1034, 560] width 109 height 22
type input "8"
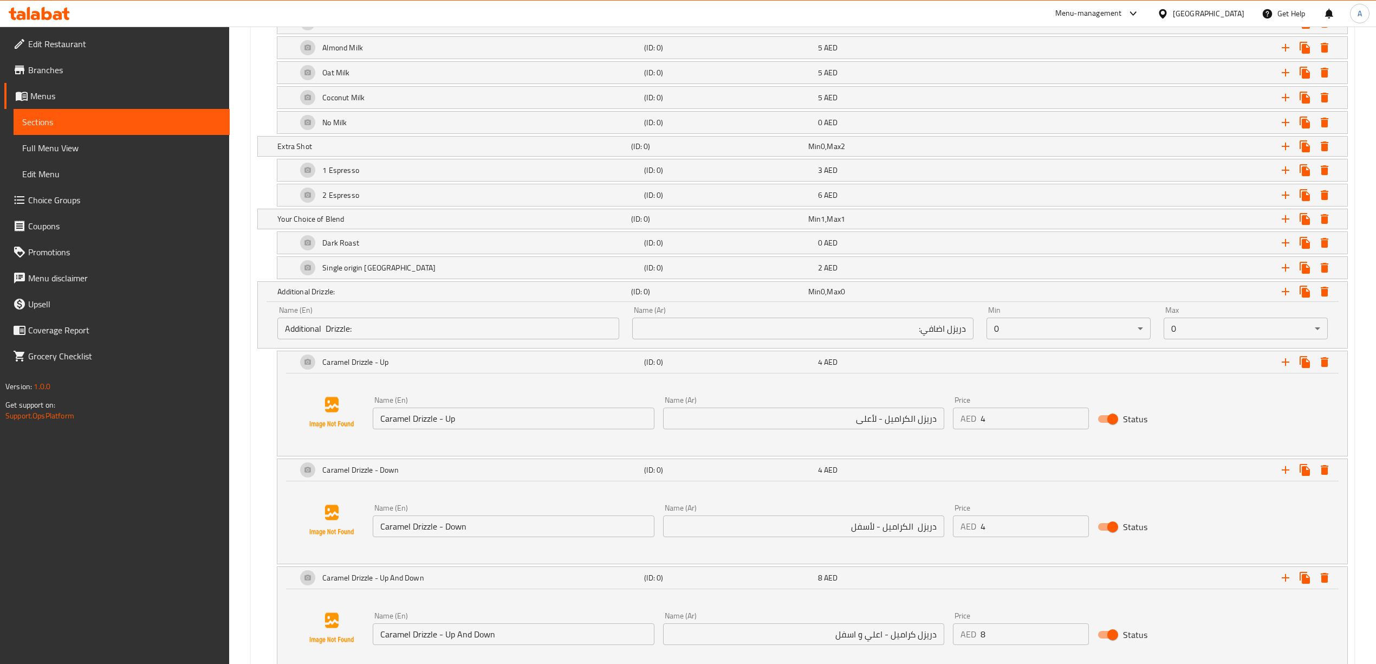
scroll to position [740, 0]
click at [1284, 296] on icon "Expand" at bounding box center [1285, 293] width 13 height 13
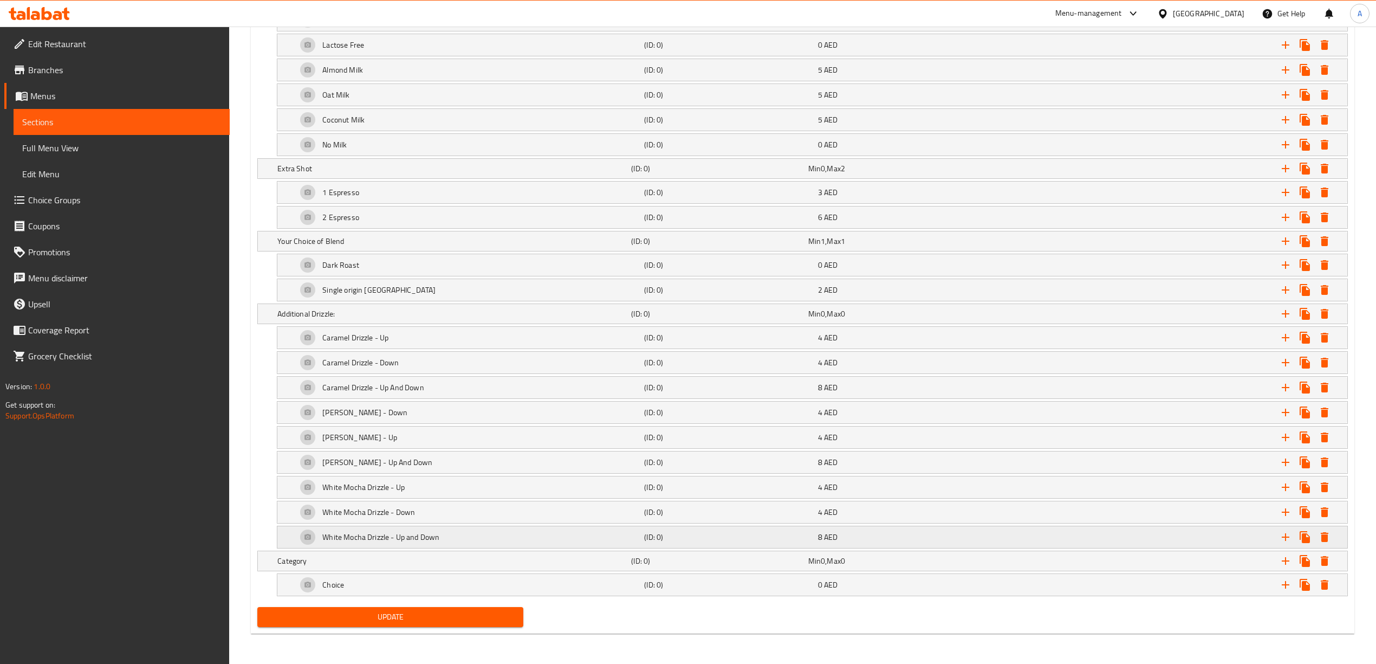
scroll to position [729, 0]
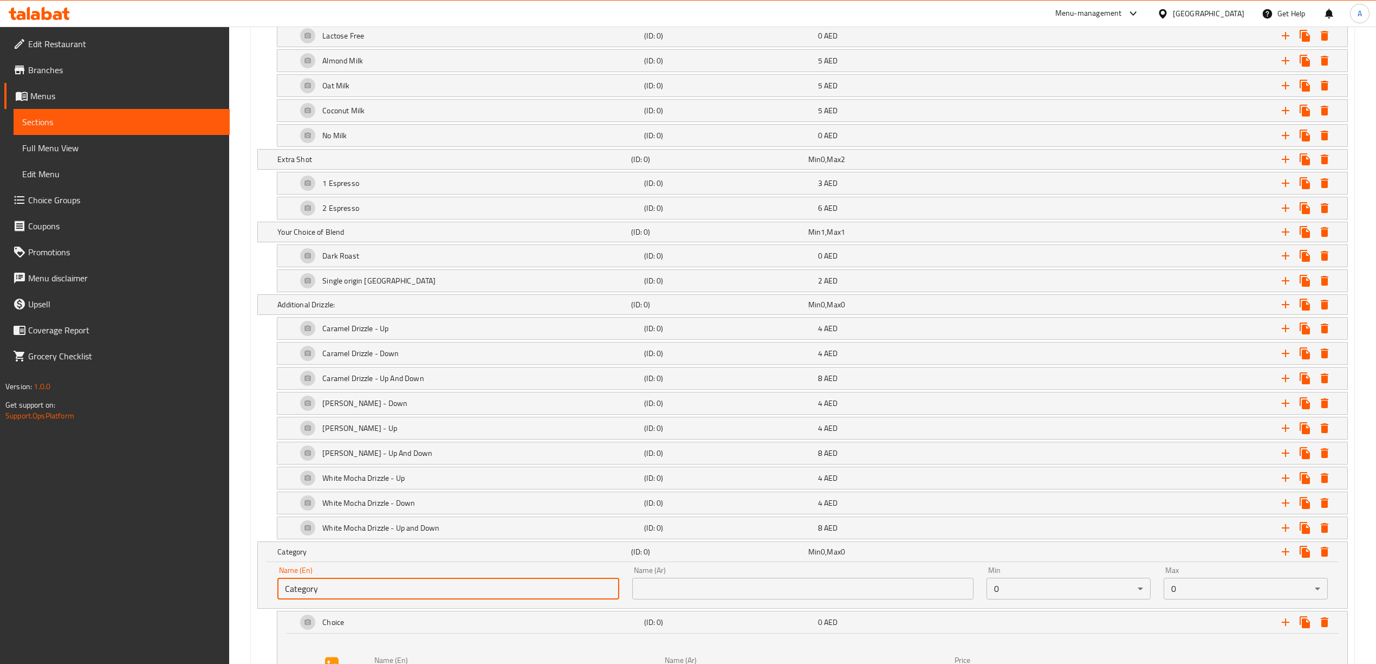
drag, startPoint x: 360, startPoint y: 590, endPoint x: 200, endPoint y: 601, distance: 160.2
click at [200, 601] on div "Edit Restaurant Branches Menus Sections Full Menu View Edit Menu Choice Groups …" at bounding box center [688, 41] width 1376 height 1486
paste input "Additional Sauces"
drag, startPoint x: 360, startPoint y: 599, endPoint x: 284, endPoint y: 606, distance: 75.6
click at [284, 599] on input "Additional Sauces" at bounding box center [447, 588] width 341 height 22
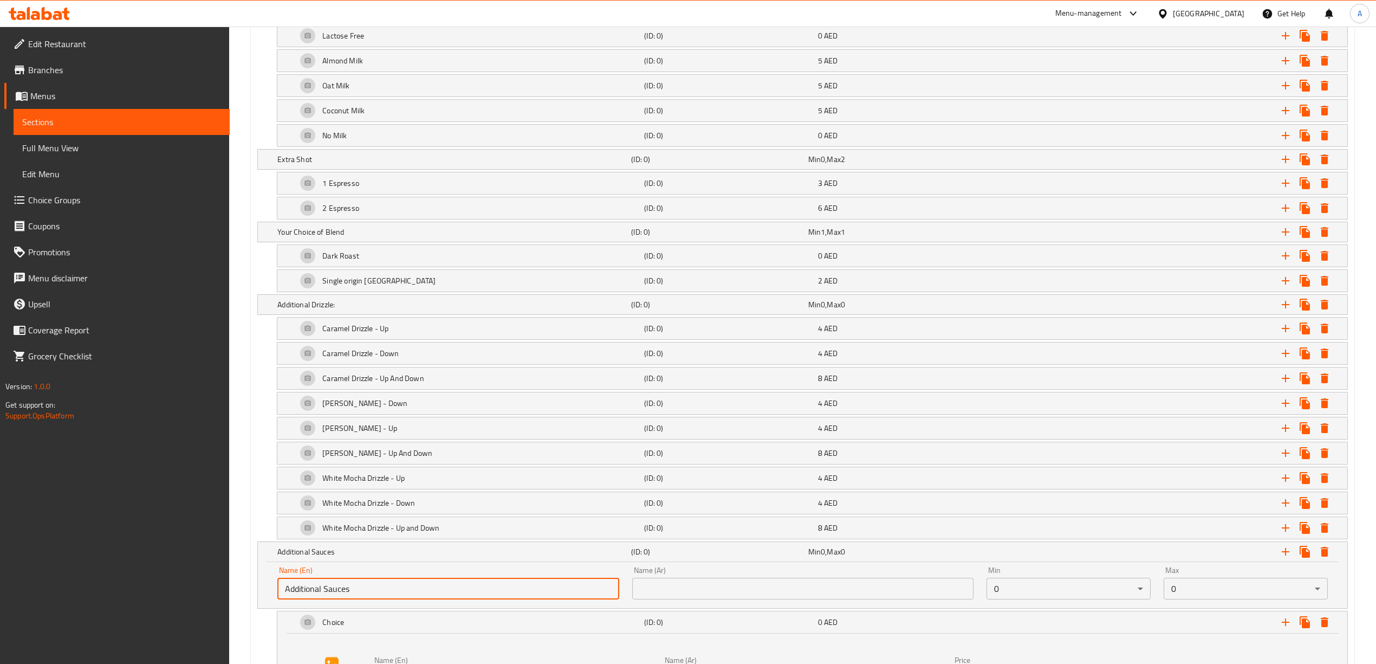
type input "Additional Sauces"
click at [815, 594] on input "text" at bounding box center [802, 588] width 341 height 22
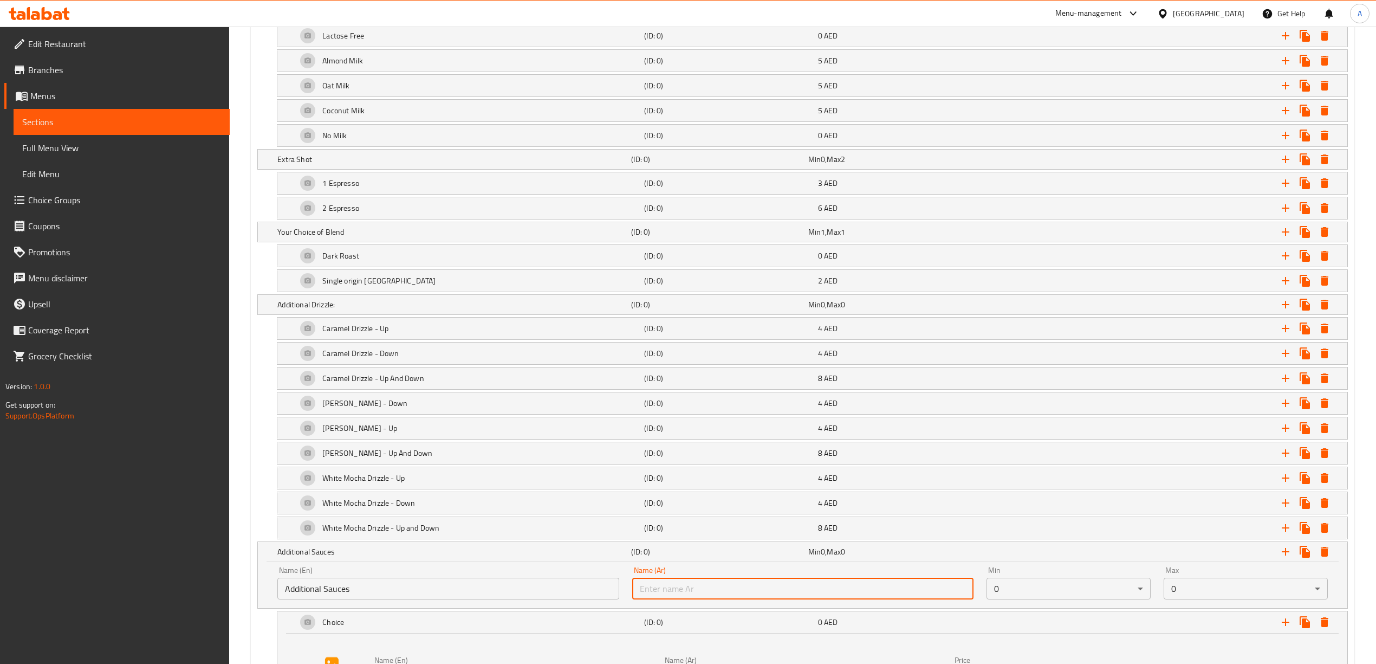
paste input "صلصات إضافية"
click at [934, 599] on input "صلصات إضافية" at bounding box center [802, 588] width 341 height 22
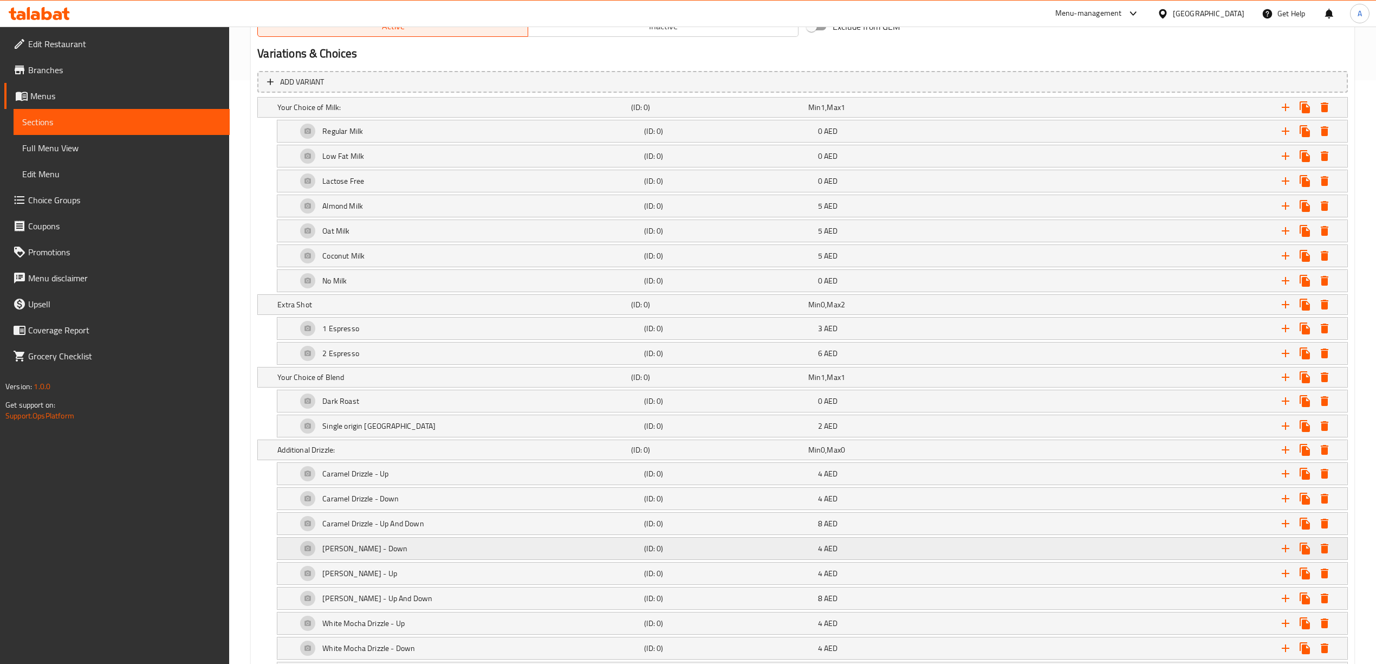
scroll to position [367, 0]
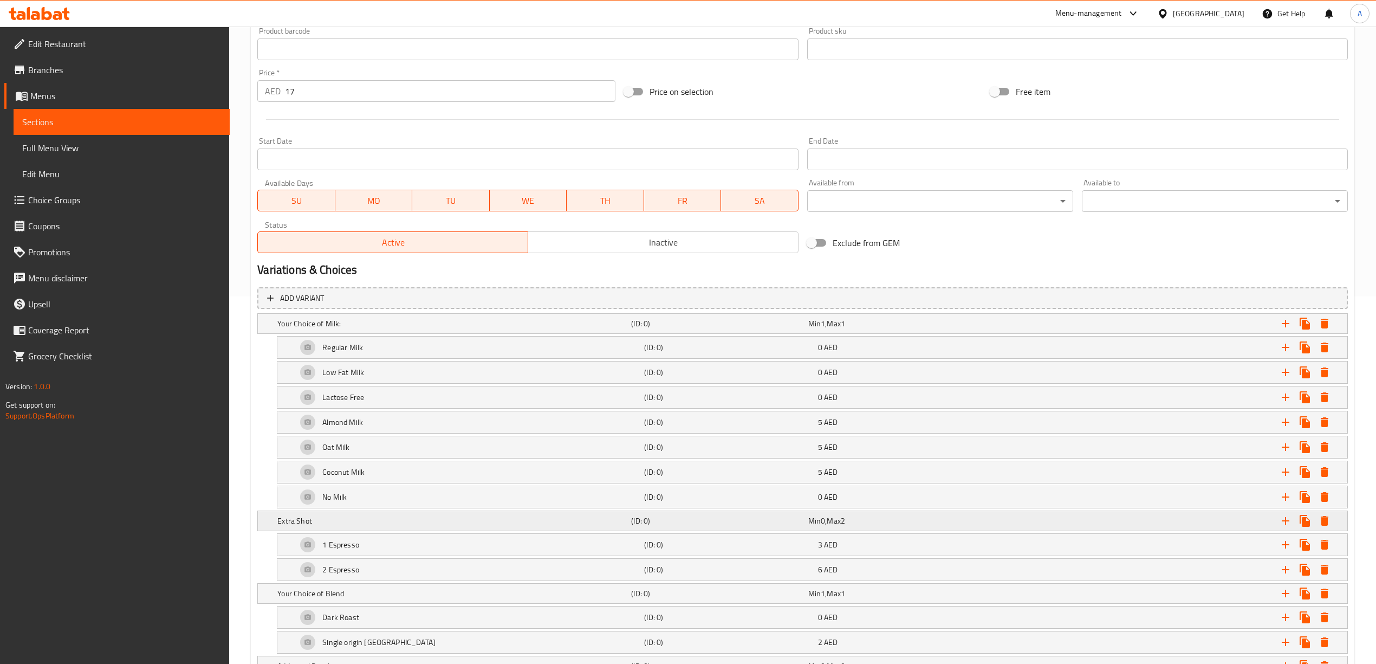
type input "صلصات إضافية"
click at [434, 331] on div "Extra Shot" at bounding box center [452, 323] width 354 height 15
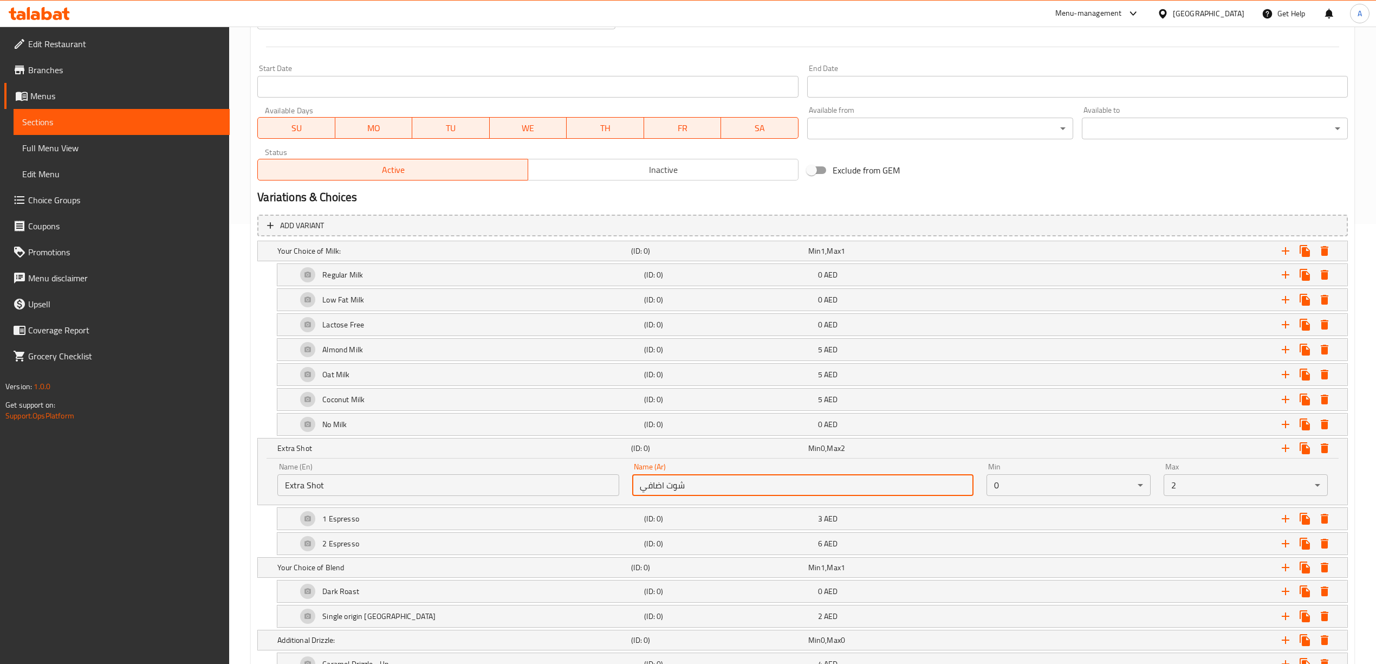
click at [662, 490] on input "شوت اضافي" at bounding box center [802, 485] width 341 height 22
paste input "text"
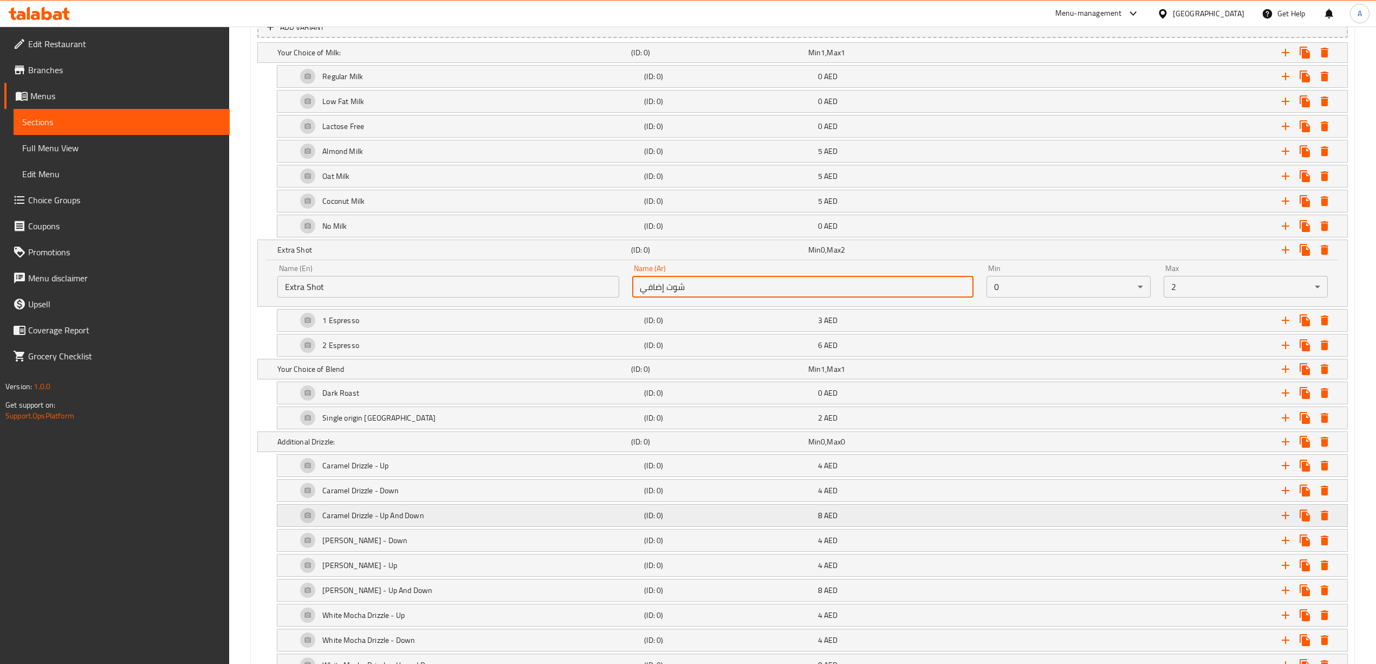
scroll to position [657, 0]
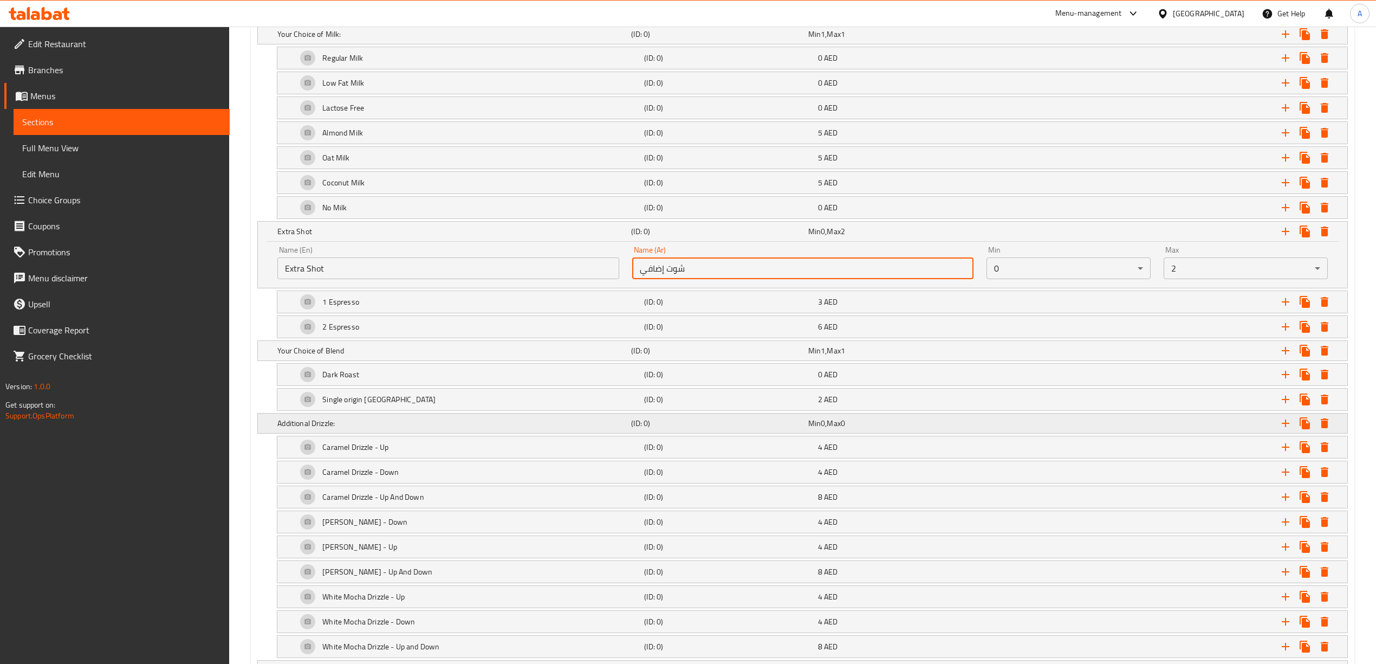
type input "شوت إضافي"
click at [690, 40] on h5 "(ID: 0)" at bounding box center [717, 34] width 172 height 11
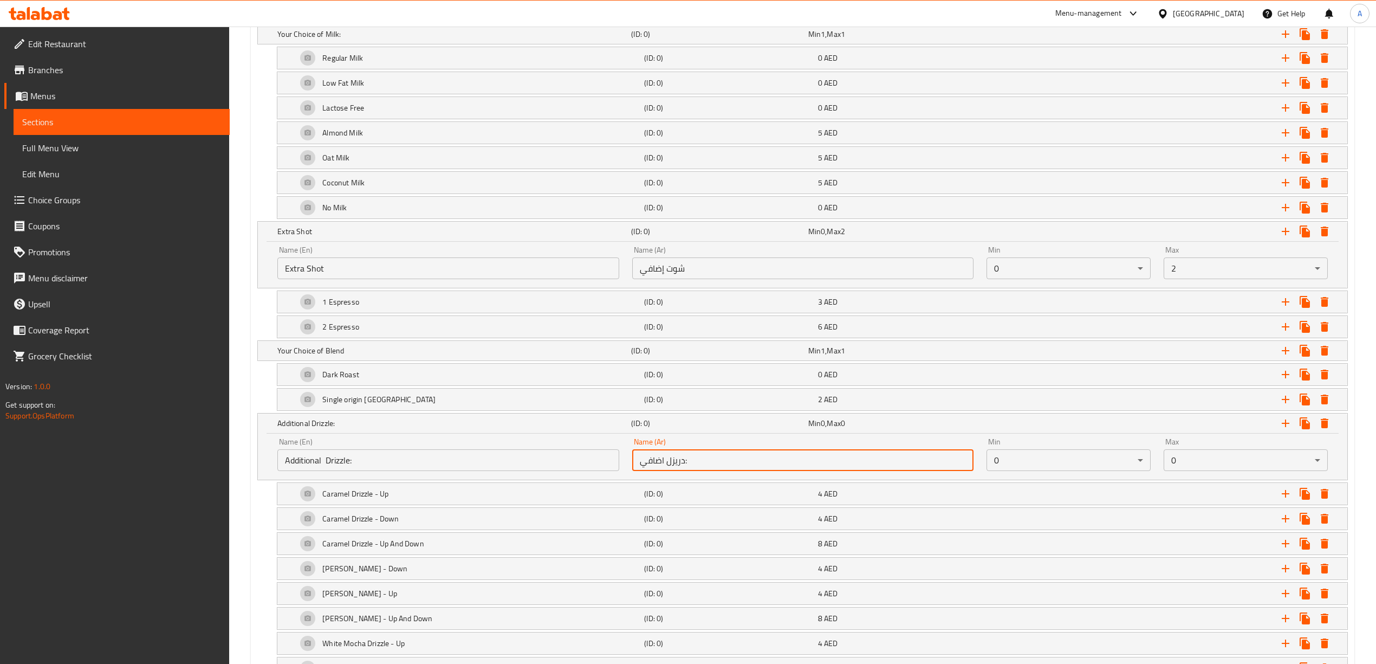
click at [664, 468] on input "دريزل اضافي:" at bounding box center [802, 460] width 341 height 22
paste input "text"
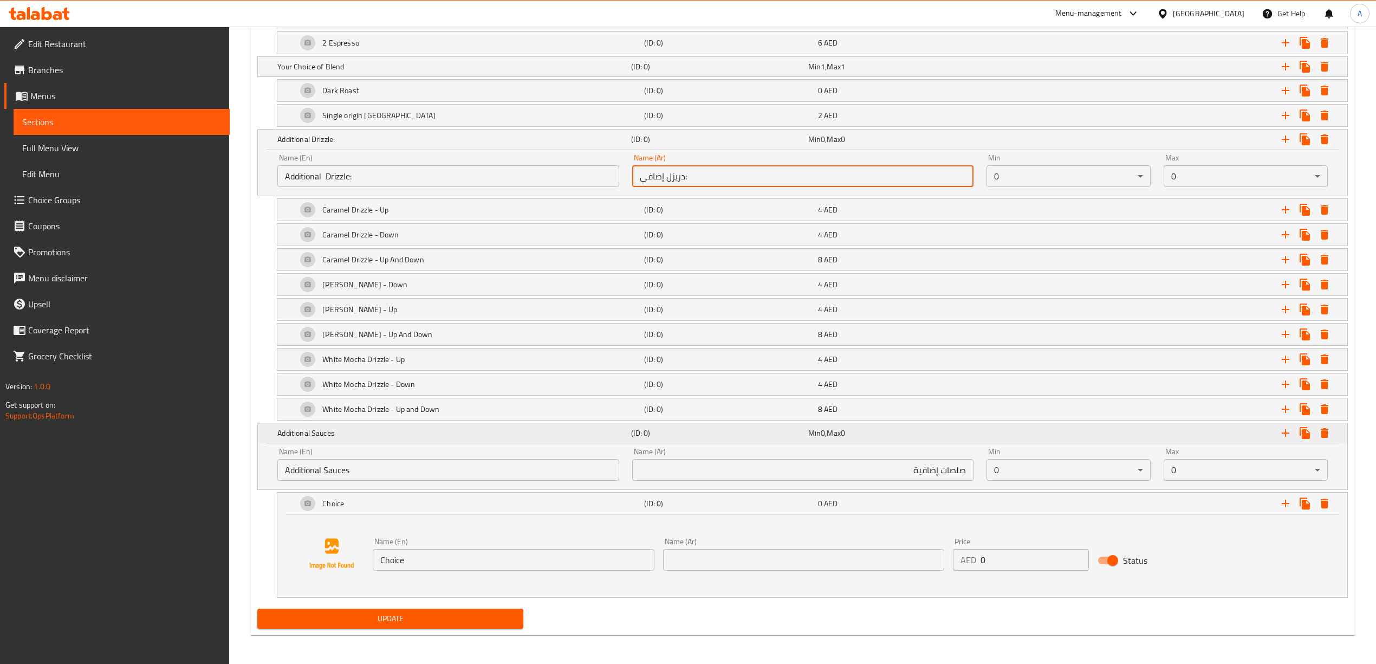
scroll to position [945, 0]
type input "دريزل إضافي:"
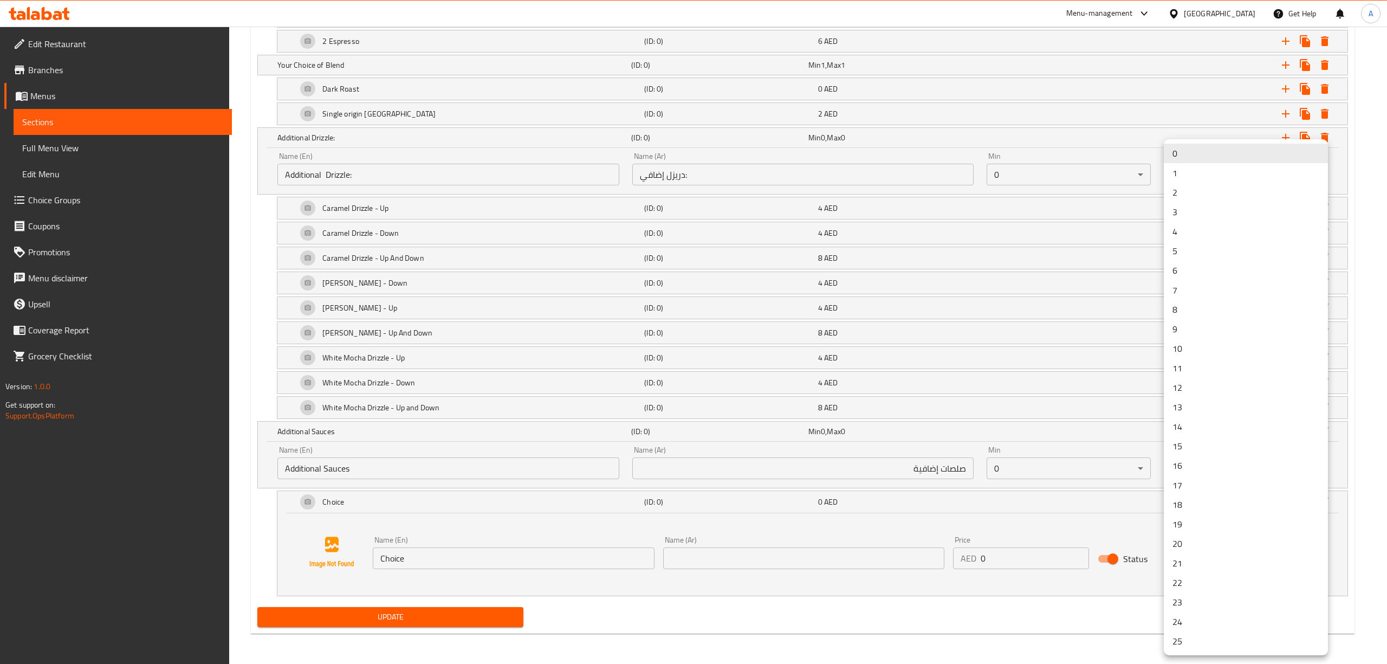
click at [1201, 212] on li "3" at bounding box center [1246, 212] width 164 height 20
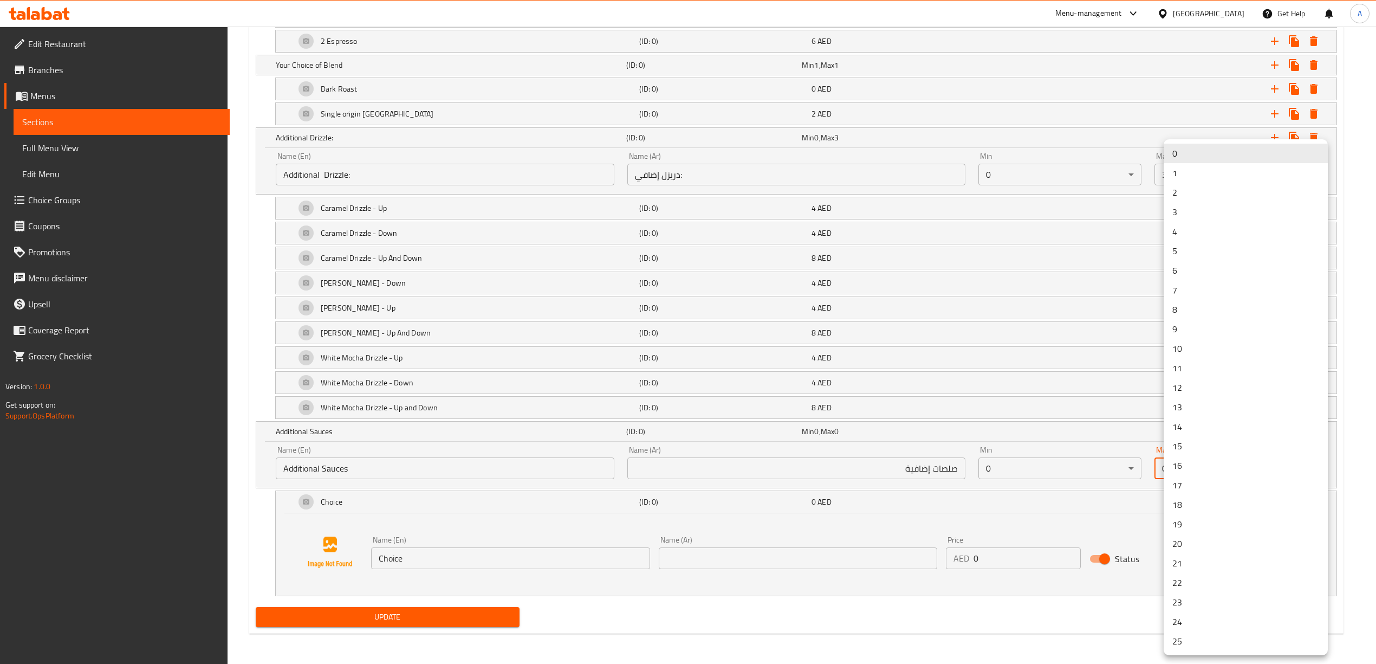
click at [1181, 213] on li "3" at bounding box center [1246, 212] width 164 height 20
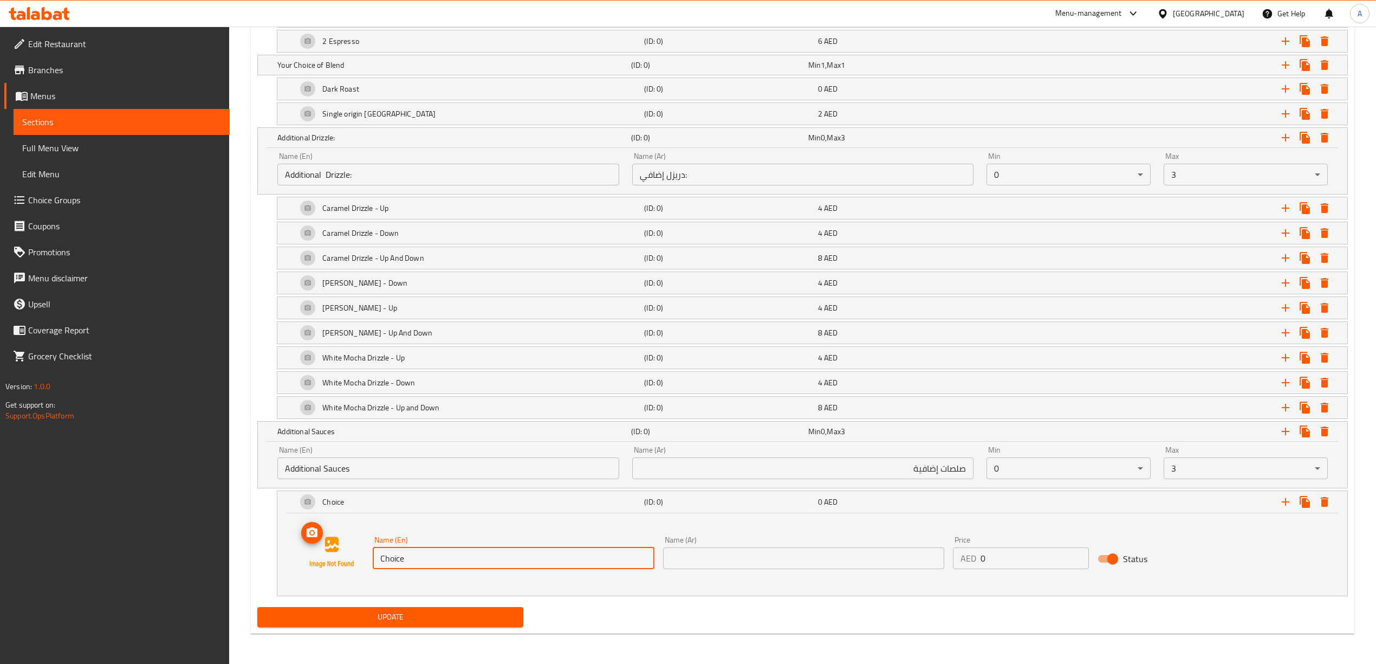
drag, startPoint x: 447, startPoint y: 573, endPoint x: 354, endPoint y: 569, distance: 93.2
click at [354, 569] on div "Name (En) Choice Name (En) Name (Ar) Name (Ar) Price AED 0 Price Status" at bounding box center [812, 552] width 1044 height 82
paste input "White Chocolate Mocha Sau"
type input "White Chocolate Mocha Sauce"
click at [540, 590] on div "Name (En) White Chocolate Mocha Sauce Name (En) Name (Ar) Name (Ar) Price AED 0…" at bounding box center [812, 552] width 1044 height 82
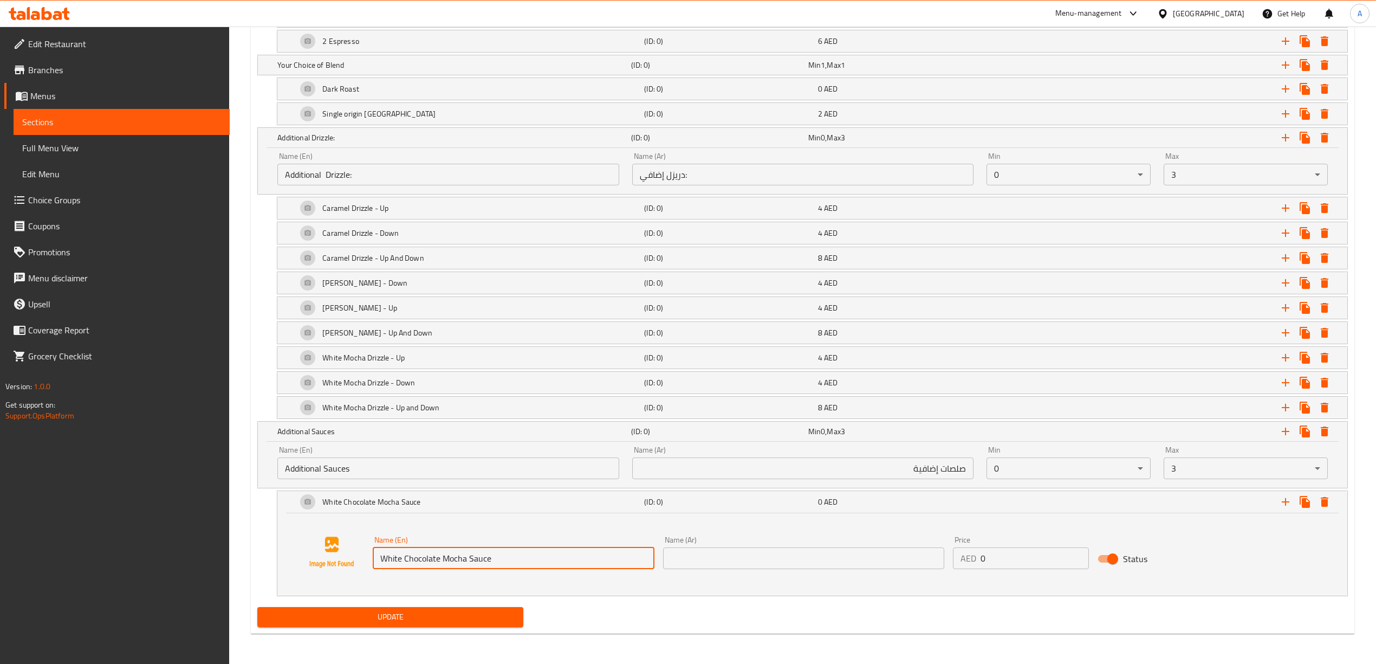
drag, startPoint x: 514, startPoint y: 567, endPoint x: 382, endPoint y: 567, distance: 131.1
click at [382, 567] on input "White Chocolate Mocha Sauce" at bounding box center [513, 558] width 281 height 22
click at [861, 567] on input "text" at bounding box center [803, 558] width 281 height 22
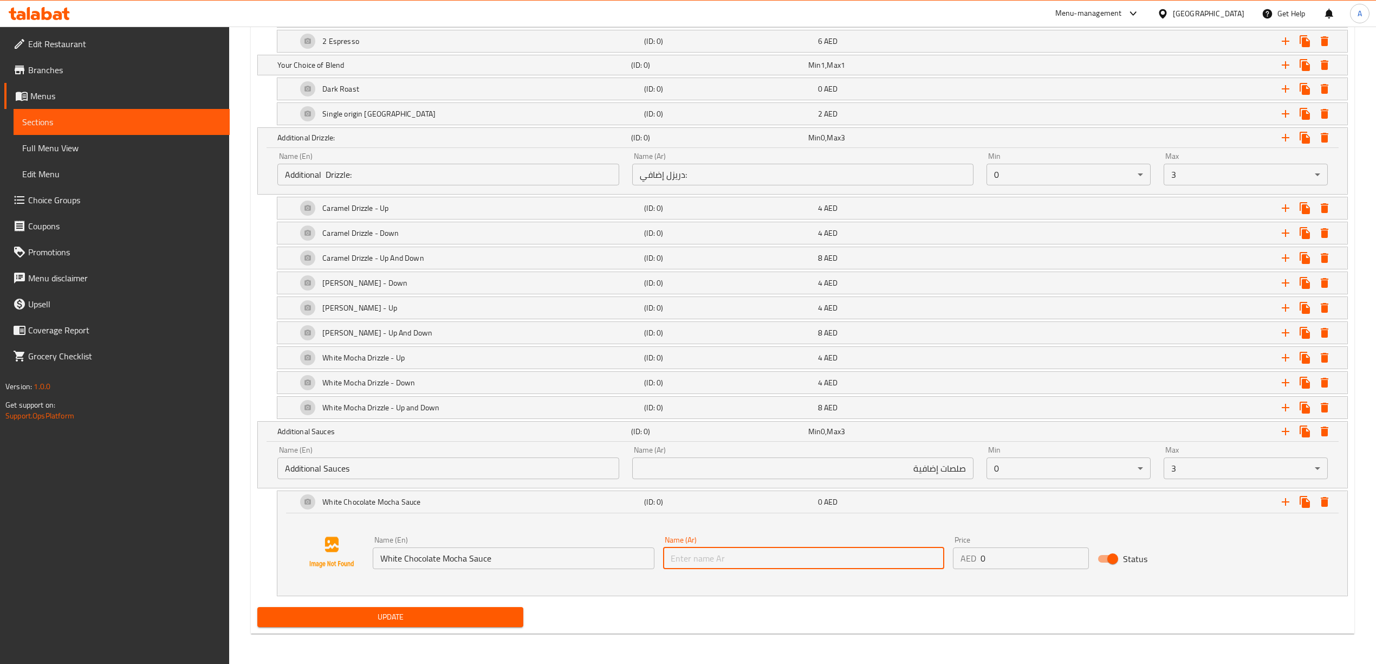
paste input "صلصة موكا بالشوكولاتة البيضاء"
drag, startPoint x: 930, startPoint y: 566, endPoint x: 915, endPoint y: 567, distance: 15.2
click at [915, 567] on input "صلصة موكا بالشوكولاتة البيضاء" at bounding box center [803, 558] width 281 height 22
type input "صوص موكا بالشوكولاتة البيضاء"
click at [882, 584] on div "Name (En) White Chocolate Mocha Sauce Name (En) Name (Ar) صوص موكا بالشوكولاتة …" at bounding box center [812, 552] width 1044 height 82
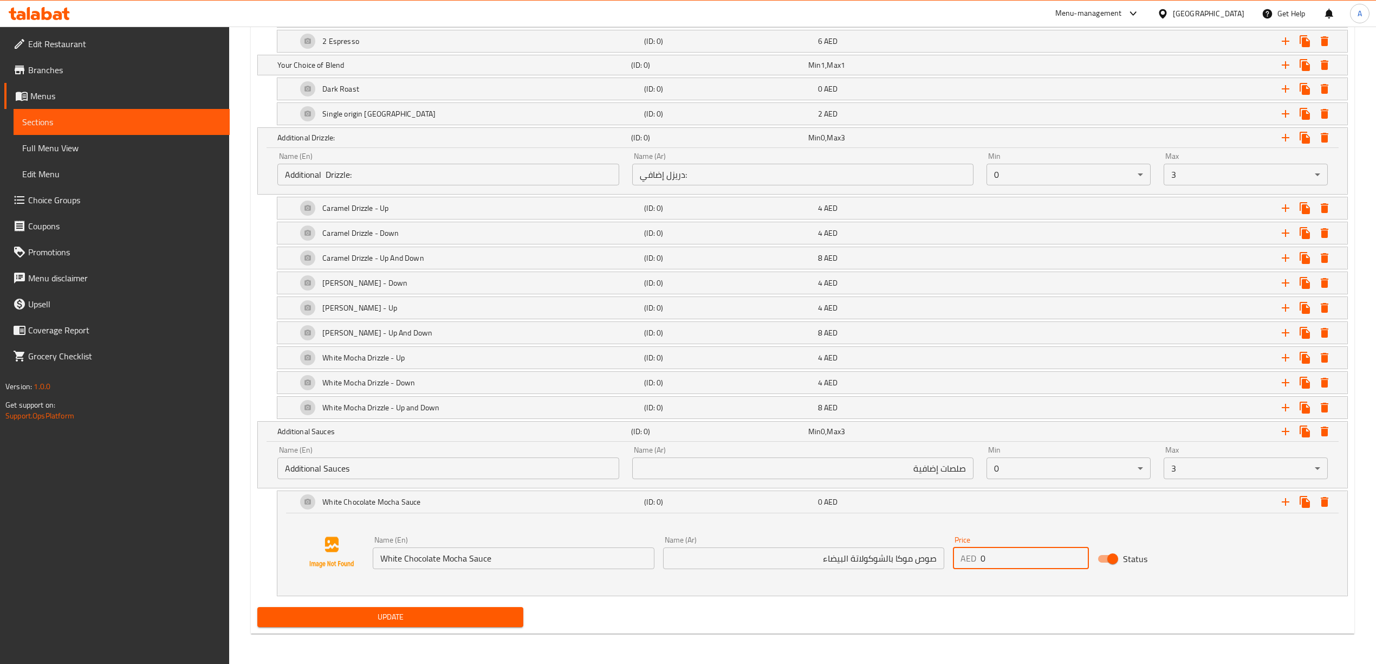
drag, startPoint x: 1008, startPoint y: 563, endPoint x: 953, endPoint y: 564, distance: 54.2
click at [953, 564] on div "AED 0 Price" at bounding box center [1021, 558] width 137 height 22
type input "4"
click at [1013, 593] on div "Name (En) White Chocolate Mocha Sauce Name (En) Name (Ar) صوص موكا بالشوكولاتة …" at bounding box center [812, 552] width 1044 height 82
click at [1290, 508] on icon "Expand" at bounding box center [1285, 501] width 13 height 13
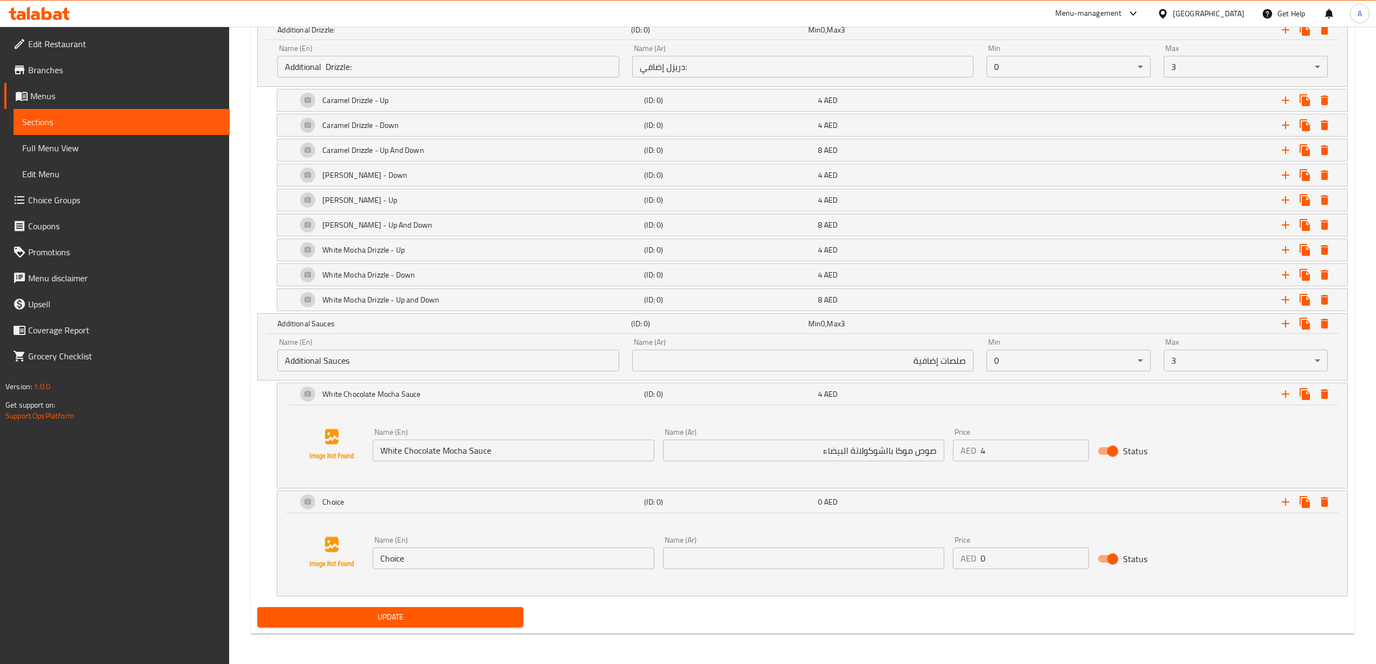
scroll to position [1060, 0]
drag, startPoint x: 410, startPoint y: 564, endPoint x: 342, endPoint y: 564, distance: 67.7
click at [342, 564] on div "Name (En) Choice Name (En) Name (Ar) Name (Ar) Price AED 0 Price Status" at bounding box center [812, 552] width 1044 height 82
paste input "Mocha Sau"
type input "Mocha Sauce"
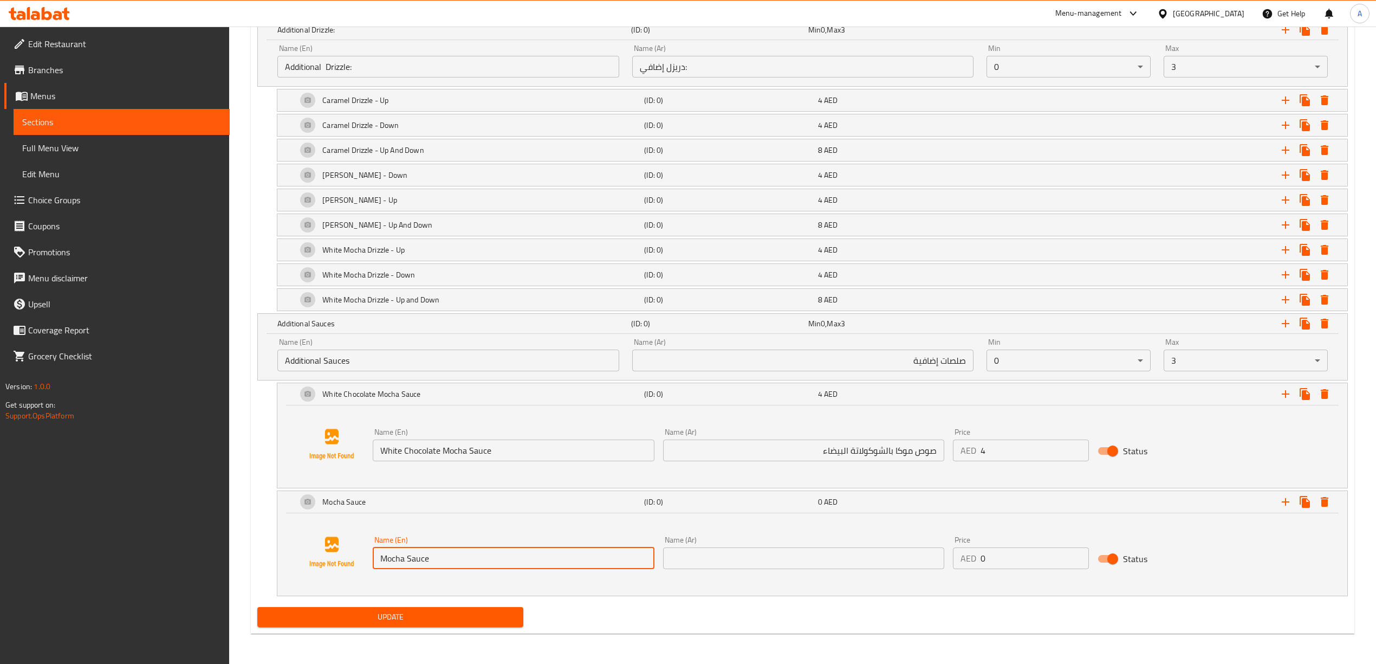
click at [441, 584] on div "Name (En) Mocha Sauce Name (En) Name (Ar) Name (Ar) Price AED 0 Price Status" at bounding box center [812, 552] width 1044 height 82
drag, startPoint x: 436, startPoint y: 555, endPoint x: 381, endPoint y: 560, distance: 54.4
click at [381, 560] on input "Mocha Sauce" at bounding box center [513, 558] width 281 height 22
click at [762, 563] on input "text" at bounding box center [803, 558] width 281 height 22
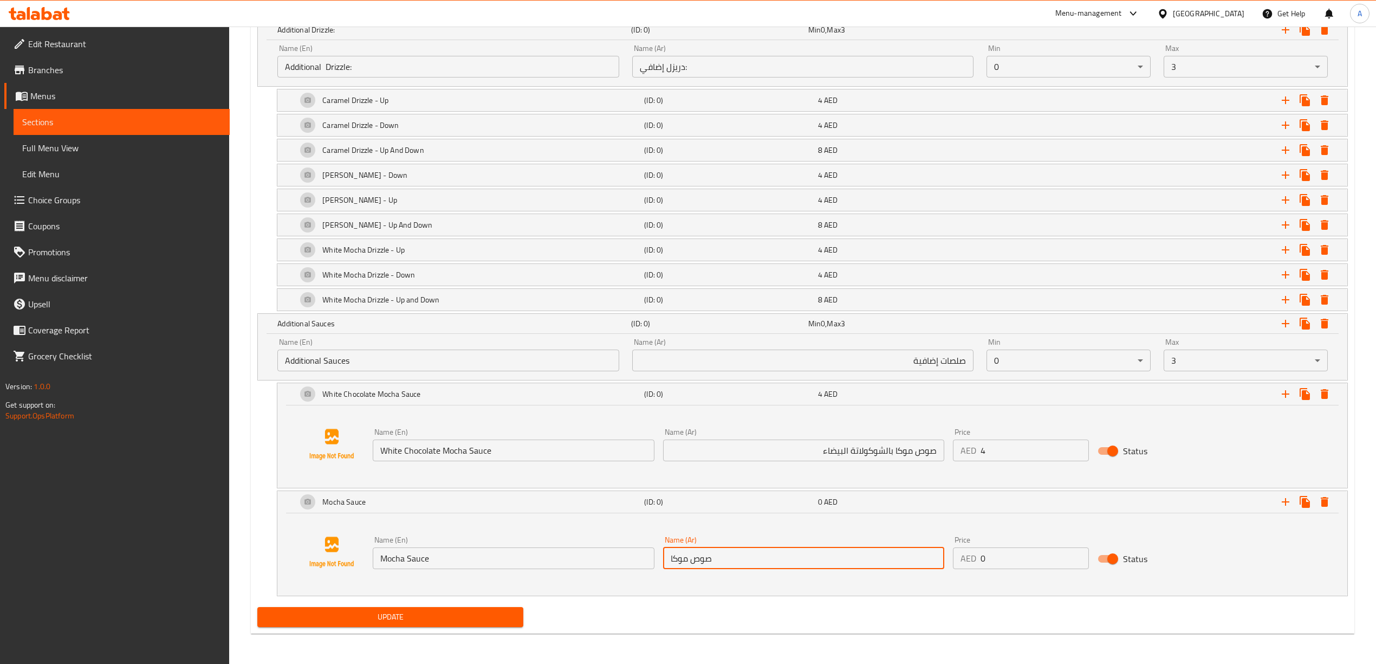
type input "صوص موكا"
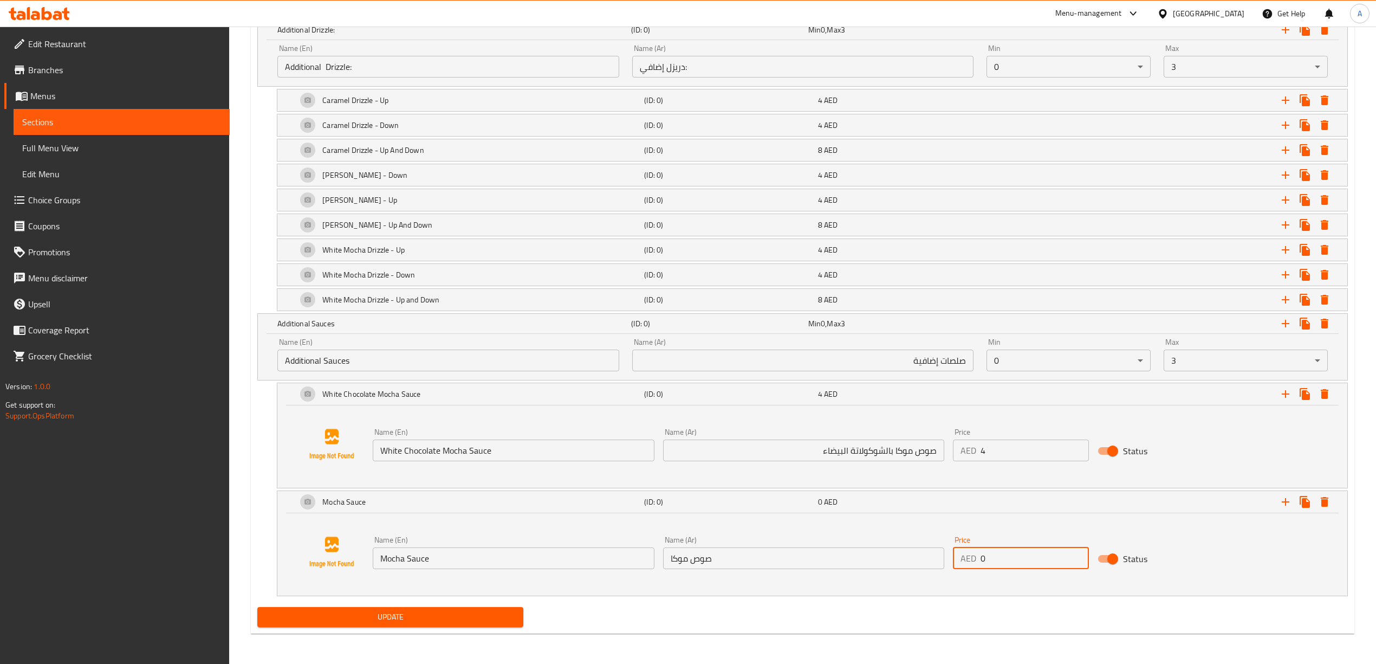
drag, startPoint x: 1008, startPoint y: 555, endPoint x: 978, endPoint y: 557, distance: 30.4
click at [978, 557] on div "AED 0 Price" at bounding box center [1021, 558] width 137 height 22
type input "4"
click at [1064, 599] on div "Add variant Your Choice of Milk: (ID: 0) Min 1 , Max 1 Name (En) Your Choice of…" at bounding box center [802, 101] width 1099 height 1003
click at [1288, 501] on icon "Expand" at bounding box center [1285, 501] width 13 height 13
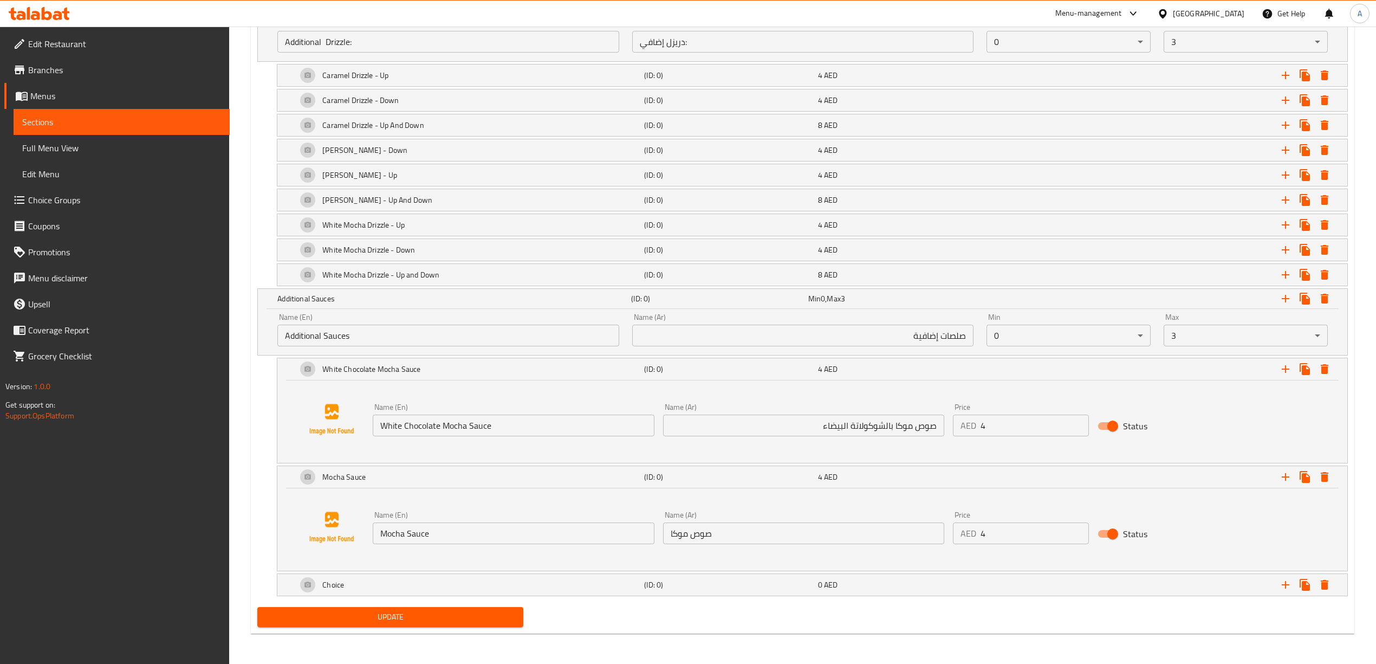
scroll to position [1084, 0]
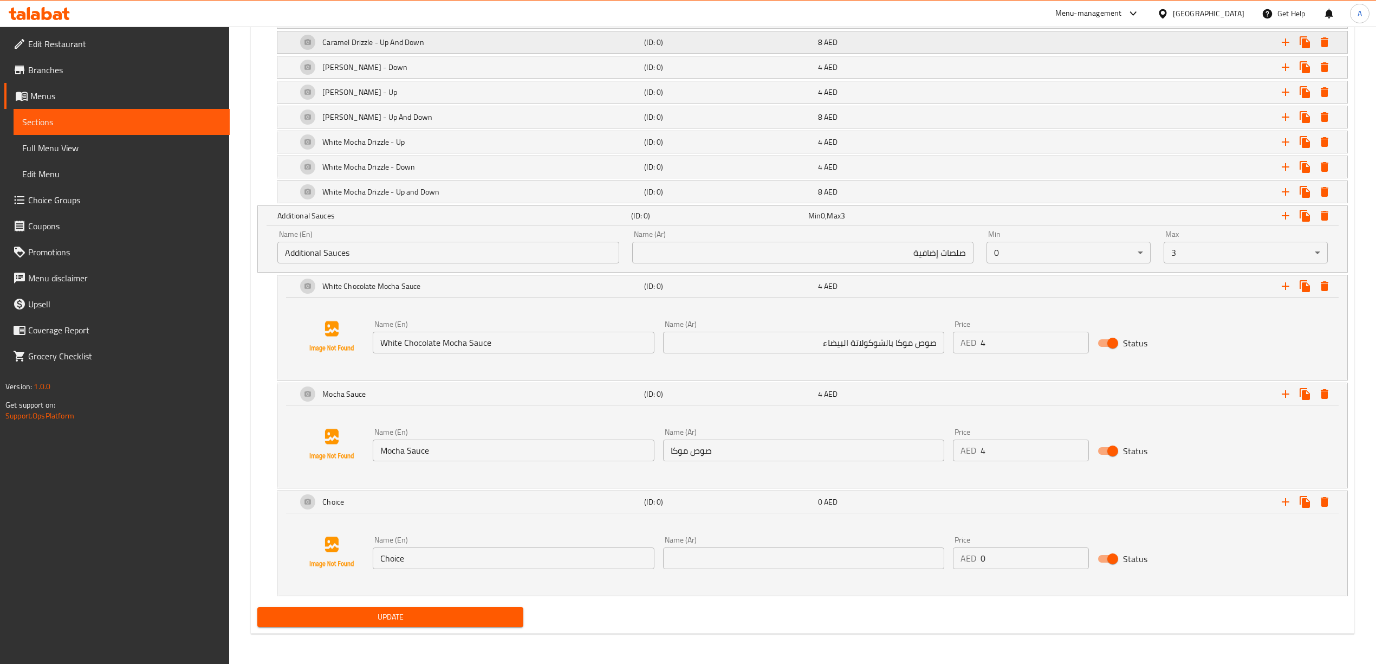
scroll to position [1168, 0]
drag, startPoint x: 417, startPoint y: 558, endPoint x: 359, endPoint y: 557, distance: 58.5
click at [359, 557] on div "Name (En) Choice Name (En) Name (Ar) Name (Ar) Price AED 0 Price Status" at bounding box center [812, 552] width 1044 height 82
paste input "Spanish Sau"
type input "Spanish Sauce"
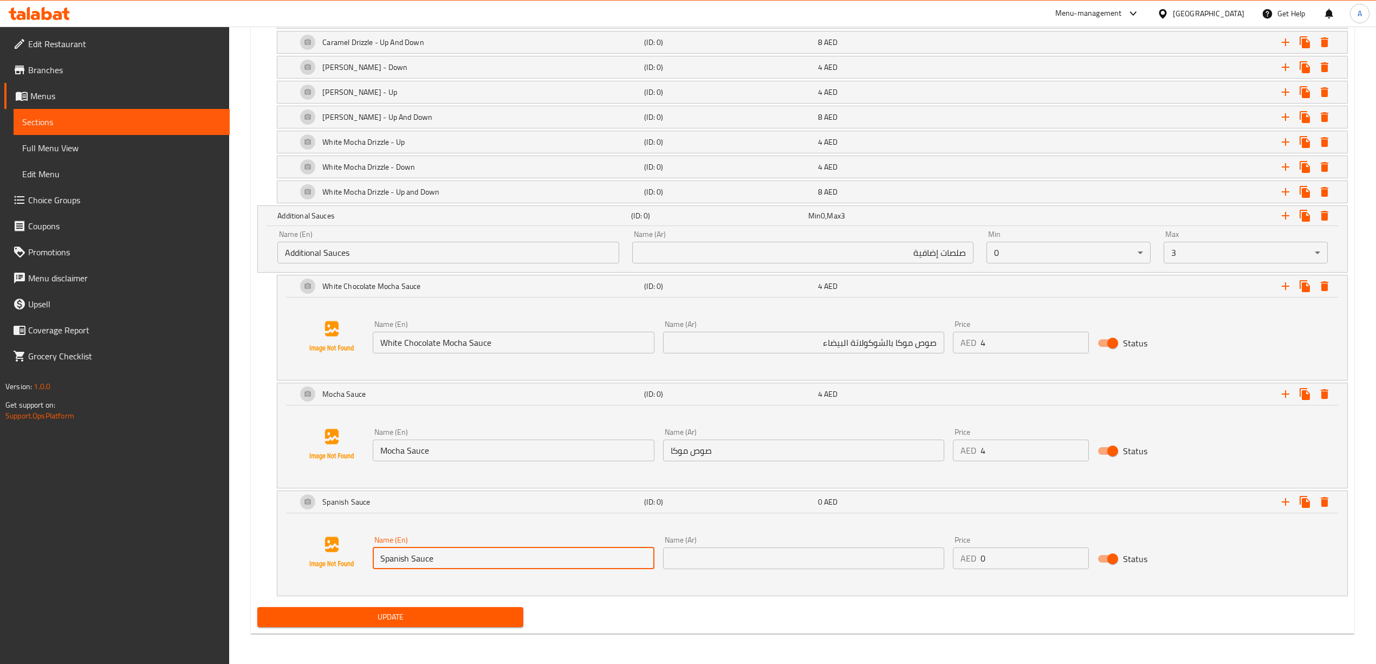
click at [744, 556] on input "text" at bounding box center [803, 558] width 281 height 22
click at [428, 559] on input "Spanish Sauce" at bounding box center [513, 558] width 281 height 22
drag, startPoint x: 438, startPoint y: 557, endPoint x: 378, endPoint y: 564, distance: 61.1
click at [378, 564] on input "Spanish Sauce" at bounding box center [513, 558] width 281 height 22
click at [724, 554] on input "صوص" at bounding box center [803, 558] width 281 height 22
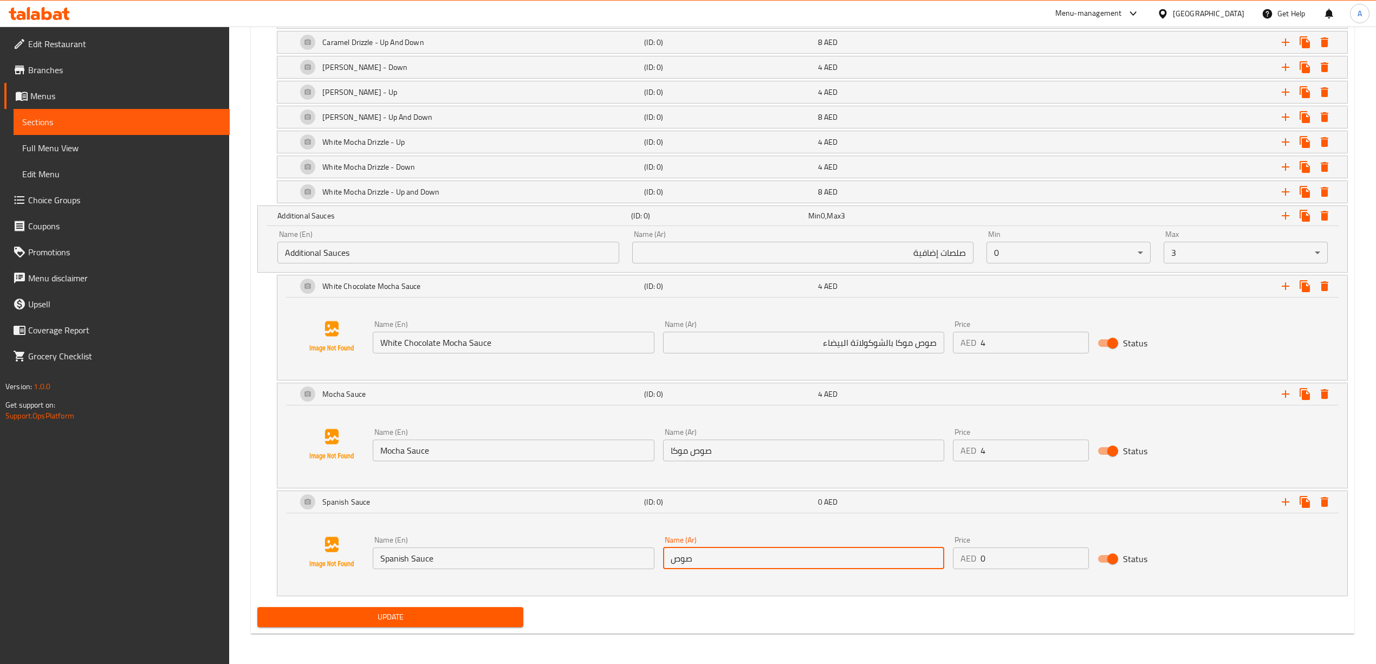
paste input "اسبانية"
click at [694, 562] on input "صوصاسبانية" at bounding box center [803, 558] width 281 height 22
click at [697, 561] on input "صوصاسبانية" at bounding box center [803, 558] width 281 height 22
type input "صوص اسبانية"
click at [736, 582] on div "Name (En) Spanish Sauce Name (En) Name (Ar) صوص اسبانية Name (Ar) Price AED 0 P…" at bounding box center [812, 552] width 1044 height 82
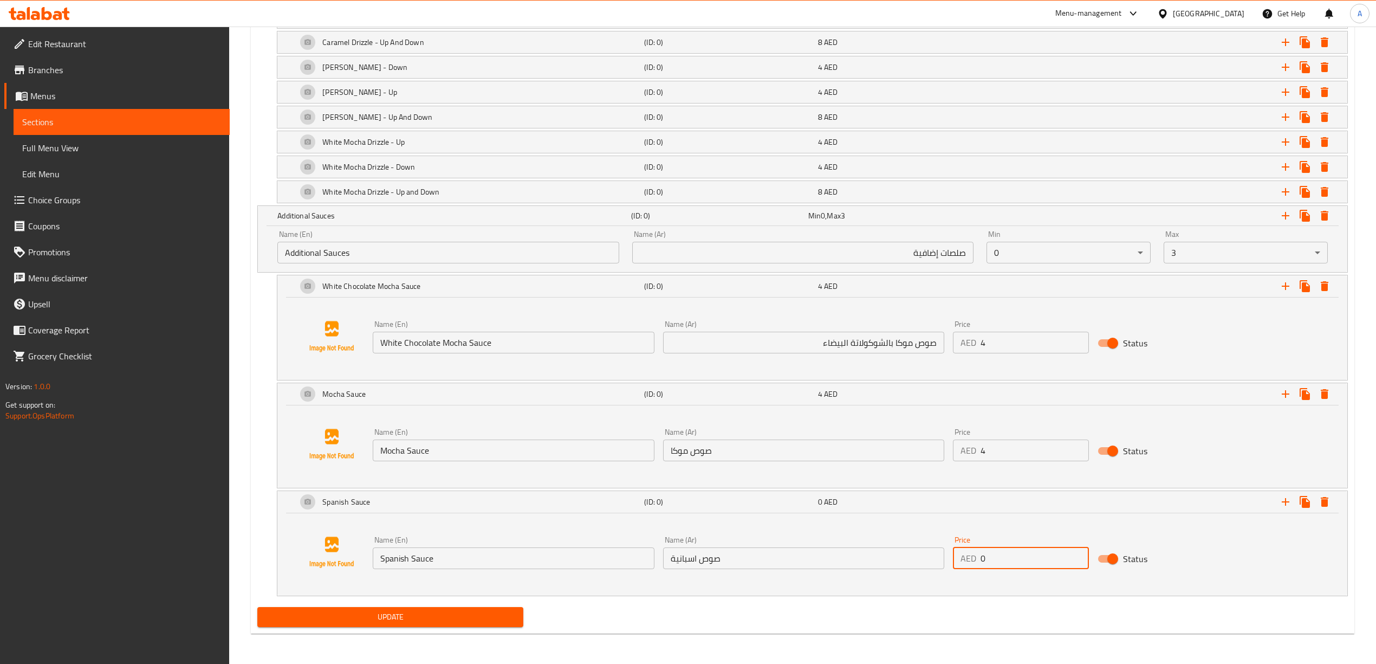
drag, startPoint x: 992, startPoint y: 560, endPoint x: 938, endPoint y: 560, distance: 54.2
click at [938, 560] on div "Name (En) Spanish Sauce Name (En) Name (Ar) صوص اسبانية Name (Ar) Price AED 0 P…" at bounding box center [803, 552] width 870 height 42
type input "4"
click at [1288, 286] on icon "Expand" at bounding box center [1285, 286] width 13 height 13
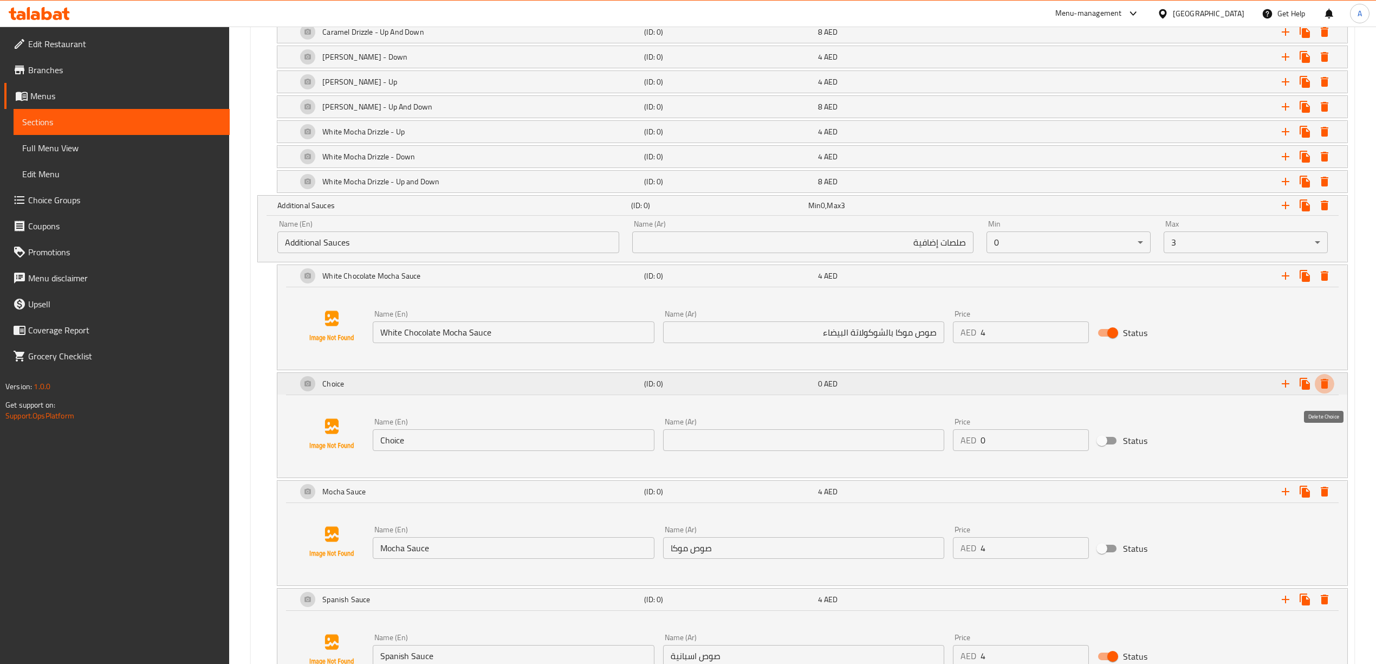
click at [1327, 388] on icon "Expand" at bounding box center [1325, 384] width 8 height 10
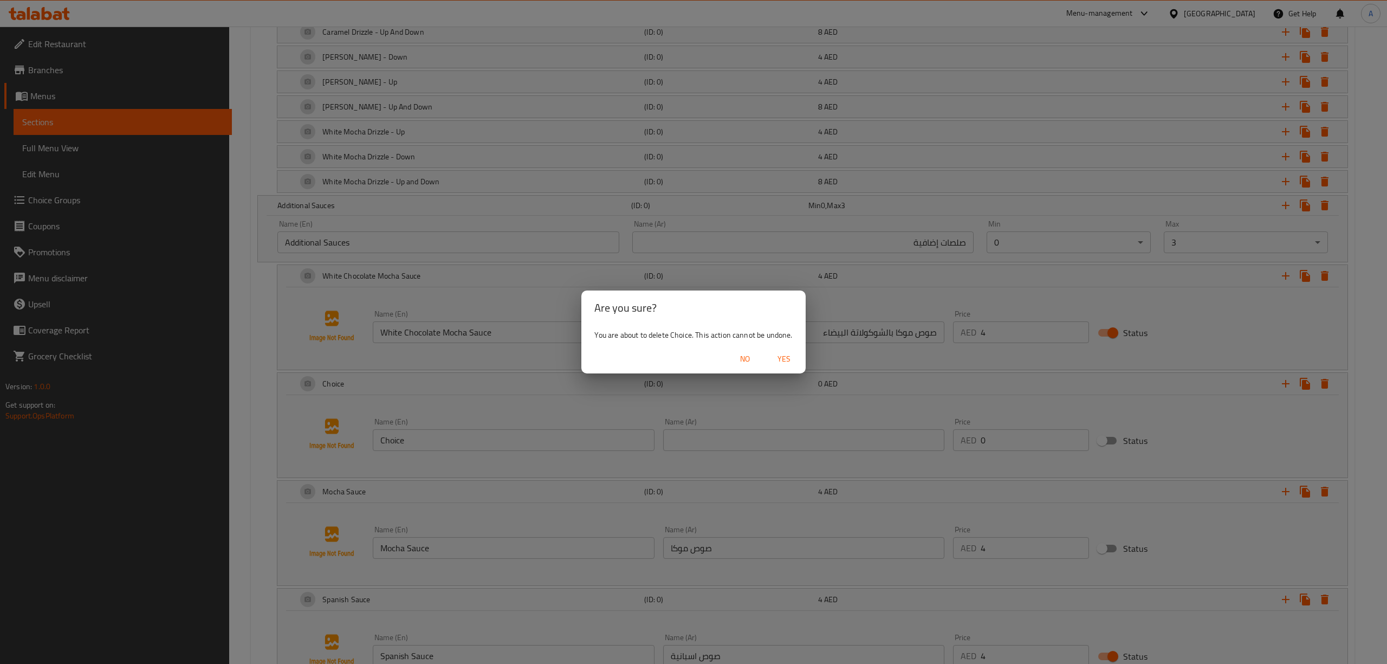
click at [784, 363] on span "Yes" at bounding box center [784, 359] width 26 height 14
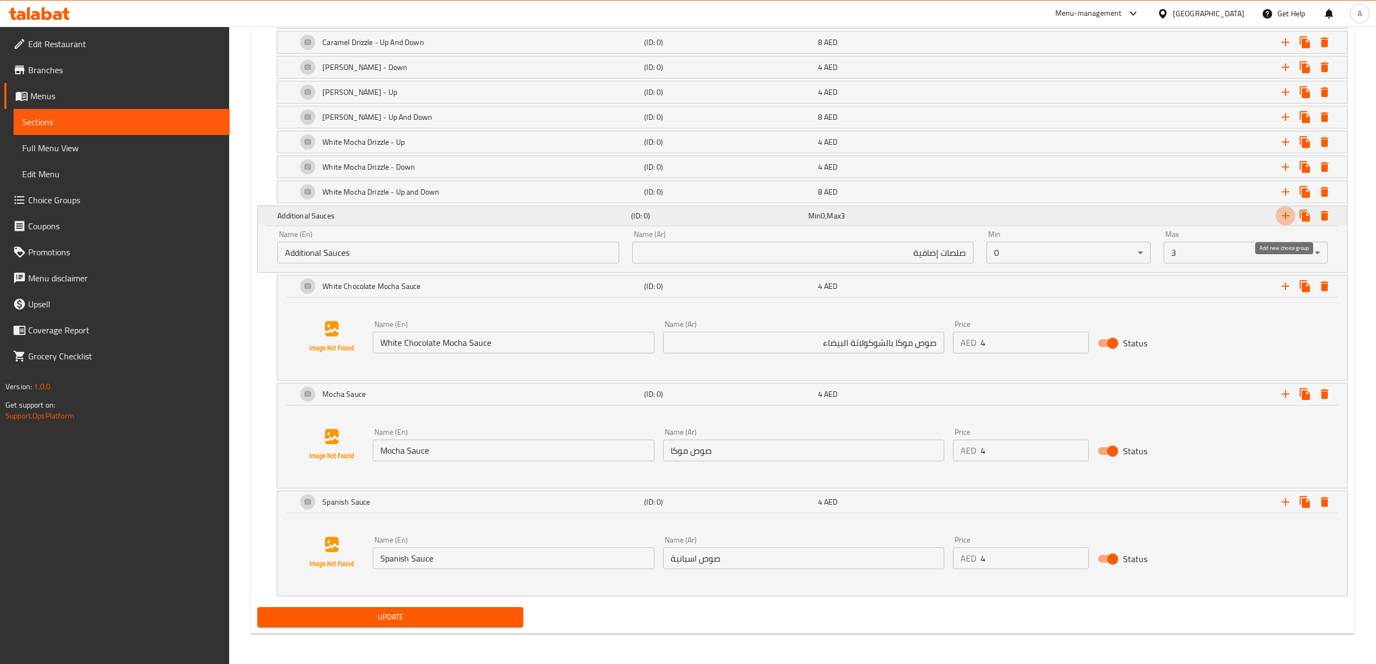
click at [1283, 218] on icon "Expand" at bounding box center [1285, 215] width 13 height 13
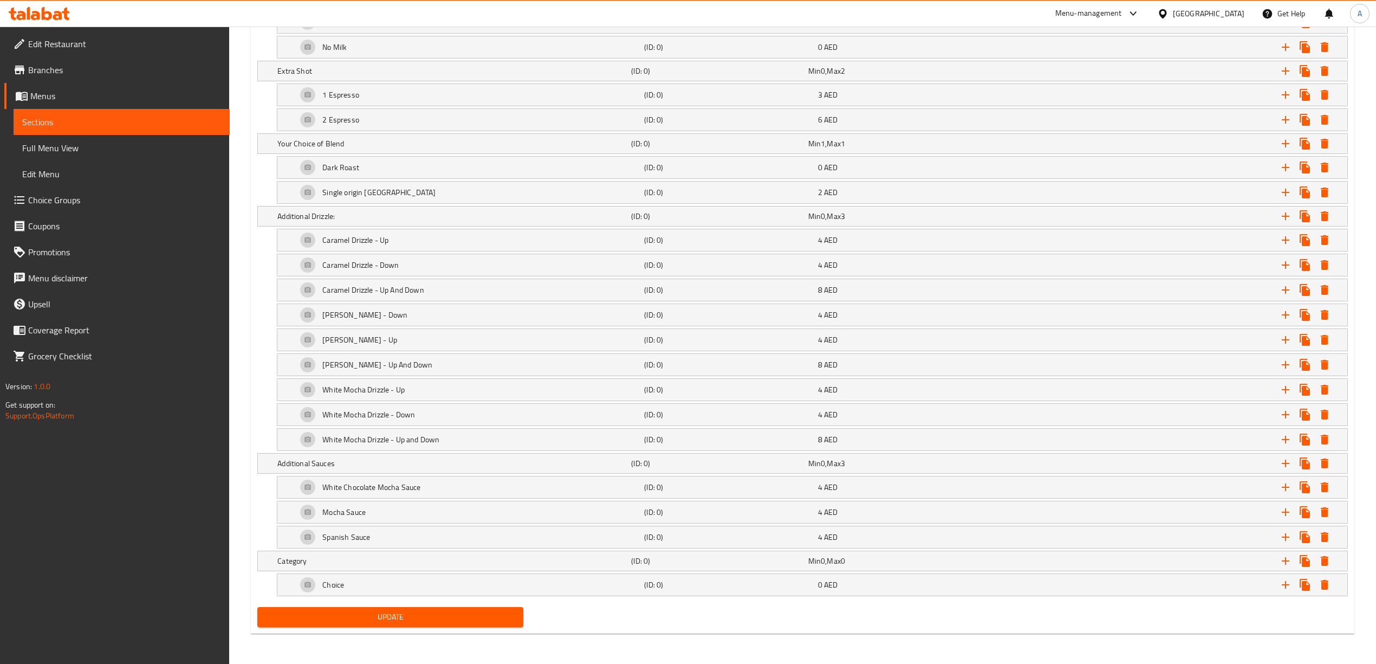
scroll to position [828, 0]
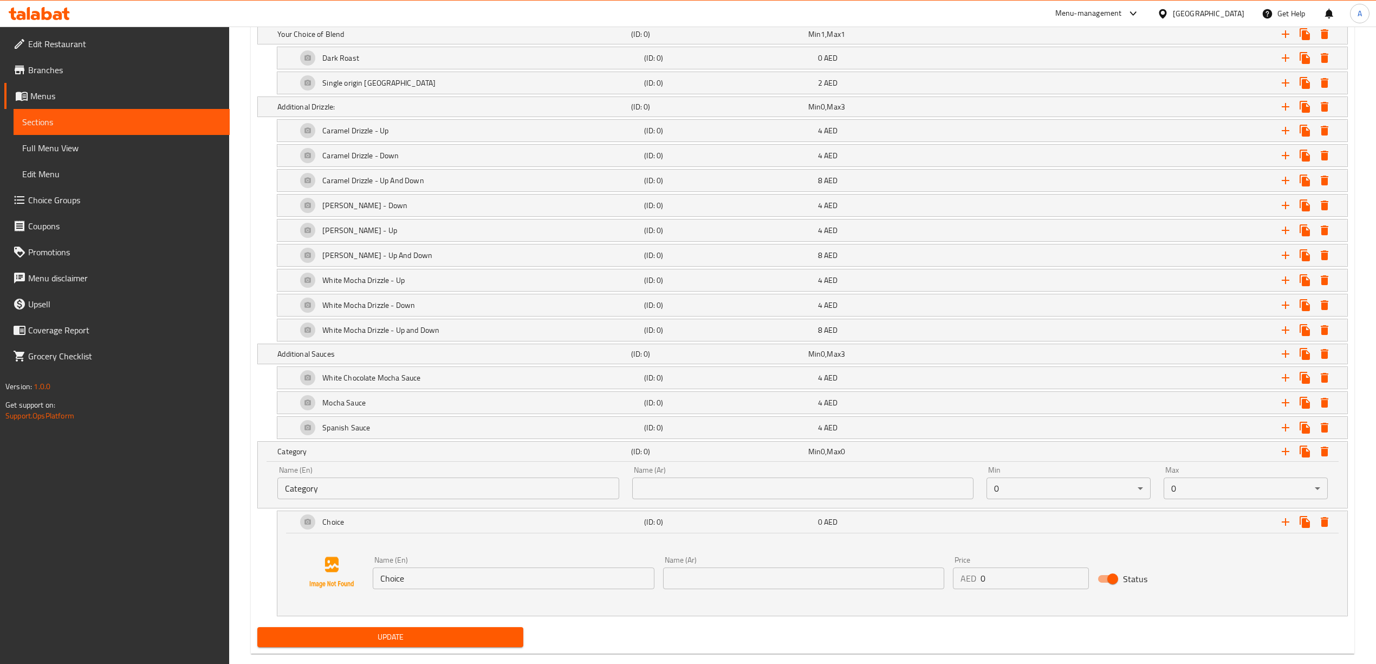
scroll to position [957, 0]
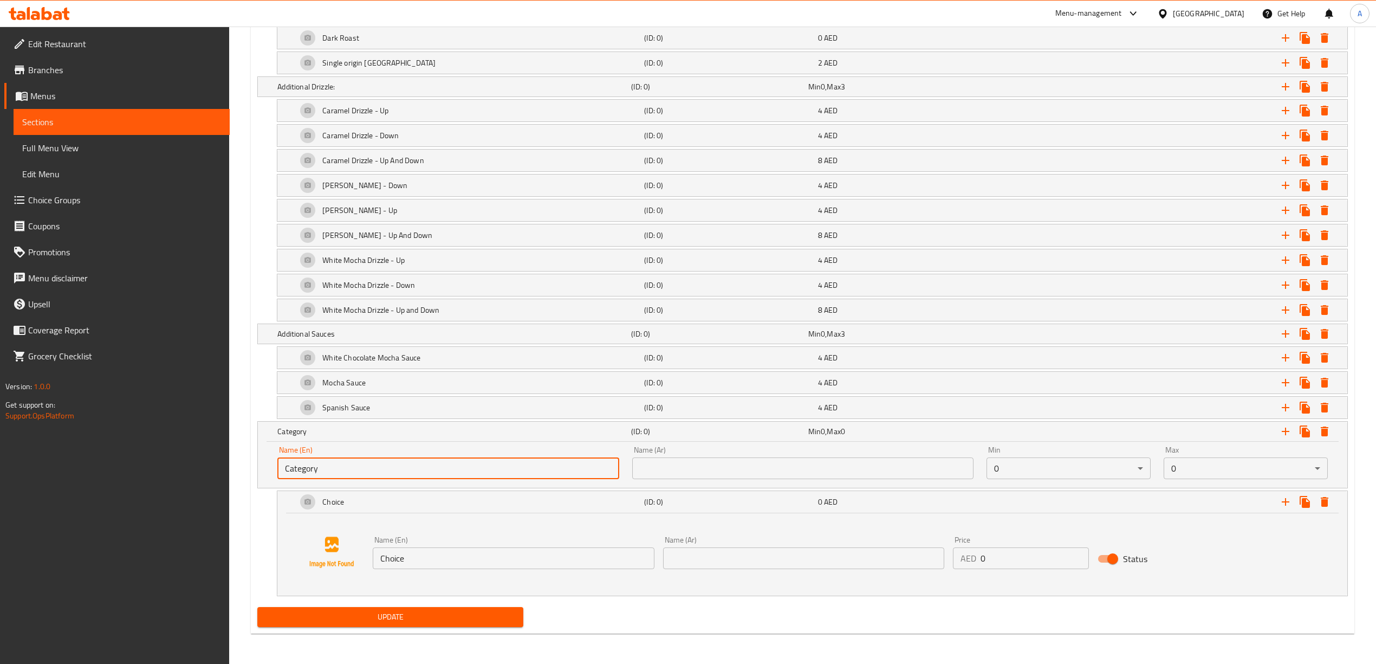
drag, startPoint x: 339, startPoint y: 472, endPoint x: 361, endPoint y: 465, distance: 23.0
paste input "Additional Syrup"
drag, startPoint x: 352, startPoint y: 466, endPoint x: 271, endPoint y: 471, distance: 80.9
click at [271, 471] on div "Name (En) Additional Syrup Name (En)" at bounding box center [448, 462] width 354 height 46
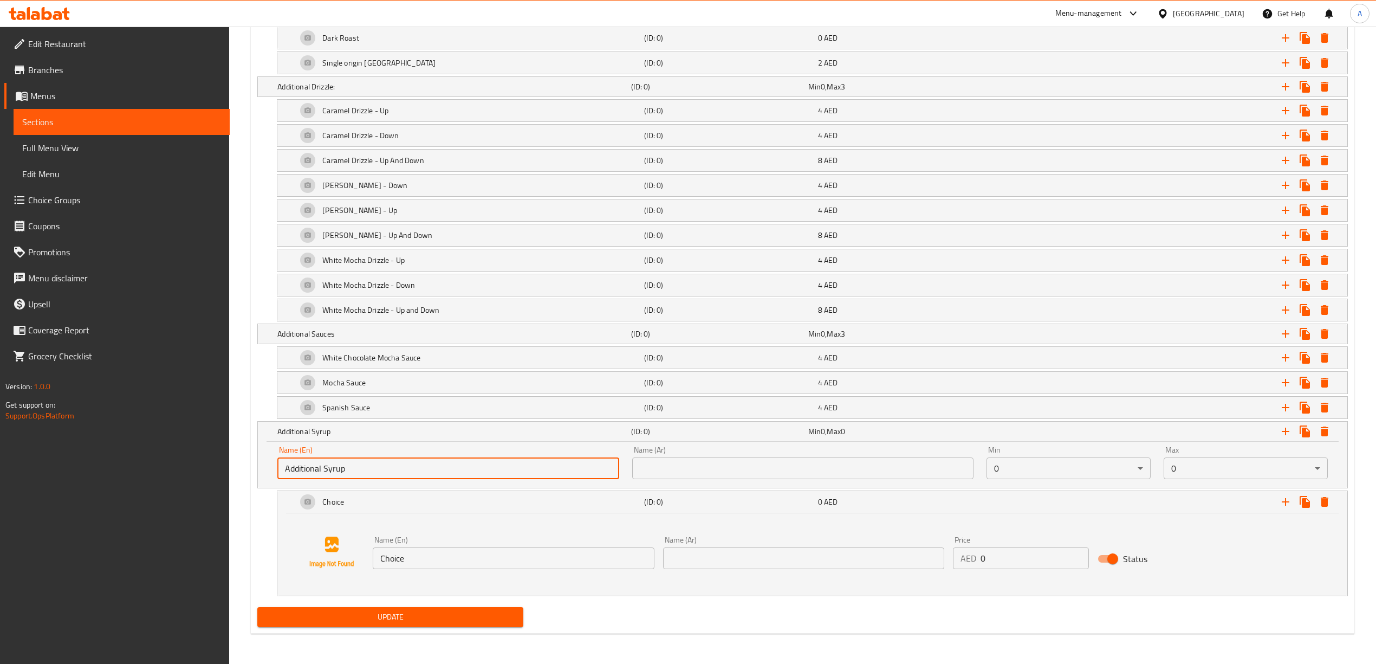
type input "Additional Syrup"
click at [743, 469] on input "text" at bounding box center [802, 468] width 341 height 22
paste input "شراب إضافي"
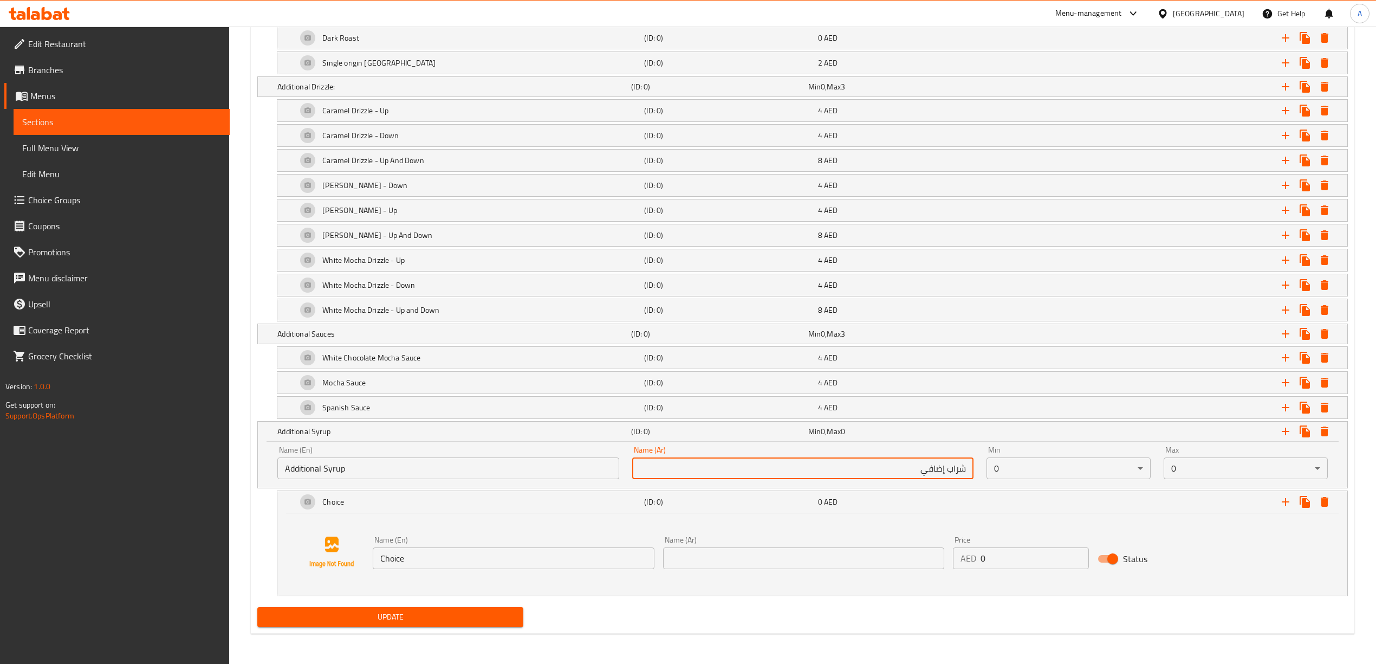
type input "شراب إضافي"
drag, startPoint x: 516, startPoint y: 556, endPoint x: 407, endPoint y: 535, distance: 110.3
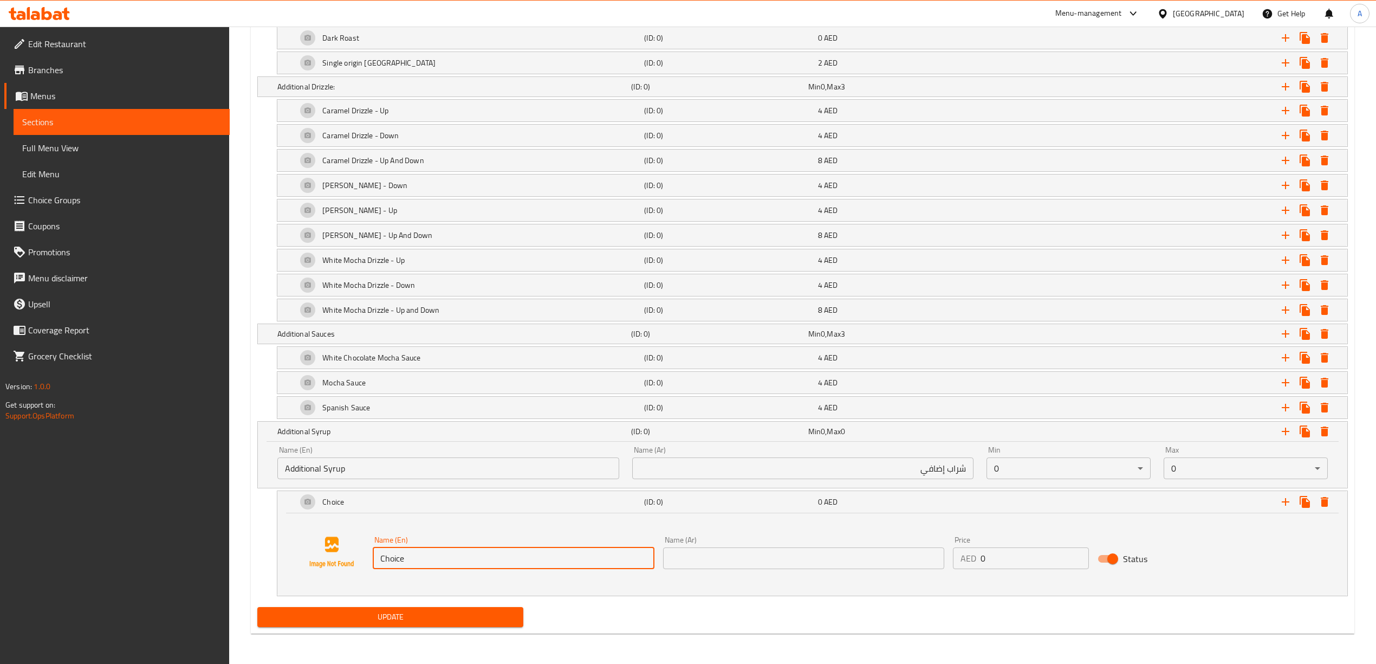
paste input "aramel Syrup"
drag, startPoint x: 476, startPoint y: 553, endPoint x: 432, endPoint y: 550, distance: 43.4
click at [345, 564] on div "Name (En) Caramel Syrup Name (En) Name (Ar) Name (Ar) Price AED 0 Price Status" at bounding box center [812, 552] width 1044 height 82
type input "Caramel Syrup"
click at [771, 560] on input "text" at bounding box center [803, 558] width 281 height 22
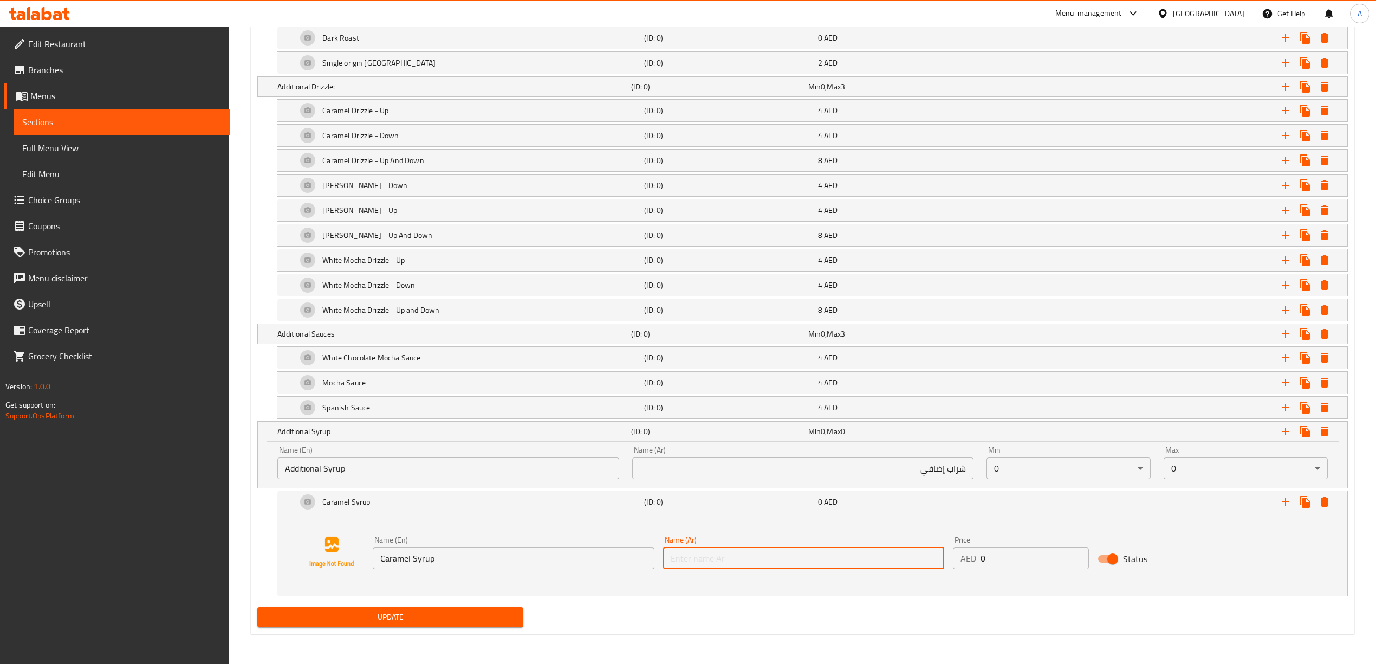
paste input "شراب الكراميل"
type input "شراب الكراميل"
drag, startPoint x: 1002, startPoint y: 562, endPoint x: 986, endPoint y: 586, distance: 28.5
click at [950, 566] on div "Price AED 0 Price" at bounding box center [1020, 552] width 145 height 42
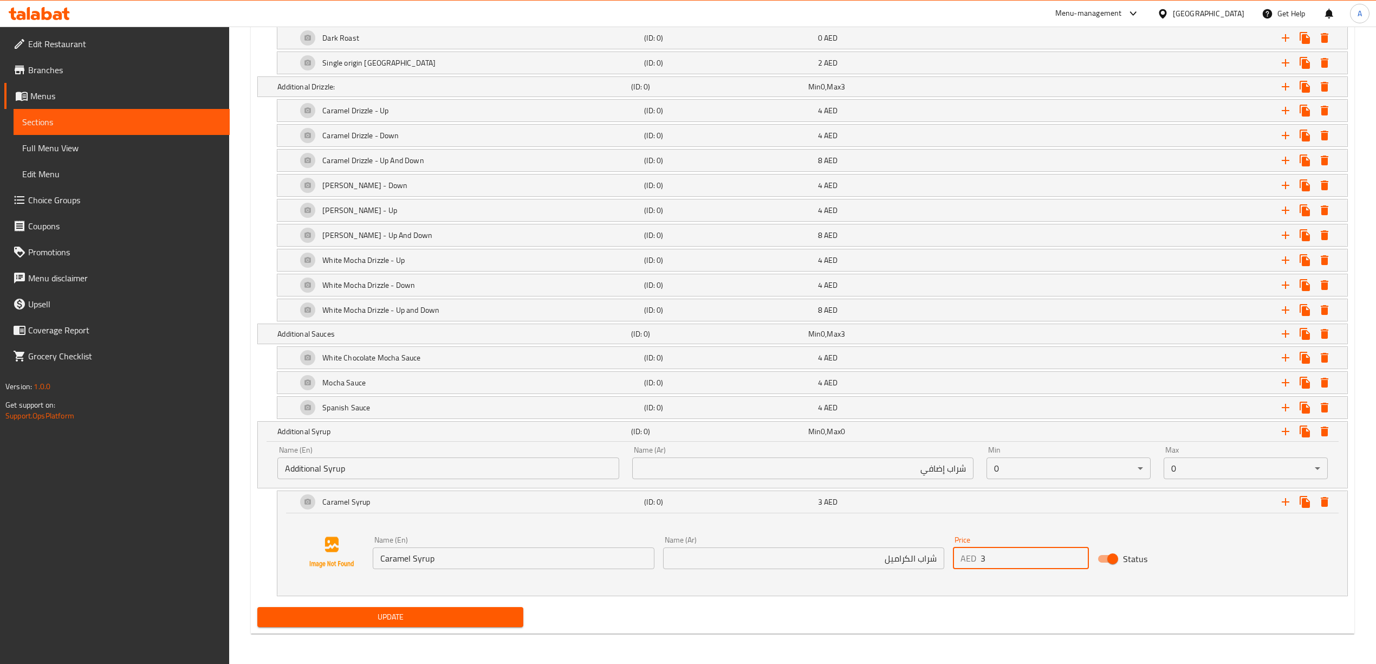
type input "3"
click at [1002, 589] on div "Name (En) Caramel Syrup Name (En) Name (Ar) شراب الكراميل Name (Ar) Price AED 3…" at bounding box center [812, 552] width 1044 height 82
click at [1286, 504] on icon "Expand" at bounding box center [1285, 501] width 13 height 13
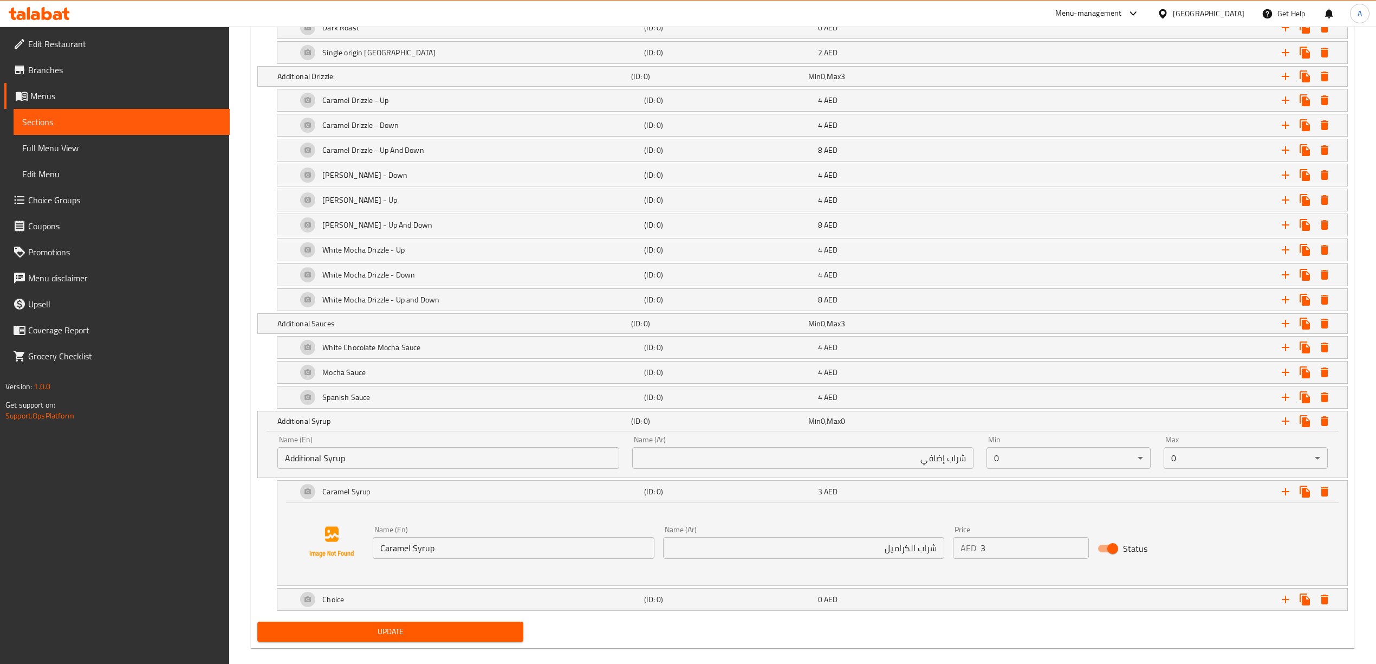
scroll to position [982, 0]
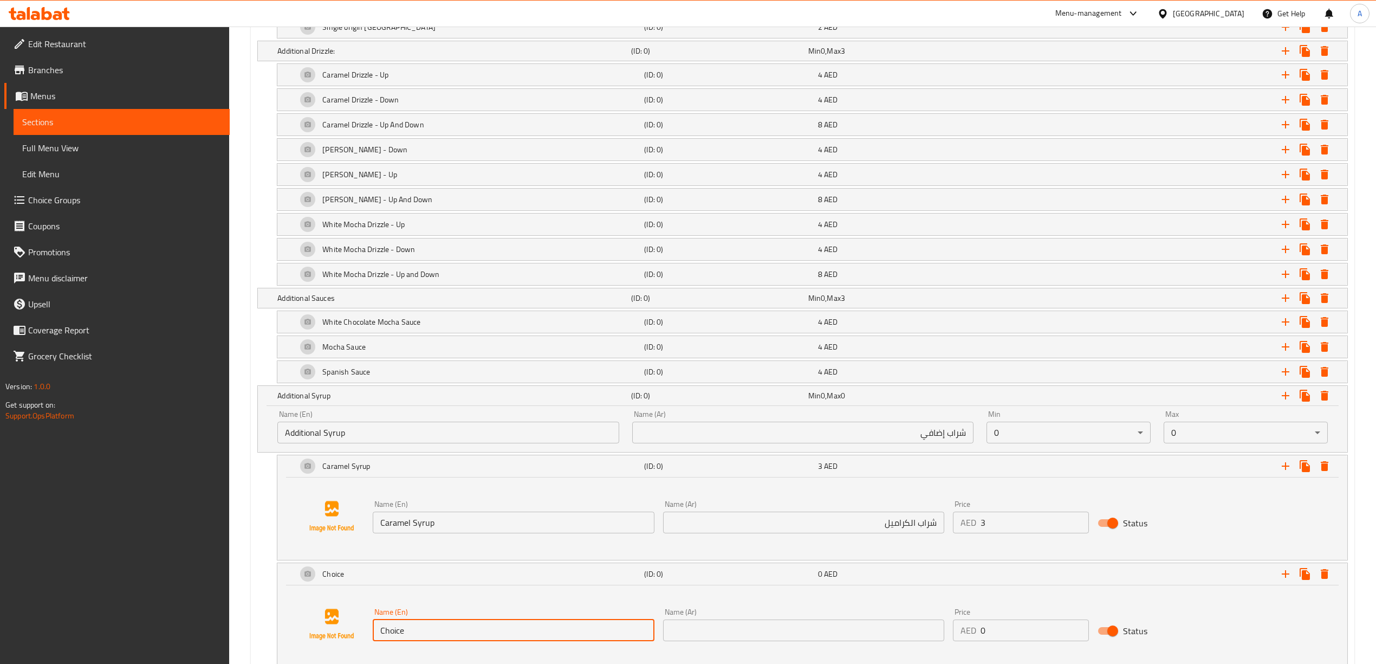
drag, startPoint x: 449, startPoint y: 631, endPoint x: 447, endPoint y: 607, distance: 24.4
click at [263, 624] on div "Choice (ID: 0) 0 AED Name (En) Choice Name (En) Name (Ar) Name (Ar) Price AED 0…" at bounding box center [802, 615] width 1090 height 106
paste input "Hazelnut Syrup"
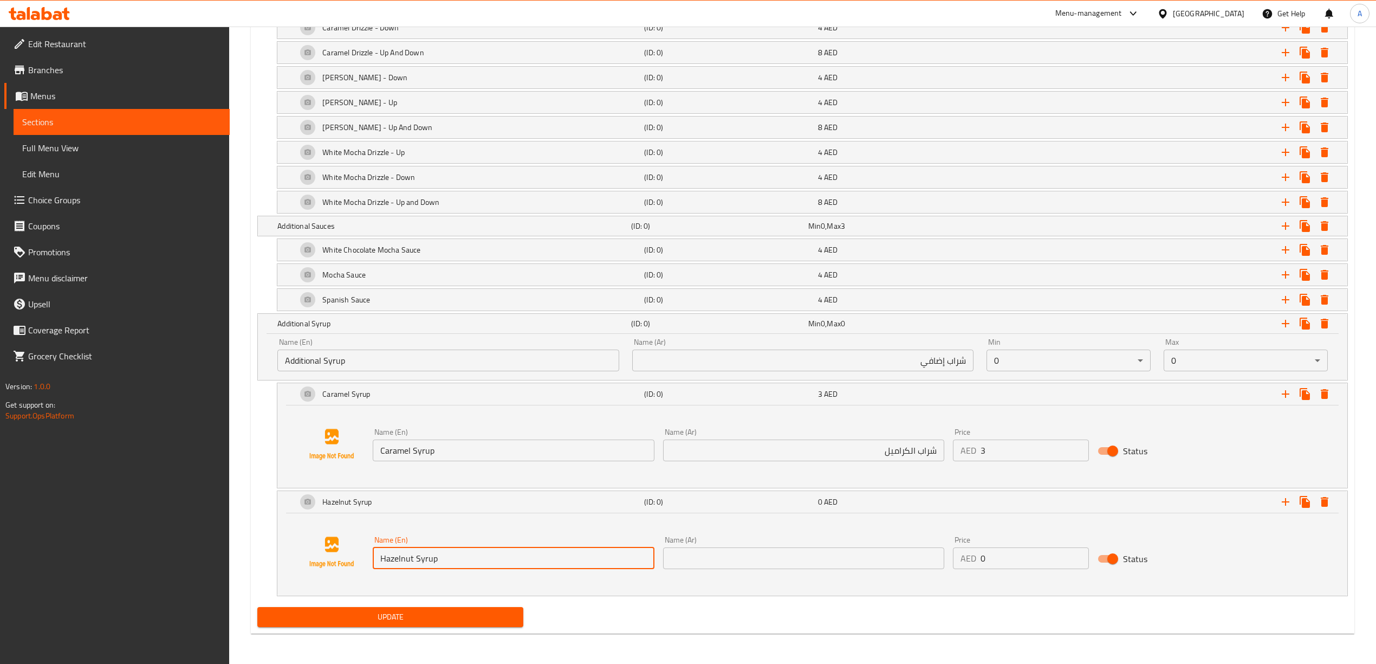
drag, startPoint x: 445, startPoint y: 572, endPoint x: 354, endPoint y: 575, distance: 91.1
click at [354, 575] on div "Name (En) Hazelnut Syrup Name (En) Name (Ar) Name (Ar) Price AED 0 Price Status" at bounding box center [812, 552] width 1044 height 82
type input "Hazelnut Syrup"
click at [763, 563] on input "text" at bounding box center [803, 558] width 281 height 22
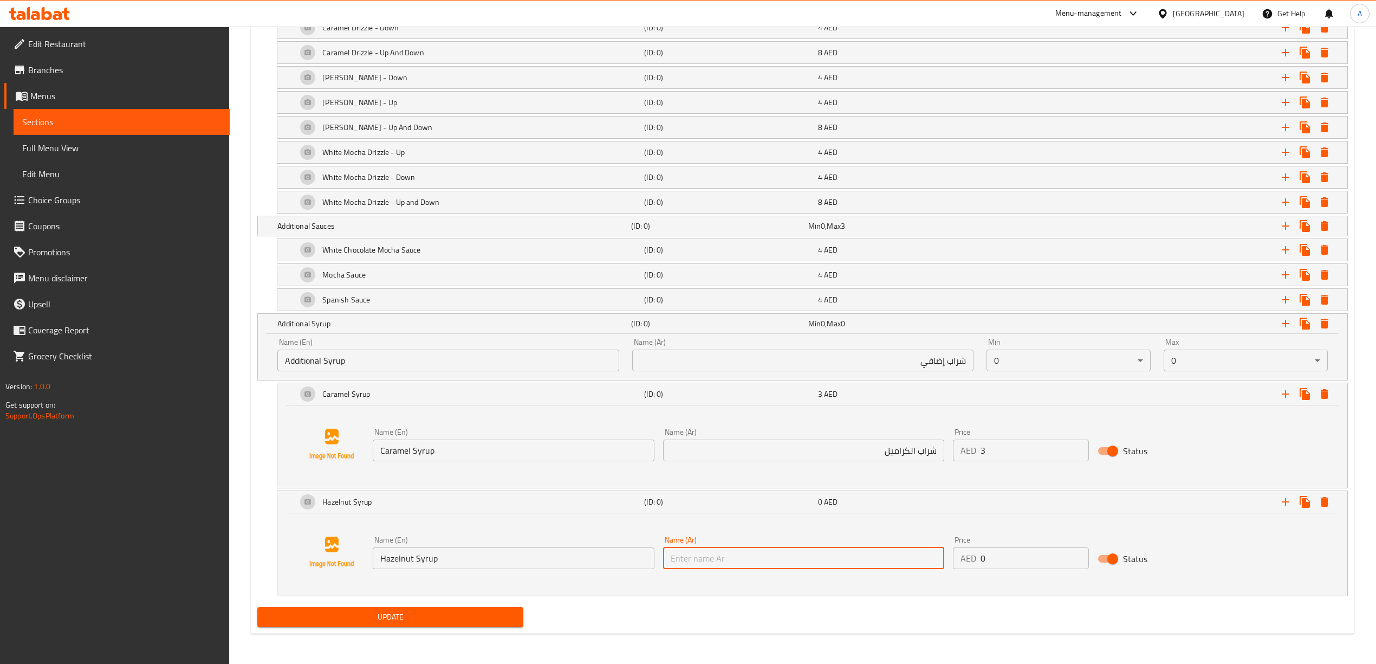
paste input "شراب البندق"
type input "شراب البندق"
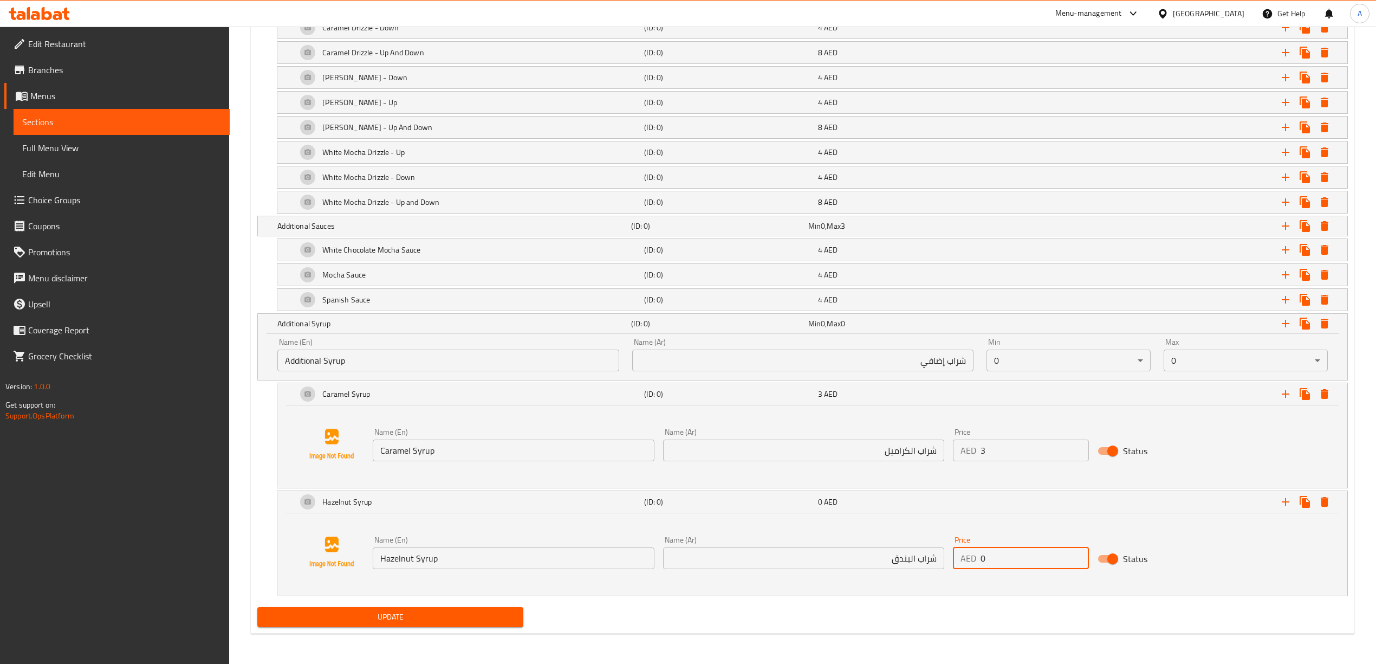
drag, startPoint x: 1004, startPoint y: 577, endPoint x: 978, endPoint y: 577, distance: 25.5
click at [978, 569] on div "AED 0 Price" at bounding box center [1021, 558] width 137 height 22
type input "3"
click at [1014, 593] on div "Name (En) Hazelnut Syrup Name (En) Name (Ar) شراب البندق Name (Ar) Price AED 3 …" at bounding box center [812, 552] width 1044 height 82
click at [1283, 398] on icon "Expand" at bounding box center [1286, 394] width 8 height 8
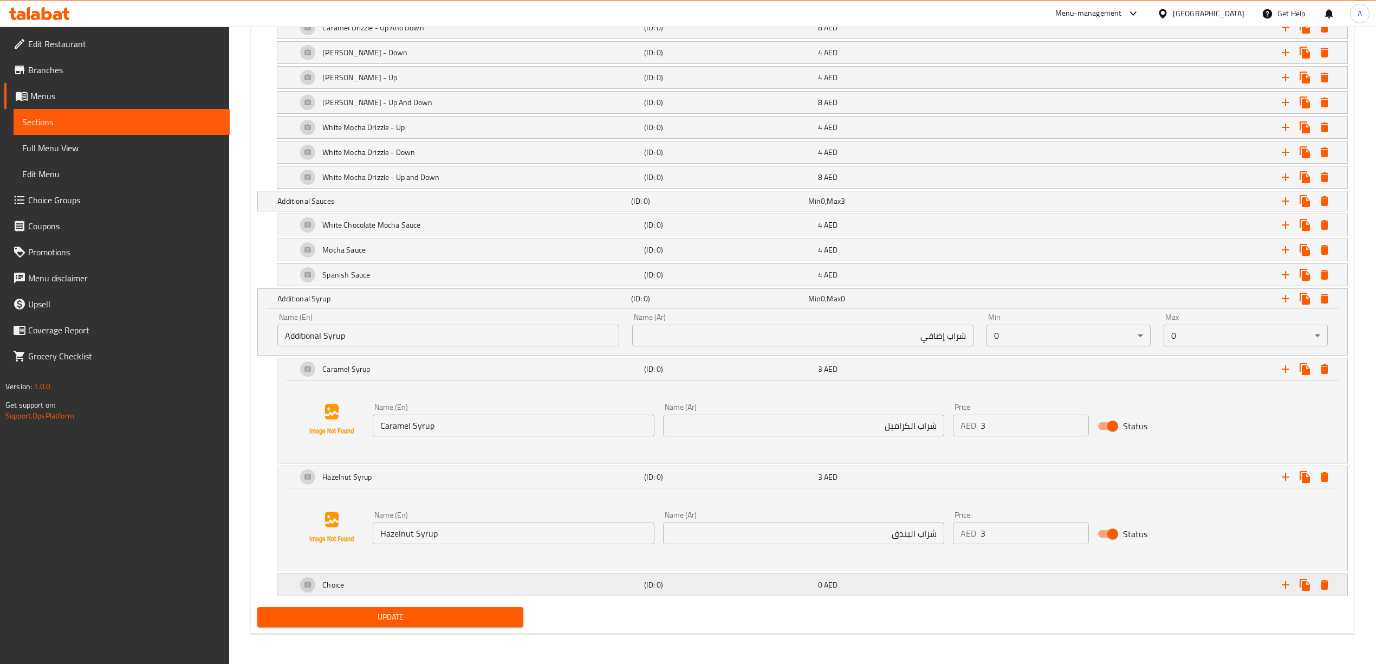
drag, startPoint x: 479, startPoint y: 588, endPoint x: 586, endPoint y: 594, distance: 106.8
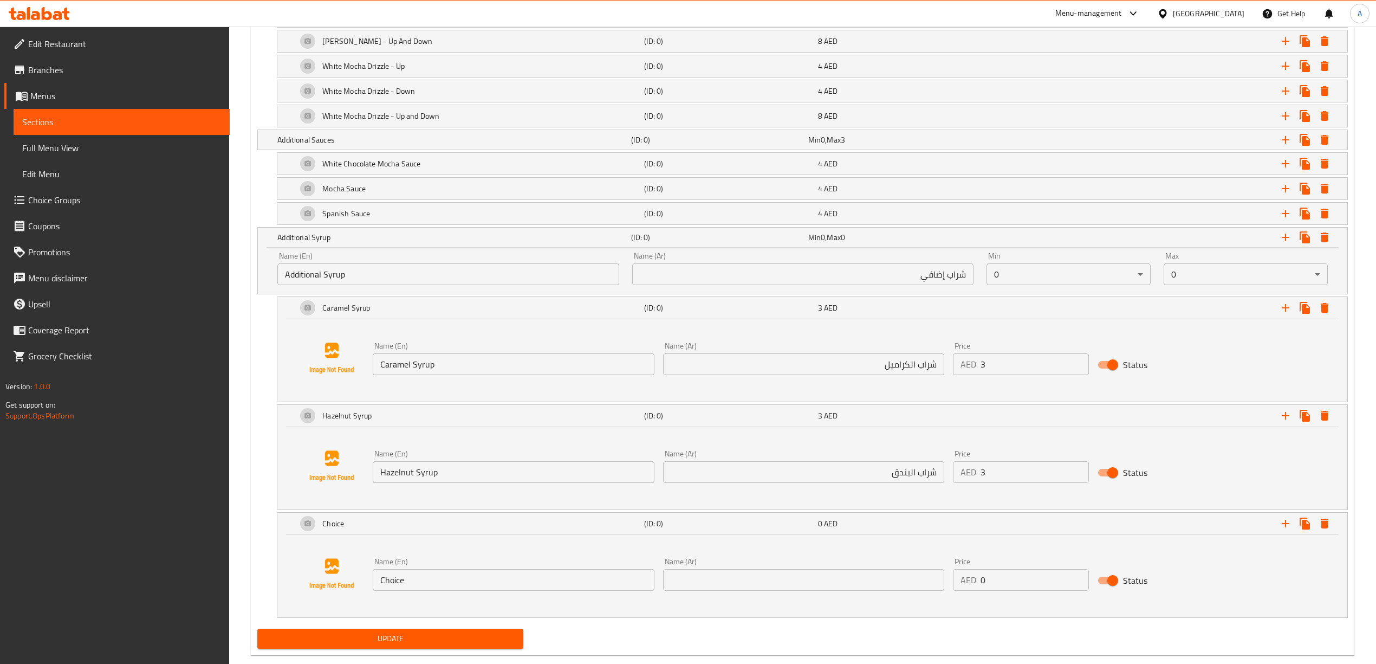
scroll to position [1173, 0]
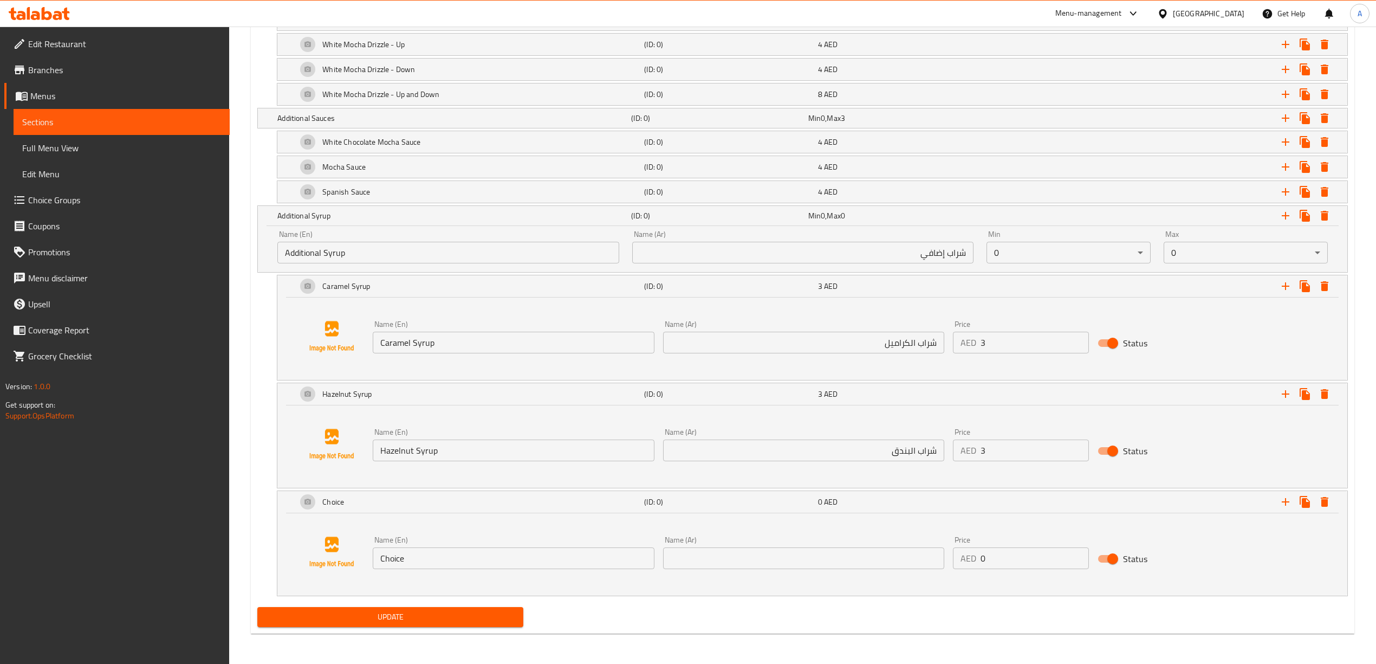
drag, startPoint x: 412, startPoint y: 557, endPoint x: 306, endPoint y: 553, distance: 105.7
click at [306, 553] on div "Name (En) Choice Name (En) Name (Ar) Name (Ar) Price AED 0 Price Status" at bounding box center [812, 552] width 1044 height 82
paste input "Vanilla Syrup"
drag, startPoint x: 457, startPoint y: 562, endPoint x: 374, endPoint y: 557, distance: 83.6
click at [374, 557] on input "Vanilla Syrup" at bounding box center [513, 558] width 281 height 22
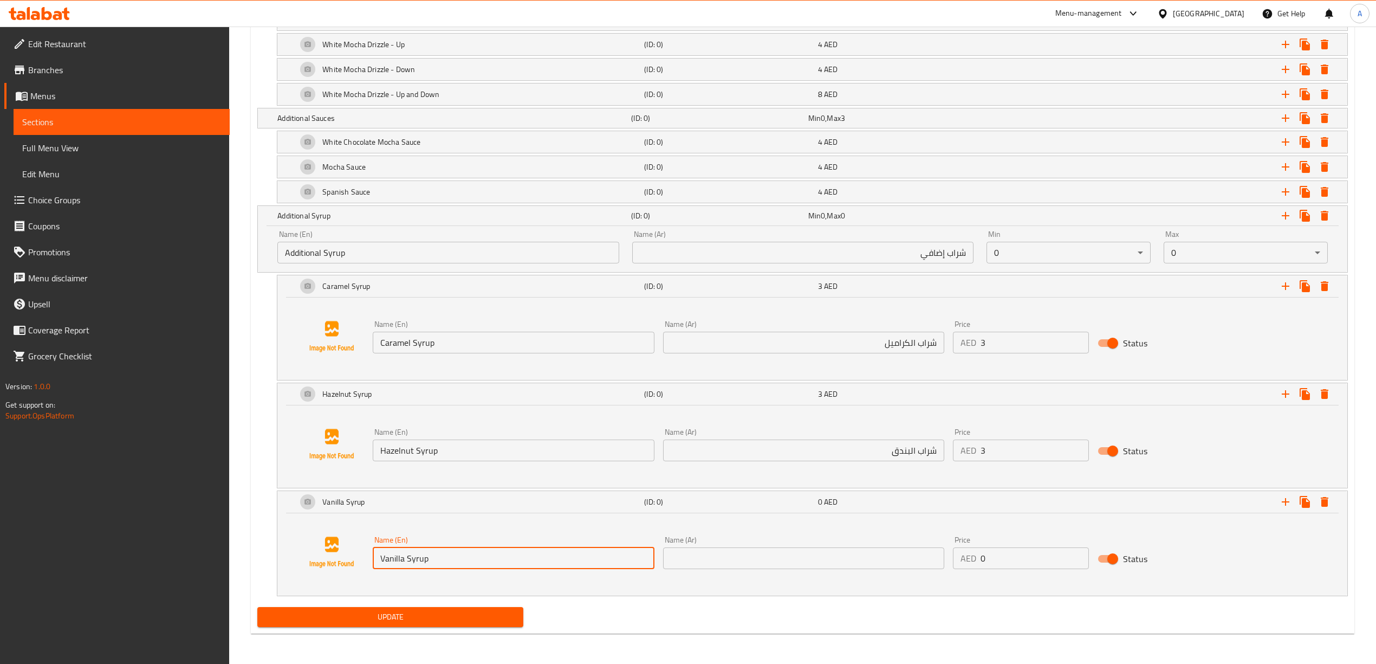
type input "Vanilla Syrup"
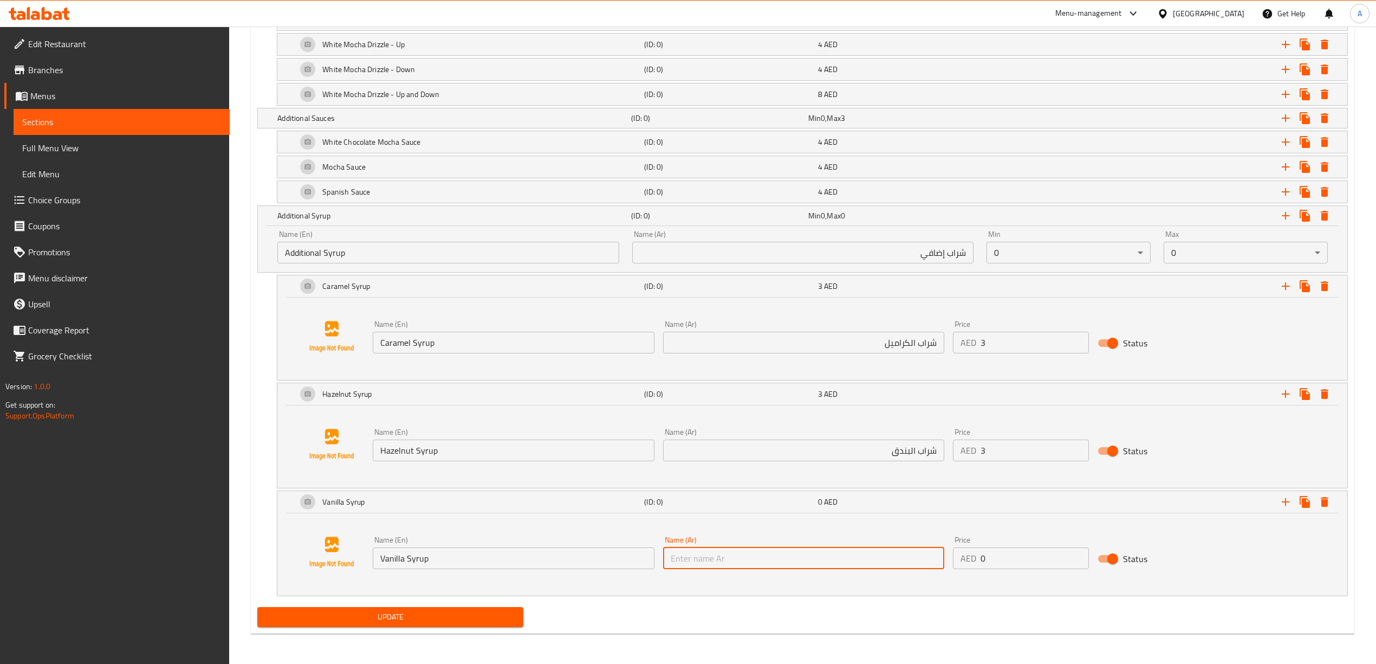
click at [826, 558] on input "text" at bounding box center [803, 558] width 281 height 22
paste input "شراب الفانيليا"
type input "شراب الفانيليا"
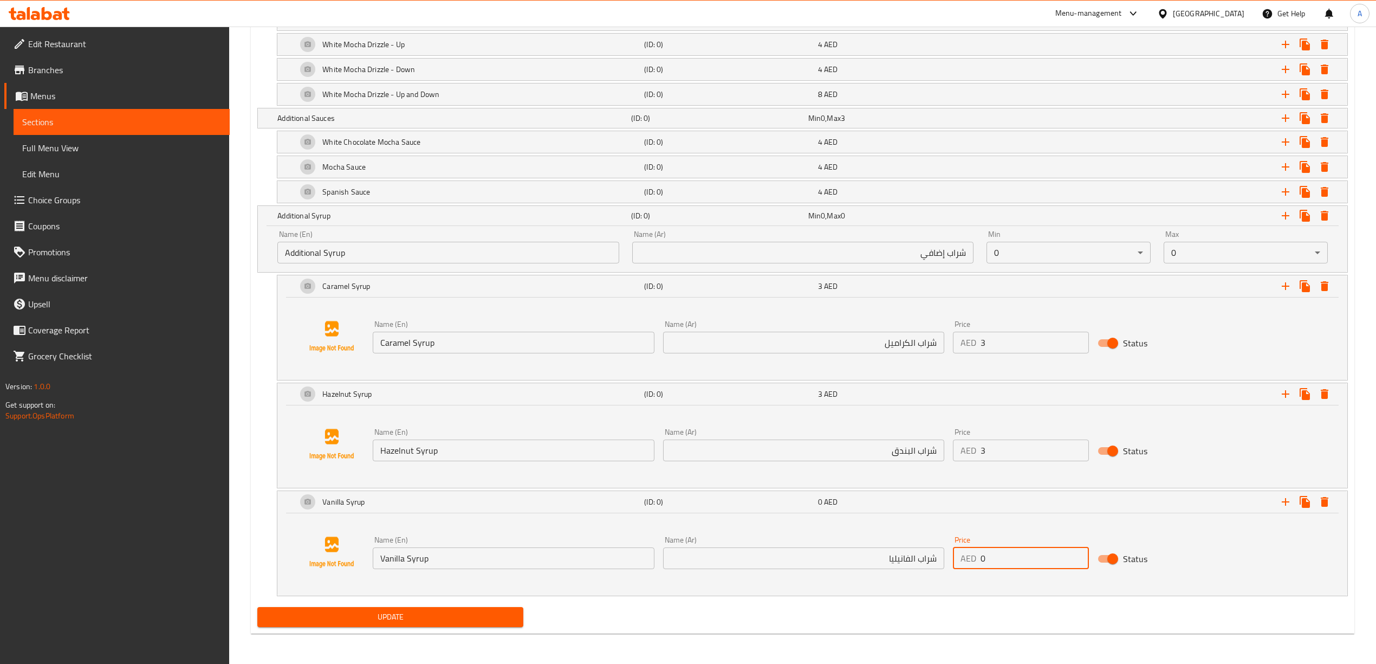
drag, startPoint x: 1002, startPoint y: 560, endPoint x: 969, endPoint y: 560, distance: 33.0
click at [969, 560] on div "AED 0 Price" at bounding box center [1021, 558] width 137 height 22
type input "3"
click at [1051, 594] on div "Name (En) Vanilla Syrup Name (En) Name (Ar) شراب الفانيليا Name (Ar) Price AED …" at bounding box center [812, 554] width 1070 height 82
click at [1285, 290] on icon "Expand" at bounding box center [1286, 286] width 8 height 8
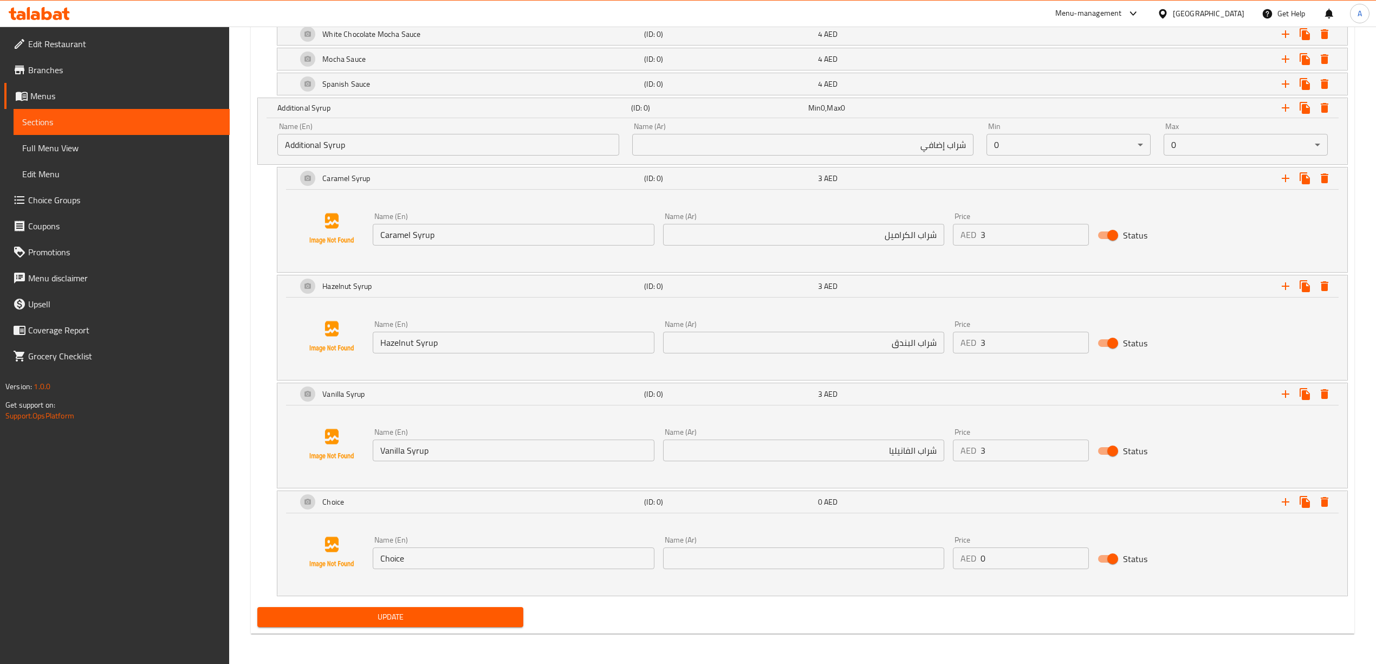
scroll to position [1282, 0]
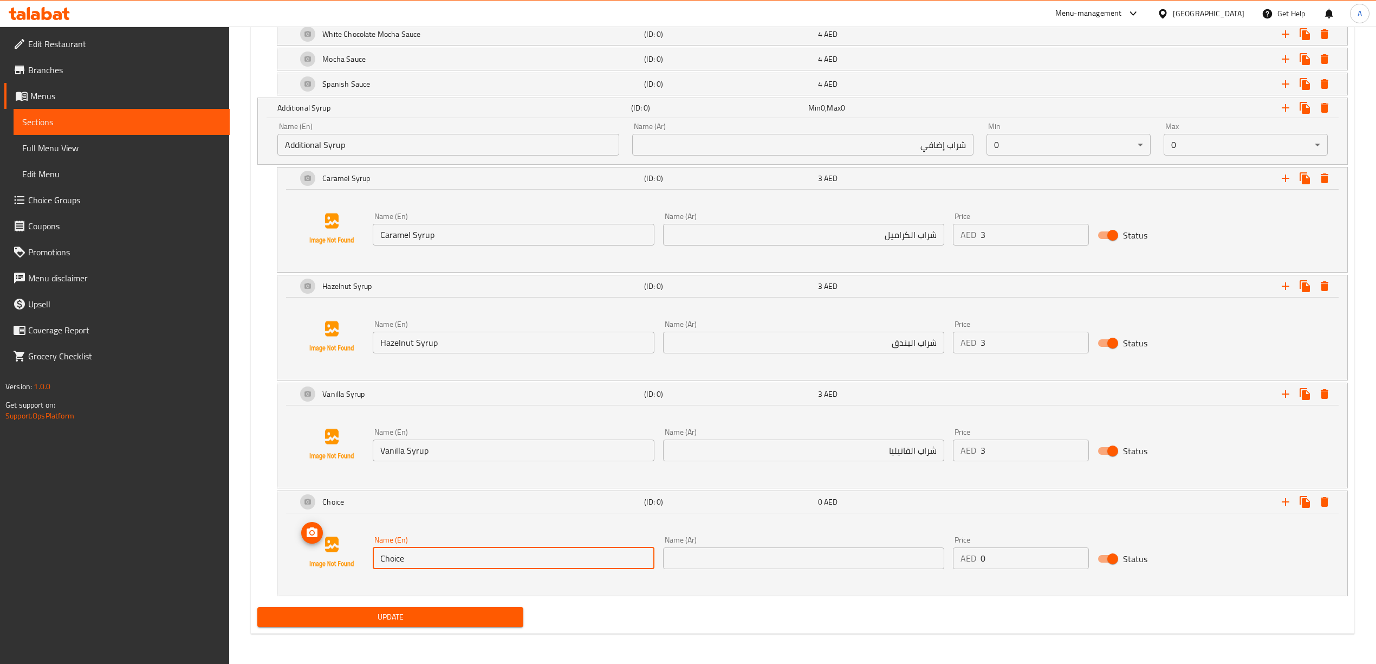
drag, startPoint x: 353, startPoint y: 564, endPoint x: 470, endPoint y: 564, distance: 117.0
click at [328, 562] on div "Name (En) Choice Name (En) Name (Ar) Name (Ar) Price AED 0 Price Status" at bounding box center [812, 552] width 1044 height 82
paste input "Sugarcane Syrup"
drag, startPoint x: 460, startPoint y: 557, endPoint x: 378, endPoint y: 560, distance: 82.9
click at [378, 560] on input "Sugarcane Syrup" at bounding box center [513, 558] width 281 height 22
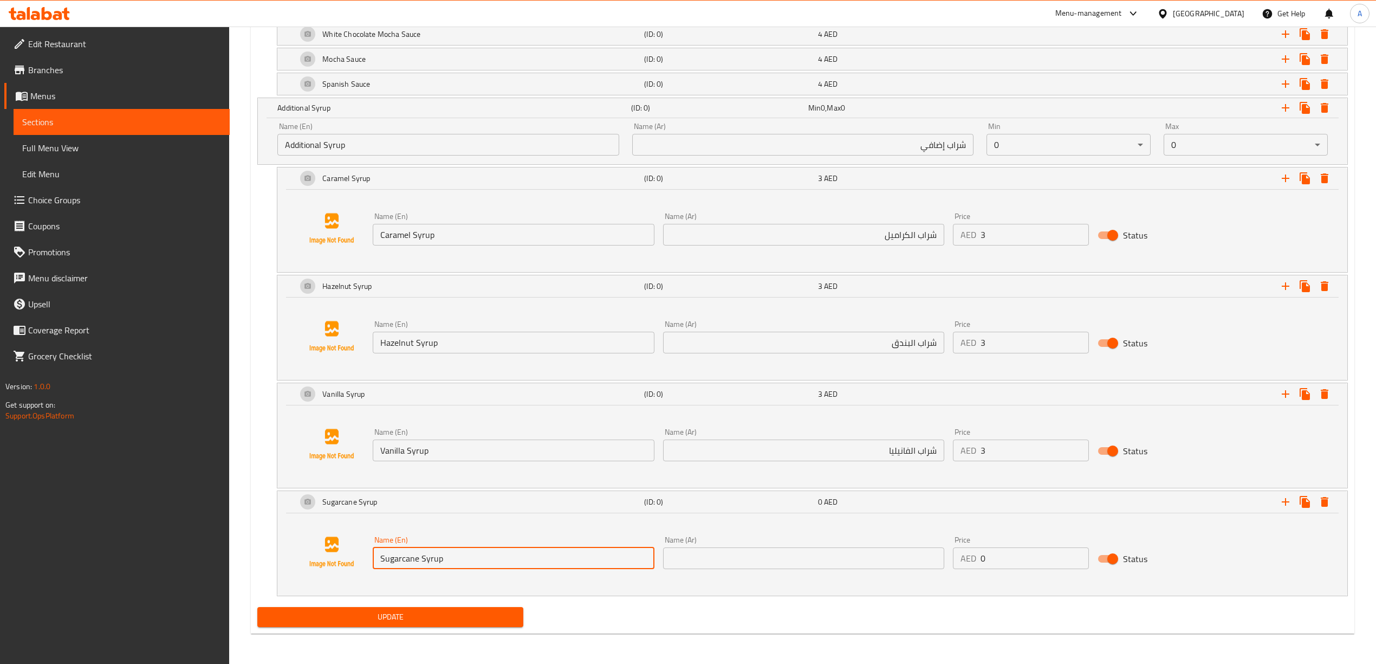
type input "Sugarcane Syrup"
click at [737, 549] on input "text" at bounding box center [803, 558] width 281 height 22
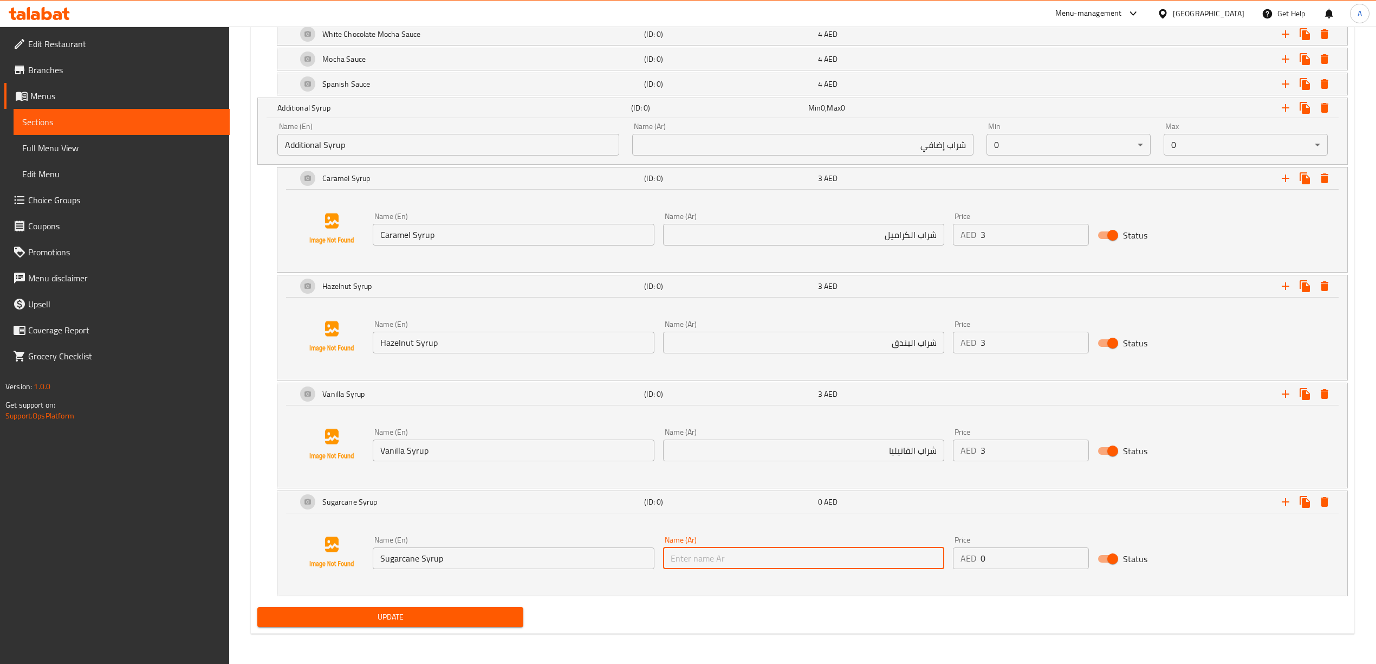
paste input "شراب قصب السكر"
type input "شراب قصب السكر"
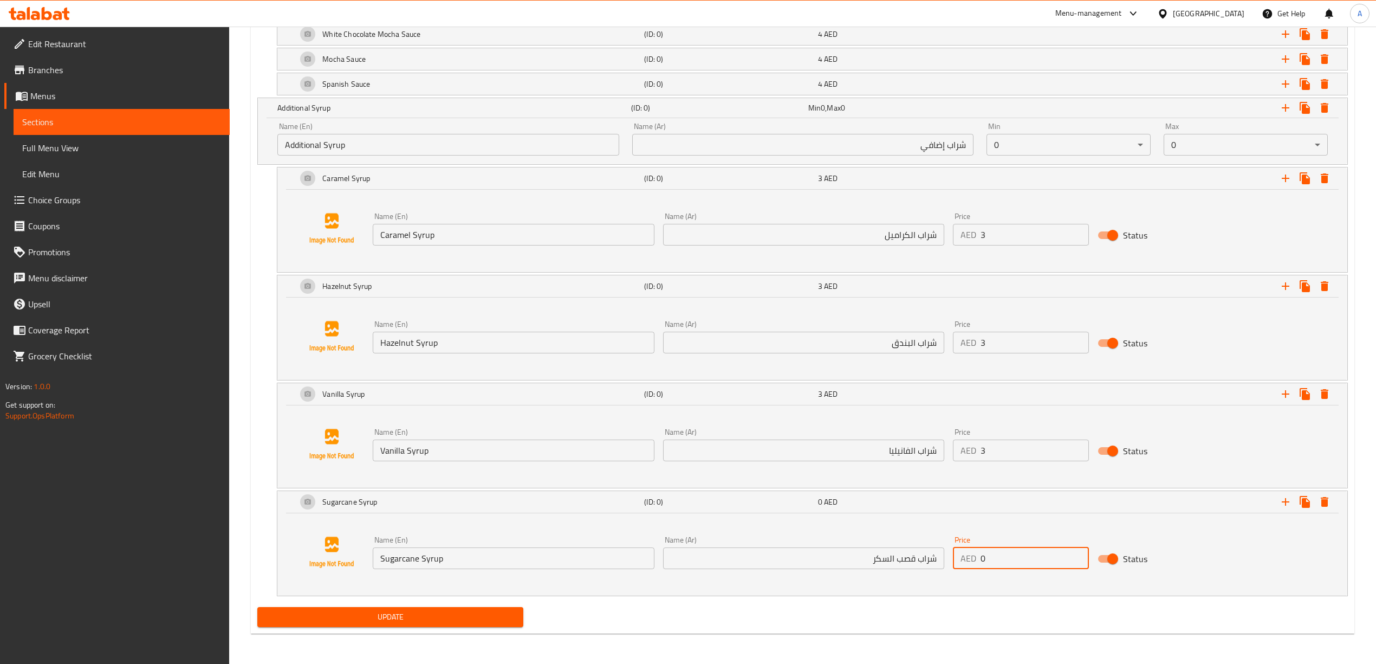
drag, startPoint x: 928, startPoint y: 567, endPoint x: 1095, endPoint y: 601, distance: 170.3
click at [941, 568] on div "Name (En) Sugarcane Syrup Name (En) Name (Ar) شراب قصب السكر Name (Ar) Price AE…" at bounding box center [803, 552] width 870 height 42
type input "3"
click at [996, 590] on div "Name (En) Sugarcane Syrup Name (En) Name (Ar) شراب قصب السكر Name (Ar) Price AE…" at bounding box center [812, 552] width 1044 height 82
click at [1287, 499] on icon "Expand" at bounding box center [1285, 501] width 13 height 13
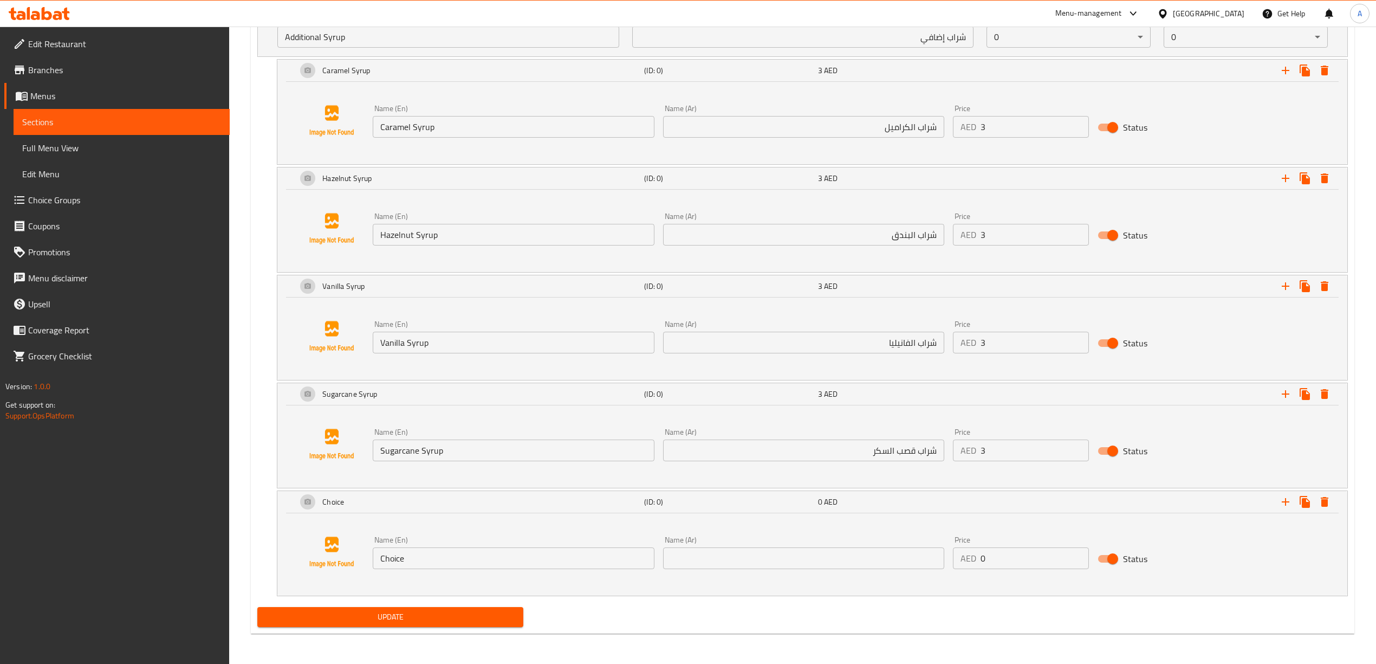
scroll to position [1388, 0]
drag, startPoint x: 459, startPoint y: 563, endPoint x: 330, endPoint y: 560, distance: 129.5
click at [326, 563] on div "Name (En) Choice Name (En) Name (Ar) Name (Ar) Price AED 0 Price Status" at bounding box center [812, 552] width 1044 height 82
paste input "Sugar Free Caramel Syrup"
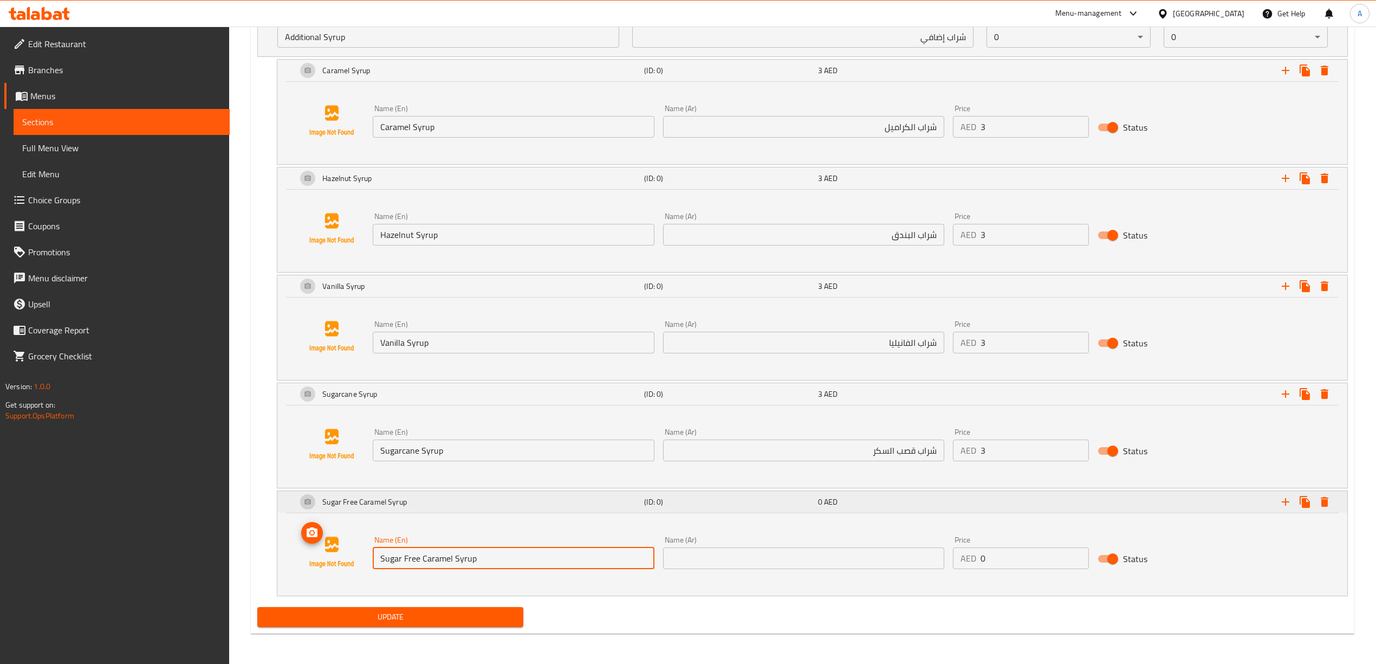
drag, startPoint x: 478, startPoint y: 559, endPoint x: 501, endPoint y: 506, distance: 58.0
click at [356, 560] on div "Name (En) Sugar Free Caramel Syrup Name (En) Name (Ar) Name (Ar) Price AED 0 Pr…" at bounding box center [812, 552] width 1044 height 82
type input "Sugar Free Caramel Syrup"
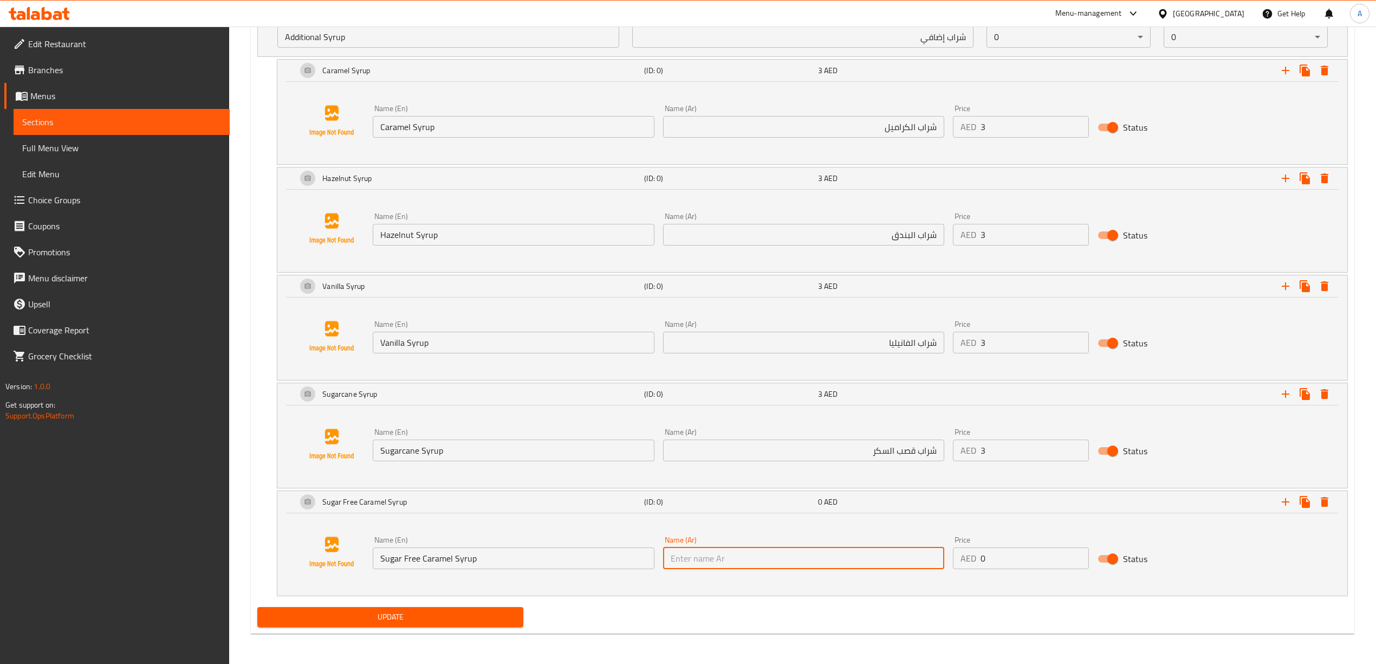
click at [776, 553] on input "text" at bounding box center [803, 558] width 281 height 22
paste input "شراب الكراميل الخالي من السكر"
type input "شراب الكراميل الخالي من السكر"
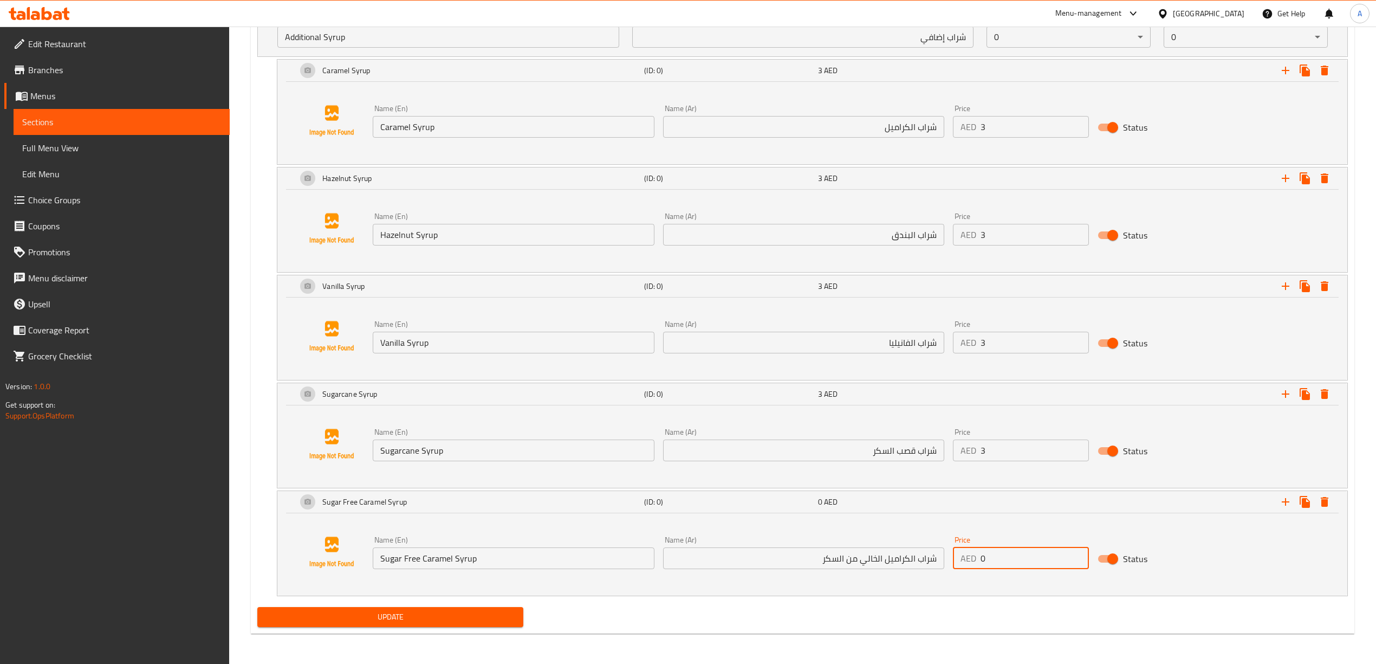
drag, startPoint x: 998, startPoint y: 554, endPoint x: 984, endPoint y: 557, distance: 14.6
click at [984, 557] on input "0" at bounding box center [1034, 558] width 109 height 22
drag, startPoint x: 991, startPoint y: 559, endPoint x: 977, endPoint y: 566, distance: 15.7
click at [975, 566] on div "AED 0 Price" at bounding box center [1021, 558] width 137 height 22
type input "3"
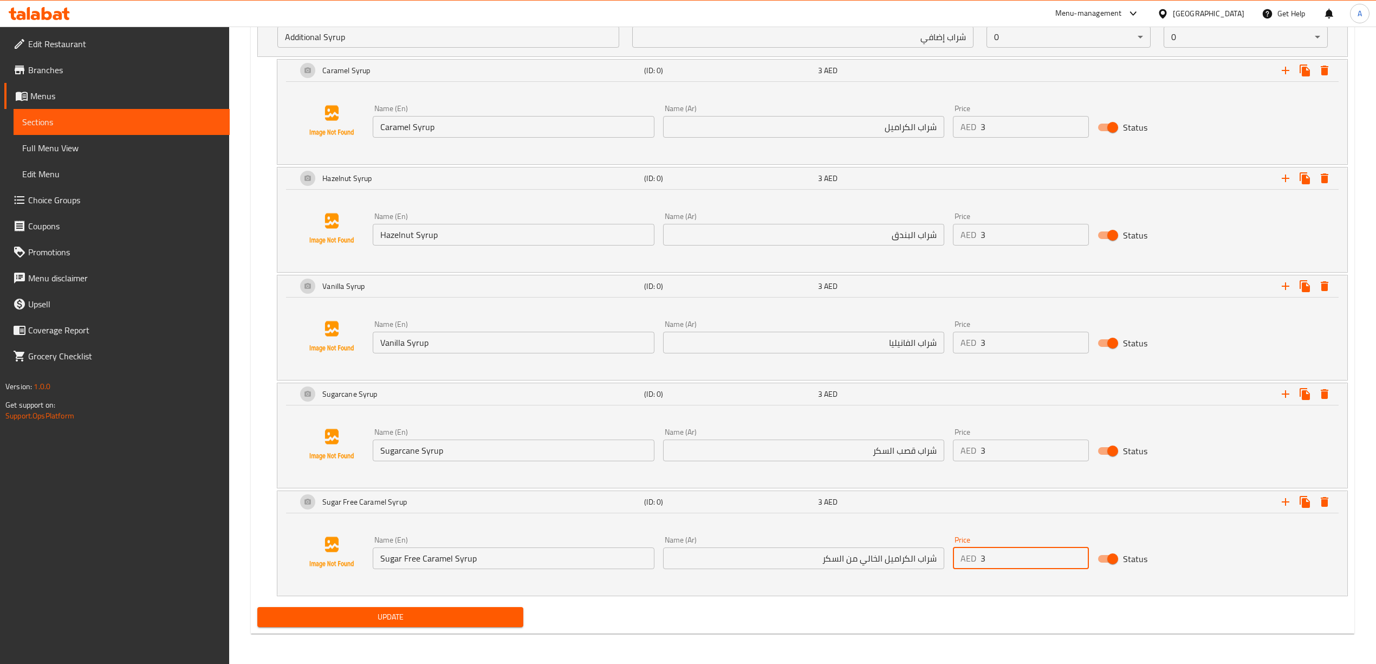
click at [1034, 581] on div "Name (En) Sugar Free Caramel Syrup Name (En) Name (Ar) شراب الكراميل الخالي من …" at bounding box center [812, 552] width 1044 height 82
click at [1290, 499] on icon "Expand" at bounding box center [1285, 501] width 13 height 13
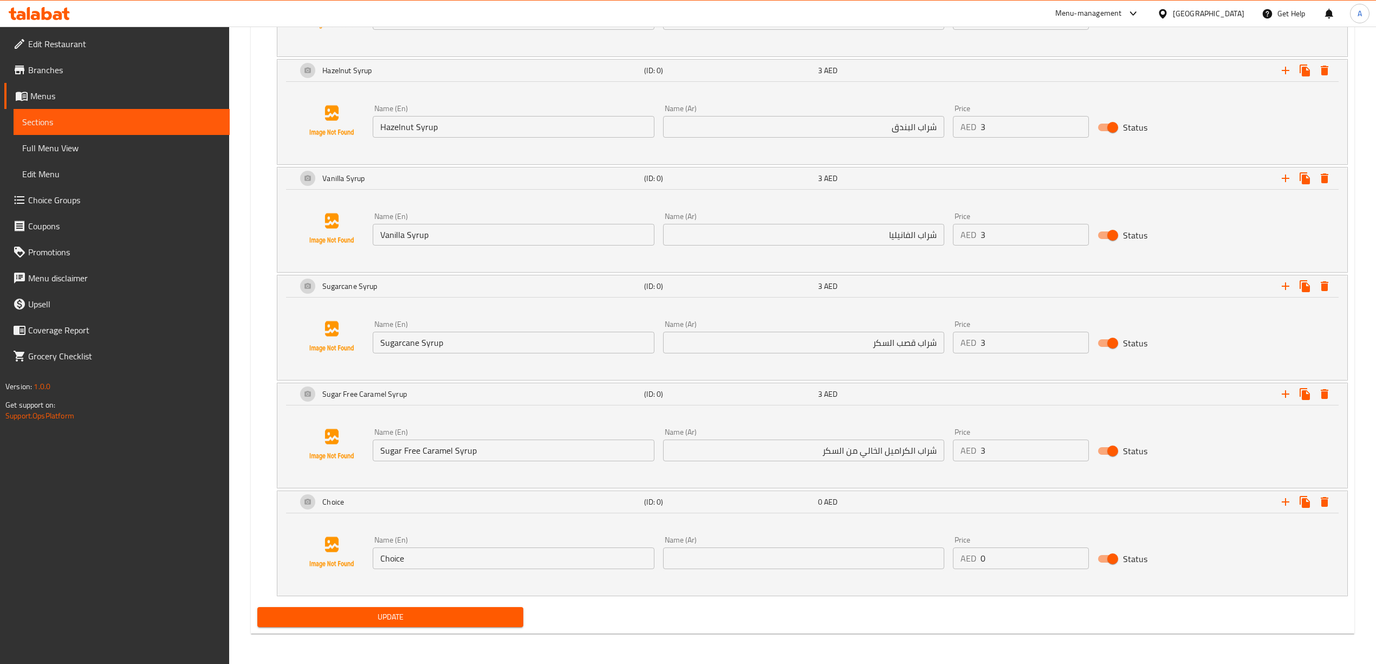
scroll to position [1498, 0]
drag, startPoint x: 414, startPoint y: 560, endPoint x: 393, endPoint y: 564, distance: 21.0
click at [347, 563] on div "Name (En) Choice Name (En) Name (Ar) Name (Ar) Price AED 0 Price Status" at bounding box center [812, 552] width 1044 height 82
paste input "Sugar Free Vanilla Syrup"
type input "Sugar Free Vanilla Syrup"
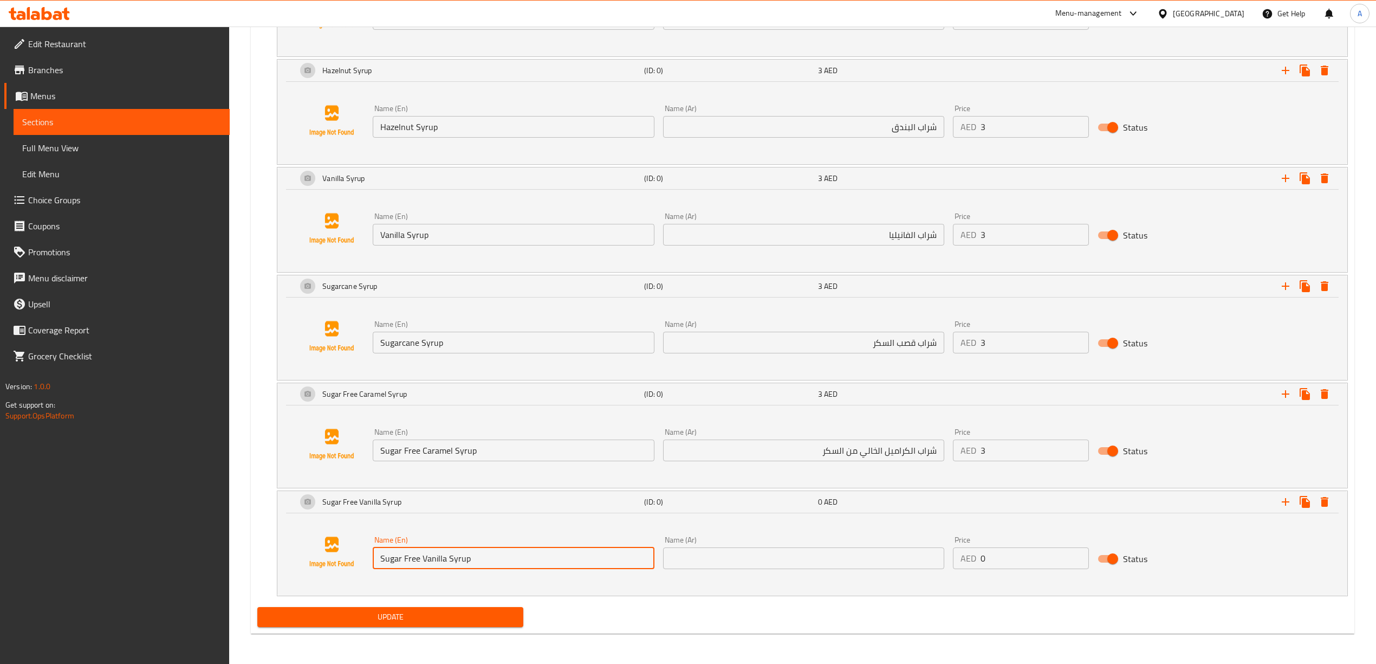
click at [492, 584] on div "Name (En) Sugar Free Vanilla Syrup Name (En) Name (Ar) Name (Ar) Price AED 0 Pr…" at bounding box center [812, 552] width 1044 height 82
drag, startPoint x: 482, startPoint y: 561, endPoint x: 380, endPoint y: 558, distance: 102.4
click at [380, 558] on input "Sugar Free Vanilla Syrup" at bounding box center [513, 558] width 281 height 22
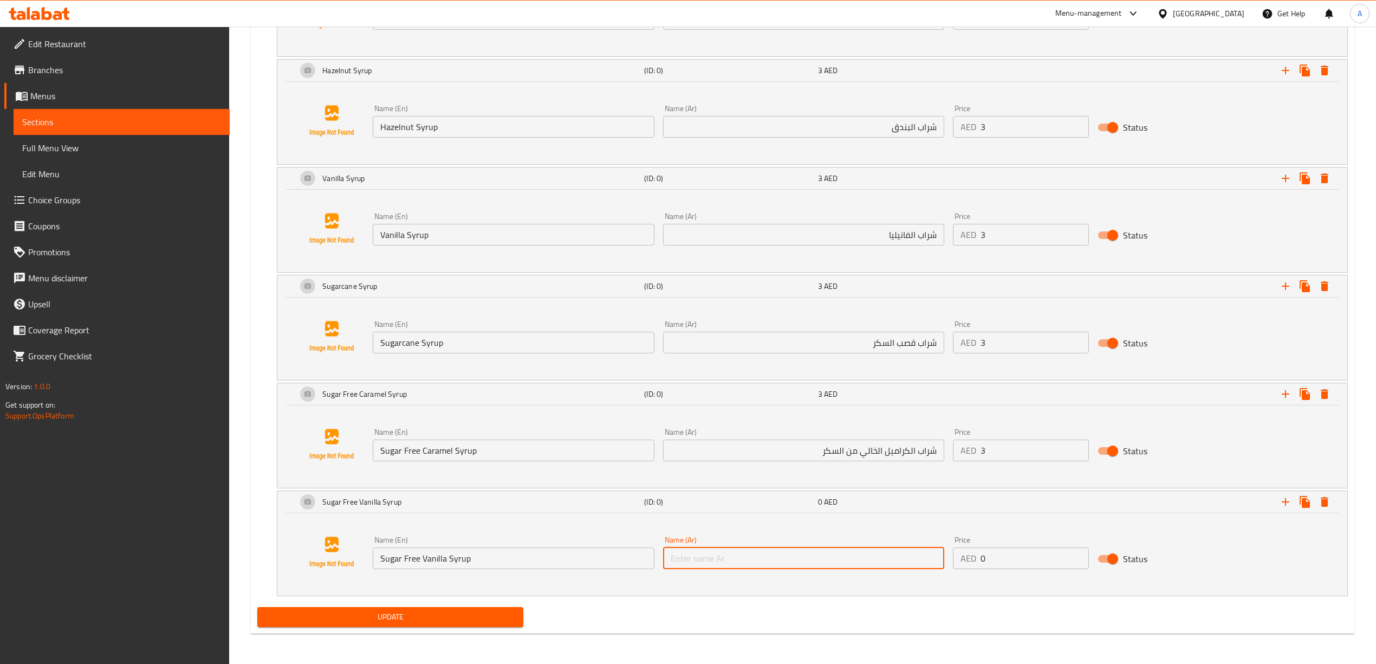
click at [820, 553] on input "text" at bounding box center [803, 558] width 281 height 22
paste input "شراب الفانيليا الخالي من السكر"
type input "شراب الفانيليا الخالي من السكر"
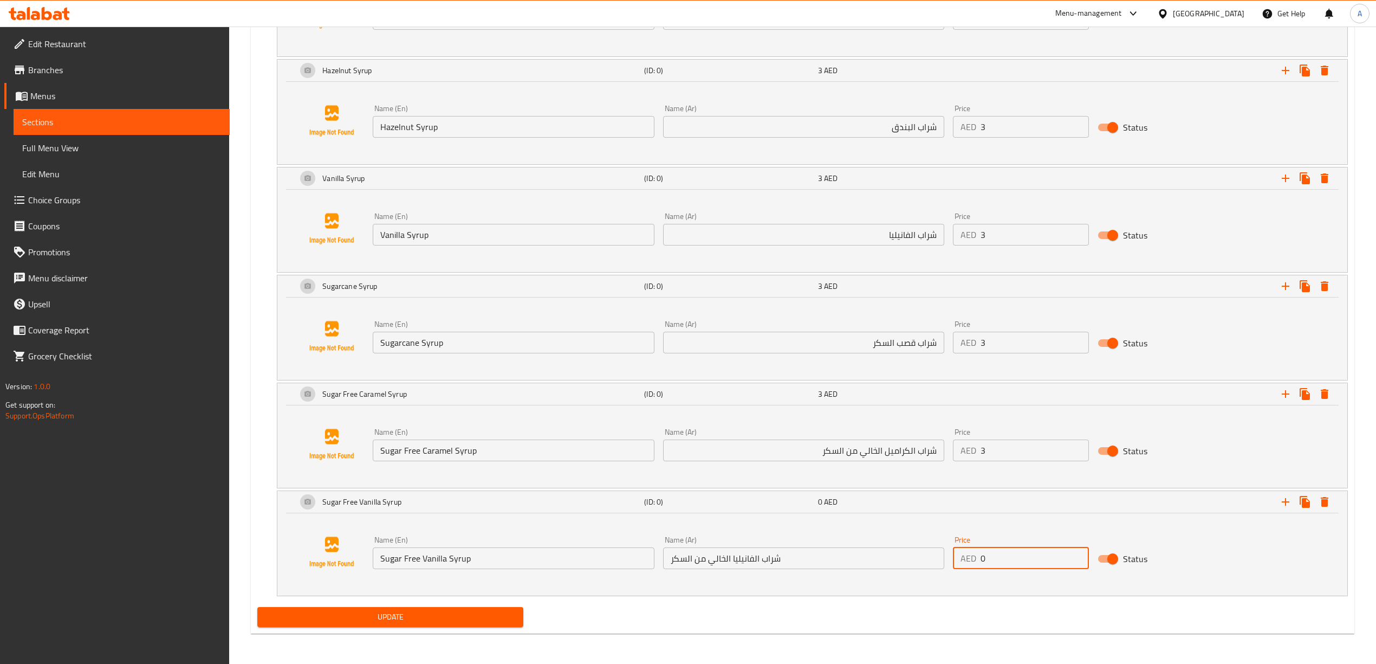
drag, startPoint x: 1015, startPoint y: 560, endPoint x: 985, endPoint y: 586, distance: 40.0
click at [934, 564] on div "Name (En) Sugar Free Vanilla Syrup Name (En) Name (Ar) شراب الفانيليا الخالي من…" at bounding box center [803, 552] width 870 height 42
type input "3"
click at [984, 585] on div "Name (En) Sugar Free Vanilla Syrup Name (En) Name (Ar) شراب الفانيليا الخالي من…" at bounding box center [812, 552] width 1044 height 82
click at [860, 558] on input "شراب الفانيليا الخالي من السكر" at bounding box center [803, 558] width 281 height 22
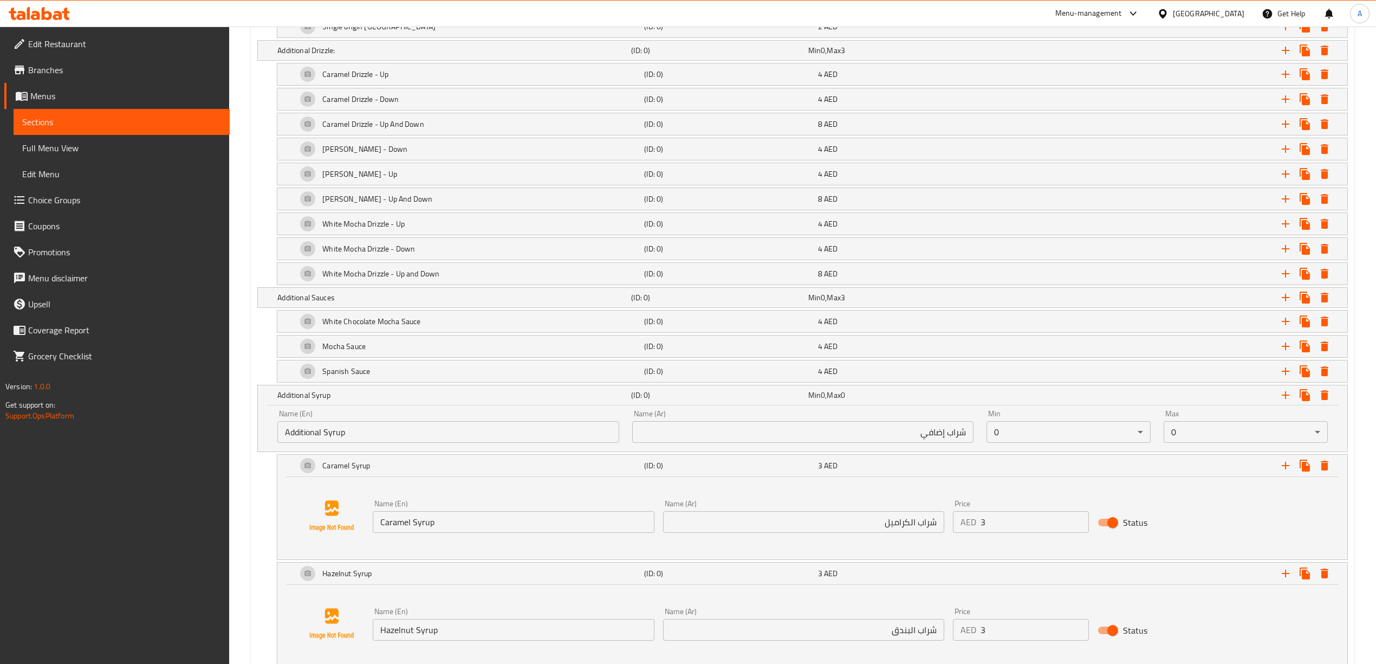
scroll to position [992, 0]
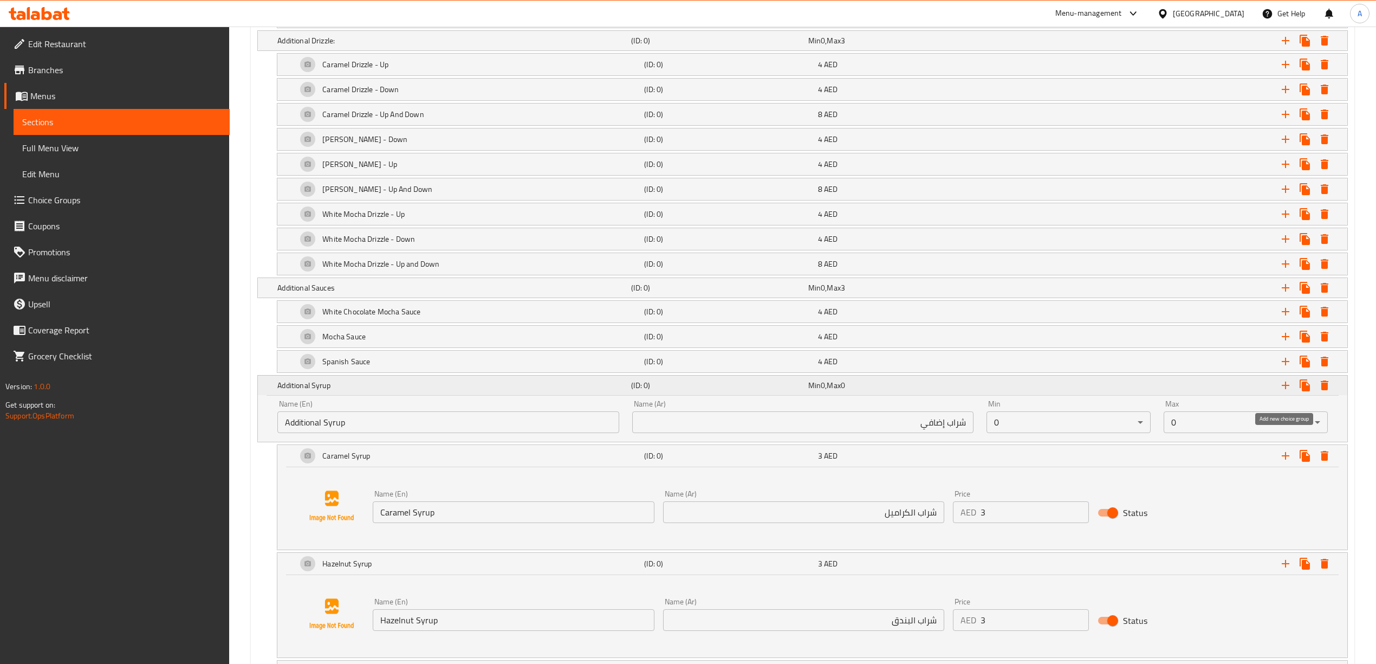
click at [1285, 389] on icon "Expand" at bounding box center [1286, 385] width 8 height 8
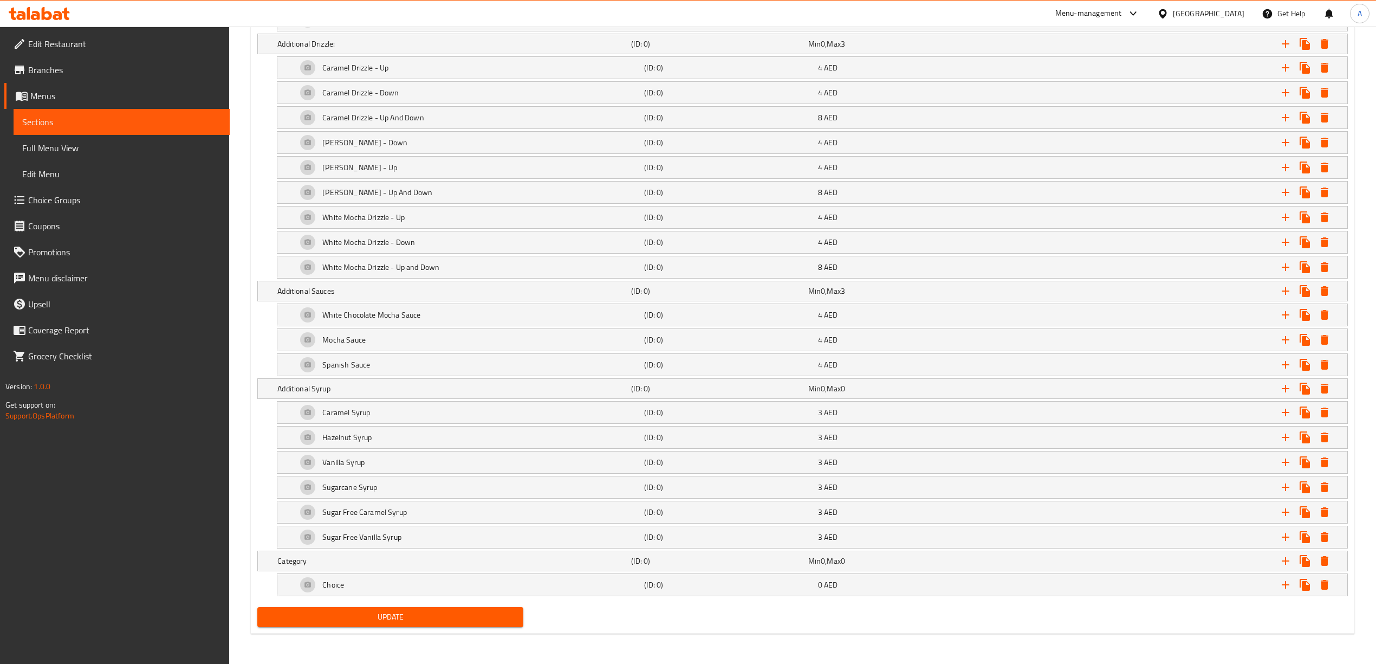
scroll to position [1002, 0]
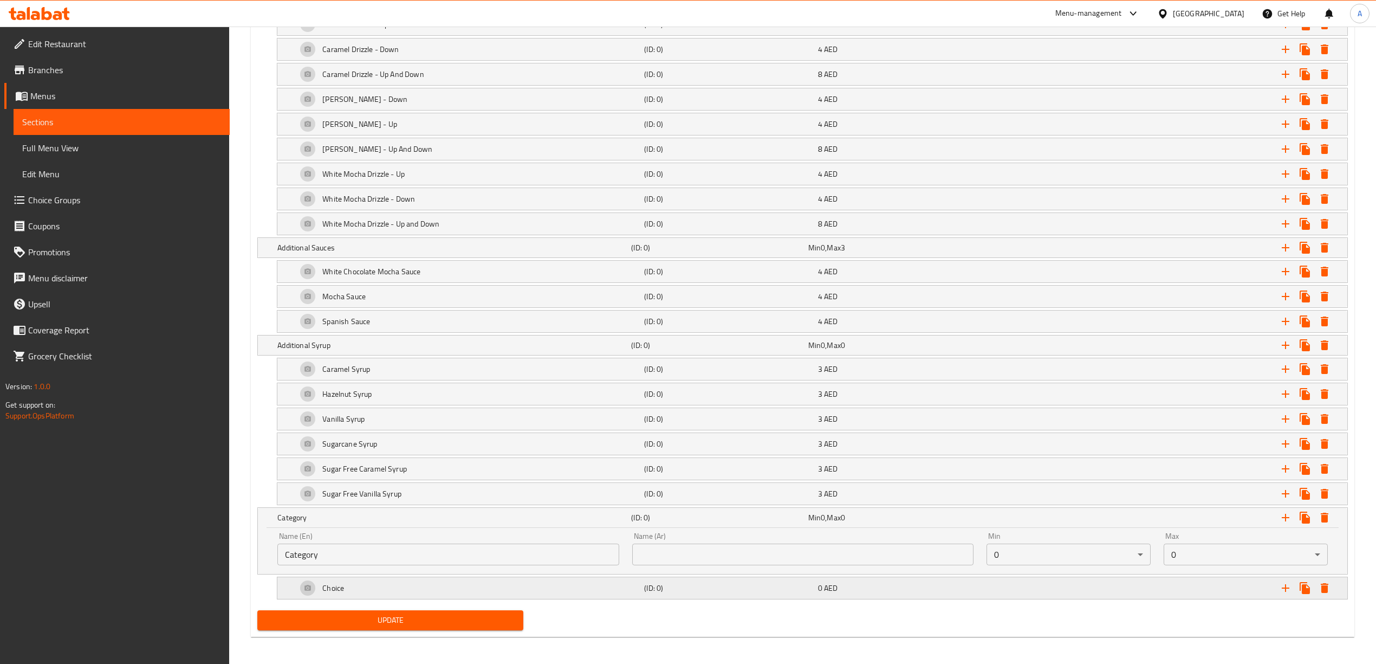
scroll to position [1049, 0]
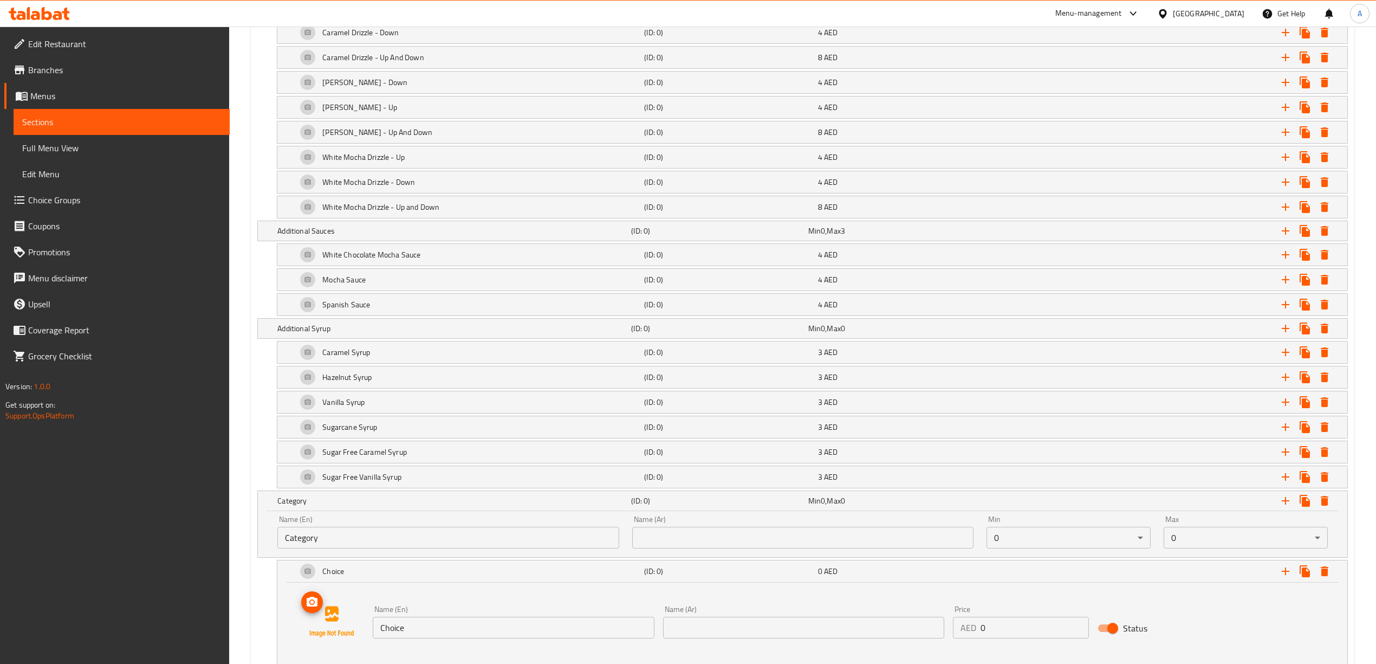
scroll to position [1121, 0]
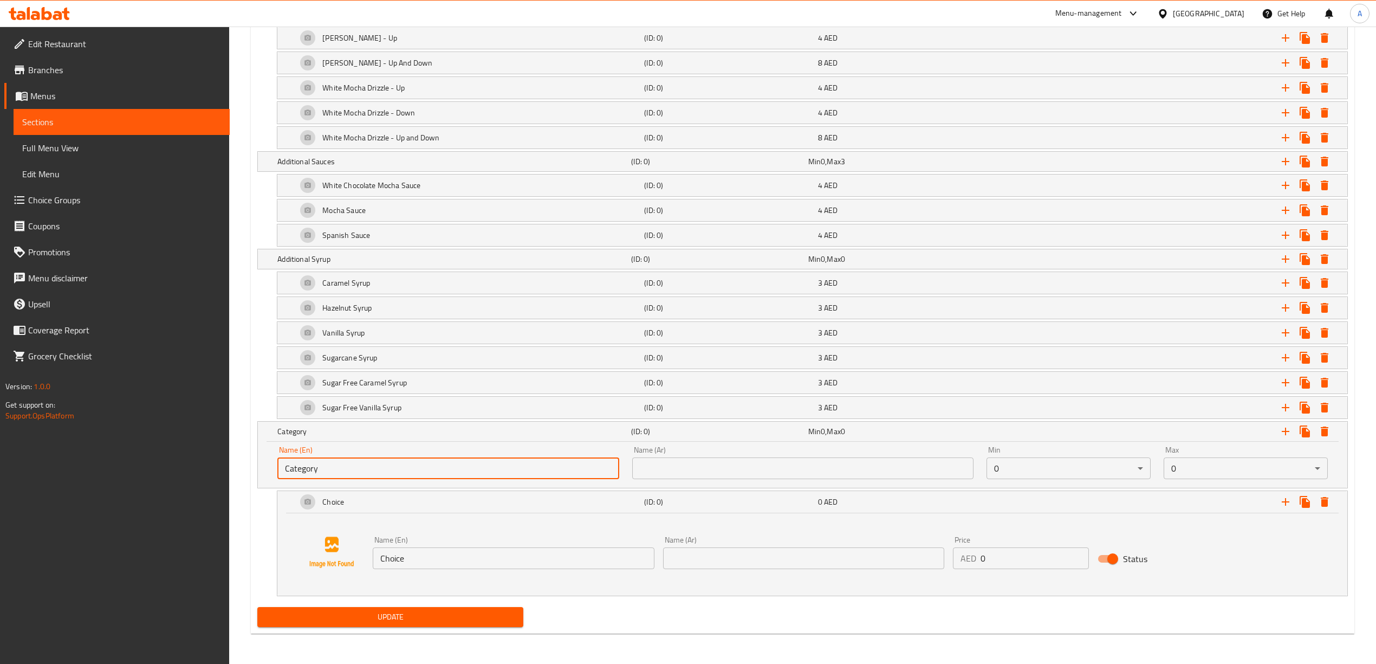
drag, startPoint x: 334, startPoint y: 481, endPoint x: 254, endPoint y: 488, distance: 80.4
click at [254, 488] on div "Add variant Your Choice of Milk: (ID: 0) Min 1 , Max 1 Name (En) Your Choice of…" at bounding box center [802, 66] width 1099 height 1071
paste input "hoice of Sugar:"
type input "Choice of Sugar:"
click at [267, 537] on div "Choice (ID: 0) 0 AED Name (En) Choice Name (En) Name (Ar) Name (Ar) Price AED 0…" at bounding box center [802, 543] width 1090 height 106
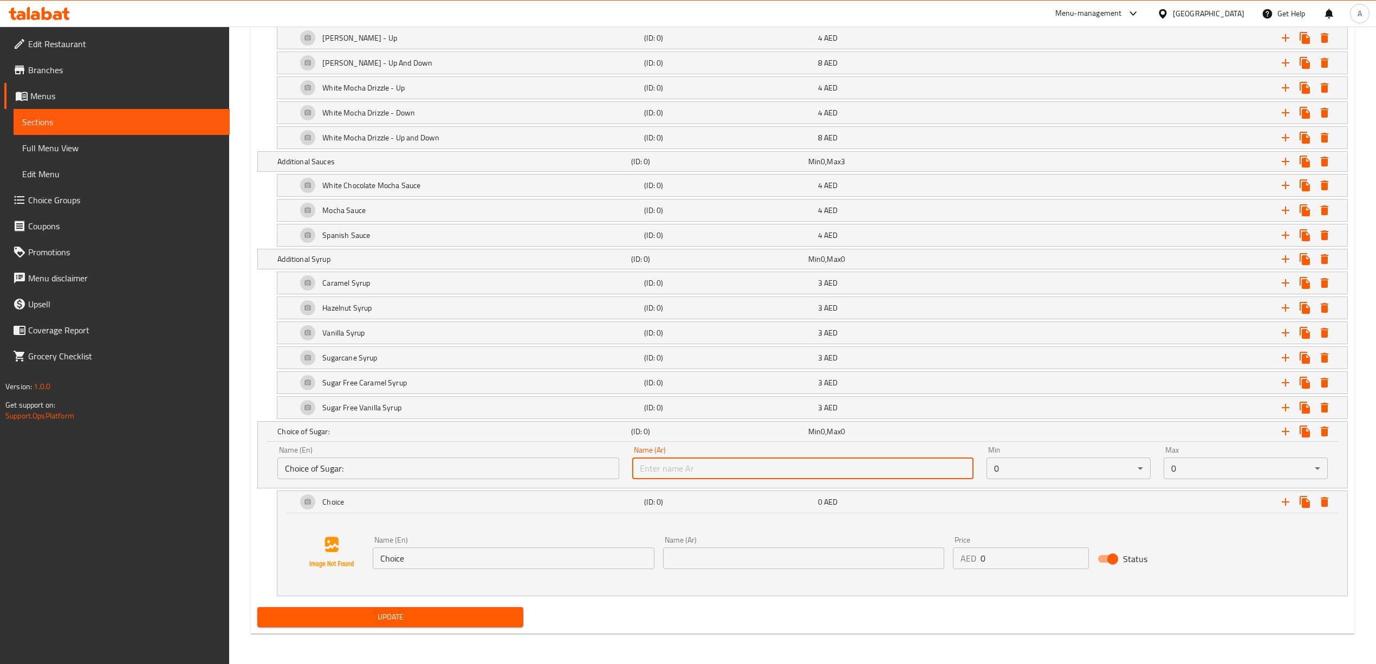
click at [740, 475] on input "text" at bounding box center [802, 468] width 341 height 22
paste input "اختيار السكر:"
type input "اختيار السكر:"
click at [1031, 485] on div "Min 0 ​" at bounding box center [1068, 462] width 177 height 46
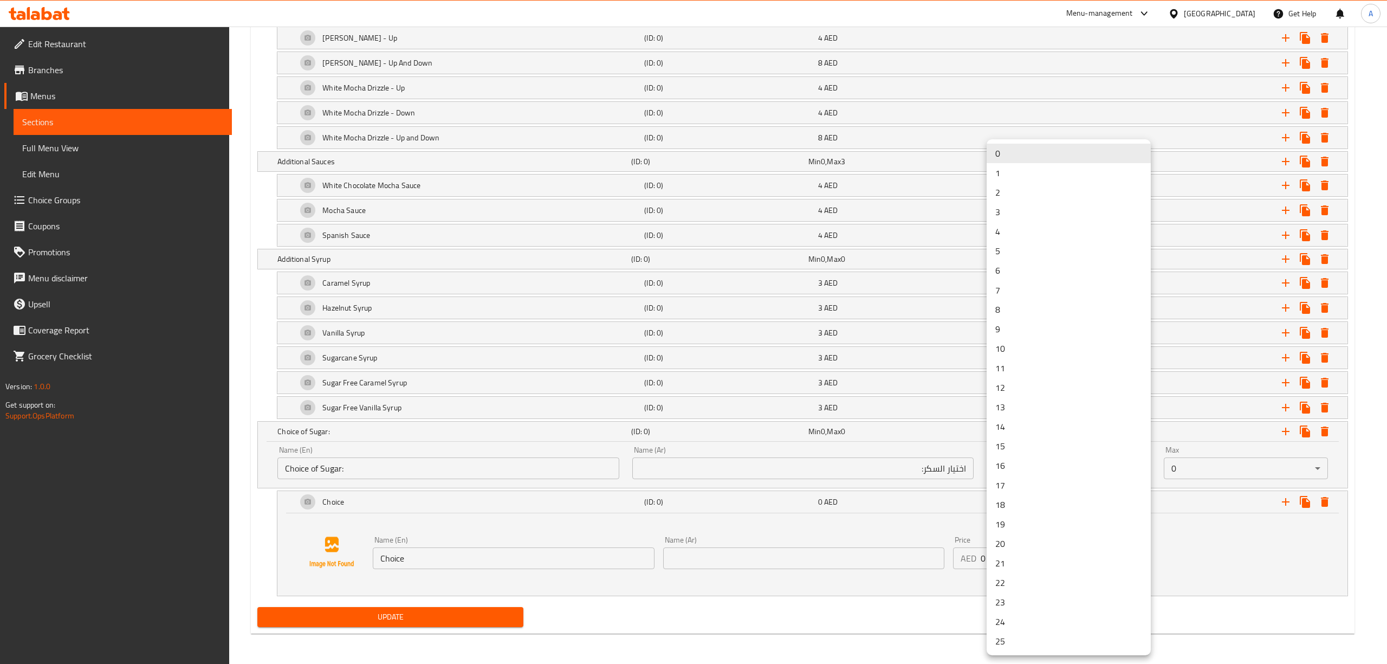
click at [1036, 172] on li "1" at bounding box center [1068, 173] width 164 height 20
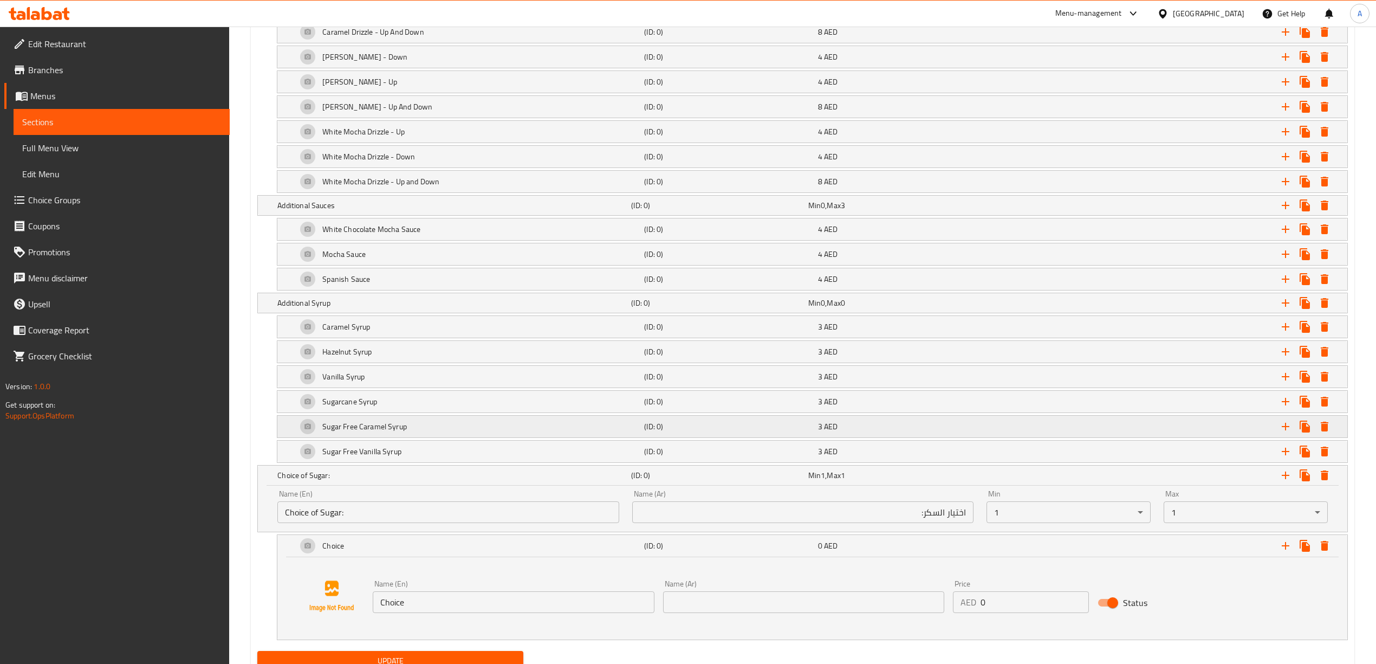
scroll to position [1049, 0]
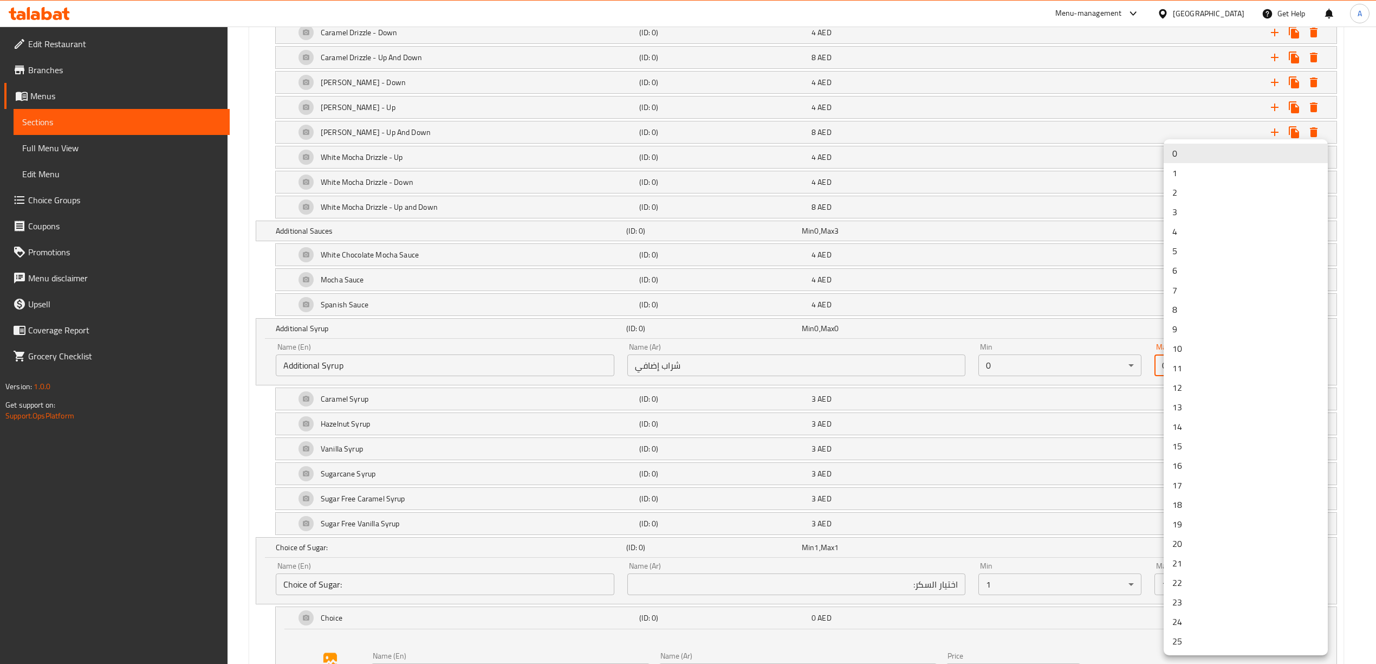
click at [1194, 186] on li "2" at bounding box center [1246, 193] width 164 height 20
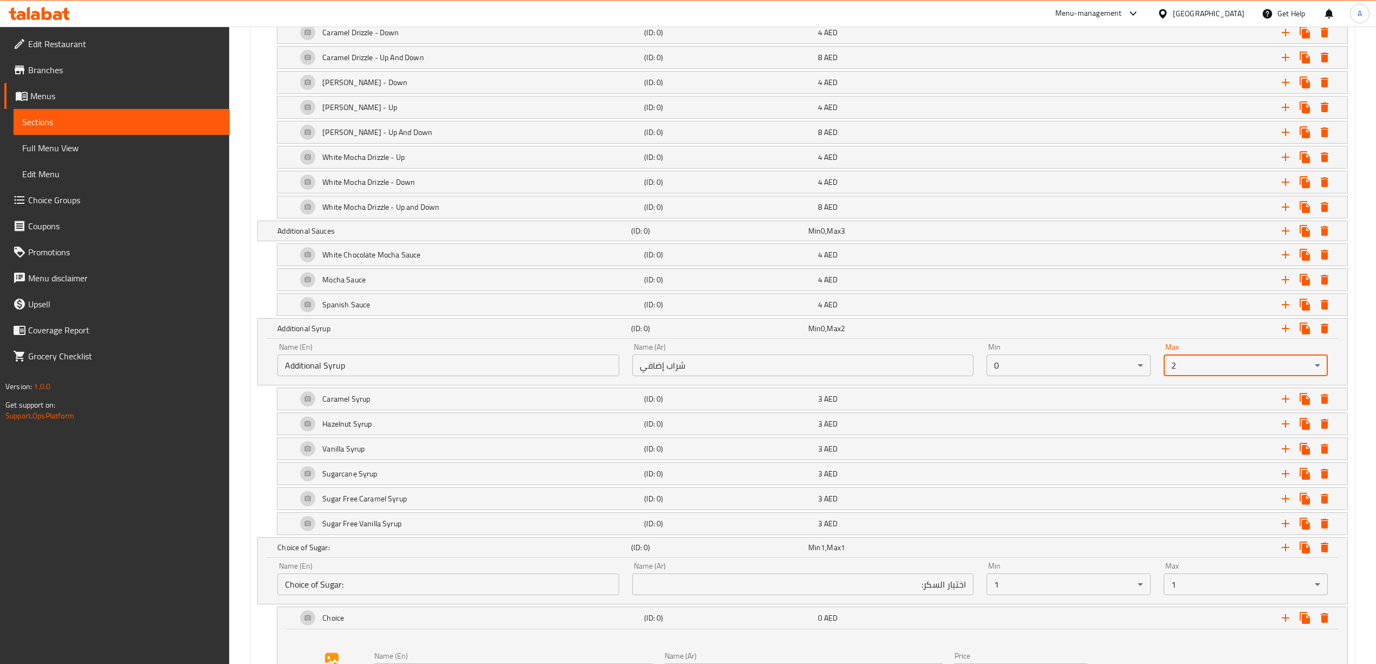
click at [255, 512] on div "Add variant Your Choice of Milk: (ID: 0) Min 1 , Max 1 Name (En) Your Choice of…" at bounding box center [802, 160] width 1099 height 1118
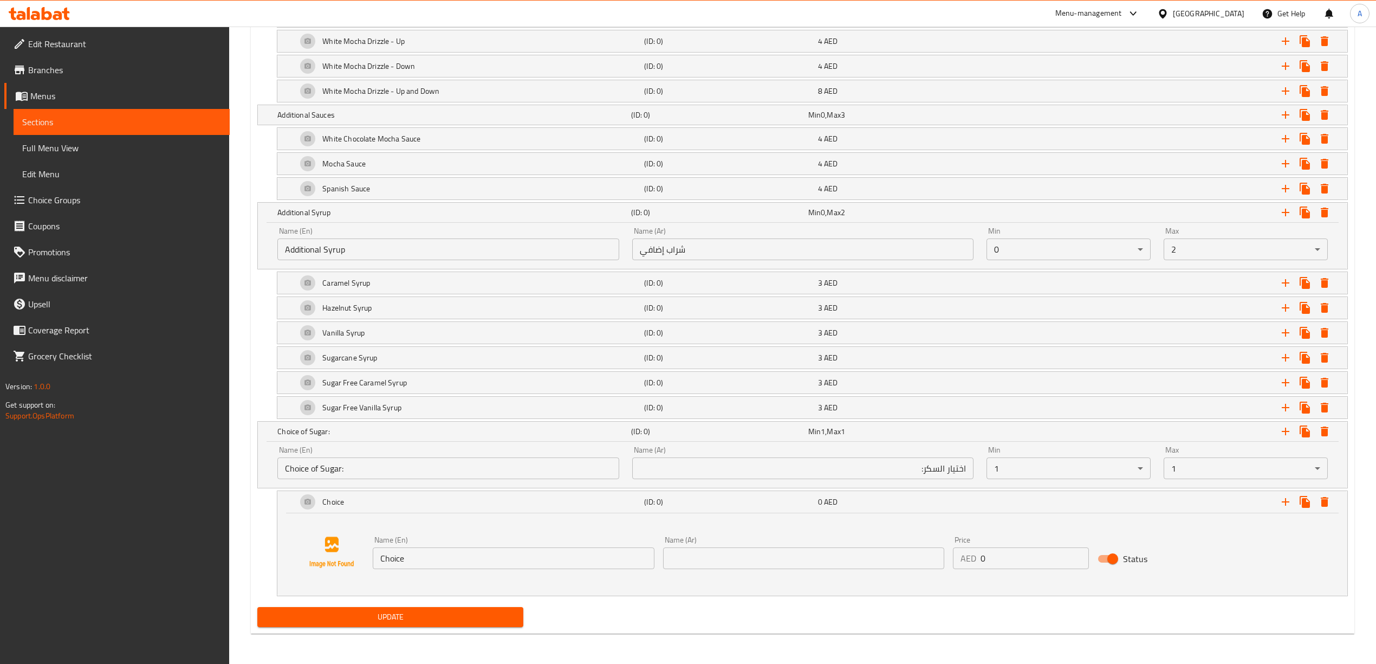
scroll to position [1179, 0]
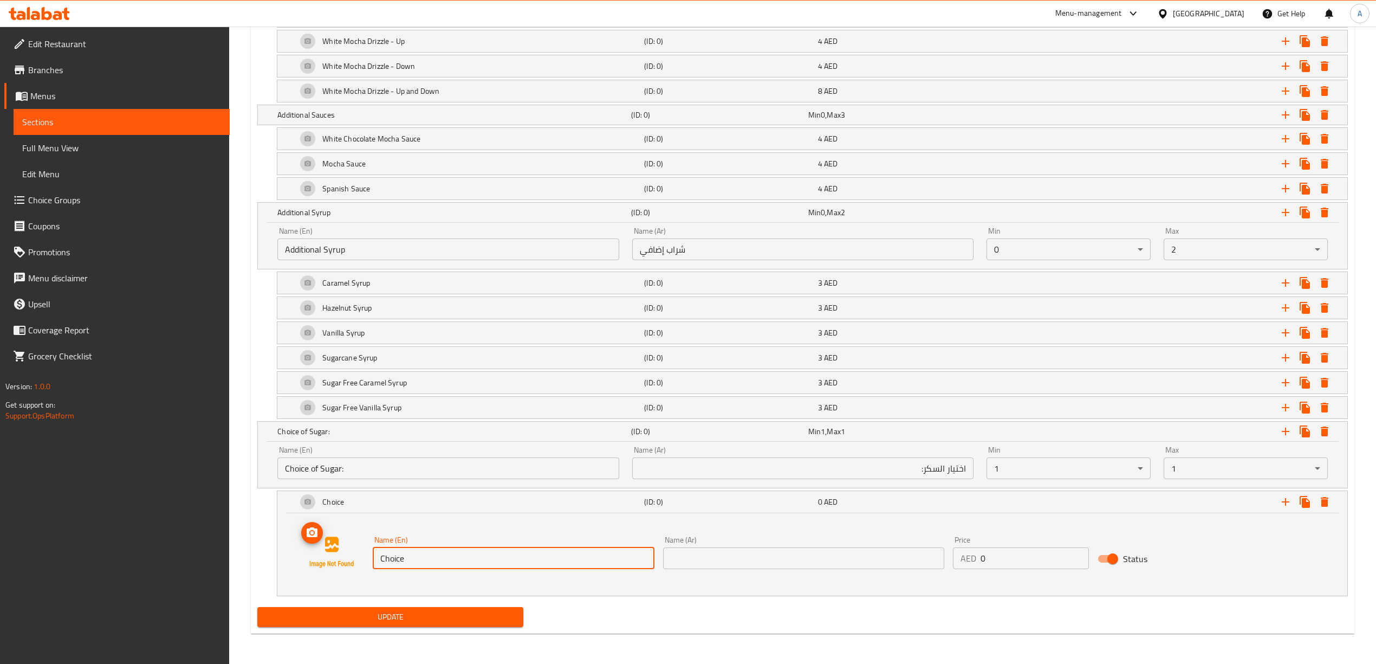
drag, startPoint x: 426, startPoint y: 562, endPoint x: 339, endPoint y: 555, distance: 87.5
click at [337, 555] on div "Name (En) Choice Name (En) Name (Ar) Name (Ar) Price AED 0 Price Status" at bounding box center [812, 552] width 1044 height 82
paste input "No Sugar"
type input "No Sugar"
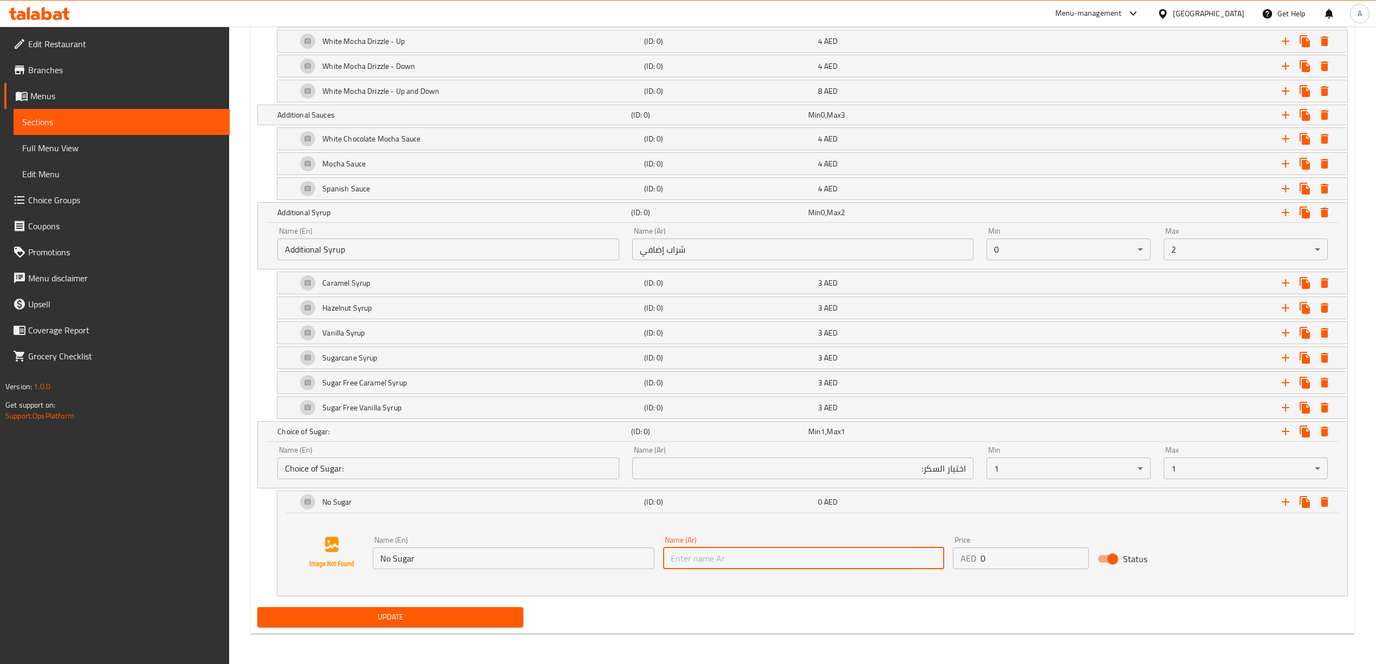
click at [722, 567] on input "text" at bounding box center [803, 558] width 281 height 22
paste input "بدون سكر"
type input "بدون سكر"
click at [749, 583] on div "Name (En) No Sugar Name (En) Name (Ar) بدون سكر Name (Ar) Price AED 0 Price Sta…" at bounding box center [812, 552] width 1044 height 82
click at [1285, 509] on button "Expand" at bounding box center [1286, 502] width 20 height 20
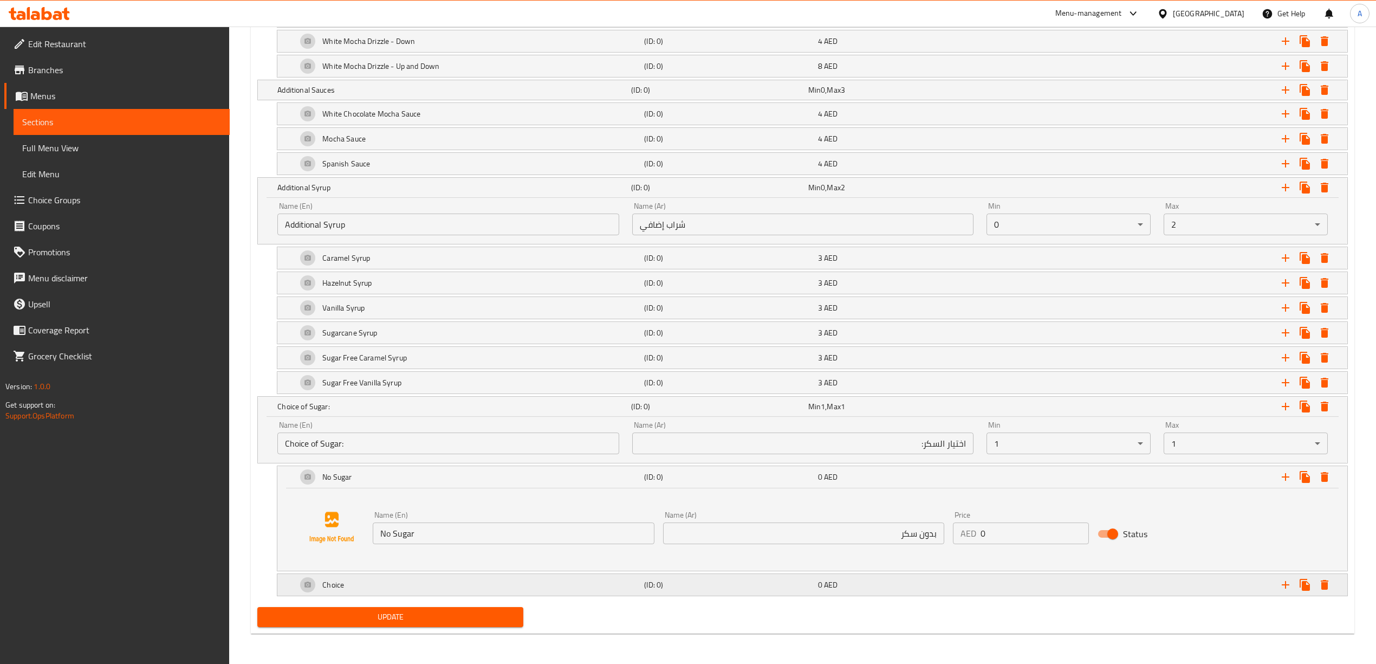
scroll to position [1204, 0]
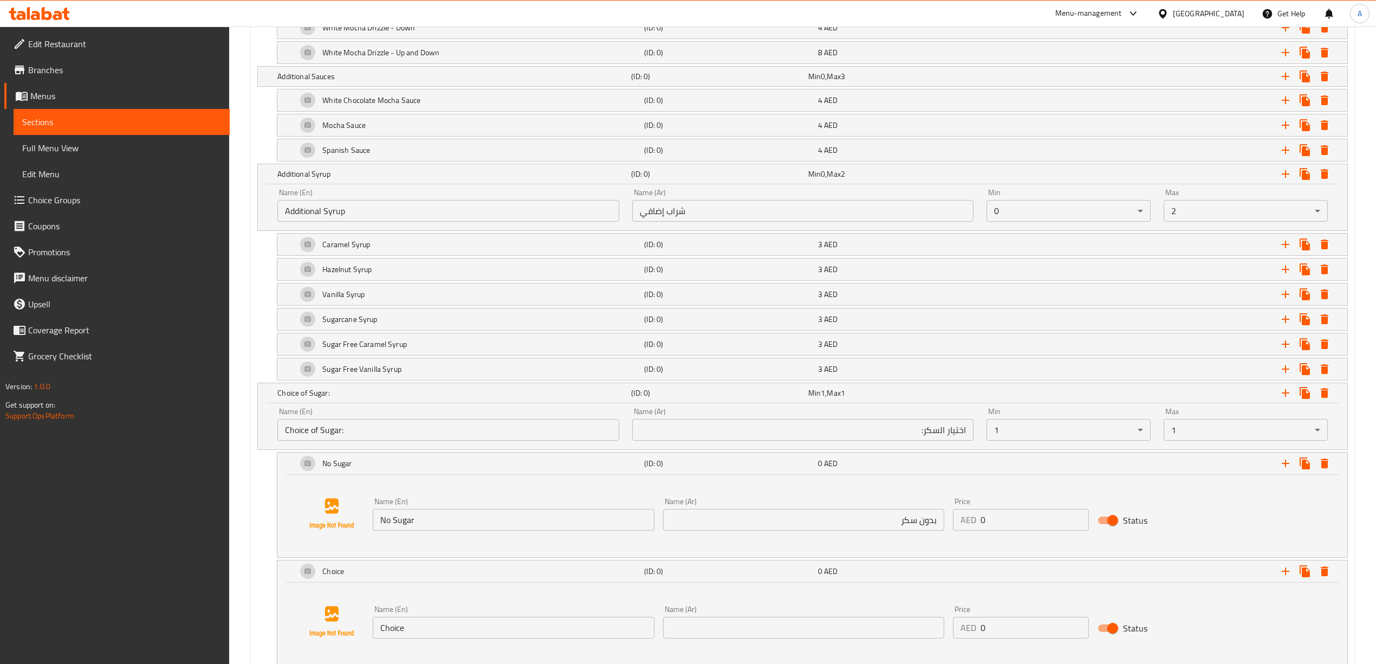
drag, startPoint x: 423, startPoint y: 648, endPoint x: 404, endPoint y: 642, distance: 19.9
click at [339, 638] on div "Name (En) Choice Name (En) Name (Ar) Name (Ar) Price AED 0 Price Status" at bounding box center [812, 621] width 1044 height 82
paste input "Brown Sugar"
type input "Brown Sugar"
click at [739, 629] on input "text" at bounding box center [803, 627] width 281 height 22
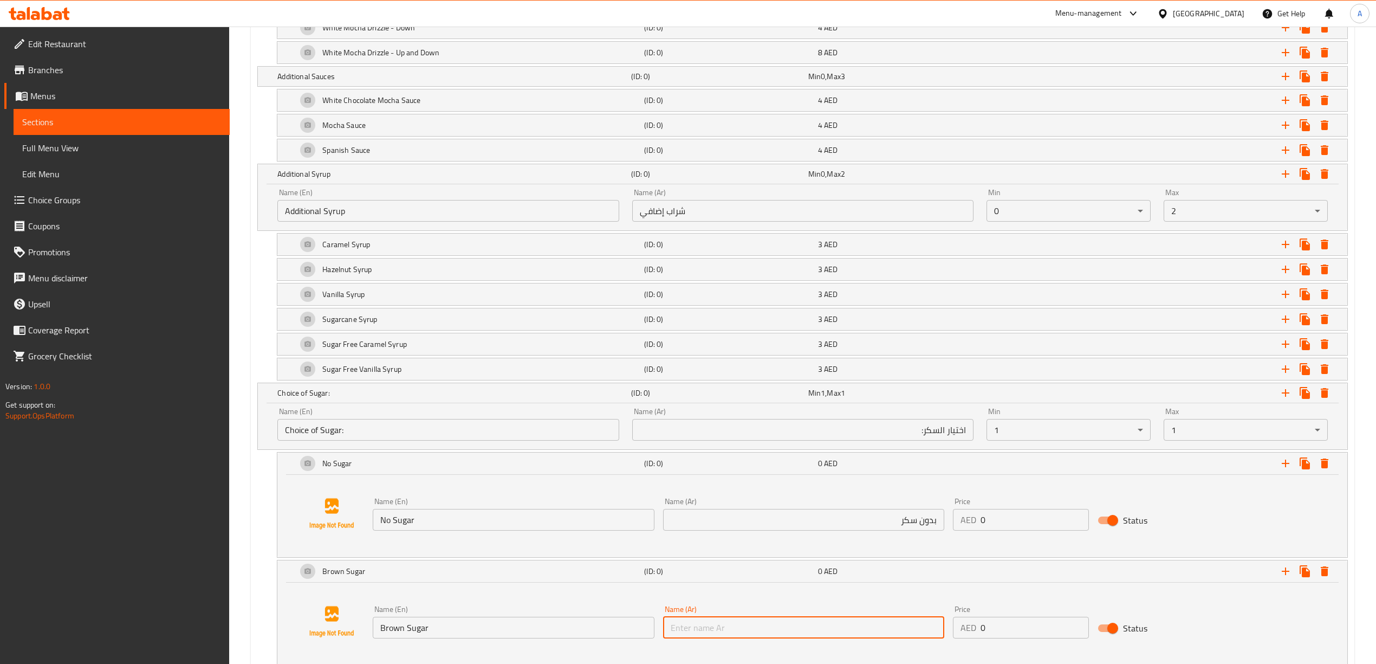
paste input "سكر بني"
type input "سكر بني"
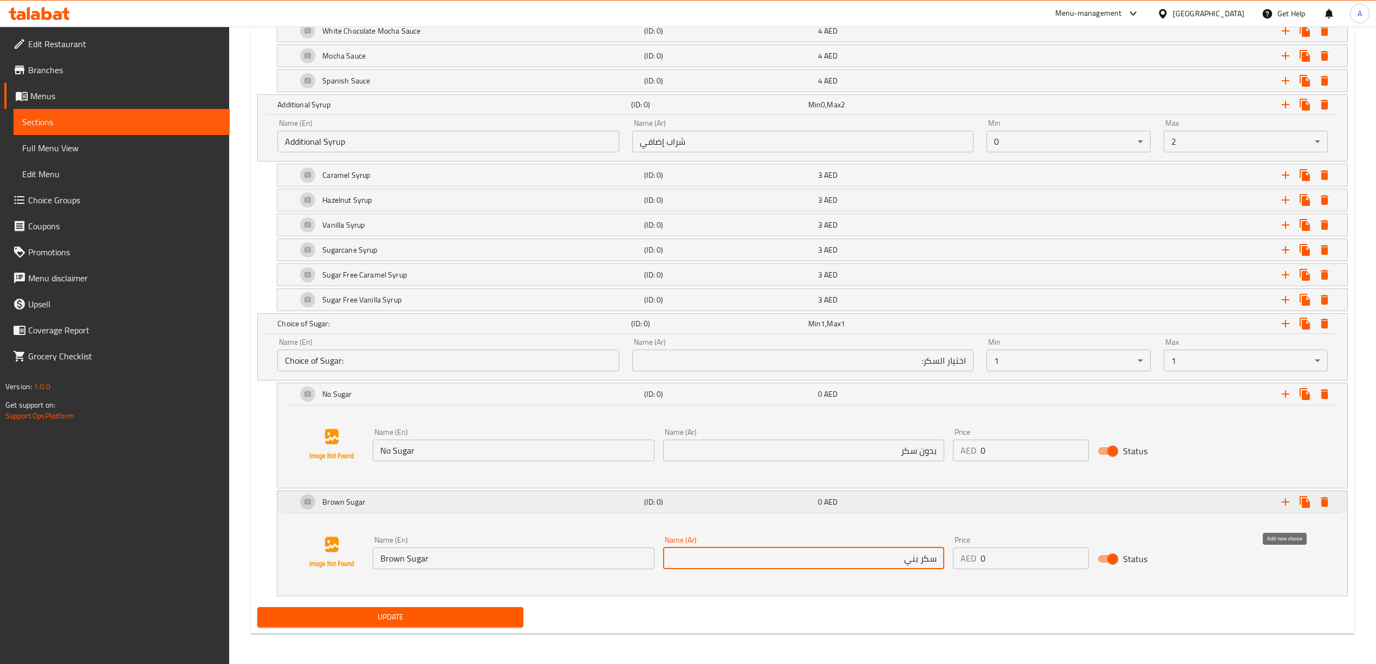
click at [1283, 499] on icon "Expand" at bounding box center [1285, 501] width 13 height 13
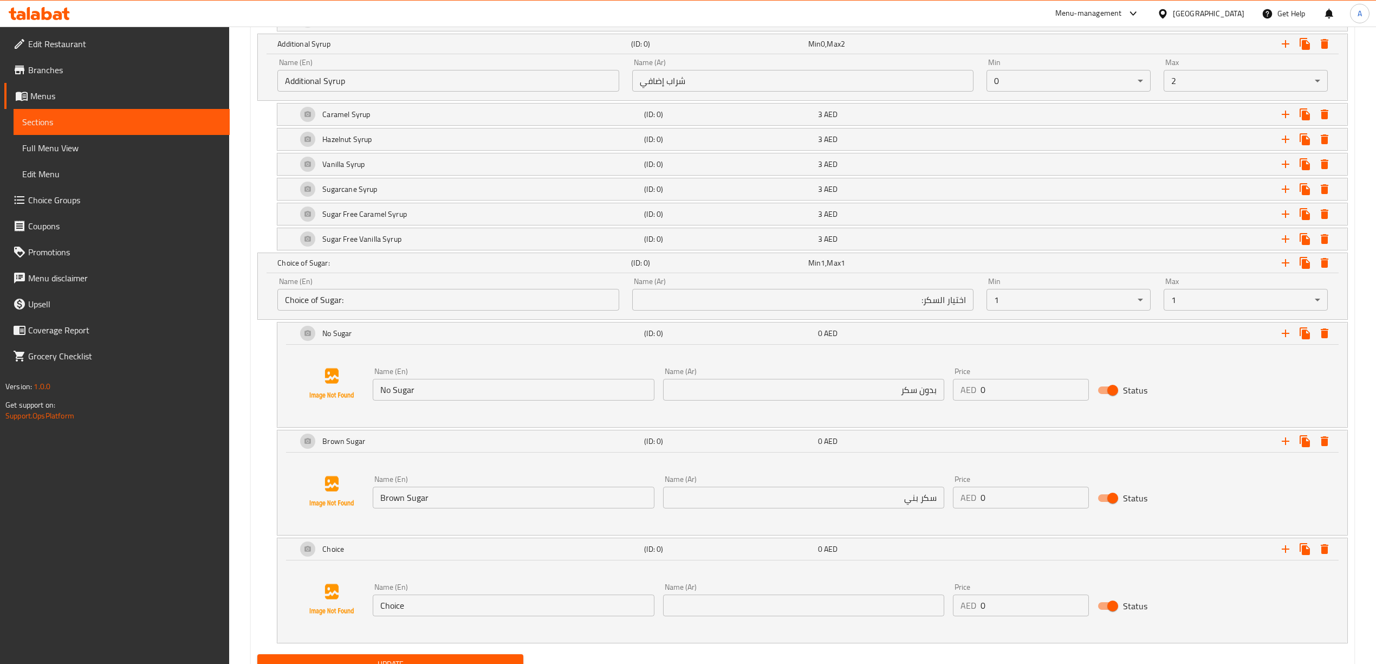
scroll to position [1359, 0]
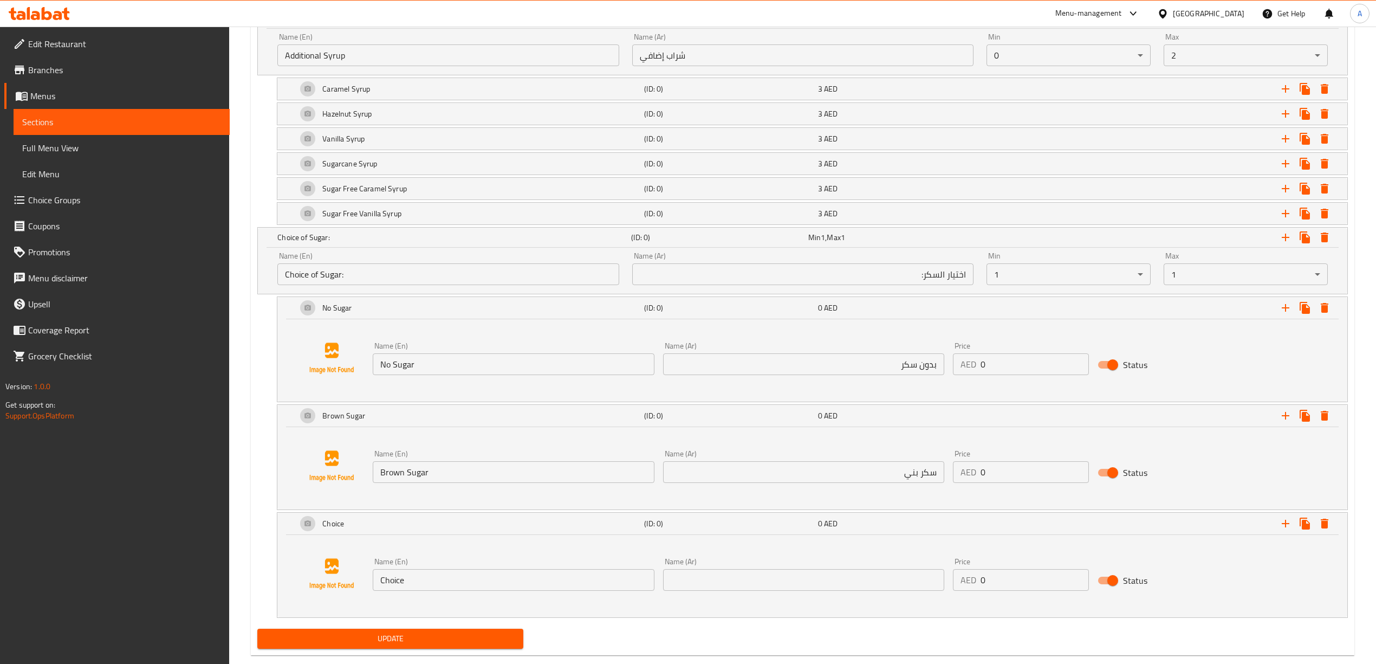
drag, startPoint x: 425, startPoint y: 590, endPoint x: 346, endPoint y: 607, distance: 81.0
paste input "Sweet and Low"
type input "Sweet and Low"
click at [765, 590] on input "text" at bounding box center [803, 580] width 281 height 22
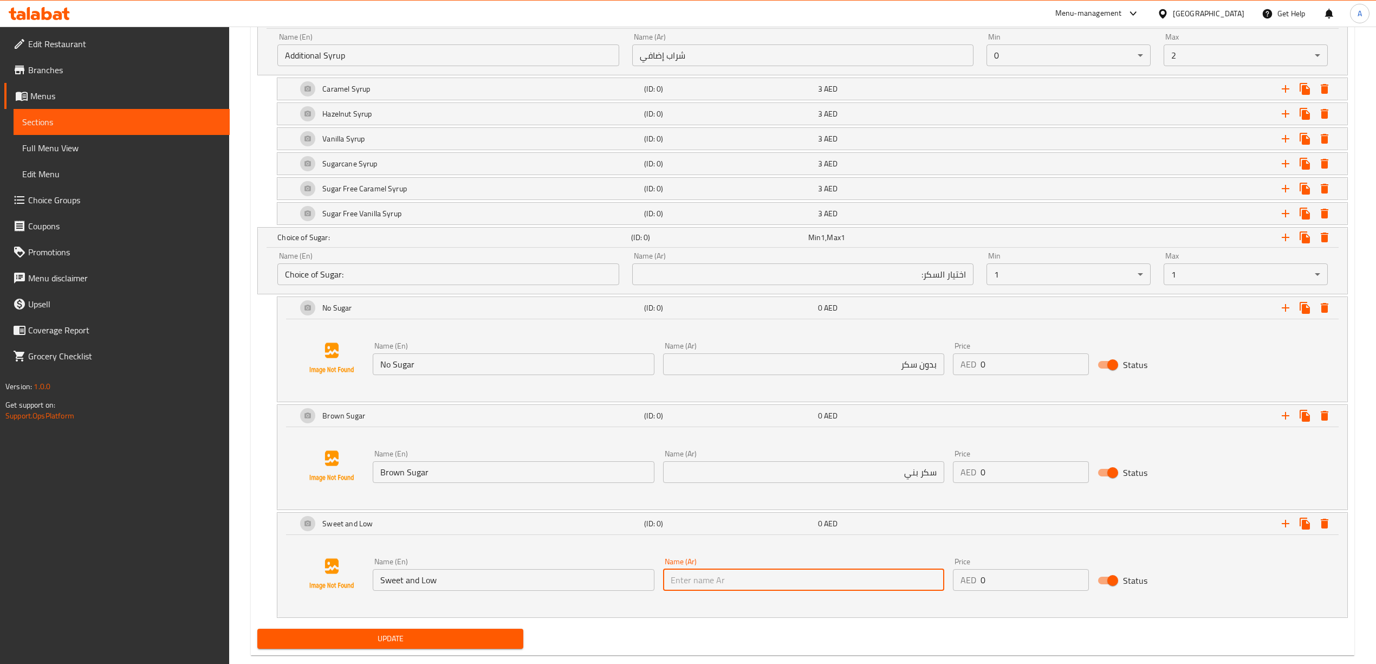
paste input "حلو و قليل"
type input "حلو و قليل"
click at [763, 618] on div "Sweet and Low (ID: 0) 0 AED Name (En) Sweet and Low Name (En) Name (Ar) حلو و ق…" at bounding box center [812, 565] width 1071 height 106
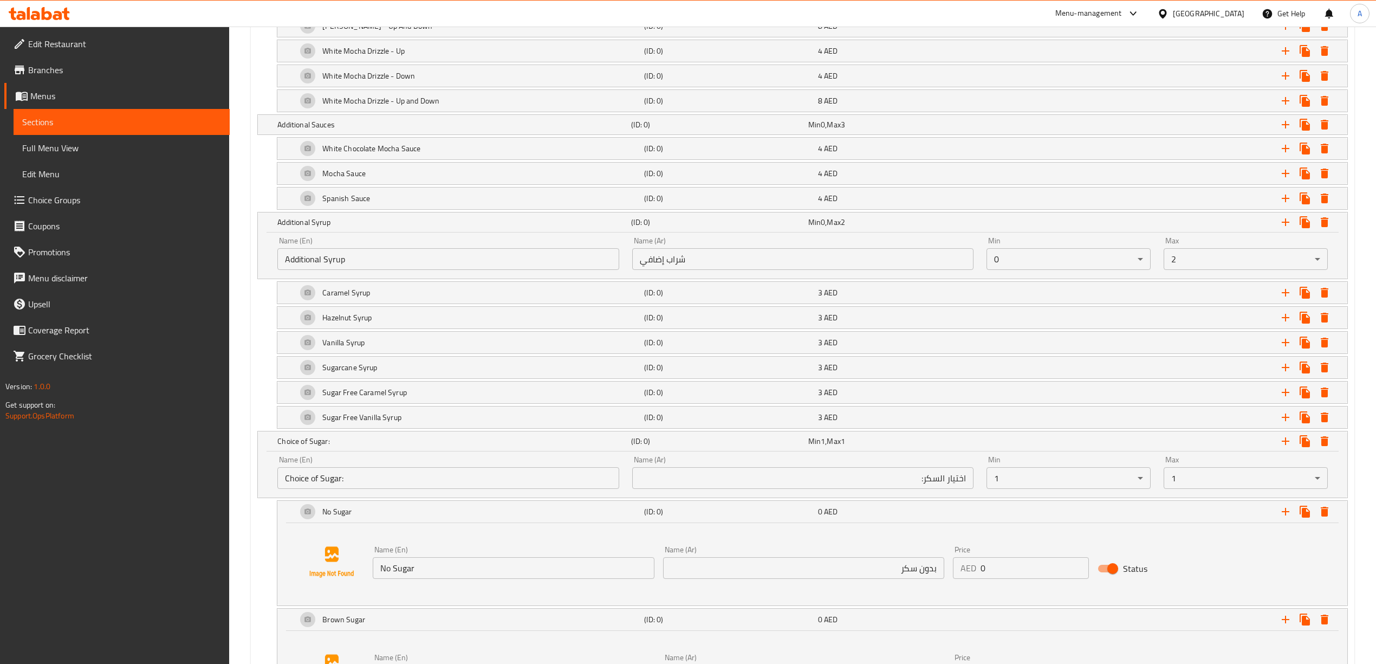
scroll to position [1394, 0]
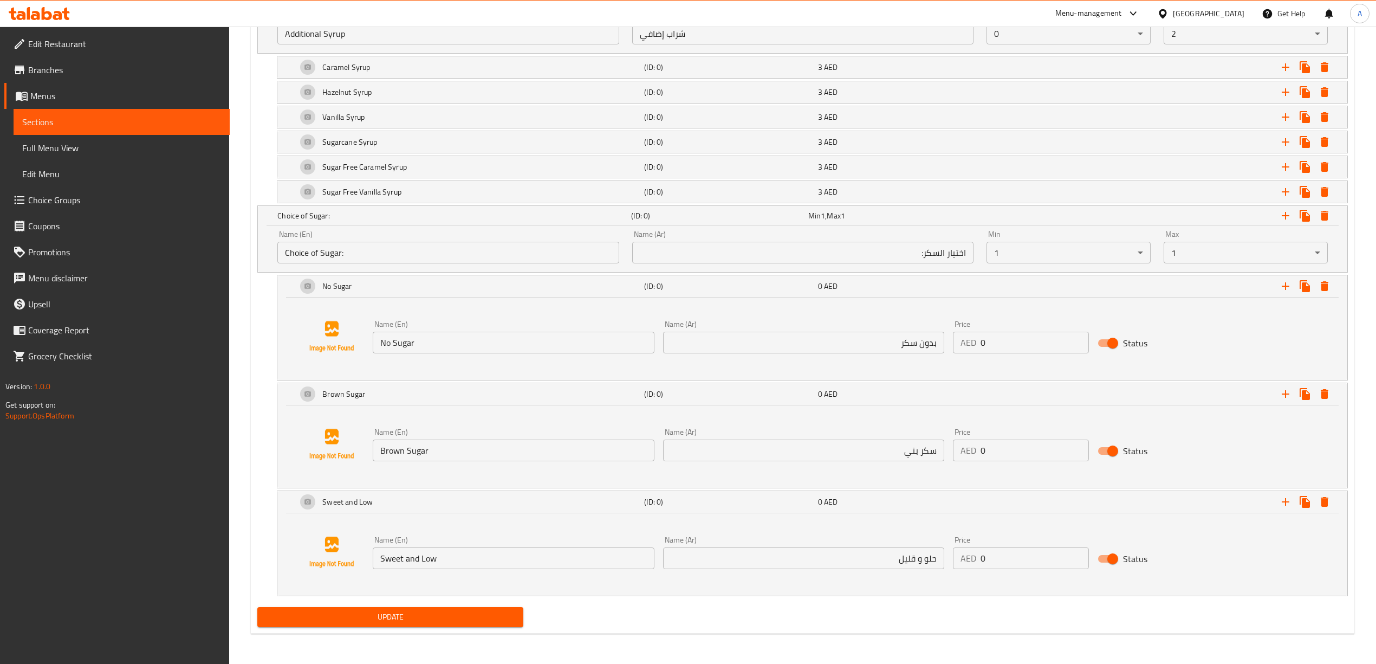
click at [368, 613] on span "Update" at bounding box center [390, 617] width 249 height 14
click at [397, 624] on button "Update" at bounding box center [390, 617] width 266 height 20
click at [376, 614] on span "Update" at bounding box center [390, 617] width 249 height 14
click at [406, 605] on div "Update" at bounding box center [390, 616] width 275 height 29
click at [419, 612] on span "Update" at bounding box center [390, 617] width 249 height 14
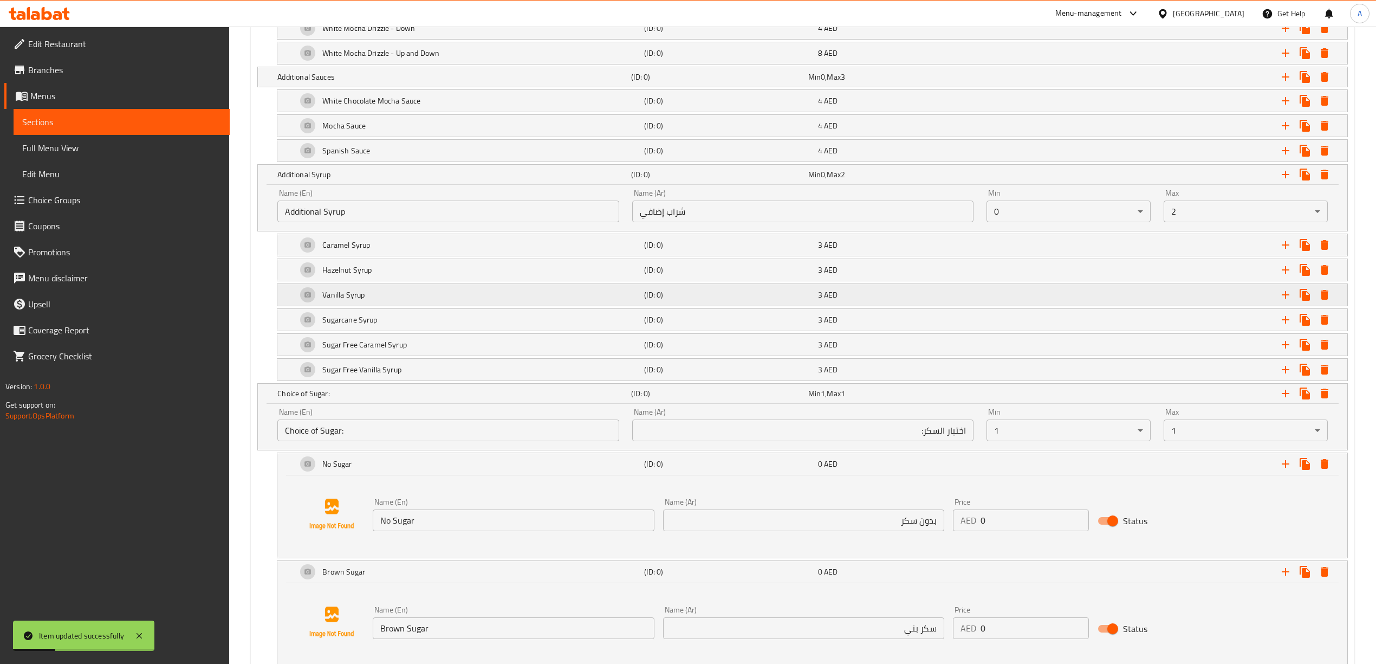
scroll to position [1178, 0]
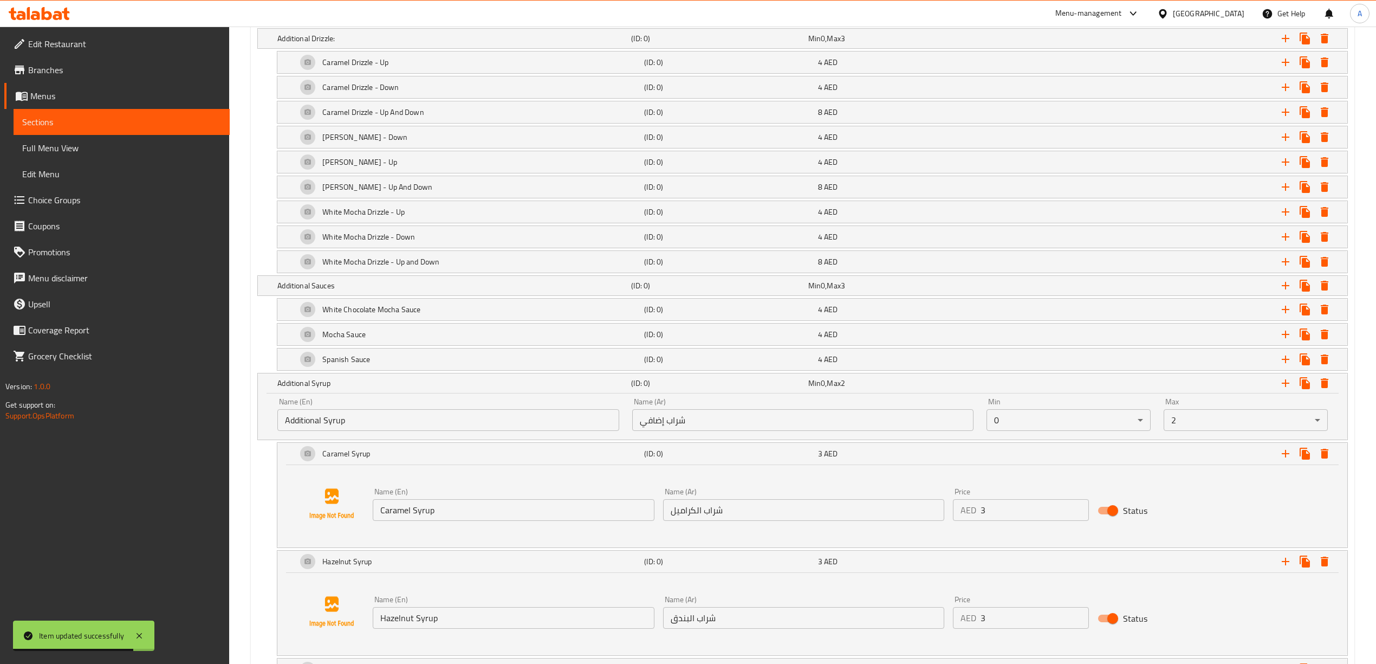
scroll to position [961, 0]
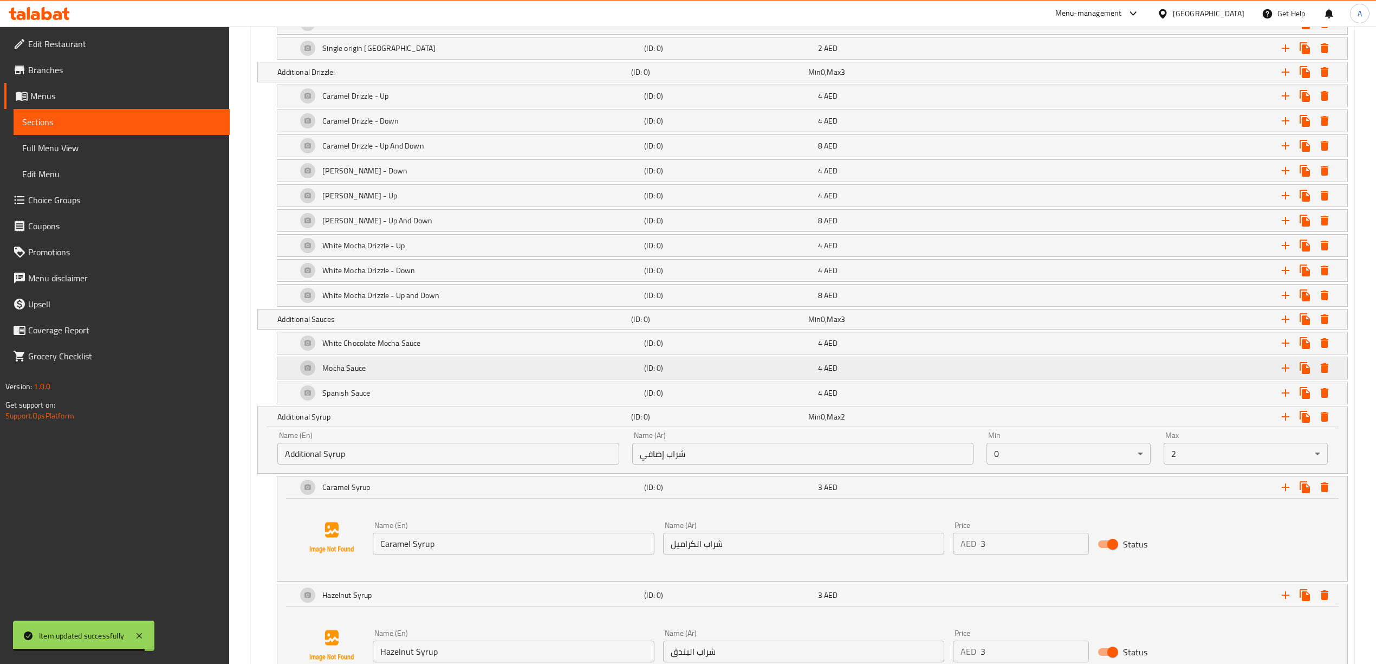
drag, startPoint x: 388, startPoint y: 400, endPoint x: 392, endPoint y: 378, distance: 22.0
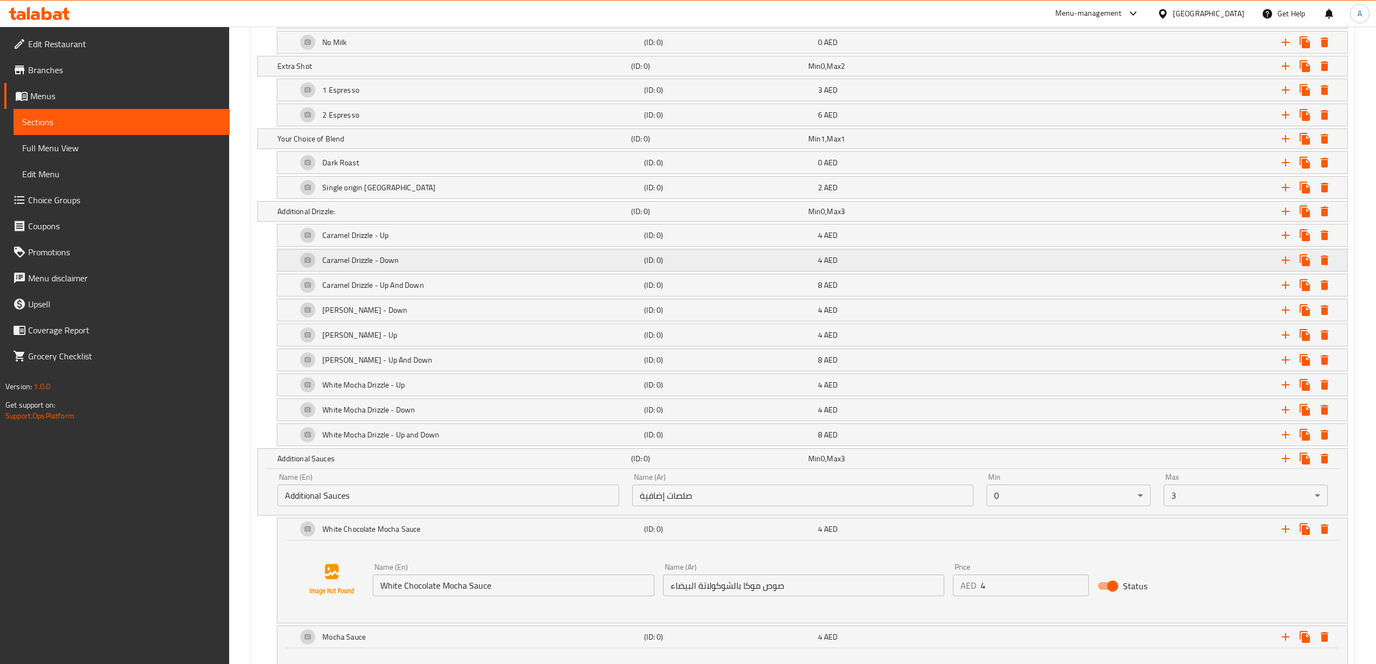
scroll to position [817, 0]
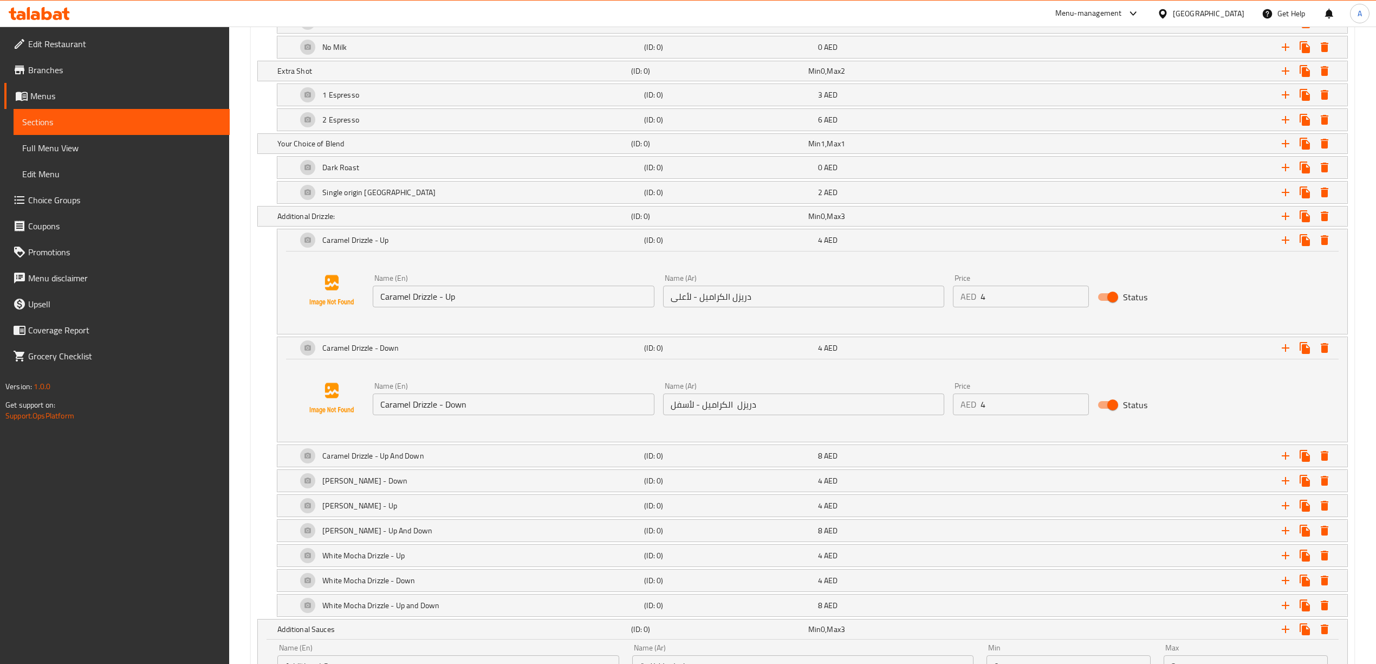
click at [367, 442] on div "Caramel Drizzle - Down (ID: 0) 4 AED Name (En) Caramel Drizzle - Down Name (En)…" at bounding box center [812, 389] width 1071 height 106
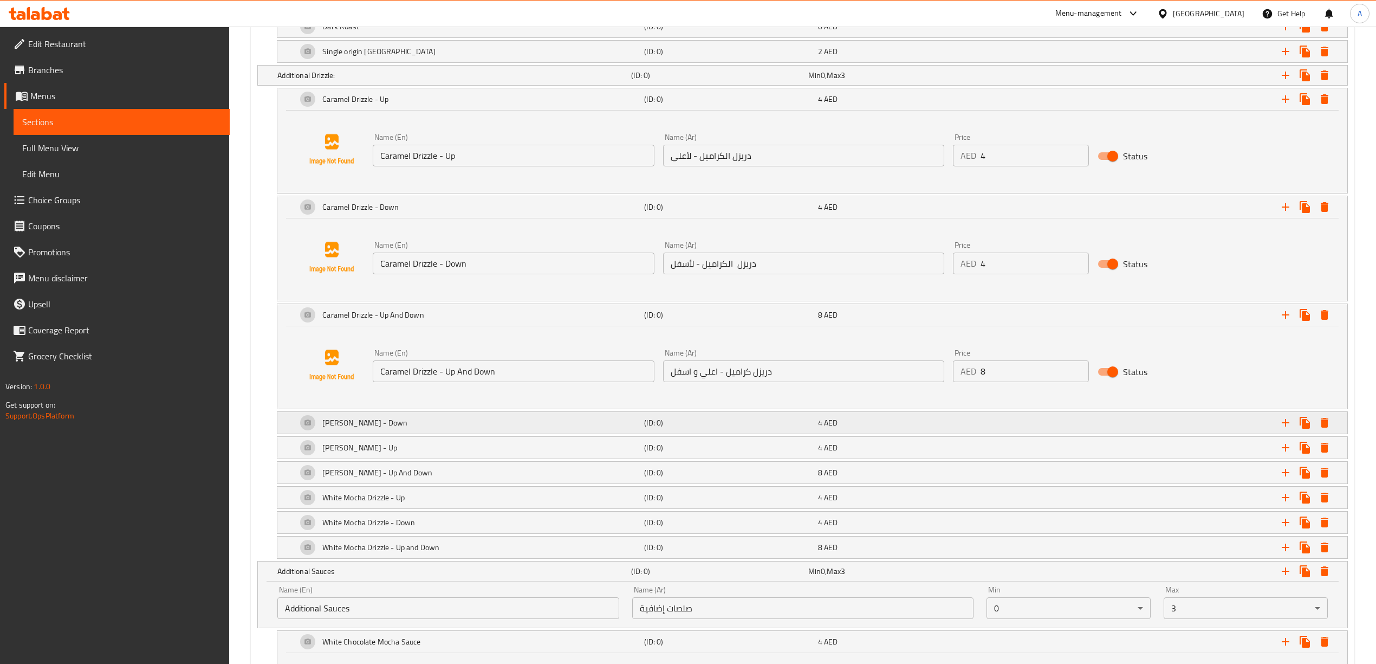
scroll to position [961, 0]
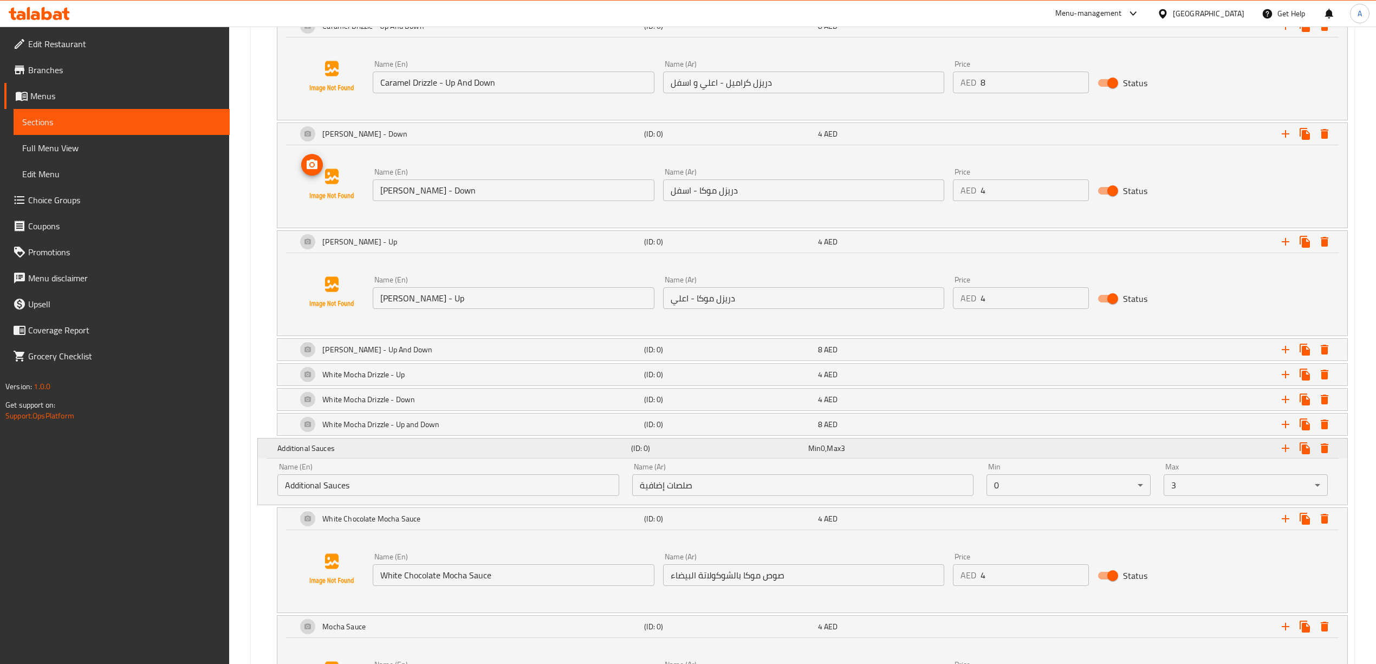
scroll to position [1250, 0]
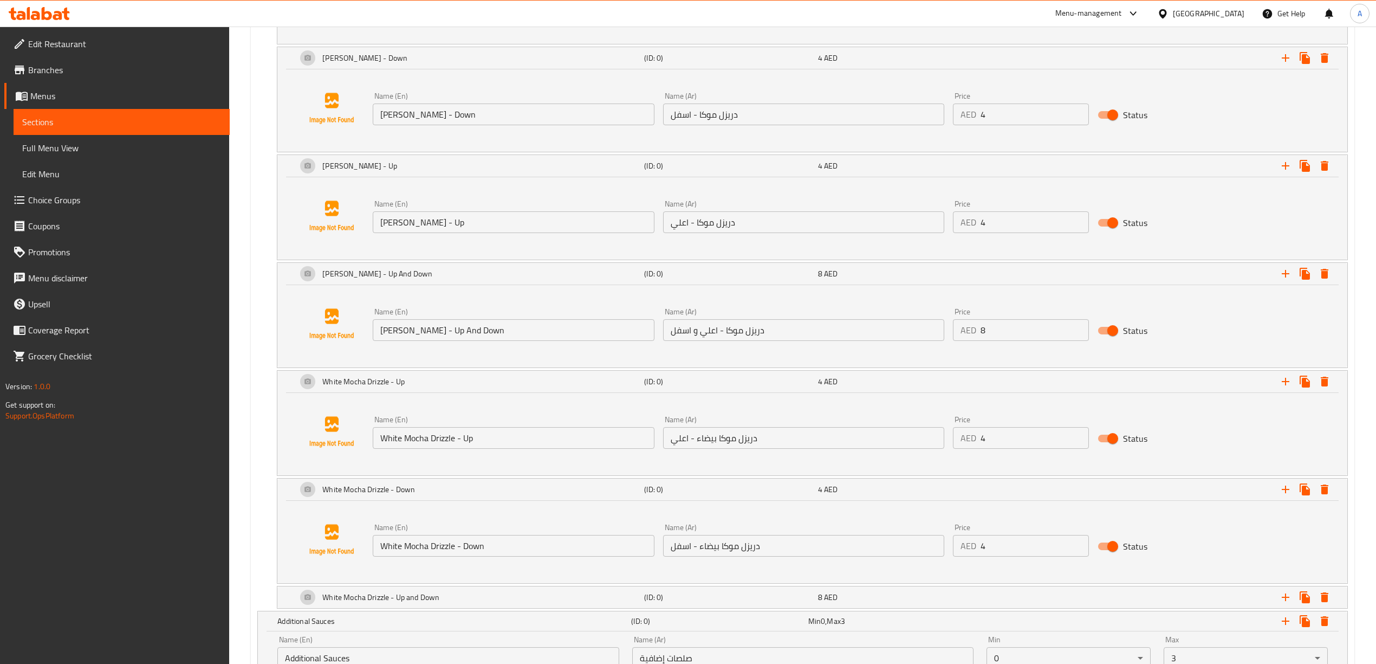
scroll to position [1394, 0]
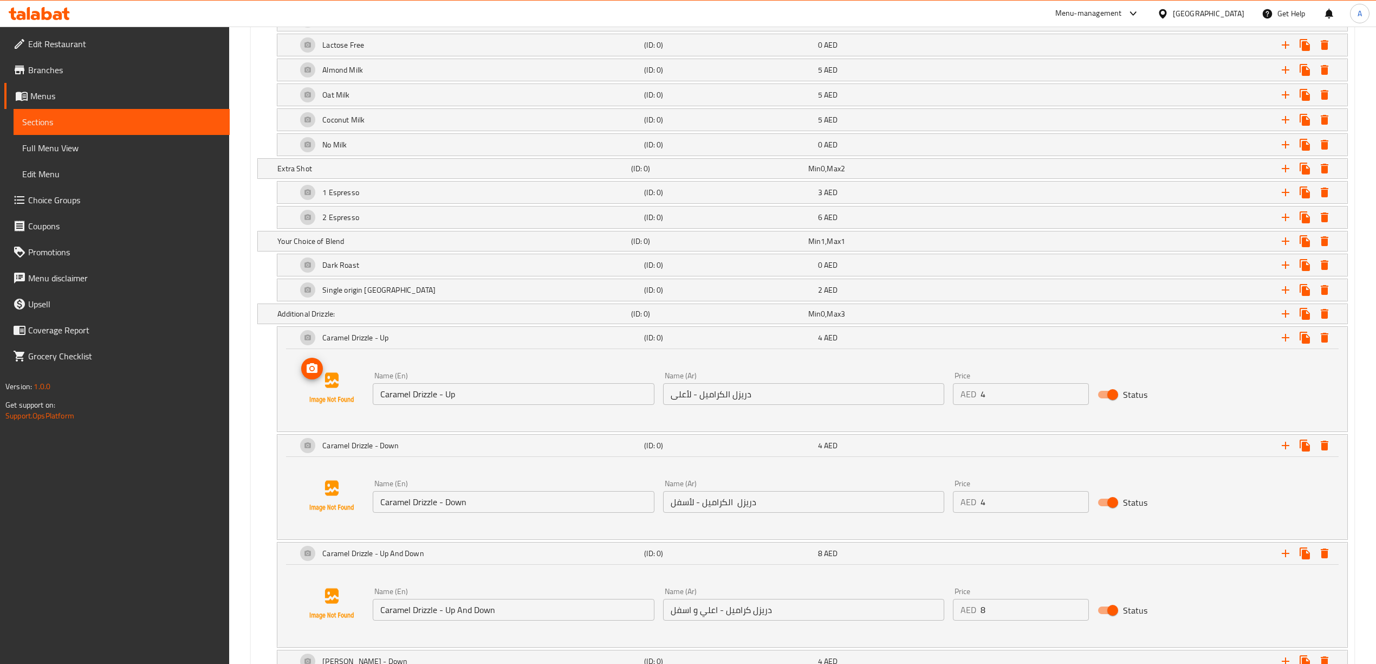
scroll to position [672, 0]
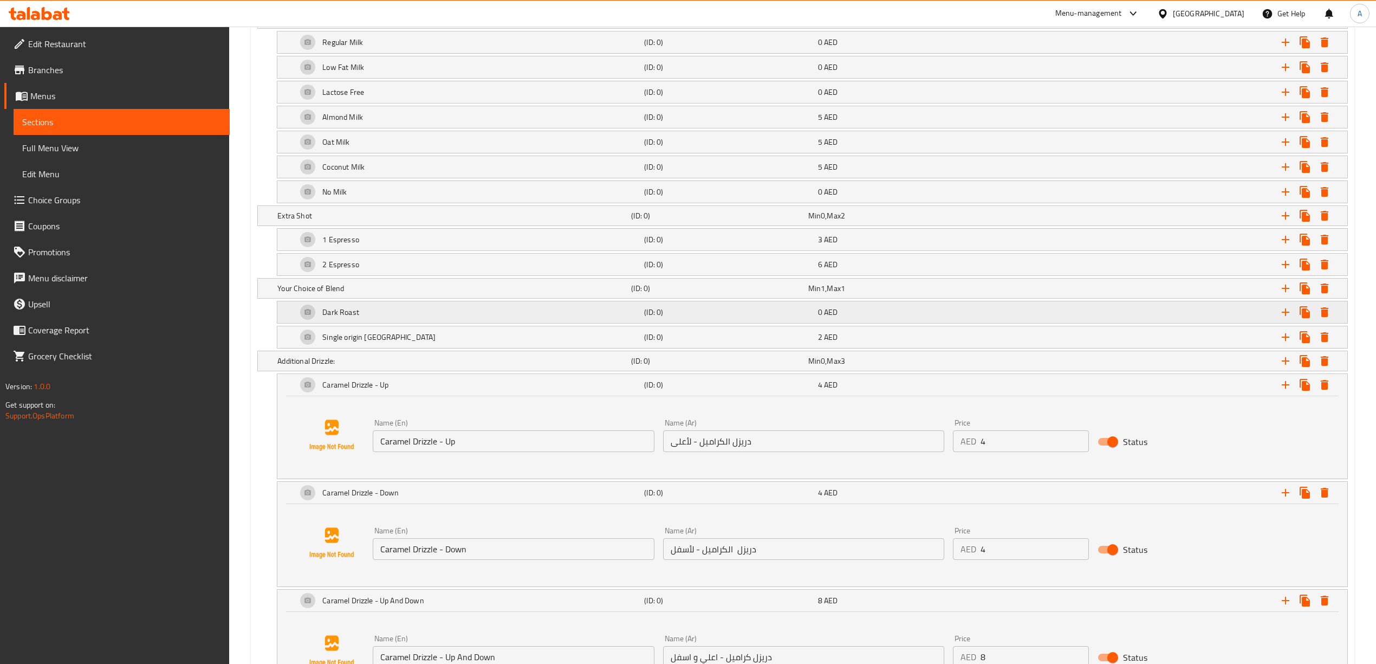
drag, startPoint x: 348, startPoint y: 346, endPoint x: 348, endPoint y: 326, distance: 19.5
click at [348, 48] on h5 "Single origin [GEOGRAPHIC_DATA]" at bounding box center [342, 42] width 41 height 11
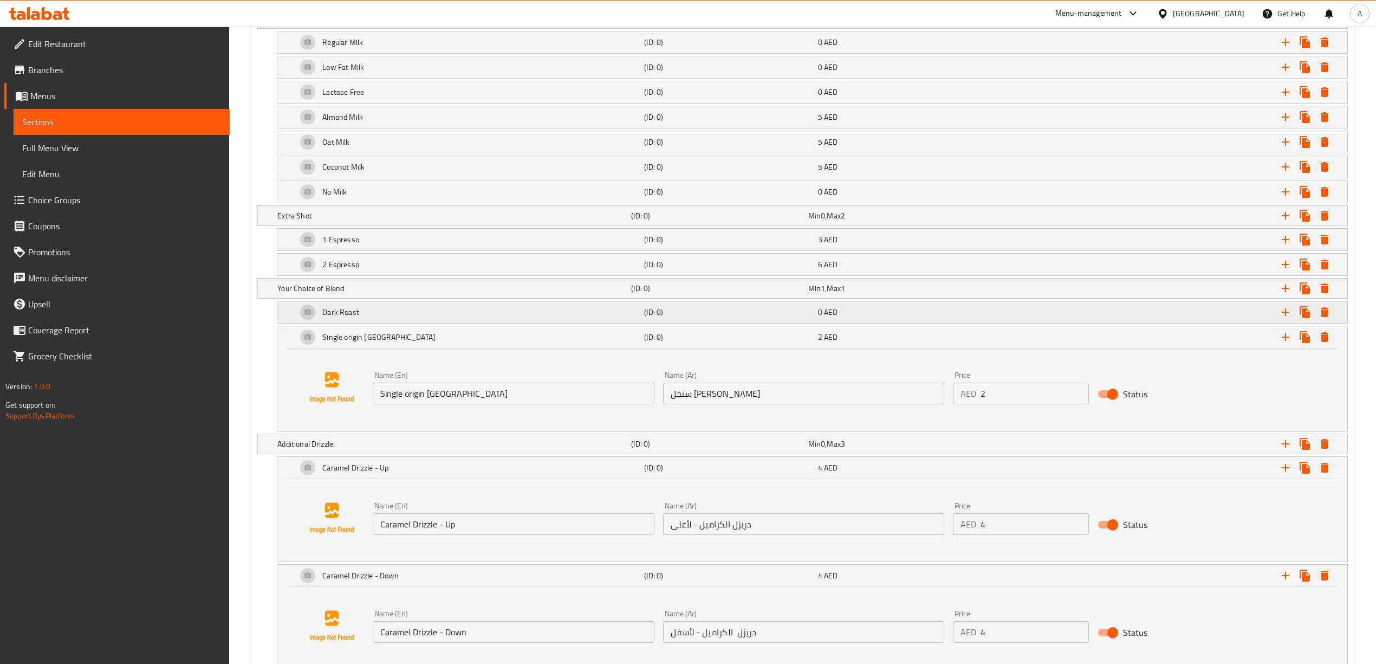
click at [352, 48] on h5 "Dark Roast" at bounding box center [342, 42] width 41 height 11
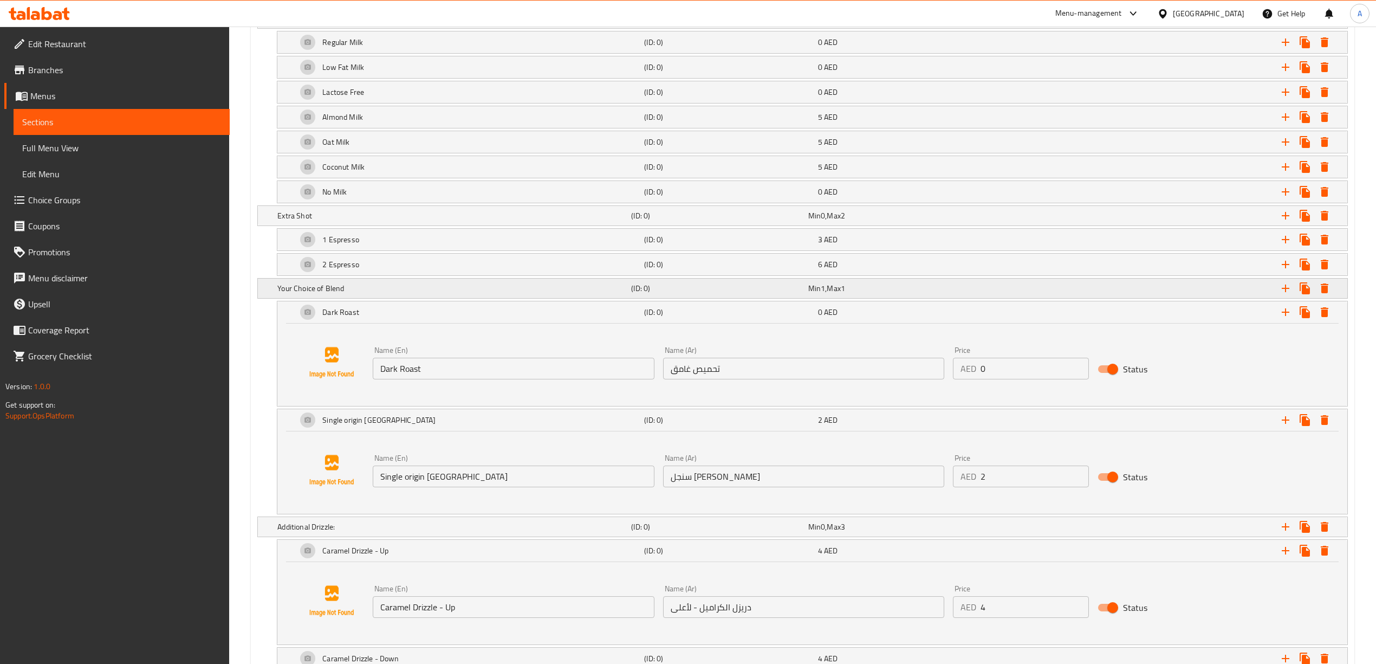
click at [352, 24] on h5 "Your Choice of Blend" at bounding box center [451, 18] width 349 height 11
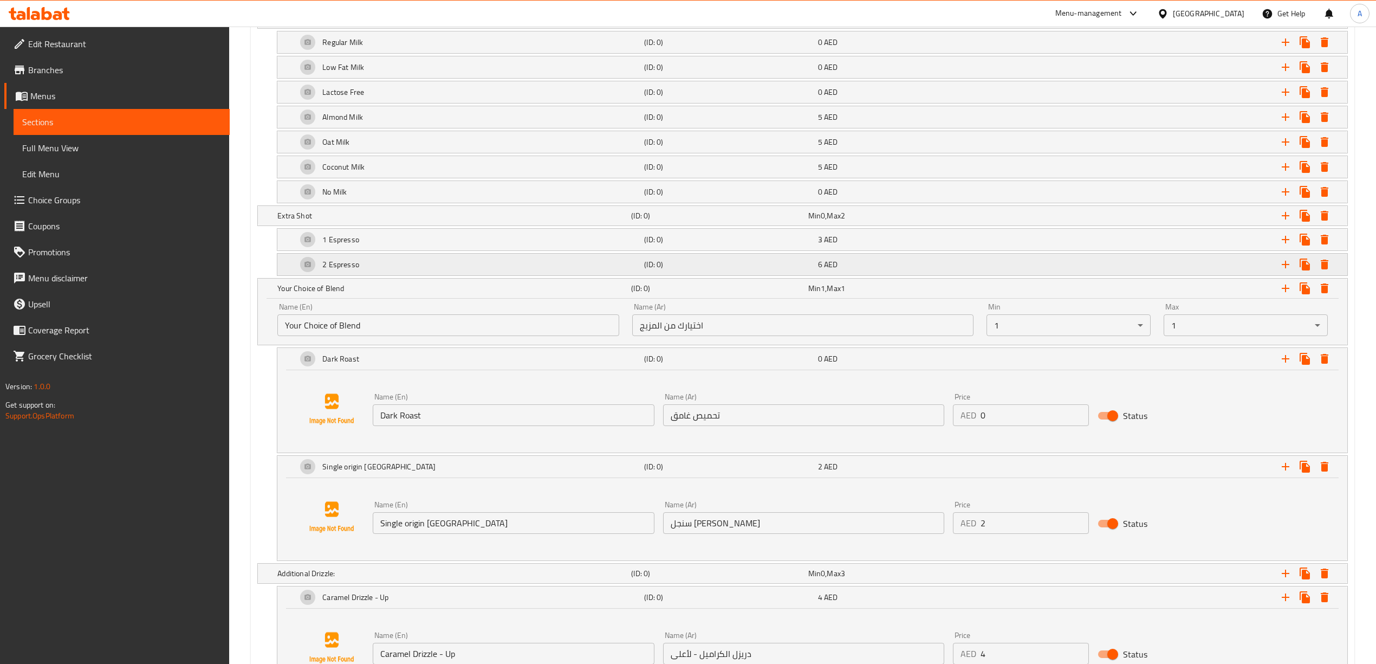
click at [355, 48] on h5 "2 Espresso" at bounding box center [342, 42] width 41 height 11
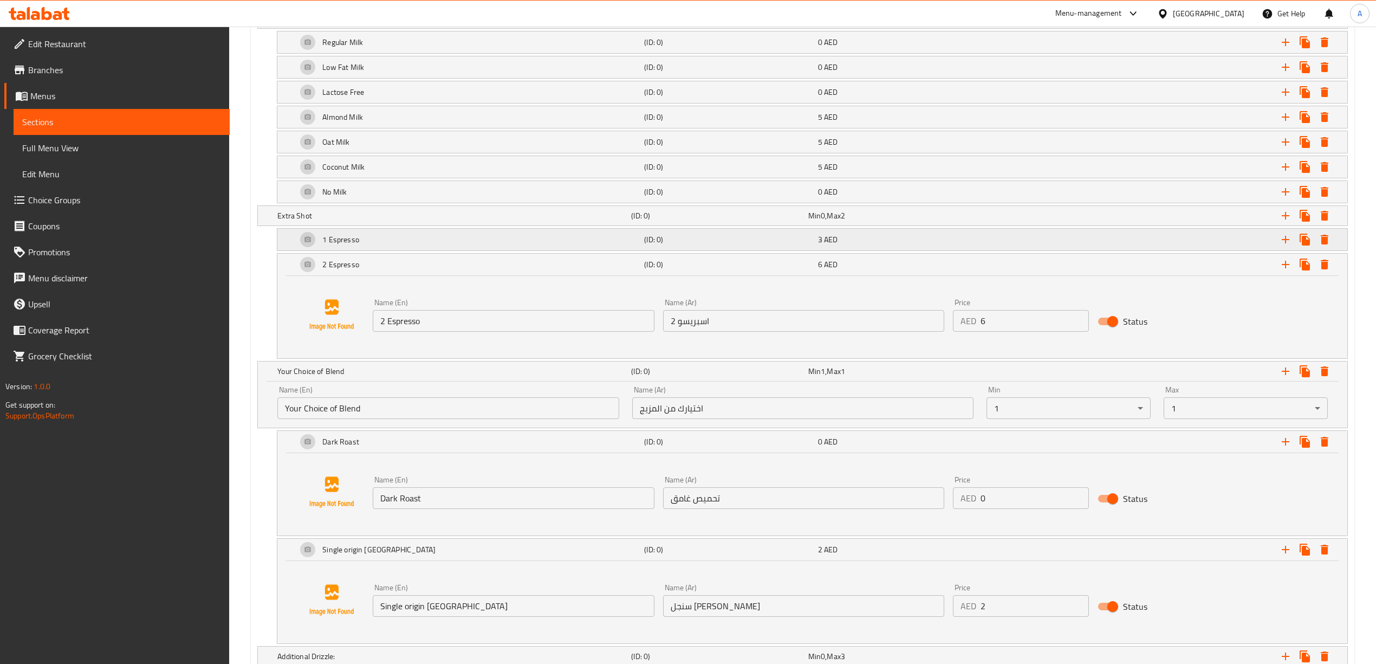
click at [359, 26] on div "1 Espresso" at bounding box center [452, 18] width 354 height 15
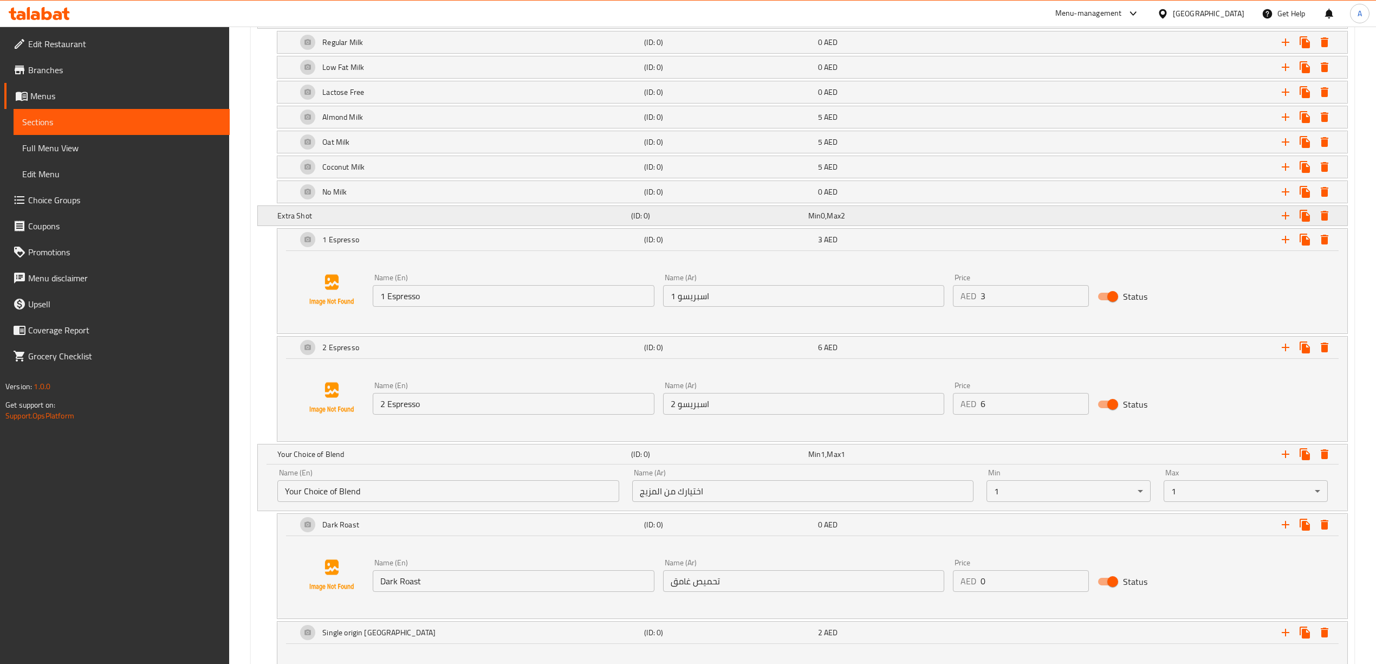
click at [359, 24] on h5 "Extra Shot" at bounding box center [451, 18] width 349 height 11
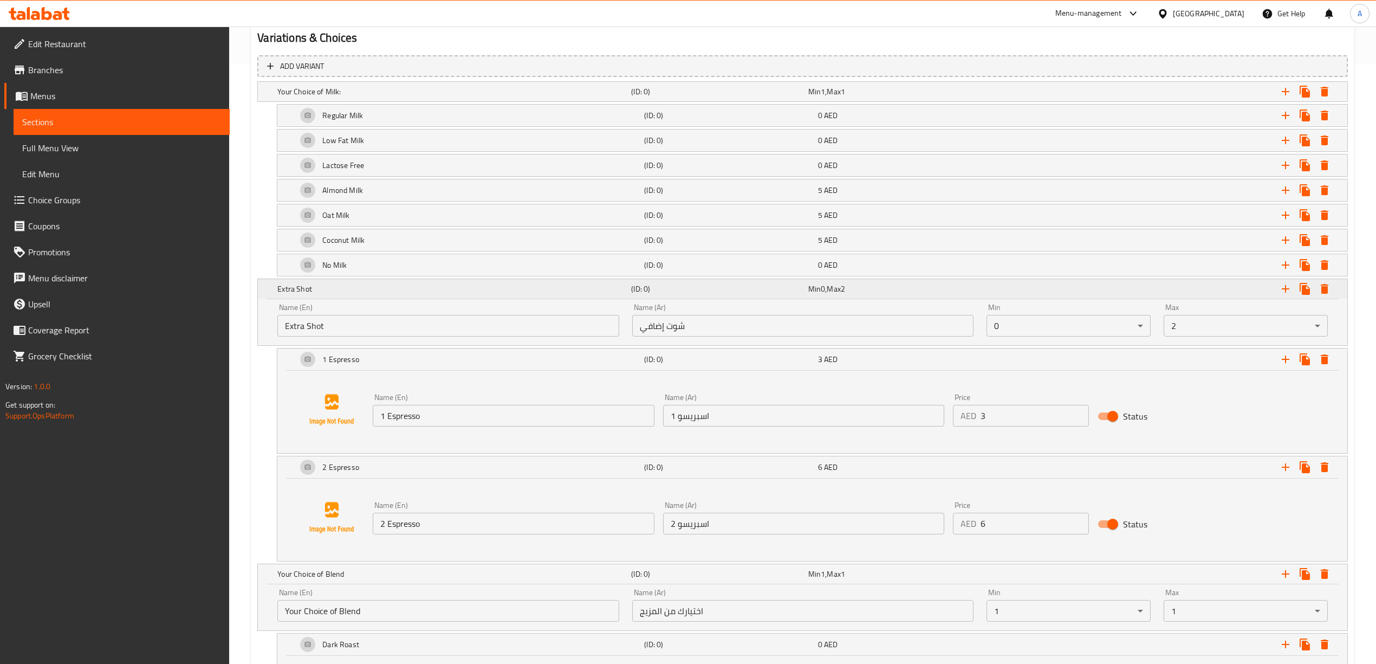
scroll to position [600, 0]
click at [356, 98] on div "No Milk" at bounding box center [452, 90] width 354 height 15
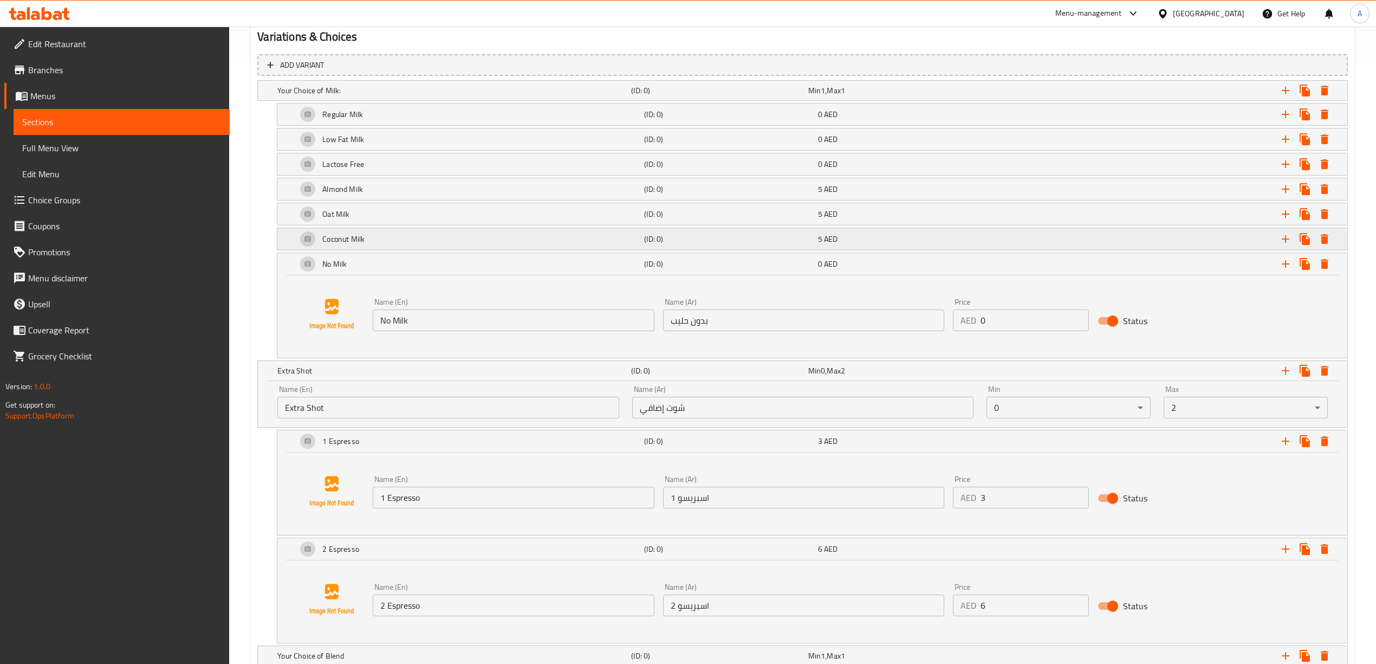
click at [353, 120] on h5 "Coconut Milk" at bounding box center [342, 114] width 41 height 11
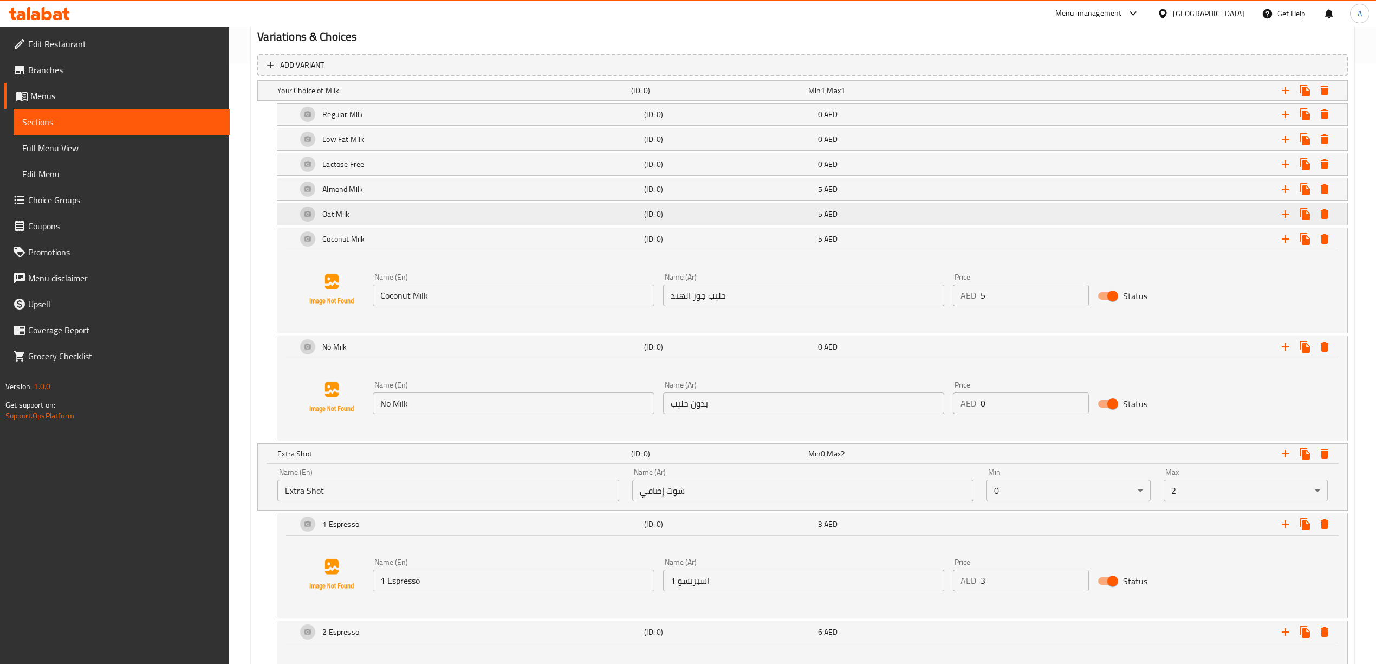
click at [354, 98] on div "Oat Milk" at bounding box center [452, 90] width 354 height 15
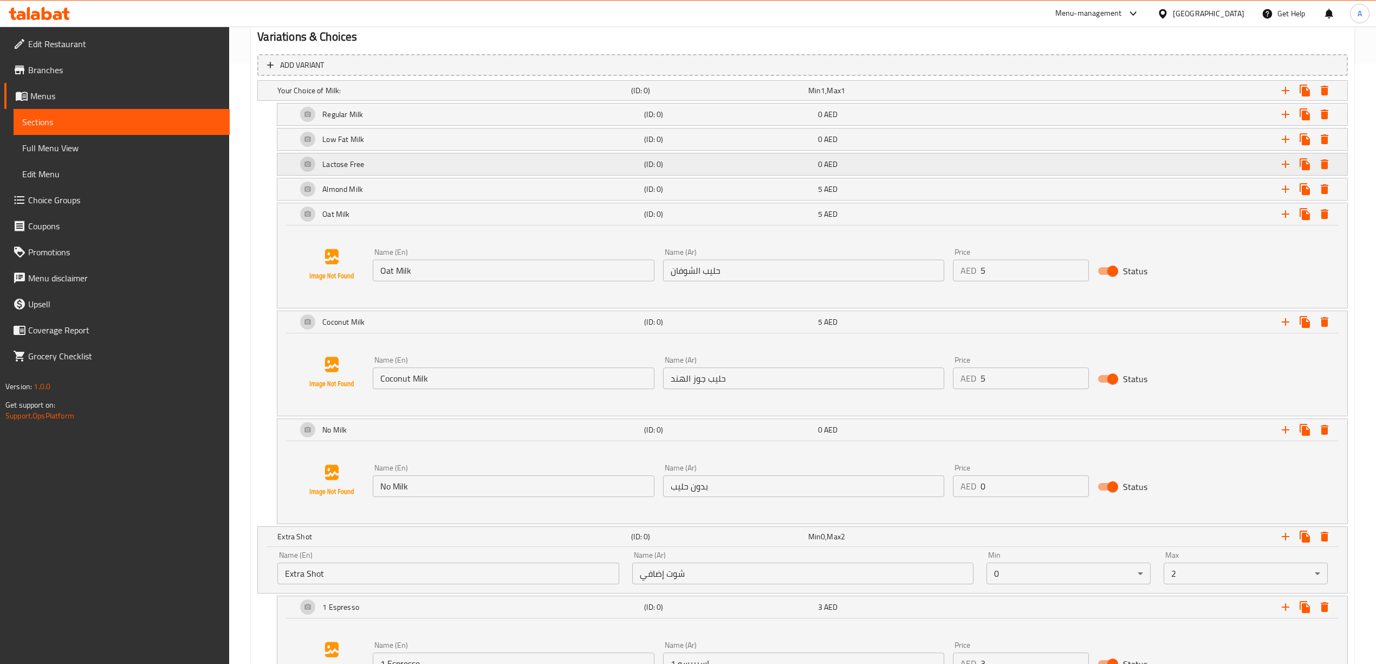
drag, startPoint x: 354, startPoint y: 186, endPoint x: 354, endPoint y: 167, distance: 19.0
click at [354, 120] on h5 "Almond Milk" at bounding box center [342, 114] width 41 height 11
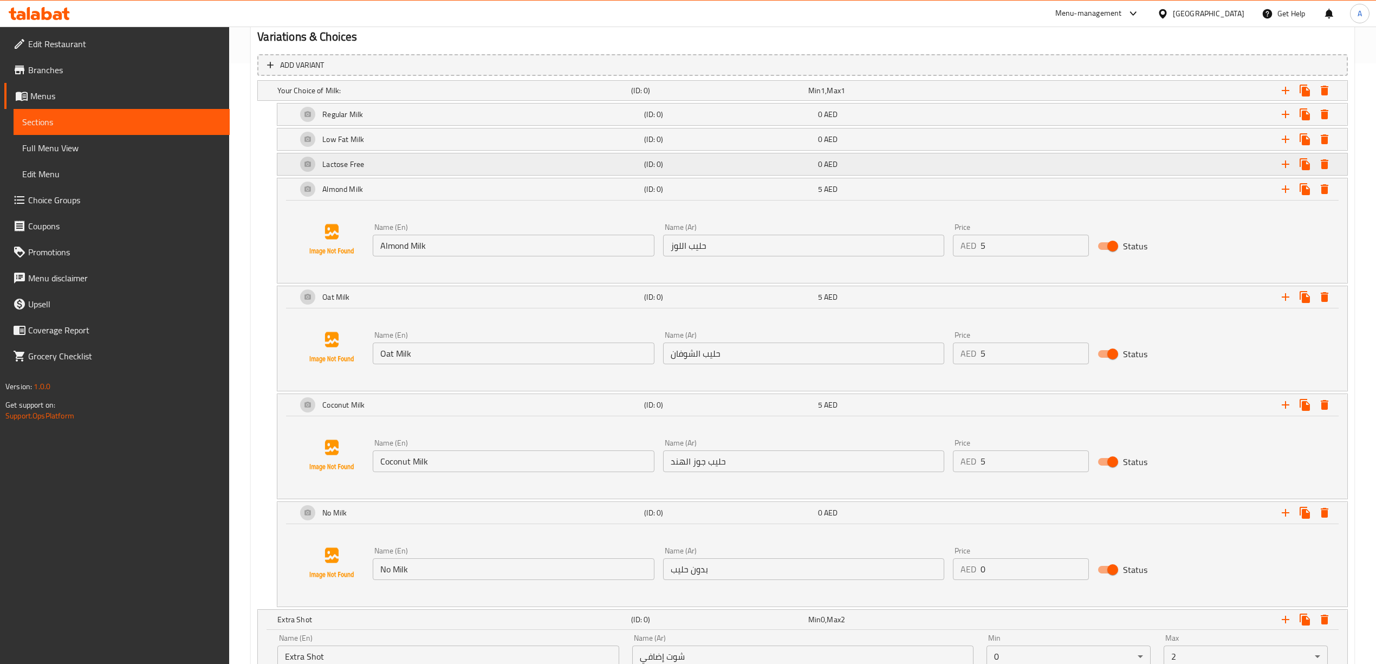
click at [354, 120] on h5 "Lactose Free" at bounding box center [342, 114] width 41 height 11
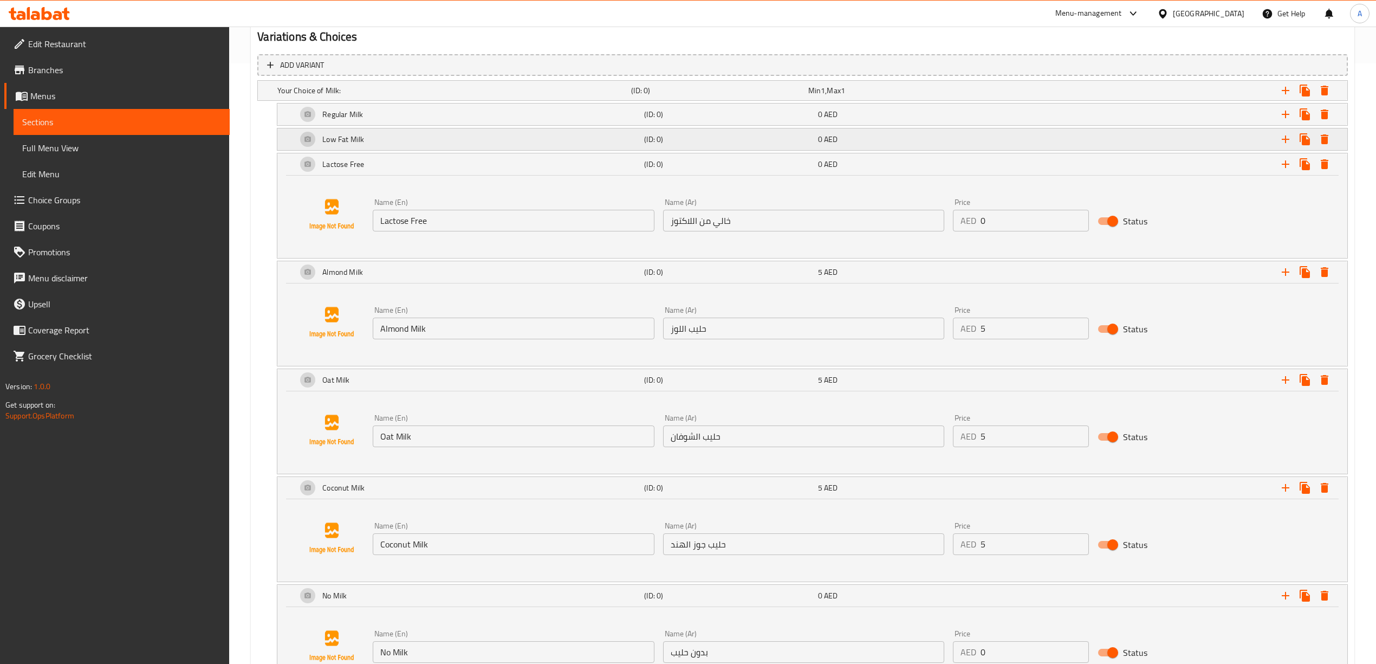
click at [354, 98] on div "Low Fat Milk" at bounding box center [452, 90] width 354 height 15
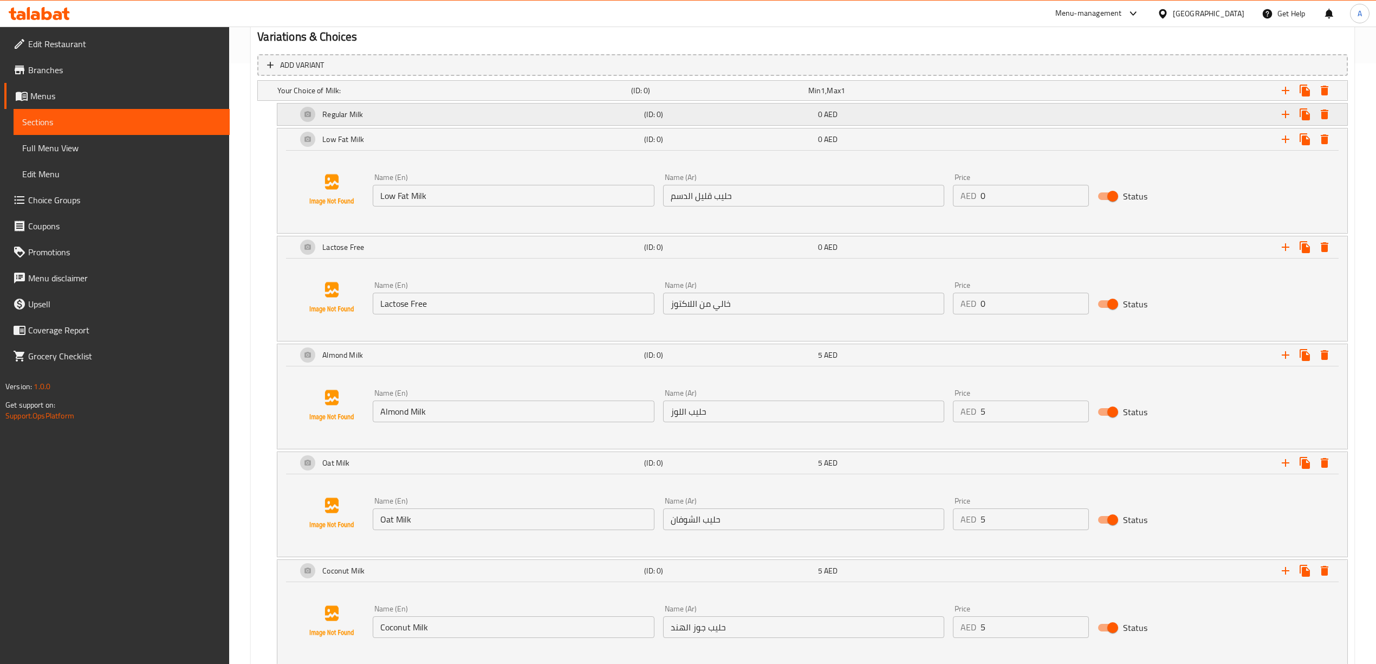
click at [354, 112] on h5 "Regular Milk" at bounding box center [342, 114] width 41 height 11
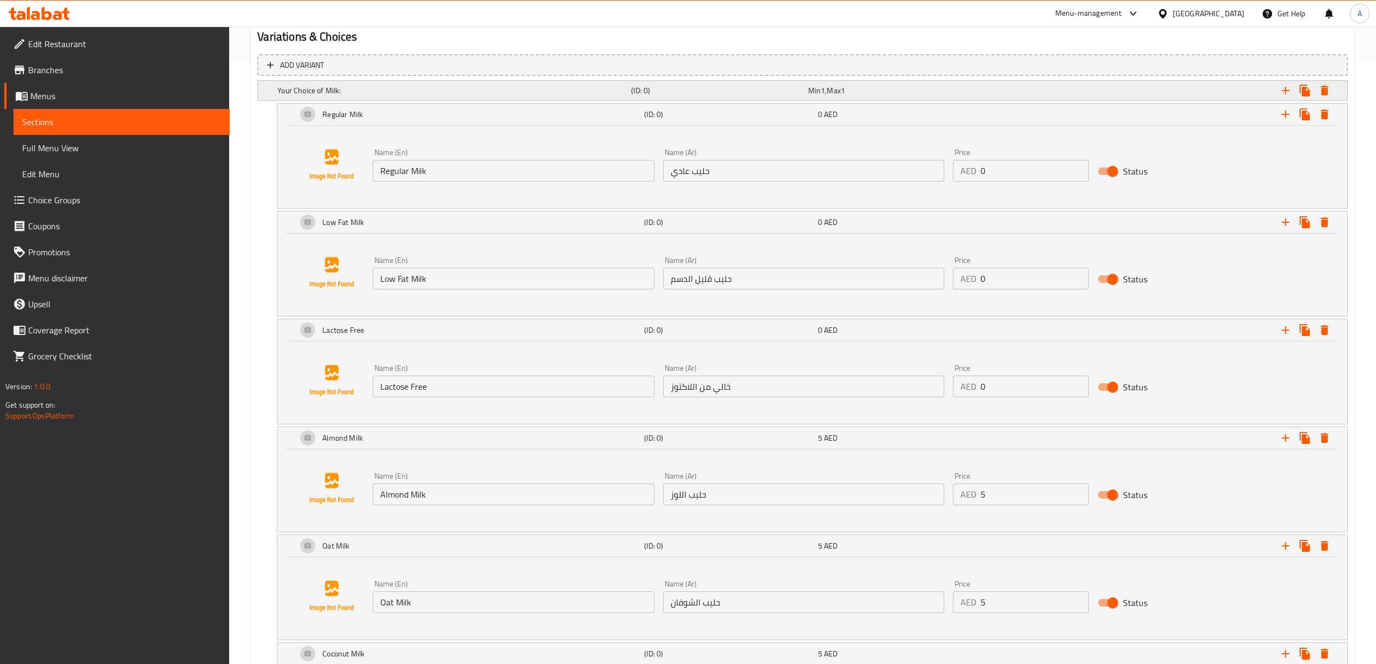
click at [366, 79] on div "Your Choice of Milk: (ID: 0) Min 1 , Max 1" at bounding box center [805, 91] width 1061 height 24
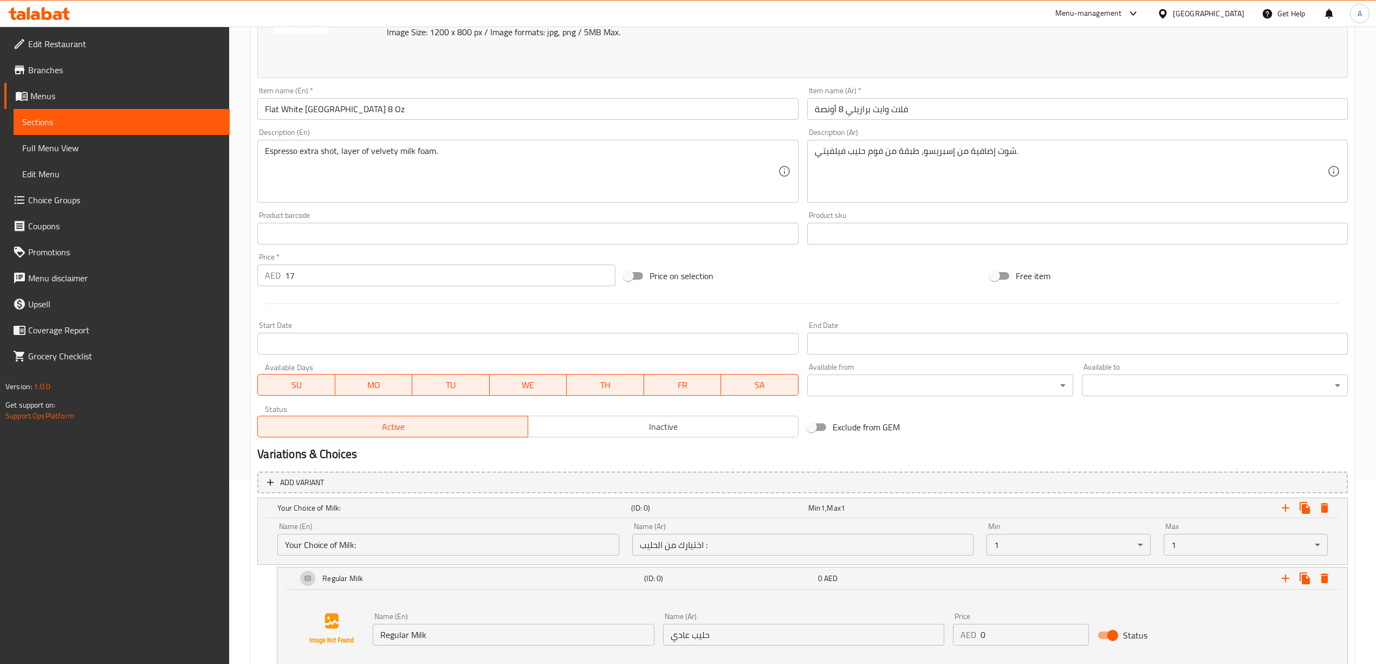
scroll to position [0, 0]
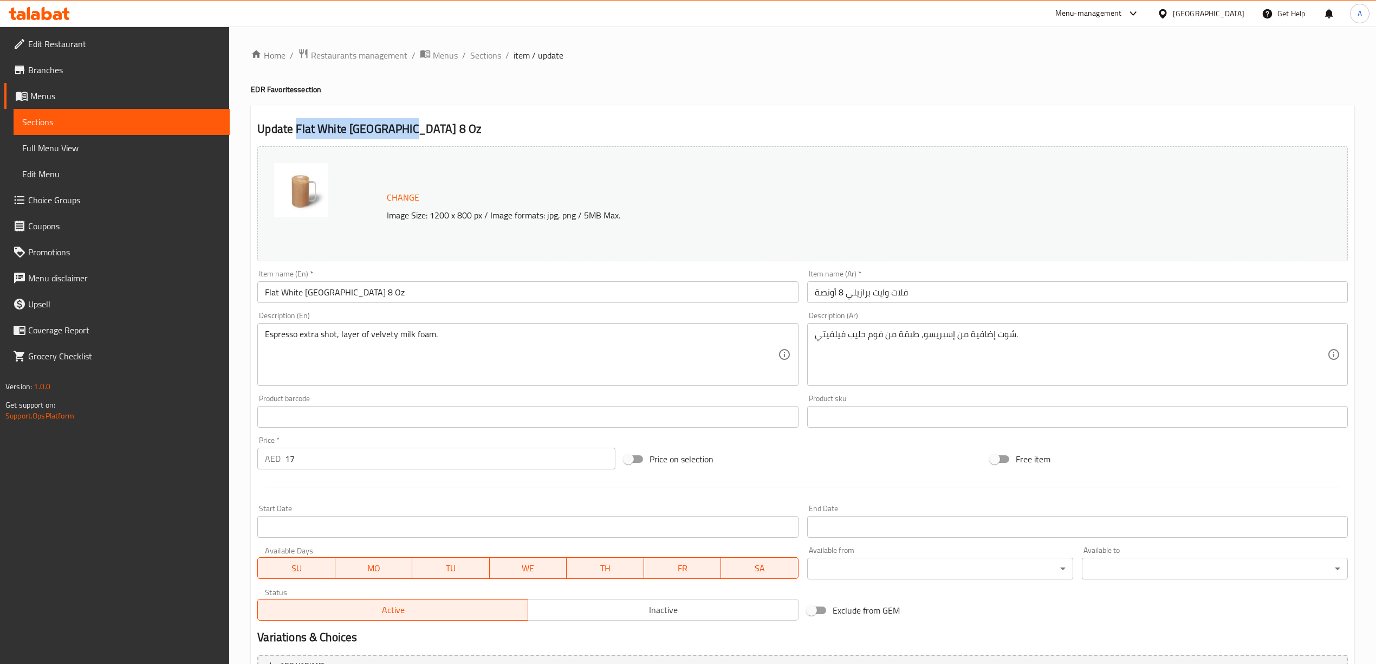
drag, startPoint x: 404, startPoint y: 134, endPoint x: 296, endPoint y: 131, distance: 107.9
click at [296, 131] on h2 "Update Flat White Brazil 8 Oz" at bounding box center [802, 129] width 1090 height 16
copy h2 "Flat White Brazil 8 Oz"
click at [492, 55] on span "Sections" at bounding box center [485, 55] width 31 height 13
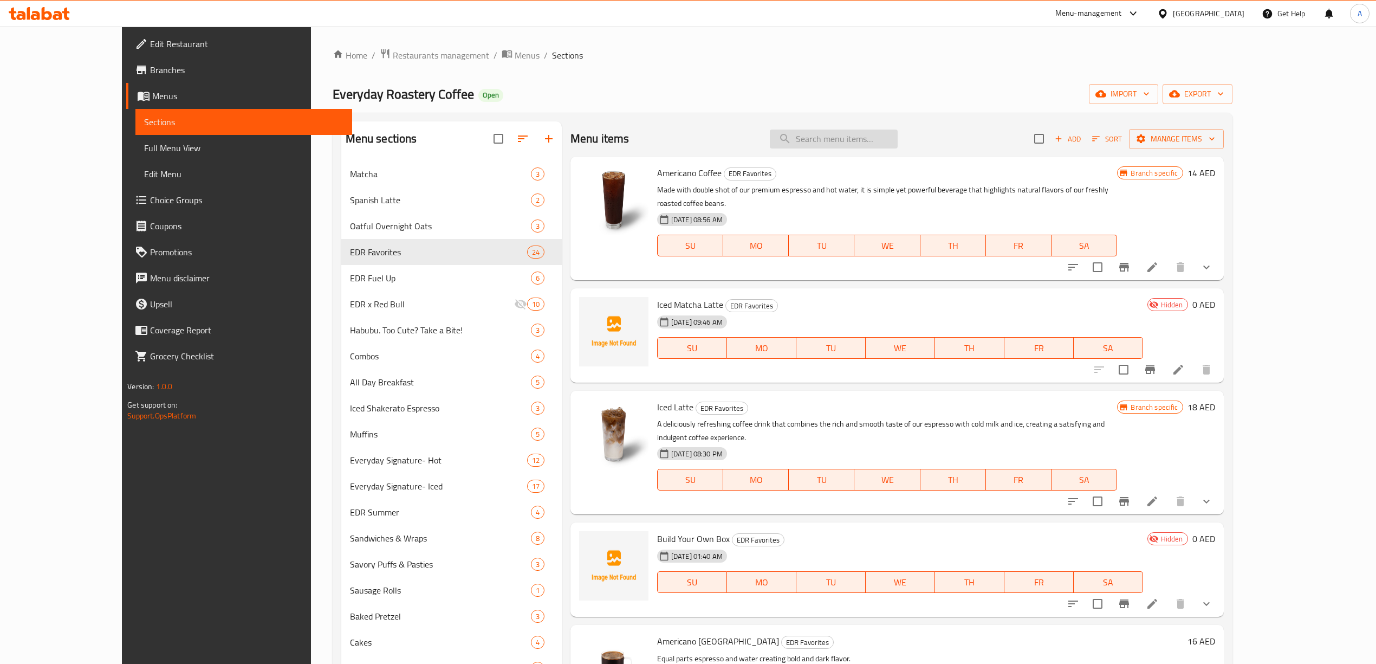
click at [852, 144] on input "search" at bounding box center [834, 138] width 128 height 19
paste input "Flat White Brazil 8 Oz"
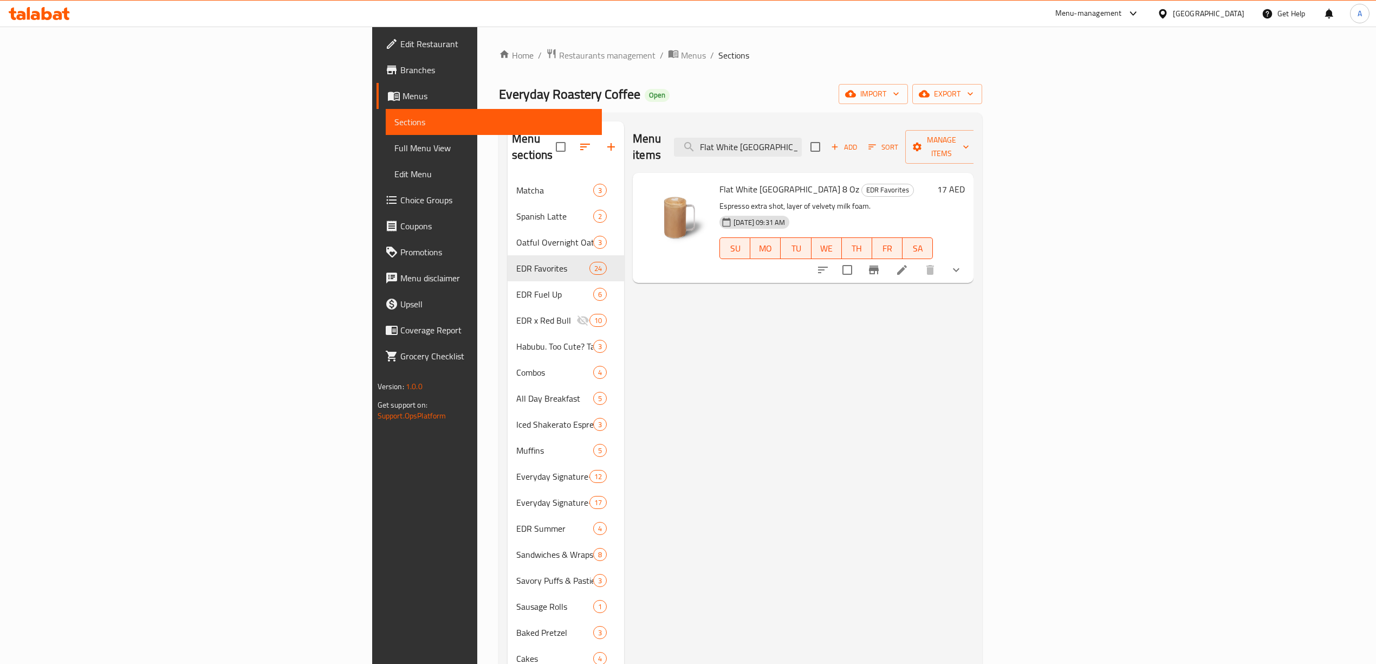
type input "Flat White Brazil 8 Oz"
click at [963, 263] on icon "show more" at bounding box center [956, 269] width 13 height 13
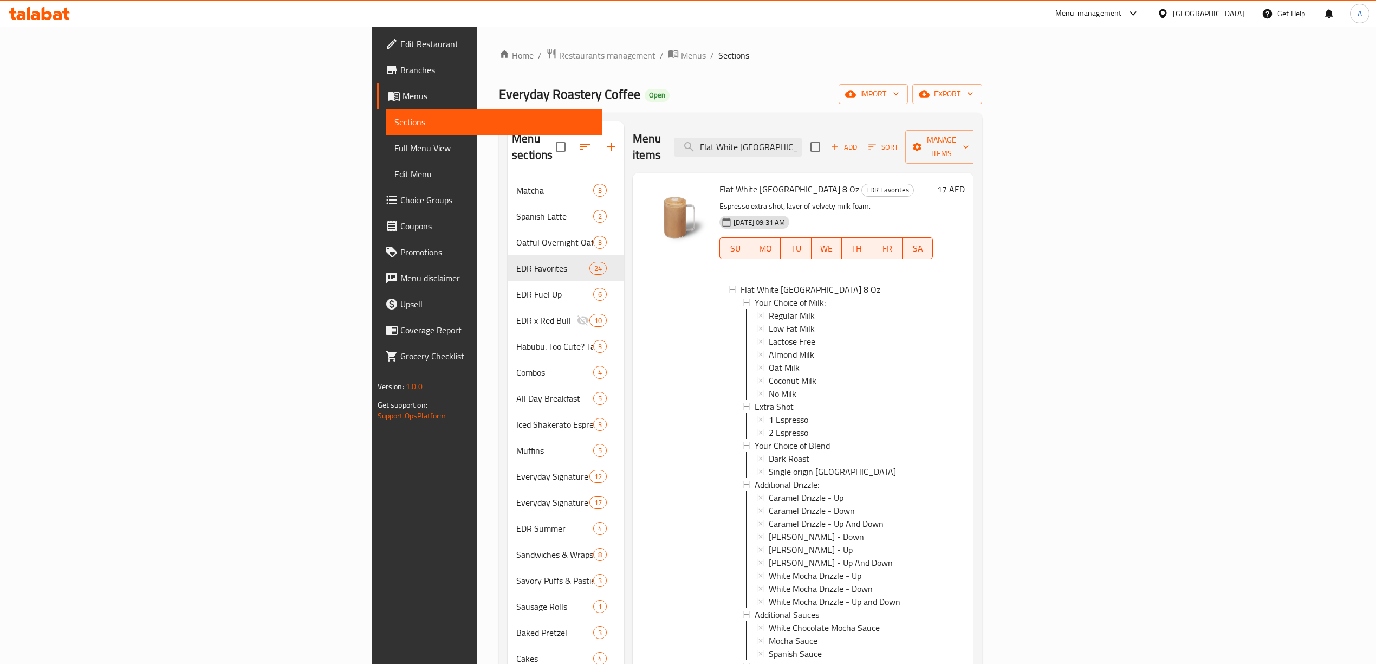
click at [982, 77] on div "Home / Restaurants management / Menus / Sections Everyday Roastery Coffee Open …" at bounding box center [740, 483] width 483 height 870
click at [973, 93] on span "export" at bounding box center [947, 94] width 53 height 14
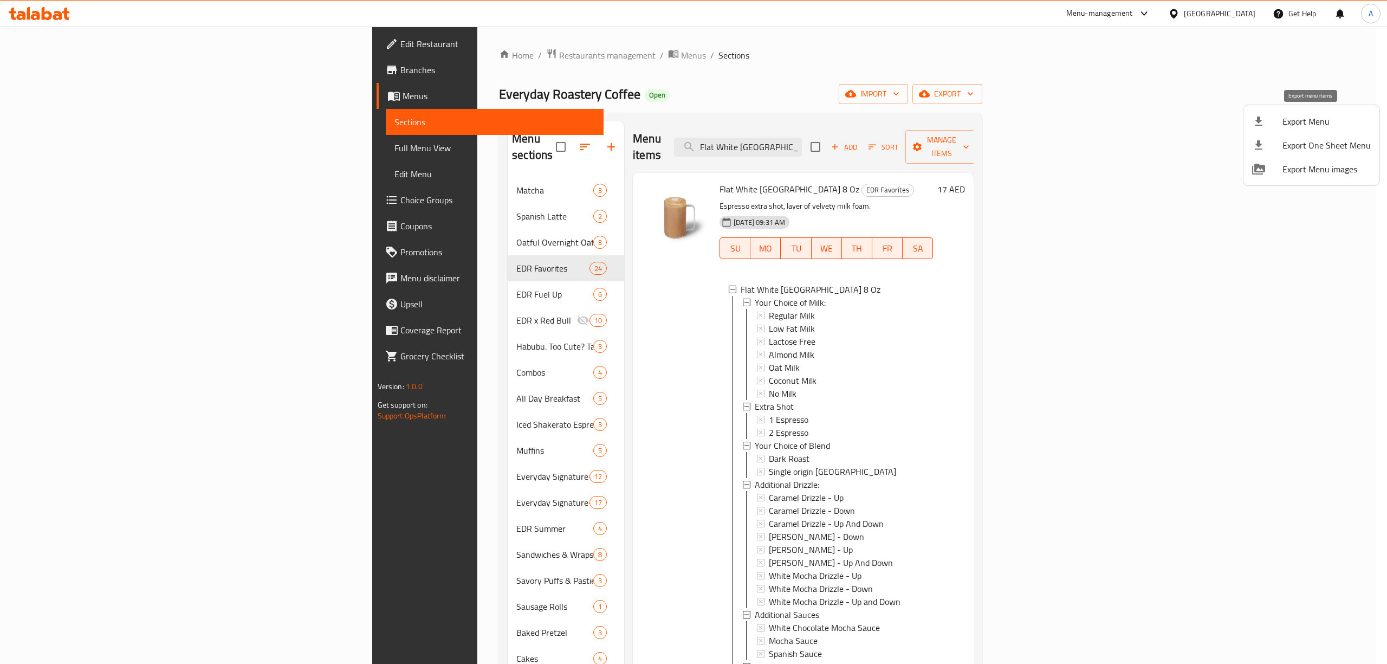
click at [1266, 124] on div at bounding box center [1267, 121] width 30 height 13
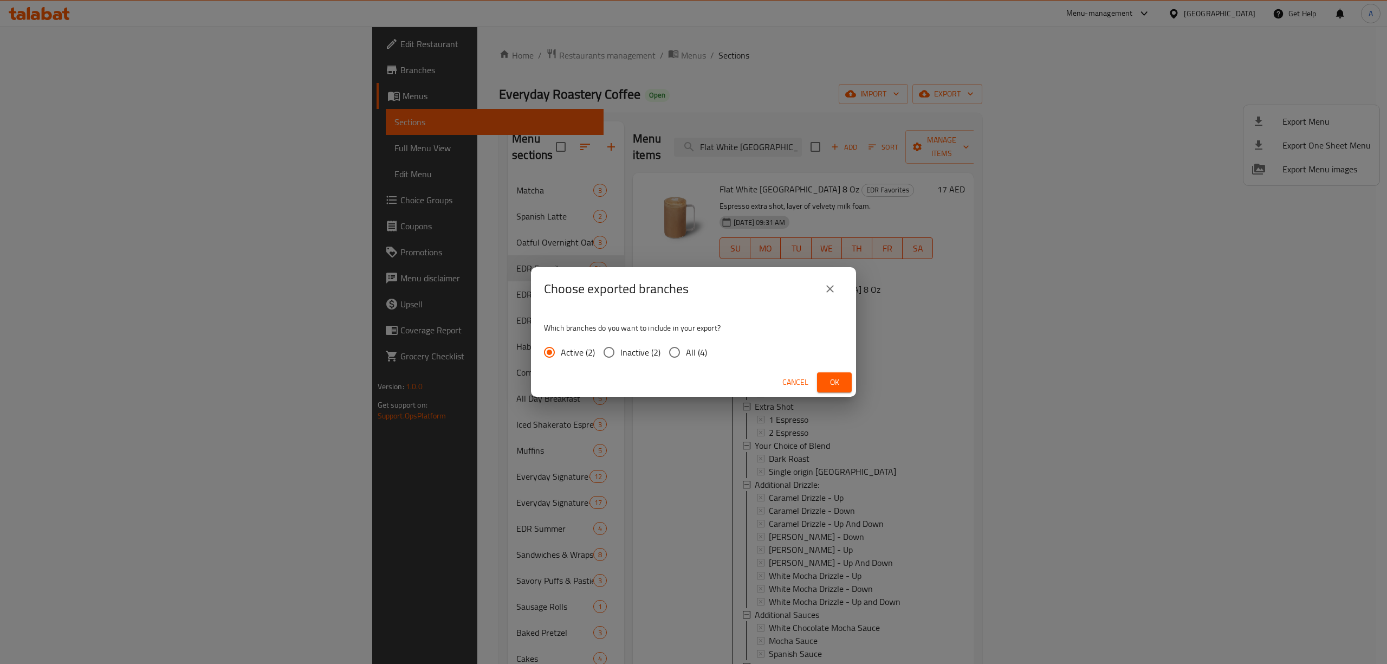
click at [670, 353] on input "All (4)" at bounding box center [674, 352] width 23 height 23
radio input "true"
click at [822, 378] on button "Ok" at bounding box center [834, 382] width 35 height 20
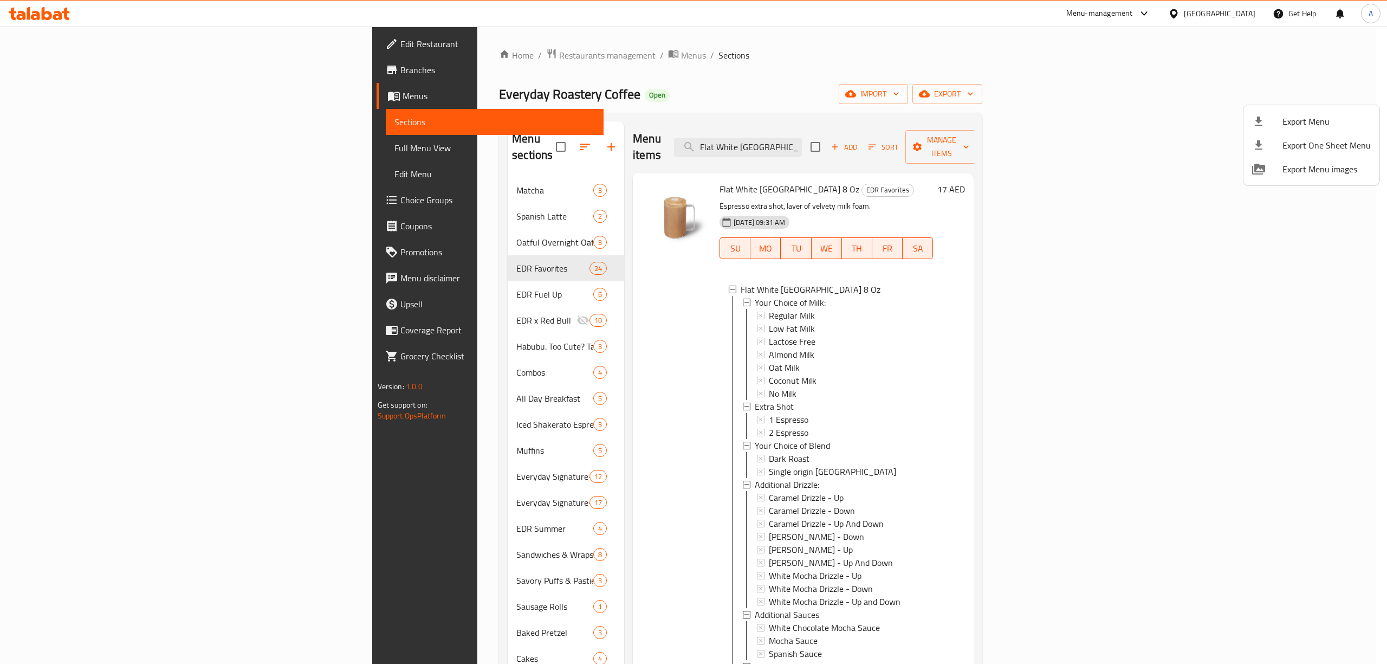
click at [594, 407] on div at bounding box center [693, 332] width 1387 height 664
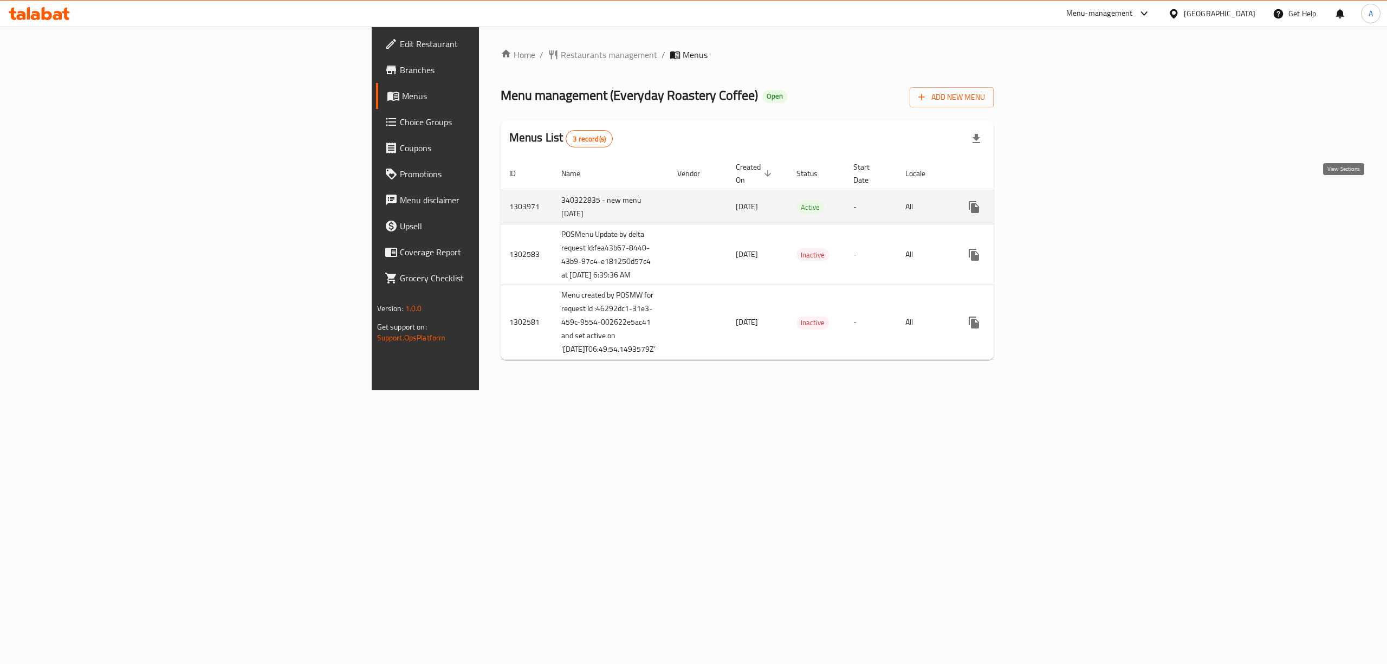
click at [1057, 202] on icon "enhanced table" at bounding box center [1052, 207] width 10 height 10
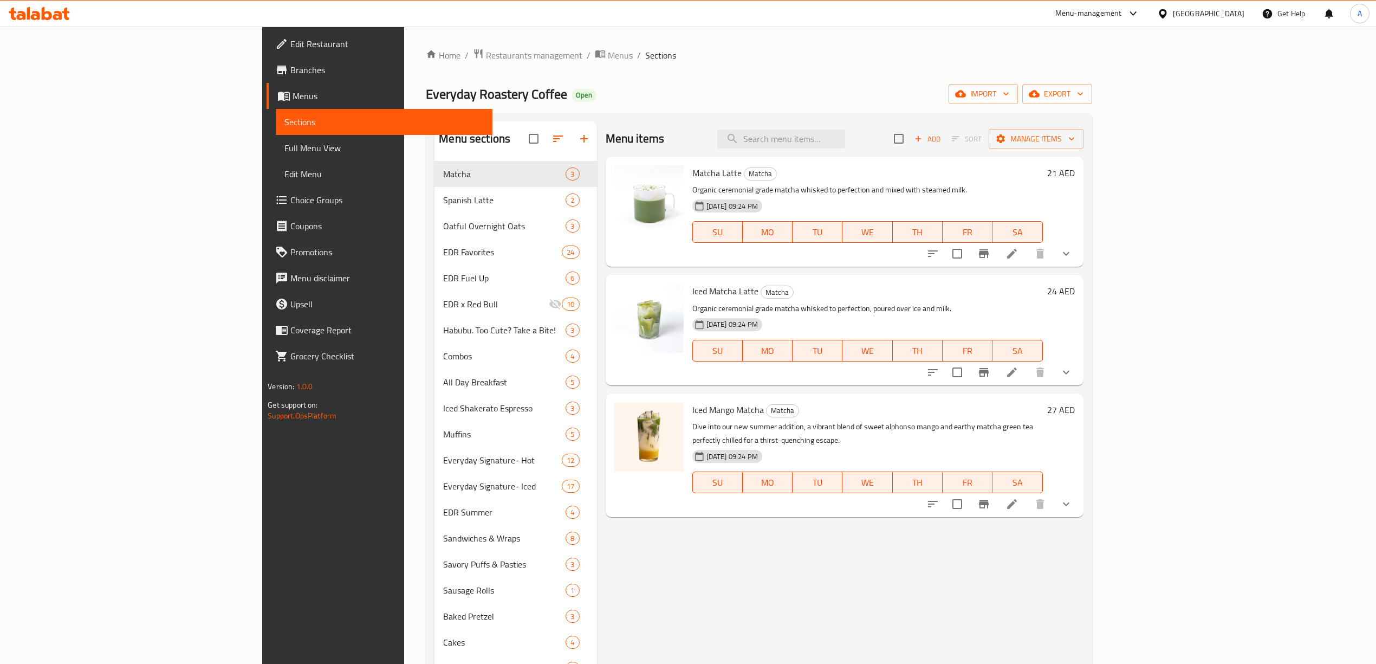
click at [849, 575] on div "Menu items Add Sort Manage items Matcha Latte Matcha Organic ceremonial grade m…" at bounding box center [840, 507] width 486 height 772
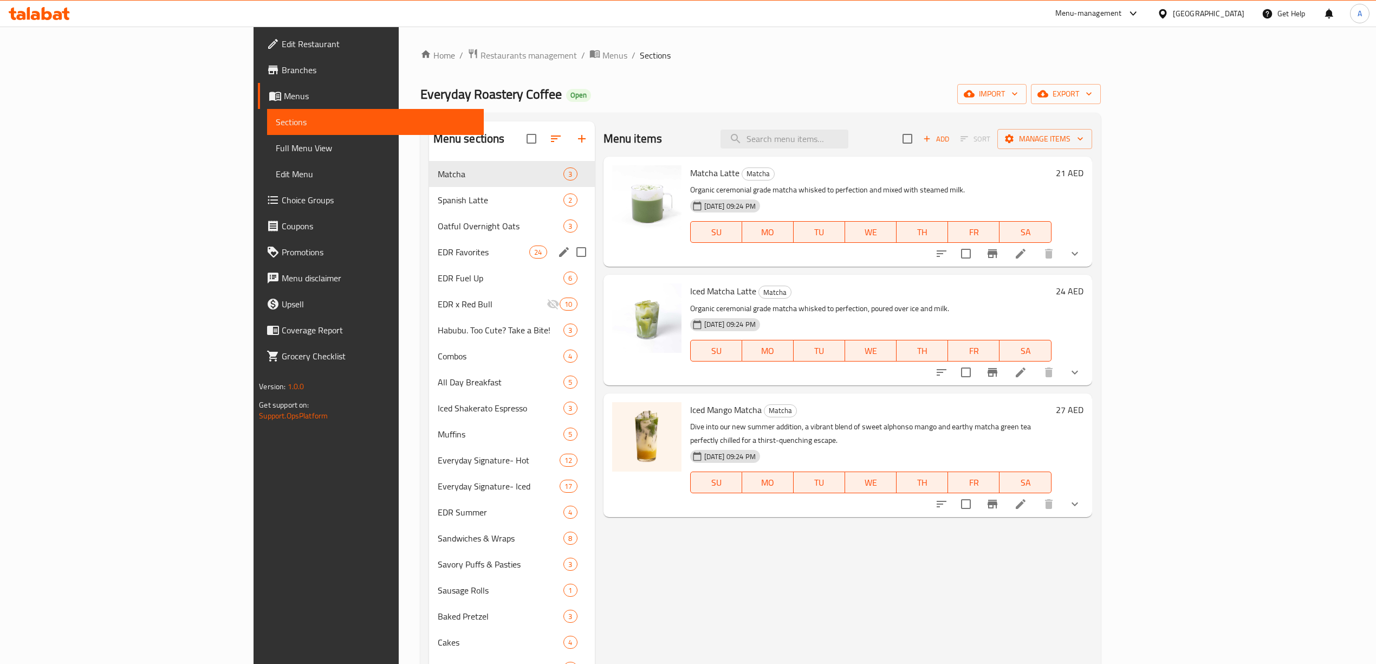
click at [429, 244] on div "EDR Favorites 24" at bounding box center [512, 252] width 166 height 26
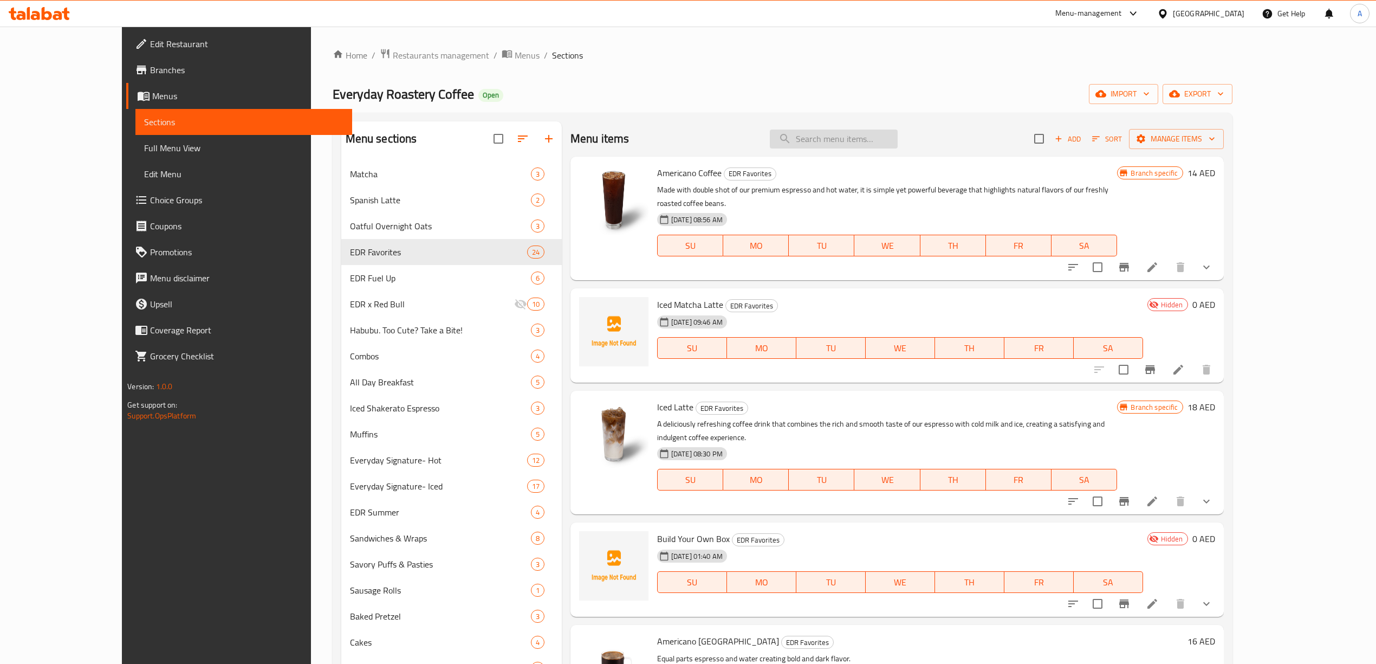
click at [898, 144] on input "search" at bounding box center [834, 138] width 128 height 19
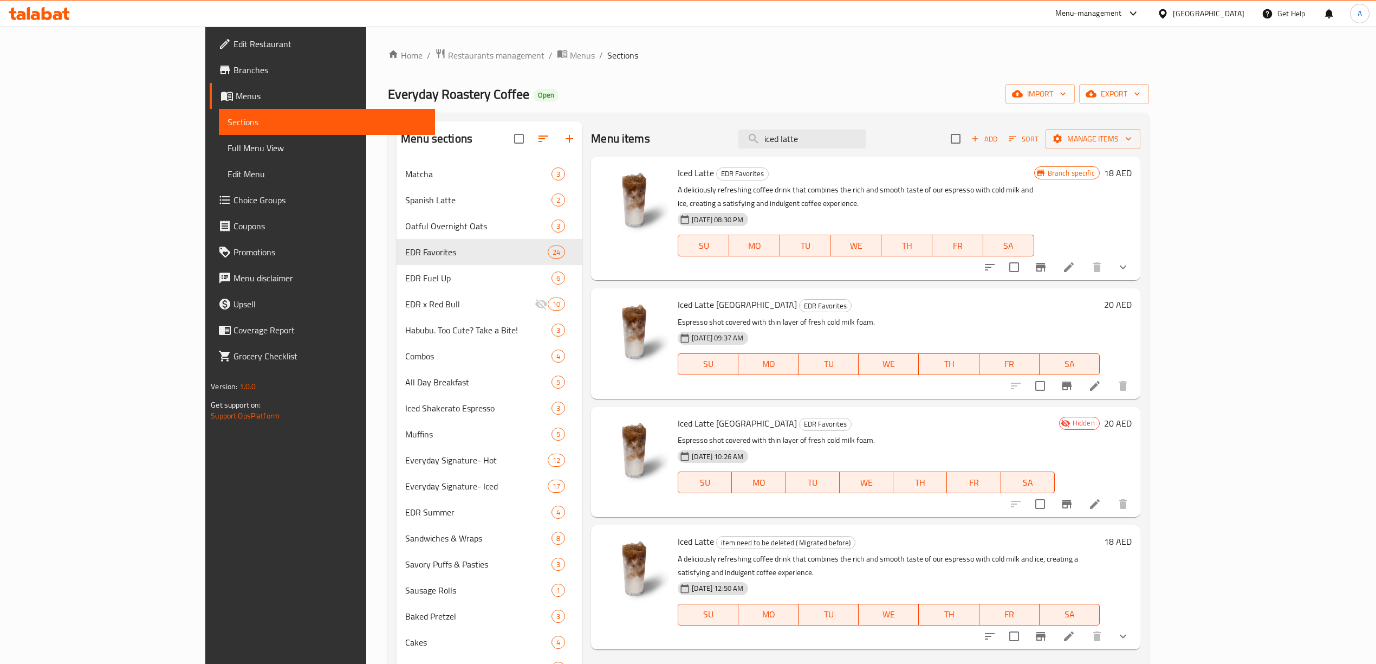
type input "iced latte"
click at [1129, 261] on icon "show more" at bounding box center [1122, 267] width 13 height 13
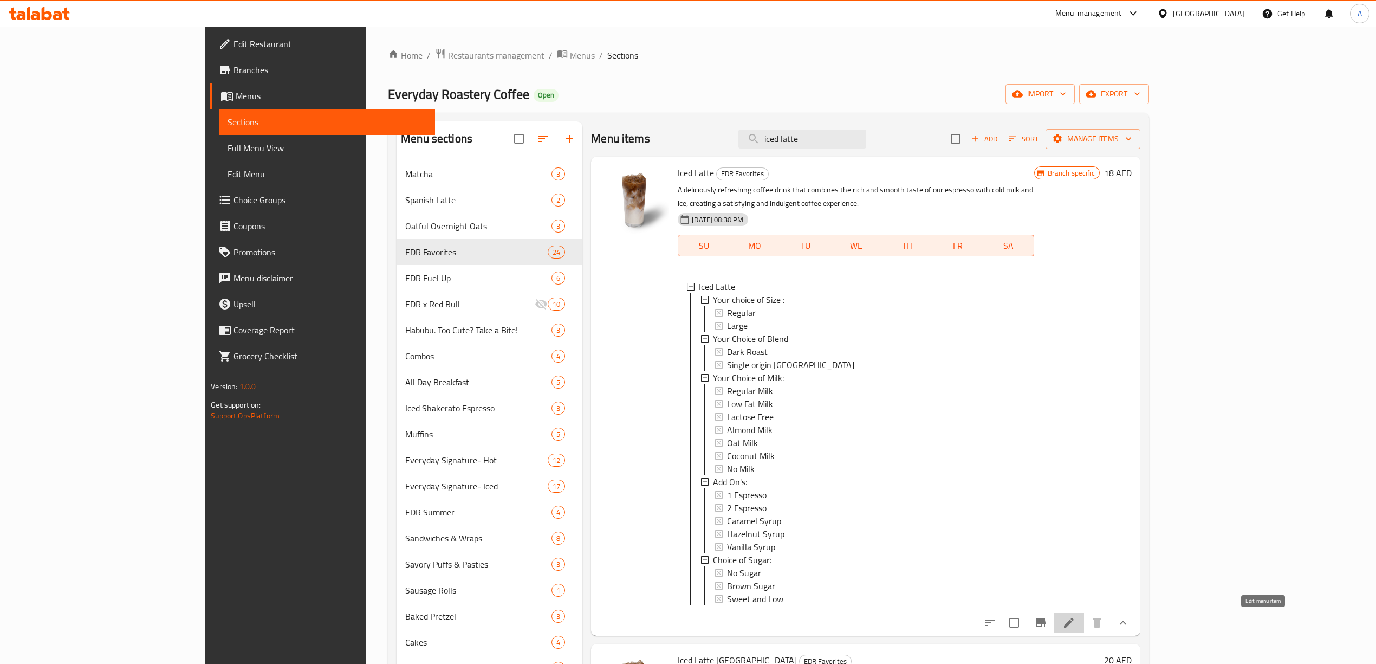
click at [1074, 623] on icon at bounding box center [1069, 623] width 10 height 10
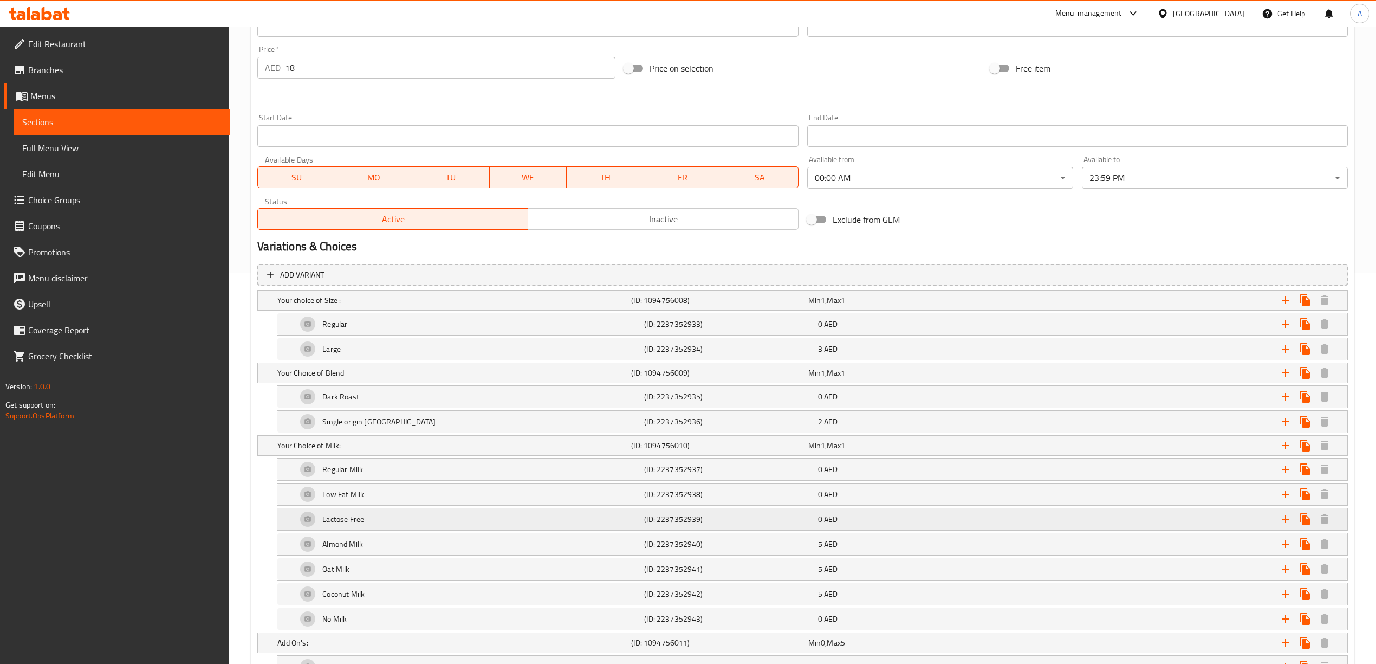
scroll to position [433, 0]
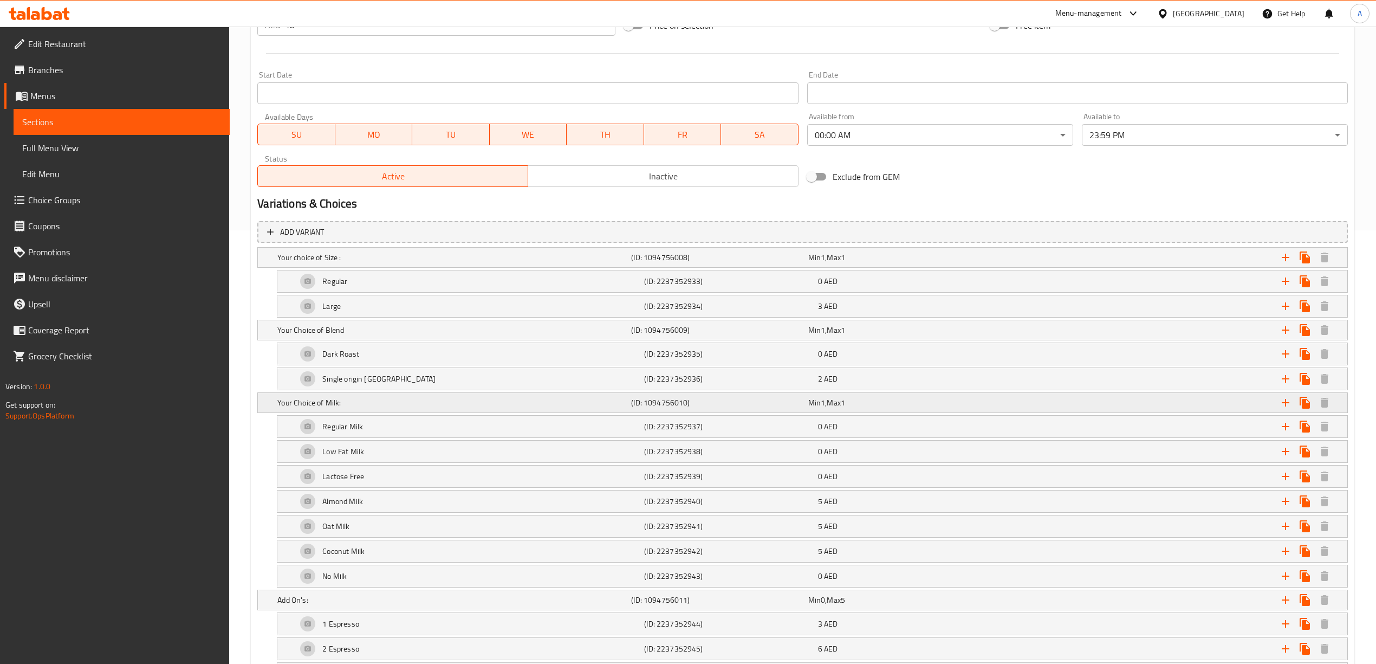
click at [400, 263] on h5 "Your Choice of Milk:" at bounding box center [451, 257] width 349 height 11
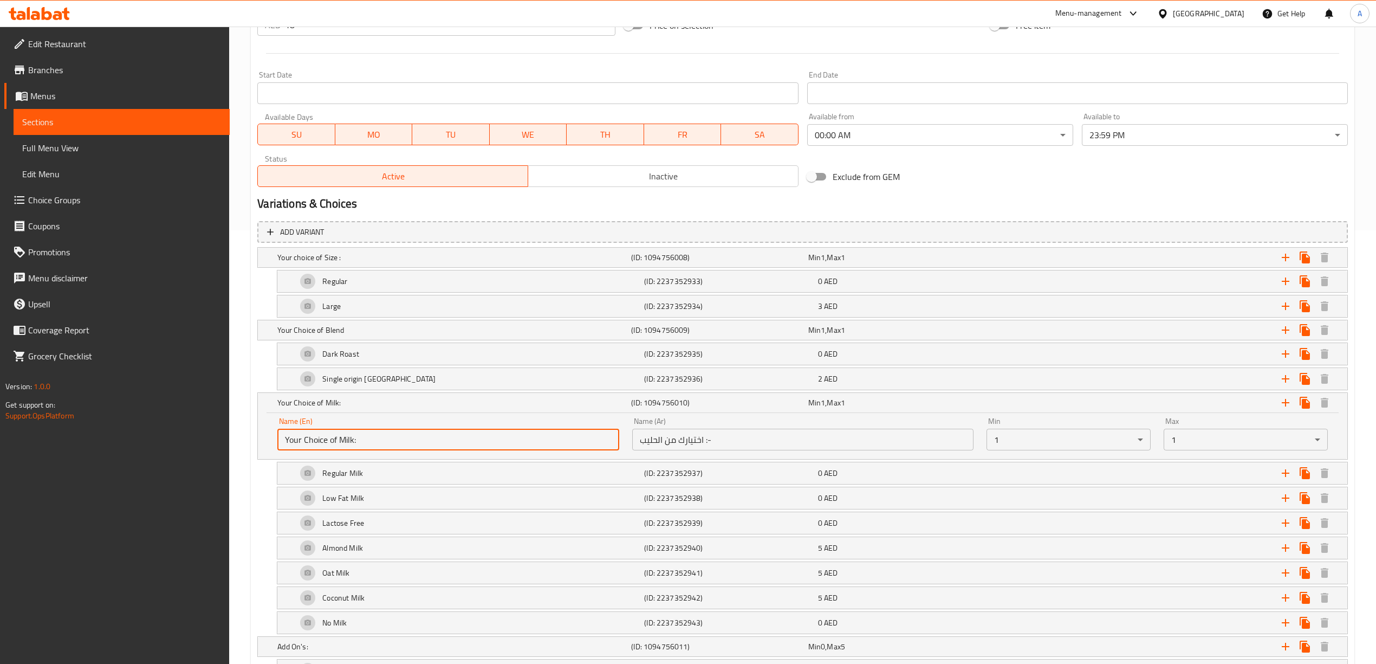
drag, startPoint x: 364, startPoint y: 447, endPoint x: 284, endPoint y: 446, distance: 79.6
click at [284, 446] on input "Your Choice of Milk:" at bounding box center [447, 439] width 341 height 22
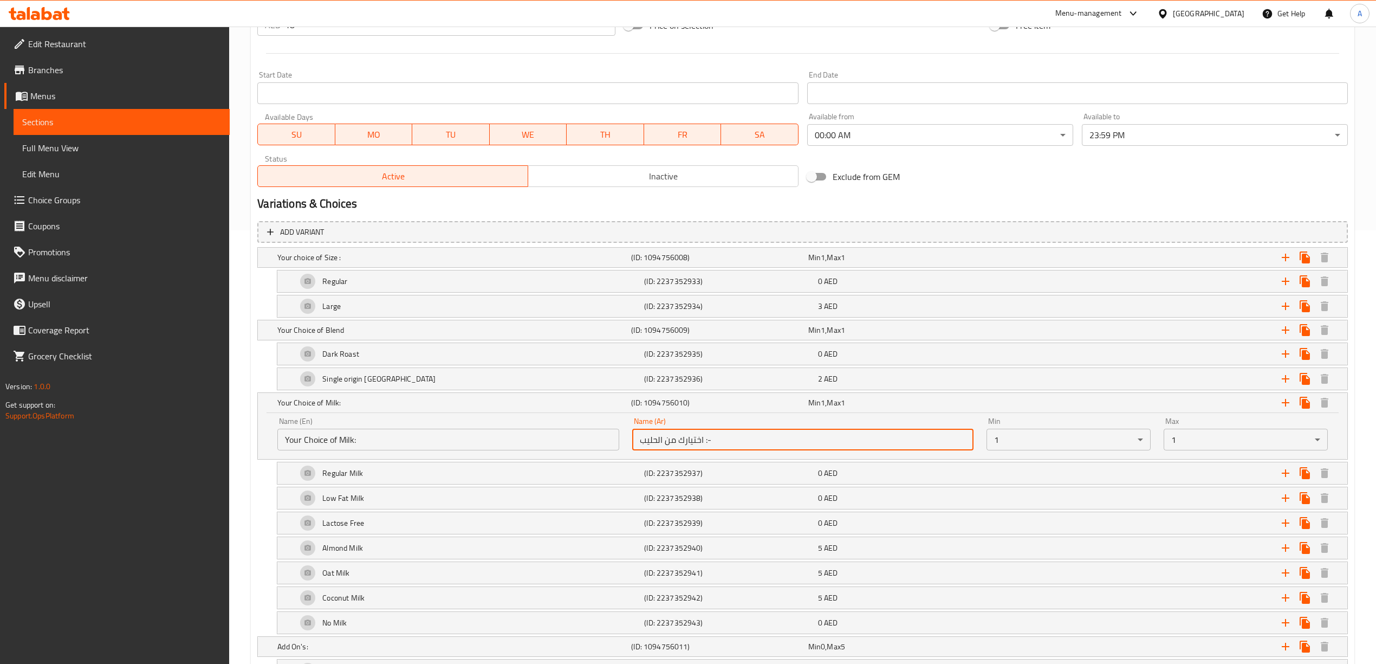
drag, startPoint x: 716, startPoint y: 443, endPoint x: 625, endPoint y: 441, distance: 91.6
click at [625, 441] on div "Name (En) Your Choice of Milk: Name (En) Name (Ar) اختيارك من الحليب :- Name (A…" at bounding box center [802, 434] width 1063 height 46
click at [371, 265] on div "Regular Milk" at bounding box center [452, 257] width 354 height 15
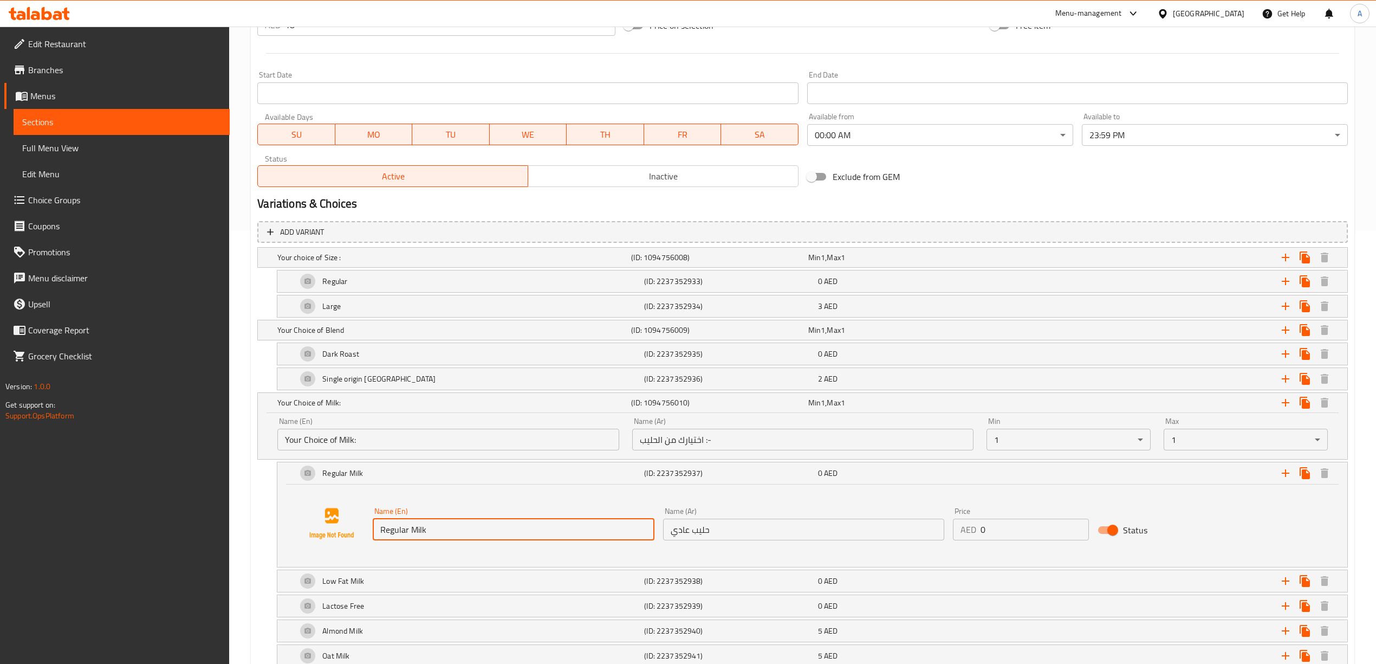
drag, startPoint x: 443, startPoint y: 530, endPoint x: 375, endPoint y: 532, distance: 67.7
click at [375, 532] on input "Regular Milk" at bounding box center [513, 529] width 281 height 22
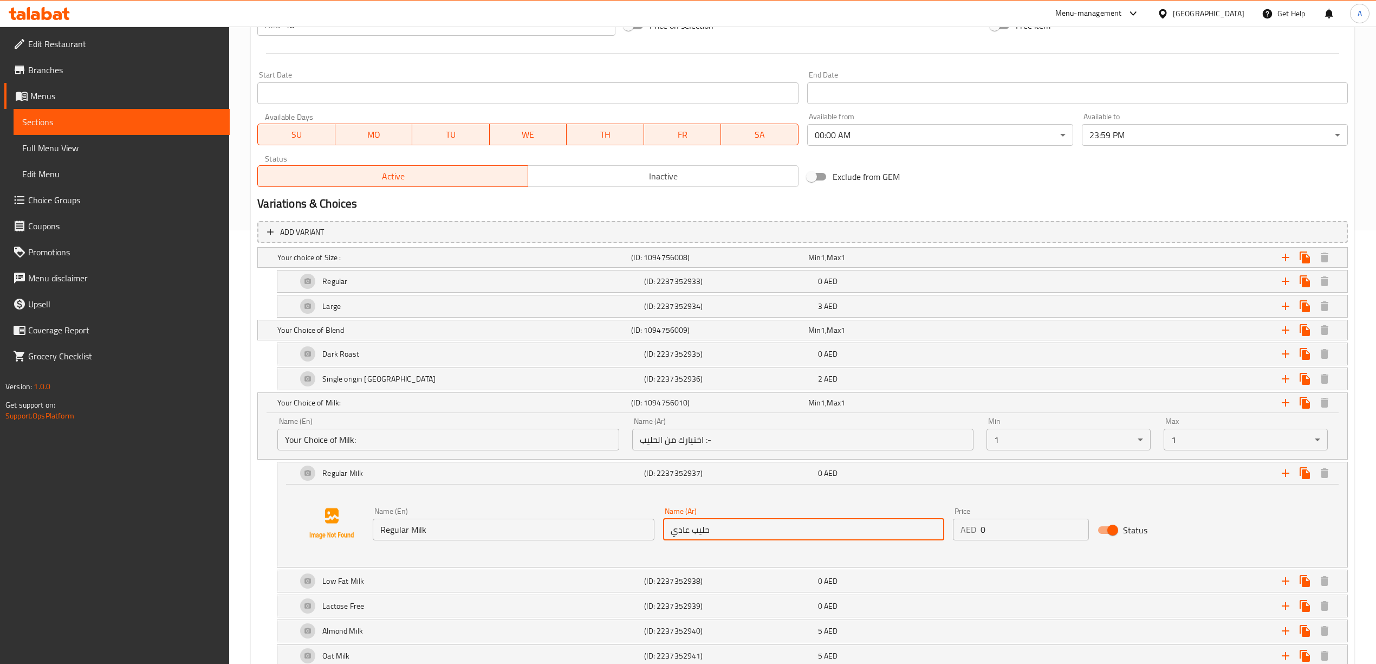
drag, startPoint x: 724, startPoint y: 534, endPoint x: 653, endPoint y: 534, distance: 71.5
click at [653, 534] on div "Name (En) Regular Milk Name (En) Name (Ar) حليب عادي Name (Ar) Price AED 0 Pric…" at bounding box center [803, 524] width 870 height 42
click at [418, 265] on div "Low Fat Milk" at bounding box center [452, 257] width 354 height 15
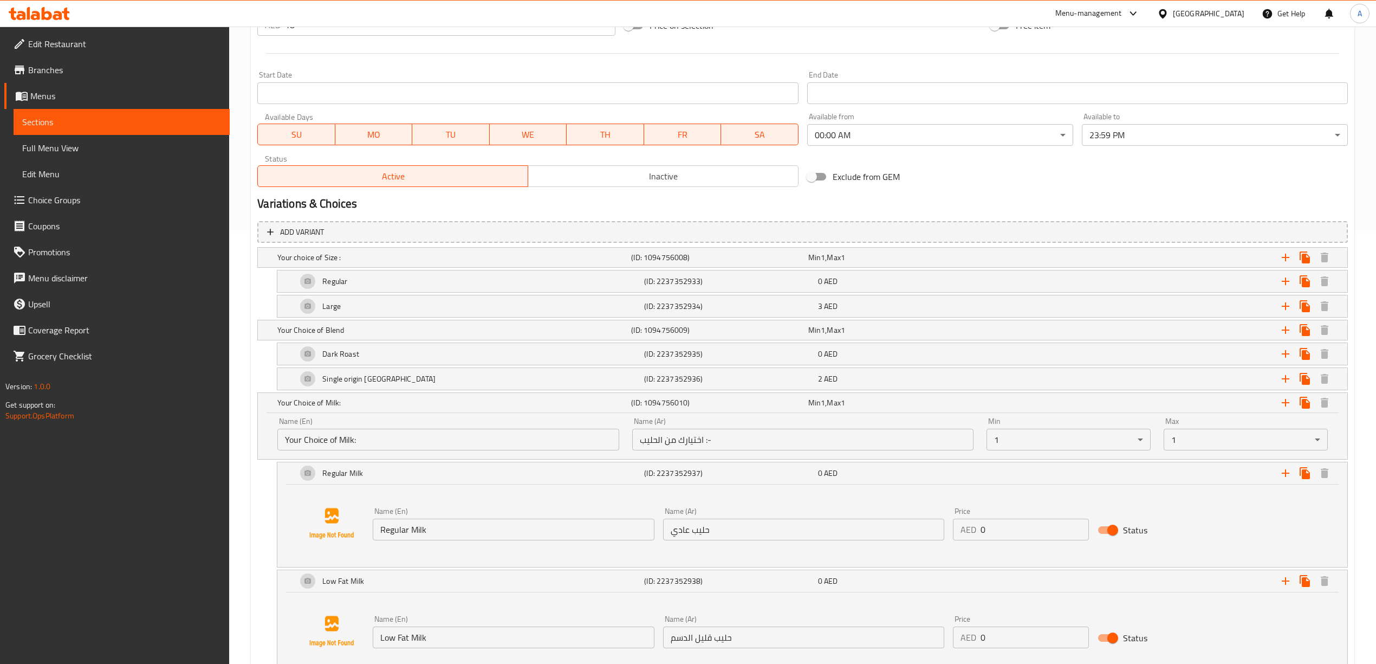
scroll to position [650, 0]
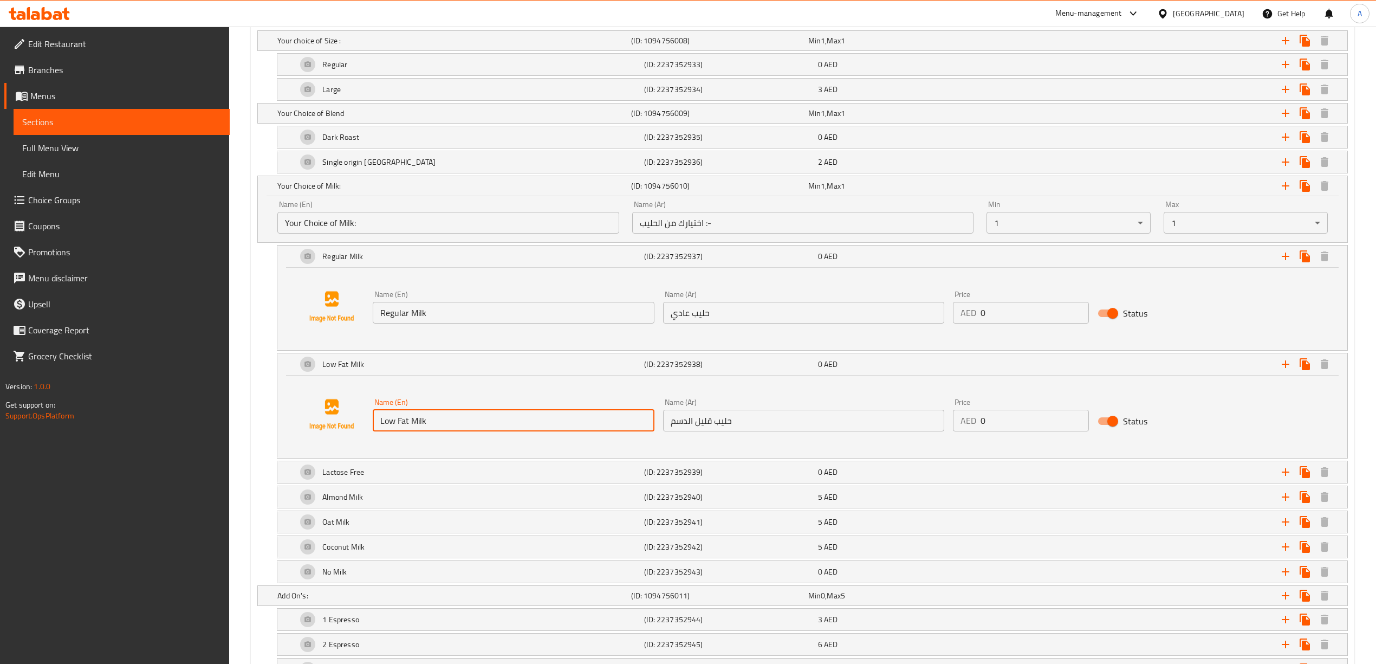
drag, startPoint x: 418, startPoint y: 426, endPoint x: 358, endPoint y: 426, distance: 60.1
click at [358, 426] on div "Name (En) Low Fat Milk Name (En) Name (Ar) حليب قليل الدسم Name (Ar) Price AED …" at bounding box center [812, 414] width 1044 height 82
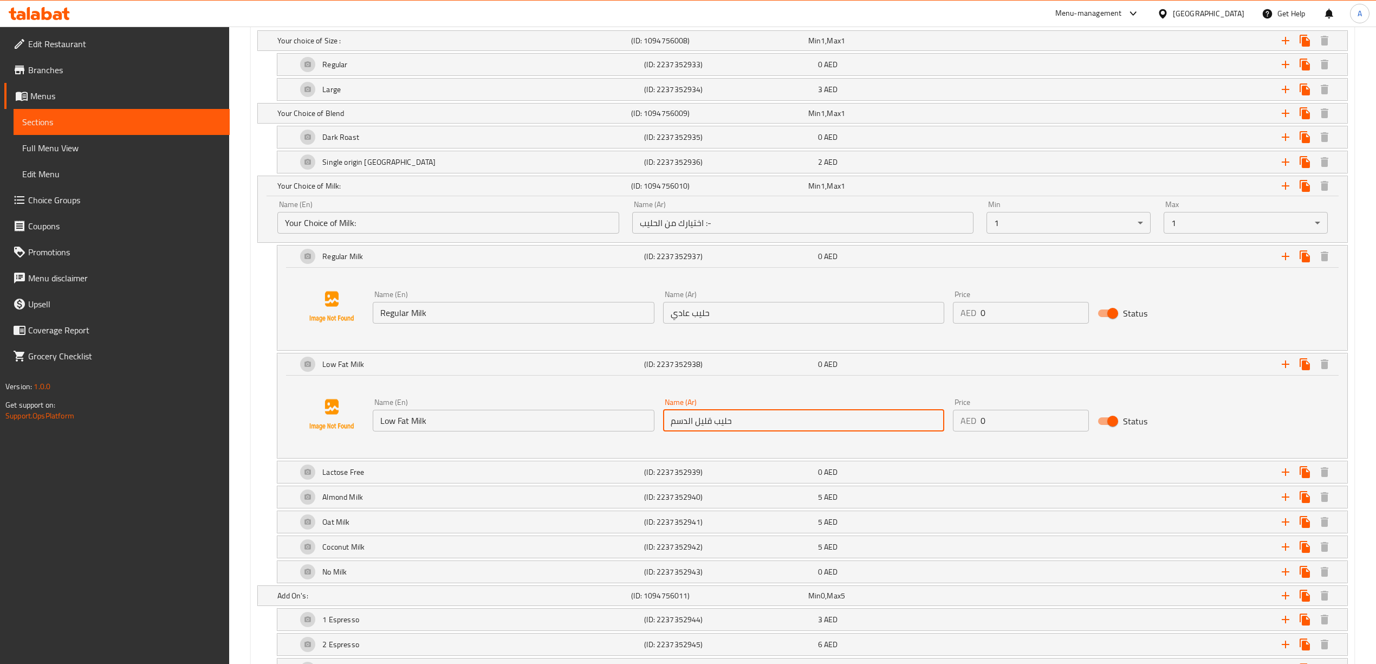
drag, startPoint x: 735, startPoint y: 420, endPoint x: 648, endPoint y: 419, distance: 87.2
click at [648, 419] on div "Name (En) Low Fat Milk Name (En) Name (Ar) حليب قليل الدسم Name (Ar) Price AED …" at bounding box center [803, 415] width 870 height 42
click at [445, 48] on div "Lactose Free" at bounding box center [452, 40] width 354 height 15
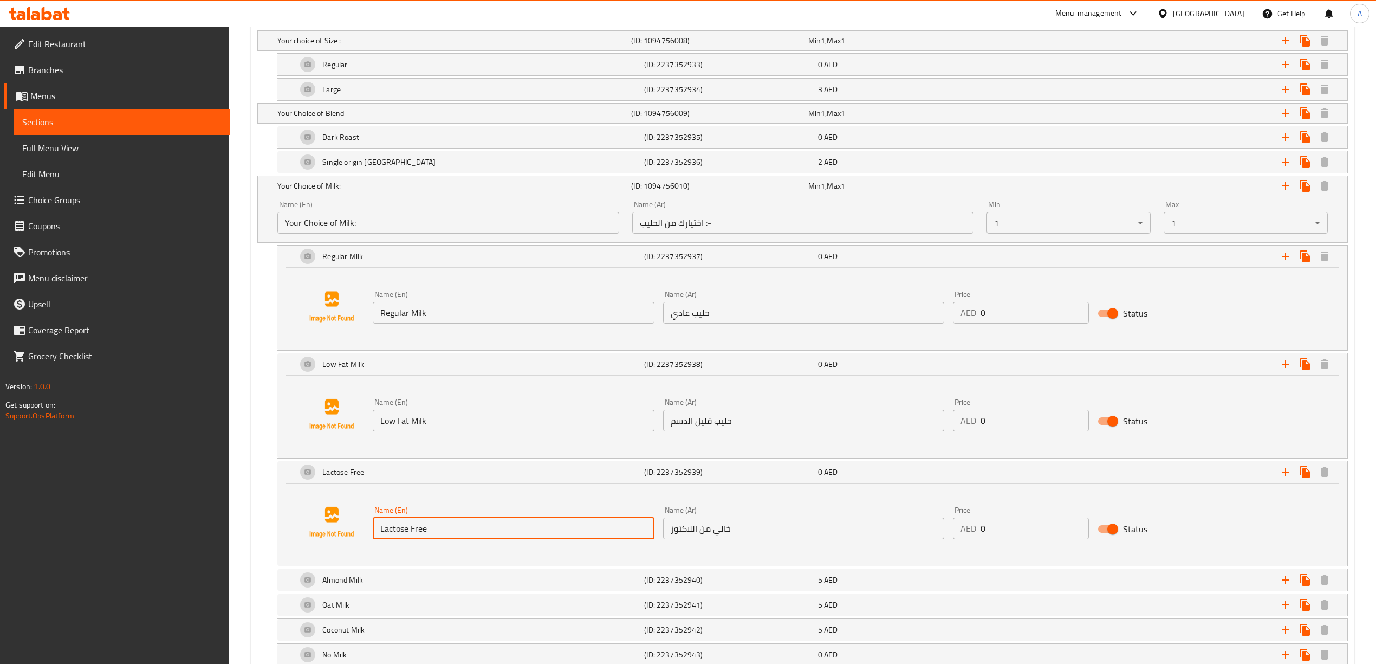
drag, startPoint x: 437, startPoint y: 536, endPoint x: 379, endPoint y: 536, distance: 57.4
click at [379, 536] on input "Lactose Free" at bounding box center [513, 528] width 281 height 22
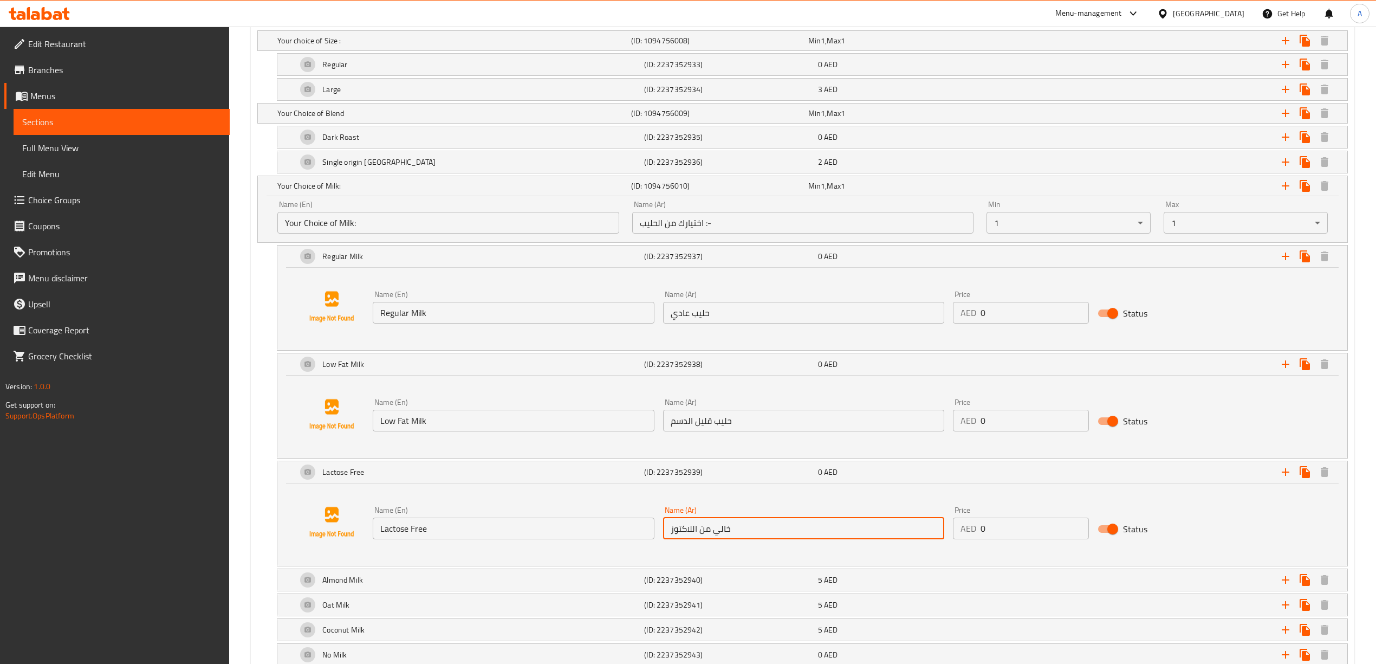
drag, startPoint x: 742, startPoint y: 533, endPoint x: 662, endPoint y: 533, distance: 79.6
click at [663, 533] on input "خالي من اللاكتوز" at bounding box center [803, 528] width 281 height 22
click at [436, 48] on div "Almond Milk" at bounding box center [452, 40] width 354 height 15
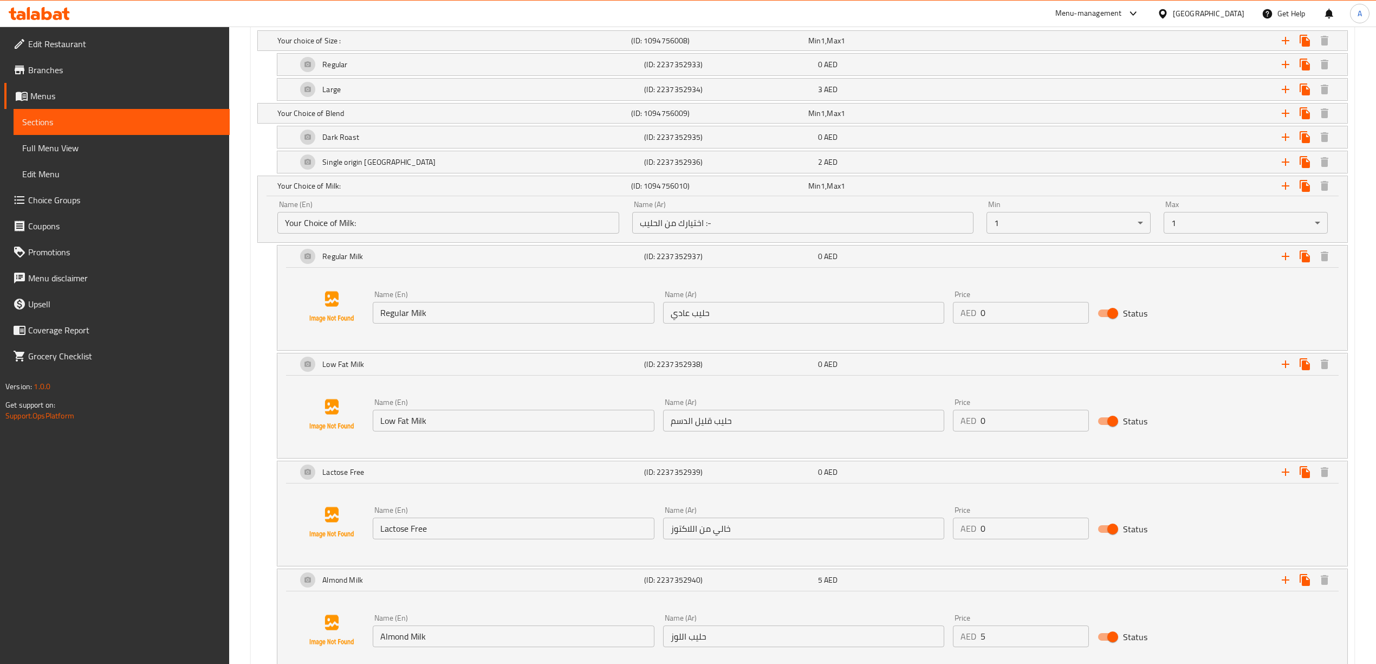
scroll to position [794, 0]
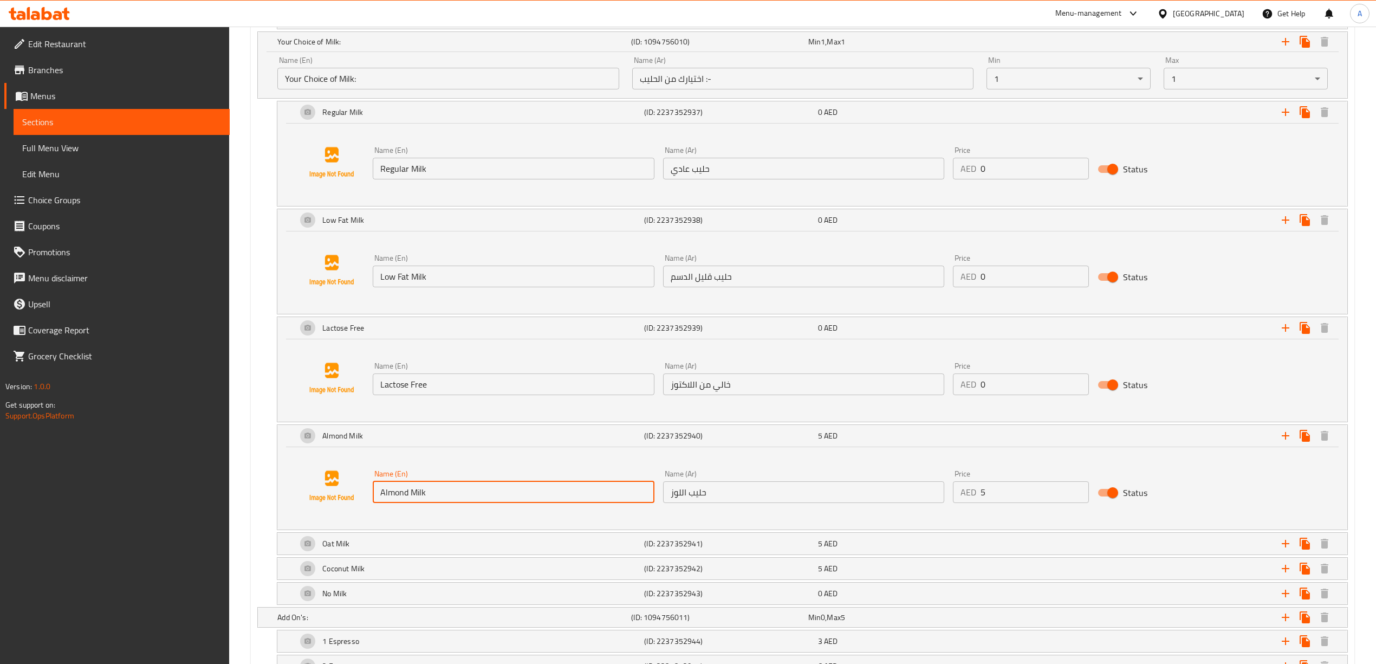
drag, startPoint x: 440, startPoint y: 489, endPoint x: 379, endPoint y: 490, distance: 61.2
click at [379, 490] on input "Almond Milk" at bounding box center [513, 492] width 281 height 22
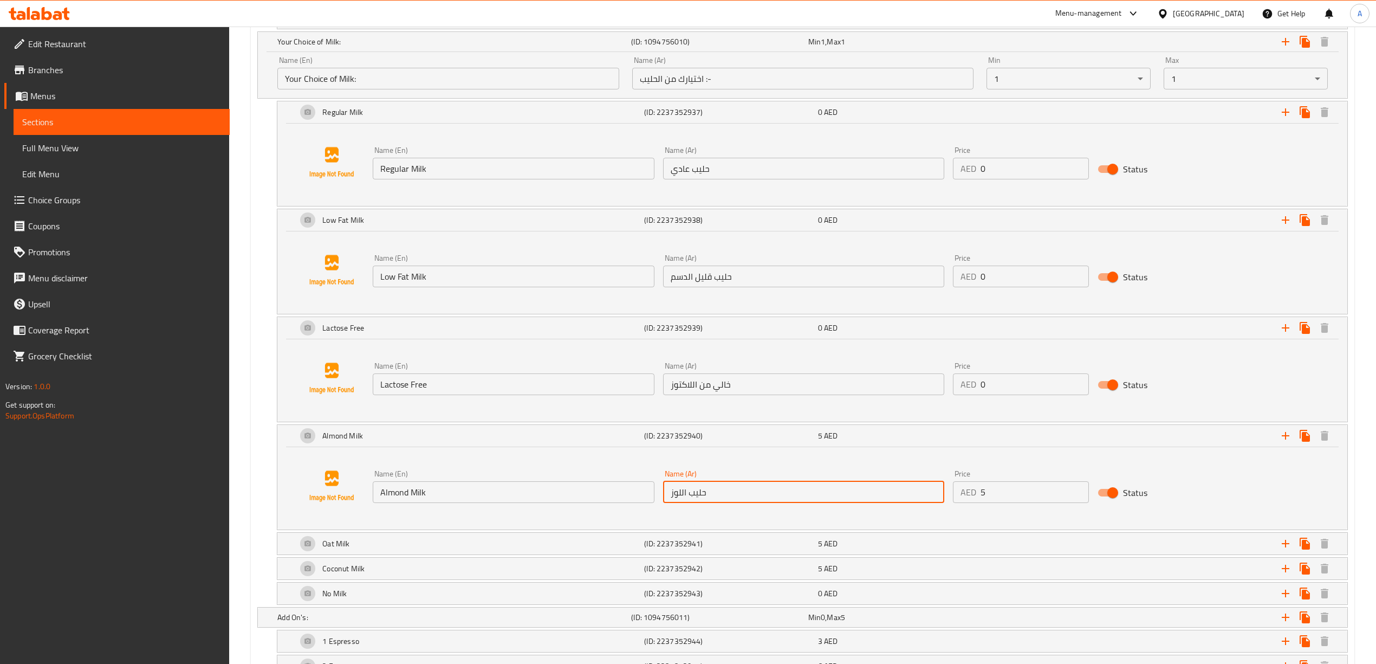
drag, startPoint x: 713, startPoint y: 501, endPoint x: 666, endPoint y: 497, distance: 47.2
click at [666, 497] on input "حليب اللوز" at bounding box center [803, 492] width 281 height 22
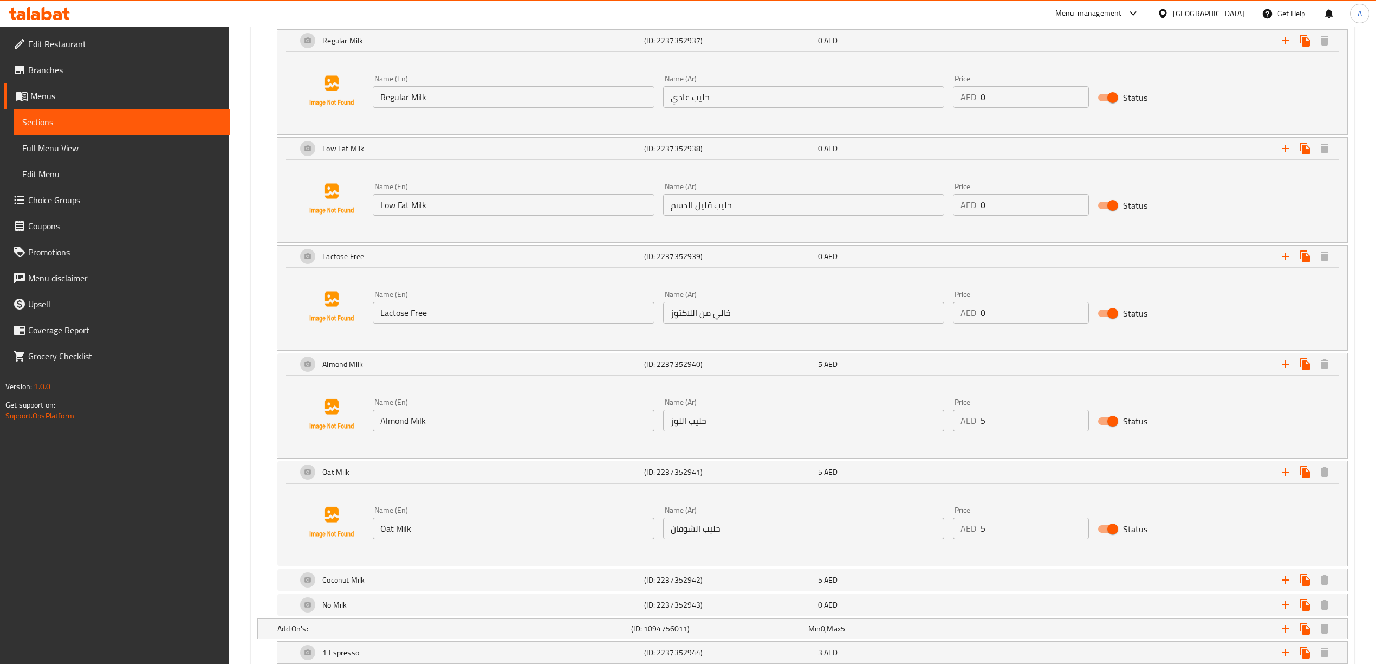
scroll to position [867, 0]
drag, startPoint x: 428, startPoint y: 525, endPoint x: 381, endPoint y: 528, distance: 46.6
click at [381, 528] on input "Oat Milk" at bounding box center [513, 527] width 281 height 22
drag, startPoint x: 729, startPoint y: 536, endPoint x: 644, endPoint y: 537, distance: 85.6
click at [644, 537] on div "Name (En) Oat Milk Name (En) Name (Ar) حليب الشوفان Name (Ar) Price AED 5 Price…" at bounding box center [803, 522] width 870 height 42
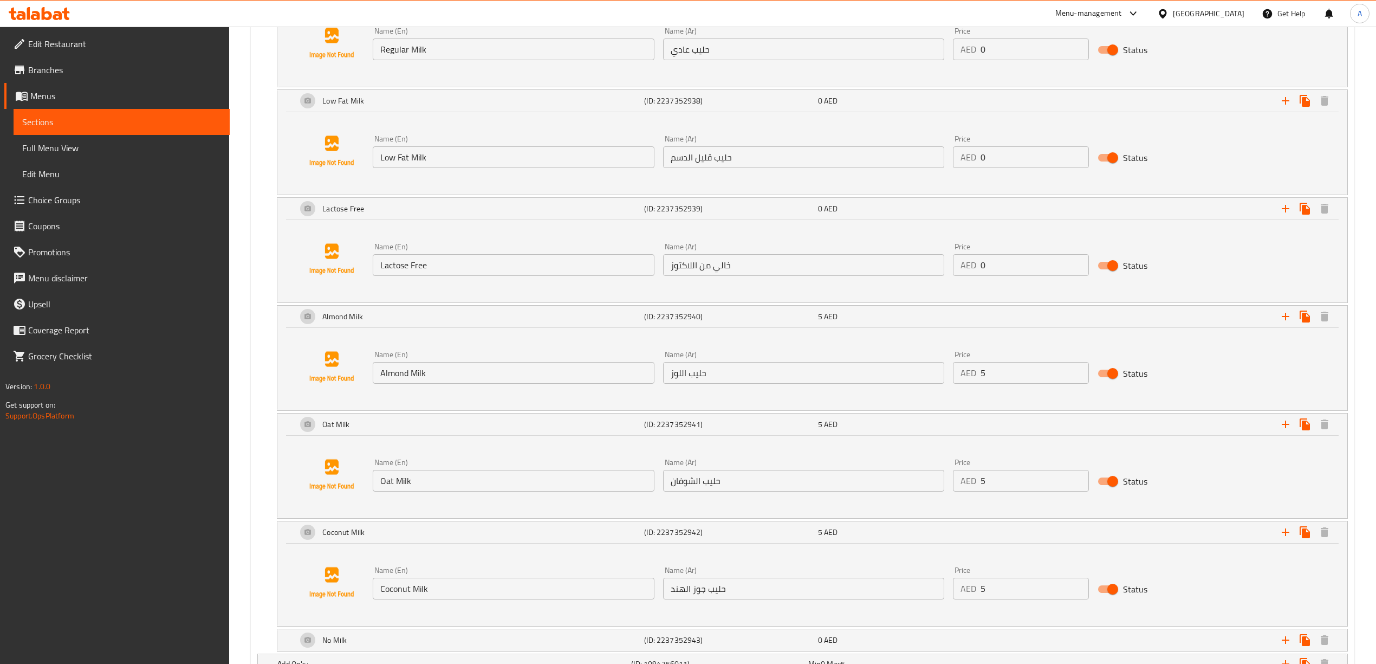
scroll to position [939, 0]
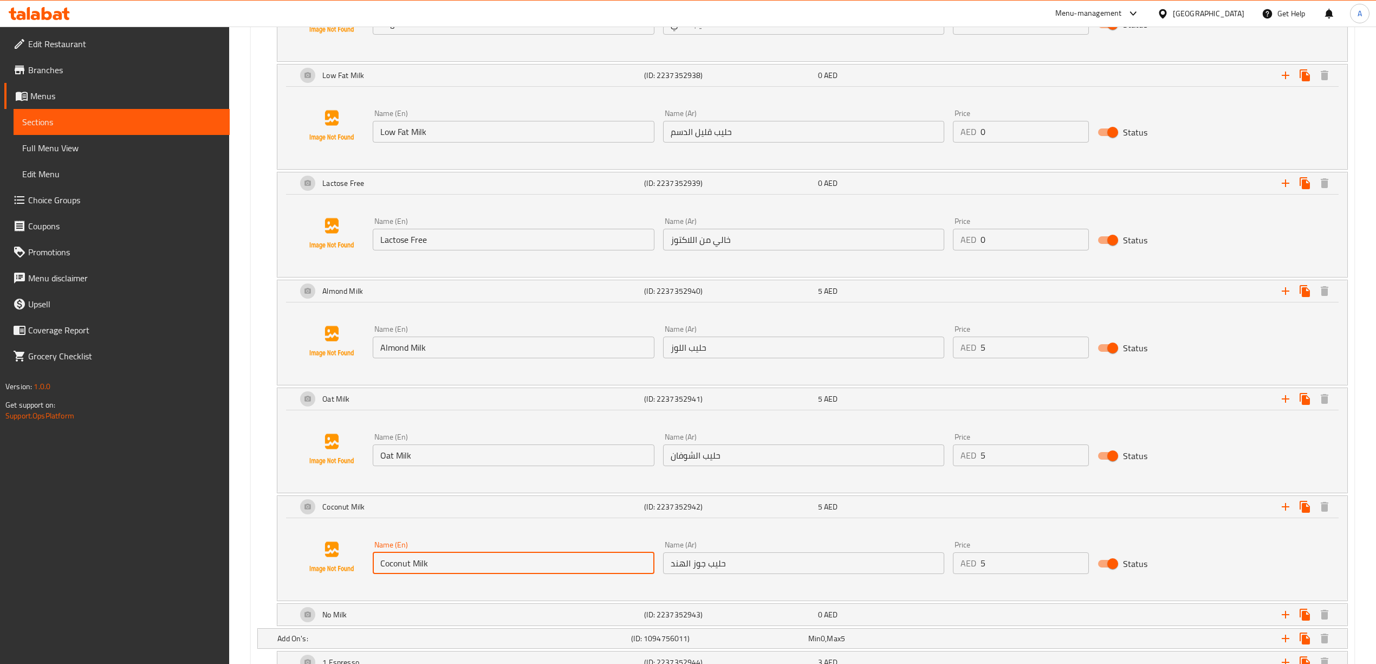
drag, startPoint x: 443, startPoint y: 567, endPoint x: 378, endPoint y: 570, distance: 65.1
click at [378, 570] on input "Coconut Milk" at bounding box center [513, 563] width 281 height 22
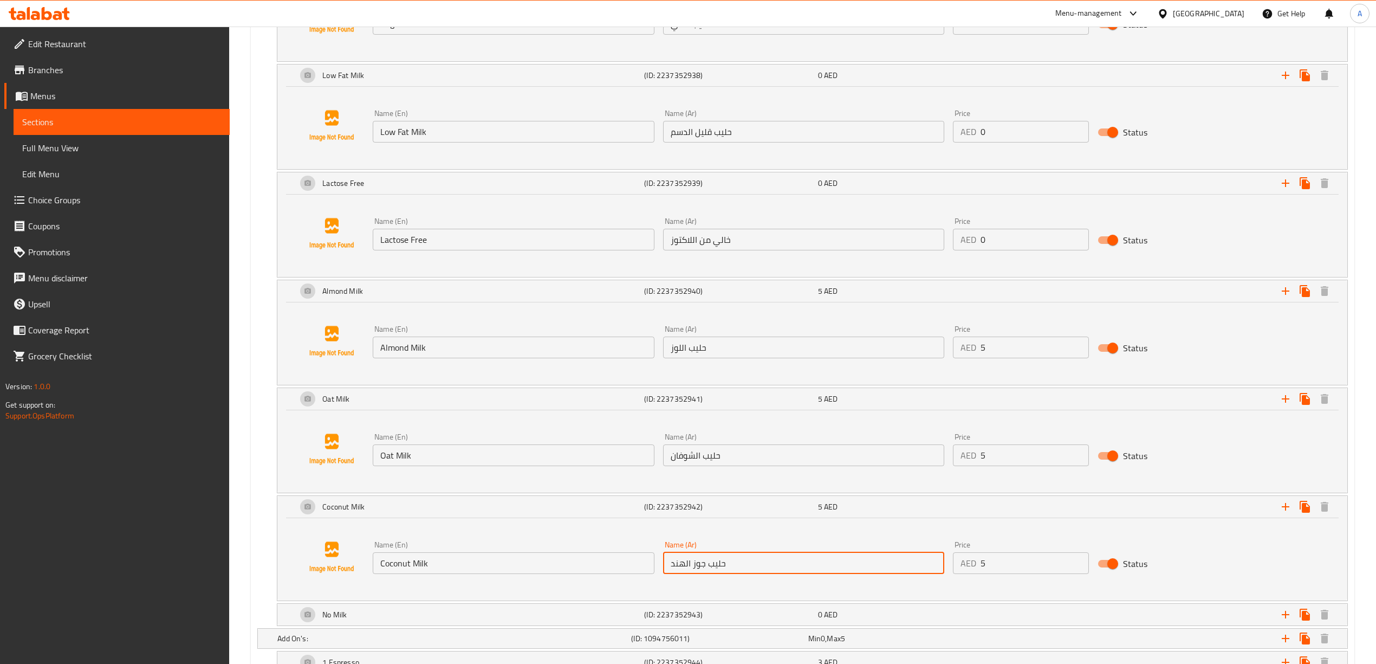
drag, startPoint x: 730, startPoint y: 568, endPoint x: 666, endPoint y: 570, distance: 64.5
click at [666, 570] on input "حليب جوز الهند" at bounding box center [803, 563] width 281 height 22
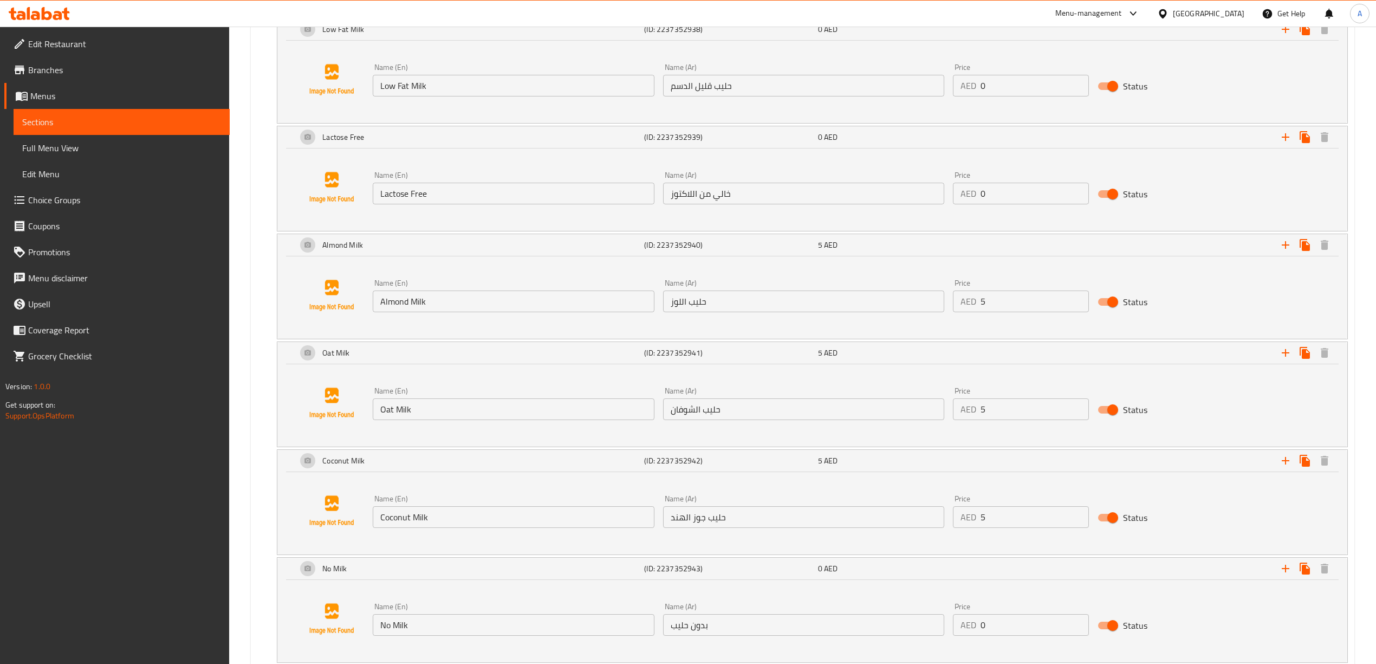
scroll to position [1083, 0]
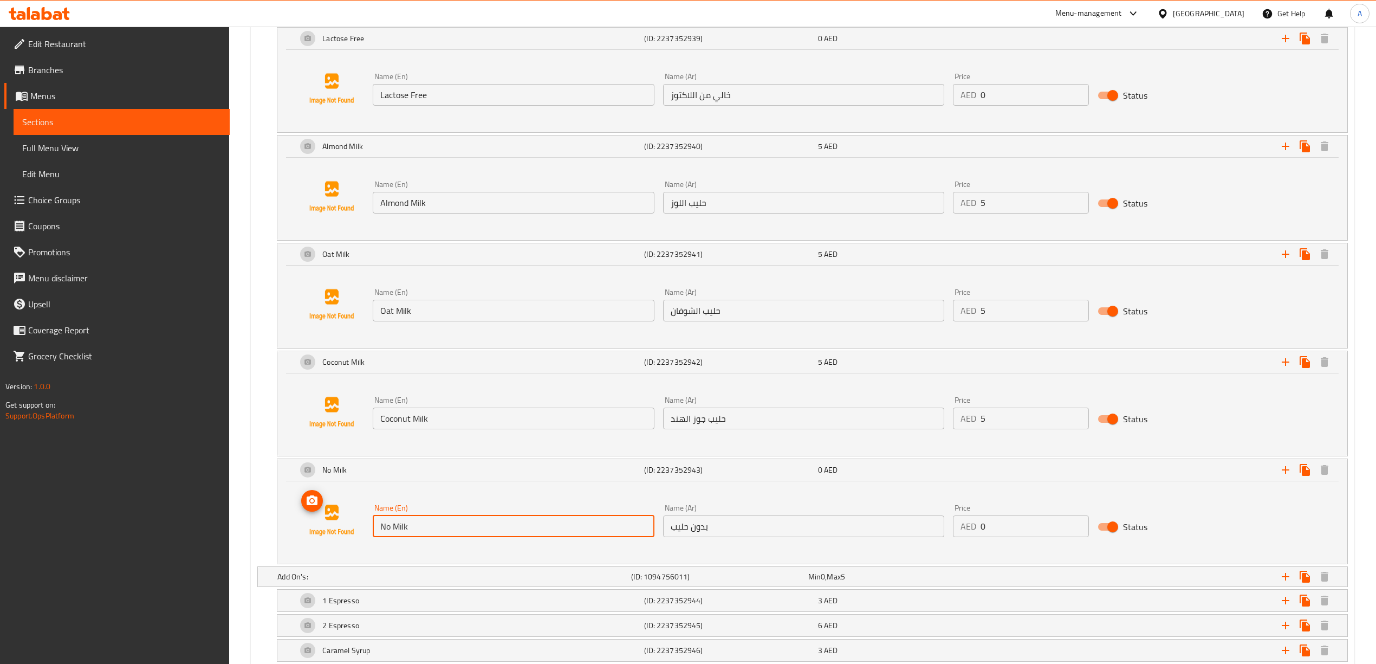
drag, startPoint x: 426, startPoint y: 525, endPoint x: 358, endPoint y: 530, distance: 68.4
click at [358, 530] on div "Name (En) No Milk Name (En) Name (Ar) بدون حليب Name (Ar) Price AED 0 Price Sta…" at bounding box center [812, 520] width 1044 height 82
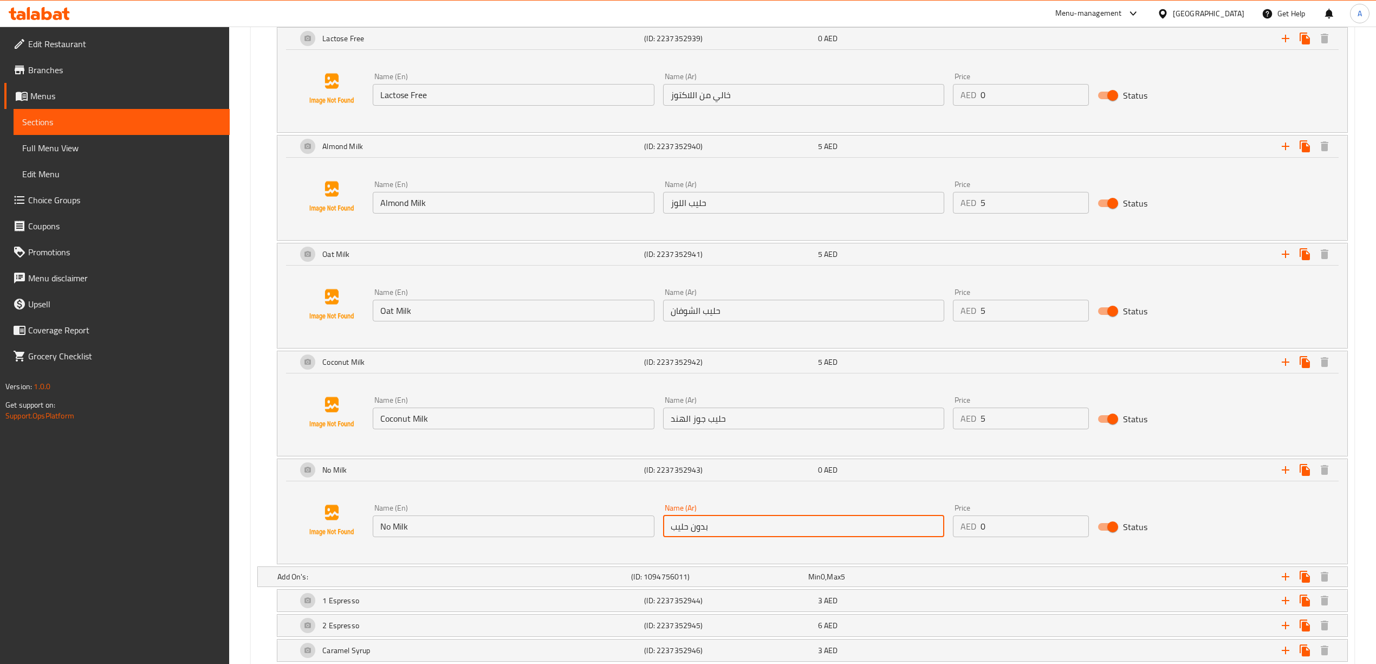
drag, startPoint x: 726, startPoint y: 538, endPoint x: 629, endPoint y: 528, distance: 97.5
click at [627, 529] on div "Name (En) No Milk Name (En) Name (Ar) بدون حليب Name (Ar) Price AED 0 Price Sta…" at bounding box center [803, 520] width 870 height 42
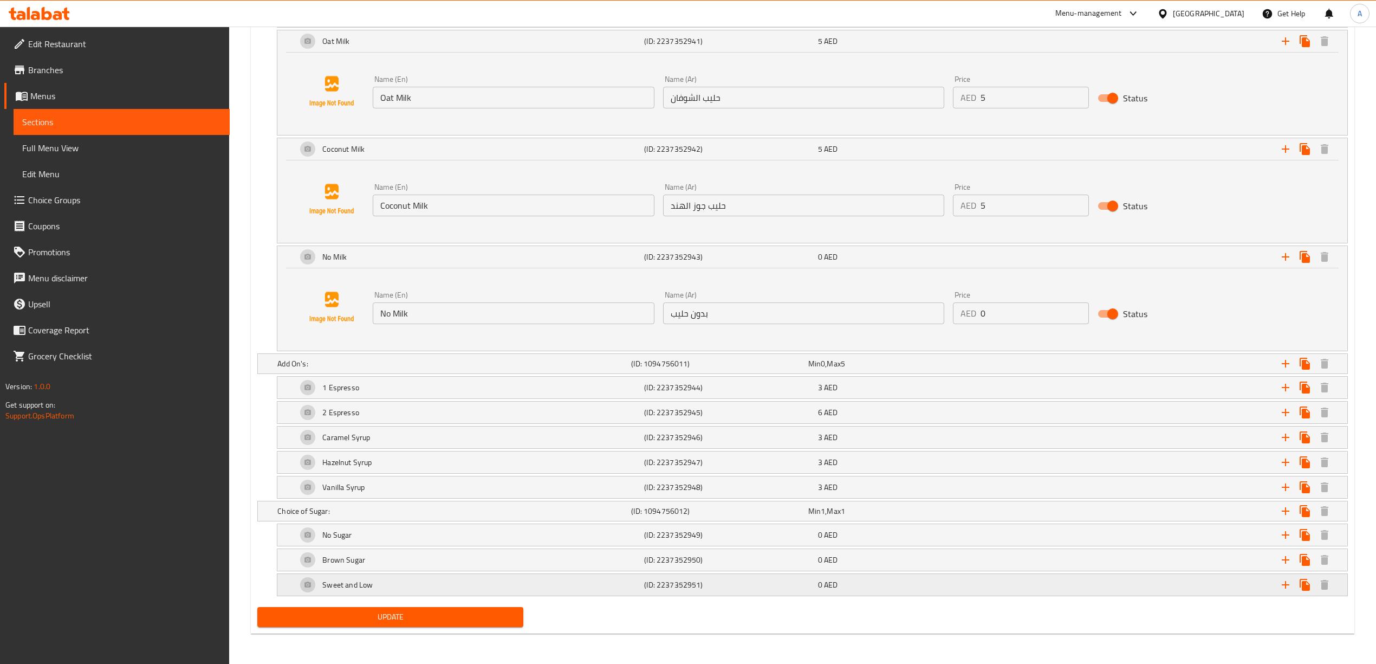
scroll to position [1305, 0]
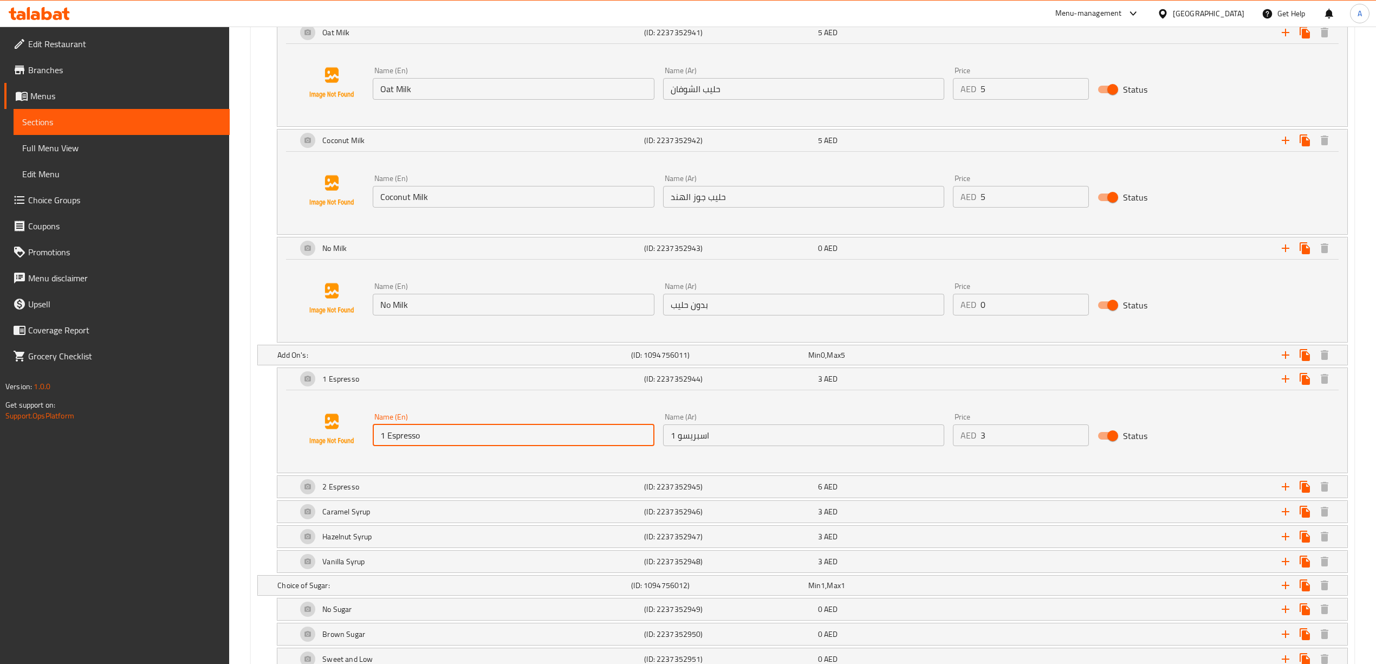
drag, startPoint x: 425, startPoint y: 443, endPoint x: 391, endPoint y: 445, distance: 34.7
click at [377, 444] on input "1 Espresso" at bounding box center [513, 435] width 281 height 22
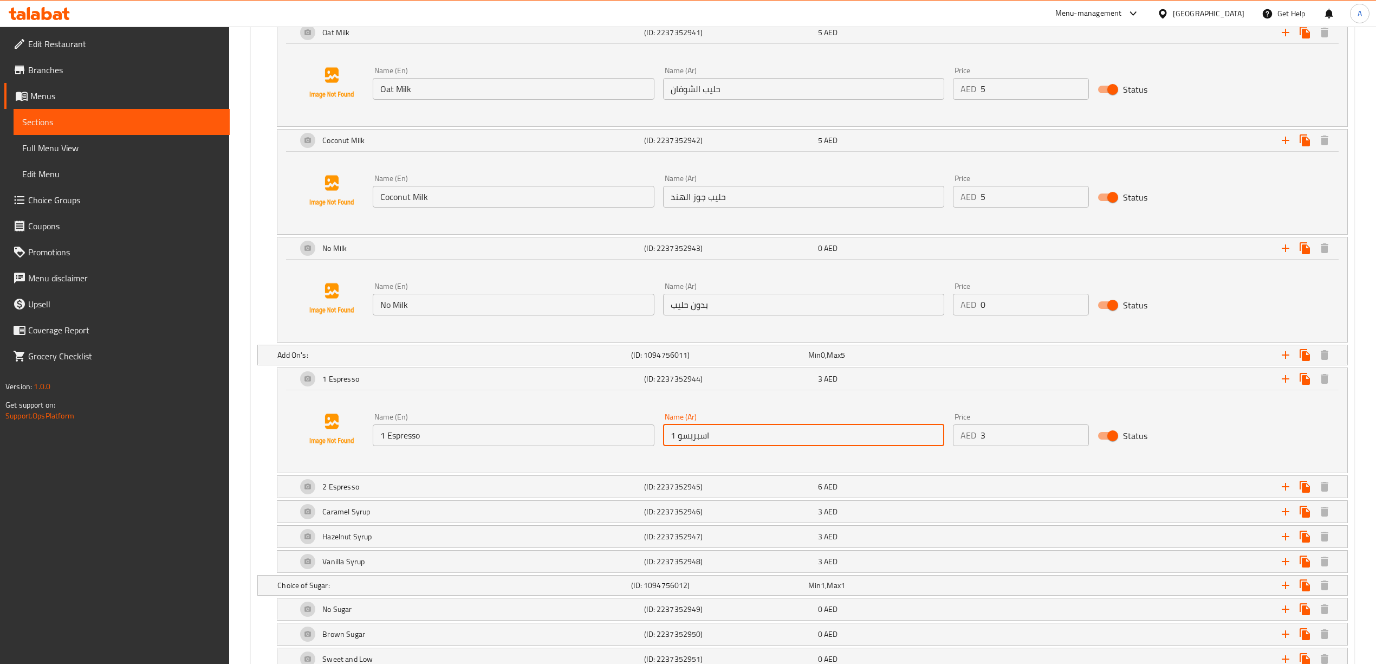
drag, startPoint x: 730, startPoint y: 445, endPoint x: 658, endPoint y: 445, distance: 72.6
click at [659, 445] on div "Name (Ar) 1 [PERSON_NAME] Name (Ar)" at bounding box center [804, 429] width 290 height 42
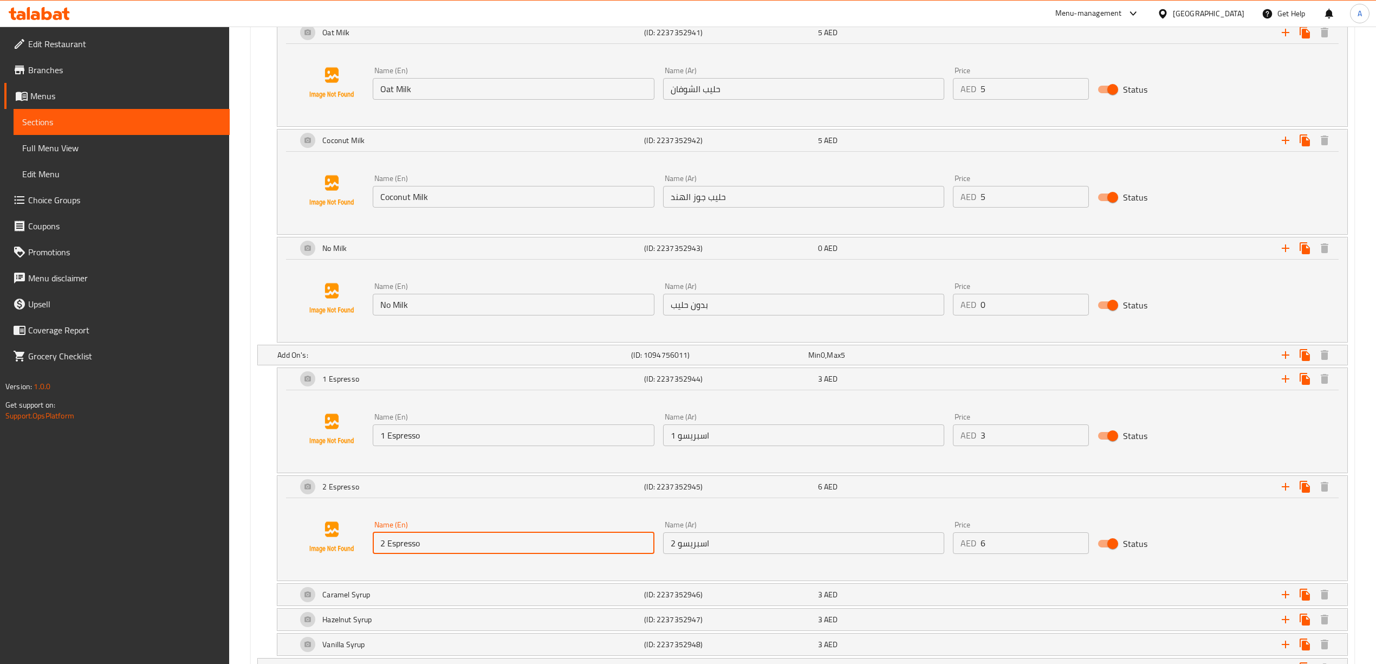
drag, startPoint x: 431, startPoint y: 548, endPoint x: 373, endPoint y: 548, distance: 58.5
click at [373, 548] on input "2 Espresso" at bounding box center [513, 543] width 281 height 22
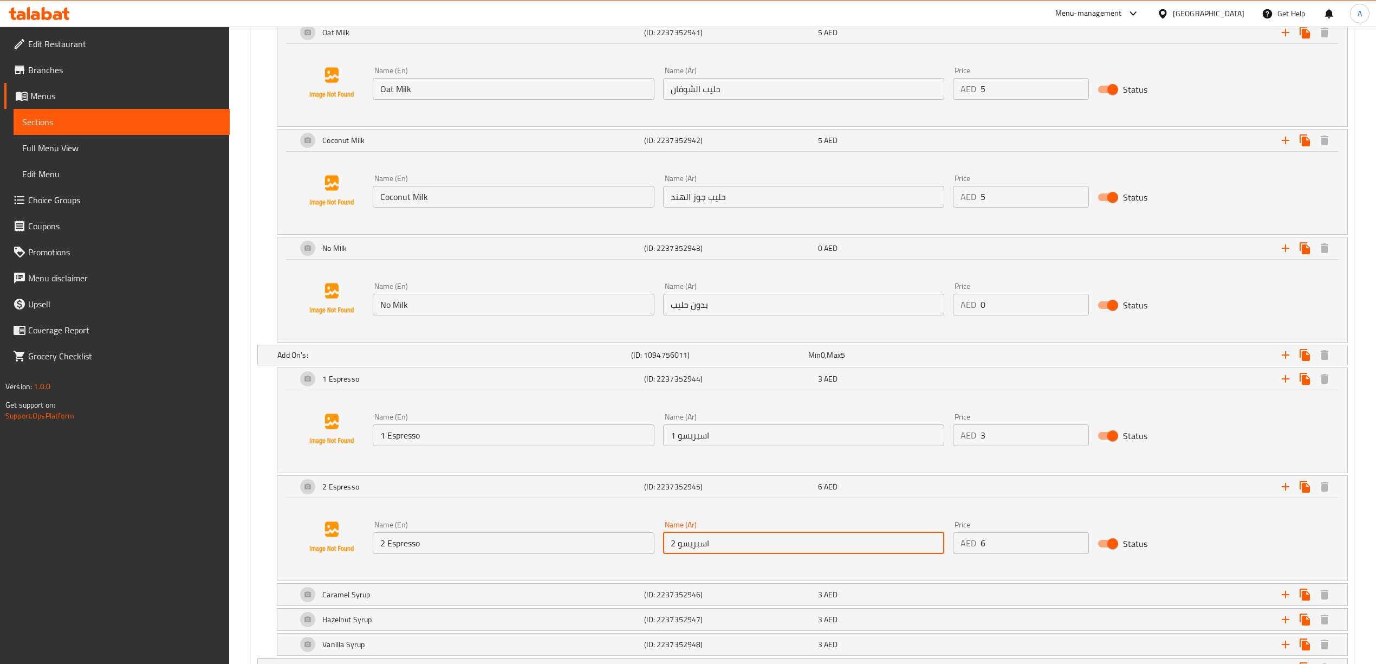
drag, startPoint x: 719, startPoint y: 555, endPoint x: 647, endPoint y: 555, distance: 72.6
click at [647, 555] on div "Name (En) 2 Espresso Name (En) Name (Ar) 2 اسبريسو Name (Ar) Price AED 6 Price …" at bounding box center [803, 537] width 870 height 42
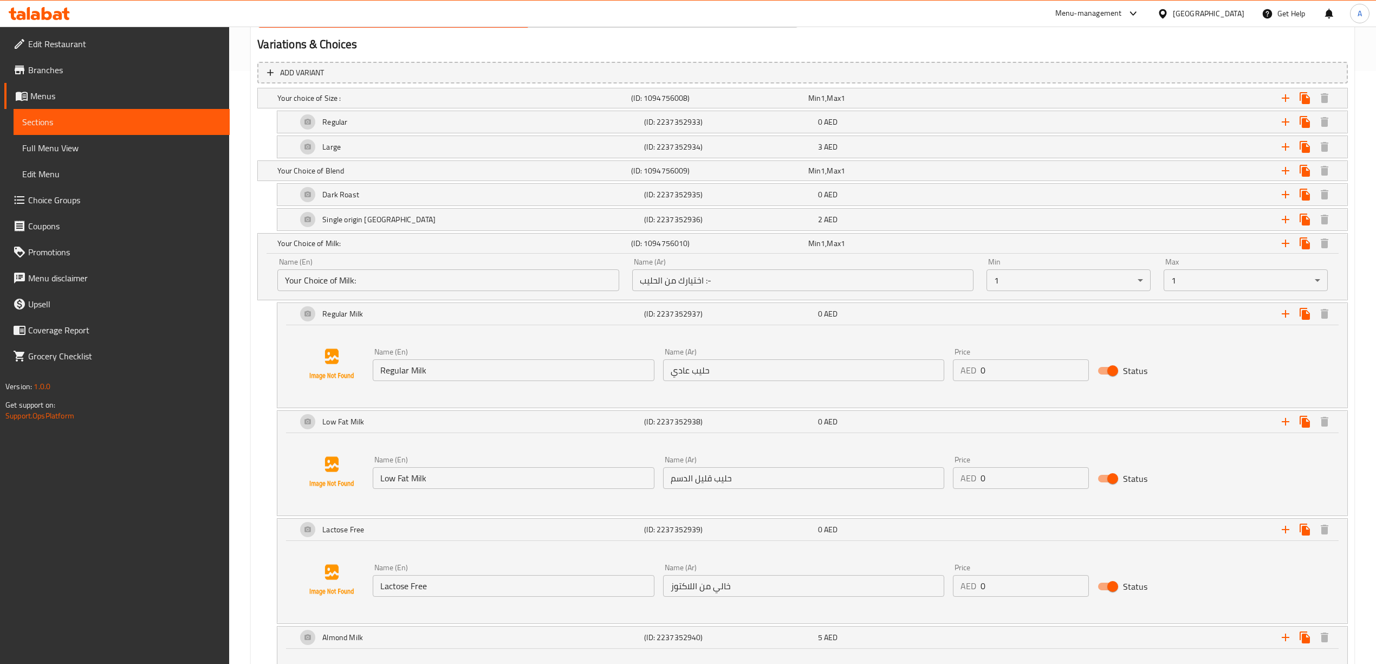
scroll to position [366, 0]
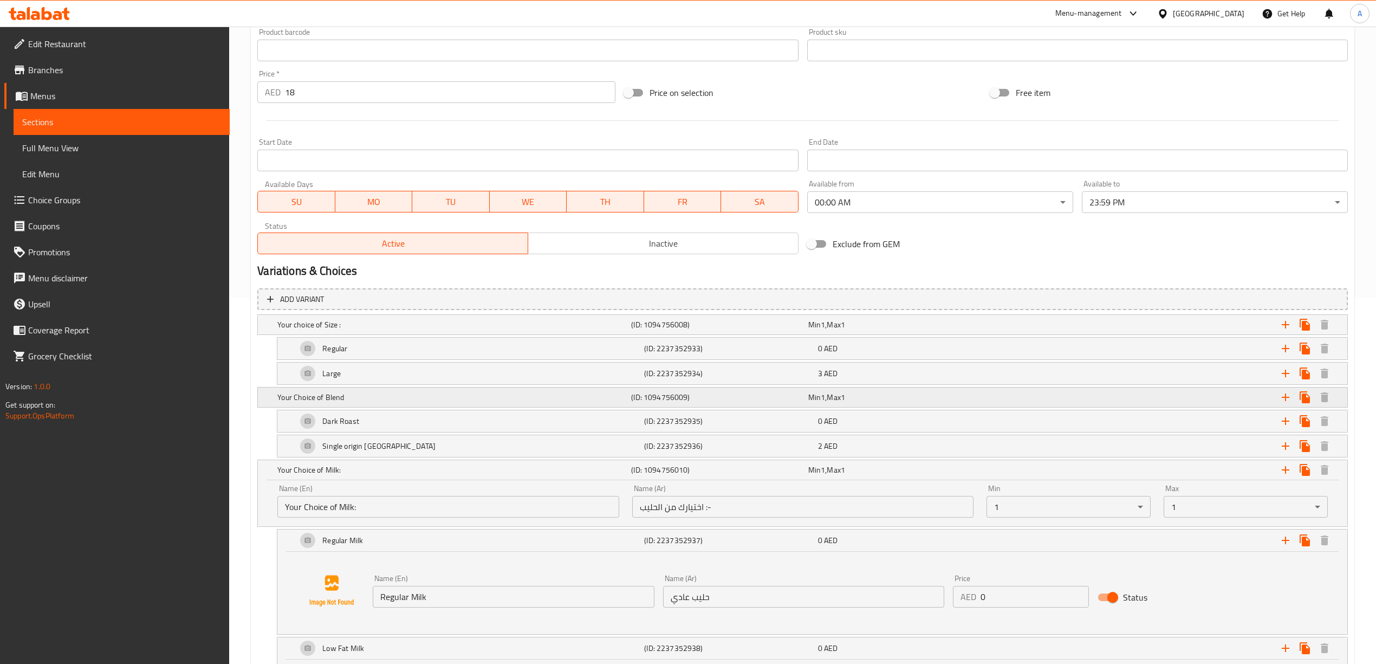
click at [364, 330] on h5 "Your Choice of Blend" at bounding box center [451, 324] width 349 height 11
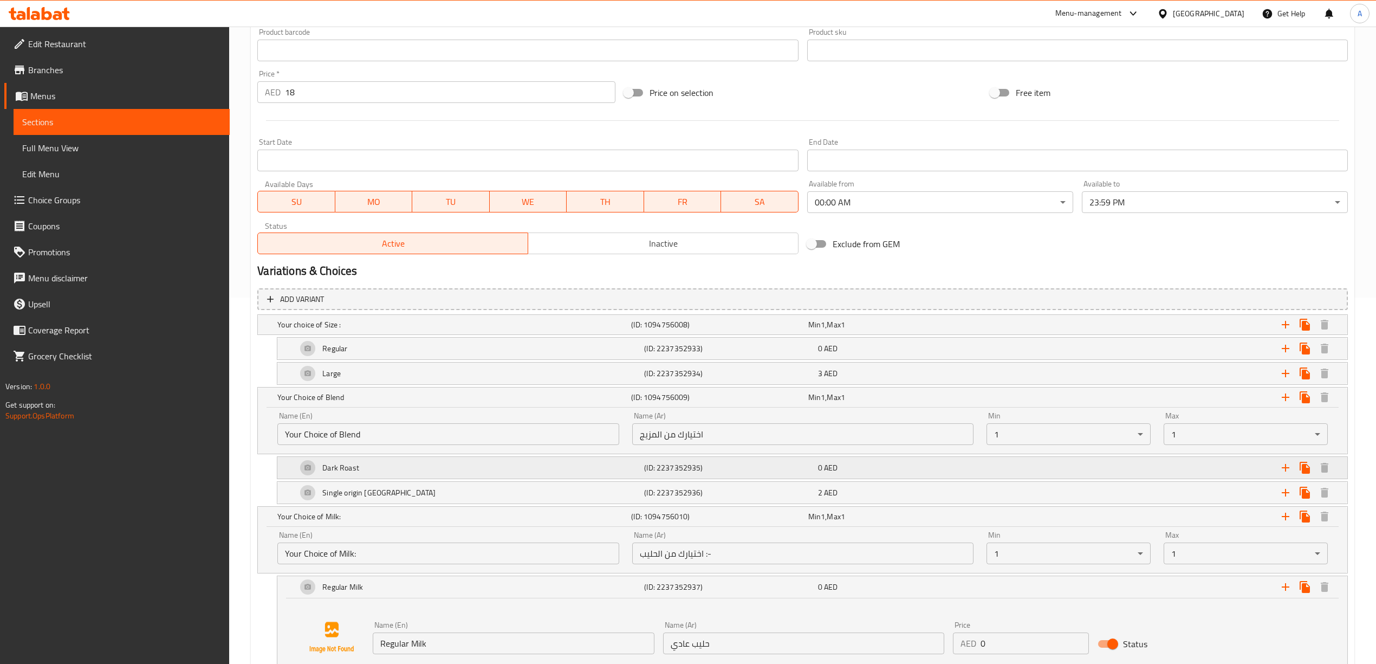
click at [405, 332] on div "Dark Roast" at bounding box center [452, 324] width 354 height 15
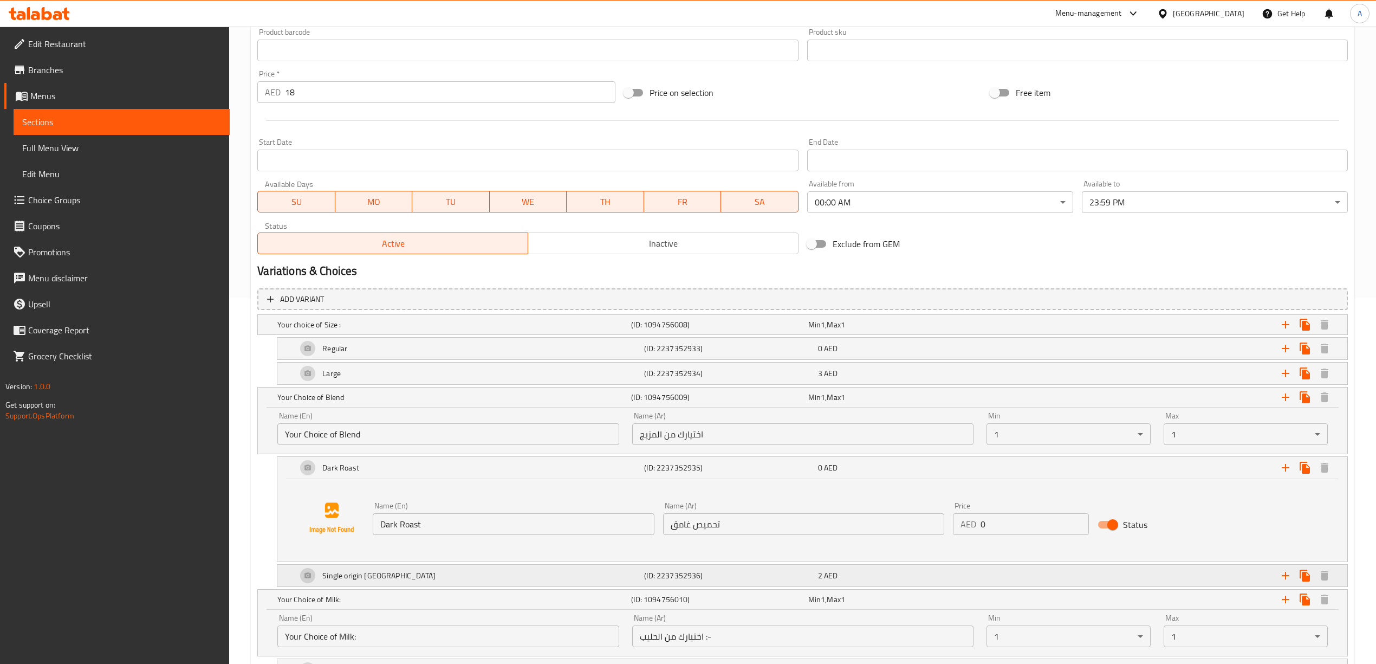
click at [417, 332] on div "Single origin [GEOGRAPHIC_DATA]" at bounding box center [452, 324] width 354 height 15
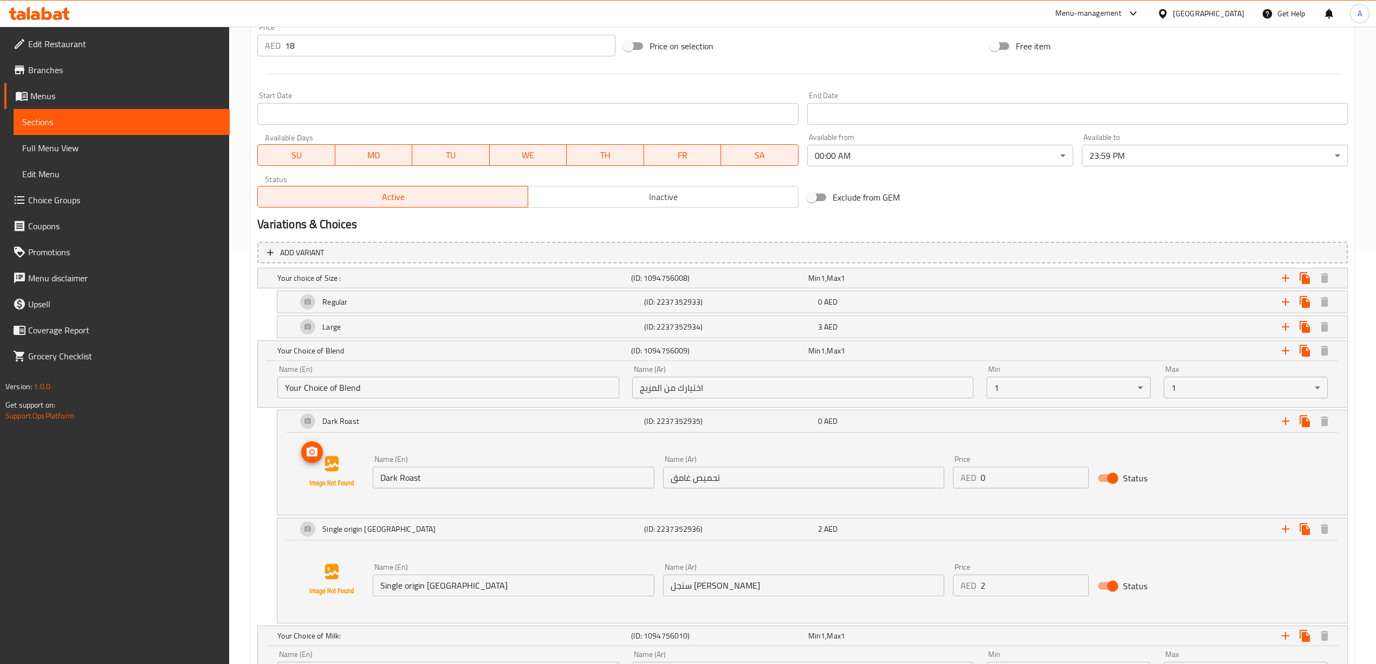
scroll to position [438, 0]
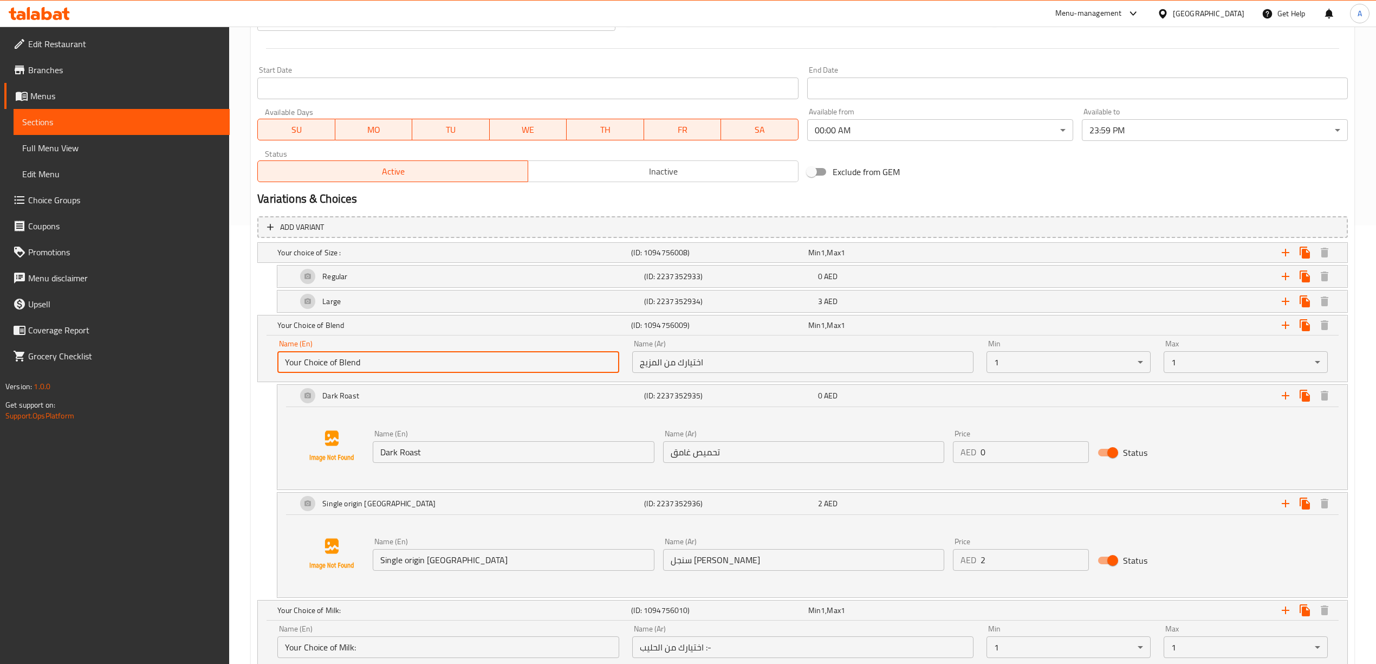
drag, startPoint x: 375, startPoint y: 359, endPoint x: 285, endPoint y: 363, distance: 90.0
click at [285, 363] on input "Your Choice of Blend" at bounding box center [447, 362] width 341 height 22
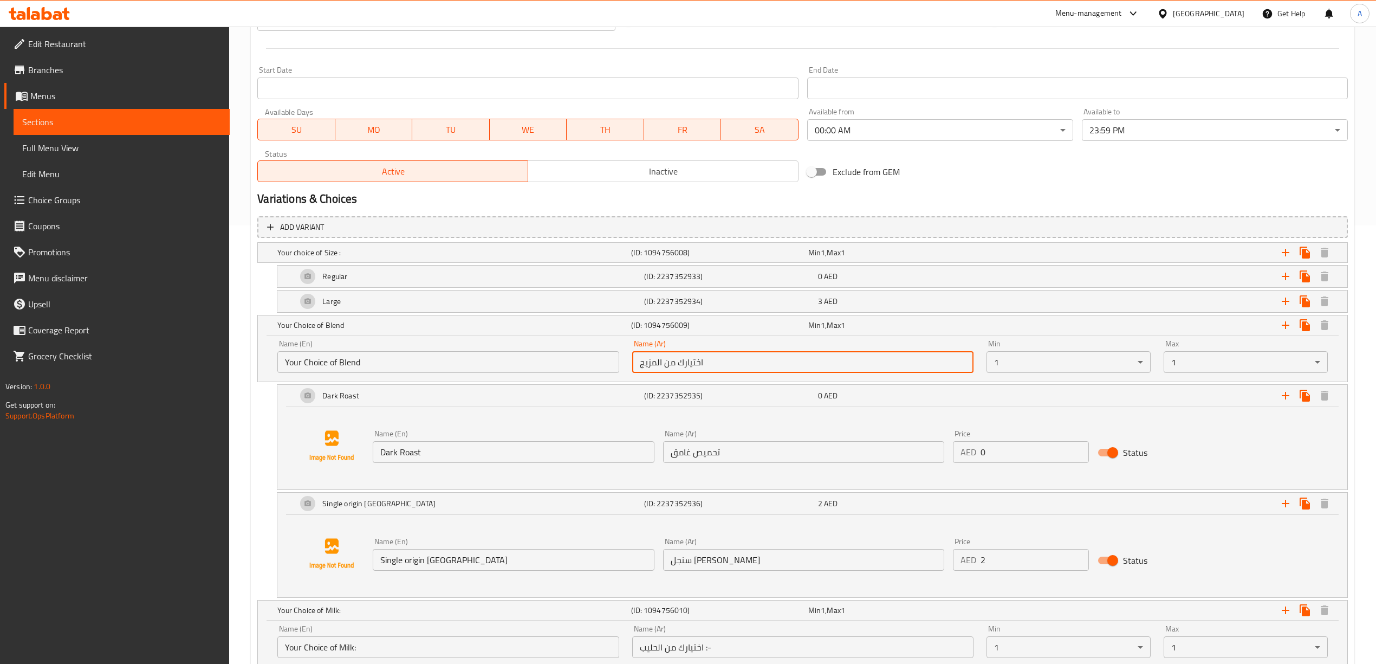
drag, startPoint x: 712, startPoint y: 367, endPoint x: 637, endPoint y: 367, distance: 74.8
click at [637, 367] on input "اختيارك من المزيج" at bounding box center [802, 362] width 341 height 22
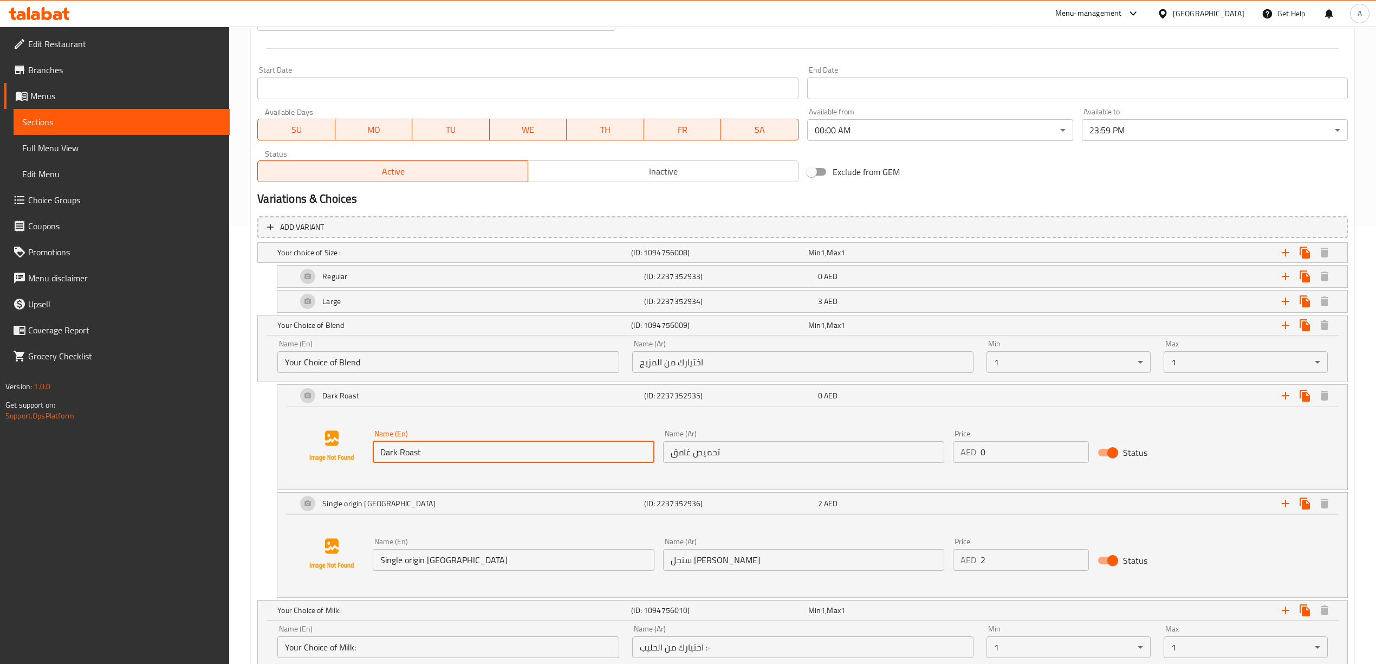
drag, startPoint x: 426, startPoint y: 453, endPoint x: 356, endPoint y: 453, distance: 69.3
click at [356, 453] on div "Name (En) Dark Roast Name (En) Name (Ar) تحميص غامق Name (Ar) Price AED 0 Price…" at bounding box center [812, 446] width 1044 height 82
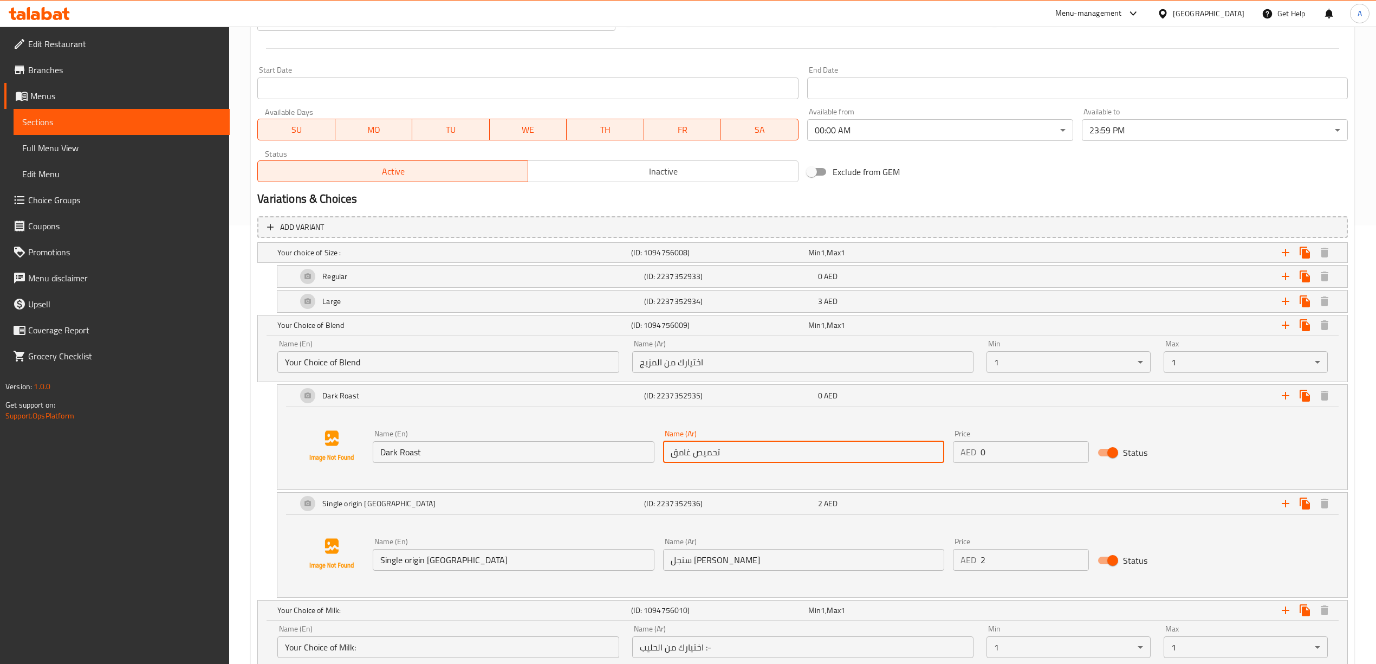
drag, startPoint x: 740, startPoint y: 454, endPoint x: 664, endPoint y: 456, distance: 76.4
click at [664, 456] on input "تحميص غامق" at bounding box center [803, 452] width 281 height 22
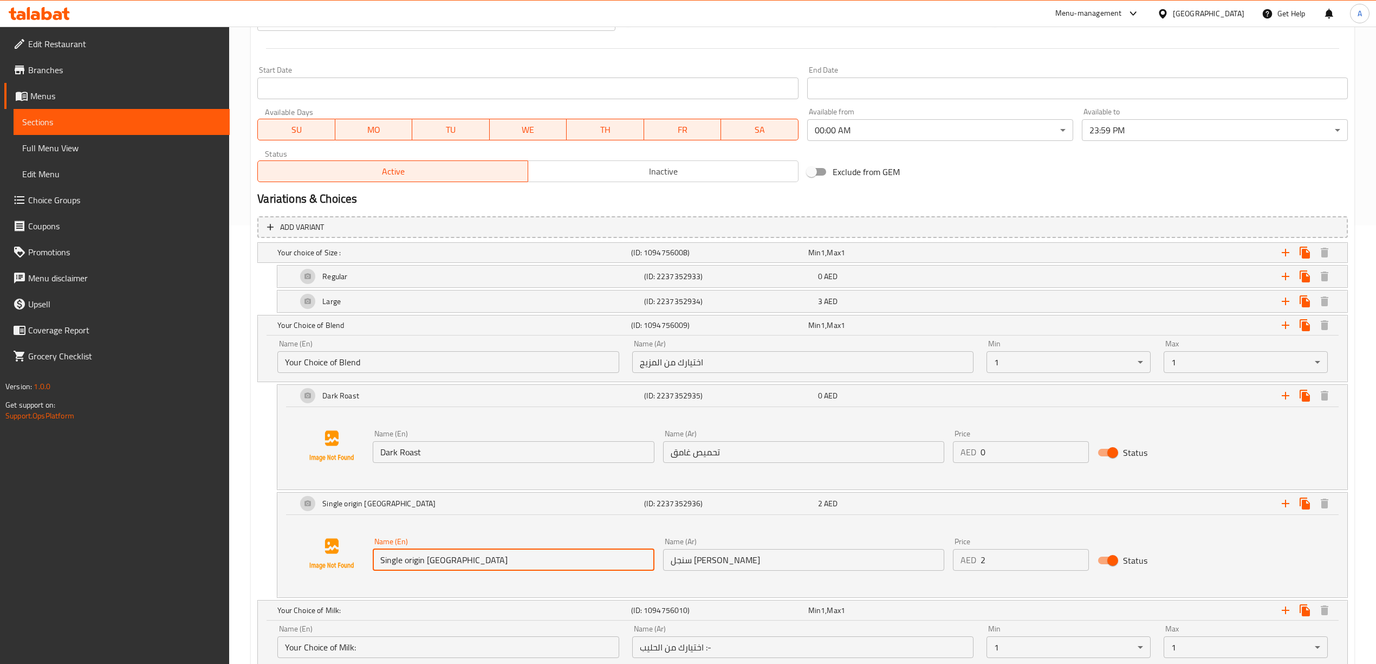
drag, startPoint x: 464, startPoint y: 560, endPoint x: 380, endPoint y: 562, distance: 84.0
click at [380, 562] on input "Single origin [GEOGRAPHIC_DATA]" at bounding box center [513, 560] width 281 height 22
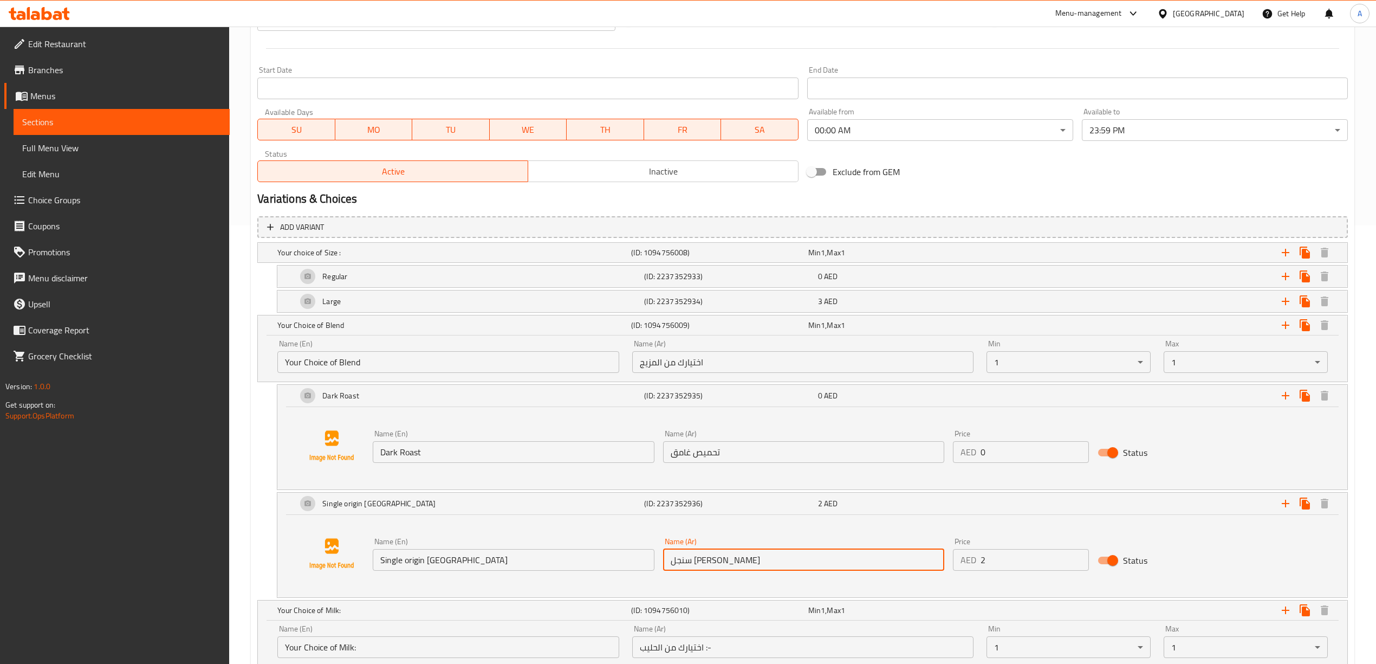
drag, startPoint x: 750, startPoint y: 563, endPoint x: 644, endPoint y: 567, distance: 106.8
click at [644, 567] on div "Name (En) Single origin [GEOGRAPHIC_DATA] Name (En) Name (Ar) سنجل [PERSON_NAME…" at bounding box center [803, 554] width 870 height 42
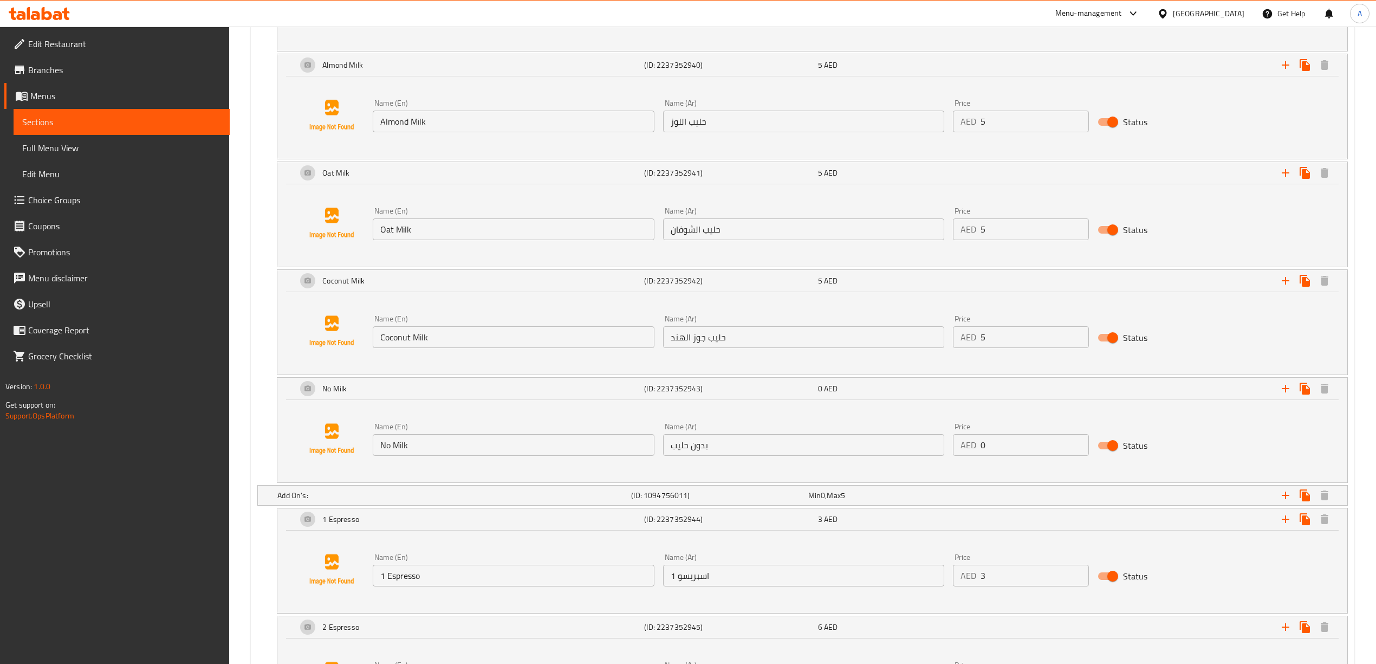
scroll to position [1682, 0]
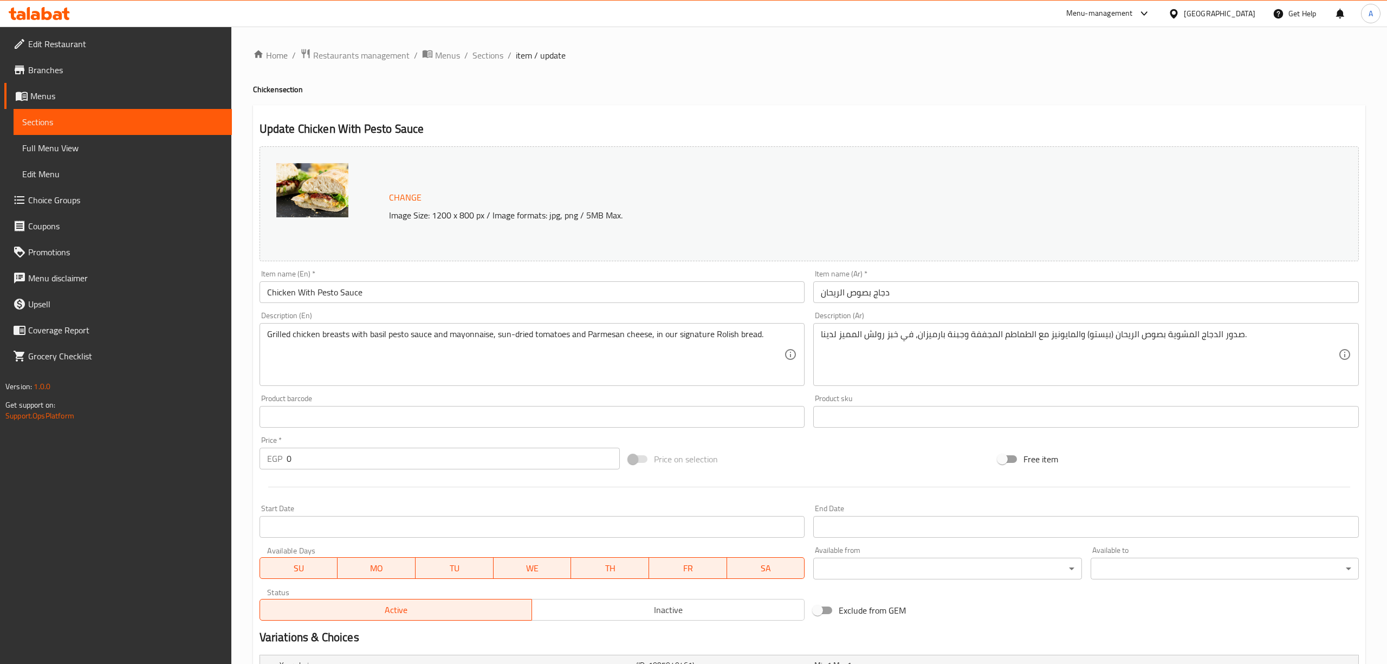
type input "حار"
type input "0"
type input "1"
type input "حار"
type input "0"
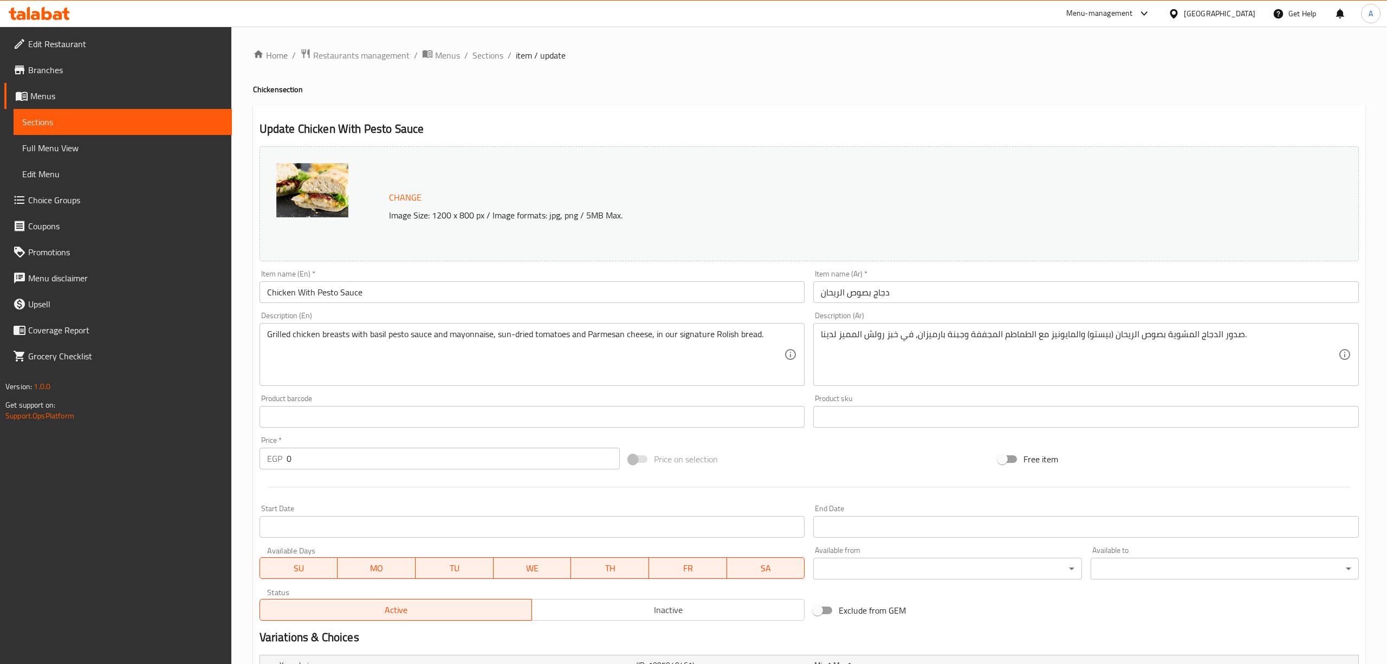
type input "1"
type input "حار"
type input "0"
type input "1"
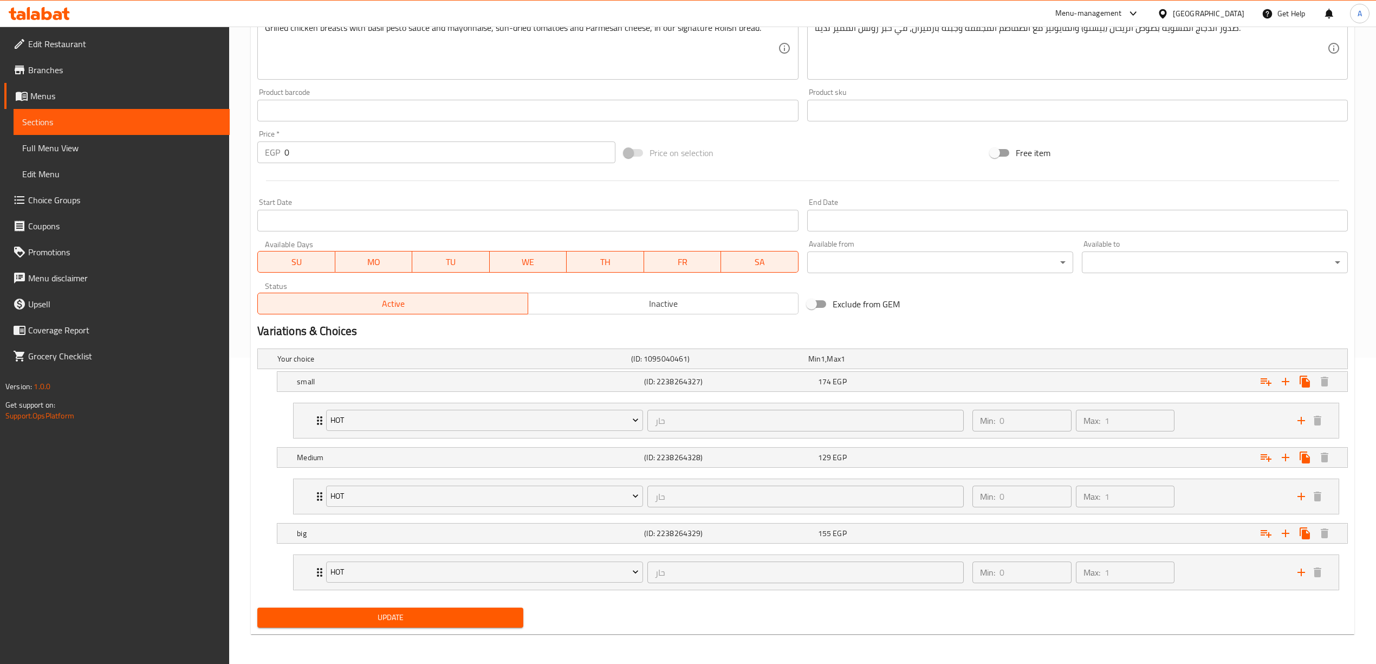
scroll to position [310, 0]
click at [568, 370] on div "Medium (ID: 2238264328) 129 EGP" at bounding box center [805, 358] width 1061 height 24
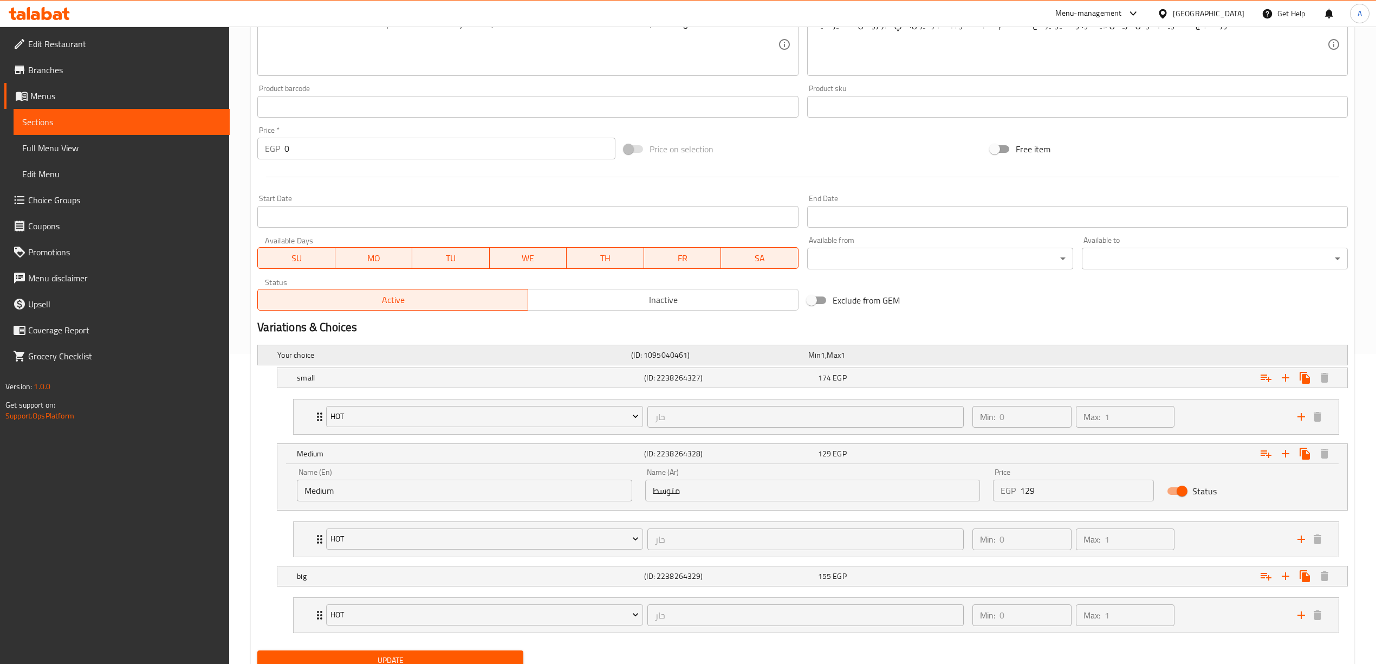
click at [1136, 362] on div "Your choice (ID: 1095040461) Min 1 , Max 1" at bounding box center [805, 355] width 1061 height 24
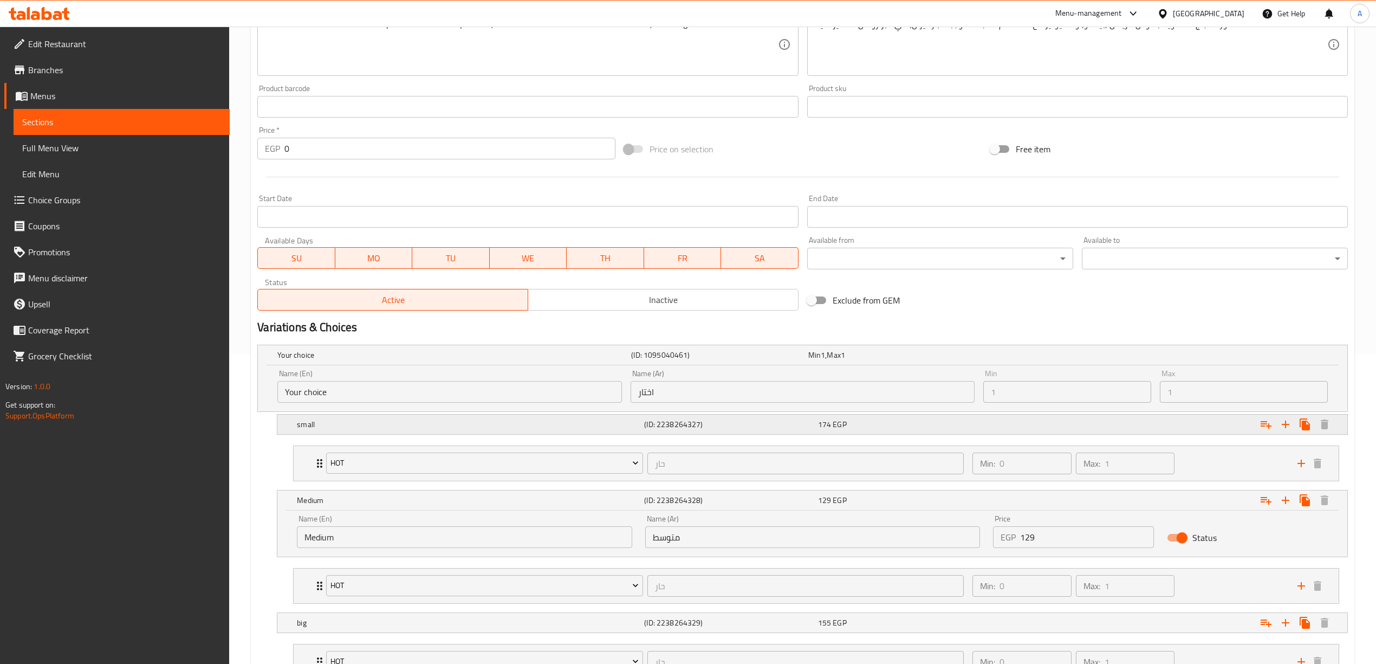
click at [1047, 357] on div "Expand" at bounding box center [1160, 355] width 354 height 4
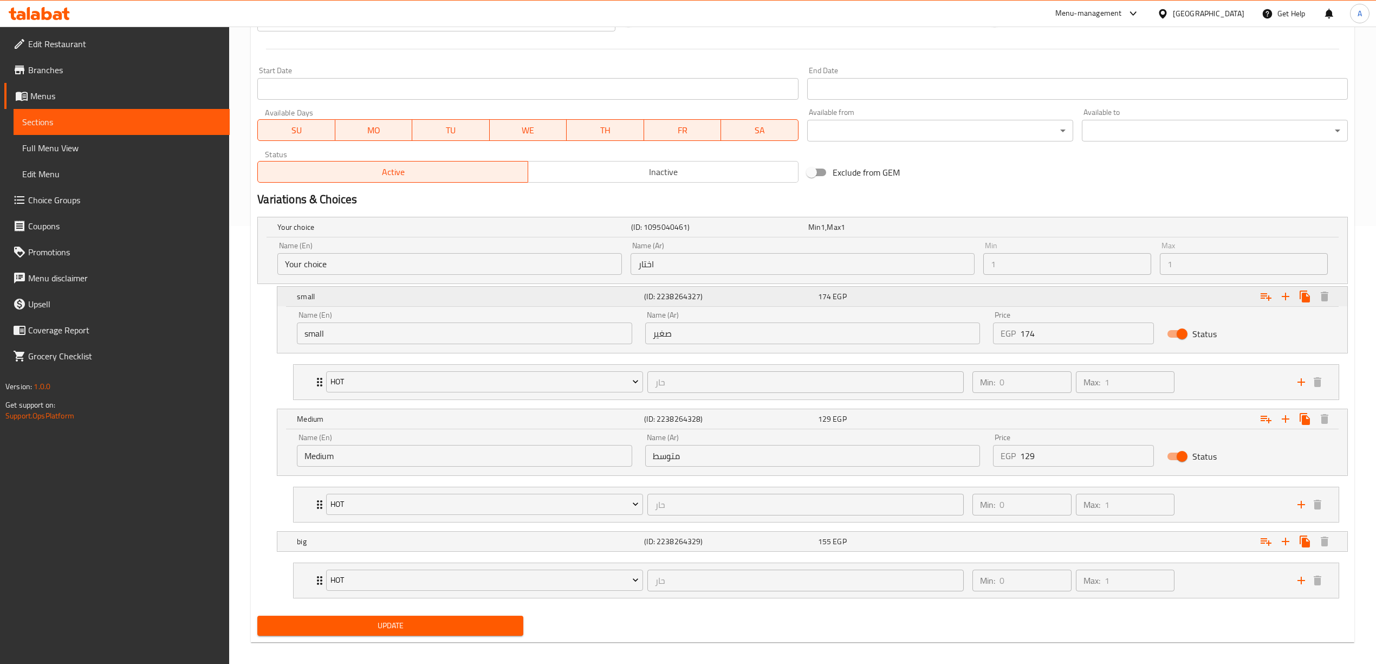
scroll to position [450, 0]
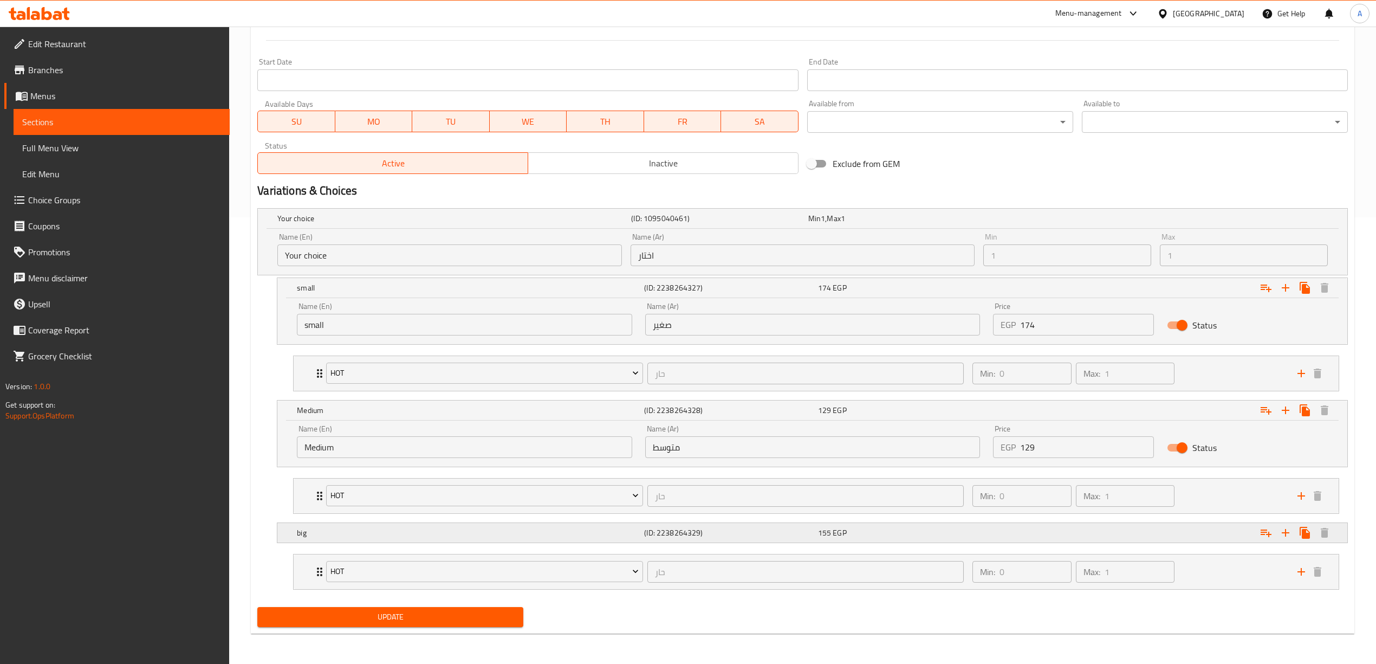
click at [1184, 220] on div "Expand" at bounding box center [1160, 218] width 354 height 4
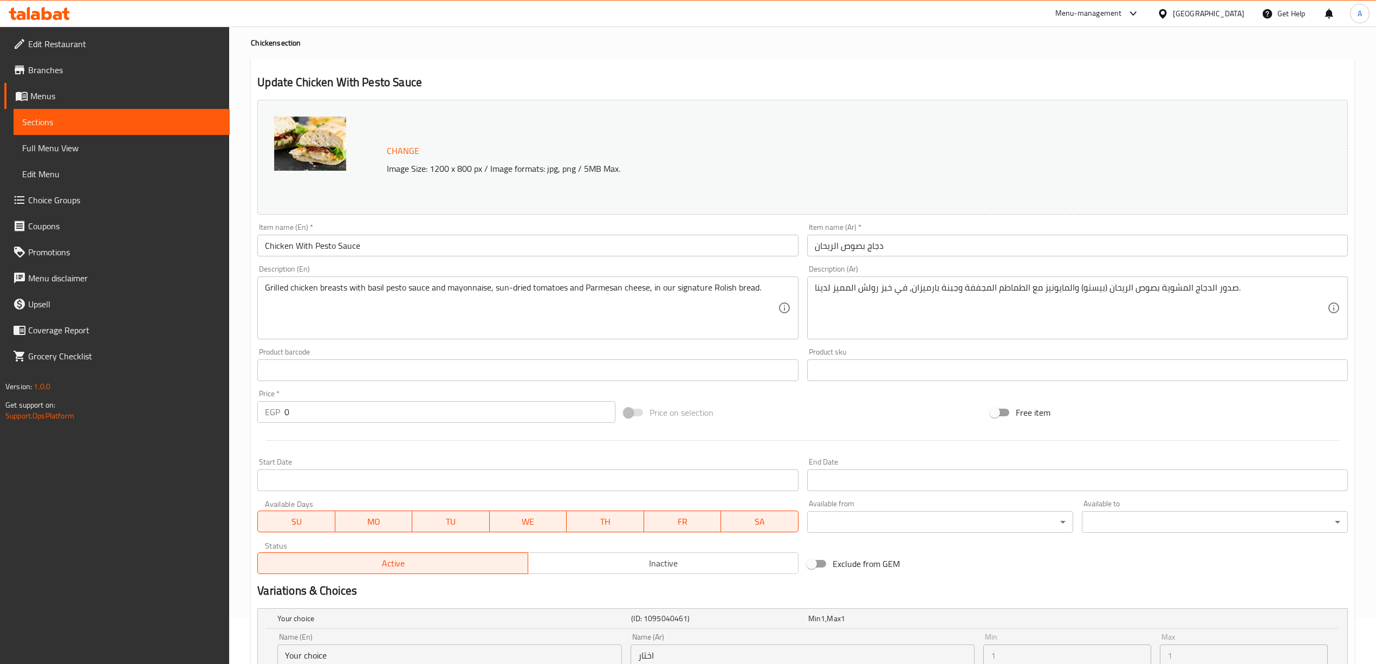
scroll to position [0, 0]
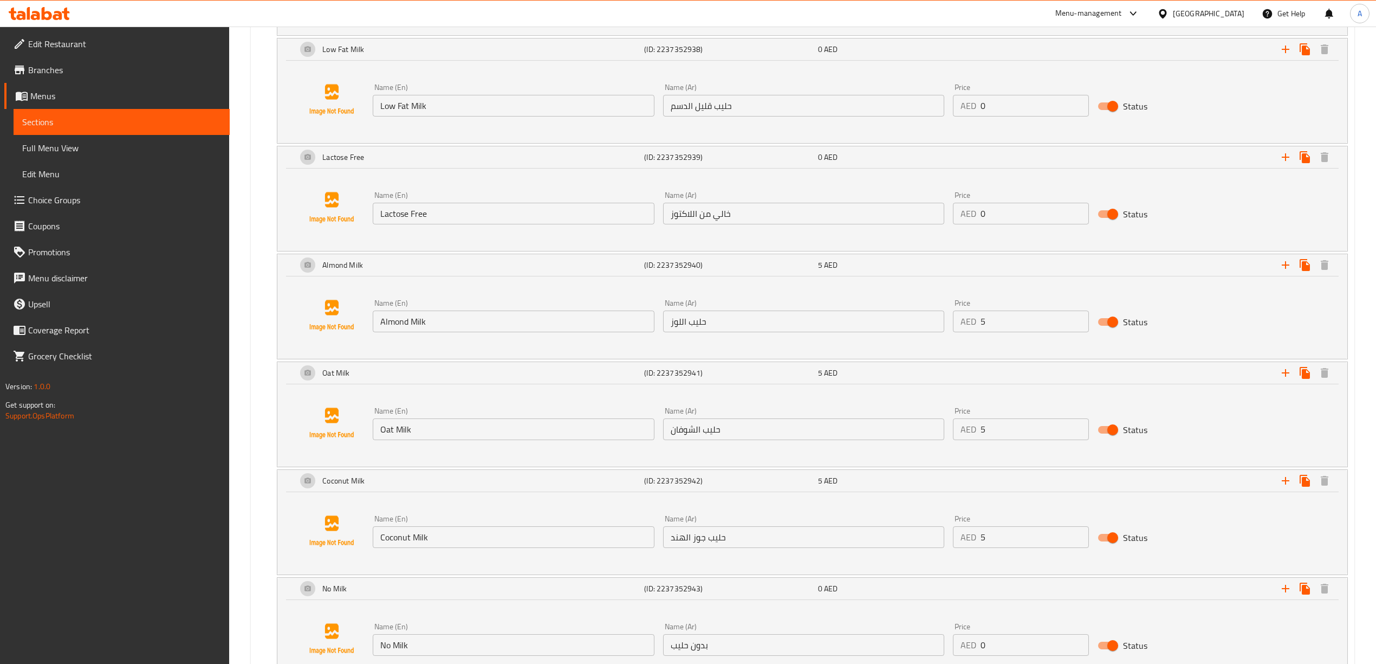
scroll to position [1682, 0]
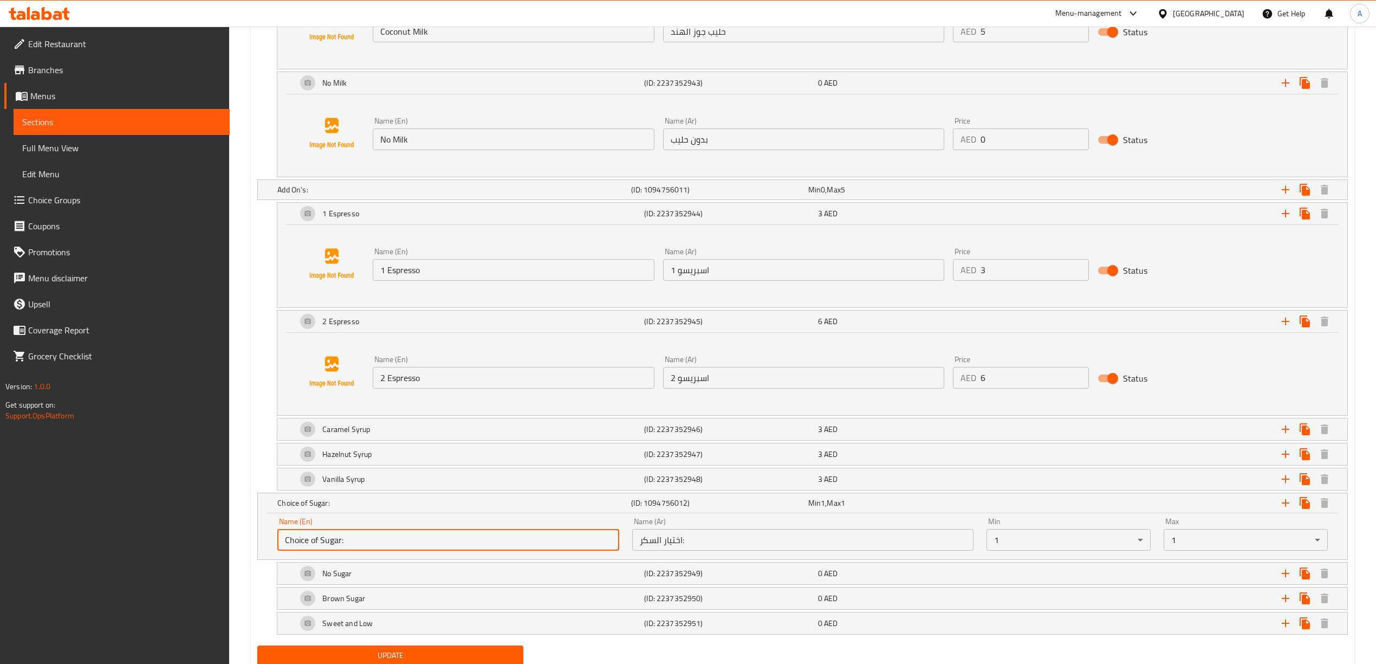
drag, startPoint x: 391, startPoint y: 548, endPoint x: 260, endPoint y: 554, distance: 131.2
click at [260, 554] on div "Name (En) Choice of Sugar: Name (En) Name (Ar) اختيار السكر: Name (Ar) Min 1 ​ …" at bounding box center [802, 536] width 1089 height 46
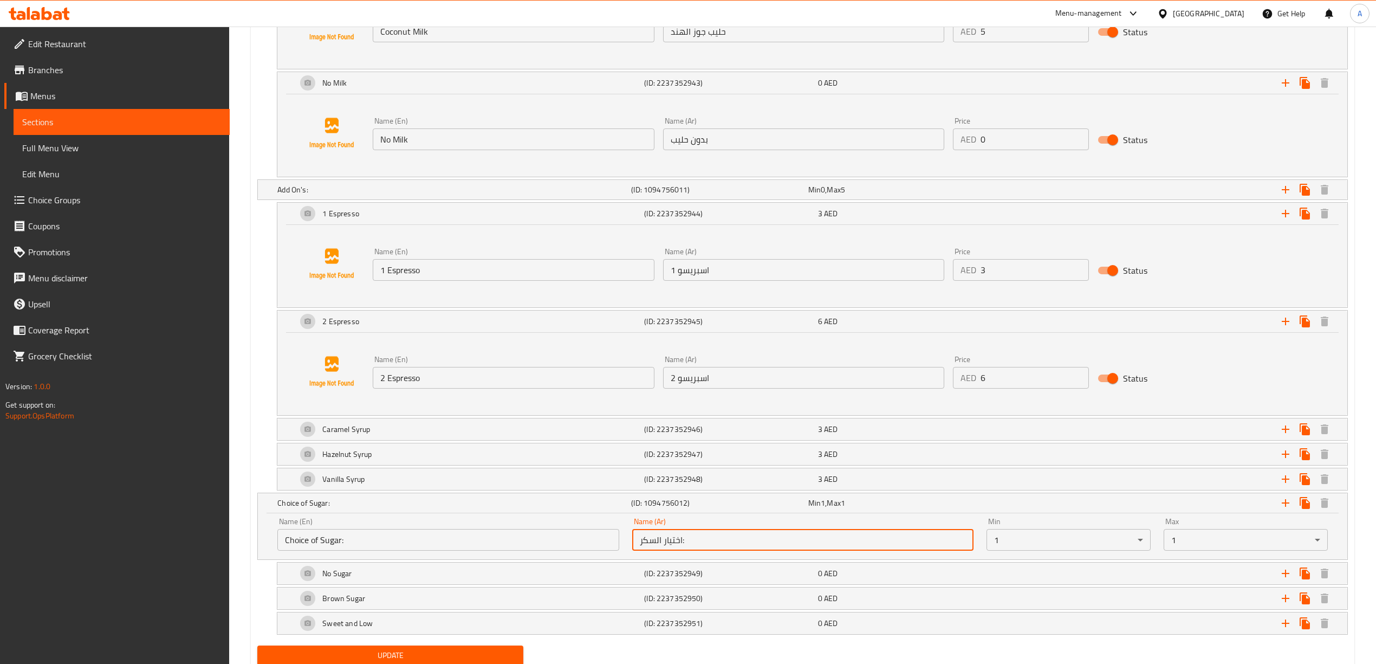
drag, startPoint x: 702, startPoint y: 544, endPoint x: 612, endPoint y: 544, distance: 90.5
click at [612, 544] on div "Name (En) Choice of Sugar: Name (En) Name (Ar) اختيار السكر: Name (Ar) Min 1 ​ …" at bounding box center [802, 534] width 1063 height 46
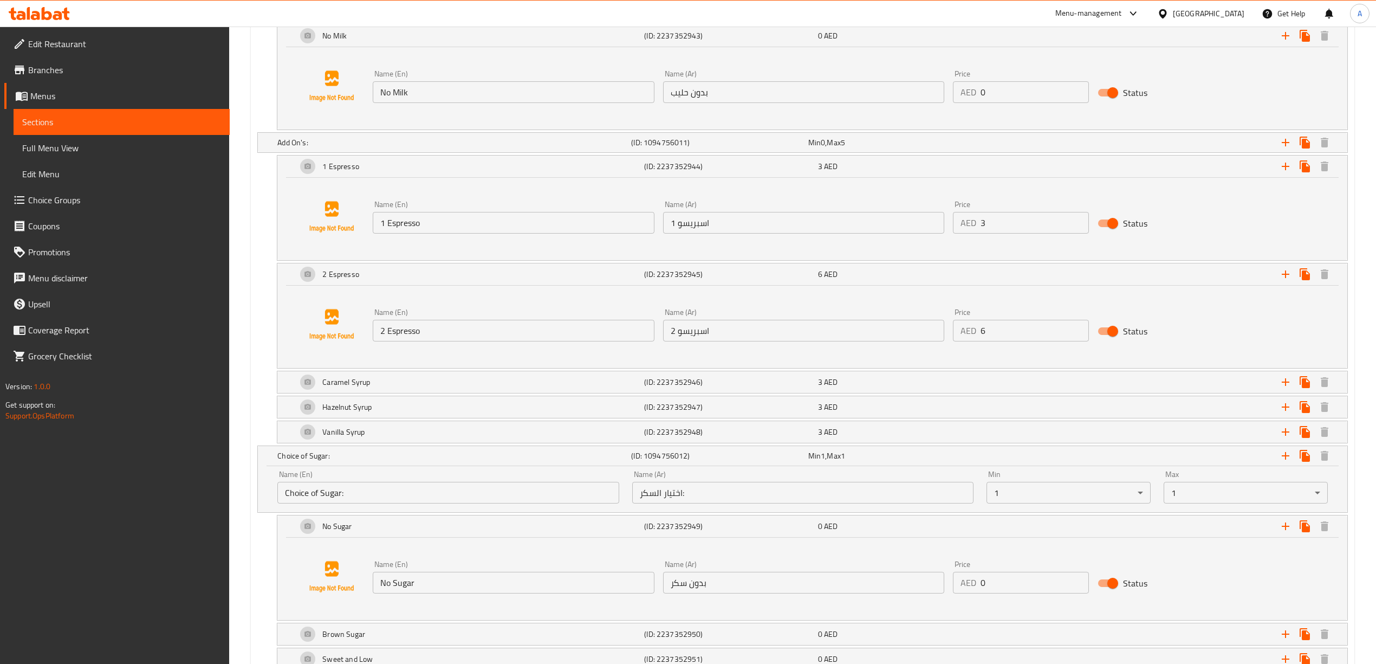
scroll to position [1755, 0]
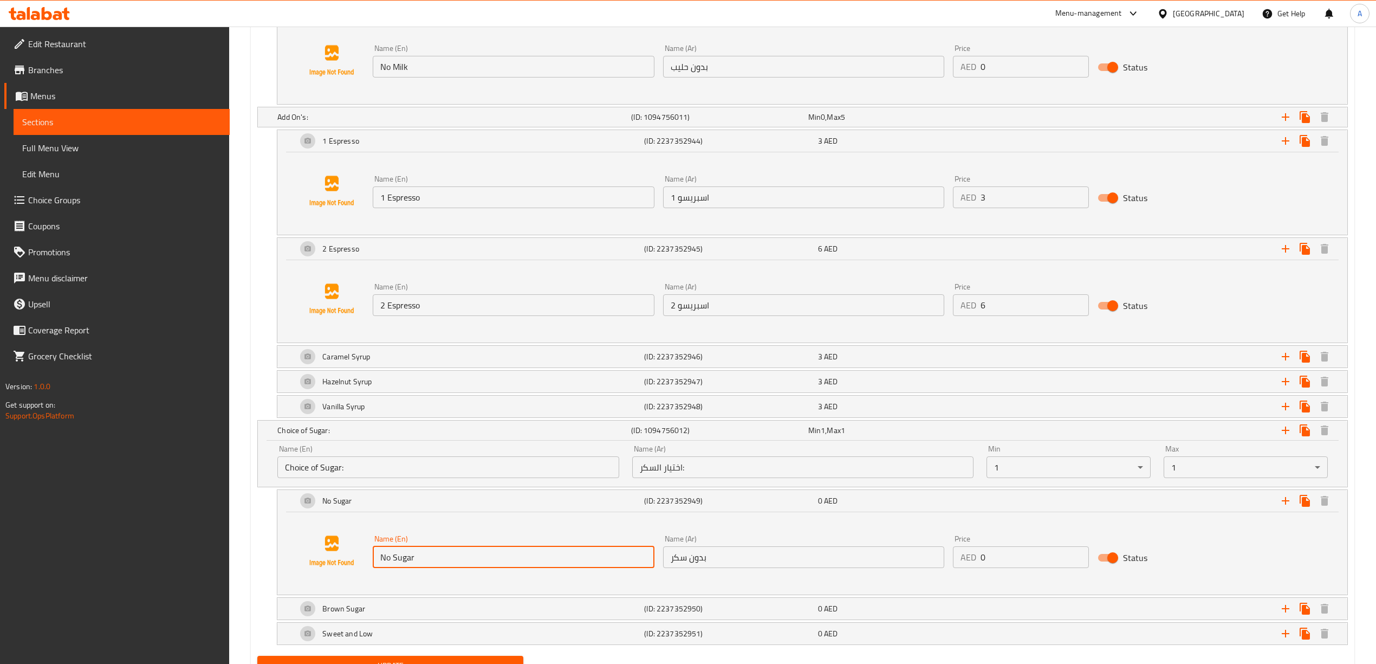
drag, startPoint x: 427, startPoint y: 568, endPoint x: 391, endPoint y: 568, distance: 36.8
click at [391, 568] on input "No Sugar" at bounding box center [513, 557] width 281 height 22
click at [390, 568] on input "No Sugar" at bounding box center [513, 557] width 281 height 22
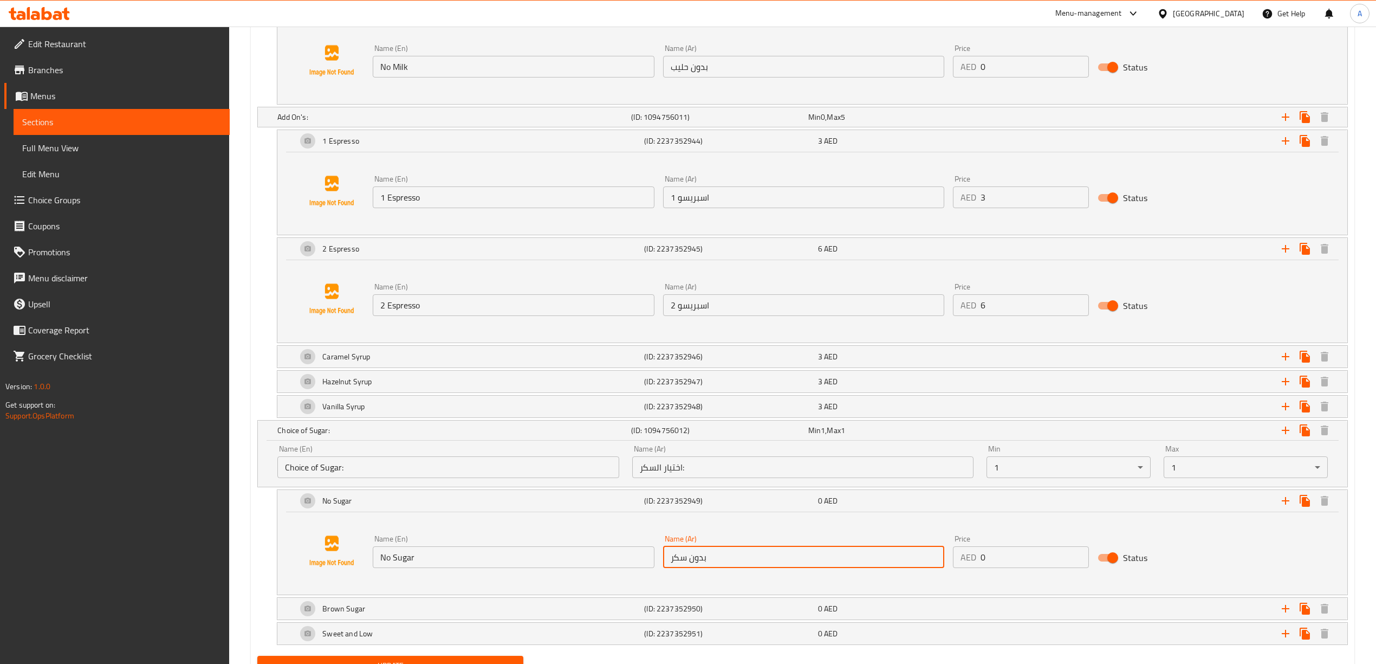
click at [696, 568] on input "بدون سكر" at bounding box center [803, 557] width 281 height 22
click at [681, 564] on input "بدون سكر" at bounding box center [803, 557] width 281 height 22
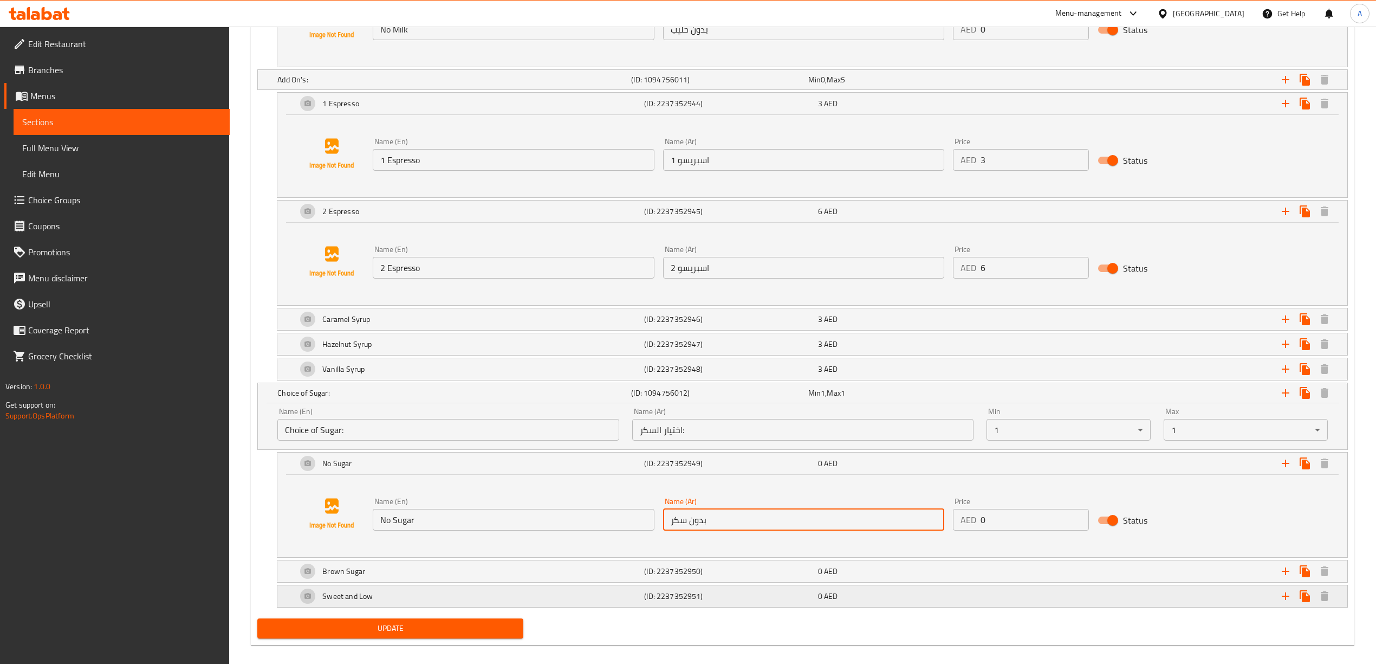
scroll to position [1812, 0]
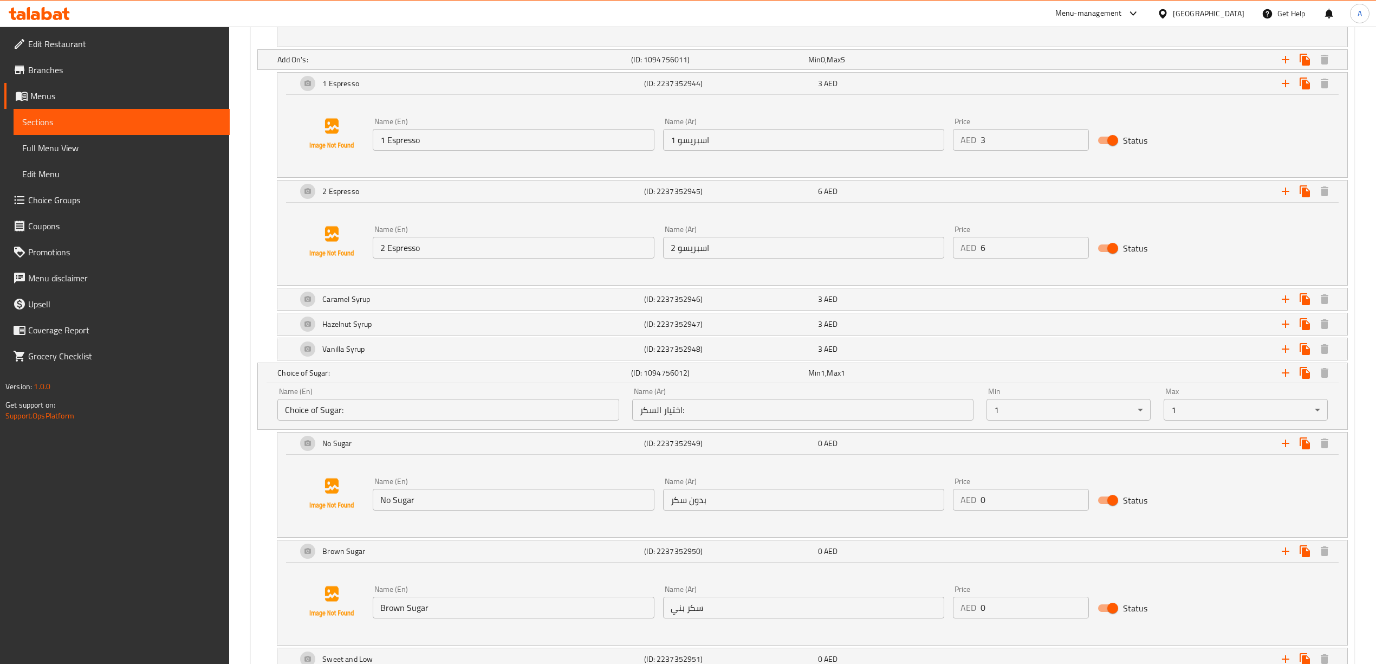
click at [410, 616] on input "Brown Sugar" at bounding box center [513, 607] width 281 height 22
click at [408, 616] on input "Brown Sugar" at bounding box center [513, 607] width 281 height 22
drag, startPoint x: 711, startPoint y: 616, endPoint x: 640, endPoint y: 614, distance: 71.0
click at [639, 614] on div "Name (En) Brown Sugar Name (En) Name (Ar) سكر بني Name (Ar) Price AED 0 Price S…" at bounding box center [803, 602] width 870 height 42
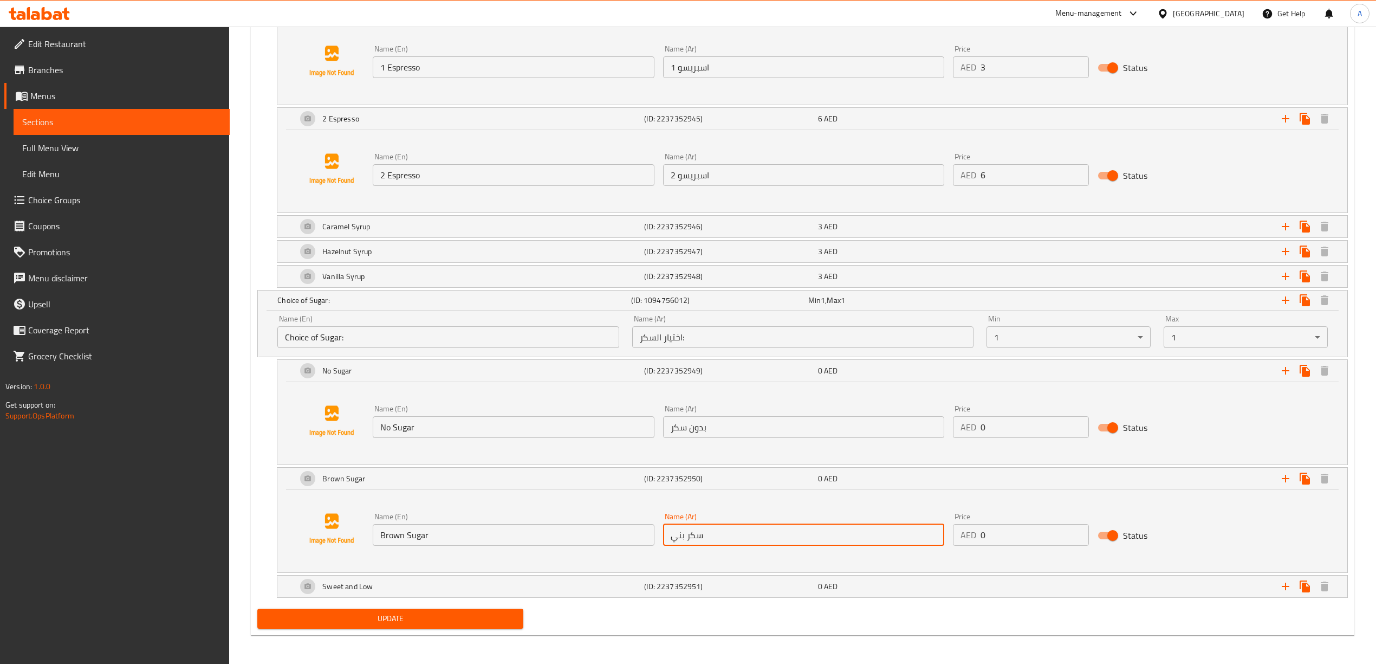
scroll to position [1895, 0]
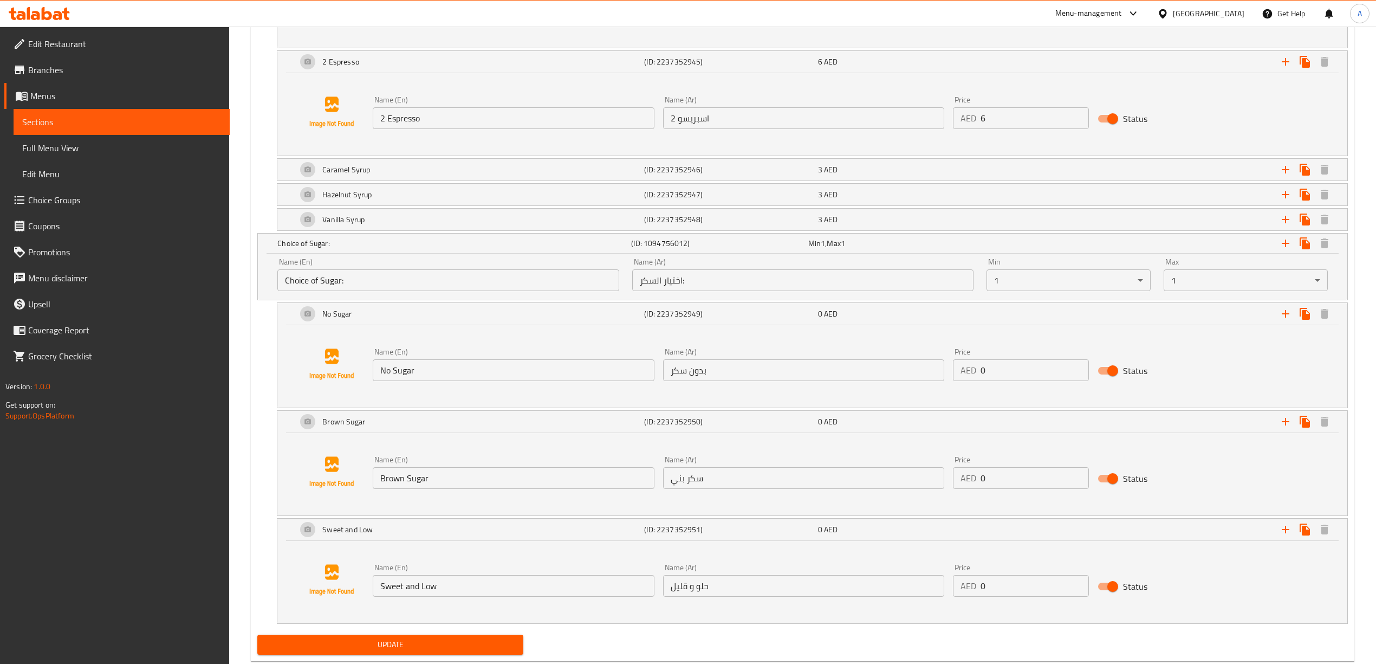
scroll to position [1967, 0]
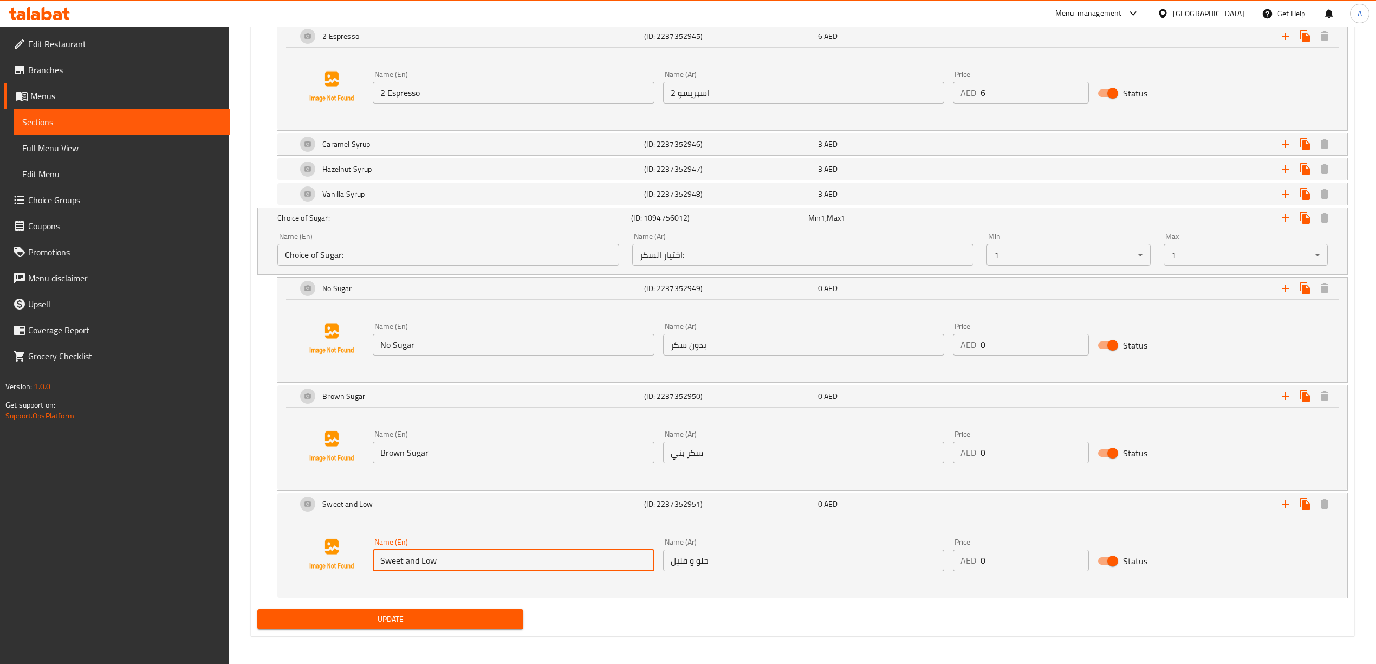
drag, startPoint x: 494, startPoint y: 570, endPoint x: 367, endPoint y: 567, distance: 126.8
click at [367, 567] on div "Name (En) Sweet and Low Name (En) Name (Ar) حلو و قليل Name (Ar) Price AED 0 Pr…" at bounding box center [812, 554] width 1044 height 82
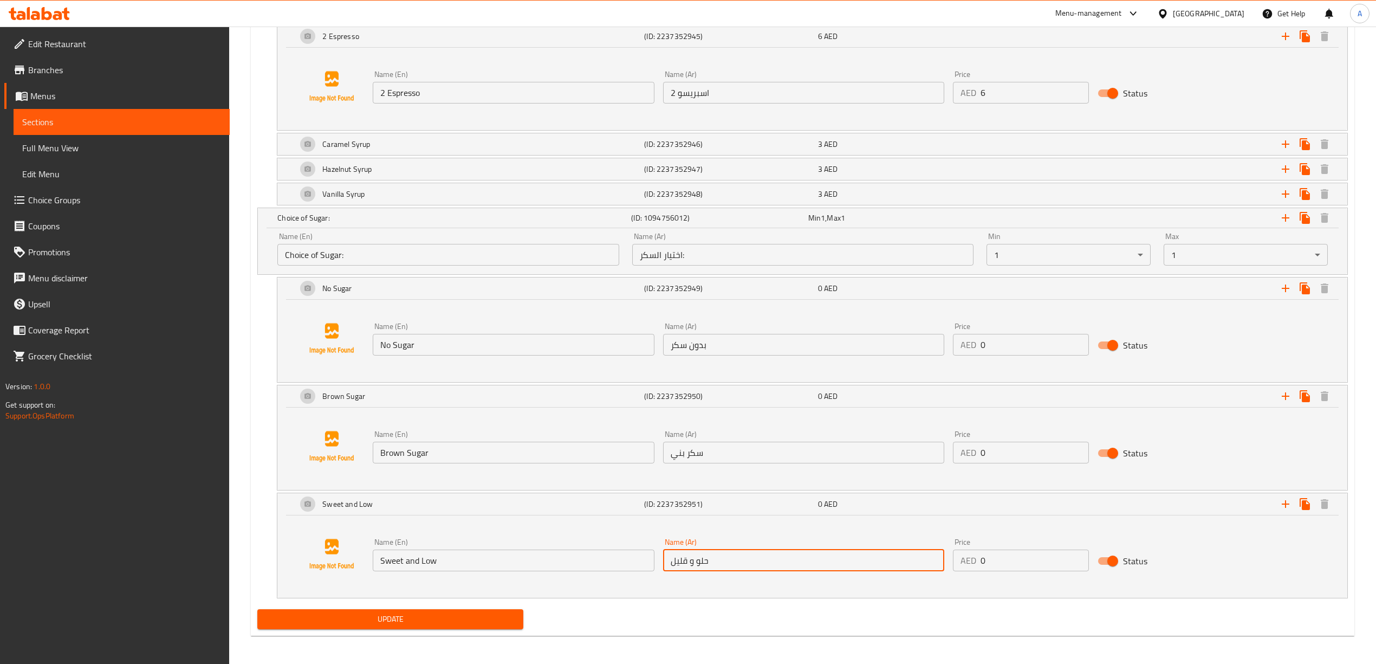
drag, startPoint x: 724, startPoint y: 575, endPoint x: 782, endPoint y: 557, distance: 60.8
click at [622, 561] on div "Name (En) Sweet and Low Name (En) Name (Ar) حلو و قليل Name (Ar) Price AED 0 Pr…" at bounding box center [803, 555] width 870 height 42
